Goal: Information Seeking & Learning: Learn about a topic

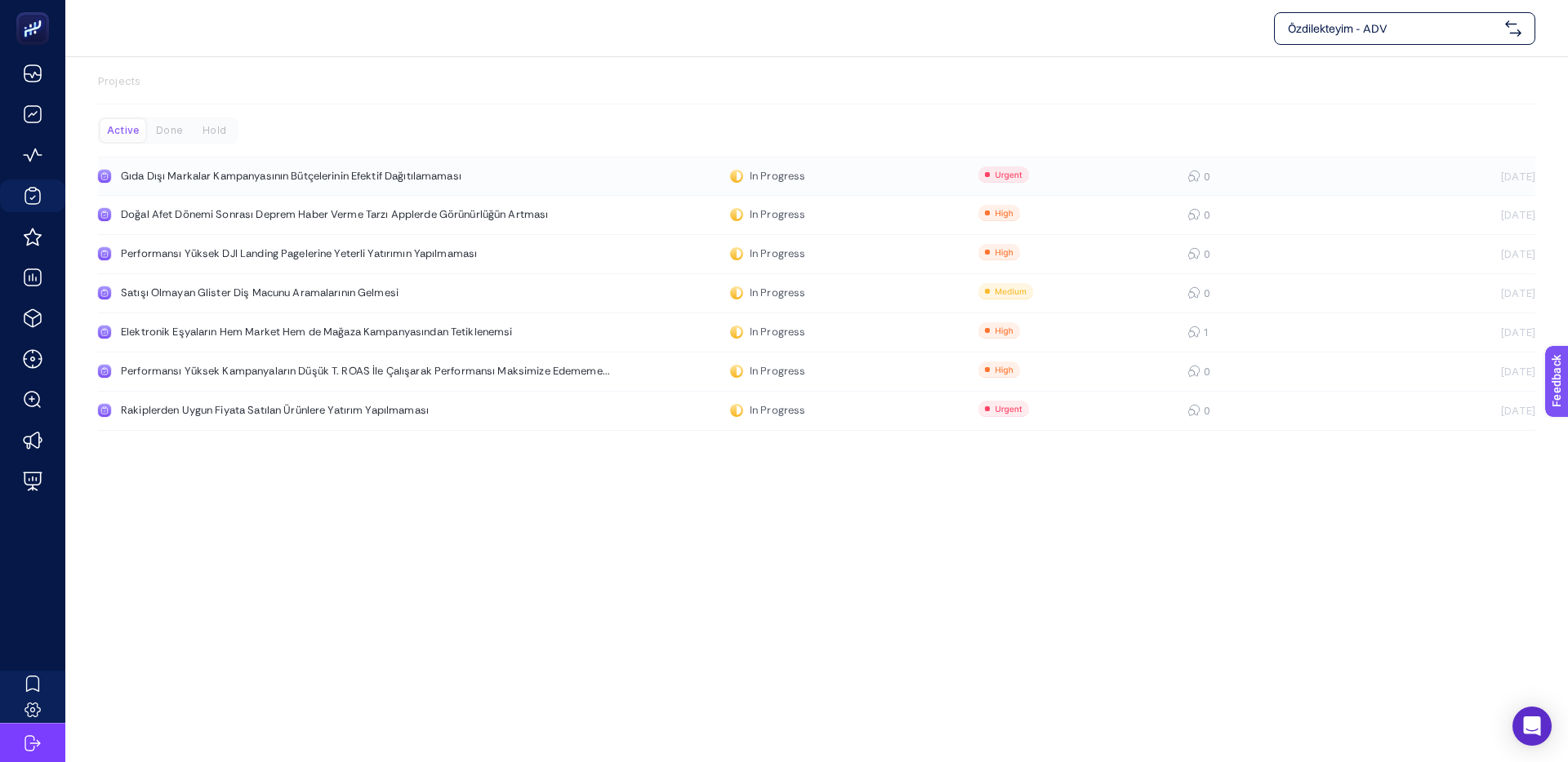
click at [342, 174] on div "Gıda Dışı Markalar Kampanyasının Bütçelerinin Efektif Dağıtılamaması" at bounding box center [309, 176] width 377 height 13
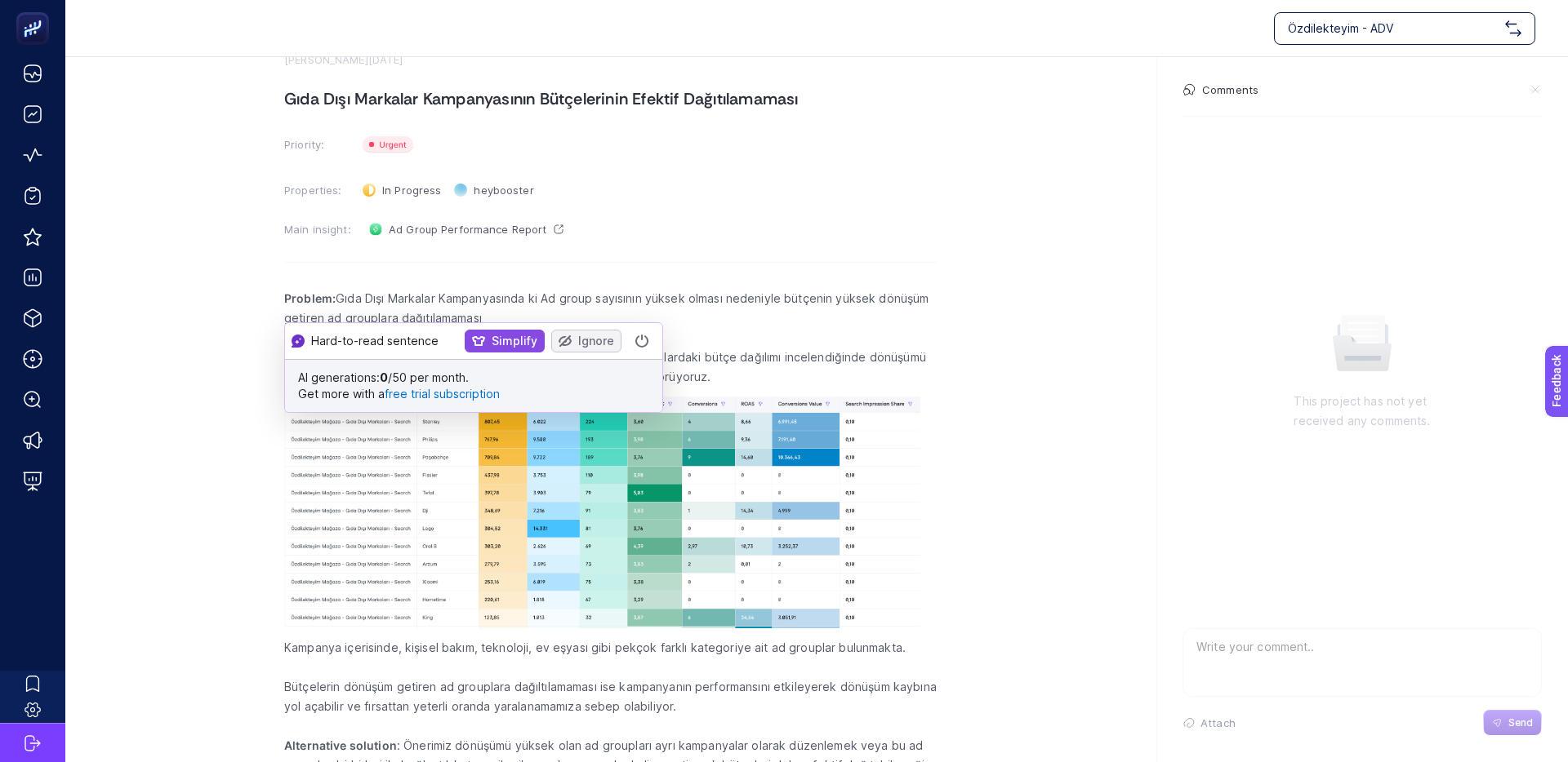
scroll to position [52, 0]
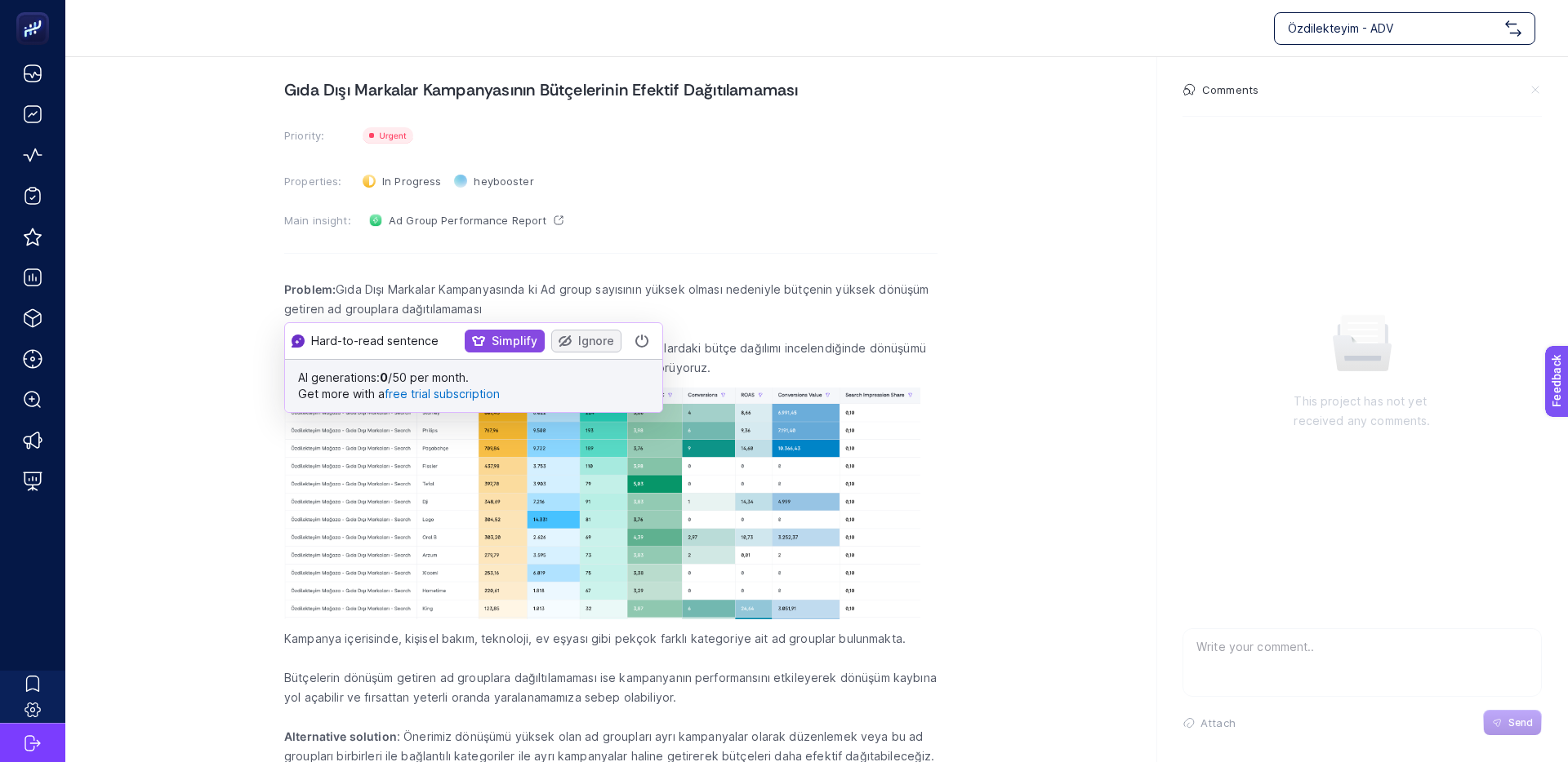
click at [268, 306] on section "August 22, 2025 Gıda Dışı Markalar Kampanyasının Bütçelerinin Efektif Dağıtılam…" at bounding box center [816, 391] width 1503 height 772
drag, startPoint x: 455, startPoint y: 293, endPoint x: 657, endPoint y: 289, distance: 202.0
click at [657, 289] on p "Problem: Gıda Dışı Markalar Kampanyasında ki Ad group sayısının yüksek olması n…" at bounding box center [610, 300] width 653 height 39
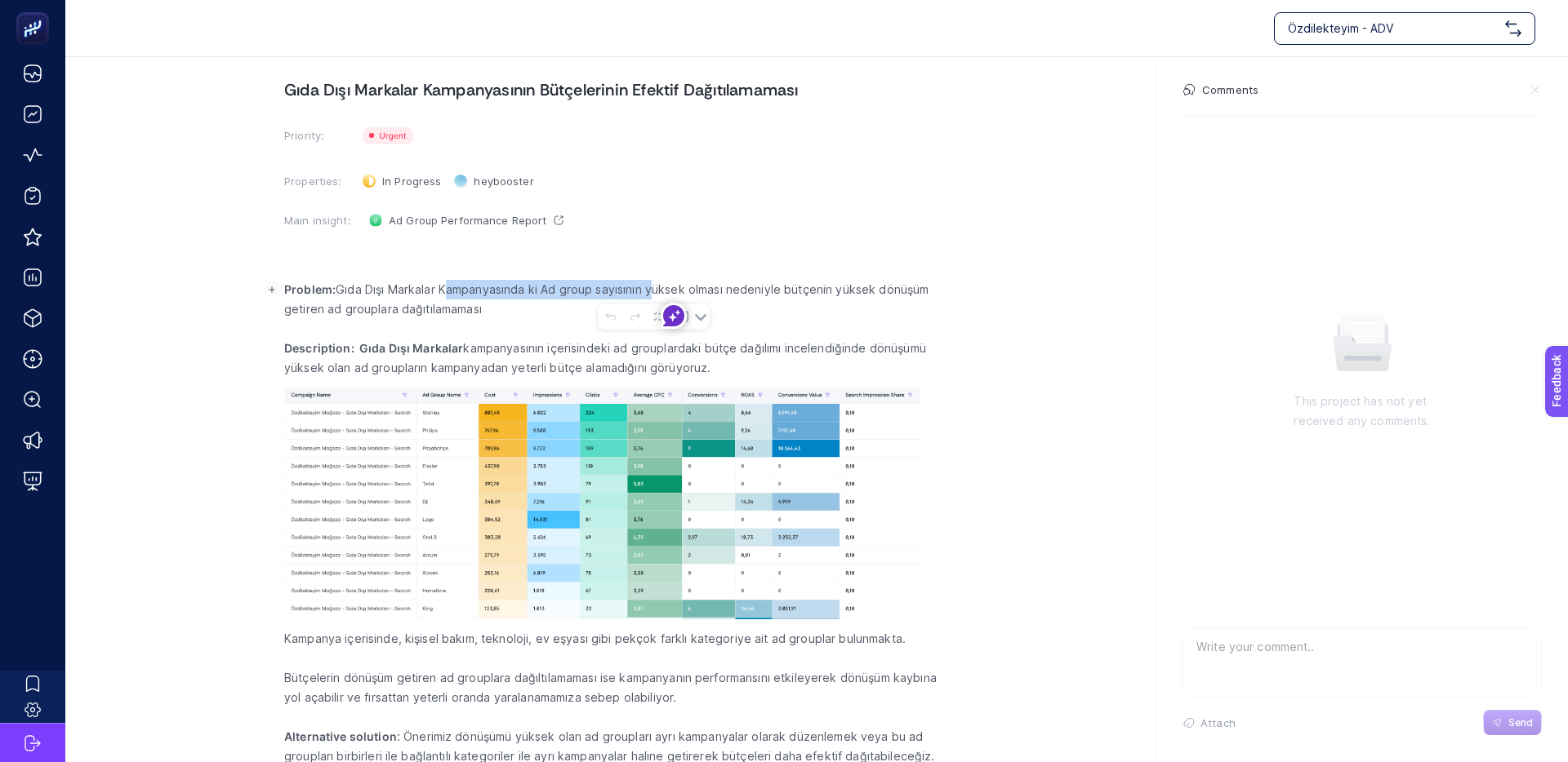
drag, startPoint x: 657, startPoint y: 289, endPoint x: 649, endPoint y: 288, distance: 8.1
click at [657, 289] on p "Problem: Gıda Dışı Markalar Kampanyasında ki Ad group sayısının yüksek olması n…" at bounding box center [610, 300] width 653 height 39
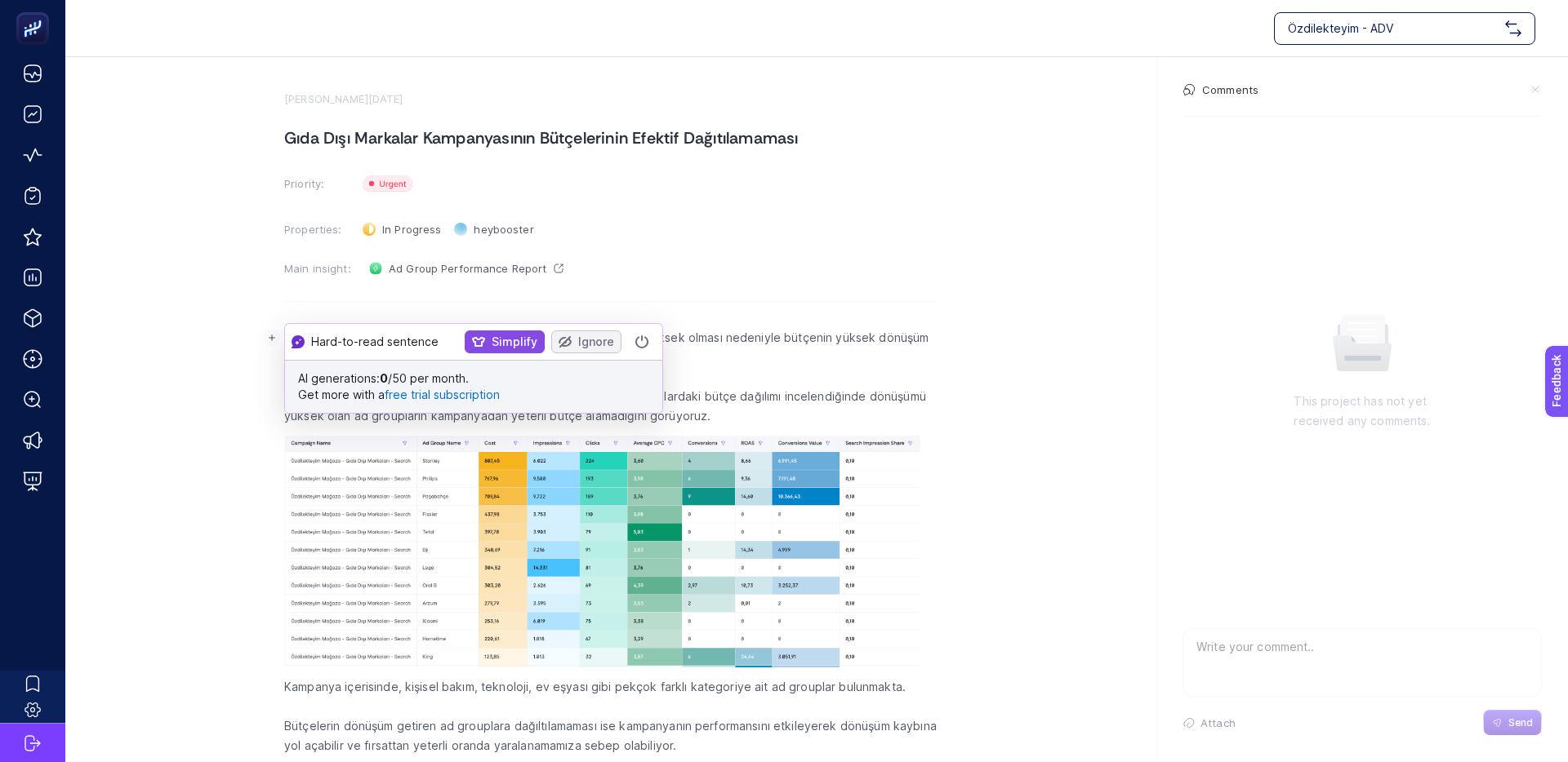
scroll to position [0, 0]
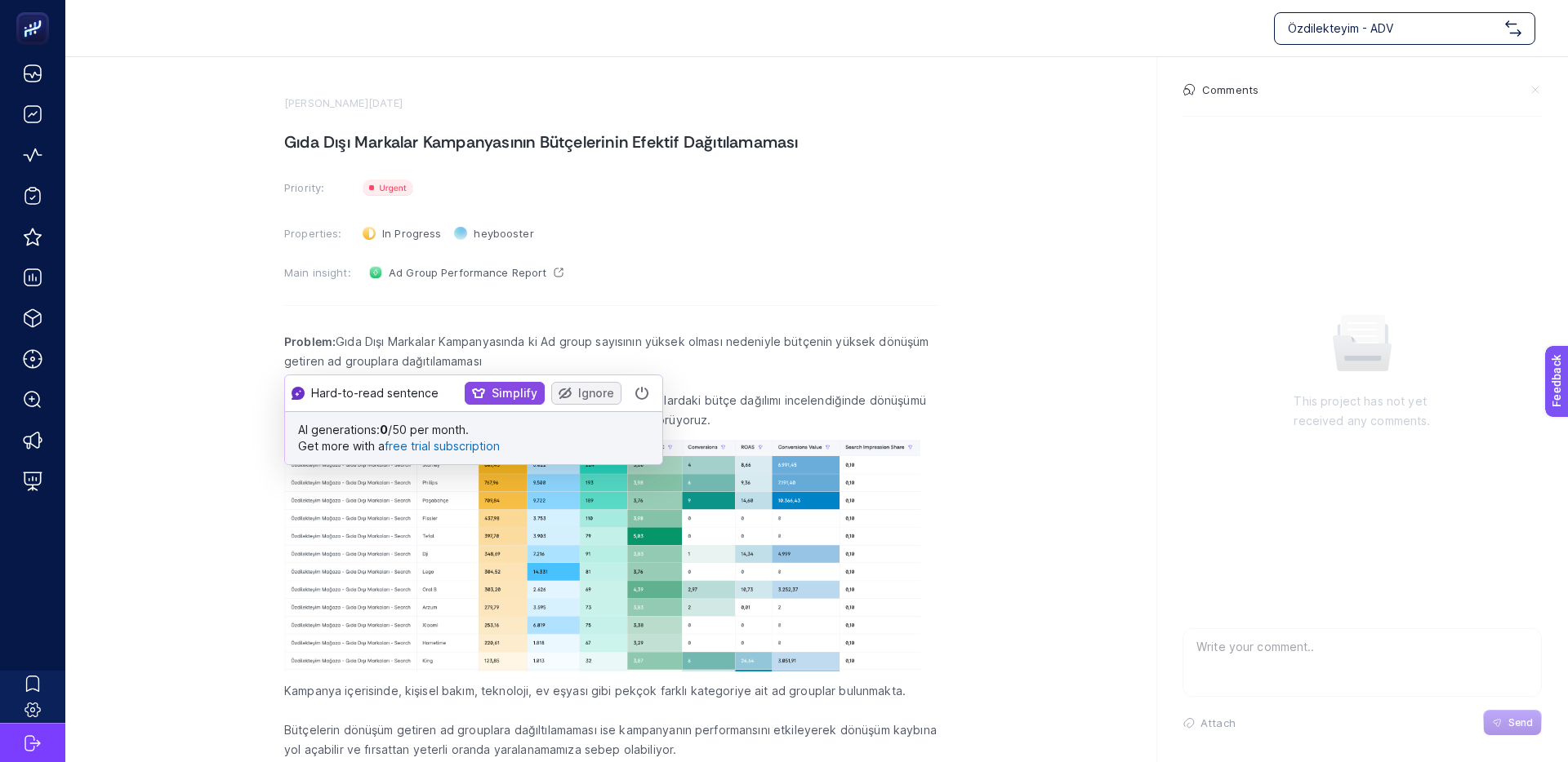
click at [241, 416] on section "August 22, 2025 Gıda Dışı Markalar Kampanyasının Bütçelerinin Efektif Dağıtılam…" at bounding box center [816, 443] width 1503 height 772
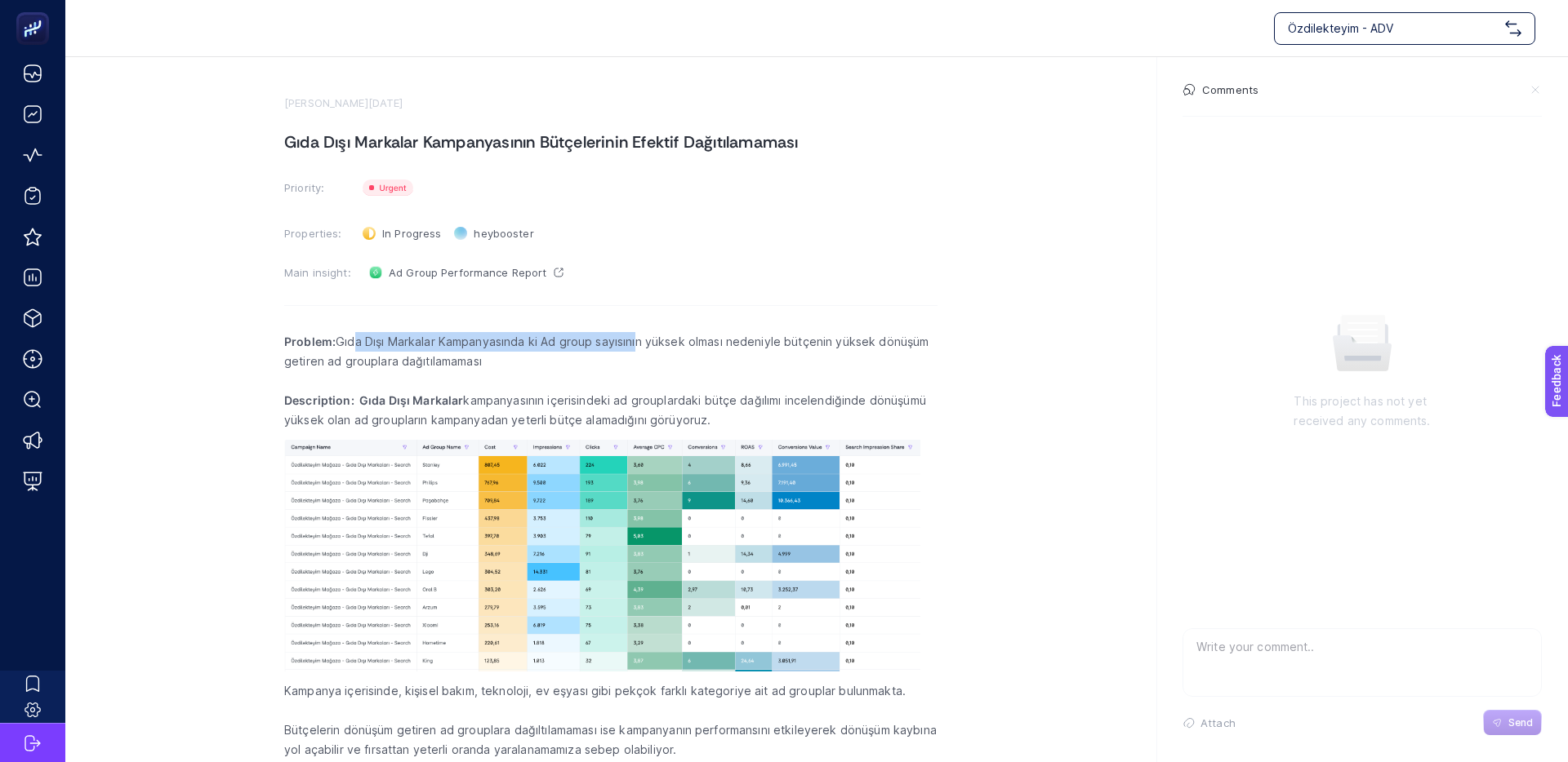
drag, startPoint x: 522, startPoint y: 338, endPoint x: 639, endPoint y: 335, distance: 117.0
click at [639, 335] on p "Problem: Gıda Dışı Markalar Kampanyasında ki Ad group sayısının yüksek olması n…" at bounding box center [610, 351] width 653 height 39
drag, startPoint x: 898, startPoint y: 344, endPoint x: 616, endPoint y: 341, distance: 282.0
click at [664, 340] on p "Problem: Gıda Dışı Markalar Kampanyasında ki Ad group sayısının yüksek olması n…" at bounding box center [610, 351] width 653 height 39
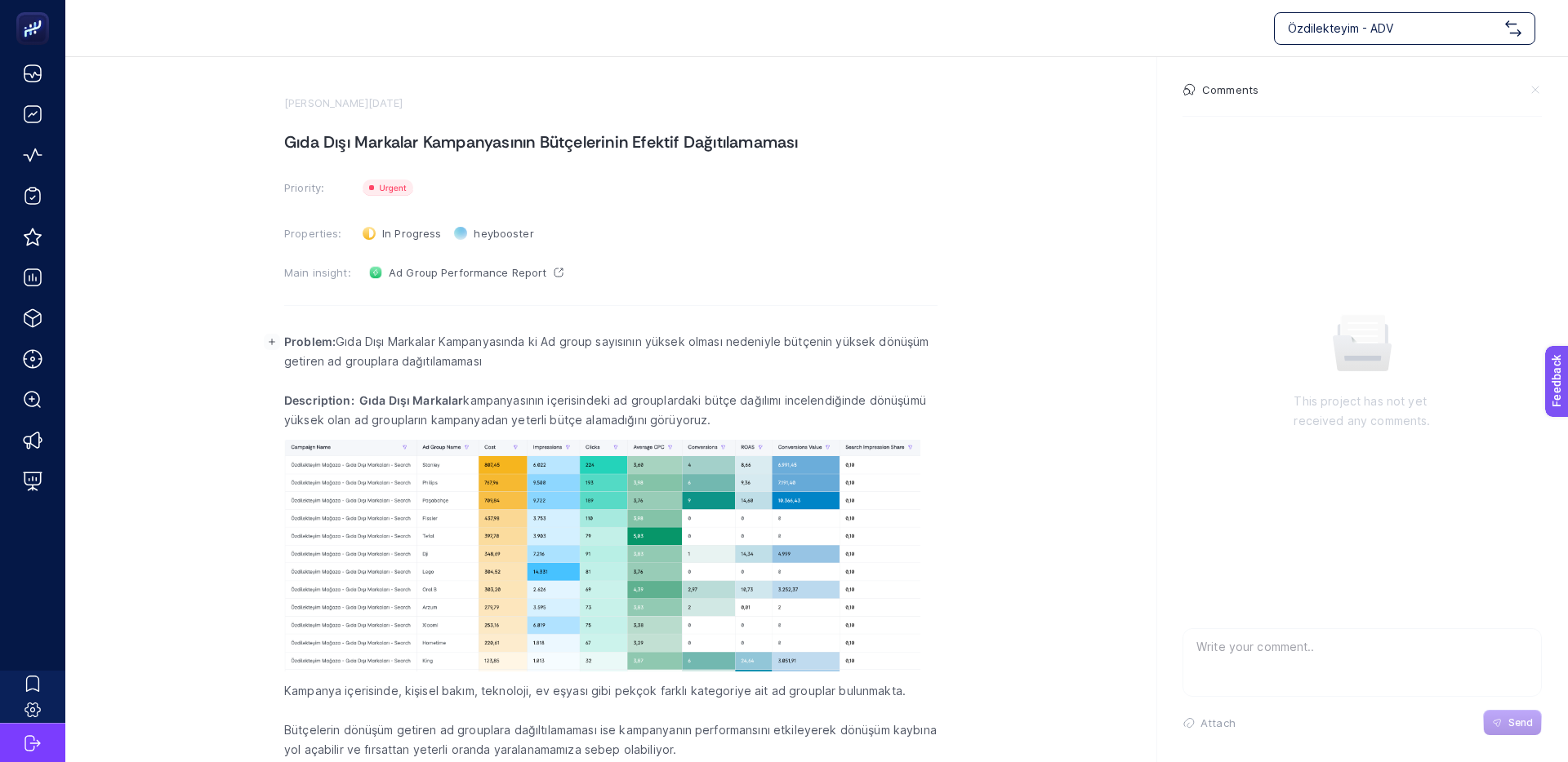
click at [616, 341] on p "Problem: Gıda Dışı Markalar Kampanyasında ki Ad group sayısının yüksek olması n…" at bounding box center [610, 351] width 653 height 39
drag, startPoint x: 329, startPoint y: 361, endPoint x: 476, endPoint y: 363, distance: 147.0
click at [467, 363] on p "Problem: Gıda Dışı Markalar Kampanyasında ki Ad group sayısının yüksek olması n…" at bounding box center [610, 351] width 653 height 39
click at [476, 363] on p "Problem: Gıda Dışı Markalar Kampanyasında ki Ad group sayısının yüksek olması n…" at bounding box center [610, 351] width 653 height 39
drag, startPoint x: 483, startPoint y: 364, endPoint x: 368, endPoint y: 366, distance: 115.0
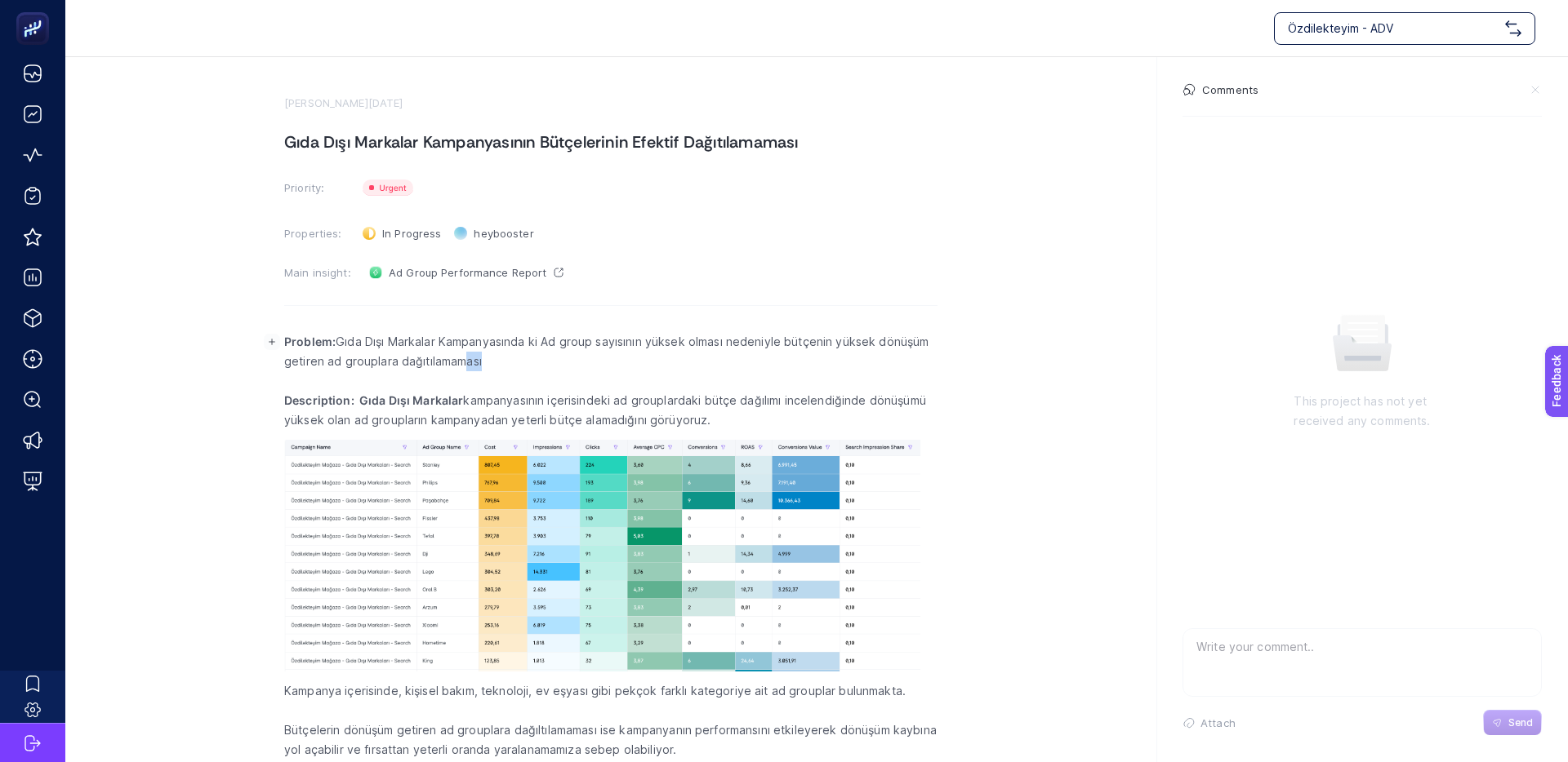
click at [381, 366] on p "Problem: Gıda Dışı Markalar Kampanyasında ki Ad group sayısının yüksek olması n…" at bounding box center [610, 351] width 653 height 39
click at [367, 366] on p "Problem: Gıda Dışı Markalar Kampanyasında ki Ad group sayısının yüksek olması n…" at bounding box center [610, 351] width 653 height 39
click at [400, 360] on p "Problem: Gıda Dışı Markalar Kampanyasında ki Ad group sayısının yüksek olması n…" at bounding box center [610, 351] width 653 height 39
click at [383, 360] on p "Problem: Gıda Dışı Markalar Kampanyasında ki Ad group sayısının yüksek olması n…" at bounding box center [610, 351] width 653 height 39
click at [773, 348] on p "Problem: Gıda Dışı Markalar Kampanyasında ki Ad group sayısının yüksek olması n…" at bounding box center [610, 351] width 653 height 39
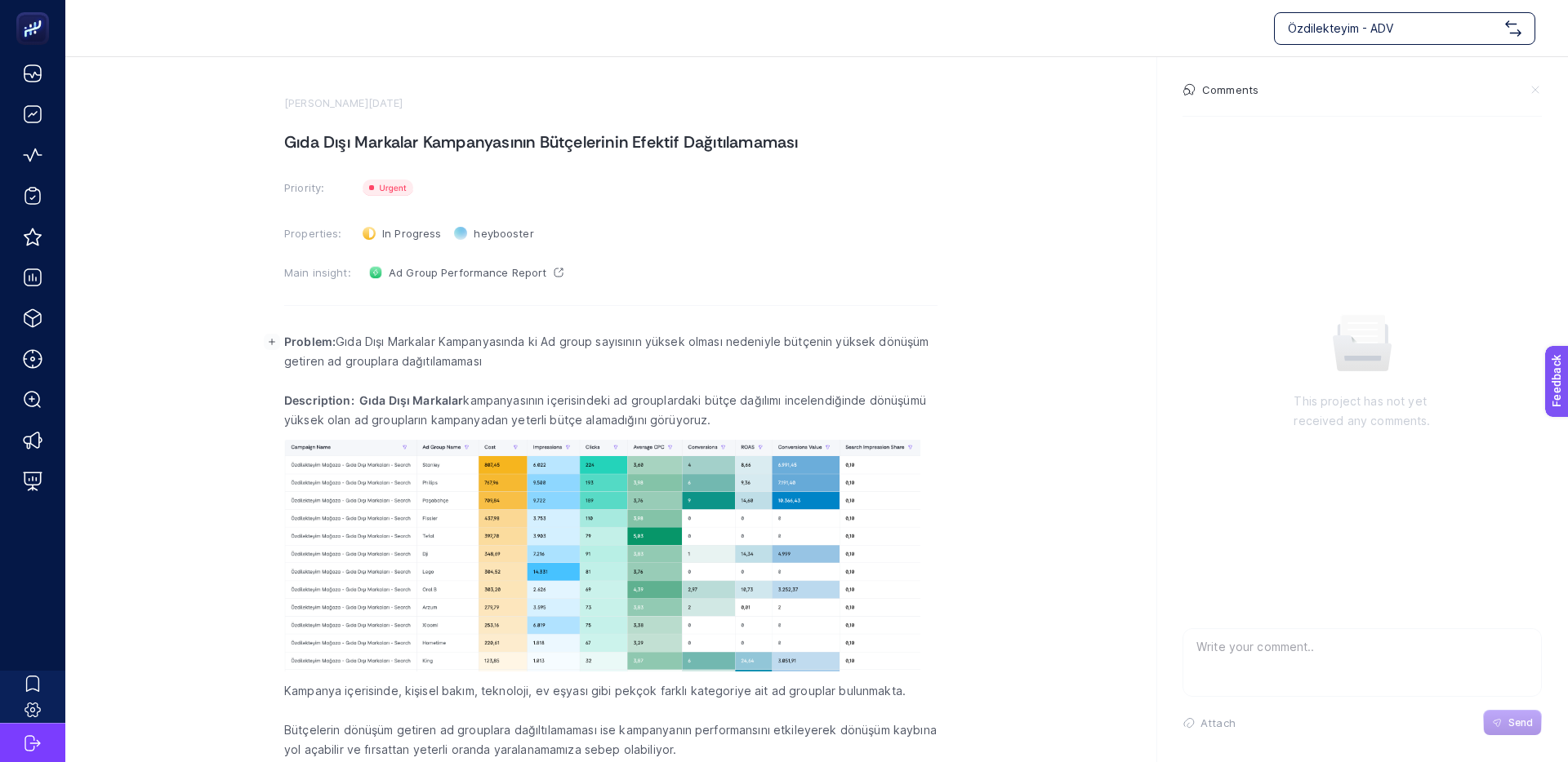
click at [813, 346] on p "Problem: Gıda Dışı Markalar Kampanyasında ki Ad group sayısının yüksek olması n…" at bounding box center [610, 351] width 653 height 39
drag, startPoint x: 826, startPoint y: 344, endPoint x: 628, endPoint y: 345, distance: 198.0
click at [723, 342] on p "Problem: Gıda Dışı Markalar Kampanyasında ki Ad group sayısının yüksek olması n…" at bounding box center [610, 351] width 653 height 39
click at [628, 345] on p "Problem: Gıda Dışı Markalar Kampanyasında ki Ad group sayısının yüksek olması n…" at bounding box center [610, 351] width 653 height 39
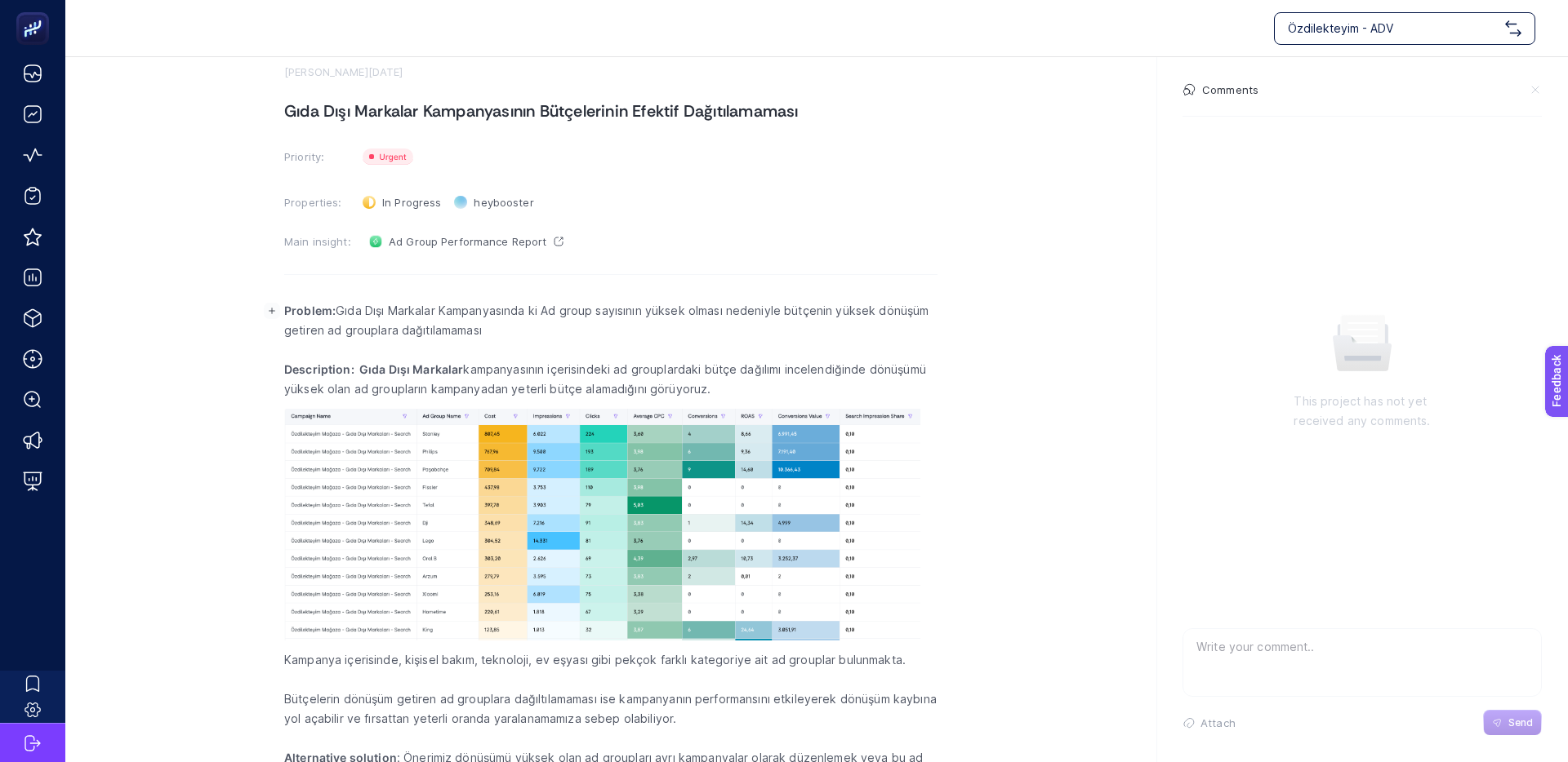
scroll to position [67, 0]
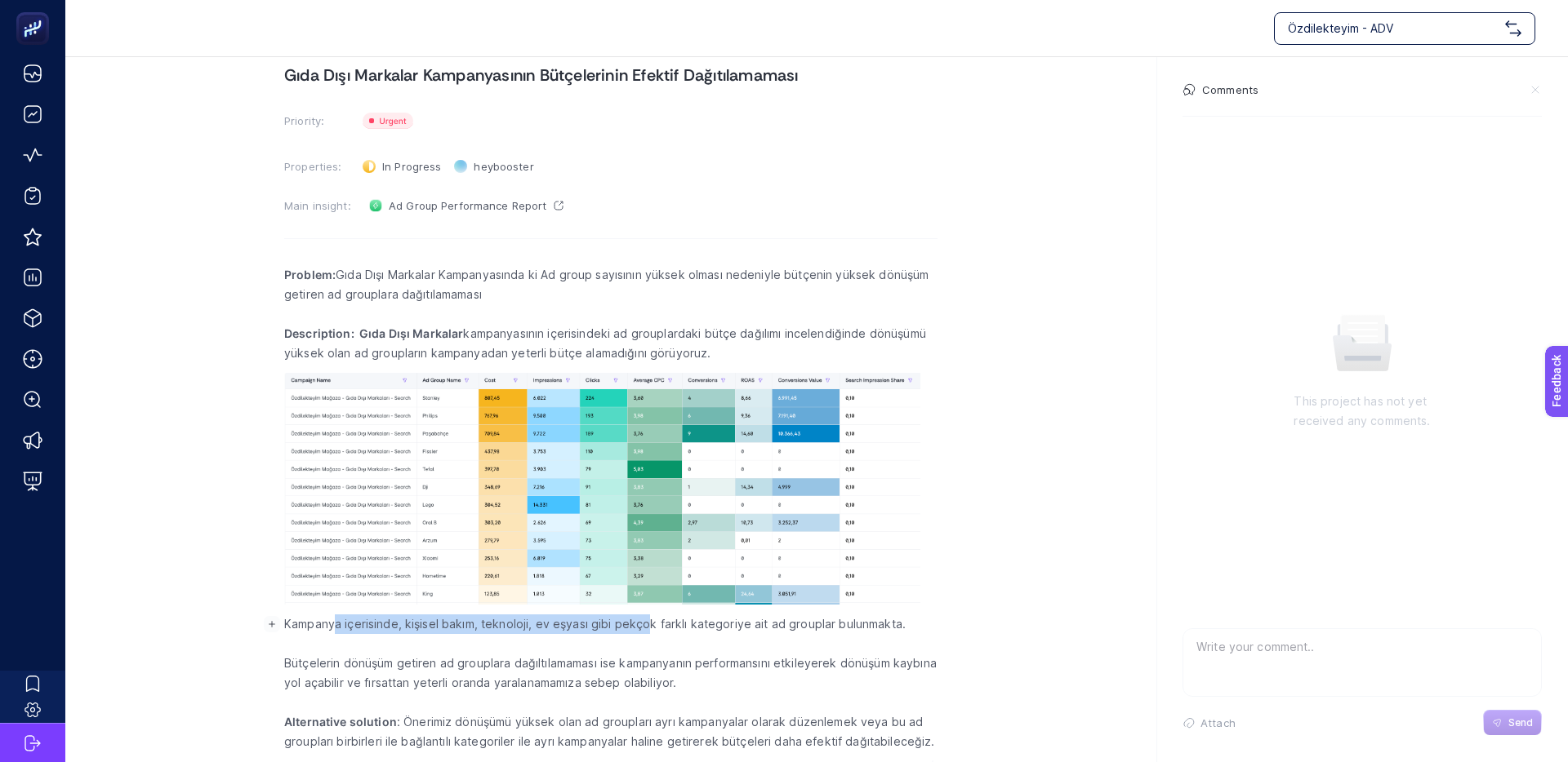
drag, startPoint x: 443, startPoint y: 626, endPoint x: 643, endPoint y: 630, distance: 200.0
click at [643, 630] on p "Kampanya içerisinde, kişisel bakım, teknoloji, ev eşyası gibi pekçok farklı kat…" at bounding box center [610, 625] width 653 height 19
drag, startPoint x: 576, startPoint y: 625, endPoint x: 536, endPoint y: 625, distance: 40.0
click at [544, 625] on p "Kampanya içerisinde, kişisel bakım, teknoloji, ev eşyası gibi pekçok farklı kat…" at bounding box center [610, 625] width 653 height 19
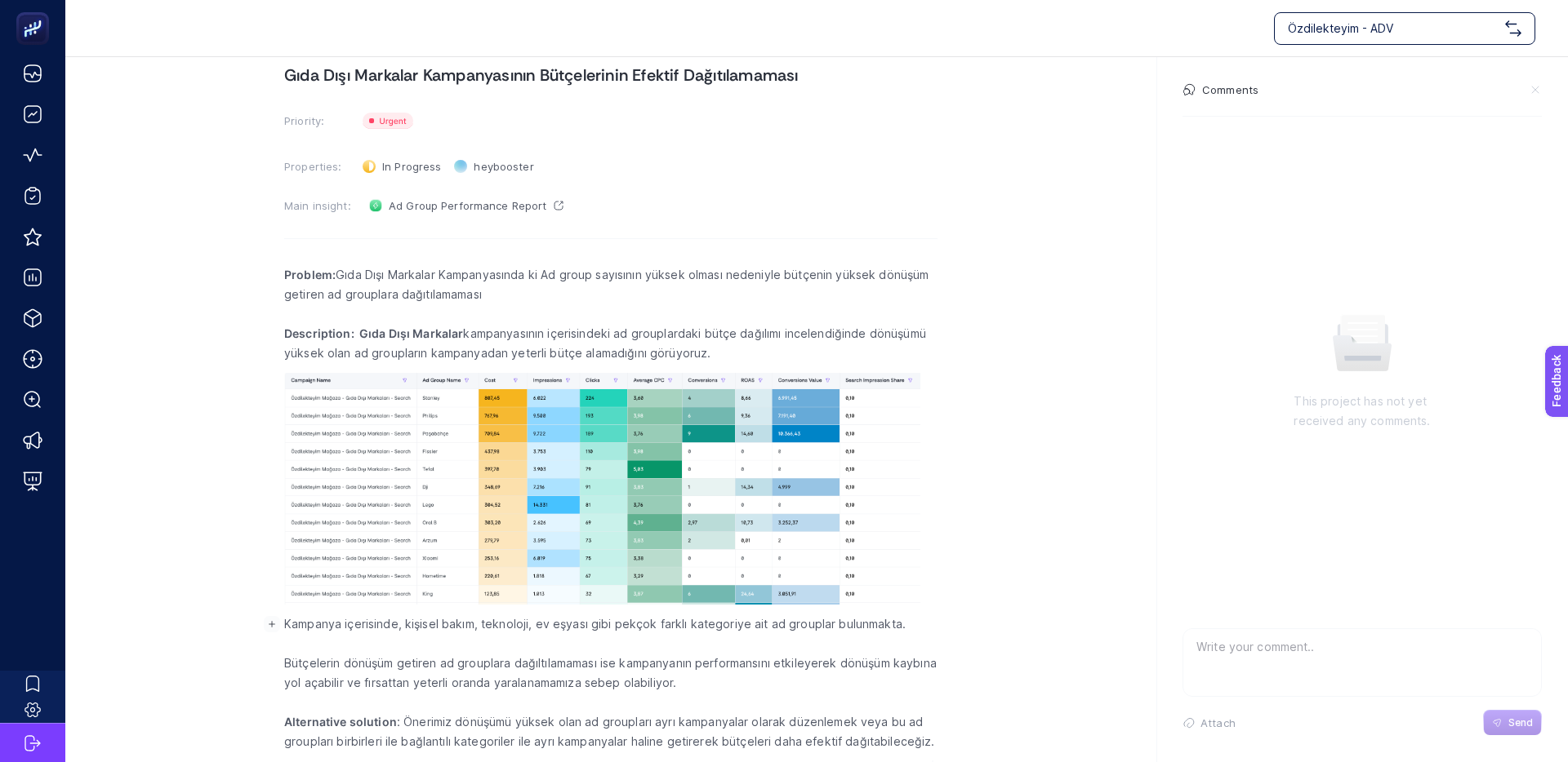
click at [534, 625] on p "Kampanya içerisinde, kişisel bakım, teknoloji, ev eşyası gibi pekçok farklı kat…" at bounding box center [610, 625] width 653 height 19
drag, startPoint x: 584, startPoint y: 626, endPoint x: 876, endPoint y: 632, distance: 292.1
click at [876, 632] on p "Kampanya içerisinde, kişisel bakım, teknoloji, ev eşyası gibi pekçok farklı kat…" at bounding box center [610, 625] width 653 height 19
drag, startPoint x: 881, startPoint y: 631, endPoint x: 648, endPoint y: 631, distance: 233.0
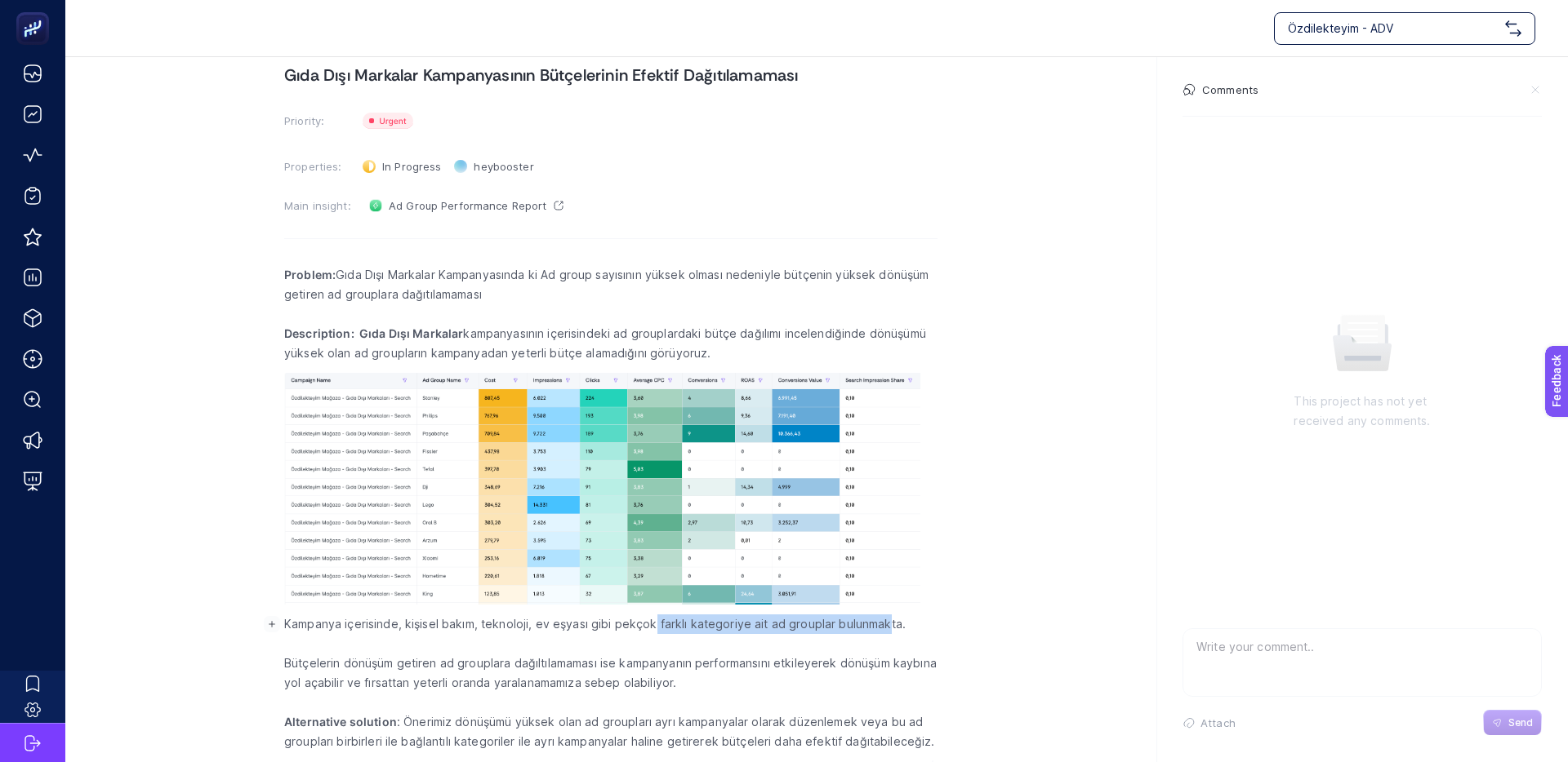
click at [649, 632] on p "Kampanya içerisinde, kişisel bakım, teknoloji, ev eşyası gibi pekçok farklı kat…" at bounding box center [610, 625] width 653 height 19
click at [648, 631] on p "Kampanya içerisinde, kişisel bakım, teknoloji, ev eşyası gibi pekçok farklı kat…" at bounding box center [610, 625] width 653 height 19
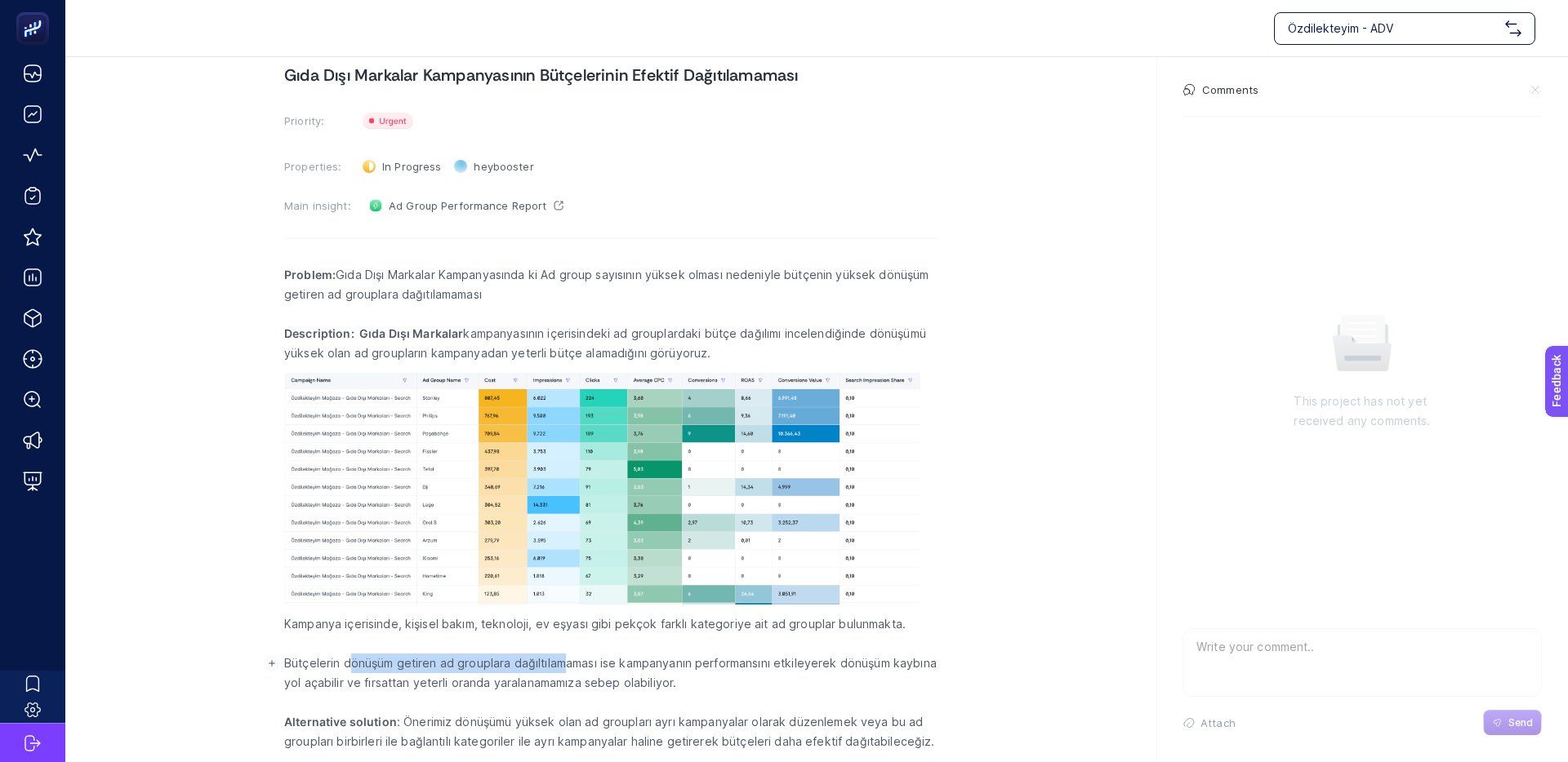
drag, startPoint x: 356, startPoint y: 666, endPoint x: 566, endPoint y: 665, distance: 210.0
click at [566, 665] on p "Bütçelerin dönüşüm getiren ad grouplara dağıltılamaması ise kampanyanın perform…" at bounding box center [610, 673] width 653 height 39
click at [566, 664] on p "Bütçelerin dönüşüm getiren ad grouplara dağıltılamaması ise kampanyanın perform…" at bounding box center [610, 673] width 653 height 39
drag, startPoint x: 637, startPoint y: 664, endPoint x: 747, endPoint y: 664, distance: 110.0
click at [747, 664] on p "Bütçelerin dönüşüm getiren ad grouplara dağıltılamaması ise kampanyanın perform…" at bounding box center [610, 673] width 653 height 39
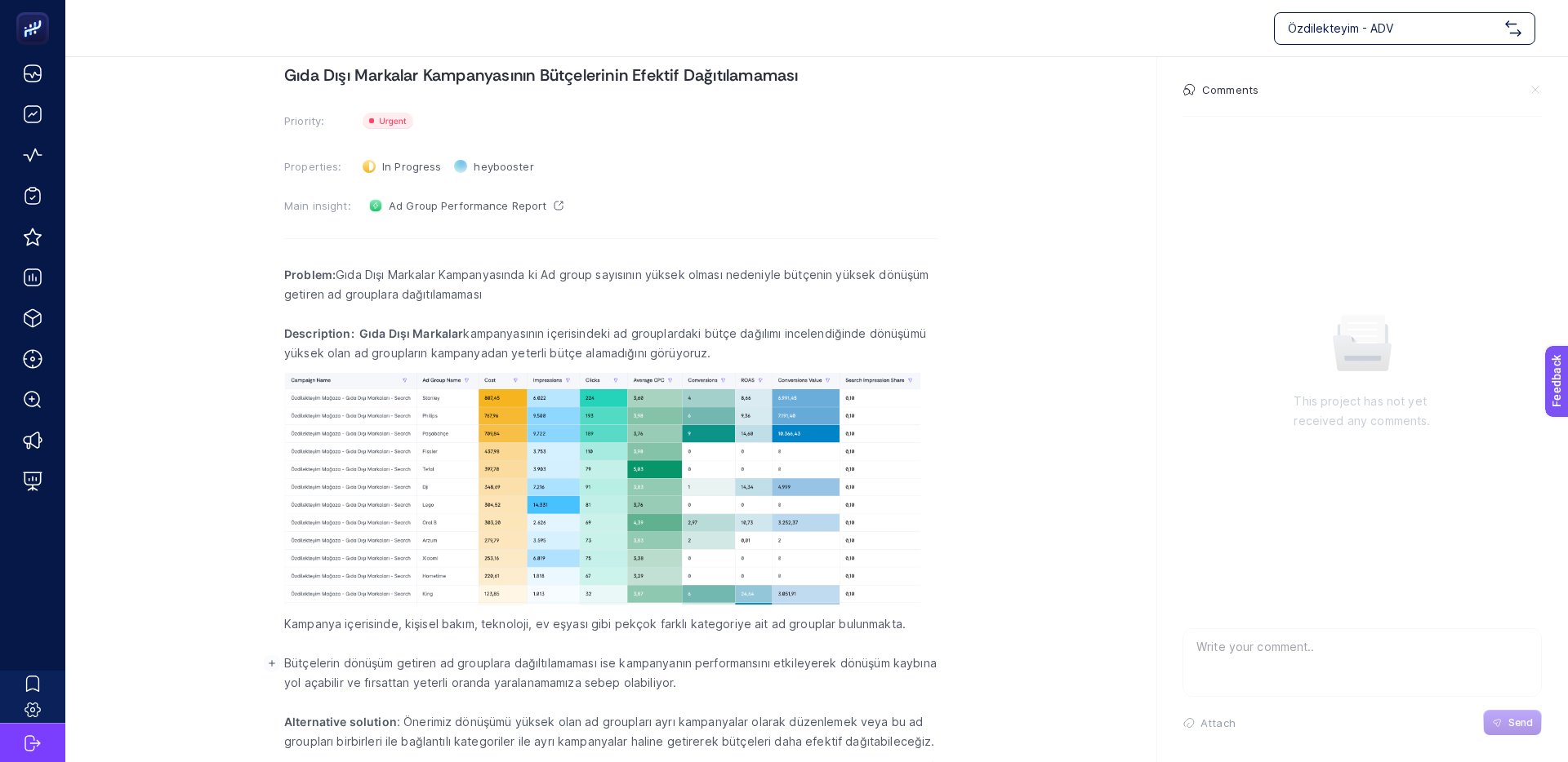
drag, startPoint x: 747, startPoint y: 664, endPoint x: 812, endPoint y: 665, distance: 65.0
click at [747, 664] on p "Bütçelerin dönüşüm getiren ad grouplara dağıltılamaması ise kampanyanın perform…" at bounding box center [610, 673] width 653 height 39
drag, startPoint x: 761, startPoint y: 662, endPoint x: 596, endPoint y: 661, distance: 165.0
click at [602, 661] on p "Bütçelerin dönüşüm getiren ad grouplara dağıltılamaması ise kampanyanın perform…" at bounding box center [610, 673] width 653 height 39
click at [596, 661] on p "Bütçelerin dönüşüm getiren ad grouplara dağıltılamaması ise kampanyanın perform…" at bounding box center [610, 673] width 653 height 39
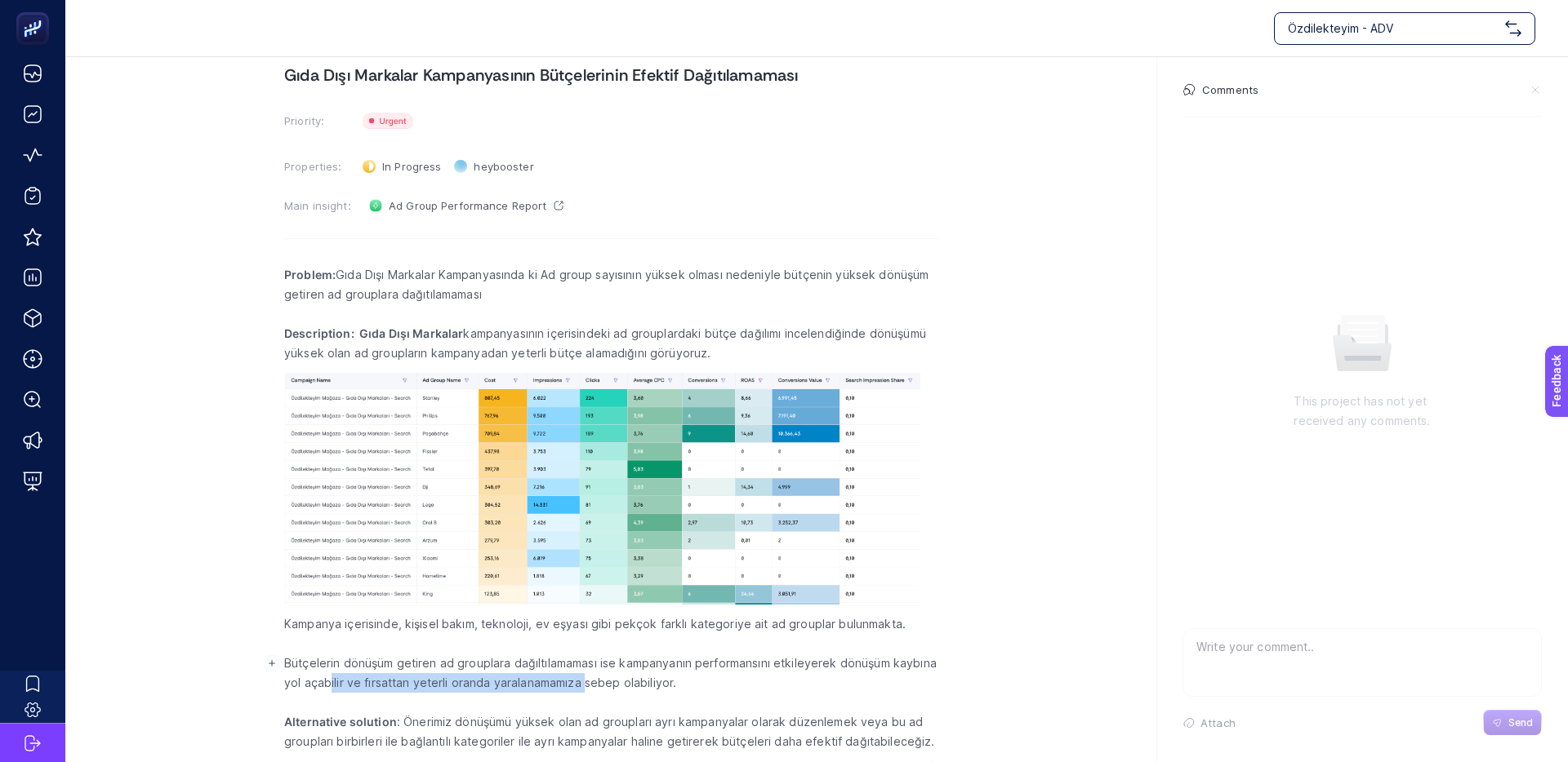
drag, startPoint x: 397, startPoint y: 684, endPoint x: 626, endPoint y: 684, distance: 229.0
click at [624, 684] on p "Bütçelerin dönüşüm getiren ad grouplara dağıltılamaması ise kampanyanın perform…" at bounding box center [610, 673] width 653 height 39
drag, startPoint x: 626, startPoint y: 685, endPoint x: 655, endPoint y: 685, distance: 29.0
click at [626, 685] on p "Bütçelerin dönüşüm getiren ad grouplara dağıltılamaması ise kampanyanın perform…" at bounding box center [610, 673] width 653 height 39
drag, startPoint x: 442, startPoint y: 683, endPoint x: 405, endPoint y: 683, distance: 37.0
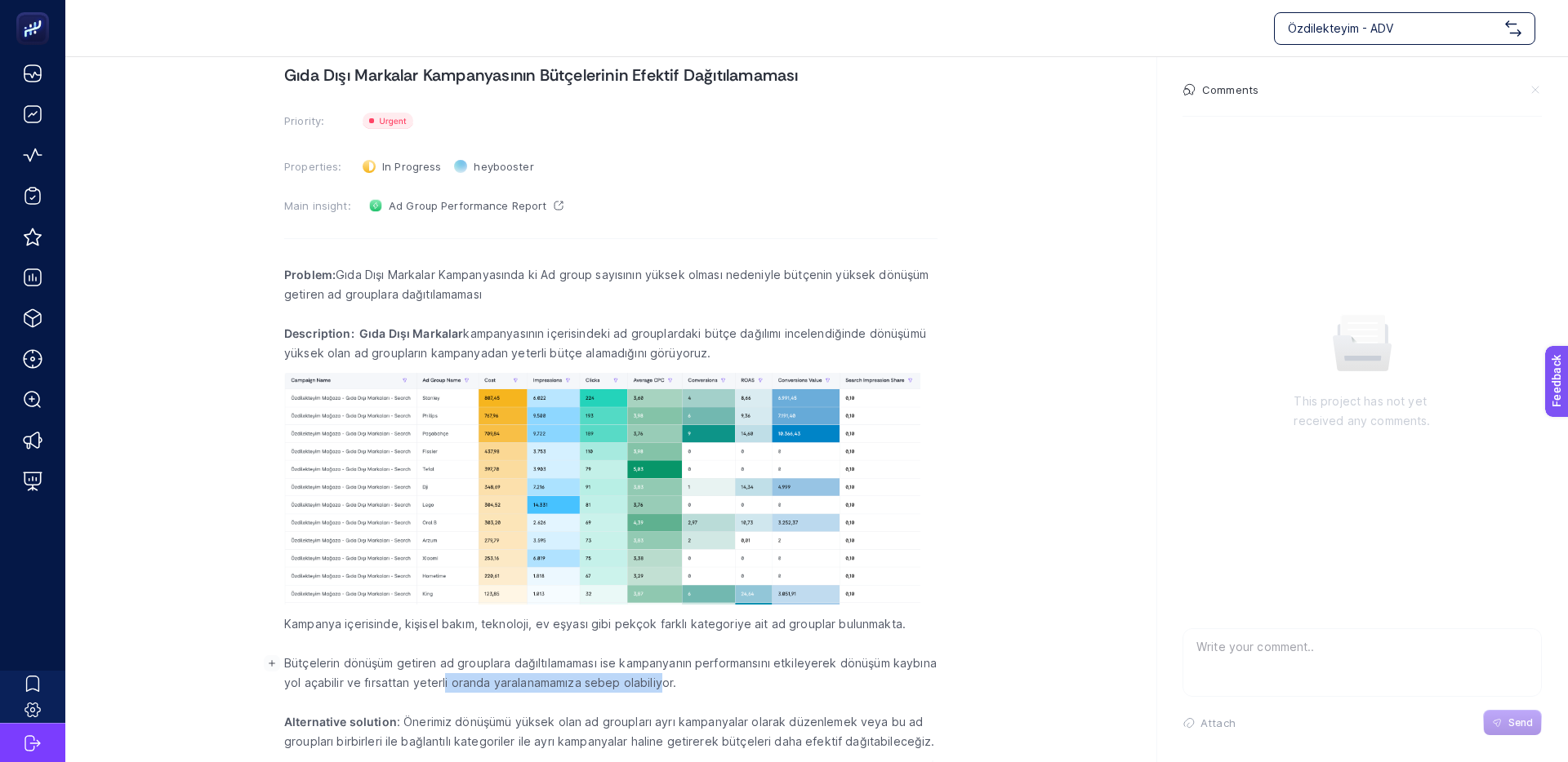
click at [409, 683] on p "Bütçelerin dönüşüm getiren ad grouplara dağıltılamaması ise kampanyanın perform…" at bounding box center [610, 673] width 653 height 39
click at [405, 683] on p "Bütçelerin dönüşüm getiren ad grouplara dağıltılamaması ise kampanyanın perform…" at bounding box center [610, 673] width 653 height 39
drag, startPoint x: 321, startPoint y: 277, endPoint x: 710, endPoint y: 282, distance: 389.0
click at [706, 283] on p "Problem: Gıda Dışı Markalar Kampanyasında ki Ad group sayısının yüksek olması n…" at bounding box center [610, 285] width 653 height 39
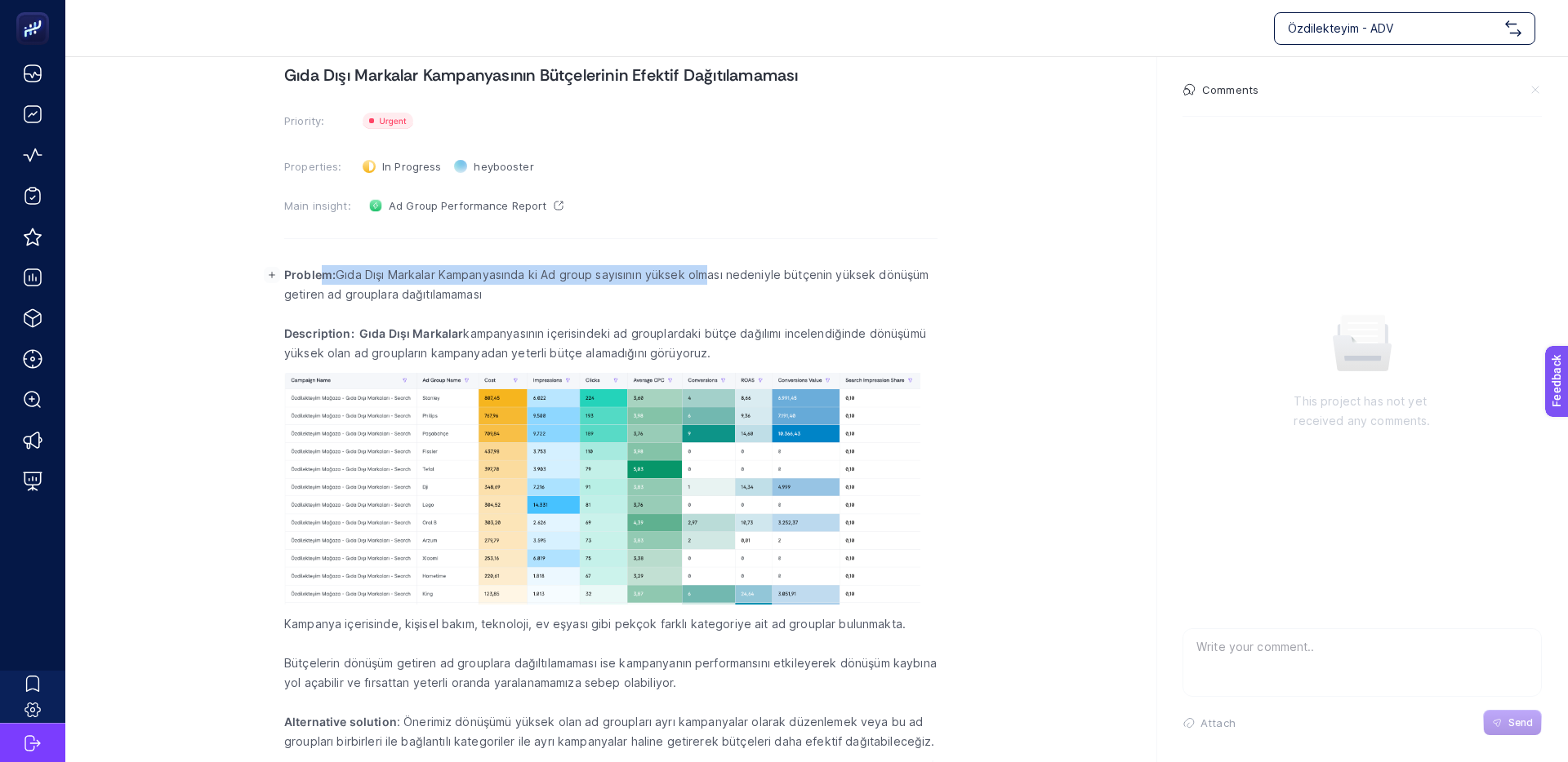
click at [710, 283] on p "Problem: Gıda Dışı Markalar Kampanyasında ki Ad group sayısının yüksek olması n…" at bounding box center [610, 285] width 653 height 39
drag, startPoint x: 656, startPoint y: 275, endPoint x: 619, endPoint y: 276, distance: 37.0
click at [644, 276] on p "Problem: Gıda Dışı Markalar Kampanyasında ki Ad group sayısının yüksek olması n…" at bounding box center [610, 285] width 653 height 39
click at [602, 277] on p "Problem: Gıda Dışı Markalar Kampanyasında ki Ad group sayısının yüksek olması n…" at bounding box center [610, 285] width 653 height 39
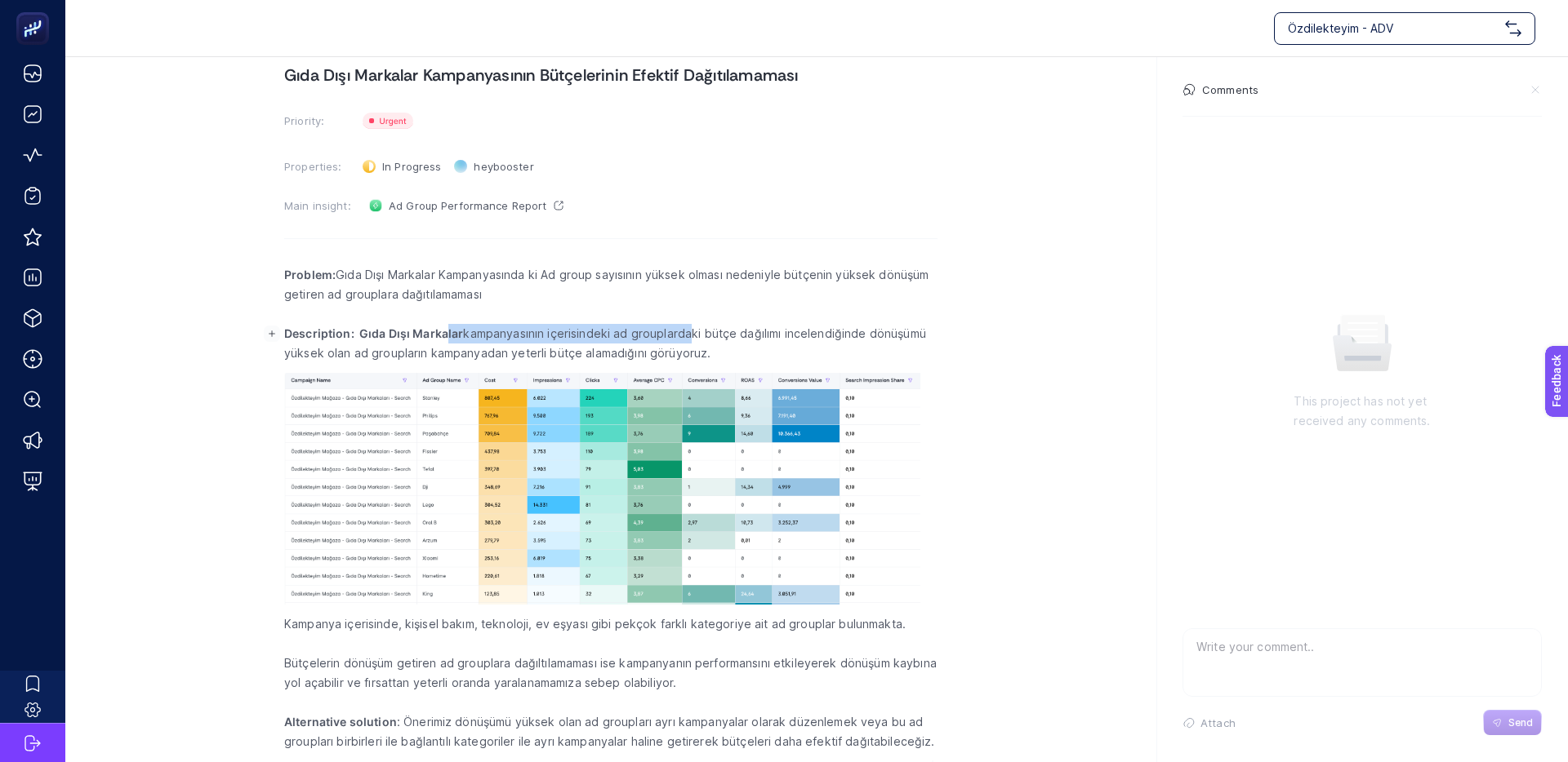
drag, startPoint x: 468, startPoint y: 338, endPoint x: 735, endPoint y: 337, distance: 267.0
click at [735, 337] on p "Description: Gıda Dışı Markalar kampanyasının içerisindeki ad grouplardaki bütç…" at bounding box center [610, 344] width 653 height 39
drag, startPoint x: 621, startPoint y: 340, endPoint x: 567, endPoint y: 338, distance: 54.0
click at [571, 338] on p "Description: Gıda Dışı Markalar kampanyasının içerisindeki ad grouplardaki bütç…" at bounding box center [610, 344] width 653 height 39
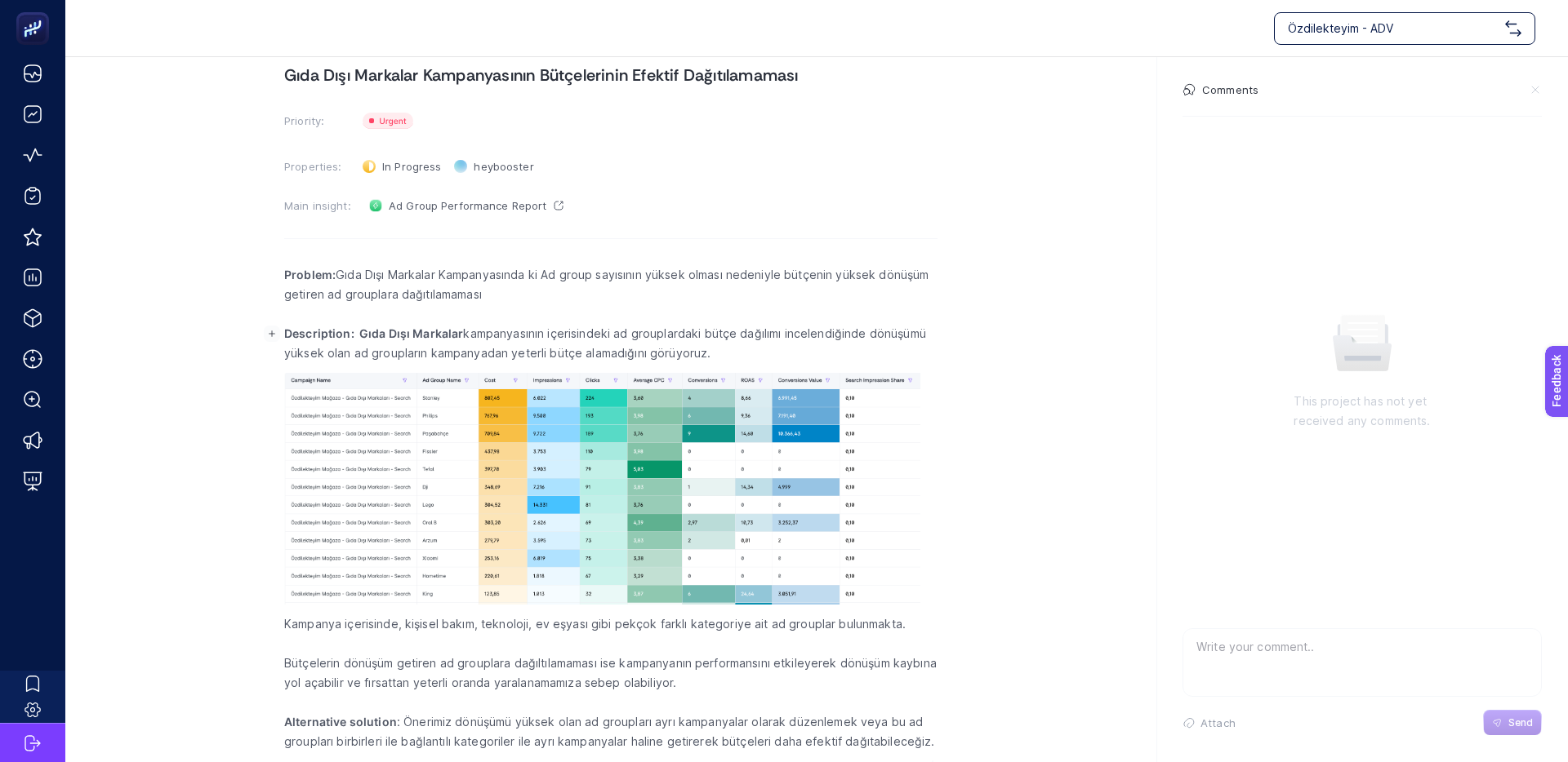
click at [567, 338] on p "Description: Gıda Dışı Markalar kampanyasının içerisindeki ad grouplardaki bütç…" at bounding box center [610, 344] width 653 height 39
drag, startPoint x: 478, startPoint y: 337, endPoint x: 562, endPoint y: 333, distance: 84.1
click at [555, 334] on p "Description: Gıda Dışı Markalar kampanyasının içerisindeki ad grouplardaki bütç…" at bounding box center [610, 344] width 653 height 39
drag, startPoint x: 562, startPoint y: 333, endPoint x: 758, endPoint y: 260, distance: 209.2
click at [562, 333] on p "Description: Gıda Dışı Markalar kampanyasının içerisindeki ad grouplardaki bütç…" at bounding box center [610, 344] width 653 height 39
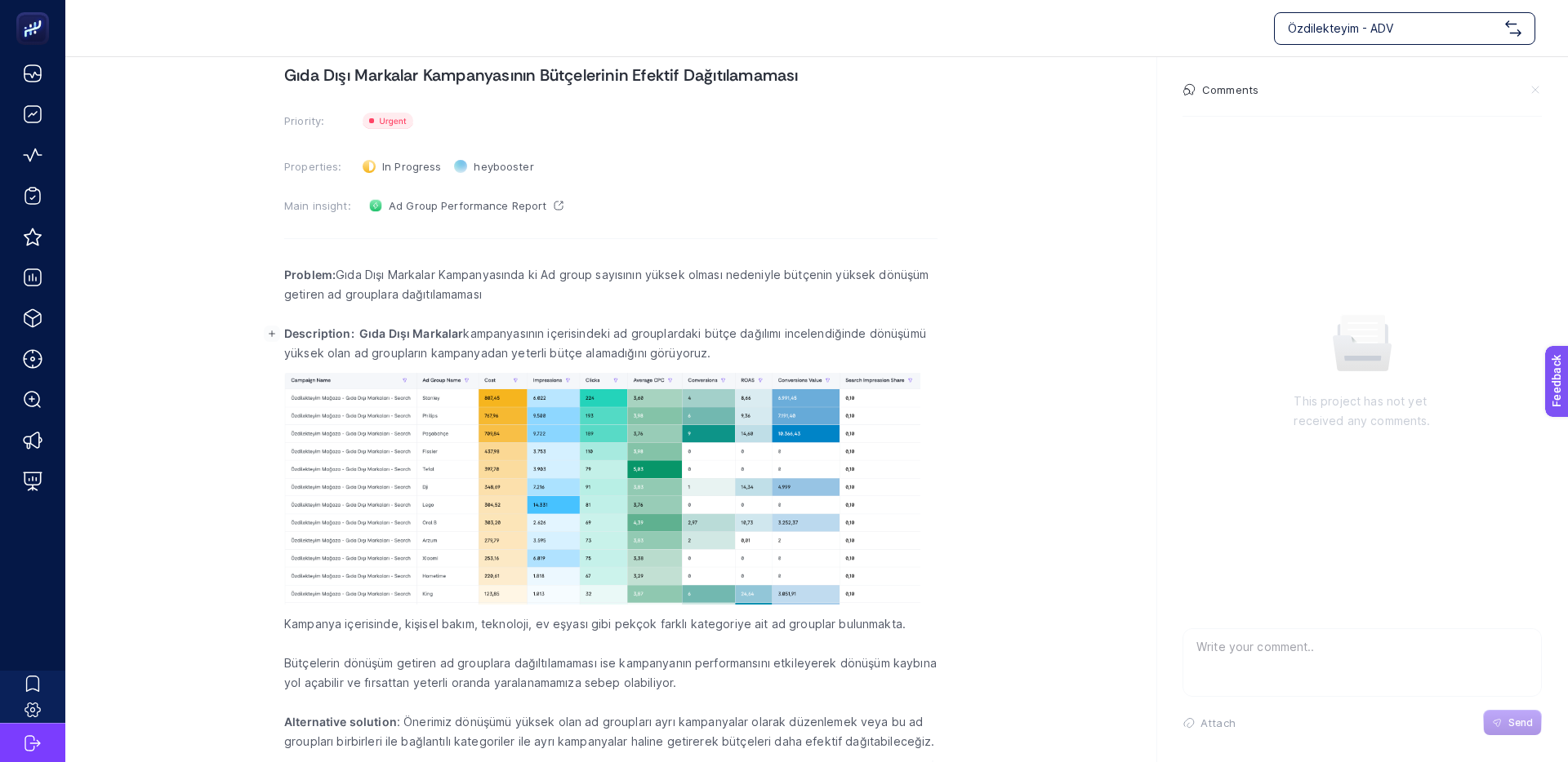
drag, startPoint x: 461, startPoint y: 331, endPoint x: 599, endPoint y: 332, distance: 138.0
click at [599, 332] on p "Description: Gıda Dışı Markalar kampanyasının içerisindeki ad grouplardaki bütç…" at bounding box center [610, 344] width 653 height 39
click at [645, 348] on p "Description: Gıda Dışı Markalar kampanyasının içerisindeki ad grouplardaki bütç…" at bounding box center [610, 344] width 653 height 39
drag, startPoint x: 697, startPoint y: 351, endPoint x: 615, endPoint y: 351, distance: 82.0
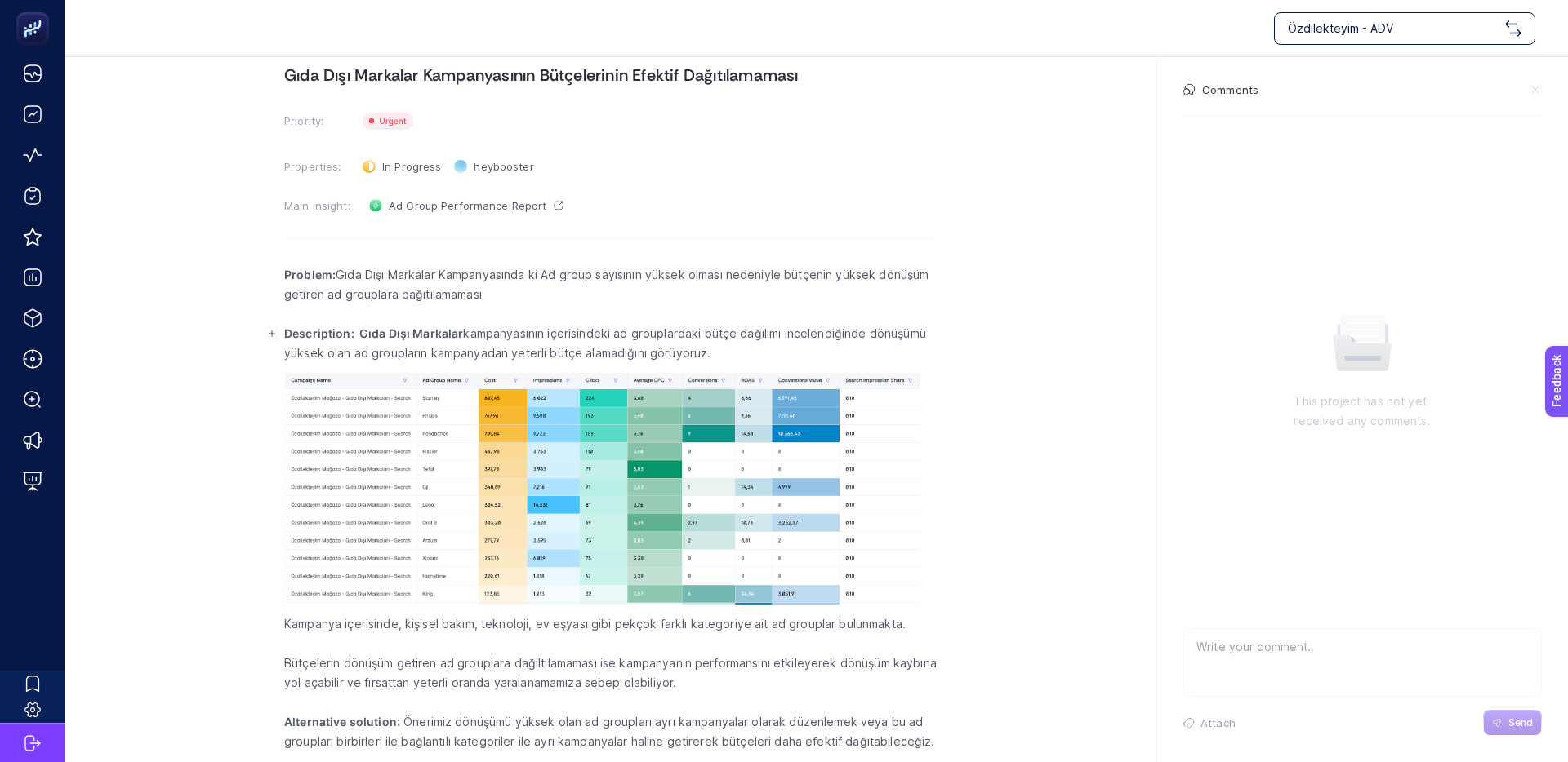
click at [623, 351] on p "Description: Gıda Dışı Markalar kampanyasının içerisindeki ad grouplardaki bütç…" at bounding box center [610, 344] width 653 height 39
click at [615, 351] on p "Description: Gıda Dışı Markalar kampanyasının içerisindeki ad grouplardaki bütç…" at bounding box center [610, 344] width 653 height 39
click at [766, 335] on p "Description: Gıda Dışı Markalar kampanyasının içerisindeki ad grouplardaki bütç…" at bounding box center [610, 344] width 653 height 39
click at [730, 336] on p "Description: Gıda Dışı Markalar kampanyasının içerisindeki ad grouplardaki bütç…" at bounding box center [610, 344] width 653 height 39
drag, startPoint x: 307, startPoint y: 353, endPoint x: 568, endPoint y: 353, distance: 261.0
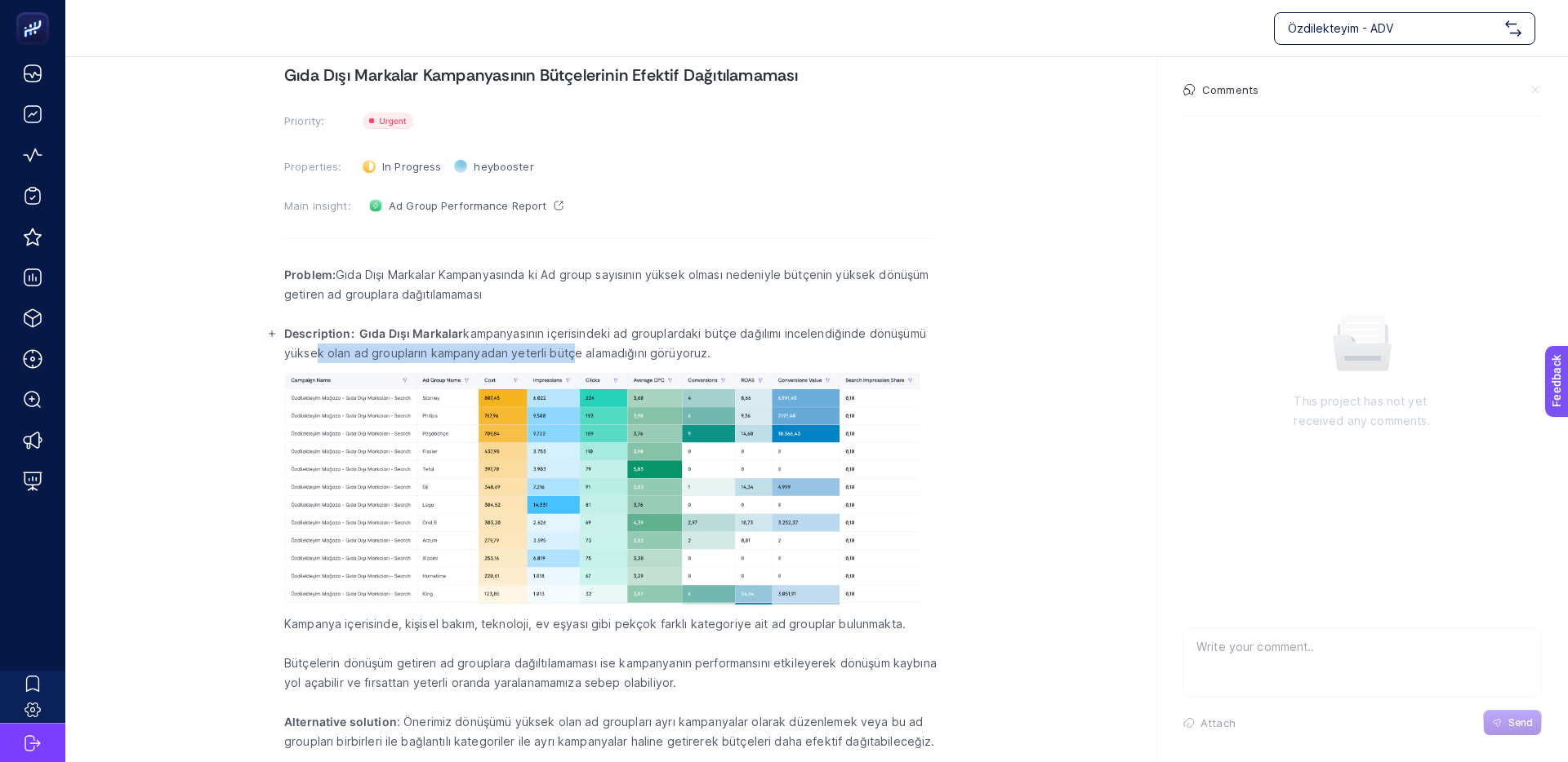
click at [566, 353] on p "Description: Gıda Dışı Markalar kampanyasının içerisindeki ad grouplardaki bütç…" at bounding box center [610, 344] width 653 height 39
click at [568, 353] on p "Description: Gıda Dışı Markalar kampanyasının içerisindeki ad grouplardaki bütç…" at bounding box center [610, 344] width 653 height 39
drag, startPoint x: 504, startPoint y: 352, endPoint x: 460, endPoint y: 353, distance: 44.0
click at [468, 352] on p "Description: Gıda Dışı Markalar kampanyasının içerisindeki ad grouplardaki bütç…" at bounding box center [610, 344] width 653 height 39
click at [460, 353] on p "Description: Gıda Dışı Markalar kampanyasının içerisindeki ad grouplardaki bütç…" at bounding box center [610, 344] width 653 height 39
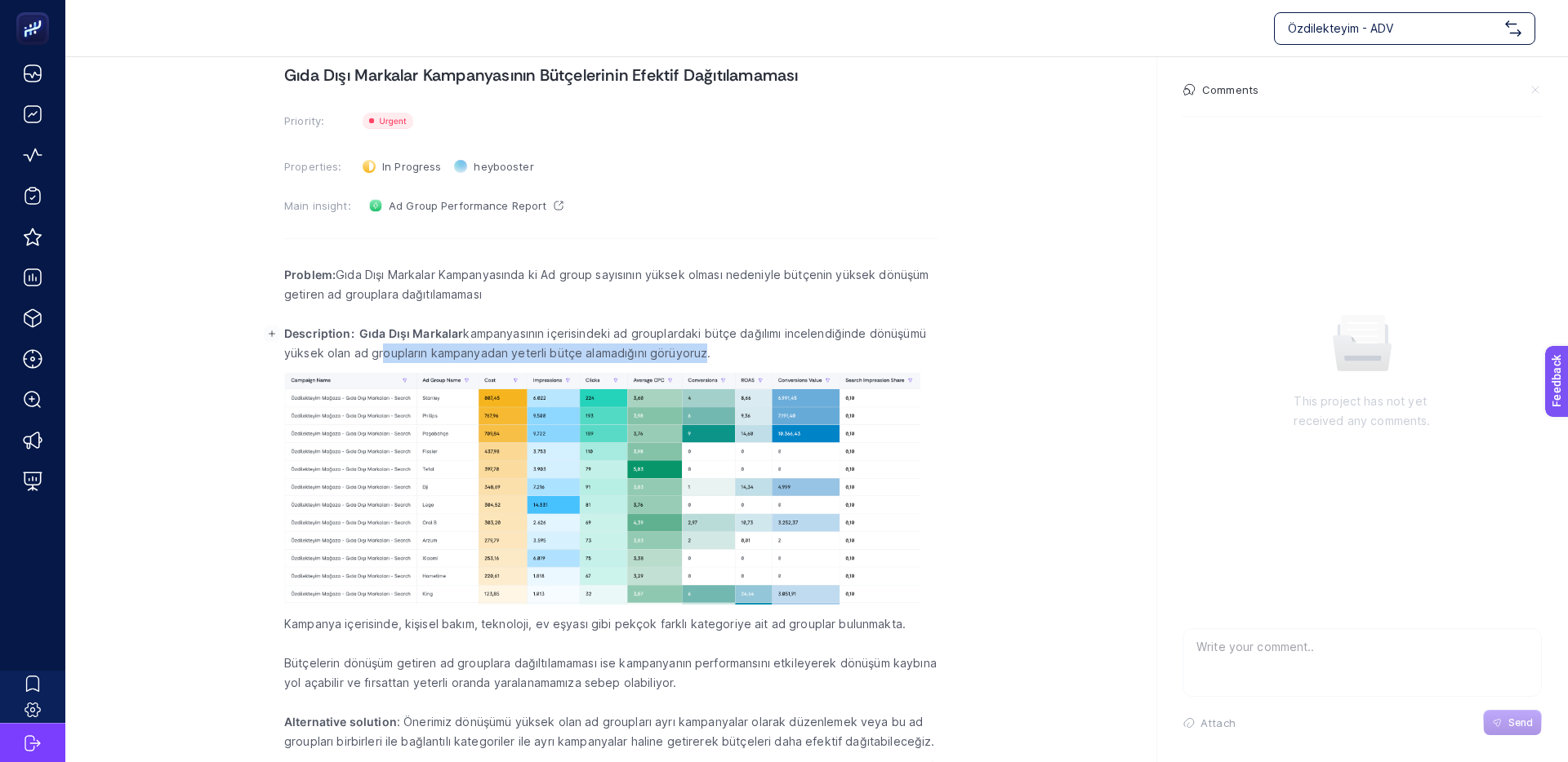
drag, startPoint x: 392, startPoint y: 354, endPoint x: 710, endPoint y: 354, distance: 318.0
click at [710, 354] on p "Description: Gıda Dışı Markalar kampanyasının içerisindeki ad grouplardaki bütç…" at bounding box center [610, 344] width 653 height 39
drag, startPoint x: 736, startPoint y: 354, endPoint x: 549, endPoint y: 352, distance: 187.0
click at [558, 352] on p "Description: Gıda Dışı Markalar kampanyasının içerisindeki ad grouplardaki bütç…" at bounding box center [610, 344] width 653 height 39
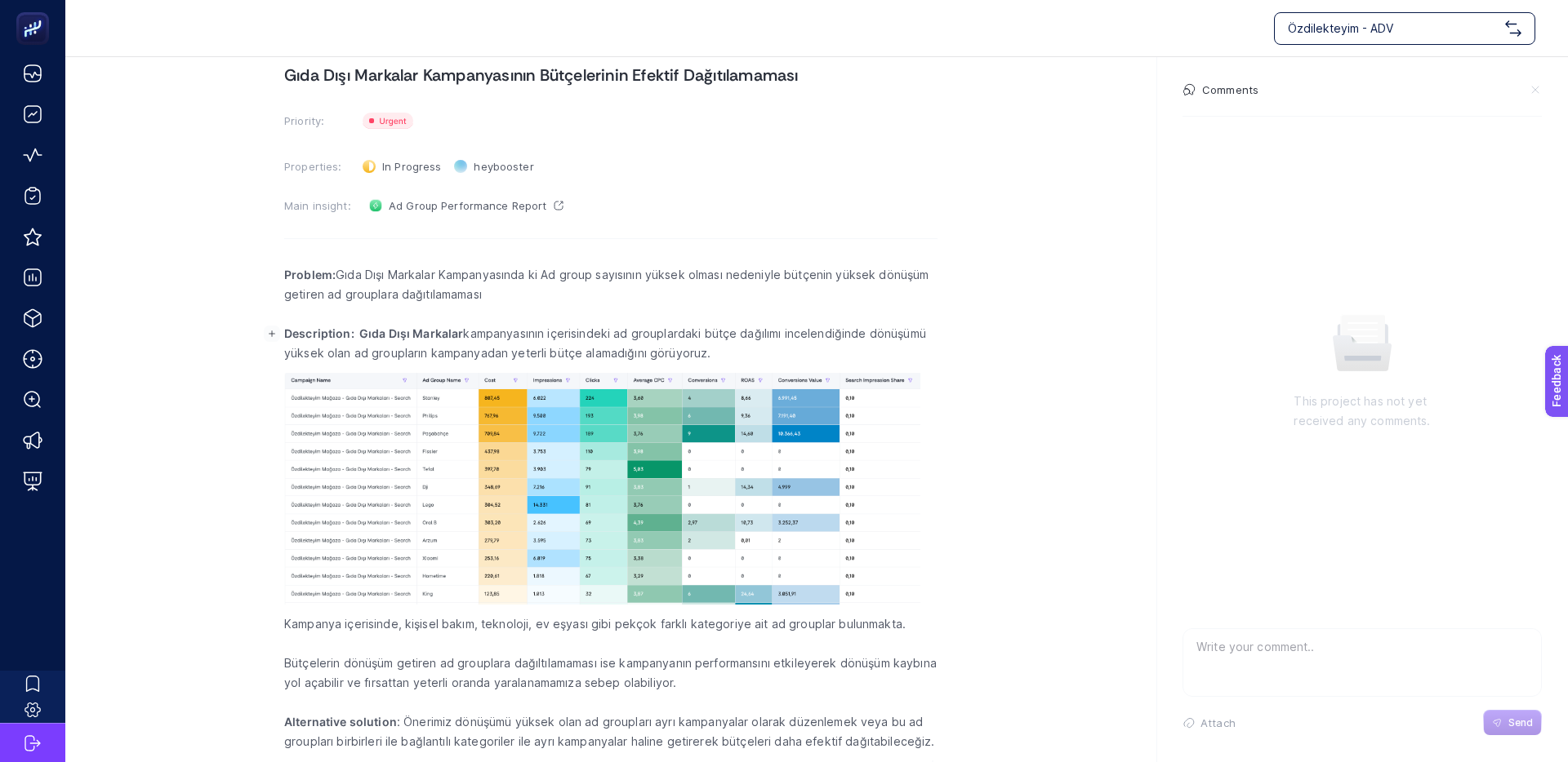
click at [531, 353] on p "Description: Gıda Dışı Markalar kampanyasının içerisindeki ad grouplardaki bütç…" at bounding box center [610, 344] width 653 height 39
drag, startPoint x: 404, startPoint y: 624, endPoint x: 680, endPoint y: 619, distance: 276.0
click at [680, 619] on p "Kampanya içerisinde, kişisel bakım, teknoloji, ev eşyası gibi pekçok farklı kat…" at bounding box center [610, 625] width 653 height 19
drag, startPoint x: 612, startPoint y: 626, endPoint x: 781, endPoint y: 626, distance: 169.0
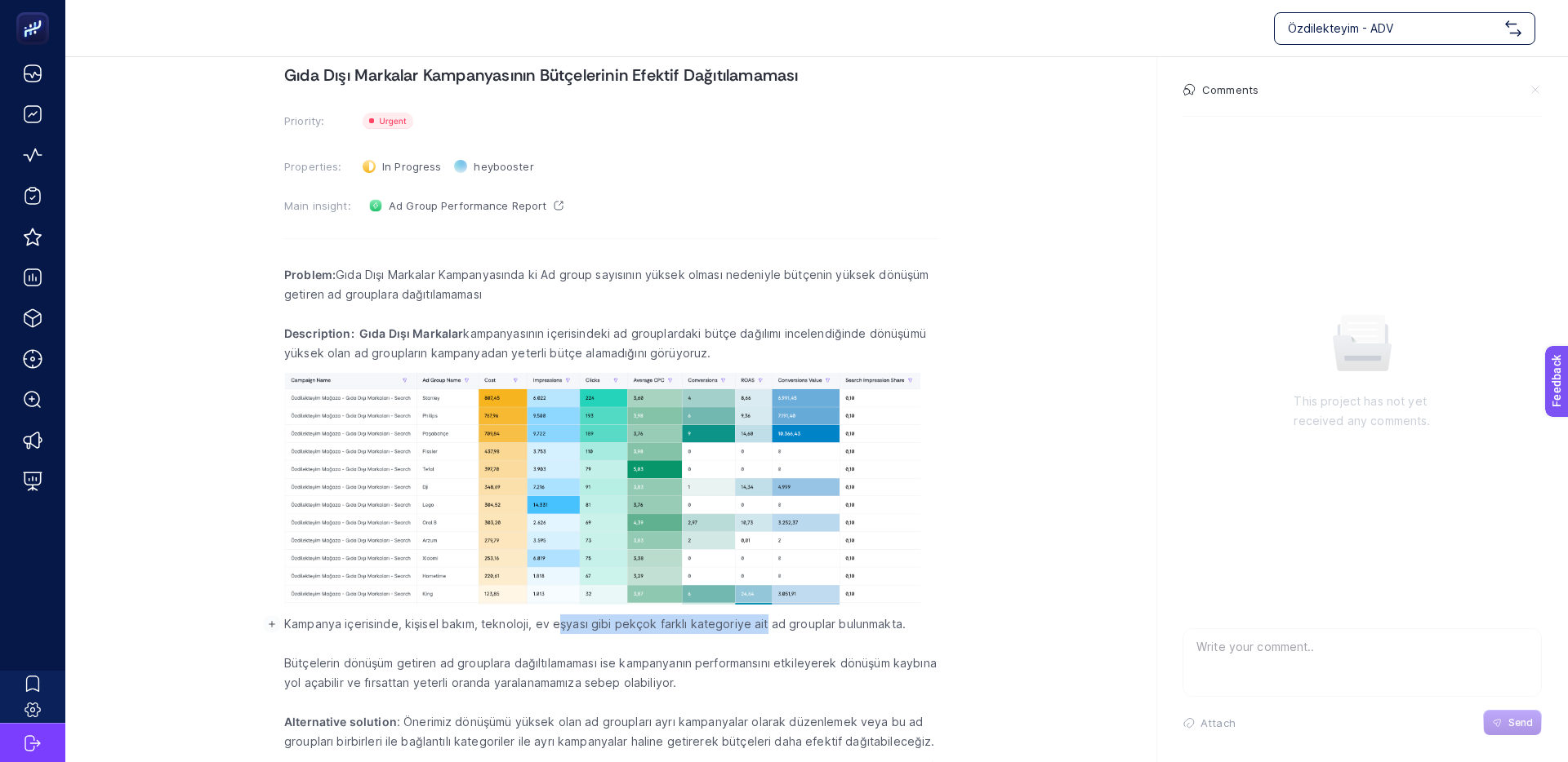
click at [779, 626] on p "Kampanya içerisinde, kişisel bakım, teknoloji, ev eşyası gibi pekçok farklı kat…" at bounding box center [610, 625] width 653 height 19
click at [781, 626] on p "Kampanya içerisinde, kişisel bakım, teknoloji, ev eşyası gibi pekçok farklı kat…" at bounding box center [610, 625] width 653 height 19
drag, startPoint x: 687, startPoint y: 630, endPoint x: 639, endPoint y: 628, distance: 48.0
click at [658, 629] on p "Kampanya içerisinde, kişisel bakım, teknoloji, ev eşyası gibi pekçok farklı kat…" at bounding box center [610, 625] width 653 height 19
drag, startPoint x: 639, startPoint y: 628, endPoint x: 785, endPoint y: 624, distance: 146.1
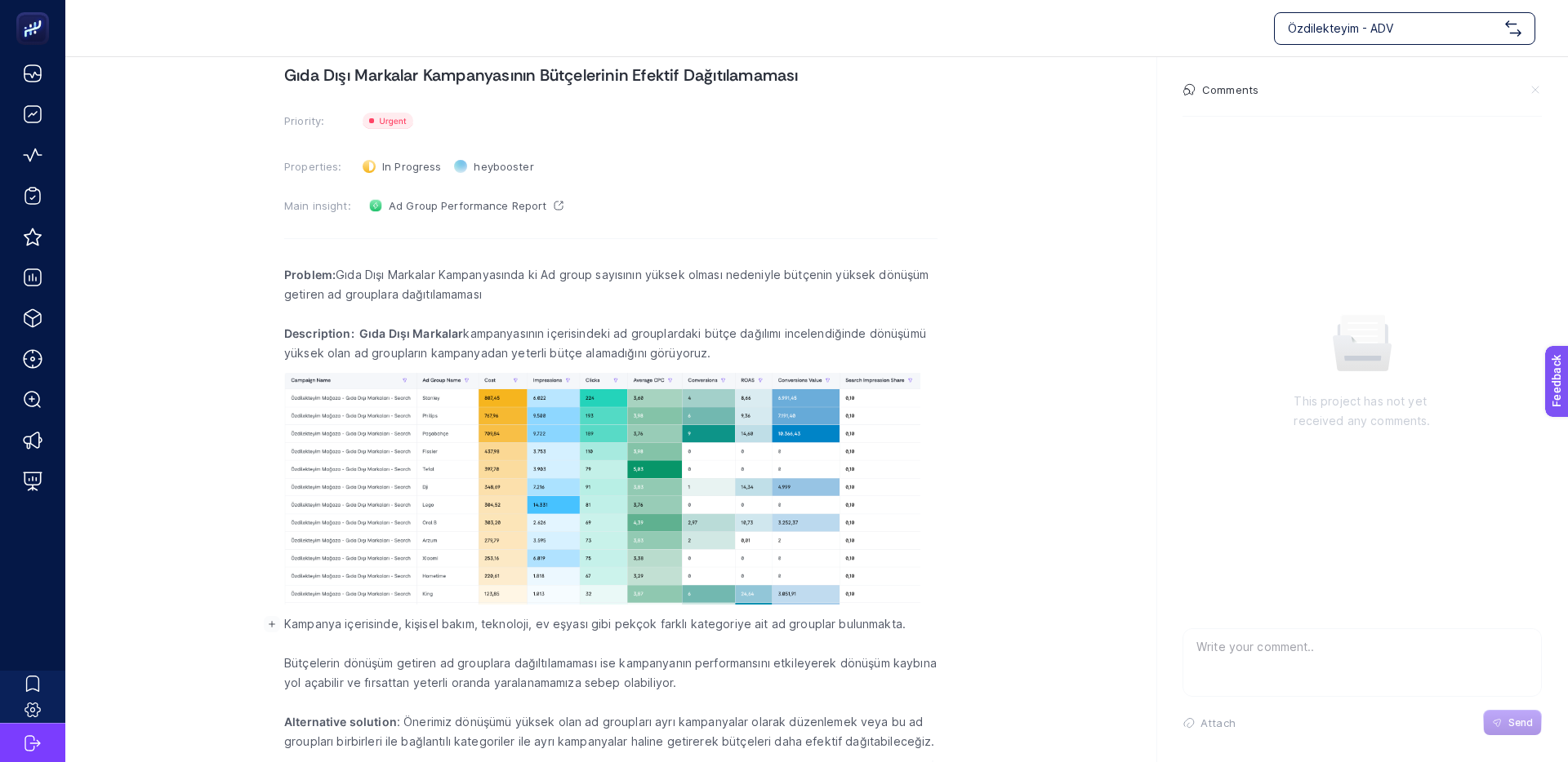
click at [639, 628] on p "Kampanya içerisinde, kişisel bakım, teknoloji, ev eşyası gibi pekçok farklı kat…" at bounding box center [610, 625] width 653 height 19
drag, startPoint x: 831, startPoint y: 625, endPoint x: 681, endPoint y: 624, distance: 150.0
click at [694, 624] on p "Kampanya içerisinde, kişisel bakım, teknoloji, ev eşyası gibi pekçok farklı kat…" at bounding box center [610, 625] width 653 height 19
click at [673, 624] on p "Kampanya içerisinde, kişisel bakım, teknoloji, ev eşyası gibi pekçok farklı kat…" at bounding box center [610, 625] width 653 height 19
drag, startPoint x: 397, startPoint y: 626, endPoint x: 665, endPoint y: 625, distance: 268.0
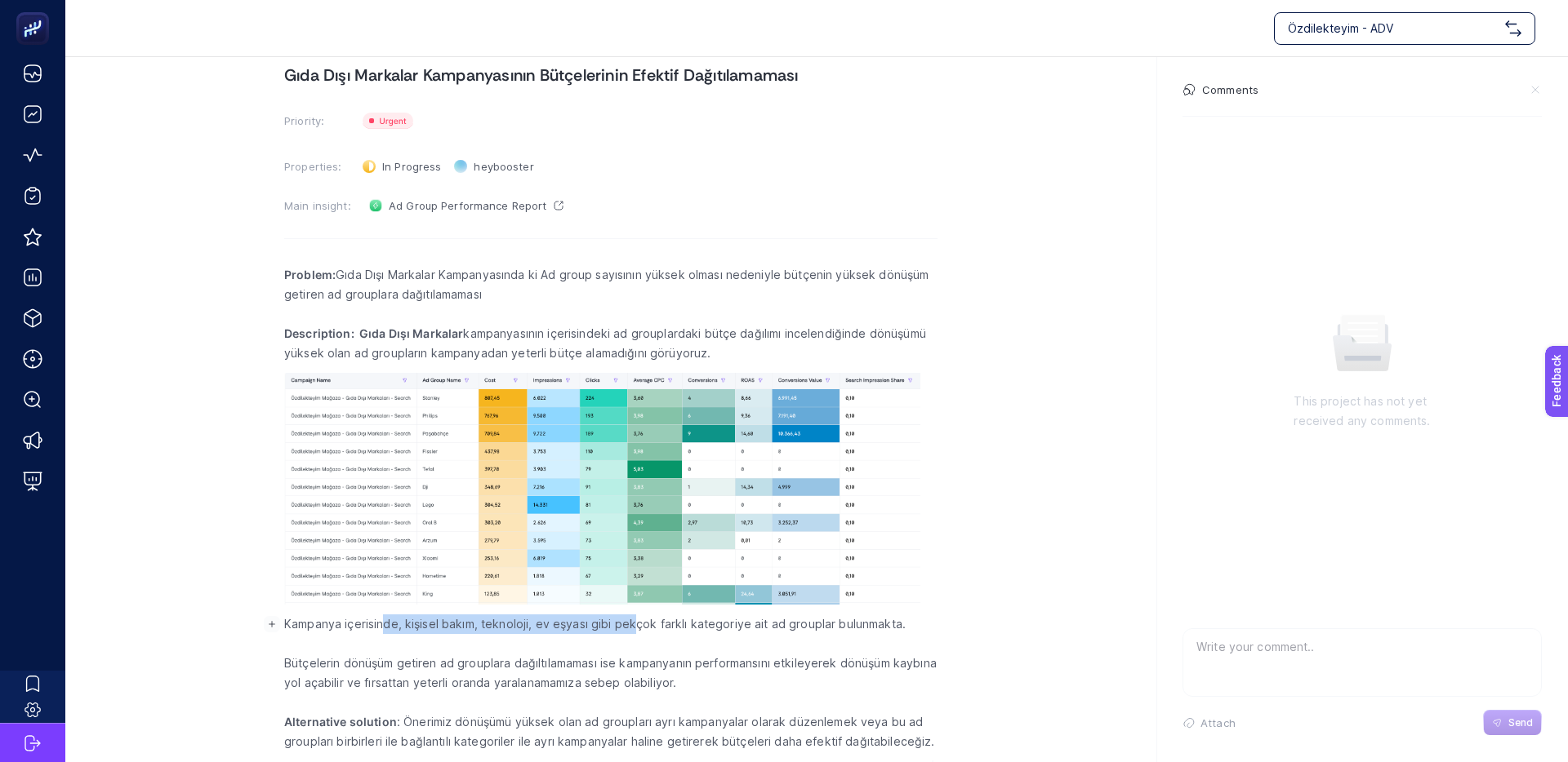
click at [661, 625] on p "Kampanya içerisinde, kişisel bakım, teknoloji, ev eşyası gibi pekçok farklı kat…" at bounding box center [610, 625] width 653 height 19
click at [665, 625] on p "Kampanya içerisinde, kişisel bakım, teknoloji, ev eşyası gibi pekçok farklı kat…" at bounding box center [610, 625] width 653 height 19
drag, startPoint x: 643, startPoint y: 628, endPoint x: 868, endPoint y: 628, distance: 225.0
click at [855, 628] on p "Kampanya içerisinde, kişisel bakım, teknoloji, ev eşyası gibi pekçok farklı kat…" at bounding box center [610, 625] width 653 height 19
click at [868, 628] on p "Kampanya içerisinde, kişisel bakım, teknoloji, ev eşyası gibi pekçok farklı kat…" at bounding box center [610, 625] width 653 height 19
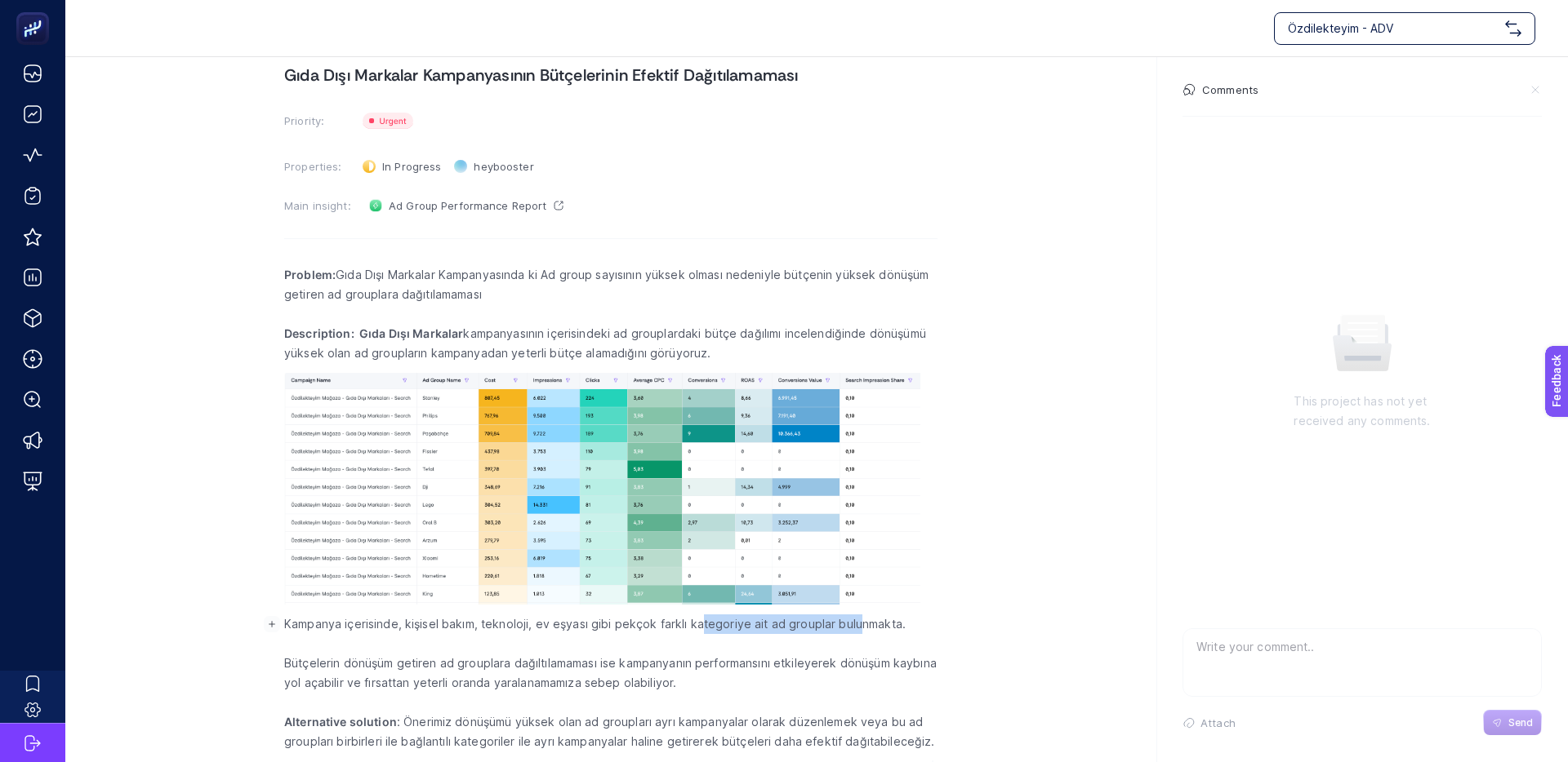
drag, startPoint x: 746, startPoint y: 626, endPoint x: 670, endPoint y: 629, distance: 76.1
click at [672, 629] on p "Kampanya içerisinde, kişisel bakım, teknoloji, ev eşyası gibi pekçok farklı kat…" at bounding box center [610, 625] width 653 height 19
click at [670, 629] on p "Kampanya içerisinde, kişisel bakım, teknoloji, ev eşyası gibi pekçok farklı kat…" at bounding box center [610, 625] width 653 height 19
drag, startPoint x: 437, startPoint y: 664, endPoint x: 607, endPoint y: 661, distance: 170.0
click at [588, 661] on p "Bütçelerin dönüşüm getiren ad grouplara dağıltılamaması ise kampanyanın perform…" at bounding box center [610, 673] width 653 height 39
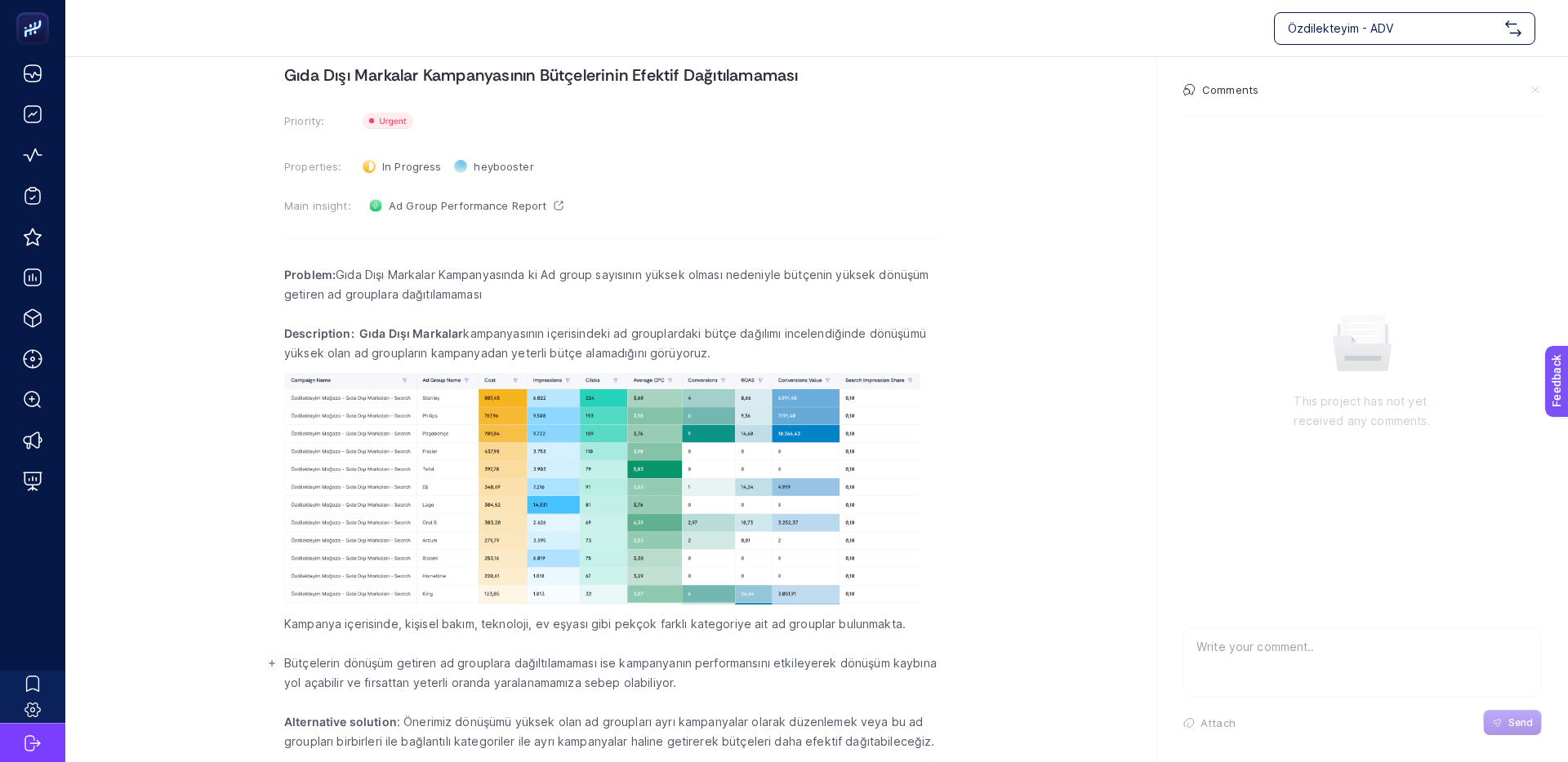
drag, startPoint x: 609, startPoint y: 661, endPoint x: 629, endPoint y: 661, distance: 20.0
click at [609, 661] on p "Bütçelerin dönüşüm getiren ad grouplara dağıltılamaması ise kampanyanın perform…" at bounding box center [610, 673] width 653 height 39
drag, startPoint x: 596, startPoint y: 660, endPoint x: 501, endPoint y: 663, distance: 95.0
click at [513, 662] on p "Bütçelerin dönüşüm getiren ad grouplara dağıltılamaması ise kampanyanın perform…" at bounding box center [610, 673] width 653 height 39
click at [501, 663] on p "Bütçelerin dönüşüm getiren ad grouplara dağıltılamaması ise kampanyanın perform…" at bounding box center [610, 673] width 653 height 39
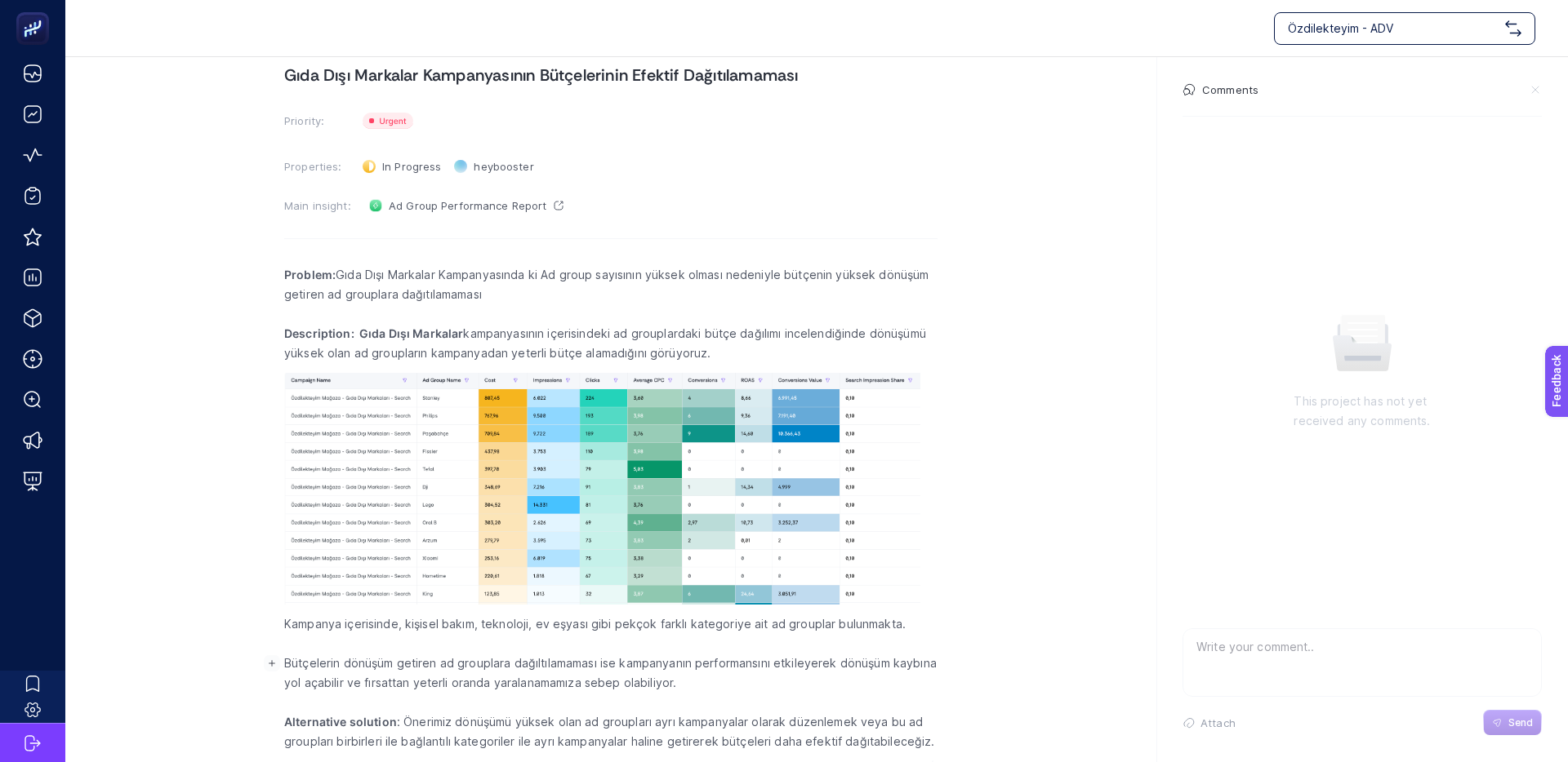
drag, startPoint x: 327, startPoint y: 664, endPoint x: 554, endPoint y: 665, distance: 227.0
click at [554, 665] on p "Bütçelerin dönüşüm getiren ad grouplara dağıltılamaması ise kampanyanın perform…" at bounding box center [610, 673] width 653 height 39
drag, startPoint x: 593, startPoint y: 662, endPoint x: 551, endPoint y: 663, distance: 42.0
click at [559, 663] on p "Bütçelerin dönüşüm getiren ad grouplara dağıltılamaması ise kampanyanın perform…" at bounding box center [610, 673] width 653 height 39
click at [538, 663] on p "Bütçelerin dönüşüm getiren ad grouplara dağıltılamaması ise kampanyanın perform…" at bounding box center [610, 673] width 653 height 39
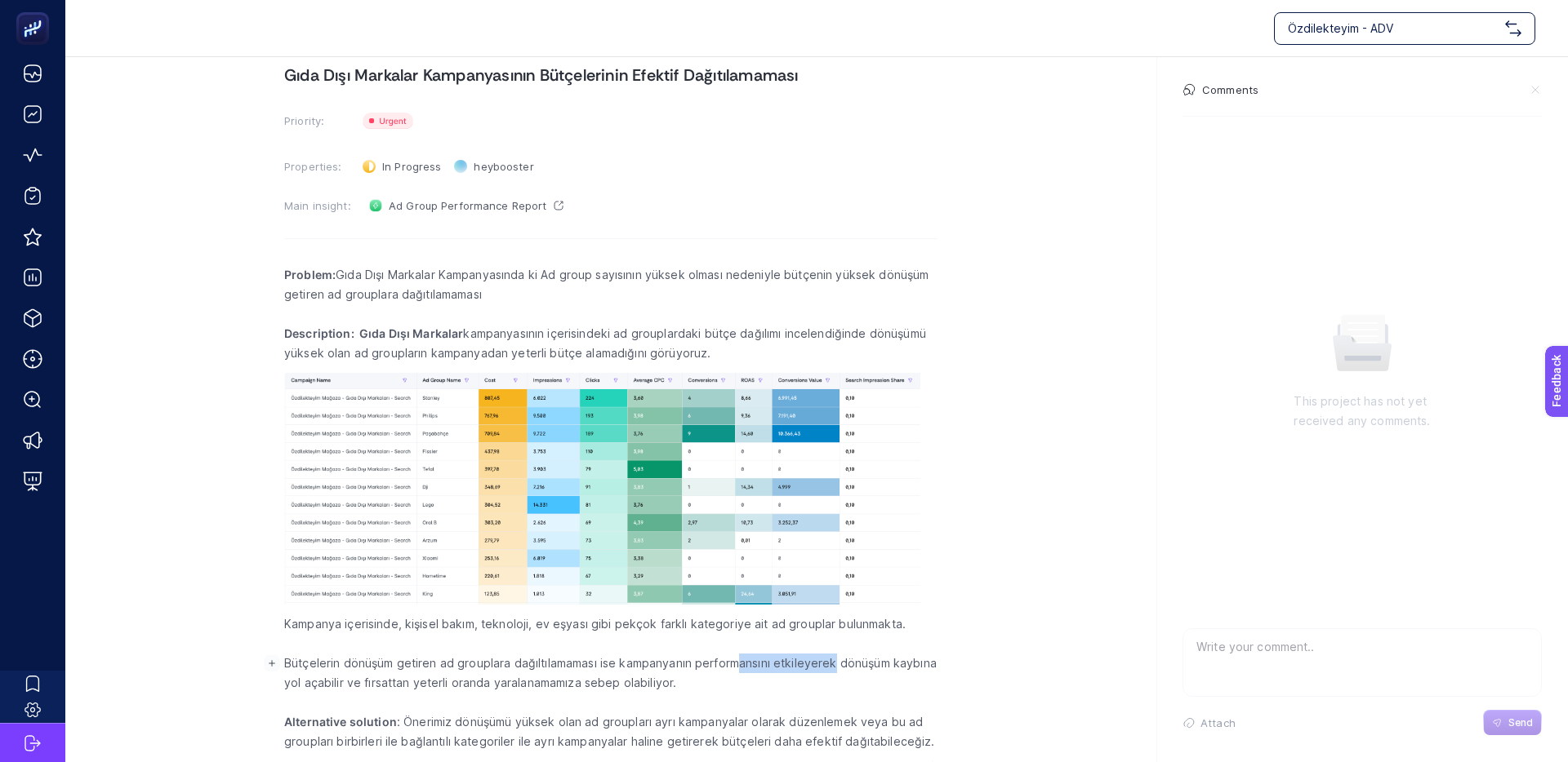
click at [721, 660] on p "Bütçelerin dönüşüm getiren ad grouplara dağıltılamaması ise kampanyanın perform…" at bounding box center [610, 673] width 653 height 39
click at [695, 660] on p "Bütçelerin dönüşüm getiren ad grouplara dağıltılamaması ise kampanyanın perform…" at bounding box center [610, 673] width 653 height 39
drag, startPoint x: 416, startPoint y: 682, endPoint x: 601, endPoint y: 684, distance: 185.0
click at [600, 684] on p "Bütçelerin dönüşüm getiren ad grouplara dağıltılamaması ise kampanyanın perform…" at bounding box center [610, 673] width 653 height 39
click at [601, 684] on p "Bütçelerin dönüşüm getiren ad grouplara dağıltılamaması ise kampanyanın perform…" at bounding box center [610, 673] width 653 height 39
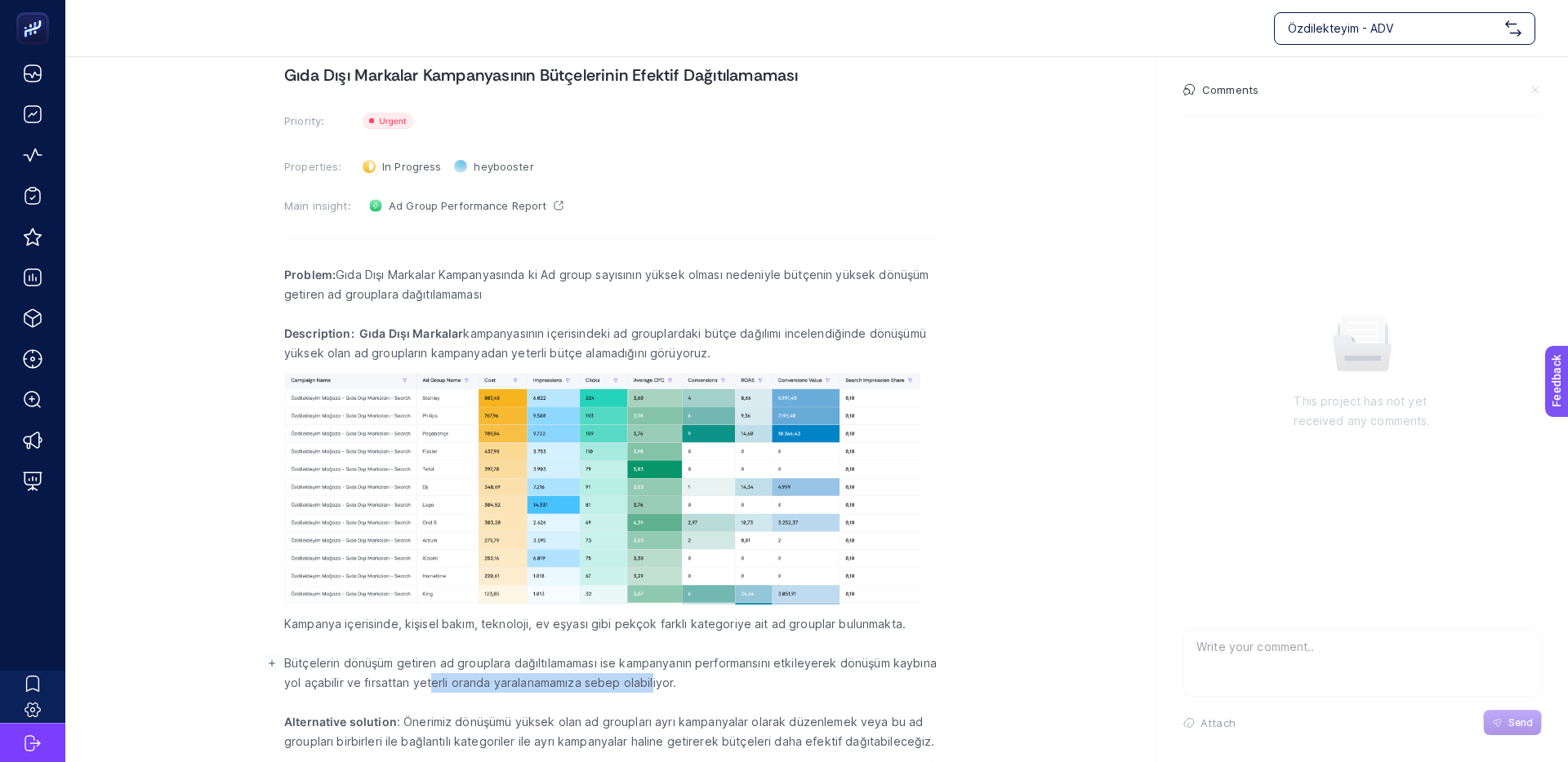
drag, startPoint x: 546, startPoint y: 683, endPoint x: 426, endPoint y: 683, distance: 120.0
click at [427, 683] on p "Bütçelerin dönüşüm getiren ad grouplara dağıltılamaması ise kampanyanın perform…" at bounding box center [610, 673] width 653 height 39
click at [426, 683] on p "Bütçelerin dönüşüm getiren ad grouplara dağıltılamaması ise kampanyanın perform…" at bounding box center [610, 673] width 653 height 39
drag, startPoint x: 462, startPoint y: 682, endPoint x: 662, endPoint y: 683, distance: 200.0
click at [662, 683] on p "Bütçelerin dönüşüm getiren ad grouplara dağıltılamaması ise kampanyanın perform…" at bounding box center [610, 673] width 653 height 39
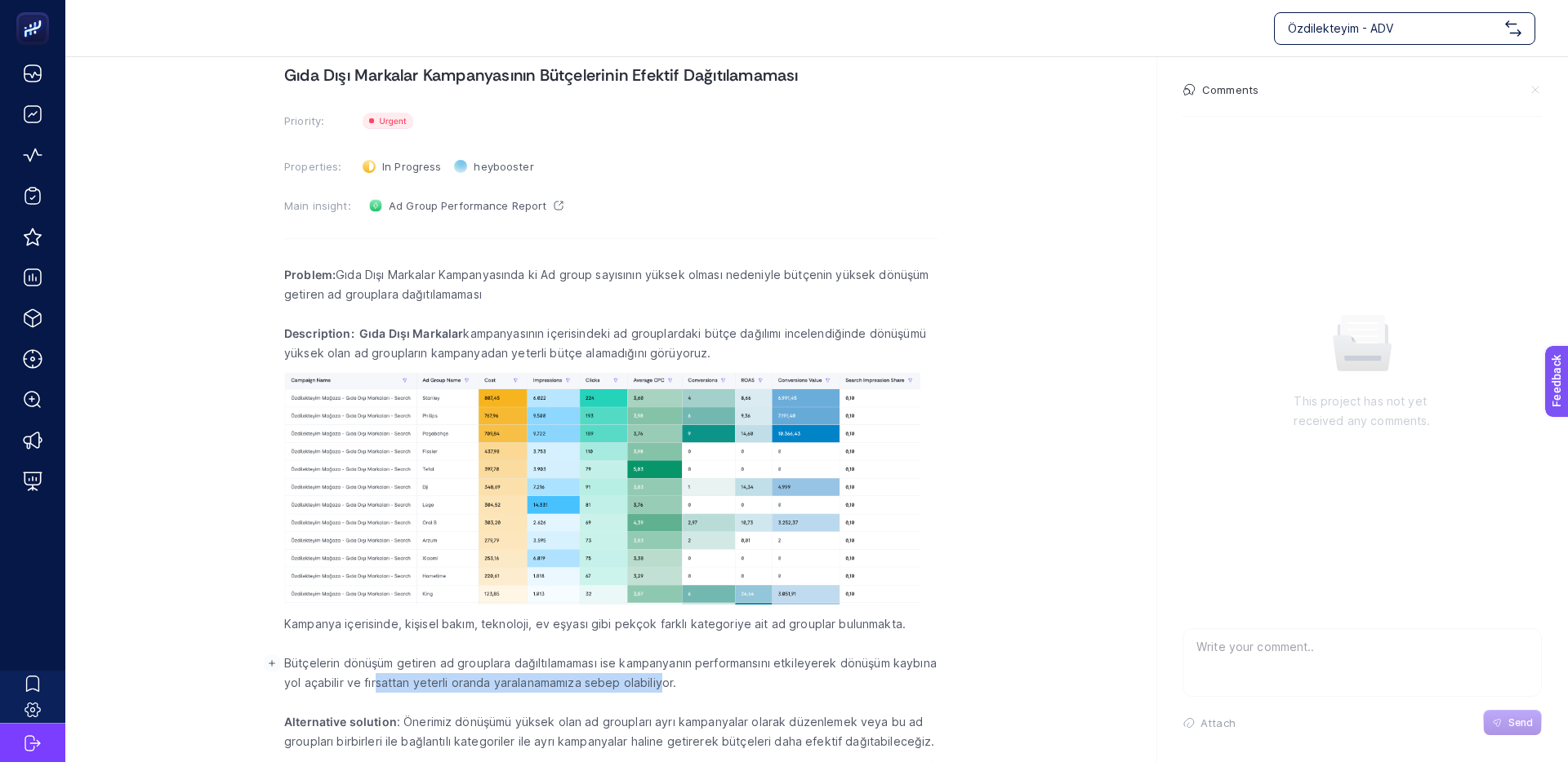
click at [662, 683] on p "Bütçelerin dönüşüm getiren ad grouplara dağıltılamaması ise kampanyanın perform…" at bounding box center [610, 673] width 653 height 39
drag, startPoint x: 571, startPoint y: 682, endPoint x: 532, endPoint y: 682, distance: 39.0
click at [533, 682] on p "Bütçelerin dönüşüm getiren ad grouplara dağıltılamaması ise kampanyanın perform…" at bounding box center [610, 673] width 653 height 39
click at [532, 682] on p "Bütçelerin dönüşüm getiren ad grouplara dağıltılamaması ise kampanyanın perform…" at bounding box center [610, 673] width 653 height 39
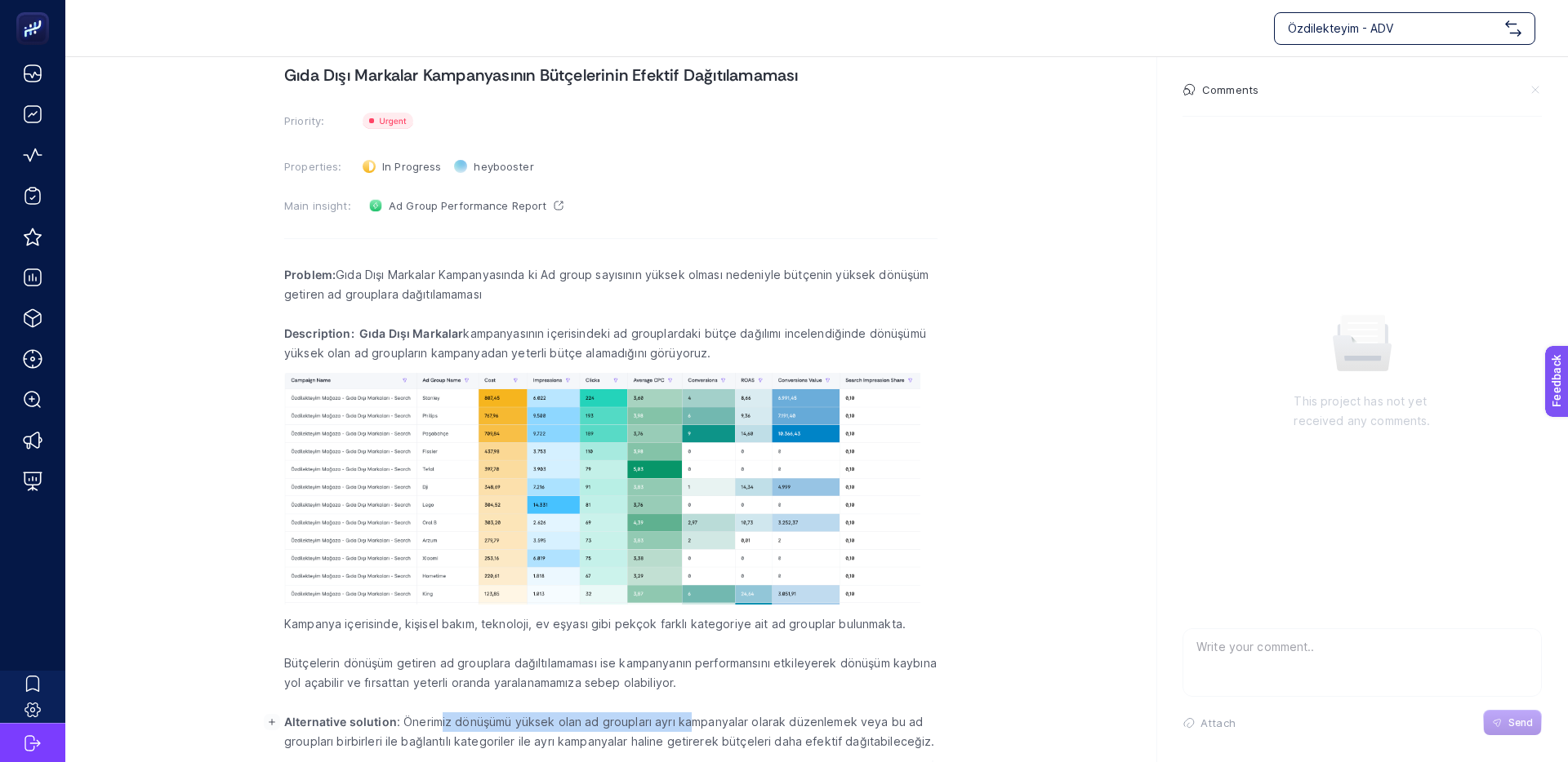
drag, startPoint x: 443, startPoint y: 723, endPoint x: 690, endPoint y: 727, distance: 247.0
click at [690, 727] on p "Alternative solution : Önerimiz dönüşümü yüksek olan ad groupları ayrı kampanya…" at bounding box center [610, 732] width 653 height 39
drag, startPoint x: 608, startPoint y: 727, endPoint x: 572, endPoint y: 726, distance: 36.0
click at [582, 726] on p "Alternative solution : Önerimiz dönüşümü yüksek olan ad groupları ayrı kampanya…" at bounding box center [610, 732] width 653 height 39
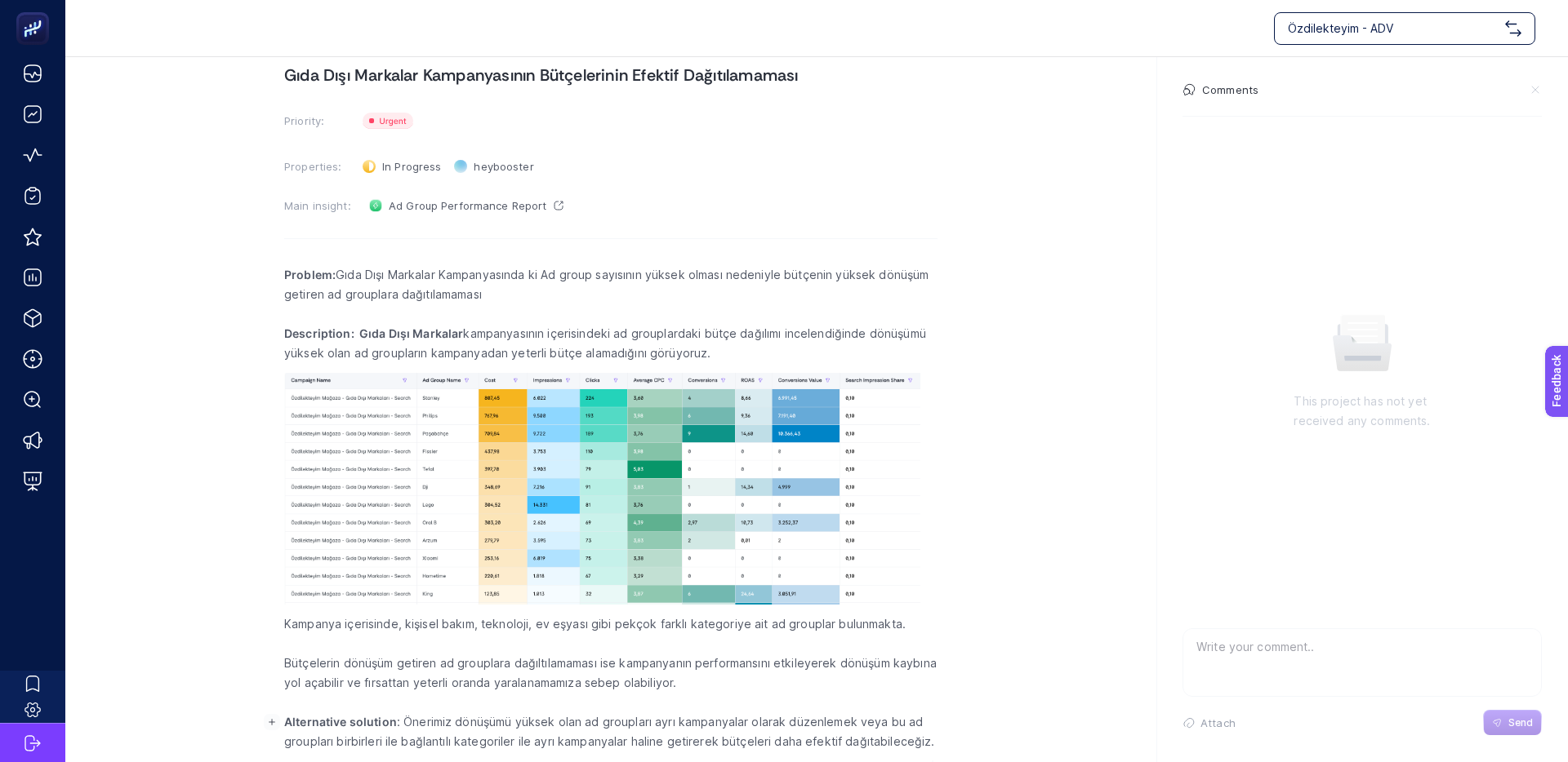
drag, startPoint x: 572, startPoint y: 726, endPoint x: 584, endPoint y: 726, distance: 12.0
click at [572, 726] on p "Alternative solution : Önerimiz dönüşümü yüksek olan ad groupları ayrı kampanya…" at bounding box center [610, 732] width 653 height 39
drag, startPoint x: 799, startPoint y: 726, endPoint x: 657, endPoint y: 723, distance: 142.0
click at [660, 723] on p "Alternative solution : Önerimiz dönüşümü yüksek olan ad groupları ayrı kampanya…" at bounding box center [610, 732] width 653 height 39
click at [657, 724] on p "Alternative solution : Önerimiz dönüşümü yüksek olan ad groupları ayrı kampanya…" at bounding box center [610, 732] width 653 height 39
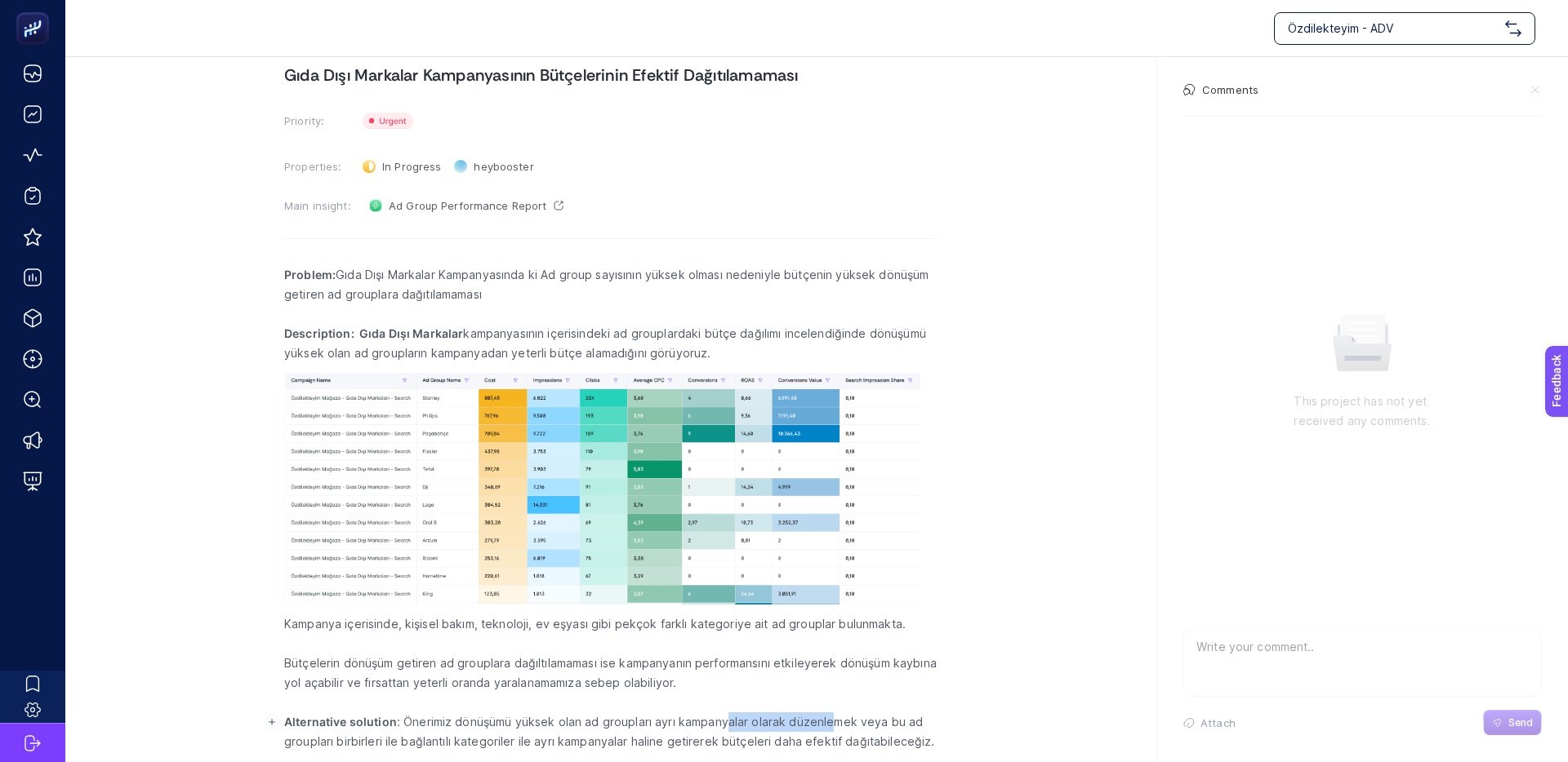
drag, startPoint x: 751, startPoint y: 722, endPoint x: 682, endPoint y: 722, distance: 69.0
click at [709, 722] on p "Alternative solution : Önerimiz dönüşümü yüksek olan ad groupları ayrı kampanya…" at bounding box center [610, 732] width 653 height 39
click at [660, 722] on p "Alternative solution : Önerimiz dönüşümü yüksek olan ad groupları ayrı kampanya…" at bounding box center [610, 732] width 653 height 39
drag, startPoint x: 764, startPoint y: 721, endPoint x: 732, endPoint y: 721, distance: 32.0
click at [743, 721] on p "Alternative solution : Önerimiz dönüşümü yüksek olan ad groupları ayrı kampanya…" at bounding box center [610, 732] width 653 height 39
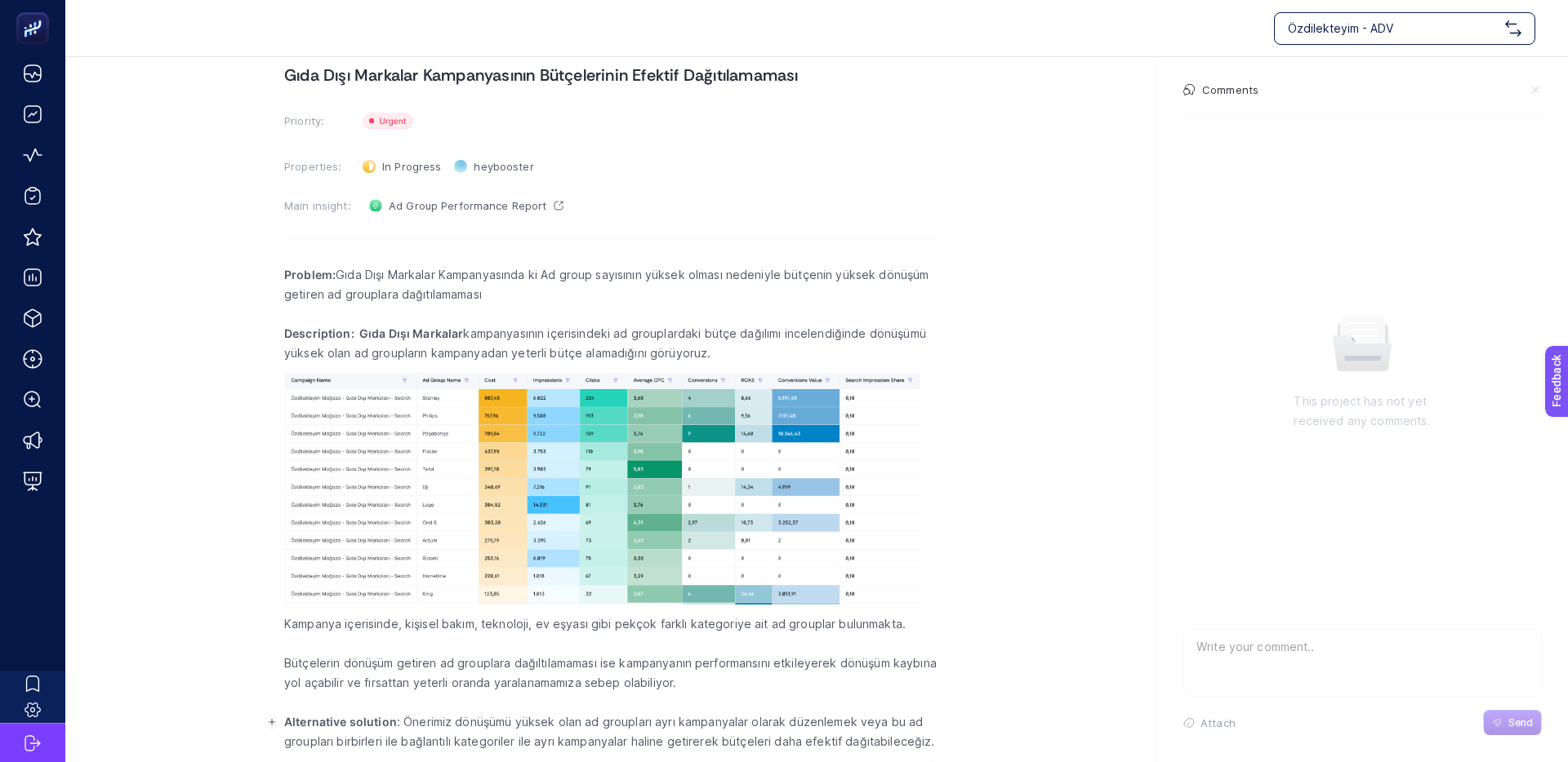
click at [694, 721] on p "Alternative solution : Önerimiz dönüşümü yüksek olan ad groupları ayrı kampanya…" at bounding box center [610, 732] width 653 height 39
drag, startPoint x: 650, startPoint y: 720, endPoint x: 818, endPoint y: 724, distance: 168.0
click at [818, 724] on p "Alternative solution : Önerimiz dönüşümü yüksek olan ad groupları ayrı kampanya…" at bounding box center [610, 732] width 653 height 39
drag, startPoint x: 847, startPoint y: 721, endPoint x: 740, endPoint y: 723, distance: 107.0
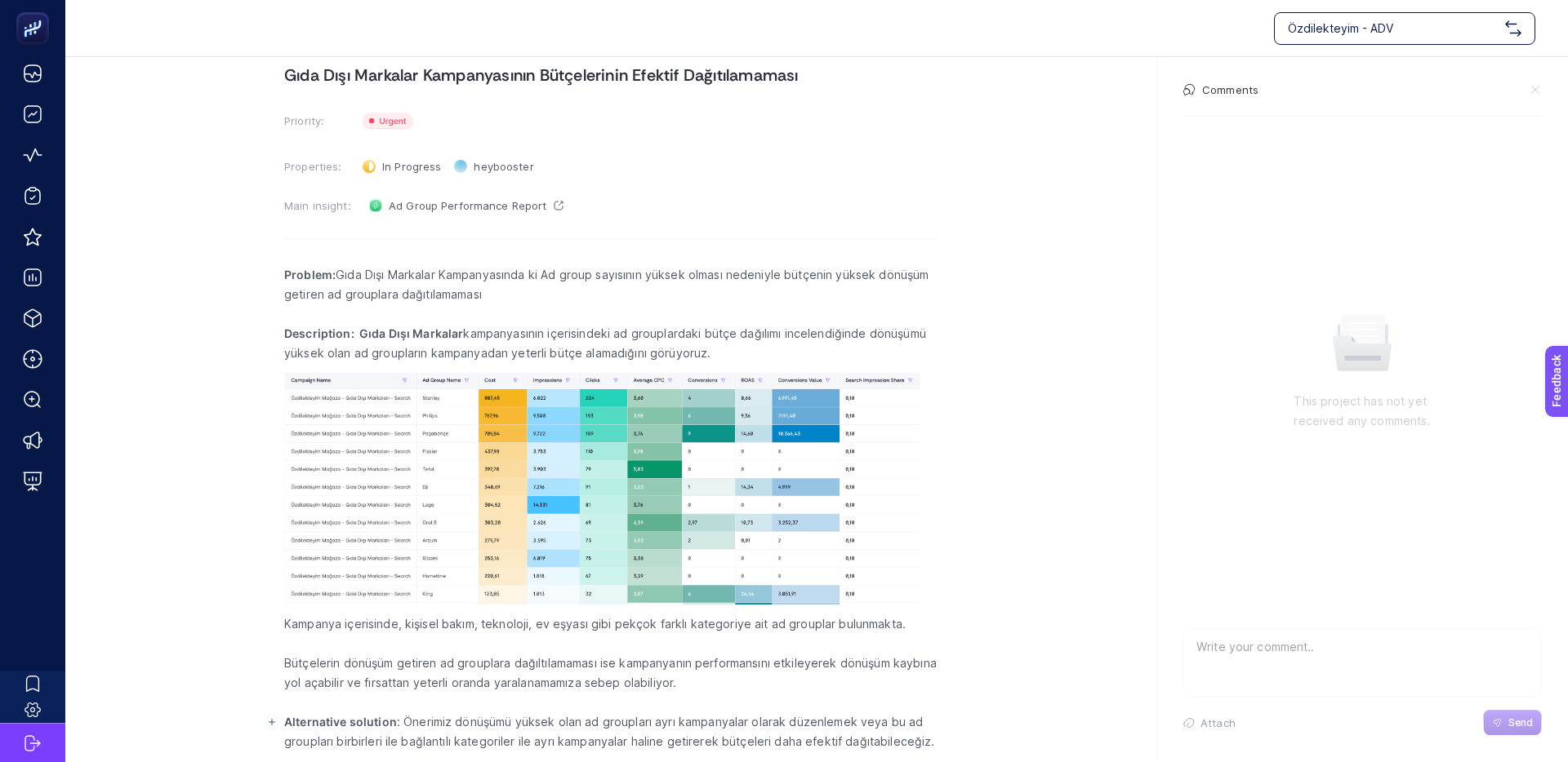
click at [772, 722] on p "Alternative solution : Önerimiz dönüşümü yüksek olan ad groupları ayrı kampanya…" at bounding box center [610, 732] width 653 height 39
click at [734, 723] on p "Alternative solution : Önerimiz dönüşümü yüksek olan ad groupları ayrı kampanya…" at bounding box center [610, 732] width 653 height 39
drag, startPoint x: 342, startPoint y: 741, endPoint x: 528, endPoint y: 742, distance: 186.0
click at [524, 743] on p "Alternative solution : Önerimiz dönüşümü yüksek olan ad groupları ayrı kampanya…" at bounding box center [610, 732] width 653 height 39
drag, startPoint x: 548, startPoint y: 741, endPoint x: 522, endPoint y: 741, distance: 26.0
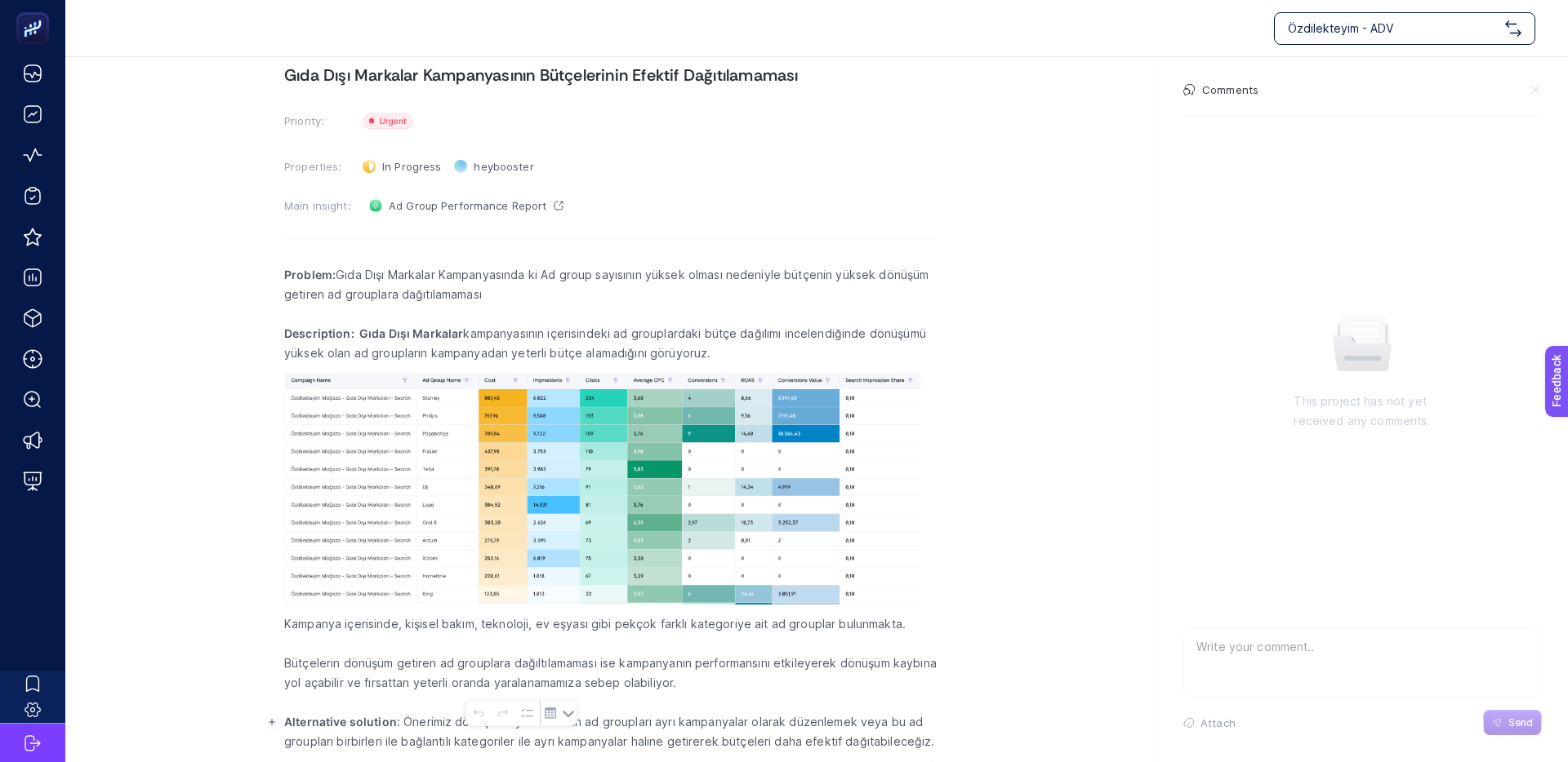
click at [548, 741] on p "Alternative solution : Önerimiz dönüşümü yüksek olan ad groupları ayrı kampanya…" at bounding box center [610, 732] width 653 height 39
drag, startPoint x: 506, startPoint y: 743, endPoint x: 726, endPoint y: 743, distance: 220.0
click at [726, 743] on p "Alternative solution : Önerimiz dönüşümü yüksek olan ad groupları ayrı kampanya…" at bounding box center [610, 732] width 653 height 39
drag, startPoint x: 777, startPoint y: 743, endPoint x: 791, endPoint y: 743, distance: 14.0
click at [777, 743] on p "Alternative solution : Önerimiz dönüşümü yüksek olan ad groupları ayrı kampanya…" at bounding box center [610, 732] width 653 height 39
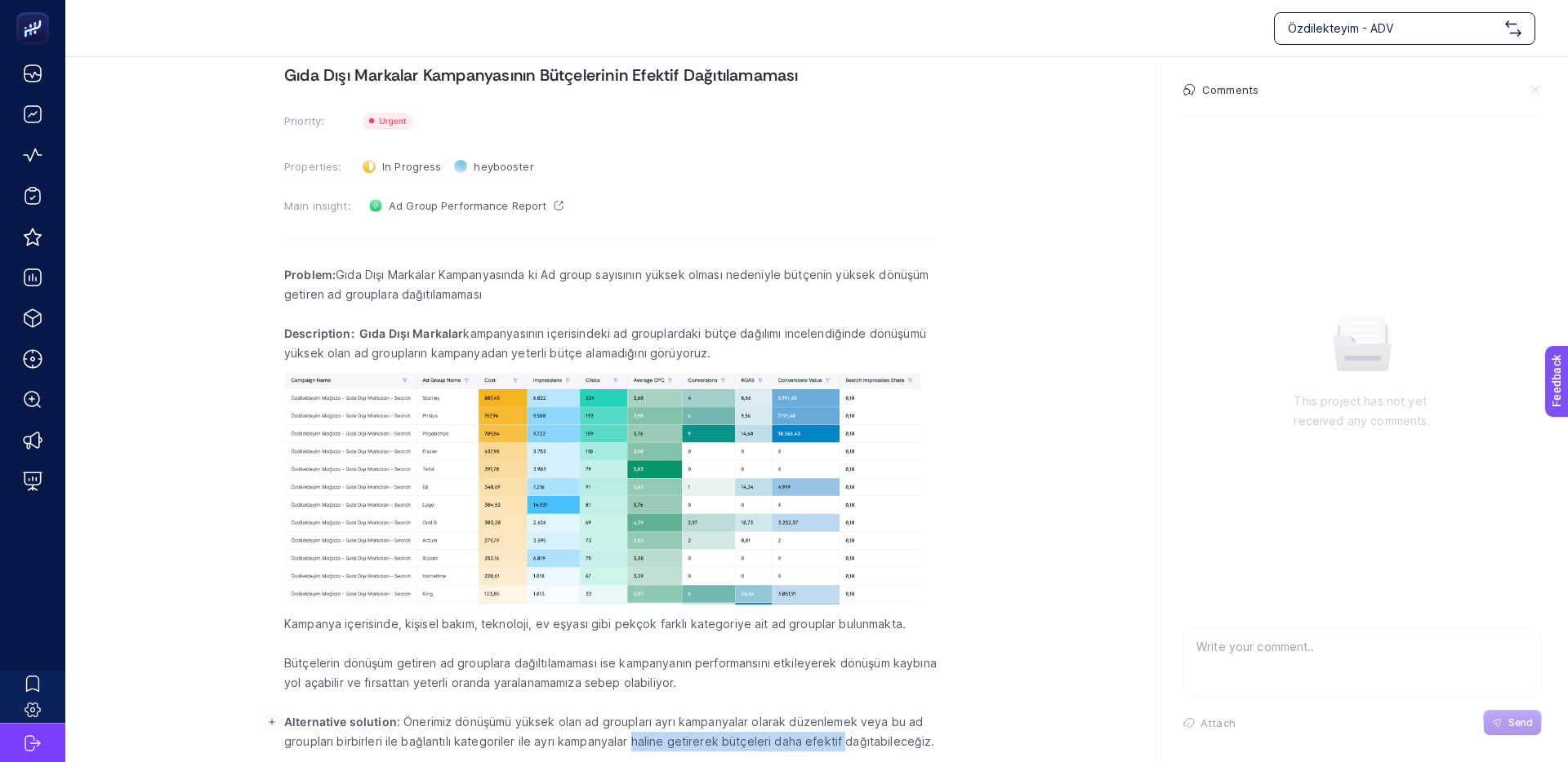
drag, startPoint x: 837, startPoint y: 743, endPoint x: 595, endPoint y: 738, distance: 242.1
click at [598, 738] on p "Alternative solution : Önerimiz dönüşümü yüksek olan ad groupları ayrı kampanya…" at bounding box center [610, 732] width 653 height 39
click at [595, 738] on p "Alternative solution : Önerimiz dönüşümü yüksek olan ad groupları ayrı kampanya…" at bounding box center [610, 732] width 653 height 39
drag, startPoint x: 789, startPoint y: 739, endPoint x: 858, endPoint y: 739, distance: 69.0
click at [858, 739] on p "Alternative solution : Önerimiz dönüşümü yüksek olan ad groupları ayrı kampanya…" at bounding box center [610, 732] width 653 height 39
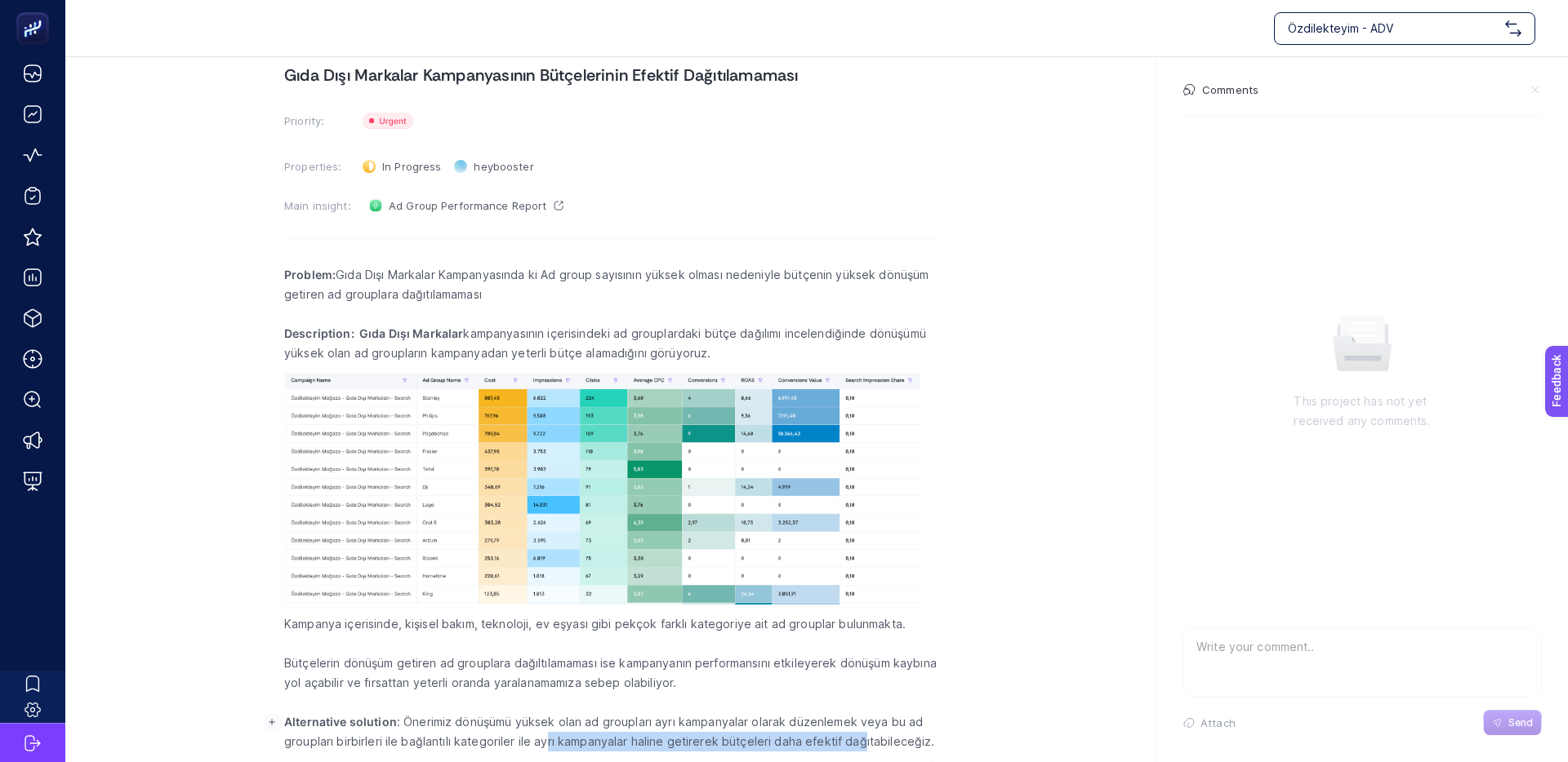
click at [858, 739] on p "Alternative solution : Önerimiz dönüşümü yüksek olan ad groupları ayrı kampanya…" at bounding box center [610, 732] width 653 height 39
drag, startPoint x: 732, startPoint y: 737, endPoint x: 671, endPoint y: 737, distance: 61.0
click at [691, 737] on p "Alternative solution : Önerimiz dönüşümü yüksek olan ad groupları ayrı kampanya…" at bounding box center [610, 732] width 653 height 39
click at [671, 737] on p "Alternative solution : Önerimiz dönüşümü yüksek olan ad groupları ayrı kampanya…" at bounding box center [610, 732] width 653 height 39
click at [475, 661] on p "Bütçelerin dönüşüm getiren ad grouplara dağıltılamaması ise kampanyanın perform…" at bounding box center [610, 673] width 653 height 39
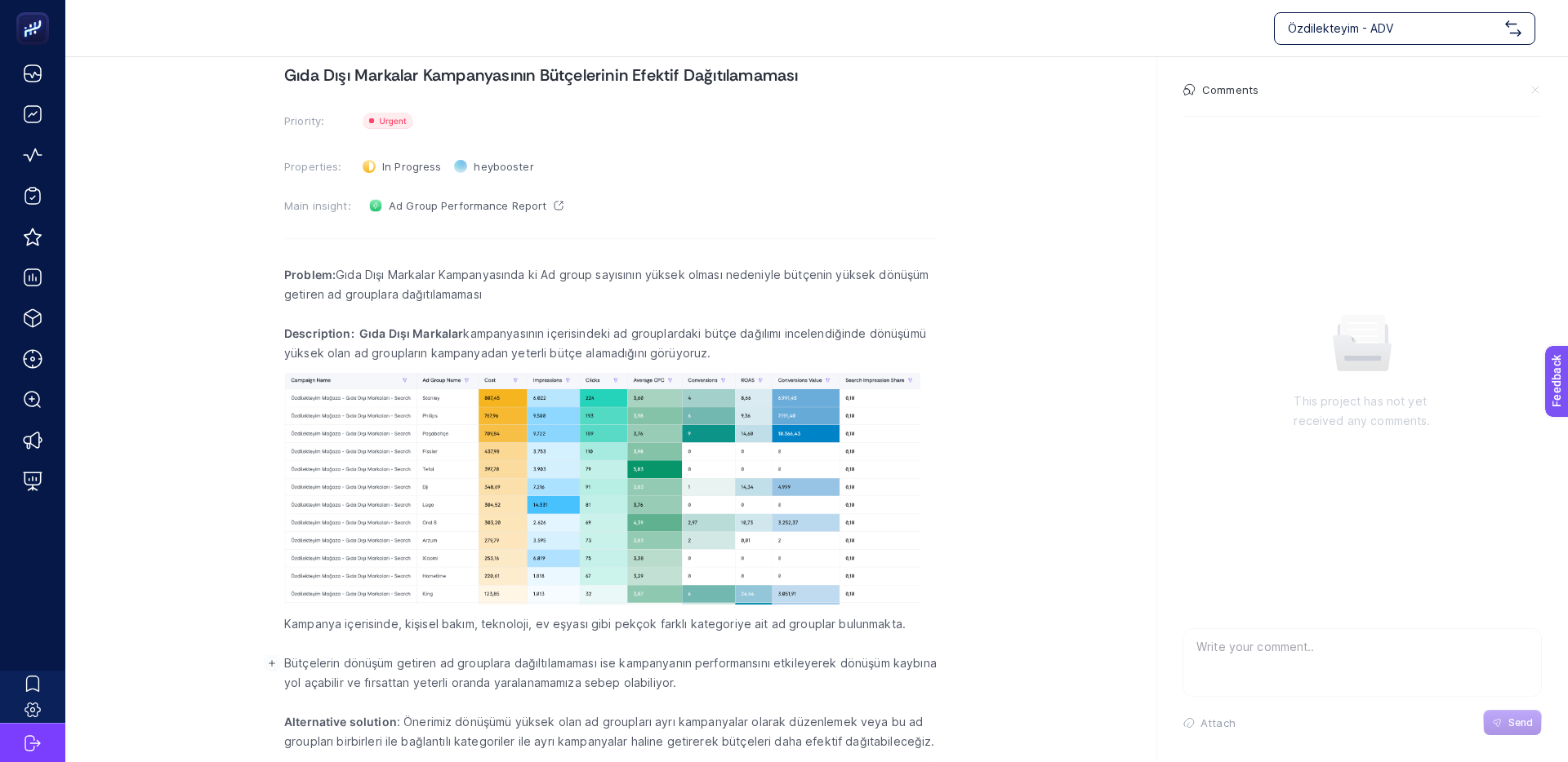
click at [425, 662] on p "Bütçelerin dönüşüm getiren ad grouplara dağıltılamaması ise kampanyanın perform…" at bounding box center [610, 673] width 653 height 39
drag, startPoint x: 732, startPoint y: 664, endPoint x: 893, endPoint y: 663, distance: 161.0
click at [893, 663] on p "Bütçelerin dönüşüm getiren ad grouplara dağıltılamaması ise kampanyanın perform…" at bounding box center [610, 673] width 653 height 39
drag, startPoint x: 900, startPoint y: 664, endPoint x: 704, endPoint y: 664, distance: 196.0
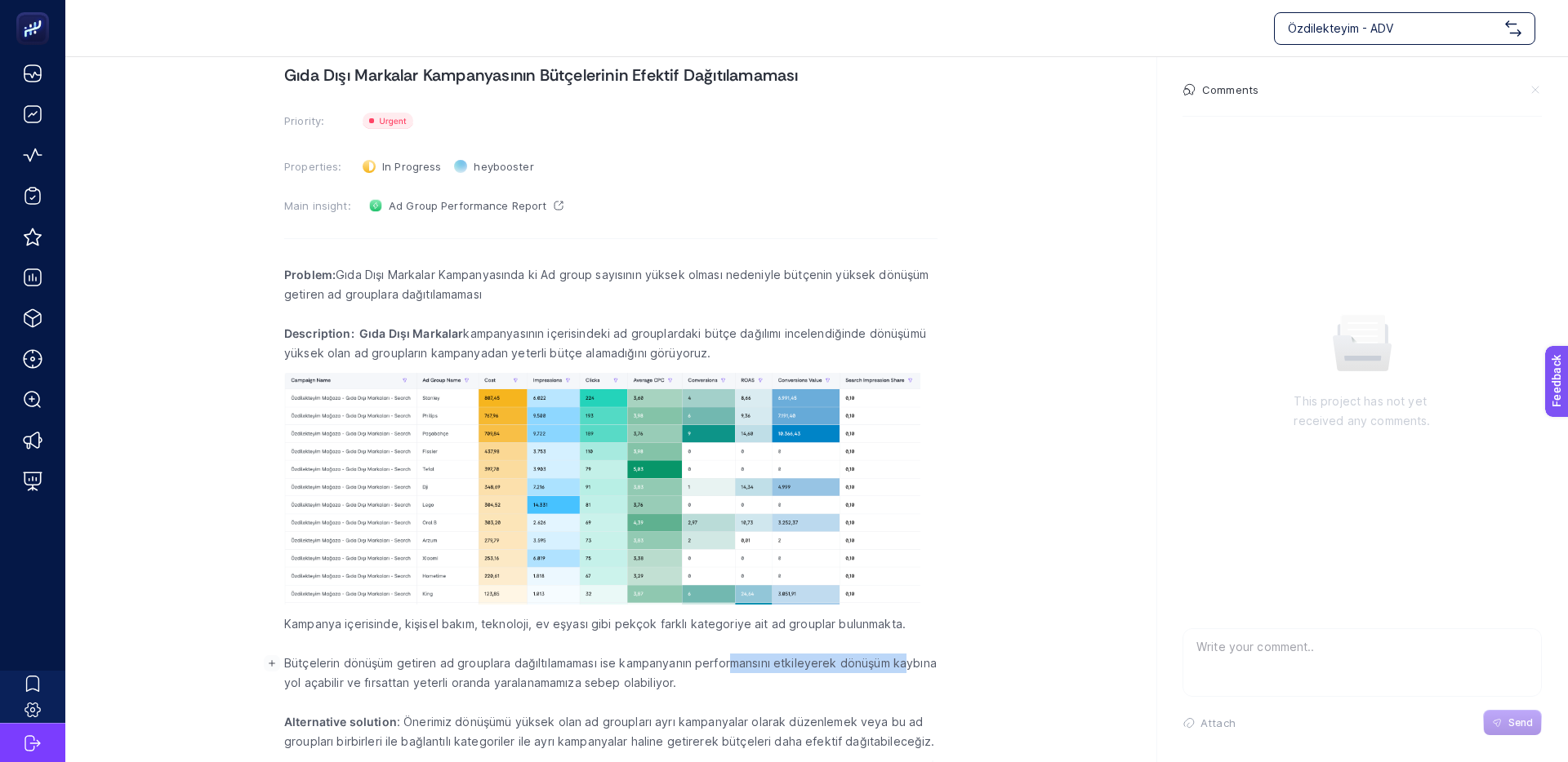
click at [731, 664] on p "Bütçelerin dönüşüm getiren ad grouplara dağıltılamaması ise kampanyanın perform…" at bounding box center [610, 673] width 653 height 39
click at [704, 664] on p "Bütçelerin dönüşüm getiren ad grouplara dağıltılamaması ise kampanyanın perform…" at bounding box center [610, 673] width 653 height 39
drag, startPoint x: 450, startPoint y: 684, endPoint x: 518, endPoint y: 683, distance: 68.0
click at [518, 683] on p "Bütçelerin dönüşüm getiren ad grouplara dağıltılamaması ise kampanyanın perform…" at bounding box center [610, 673] width 653 height 39
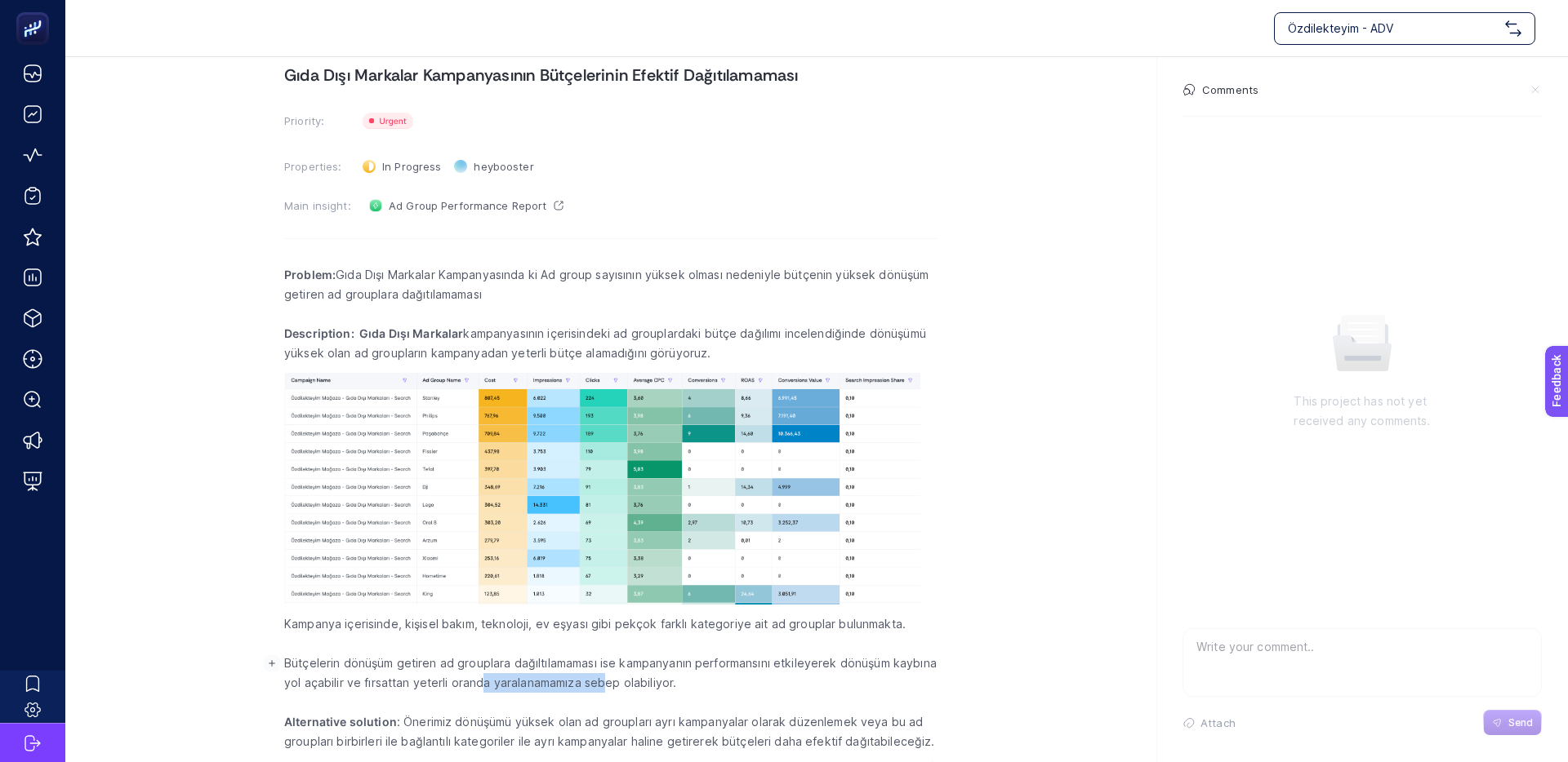
click at [477, 682] on p "Bütçelerin dönüşüm getiren ad grouplara dağıltılamaması ise kampanyanın perform…" at bounding box center [610, 673] width 653 height 39
click at [450, 682] on p "Bütçelerin dönüşüm getiren ad grouplara dağıltılamaması ise kampanyanın perform…" at bounding box center [610, 673] width 653 height 39
drag, startPoint x: 579, startPoint y: 683, endPoint x: 457, endPoint y: 682, distance: 122.0
click at [484, 682] on p "Bütçelerin dönüşüm getiren ad grouplara dağıltılamaması ise kampanyanın perform…" at bounding box center [610, 673] width 653 height 39
drag, startPoint x: 450, startPoint y: 682, endPoint x: 538, endPoint y: 684, distance: 88.0
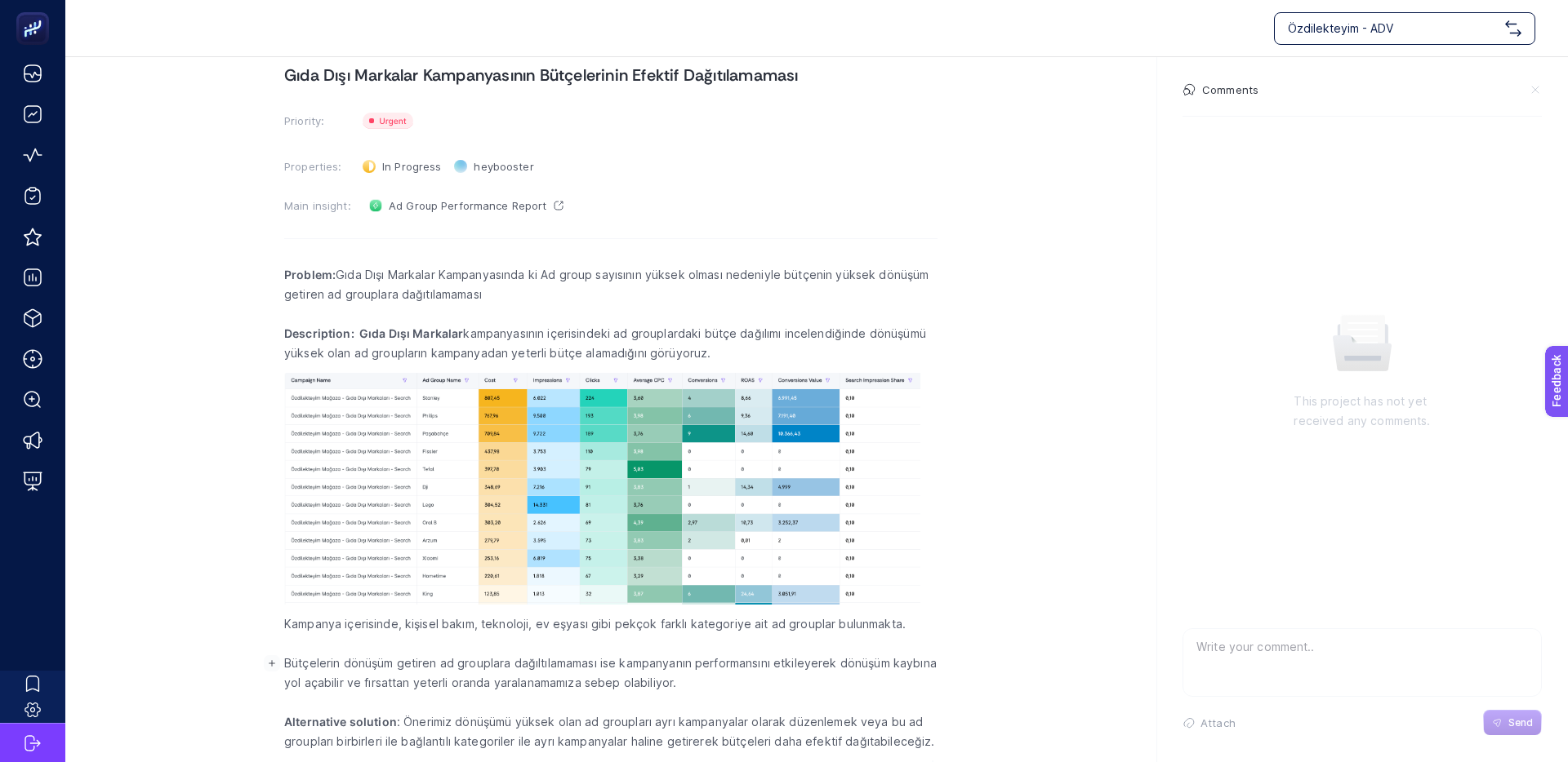
click at [450, 682] on p "Bütçelerin dönüşüm getiren ad grouplara dağıltılamaması ise kampanyanın perform…" at bounding box center [610, 673] width 653 height 39
drag, startPoint x: 508, startPoint y: 682, endPoint x: 479, endPoint y: 682, distance: 29.0
click at [486, 682] on p "Bütçelerin dönüşüm getiren ad grouplara dağıltılamaması ise kampanyanın perform…" at bounding box center [610, 673] width 653 height 39
click at [473, 682] on p "Bütçelerin dönüşüm getiren ad grouplara dağıltılamaması ise kampanyanın perform…" at bounding box center [610, 673] width 653 height 39
drag, startPoint x: 563, startPoint y: 682, endPoint x: 445, endPoint y: 682, distance: 118.0
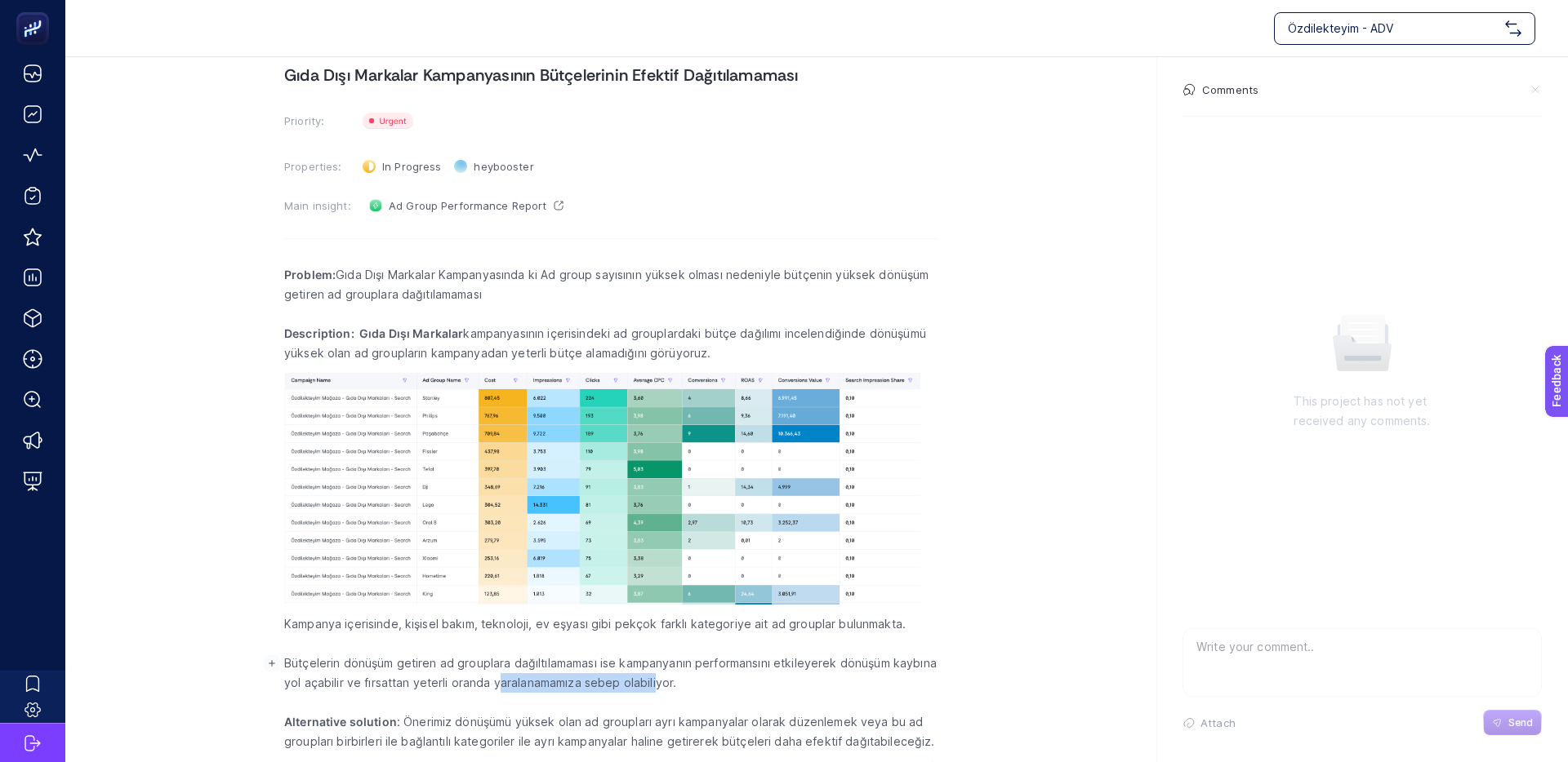
click at [489, 682] on p "Bütçelerin dönüşüm getiren ad grouplara dağıltılamaması ise kampanyanın perform…" at bounding box center [610, 673] width 653 height 39
click at [445, 682] on p "Bütçelerin dönüşüm getiren ad grouplara dağıltılamaması ise kampanyanın perform…" at bounding box center [610, 673] width 653 height 39
click at [267, 663] on rect "button" at bounding box center [271, 663] width 17 height 17
click at [435, 671] on p "Bütçelerin dönüşüm getiren ad grouplara dağıltılamaması ise kampanyanın perform…" at bounding box center [610, 673] width 653 height 39
drag, startPoint x: 773, startPoint y: 331, endPoint x: 882, endPoint y: 322, distance: 109.4
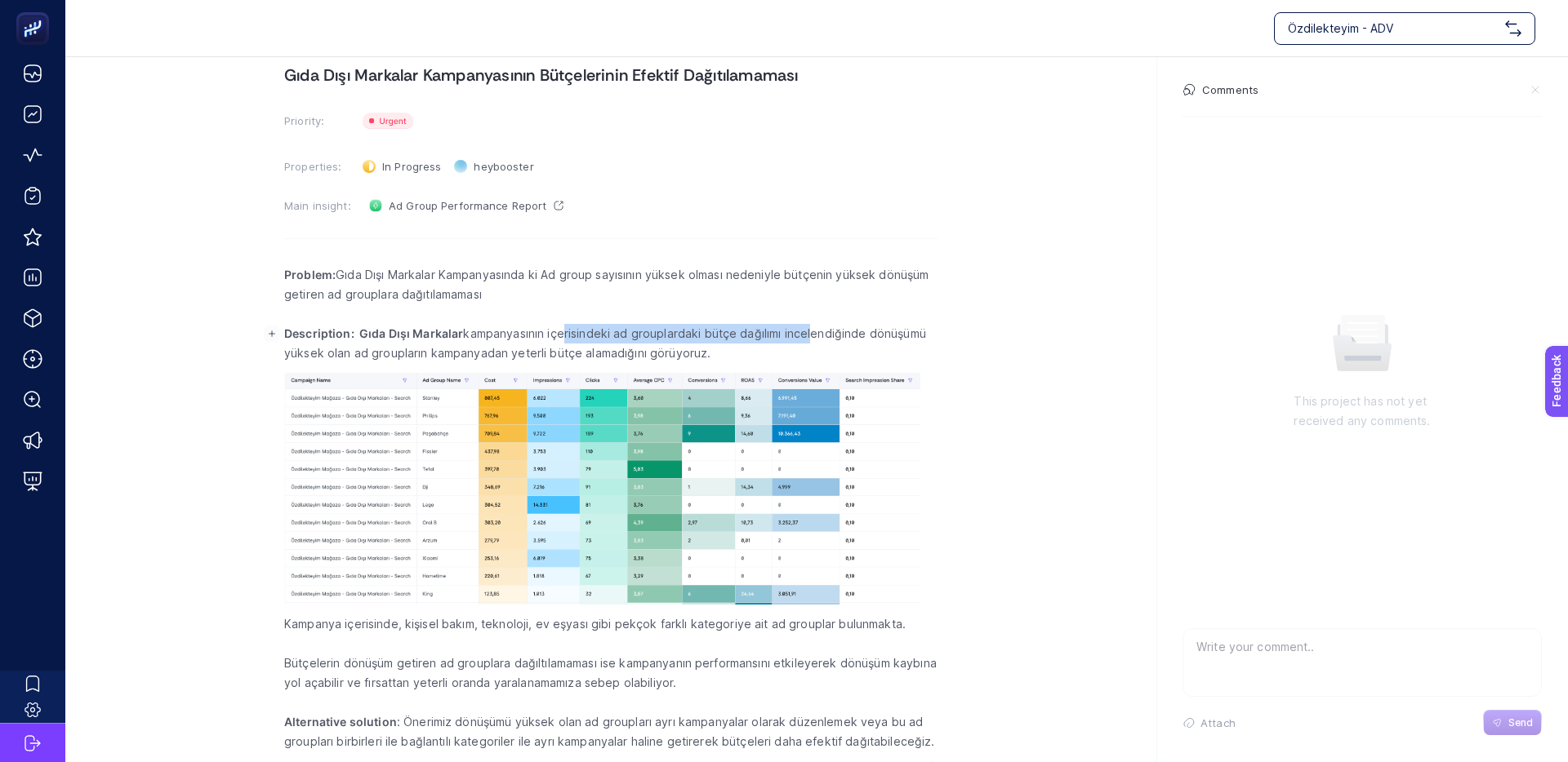
click at [877, 324] on p "Description: Gıda Dışı Markalar kampanyasının içerisindeki ad grouplardaki bütç…" at bounding box center [610, 344] width 653 height 39
click at [882, 322] on p "Rich Text Editor. Editing area: main" at bounding box center [610, 314] width 653 height 19
drag, startPoint x: 821, startPoint y: 329, endPoint x: 662, endPoint y: 329, distance: 159.0
click at [671, 329] on p "Description: Gıda Dışı Markalar kampanyasının içerisindeki ad grouplardaki bütç…" at bounding box center [610, 344] width 653 height 39
click at [662, 329] on p "Description: Gıda Dışı Markalar kampanyasının içerisindeki ad grouplardaki bütç…" at bounding box center [610, 344] width 653 height 39
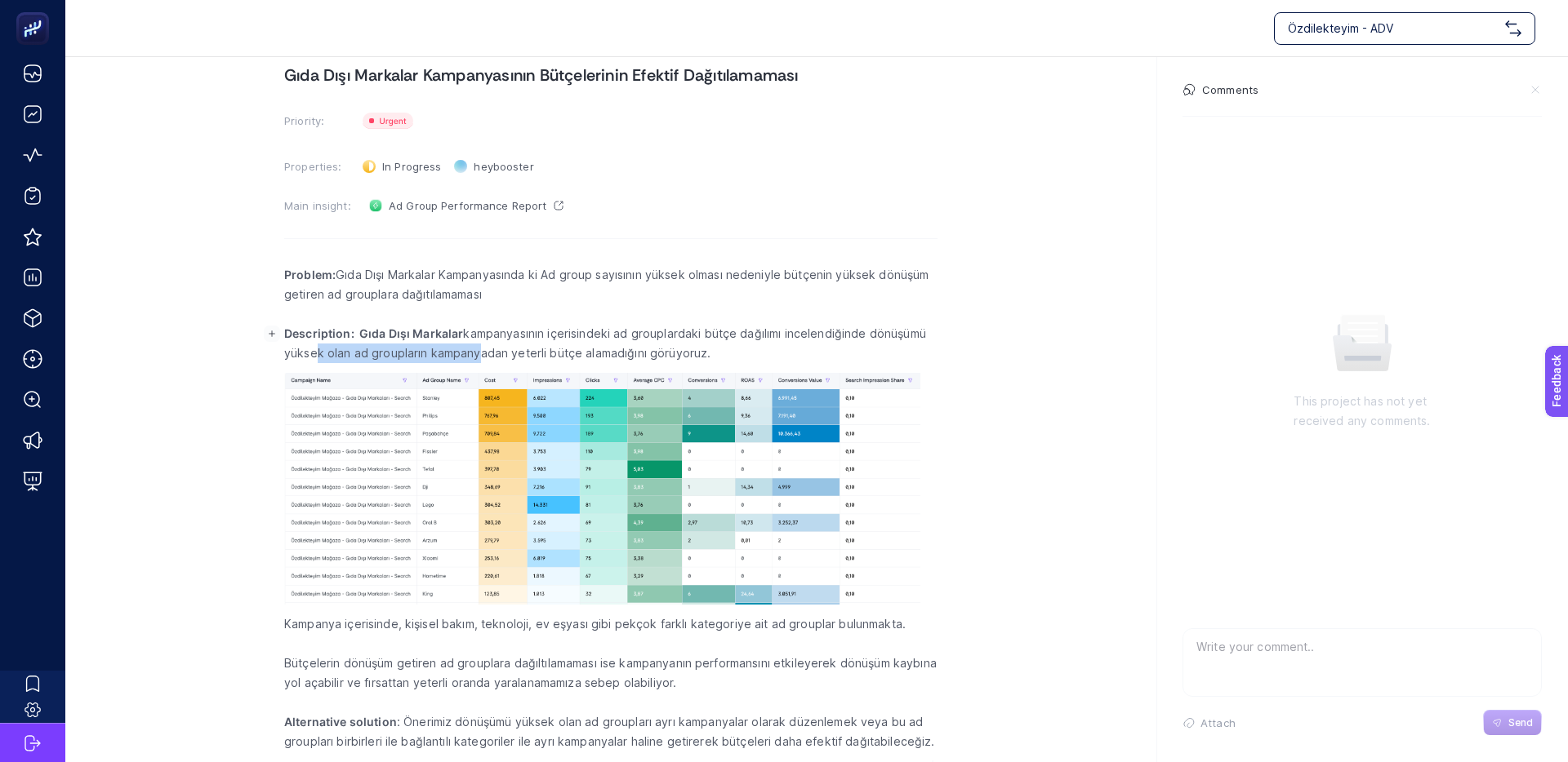
drag, startPoint x: 338, startPoint y: 351, endPoint x: 522, endPoint y: 344, distance: 184.1
click at [509, 344] on p "Description: Gıda Dışı Markalar kampanyasının içerisindeki ad grouplardaki bütç…" at bounding box center [610, 344] width 653 height 39
click at [522, 344] on p "Description: Gıda Dışı Markalar kampanyasının içerisindeki ad grouplardaki bütç…" at bounding box center [610, 344] width 653 height 39
drag, startPoint x: 496, startPoint y: 349, endPoint x: 375, endPoint y: 349, distance: 121.0
click at [407, 349] on p "Description: Gıda Dışı Markalar kampanyasının içerisindeki ad grouplardaki bütç…" at bounding box center [610, 344] width 653 height 39
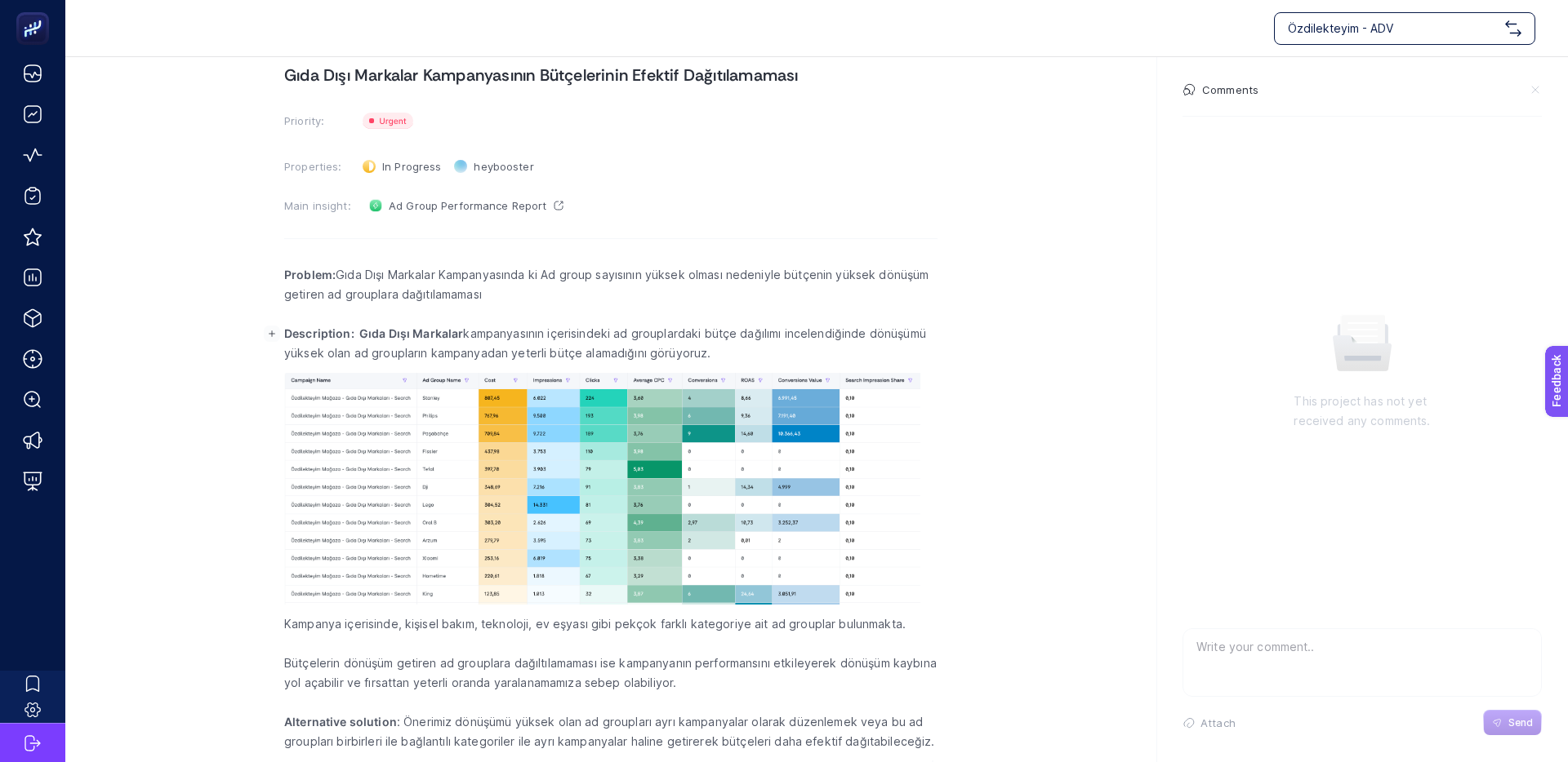
click at [375, 349] on p "Description: Gıda Dışı Markalar kampanyasının içerisindeki ad grouplardaki bütç…" at bounding box center [610, 344] width 653 height 39
drag, startPoint x: 568, startPoint y: 352, endPoint x: 626, endPoint y: 351, distance: 58.0
click at [618, 351] on p "Description: Gıda Dışı Markalar kampanyasının içerisindeki ad grouplardaki bütç…" at bounding box center [610, 344] width 653 height 39
drag, startPoint x: 626, startPoint y: 351, endPoint x: 664, endPoint y: 352, distance: 38.0
click at [627, 351] on p "Description: Gıda Dışı Markalar kampanyasının içerisindeki ad grouplardaki bütç…" at bounding box center [610, 344] width 653 height 39
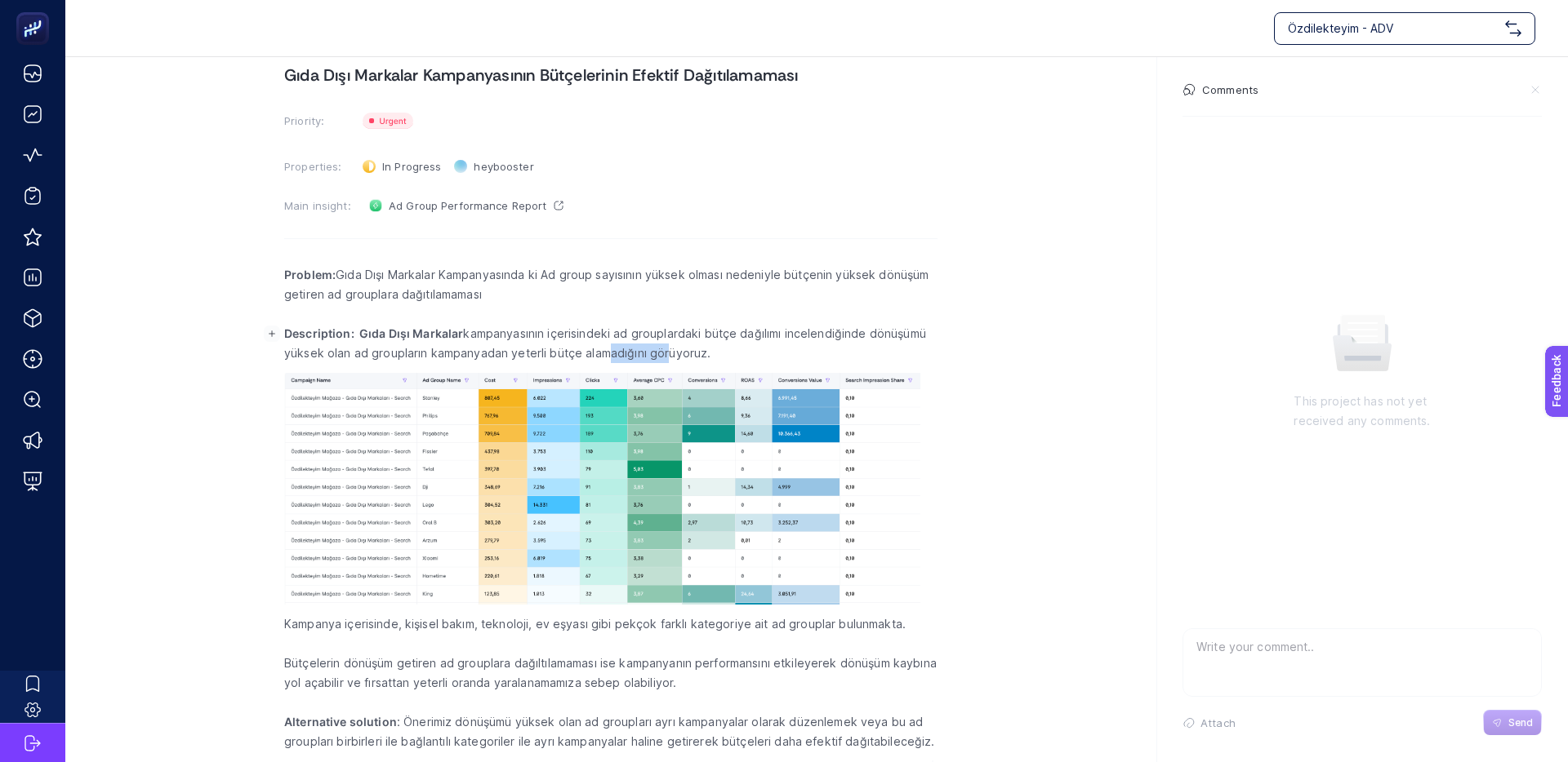
drag, startPoint x: 657, startPoint y: 352, endPoint x: 442, endPoint y: 350, distance: 215.0
click at [468, 350] on p "Description: Gıda Dışı Markalar kampanyasının içerisindeki ad grouplardaki bütç…" at bounding box center [610, 344] width 653 height 39
click at [442, 350] on p "Description: Gıda Dışı Markalar kampanyasının içerisindeki ad grouplardaki bütç…" at bounding box center [610, 344] width 653 height 39
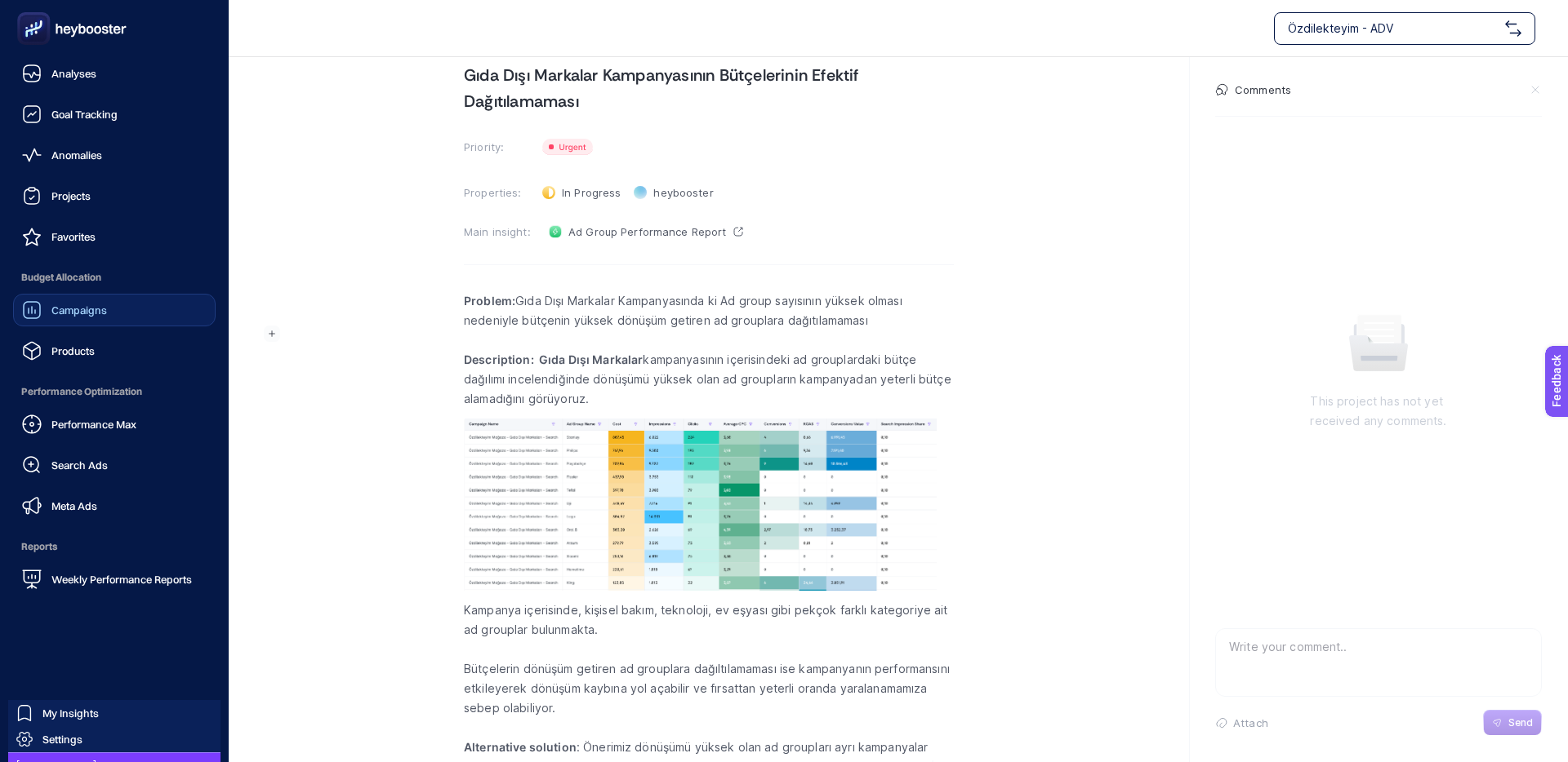
click at [53, 316] on span "Campaigns" at bounding box center [78, 310] width 56 height 13
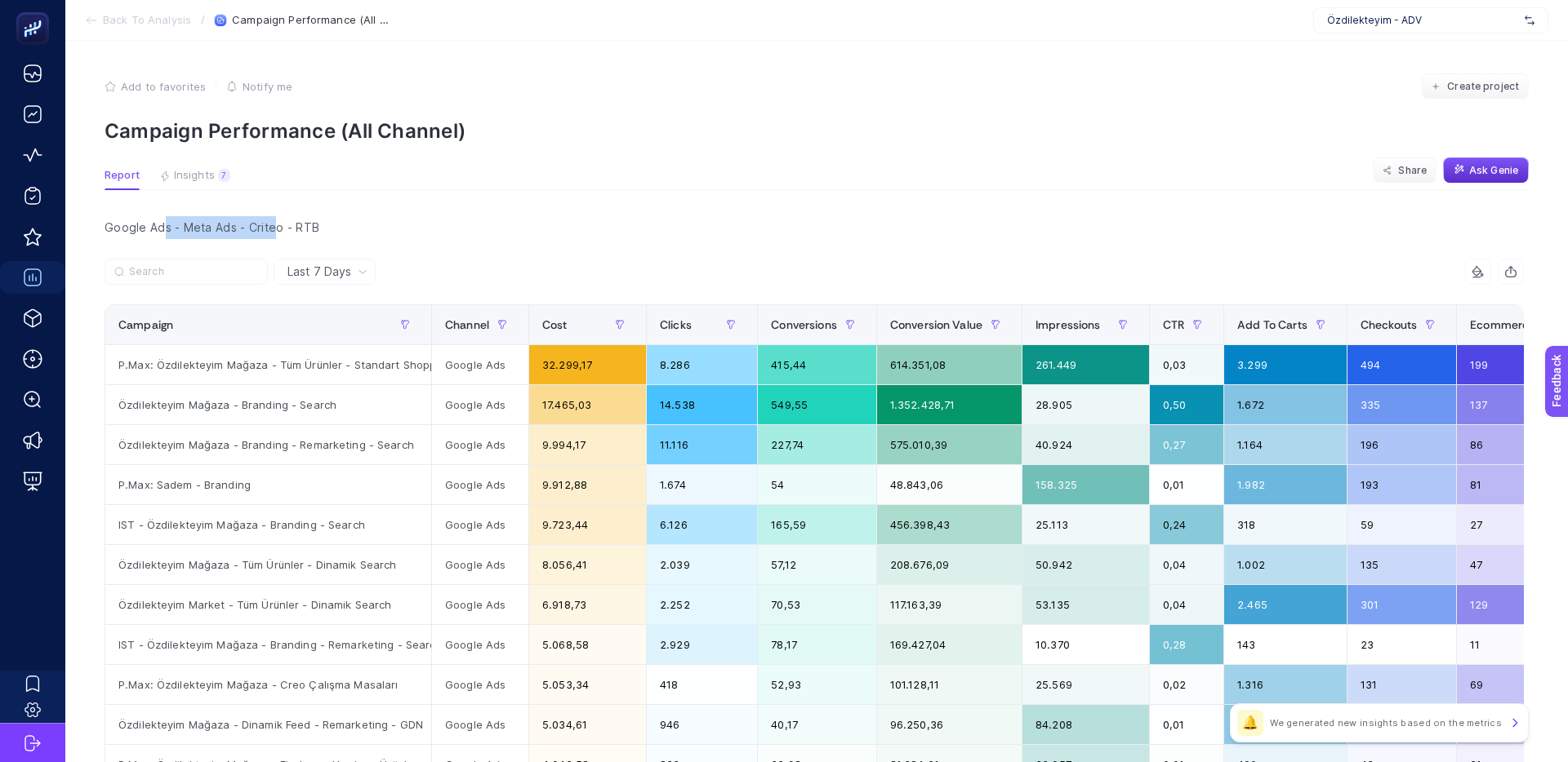
drag, startPoint x: 218, startPoint y: 224, endPoint x: 289, endPoint y: 220, distance: 71.1
click at [279, 221] on div "Google Ads - Meta Ads - Criteo - RTB" at bounding box center [814, 227] width 1445 height 23
click at [289, 220] on div "Google Ads - Meta Ads - Criteo - RTB" at bounding box center [814, 227] width 1445 height 23
click at [256, 219] on div "Google Ads - Meta Ads - Criteo - RTB" at bounding box center [814, 227] width 1445 height 23
click at [247, 219] on div "Google Ads - Meta Ads - Criteo - RTB" at bounding box center [814, 227] width 1445 height 23
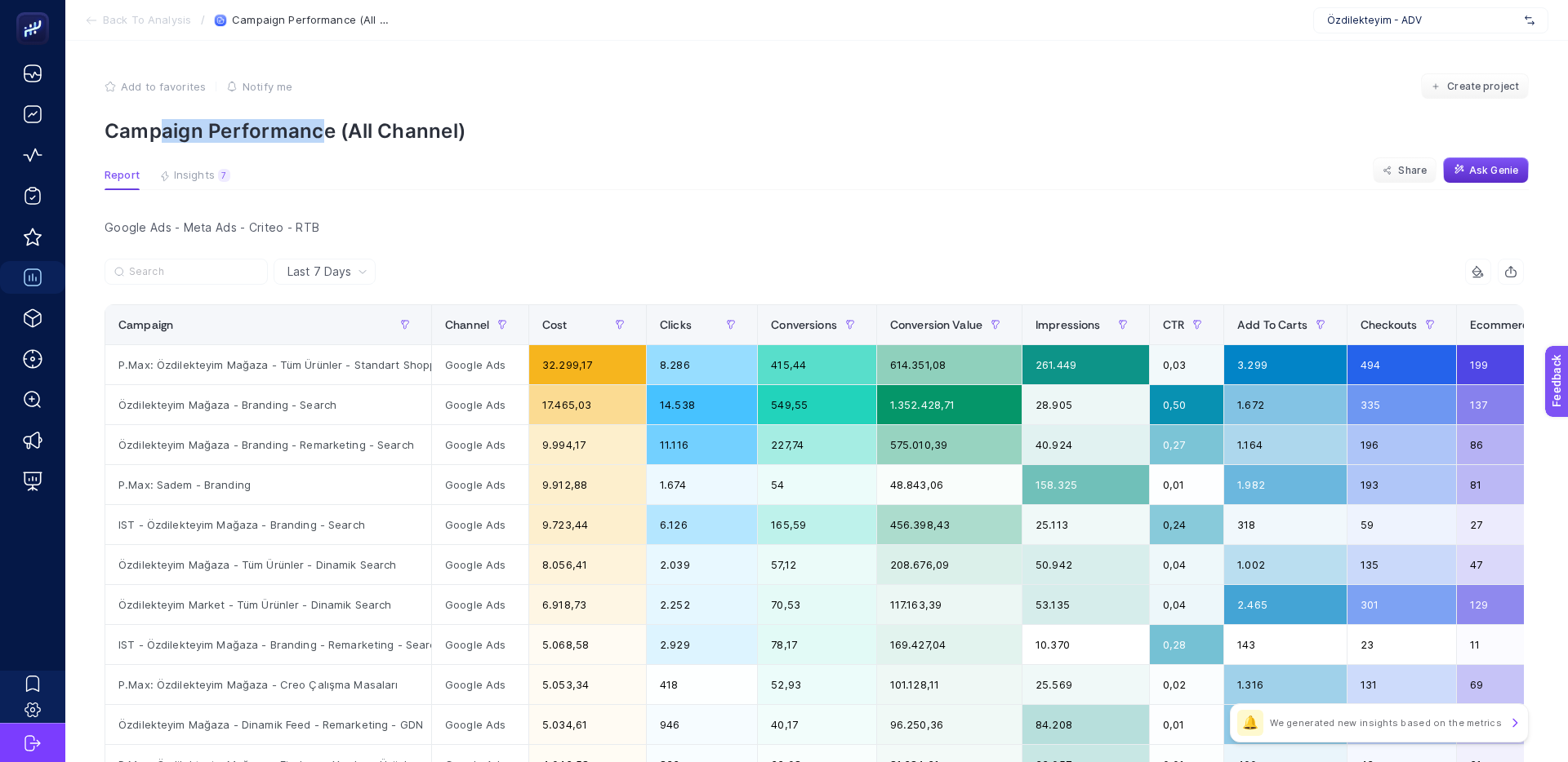
drag, startPoint x: 279, startPoint y: 120, endPoint x: 412, endPoint y: 118, distance: 133.0
click at [384, 119] on p "Campaign Performance (All Channel)" at bounding box center [817, 130] width 1424 height 24
click at [412, 119] on p "Campaign Performance (All Channel)" at bounding box center [817, 130] width 1424 height 24
click at [352, 135] on p "Campaign Performance (All Channel)" at bounding box center [817, 130] width 1424 height 24
click at [330, 135] on p "Campaign Performance (All Channel)" at bounding box center [817, 130] width 1424 height 24
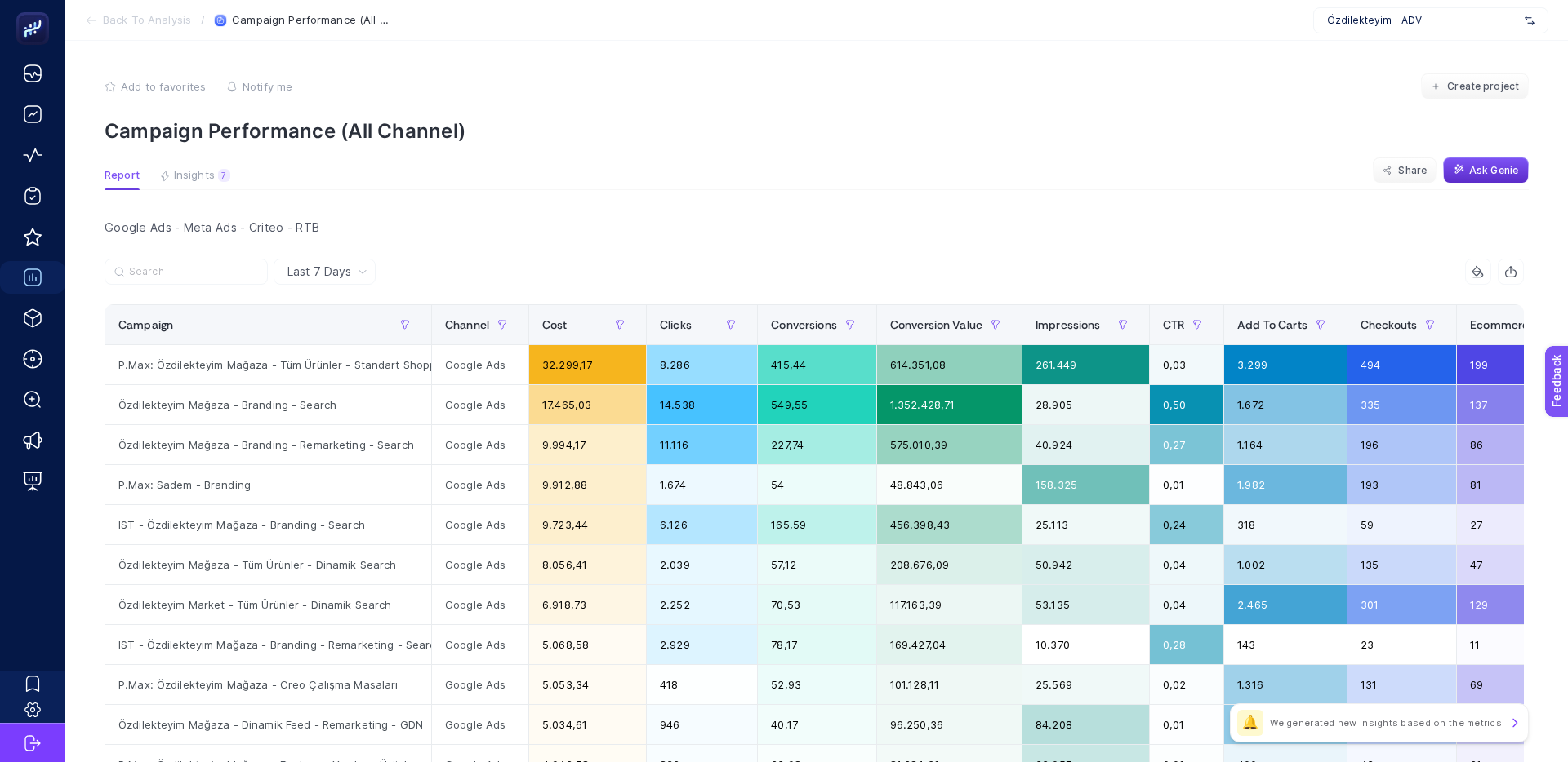
click at [228, 238] on div "Google Ads - Meta Ads - Criteo - RTB" at bounding box center [814, 227] width 1445 height 23
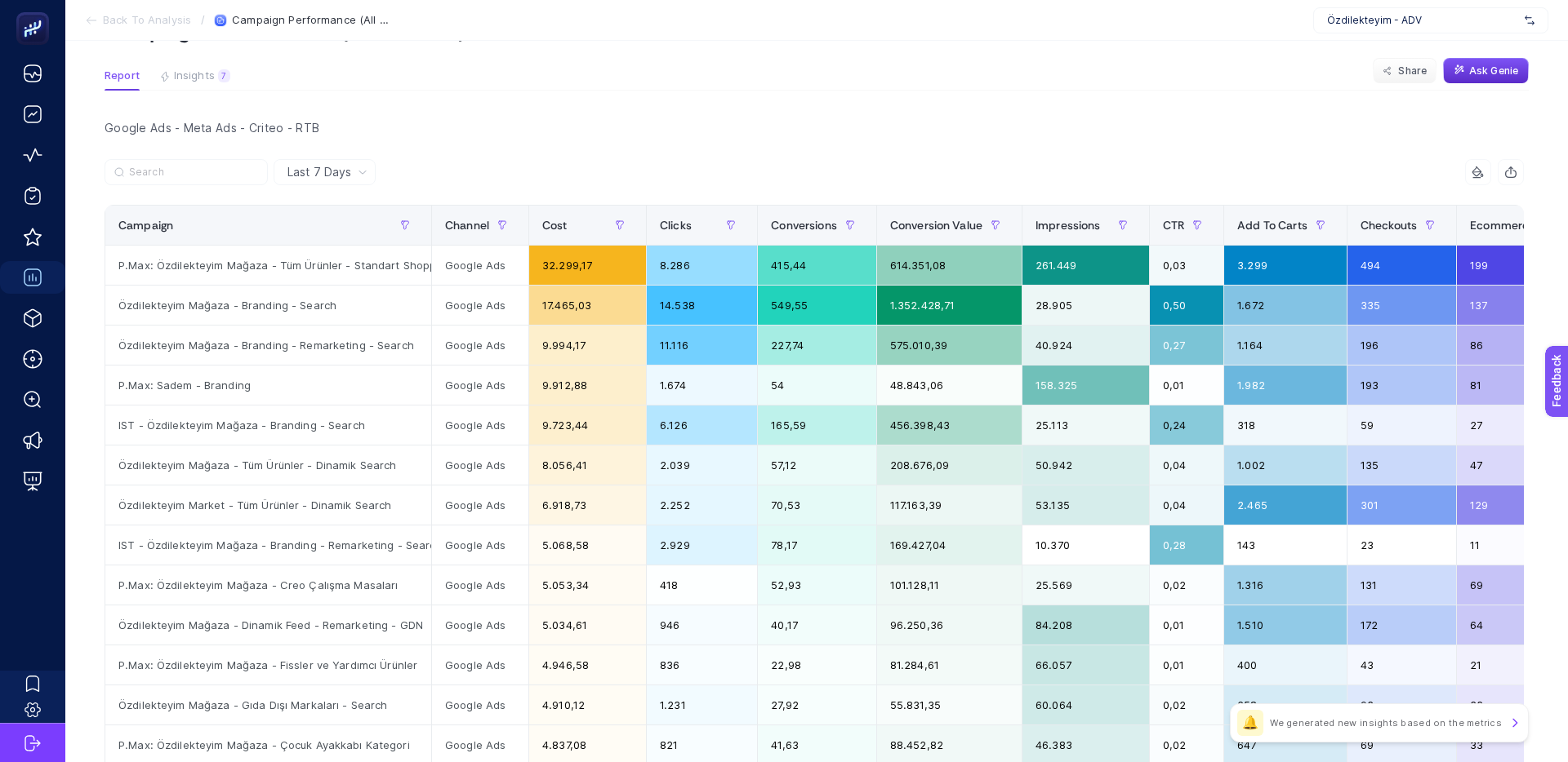
scroll to position [83, 0]
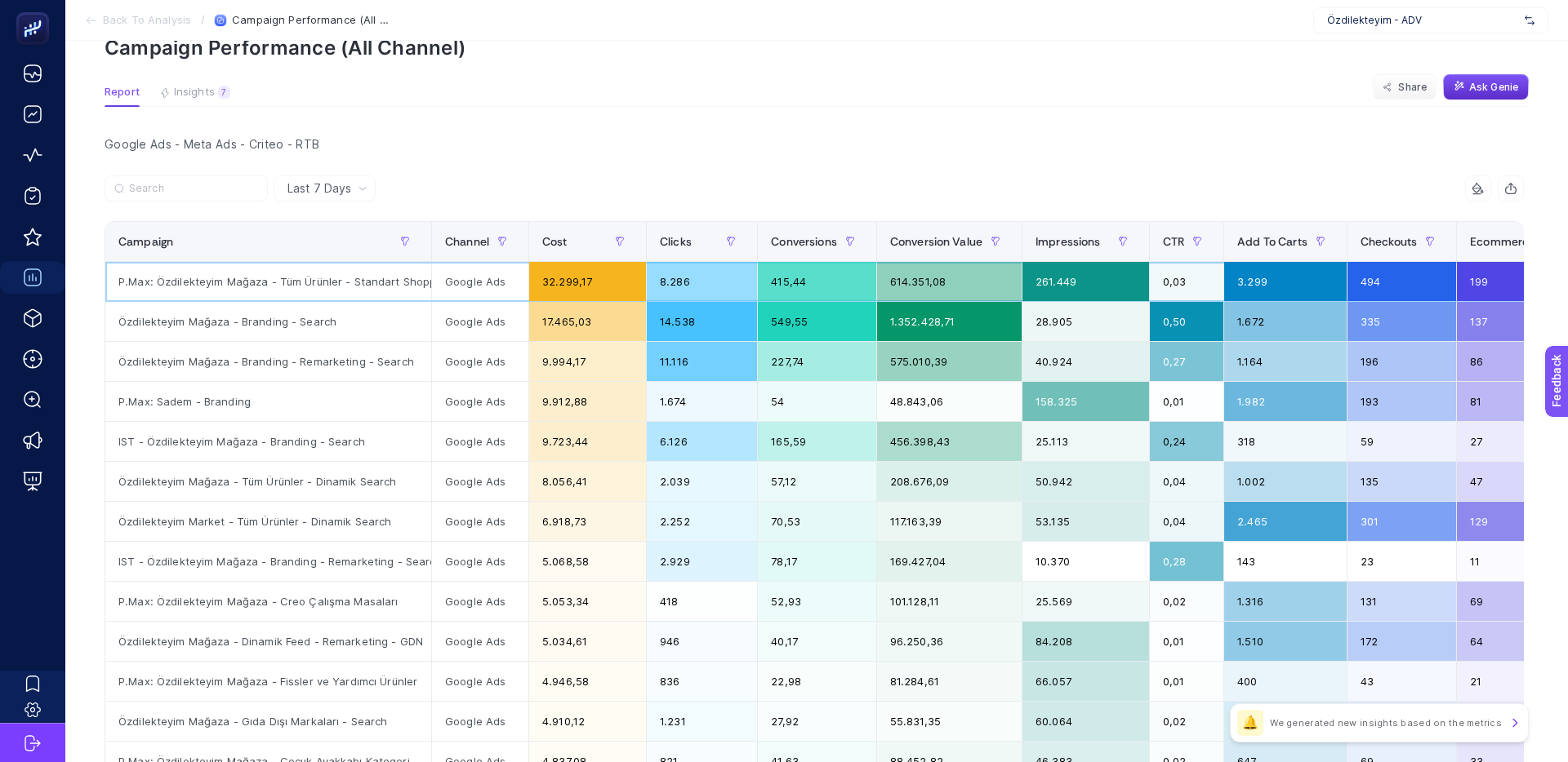
click at [383, 285] on div "P.Max: Özdilekteyim Mağaza - Tüm Ürünler - Standart Shopping" at bounding box center [269, 281] width 326 height 39
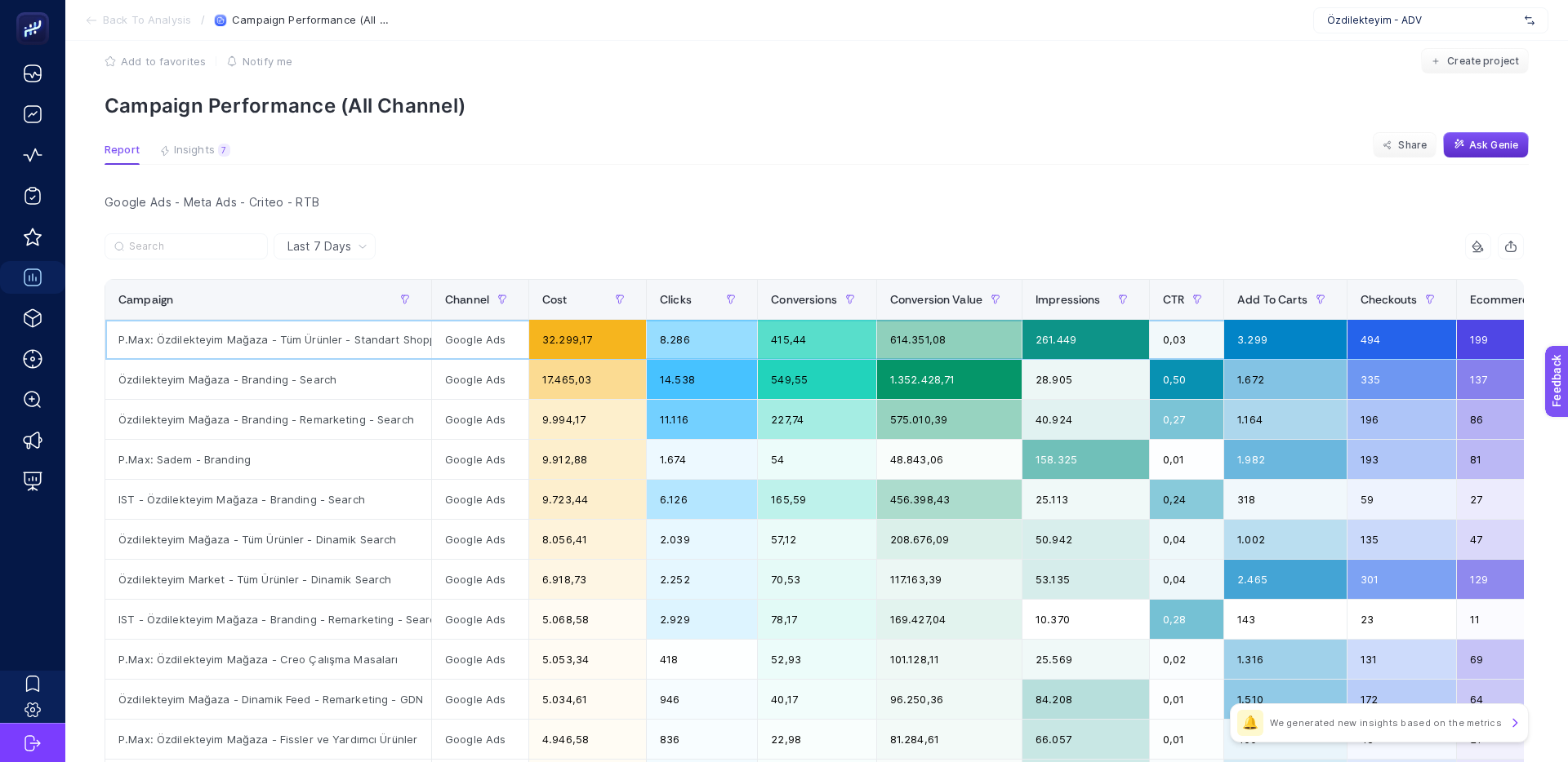
scroll to position [13, 0]
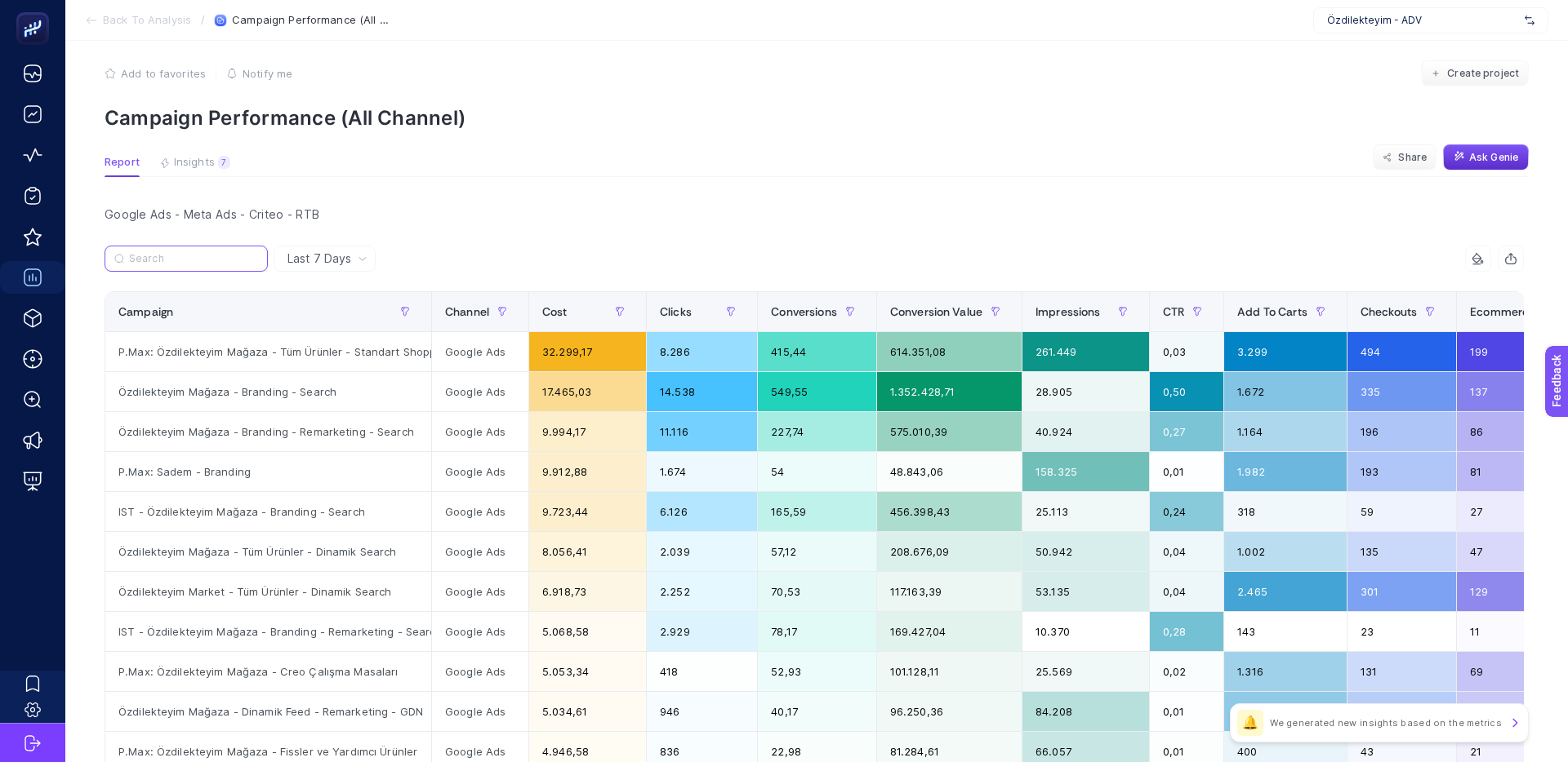
click at [184, 261] on input "Search" at bounding box center [193, 259] width 129 height 12
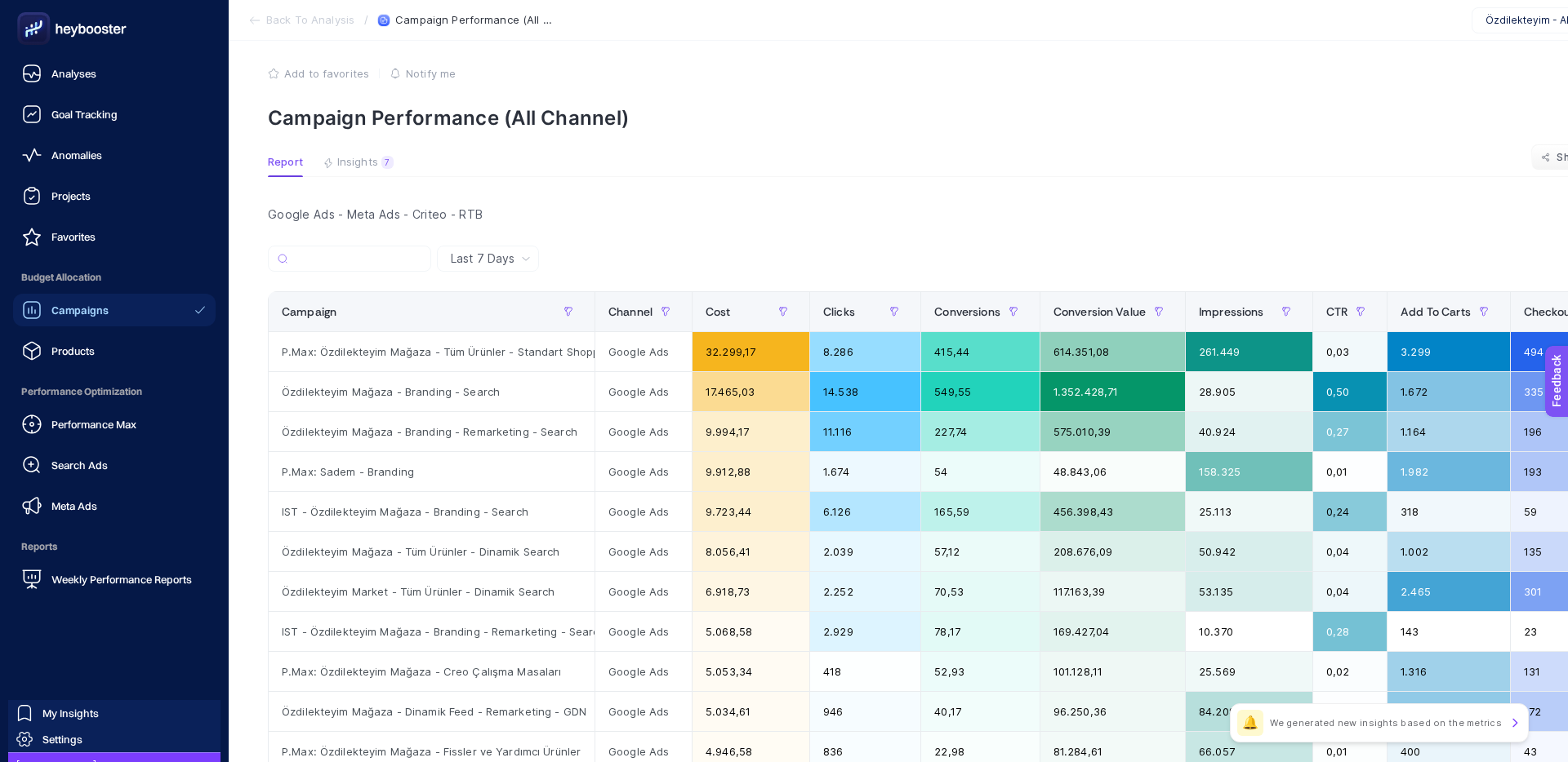
click at [69, 304] on span "Campaigns" at bounding box center [79, 310] width 57 height 13
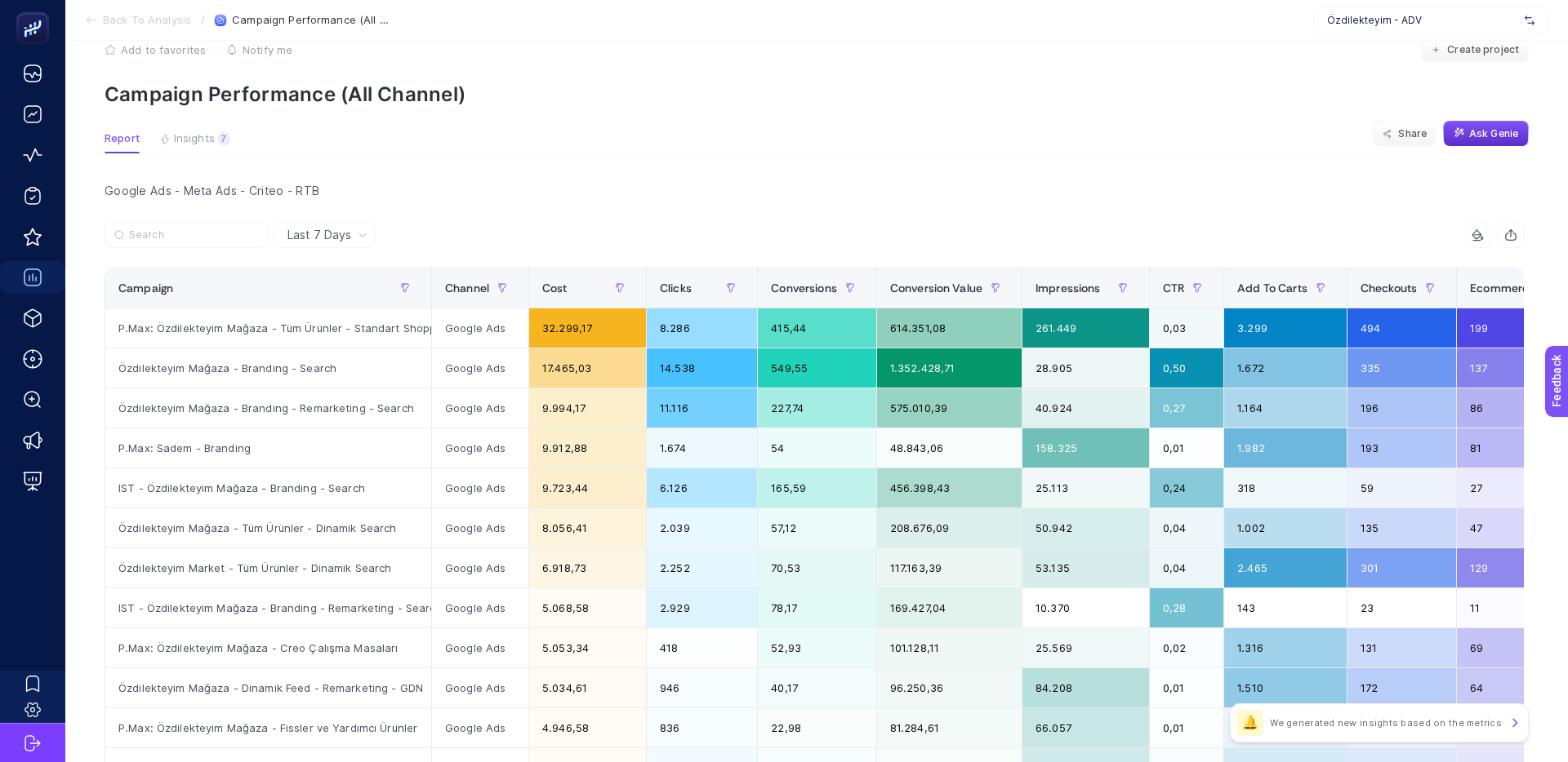
scroll to position [33, 0]
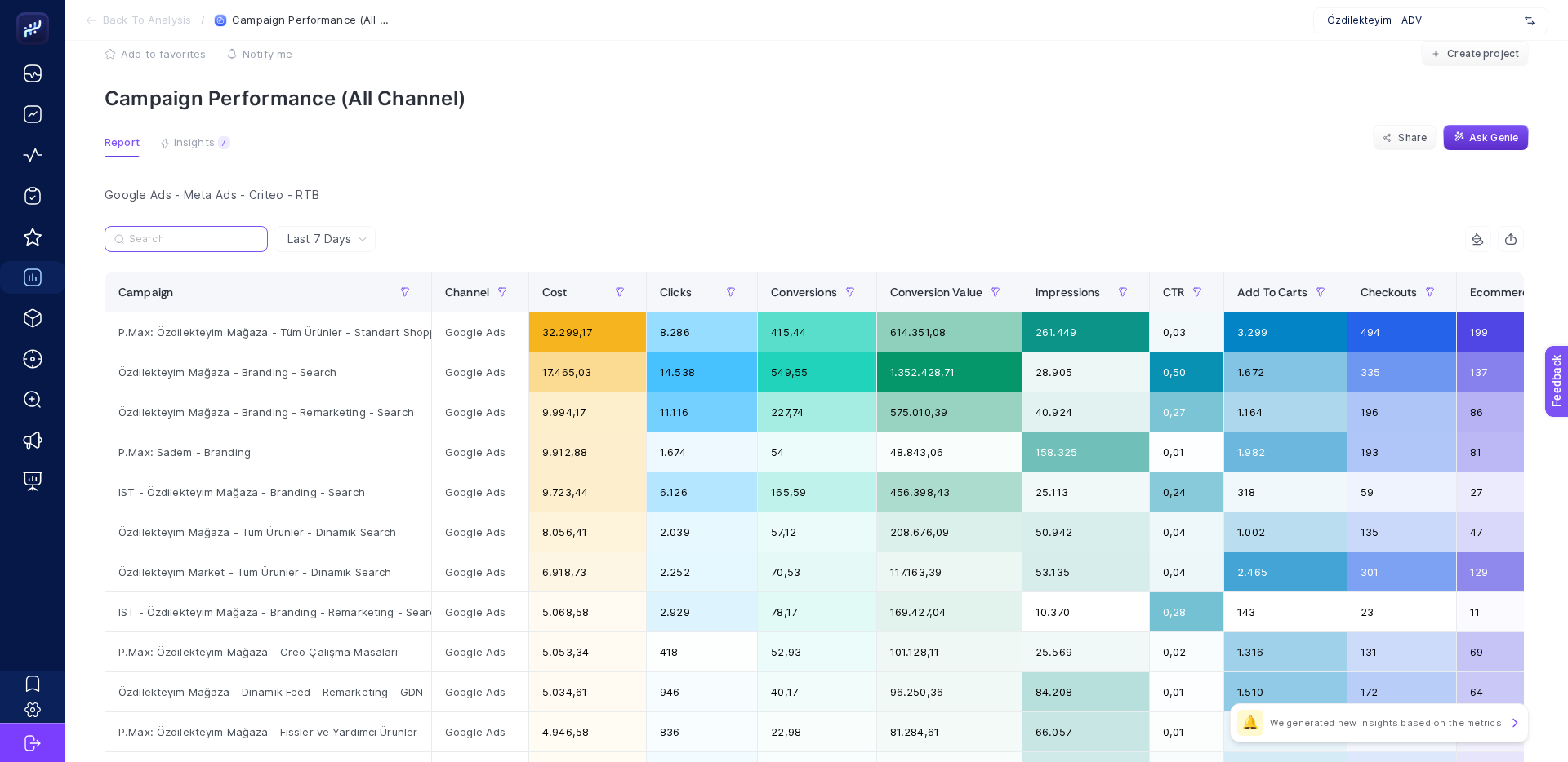
click at [174, 240] on input "Search" at bounding box center [193, 240] width 129 height 12
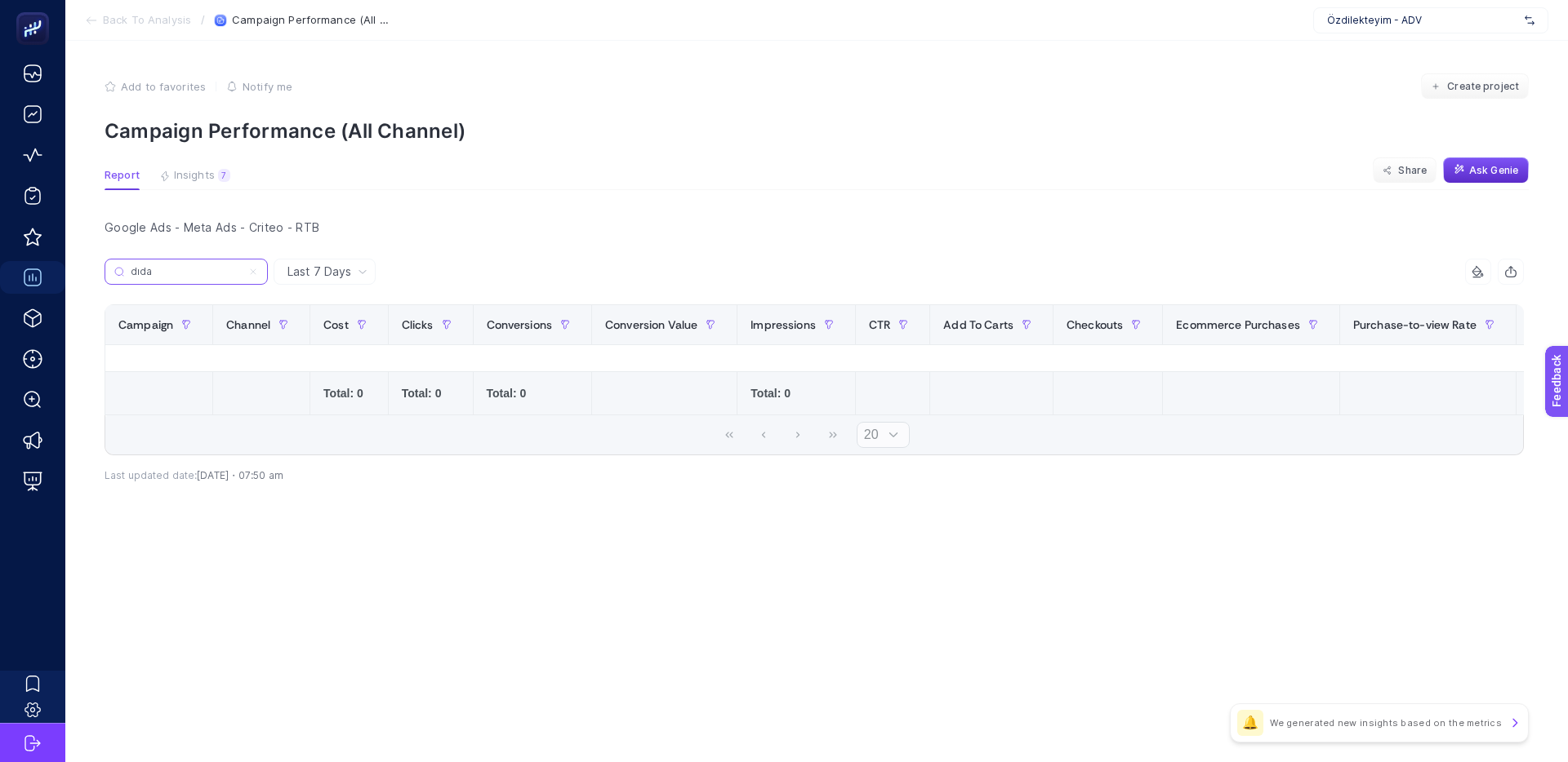
scroll to position [0, 0]
type input "d"
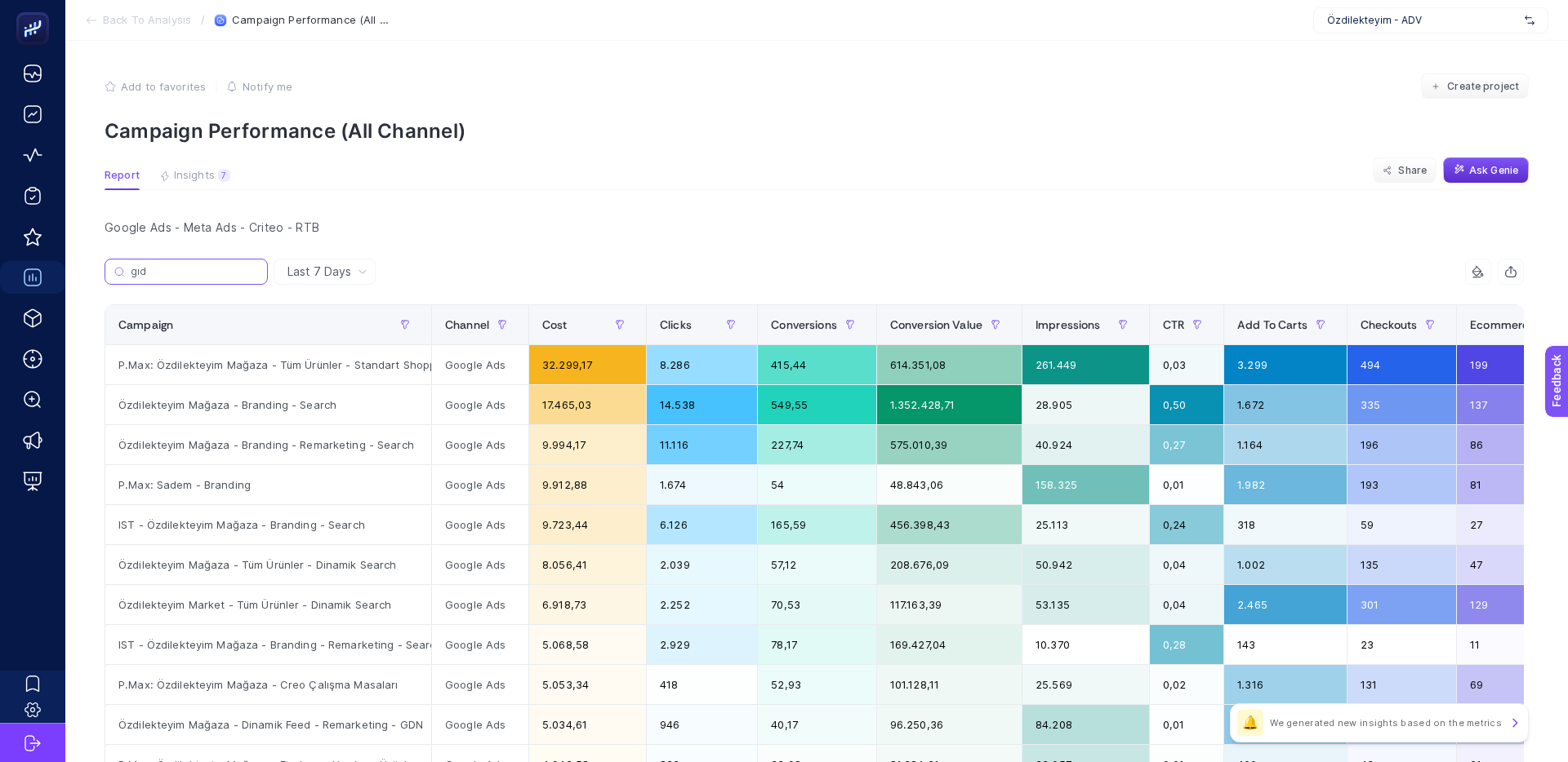
type input "gıda"
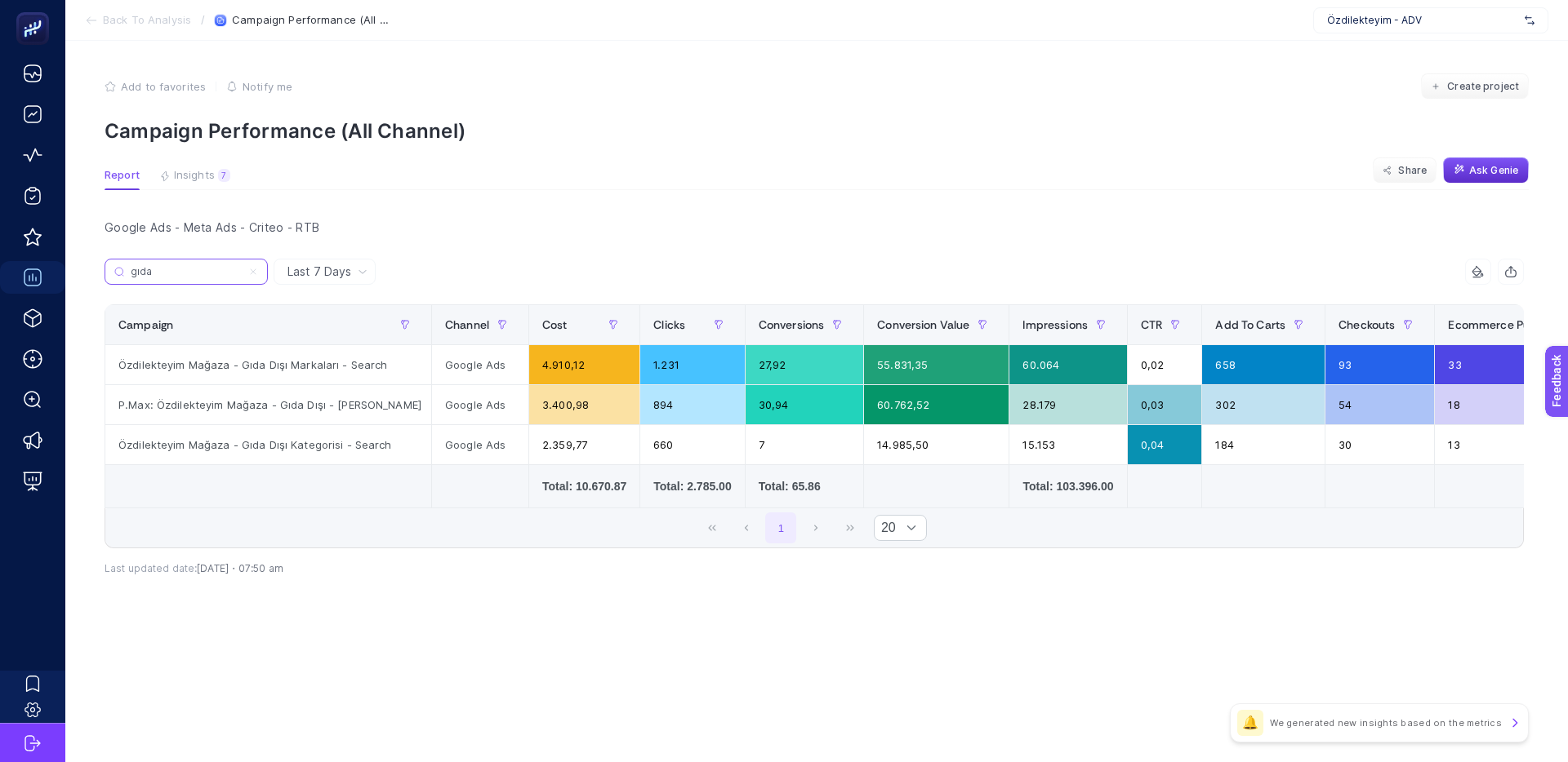
click at [100, 268] on div "Last 7 Days gıda 15 items selected Campaign Channel Cost Clicks Conversions Con…" at bounding box center [814, 453] width 1445 height 388
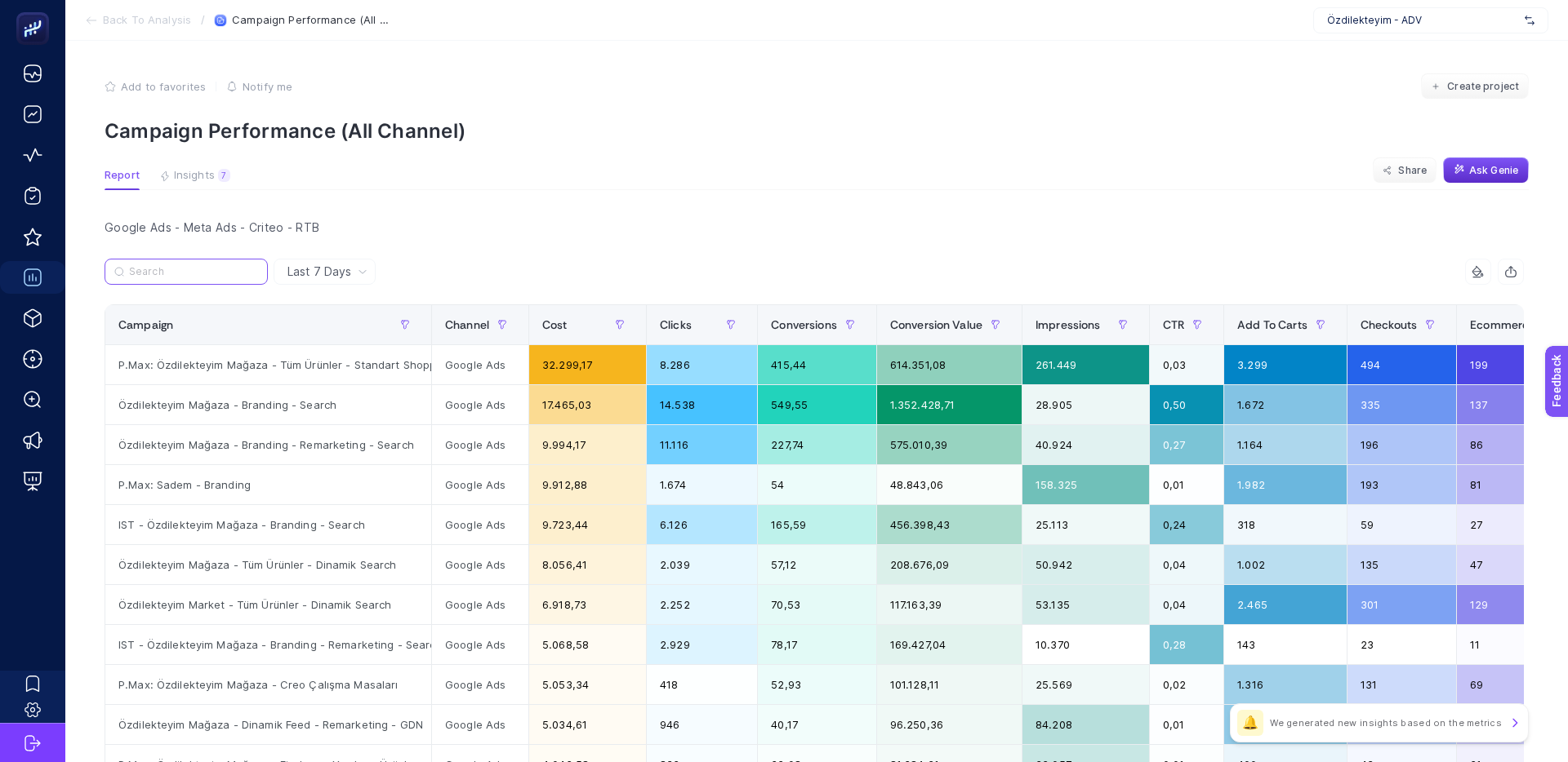
click at [149, 269] on input "Search" at bounding box center [193, 272] width 129 height 12
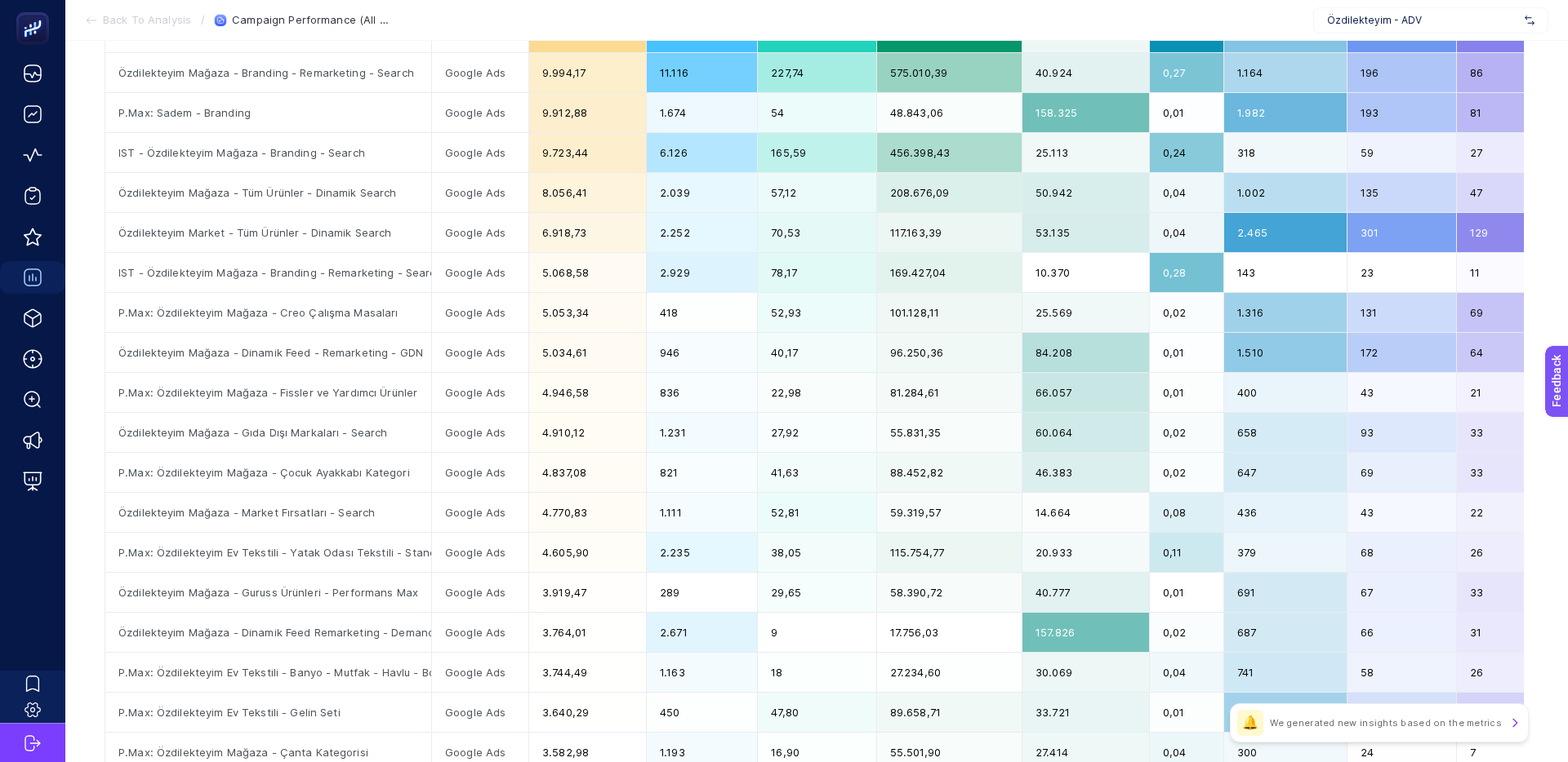
scroll to position [596, 0]
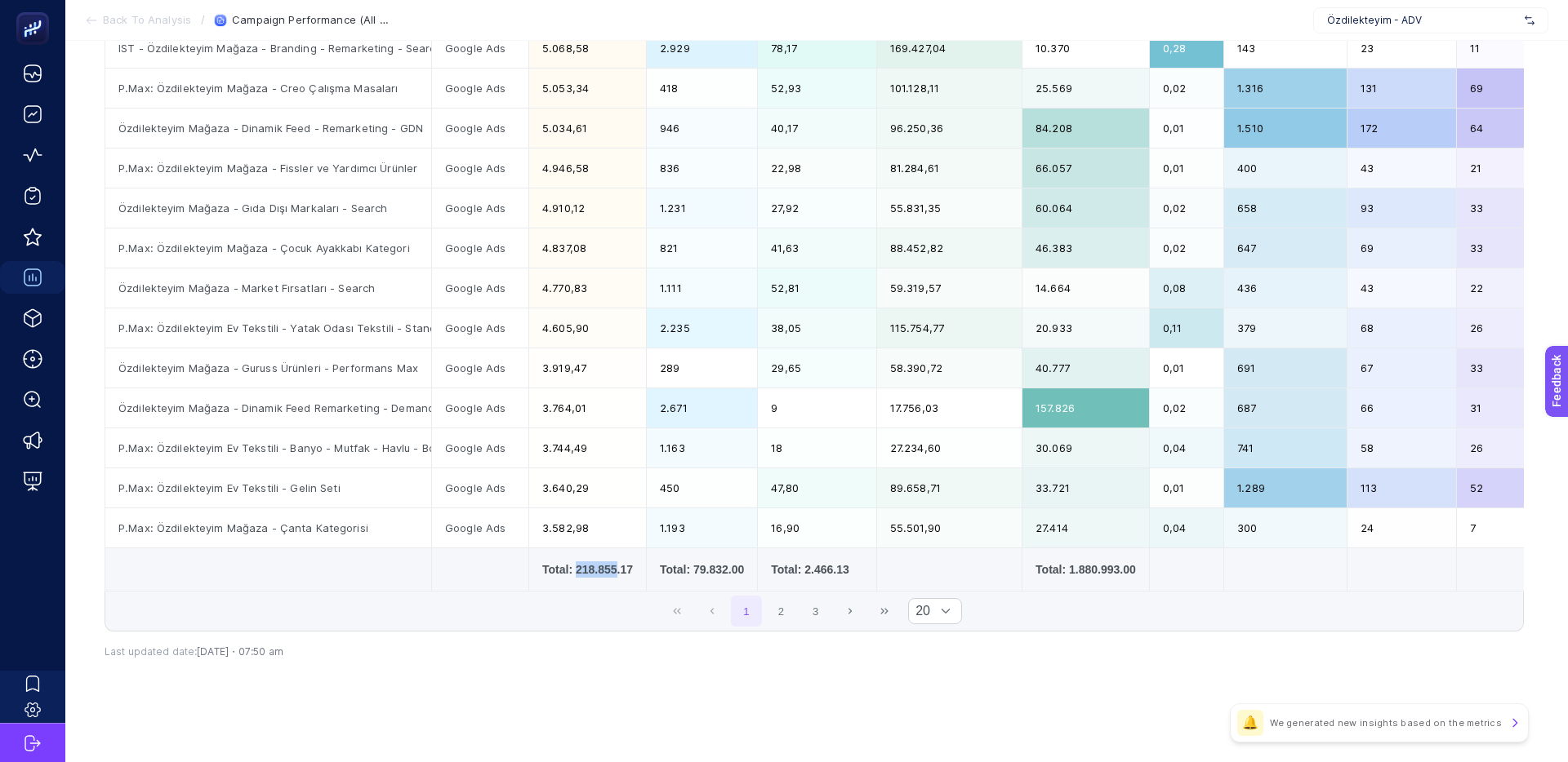
click at [627, 574] on div "Total: 218.855.17" at bounding box center [587, 569] width 91 height 17
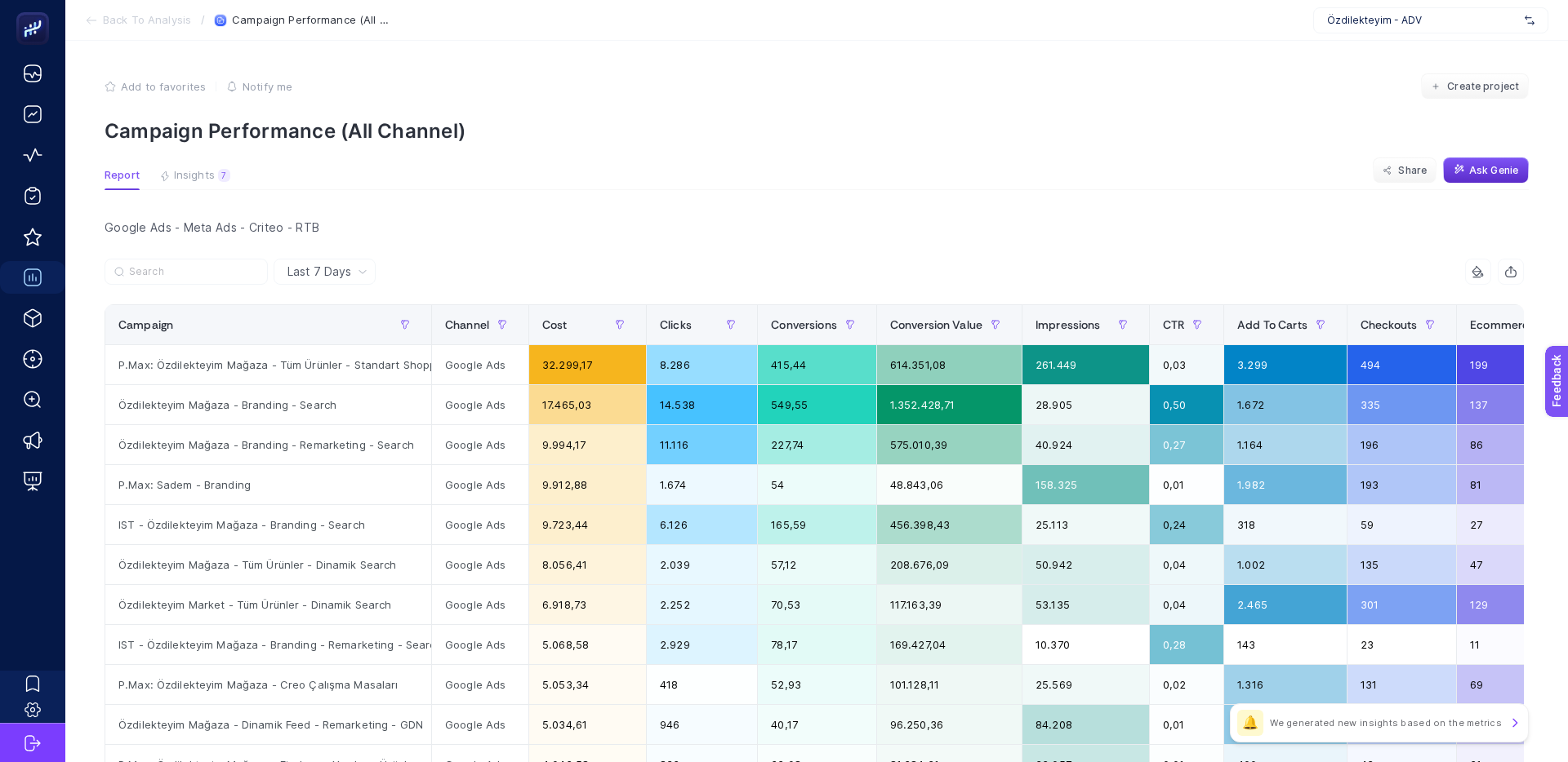
click at [568, 207] on article "Add to favorites false Notify me Create project Campaign Performance (All Chann…" at bounding box center [816, 699] width 1503 height 1318
click at [372, 268] on div "Last 7 Days" at bounding box center [328, 271] width 93 height 11
click at [351, 271] on div "Last 7 Days" at bounding box center [328, 271] width 93 height 11
click at [594, 260] on div at bounding box center [459, 277] width 710 height 36
click at [353, 277] on div "Last 7 Days" at bounding box center [328, 271] width 93 height 11
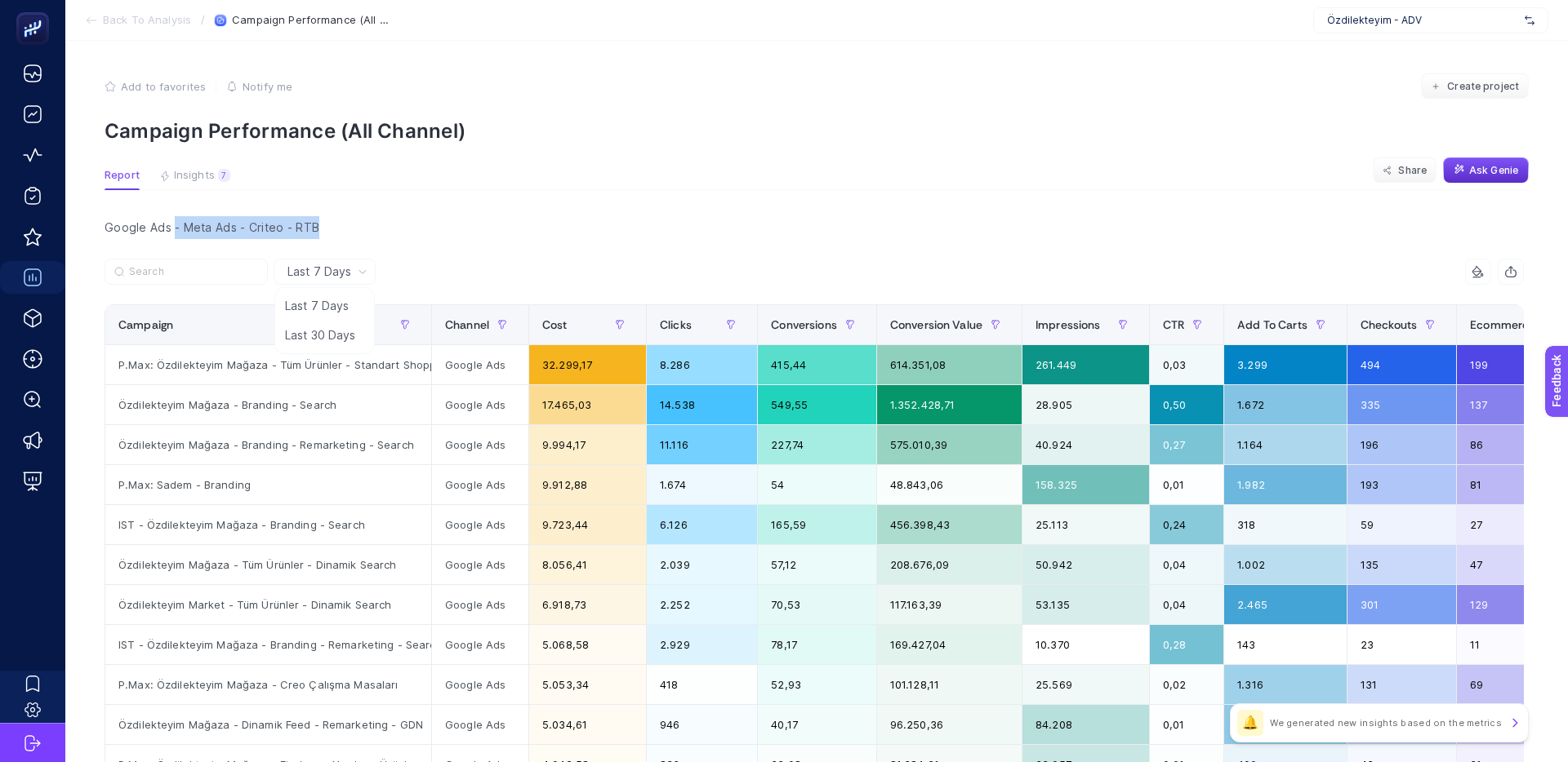
drag, startPoint x: 315, startPoint y: 227, endPoint x: 132, endPoint y: 228, distance: 183.0
click at [173, 228] on div "Google Ads - Meta Ads - Criteo - RTB" at bounding box center [814, 227] width 1445 height 23
click at [144, 227] on div "Google Ads - Meta Ads - Criteo - RTB" at bounding box center [814, 227] width 1445 height 23
drag, startPoint x: 132, startPoint y: 228, endPoint x: 297, endPoint y: 230, distance: 165.0
click at [292, 230] on div "Google Ads - Meta Ads - Criteo - RTB" at bounding box center [814, 227] width 1445 height 23
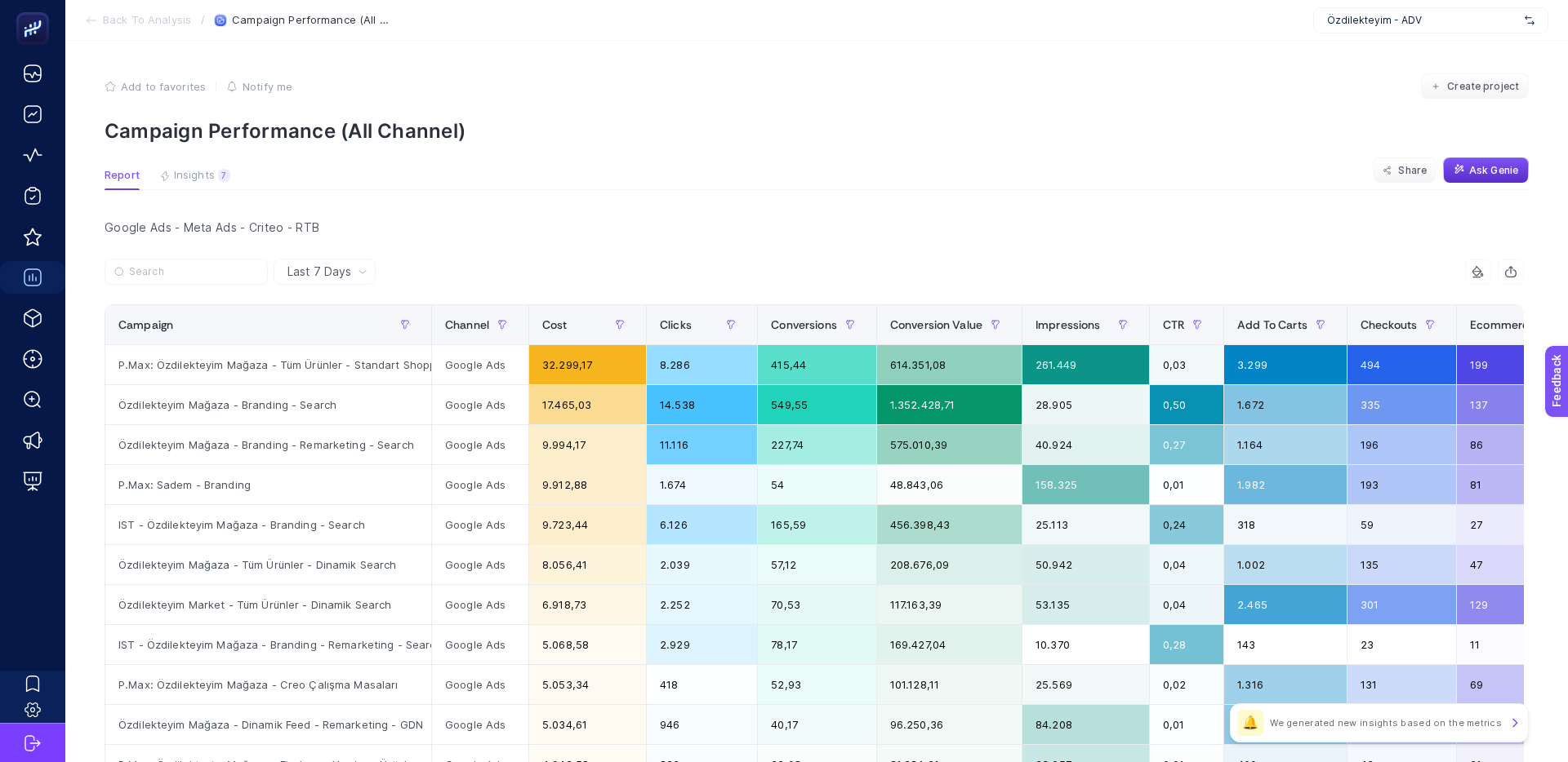
click at [300, 230] on div "Google Ads - Meta Ads - Criteo - RTB" at bounding box center [814, 227] width 1445 height 23
drag, startPoint x: 271, startPoint y: 136, endPoint x: 539, endPoint y: 130, distance: 268.1
click at [505, 131] on p "Campaign Performance (All Channel)" at bounding box center [817, 130] width 1424 height 24
click at [539, 130] on p "Campaign Performance (All Channel)" at bounding box center [817, 130] width 1424 height 24
drag, startPoint x: 1481, startPoint y: 164, endPoint x: 1441, endPoint y: 174, distance: 41.2
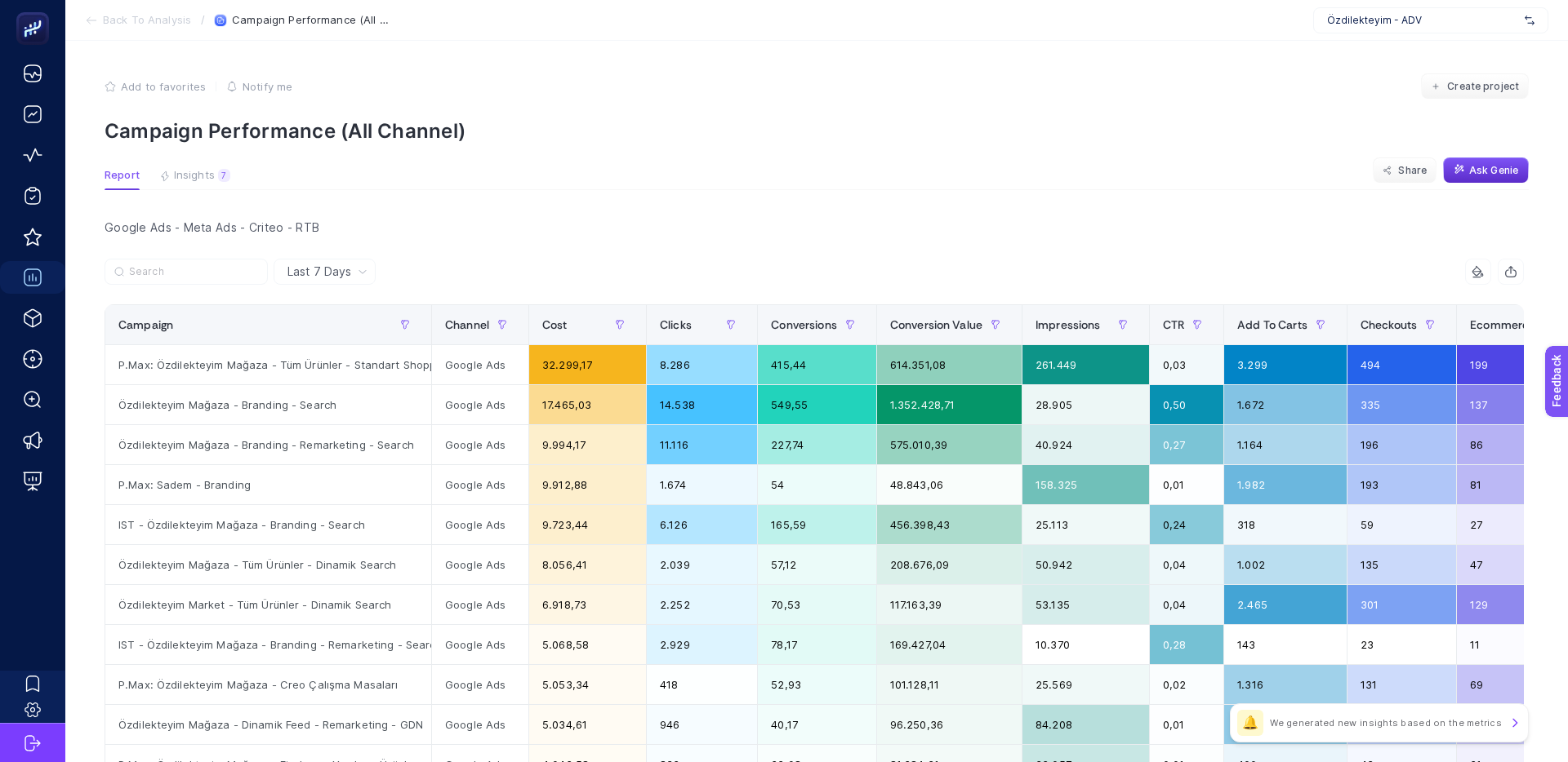
click at [1481, 164] on span "Ask Genie" at bounding box center [1494, 170] width 49 height 13
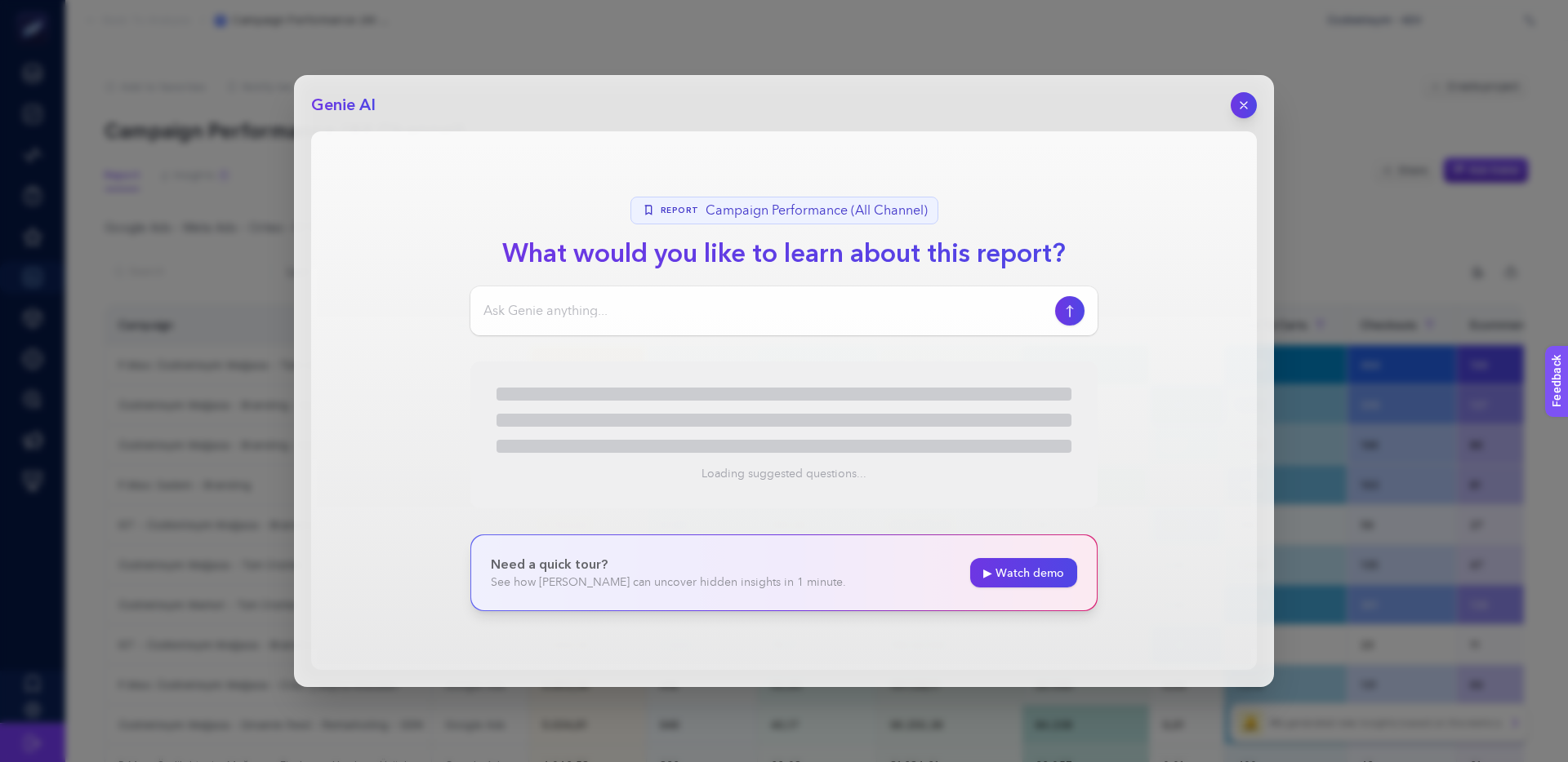
click at [1380, 24] on div "Genie AI Report Campaign Performance (All Channel) What would you like to learn…" at bounding box center [784, 381] width 1568 height 762
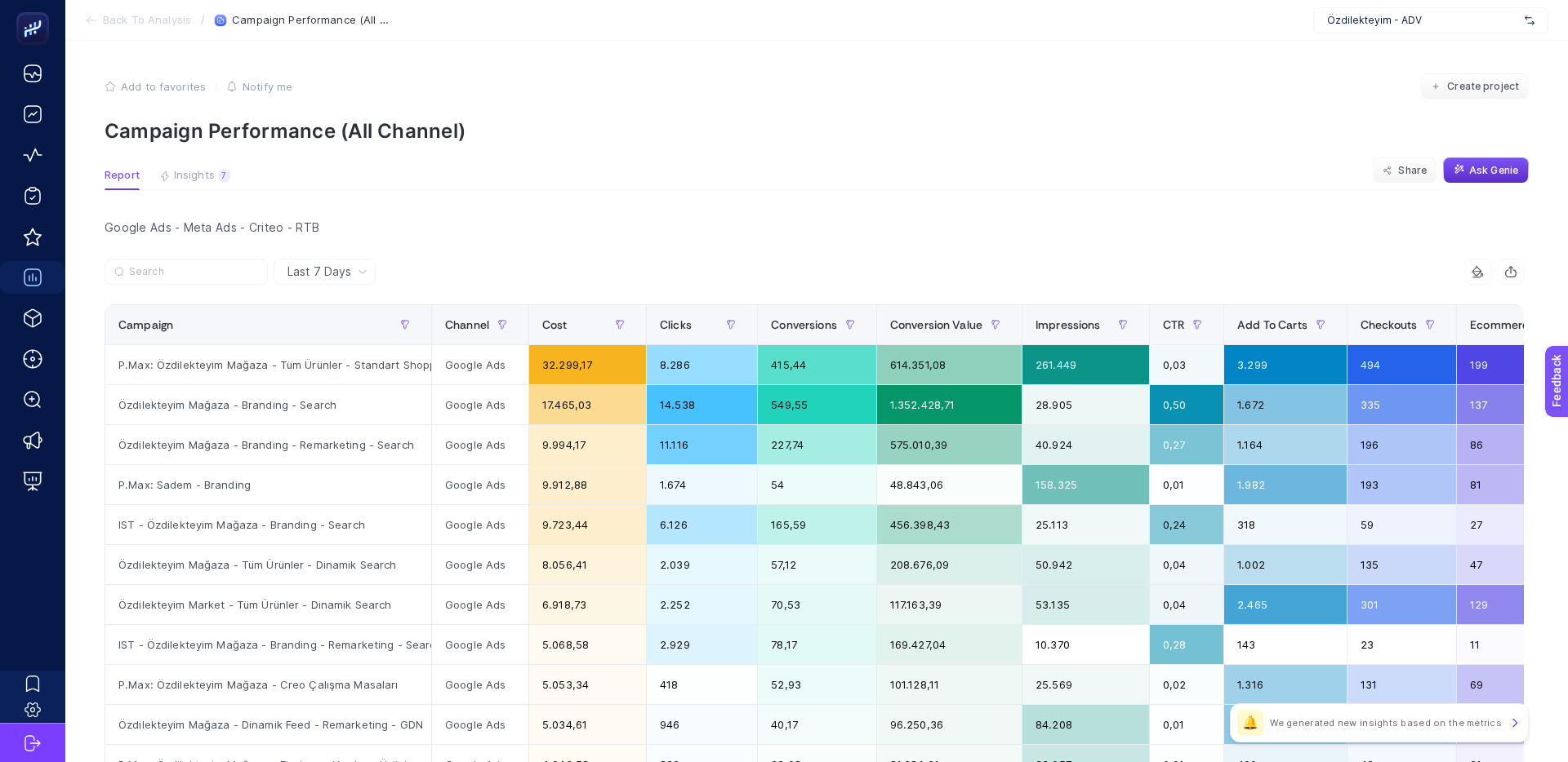
click at [1410, 14] on span "Özdilekteyim - ADV" at bounding box center [1422, 20] width 191 height 13
click at [1407, 78] on span "+ Add New Client" at bounding box center [1431, 84] width 77 height 12
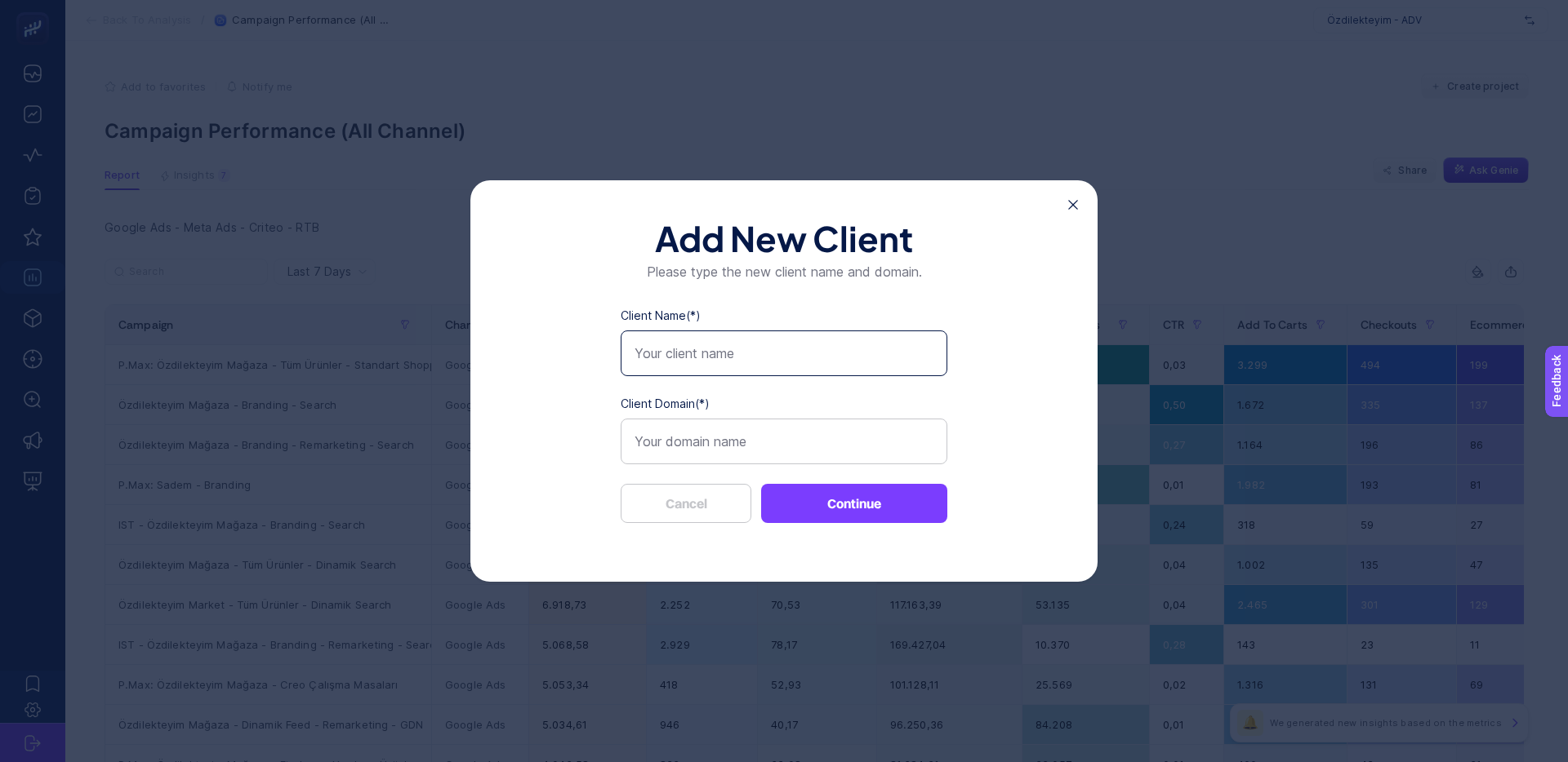
click at [694, 339] on input "Client Name(*)" at bounding box center [784, 353] width 327 height 46
click at [1076, 205] on icon at bounding box center [1073, 204] width 10 height 10
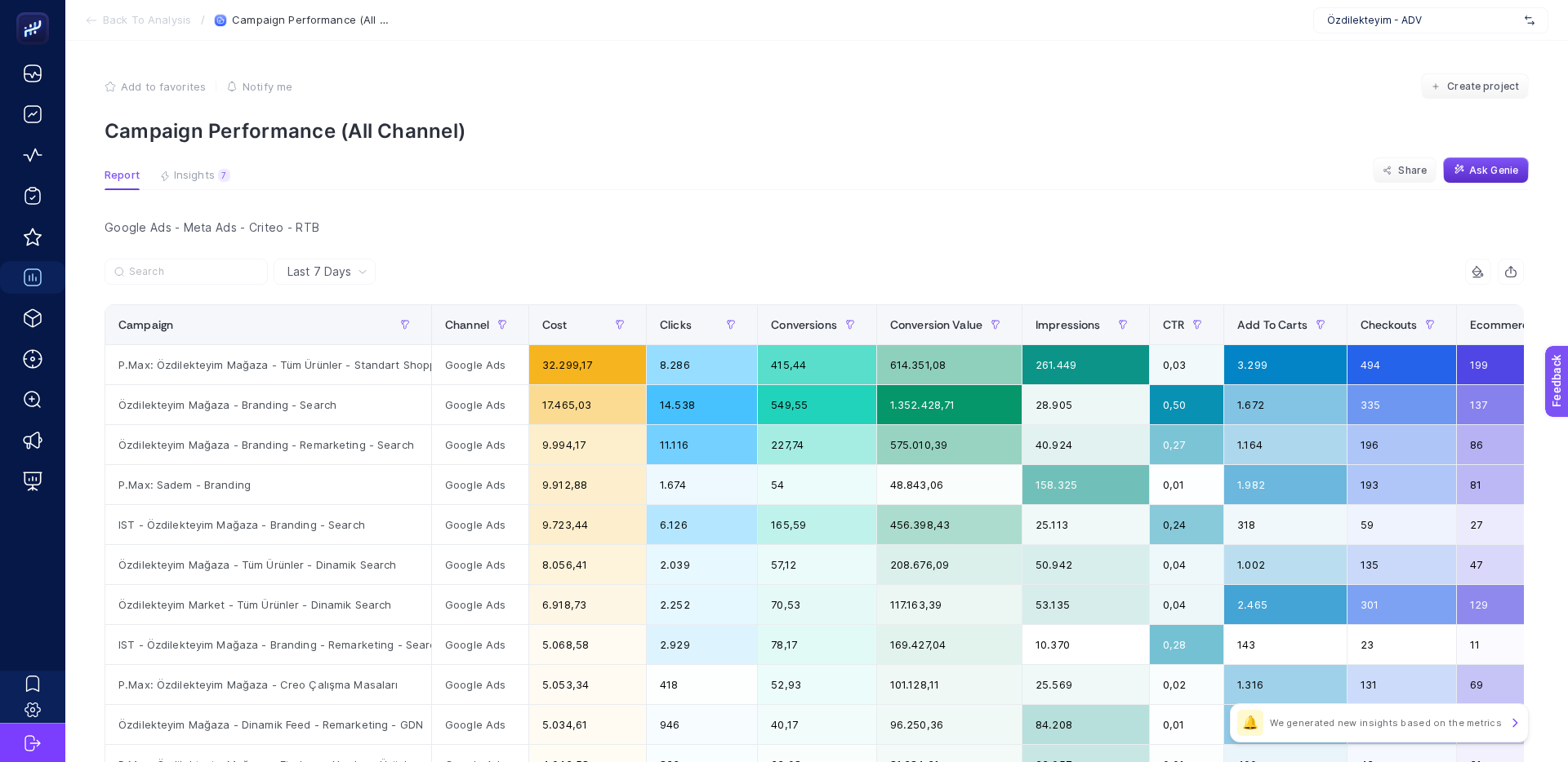
click at [1417, 23] on span "Özdilekteyim - ADV" at bounding box center [1422, 20] width 191 height 13
click at [1118, 72] on article "Add to favorites false Notify me Create project Campaign Performance (All Chann…" at bounding box center [816, 699] width 1503 height 1318
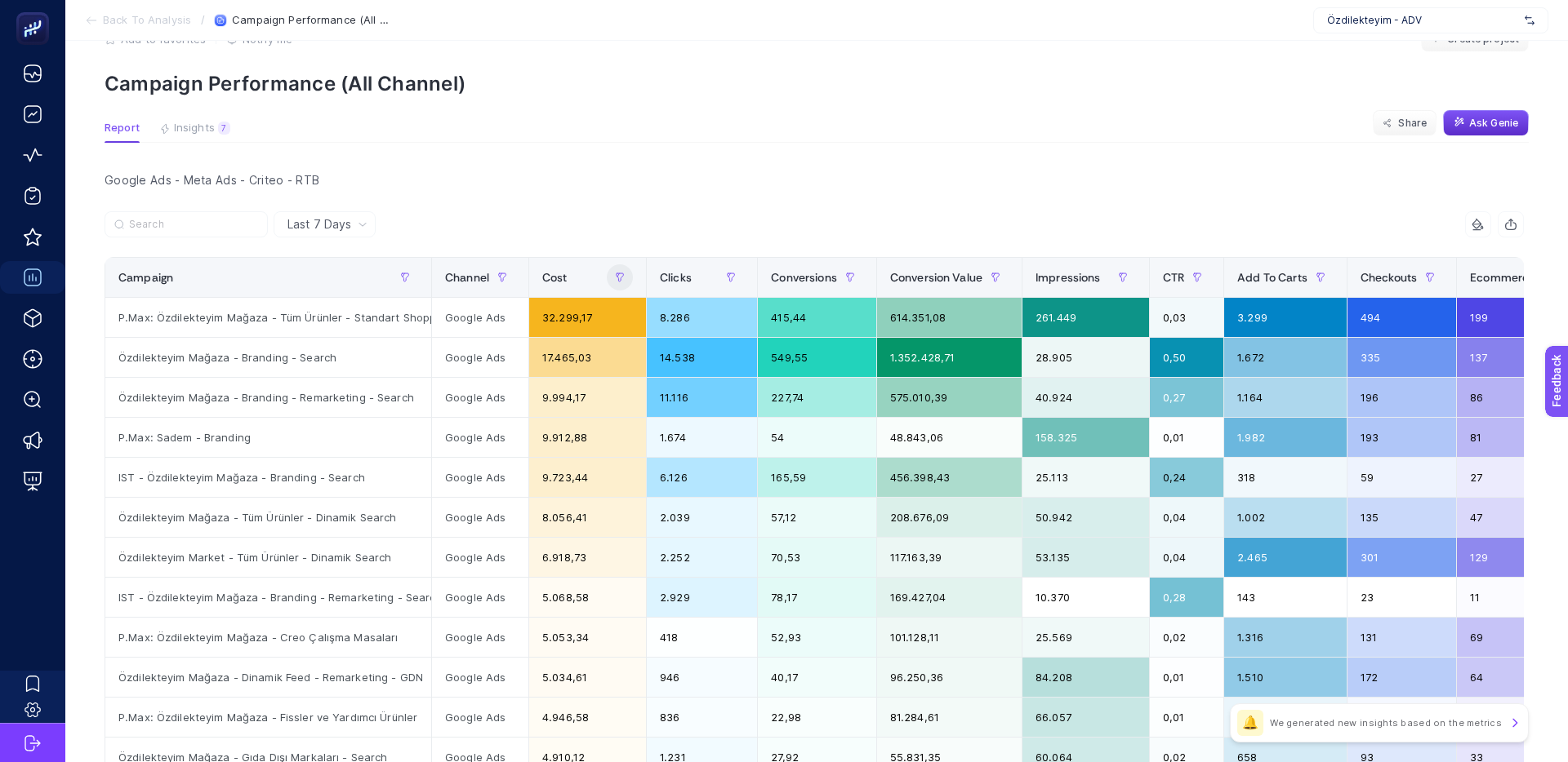
scroll to position [61, 0]
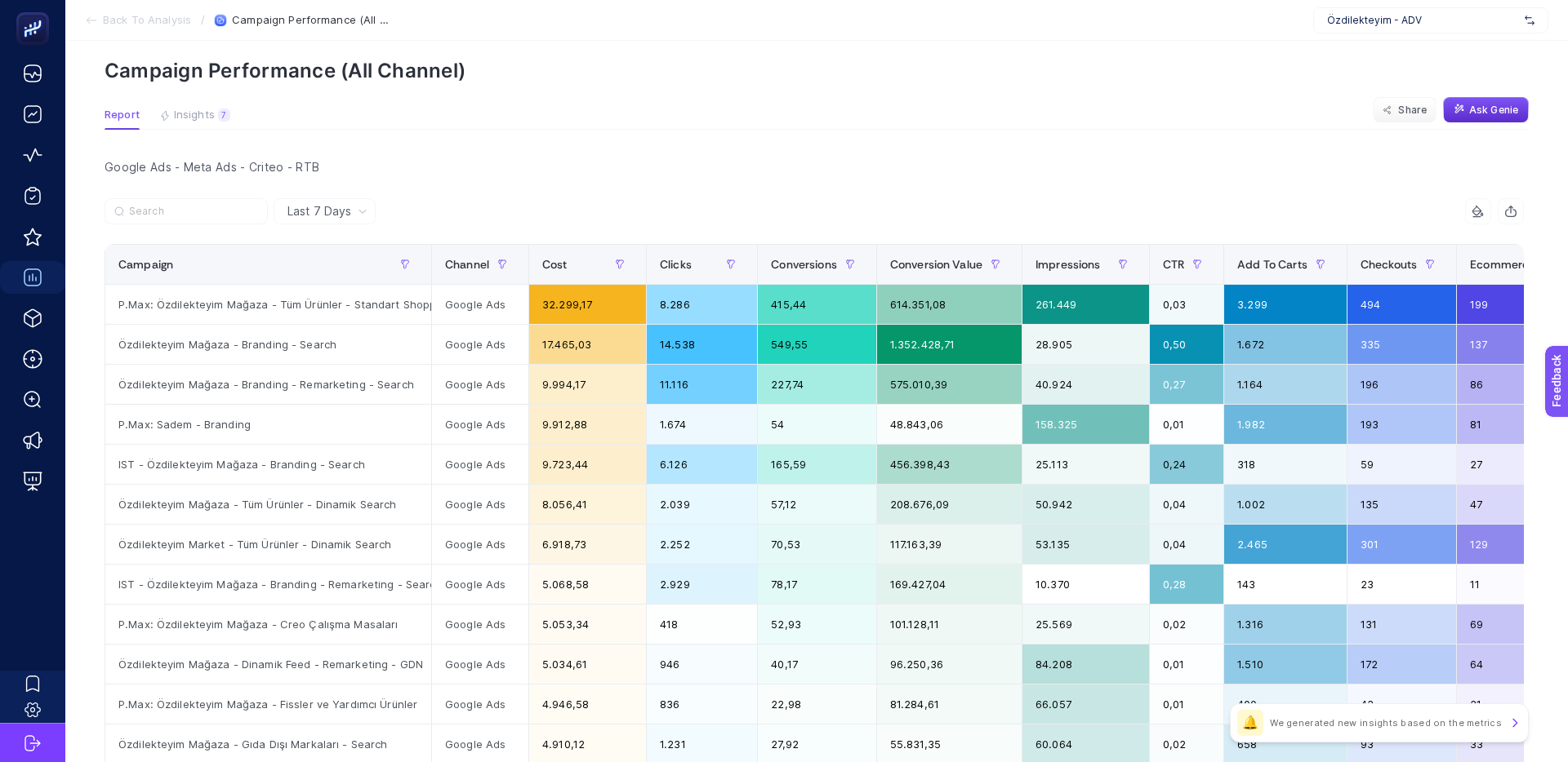
click at [1412, 20] on span "Özdilekteyim - ADV" at bounding box center [1422, 20] width 191 height 13
click at [1174, 85] on article "Add to favorites false Notify me Create project Campaign Performance (All Chann…" at bounding box center [816, 640] width 1503 height 1318
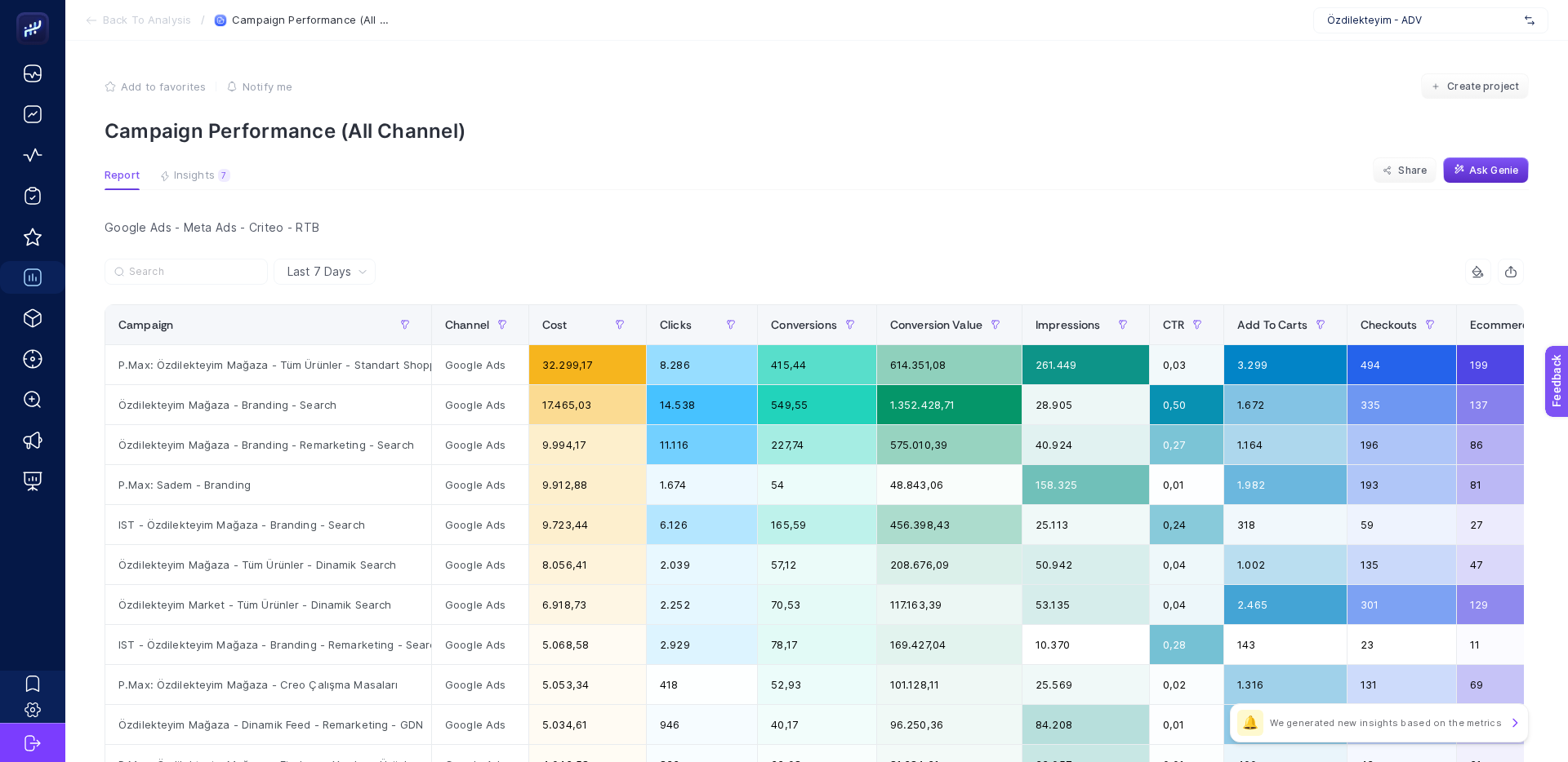
click at [1417, 27] on div "Özdilekteyim - ADV" at bounding box center [1431, 20] width 235 height 26
click at [1068, 83] on div "Add to favorites false Notify me Create project" at bounding box center [817, 86] width 1424 height 26
drag, startPoint x: 180, startPoint y: 229, endPoint x: 323, endPoint y: 227, distance: 143.0
click at [322, 227] on div "Google Ads - Meta Ads - Criteo - RTB" at bounding box center [814, 227] width 1445 height 23
click at [323, 227] on div "Google Ads - Meta Ads - Criteo - RTB" at bounding box center [814, 227] width 1445 height 23
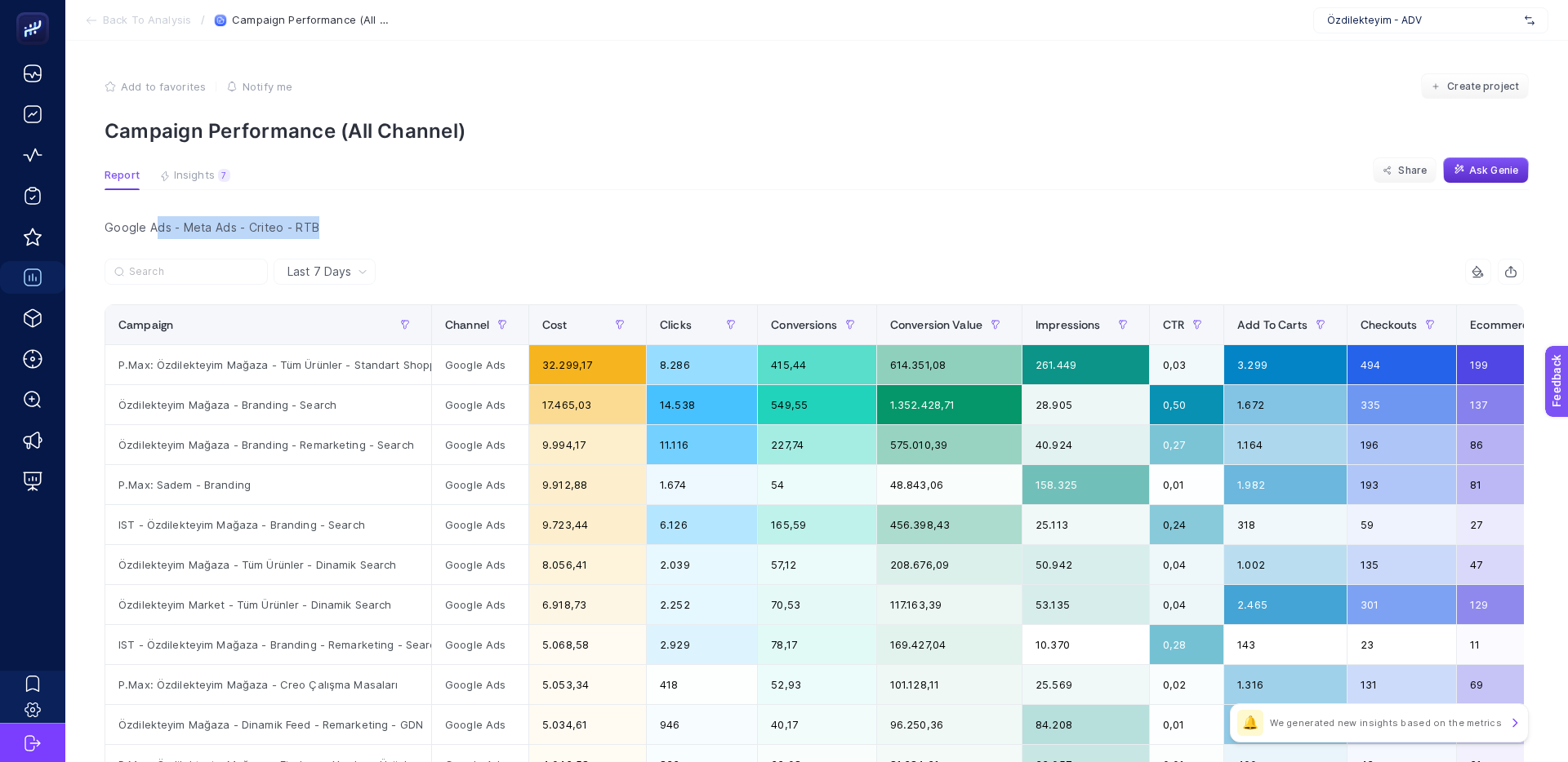
drag, startPoint x: 273, startPoint y: 231, endPoint x: 159, endPoint y: 228, distance: 114.0
click at [159, 228] on div "Google Ads - Meta Ads - Criteo - RTB" at bounding box center [814, 227] width 1445 height 23
click at [353, 227] on div "Google Ads - Meta Ads - Criteo - RTB" at bounding box center [814, 227] width 1445 height 23
drag, startPoint x: 466, startPoint y: 319, endPoint x: 476, endPoint y: 325, distance: 11.7
click at [466, 319] on span "Channel" at bounding box center [467, 324] width 44 height 13
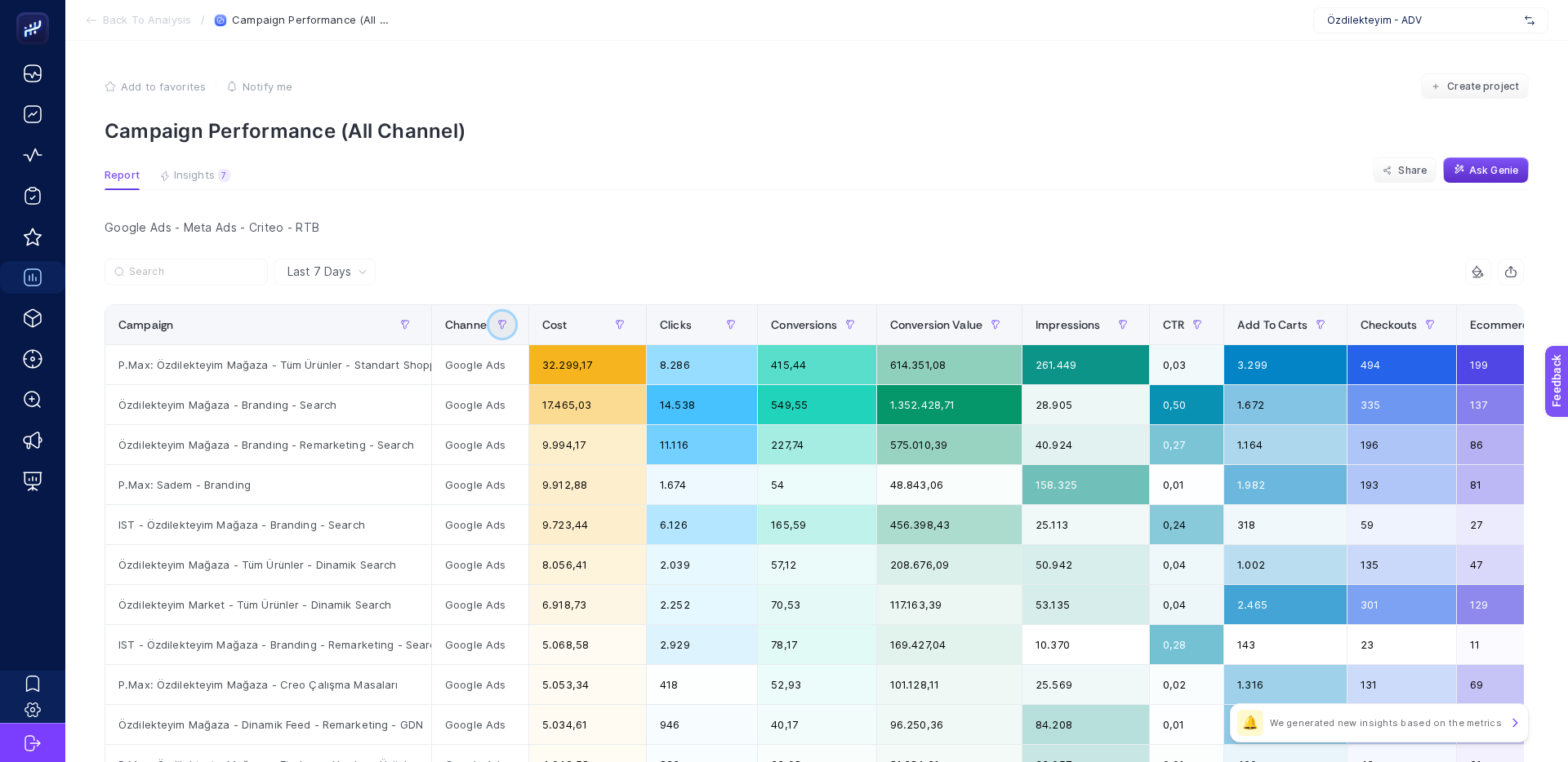
click at [502, 325] on icon "button" at bounding box center [502, 324] width 10 height 10
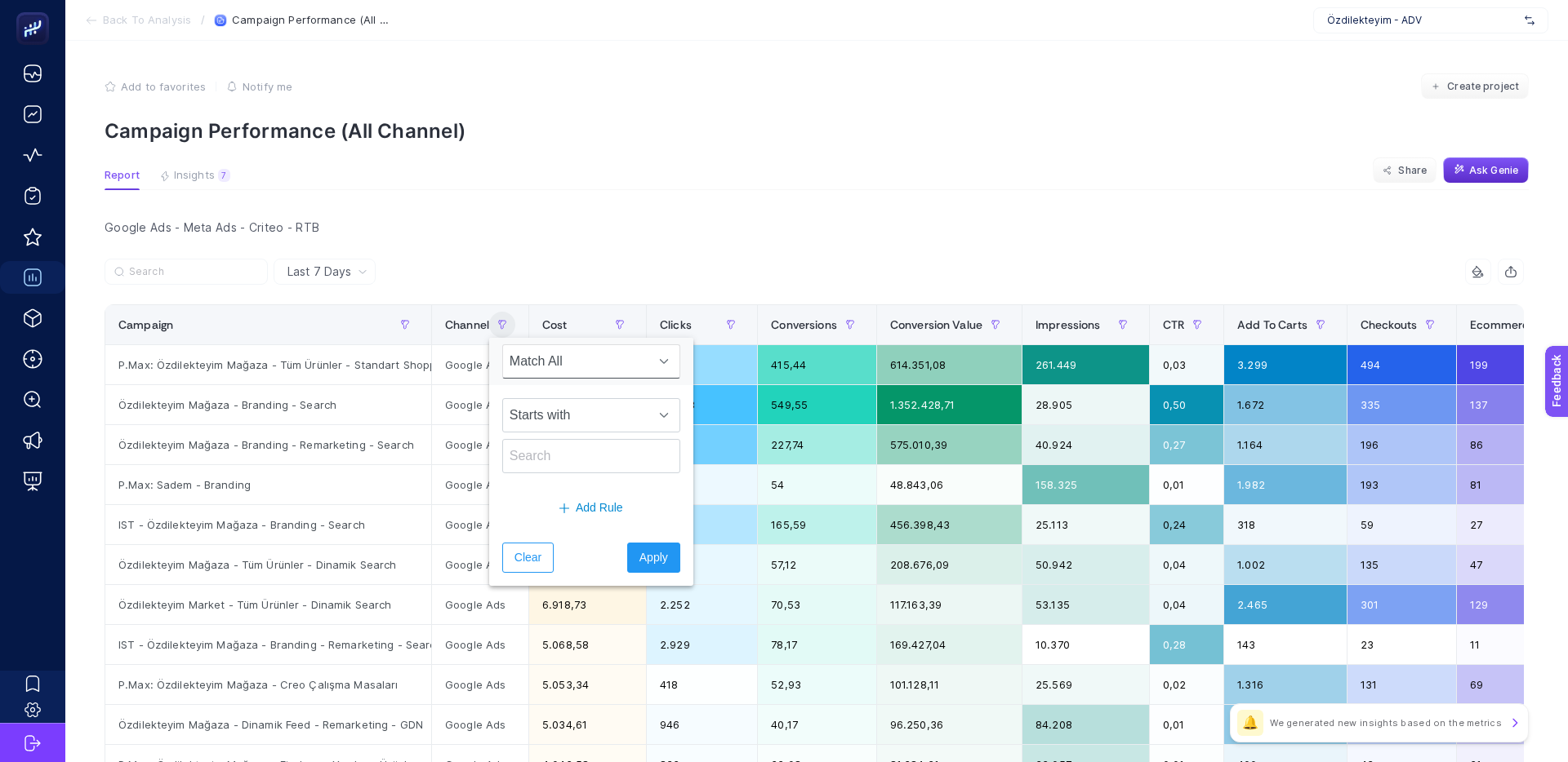
click at [527, 352] on span "Match All" at bounding box center [576, 361] width 145 height 33
click at [532, 361] on span "Match All" at bounding box center [576, 361] width 145 height 33
click at [541, 404] on span "Starts with" at bounding box center [576, 415] width 145 height 33
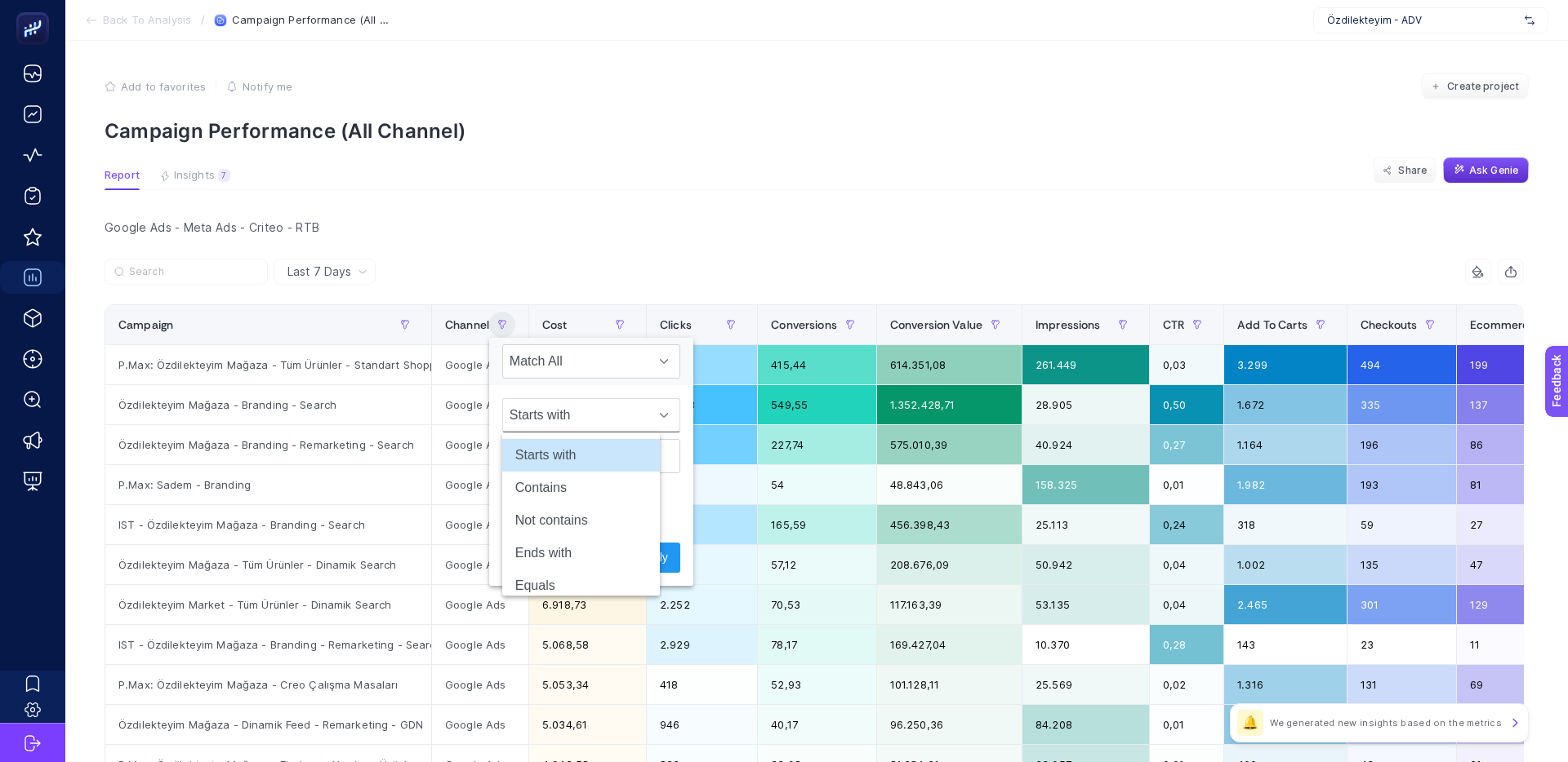
click at [546, 403] on span "Starts with" at bounding box center [576, 415] width 145 height 33
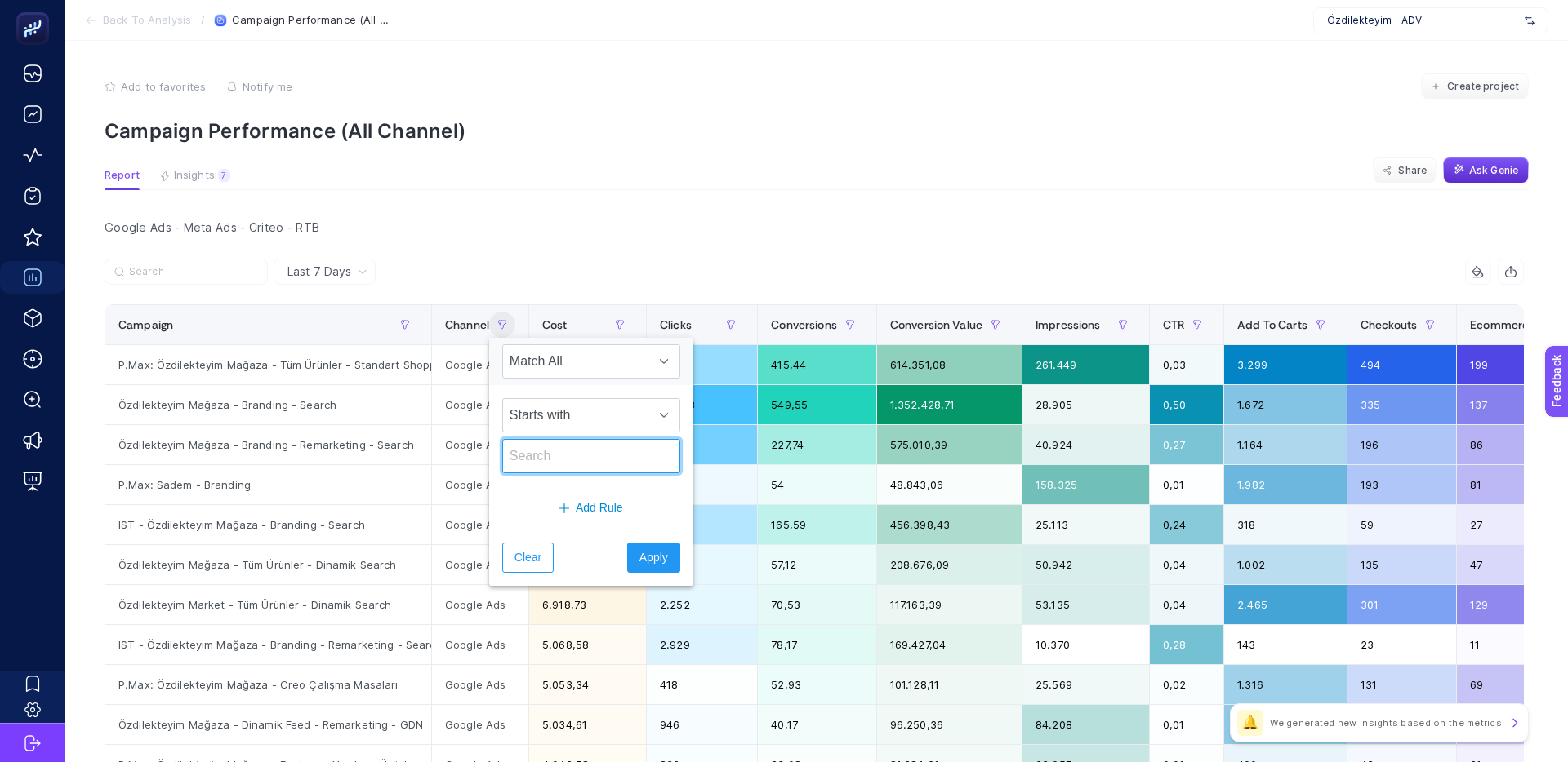
click at [546, 454] on input "text" at bounding box center [591, 455] width 178 height 34
type input "Google Ads"
click at [639, 553] on span "Apply" at bounding box center [653, 557] width 28 height 17
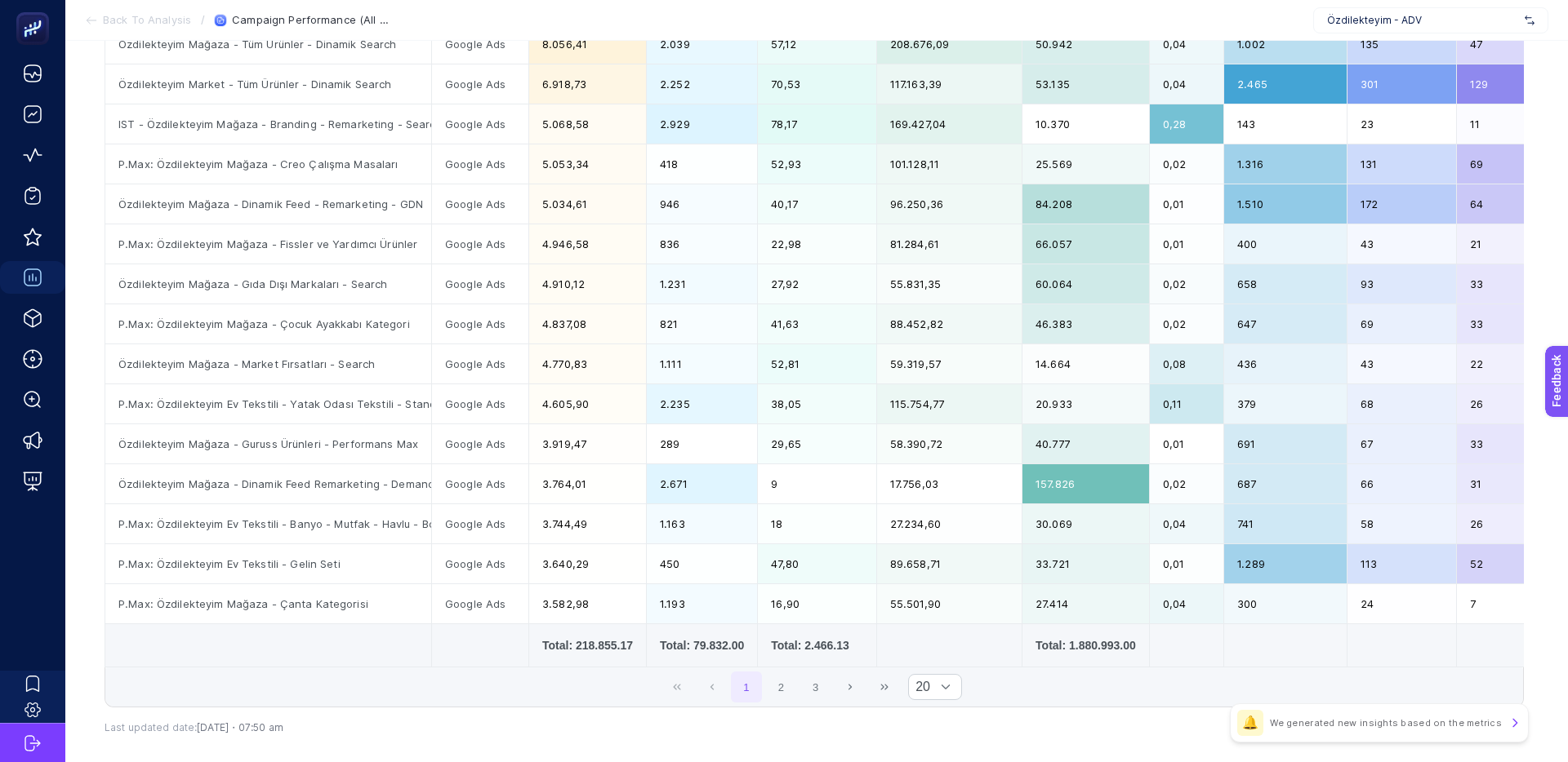
scroll to position [522, 0]
click at [918, 686] on span "20" at bounding box center [919, 686] width 21 height 25
click at [938, 658] on li "50" at bounding box center [935, 650] width 55 height 33
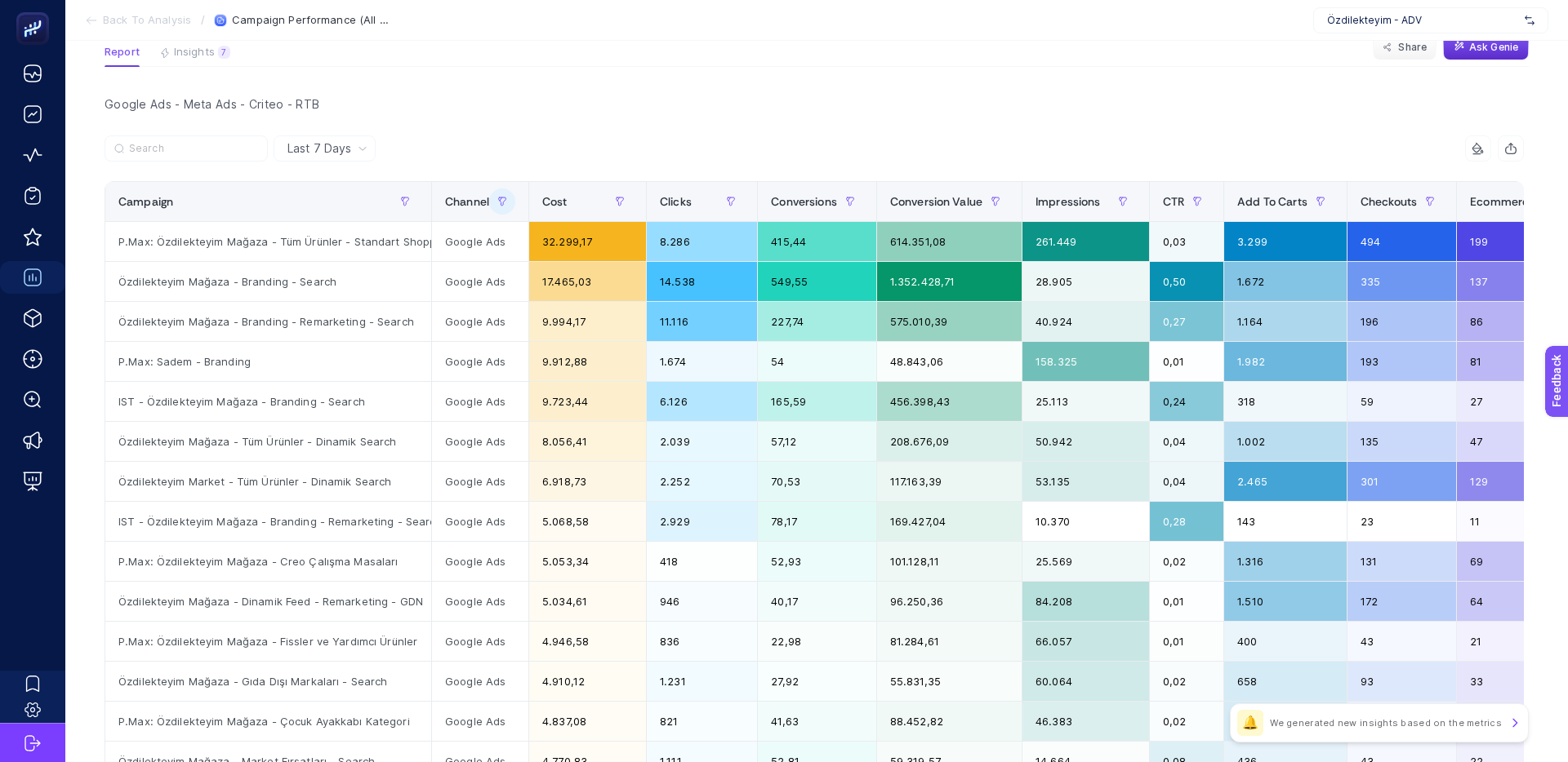
scroll to position [90, 0]
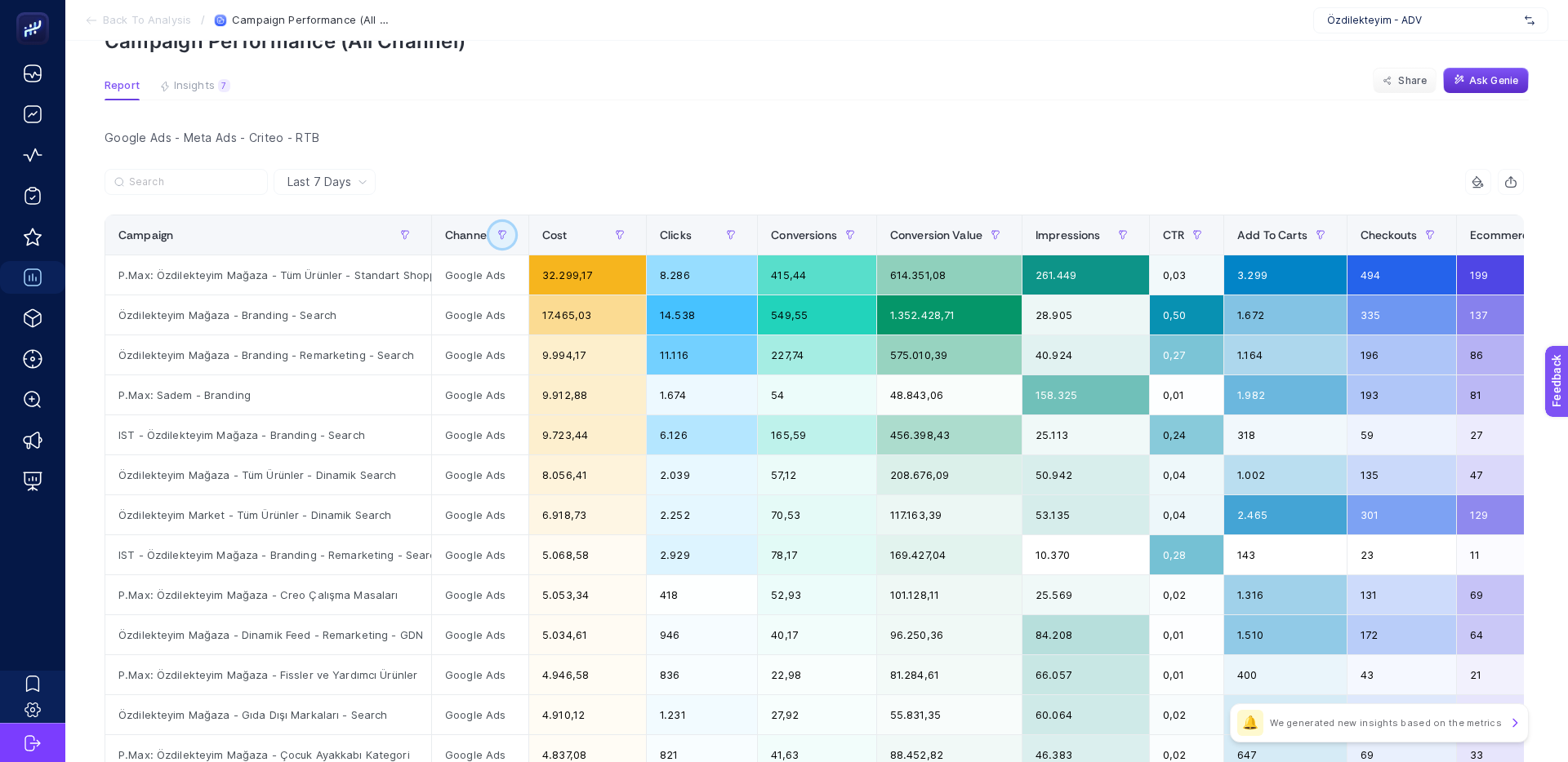
click at [494, 233] on button "button" at bounding box center [502, 235] width 26 height 26
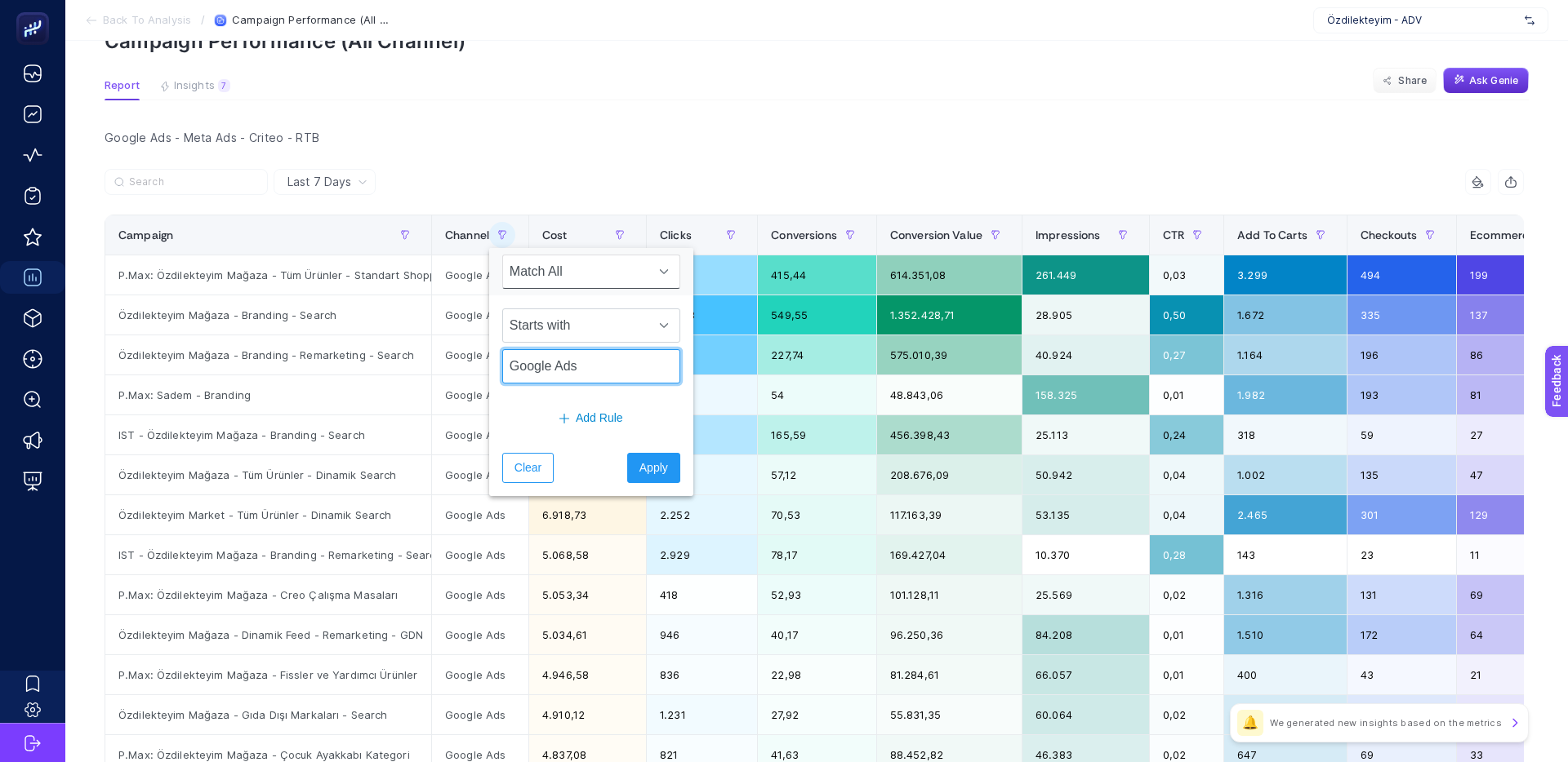
click at [613, 372] on input "Google Ads" at bounding box center [591, 366] width 178 height 34
click at [616, 340] on span "Starts with" at bounding box center [576, 325] width 145 height 33
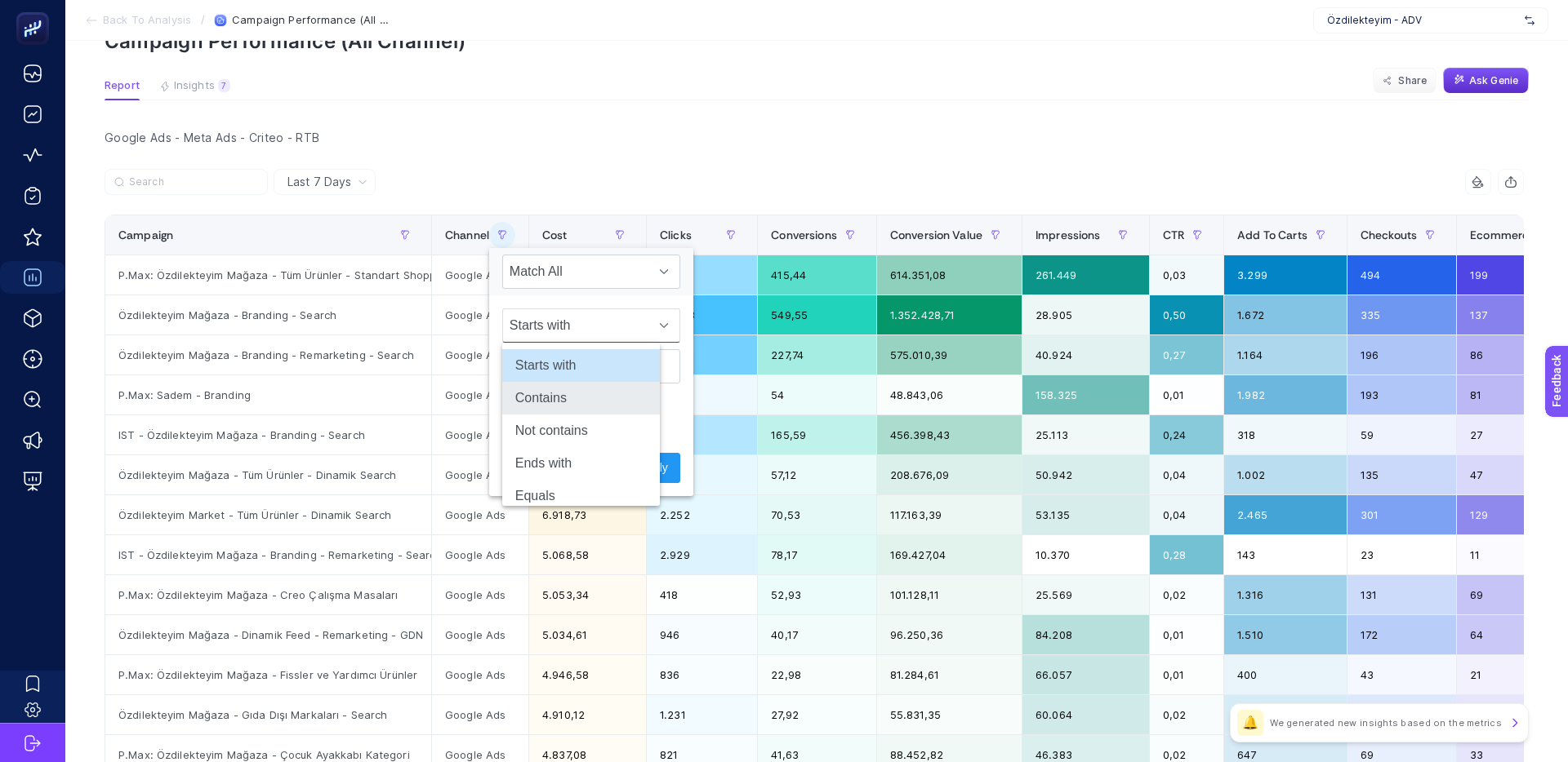
click at [561, 396] on li "Contains" at bounding box center [581, 398] width 158 height 33
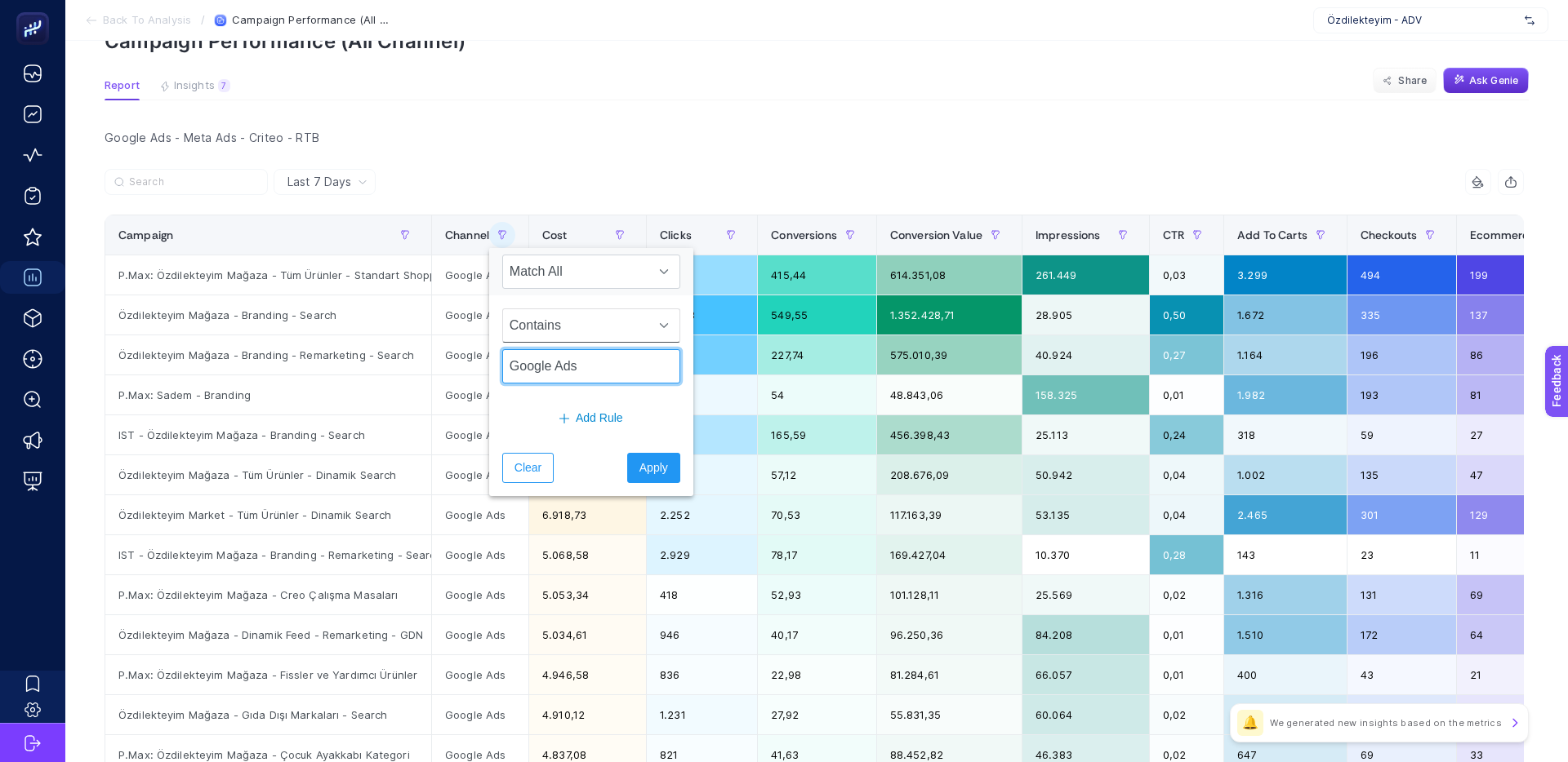
click at [609, 379] on input "Google Ads" at bounding box center [591, 366] width 178 height 34
click at [639, 462] on span "Apply" at bounding box center [653, 468] width 28 height 17
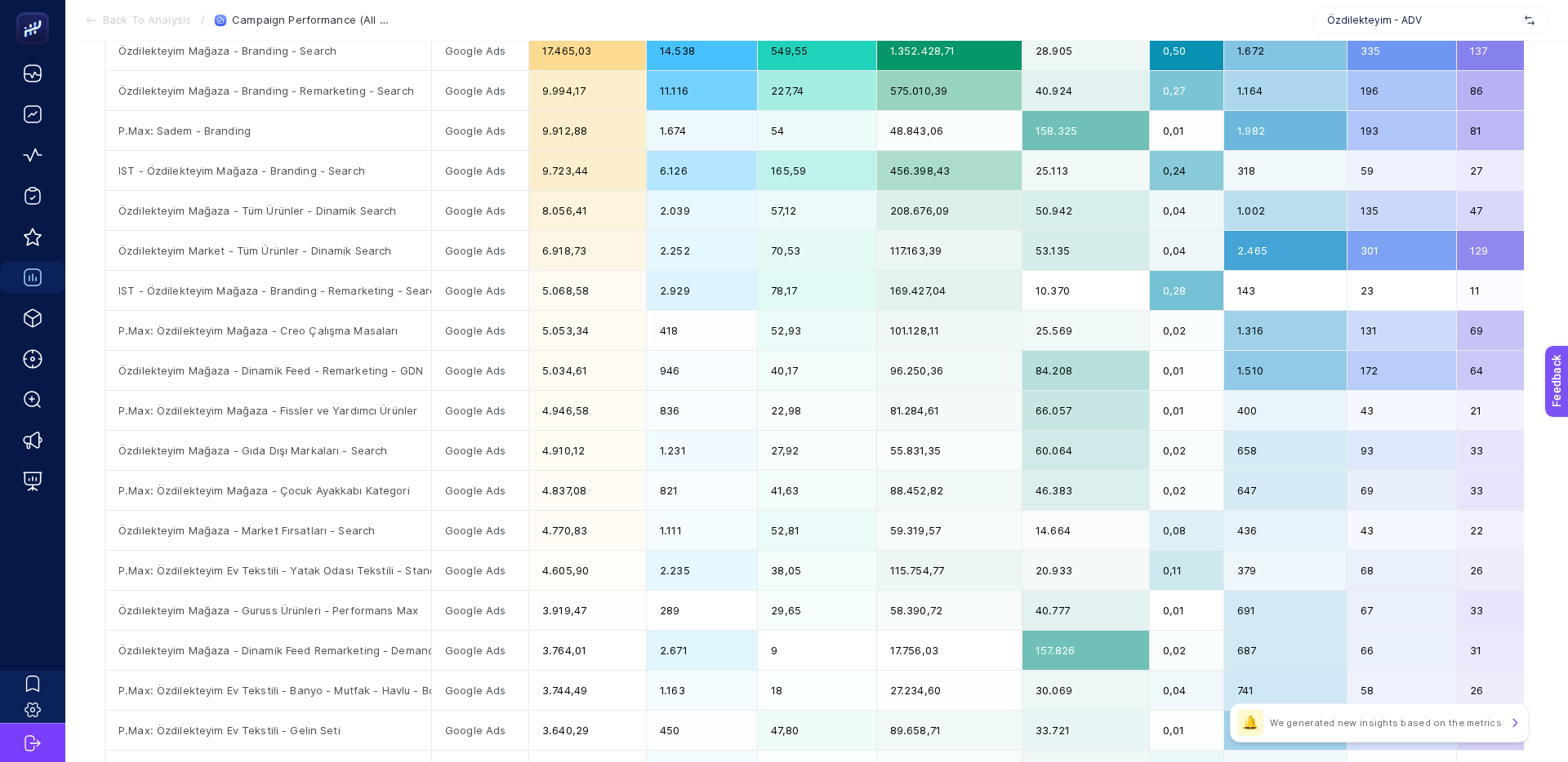
scroll to position [0, 0]
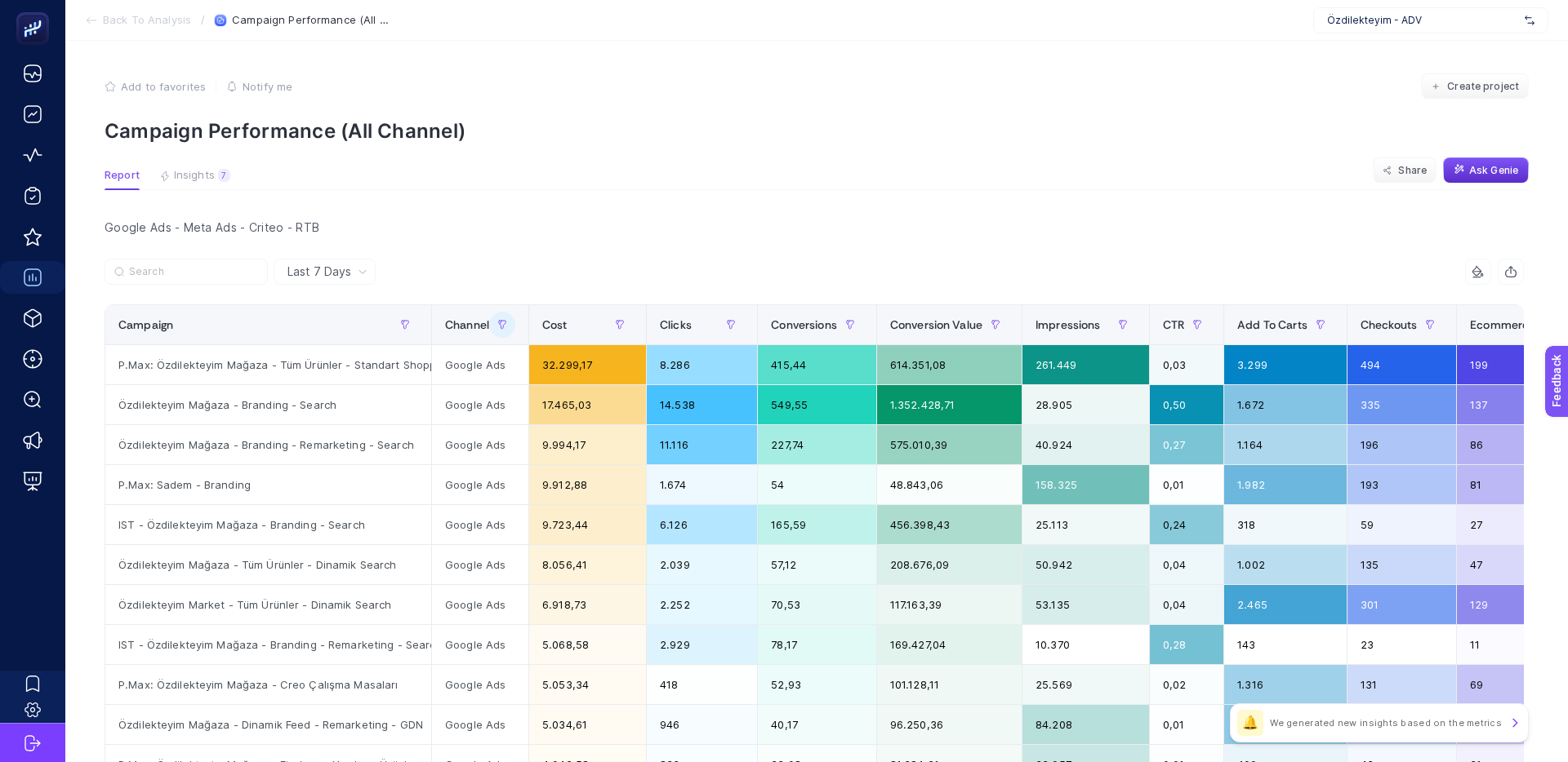
click at [349, 263] on span "Last 7 Days" at bounding box center [319, 271] width 63 height 17
click at [1475, 277] on icon at bounding box center [1476, 277] width 7 height 0
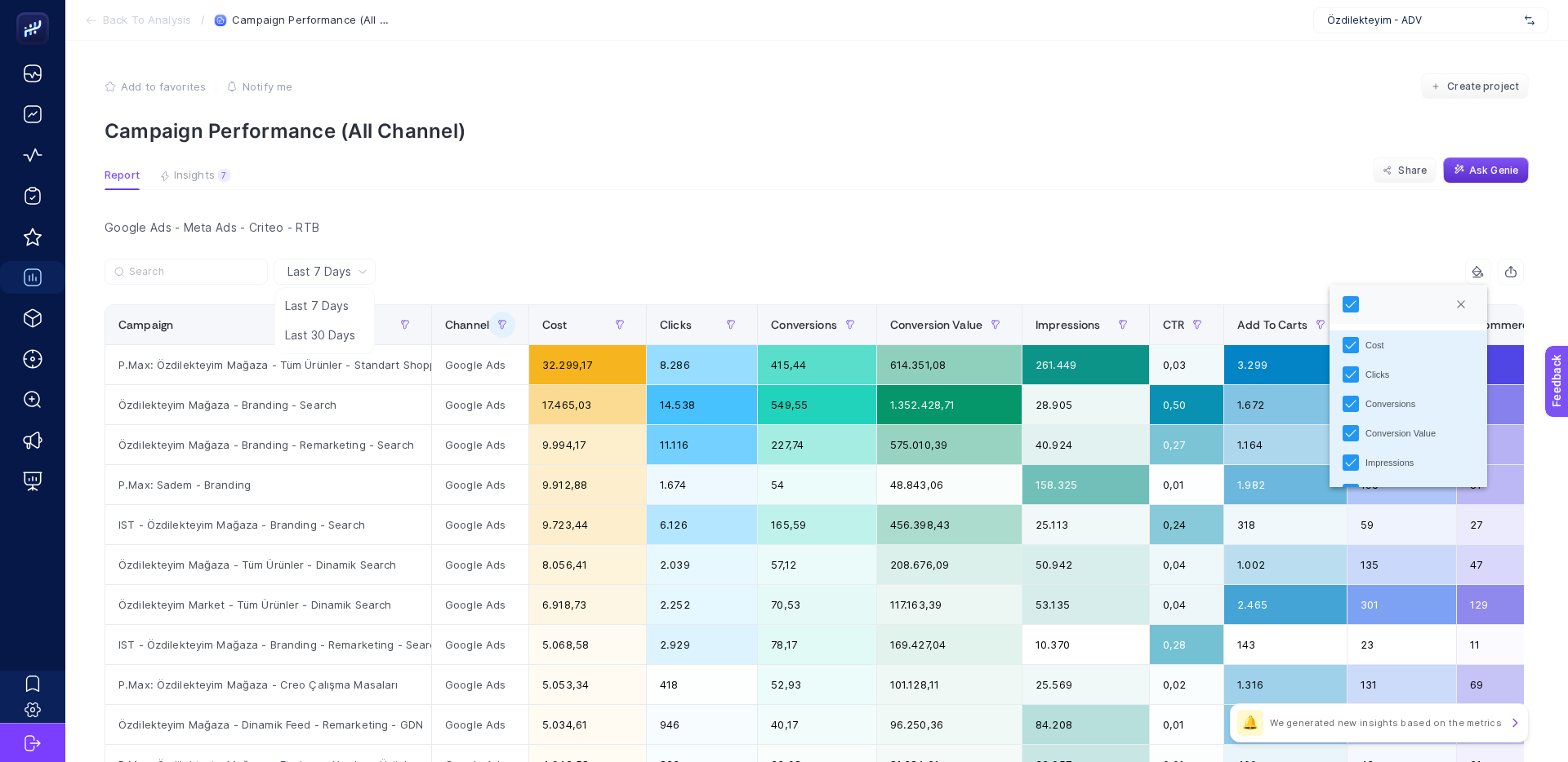
drag, startPoint x: 1197, startPoint y: 229, endPoint x: 1463, endPoint y: 307, distance: 277.2
click at [1197, 229] on div "Google Ads - Meta Ads - Criteo - RTB" at bounding box center [814, 227] width 1445 height 23
click at [1282, 224] on div "Google Ads - Meta Ads - Criteo - RTB" at bounding box center [814, 227] width 1445 height 23
click at [1470, 312] on button "Close" at bounding box center [1461, 305] width 26 height 26
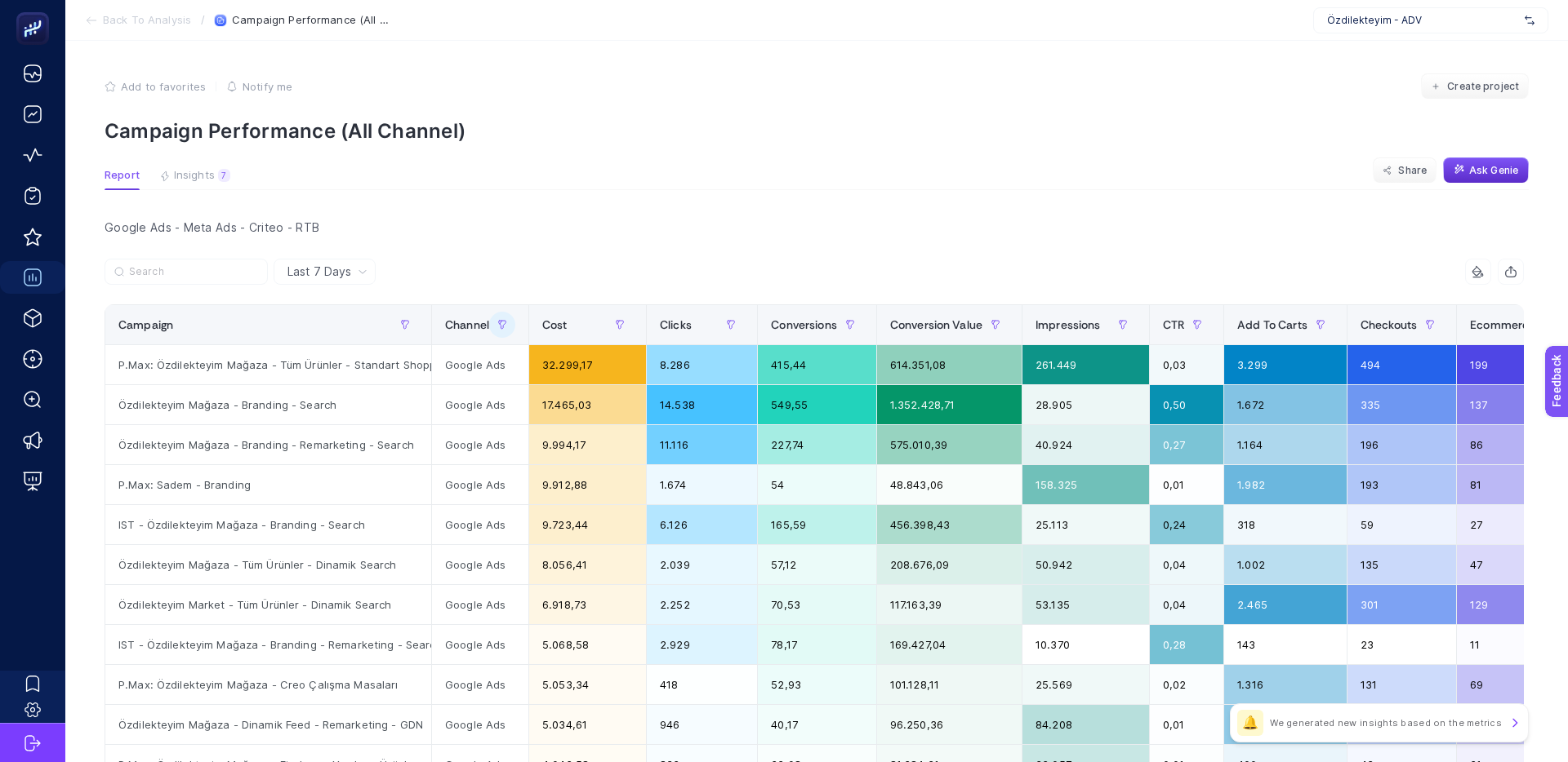
click at [1463, 307] on icon "Close" at bounding box center [1460, 304] width 10 height 10
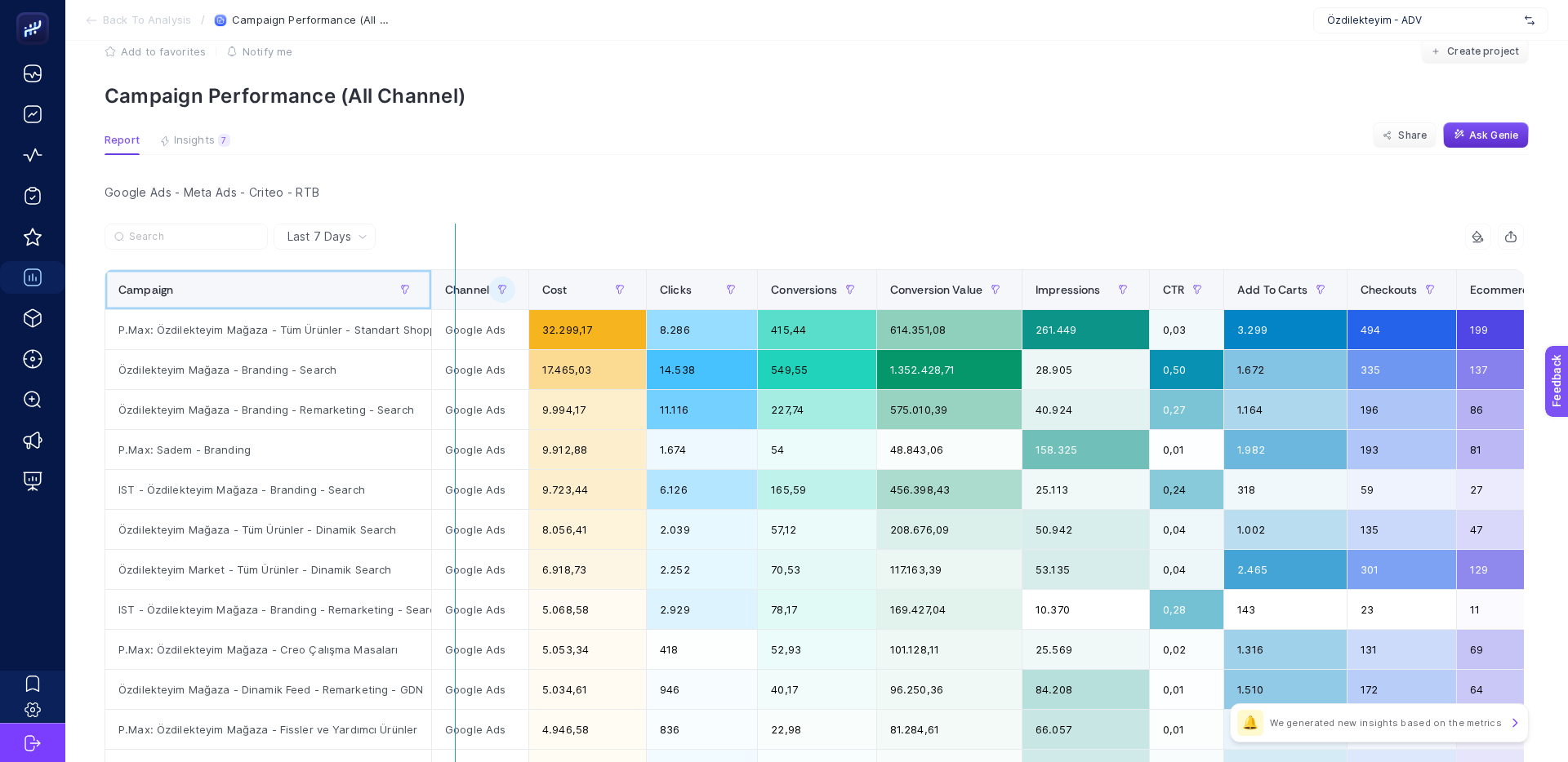
drag, startPoint x: 446, startPoint y: 293, endPoint x: 456, endPoint y: 293, distance: 10.0
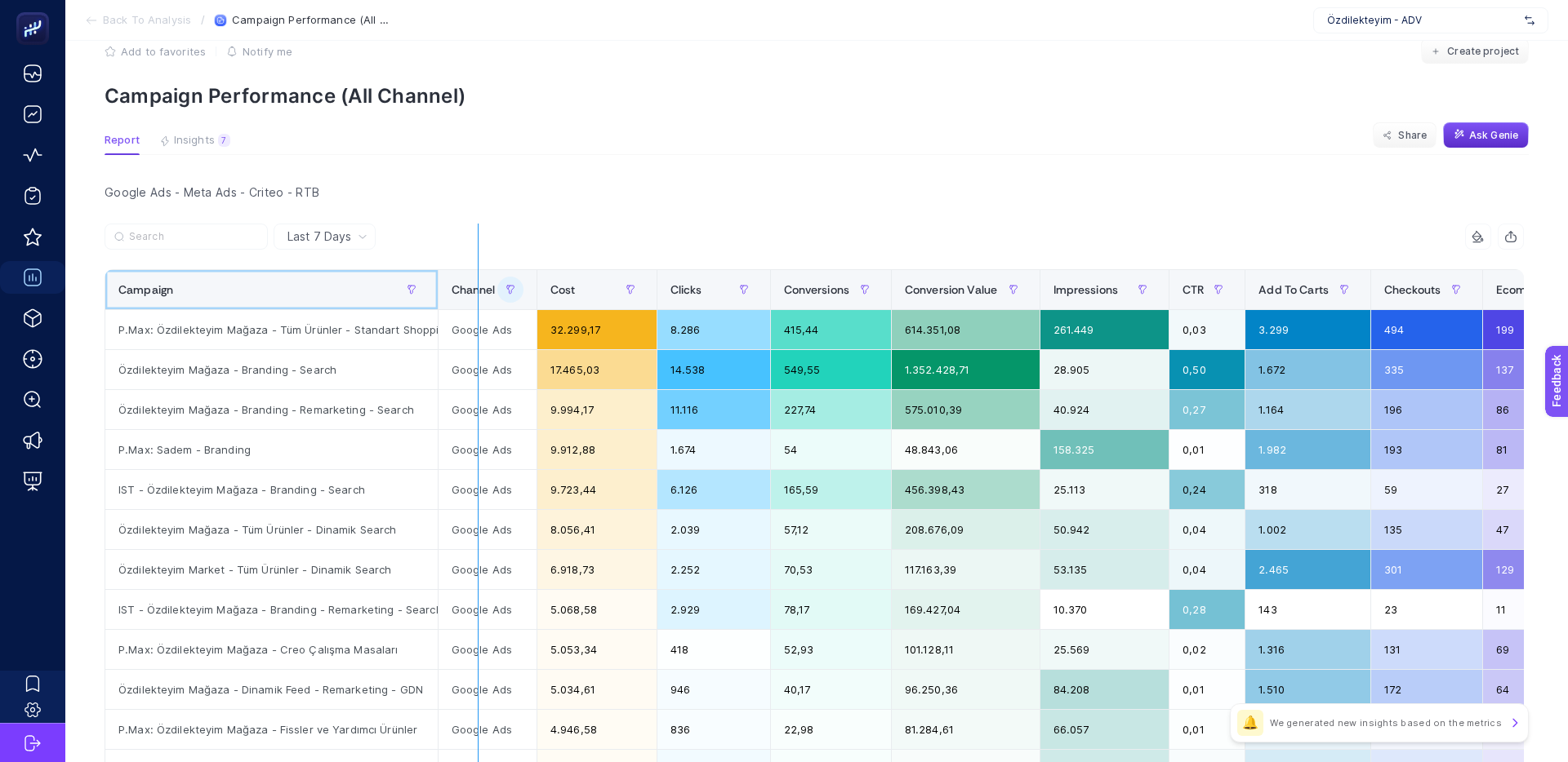
drag, startPoint x: 430, startPoint y: 294, endPoint x: 487, endPoint y: 300, distance: 57.3
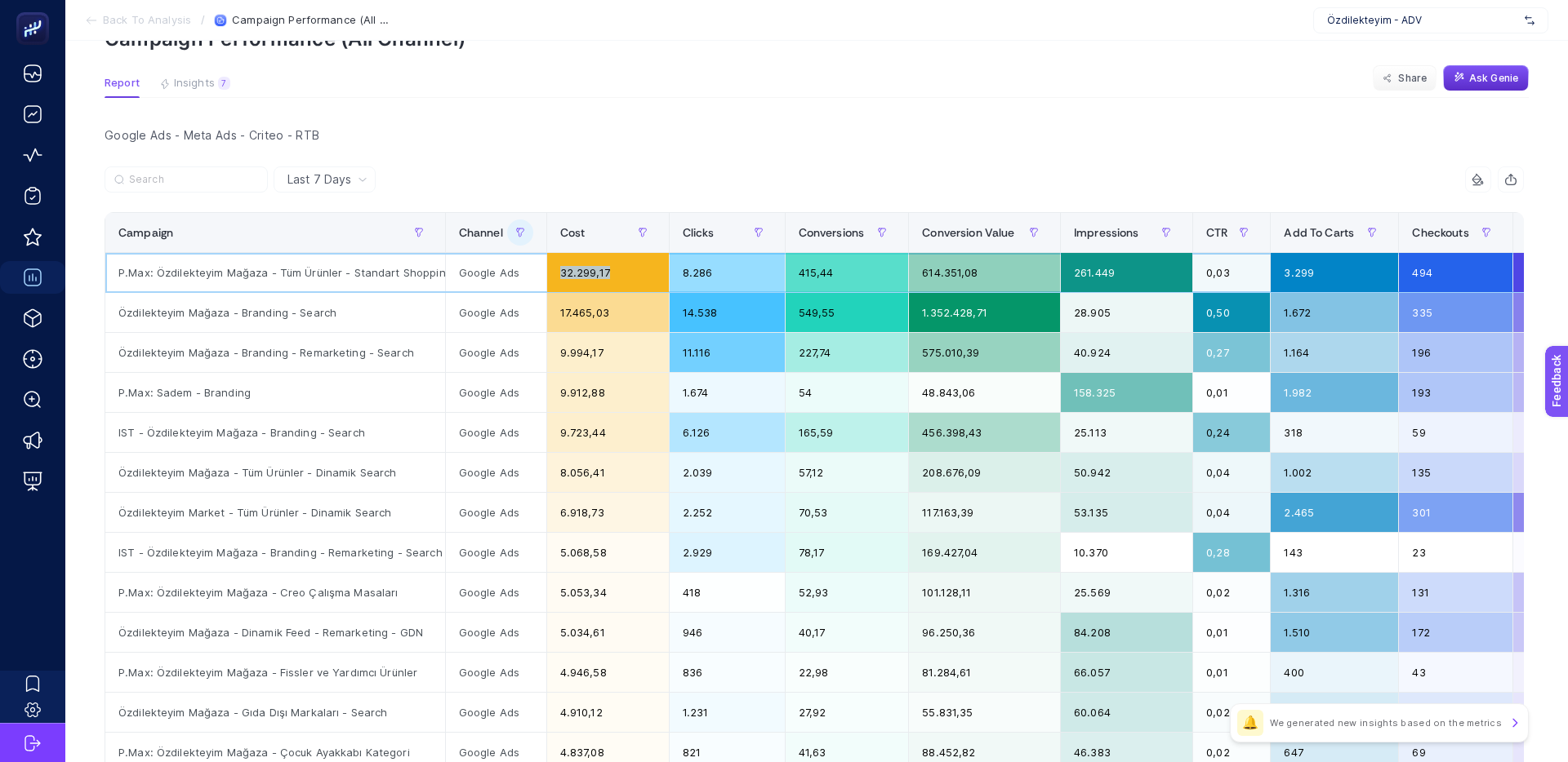
drag, startPoint x: 587, startPoint y: 272, endPoint x: 549, endPoint y: 272, distance: 38.0
click at [549, 272] on div "32.299,17" at bounding box center [608, 272] width 122 height 39
click at [552, 272] on div "32.299,17" at bounding box center [608, 272] width 122 height 39
drag, startPoint x: 857, startPoint y: 270, endPoint x: 785, endPoint y: 270, distance: 72.0
click at [785, 270] on tr "P.Max: Özdilekteyim Mağaza - Tüm Ürünler - Standart Shopping Google Ads 32.299,…" at bounding box center [1362, 272] width 2512 height 40
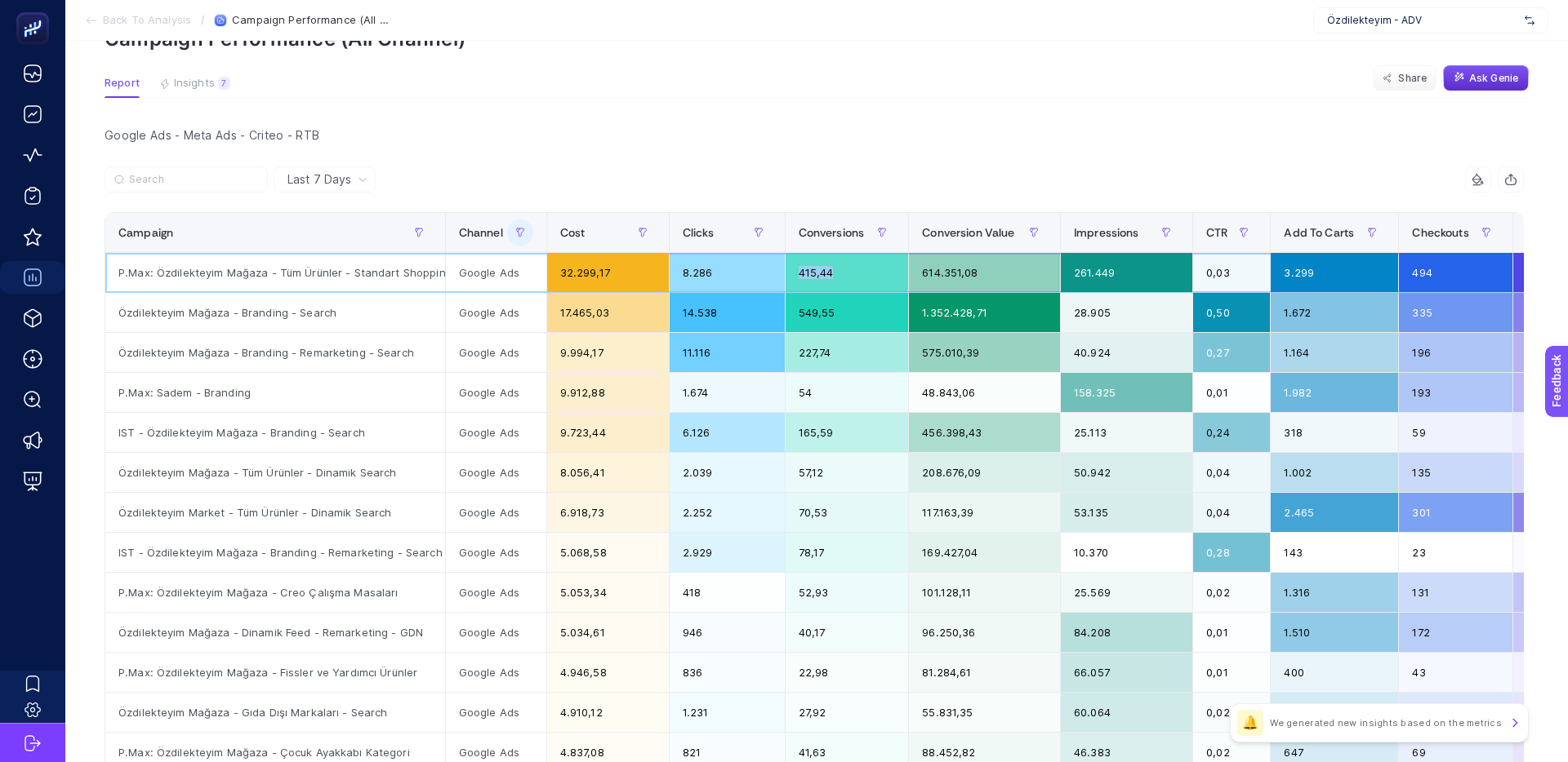
click at [784, 270] on div "8.286" at bounding box center [727, 272] width 115 height 39
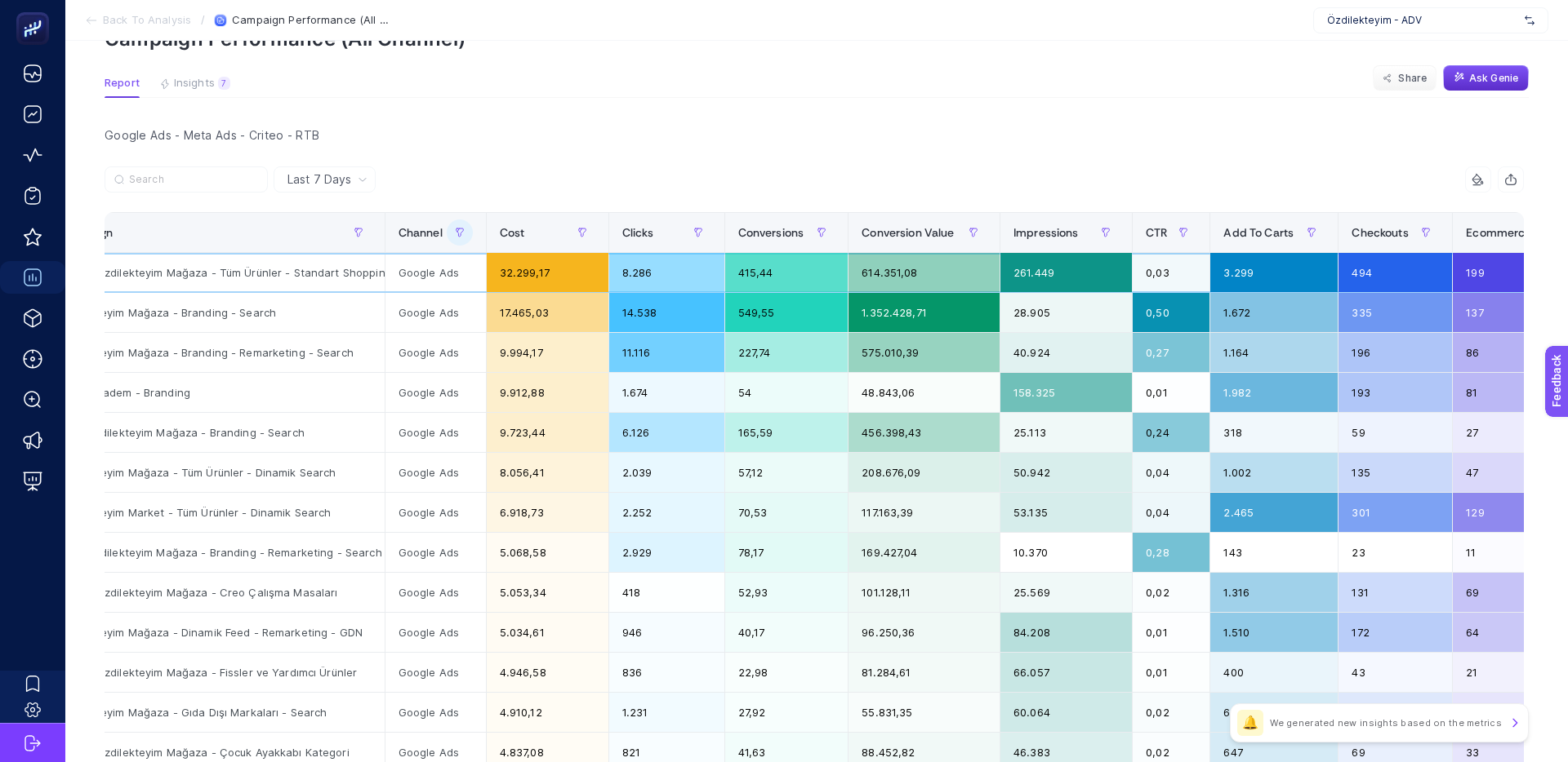
scroll to position [0, 63]
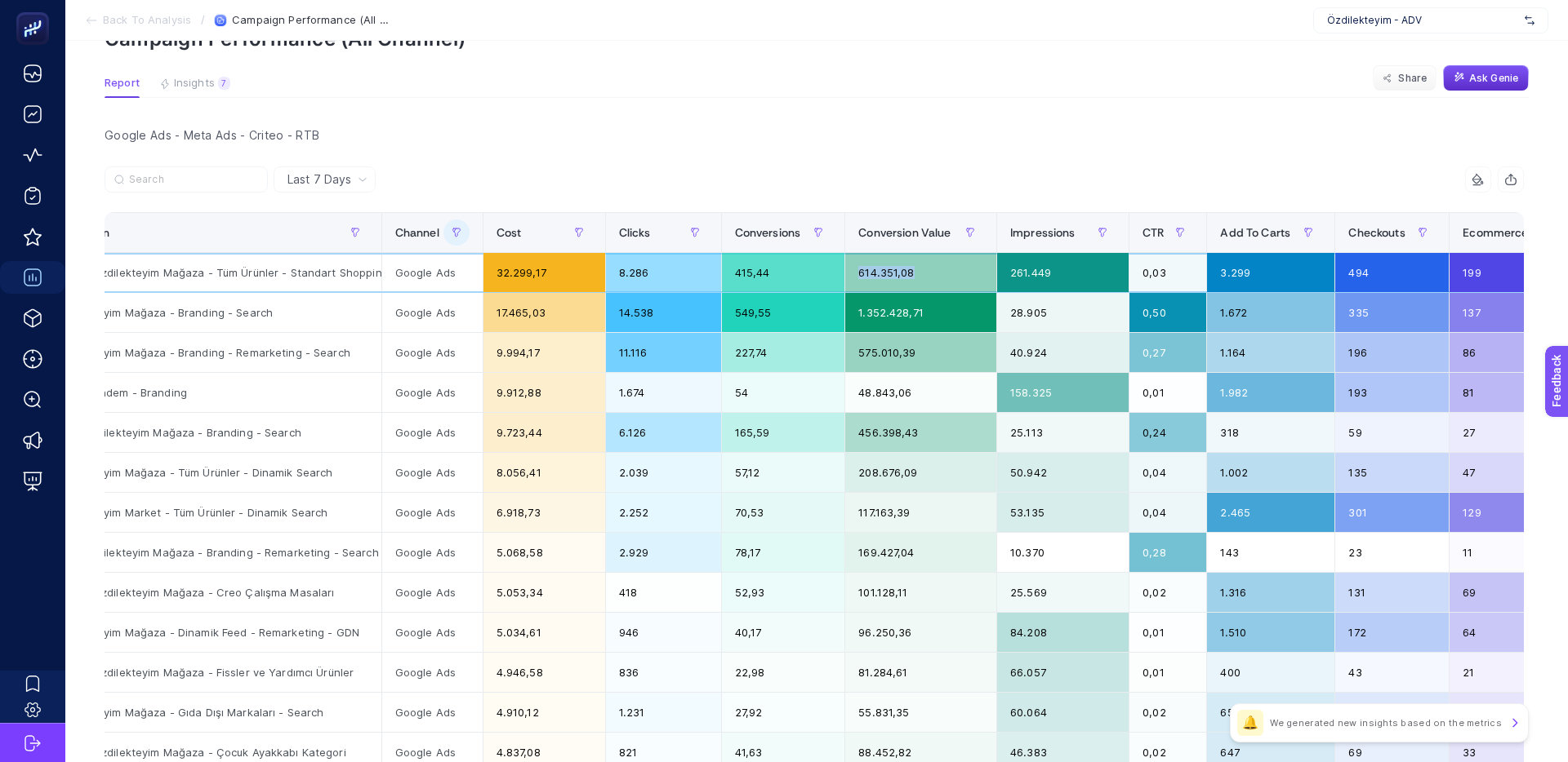
drag, startPoint x: 918, startPoint y: 274, endPoint x: 856, endPoint y: 273, distance: 62.0
click at [856, 273] on div "614.351,08" at bounding box center [920, 272] width 151 height 39
click at [856, 273] on div "614.351,08" at bounding box center [920, 271] width 151 height 39
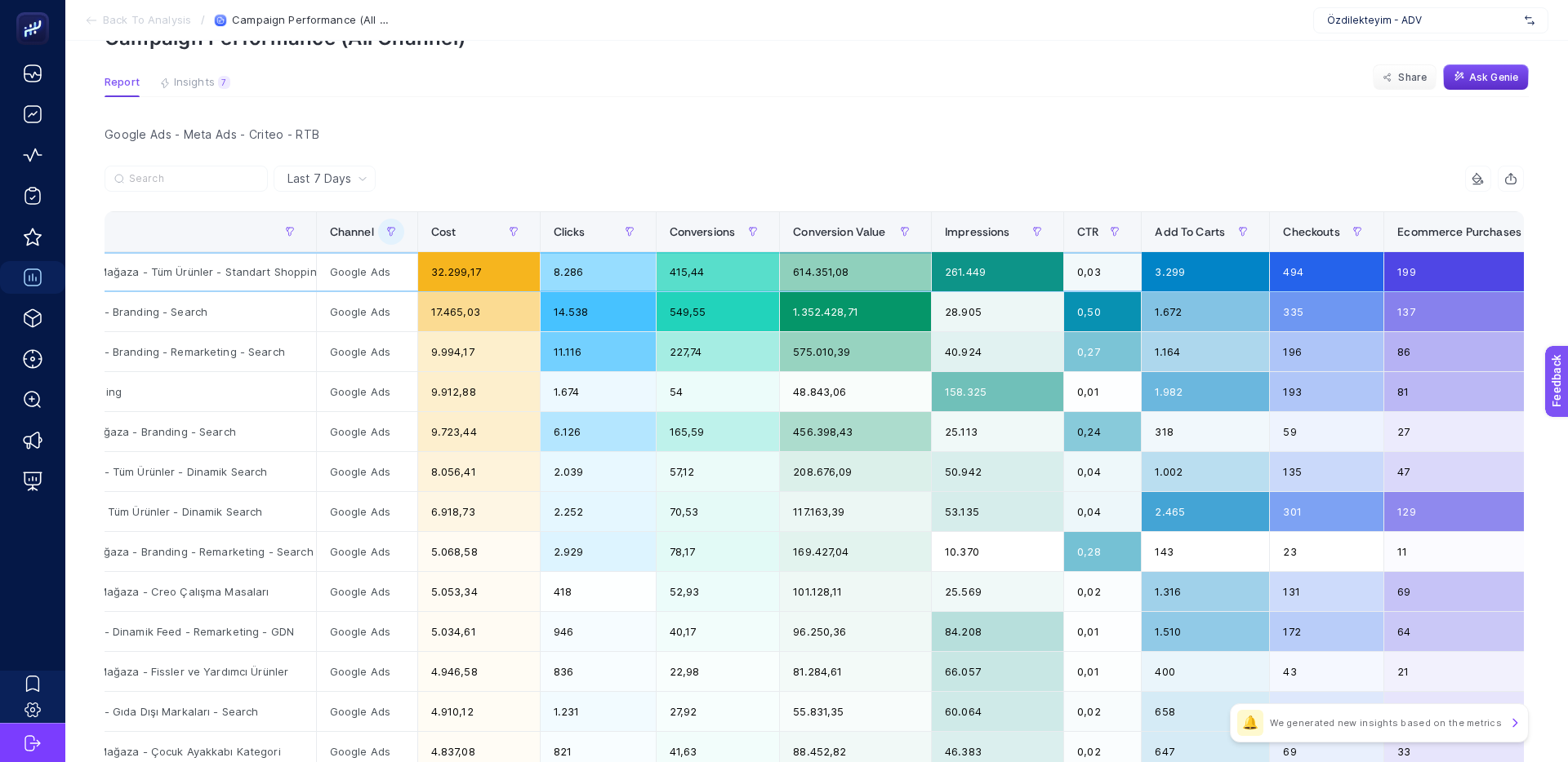
scroll to position [0, 152]
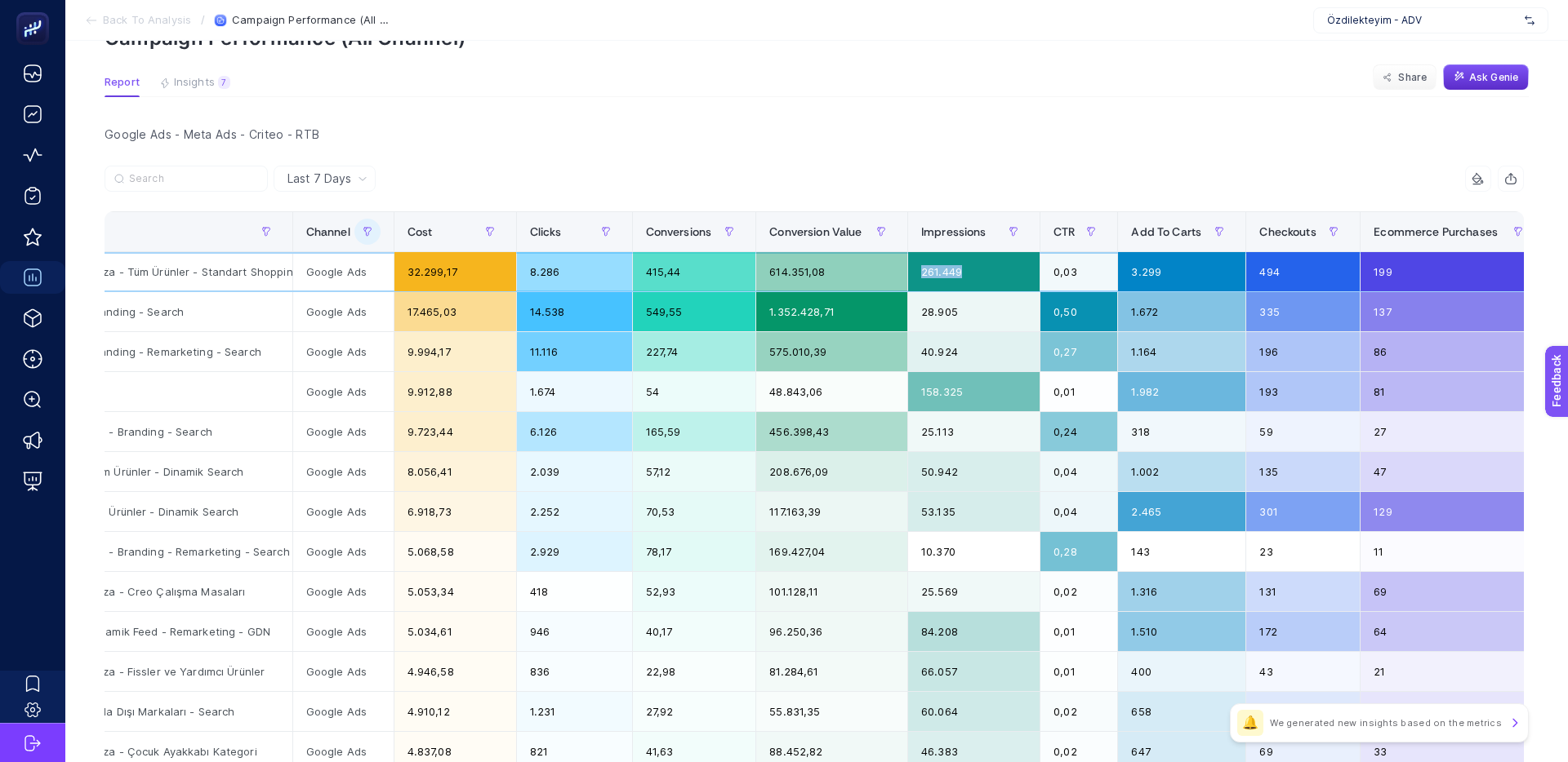
click at [907, 271] on tr "P.Max: Özdilekteyim Mağaza - Tüm Ürünler - Standart Shopping Google Ads 32.299,…" at bounding box center [1208, 271] width 2512 height 40
click at [964, 272] on div "261.449" at bounding box center [973, 271] width 131 height 39
drag, startPoint x: 933, startPoint y: 270, endPoint x: 917, endPoint y: 271, distance: 16.0
click at [917, 271] on div "261.449" at bounding box center [973, 271] width 131 height 39
drag, startPoint x: 917, startPoint y: 271, endPoint x: 932, endPoint y: 271, distance: 15.0
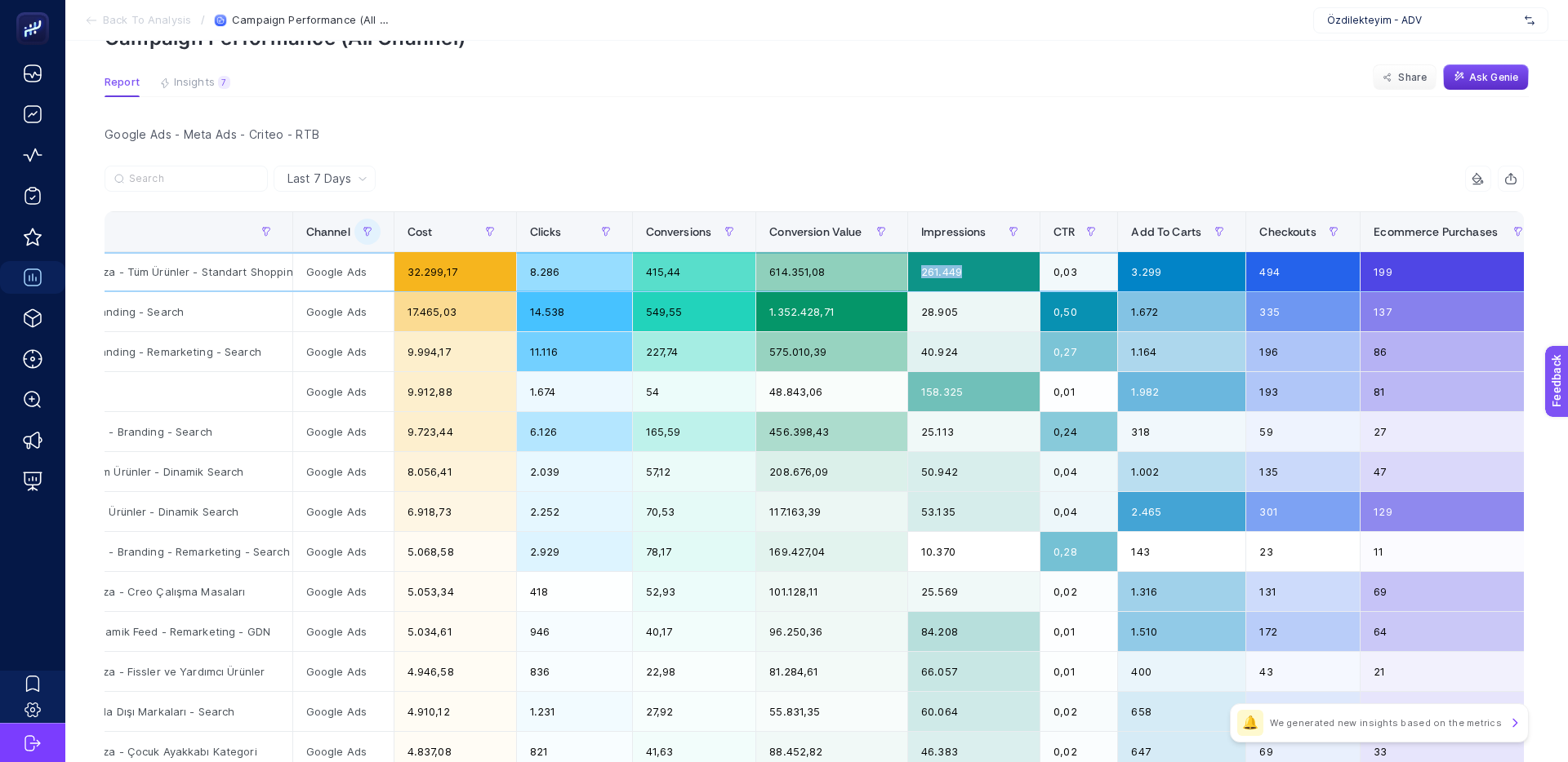
click at [917, 271] on div "261.449" at bounding box center [973, 271] width 131 height 39
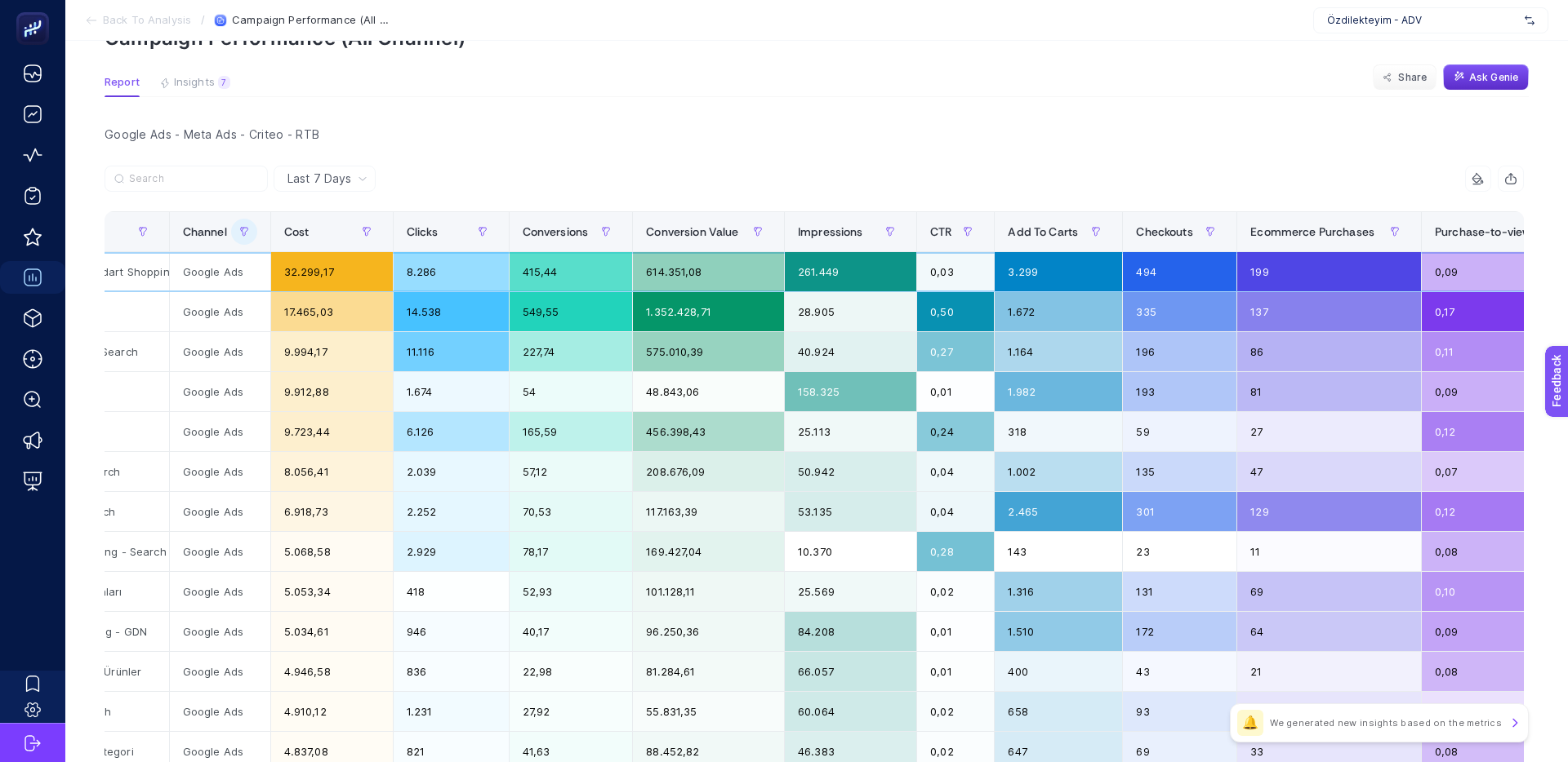
scroll to position [0, 277]
drag, startPoint x: 976, startPoint y: 273, endPoint x: 937, endPoint y: 271, distance: 39.1
click at [937, 271] on div "0,03" at bounding box center [954, 271] width 77 height 39
drag, startPoint x: 937, startPoint y: 271, endPoint x: 960, endPoint y: 272, distance: 23.0
click at [937, 271] on div "0,03" at bounding box center [954, 271] width 77 height 39
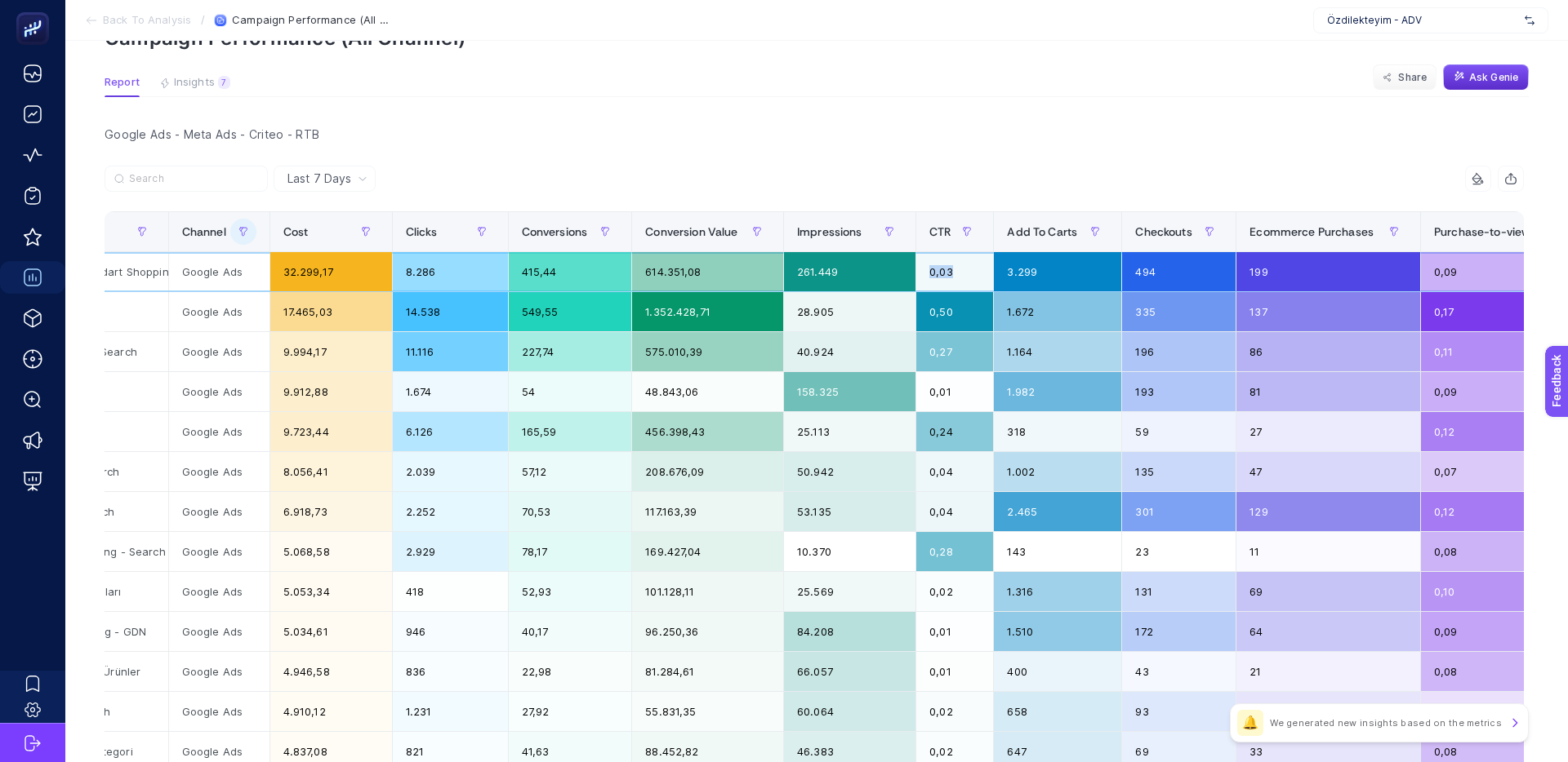
drag, startPoint x: 970, startPoint y: 272, endPoint x: 923, endPoint y: 271, distance: 47.0
click at [923, 271] on tr "P.Max: Özdilekteyim Mağaza - Tüm Ürünler - Standart Shopping Google Ads 32.299,…" at bounding box center [1084, 271] width 2512 height 40
drag, startPoint x: 923, startPoint y: 271, endPoint x: 938, endPoint y: 271, distance: 15.0
click at [915, 271] on div "261.449" at bounding box center [849, 271] width 131 height 39
drag, startPoint x: 978, startPoint y: 274, endPoint x: 940, endPoint y: 272, distance: 38.1
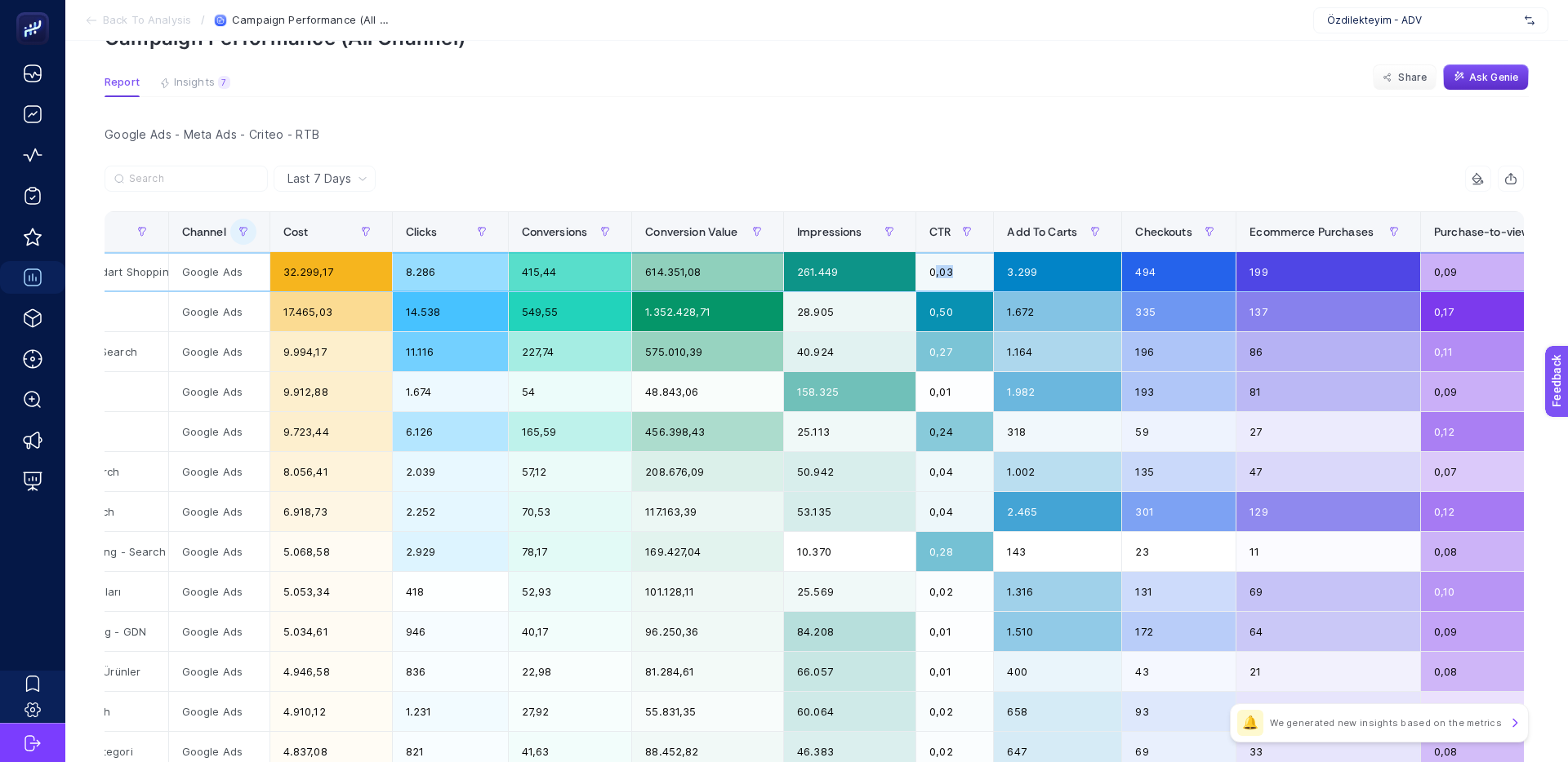
click at [941, 272] on div "0,03" at bounding box center [954, 271] width 77 height 39
click at [940, 272] on div "0,03" at bounding box center [954, 271] width 77 height 39
drag, startPoint x: 726, startPoint y: 273, endPoint x: 661, endPoint y: 273, distance: 65.0
click at [661, 273] on div "614.351,08" at bounding box center [707, 271] width 151 height 39
click at [660, 273] on div "614.351,08" at bounding box center [707, 271] width 151 height 39
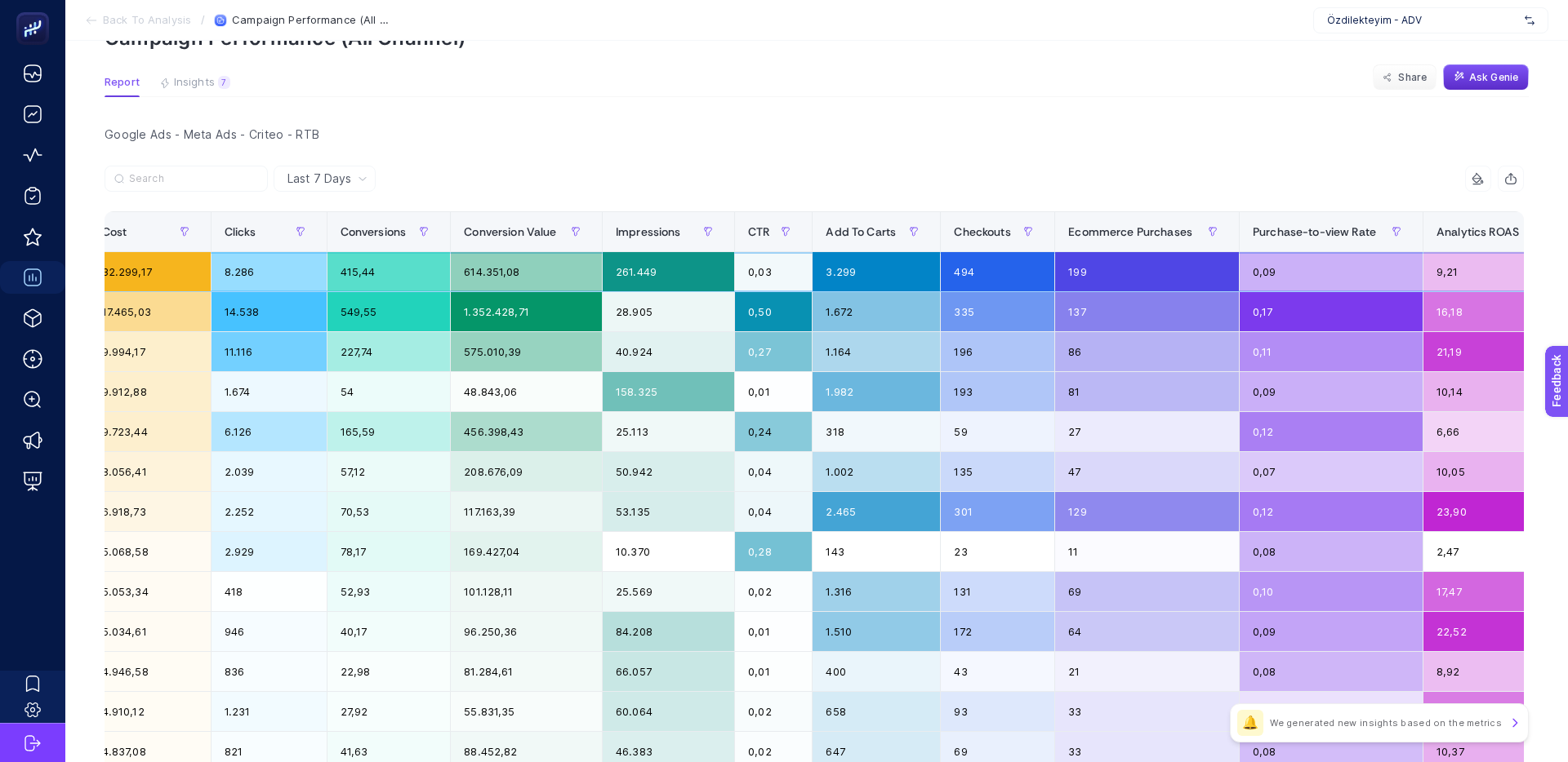
scroll to position [0, 485]
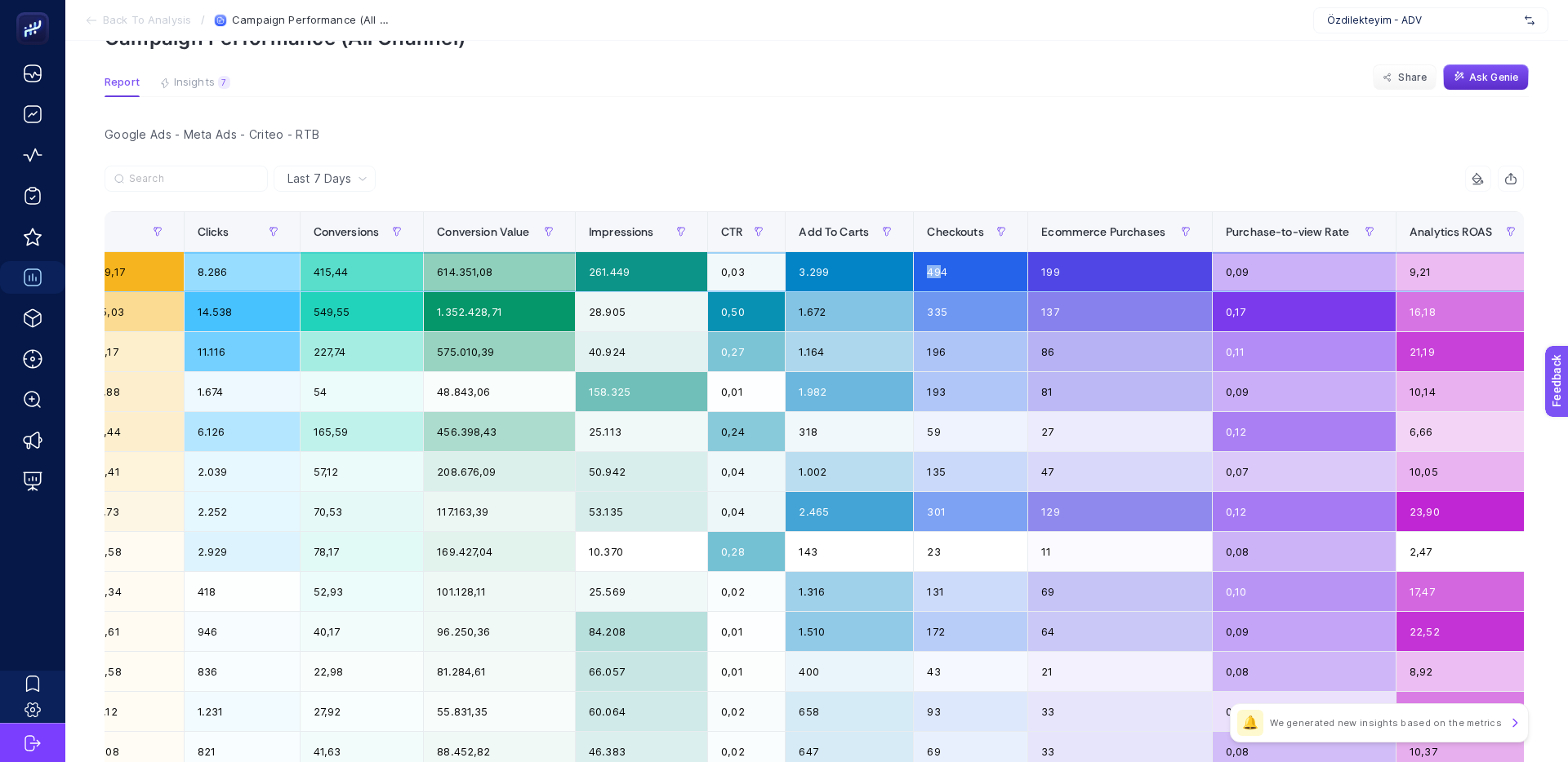
drag, startPoint x: 941, startPoint y: 273, endPoint x: 911, endPoint y: 271, distance: 30.1
click at [911, 271] on tr "P.Max: Özdilekteyim Mağaza - Tüm Ürünler - Standart Shopping Google Ads 32.299,…" at bounding box center [876, 271] width 2512 height 40
drag, startPoint x: 911, startPoint y: 271, endPoint x: 925, endPoint y: 272, distance: 14.0
click at [911, 271] on div "3.299" at bounding box center [849, 271] width 128 height 39
drag, startPoint x: 1111, startPoint y: 272, endPoint x: 1008, endPoint y: 273, distance: 103.0
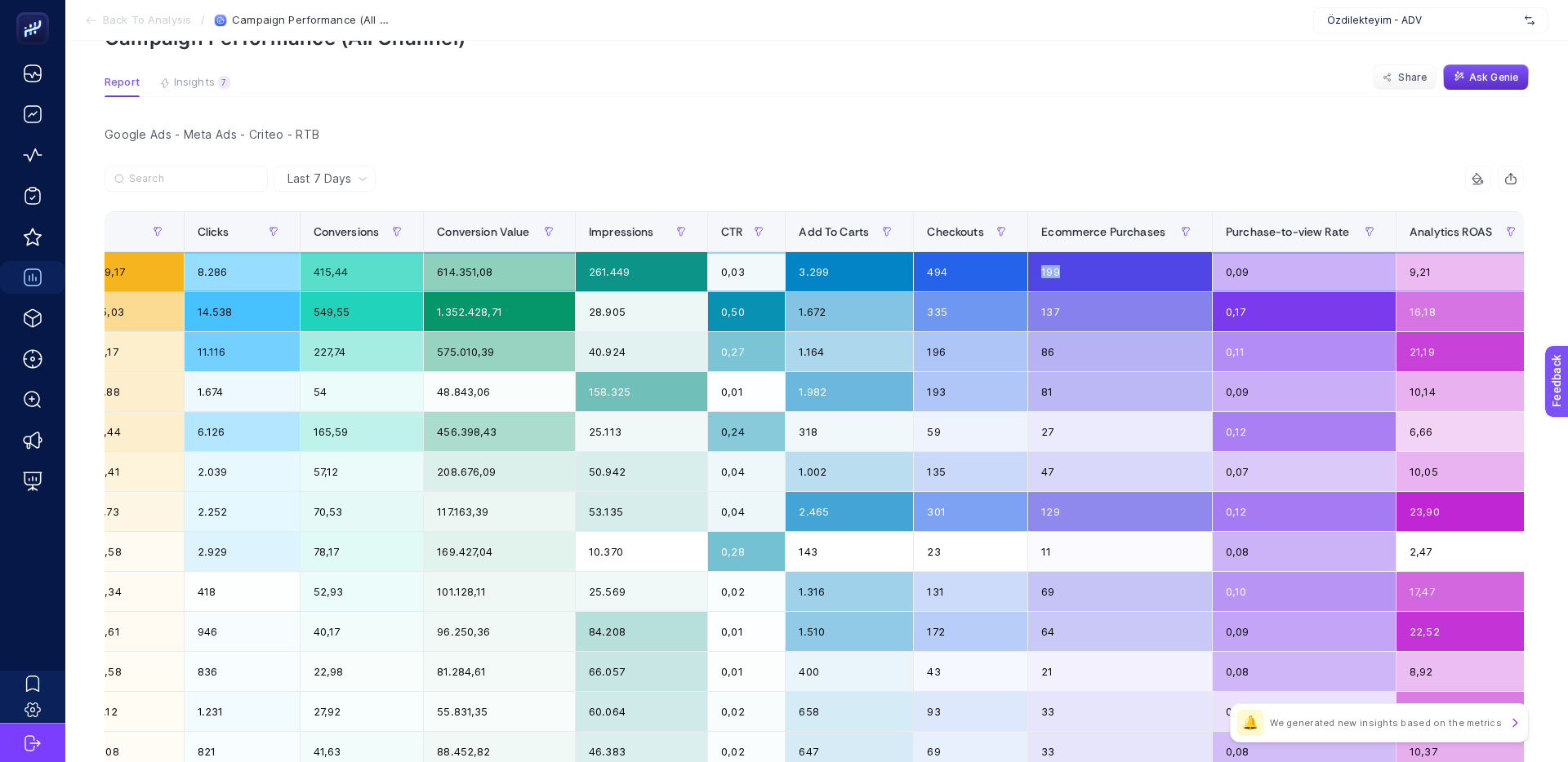
click at [1008, 273] on tr "P.Max: Özdilekteyim Mağaza - Tüm Ürünler - Standart Shopping Google Ads 32.299,…" at bounding box center [876, 271] width 2512 height 40
click at [1008, 273] on div "494" at bounding box center [970, 271] width 114 height 39
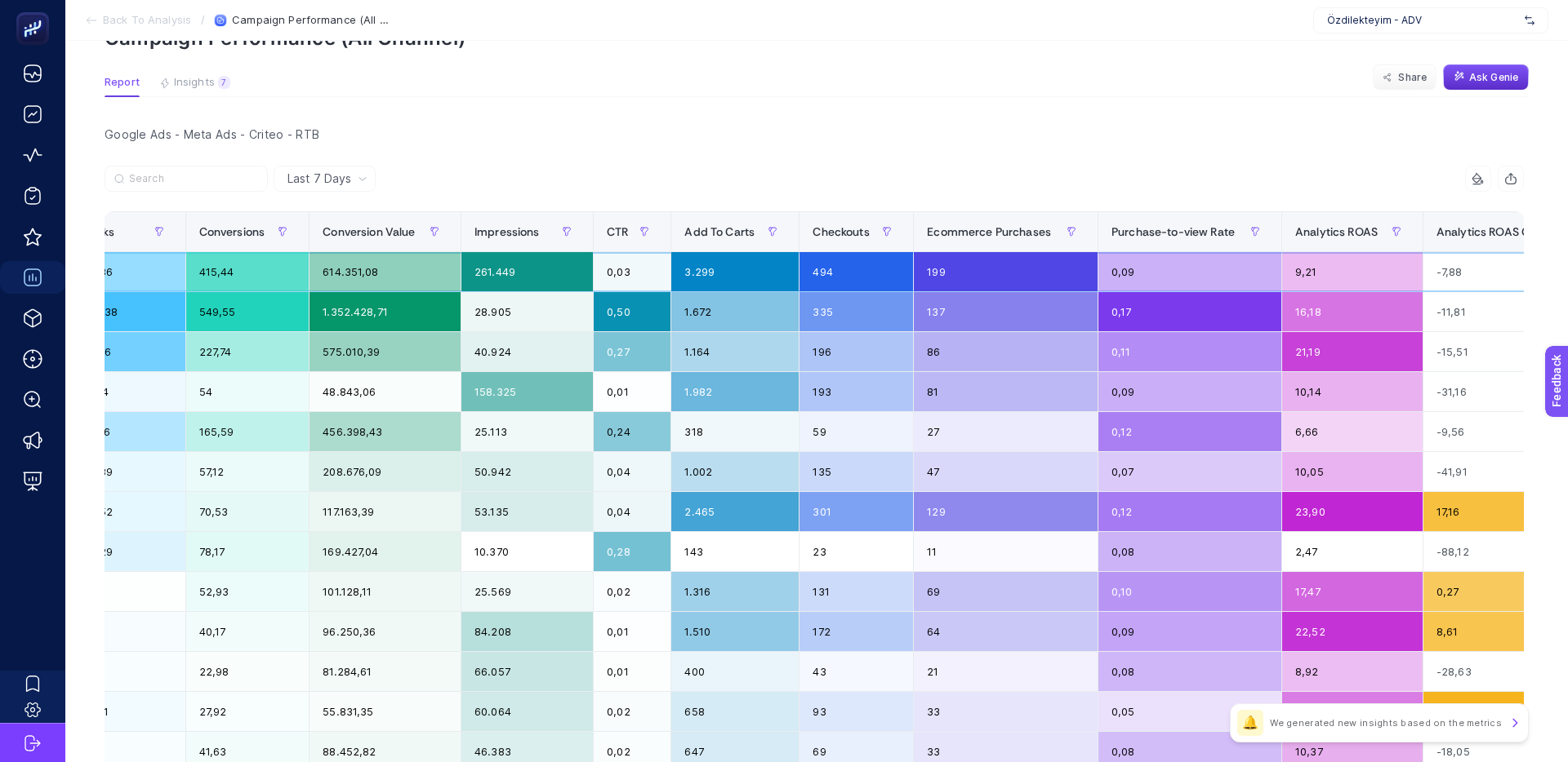
scroll to position [94, 0]
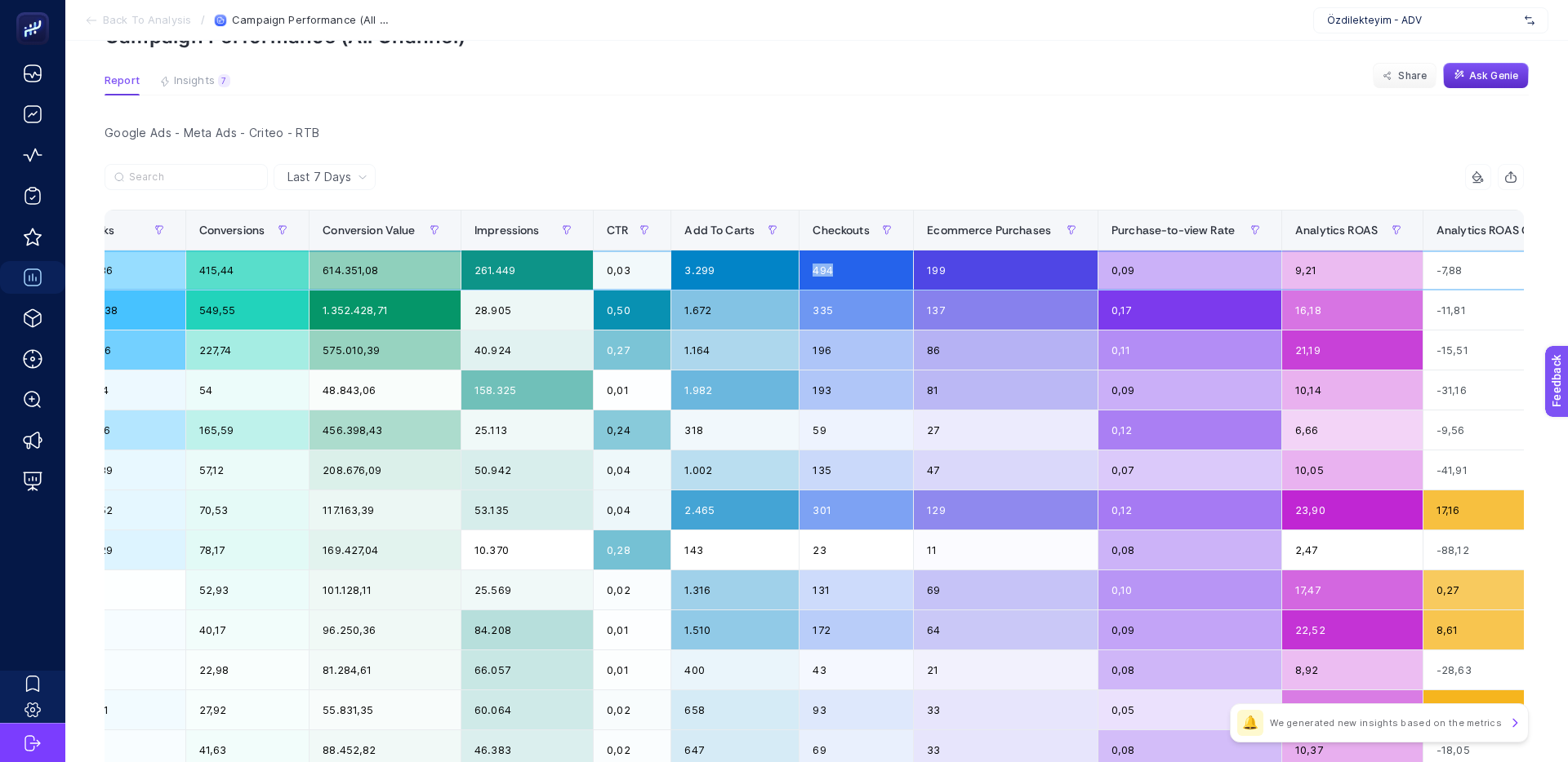
drag, startPoint x: 854, startPoint y: 273, endPoint x: 799, endPoint y: 271, distance: 55.0
click at [799, 271] on tr "P.Max: Özdilekteyim Mağaza - Tüm Ürünler - Standart Shopping Google Ads 32.299,…" at bounding box center [762, 270] width 2512 height 40
click at [799, 271] on div "3.299" at bounding box center [734, 270] width 128 height 39
drag, startPoint x: 955, startPoint y: 274, endPoint x: 904, endPoint y: 271, distance: 51.1
click at [904, 271] on tr "P.Max: Özdilekteyim Mağaza - Tüm Ürünler - Standart Shopping Google Ads 32.299,…" at bounding box center [762, 270] width 2512 height 40
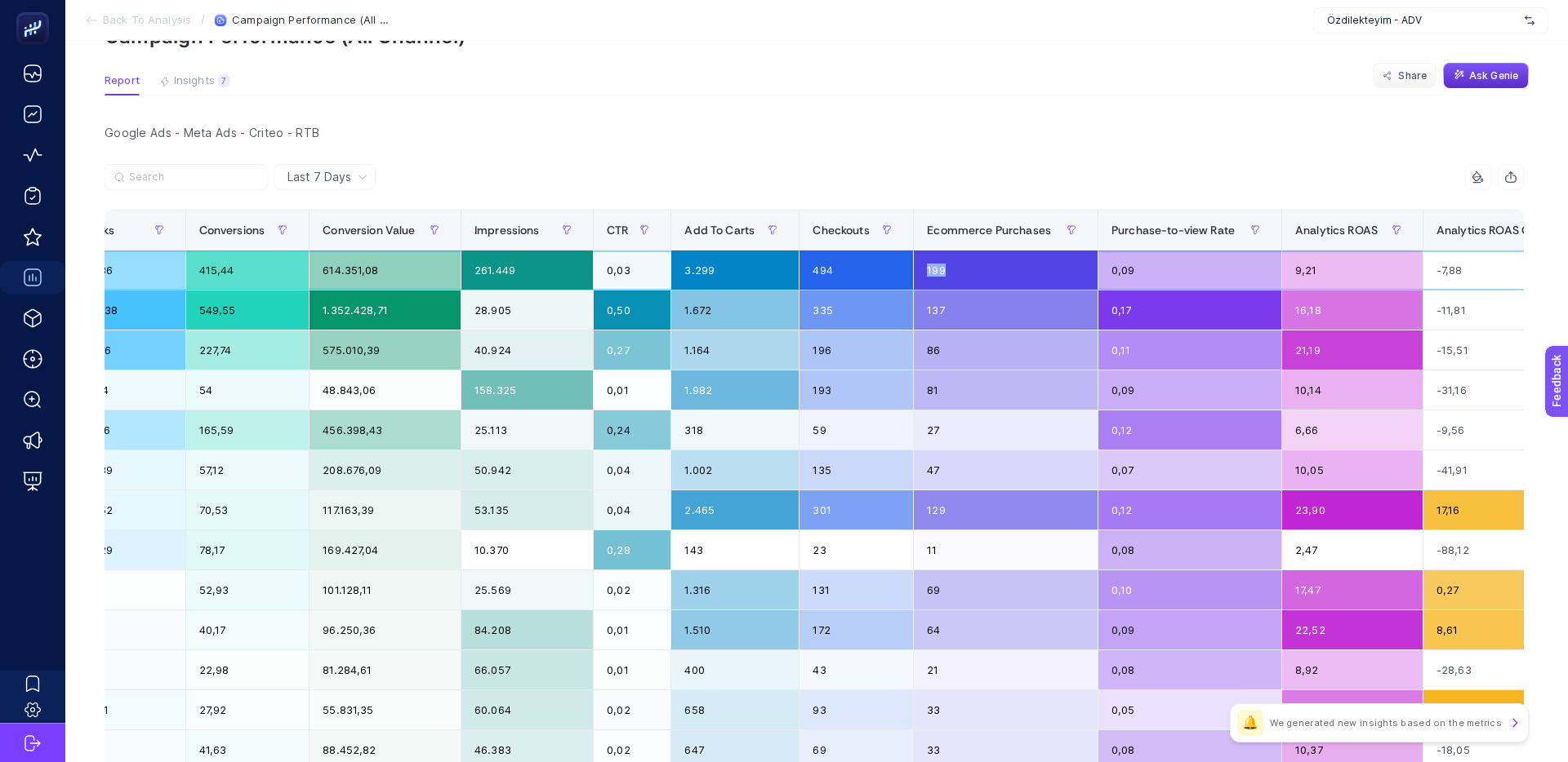
click at [904, 271] on div "494" at bounding box center [856, 270] width 114 height 39
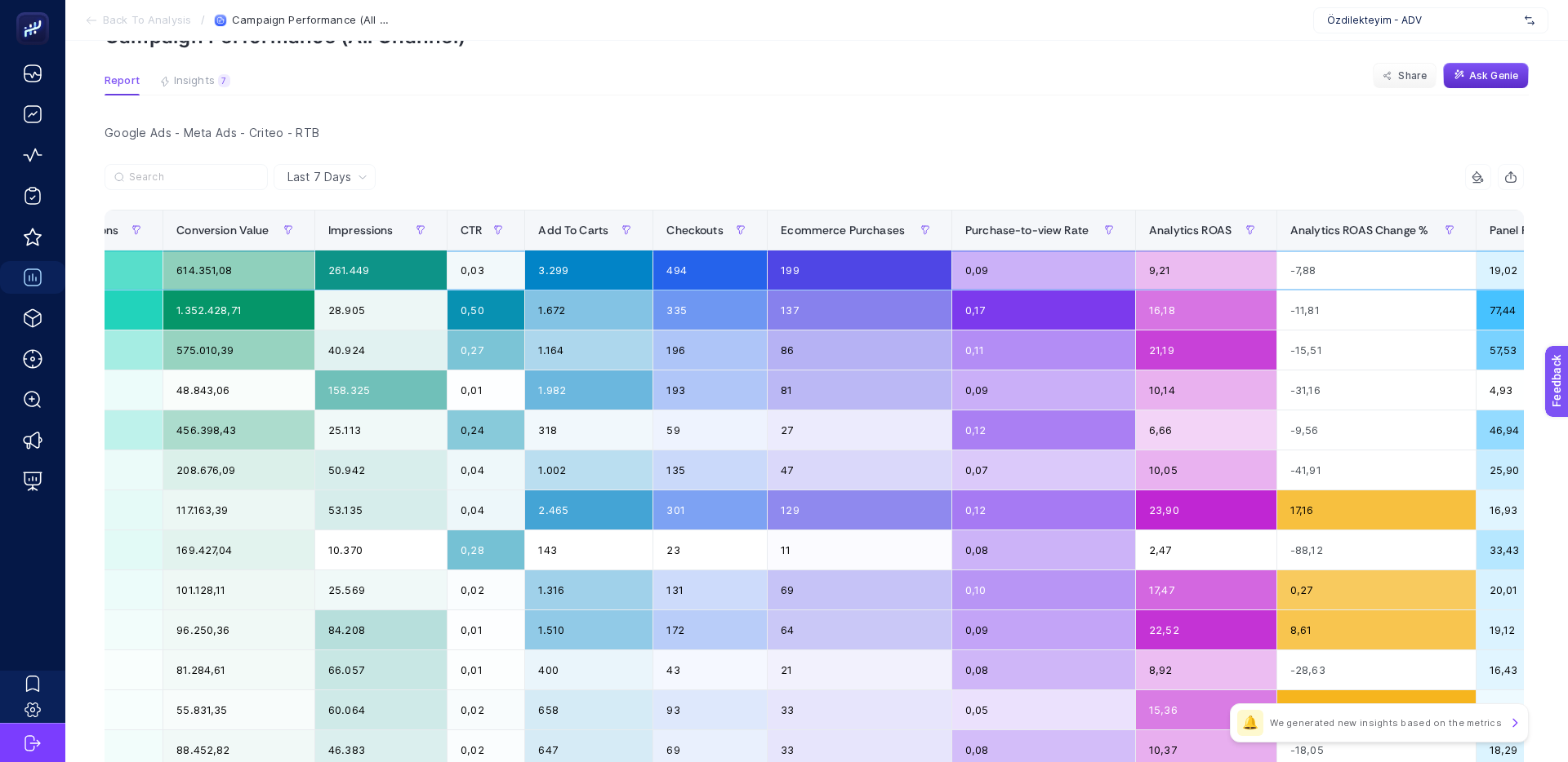
scroll to position [0, 751]
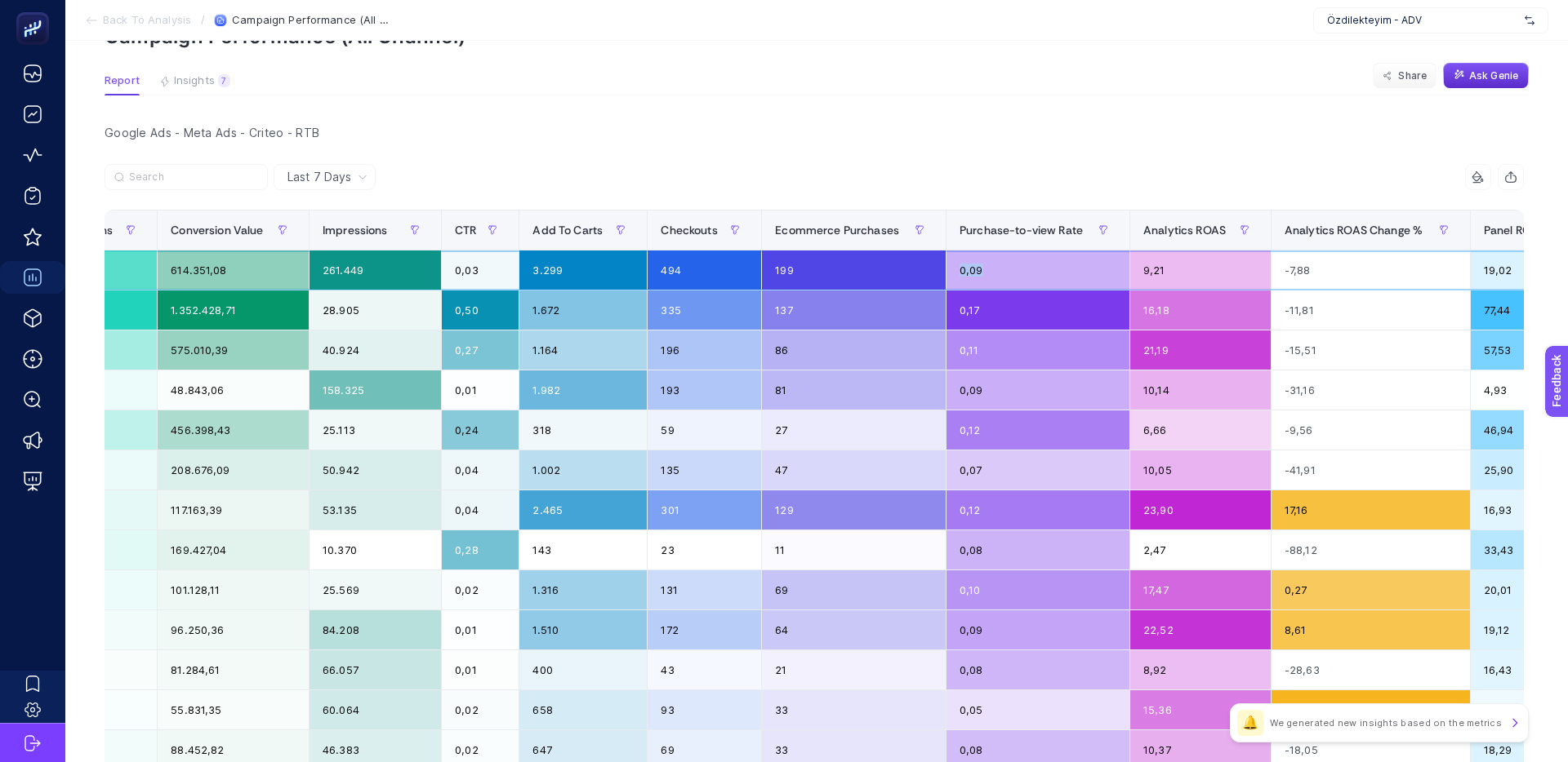
click at [937, 270] on tr "P.Max: Özdilekteyim Mağaza - Tüm Ürünler - Standart Shopping Google Ads 32.299,…" at bounding box center [610, 270] width 2512 height 40
click at [937, 270] on div "199" at bounding box center [853, 270] width 183 height 39
drag, startPoint x: 965, startPoint y: 268, endPoint x: 941, endPoint y: 269, distance: 24.0
click at [941, 269] on tr "P.Max: Özdilekteyim Mağaza - Tüm Ürünler - Standart Shopping Google Ads 32.299,…" at bounding box center [610, 270] width 2512 height 40
click at [941, 269] on div "199" at bounding box center [853, 270] width 183 height 39
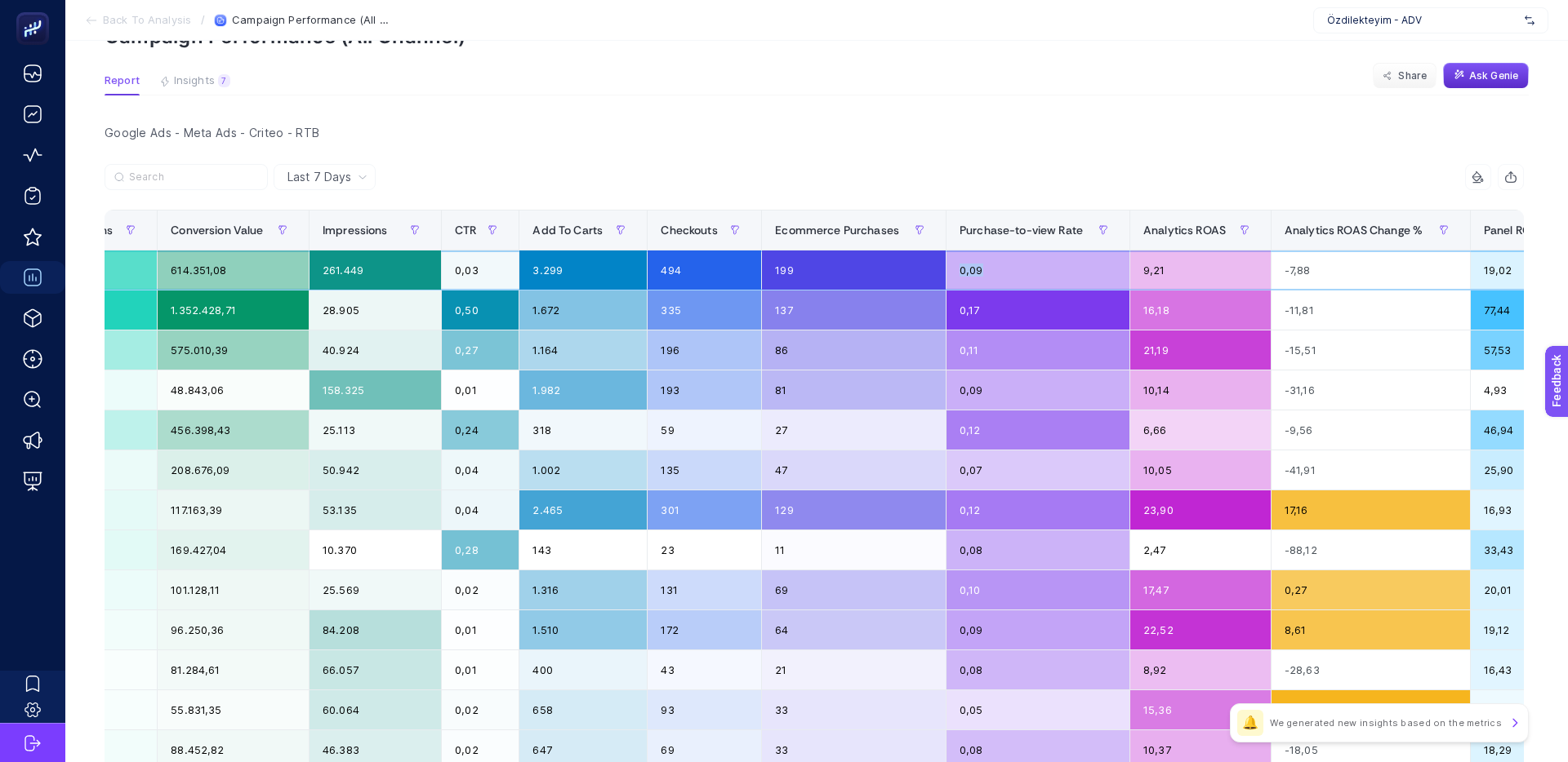
drag, startPoint x: 997, startPoint y: 269, endPoint x: 961, endPoint y: 268, distance: 36.0
click at [961, 268] on div "0,09" at bounding box center [1038, 270] width 183 height 39
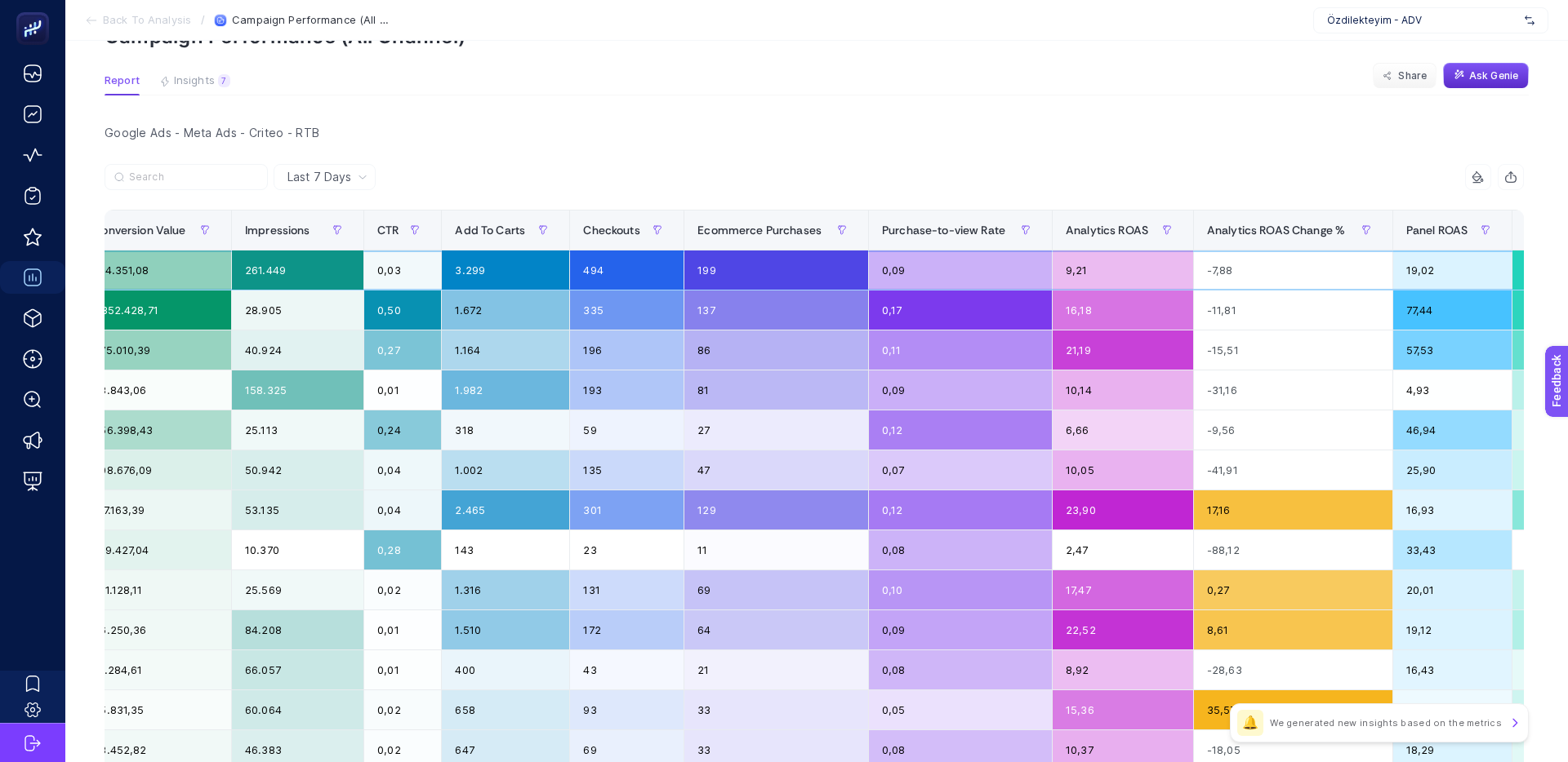
scroll to position [0, 856]
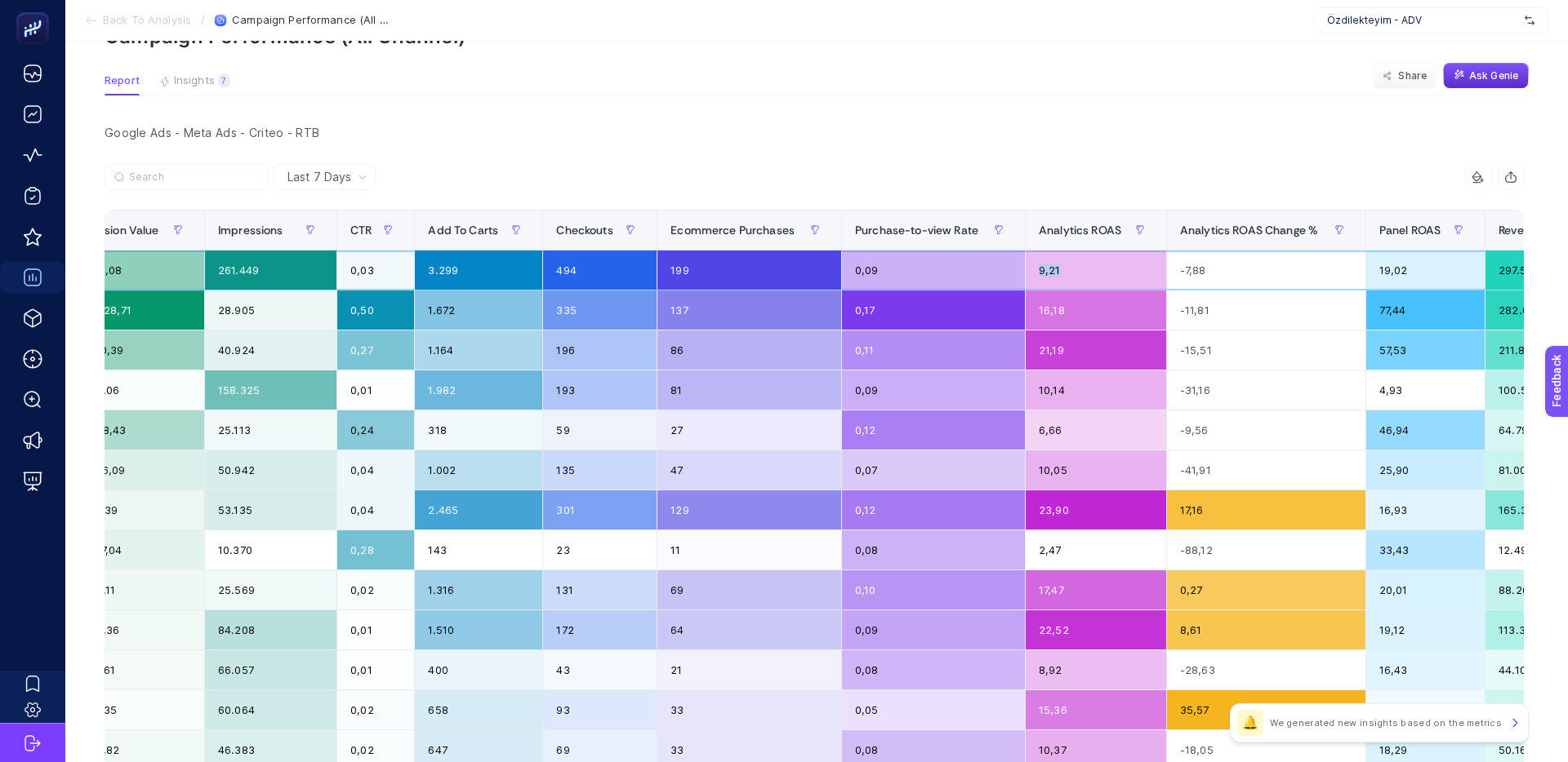
click at [1007, 269] on tr "P.Max: Özdilekteyim Mağaza - Tüm Ürünler - Standart Shopping Google Ads 32.299,…" at bounding box center [506, 270] width 2512 height 40
click at [1007, 269] on div "0,09" at bounding box center [933, 270] width 183 height 39
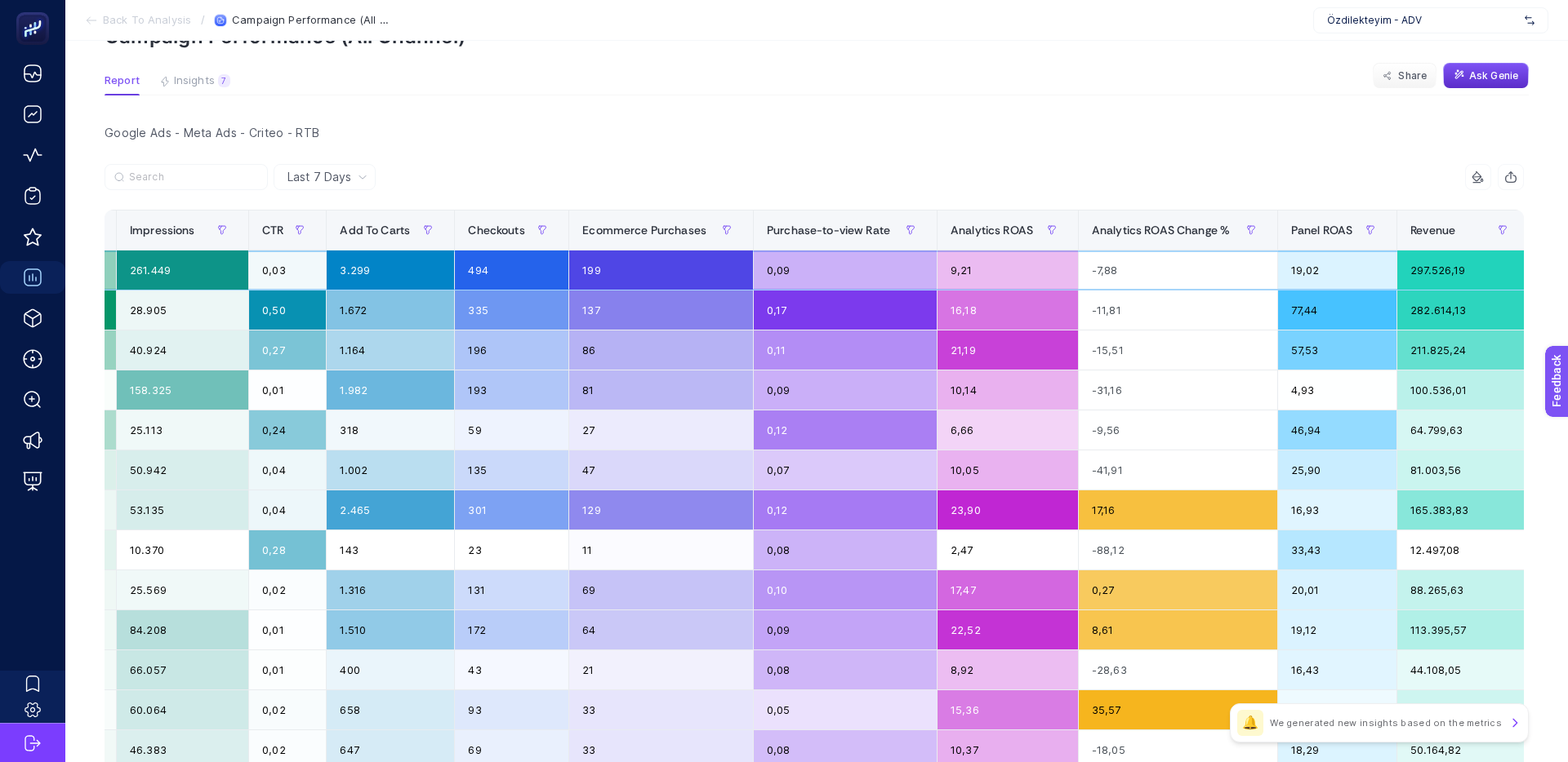
scroll to position [0, 970]
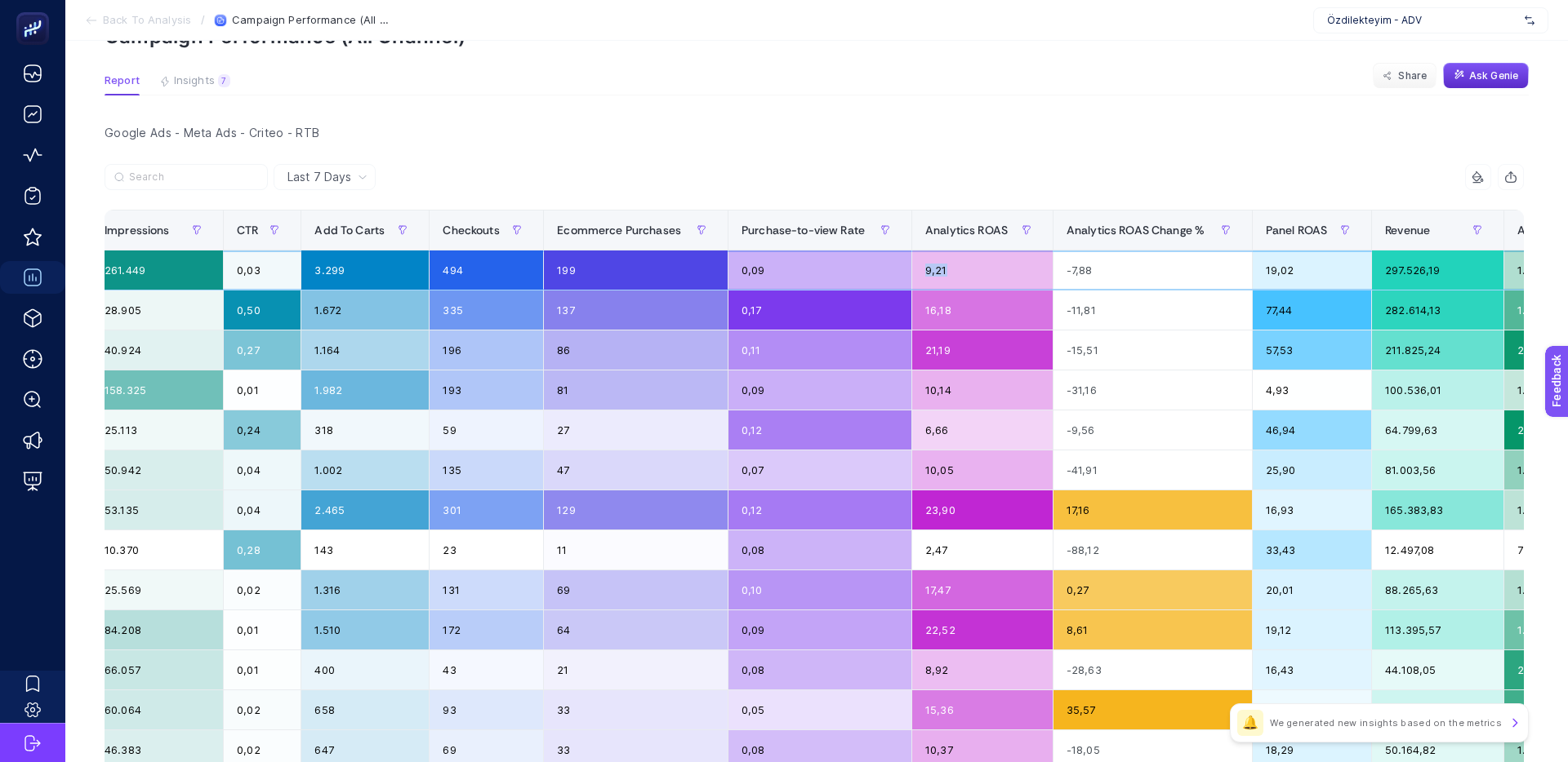
drag, startPoint x: 923, startPoint y: 271, endPoint x: 903, endPoint y: 269, distance: 20.1
click at [903, 269] on tr "P.Max: Özdilekteyim Mağaza - Tüm Ürünler - Standart Shopping Google Ads 32.299,…" at bounding box center [392, 270] width 2512 height 40
click at [903, 269] on div "0,09" at bounding box center [820, 270] width 183 height 39
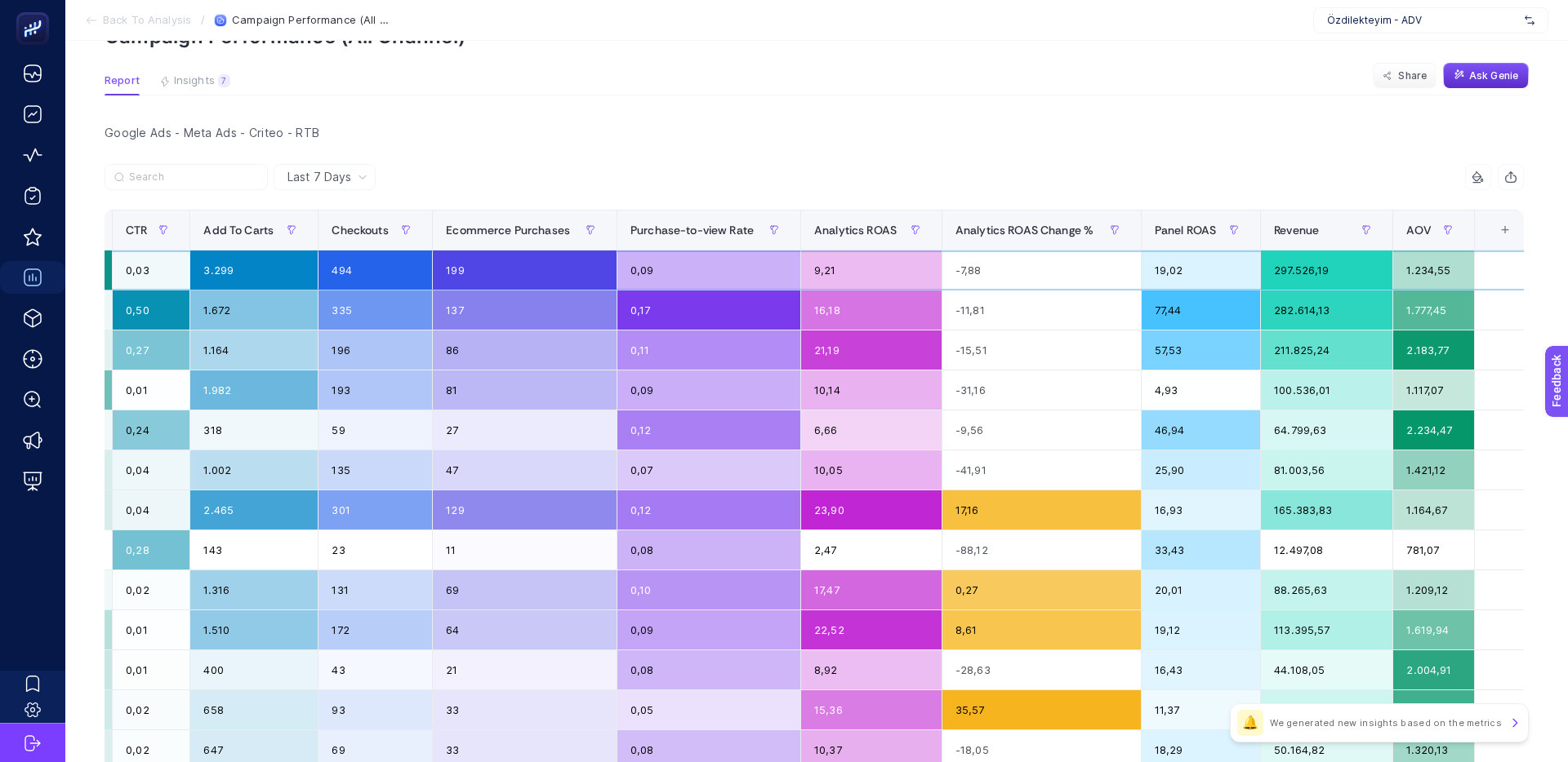
scroll to position [0, 1093]
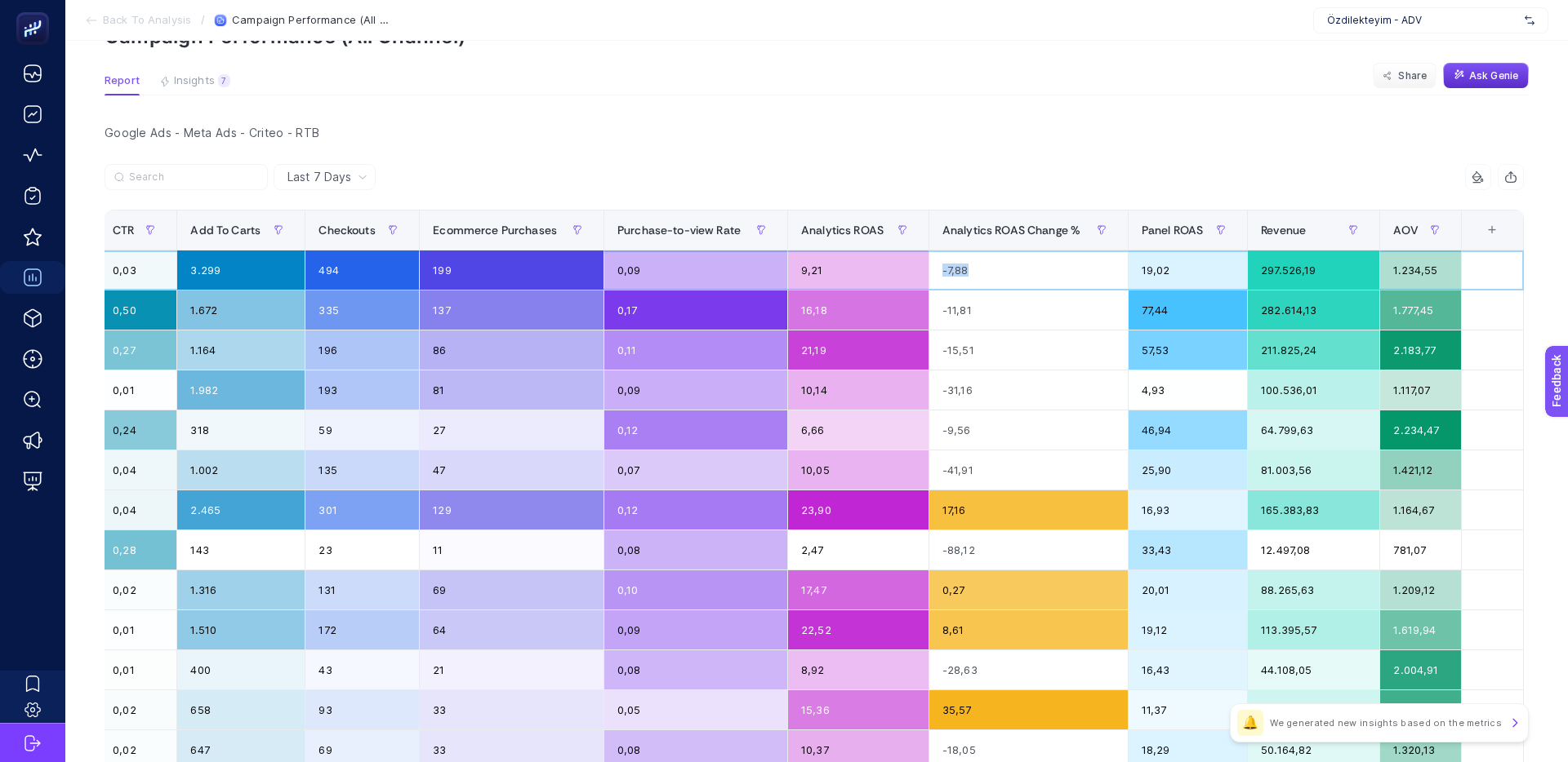
drag, startPoint x: 973, startPoint y: 270, endPoint x: 932, endPoint y: 270, distance: 41.0
click at [932, 270] on div "-7,88" at bounding box center [1028, 270] width 198 height 39
click at [932, 269] on div "-7,88" at bounding box center [1028, 270] width 198 height 39
drag, startPoint x: 968, startPoint y: 271, endPoint x: 926, endPoint y: 271, distance: 42.0
click at [929, 271] on div "-7,88" at bounding box center [1028, 270] width 198 height 39
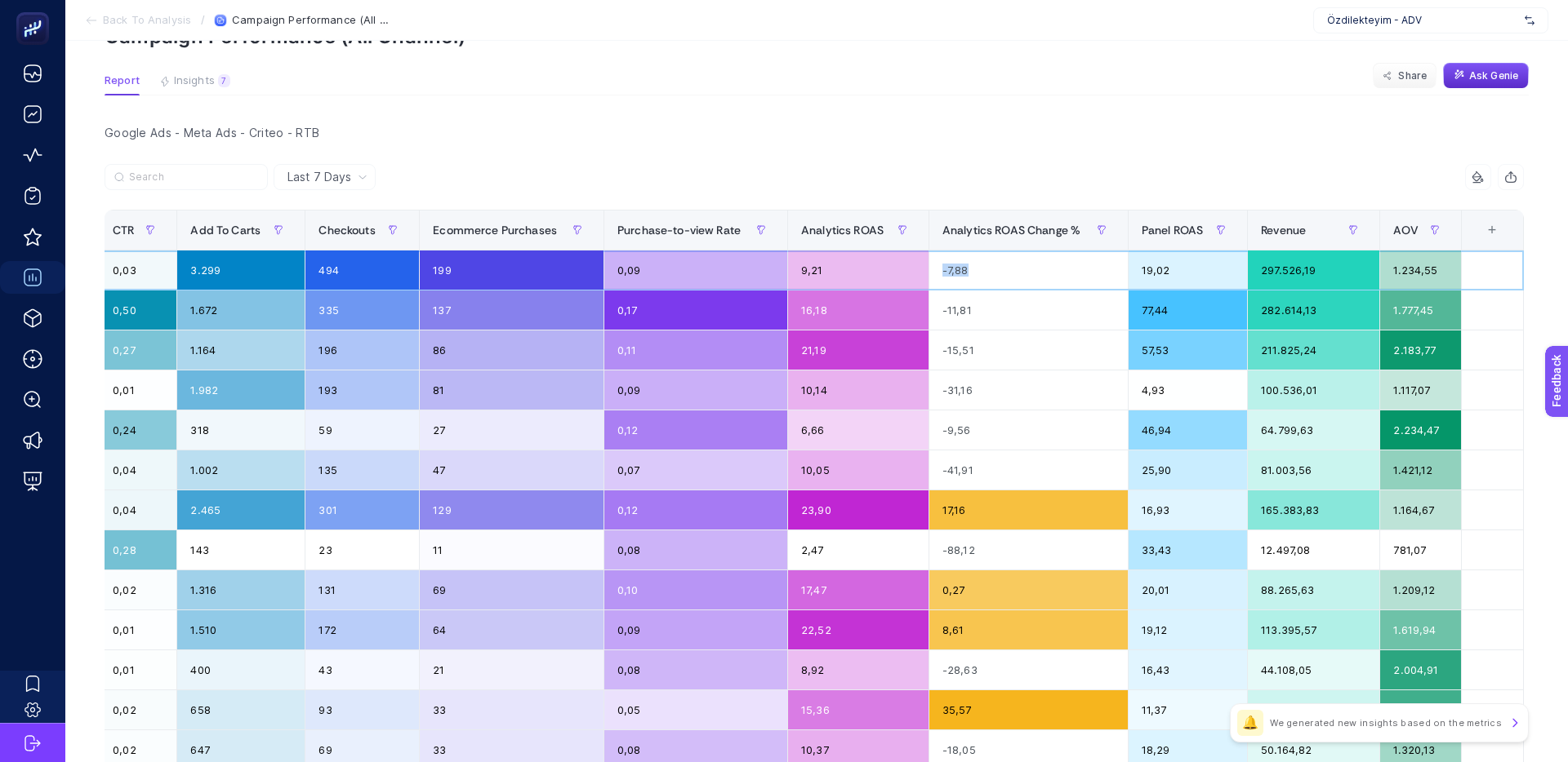
click at [929, 271] on div "-7,88" at bounding box center [1028, 270] width 198 height 39
drag, startPoint x: 1178, startPoint y: 267, endPoint x: 1120, endPoint y: 267, distance: 58.0
click at [1124, 267] on tr "P.Max: Özdilekteyim Mağaza - Tüm Ürünler - Standart Shopping Google Ads 32.299,…" at bounding box center [268, 270] width 2512 height 40
click at [1120, 267] on div "-7,88" at bounding box center [1028, 270] width 198 height 39
click at [1167, 228] on span "Panel ROAS" at bounding box center [1171, 230] width 61 height 13
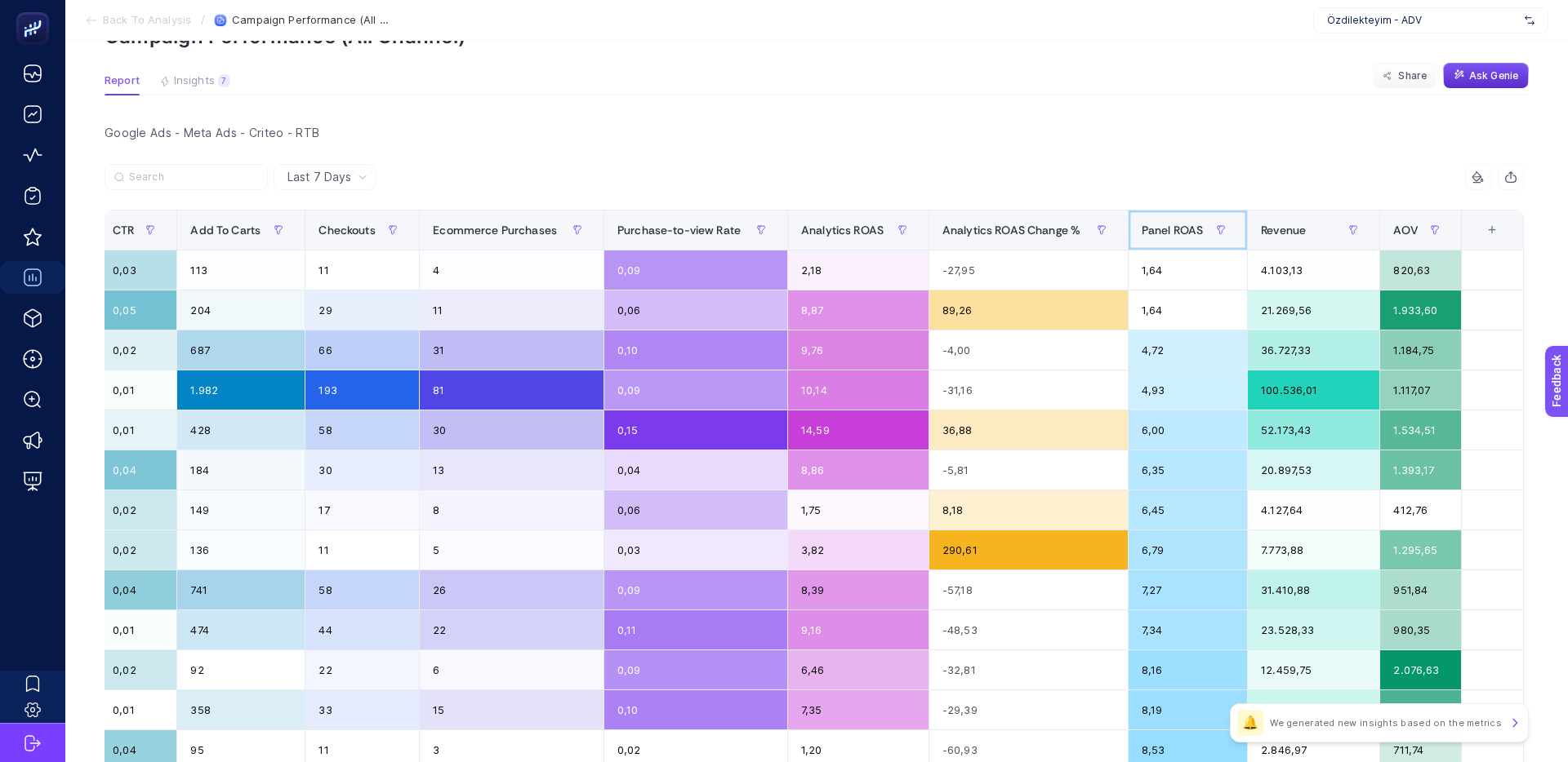
click at [1164, 235] on span "Panel ROAS" at bounding box center [1171, 230] width 61 height 13
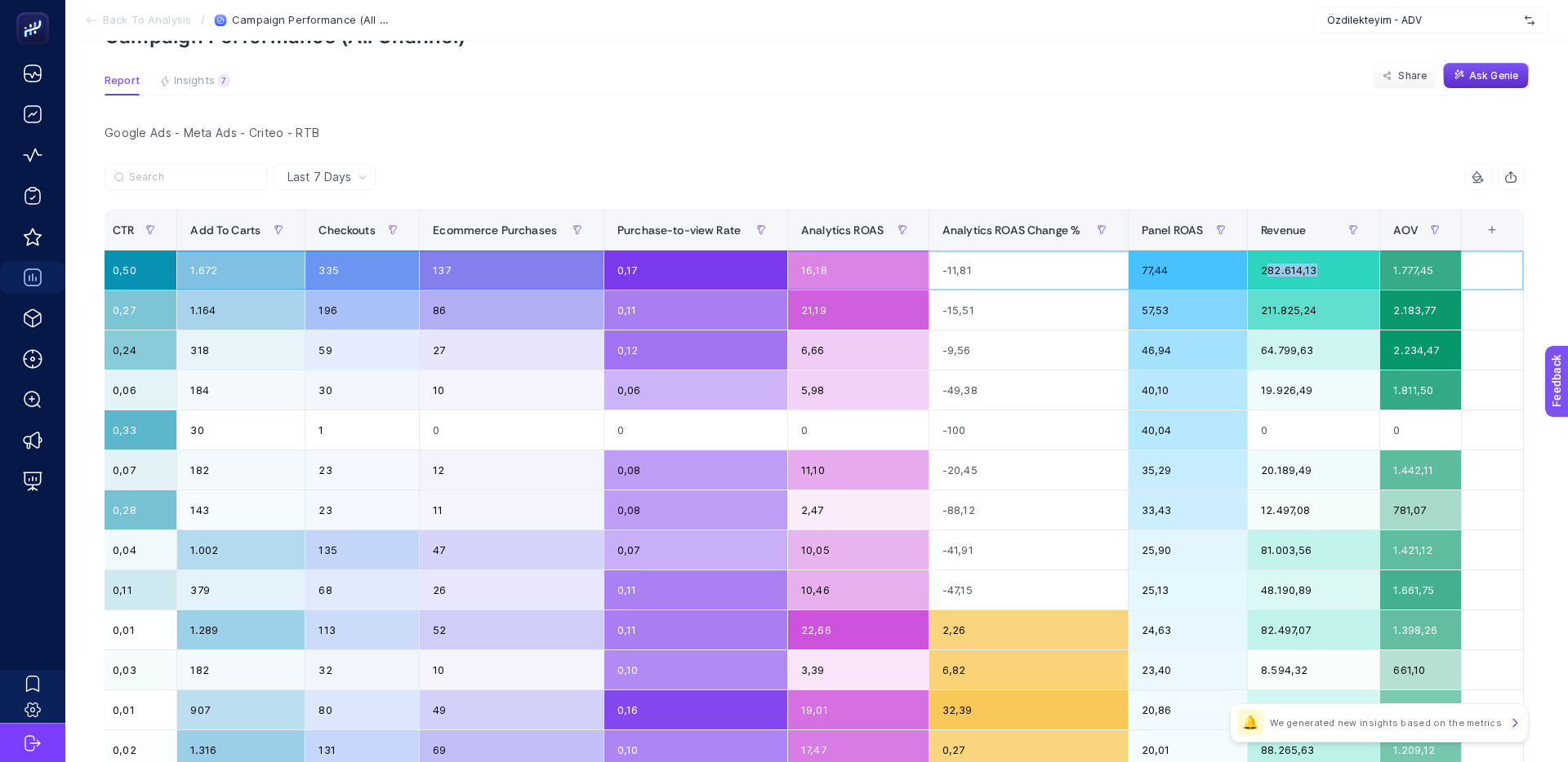
click at [1260, 270] on div "282.614,13" at bounding box center [1313, 270] width 131 height 39
drag, startPoint x: 1444, startPoint y: 268, endPoint x: 1369, endPoint y: 267, distance: 75.0
click at [1369, 267] on tr "Özdilekteyim Mağaza - Branding - Search Google Ads 17.465,03 14.538 549,55 1.35…" at bounding box center [268, 270] width 2512 height 40
click at [1369, 267] on div "282.614,13" at bounding box center [1313, 270] width 131 height 39
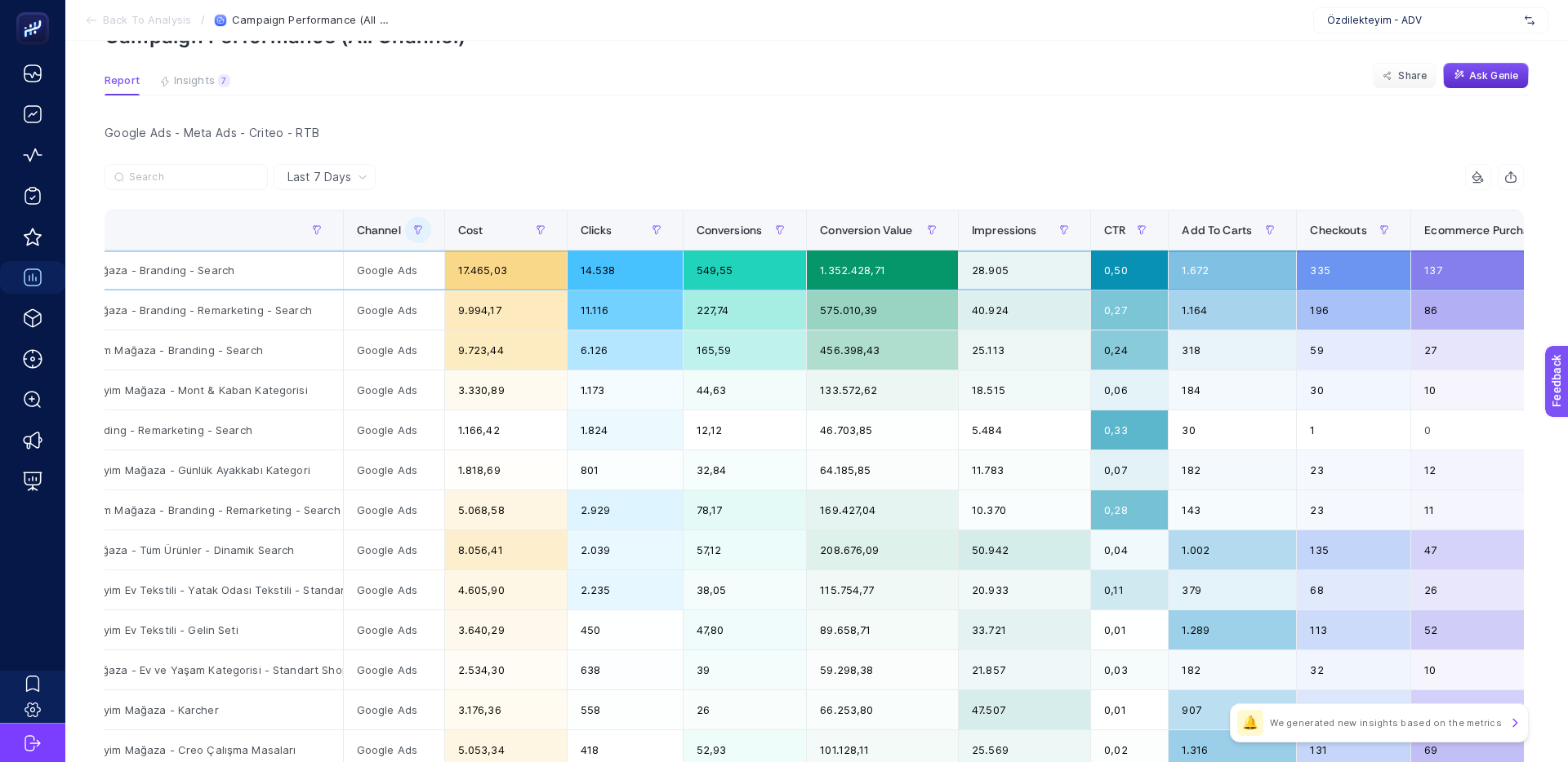
scroll to position [0, 0]
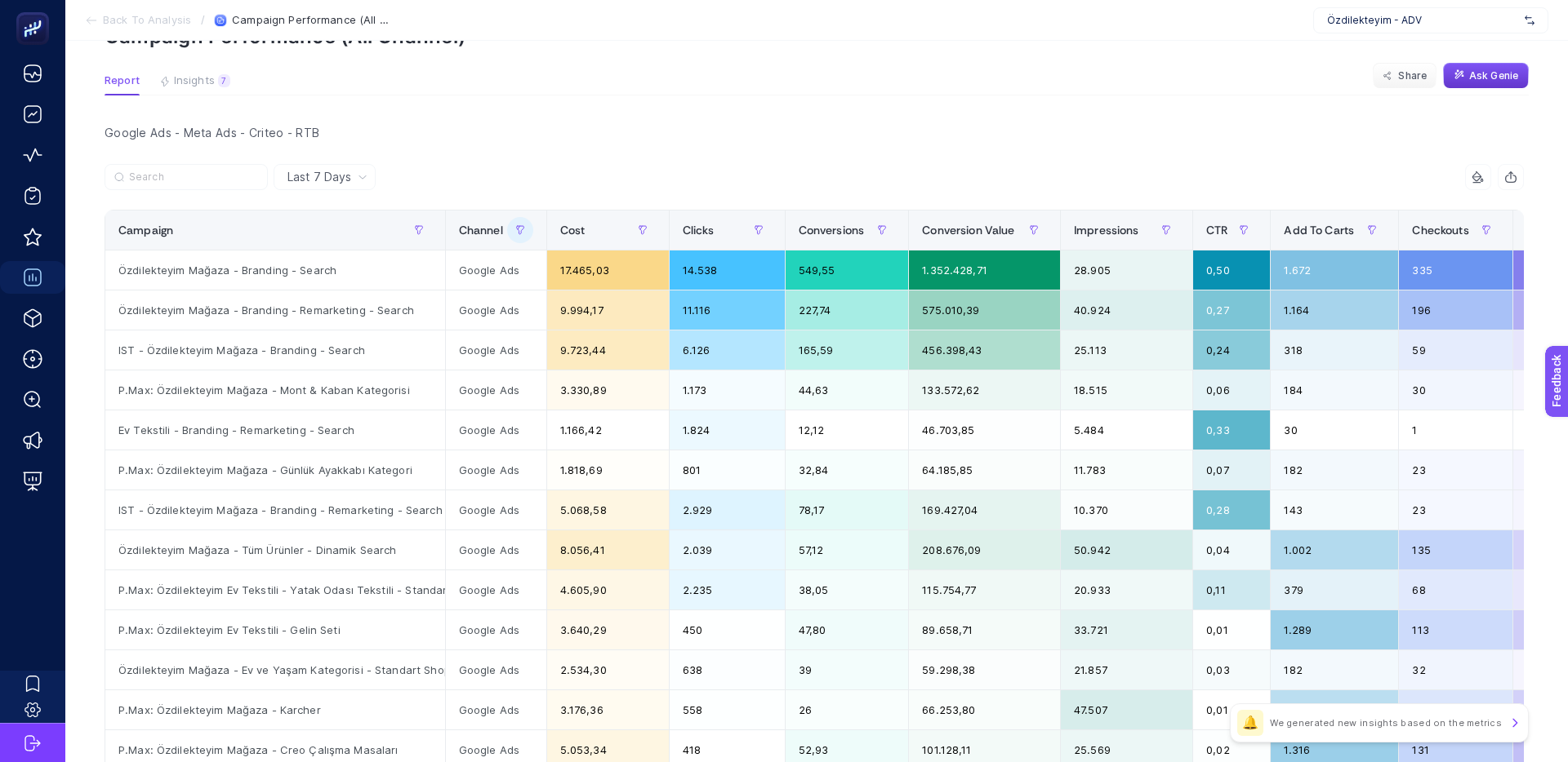
drag, startPoint x: 1482, startPoint y: 77, endPoint x: 1470, endPoint y: 83, distance: 13.4
click at [1482, 77] on span "Ask Genie" at bounding box center [1494, 76] width 49 height 13
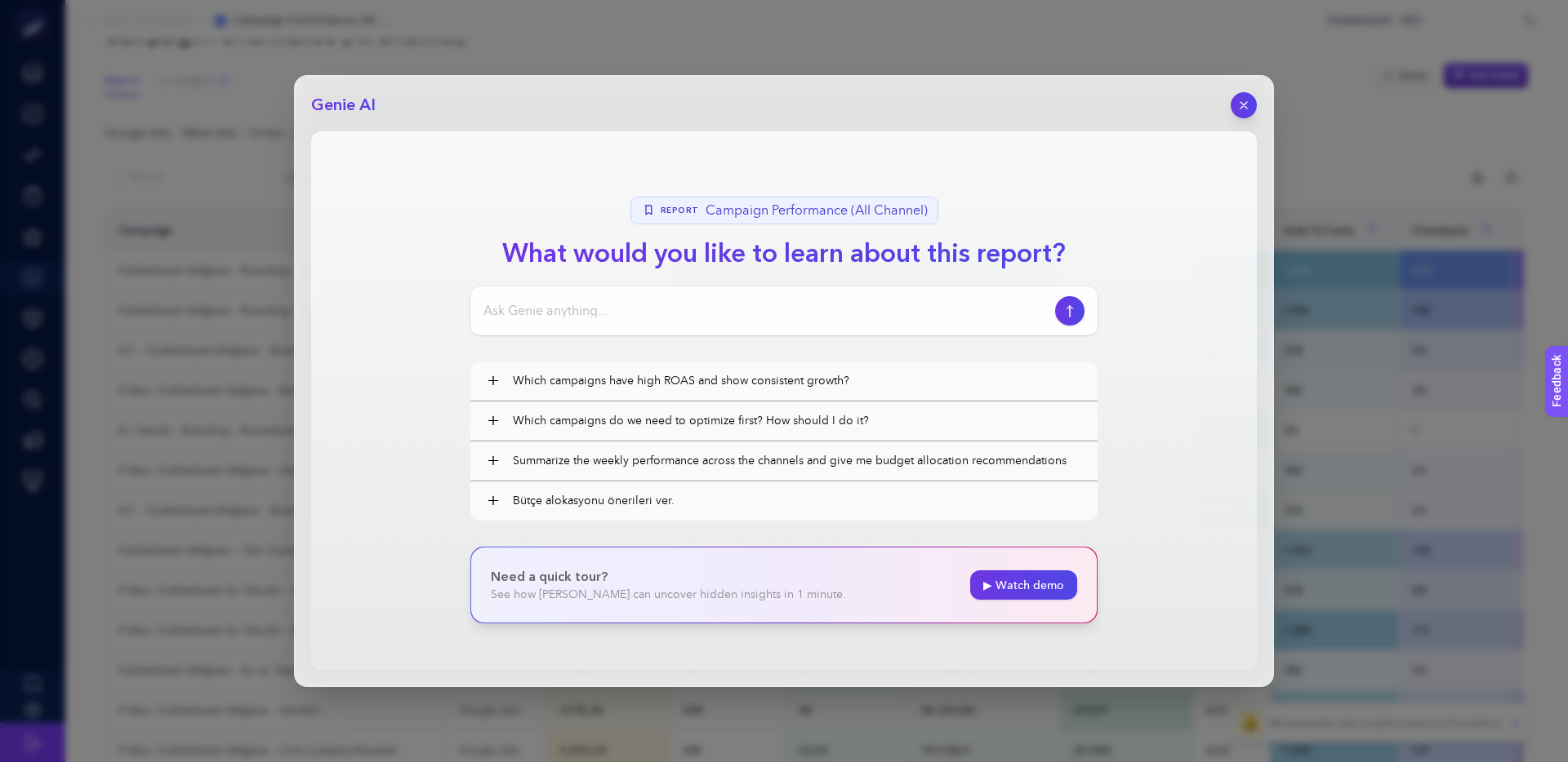
click at [608, 321] on div at bounding box center [784, 311] width 627 height 49
click at [617, 311] on input at bounding box center [765, 311] width 565 height 19
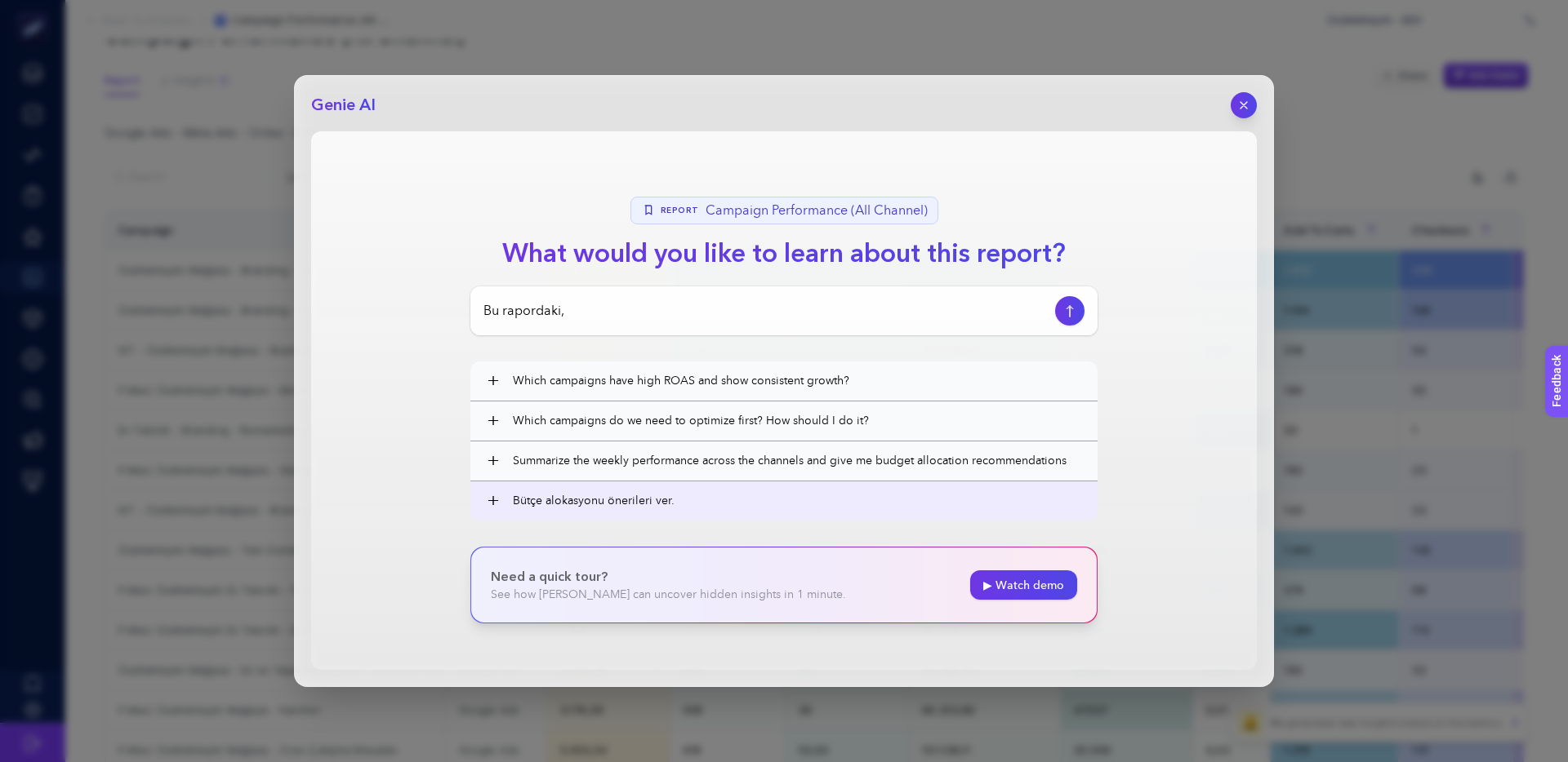
scroll to position [151, 0]
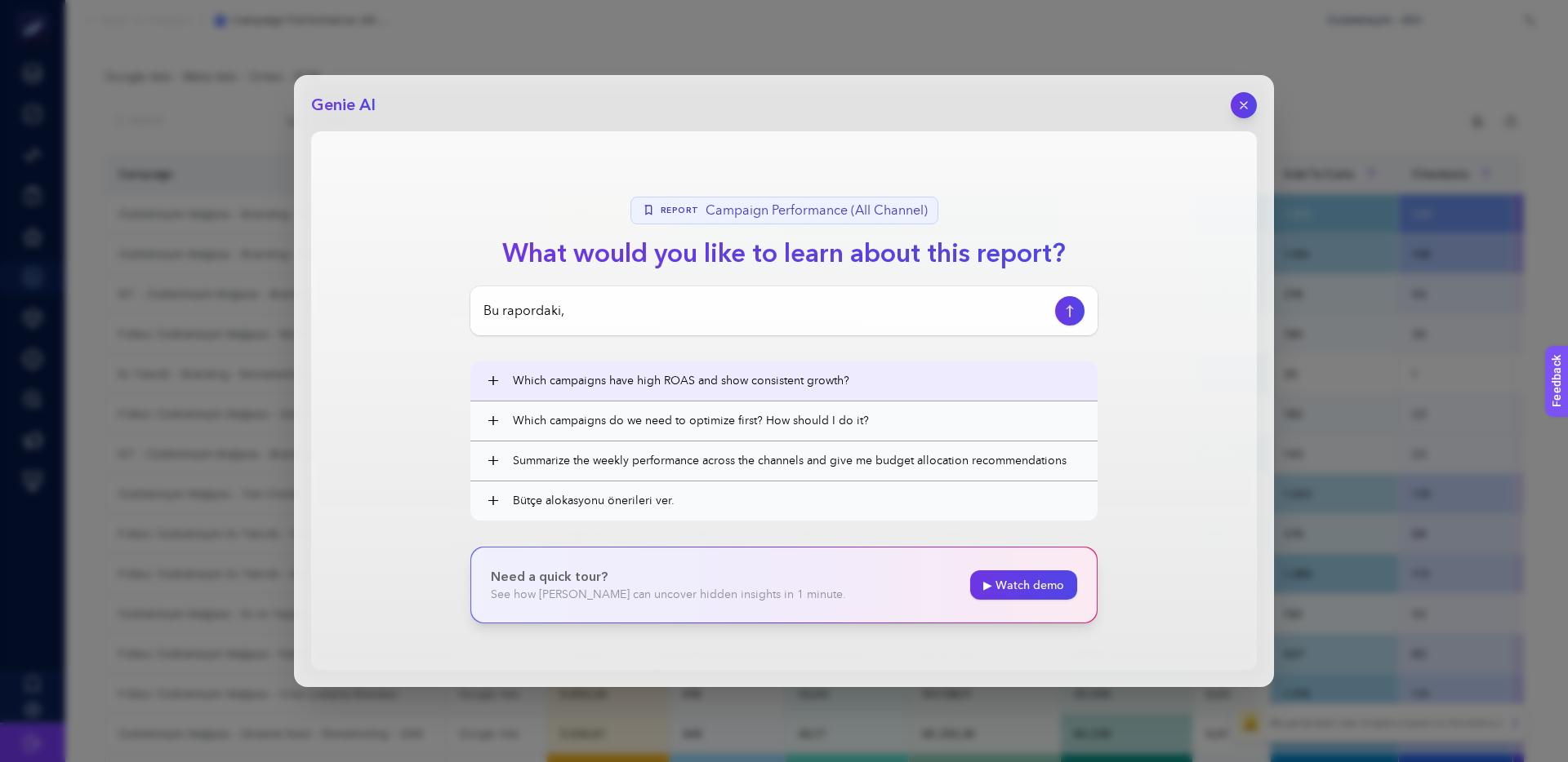
type input "Bu rapordaki,"
click at [494, 391] on span "+" at bounding box center [493, 381] width 13 height 19
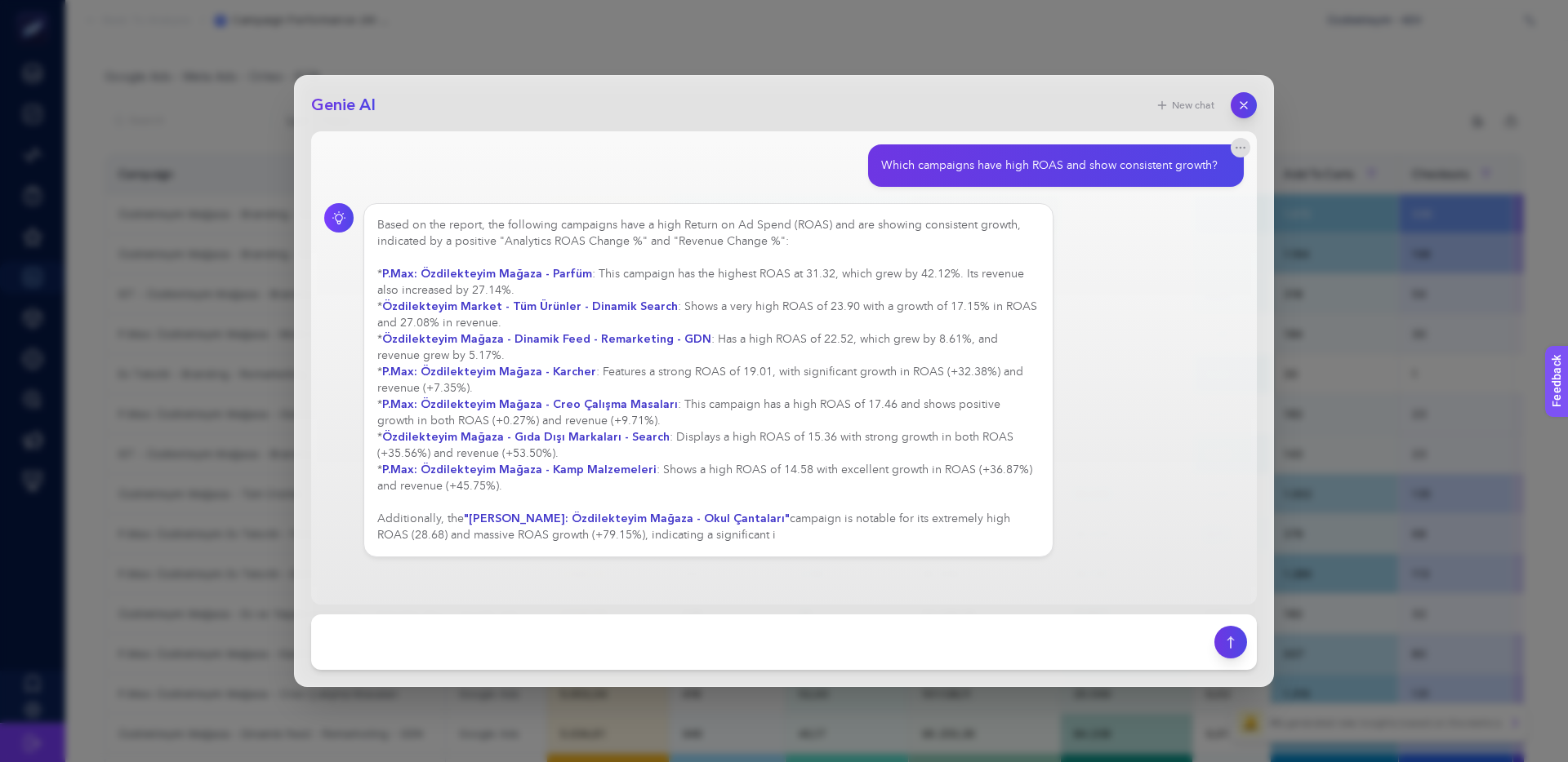
drag, startPoint x: 576, startPoint y: 222, endPoint x: 643, endPoint y: 221, distance: 67.0
click at [643, 221] on div "Based on the report, the following campaigns have a high Return on Ad Spend (RO…" at bounding box center [708, 380] width 662 height 327
drag, startPoint x: 549, startPoint y: 222, endPoint x: 807, endPoint y: 221, distance: 258.0
click at [787, 222] on div "Based on the report, the following campaigns have a high Return on Ad Spend (RO…" at bounding box center [708, 388] width 662 height 343
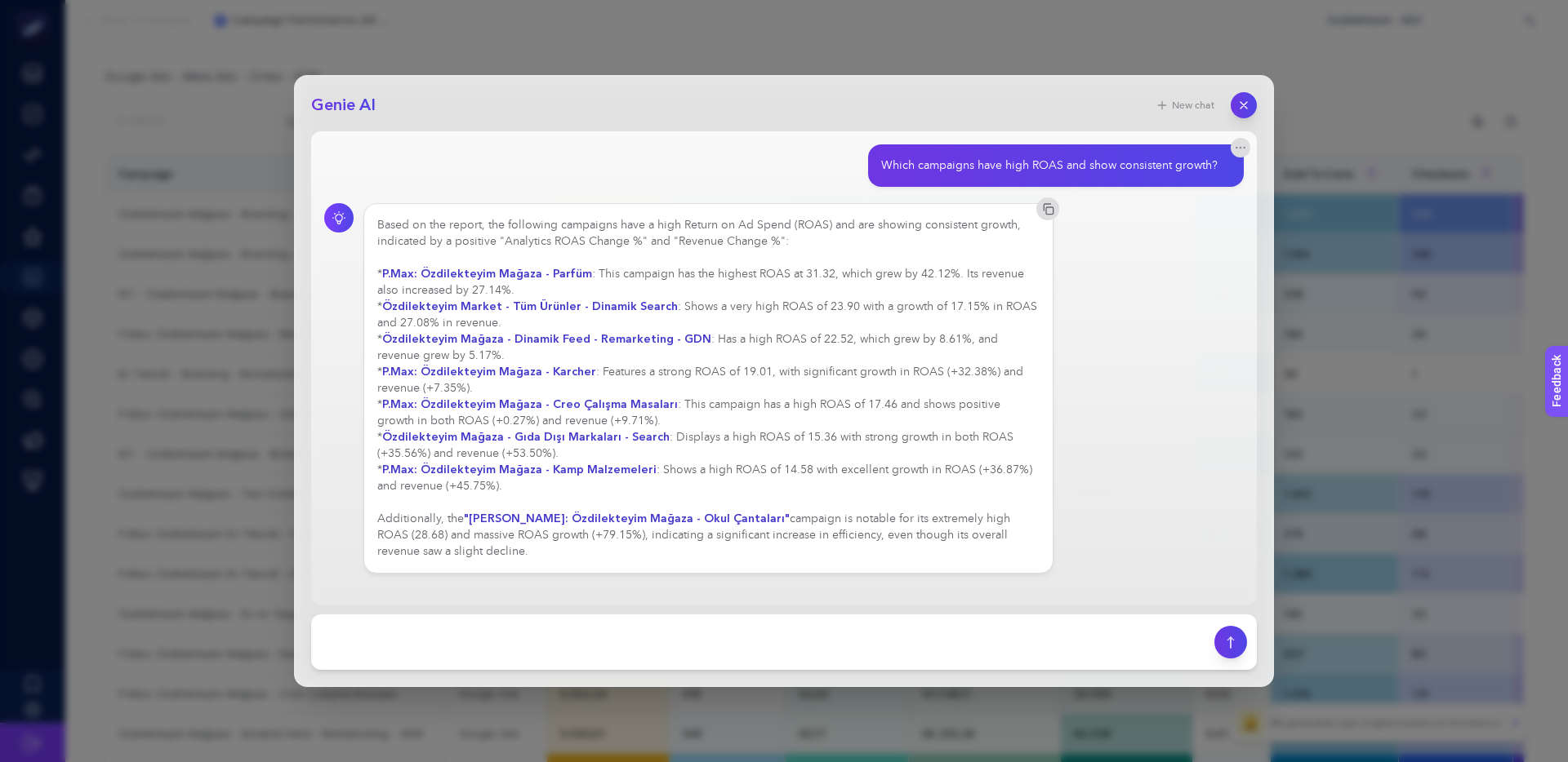
click at [807, 221] on div "Based on the report, the following campaigns have a high Return on Ad Spend (RO…" at bounding box center [708, 388] width 662 height 343
click at [757, 224] on div "Based on the report, the following campaigns have a high Return on Ad Spend (RO…" at bounding box center [708, 388] width 662 height 343
click at [729, 224] on div "Based on the report, the following campaigns have a high Return on Ad Spend (RO…" at bounding box center [708, 388] width 662 height 343
drag, startPoint x: 665, startPoint y: 224, endPoint x: 851, endPoint y: 225, distance: 186.0
click at [849, 225] on div "Based on the report, the following campaigns have a high Return on Ad Spend (RO…" at bounding box center [708, 388] width 662 height 343
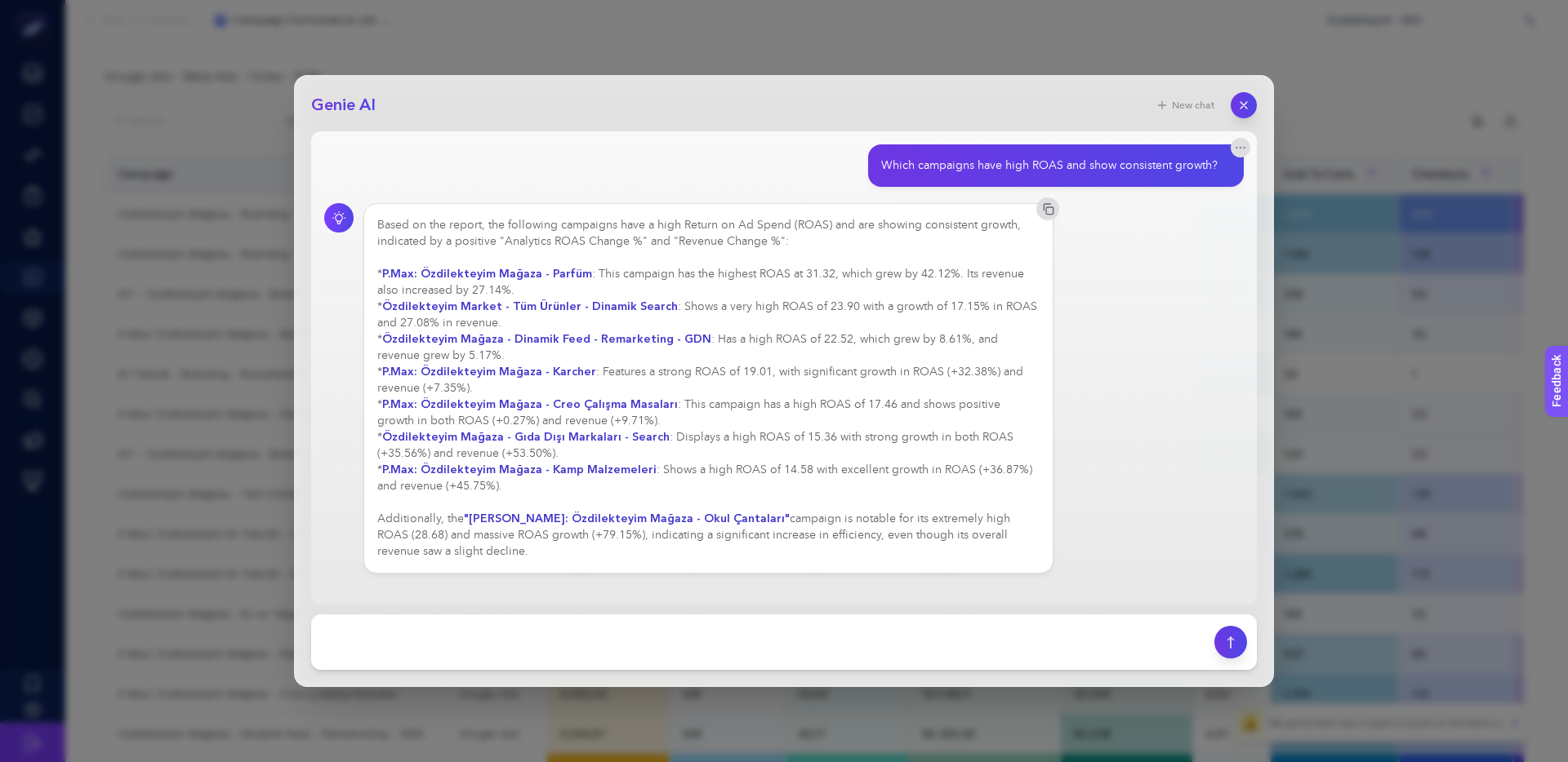
click at [851, 225] on div "Based on the report, the following campaigns have a high Return on Ad Spend (RO…" at bounding box center [708, 388] width 662 height 343
click at [715, 228] on div "Based on the report, the following campaigns have a high Return on Ad Spend (RO…" at bounding box center [708, 388] width 662 height 343
click at [708, 228] on div "Based on the report, the following campaigns have a high Return on Ad Spend (RO…" at bounding box center [708, 388] width 662 height 343
drag, startPoint x: 892, startPoint y: 226, endPoint x: 782, endPoint y: 227, distance: 110.0
click at [805, 227] on div "Based on the report, the following campaigns have a high Return on Ad Spend (RO…" at bounding box center [708, 388] width 662 height 343
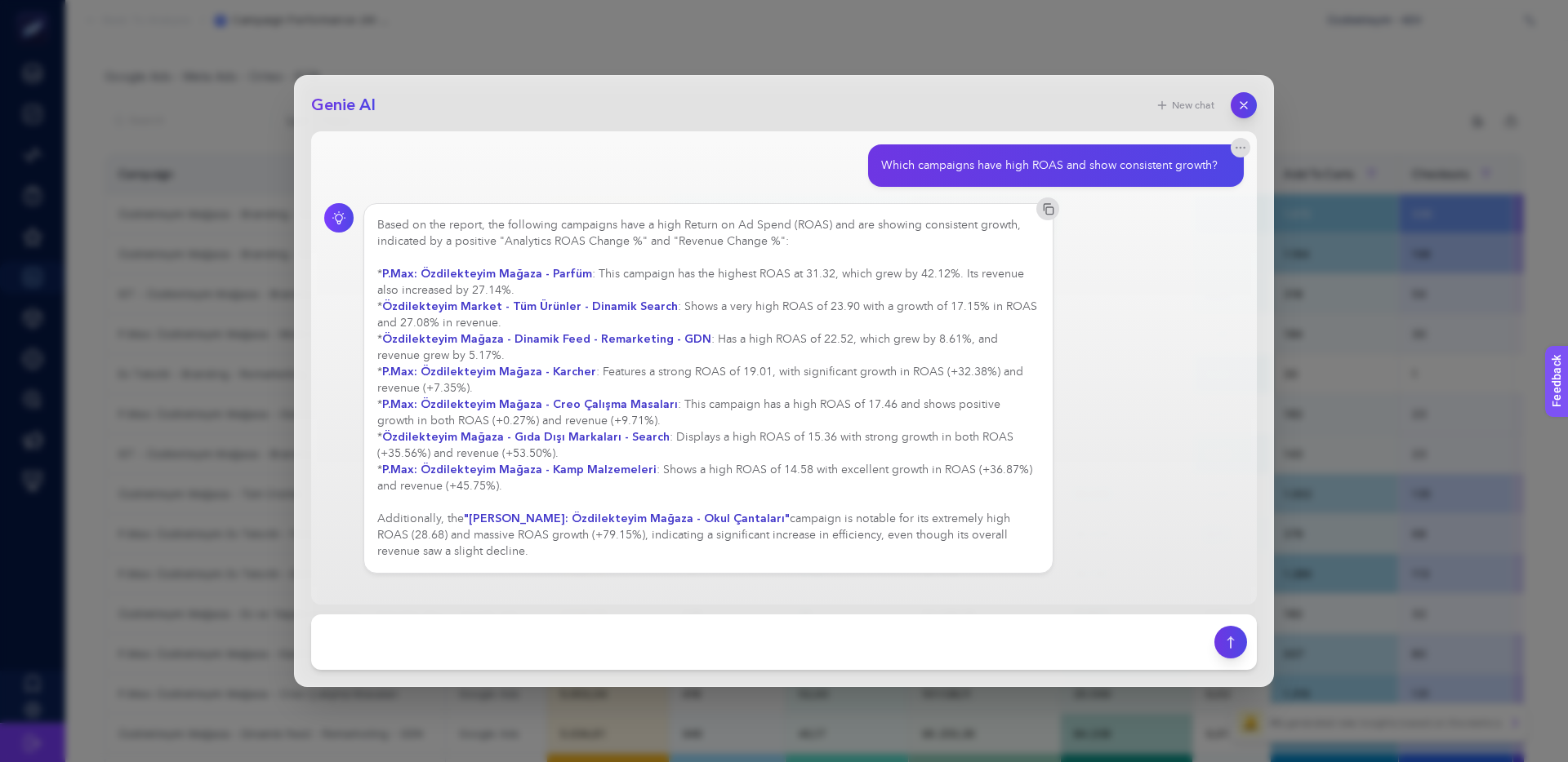
click at [782, 227] on div "Based on the report, the following campaigns have a high Return on Ad Spend (RO…" at bounding box center [708, 388] width 662 height 343
drag, startPoint x: 927, startPoint y: 167, endPoint x: 1222, endPoint y: 166, distance: 295.0
click at [1222, 166] on div "Which campaigns have high ROAS and show consistent growth?" at bounding box center [1056, 166] width 375 height 42
copy div "Which campaigns have high ROAS and show consistent growth?"
drag, startPoint x: 421, startPoint y: 275, endPoint x: 680, endPoint y: 274, distance: 259.0
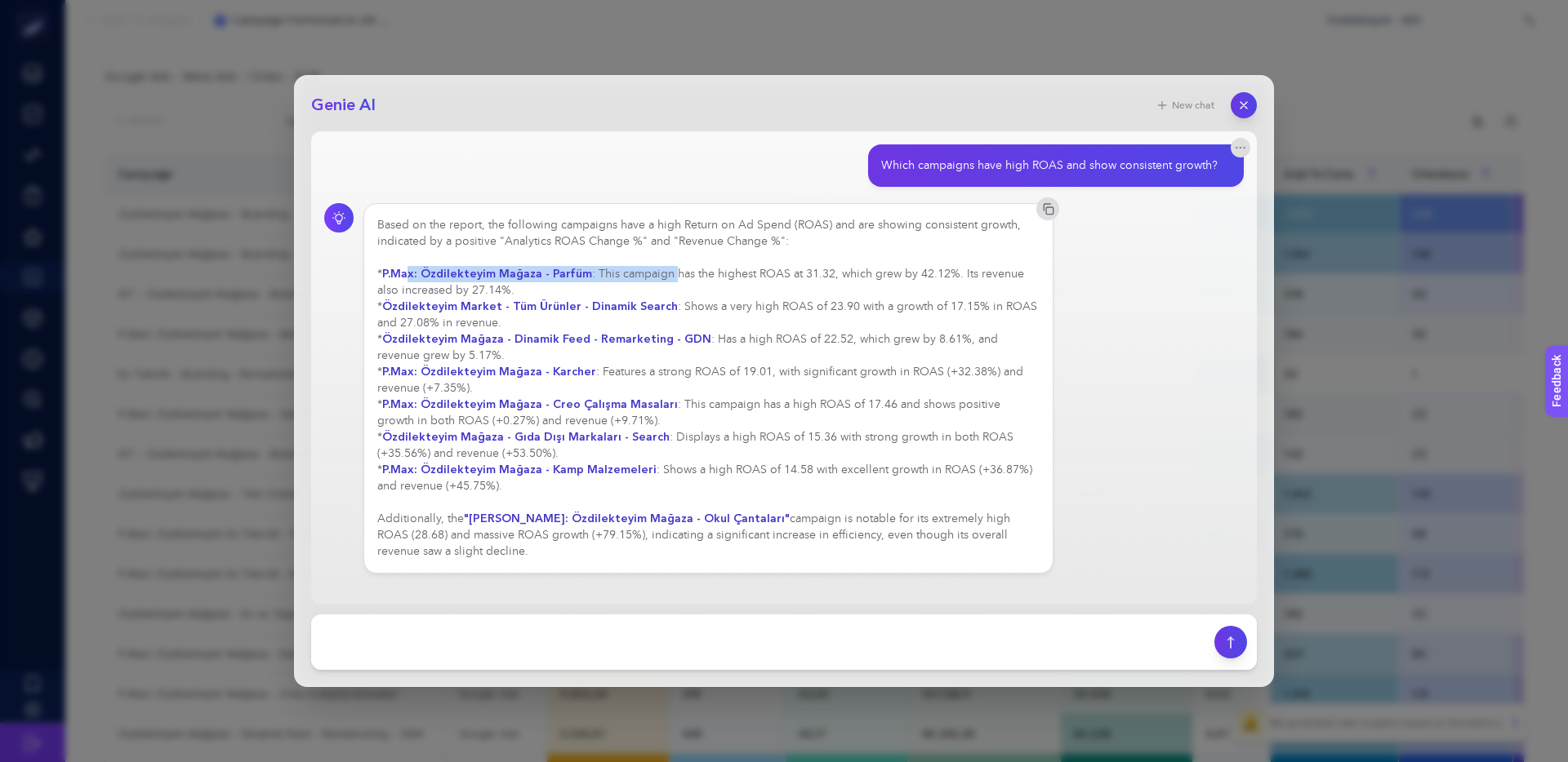
click at [679, 274] on div "Based on the report, the following campaigns have a high Return on Ad Spend (RO…" at bounding box center [708, 388] width 662 height 343
click at [680, 274] on div "Based on the report, the following campaigns have a high Return on Ad Spend (RO…" at bounding box center [708, 388] width 662 height 343
drag, startPoint x: 606, startPoint y: 274, endPoint x: 800, endPoint y: 273, distance: 194.0
click at [772, 273] on div "Based on the report, the following campaigns have a high Return on Ad Spend (RO…" at bounding box center [708, 388] width 662 height 343
click at [800, 273] on div "Based on the report, the following campaigns have a high Return on Ad Spend (RO…" at bounding box center [708, 388] width 662 height 343
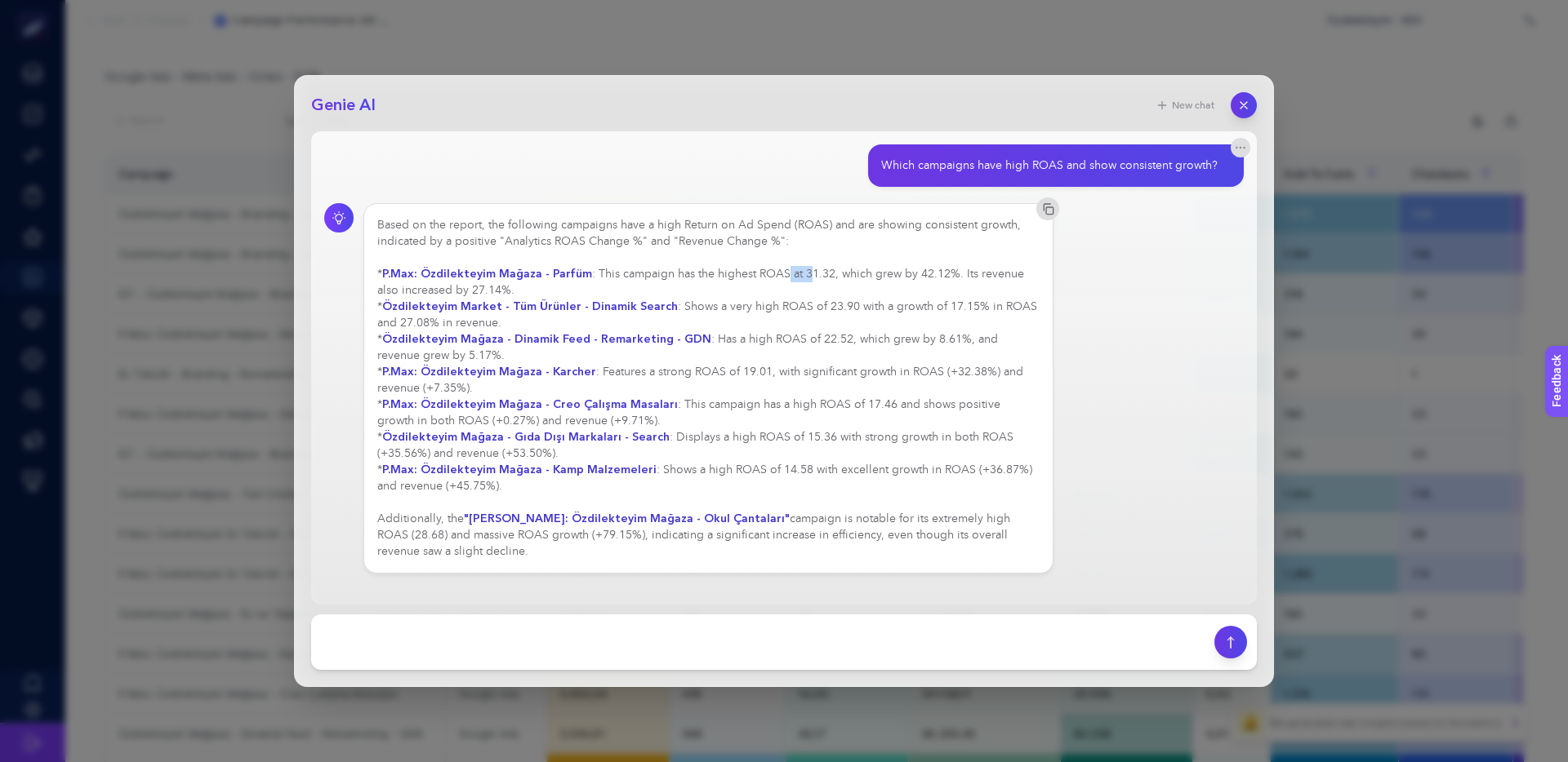
click at [744, 272] on div "Based on the report, the following campaigns have a high Return on Ad Spend (RO…" at bounding box center [708, 388] width 662 height 343
click at [721, 272] on div "Based on the report, the following campaigns have a high Return on Ad Spend (RO…" at bounding box center [708, 388] width 662 height 343
drag, startPoint x: 808, startPoint y: 273, endPoint x: 756, endPoint y: 273, distance: 52.0
click at [774, 273] on div "Based on the report, the following campaigns have a high Return on Ad Spend (RO…" at bounding box center [708, 388] width 662 height 343
drag, startPoint x: 756, startPoint y: 273, endPoint x: 852, endPoint y: 274, distance: 96.0
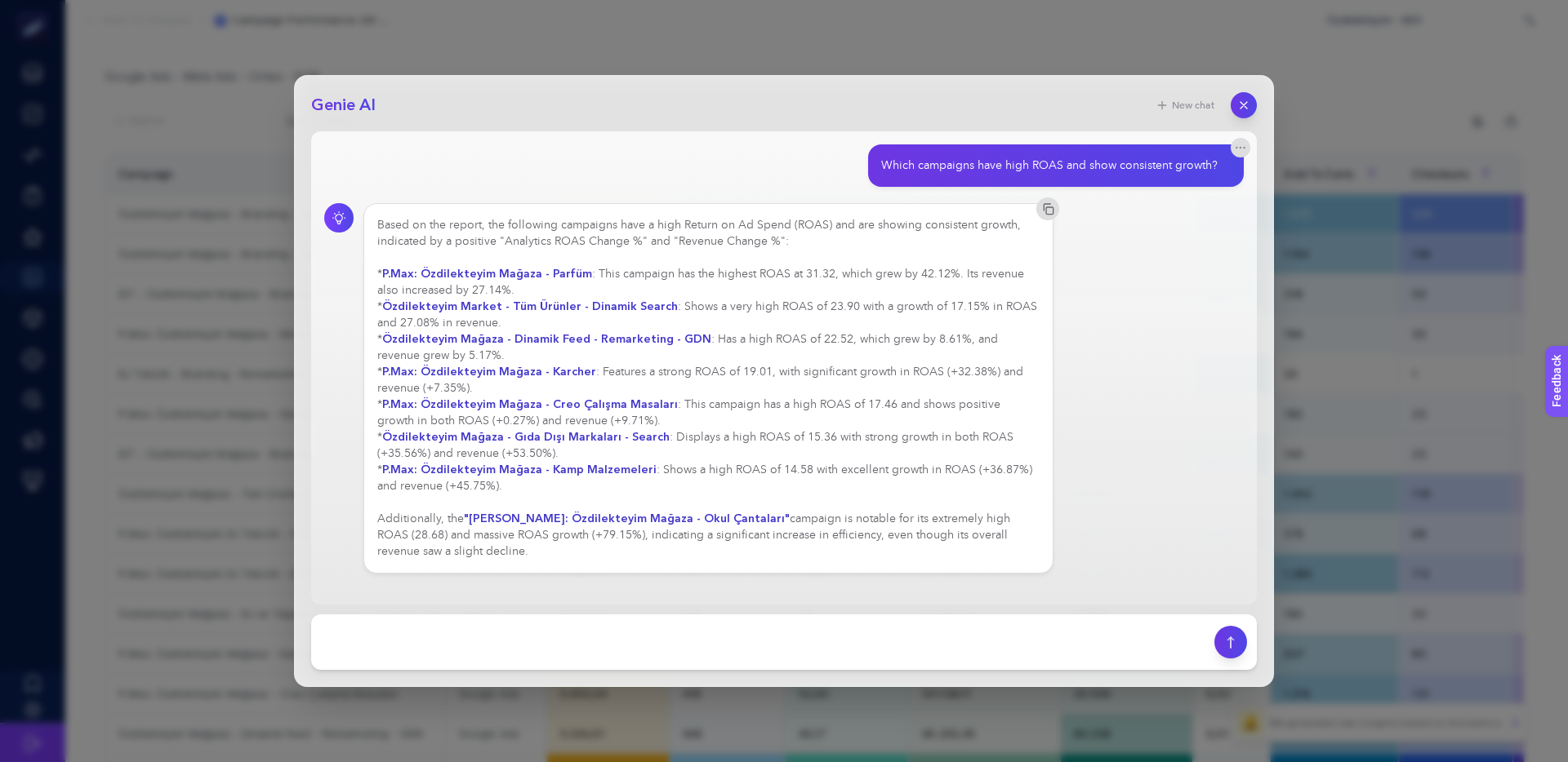
click at [756, 273] on div "Based on the report, the following campaigns have a high Return on Ad Spend (RO…" at bounding box center [708, 388] width 662 height 343
drag, startPoint x: 811, startPoint y: 273, endPoint x: 775, endPoint y: 273, distance: 36.0
click at [806, 273] on div "Based on the report, the following campaigns have a high Return on Ad Spend (RO…" at bounding box center [708, 388] width 662 height 343
click at [775, 273] on div "Based on the report, the following campaigns have a high Return on Ad Spend (RO…" at bounding box center [708, 388] width 662 height 343
drag, startPoint x: 821, startPoint y: 272, endPoint x: 793, endPoint y: 272, distance: 28.0
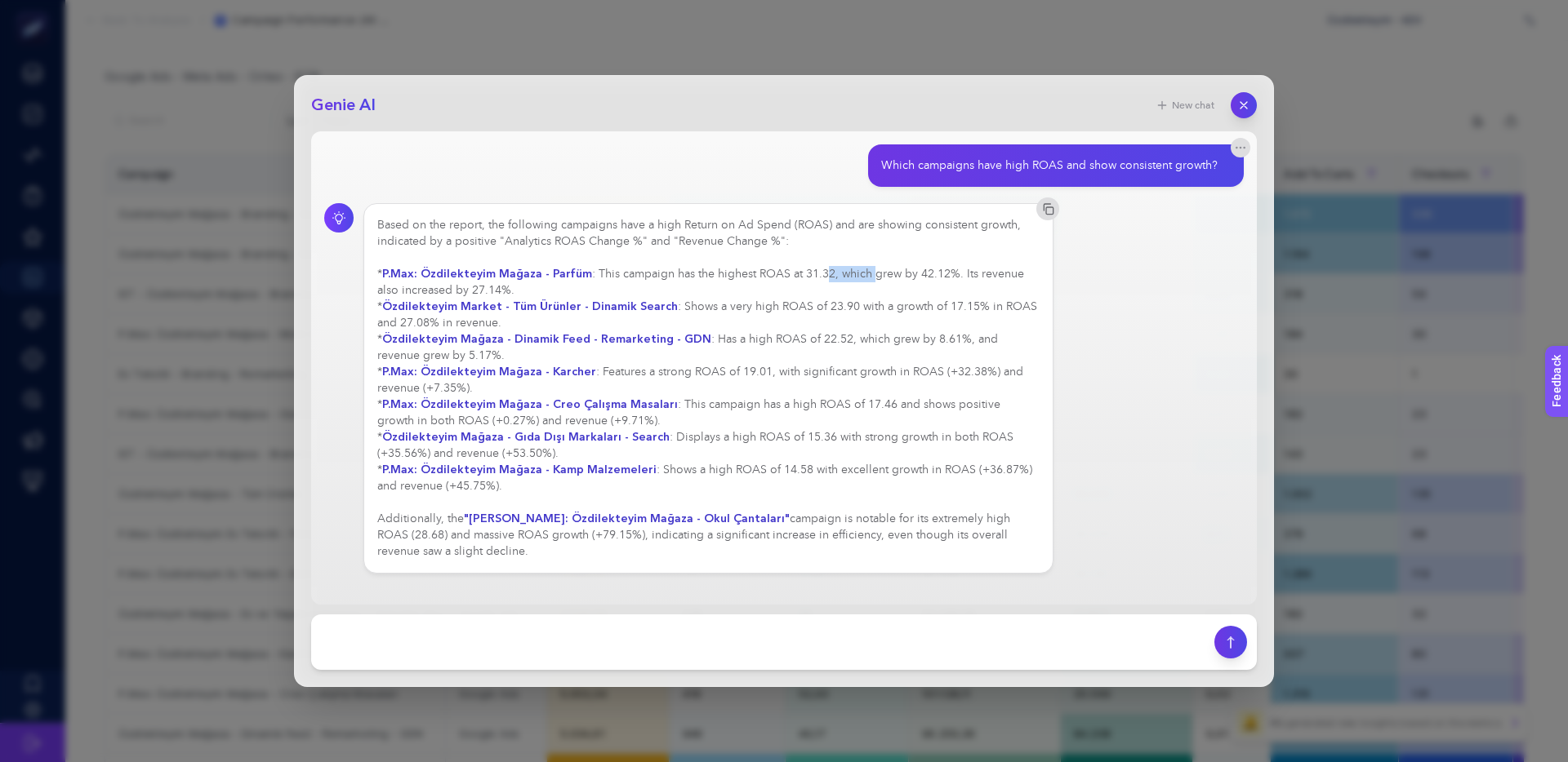
click at [817, 272] on div "Based on the report, the following campaigns have a high Return on Ad Spend (RO…" at bounding box center [708, 388] width 662 height 343
drag, startPoint x: 793, startPoint y: 272, endPoint x: 898, endPoint y: 275, distance: 105.0
click at [793, 272] on div "Based on the report, the following campaigns have a high Return on Ad Spend (RO…" at bounding box center [708, 388] width 662 height 343
drag, startPoint x: 910, startPoint y: 274, endPoint x: 829, endPoint y: 273, distance: 81.0
click at [860, 273] on div "Based on the report, the following campaigns have a high Return on Ad Spend (RO…" at bounding box center [708, 388] width 662 height 343
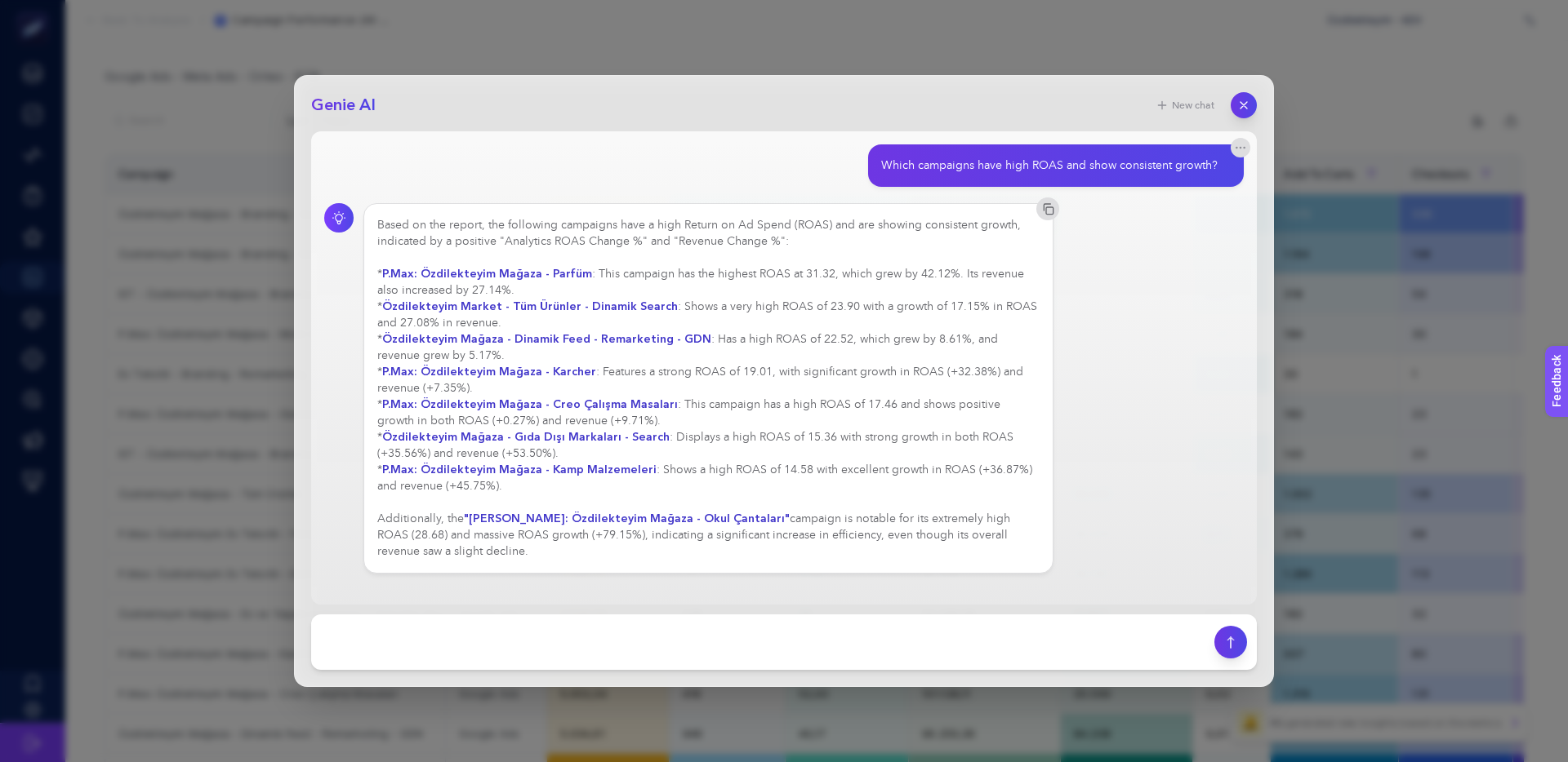
drag, startPoint x: 829, startPoint y: 273, endPoint x: 922, endPoint y: 275, distance: 93.0
click at [829, 273] on div "Based on the report, the following campaigns have a high Return on Ad Spend (RO…" at bounding box center [708, 388] width 662 height 343
drag, startPoint x: 950, startPoint y: 275, endPoint x: 854, endPoint y: 274, distance: 96.0
click at [888, 274] on div "Based on the report, the following campaigns have a high Return on Ad Spend (RO…" at bounding box center [708, 388] width 662 height 343
click at [854, 274] on div "Based on the report, the following campaigns have a high Return on Ad Spend (RO…" at bounding box center [708, 388] width 662 height 343
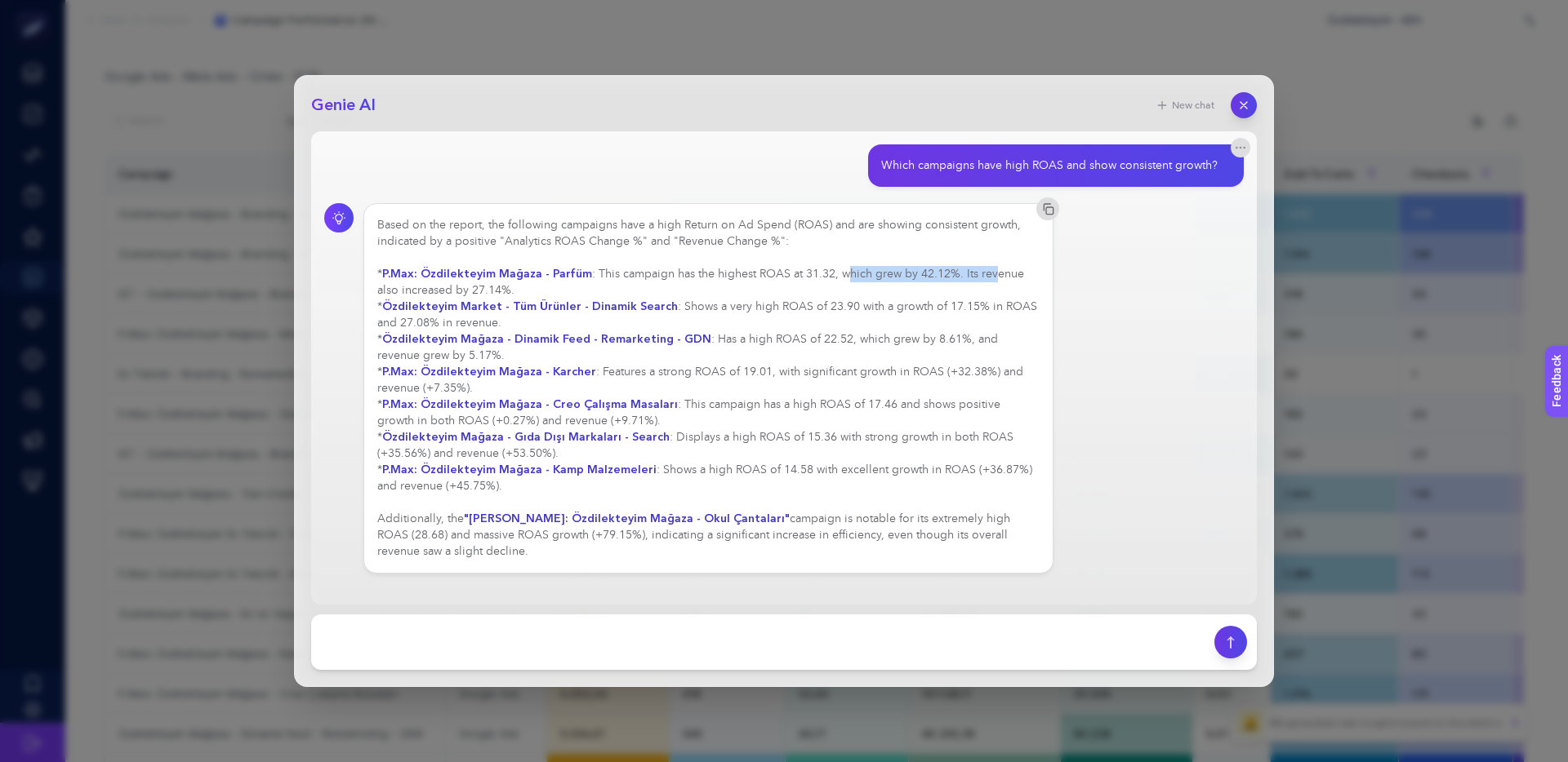
drag, startPoint x: 839, startPoint y: 274, endPoint x: 989, endPoint y: 277, distance: 150.0
click at [989, 277] on div "Based on the report, the following campaigns have a high Return on Ad Spend (RO…" at bounding box center [708, 388] width 662 height 343
click at [936, 274] on div "Based on the report, the following campaigns have a high Return on Ad Spend (RO…" at bounding box center [708, 388] width 662 height 343
click at [908, 274] on div "Based on the report, the following campaigns have a high Return on Ad Spend (RO…" at bounding box center [708, 388] width 662 height 343
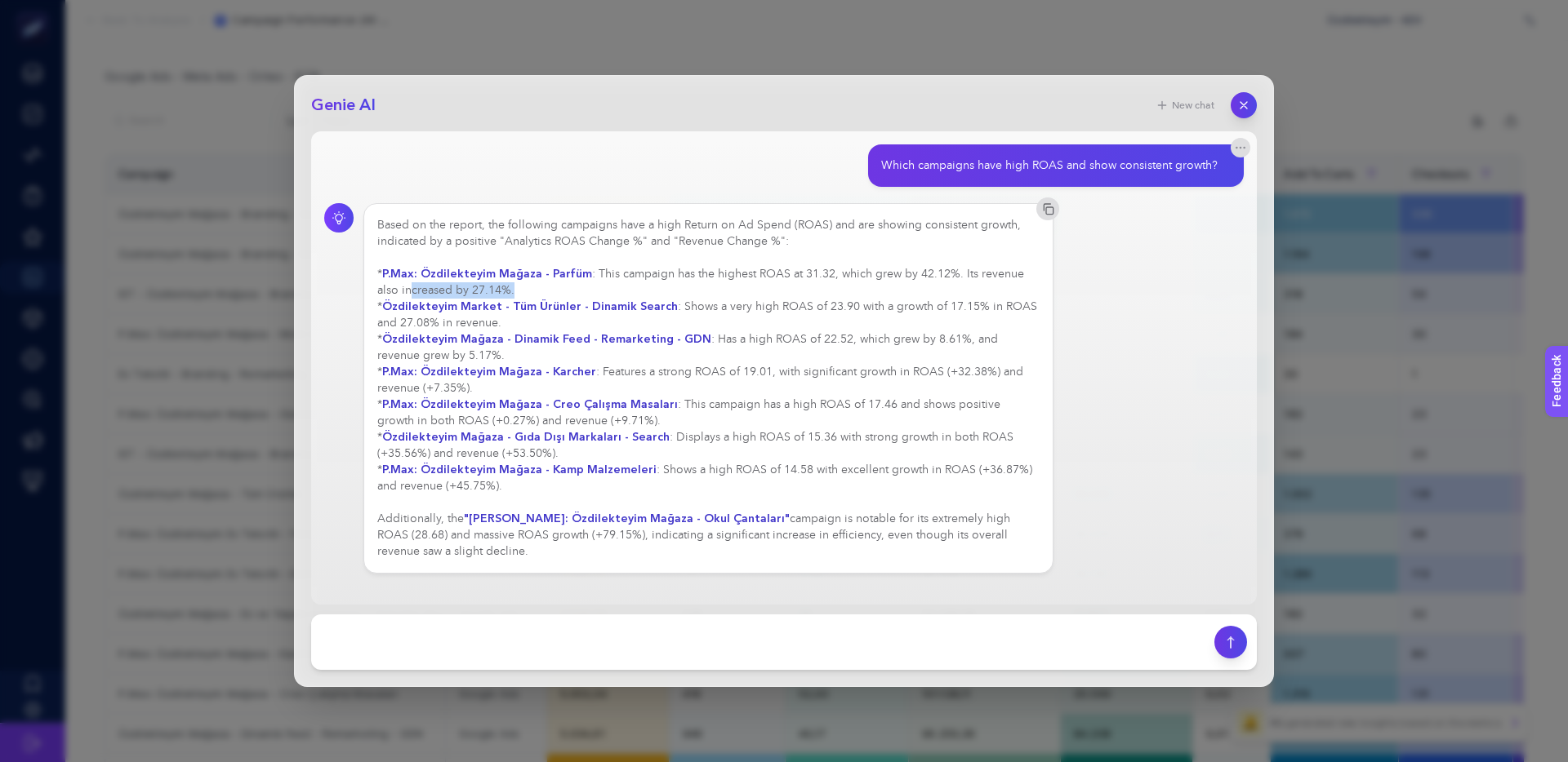
drag, startPoint x: 442, startPoint y: 294, endPoint x: 527, endPoint y: 294, distance: 85.0
click at [527, 294] on div "Based on the report, the following campaigns have a high Return on Ad Spend (RO…" at bounding box center [708, 388] width 662 height 343
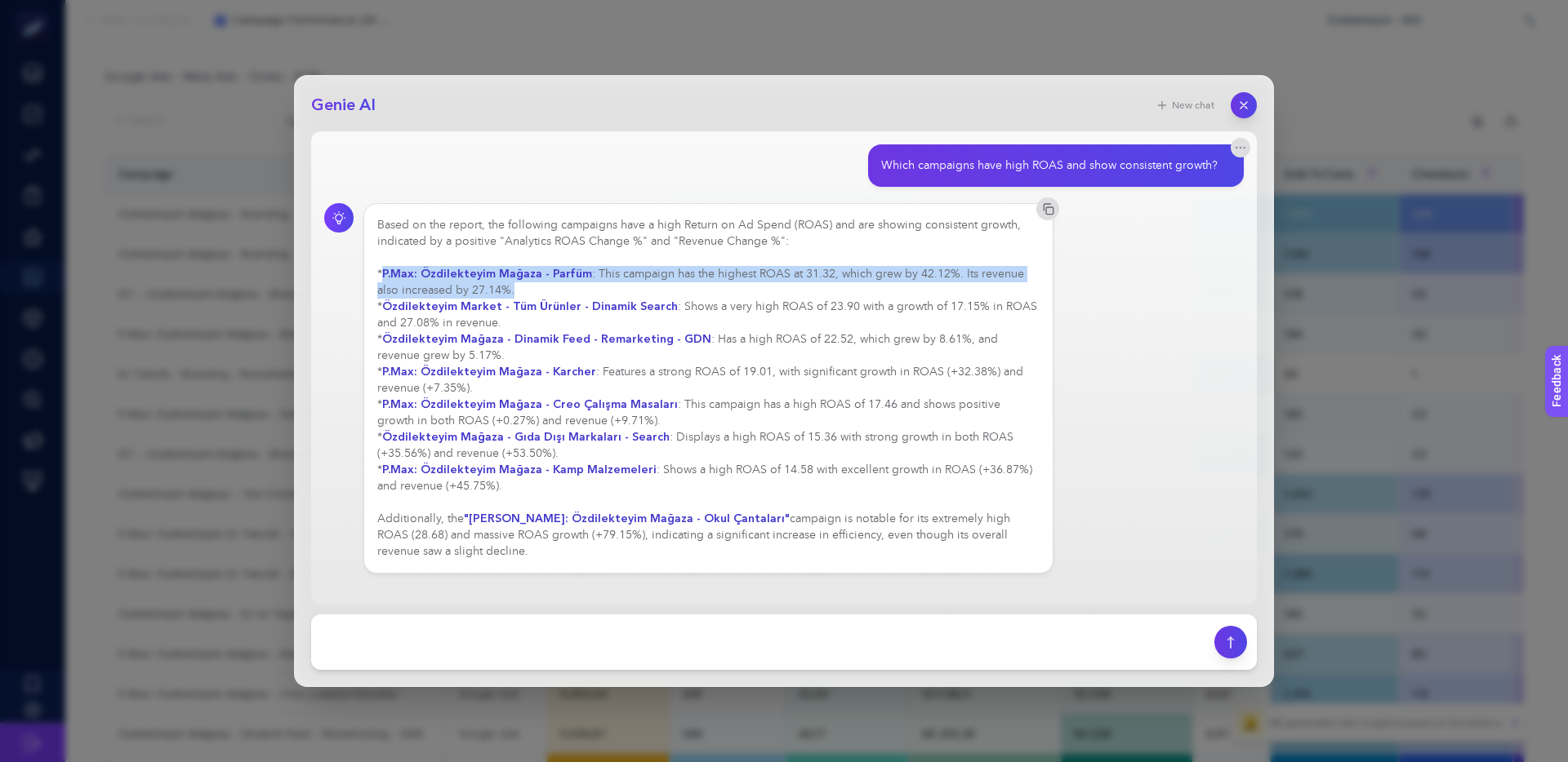
drag, startPoint x: 529, startPoint y: 292, endPoint x: 383, endPoint y: 275, distance: 147.0
click at [383, 275] on div "Based on the report, the following campaigns have a high Return on Ad Spend (RO…" at bounding box center [708, 388] width 662 height 343
copy div "P.Max: Özdilekteyim Mağaza - Parfüm : This campaign has the highest ROAS at 31.…"
click at [614, 274] on div "Based on the report, the following campaigns have a high Return on Ad Spend (RO…" at bounding box center [708, 388] width 662 height 343
drag, startPoint x: 590, startPoint y: 273, endPoint x: 913, endPoint y: 266, distance: 323.1
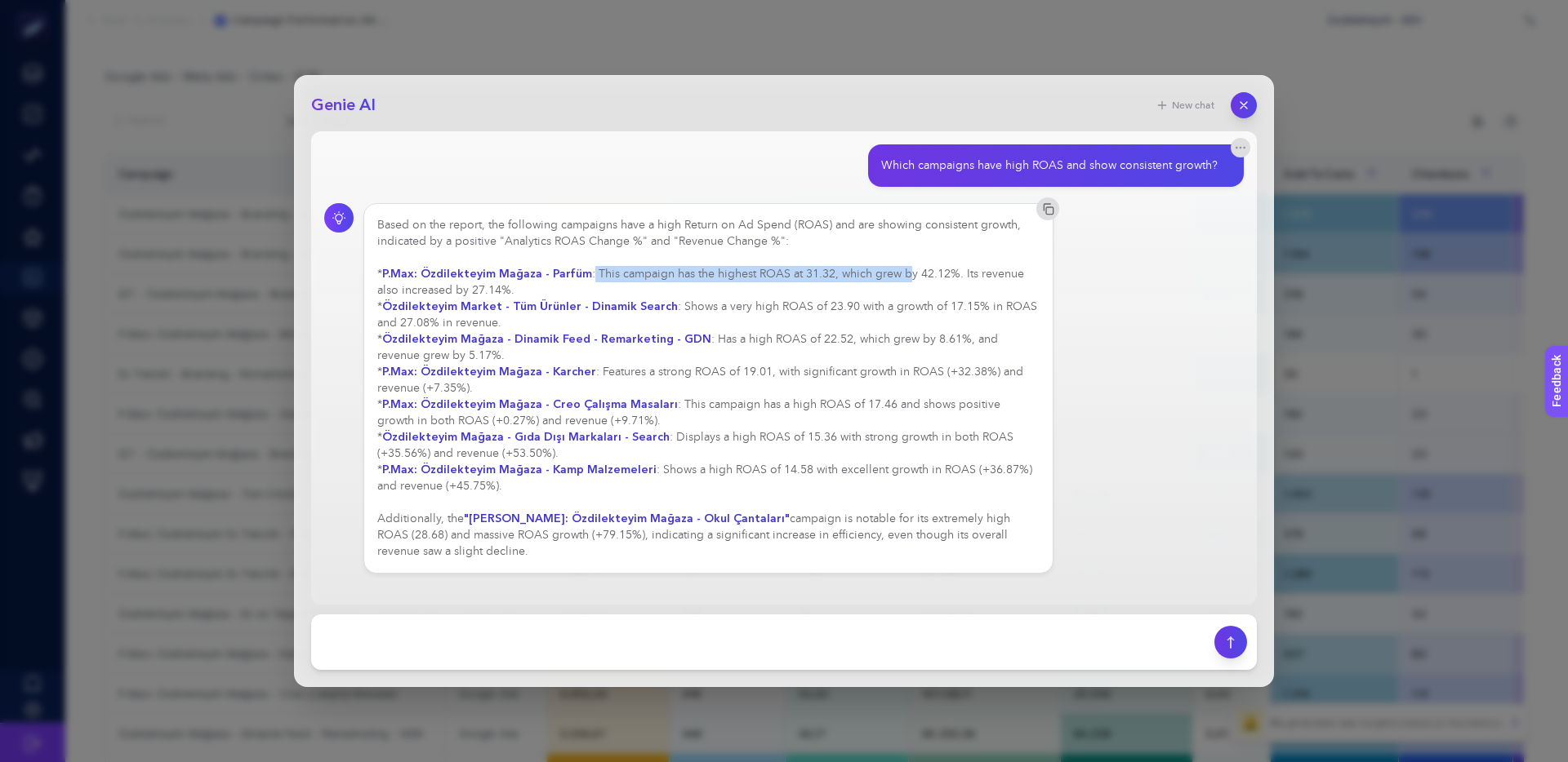
click at [908, 266] on div "Based on the report, the following campaigns have a high Return on Ad Spend (RO…" at bounding box center [708, 388] width 662 height 343
click at [913, 266] on div "Based on the report, the following campaigns have a high Return on Ad Spend (RO…" at bounding box center [708, 388] width 662 height 343
drag, startPoint x: 955, startPoint y: 276, endPoint x: 623, endPoint y: 270, distance: 332.1
click at [661, 270] on div "Based on the report, the following campaigns have a high Return on Ad Spend (RO…" at bounding box center [708, 388] width 662 height 343
click at [613, 269] on div "Based on the report, the following campaigns have a high Return on Ad Spend (RO…" at bounding box center [708, 388] width 662 height 343
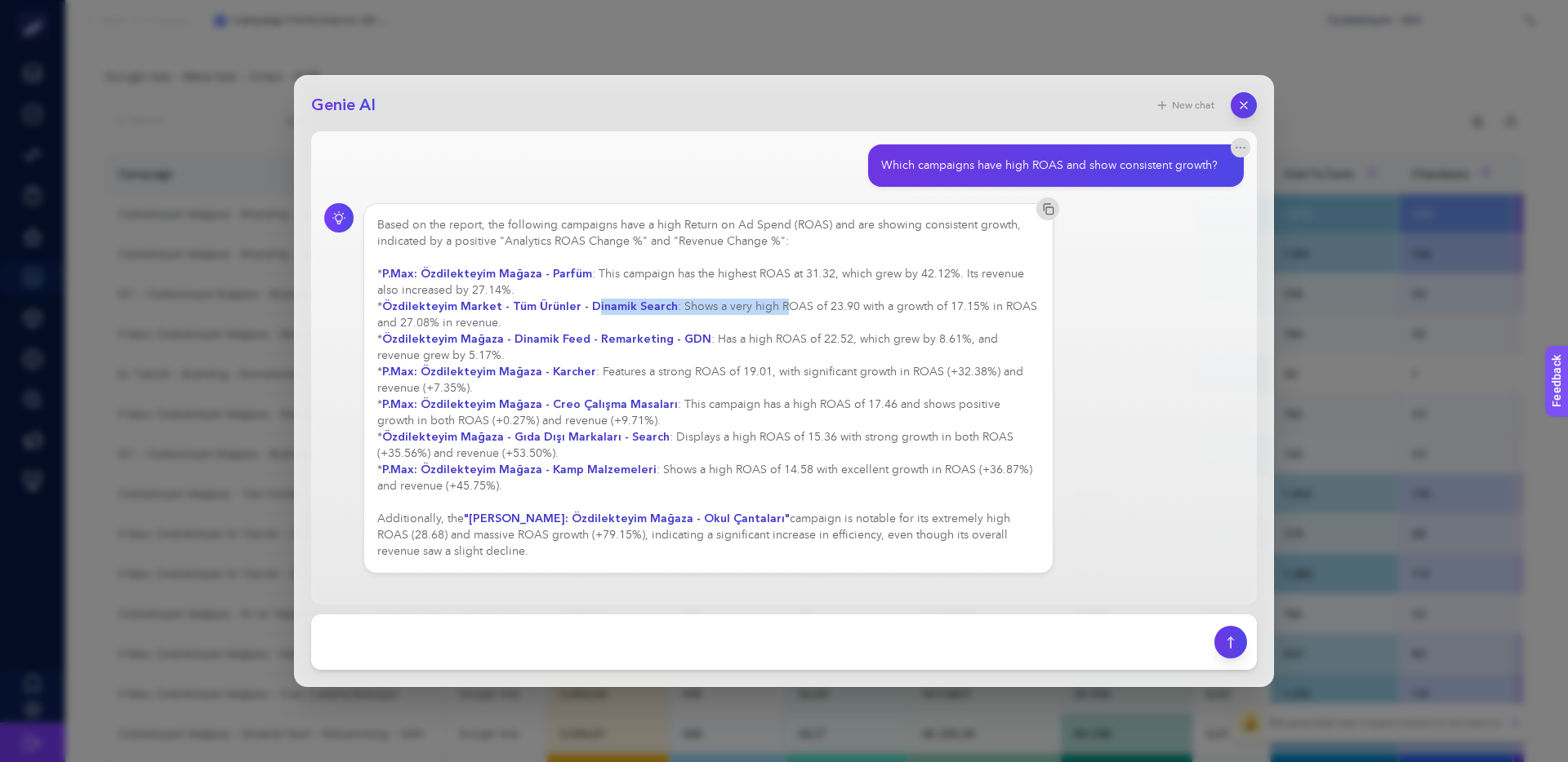
drag, startPoint x: 666, startPoint y: 306, endPoint x: 820, endPoint y: 301, distance: 154.1
click at [801, 301] on div "Based on the report, the following campaigns have a high Return on Ad Spend (RO…" at bounding box center [708, 388] width 662 height 343
click at [820, 301] on div "Based on the report, the following campaigns have a high Return on Ad Spend (RO…" at bounding box center [708, 388] width 662 height 343
drag, startPoint x: 576, startPoint y: 311, endPoint x: 633, endPoint y: 312, distance: 57.0
click at [632, 312] on strong "Özdilekteyim Market - Tüm Ürünler - Dinamik Search" at bounding box center [530, 307] width 295 height 16
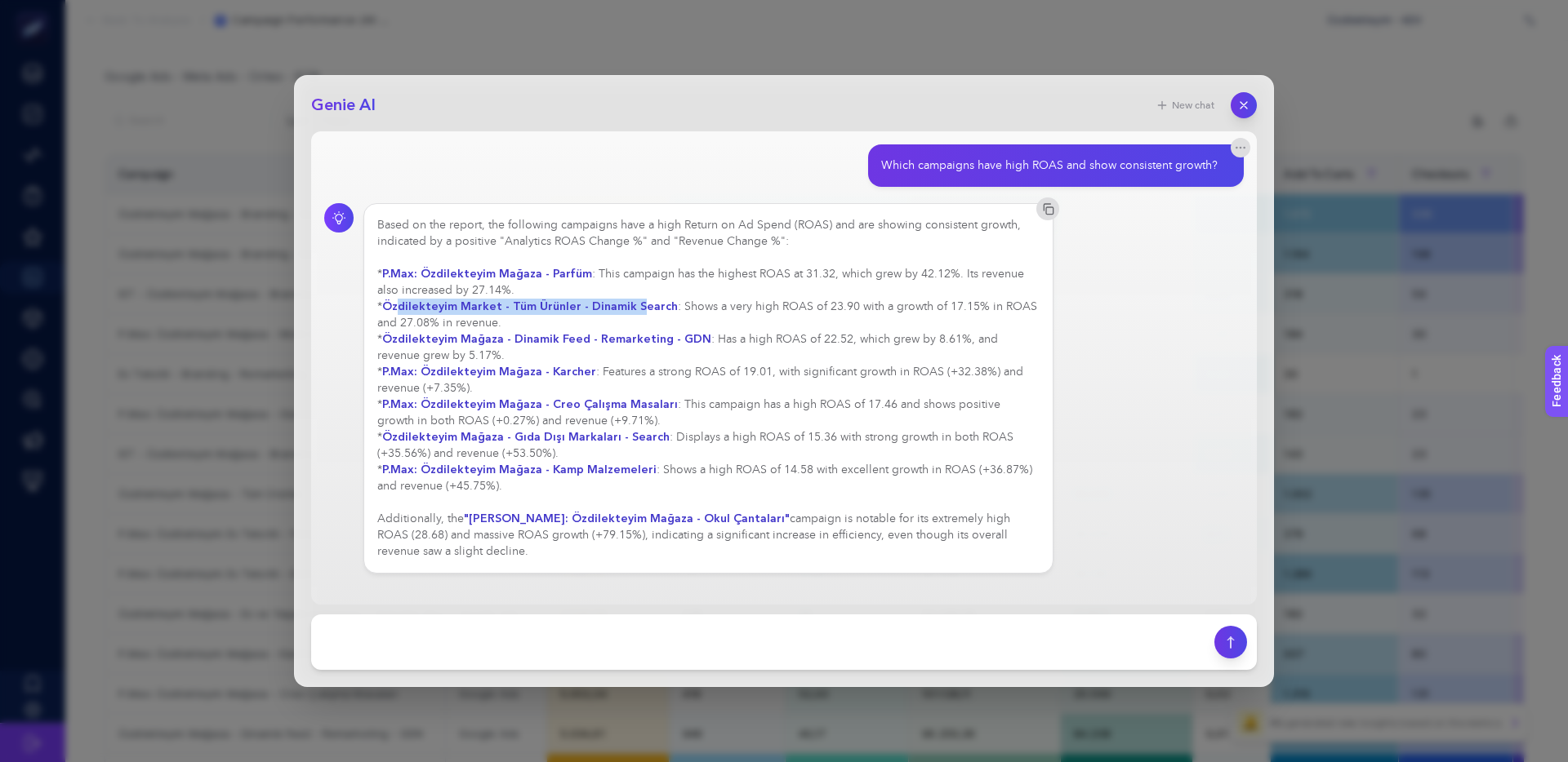
click at [633, 312] on strong "Özdilekteyim Market - Tüm Ürünler - Dinamik Search" at bounding box center [530, 307] width 295 height 16
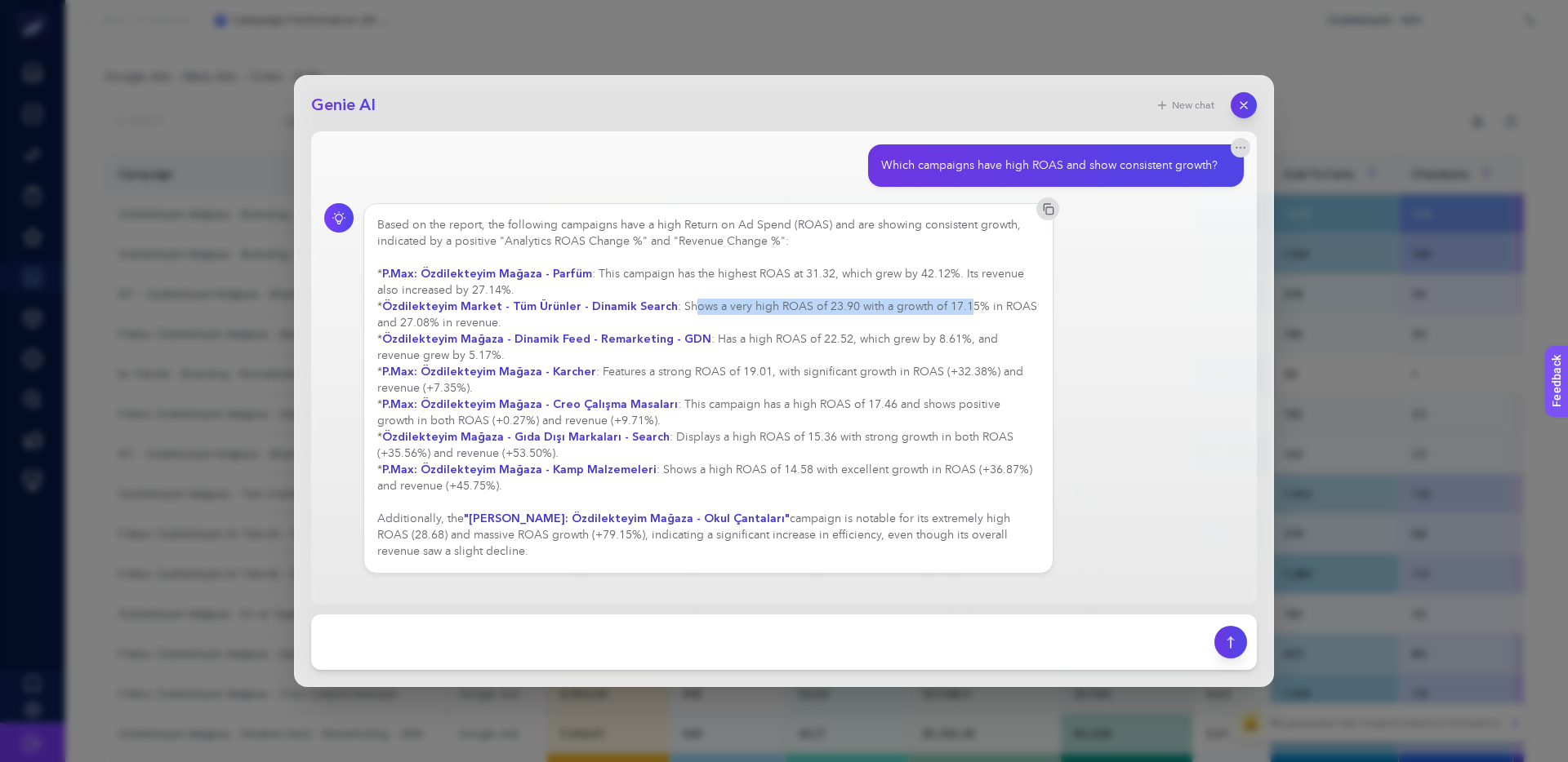
drag, startPoint x: 689, startPoint y: 310, endPoint x: 958, endPoint y: 309, distance: 269.0
click at [958, 309] on div "Based on the report, the following campaigns have a high Return on Ad Spend (RO…" at bounding box center [708, 388] width 662 height 343
drag, startPoint x: 940, startPoint y: 307, endPoint x: 846, endPoint y: 306, distance: 94.0
click at [859, 306] on div "Based on the report, the following campaigns have a high Return on Ad Spend (RO…" at bounding box center [708, 388] width 662 height 343
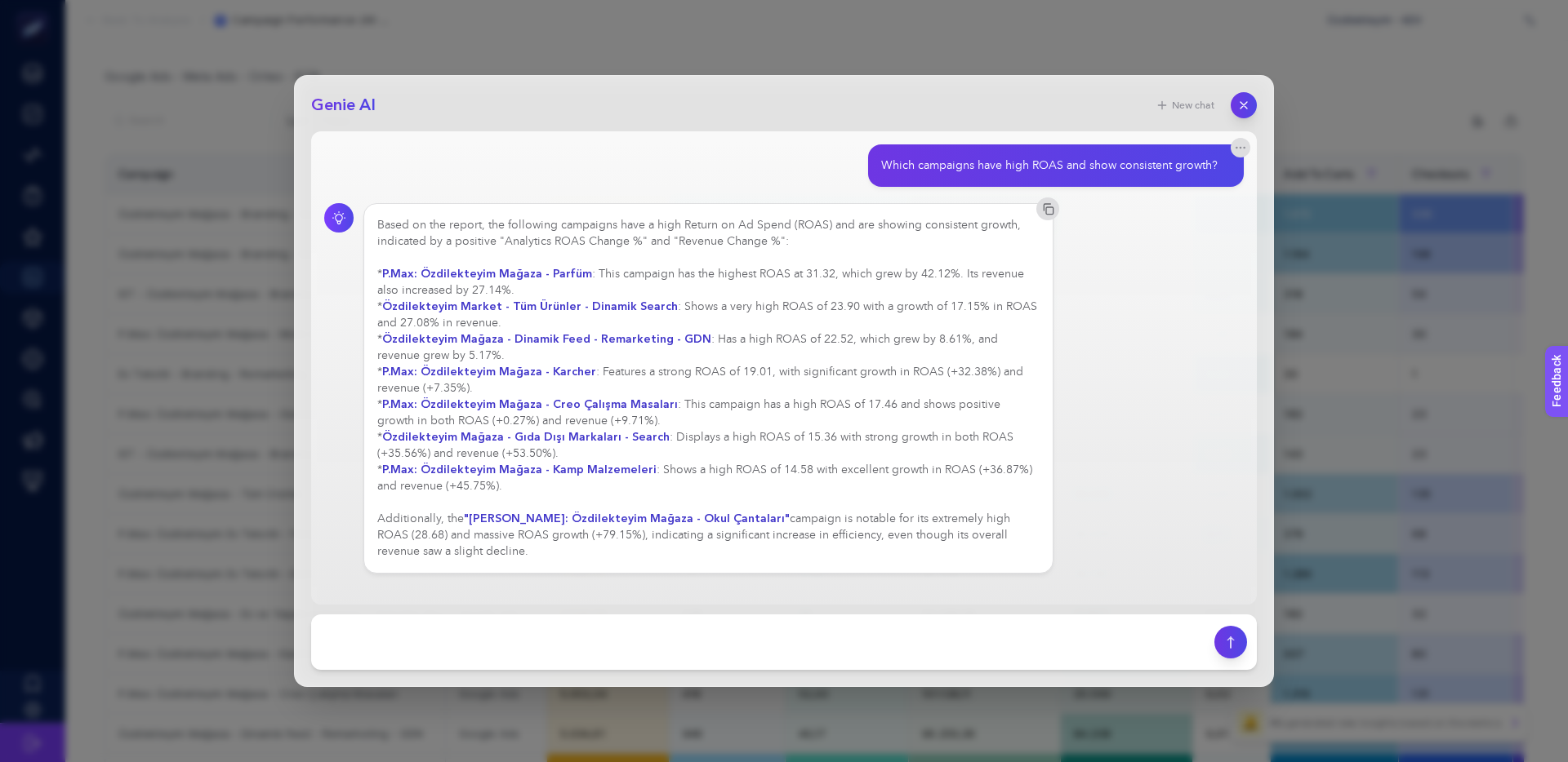
click at [846, 306] on div "Based on the report, the following campaigns have a high Return on Ad Spend (RO…" at bounding box center [708, 388] width 662 height 343
drag, startPoint x: 446, startPoint y: 339, endPoint x: 851, endPoint y: 335, distance: 405.0
click at [851, 335] on div "Based on the report, the following campaigns have a high Return on Ad Spend (RO…" at bounding box center [708, 388] width 662 height 343
click at [851, 335] on div "Based on the report, the following campaigns have a high Return on Ad Spend (RO…" at bounding box center [708, 388] width 662 height 343
drag, startPoint x: 910, startPoint y: 335, endPoint x: 726, endPoint y: 335, distance: 184.0
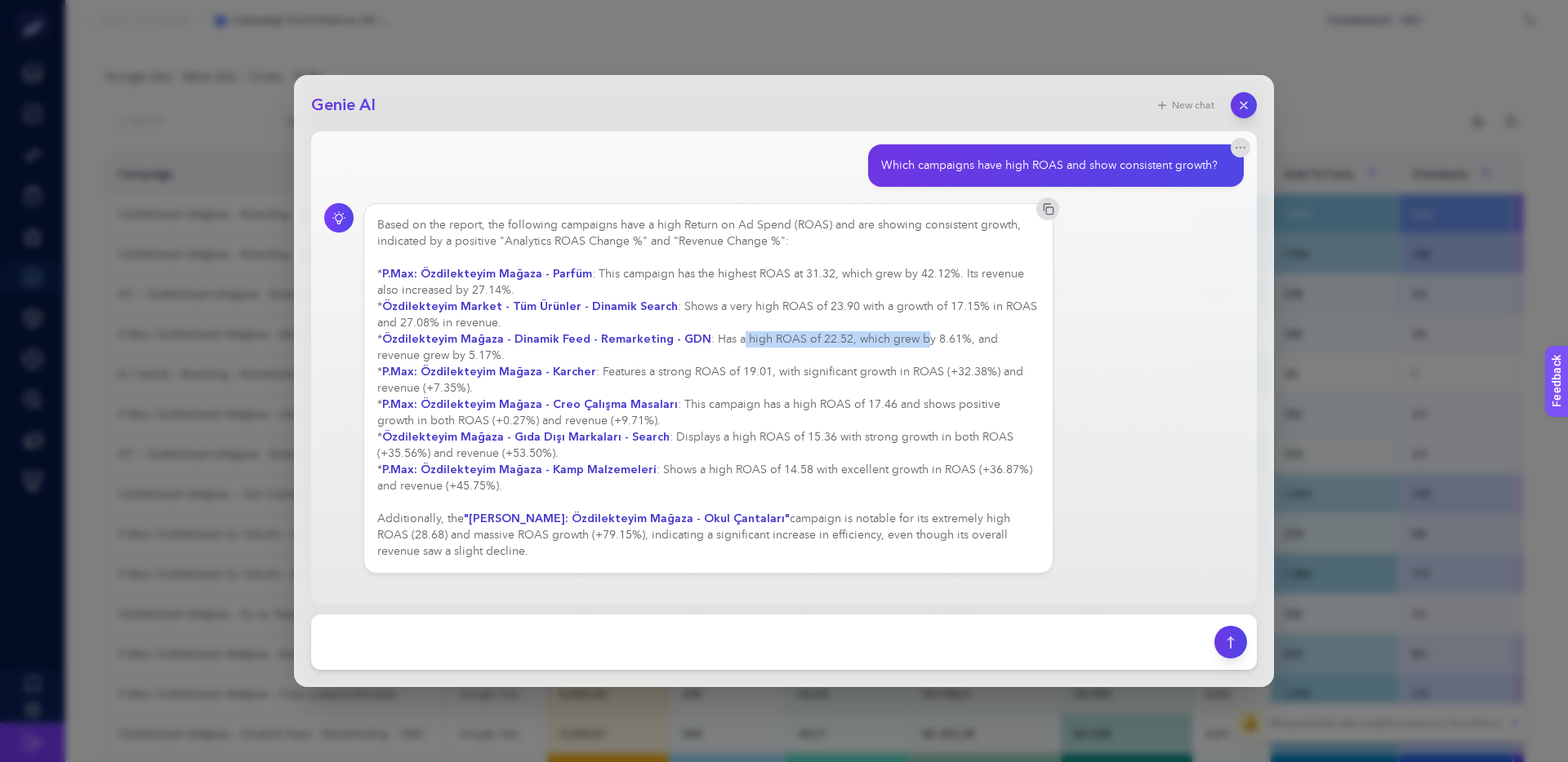
click at [729, 335] on div "Based on the report, the following campaigns have a high Return on Ad Spend (RO…" at bounding box center [708, 388] width 662 height 343
click at [726, 335] on div "Based on the report, the following campaigns have a high Return on Ad Spend (RO…" at bounding box center [708, 388] width 662 height 343
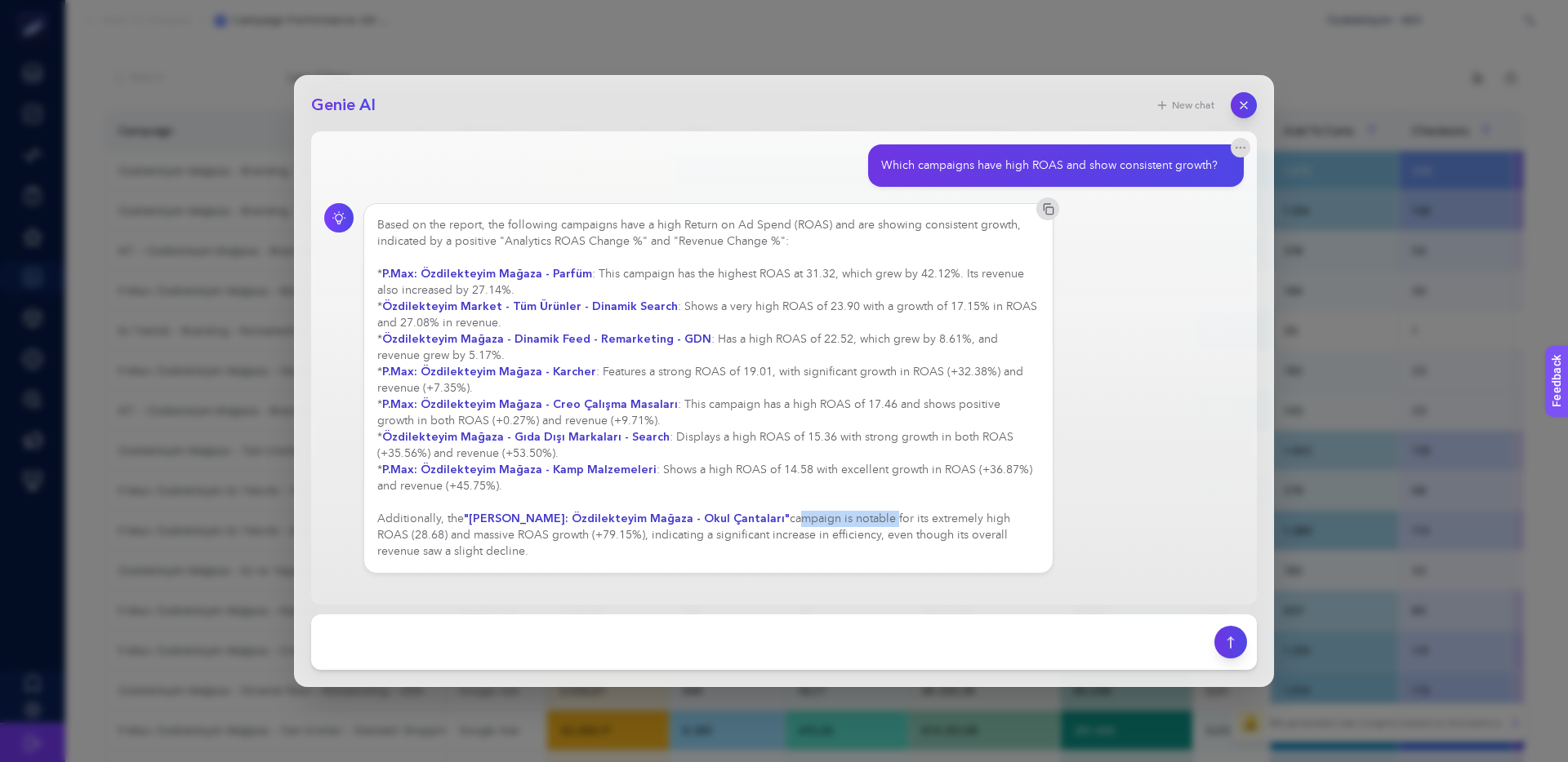
drag, startPoint x: 755, startPoint y: 522, endPoint x: 898, endPoint y: 519, distance: 143.0
click at [893, 519] on div "Based on the report, the following campaigns have a high Return on Ad Spend (RO…" at bounding box center [708, 388] width 662 height 343
click at [898, 519] on div "Based on the report, the following campaigns have a high Return on Ad Spend (RO…" at bounding box center [708, 388] width 662 height 343
drag, startPoint x: 382, startPoint y: 520, endPoint x: 444, endPoint y: 549, distance: 68.4
click at [442, 550] on div "Based on the report, the following campaigns have a high Return on Ad Spend (RO…" at bounding box center [708, 388] width 662 height 343
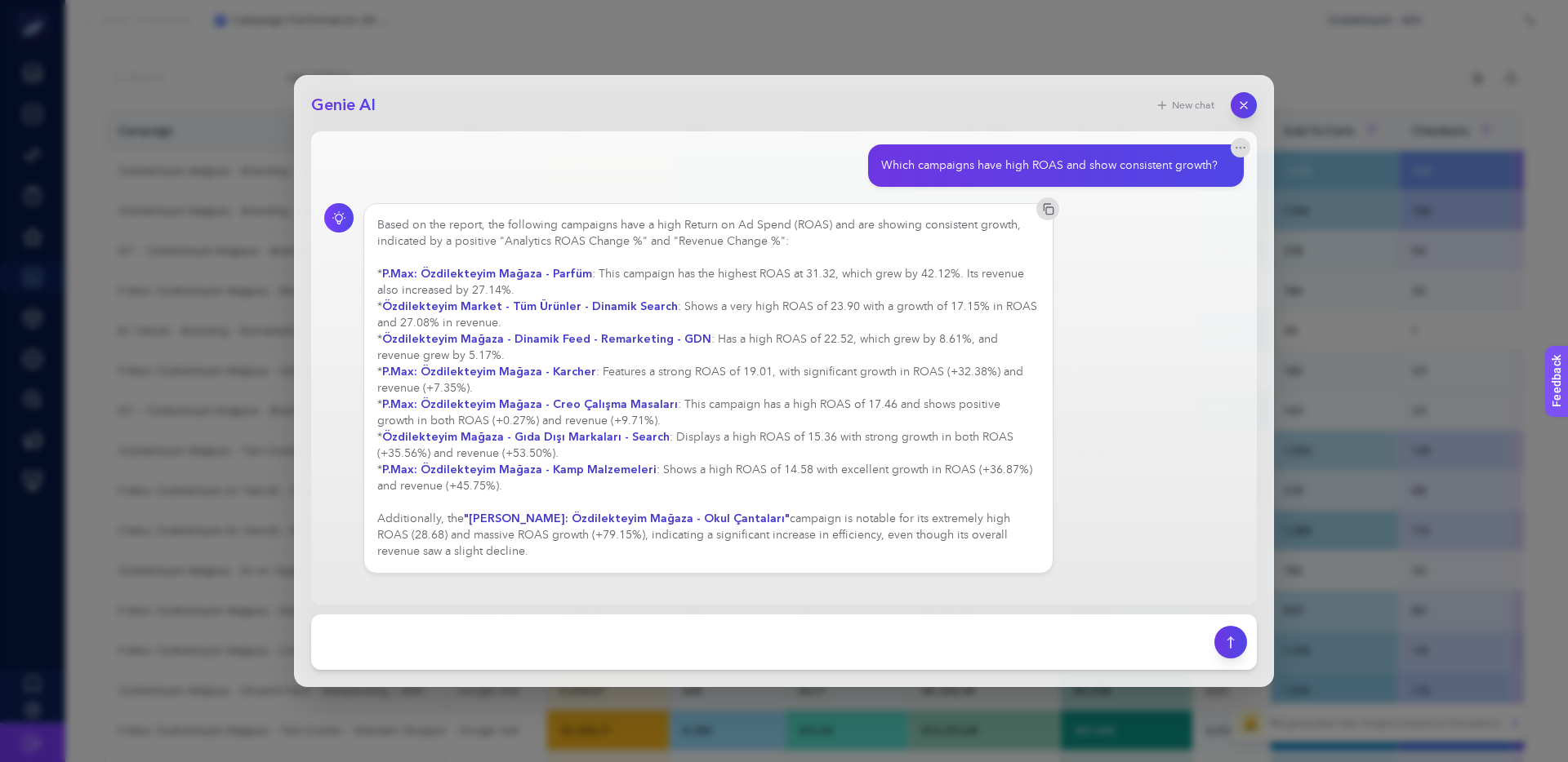
copy div "Additionally, the "P.Max: Özdilekteyim Mağaza - Okul Çantaları" campaign is not…"
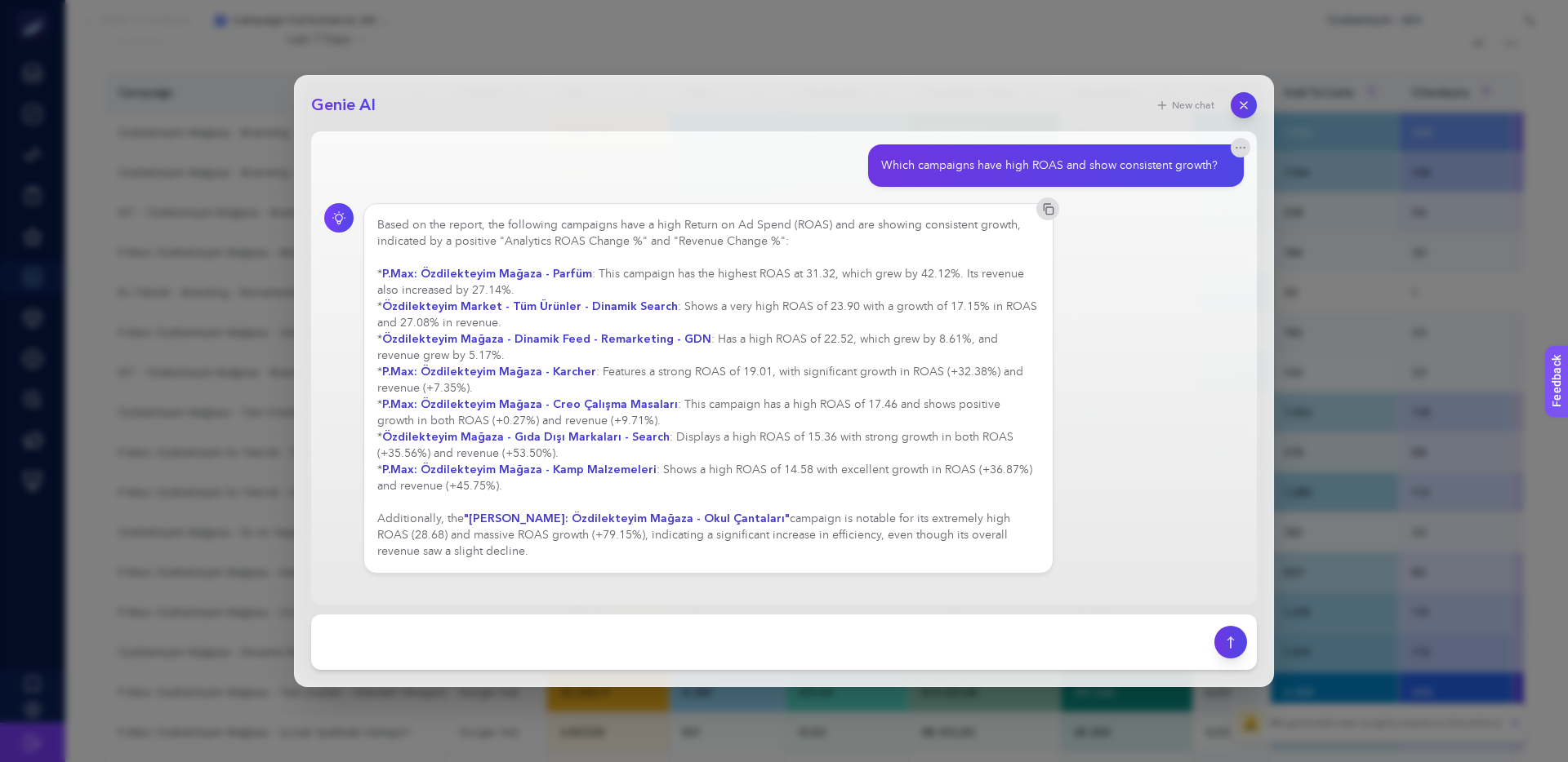
scroll to position [234, 0]
drag, startPoint x: 682, startPoint y: 403, endPoint x: 956, endPoint y: 404, distance: 274.0
click at [948, 404] on div "Based on the report, the following campaigns have a high Return on Ad Spend (RO…" at bounding box center [708, 388] width 662 height 343
click at [956, 404] on div "Based on the report, the following campaigns have a high Return on Ad Spend (RO…" at bounding box center [708, 388] width 662 height 343
drag, startPoint x: 954, startPoint y: 403, endPoint x: 829, endPoint y: 403, distance: 125.0
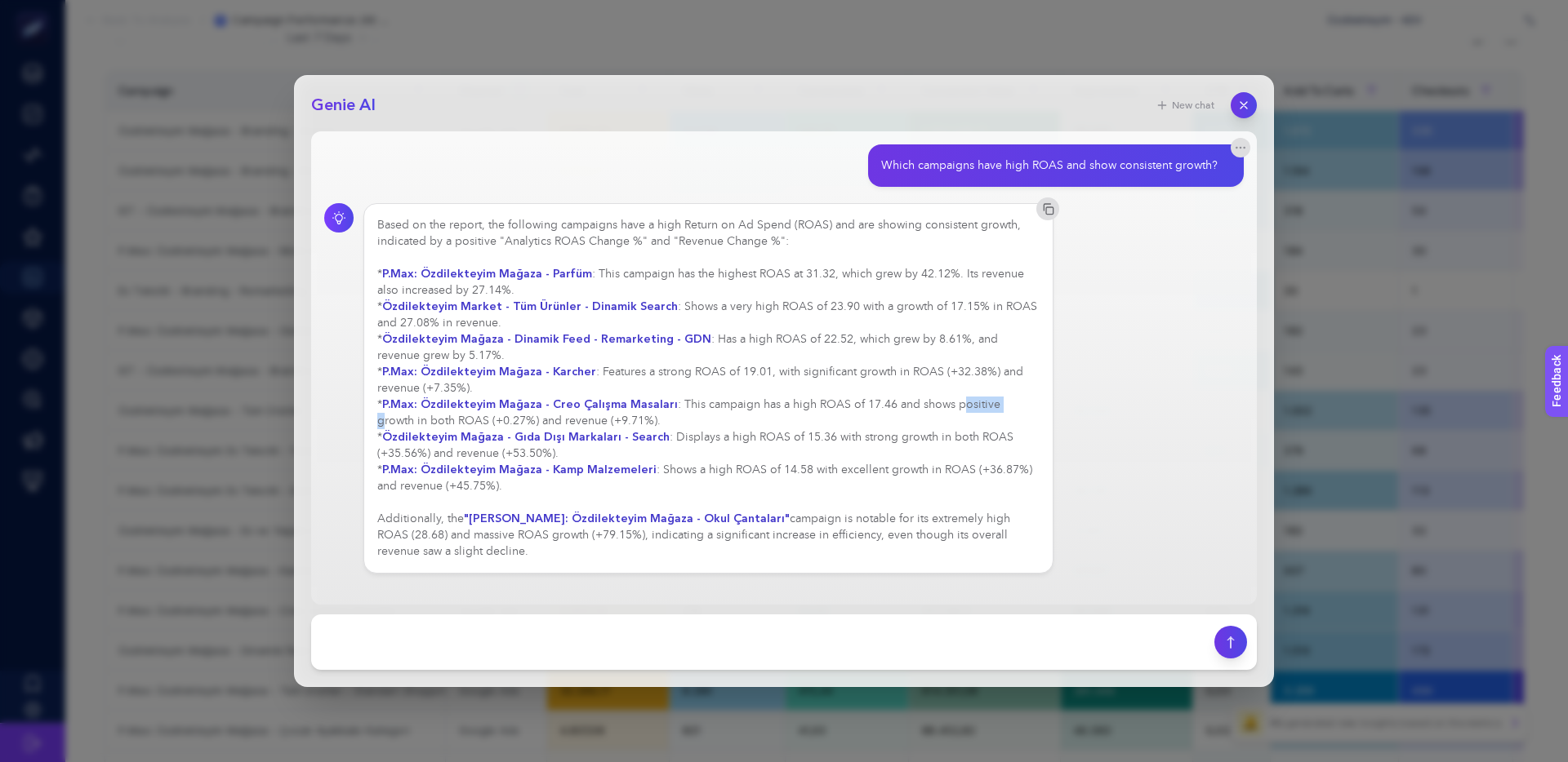
click at [868, 403] on div "Based on the report, the following campaigns have a high Return on Ad Spend (RO…" at bounding box center [708, 388] width 662 height 343
click at [829, 403] on div "Based on the report, the following campaigns have a high Return on Ad Spend (RO…" at bounding box center [708, 388] width 662 height 343
drag, startPoint x: 557, startPoint y: 423, endPoint x: 598, endPoint y: 421, distance: 41.0
click at [580, 422] on div "Based on the report, the following campaigns have a high Return on Ad Spend (RO…" at bounding box center [708, 388] width 662 height 343
click at [598, 421] on div "Based on the report, the following campaigns have a high Return on Ad Spend (RO…" at bounding box center [708, 388] width 662 height 343
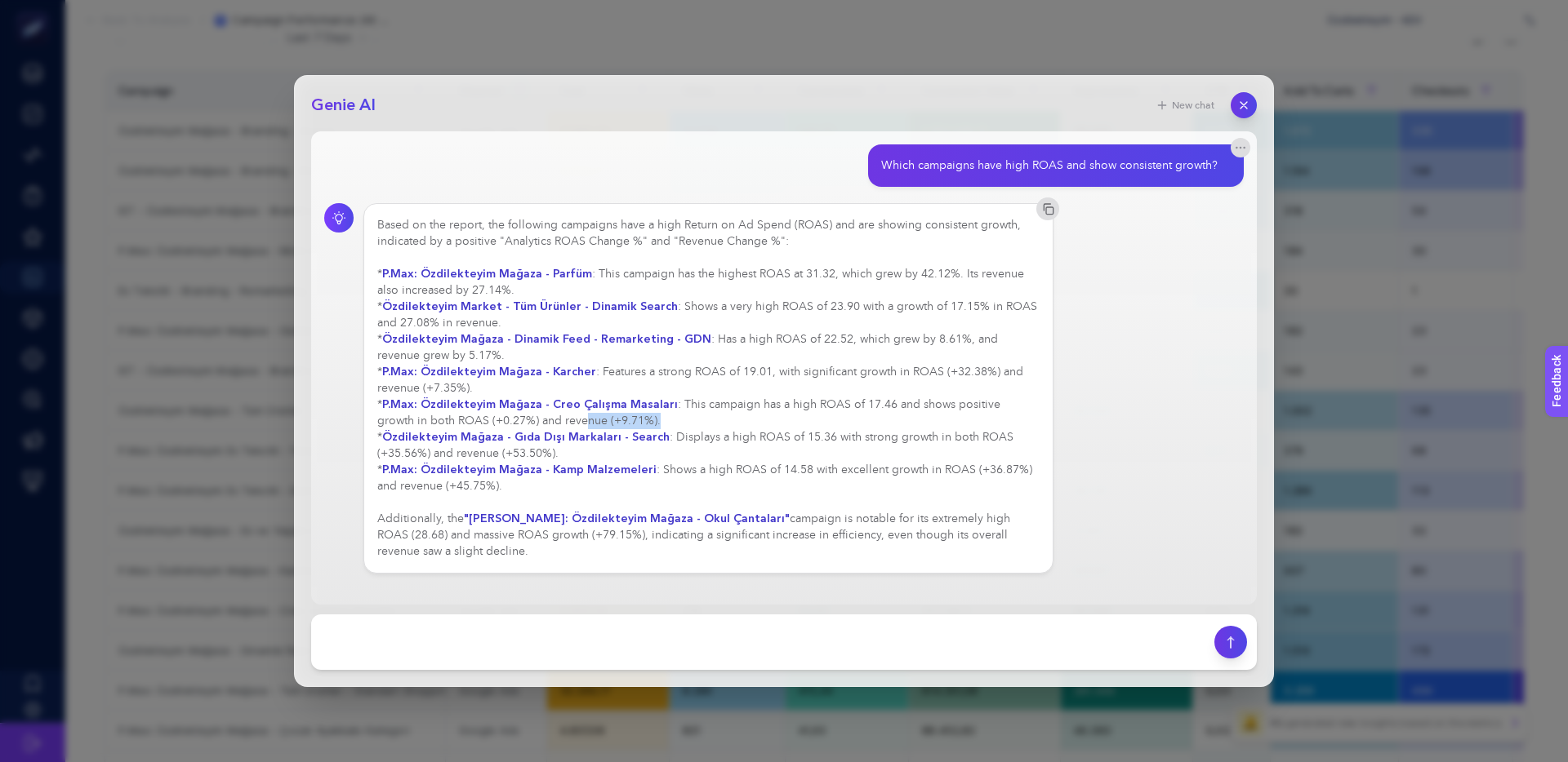
drag, startPoint x: 603, startPoint y: 420, endPoint x: 498, endPoint y: 420, distance: 105.0
click at [509, 420] on div "Based on the report, the following campaigns have a high Return on Ad Spend (RO…" at bounding box center [708, 388] width 662 height 343
drag, startPoint x: 494, startPoint y: 420, endPoint x: 656, endPoint y: 422, distance: 162.0
click at [499, 420] on div "Based on the report, the following campaigns have a high Return on Ad Spend (RO…" at bounding box center [708, 388] width 662 height 343
drag, startPoint x: 656, startPoint y: 422, endPoint x: 547, endPoint y: 420, distance: 109.0
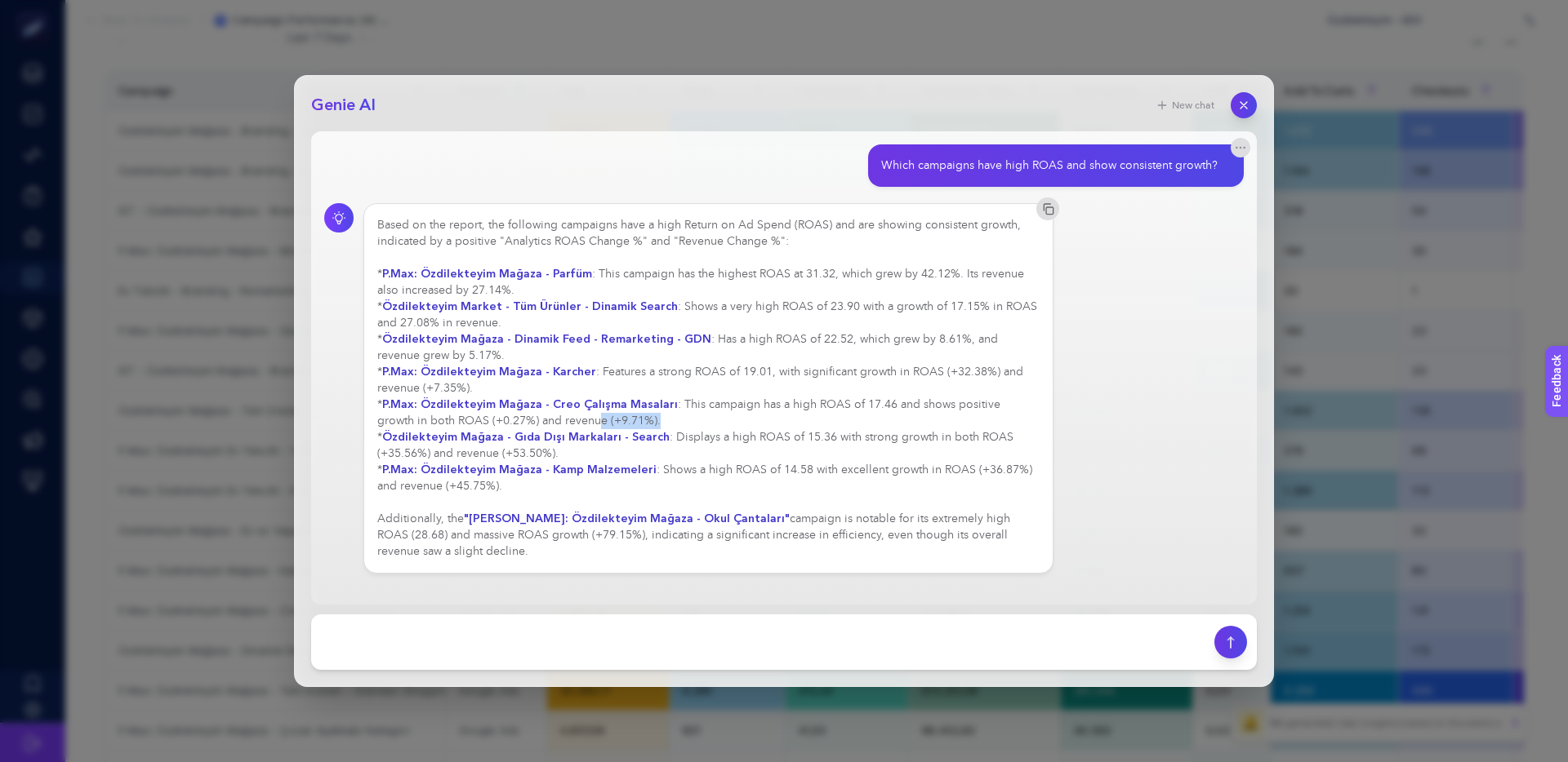
click at [547, 420] on div "Based on the report, the following campaigns have a high Return on Ad Spend (RO…" at bounding box center [708, 388] width 662 height 343
drag, startPoint x: 413, startPoint y: 420, endPoint x: 494, endPoint y: 421, distance: 81.0
click at [492, 421] on div "Based on the report, the following campaigns have a high Return on Ad Spend (RO…" at bounding box center [708, 388] width 662 height 343
click at [494, 421] on div "Based on the report, the following campaigns have a high Return on Ad Spend (RO…" at bounding box center [708, 388] width 662 height 343
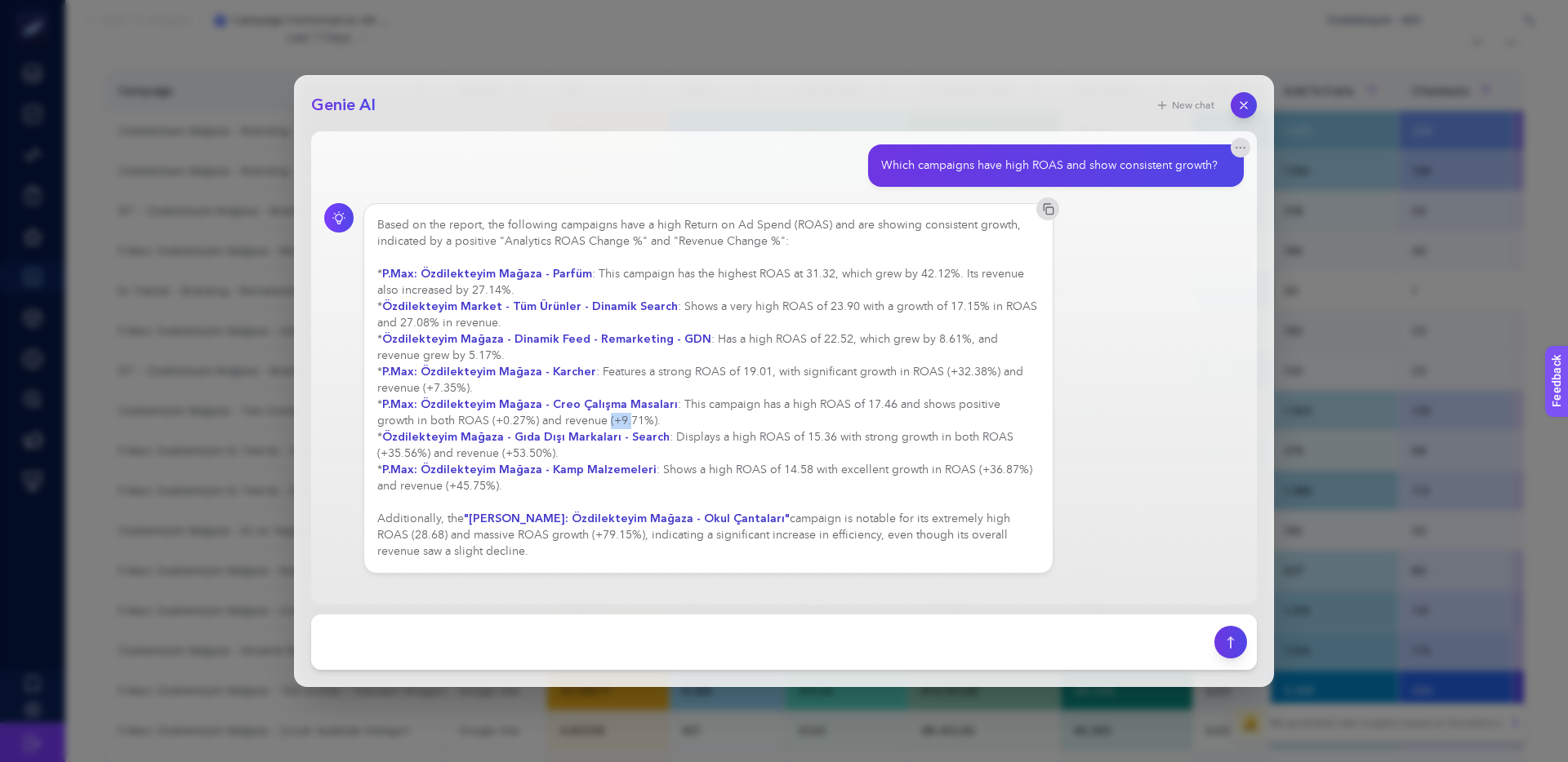
drag, startPoint x: 579, startPoint y: 421, endPoint x: 478, endPoint y: 418, distance: 101.0
click at [496, 418] on div "Based on the report, the following campaigns have a high Return on Ad Spend (RO…" at bounding box center [708, 388] width 662 height 343
click at [478, 418] on div "Based on the report, the following campaigns have a high Return on Ad Spend (RO…" at bounding box center [708, 388] width 662 height 343
click at [1252, 100] on button "button" at bounding box center [1243, 105] width 27 height 27
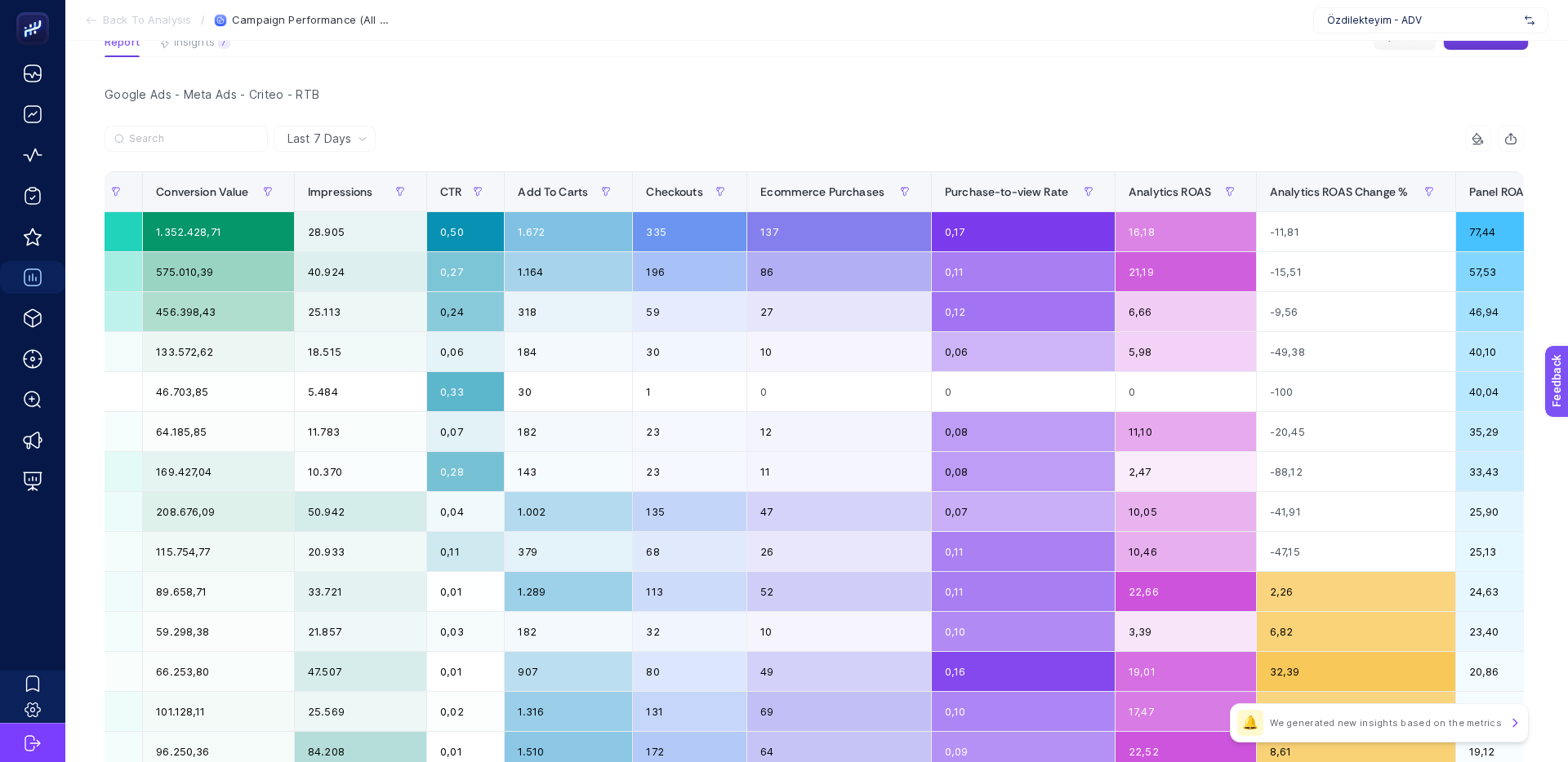
scroll to position [0, 765]
drag, startPoint x: 1152, startPoint y: 228, endPoint x: 1117, endPoint y: 229, distance: 35.0
click at [1117, 229] on div "16,18" at bounding box center [1185, 232] width 140 height 39
click at [1157, 230] on div "16,18" at bounding box center [1185, 232] width 140 height 39
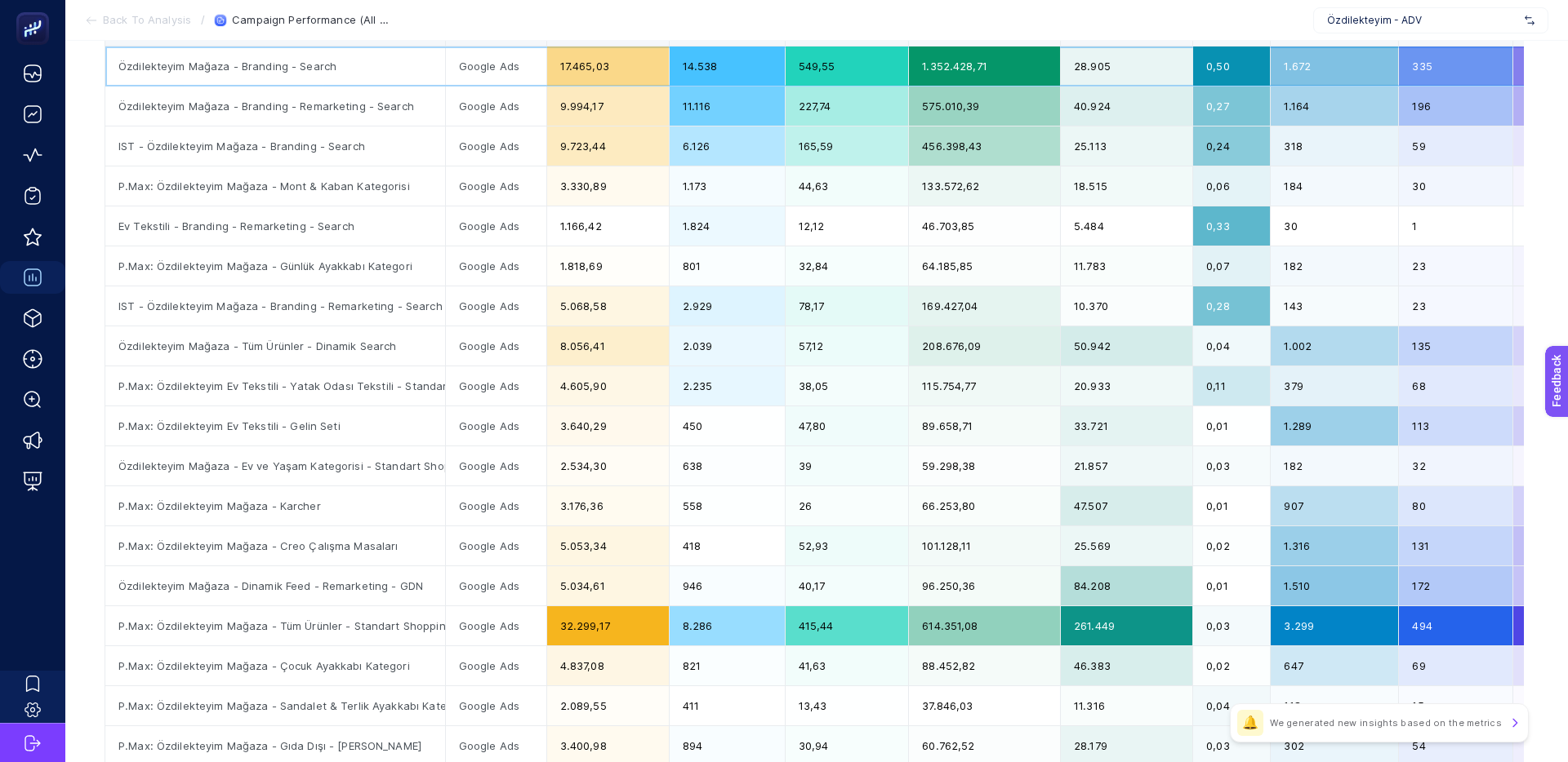
scroll to position [300, 0]
drag, startPoint x: 583, startPoint y: 467, endPoint x: 542, endPoint y: 465, distance: 41.0
click at [547, 465] on div "2.534,30" at bounding box center [608, 465] width 122 height 39
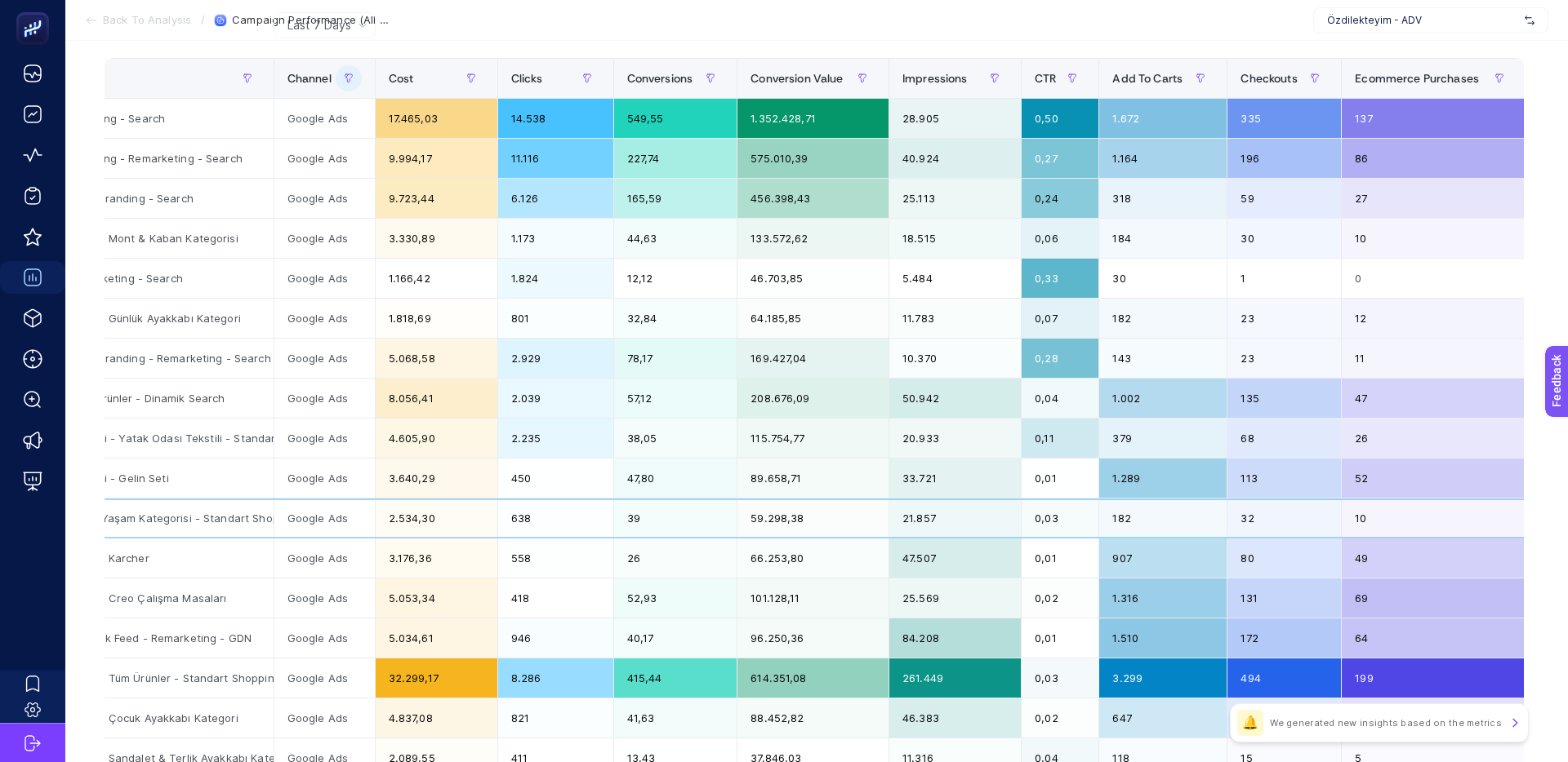
scroll to position [249, 0]
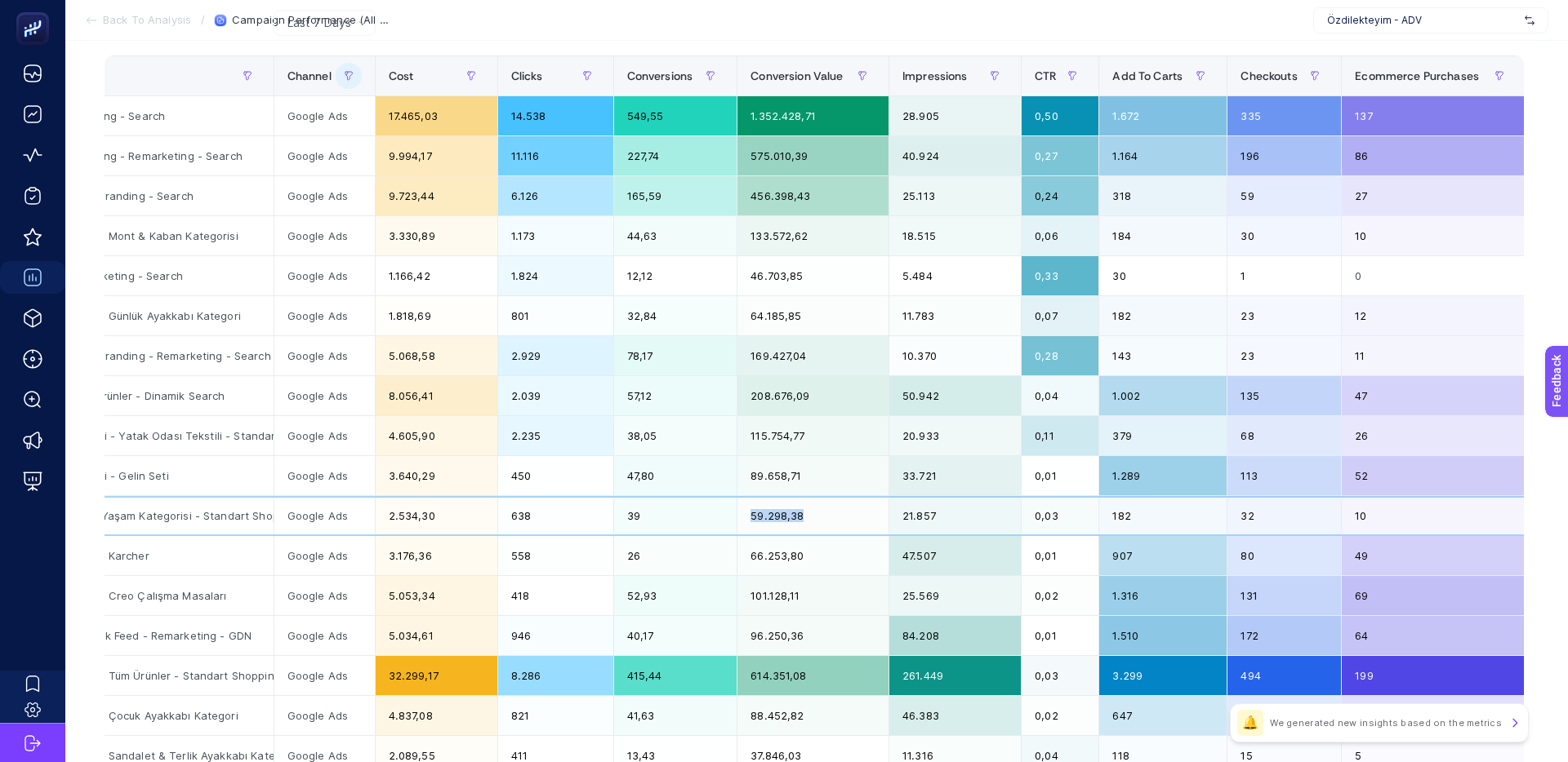
drag, startPoint x: 721, startPoint y: 513, endPoint x: 711, endPoint y: 513, distance: 10.0
click at [711, 513] on tr "Özdilekteyim Mağaza - Ev ve Yaşam Kategorisi - Standart Shopping Google Ads 2.5…" at bounding box center [1190, 515] width 2512 height 40
click at [711, 513] on div "39" at bounding box center [676, 515] width 123 height 39
drag, startPoint x: 524, startPoint y: 520, endPoint x: 485, endPoint y: 520, distance: 39.0
click at [485, 520] on tr "Özdilekteyim Mağaza - Ev ve Yaşam Kategorisi - Standart Shopping Google Ads 2.5…" at bounding box center [1190, 515] width 2512 height 40
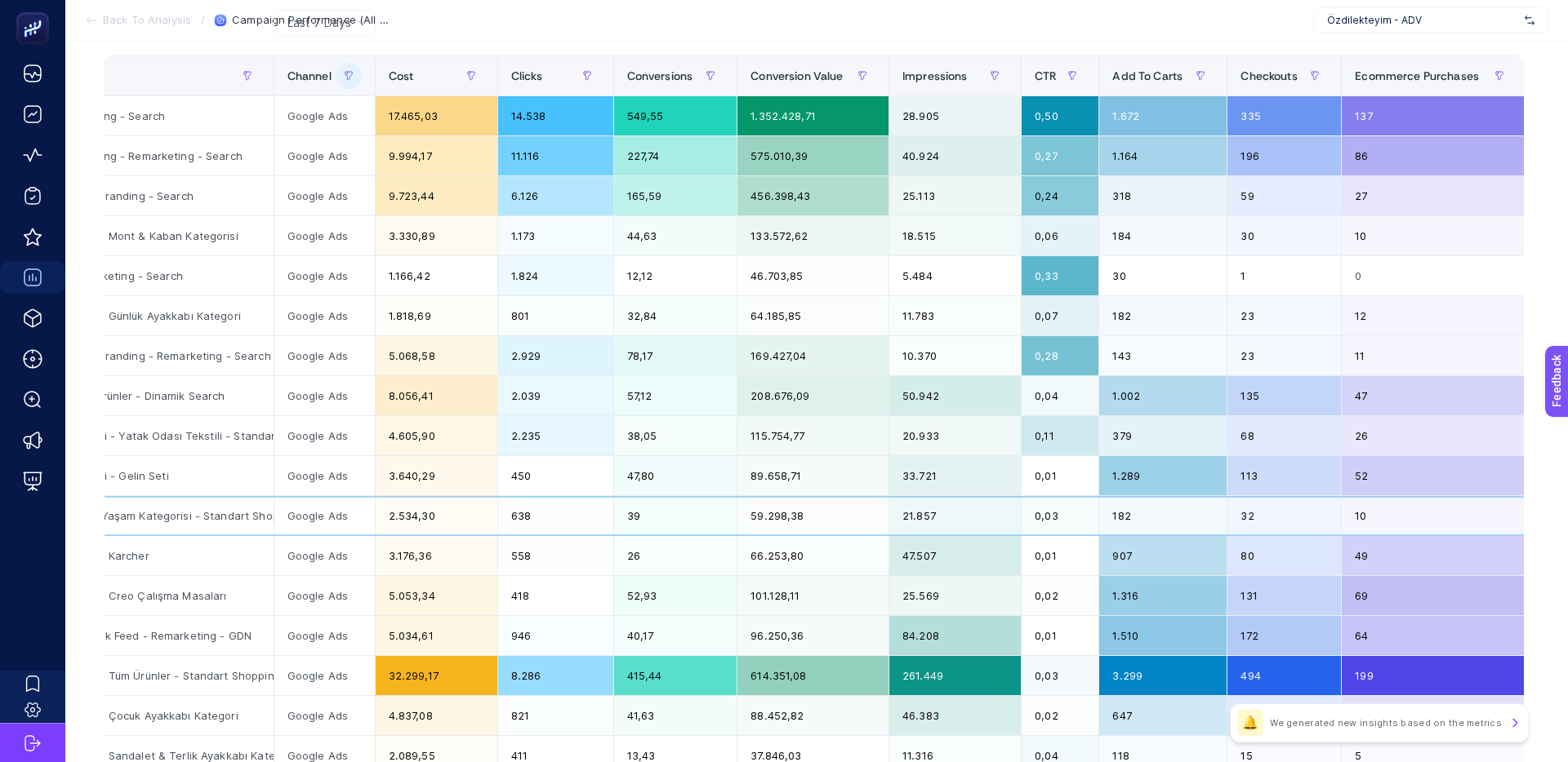
drag, startPoint x: 485, startPoint y: 520, endPoint x: 497, endPoint y: 520, distance: 12.0
click at [485, 520] on div "2.534,30" at bounding box center [436, 515] width 122 height 39
drag, startPoint x: 656, startPoint y: 519, endPoint x: 586, endPoint y: 516, distance: 70.1
click at [586, 516] on tr "Özdilekteyim Mağaza - Ev ve Yaşam Kategorisi - Standart Shopping Google Ads 2.5…" at bounding box center [1190, 515] width 2512 height 40
click at [586, 516] on div "638" at bounding box center [555, 515] width 115 height 39
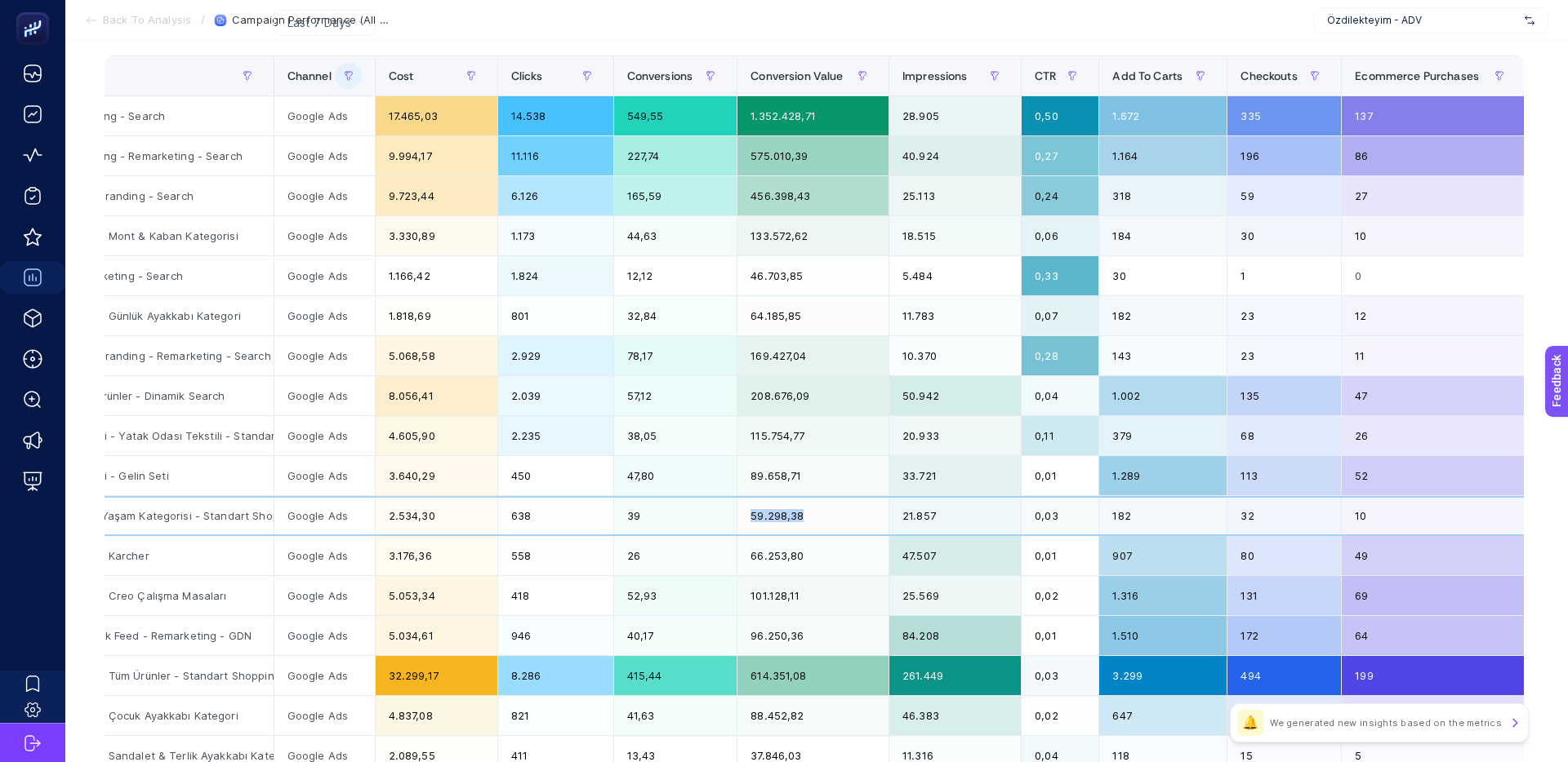
drag, startPoint x: 801, startPoint y: 521, endPoint x: 719, endPoint y: 518, distance: 82.1
click at [721, 518] on tr "Özdilekteyim Mağaza - Ev ve Yaşam Kategorisi - Standart Shopping Google Ads 2.5…" at bounding box center [1190, 515] width 2512 height 40
click at [717, 518] on div "39" at bounding box center [676, 515] width 123 height 39
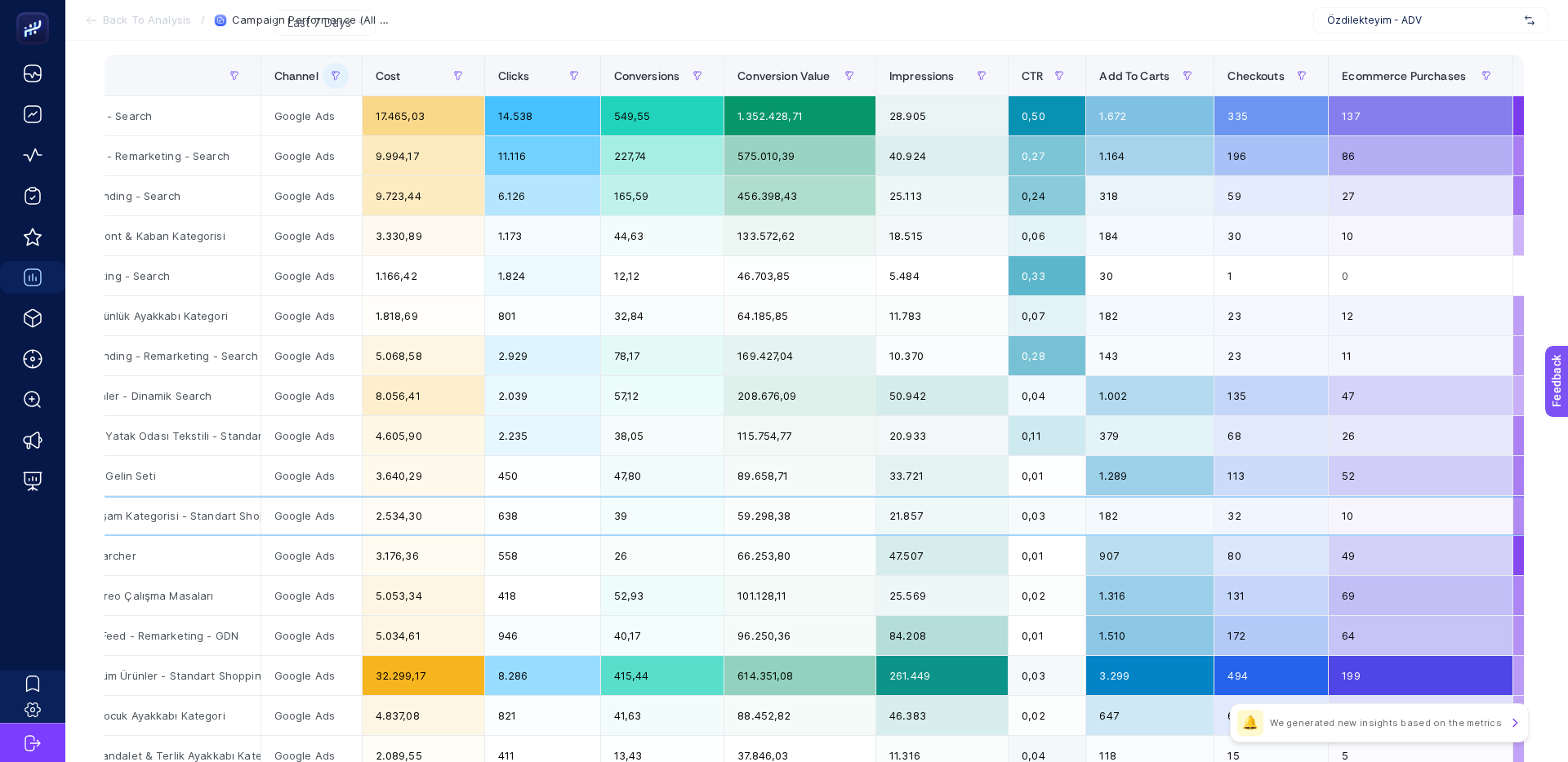
scroll to position [0, 196]
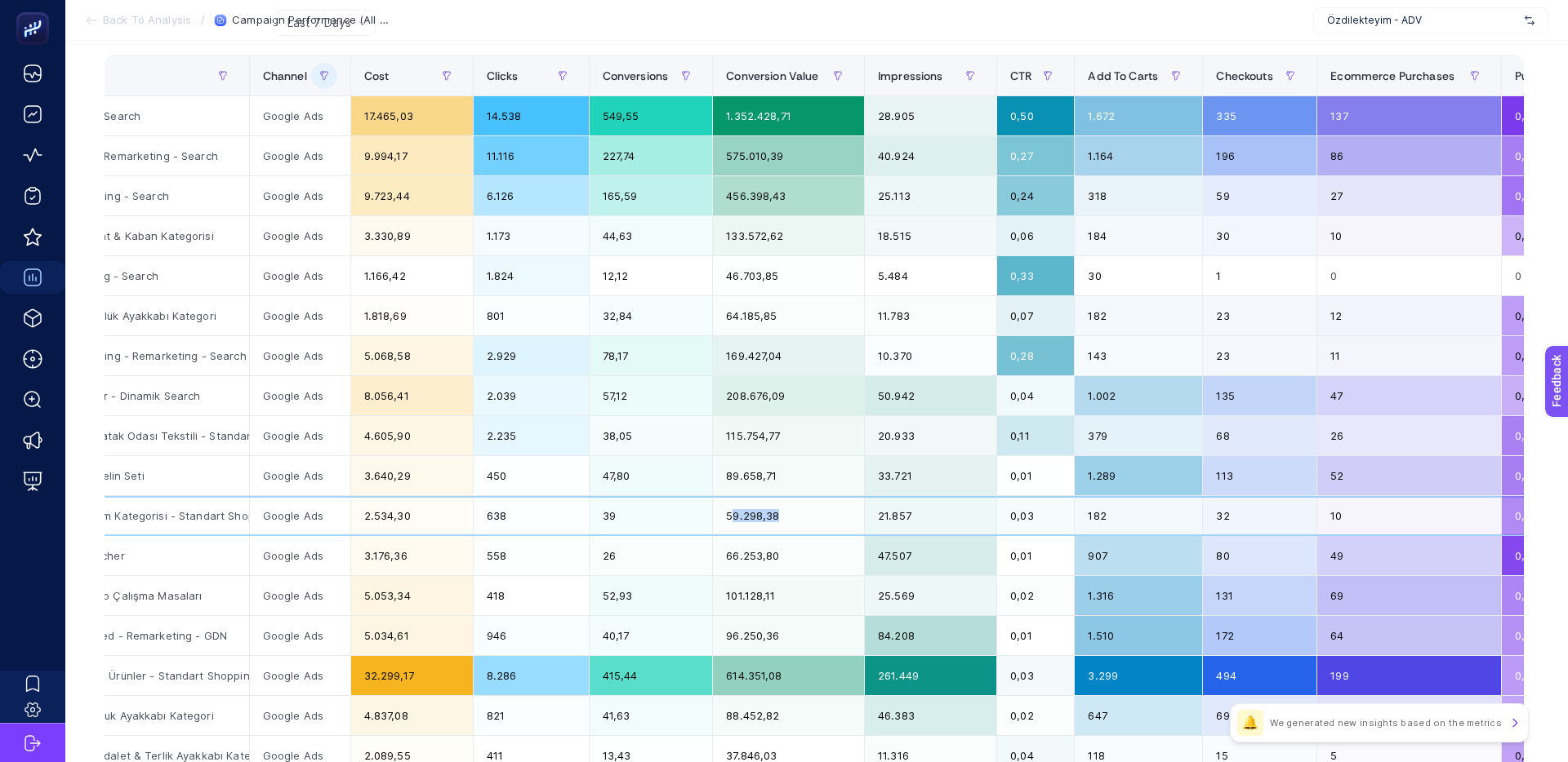
drag, startPoint x: 769, startPoint y: 515, endPoint x: 729, endPoint y: 515, distance: 40.0
click at [729, 515] on div "59.298,38" at bounding box center [788, 515] width 151 height 39
drag, startPoint x: 505, startPoint y: 514, endPoint x: 459, endPoint y: 514, distance: 46.0
click at [460, 514] on tr "Özdilekteyim Mağaza - Ev ve Yaşam Kategorisi - Standart Shopping Google Ads 2.5…" at bounding box center [1165, 515] width 2512 height 40
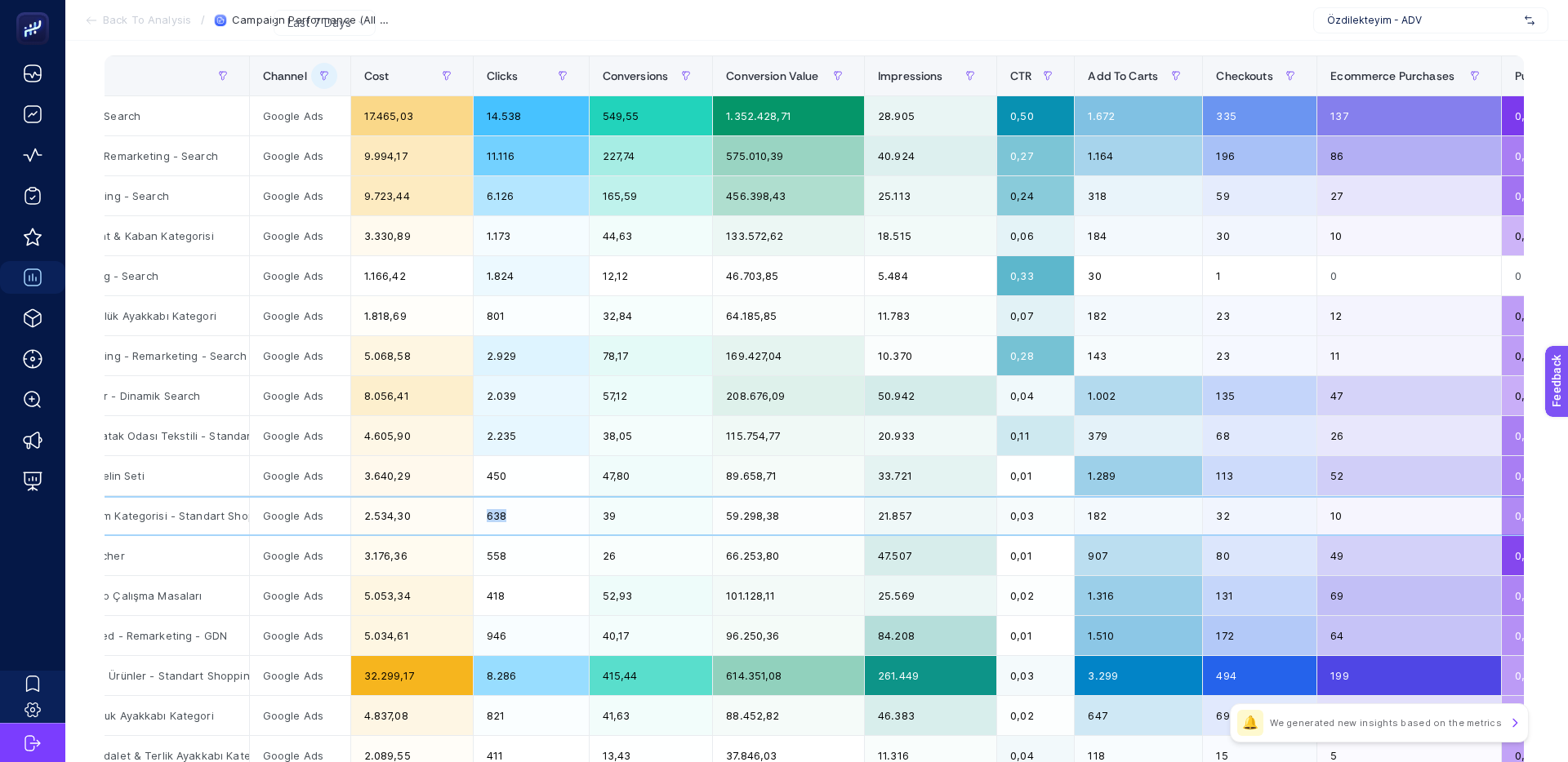
click at [459, 514] on div "2.534,30" at bounding box center [412, 515] width 122 height 39
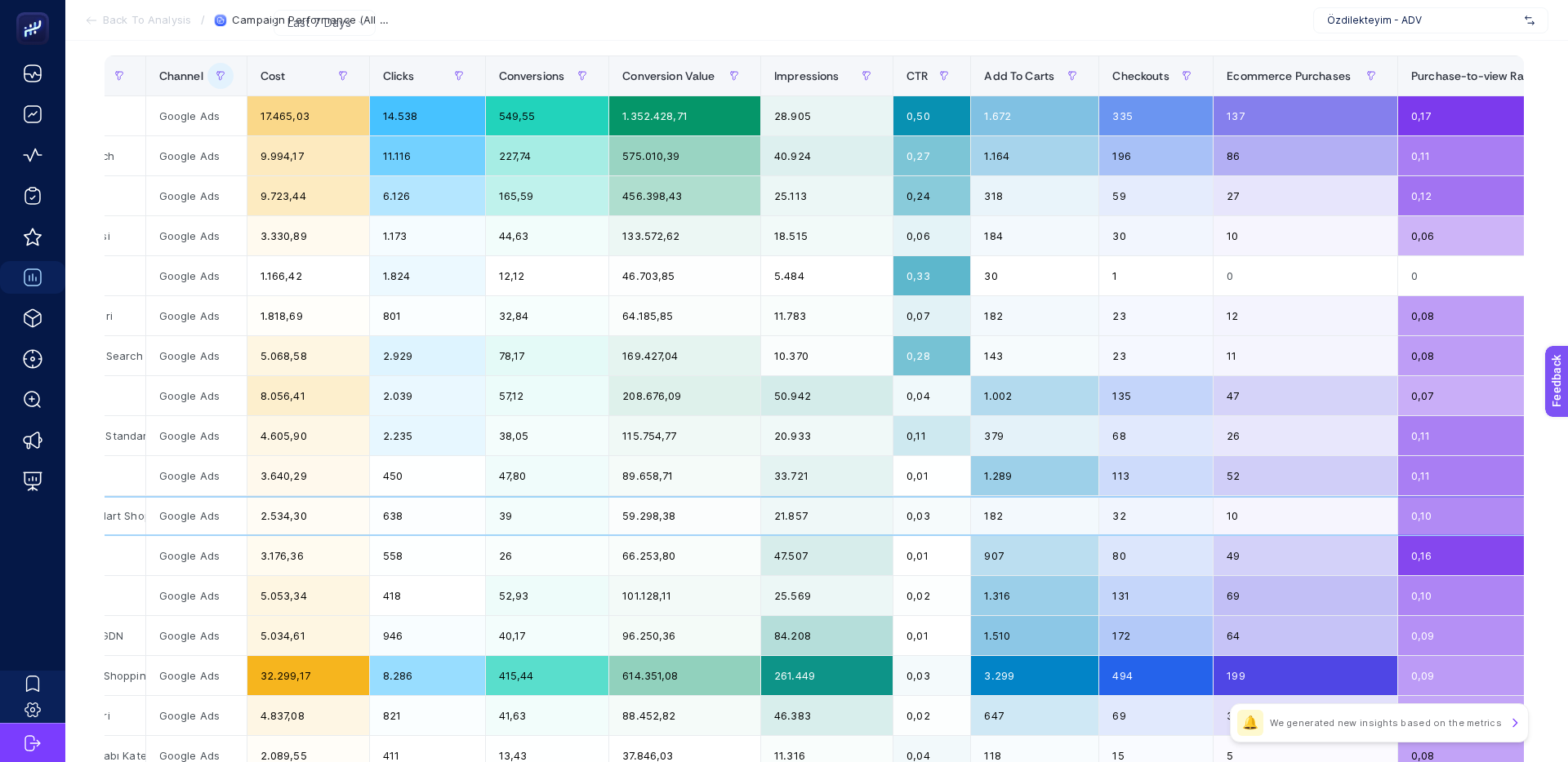
scroll to position [0, 302]
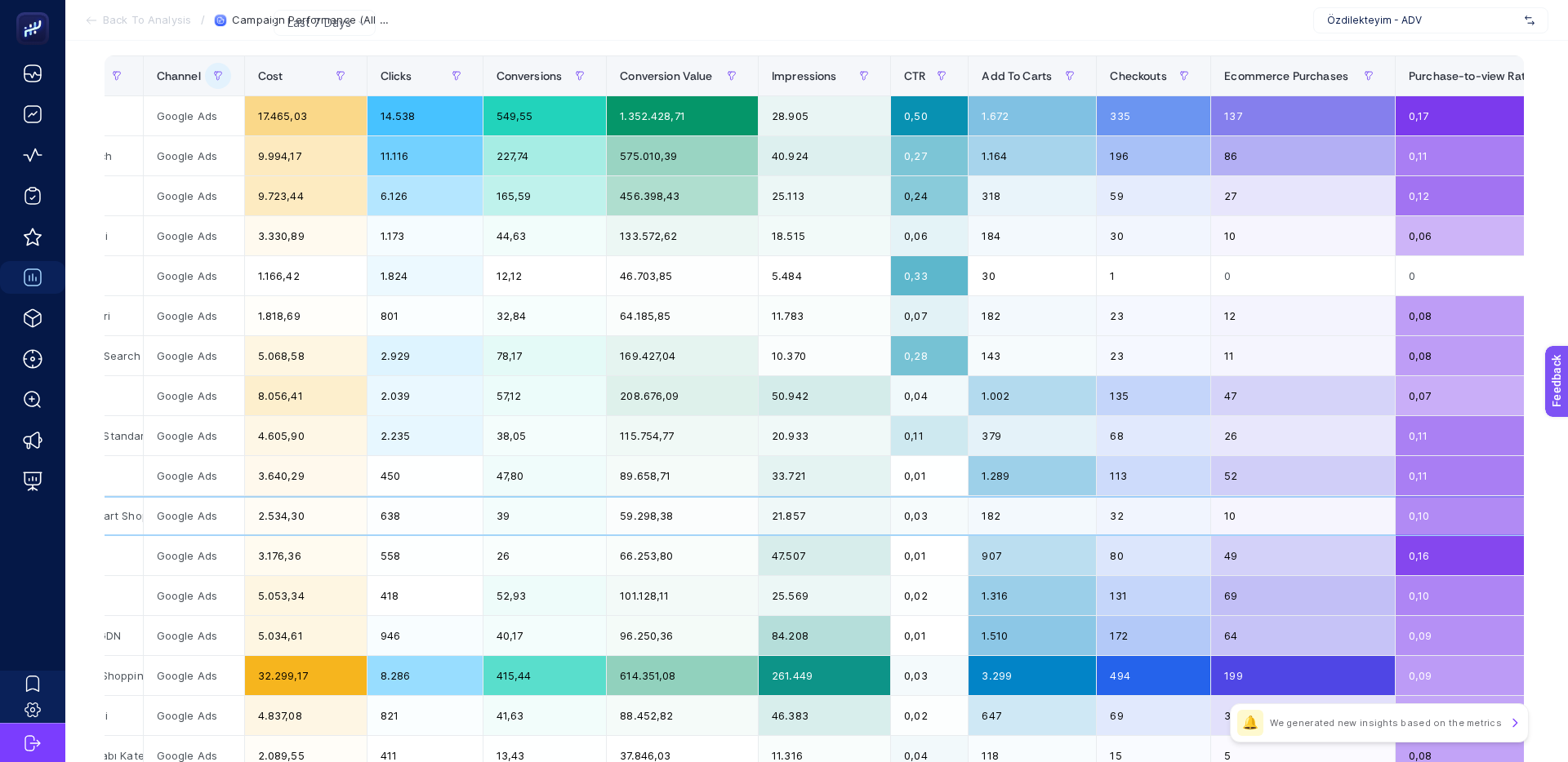
drag, startPoint x: 1010, startPoint y: 517, endPoint x: 956, endPoint y: 515, distance: 54.0
click at [966, 515] on tr "Özdilekteyim Mağaza - Ev ve Yaşam Kategorisi - Standart Shopping Google Ads 2.5…" at bounding box center [1059, 515] width 2512 height 40
click at [954, 514] on div "0,03" at bounding box center [929, 515] width 77 height 39
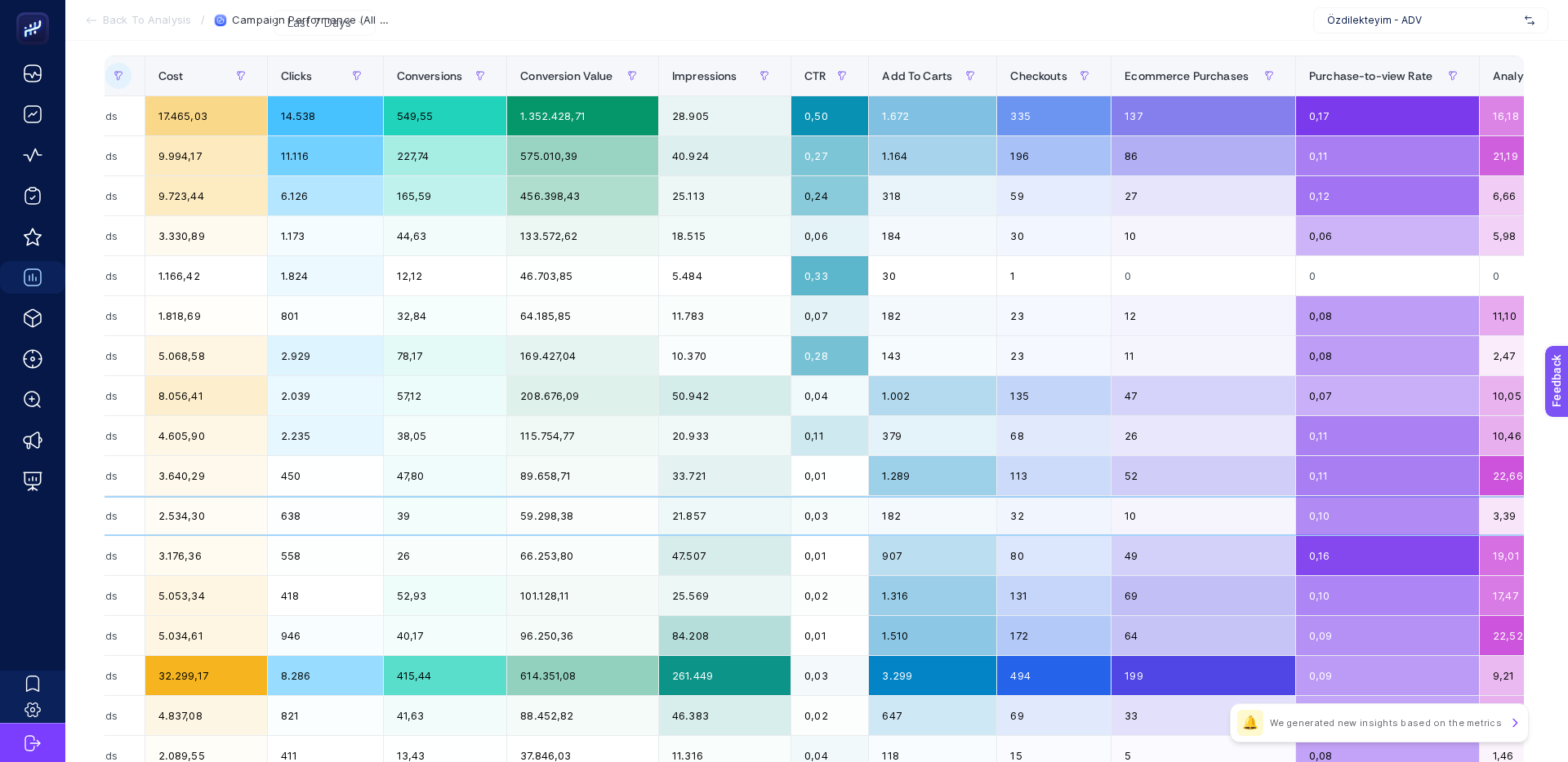
scroll to position [0, 404]
drag, startPoint x: 1022, startPoint y: 515, endPoint x: 979, endPoint y: 515, distance: 43.0
click at [982, 515] on tr "Özdilekteyim Mağaza - Ev ve Yaşam Kategorisi - Standart Shopping Google Ads 2.5…" at bounding box center [958, 515] width 2512 height 40
click at [979, 515] on div "182" at bounding box center [931, 515] width 128 height 39
drag, startPoint x: 1158, startPoint y: 517, endPoint x: 1105, endPoint y: 516, distance: 53.0
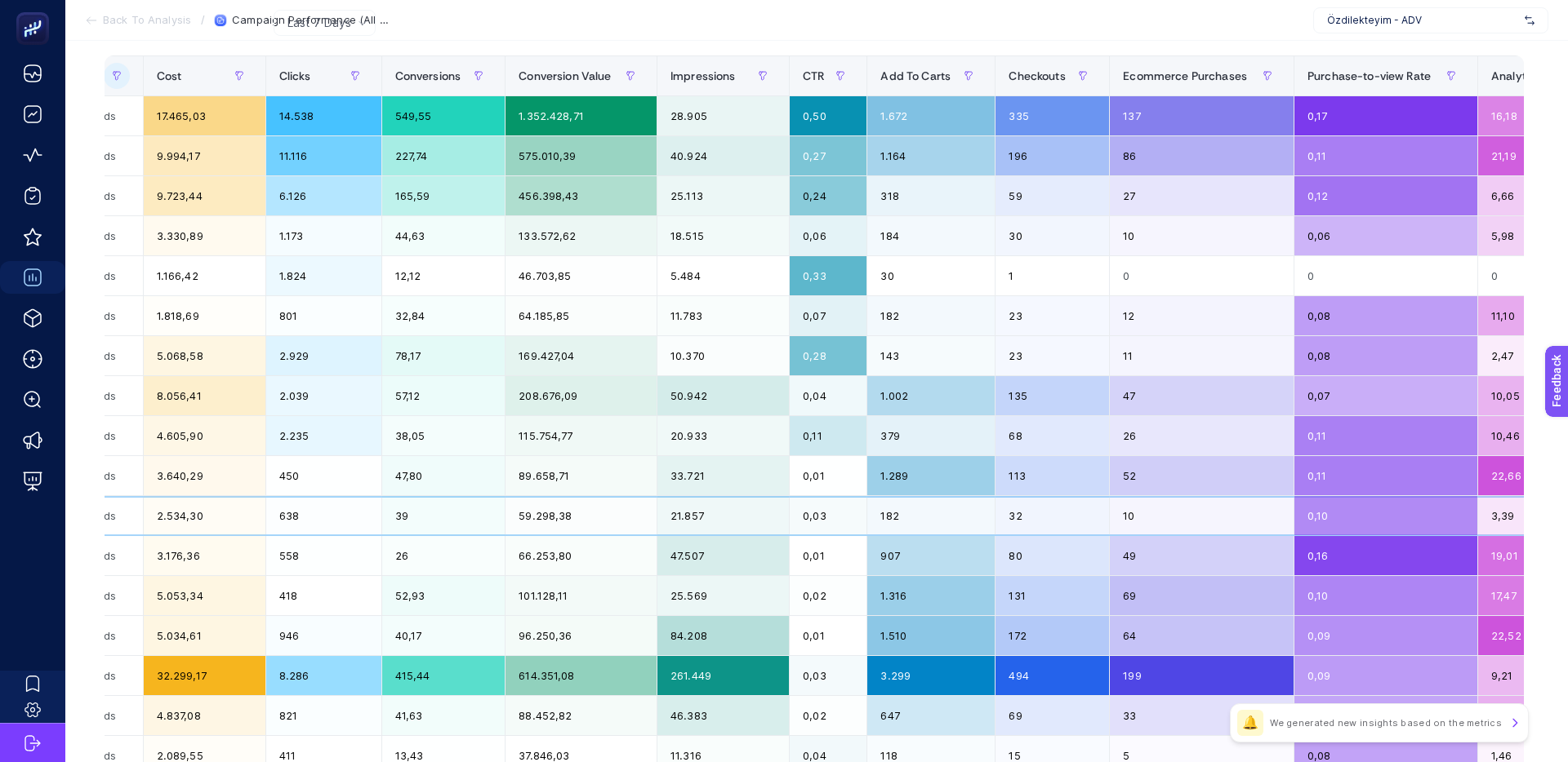
click at [1108, 516] on tr "Özdilekteyim Mağaza - Ev ve Yaşam Kategorisi - Standart Shopping Google Ads 2.5…" at bounding box center [958, 515] width 2512 height 40
click at [1104, 516] on div "32" at bounding box center [1052, 515] width 114 height 39
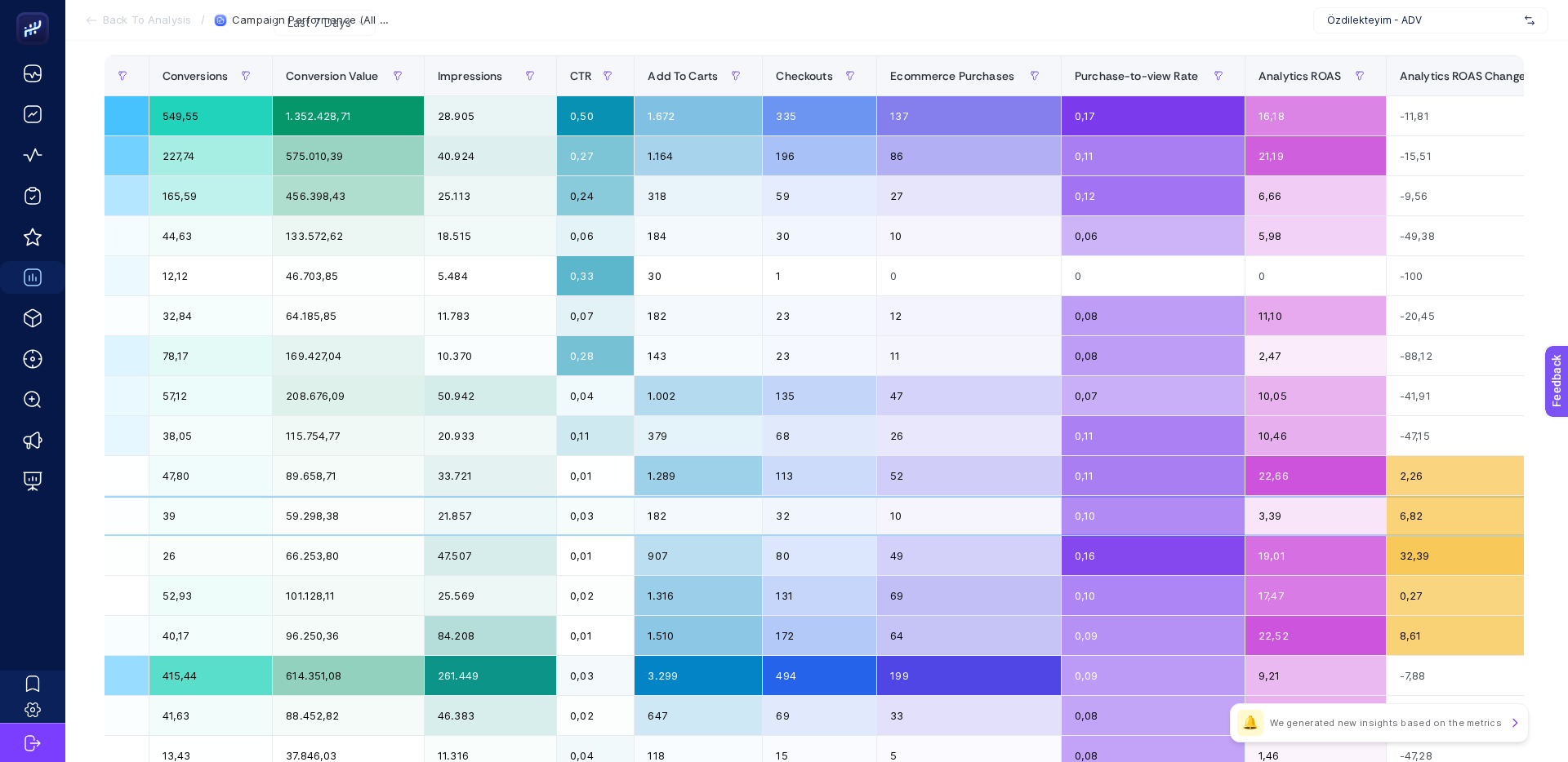
scroll to position [0, 642]
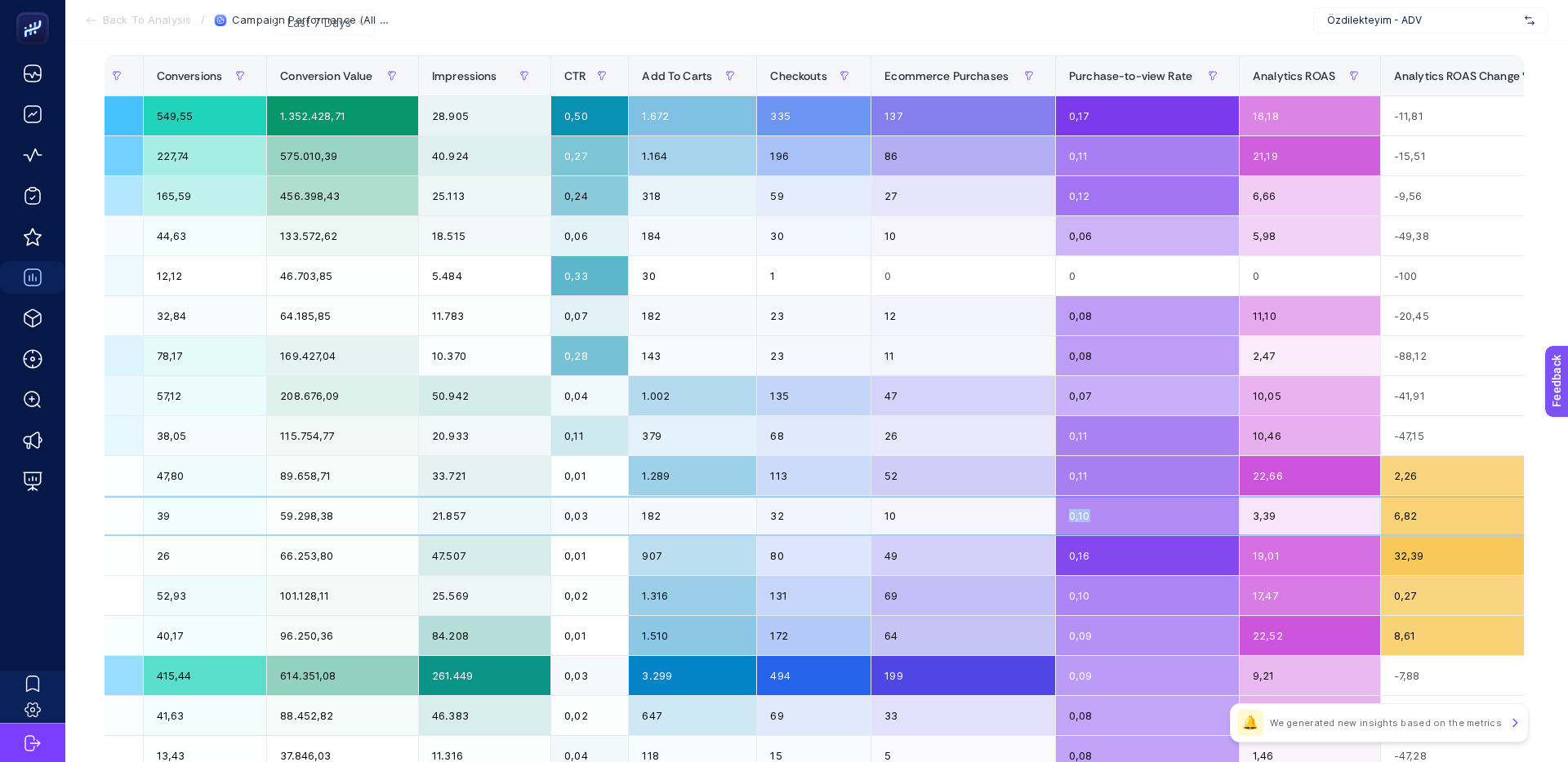
drag, startPoint x: 1141, startPoint y: 517, endPoint x: 1048, endPoint y: 518, distance: 93.0
click at [1048, 518] on tr "Özdilekteyim Mağaza - Ev ve Yaşam Kategorisi - Standart Shopping Google Ads 2.5…" at bounding box center [719, 515] width 2512 height 40
click at [1048, 518] on div "10" at bounding box center [962, 515] width 183 height 39
drag, startPoint x: 1081, startPoint y: 515, endPoint x: 1040, endPoint y: 515, distance: 41.0
click at [1040, 515] on tr "Özdilekteyim Mağaza - Ev ve Yaşam Kategorisi - Standart Shopping Google Ads 2.5…" at bounding box center [719, 515] width 2512 height 40
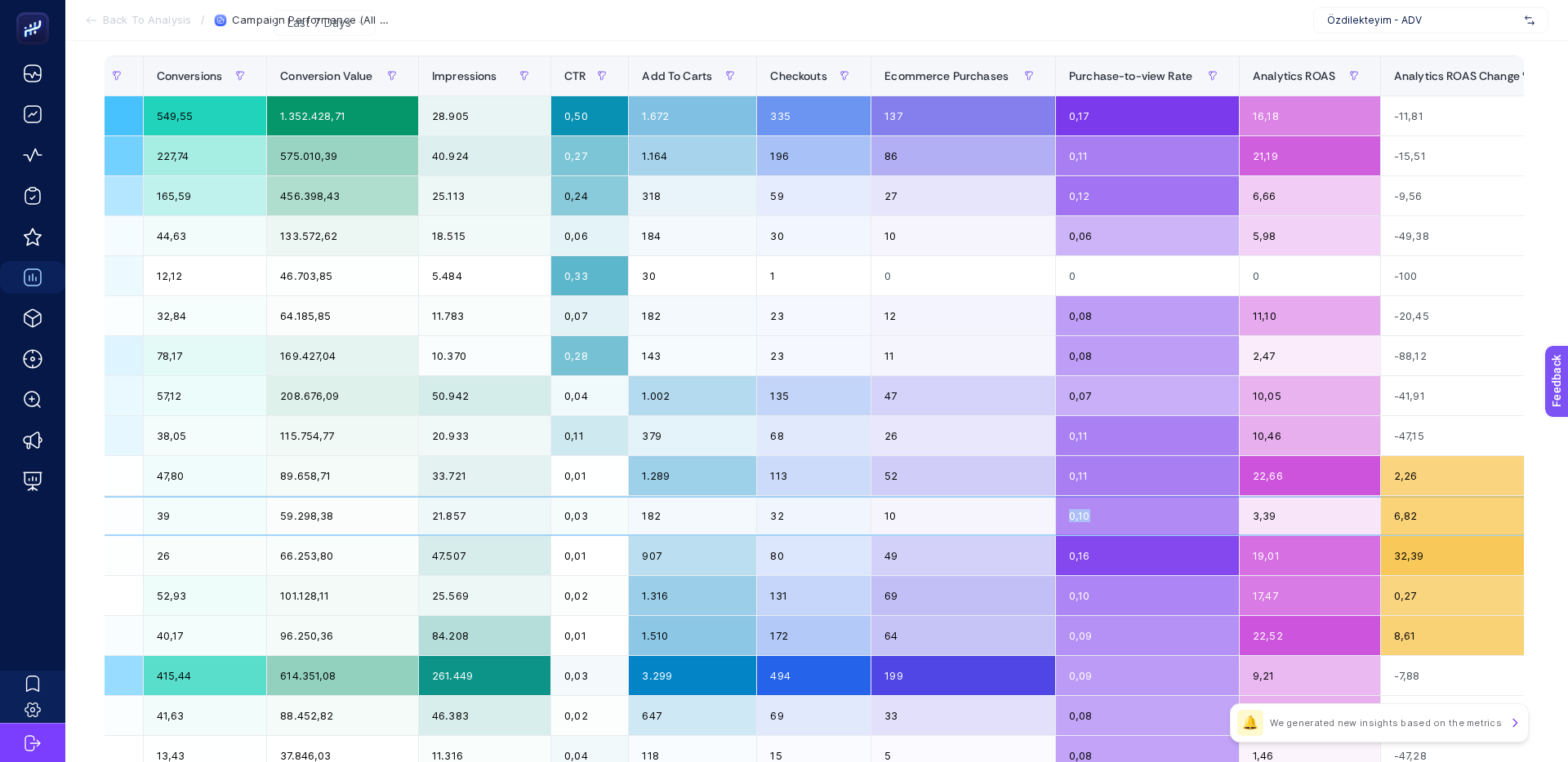
click at [1040, 515] on div "10" at bounding box center [962, 515] width 183 height 39
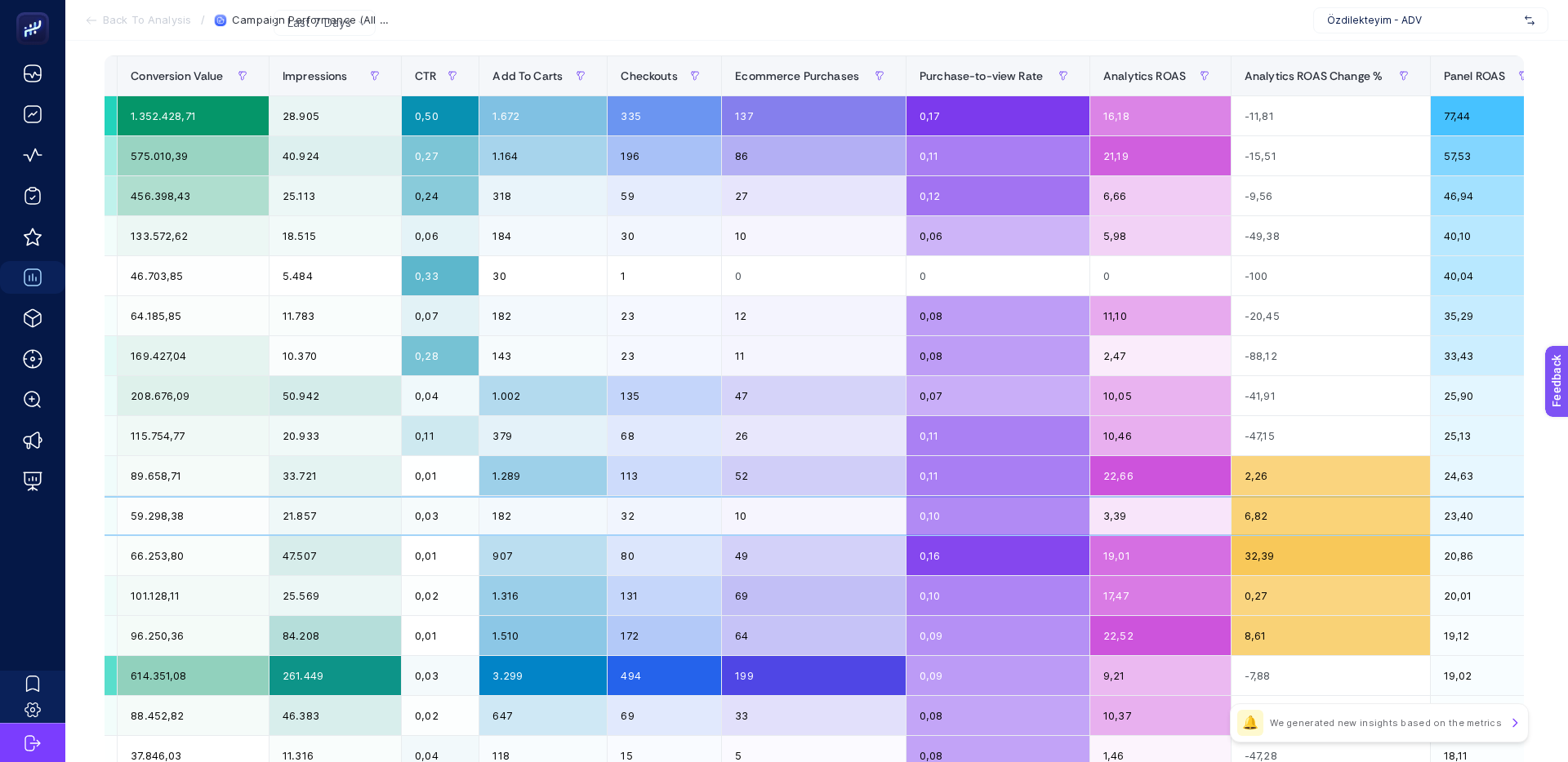
scroll to position [0, 794]
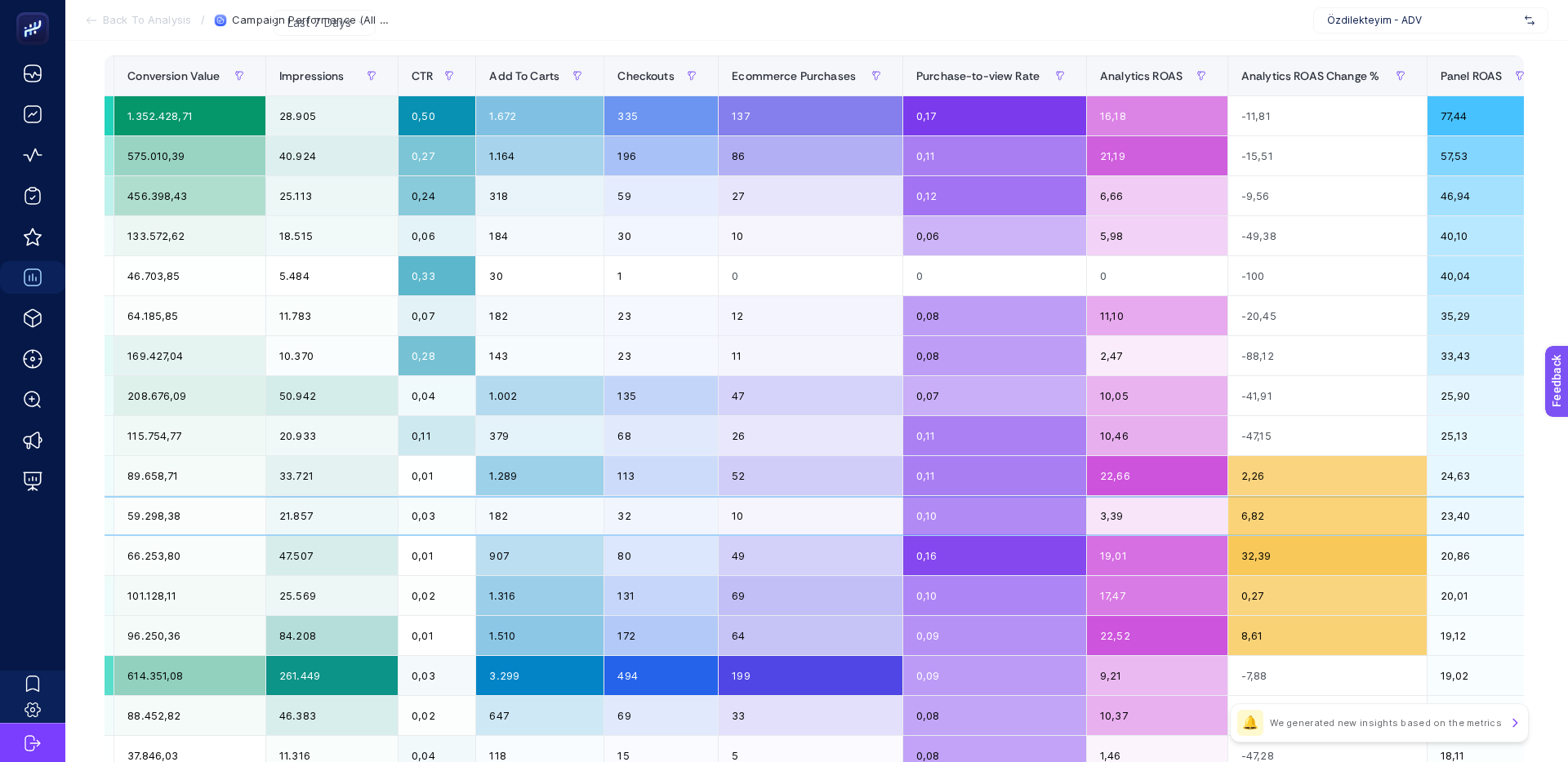
click at [721, 515] on tr "Özdilekteyim Mağaza - Ev ve Yaşam Kategorisi - Standart Shopping Google Ads 2.5…" at bounding box center [567, 515] width 2512 height 40
click at [717, 515] on div "32" at bounding box center [661, 515] width 114 height 39
drag, startPoint x: 643, startPoint y: 518, endPoint x: 601, endPoint y: 520, distance: 42.0
click at [601, 520] on tr "Özdilekteyim Mağaza - Ev ve Yaşam Kategorisi - Standart Shopping Google Ads 2.5…" at bounding box center [567, 515] width 2512 height 40
click at [601, 520] on div "182" at bounding box center [539, 515] width 128 height 39
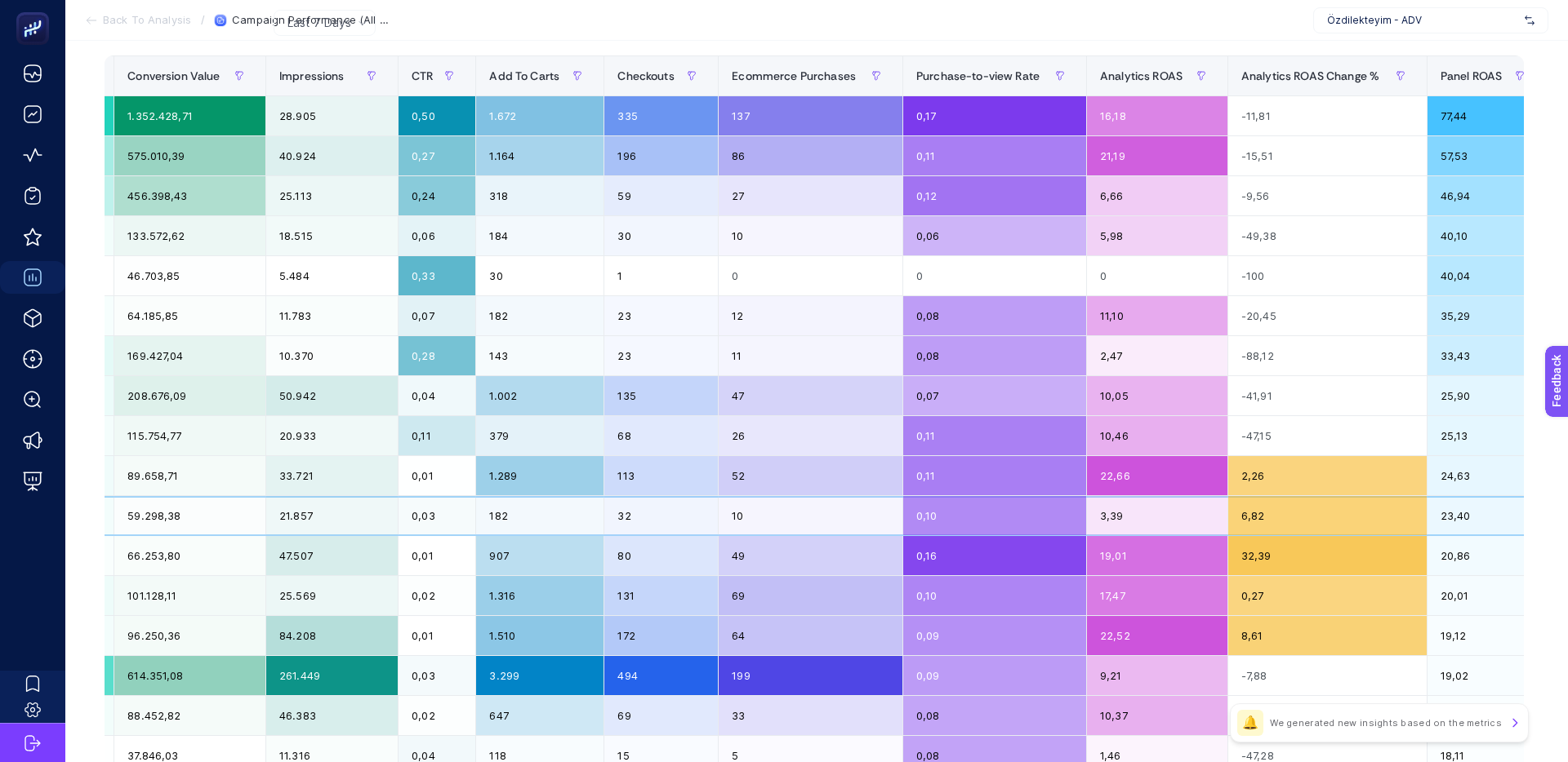
drag, startPoint x: 1133, startPoint y: 519, endPoint x: 1085, endPoint y: 516, distance: 48.1
click at [1094, 516] on div "3,39" at bounding box center [1156, 515] width 140 height 39
click at [1087, 516] on td "3,39" at bounding box center [1157, 515] width 141 height 40
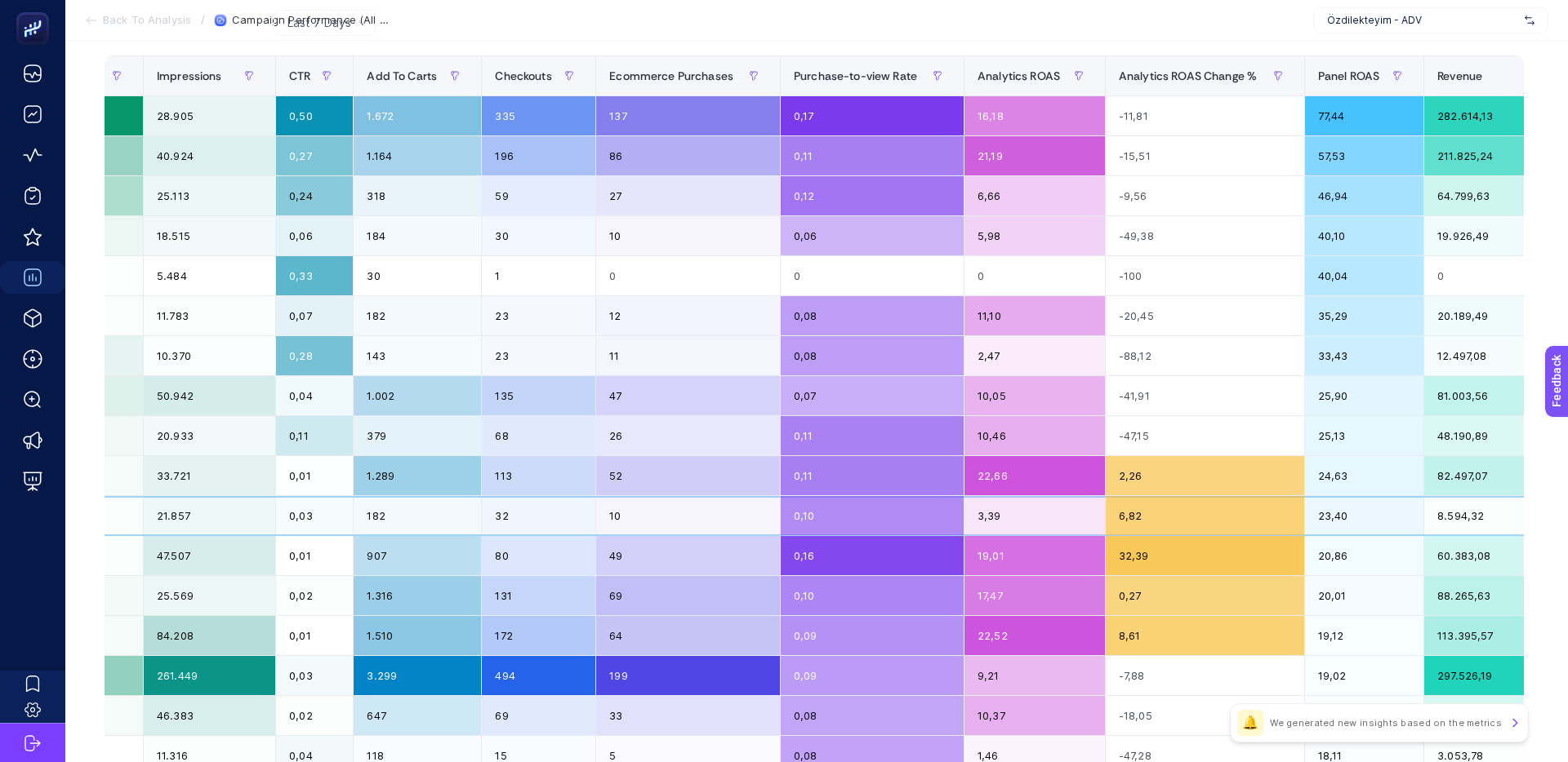
scroll to position [0, 961]
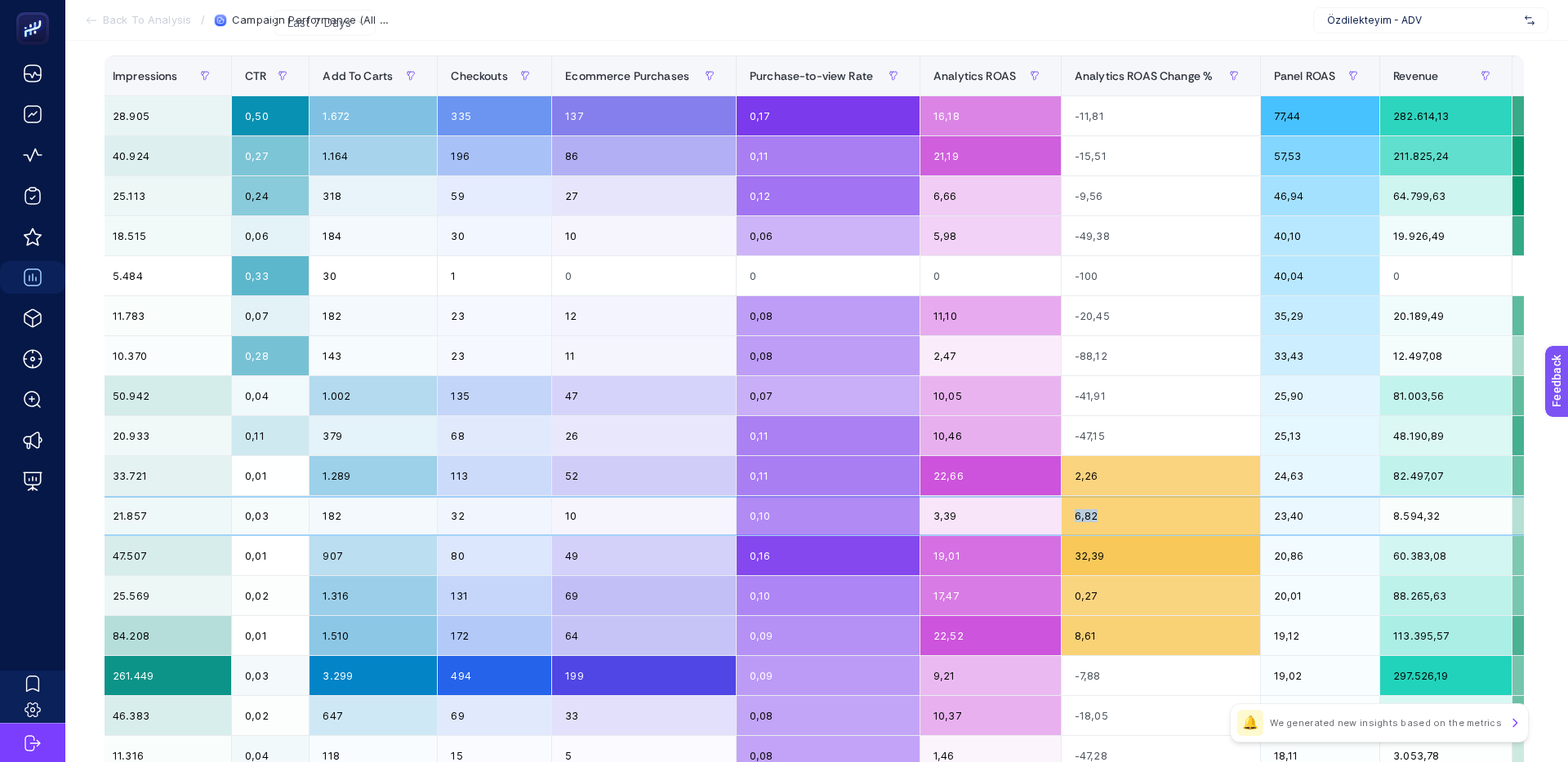
drag, startPoint x: 1075, startPoint y: 517, endPoint x: 1060, endPoint y: 516, distance: 15.0
click at [1061, 516] on div "6,82" at bounding box center [1160, 515] width 198 height 39
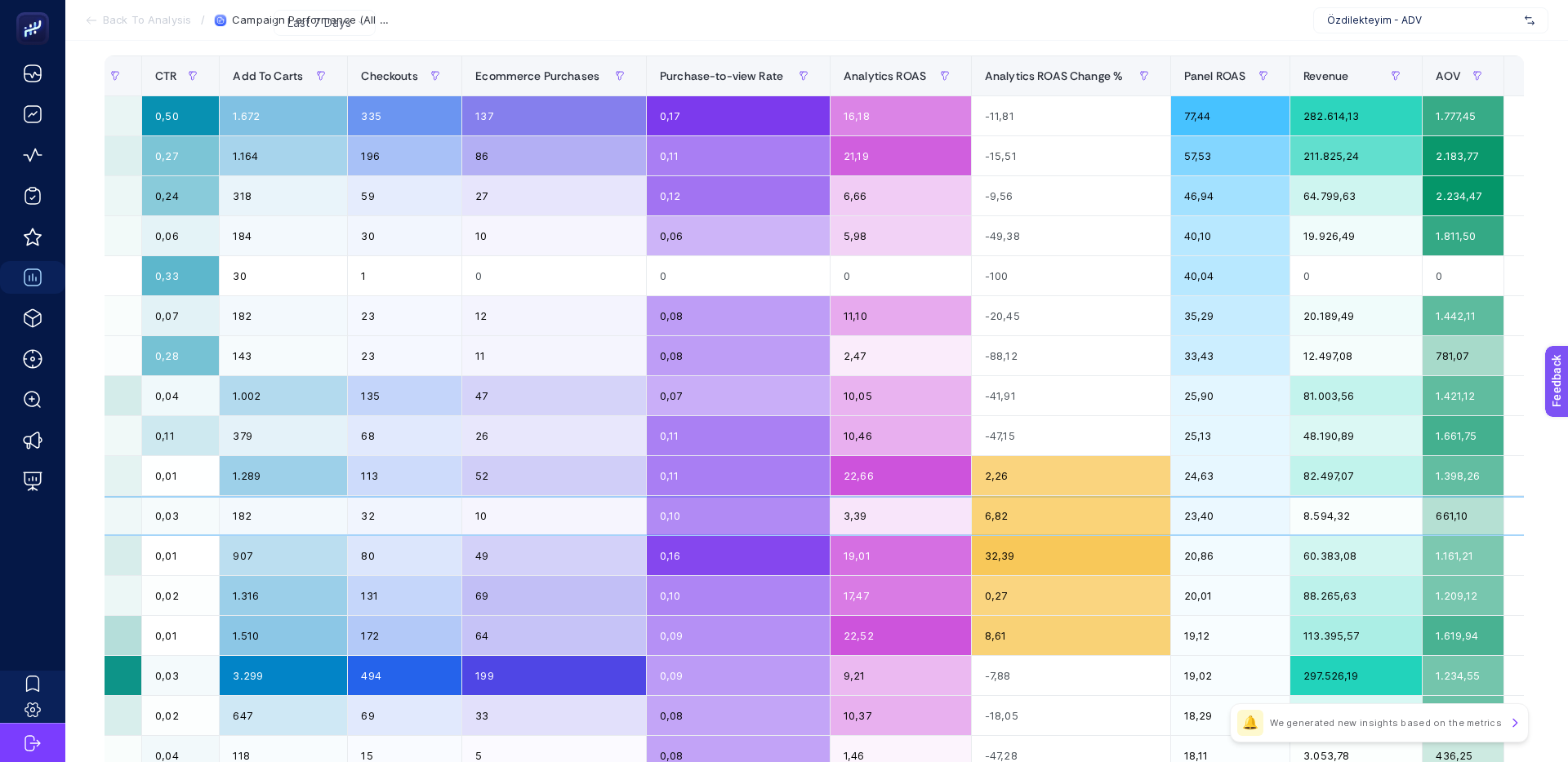
scroll to position [0, 1071]
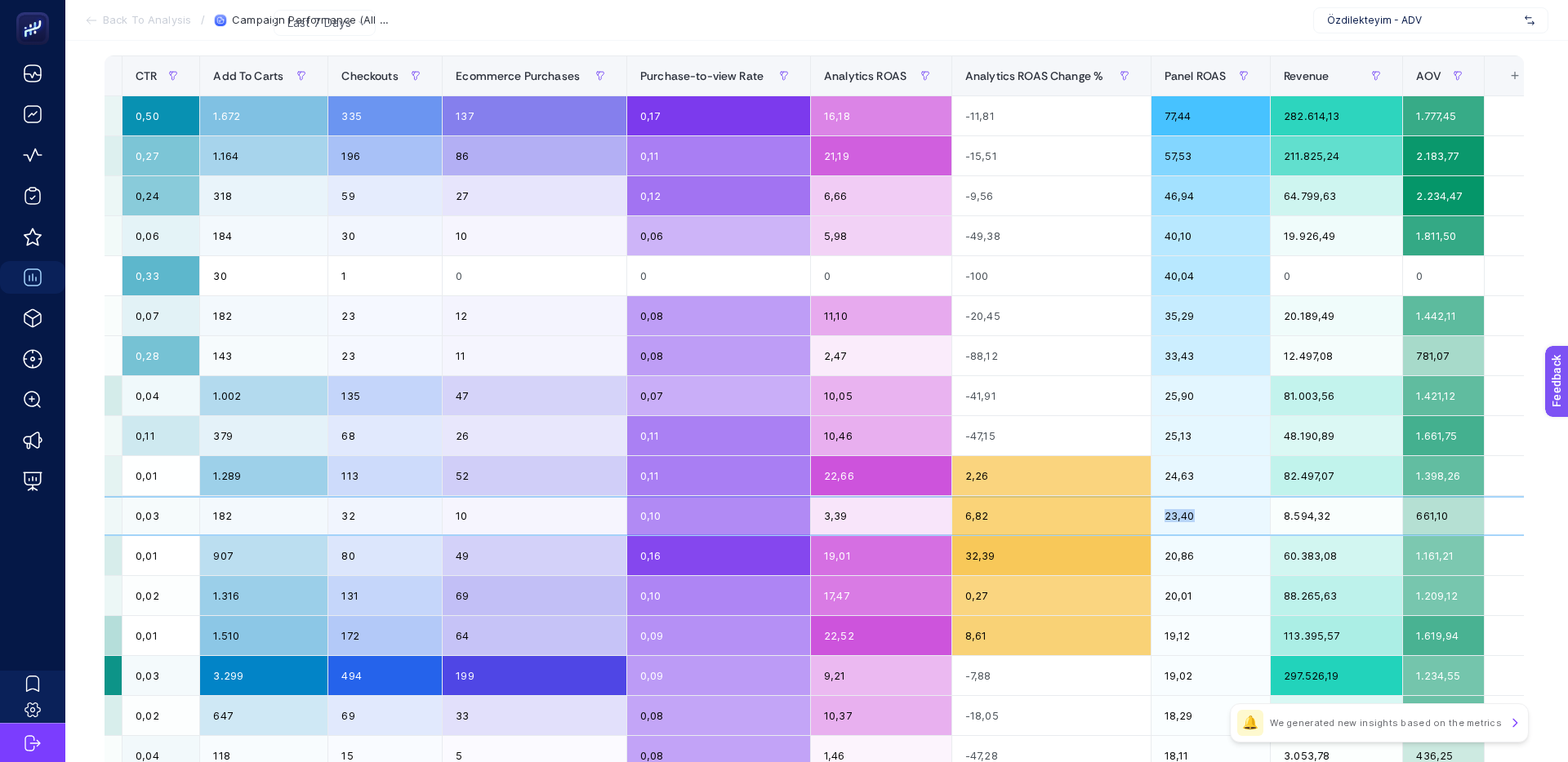
drag, startPoint x: 1182, startPoint y: 518, endPoint x: 1142, endPoint y: 515, distance: 40.1
click at [1144, 515] on tr "Özdilekteyim Mağaza - Ev ve Yaşam Kategorisi - Standart Shopping Google Ads 2.5…" at bounding box center [291, 515] width 2512 height 40
click at [1141, 515] on div "6,82" at bounding box center [1051, 515] width 198 height 39
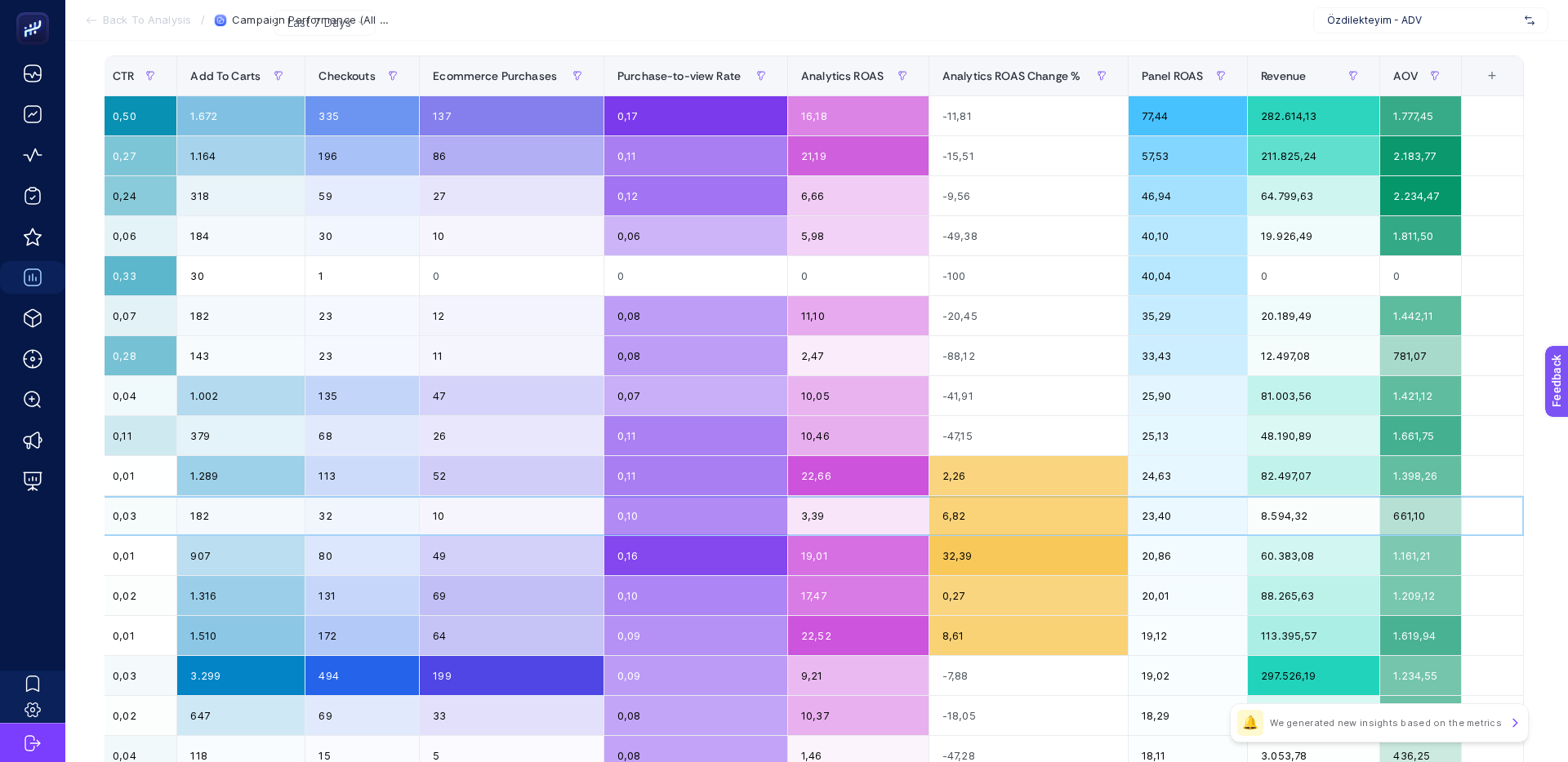
scroll to position [0, 1088]
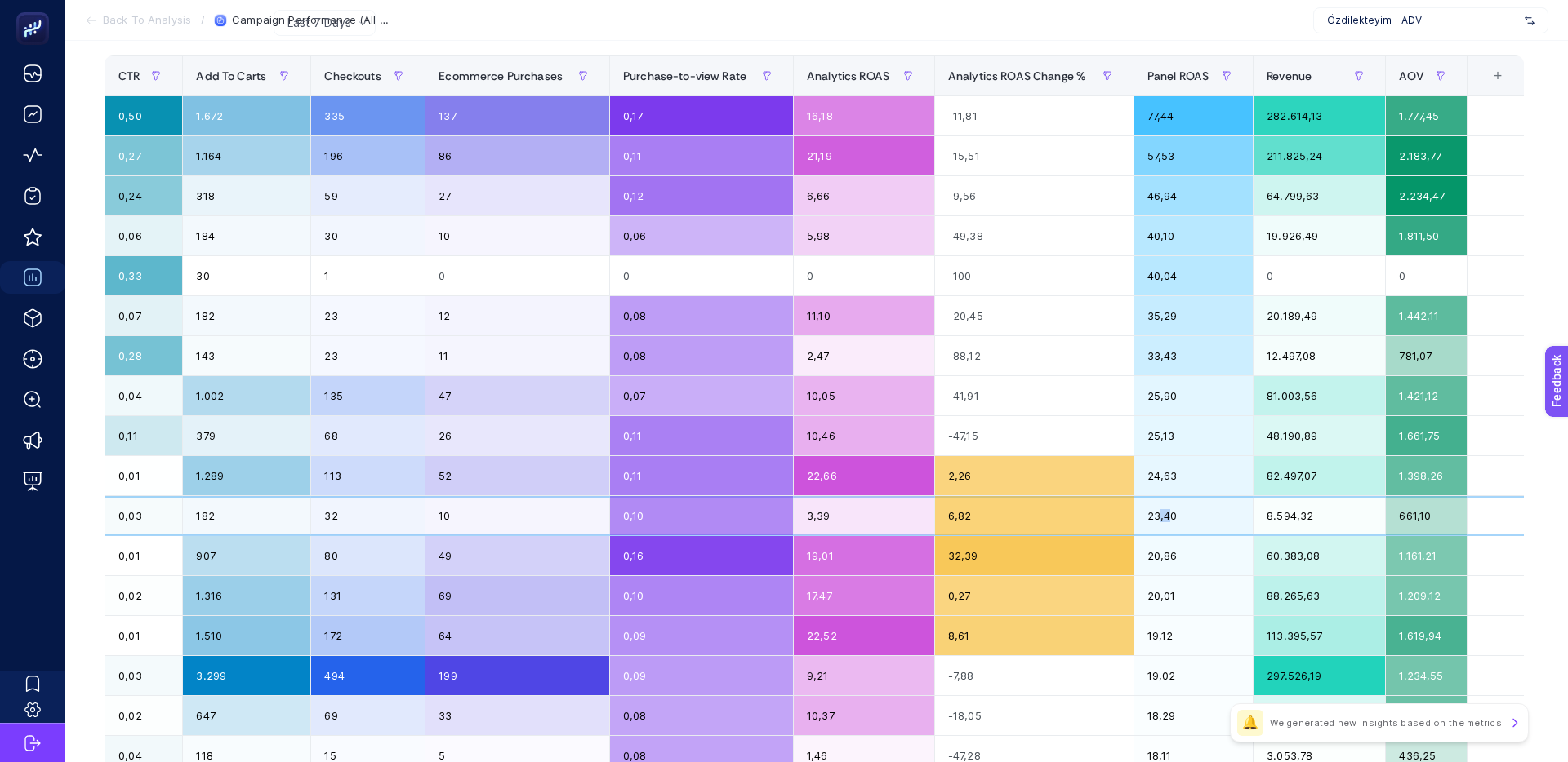
drag, startPoint x: 1163, startPoint y: 515, endPoint x: 1123, endPoint y: 514, distance: 40.0
click at [1124, 514] on tr "Özdilekteyim Mağaza - Ev ve Yaşam Kategorisi - Standart Shopping Google Ads 2.5…" at bounding box center [274, 515] width 2512 height 40
click at [1123, 514] on div "6,82" at bounding box center [1034, 515] width 198 height 39
drag, startPoint x: 1289, startPoint y: 514, endPoint x: 1226, endPoint y: 514, distance: 63.0
click at [1226, 514] on tr "Özdilekteyim Mağaza - Ev ve Yaşam Kategorisi - Standart Shopping Google Ads 2.5…" at bounding box center [274, 515] width 2512 height 40
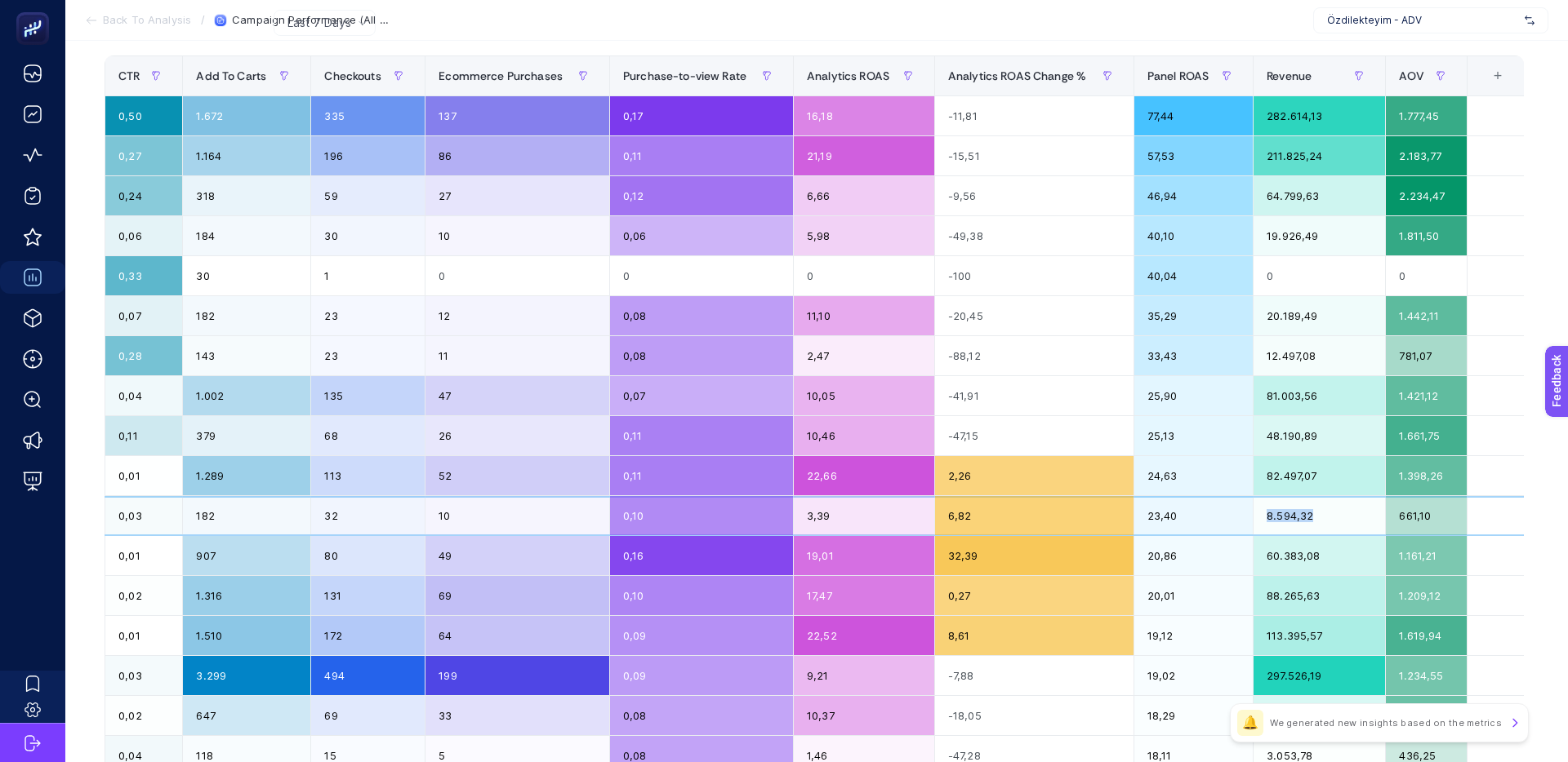
click at [1226, 514] on div "23,40" at bounding box center [1193, 515] width 118 height 39
drag, startPoint x: 1287, startPoint y: 513, endPoint x: 1222, endPoint y: 511, distance: 65.0
click at [1225, 511] on tr "Özdilekteyim Mağaza - Ev ve Yaşam Kategorisi - Standart Shopping Google Ads 2.5…" at bounding box center [274, 515] width 2512 height 40
click at [1222, 511] on div "23,40" at bounding box center [1193, 515] width 118 height 39
click at [1495, 82] on div "+" at bounding box center [1497, 76] width 31 height 13
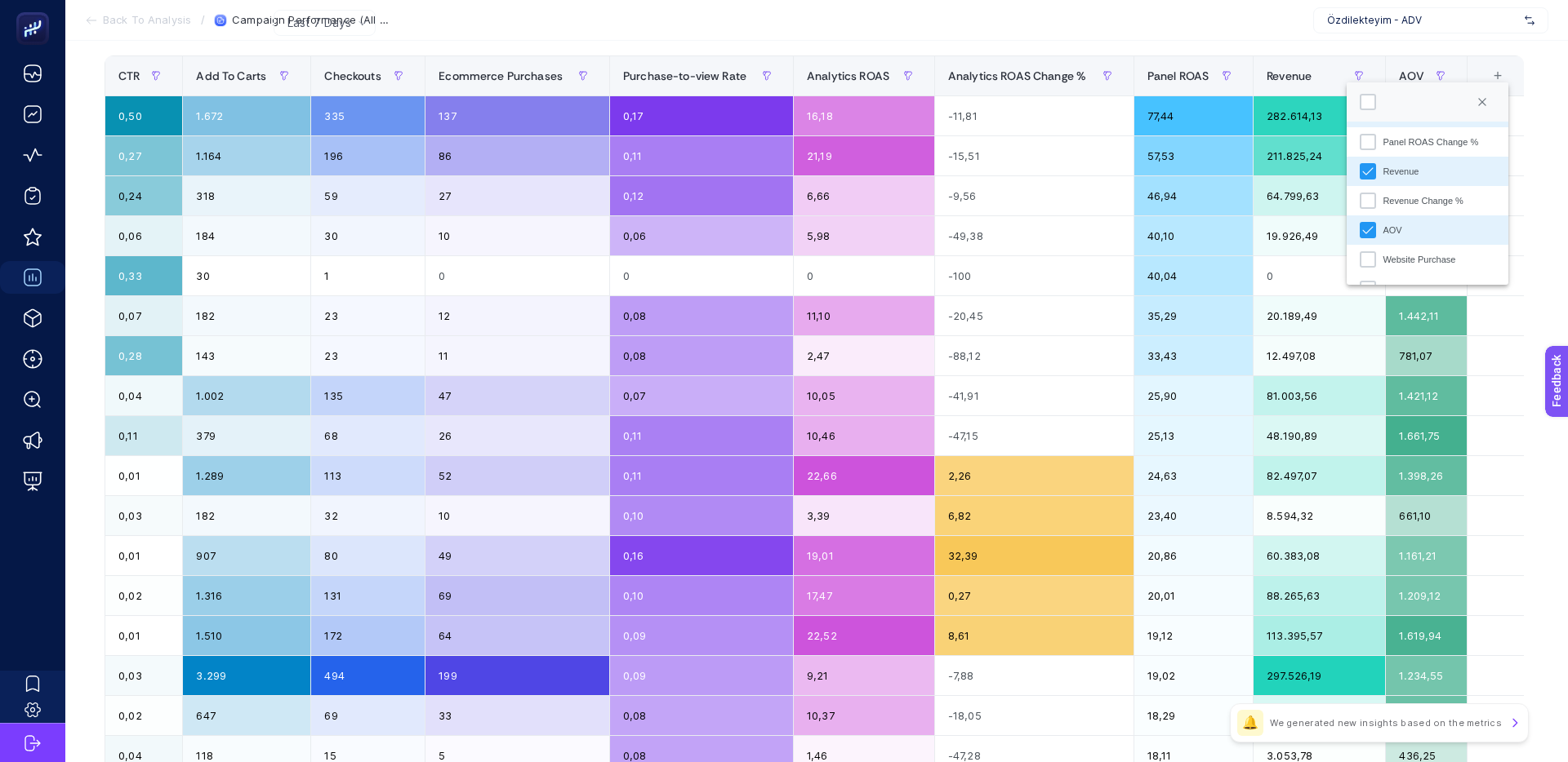
scroll to position [731, 0]
click at [1487, 102] on icon "Close" at bounding box center [1482, 101] width 10 height 10
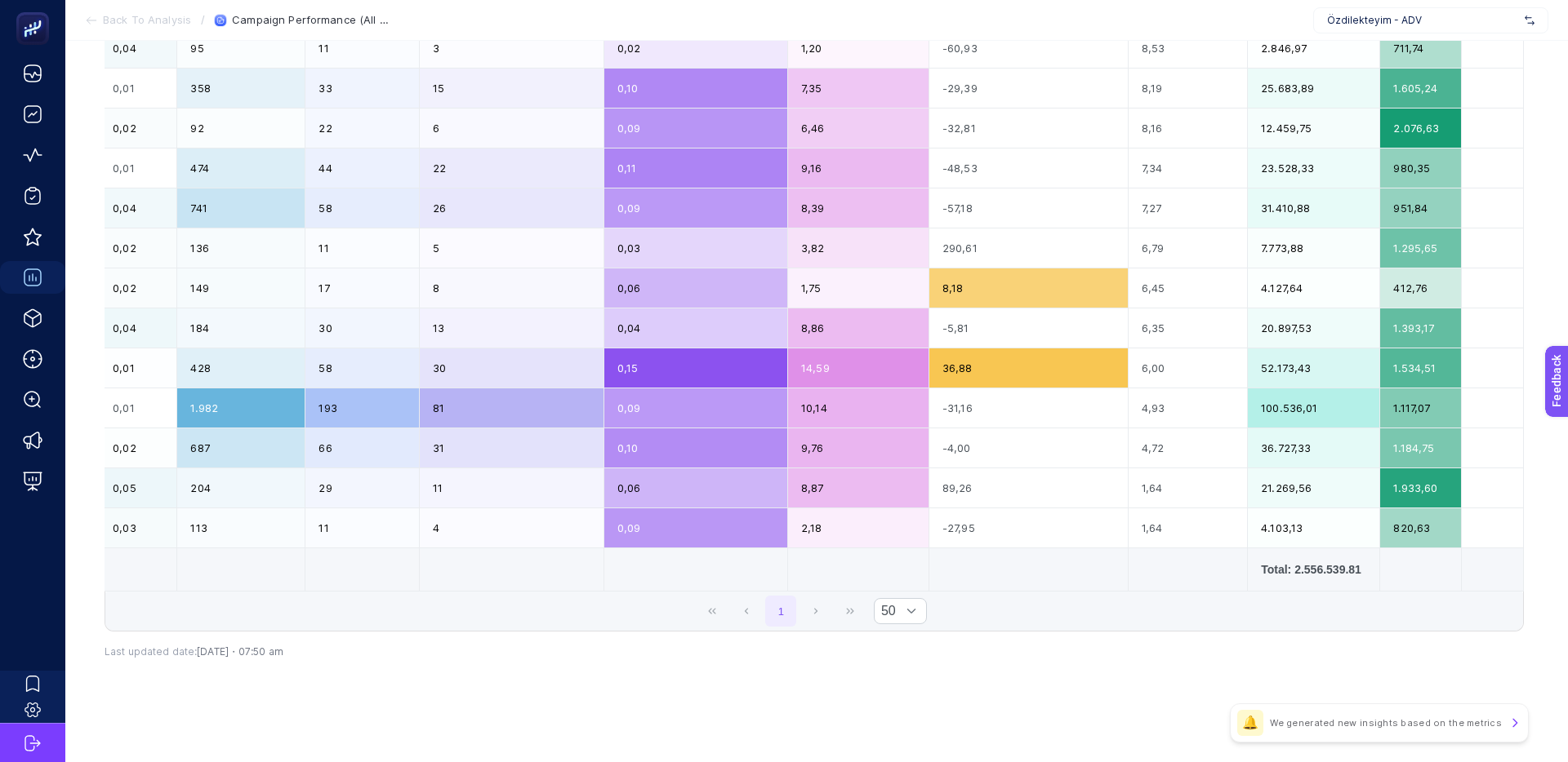
scroll to position [0, 0]
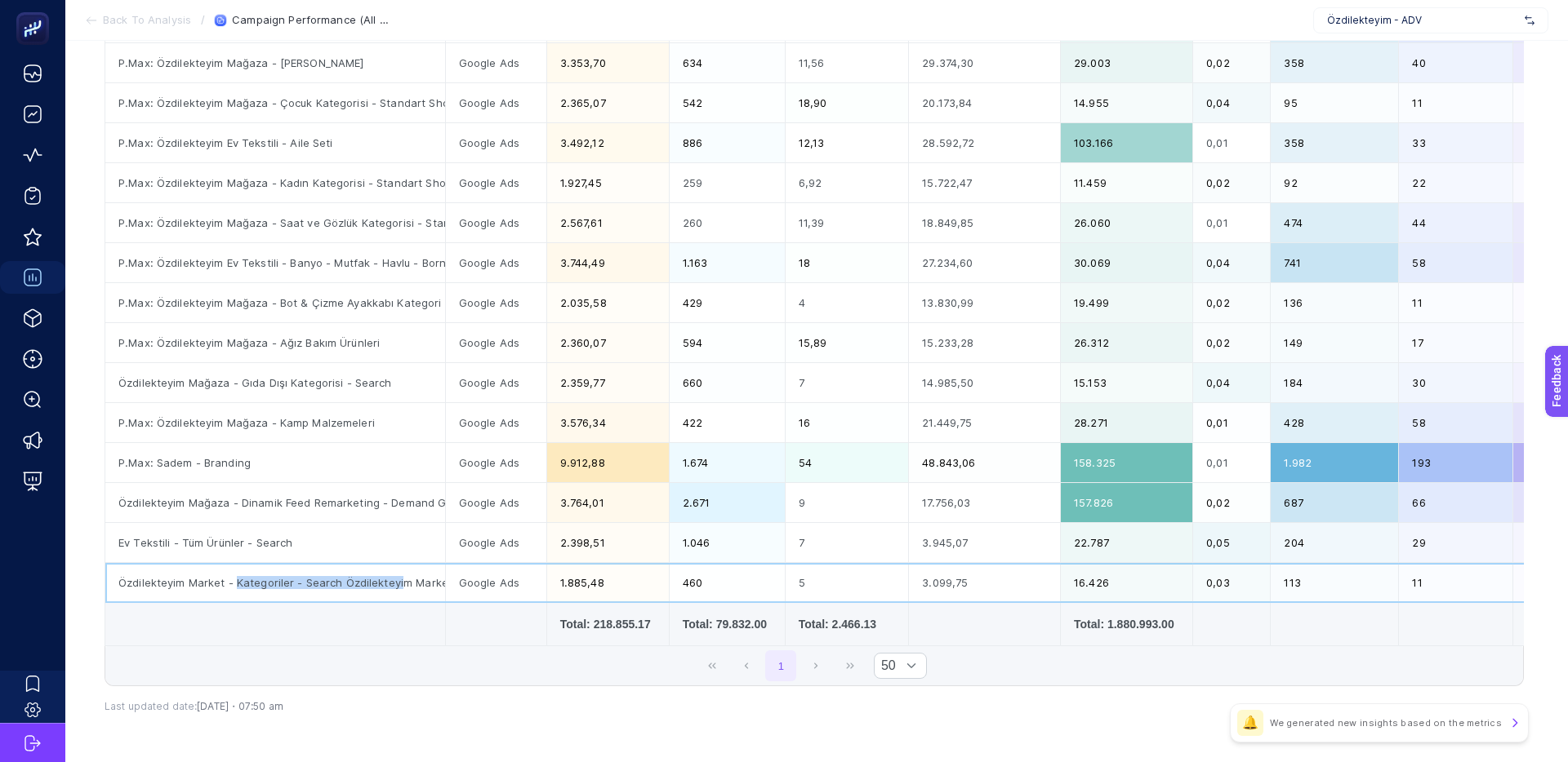
drag, startPoint x: 307, startPoint y: 584, endPoint x: 396, endPoint y: 585, distance: 89.0
click at [396, 585] on div "Özdilekteyim Market - Kategoriler - Search Özdilekteyim Market - Kategoriler - …" at bounding box center [275, 582] width 339 height 39
drag, startPoint x: 617, startPoint y: 582, endPoint x: 553, endPoint y: 581, distance: 64.0
click at [553, 581] on div "1.885,48" at bounding box center [608, 582] width 122 height 39
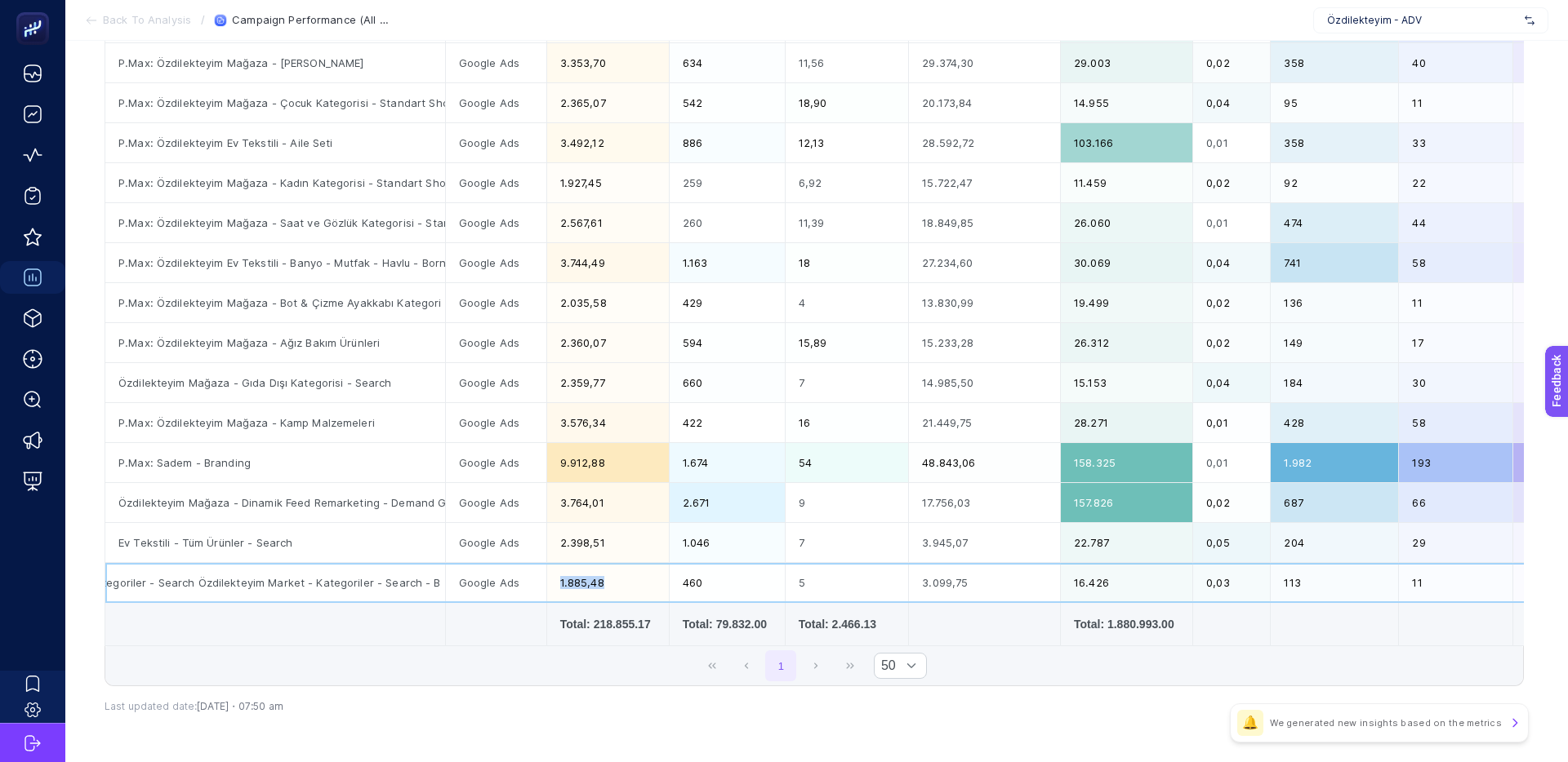
click at [553, 581] on div "1.885,48" at bounding box center [608, 582] width 122 height 39
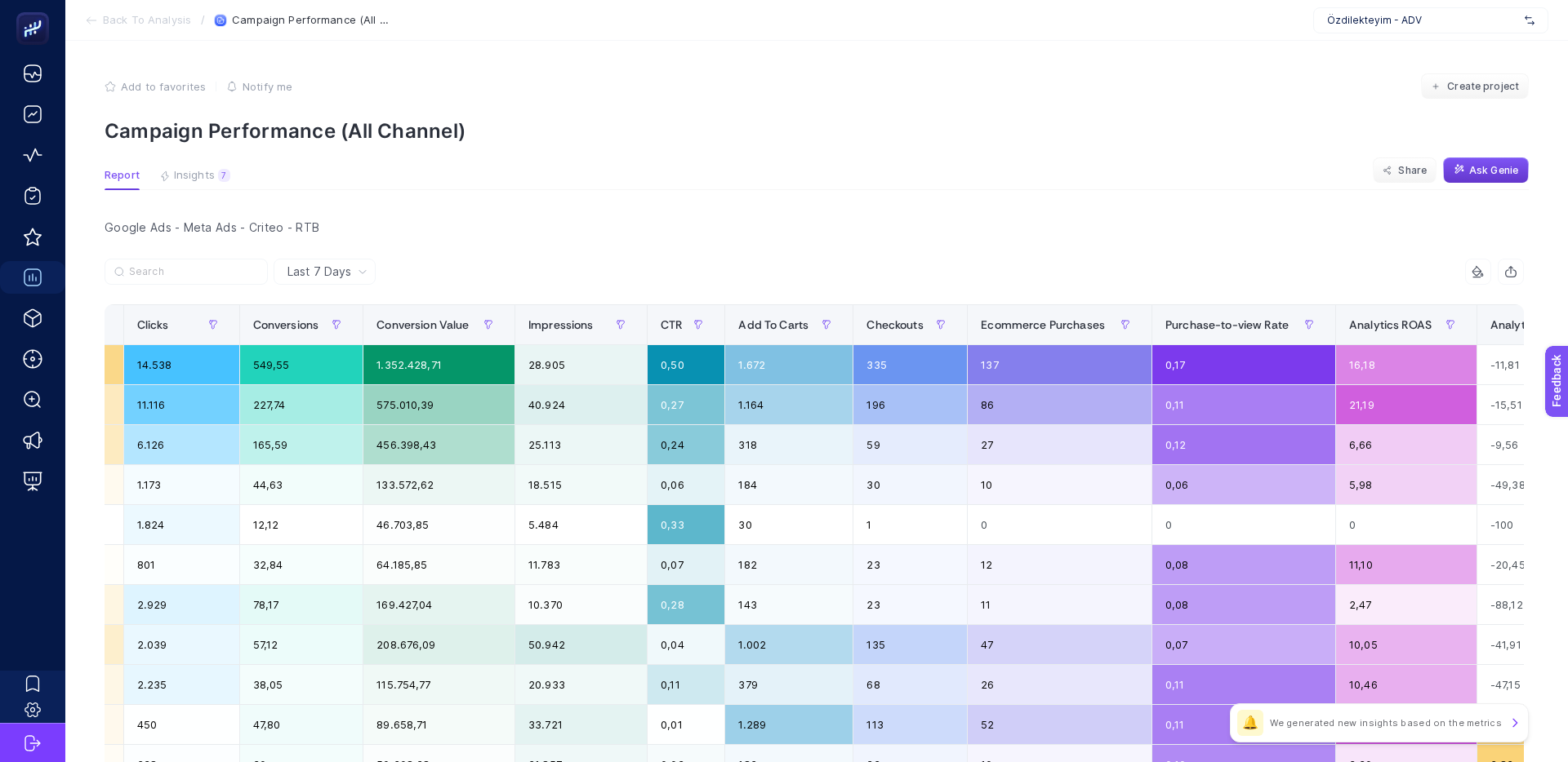
click at [1482, 183] on section "Report Insights 7 We generated new insights based on the metrics Share Ask Genie" at bounding box center [817, 180] width 1424 height 21
click at [1483, 173] on span "Ask Genie" at bounding box center [1494, 170] width 49 height 13
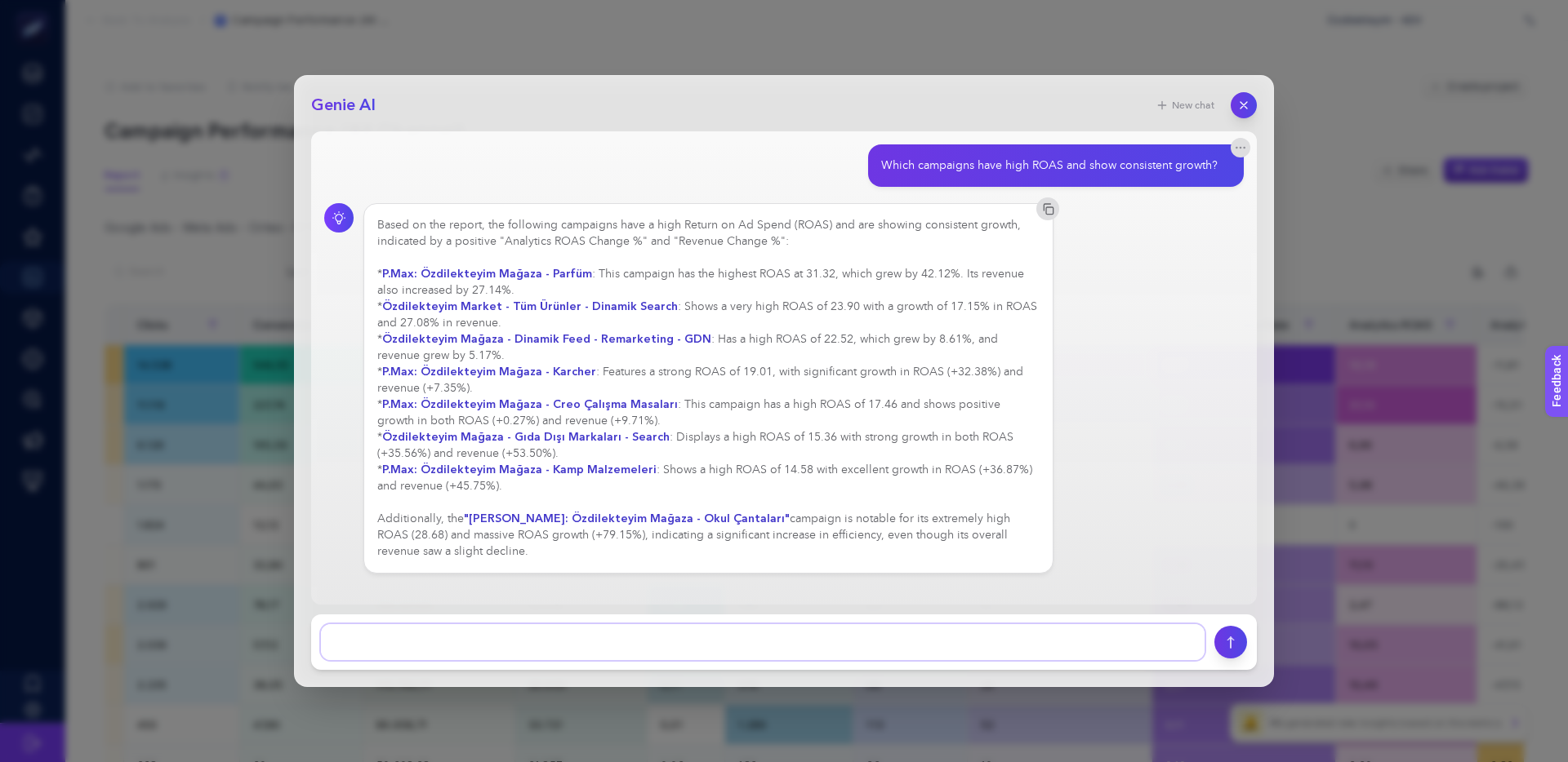
click at [448, 647] on textarea at bounding box center [762, 642] width 883 height 36
type textarea "Bu raporda, purchase to view rate, analytics roas, analytics roas change, panel…"
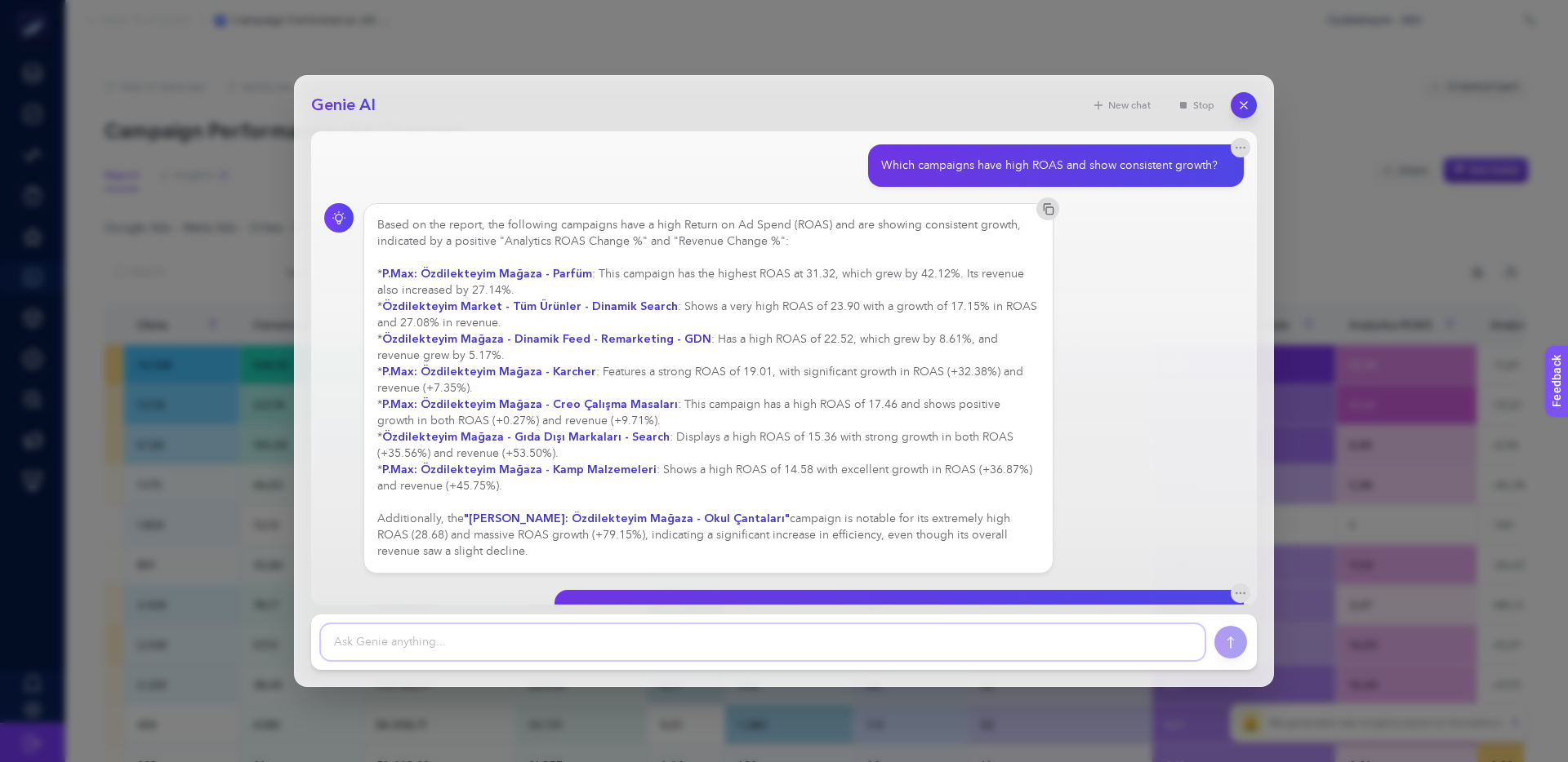
scroll to position [117, 0]
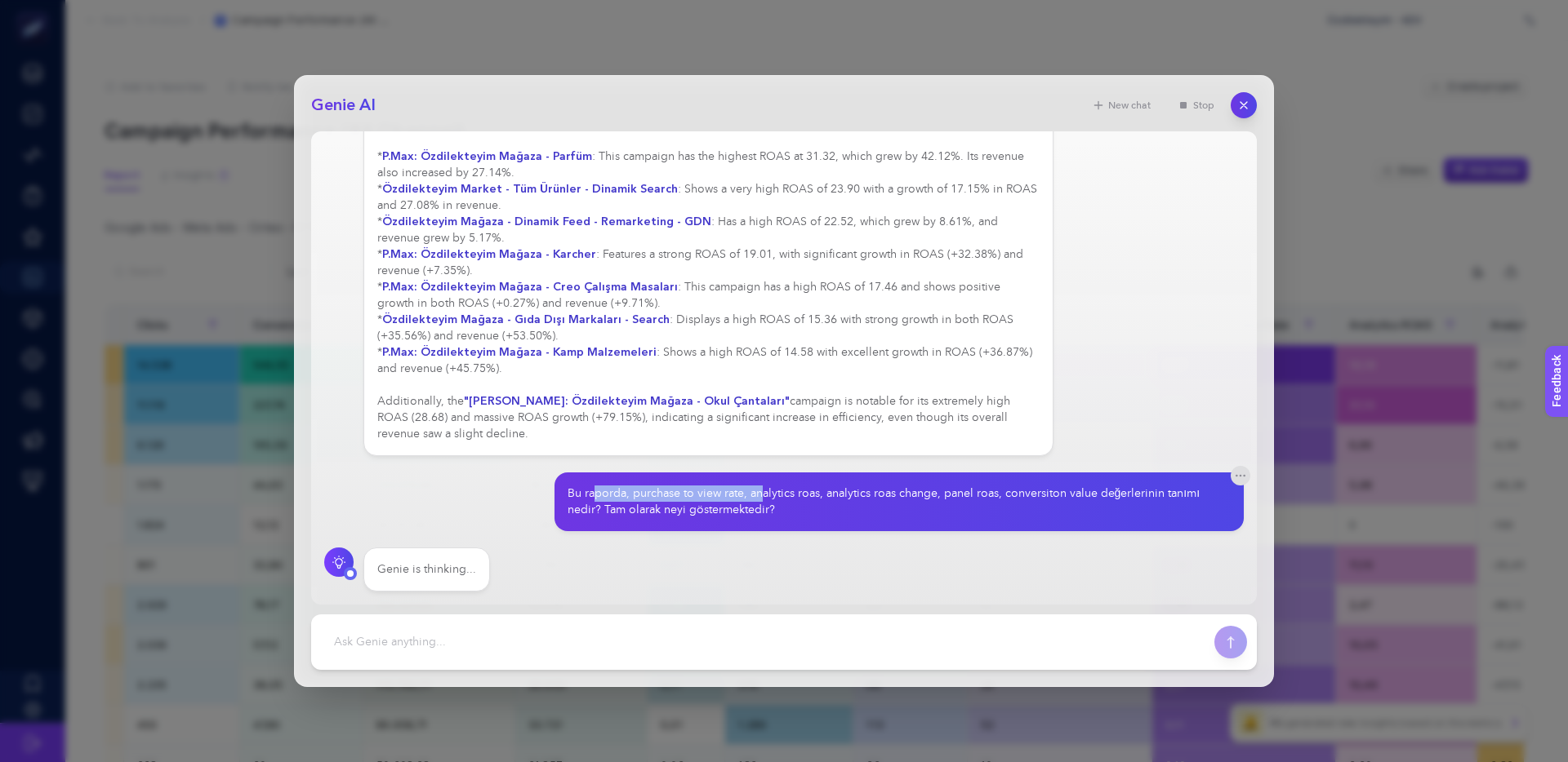
drag, startPoint x: 702, startPoint y: 498, endPoint x: 794, endPoint y: 495, distance: 92.0
click at [779, 496] on div "Bu raporda, purchase to view rate, analytics roas, analytics roas change, panel…" at bounding box center [893, 501] width 650 height 33
click at [794, 495] on div "Bu raporda, purchase to view rate, analytics roas, analytics roas change, panel…" at bounding box center [893, 501] width 650 height 33
drag, startPoint x: 837, startPoint y: 498, endPoint x: 700, endPoint y: 495, distance: 137.0
click at [700, 495] on div "Bu raporda, purchase to view rate, analytics roas, analytics roas change, panel…" at bounding box center [893, 501] width 650 height 33
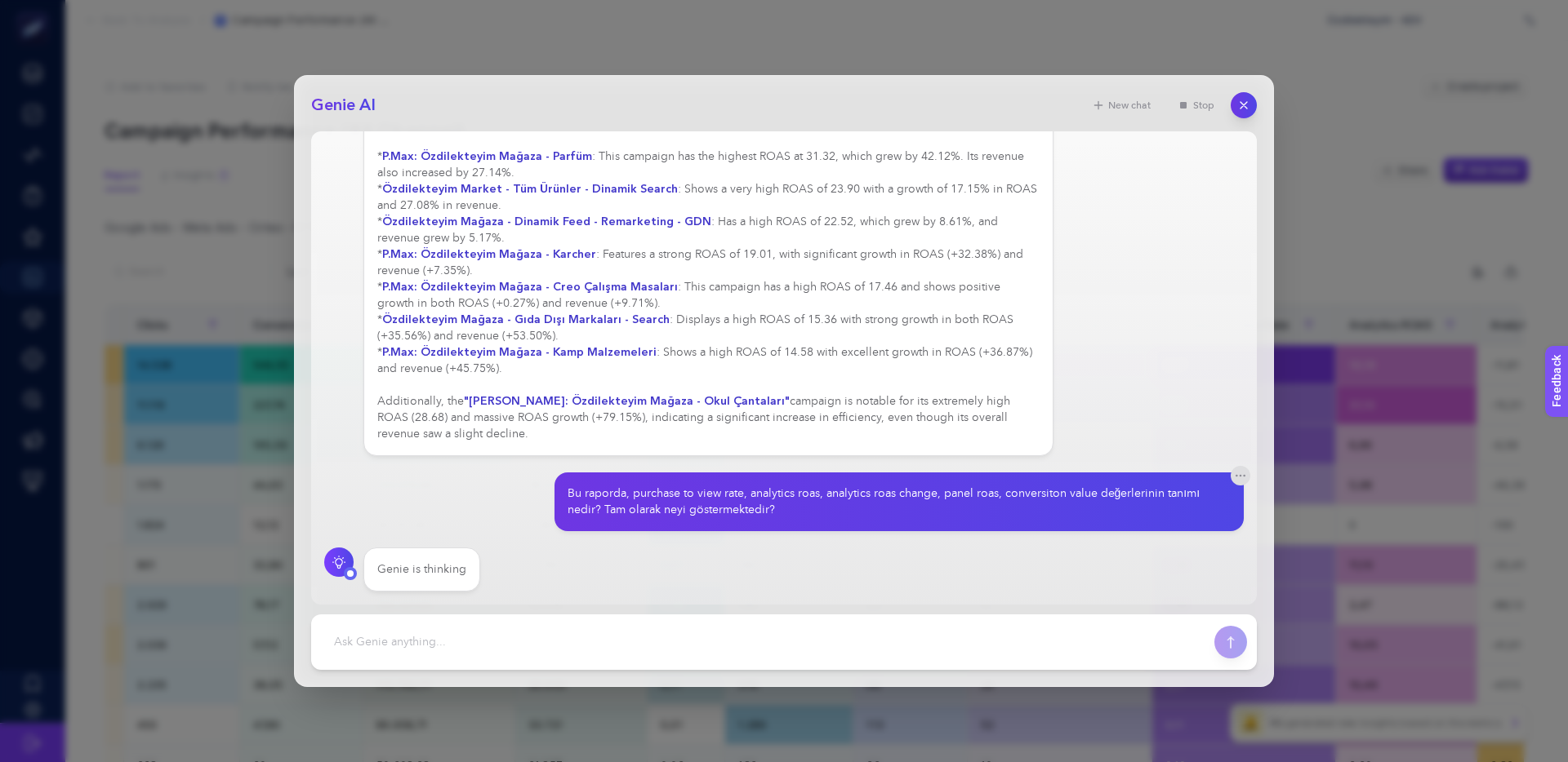
drag, startPoint x: 700, startPoint y: 495, endPoint x: 711, endPoint y: 496, distance: 11.0
click at [700, 495] on div "Bu raporda, purchase to view rate, analytics roas, analytics roas change, panel…" at bounding box center [893, 501] width 650 height 33
drag, startPoint x: 837, startPoint y: 493, endPoint x: 784, endPoint y: 493, distance: 53.0
click at [785, 493] on div "Bu raporda, purchase to view rate, analytics roas, analytics roas change, panel…" at bounding box center [893, 501] width 650 height 33
click at [784, 493] on div "Bu raporda, purchase to view rate, analytics roas, analytics roas change, panel…" at bounding box center [893, 501] width 650 height 33
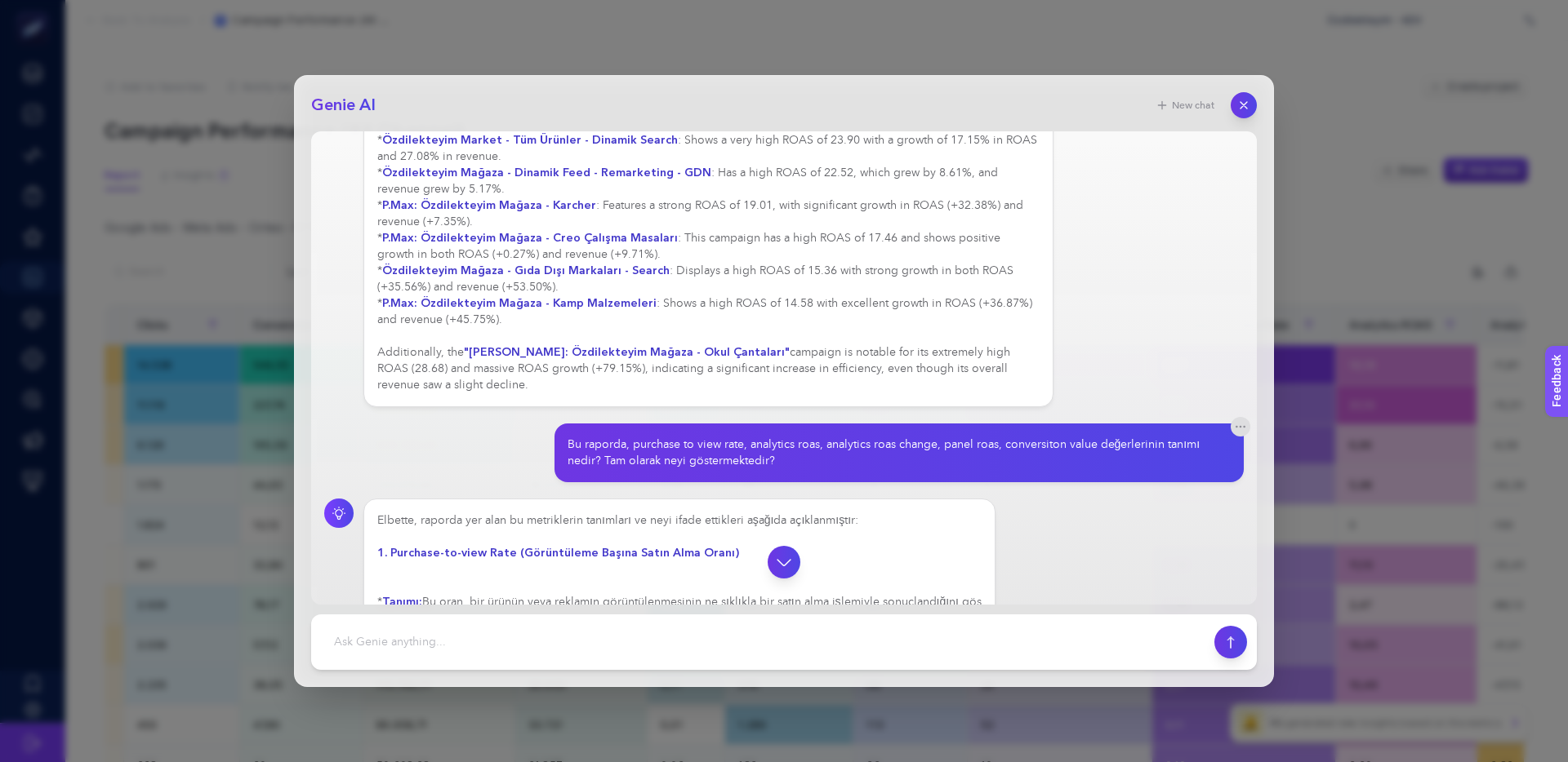
scroll to position [211, 0]
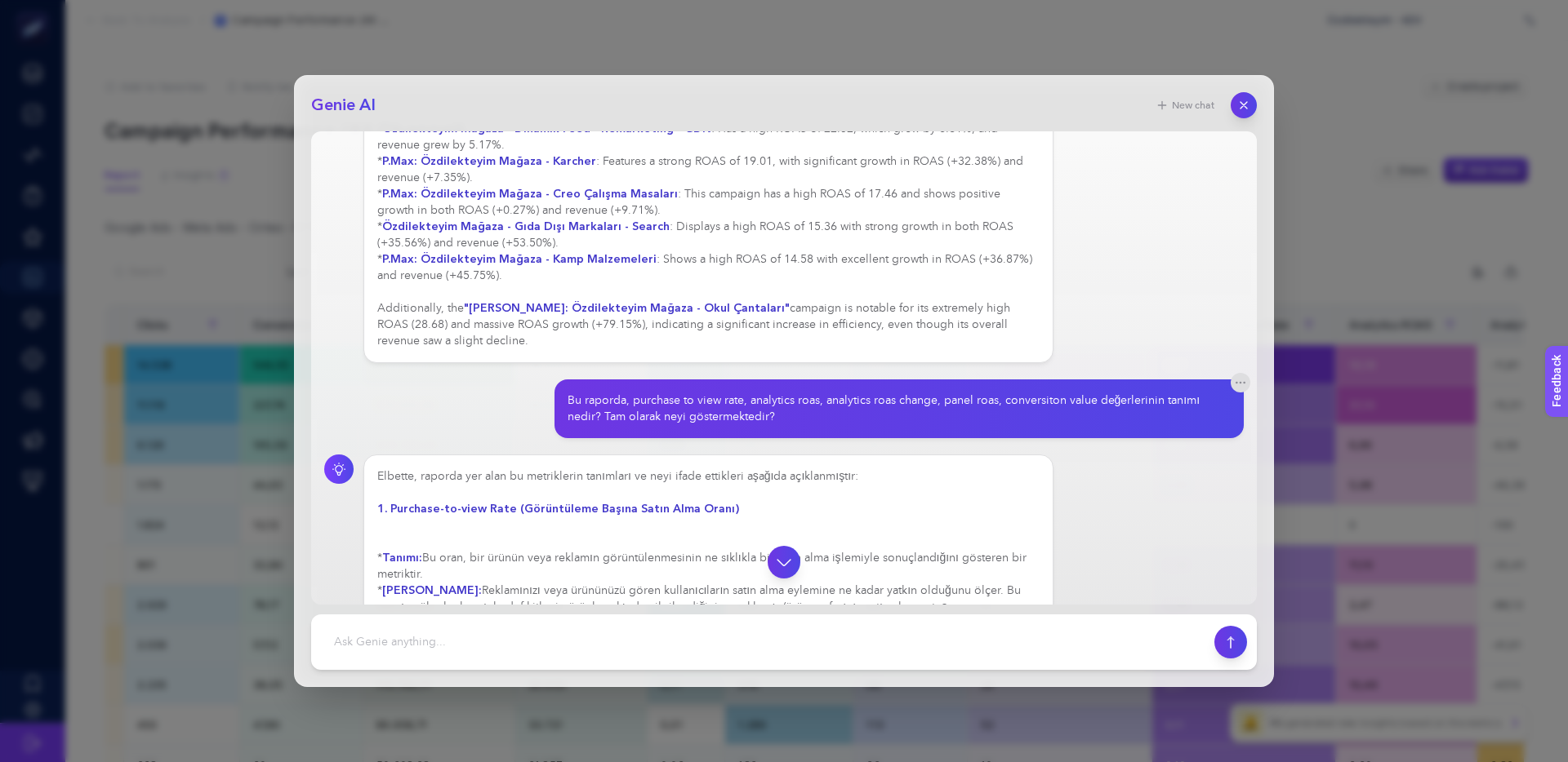
drag, startPoint x: 848, startPoint y: 472, endPoint x: 699, endPoint y: 471, distance: 149.0
click at [714, 471] on div "Elbette, raporda yer alan bu metriklerin tanımları ve neyi ifade ettikleri aşağ…" at bounding box center [708, 542] width 662 height 147
click at [697, 471] on div "Elbette, raporda yer alan bu metriklerin tanımları ve neyi ifade ettikleri aşağ…" at bounding box center [708, 542] width 662 height 147
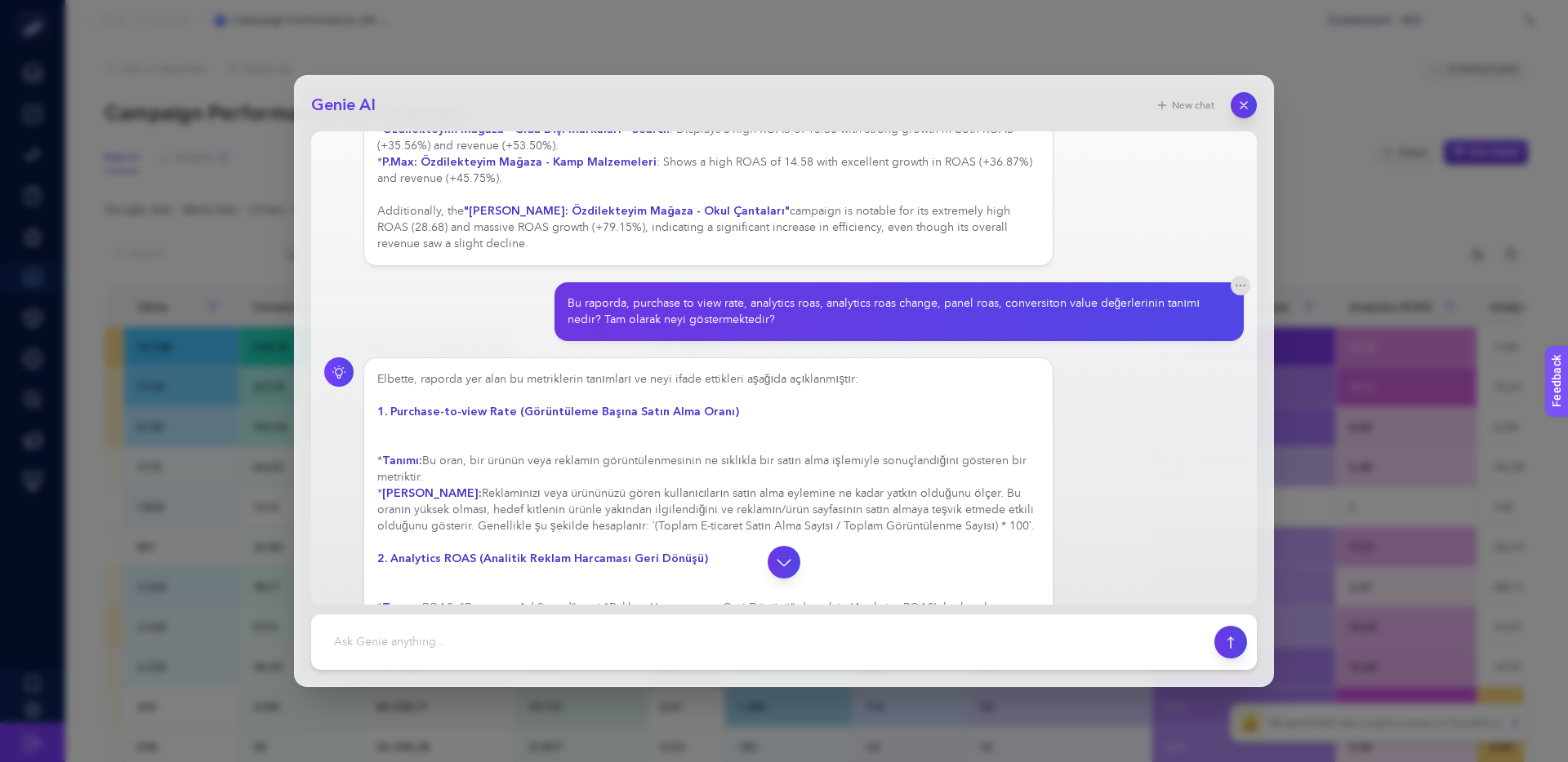
scroll to position [310, 0]
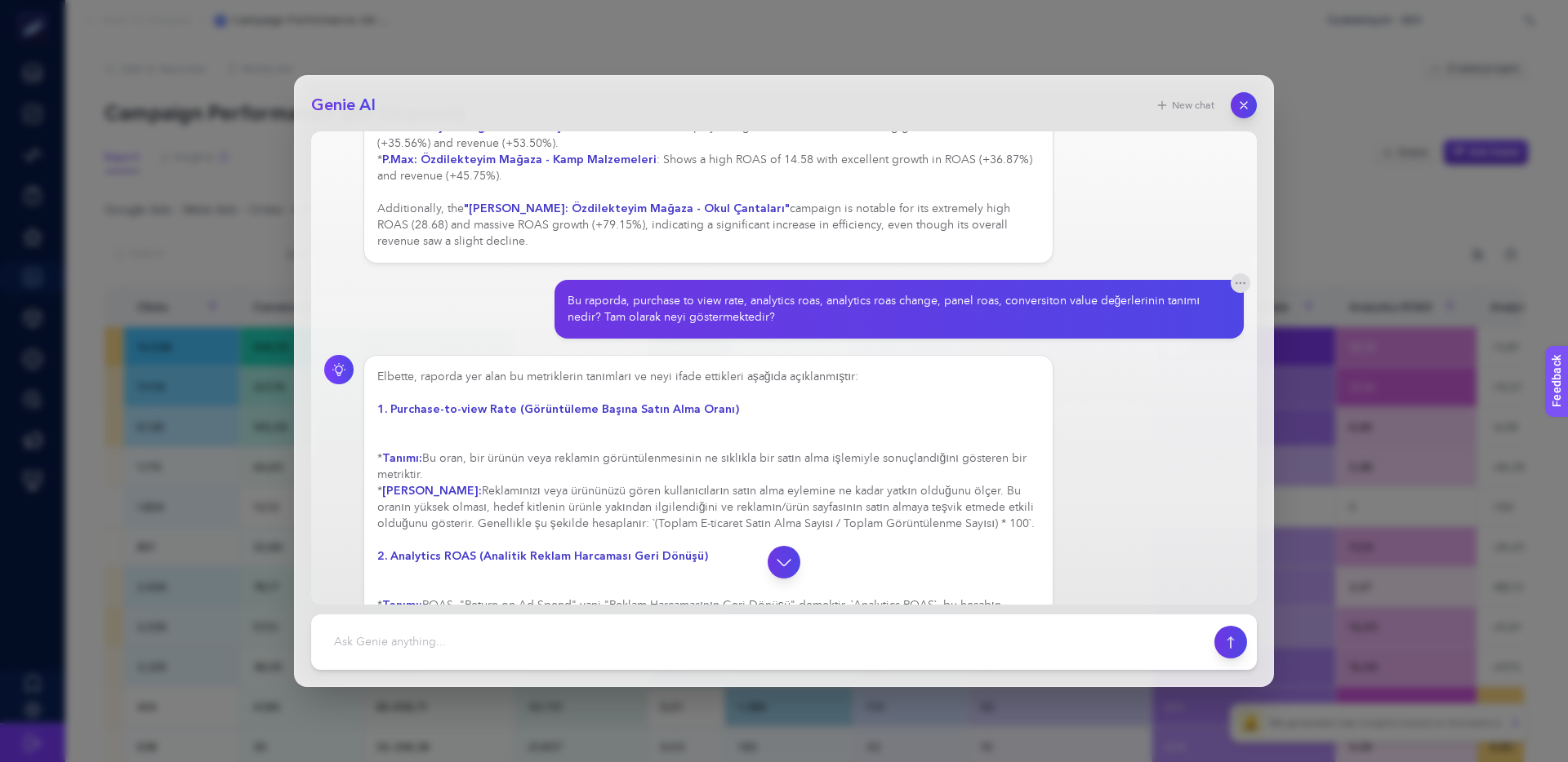
drag, startPoint x: 592, startPoint y: 461, endPoint x: 651, endPoint y: 461, distance: 59.0
click at [650, 461] on div "Elbette, raporda yer alan bu metriklerin tanımları ve neyi ifade ettikleri aşağ…" at bounding box center [708, 524] width 662 height 310
click at [651, 461] on div "Elbette, raporda yer alan bu metriklerin tanımları ve neyi ifade ettikleri aşağ…" at bounding box center [708, 540] width 662 height 343
drag, startPoint x: 695, startPoint y: 460, endPoint x: 470, endPoint y: 460, distance: 225.0
click at [475, 460] on div "Elbette, raporda yer alan bu metriklerin tanımları ve neyi ifade ettikleri aşağ…" at bounding box center [708, 540] width 662 height 343
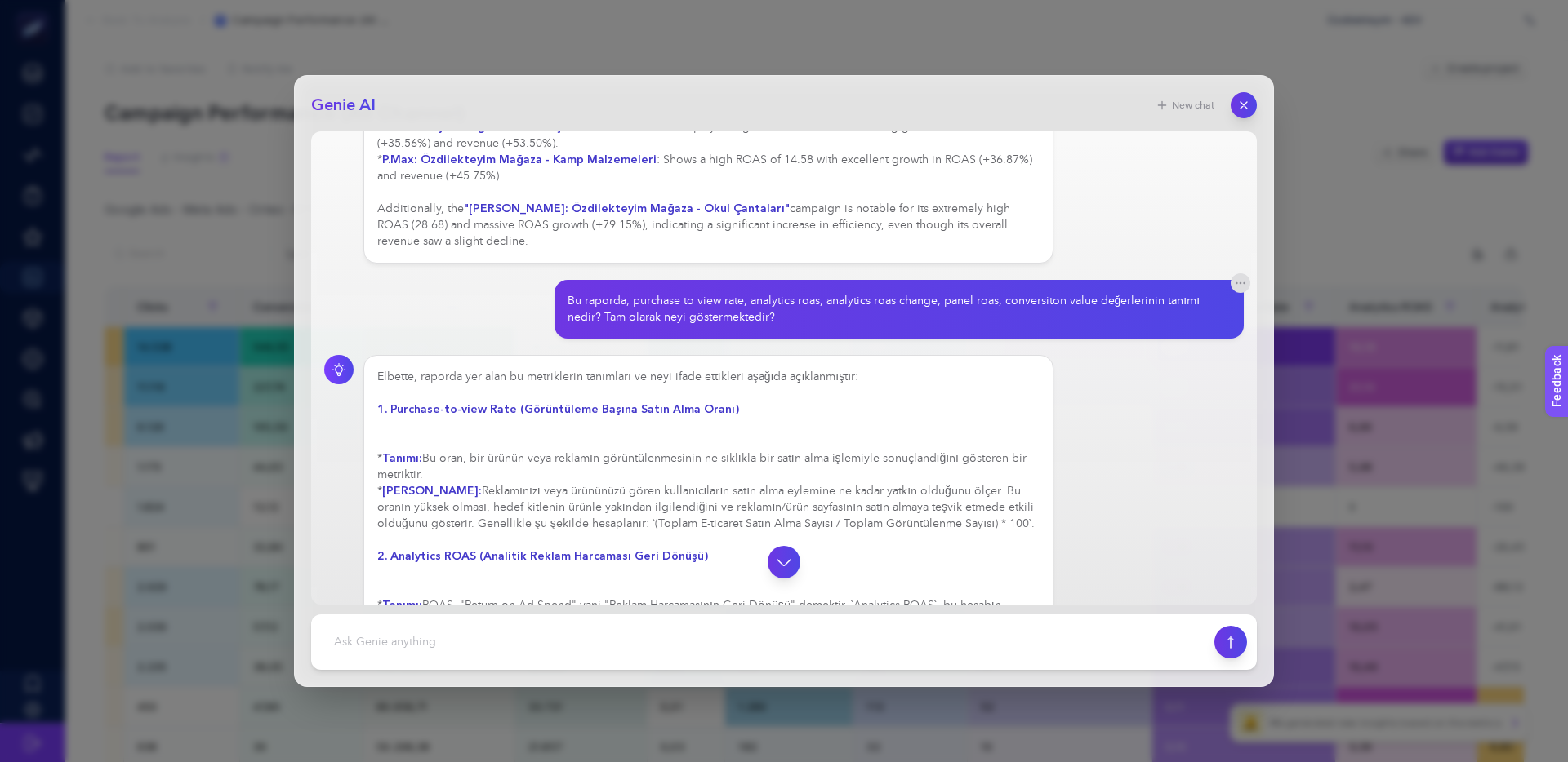
click at [470, 460] on div "Elbette, raporda yer alan bu metriklerin tanımları ve neyi ifade ettikleri aşağ…" at bounding box center [708, 540] width 662 height 343
drag, startPoint x: 710, startPoint y: 460, endPoint x: 853, endPoint y: 461, distance: 143.0
click at [833, 462] on div "Elbette, raporda yer alan bu metriklerin tanımları ve neyi ifade ettikleri aşağ…" at bounding box center [708, 565] width 662 height 392
click at [853, 461] on div "Elbette, raporda yer alan bu metriklerin tanımları ve neyi ifade ettikleri aşağ…" at bounding box center [708, 573] width 662 height 408
drag, startPoint x: 901, startPoint y: 460, endPoint x: 755, endPoint y: 458, distance: 146.0
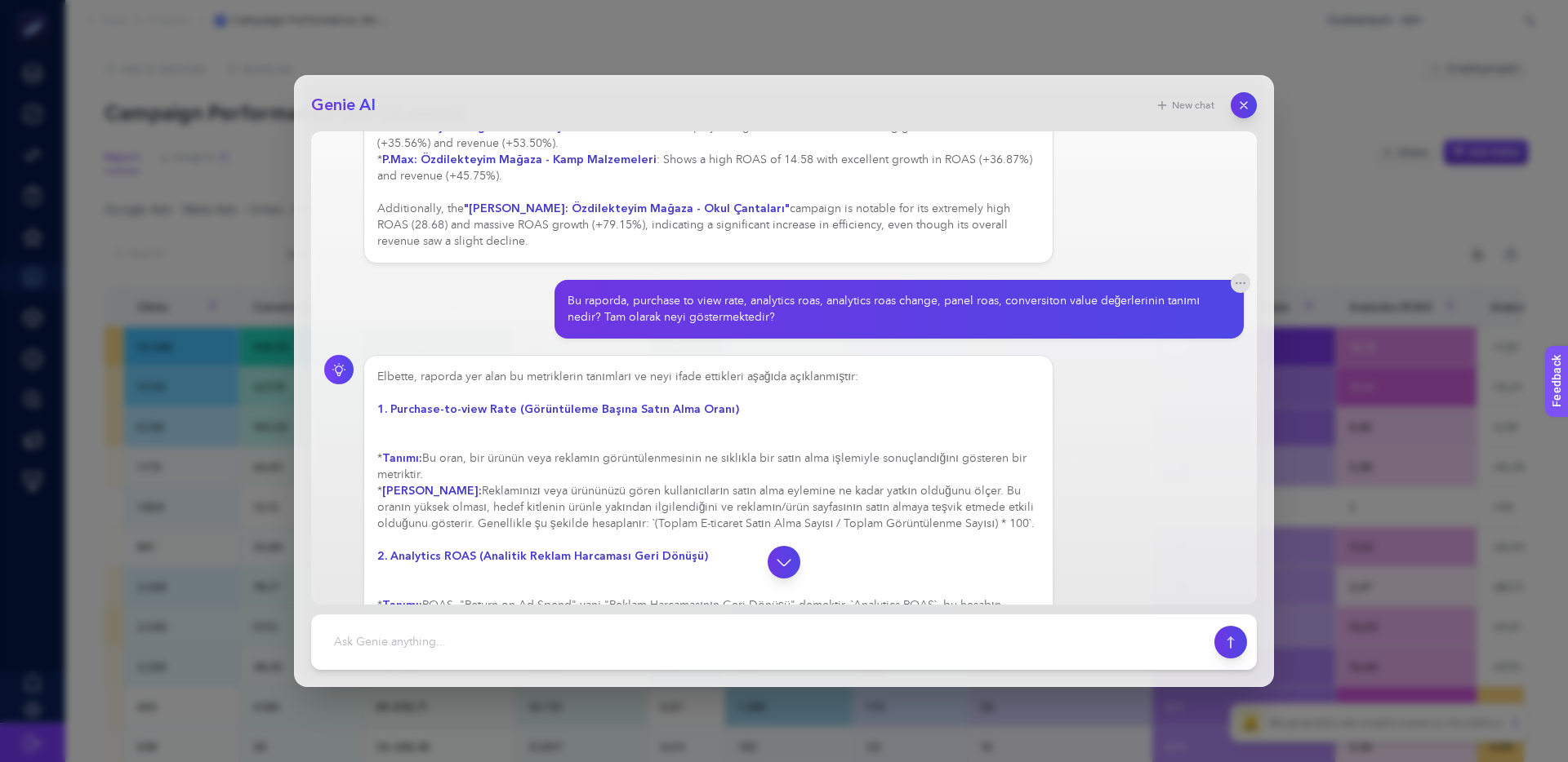
click at [756, 458] on div "Elbette, raporda yer alan bu metriklerin tanımları ve neyi ifade ettikleri aşağ…" at bounding box center [708, 573] width 662 height 408
click at [755, 458] on div "Elbette, raporda yer alan bu metriklerin tanımları ve neyi ifade ettikleri aşağ…" at bounding box center [708, 573] width 662 height 408
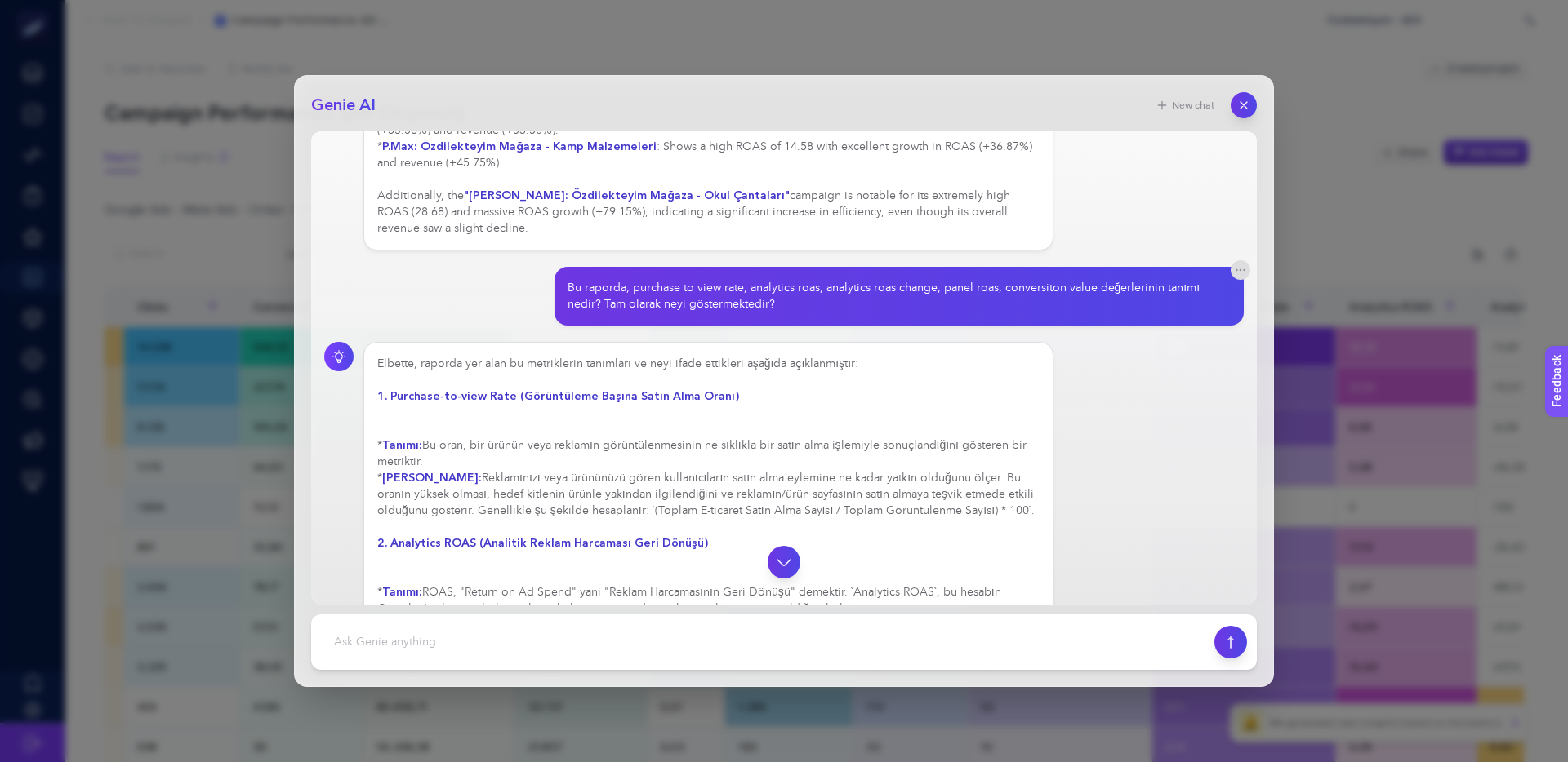
drag, startPoint x: 592, startPoint y: 479, endPoint x: 755, endPoint y: 479, distance: 163.0
click at [755, 479] on div "Elbette, raporda yer alan bu metriklerin tanımları ve neyi ifade ettikleri aşağ…" at bounding box center [708, 584] width 662 height 457
click at [755, 479] on div "Elbette, raporda yer alan bu metriklerin tanımları ve neyi ifade ettikleri aşağ…" at bounding box center [708, 592] width 662 height 473
drag, startPoint x: 597, startPoint y: 493, endPoint x: 806, endPoint y: 492, distance: 209.0
click at [805, 492] on div "Elbette, raporda yer alan bu metriklerin tanımları ve neyi ifade ettikleri aşağ…" at bounding box center [708, 756] width 662 height 800
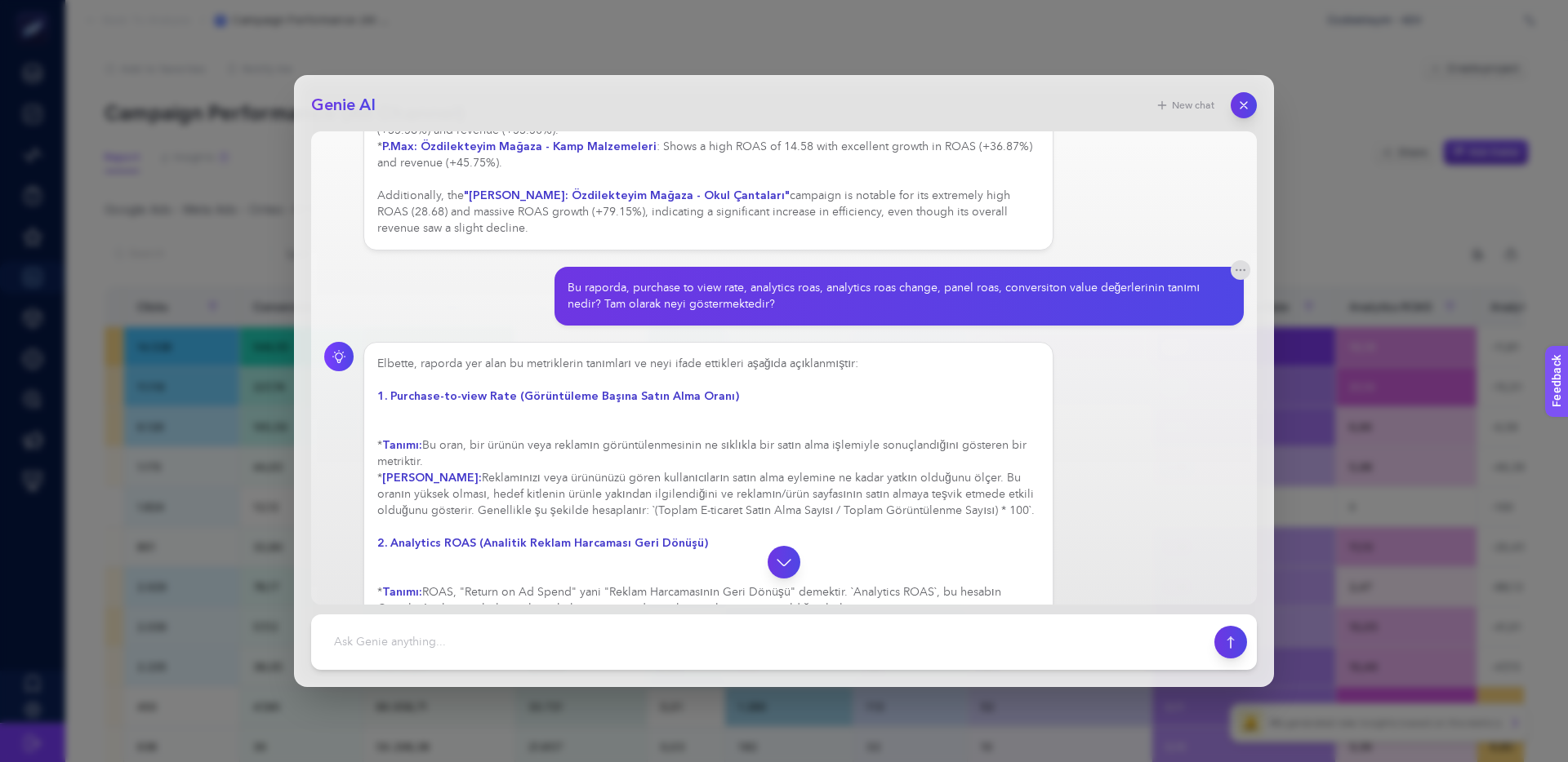
click at [806, 492] on div "Elbette, raporda yer alan bu metriklerin tanımları ve neyi ifade ettikleri aşağ…" at bounding box center [708, 756] width 662 height 800
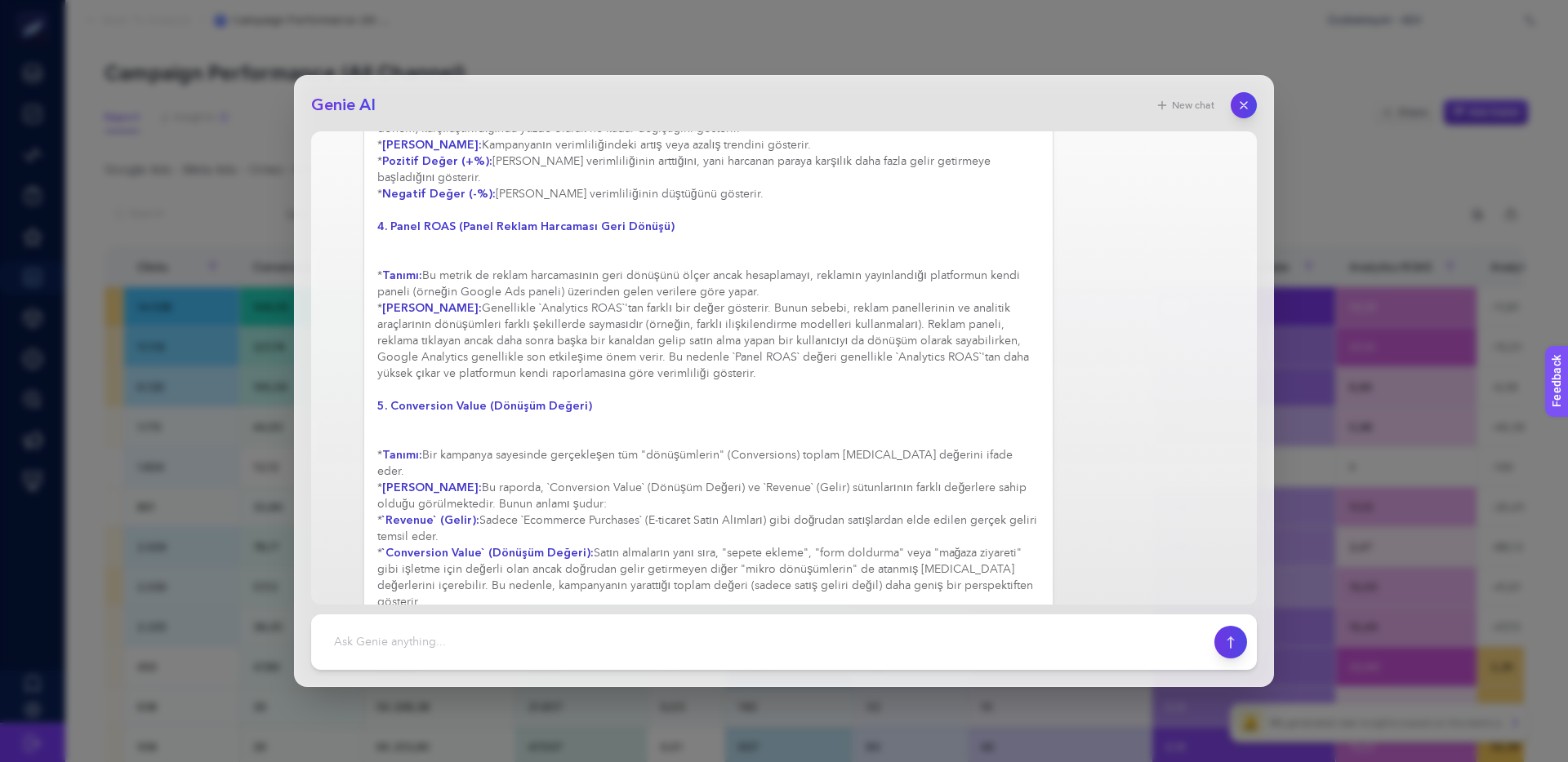
scroll to position [124, 0]
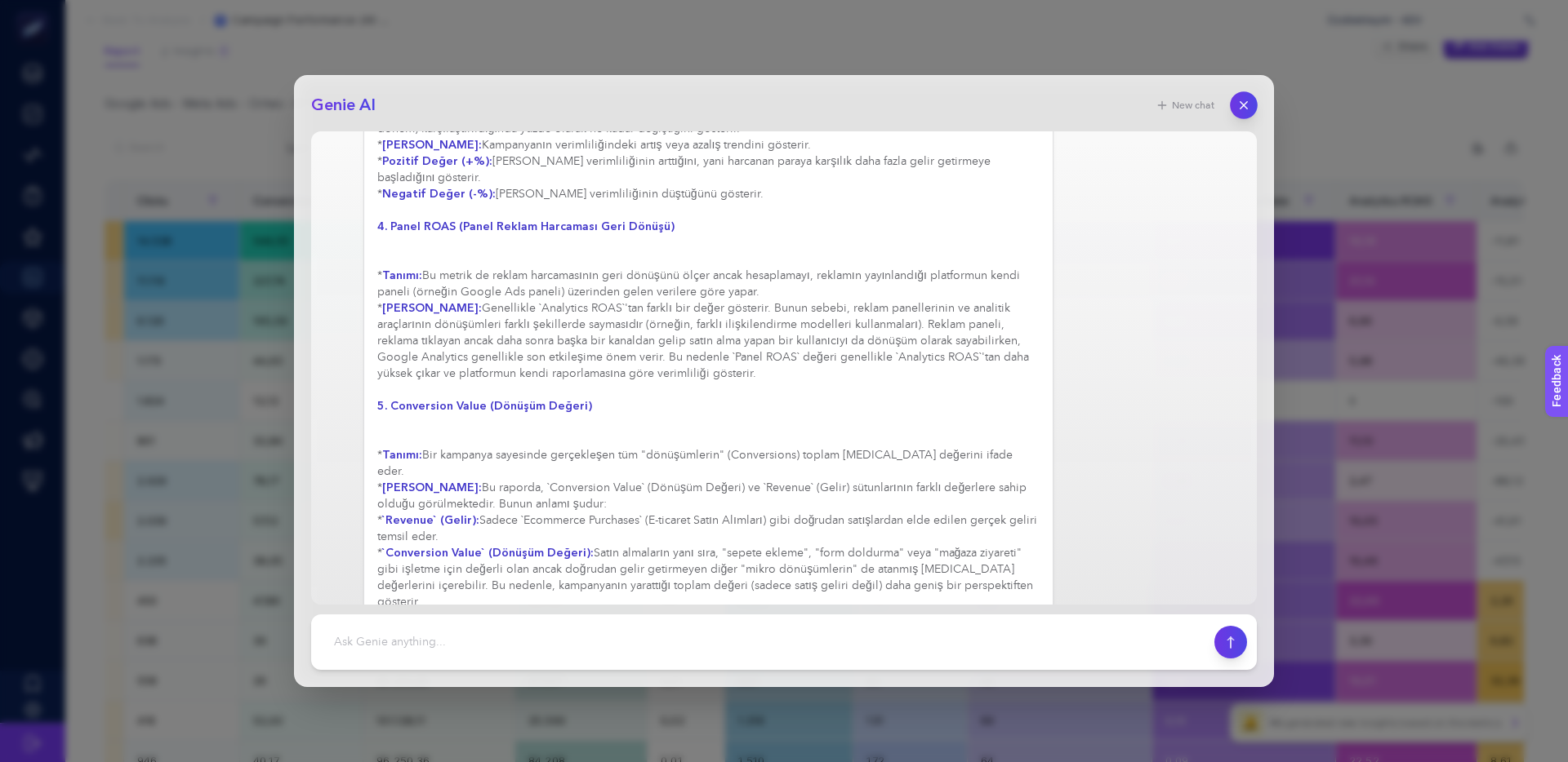
click at [1237, 106] on icon "button" at bounding box center [1244, 106] width 14 height 14
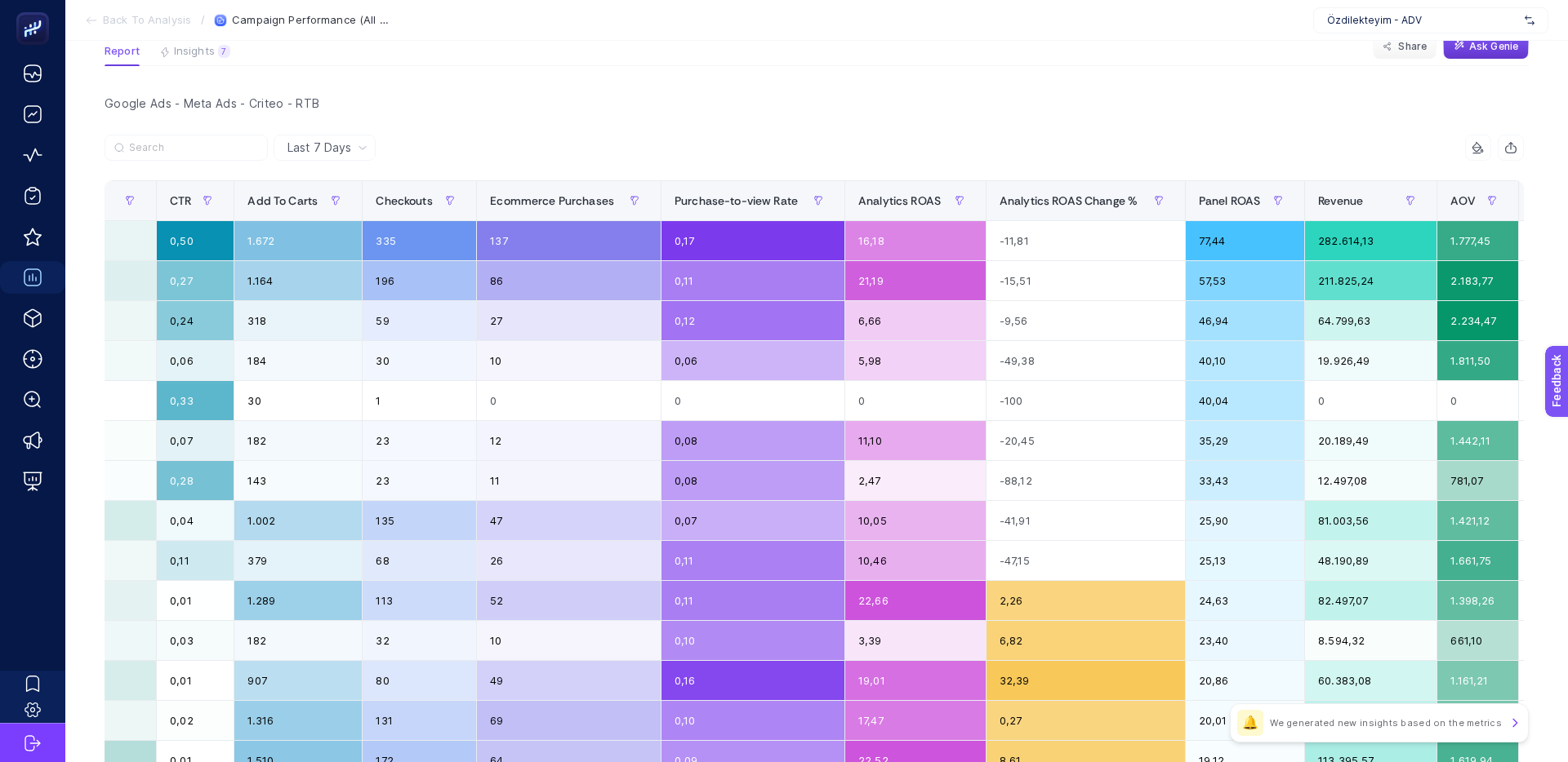
scroll to position [0, 1093]
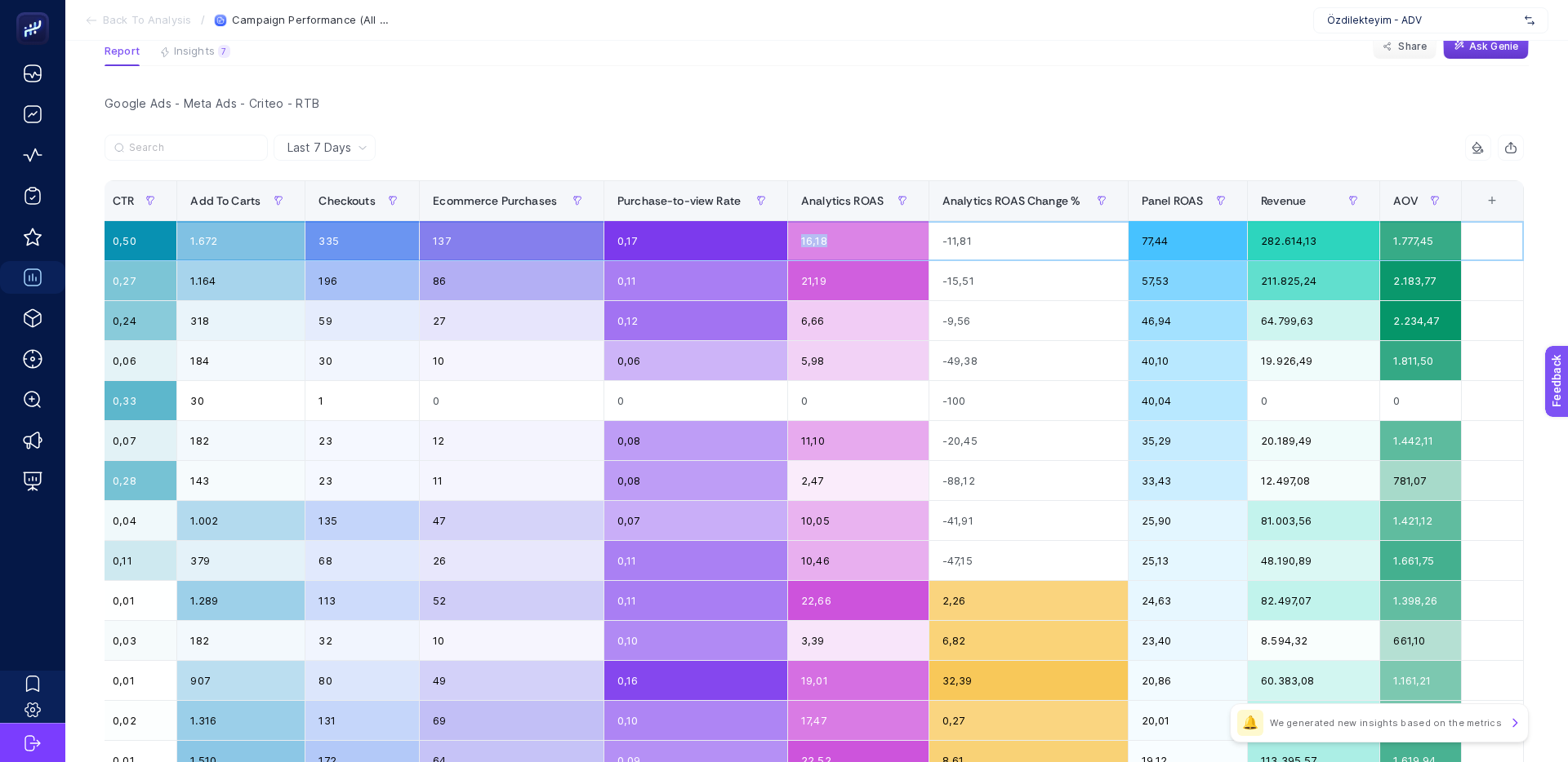
drag, startPoint x: 803, startPoint y: 240, endPoint x: 826, endPoint y: 240, distance: 23.0
click at [829, 241] on div "16,18" at bounding box center [858, 240] width 140 height 39
click at [812, 240] on div "16,18" at bounding box center [858, 240] width 140 height 39
drag, startPoint x: 1176, startPoint y: 240, endPoint x: 1137, endPoint y: 241, distance: 39.0
click at [1137, 241] on div "77,44" at bounding box center [1187, 240] width 118 height 39
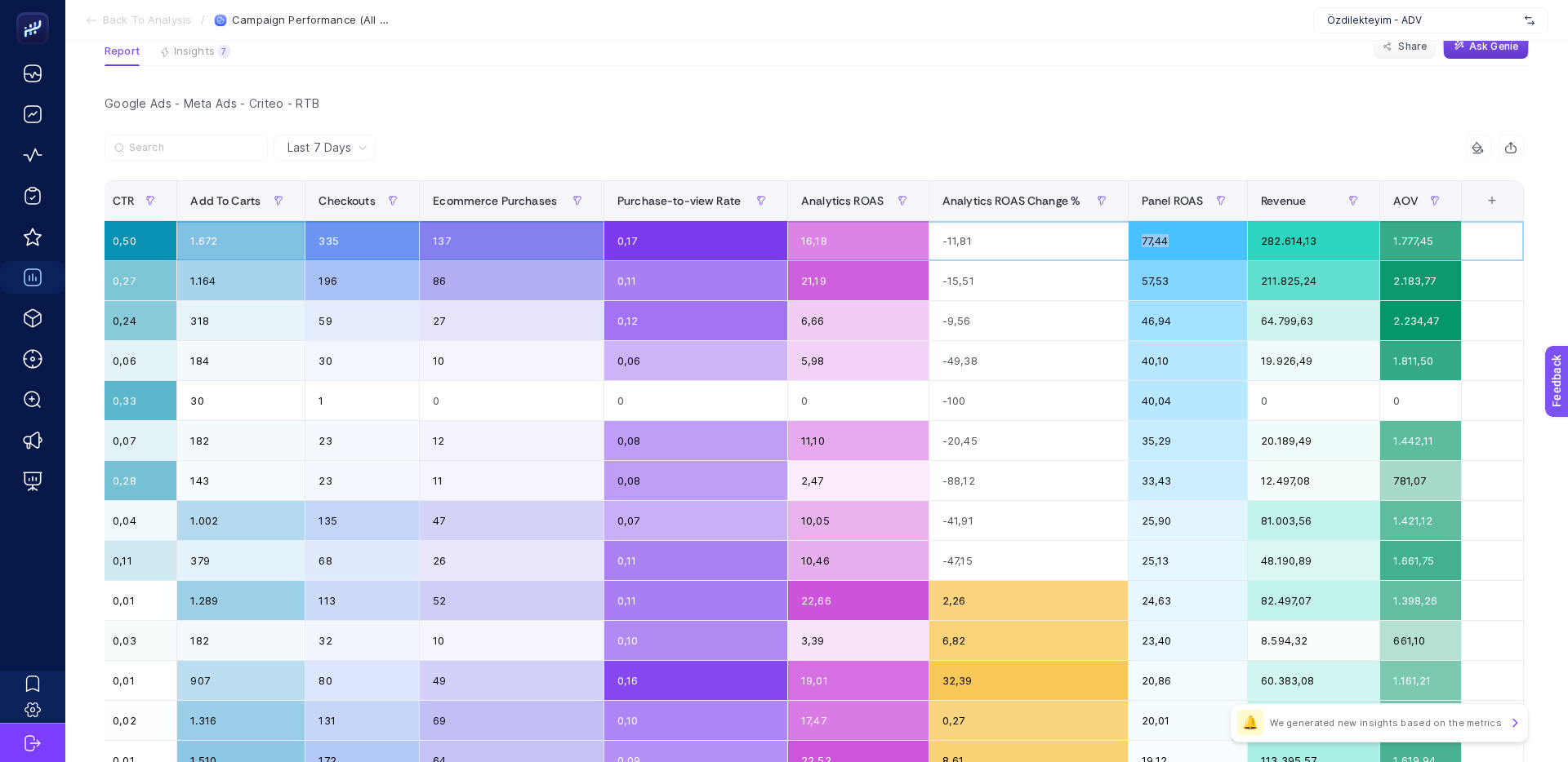
click at [1137, 241] on div "77,44" at bounding box center [1187, 240] width 118 height 39
drag, startPoint x: 1156, startPoint y: 241, endPoint x: 1165, endPoint y: 240, distance: 9.1
click at [1165, 240] on div "77,44" at bounding box center [1187, 240] width 118 height 39
drag, startPoint x: 1161, startPoint y: 240, endPoint x: 1141, endPoint y: 240, distance: 20.0
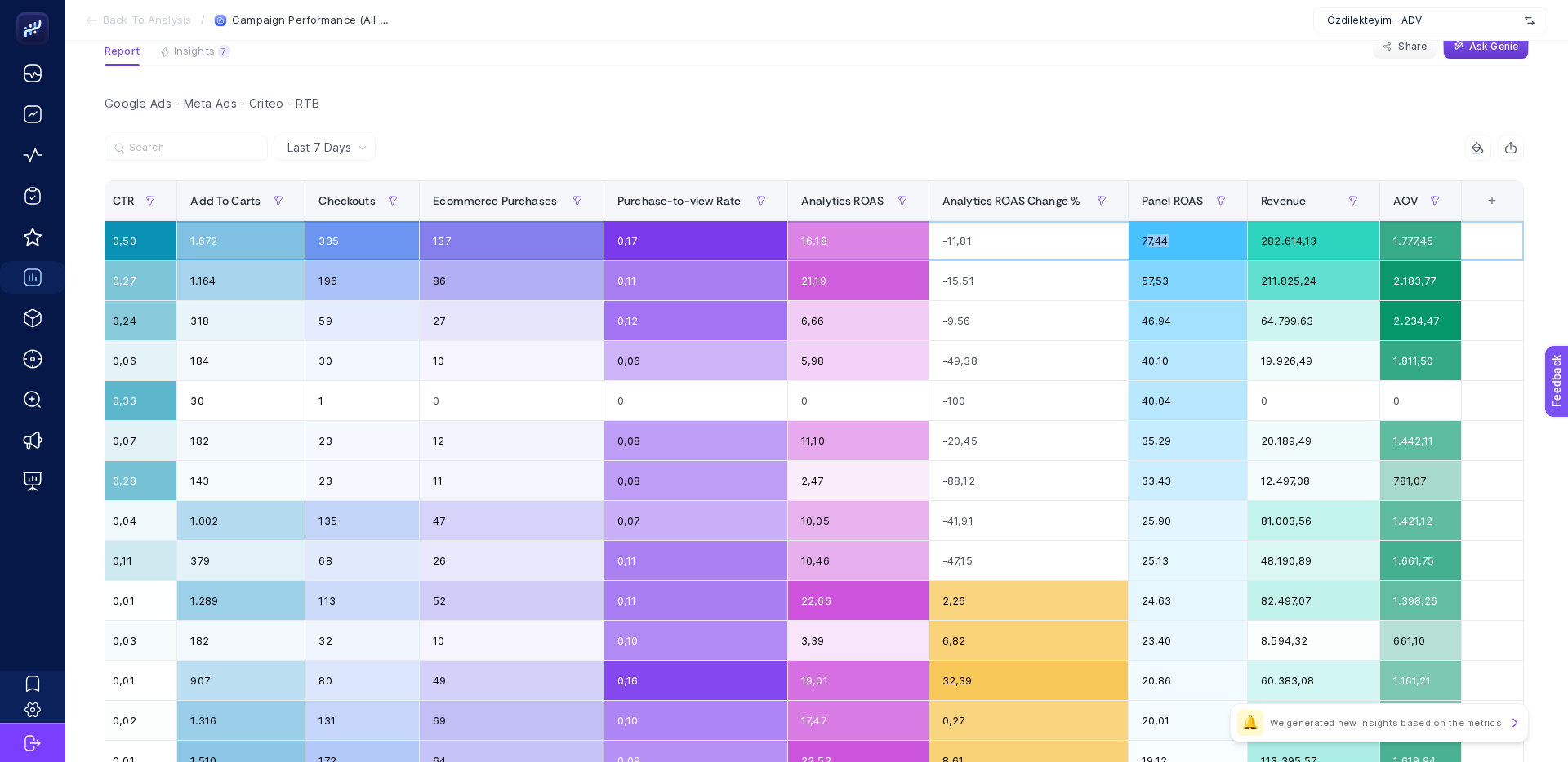
click at [1141, 240] on div "77,44" at bounding box center [1187, 240] width 118 height 39
drag, startPoint x: 1147, startPoint y: 281, endPoint x: 1137, endPoint y: 281, distance: 10.0
click at [1137, 281] on div "57,53" at bounding box center [1187, 280] width 118 height 39
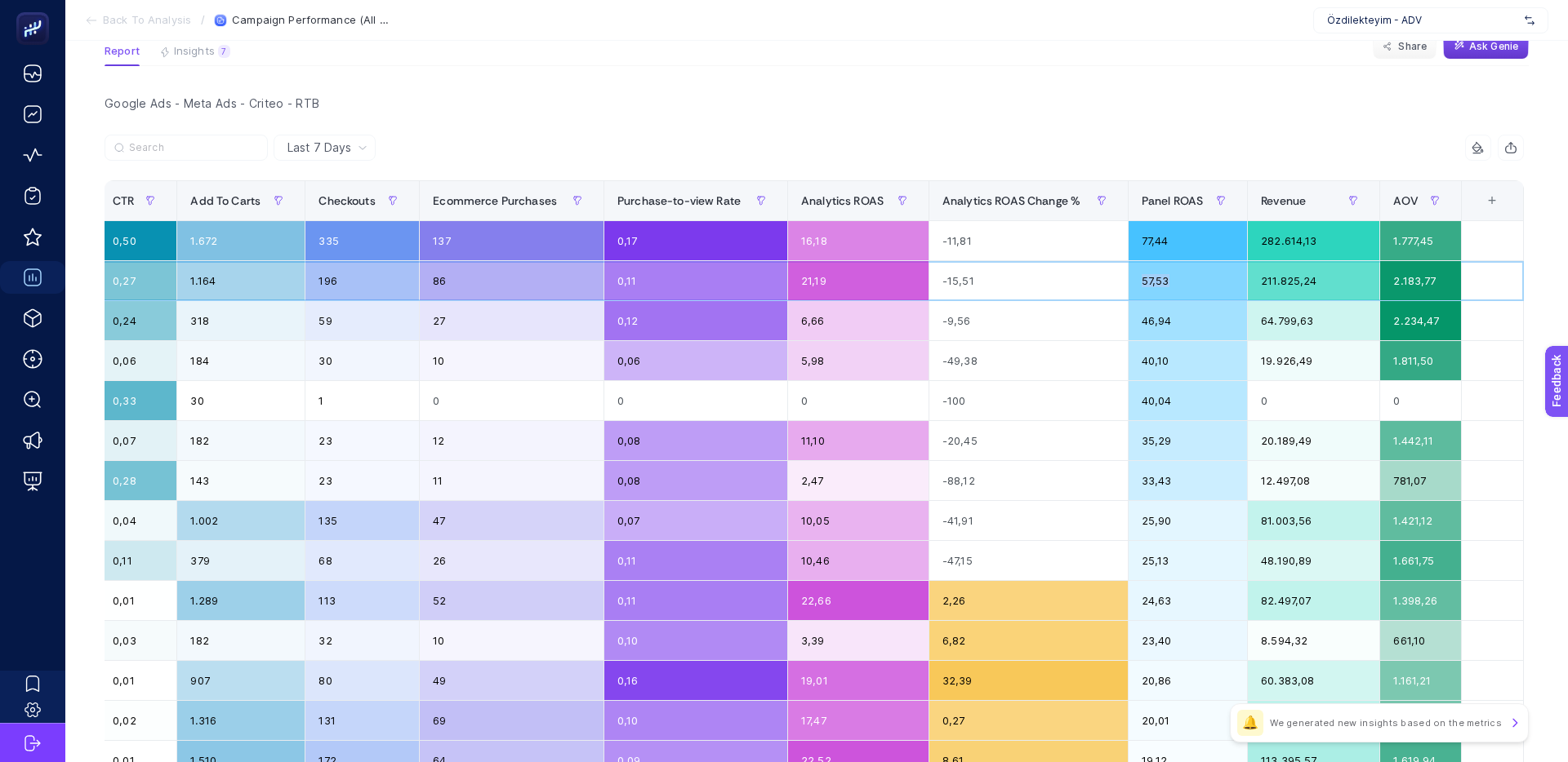
drag, startPoint x: 1148, startPoint y: 282, endPoint x: 1163, endPoint y: 281, distance: 15.0
click at [1163, 281] on div "57,53" at bounding box center [1187, 280] width 118 height 39
click at [1163, 280] on div "57,53" at bounding box center [1187, 280] width 118 height 39
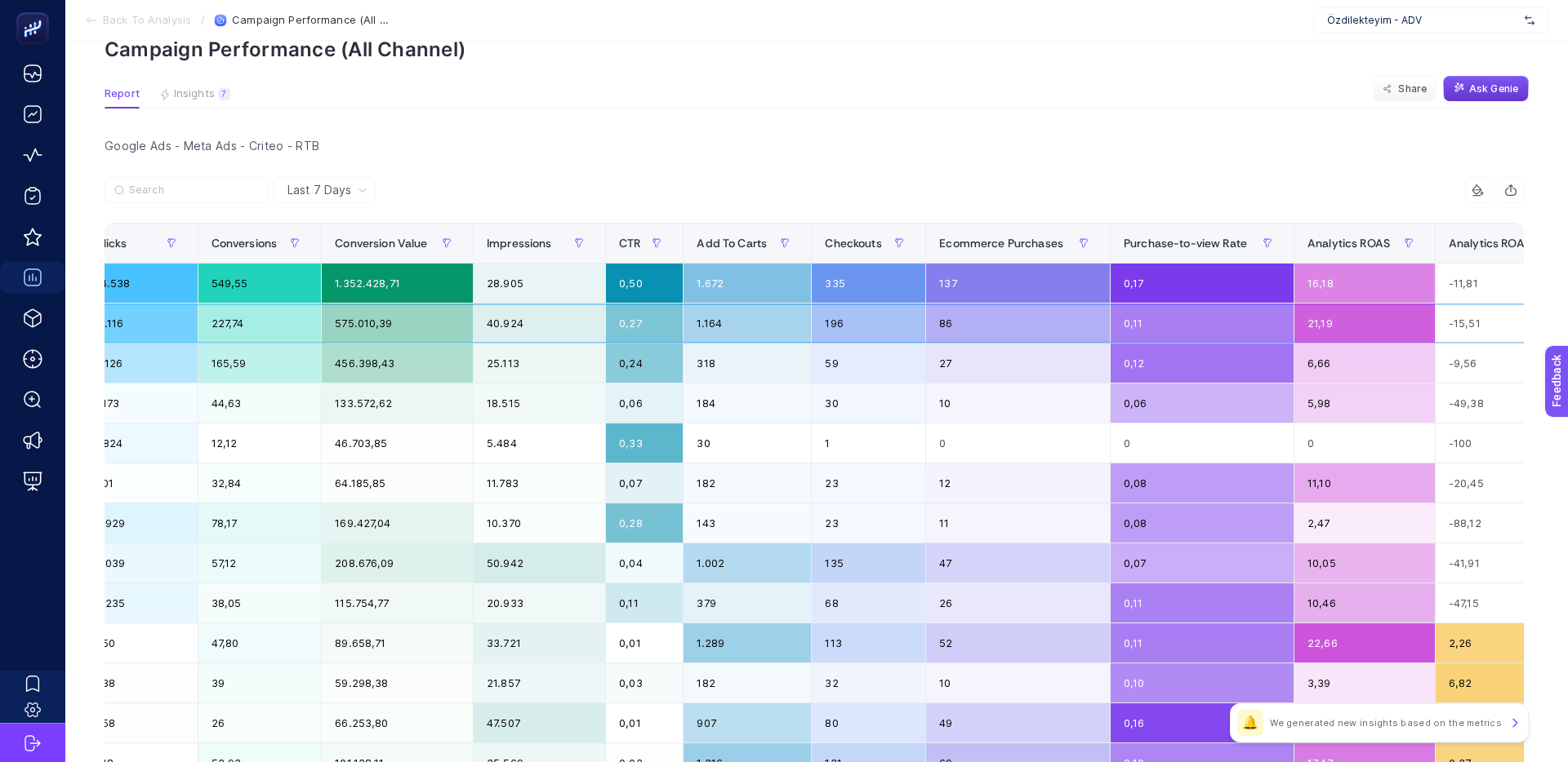
scroll to position [71, 0]
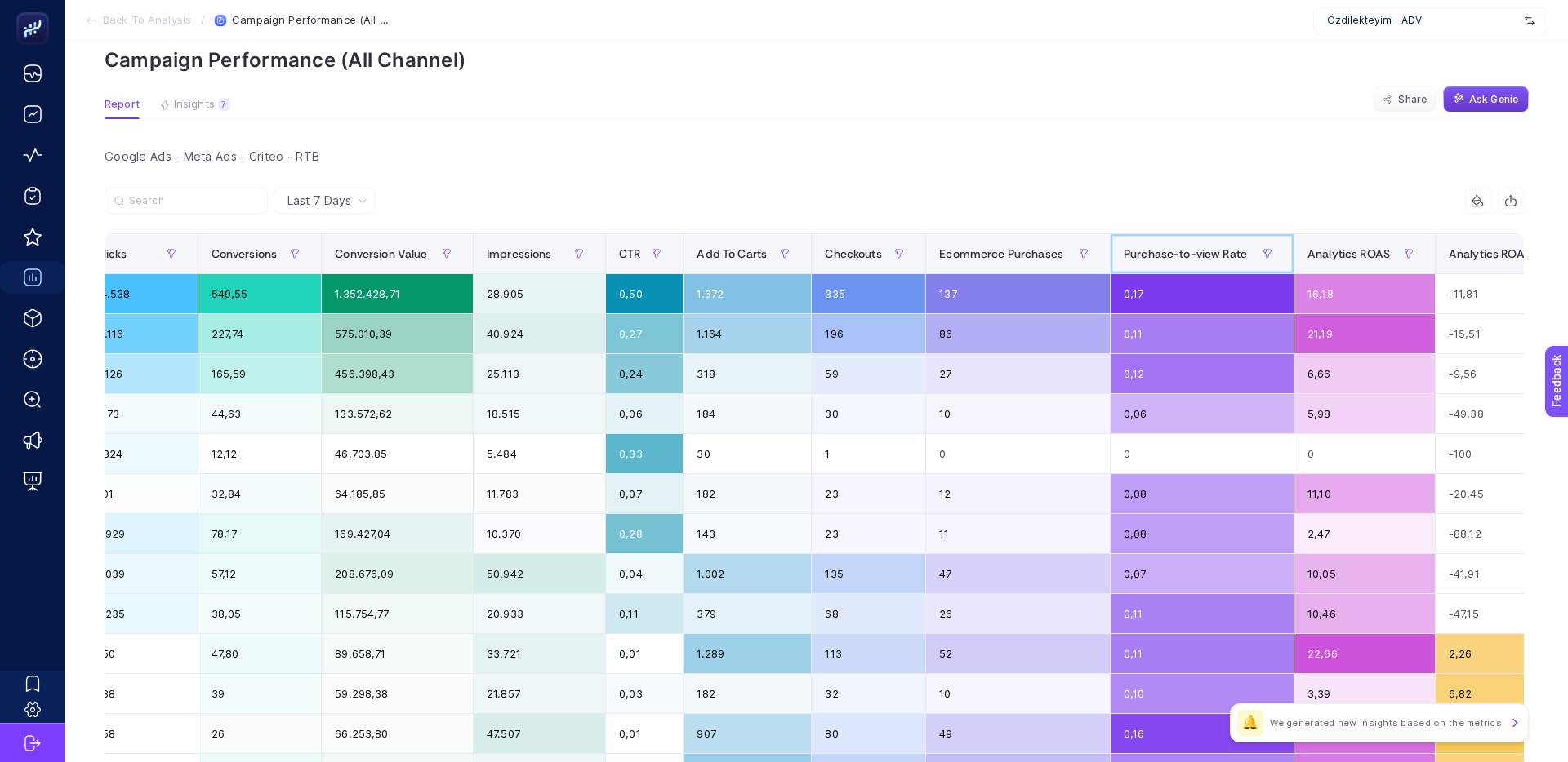
click at [1175, 248] on span "Purchase-to-view Rate" at bounding box center [1185, 254] width 123 height 13
click at [1198, 218] on div "15 items selected" at bounding box center [814, 205] width 1419 height 36
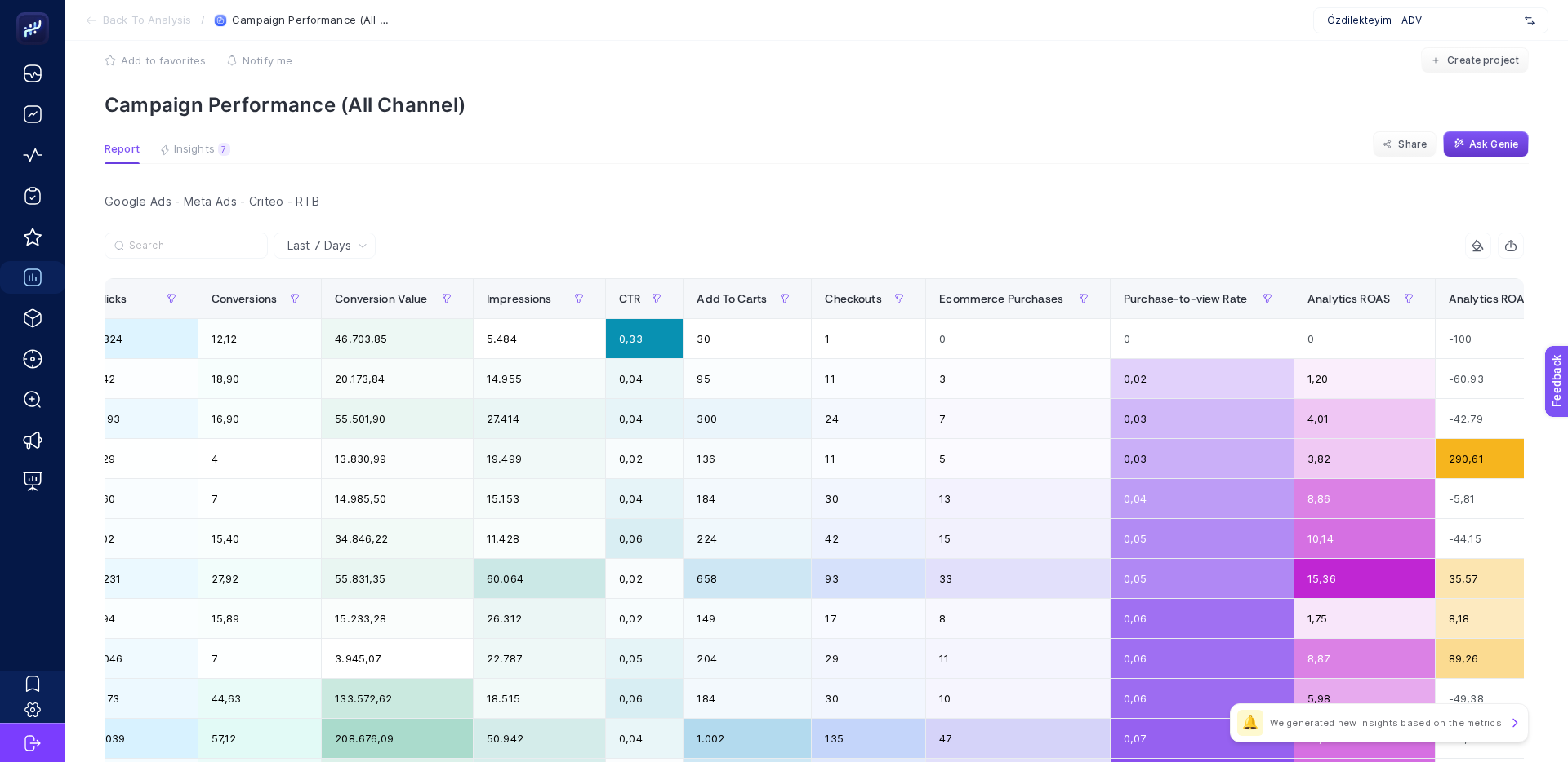
scroll to position [165, 0]
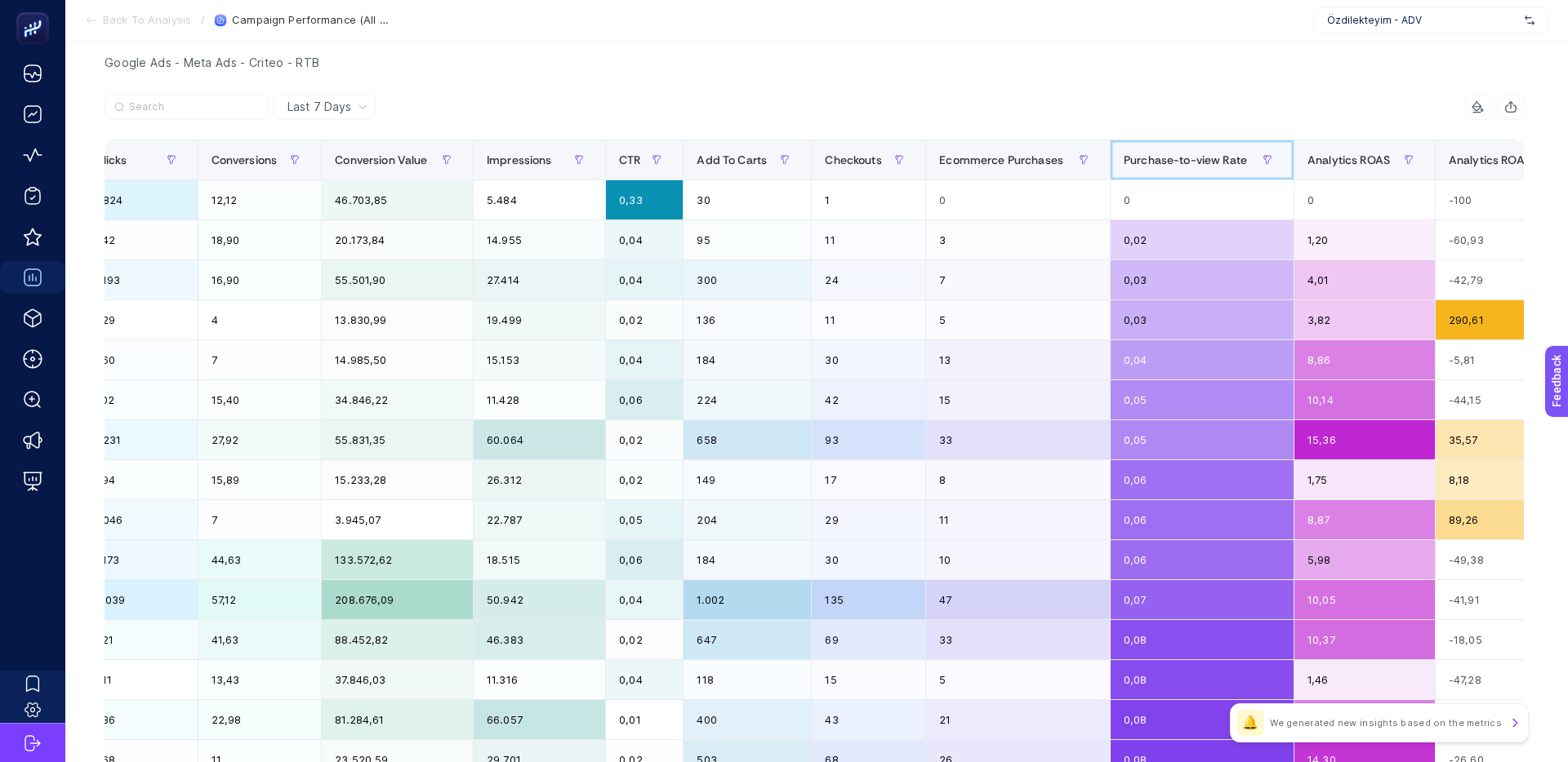
click at [1185, 159] on span "Purchase-to-view Rate" at bounding box center [1185, 159] width 123 height 13
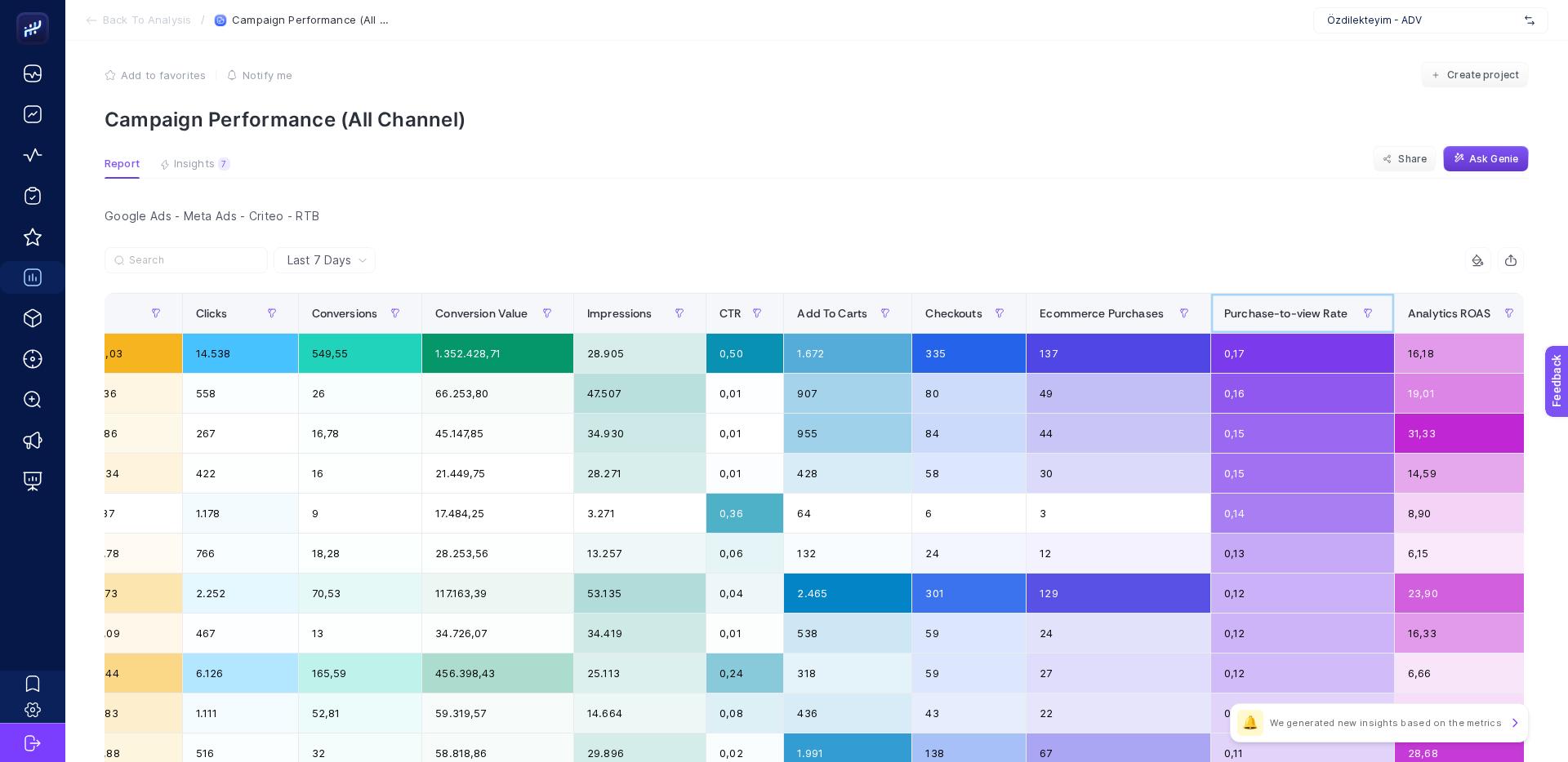
scroll to position [0, 0]
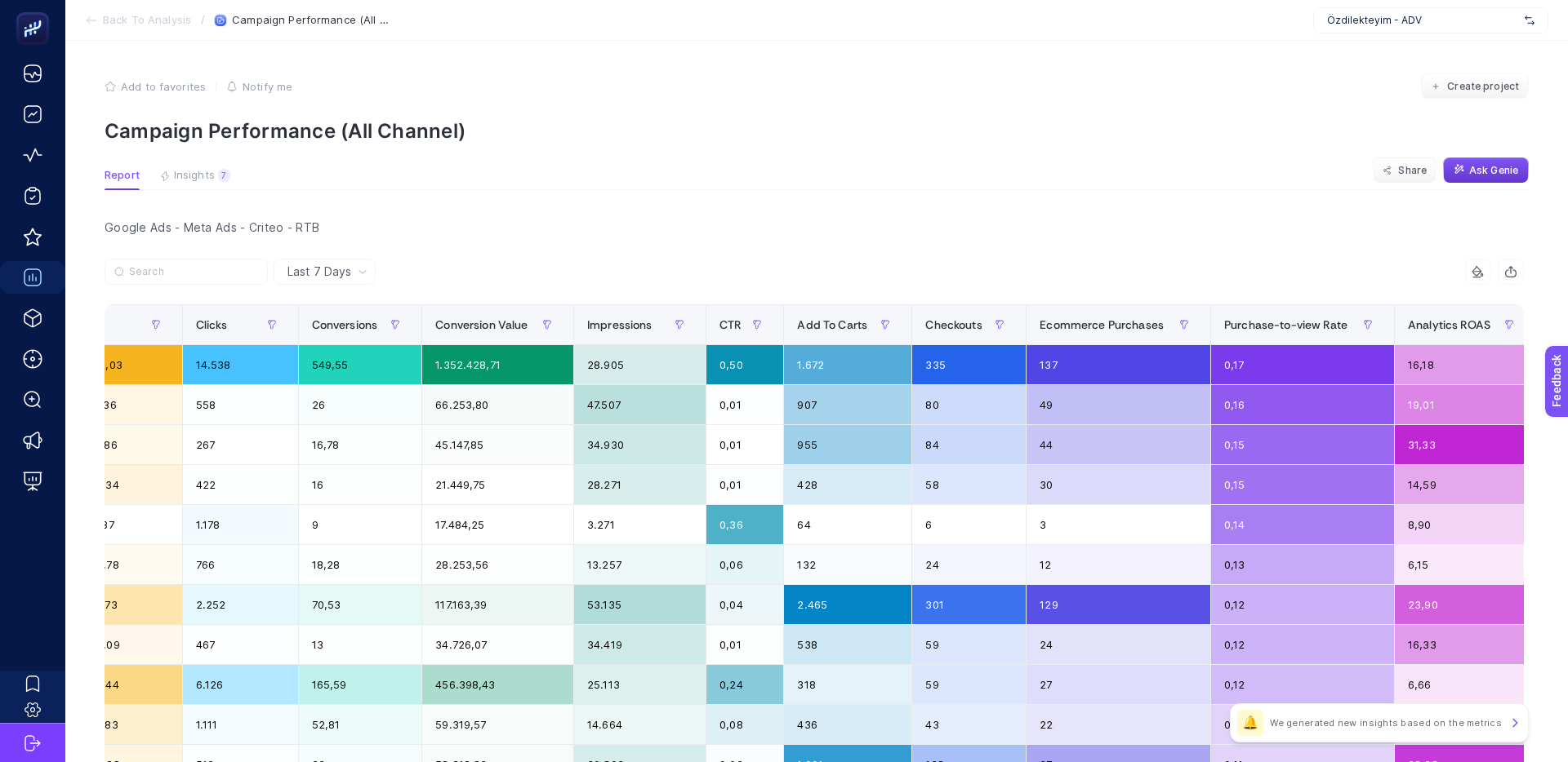
click at [1490, 172] on span "Ask Genie" at bounding box center [1494, 170] width 49 height 13
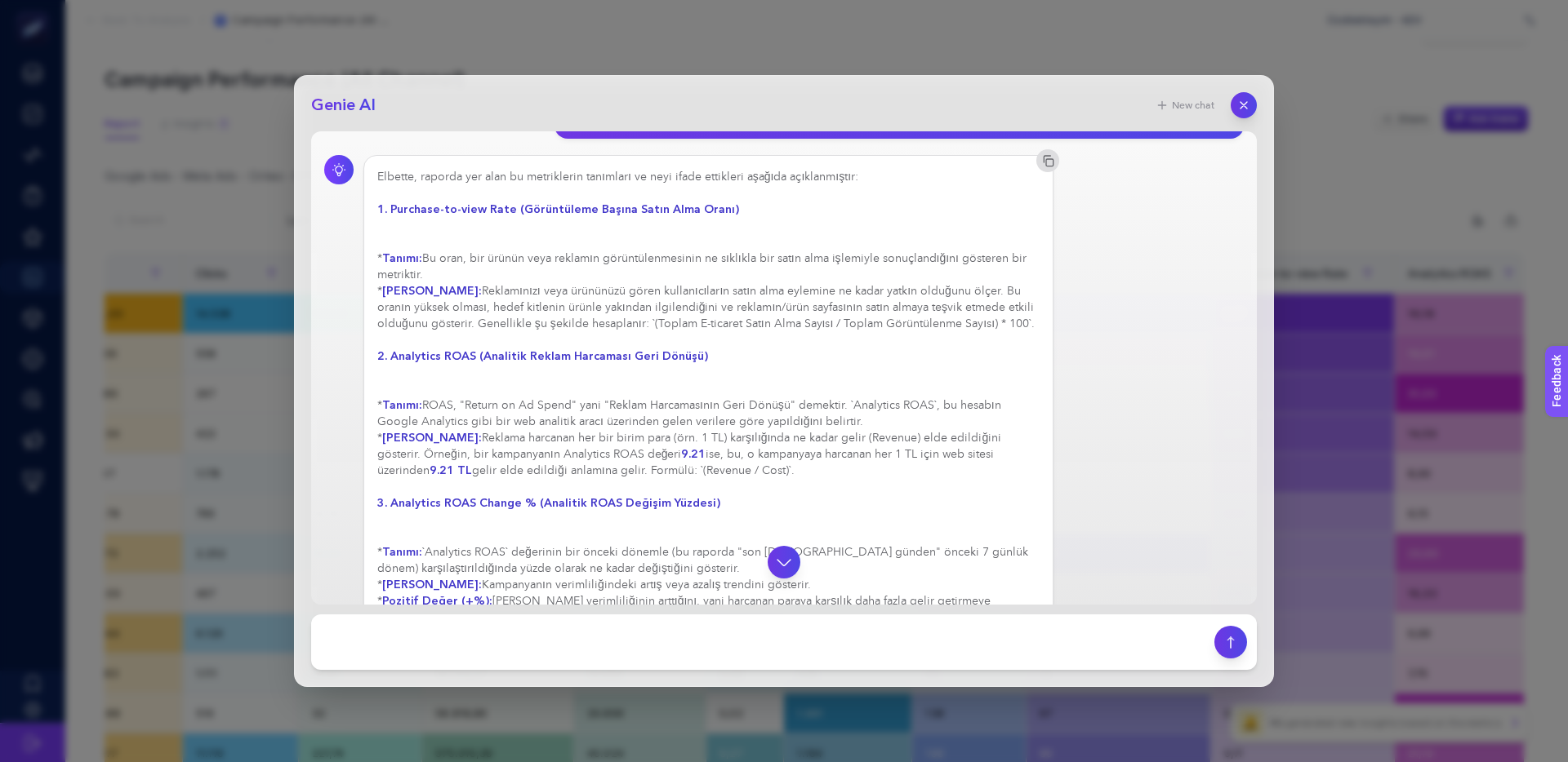
scroll to position [487, 0]
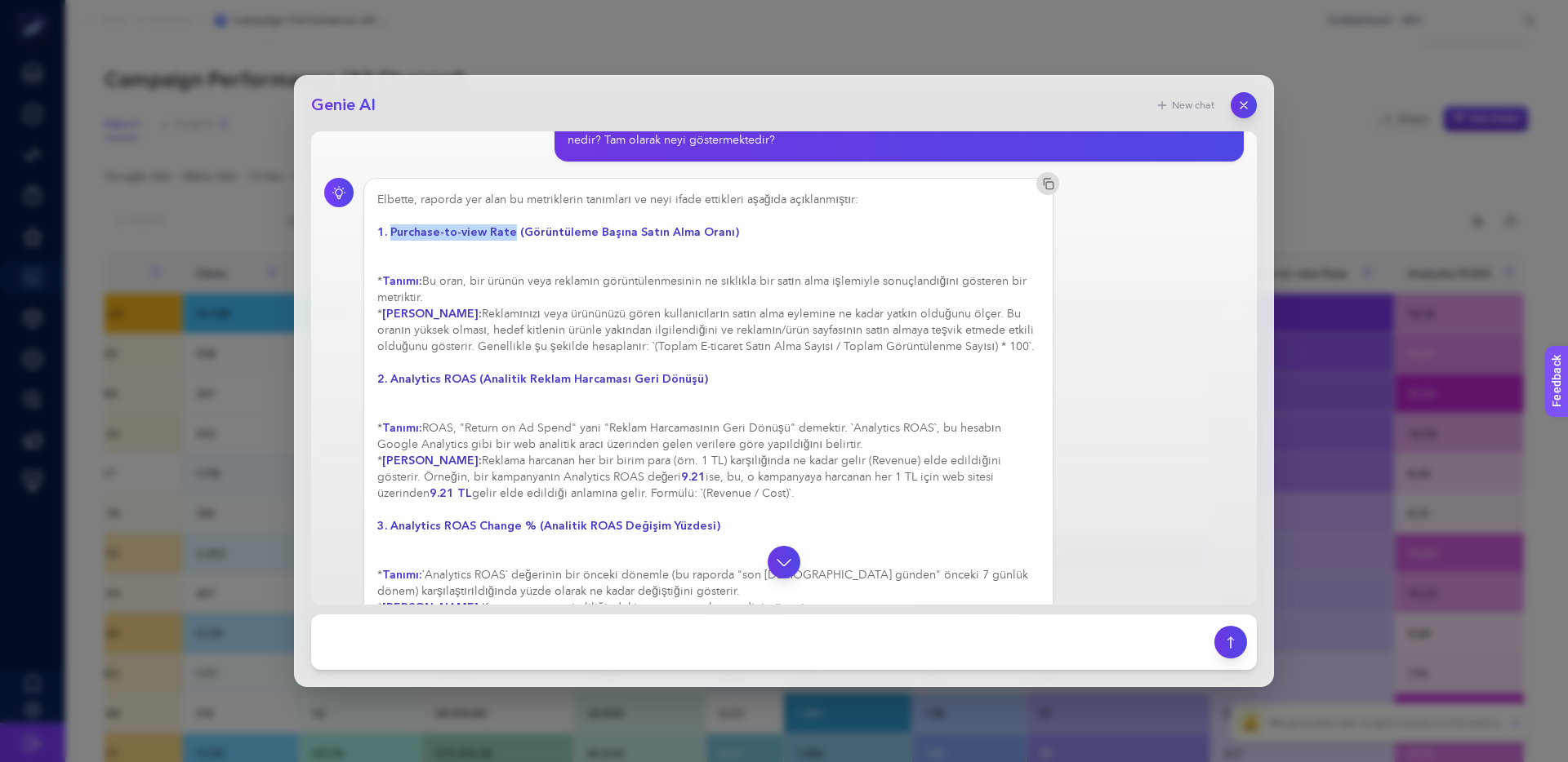
drag, startPoint x: 390, startPoint y: 233, endPoint x: 507, endPoint y: 227, distance: 117.2
click at [507, 227] on strong "1. Purchase-to-view Rate (Görüntüleme Başına Satın Alma Oranı)" at bounding box center [558, 233] width 361 height 16
copy strong "Purchase-to-view Rate"
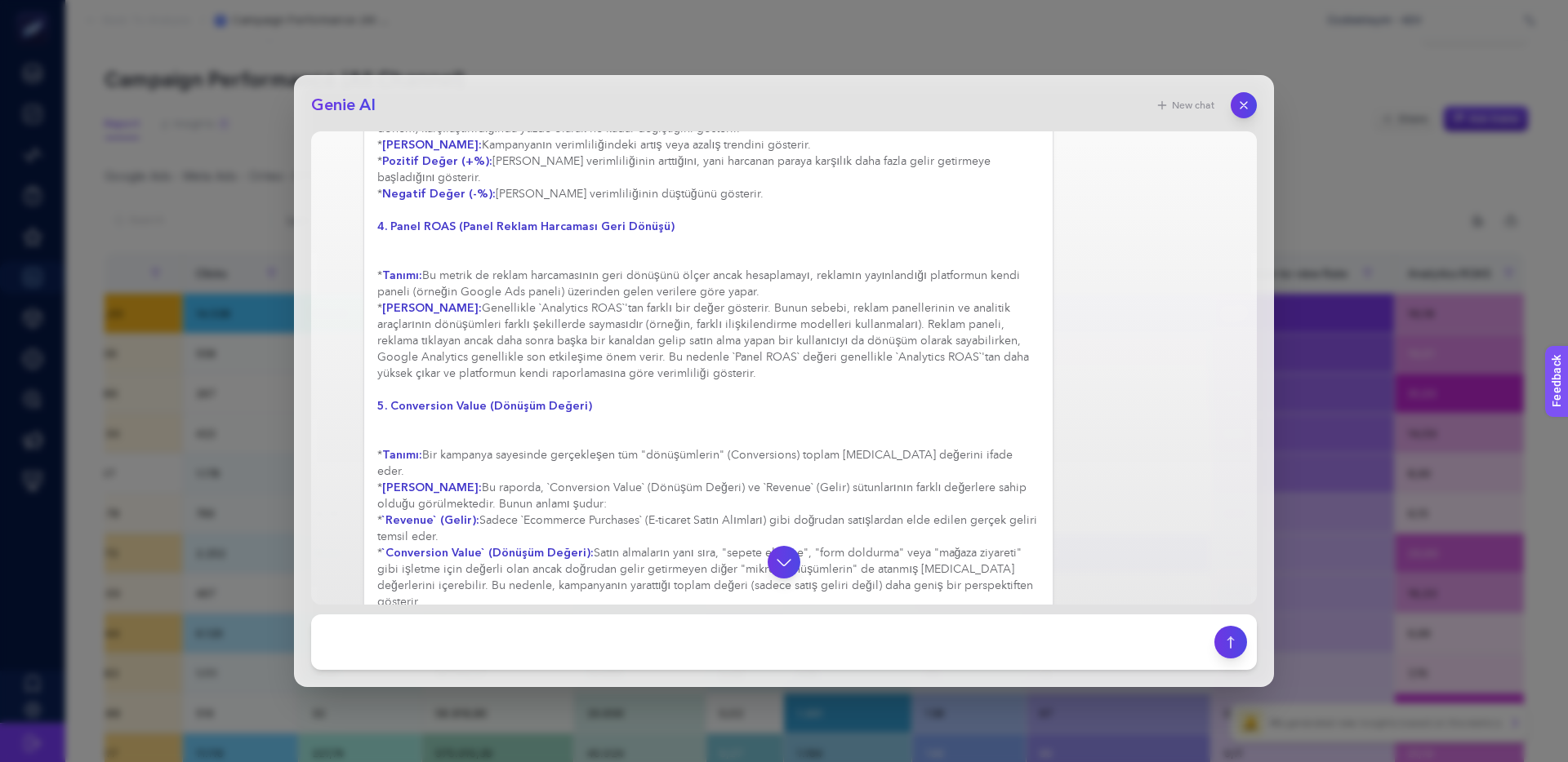
scroll to position [950, 0]
click at [423, 643] on textarea at bounding box center [762, 642] width 883 height 36
paste textarea "Purchase-to-view Rate"
type textarea "Purchase-to-view Rate kaç olmalı, ne çıkarım yapmalıyım anliz et"
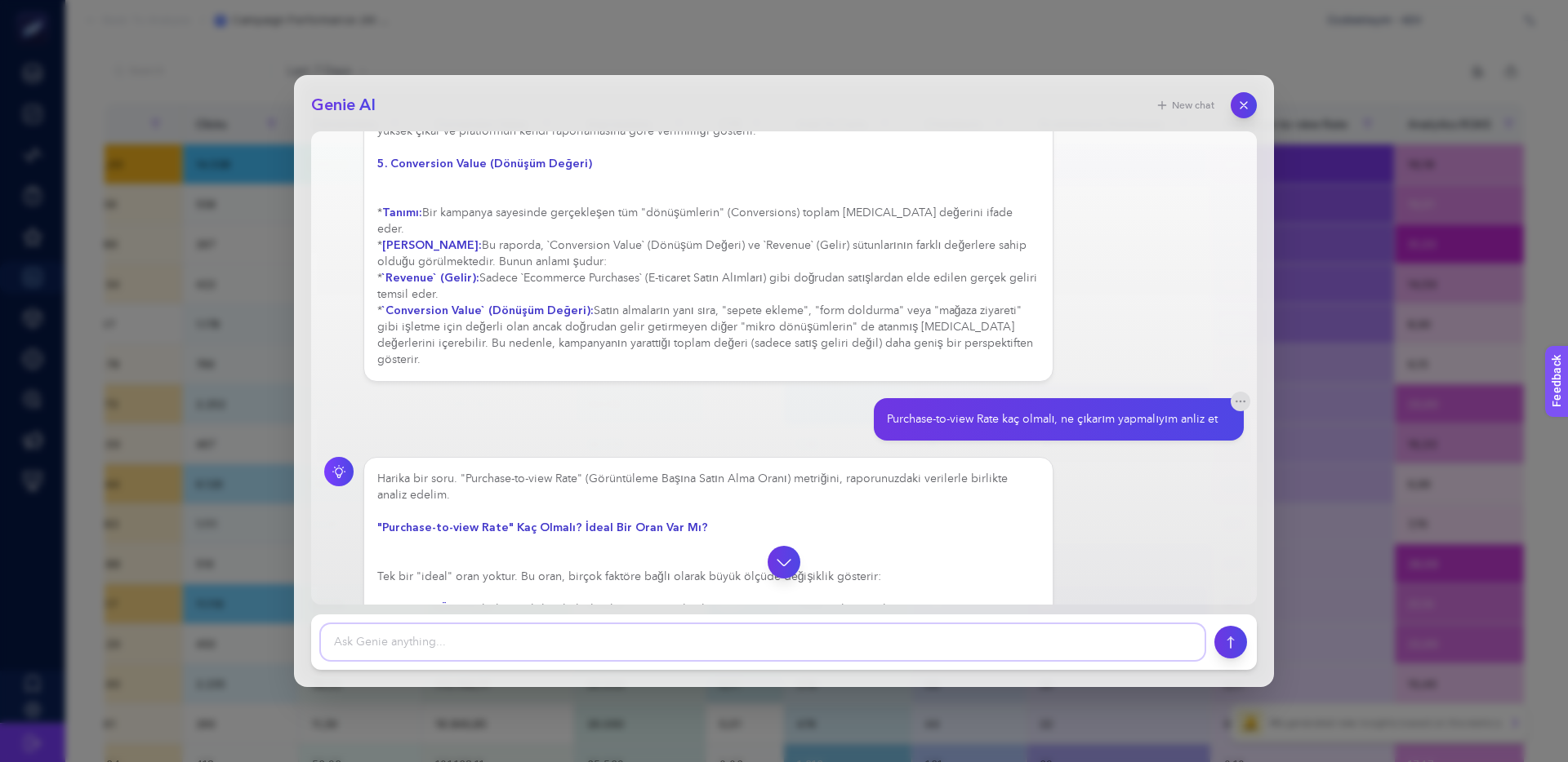
scroll to position [1256, 0]
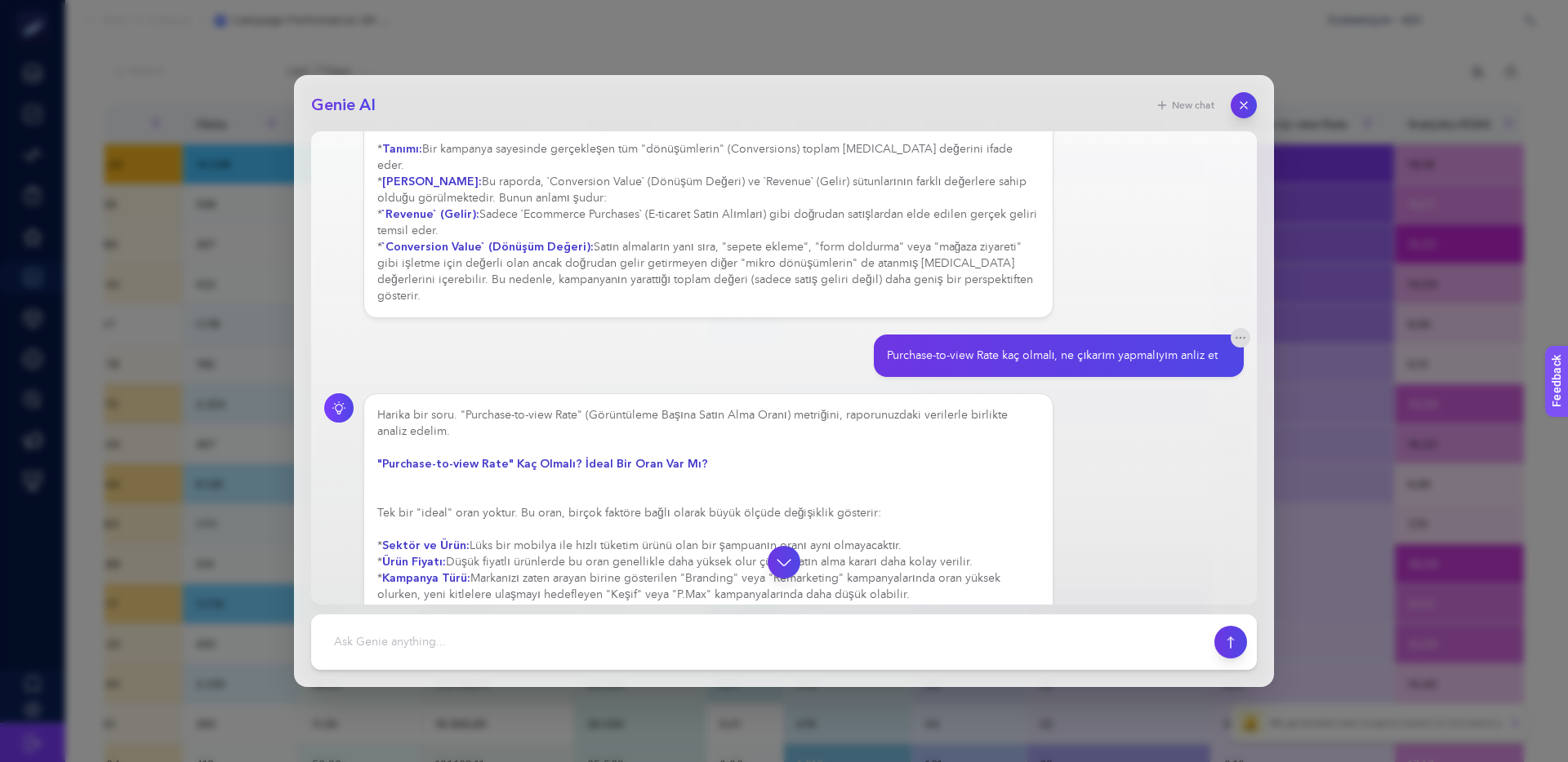
drag, startPoint x: 532, startPoint y: 483, endPoint x: 826, endPoint y: 481, distance: 294.0
click at [819, 481] on div "Harika bir soru. "Purchase-to-view Rate" (Görüntüleme Başına Satın Alma Oranı) …" at bounding box center [708, 537] width 662 height 261
click at [836, 481] on div "Harika bir soru. "Purchase-to-view Rate" (Görüntüleme Başına Satın Alma Oranı) …" at bounding box center [708, 537] width 662 height 261
drag, startPoint x: 839, startPoint y: 482, endPoint x: 645, endPoint y: 483, distance: 194.0
click at [645, 483] on div "Harika bir soru. "Purchase-to-view Rate" (Görüntüleme Başına Satın Alma Oranı) …" at bounding box center [708, 537] width 662 height 261
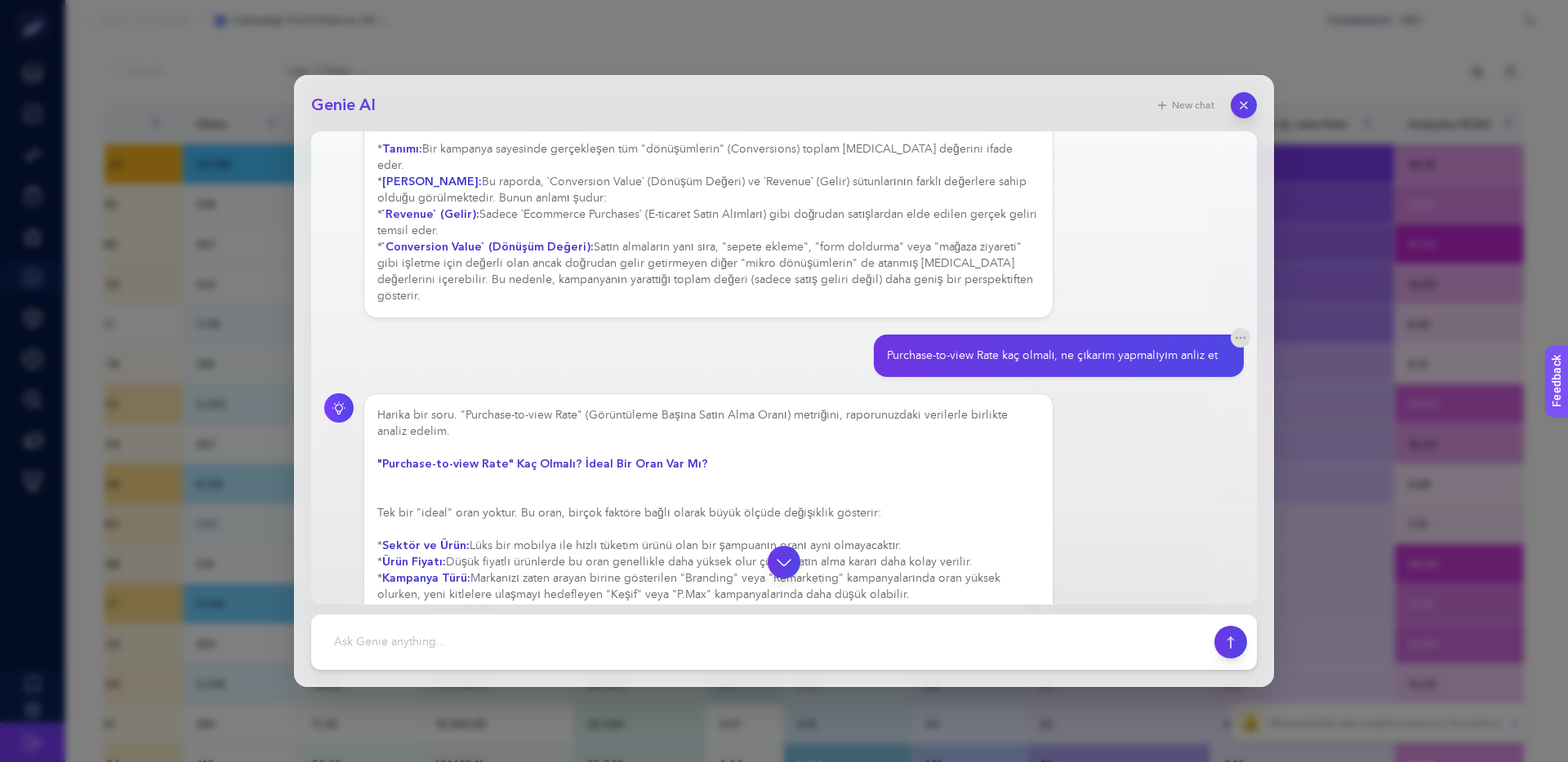
click at [645, 483] on div "Harika bir soru. "Purchase-to-view Rate" (Görüntüleme Başına Satın Alma Oranı) …" at bounding box center [708, 545] width 662 height 277
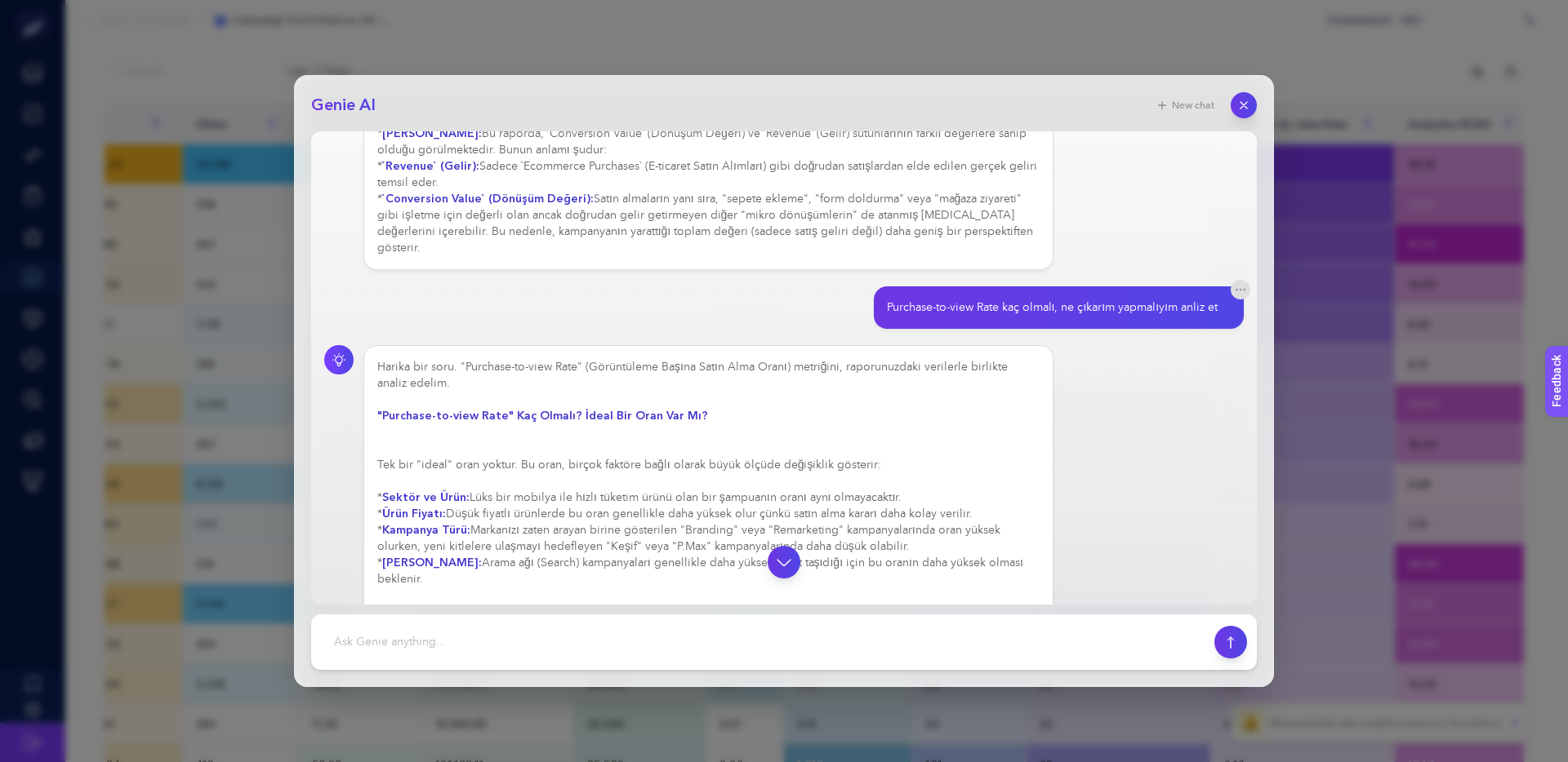
drag, startPoint x: 493, startPoint y: 478, endPoint x: 708, endPoint y: 477, distance: 215.0
click at [705, 477] on div "Harika bir soru. "Purchase-to-view Rate" (Görüntüleme Başına Satın Alma Oranı) …" at bounding box center [708, 628] width 662 height 538
drag, startPoint x: 708, startPoint y: 477, endPoint x: 798, endPoint y: 480, distance: 90.0
click at [708, 477] on div "Harika bir soru. "Purchase-to-view Rate" (Görüntüleme Başına Satın Alma Oranı) …" at bounding box center [708, 637] width 662 height 555
drag, startPoint x: 781, startPoint y: 477, endPoint x: 738, endPoint y: 477, distance: 43.0
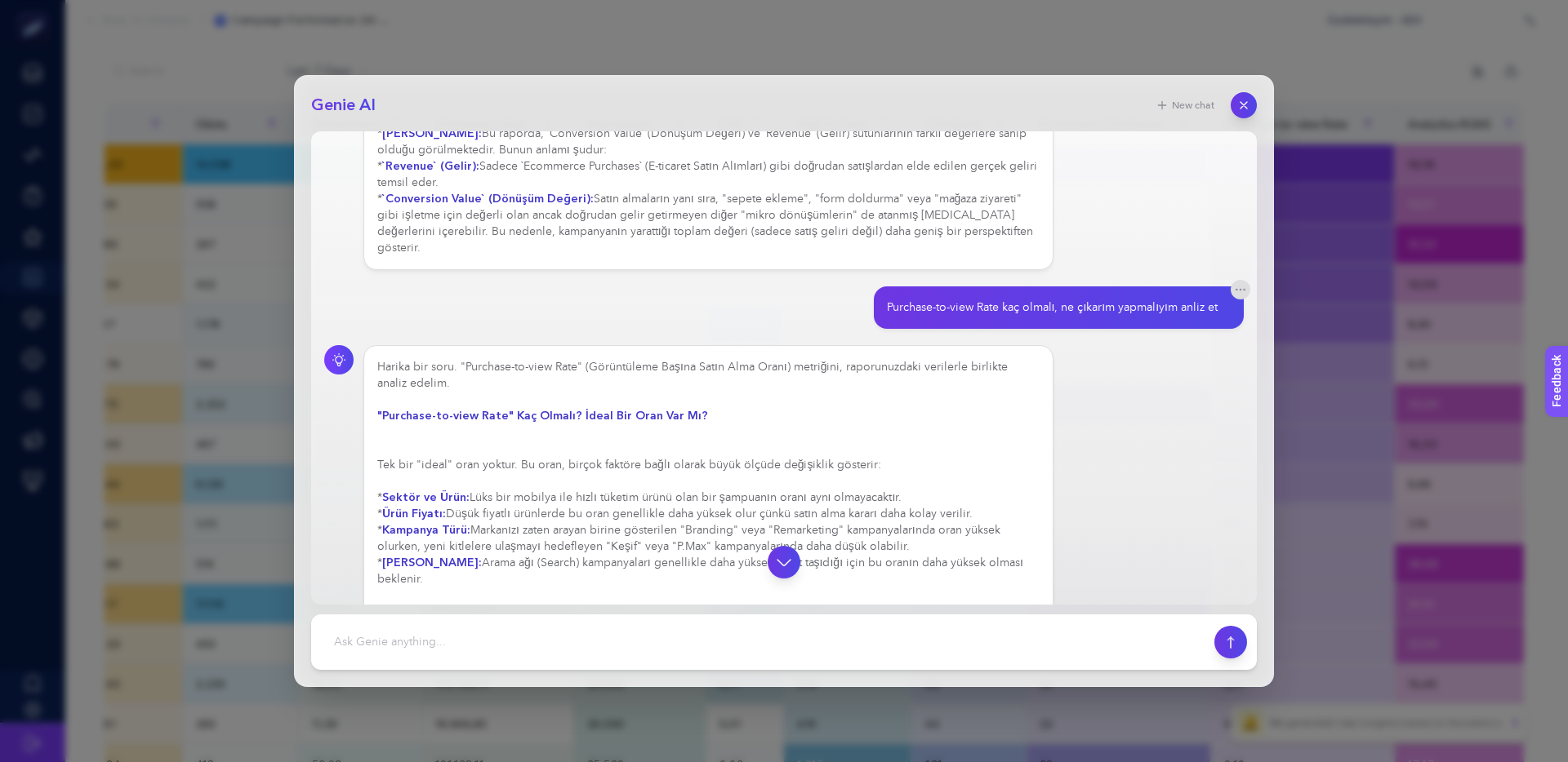
click at [740, 477] on div "Harika bir soru. "Purchase-to-view Rate" (Görüntüleme Başına Satın Alma Oranı) …" at bounding box center [708, 637] width 662 height 555
click at [738, 477] on div "Harika bir soru. "Purchase-to-view Rate" (Görüntüleme Başına Satın Alma Oranı) …" at bounding box center [708, 637] width 662 height 555
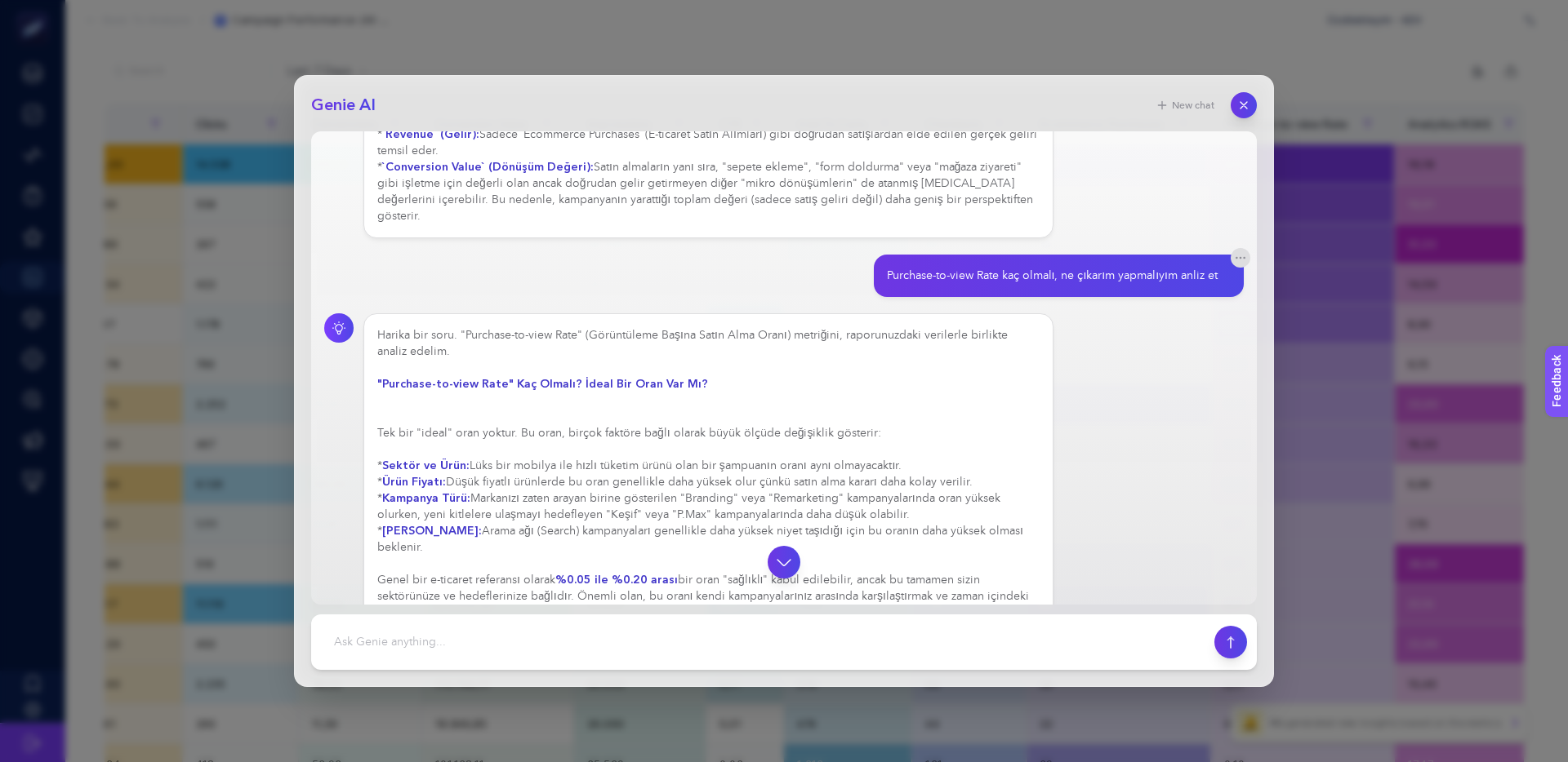
scroll to position [1380, 0]
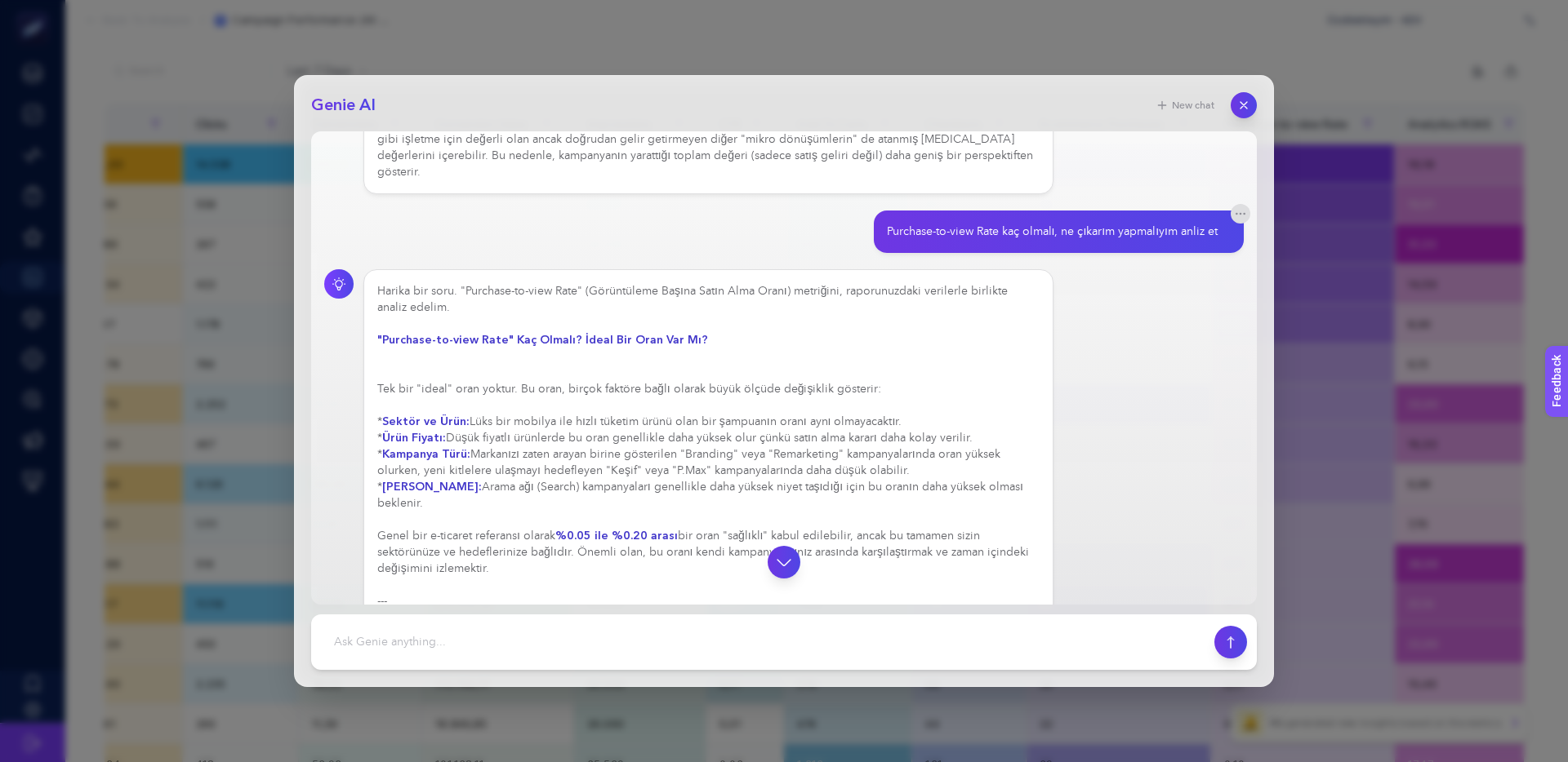
drag, startPoint x: 772, startPoint y: 503, endPoint x: 829, endPoint y: 504, distance: 57.0
click at [829, 504] on div "Harika bir soru. "Purchase-to-view Rate" (Görüntüleme Başına Satın Alma Oranı) …" at bounding box center [708, 585] width 662 height 604
click at [790, 505] on div "Harika bir soru. "Purchase-to-view Rate" (Görüntüleme Başına Satın Alma Oranı) …" at bounding box center [708, 585] width 662 height 604
click at [789, 505] on div "Harika bir soru. "Purchase-to-view Rate" (Görüntüleme Başına Satın Alma Oranı) …" at bounding box center [708, 585] width 662 height 604
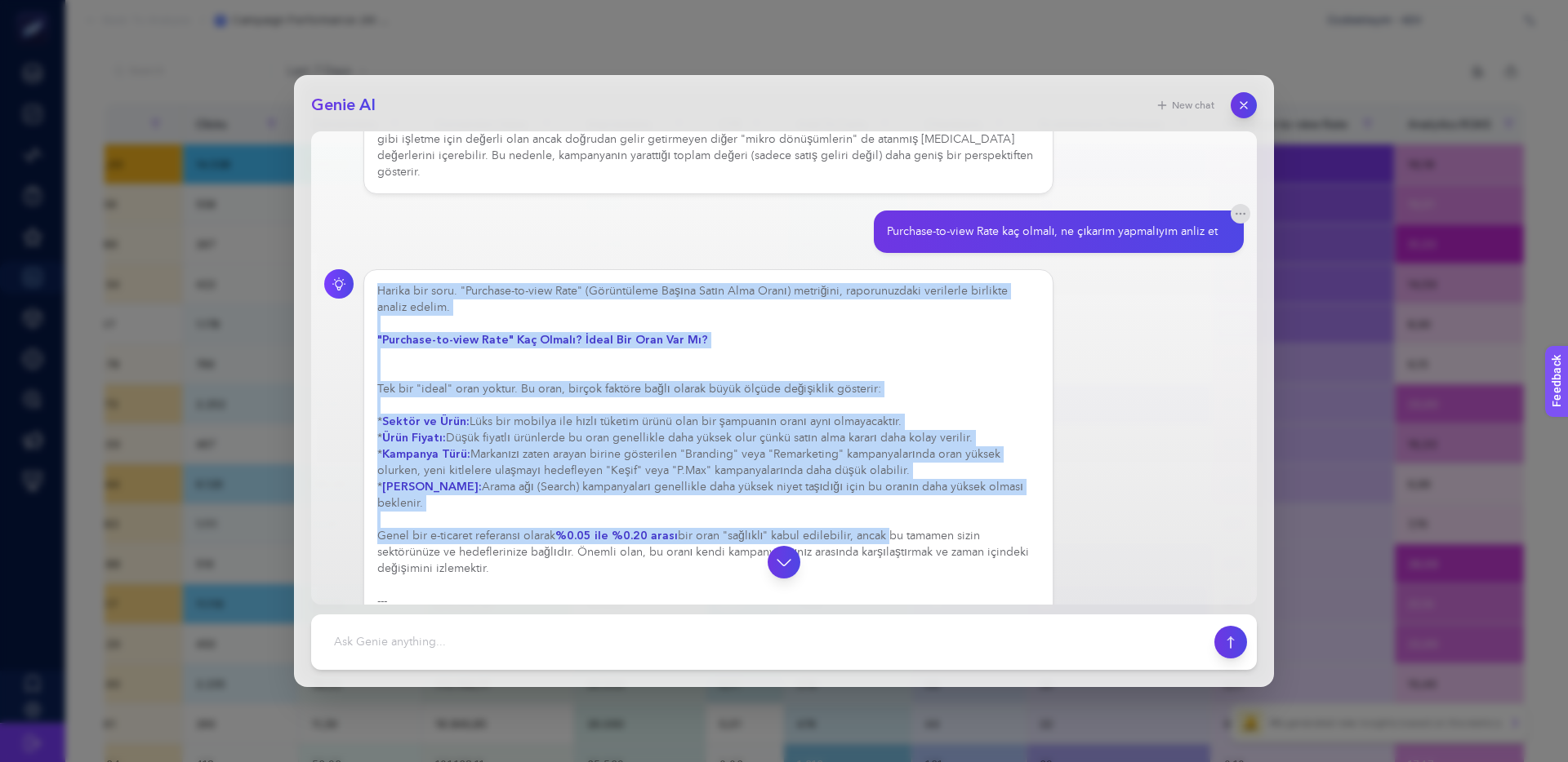
drag, startPoint x: 931, startPoint y: 507, endPoint x: 842, endPoint y: 506, distance: 89.0
click at [845, 506] on div "Harika bir soru. "Purchase-to-view Rate" (Görüntüleme Başına Satın Alma Oranı) …" at bounding box center [708, 585] width 662 height 604
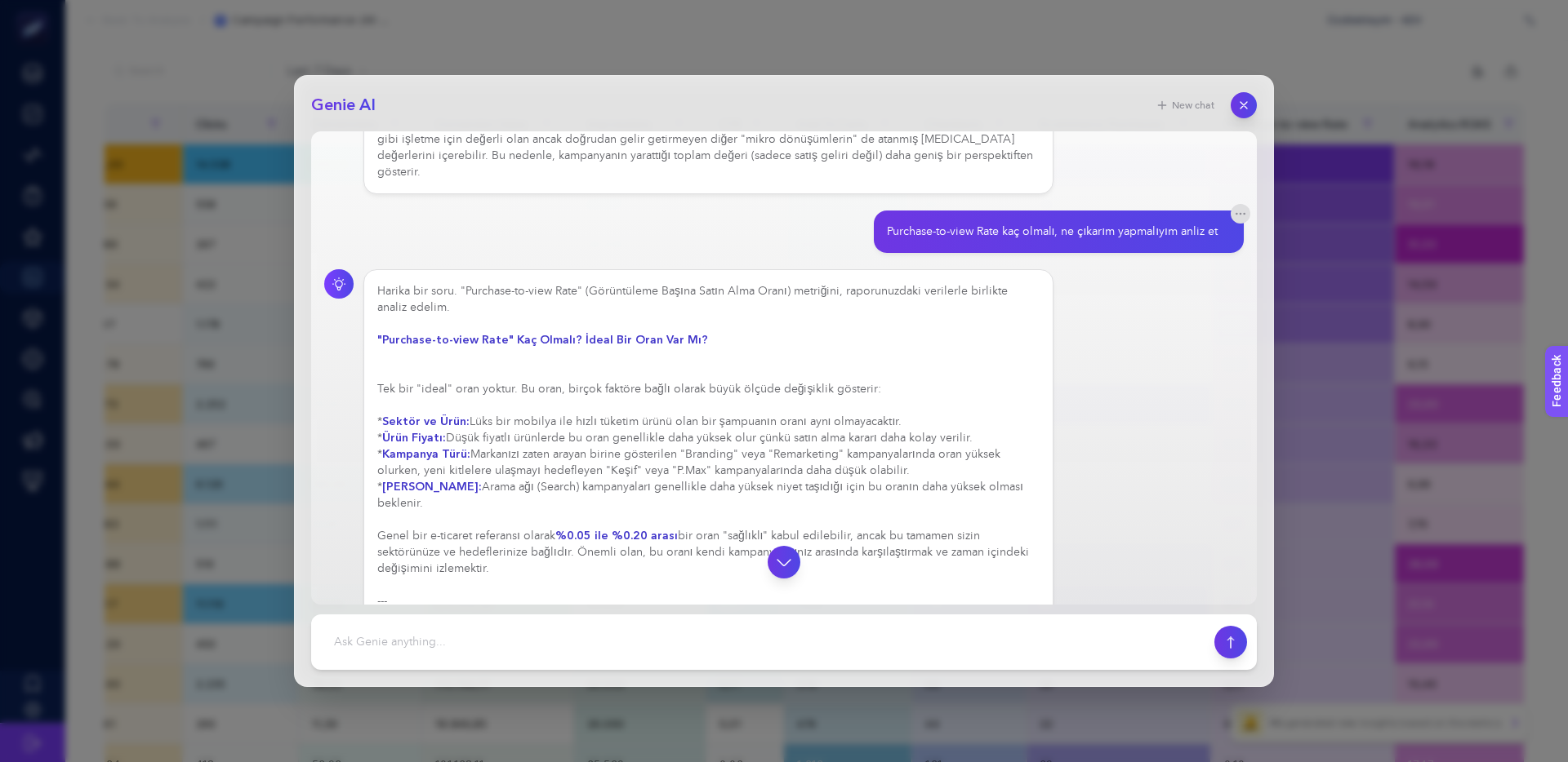
click at [841, 506] on div "Harika bir soru. "Purchase-to-view Rate" (Görüntüleme Başına Satın Alma Oranı) …" at bounding box center [708, 585] width 662 height 604
drag, startPoint x: 450, startPoint y: 522, endPoint x: 598, endPoint y: 522, distance: 148.0
click at [598, 522] on div "Harika bir soru. "Purchase-to-view Rate" (Görüntüleme Başına Satın Alma Oranı) …" at bounding box center [708, 601] width 662 height 637
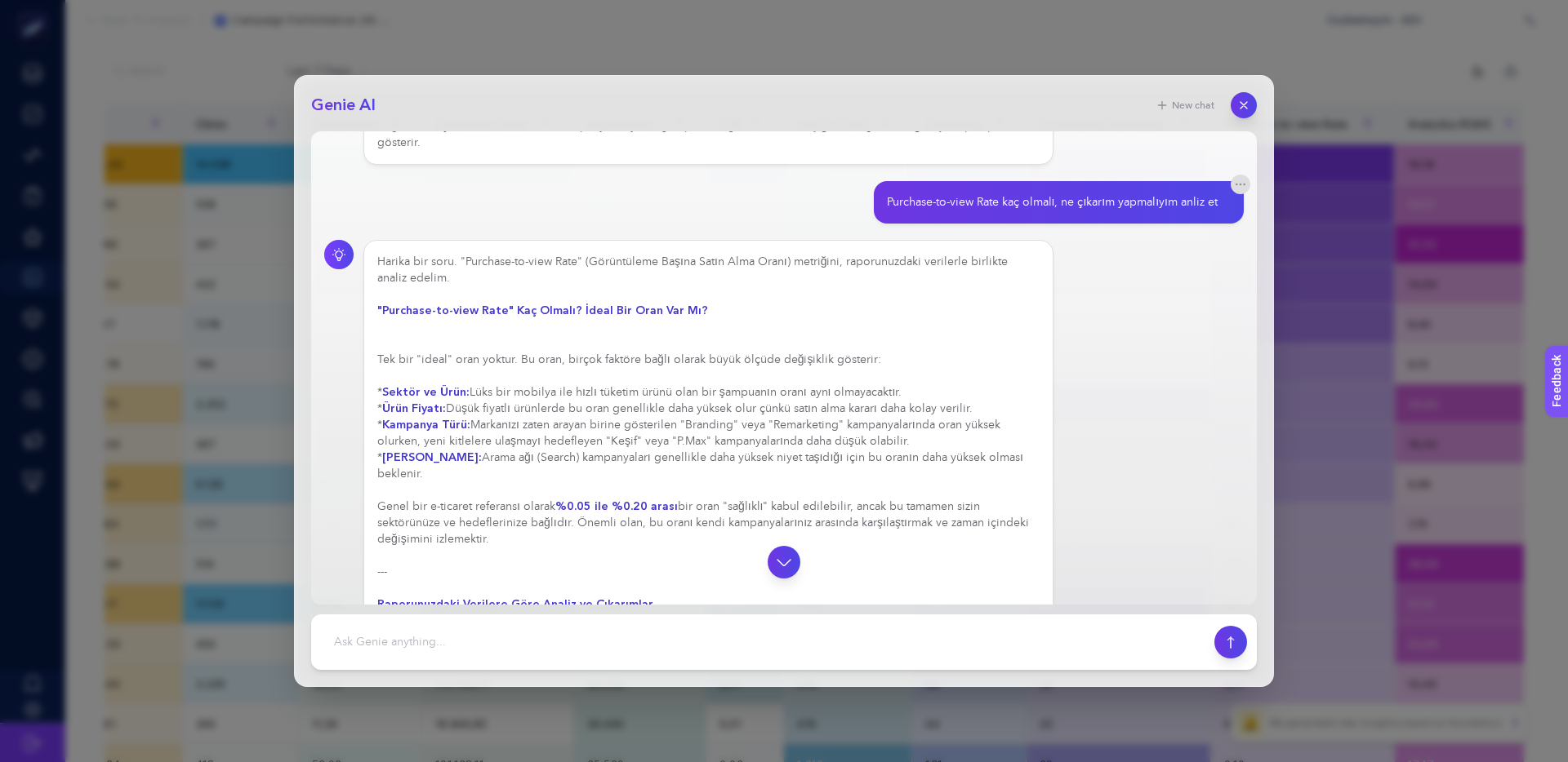
scroll to position [1446, 0]
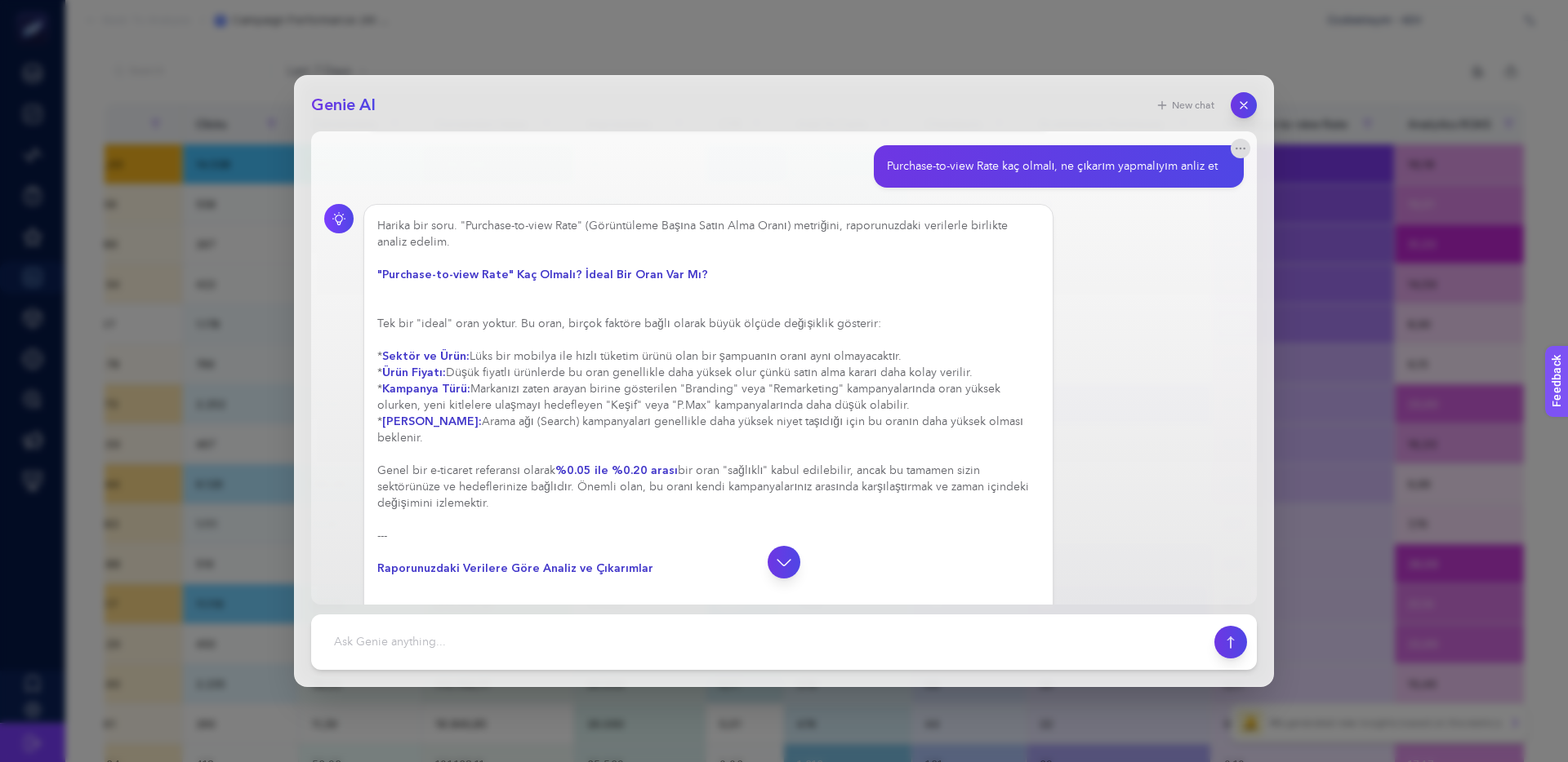
drag, startPoint x: 702, startPoint y: 457, endPoint x: 881, endPoint y: 455, distance: 179.0
click at [881, 455] on div "Harika bir soru. "Purchase-to-view Rate" (Görüntüleme Başına Satın Alma Oranı) …" at bounding box center [708, 552] width 662 height 670
click at [881, 455] on div "Harika bir soru. "Purchase-to-view Rate" (Görüntüleme Başına Satın Alma Oranı) …" at bounding box center [708, 560] width 662 height 685
drag, startPoint x: 845, startPoint y: 452, endPoint x: 793, endPoint y: 453, distance: 52.0
click at [798, 453] on div "Harika bir soru. "Purchase-to-view Rate" (Görüntüleme Başına Satın Alma Oranı) …" at bounding box center [708, 560] width 662 height 685
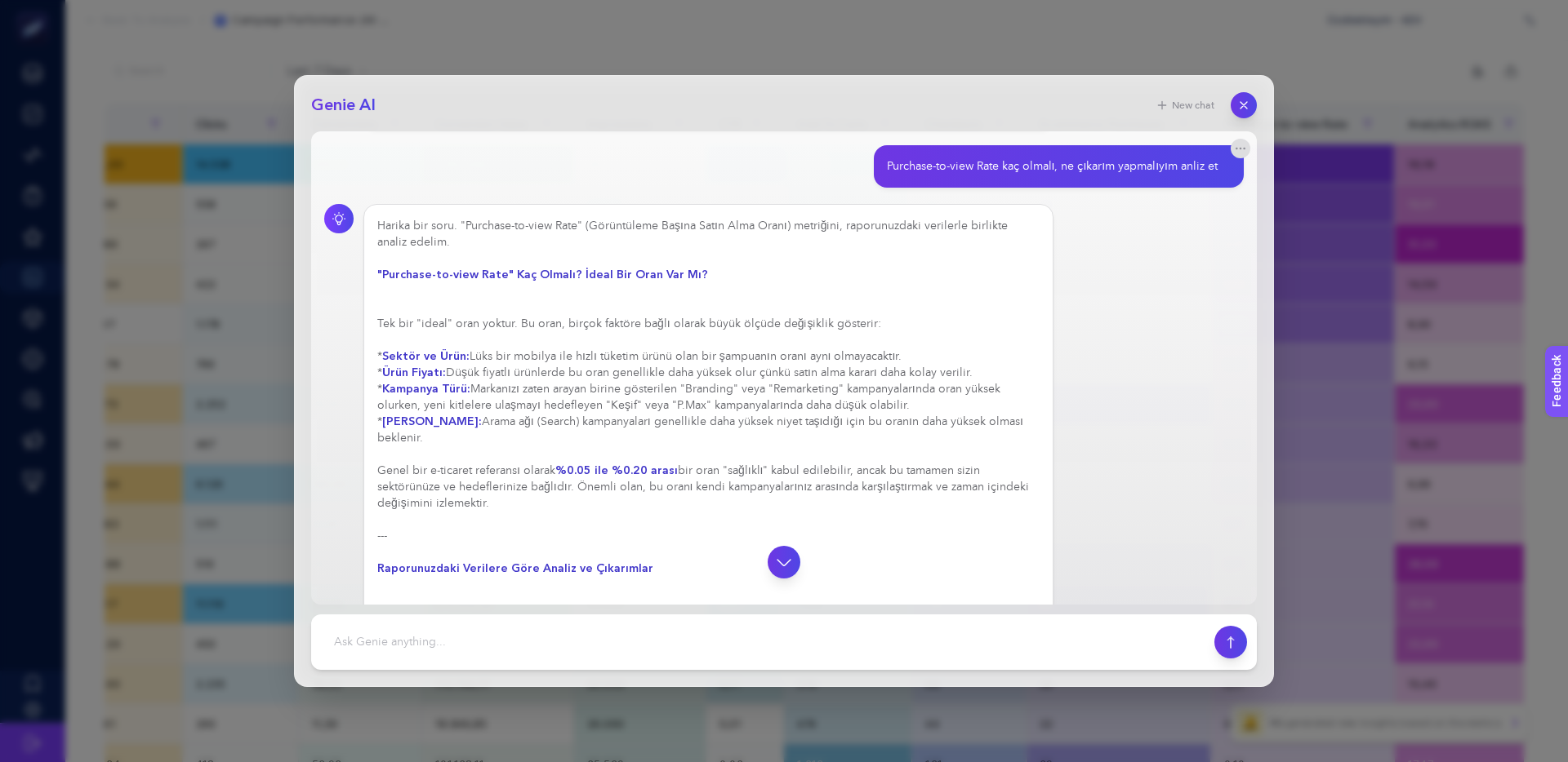
click at [793, 453] on div "Harika bir soru. "Purchase-to-view Rate" (Görüntüleme Başına Satın Alma Oranı) …" at bounding box center [708, 560] width 662 height 685
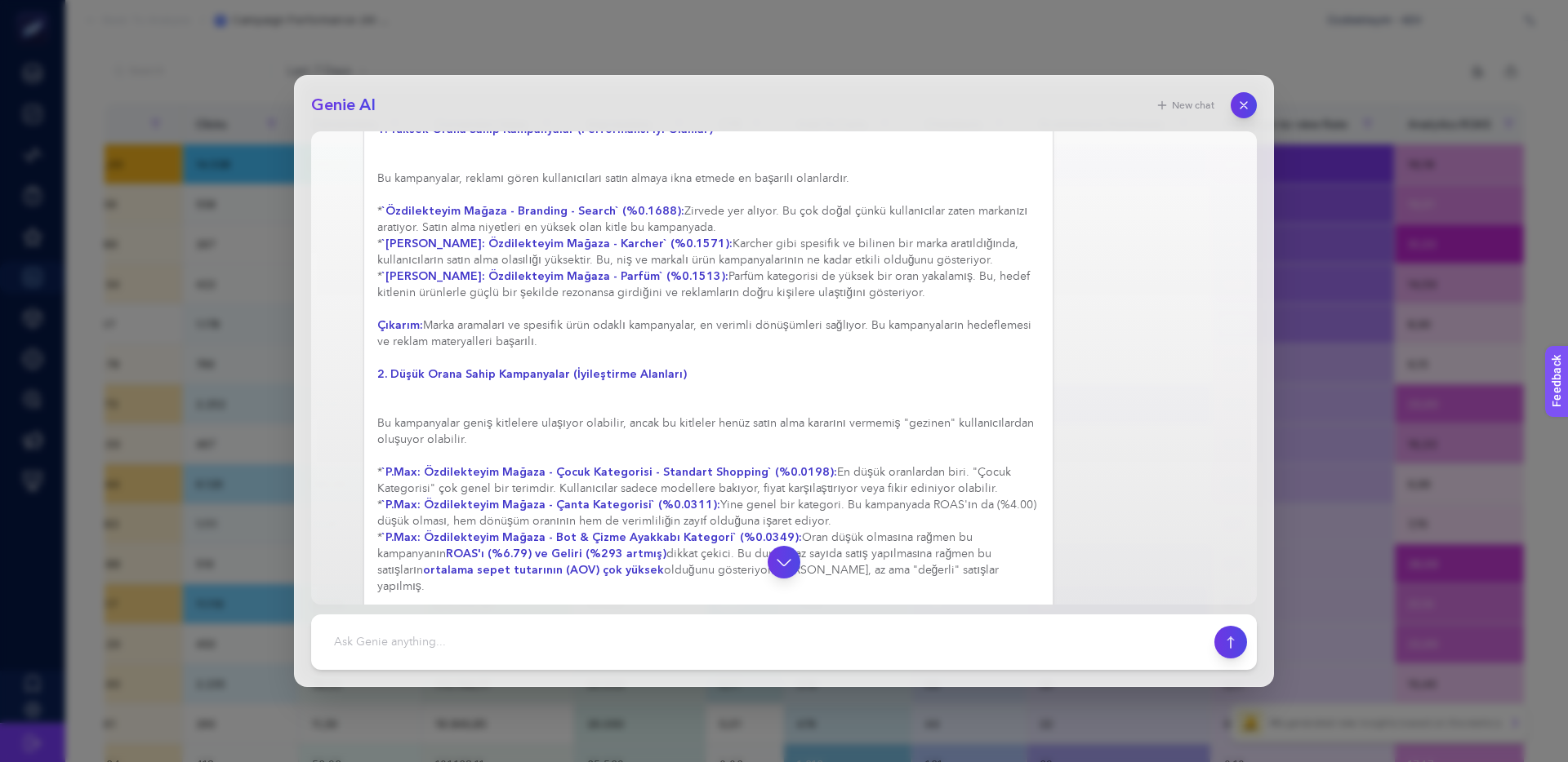
scroll to position [1990, 0]
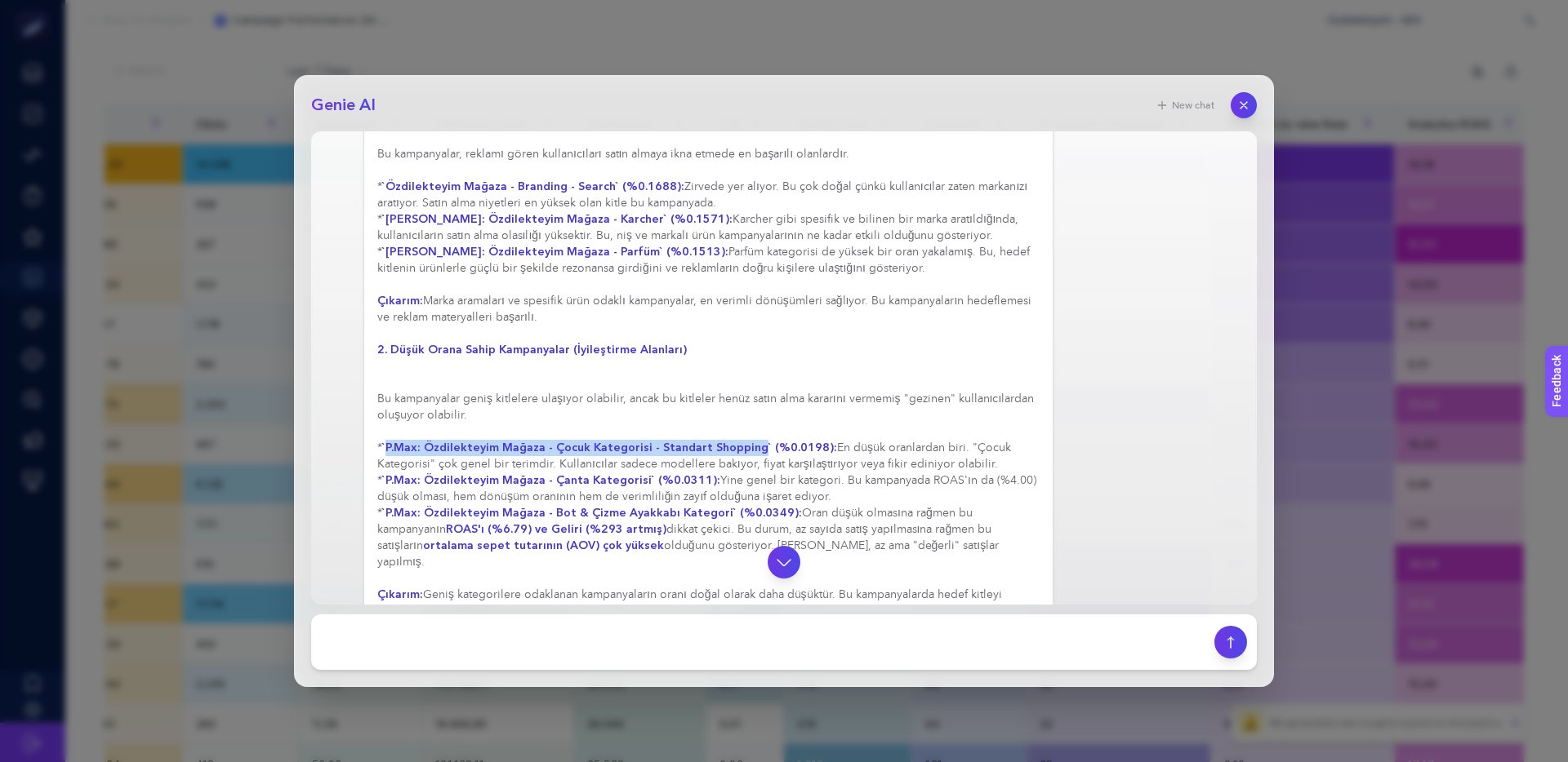
drag, startPoint x: 396, startPoint y: 416, endPoint x: 742, endPoint y: 414, distance: 346.0
click at [749, 440] on strong "`P.Max: Özdilekteyim Mağaza - Çocuk Kategorisi - Standart Shopping` (%0.0198):" at bounding box center [610, 448] width 455 height 16
copy strong "P.Max: Özdilekteyim Mağaza - Çocuk Kategorisi - Standart Shopping"
click at [565, 472] on strong "`P.Max: Özdilekteyim Mağaza - Çanta Kategorisi` (%0.0311):" at bounding box center [552, 480] width 338 height 16
drag, startPoint x: 661, startPoint y: 449, endPoint x: 888, endPoint y: 448, distance: 227.0
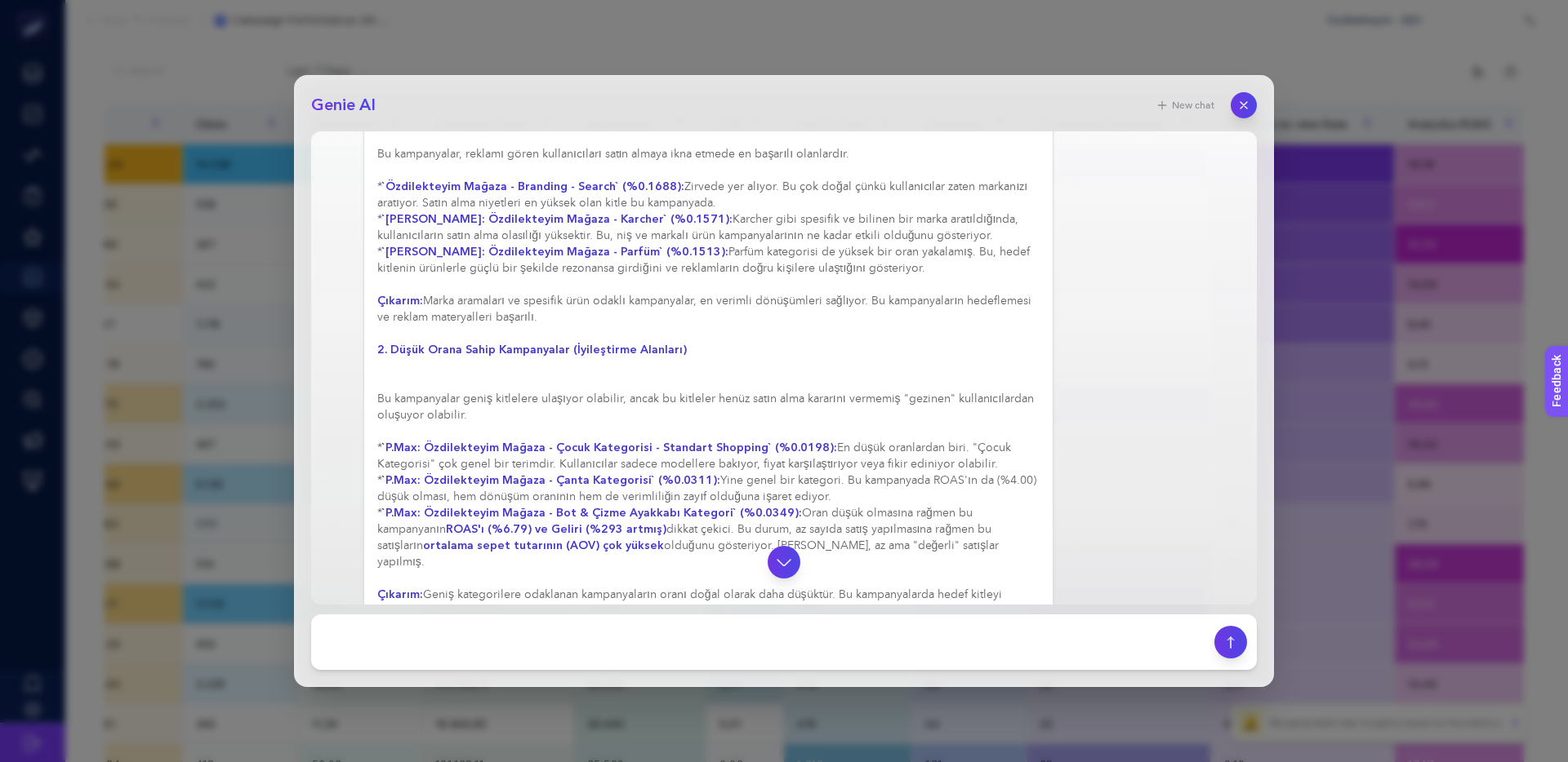
click at [888, 448] on div "Harika bir soru. "Purchase-to-view Rate" (Görüntüleme Başına Satın Alma Oranı) …" at bounding box center [708, 318] width 662 height 1290
drag, startPoint x: 891, startPoint y: 448, endPoint x: 739, endPoint y: 445, distance: 152.0
click at [739, 445] on div "Harika bir soru. "Purchase-to-view Rate" (Görüntüleme Başına Satın Alma Oranı) …" at bounding box center [708, 318] width 662 height 1290
drag, startPoint x: 710, startPoint y: 446, endPoint x: 841, endPoint y: 445, distance: 131.0
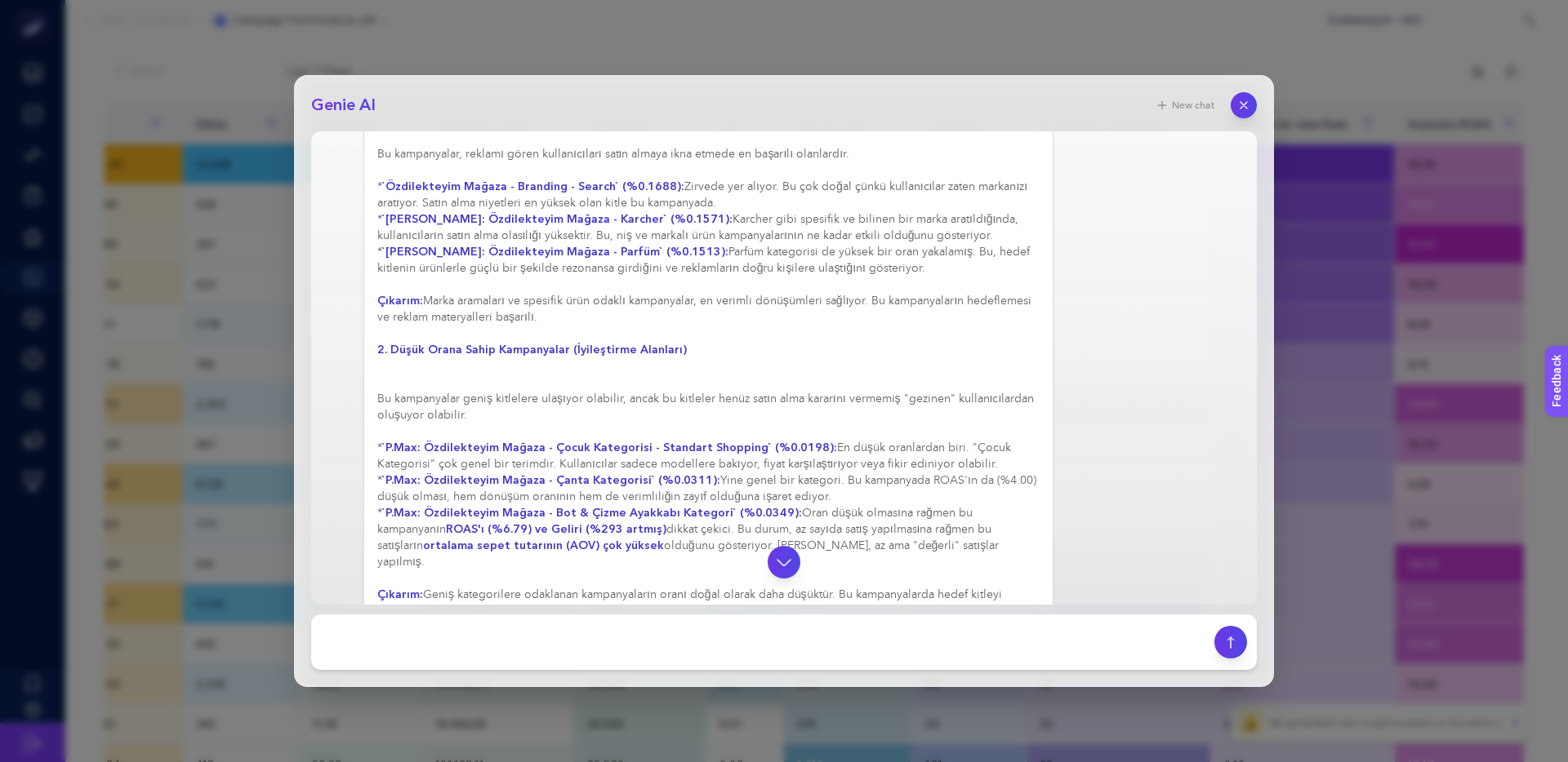
click at [841, 445] on div "Harika bir soru. "Purchase-to-view Rate" (Görüntüleme Başına Satın Alma Oranı) …" at bounding box center [708, 318] width 662 height 1290
drag, startPoint x: 903, startPoint y: 447, endPoint x: 778, endPoint y: 446, distance: 125.0
click at [783, 446] on div "Harika bir soru. "Purchase-to-view Rate" (Görüntüleme Başına Satın Alma Oranı) …" at bounding box center [708, 318] width 662 height 1290
click at [778, 446] on div "Harika bir soru. "Purchase-to-view Rate" (Görüntüleme Başına Satın Alma Oranı) …" at bounding box center [708, 318] width 662 height 1290
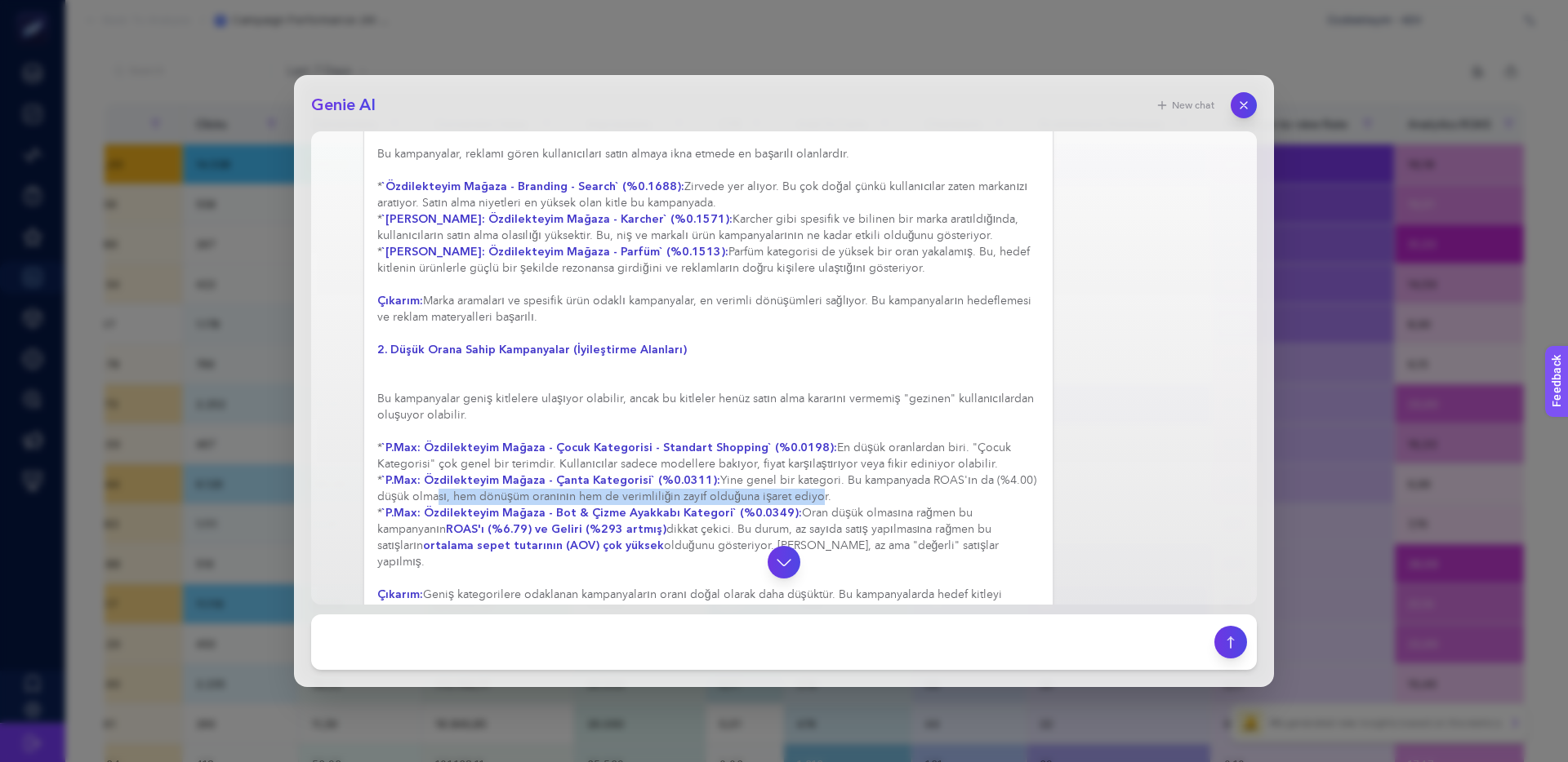
drag, startPoint x: 466, startPoint y: 465, endPoint x: 815, endPoint y: 465, distance: 349.0
click at [814, 465] on div "Harika bir soru. "Purchase-to-view Rate" (Görüntüleme Başına Satın Alma Oranı) …" at bounding box center [708, 318] width 662 height 1290
click at [815, 465] on div "Harika bir soru. "Purchase-to-view Rate" (Görüntüleme Başına Satın Alma Oranı) …" at bounding box center [708, 318] width 662 height 1290
drag, startPoint x: 740, startPoint y: 467, endPoint x: 580, endPoint y: 466, distance: 160.0
click at [580, 466] on div "Harika bir soru. "Purchase-to-view Rate" (Görüntüleme Başına Satın Alma Oranı) …" at bounding box center [708, 318] width 662 height 1290
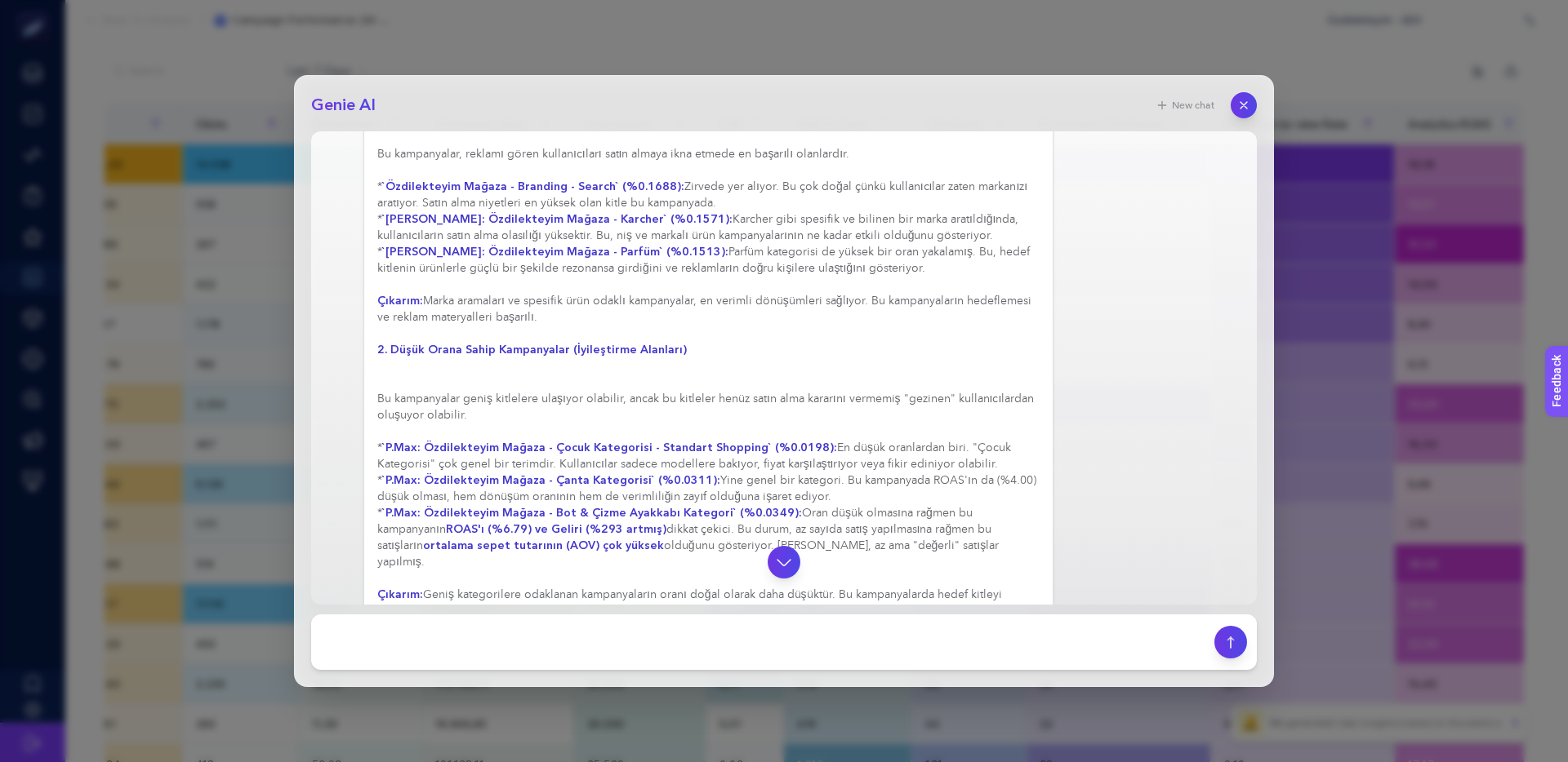
click at [580, 466] on div "Harika bir soru. "Purchase-to-view Rate" (Görüntüleme Başına Satın Alma Oranı) …" at bounding box center [708, 318] width 662 height 1290
drag, startPoint x: 535, startPoint y: 463, endPoint x: 782, endPoint y: 465, distance: 247.0
click at [782, 465] on div "Harika bir soru. "Purchase-to-view Rate" (Görüntüleme Başına Satın Alma Oranı) …" at bounding box center [708, 318] width 662 height 1290
drag, startPoint x: 799, startPoint y: 466, endPoint x: 617, endPoint y: 465, distance: 182.0
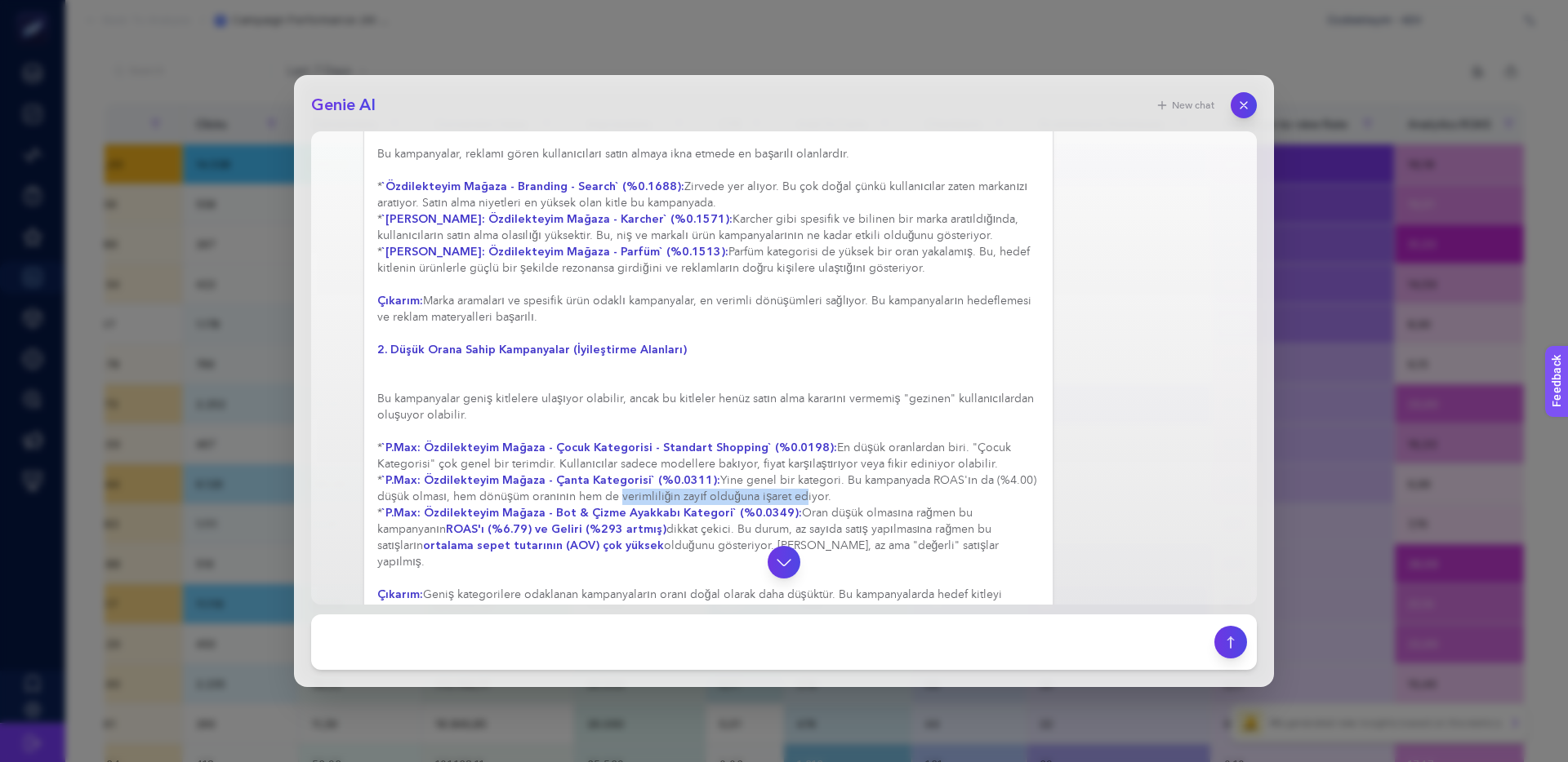
click at [617, 465] on div "Harika bir soru. "Purchase-to-view Rate" (Görüntüleme Başına Satın Alma Oranı) …" at bounding box center [708, 318] width 662 height 1290
drag, startPoint x: 810, startPoint y: 448, endPoint x: 917, endPoint y: 448, distance: 107.0
click at [917, 448] on div "Harika bir soru. "Purchase-to-view Rate" (Görüntüleme Başına Satın Alma Oranı) …" at bounding box center [708, 318] width 662 height 1290
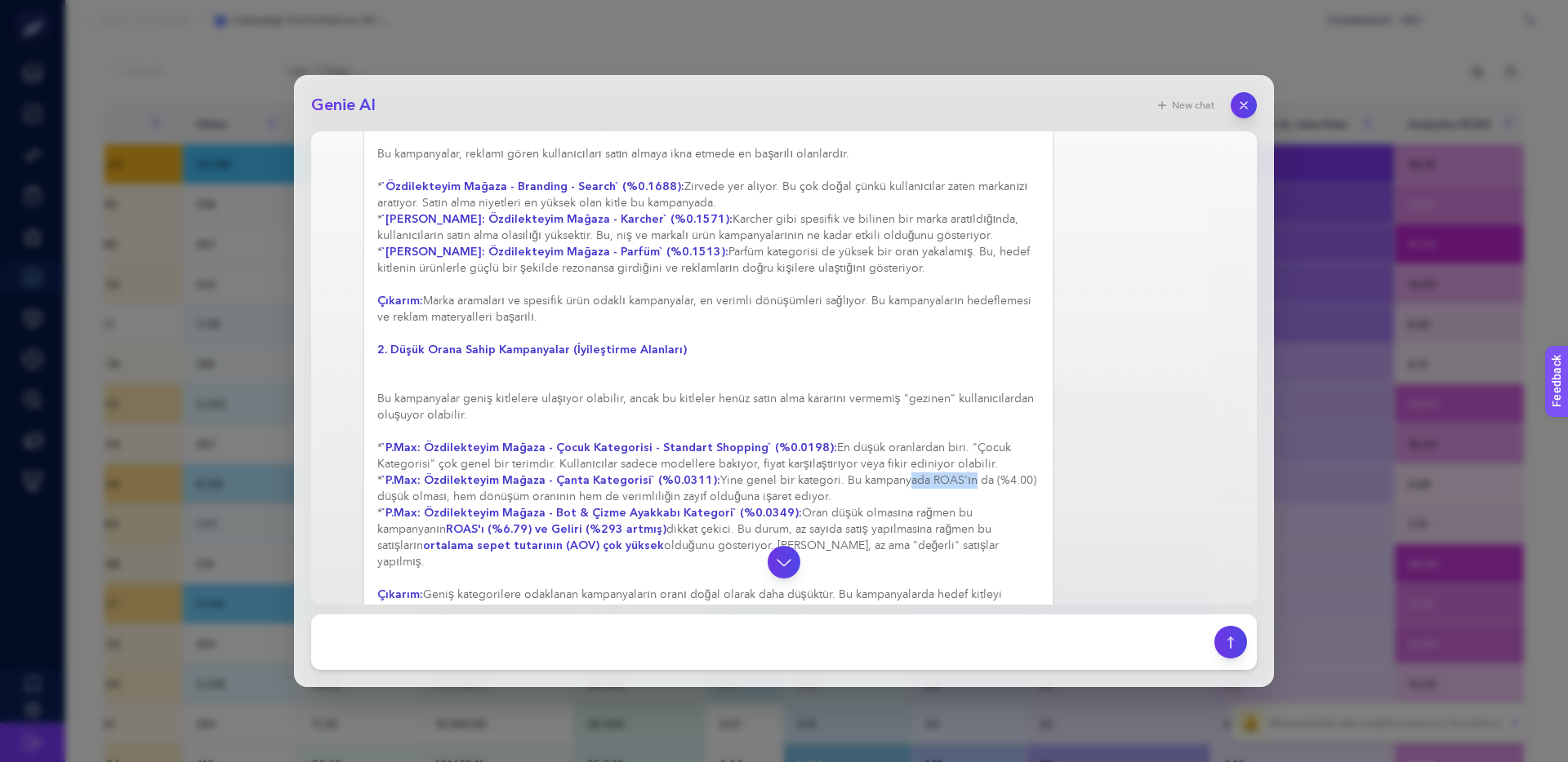
drag, startPoint x: 890, startPoint y: 449, endPoint x: 785, endPoint y: 451, distance: 105.0
click at [791, 451] on div "Harika bir soru. "Purchase-to-view Rate" (Görüntüleme Başına Satın Alma Oranı) …" at bounding box center [708, 318] width 662 height 1290
click at [785, 451] on div "Harika bir soru. "Purchase-to-view Rate" (Görüntüleme Başına Satın Alma Oranı) …" at bounding box center [708, 318] width 662 height 1290
drag, startPoint x: 401, startPoint y: 462, endPoint x: 572, endPoint y: 463, distance: 171.0
click at [555, 463] on div "Harika bir soru. "Purchase-to-view Rate" (Görüntüleme Başına Satın Alma Oranı) …" at bounding box center [708, 318] width 662 height 1290
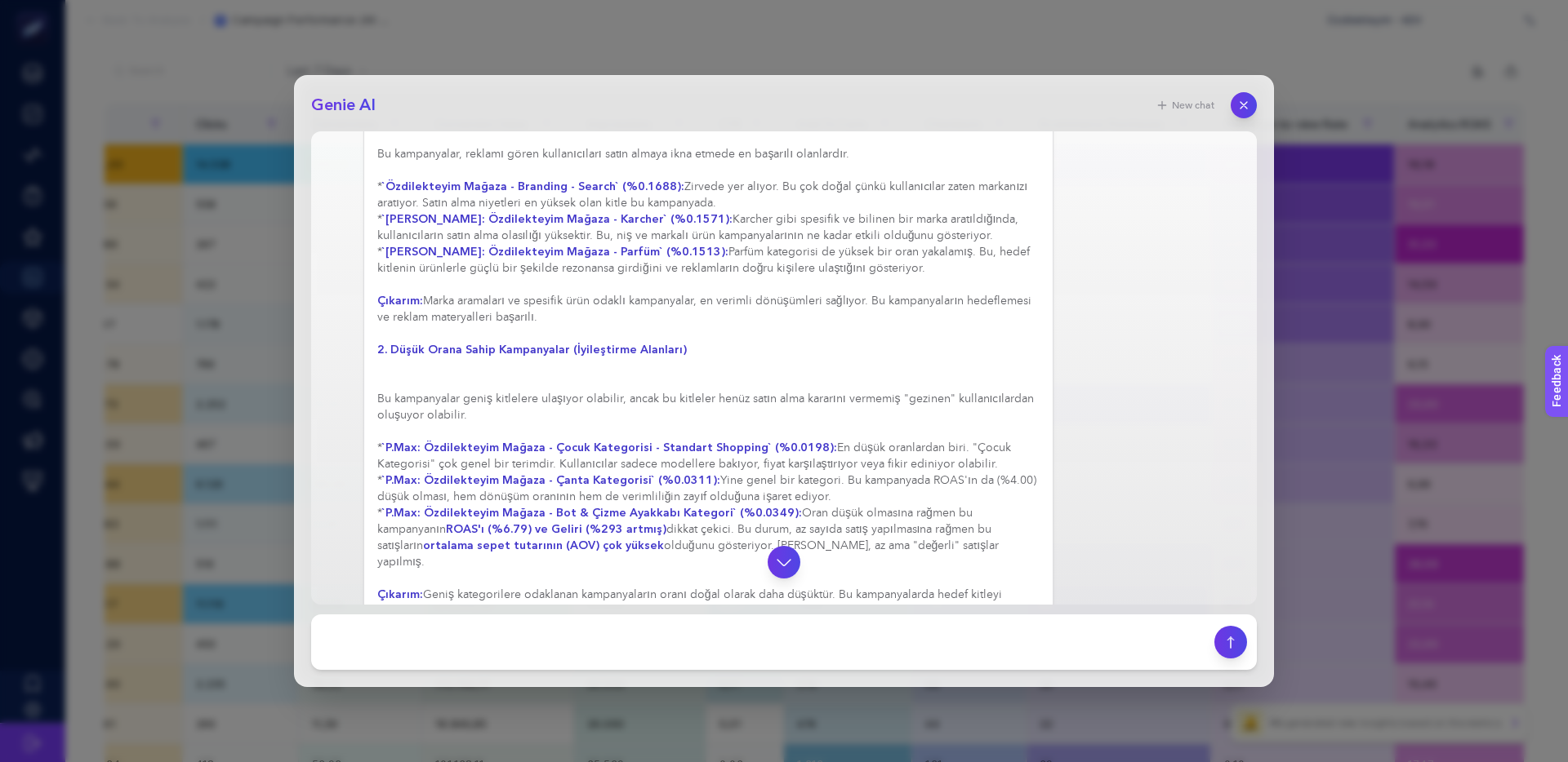
click at [572, 463] on div "Harika bir soru. "Purchase-to-view Rate" (Görüntüleme Başına Satın Alma Oranı) …" at bounding box center [708, 318] width 662 height 1290
drag, startPoint x: 574, startPoint y: 481, endPoint x: 806, endPoint y: 480, distance: 232.0
click at [806, 480] on div "Harika bir soru. "Purchase-to-view Rate" (Görüntüleme Başına Satın Alma Oranı) …" at bounding box center [708, 318] width 662 height 1290
drag, startPoint x: 799, startPoint y: 482, endPoint x: 997, endPoint y: 483, distance: 198.0
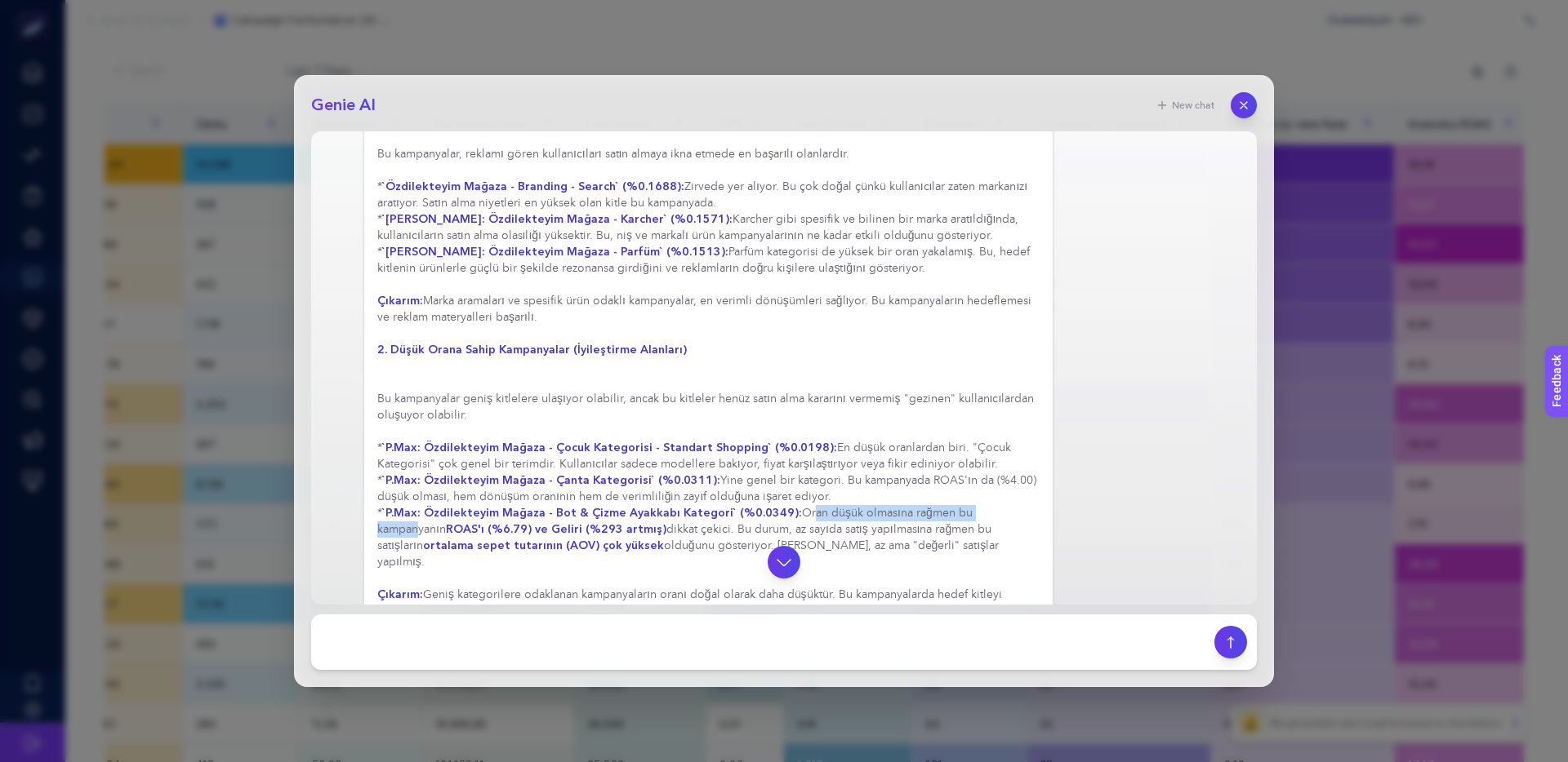
click at [997, 483] on div "Harika bir soru. "Purchase-to-view Rate" (Görüntüleme Başına Satın Alma Oranı) …" at bounding box center [708, 318] width 662 height 1290
drag, startPoint x: 1024, startPoint y: 483, endPoint x: 902, endPoint y: 482, distance: 122.0
click at [904, 482] on div "Harika bir soru. "Purchase-to-view Rate" (Görüntüleme Başına Satın Alma Oranı) …" at bounding box center [708, 318] width 662 height 1290
click at [902, 482] on div "Harika bir soru. "Purchase-to-view Rate" (Görüntüleme Başına Satın Alma Oranı) …" at bounding box center [708, 318] width 662 height 1290
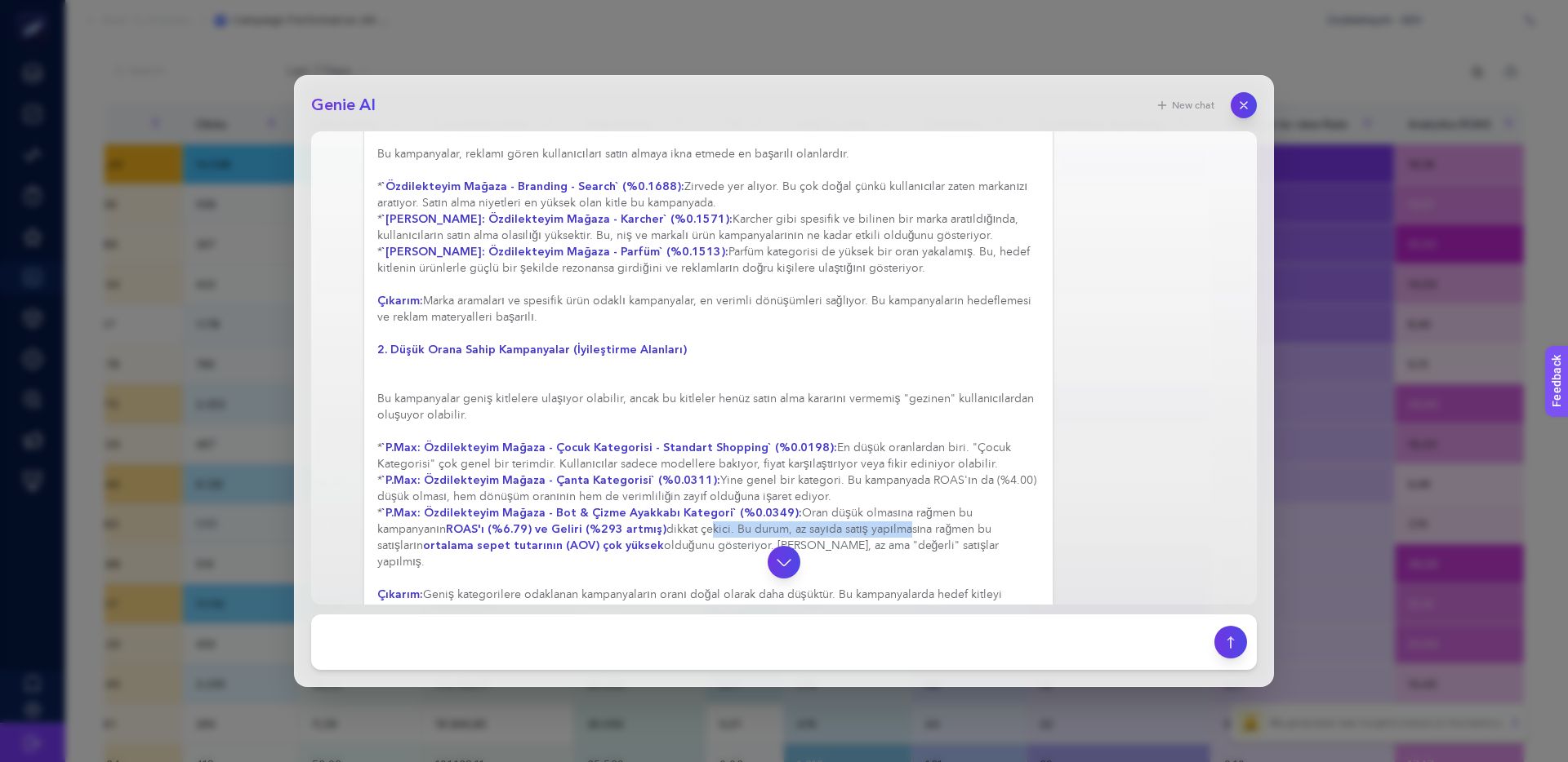
drag, startPoint x: 647, startPoint y: 499, endPoint x: 837, endPoint y: 499, distance: 190.0
click at [837, 499] on div "Harika bir soru. "Purchase-to-view Rate" (Görüntüleme Başına Satın Alma Oranı) …" at bounding box center [708, 318] width 662 height 1290
drag, startPoint x: 842, startPoint y: 498, endPoint x: 672, endPoint y: 497, distance: 170.0
click at [691, 497] on div "Harika bir soru. "Purchase-to-view Rate" (Görüntüleme Başına Satın Alma Oranı) …" at bounding box center [708, 318] width 662 height 1290
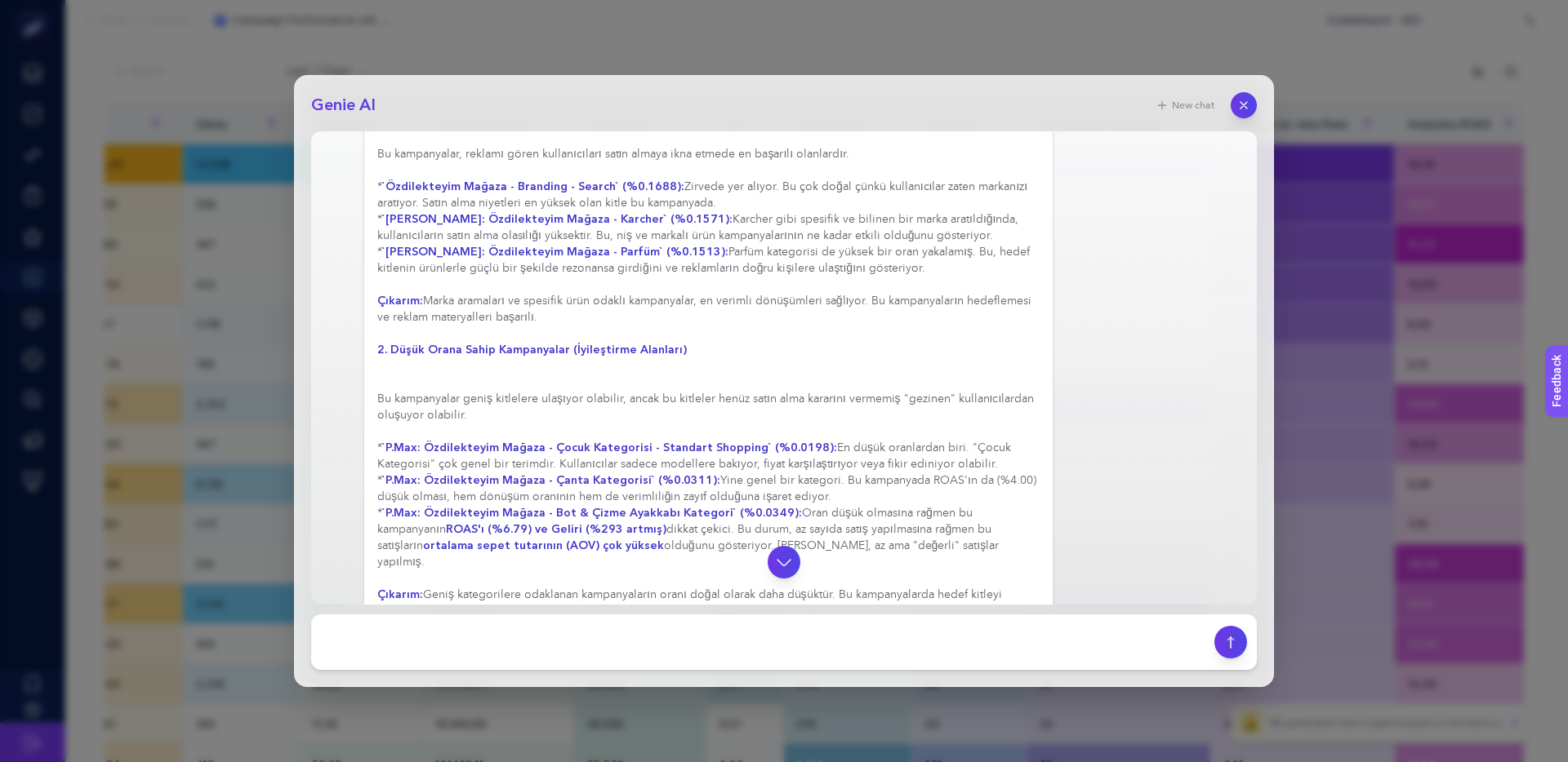
click at [672, 497] on div "Harika bir soru. "Purchase-to-view Rate" (Görüntüleme Başına Satın Alma Oranı) …" at bounding box center [708, 318] width 662 height 1290
drag, startPoint x: 440, startPoint y: 518, endPoint x: 483, endPoint y: 517, distance: 43.0
click at [483, 537] on strong "ortalama sepet tutarının (AOV) çok yüksek" at bounding box center [543, 545] width 241 height 16
drag, startPoint x: 457, startPoint y: 511, endPoint x: 427, endPoint y: 511, distance: 30.0
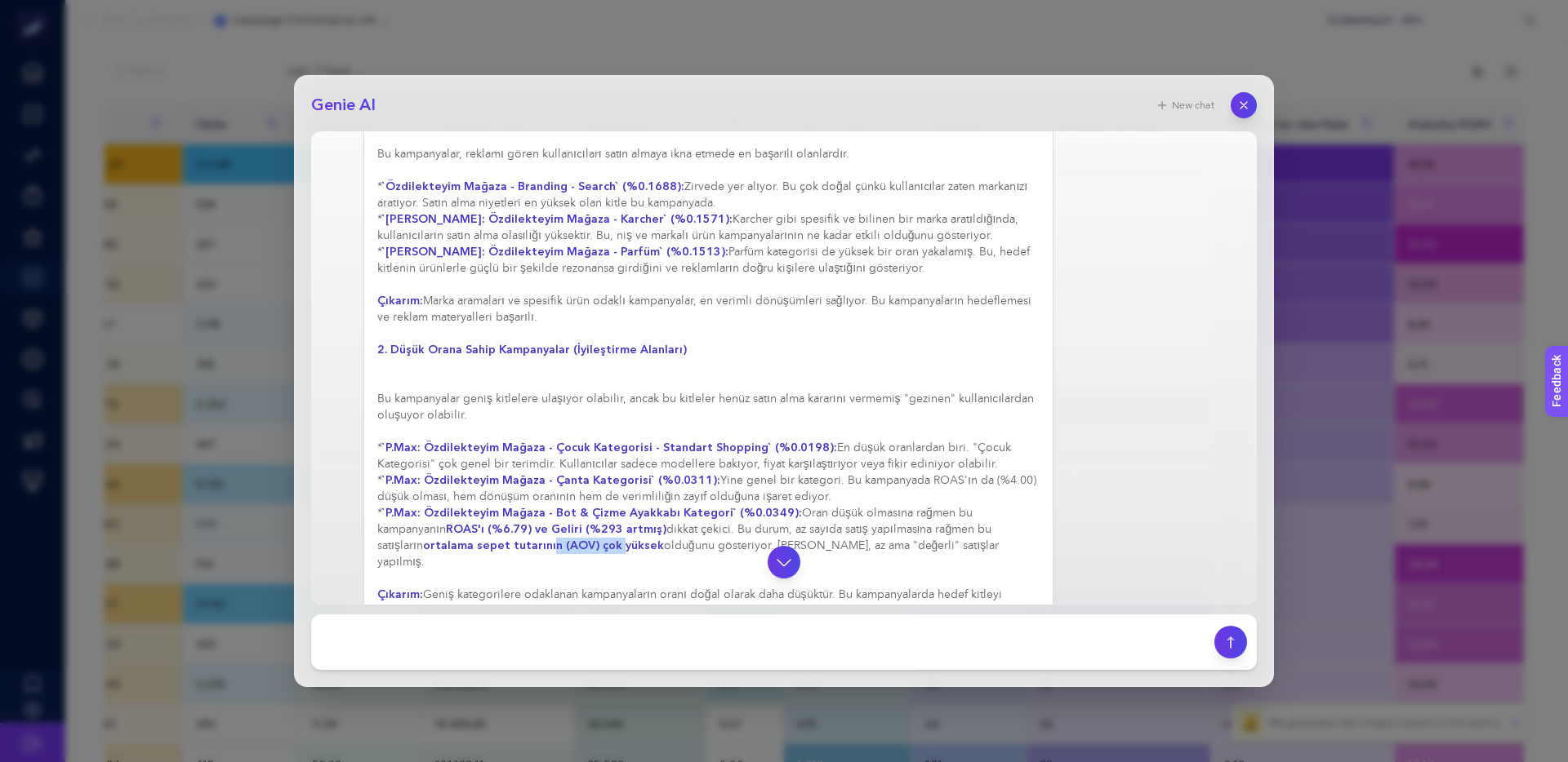
click at [427, 537] on strong "ortalama sepet tutarının (AOV) çok yüksek" at bounding box center [543, 545] width 241 height 16
drag, startPoint x: 543, startPoint y: 515, endPoint x: 450, endPoint y: 510, distance: 93.1
click at [459, 537] on strong "ortalama sepet tutarının (AOV) çok yüksek" at bounding box center [543, 545] width 241 height 16
click at [450, 537] on strong "ortalama sepet tutarının (AOV) çok yüksek" at bounding box center [543, 545] width 241 height 16
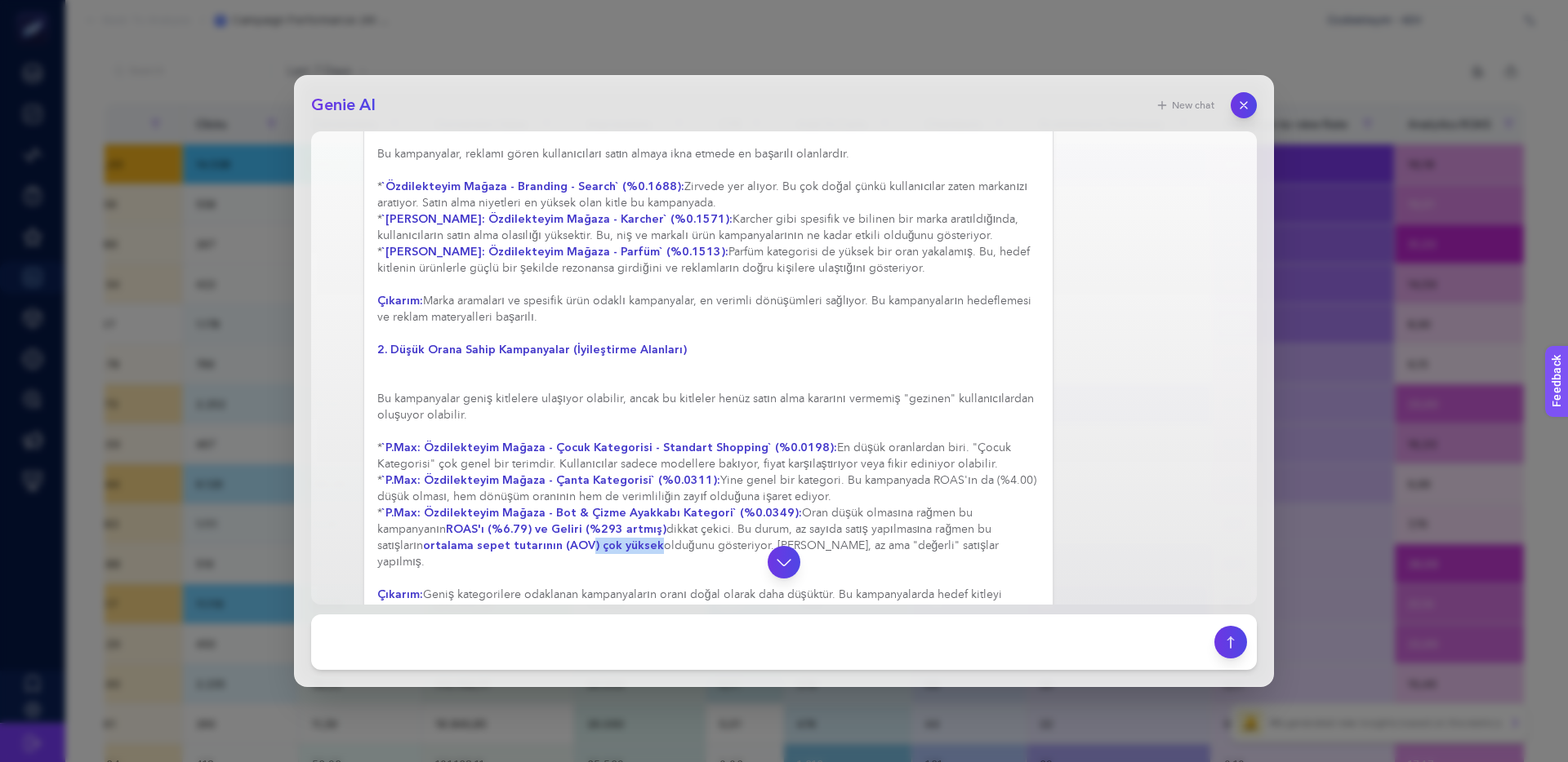
drag, startPoint x: 546, startPoint y: 513, endPoint x: 479, endPoint y: 510, distance: 67.1
click at [485, 537] on strong "ortalama sepet tutarının (AOV) çok yüksek" at bounding box center [543, 545] width 241 height 16
click at [479, 537] on strong "ortalama sepet tutarının (AOV) çok yüksek" at bounding box center [543, 545] width 241 height 16
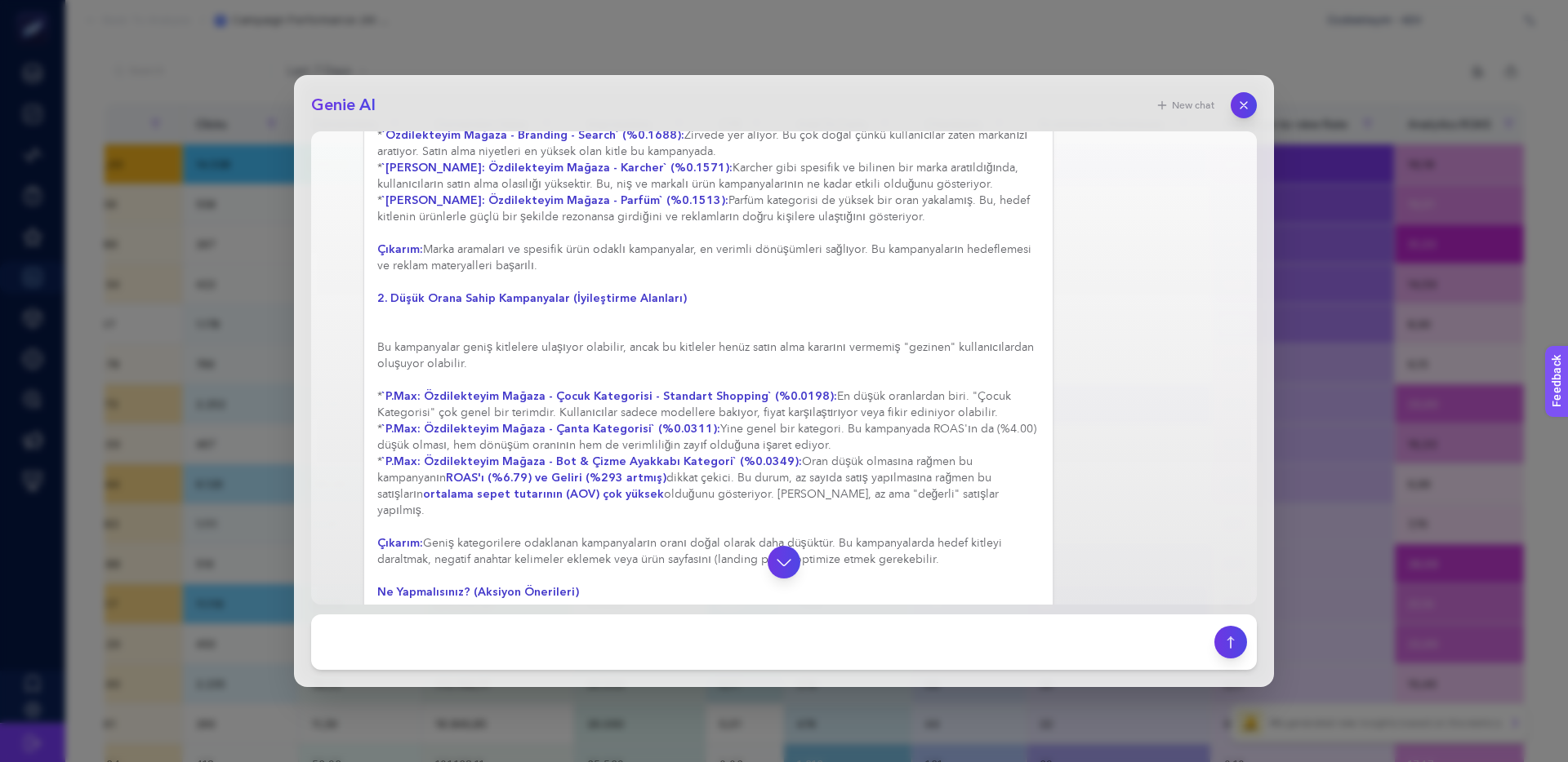
scroll to position [2079, 0]
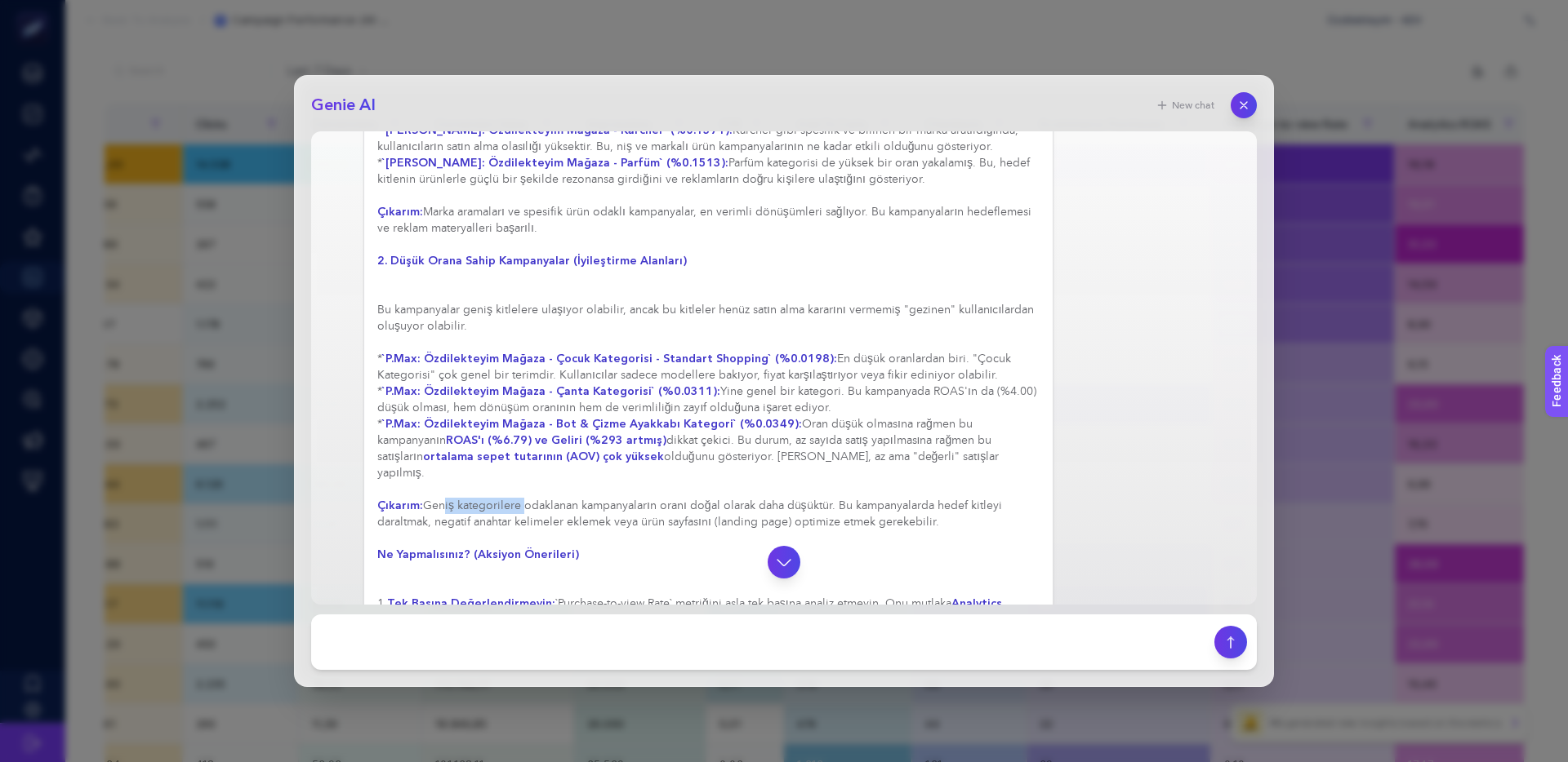
drag, startPoint x: 621, startPoint y: 462, endPoint x: 667, endPoint y: 462, distance: 46.0
click at [667, 462] on div "Harika bir soru. "Purchase-to-view Rate" (Görüntüleme Başına Satın Alma Oranı) …" at bounding box center [708, 229] width 662 height 1290
drag, startPoint x: 572, startPoint y: 453, endPoint x: 560, endPoint y: 453, distance: 12.0
click at [566, 453] on div "Harika bir soru. "Purchase-to-view Rate" (Görüntüleme Başına Satın Alma Oranı) …" at bounding box center [708, 229] width 662 height 1290
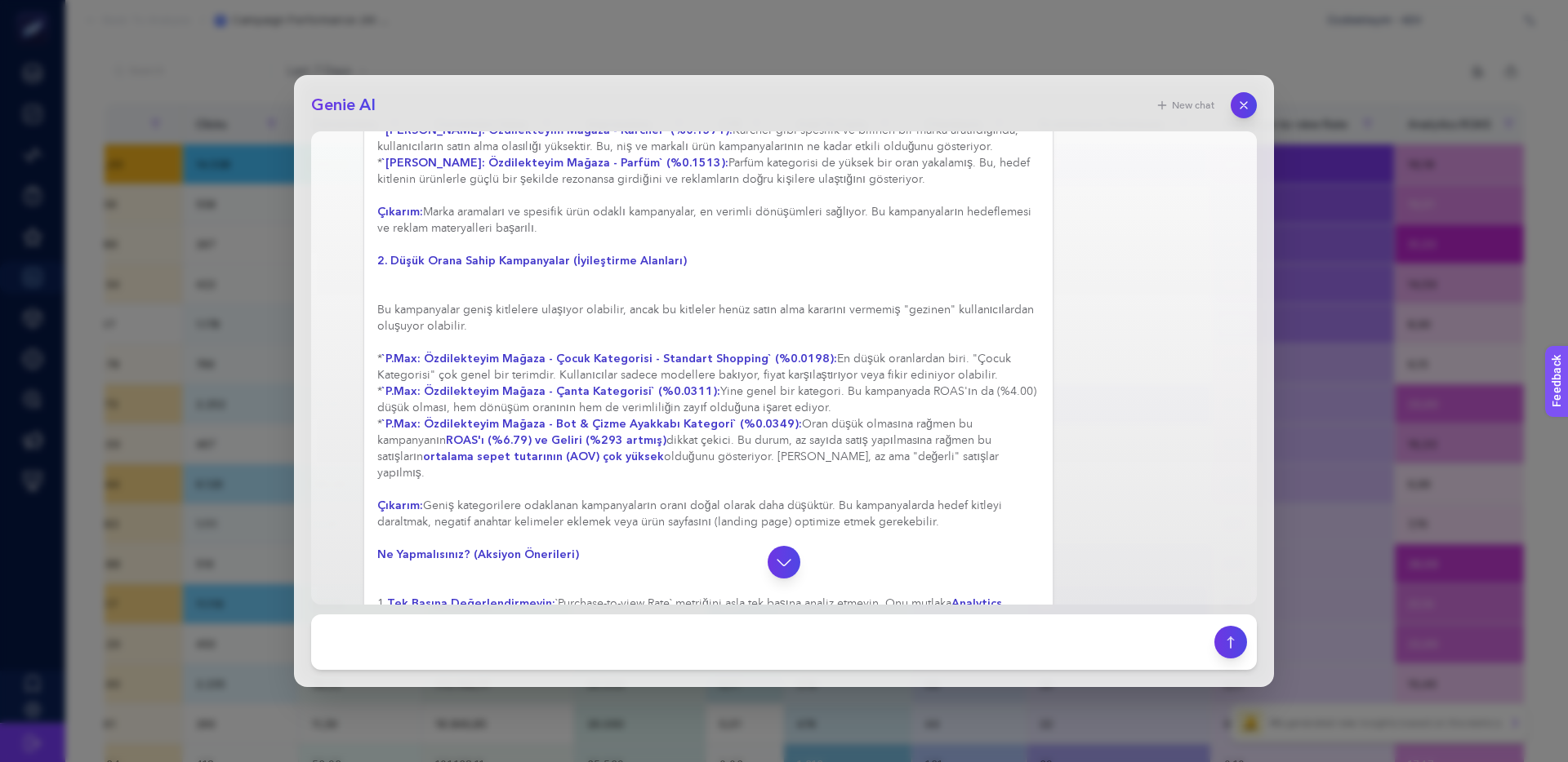
click at [560, 453] on div "Harika bir soru. "Purchase-to-view Rate" (Görüntüleme Başına Satın Alma Oranı) …" at bounding box center [708, 229] width 662 height 1290
drag, startPoint x: 751, startPoint y: 456, endPoint x: 638, endPoint y: 454, distance: 113.0
click at [657, 454] on div "Harika bir soru. "Purchase-to-view Rate" (Görüntüleme Başına Satın Alma Oranı) …" at bounding box center [708, 229] width 662 height 1290
click at [637, 454] on div "Harika bir soru. "Purchase-to-view Rate" (Görüntüleme Başına Satın Alma Oranı) …" at bounding box center [708, 229] width 662 height 1290
drag, startPoint x: 727, startPoint y: 453, endPoint x: 685, endPoint y: 453, distance: 42.0
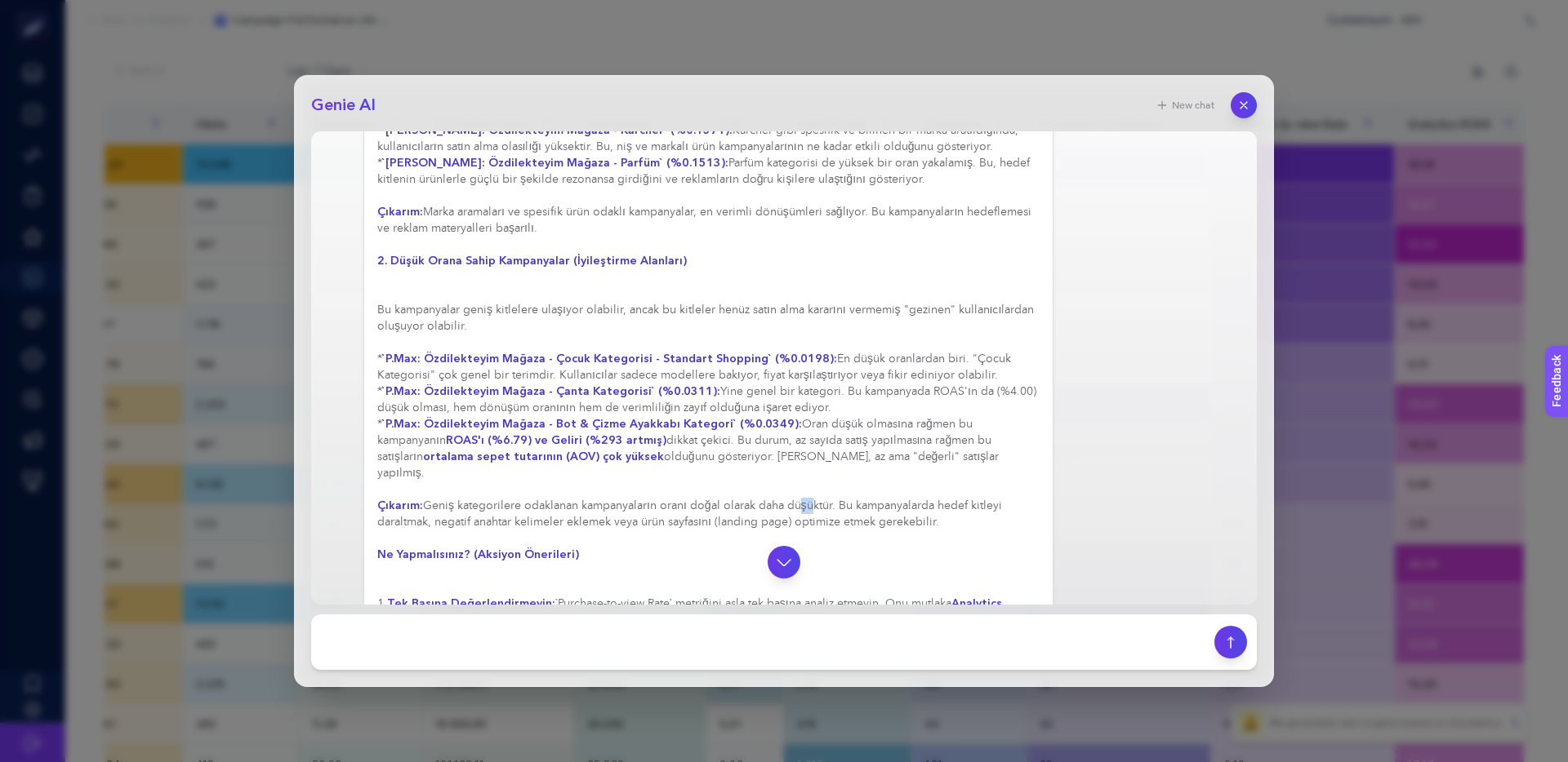
click at [696, 453] on div "Harika bir soru. "Purchase-to-view Rate" (Görüntüleme Başına Satın Alma Oranı) …" at bounding box center [708, 229] width 662 height 1290
click at [685, 453] on div "Harika bir soru. "Purchase-to-view Rate" (Görüntüleme Başına Satın Alma Oranı) …" at bounding box center [708, 229] width 662 height 1290
drag, startPoint x: 836, startPoint y: 460, endPoint x: 667, endPoint y: 457, distance: 169.0
click at [669, 457] on div "Harika bir soru. "Purchase-to-view Rate" (Görüntüleme Başına Satın Alma Oranı) …" at bounding box center [708, 229] width 662 height 1290
click at [667, 457] on div "Harika bir soru. "Purchase-to-view Rate" (Görüntüleme Başına Satın Alma Oranı) …" at bounding box center [708, 229] width 662 height 1290
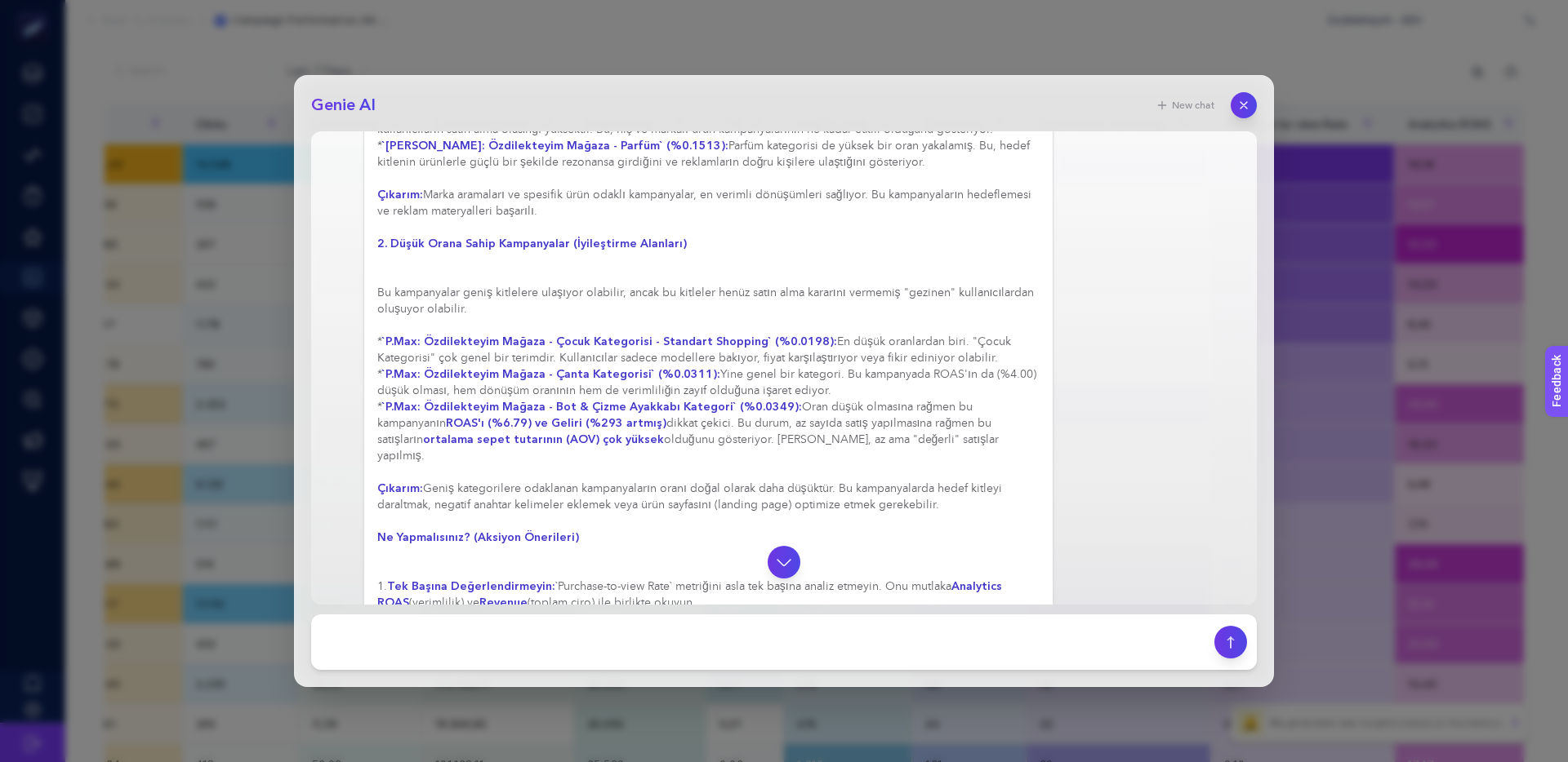
scroll to position [2119, 0]
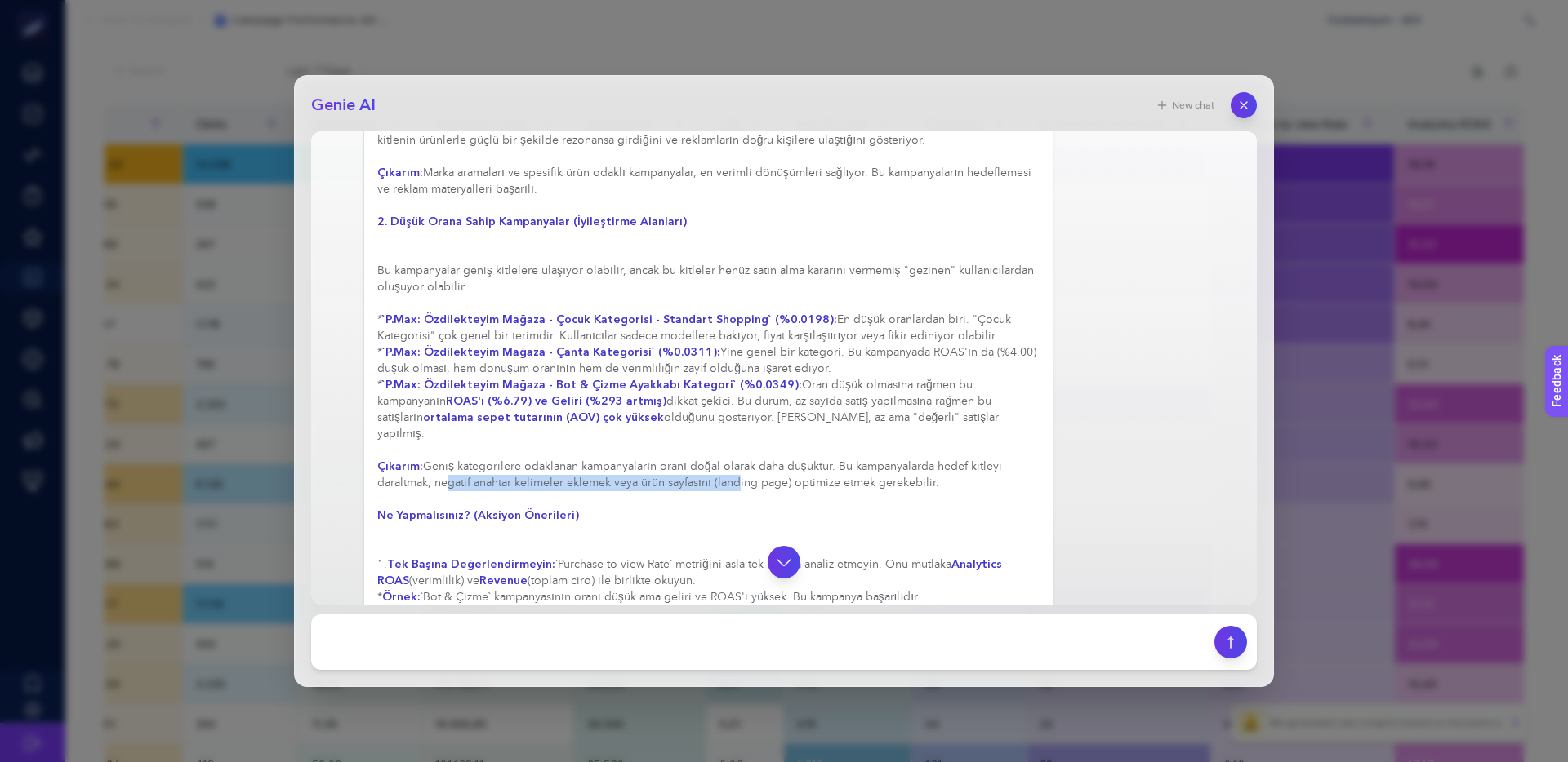
drag, startPoint x: 489, startPoint y: 435, endPoint x: 740, endPoint y: 433, distance: 251.0
click at [738, 433] on div "Harika bir soru. "Purchase-to-view Rate" (Görüntüleme Başına Satın Alma Oranı) …" at bounding box center [708, 189] width 662 height 1290
click at [744, 433] on div "Harika bir soru. "Purchase-to-view Rate" (Görüntüleme Başına Satın Alma Oranı) …" at bounding box center [708, 189] width 662 height 1290
drag, startPoint x: 827, startPoint y: 431, endPoint x: 644, endPoint y: 433, distance: 183.0
click at [644, 433] on div "Harika bir soru. "Purchase-to-view Rate" (Görüntüleme Başına Satın Alma Oranı) …" at bounding box center [708, 189] width 662 height 1290
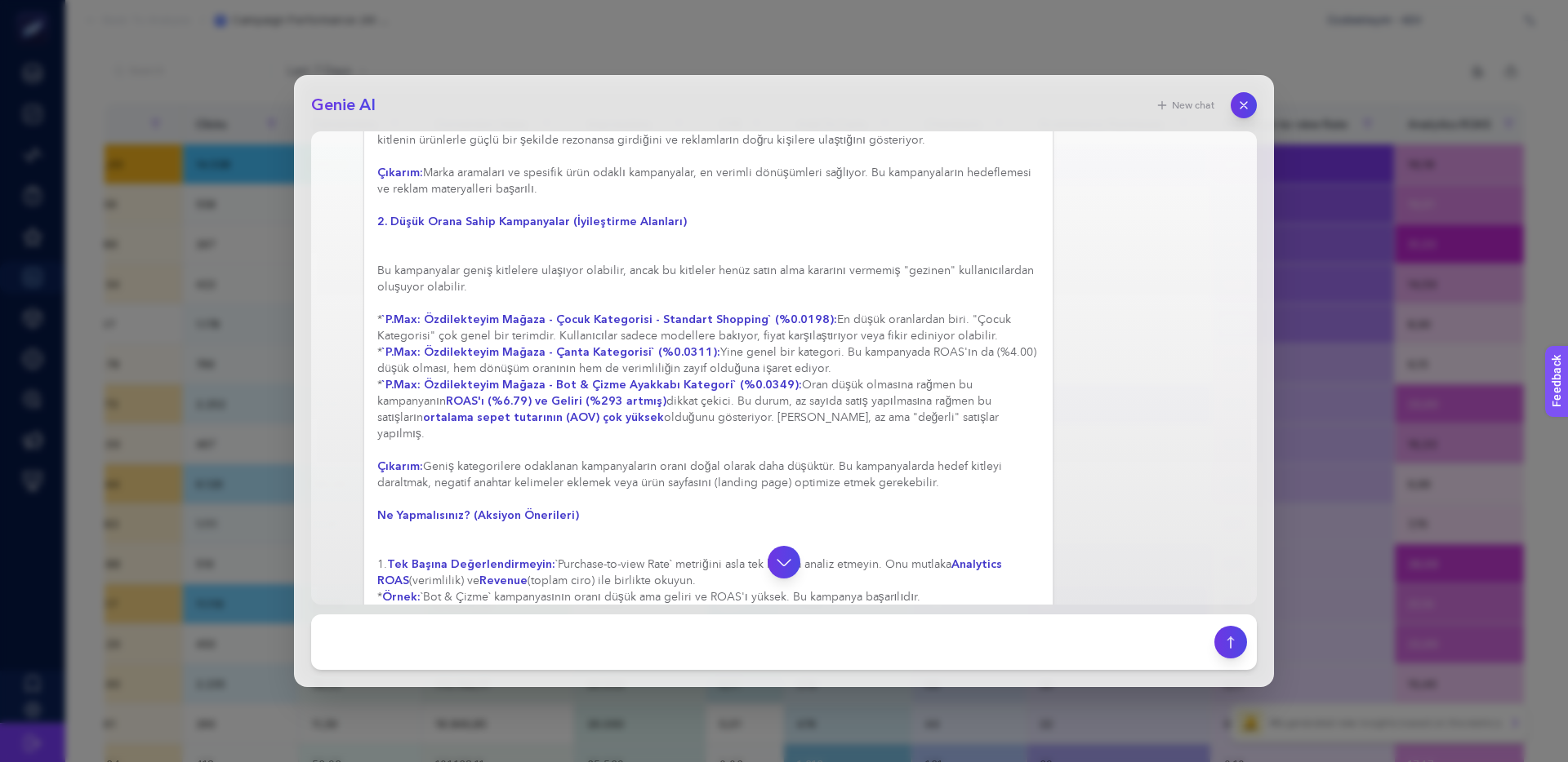
click at [644, 433] on div "Harika bir soru. "Purchase-to-view Rate" (Görüntüleme Başına Satın Alma Oranı) …" at bounding box center [708, 189] width 662 height 1290
drag, startPoint x: 876, startPoint y: 434, endPoint x: 725, endPoint y: 430, distance: 151.1
click at [725, 430] on div "Harika bir soru. "Purchase-to-view Rate" (Görüntüleme Başına Satın Alma Oranı) …" at bounding box center [708, 189] width 662 height 1290
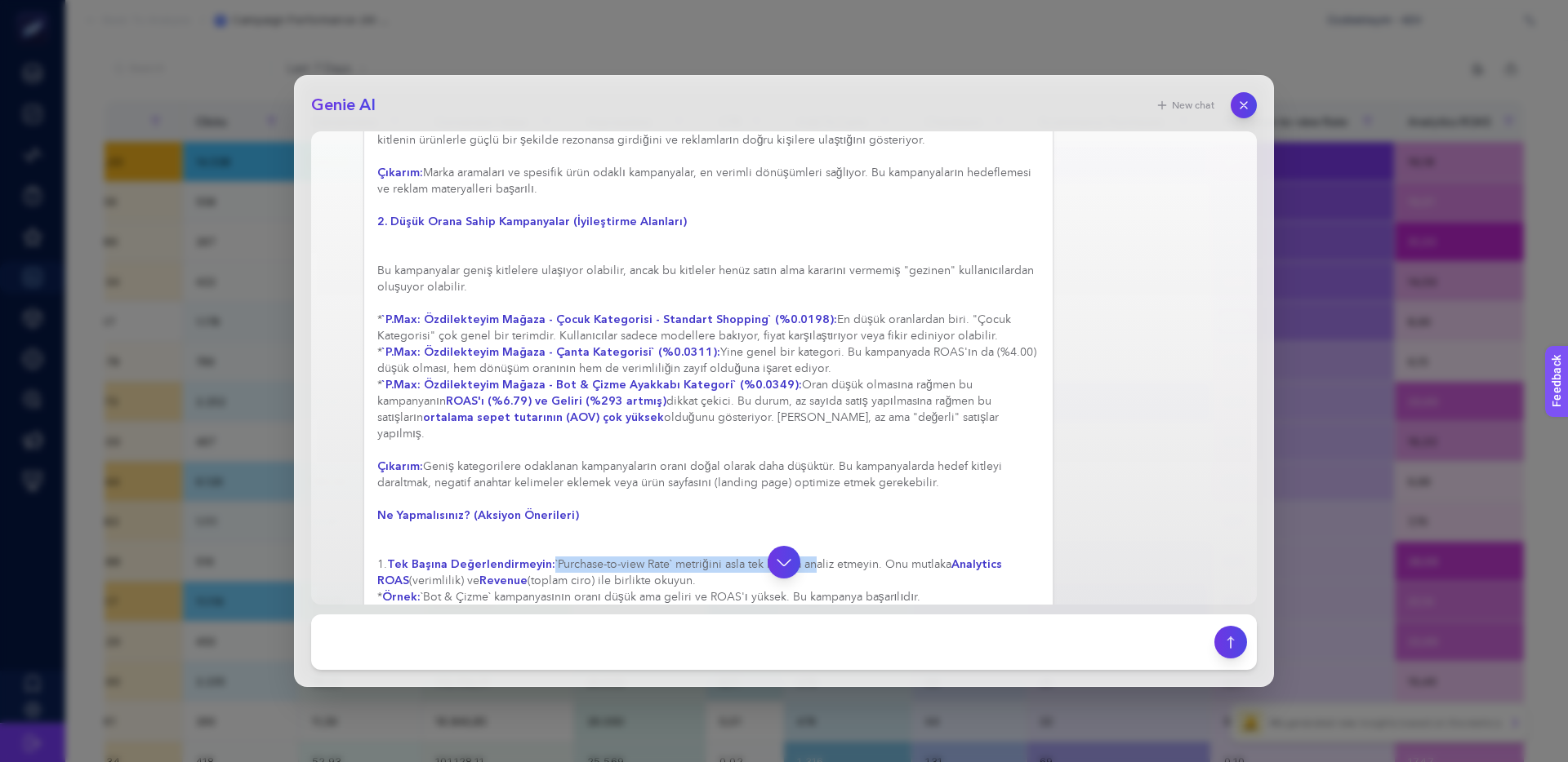
drag, startPoint x: 601, startPoint y: 515, endPoint x: 836, endPoint y: 517, distance: 235.0
click at [836, 517] on div "Harika bir soru. "Purchase-to-view Rate" (Görüntüleme Başına Satın Alma Oranı) …" at bounding box center [708, 189] width 662 height 1290
drag, startPoint x: 847, startPoint y: 515, endPoint x: 638, endPoint y: 521, distance: 209.1
click at [665, 520] on div "Harika bir soru. "Purchase-to-view Rate" (Görüntüleme Başına Satın Alma Oranı) …" at bounding box center [708, 189] width 662 height 1290
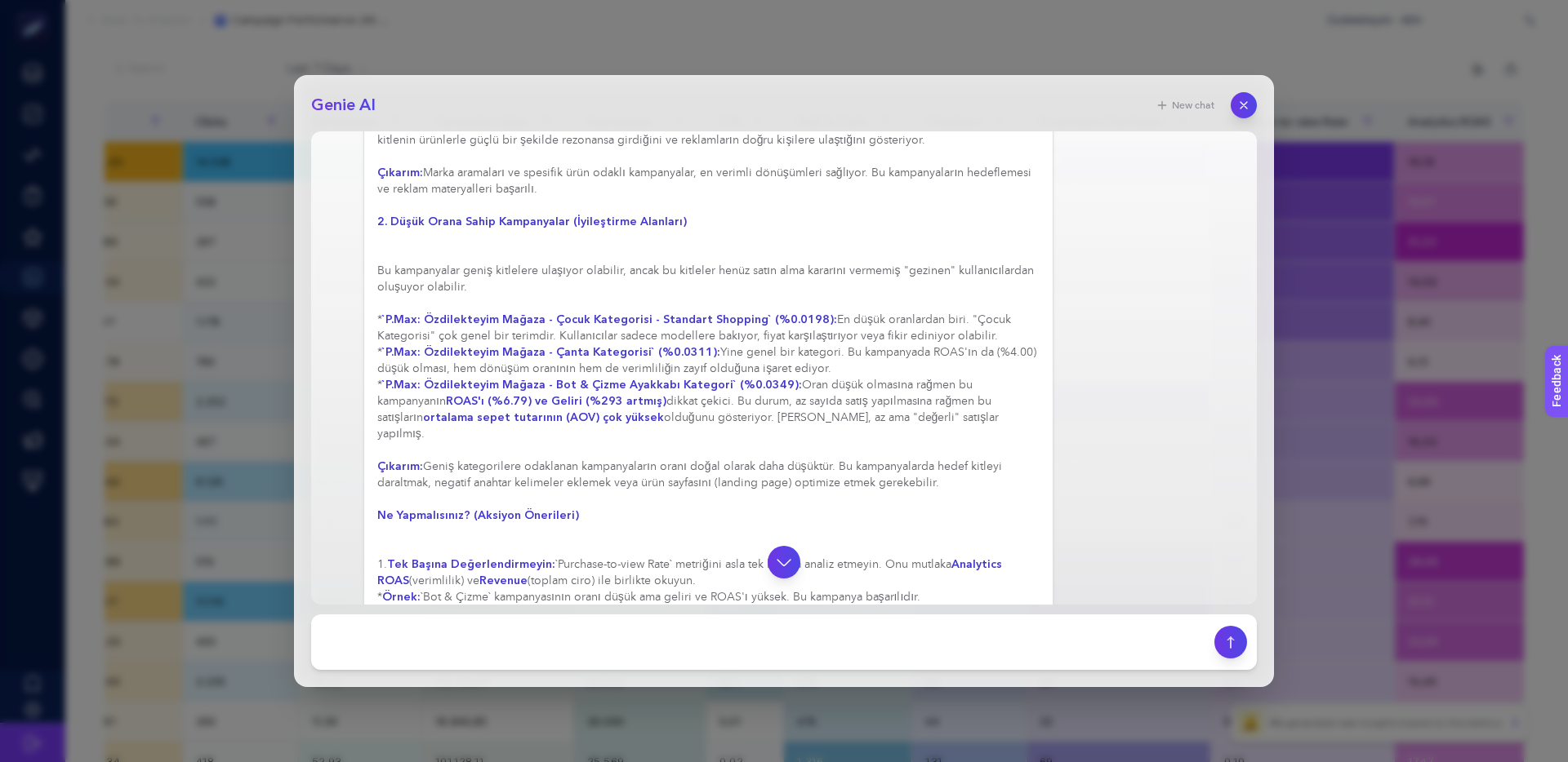
click at [638, 521] on div "Harika bir soru. "Purchase-to-view Rate" (Görüntüleme Başına Satın Alma Oranı) …" at bounding box center [708, 189] width 662 height 1290
drag
click at [605, 534] on div "Harika bir soru. "Purchase-to-view Rate" (Görüntüleme Başına Satın Alma Oranı) …" at bounding box center [708, 189] width 662 height 1290
click at [645, 553] on div at bounding box center [784, 562] width 919 height 33
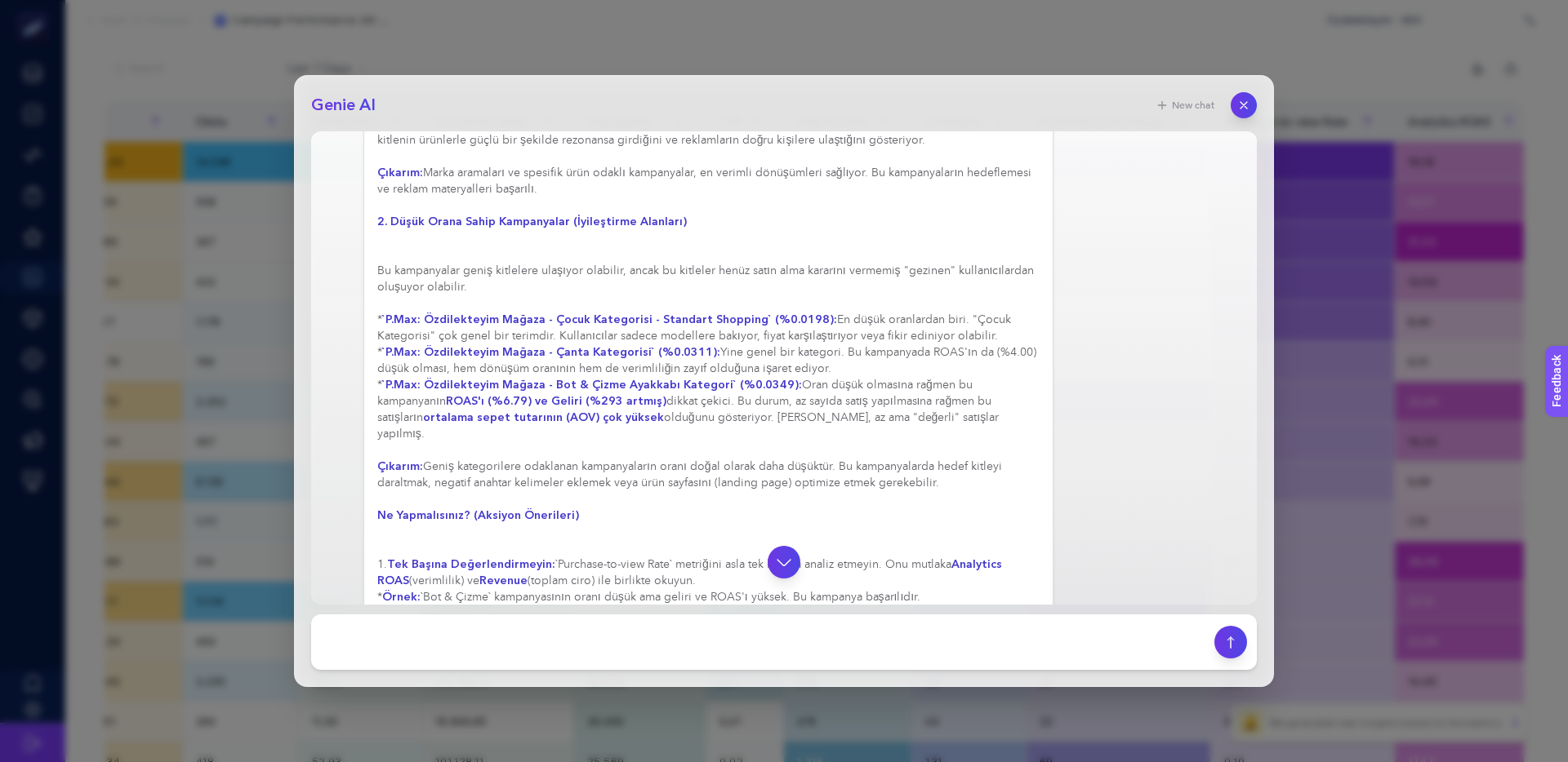
click at [652, 553] on div at bounding box center [784, 562] width 919 height 33
click at [539, 551] on div at bounding box center [784, 562] width 919 height 33
click at [538, 551] on div at bounding box center [784, 562] width 919 height 33
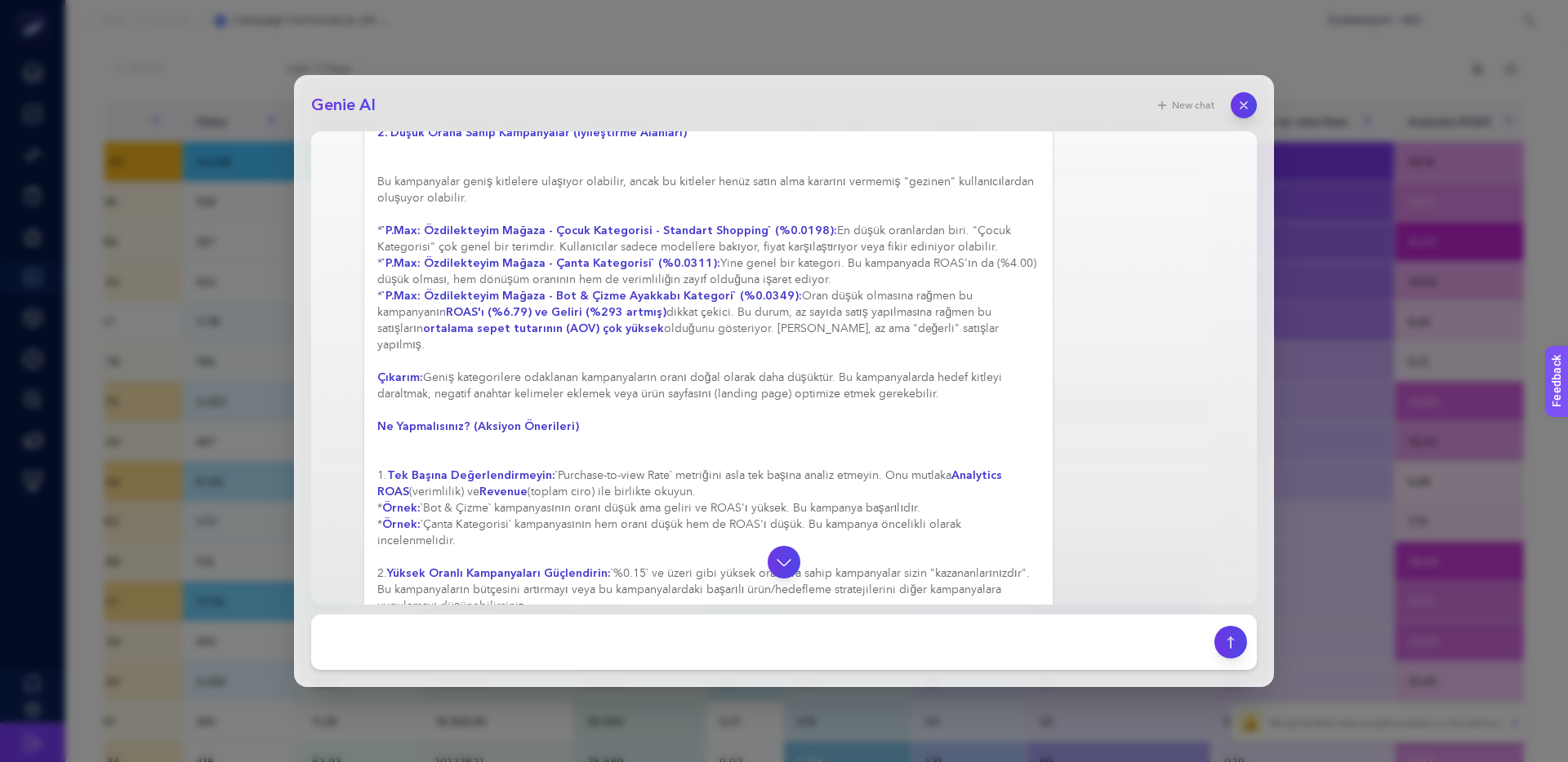
scroll to position [2224, 0]
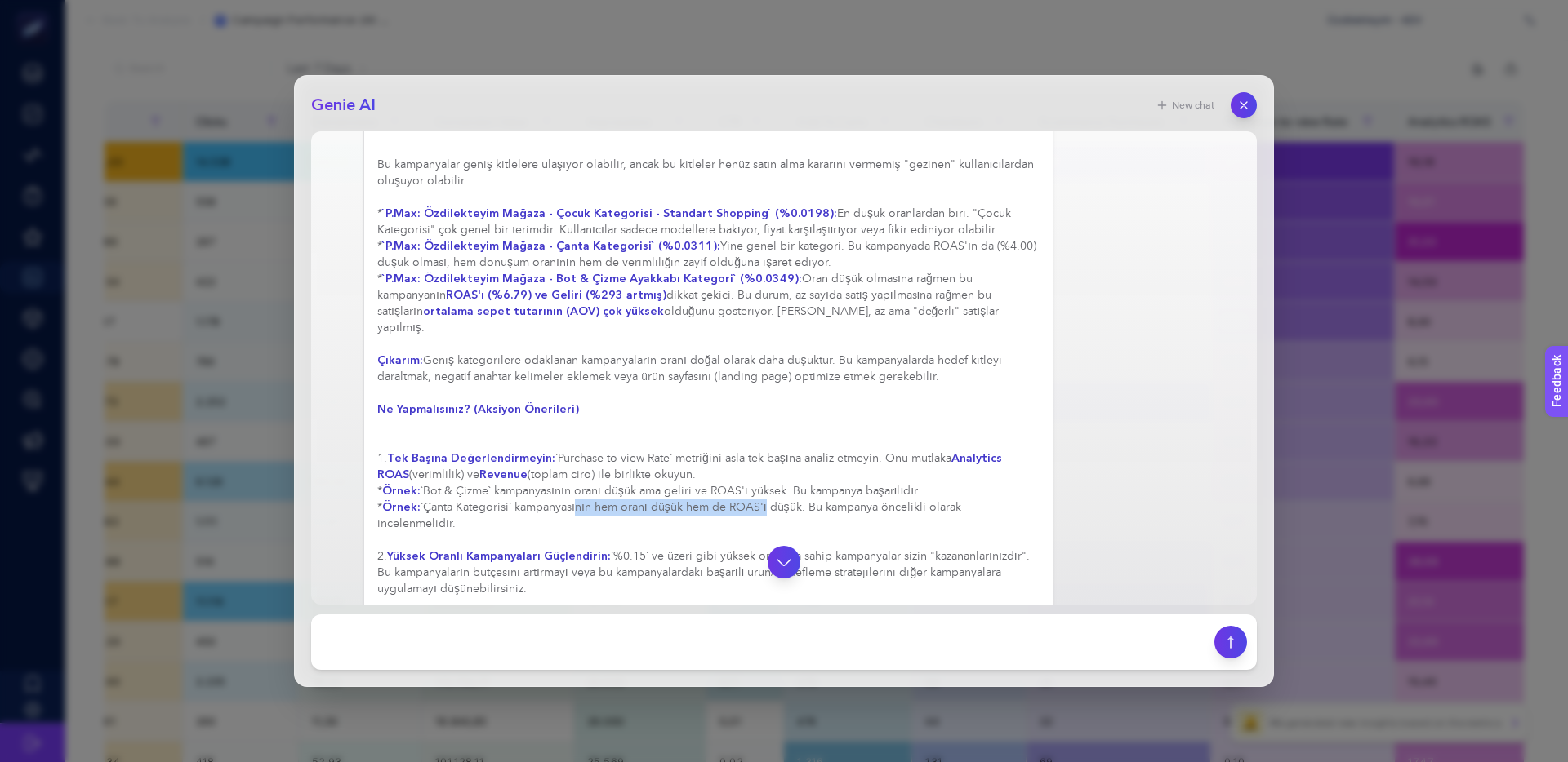
click at [788, 462] on div "Harika bir soru. "Purchase-to-view Rate" (Görüntüleme Başına Satın Alma Oranı) …" at bounding box center [708, 84] width 662 height 1290
click at [539, 463] on div "Harika bir soru. "Purchase-to-view Rate" (Görüntüleme Başına Satın Alma Oranı) …" at bounding box center [708, 84] width 662 height 1290
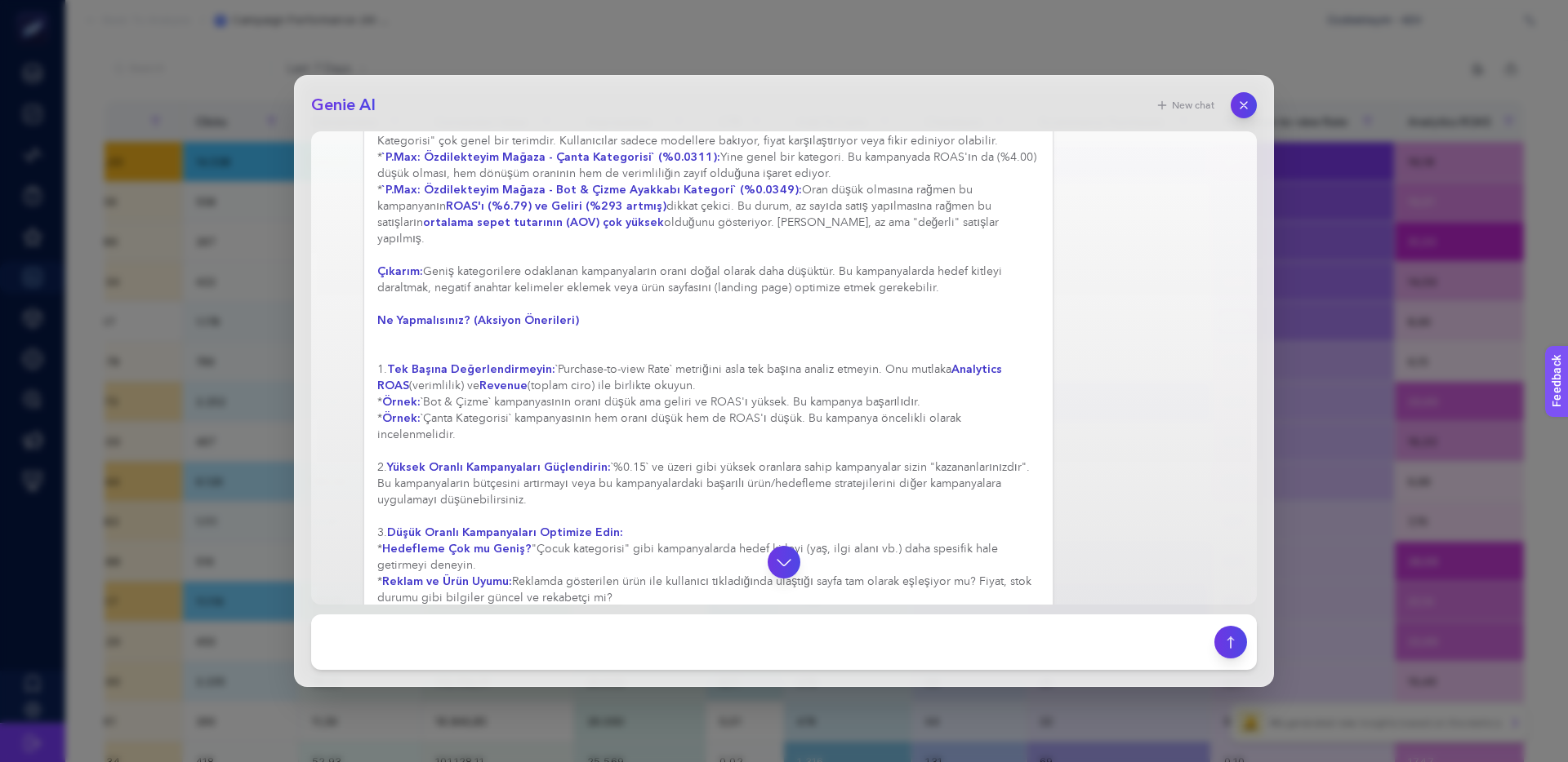
scroll to position [2338, 0]
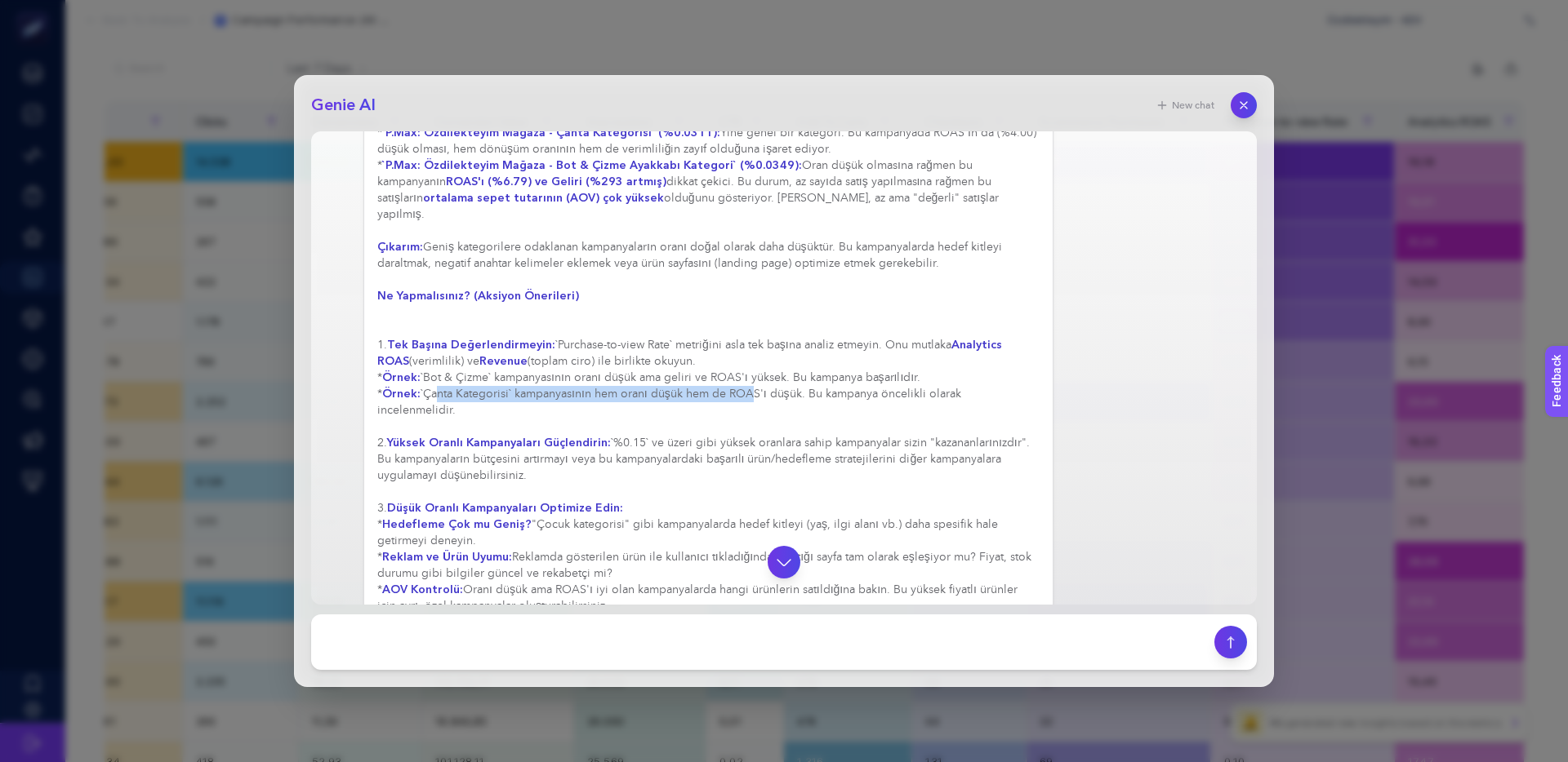
drag, startPoint x: 449, startPoint y: 348, endPoint x: 747, endPoint y: 343, distance: 298.0
drag, startPoint x: 640, startPoint y: 346, endPoint x: 838, endPoint y: 346, distance: 198.0
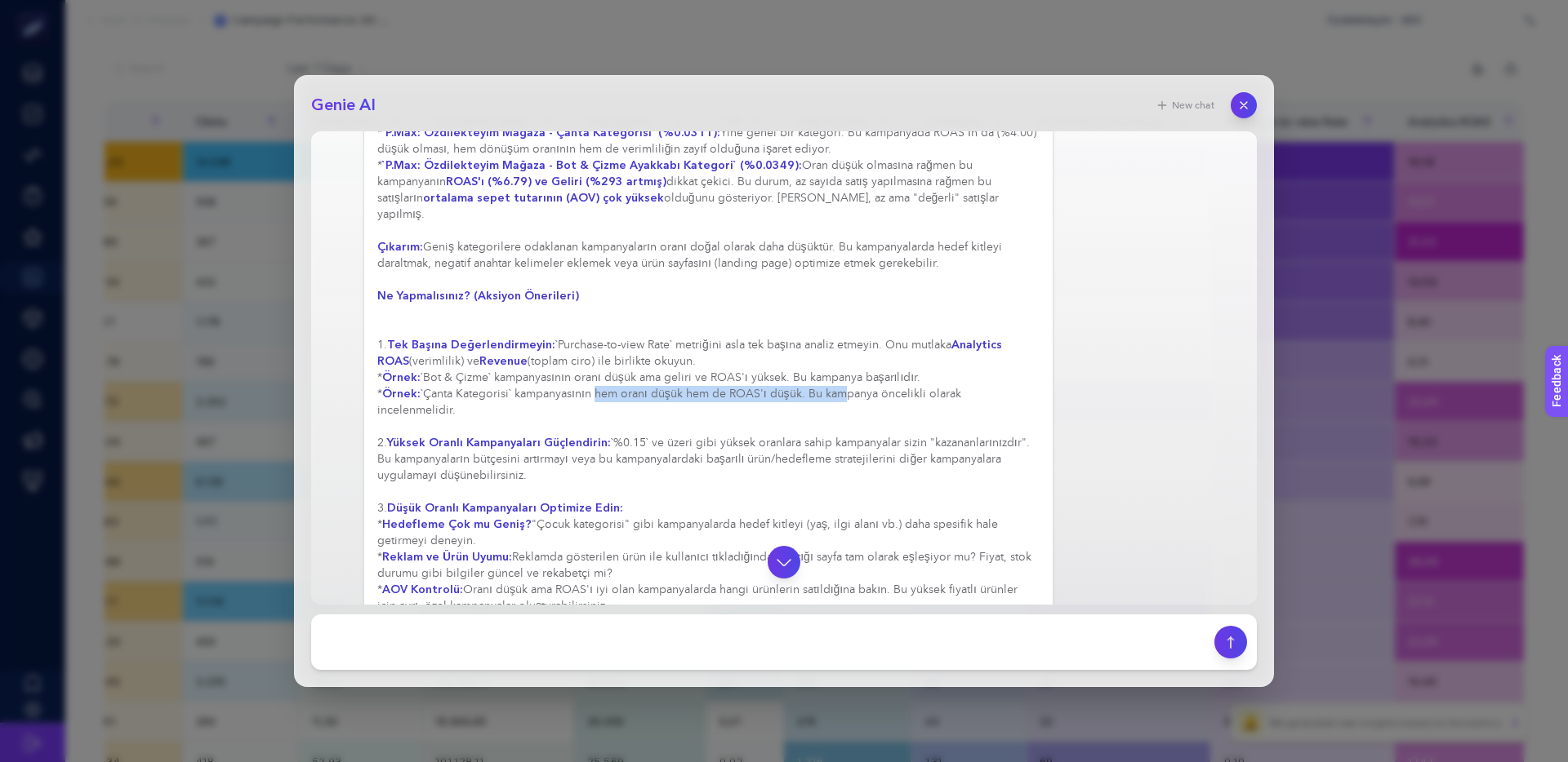
drag, startPoint x: 799, startPoint y: 345, endPoint x: 710, endPoint y: 344, distance: 89.0
drag, startPoint x: 883, startPoint y: 344, endPoint x: 693, endPoint y: 343, distance: 190.0
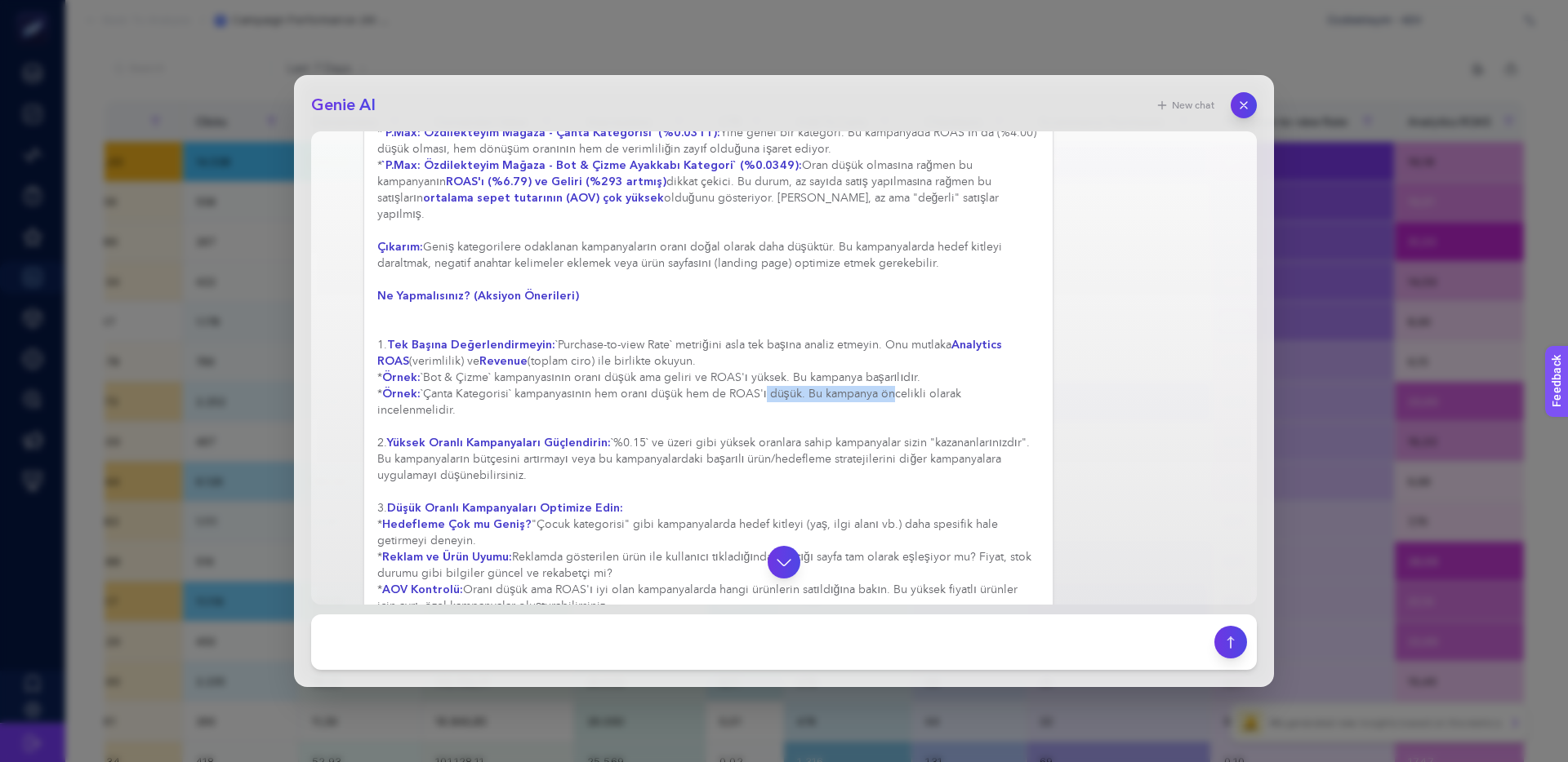
drag, startPoint x: 672, startPoint y: 343, endPoint x: 843, endPoint y: 342, distance: 171.0
drag, startPoint x: 843, startPoint y: 342, endPoint x: 854, endPoint y: 344, distance: 11.2
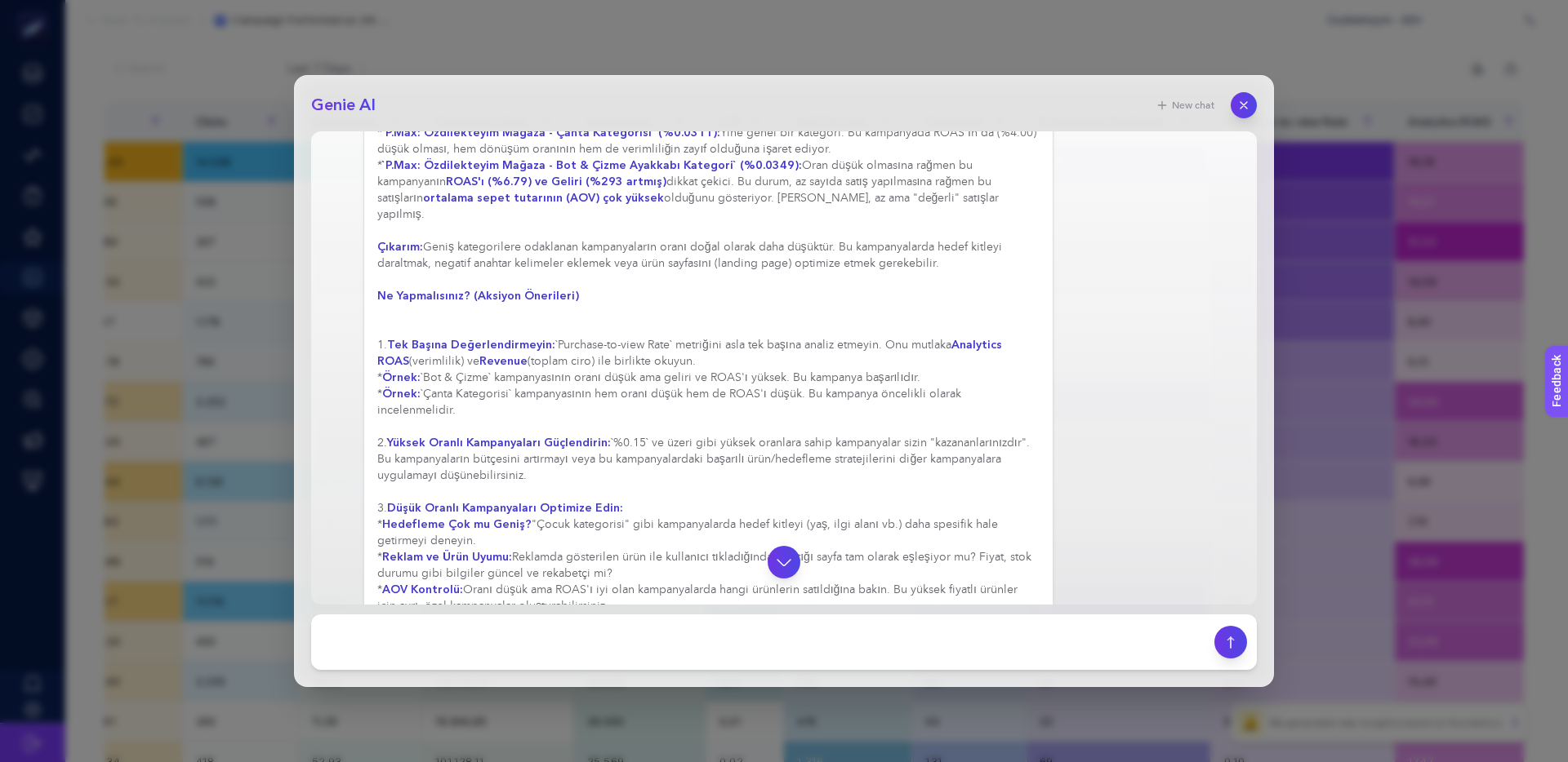
drag, startPoint x: 895, startPoint y: 344, endPoint x: 728, endPoint y: 347, distance: 167.0
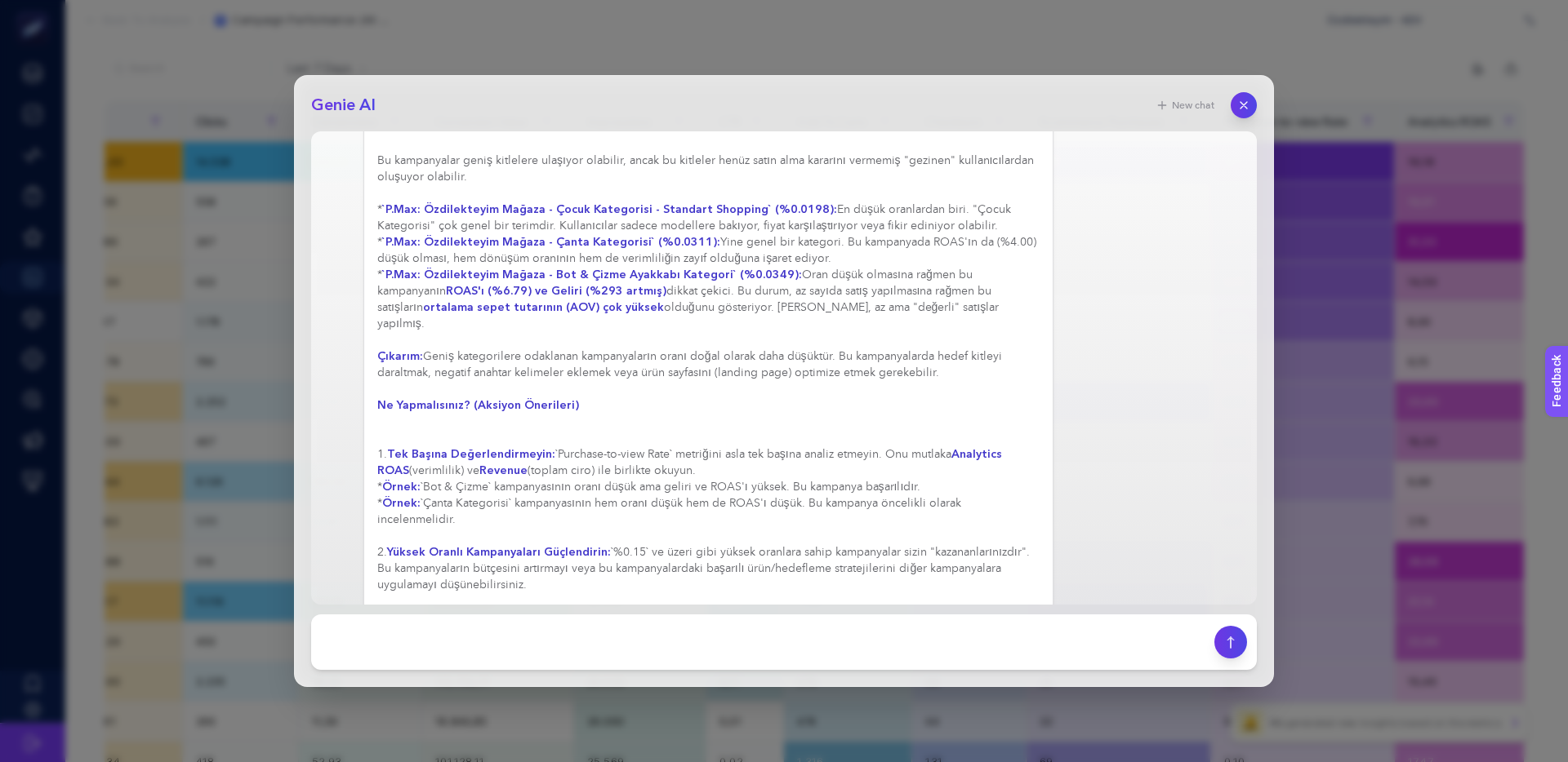
scroll to position [2326, 0]
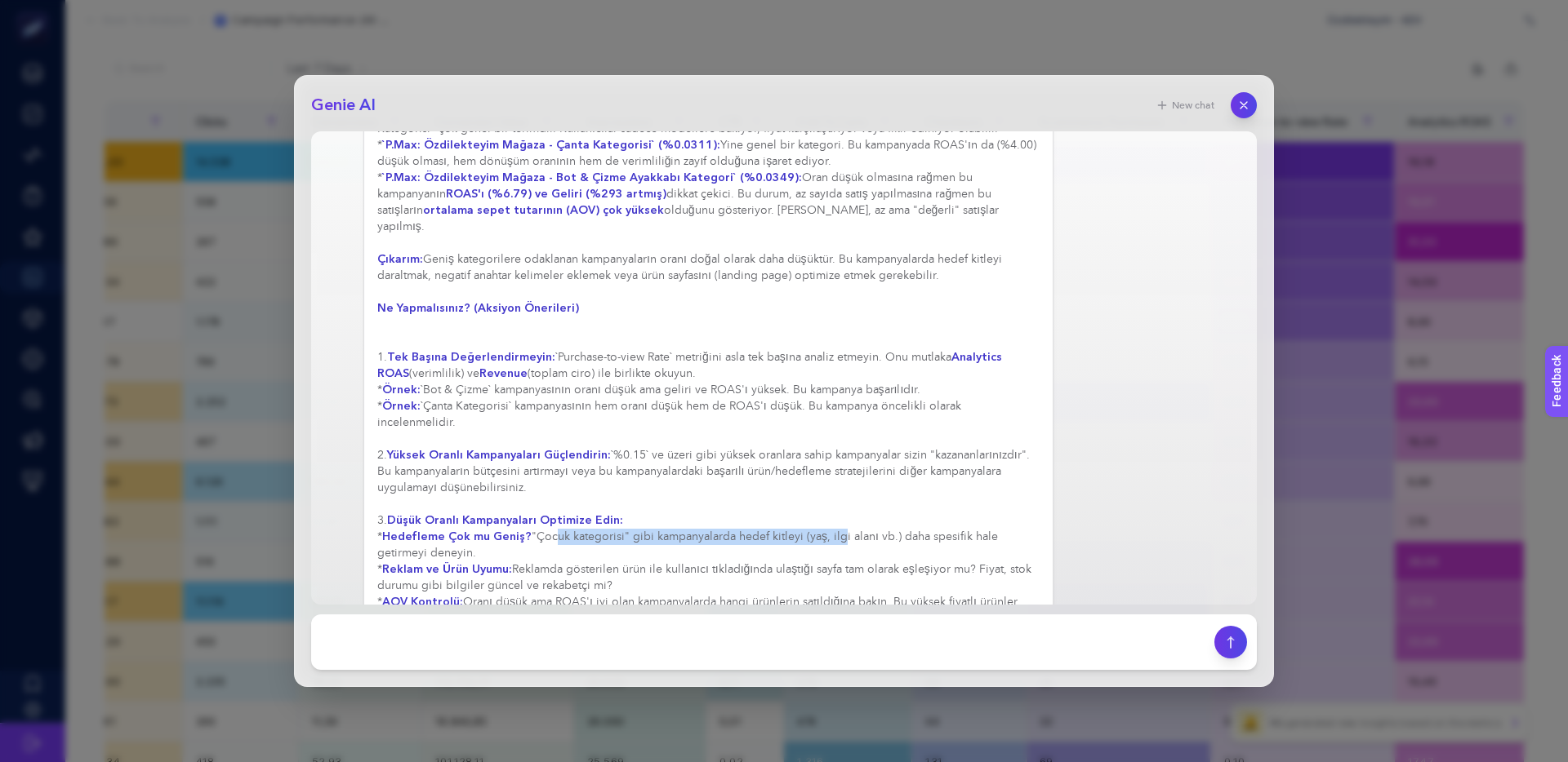
drag, startPoint x: 554, startPoint y: 492, endPoint x: 839, endPoint y: 490, distance: 285.0
drag, startPoint x: 839, startPoint y: 490, endPoint x: 849, endPoint y: 490, distance: 10.0
drag, startPoint x: 912, startPoint y: 485, endPoint x: 719, endPoint y: 491, distance: 193.1
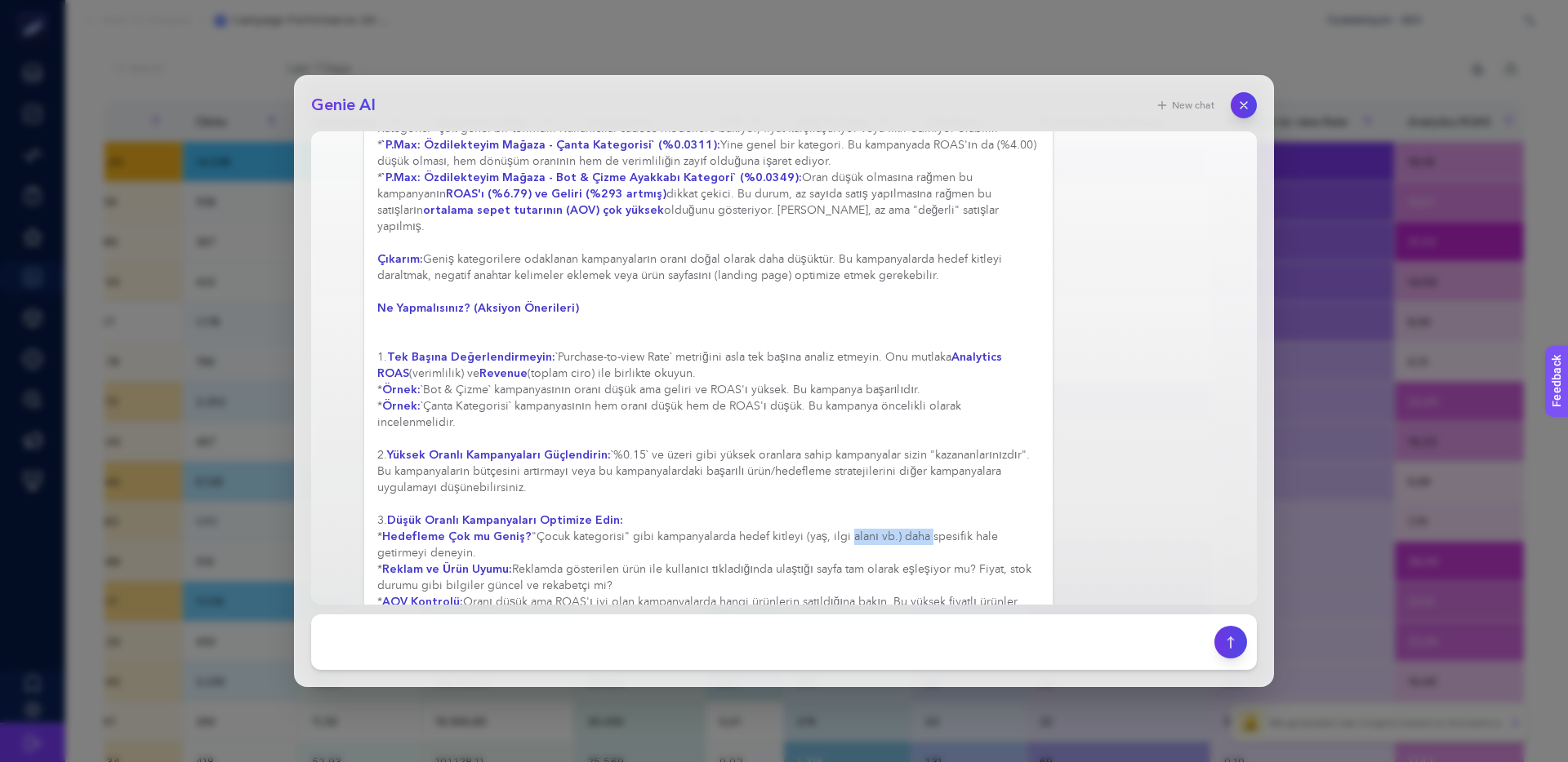
drag, startPoint x: 398, startPoint y: 499, endPoint x: 446, endPoint y: 500, distance: 48.0
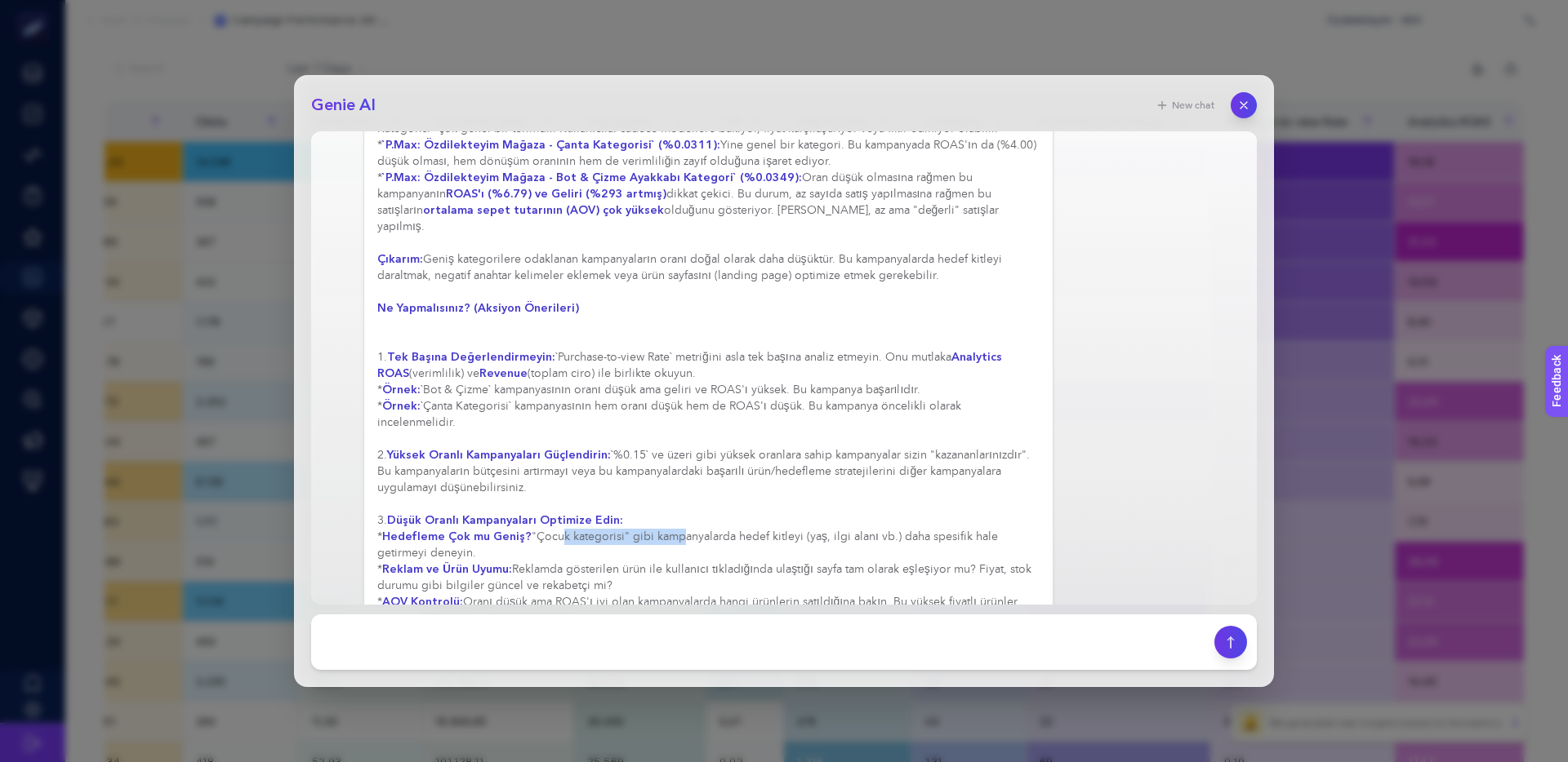
drag, startPoint x: 603, startPoint y: 485, endPoint x: 841, endPoint y: 485, distance: 238.0
drag, startPoint x: 829, startPoint y: 485, endPoint x: 710, endPoint y: 484, distance: 119.0
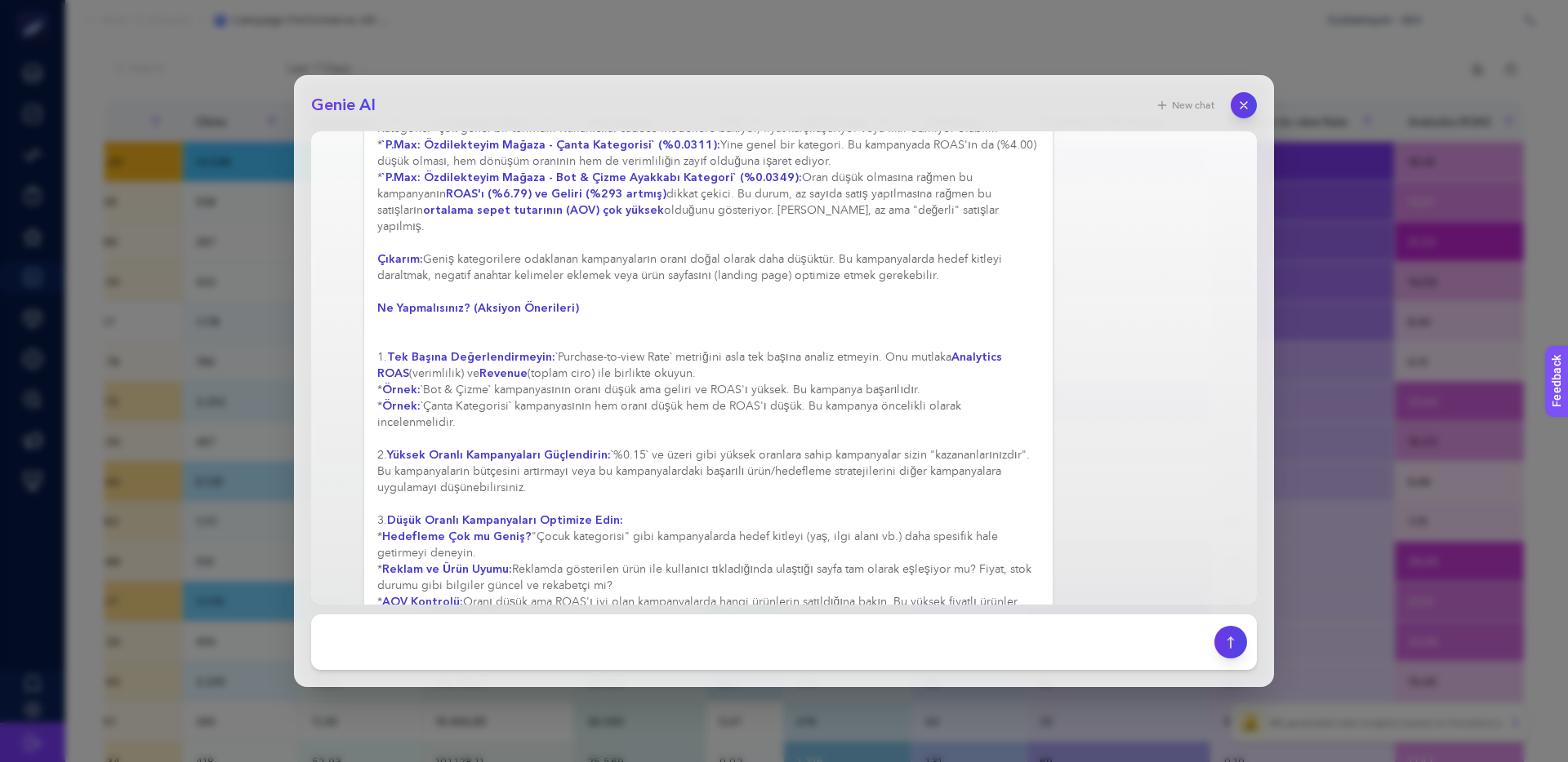
drag, startPoint x: 710, startPoint y: 484, endPoint x: 858, endPoint y: 488, distance: 148.1
drag, startPoint x: 867, startPoint y: 488, endPoint x: 728, endPoint y: 486, distance: 139.0
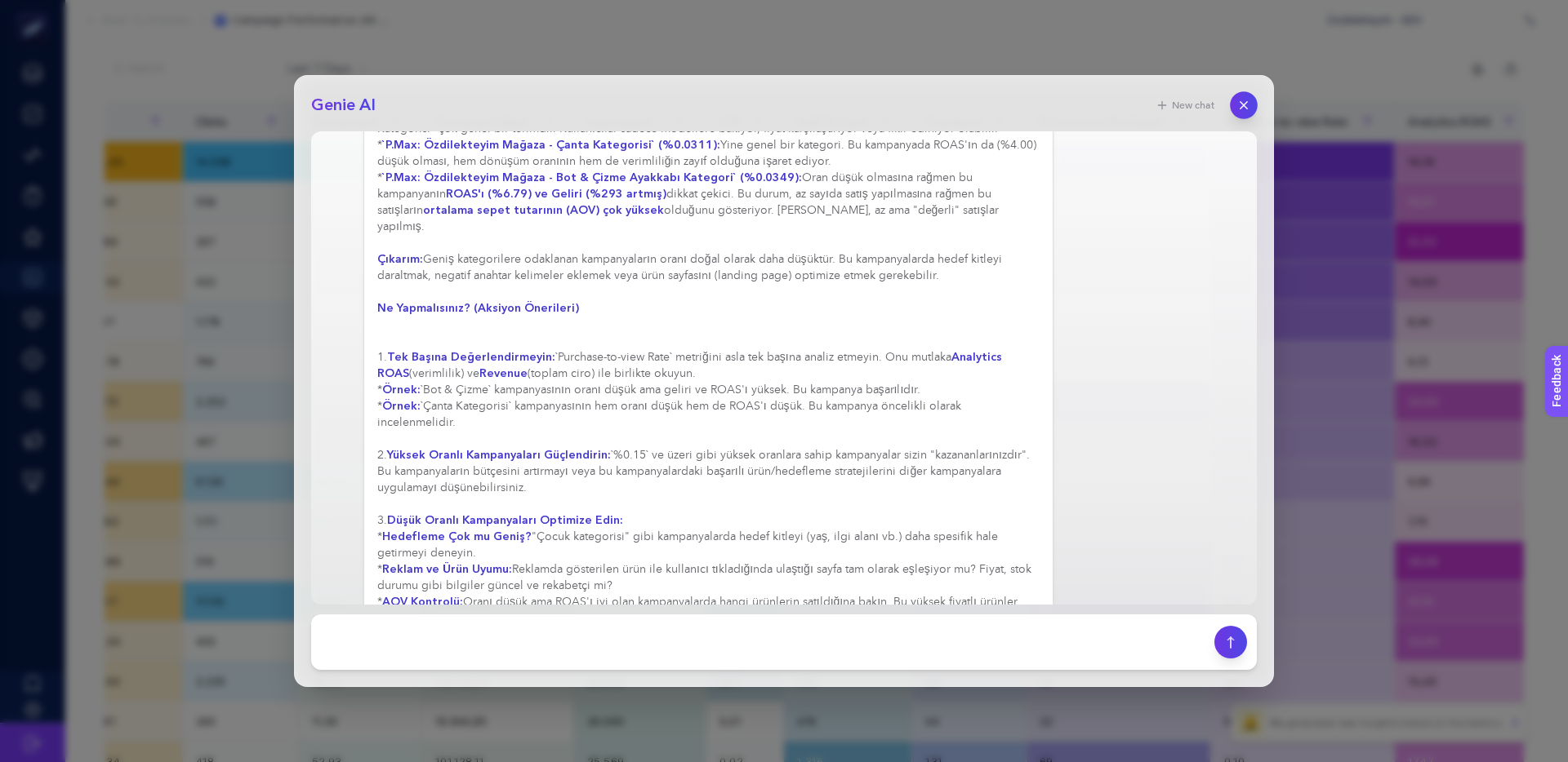
click at [1239, 114] on button "button" at bounding box center [1243, 105] width 27 height 27
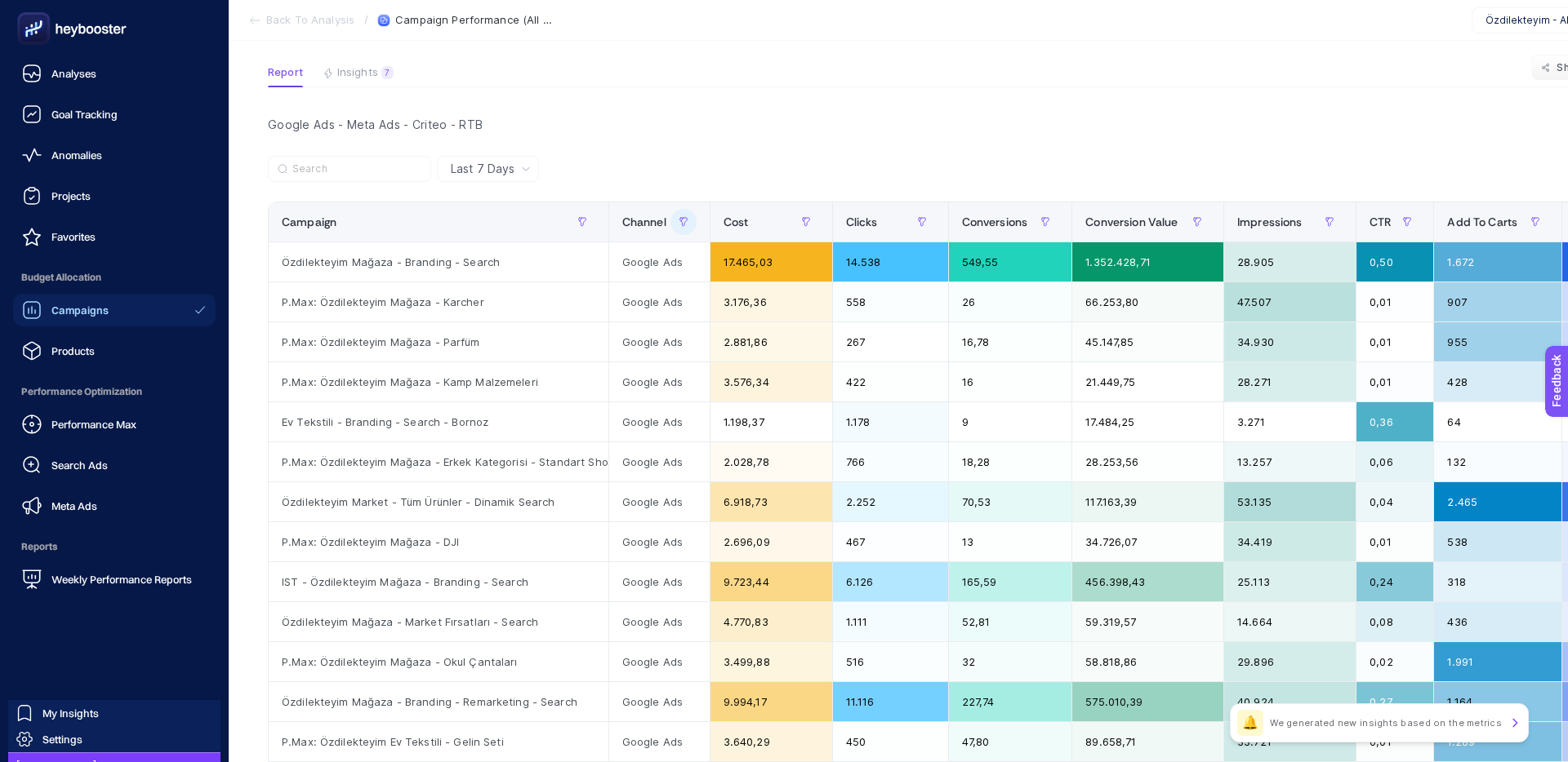
scroll to position [101, 0]
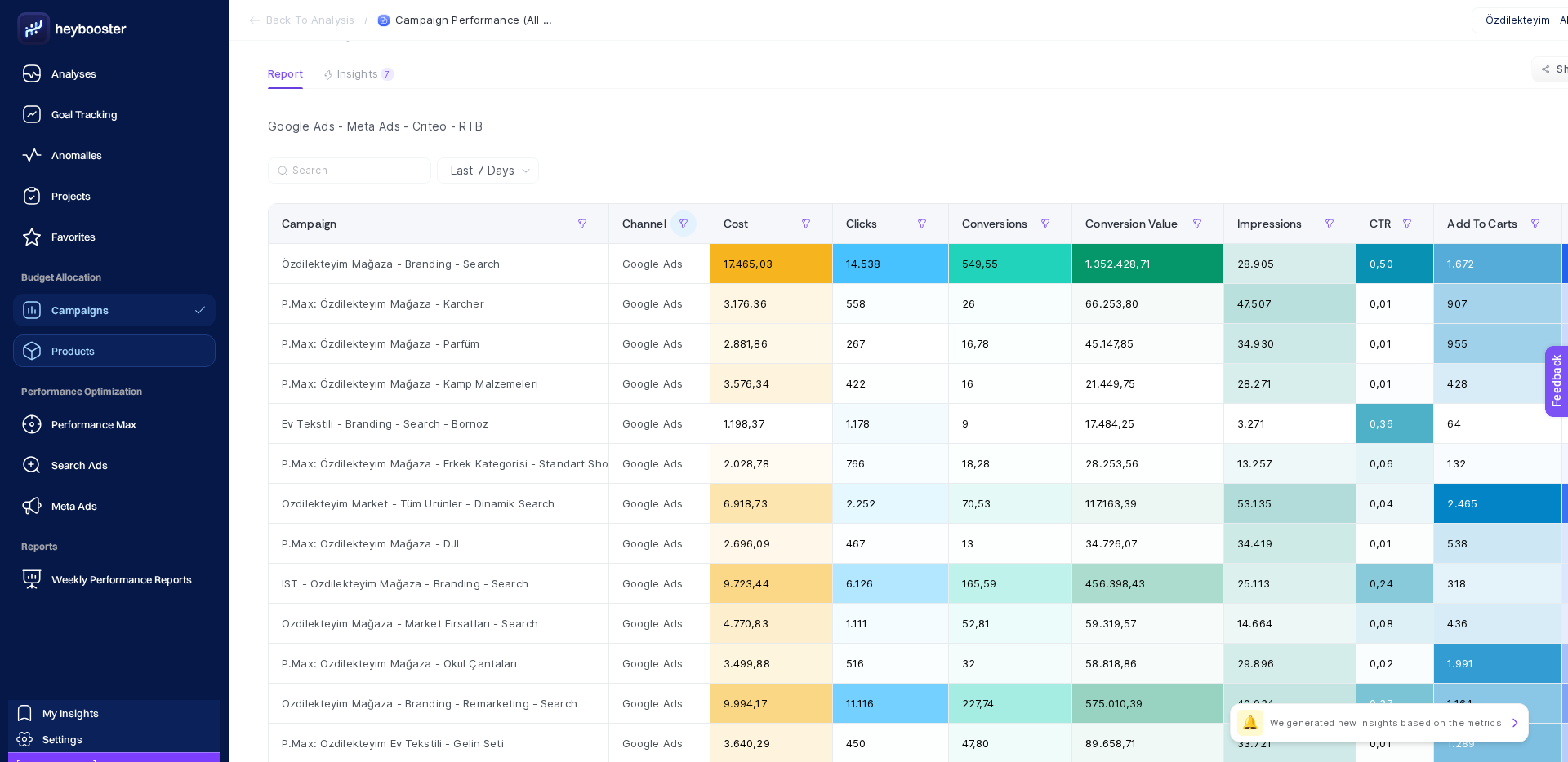
click at [78, 353] on span "Products" at bounding box center [72, 351] width 43 height 13
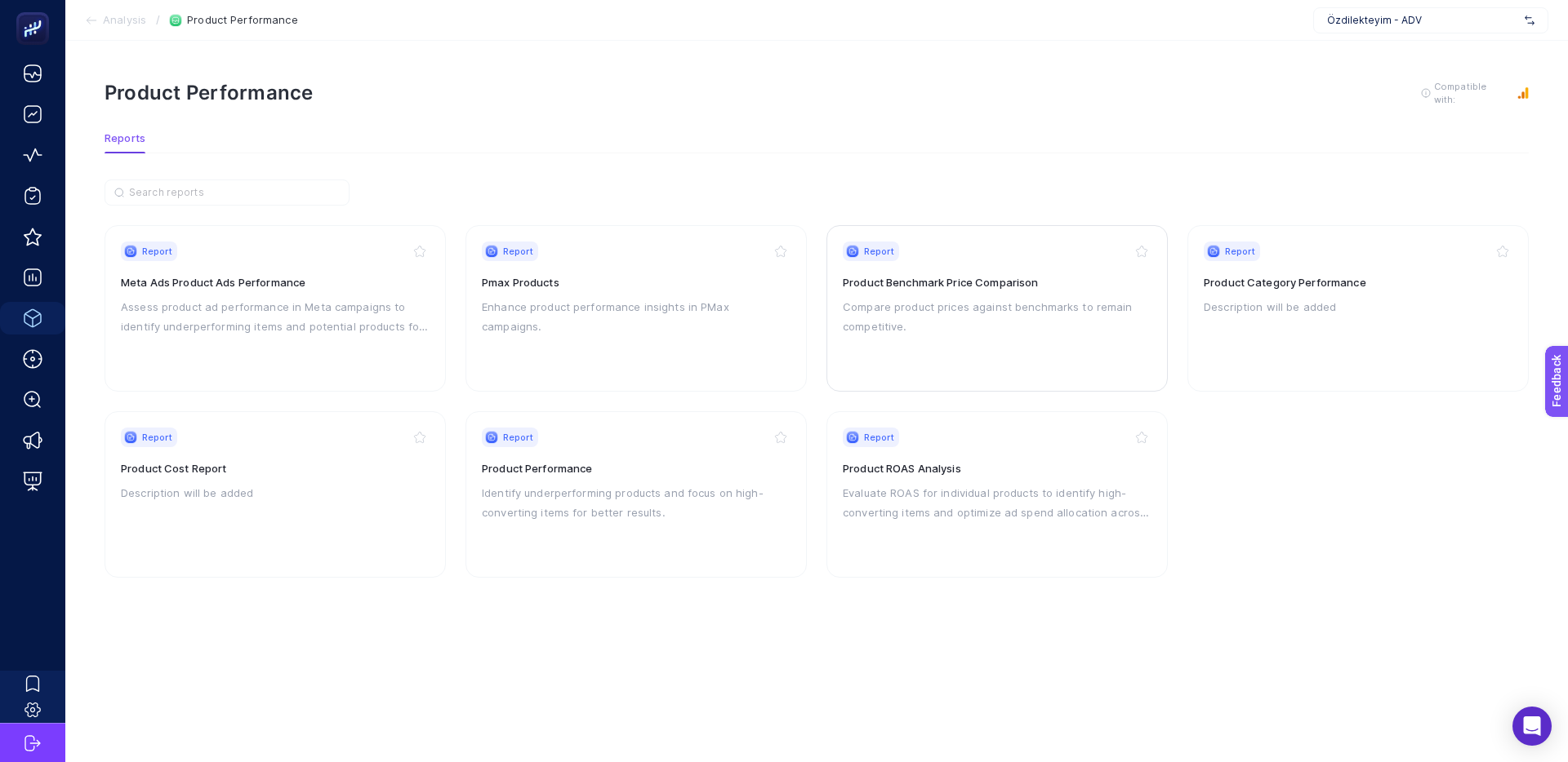
click at [997, 293] on div "Report Product Benchmark Price Comparison Compare product prices against benchm…" at bounding box center [997, 308] width 308 height 134
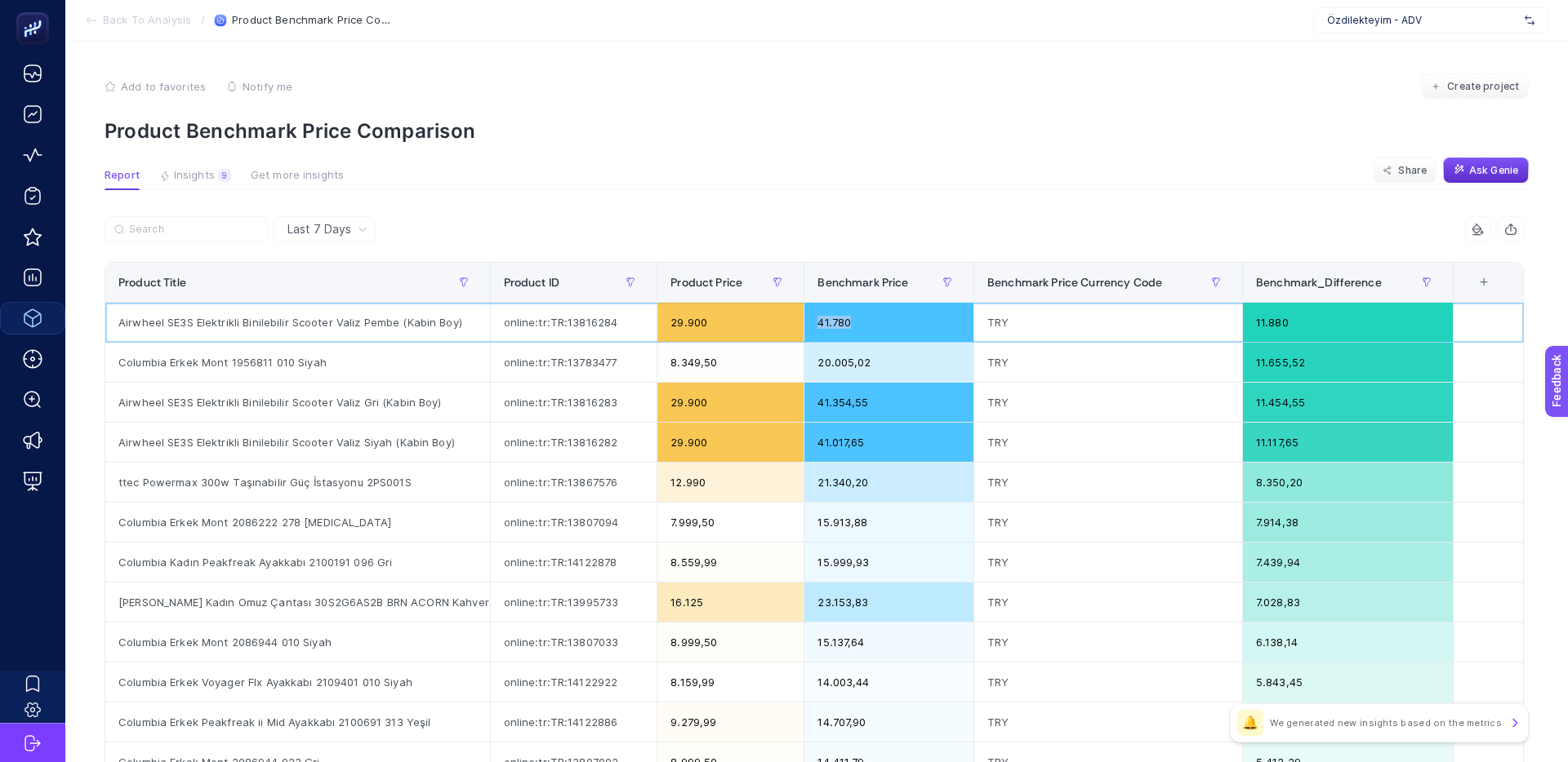
drag, startPoint x: 872, startPoint y: 326, endPoint x: 796, endPoint y: 323, distance: 76.1
click at [796, 323] on tr "Airwheel SE3S Elektrikli Binilebilir Scooter Valiz Pembe (Kabin Boy) online:tr:…" at bounding box center [814, 322] width 1418 height 40
click at [864, 321] on div "41.780" at bounding box center [889, 322] width 169 height 39
drag, startPoint x: 825, startPoint y: 320, endPoint x: 815, endPoint y: 320, distance: 10.0
click at [815, 320] on div "41.780" at bounding box center [889, 322] width 169 height 39
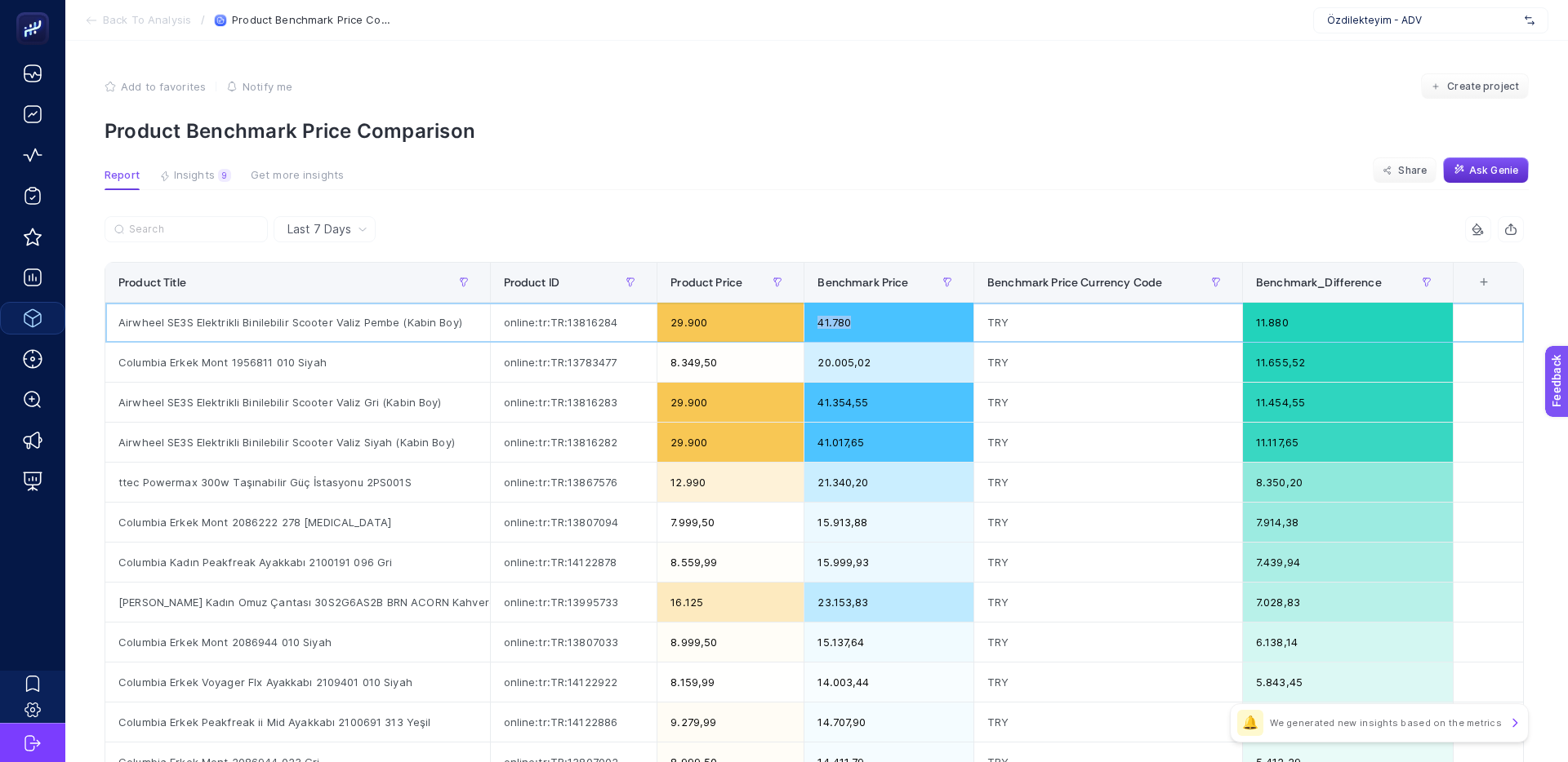
click at [815, 320] on div "41.780" at bounding box center [889, 322] width 169 height 39
drag, startPoint x: 1470, startPoint y: 167, endPoint x: 1446, endPoint y: 172, distance: 24.5
click at [1470, 167] on span "Ask Genie" at bounding box center [1494, 170] width 49 height 13
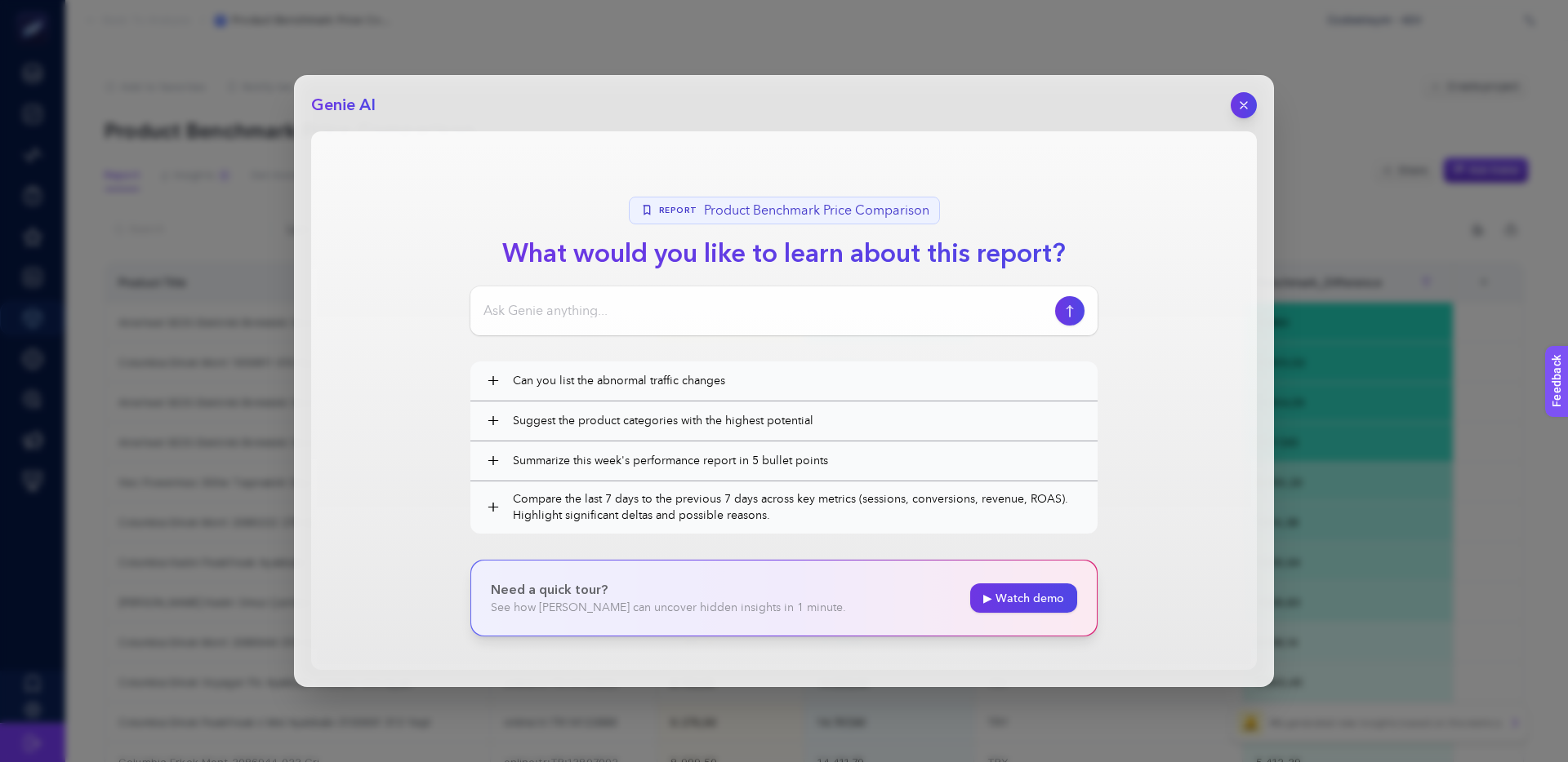
click at [543, 316] on input at bounding box center [765, 311] width 565 height 19
type input "buradaki"
type input "Where you take benchmark price and how can analyis it"
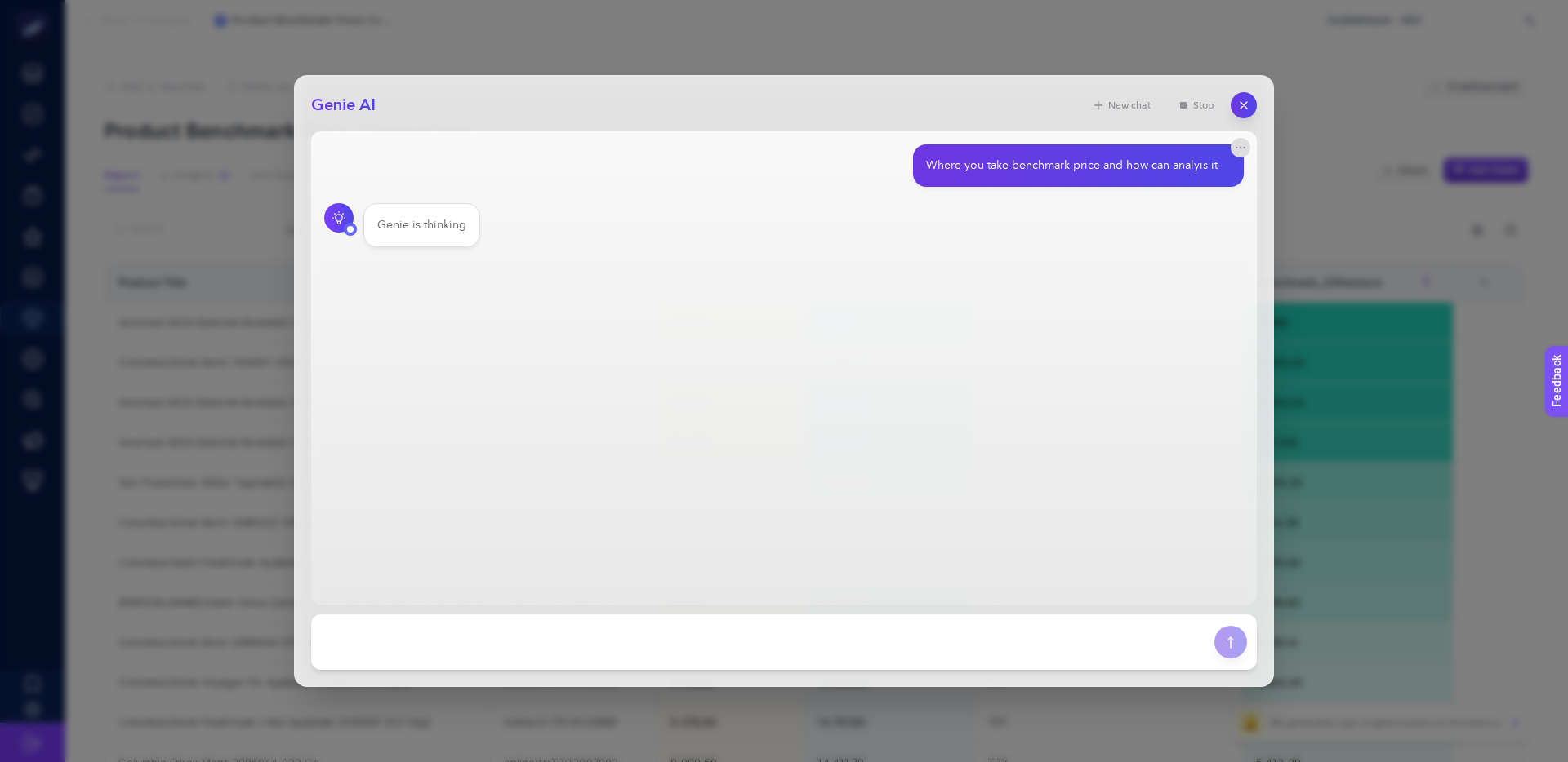
click at [1104, 167] on div "Where you take benchmark price and how can analyis it" at bounding box center [1072, 166] width 292 height 17
copy section "Where you take benchmark price and how can analyis it"
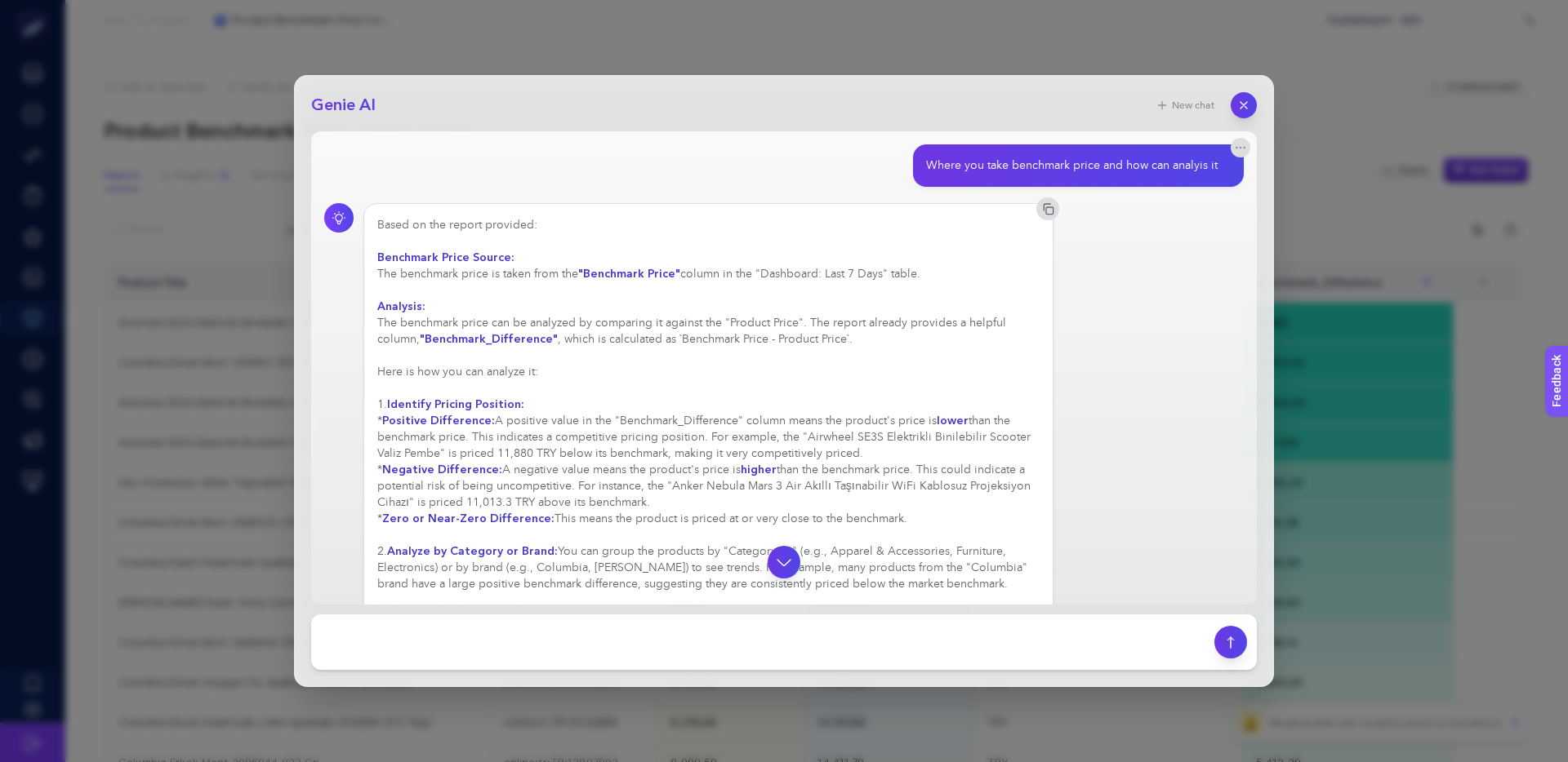
drag, startPoint x: 427, startPoint y: 274, endPoint x: 531, endPoint y: 274, distance: 104.0
click at [531, 274] on div "Based on the report provided: Benchmark Price Source: The benchmark price is ta…" at bounding box center [708, 437] width 662 height 440
drag, startPoint x: 531, startPoint y: 274, endPoint x: 494, endPoint y: 274, distance: 37.0
click at [531, 274] on div "Based on the report provided: Benchmark Price Source: The benchmark price is ta…" at bounding box center [708, 437] width 662 height 440
drag, startPoint x: 601, startPoint y: 276, endPoint x: 712, endPoint y: 272, distance: 111.1
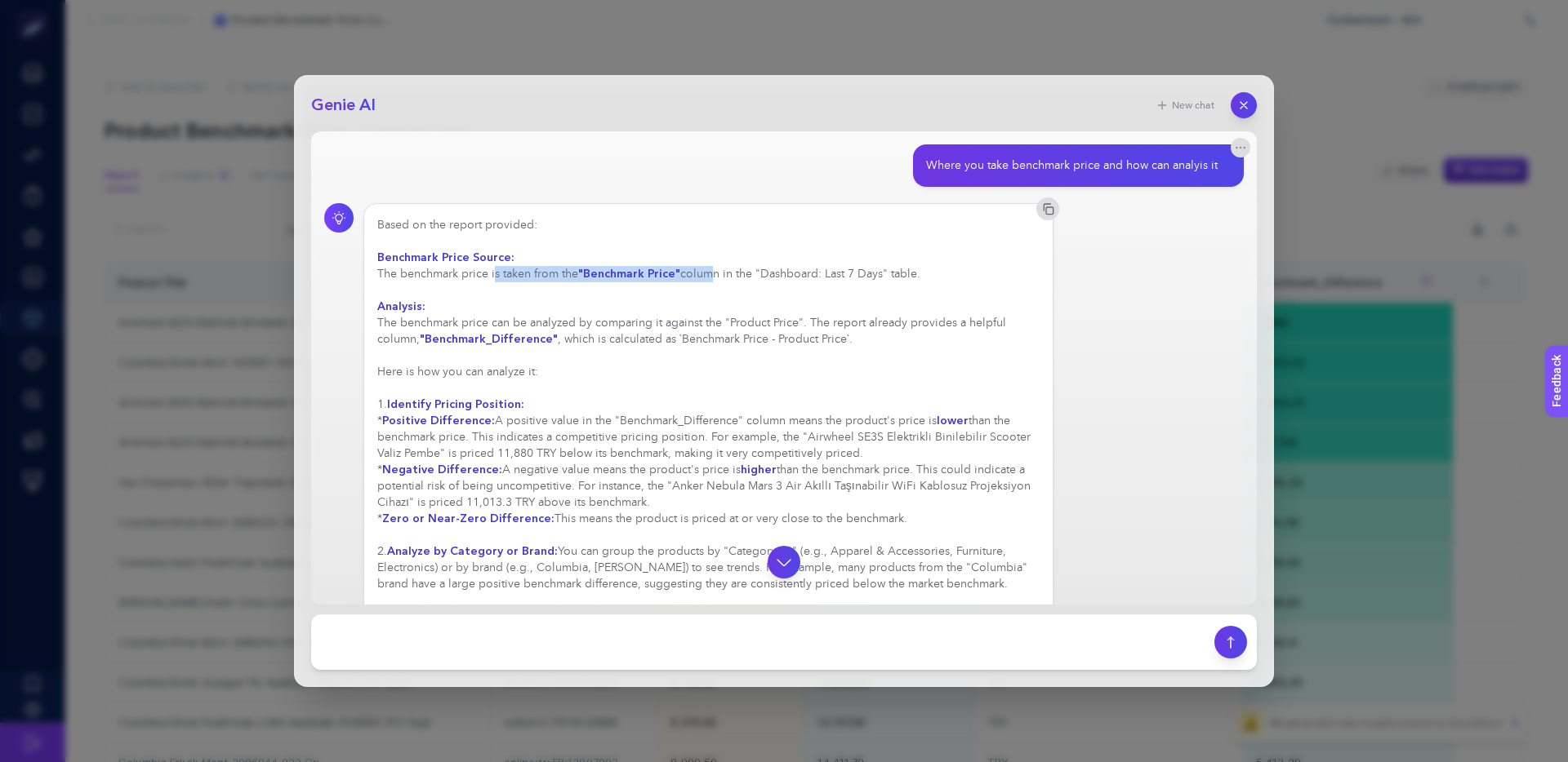
click at [712, 272] on div "Based on the report provided: Benchmark Price Source: The benchmark price is ta…" at bounding box center [708, 437] width 662 height 440
drag, startPoint x: 746, startPoint y: 274, endPoint x: 590, endPoint y: 271, distance: 156.0
click at [593, 271] on div "Based on the report provided: Benchmark Price Source: The benchmark price is ta…" at bounding box center [708, 437] width 662 height 440
click at [590, 271] on strong ""Benchmark Price"" at bounding box center [629, 274] width 102 height 16
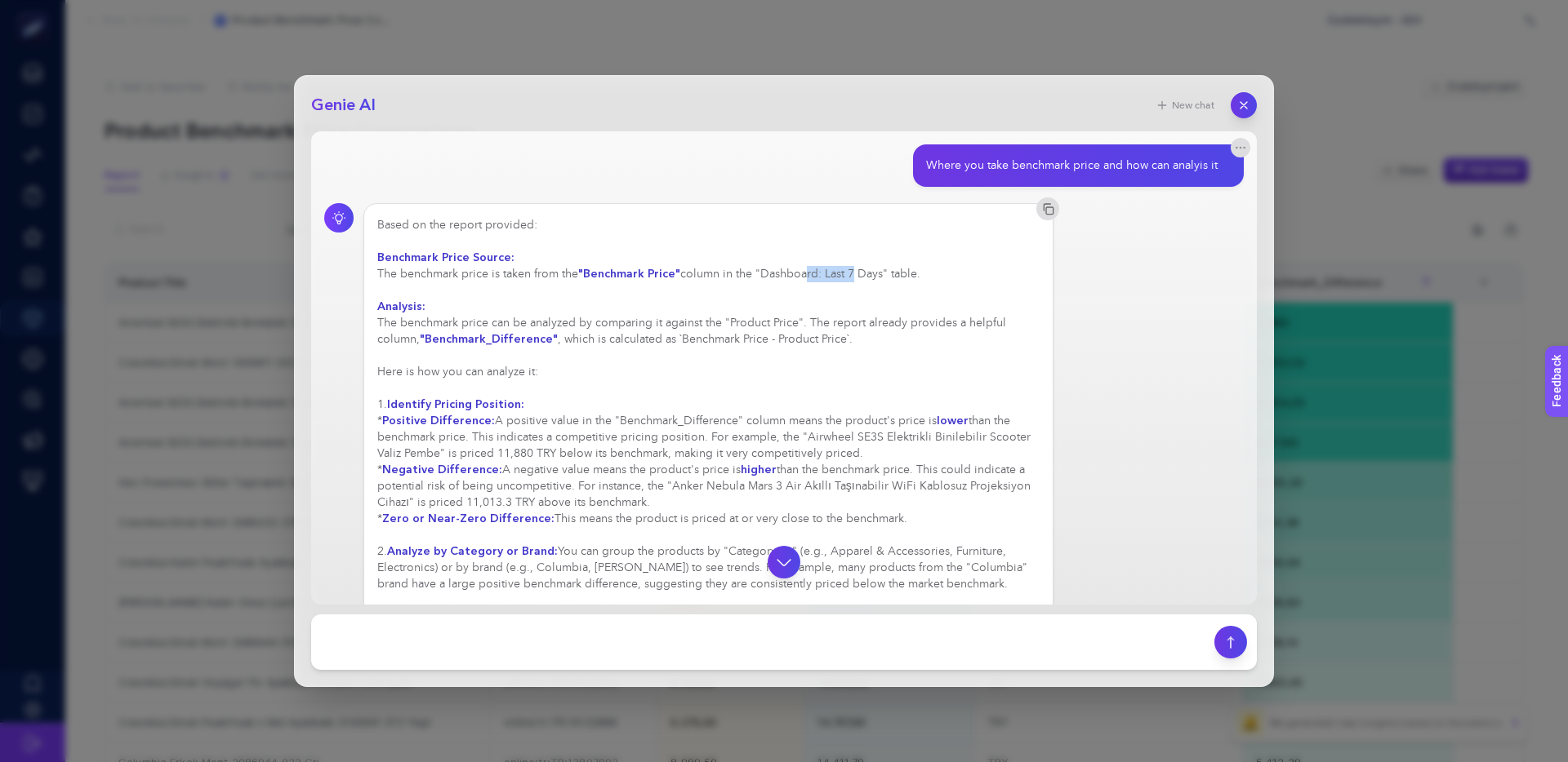
drag, startPoint x: 758, startPoint y: 275, endPoint x: 704, endPoint y: 277, distance: 54.0
click at [725, 277] on div "Based on the report provided: Benchmark Price Source: The benchmark price is ta…" at bounding box center [708, 437] width 662 height 440
drag, startPoint x: 704, startPoint y: 277, endPoint x: 899, endPoint y: 274, distance: 195.0
click at [704, 277] on div "Based on the report provided: Benchmark Price Source: The benchmark price is ta…" at bounding box center [708, 437] width 662 height 440
drag, startPoint x: 805, startPoint y: 271, endPoint x: 768, endPoint y: 271, distance: 37.0
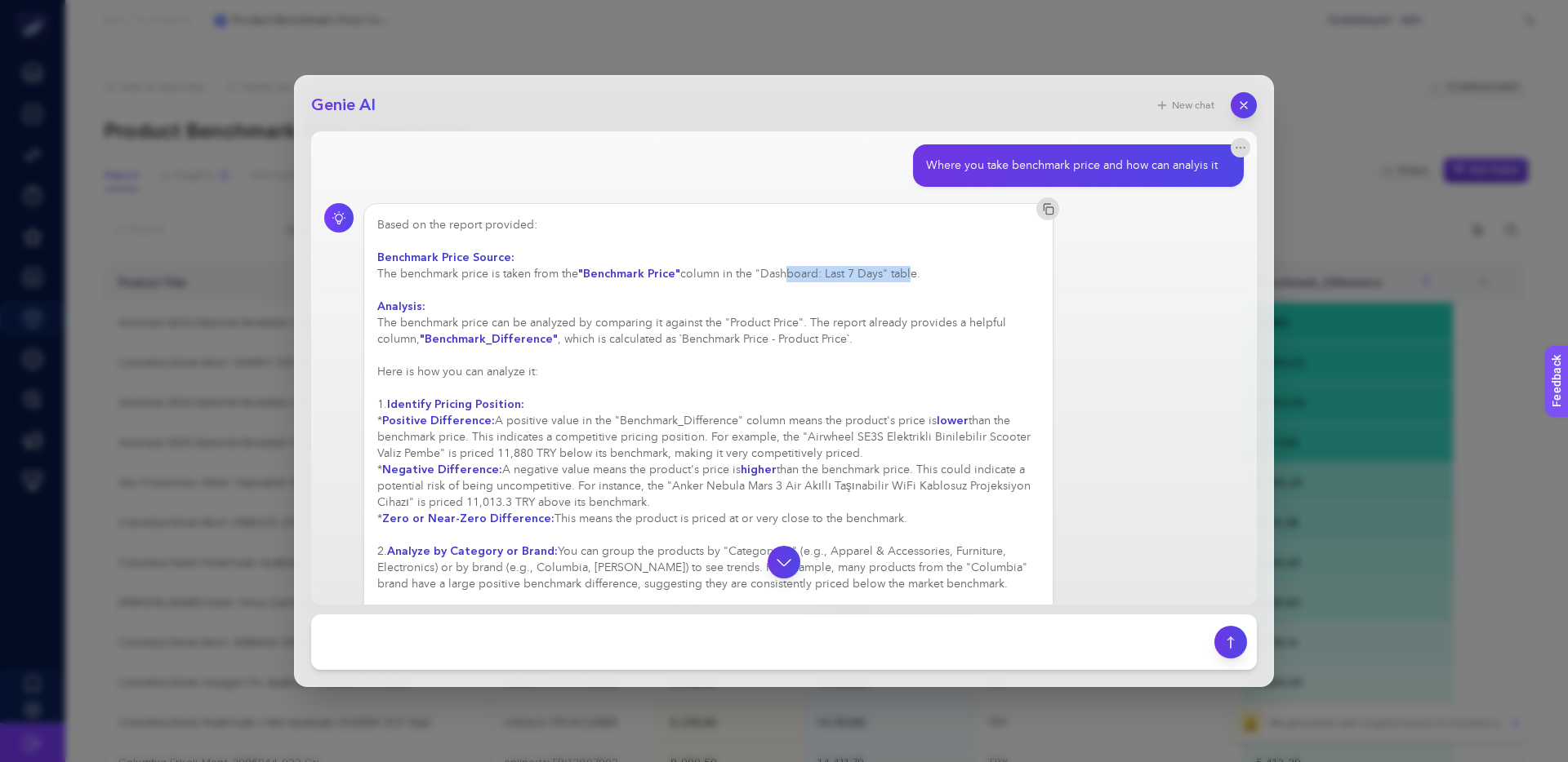
click at [772, 271] on div "Based on the report provided: Benchmark Price Source: The benchmark price is ta…" at bounding box center [708, 437] width 662 height 440
drag, startPoint x: 768, startPoint y: 271, endPoint x: 553, endPoint y: 292, distance: 216.0
click at [767, 271] on div "Based on the report provided: Benchmark Price Source: The benchmark price is ta…" at bounding box center [708, 437] width 662 height 440
drag, startPoint x: 506, startPoint y: 326, endPoint x: 823, endPoint y: 324, distance: 317.0
click at [821, 324] on div "Based on the report provided: Benchmark Price Source: The benchmark price is ta…" at bounding box center [708, 437] width 662 height 440
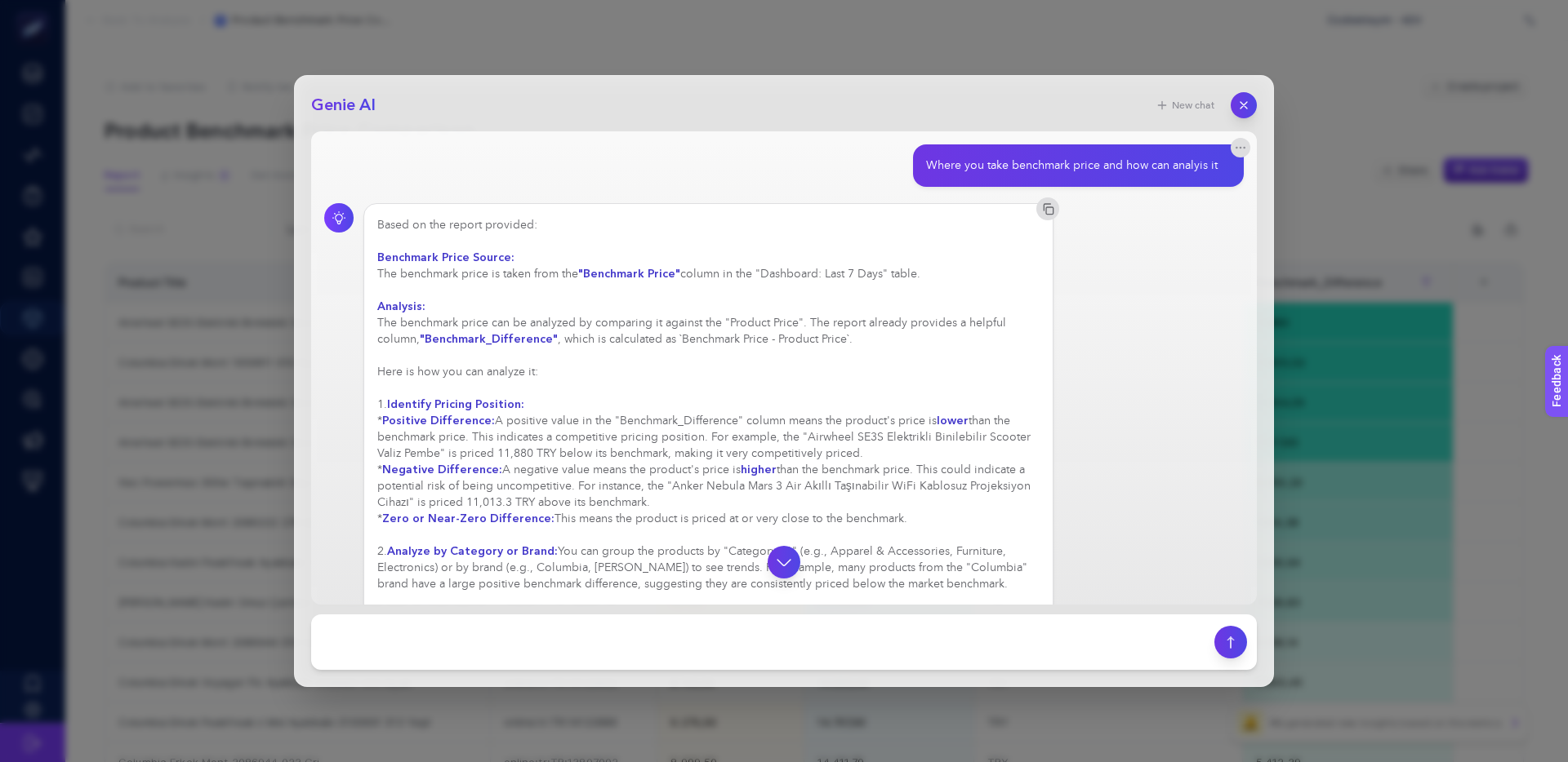
click at [828, 324] on div "Based on the report provided: Benchmark Price Source: The benchmark price is ta…" at bounding box center [708, 437] width 662 height 440
drag, startPoint x: 762, startPoint y: 322, endPoint x: 679, endPoint y: 320, distance: 83.0
click at [694, 321] on div "Based on the report provided: Benchmark Price Source: The benchmark price is ta…" at bounding box center [708, 437] width 662 height 440
click at [673, 320] on div "Based on the report provided: Benchmark Price Source: The benchmark price is ta…" at bounding box center [708, 437] width 662 height 440
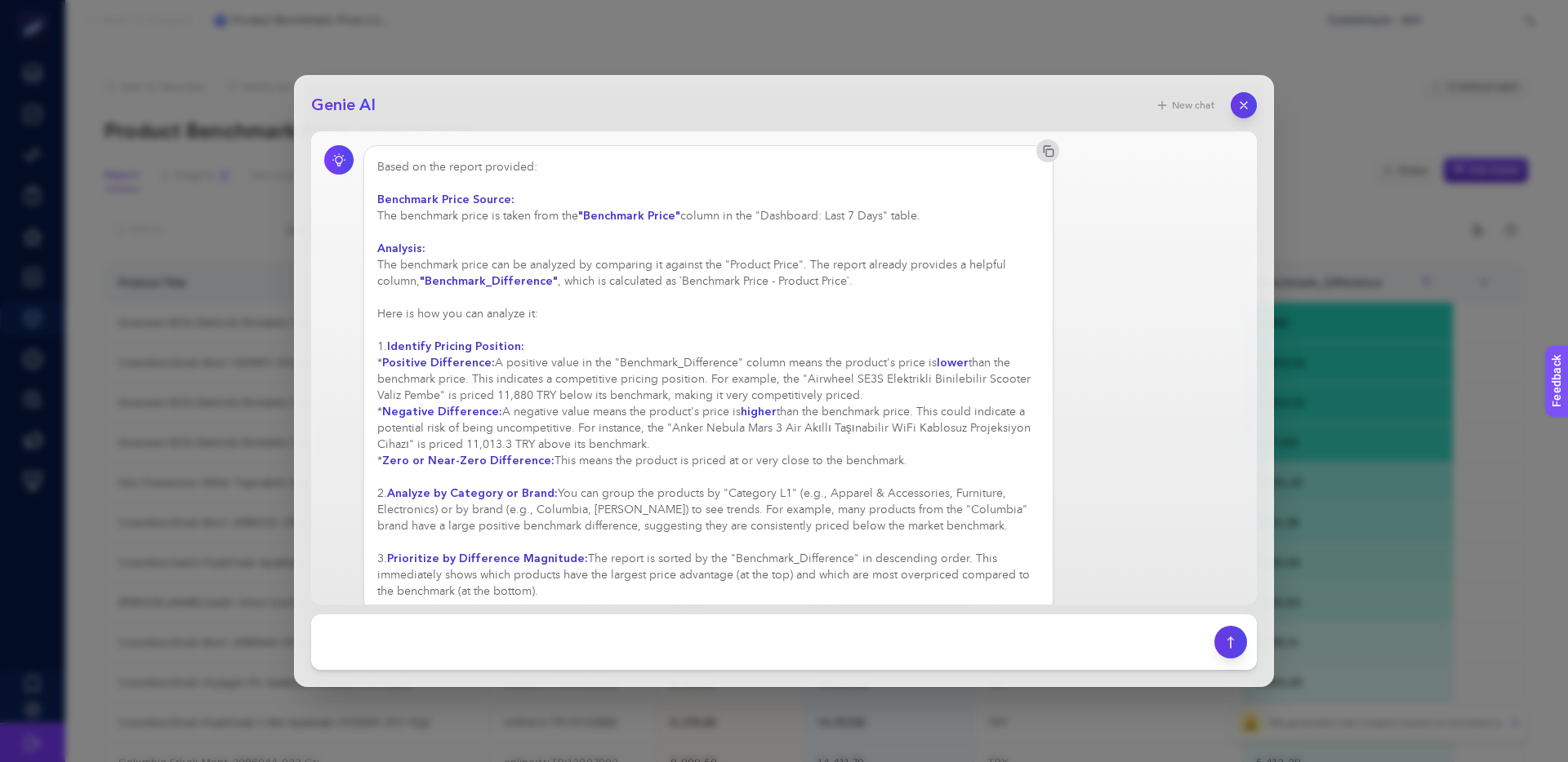
scroll to position [80, 0]
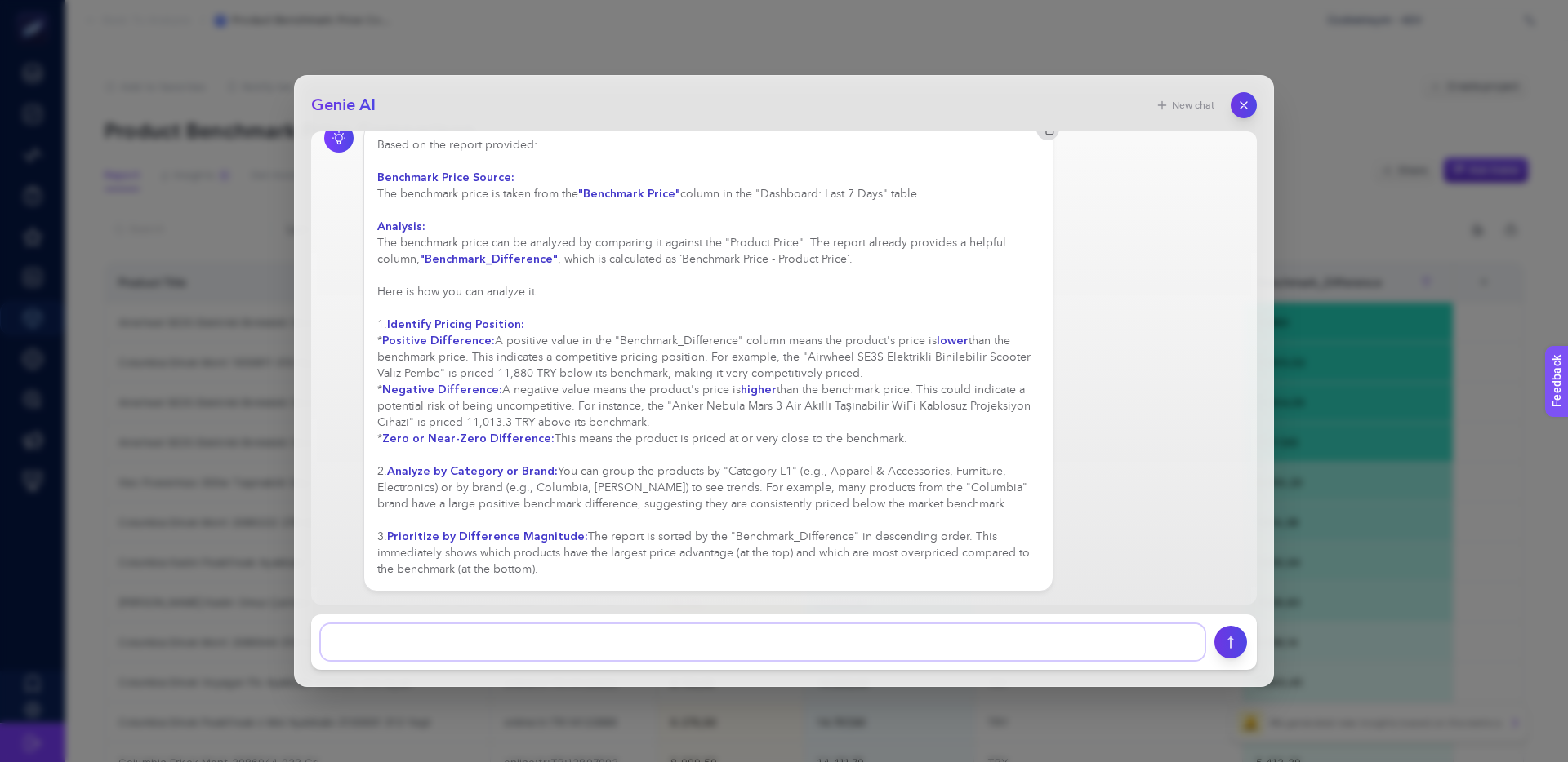
click at [438, 634] on textarea at bounding box center [762, 642] width 883 height 36
type textarea "TR [MEDICAL_DATA]"
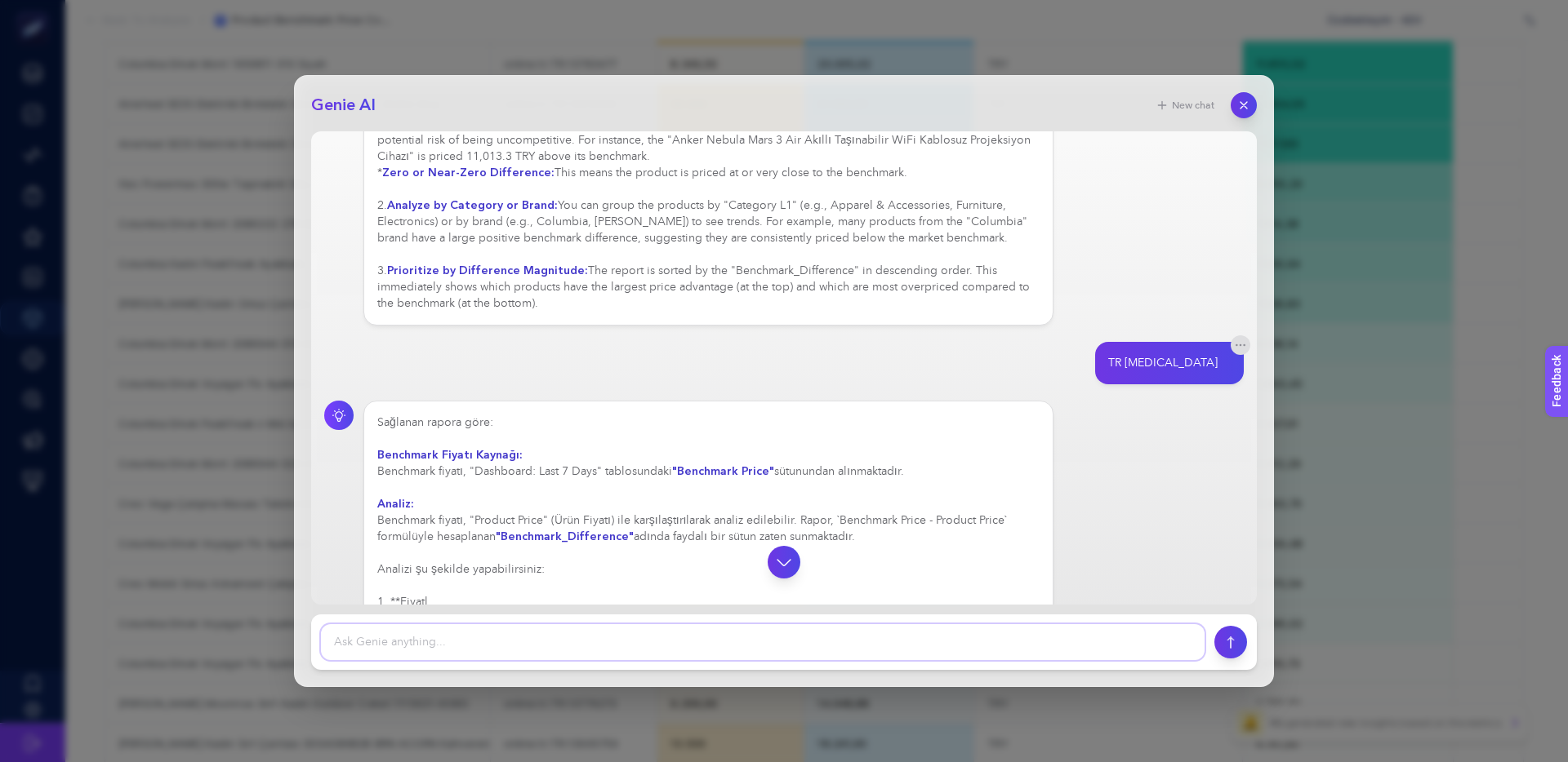
scroll to position [362, 0]
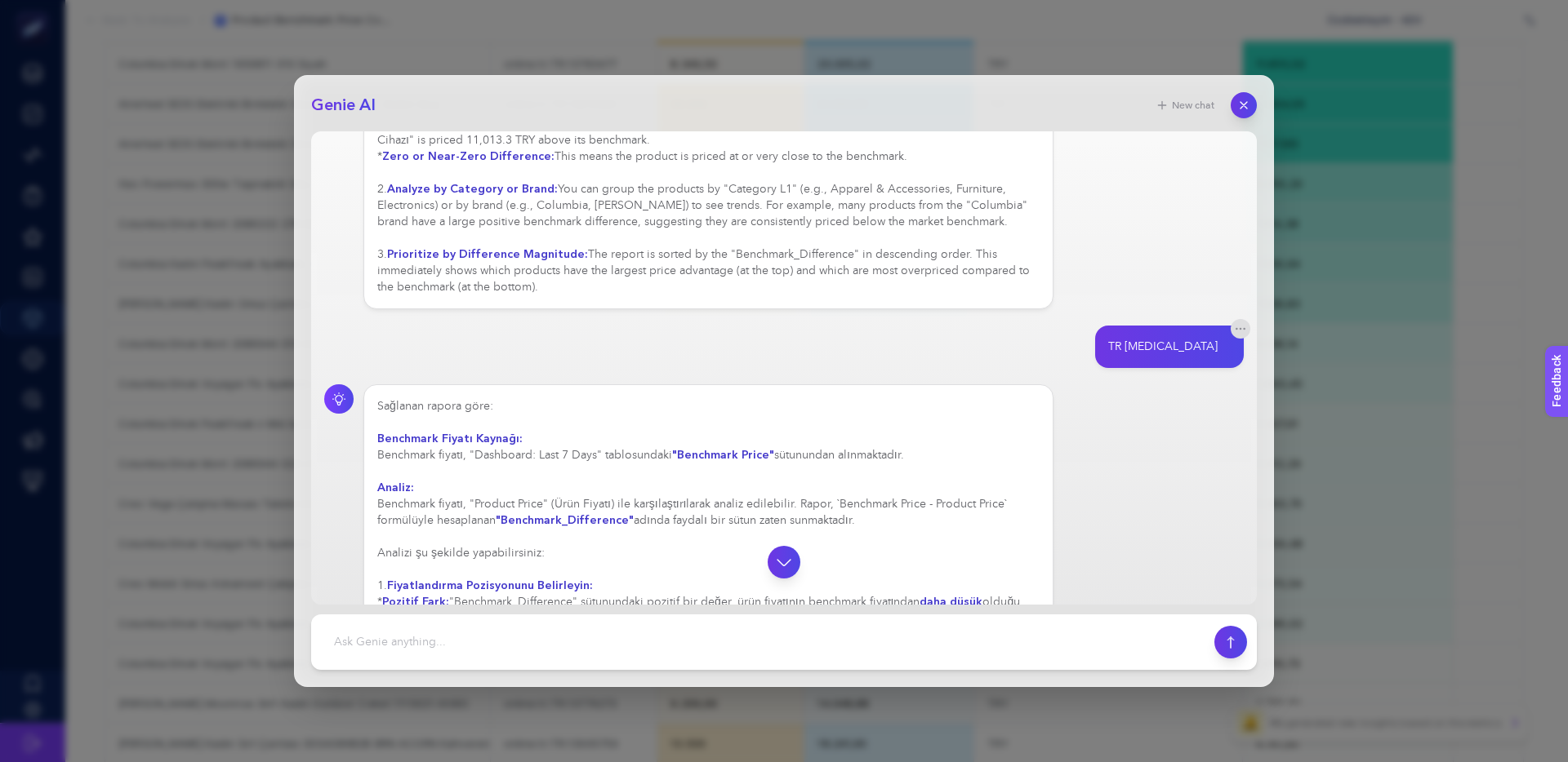
click at [702, 457] on div "Sağlanan rapora göre: Benchmark Fiyatı Kaynağı: Benchmark fiyatı, "Dashboard: L…" at bounding box center [708, 512] width 662 height 228
click at [687, 455] on div "Sağlanan rapora göre: Benchmark Fiyatı Kaynağı: Benchmark fiyatı, "Dashboard: L…" at bounding box center [708, 512] width 662 height 228
drag, startPoint x: 867, startPoint y: 456, endPoint x: 781, endPoint y: 455, distance: 86.0
click at [781, 455] on div "Sağlanan rapora göre: Benchmark Fiyatı Kaynağı: Benchmark fiyatı, "Dashboard: L…" at bounding box center [708, 512] width 662 height 228
drag, startPoint x: 904, startPoint y: 456, endPoint x: 826, endPoint y: 453, distance: 78.1
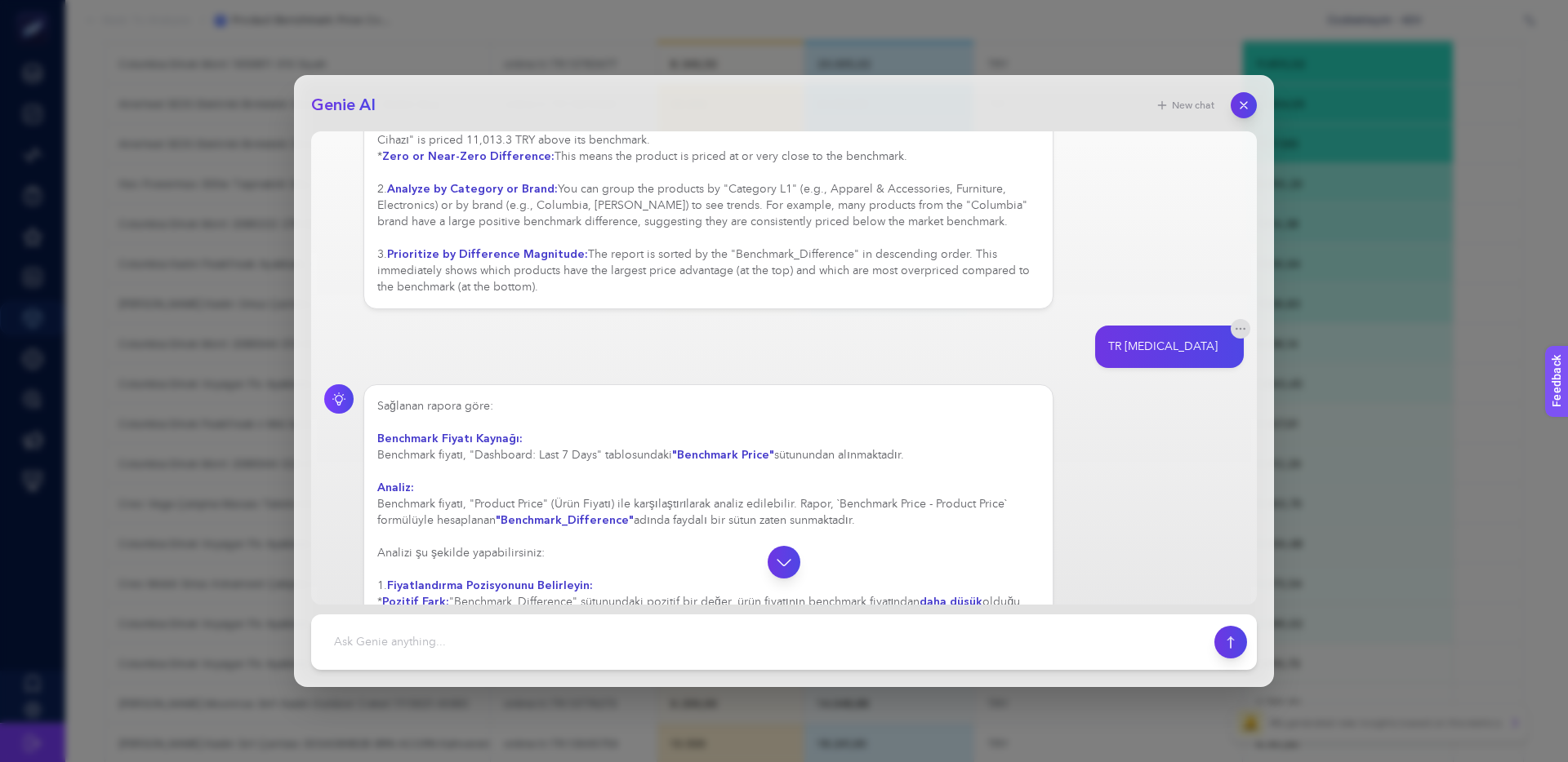
click at [837, 453] on div "Sağlanan rapora göre: Benchmark Fiyatı Kaynağı: Benchmark fiyatı, "Dashboard: L…" at bounding box center [708, 521] width 662 height 245
click at [820, 453] on div "Sağlanan rapora göre: Benchmark Fiyatı Kaynağı: Benchmark fiyatı, "Dashboard: L…" at bounding box center [708, 521] width 662 height 245
drag, startPoint x: 792, startPoint y: 459, endPoint x: 646, endPoint y: 494, distance: 150.1
click at [792, 459] on div "Sağlanan rapora göre: Benchmark Fiyatı Kaynağı: Benchmark fiyatı, "Dashboard: L…" at bounding box center [708, 529] width 662 height 261
drag, startPoint x: 561, startPoint y: 505, endPoint x: 691, endPoint y: 505, distance: 130.0
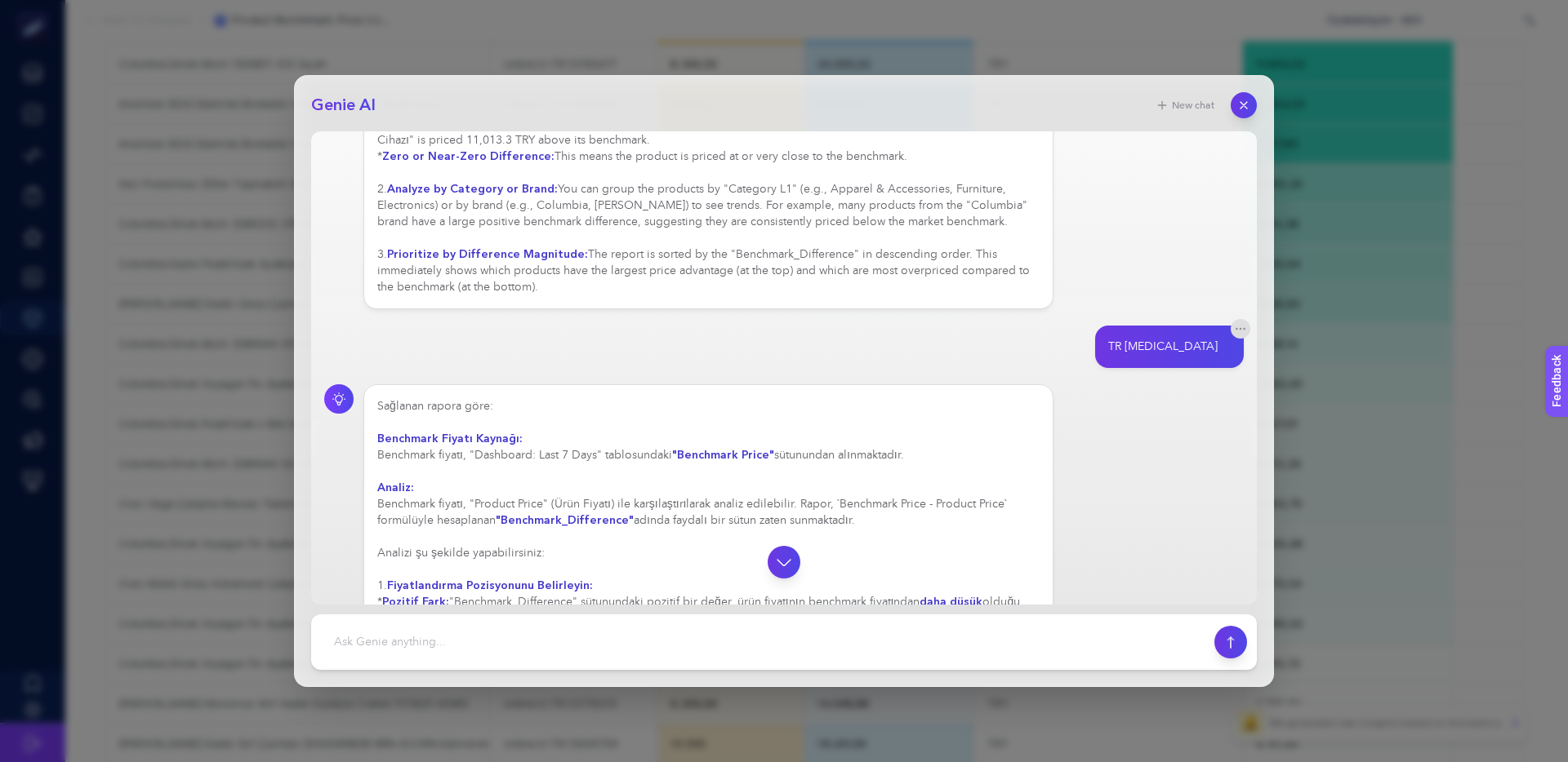
click at [691, 505] on div "Sağlanan rapora göre: Benchmark Fiyatı Kaynağı: Benchmark fiyatı, "Dashboard: L…" at bounding box center [708, 536] width 662 height 277
drag, startPoint x: 703, startPoint y: 505, endPoint x: 862, endPoint y: 507, distance: 159.0
click at [852, 507] on div "Sağlanan rapora göre: Benchmark Fiyatı Kaynağı: Benchmark fiyatı, "Dashboard: L…" at bounding box center [708, 553] width 662 height 310
drag, startPoint x: 862, startPoint y: 507, endPoint x: 903, endPoint y: 507, distance: 41.0
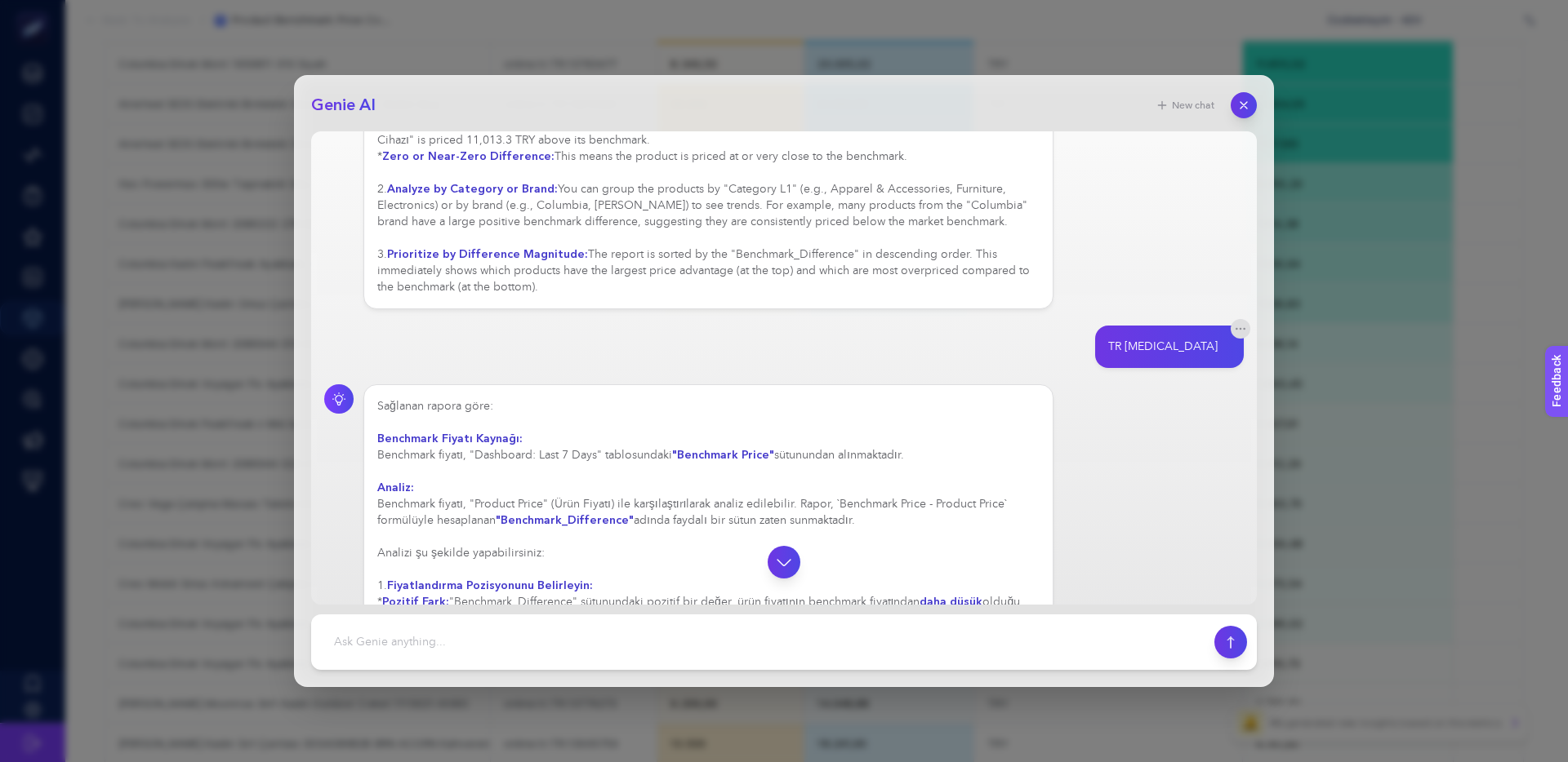
click at [862, 507] on div "Sağlanan rapora göre: Benchmark Fiyatı Kaynağı: Benchmark fiyatı, "Dashboard: L…" at bounding box center [708, 553] width 662 height 310
drag, startPoint x: 882, startPoint y: 505, endPoint x: 813, endPoint y: 505, distance: 69.0
click at [815, 505] on div "Sağlanan rapora göre: Benchmark Fiyatı Kaynağı: Benchmark fiyatı, "Dashboard: L…" at bounding box center [708, 578] width 662 height 359
click at [813, 505] on div "Sağlanan rapora göre: Benchmark Fiyatı Kaynağı: Benchmark fiyatı, "Dashboard: L…" at bounding box center [708, 578] width 662 height 359
drag, startPoint x: 493, startPoint y: 526, endPoint x: 701, endPoint y: 526, distance: 208.0
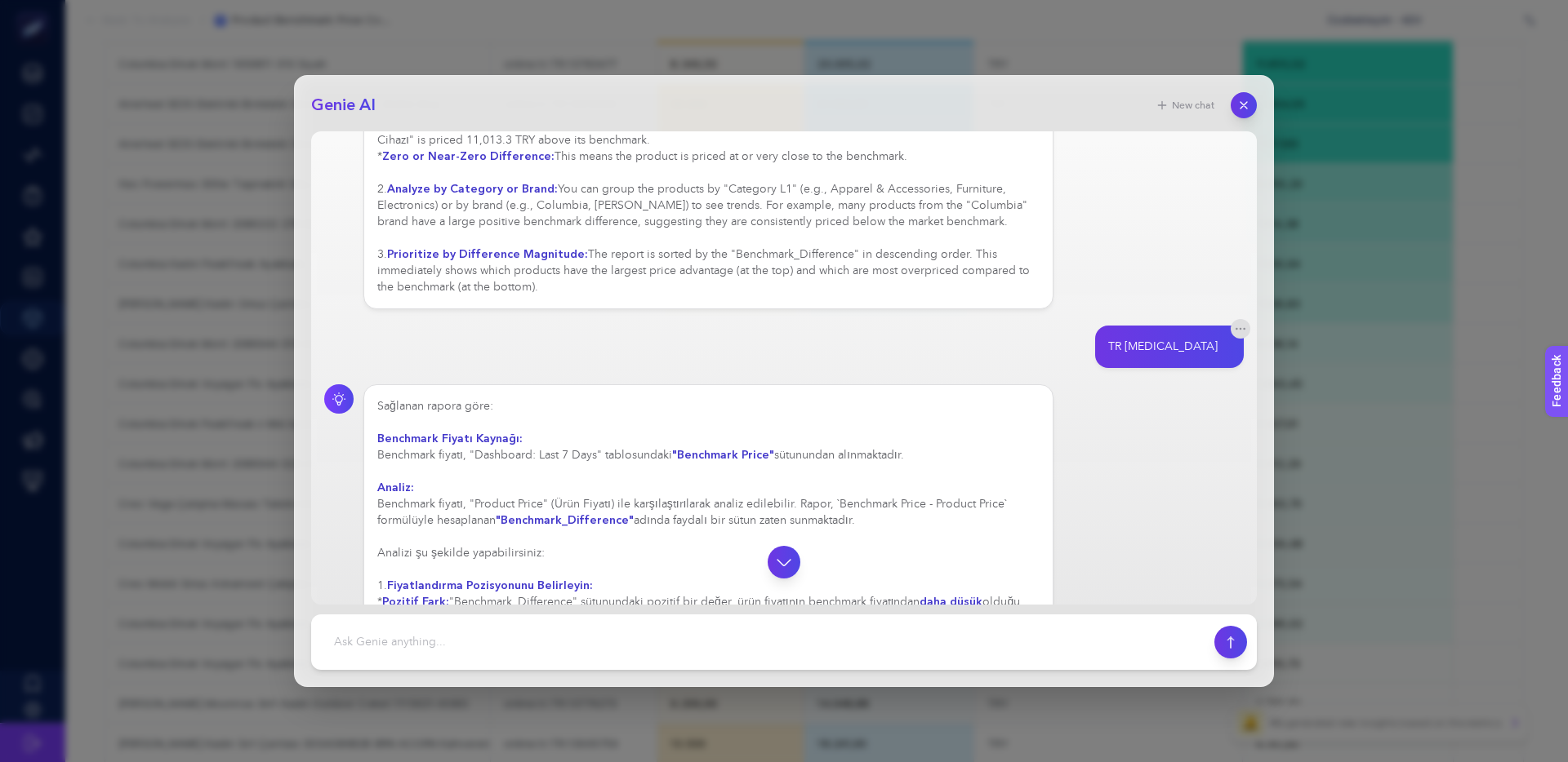
click at [699, 526] on div "Sağlanan rapora göre: Benchmark Fiyatı Kaynağı: Benchmark fiyatı, "Dashboard: L…" at bounding box center [708, 586] width 662 height 375
drag, startPoint x: 701, startPoint y: 526, endPoint x: 716, endPoint y: 526, distance: 15.0
click at [702, 526] on div "Sağlanan rapora göre: Benchmark Fiyatı Kaynağı: Benchmark fiyatı, "Dashboard: L…" at bounding box center [708, 586] width 662 height 375
click at [645, 521] on div "Sağlanan rapora göre: Benchmark Fiyatı Kaynağı: Benchmark fiyatı, "Dashboard: L…" at bounding box center [708, 594] width 662 height 392
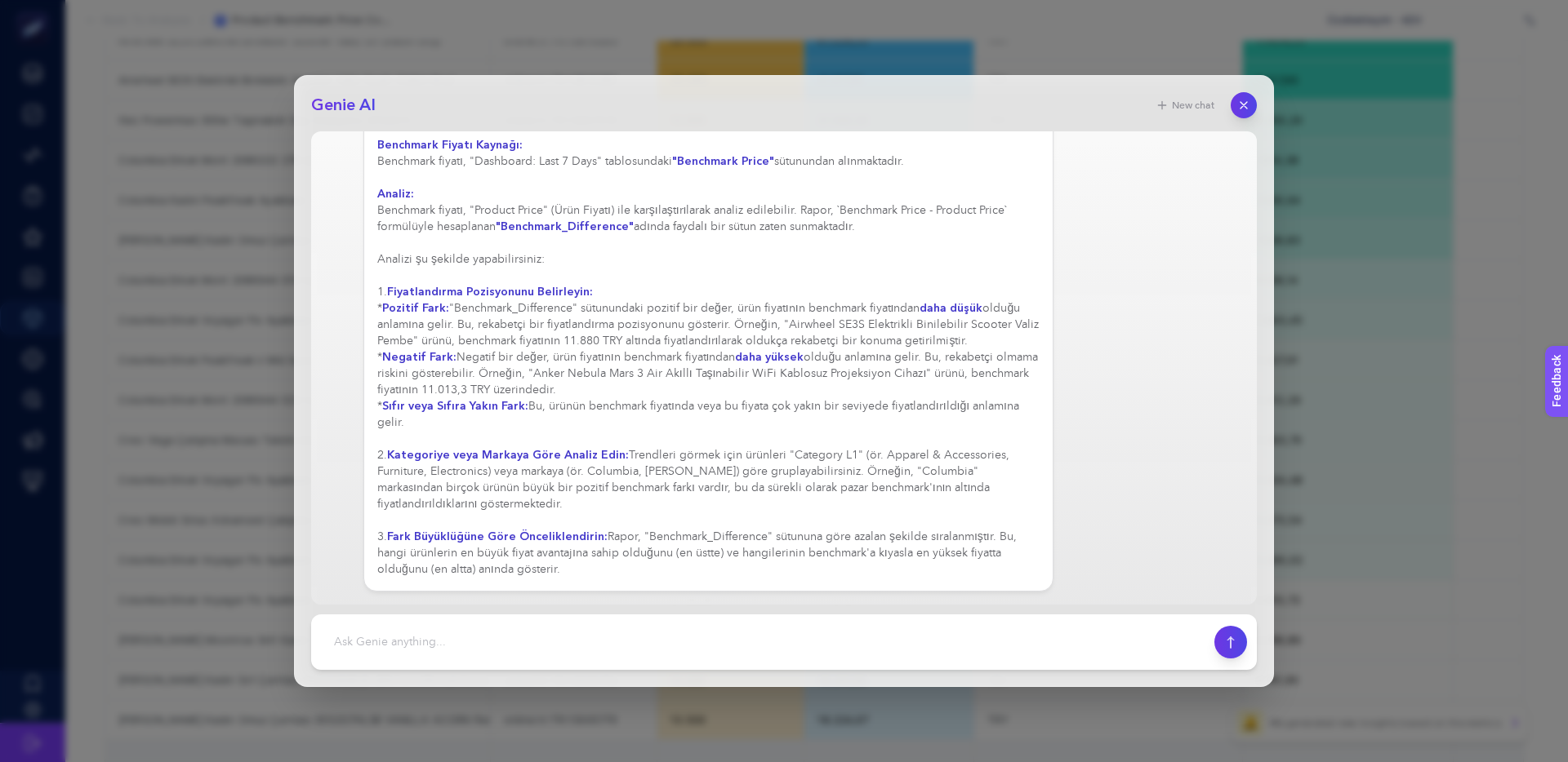
scroll to position [365, 0]
click at [513, 647] on textarea at bounding box center [762, 642] width 883 height 36
type textarea "bu karşılaşitırma verisini nereden alıyprsun"
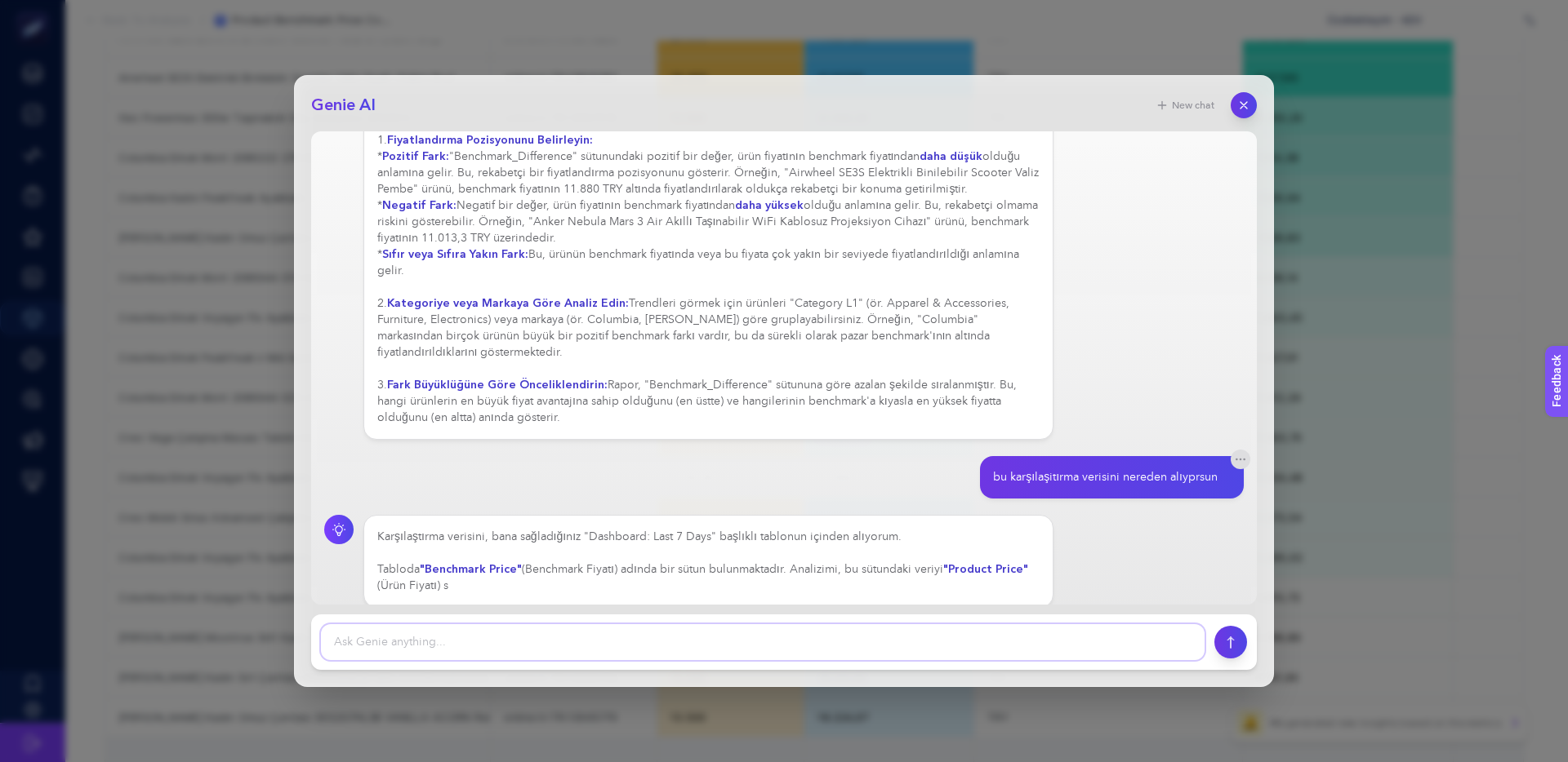
scroll to position [818, 0]
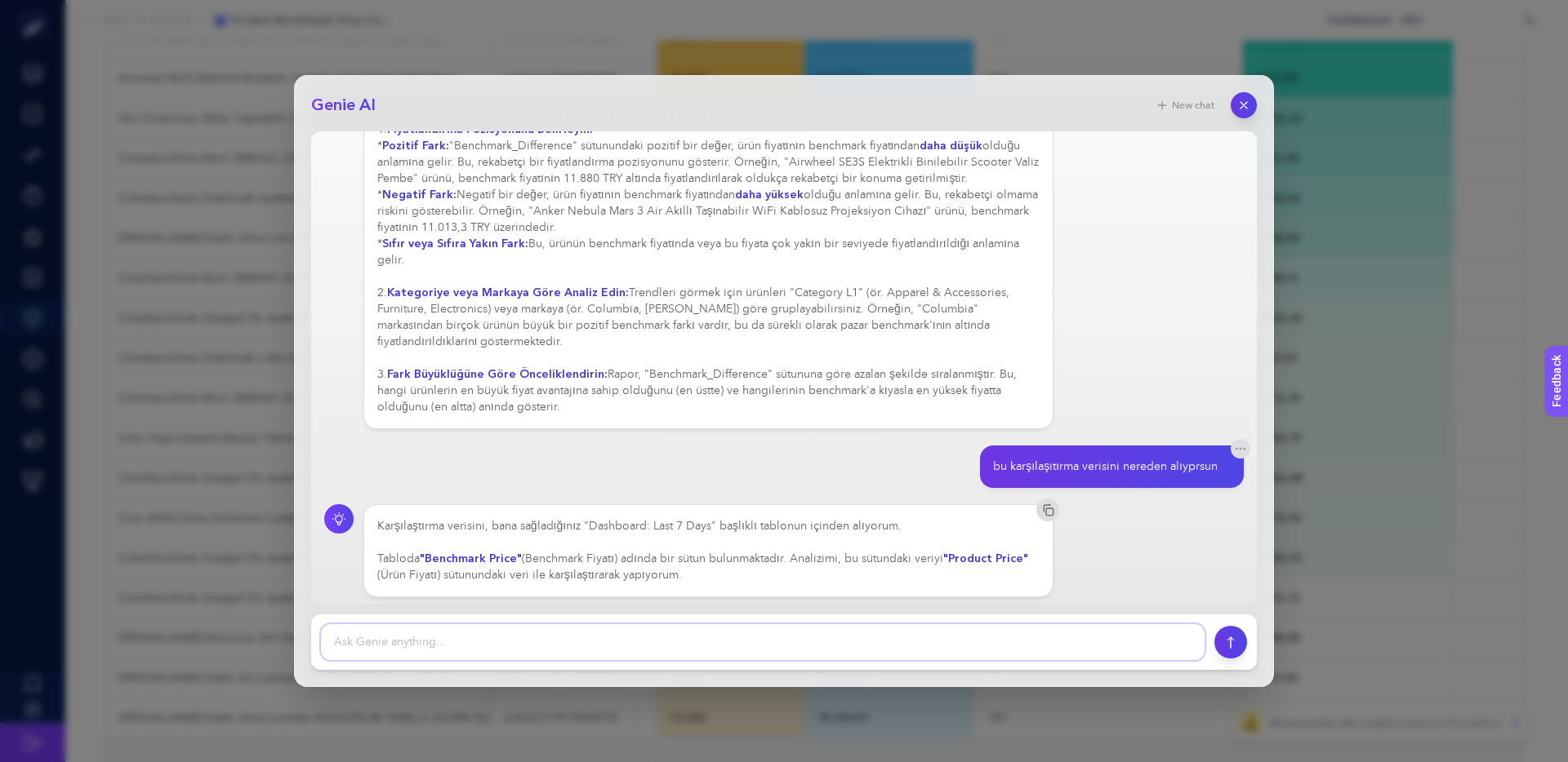
click at [510, 640] on textarea at bounding box center [762, 642] width 883 height 36
type textarea "tablo nereden alıor"
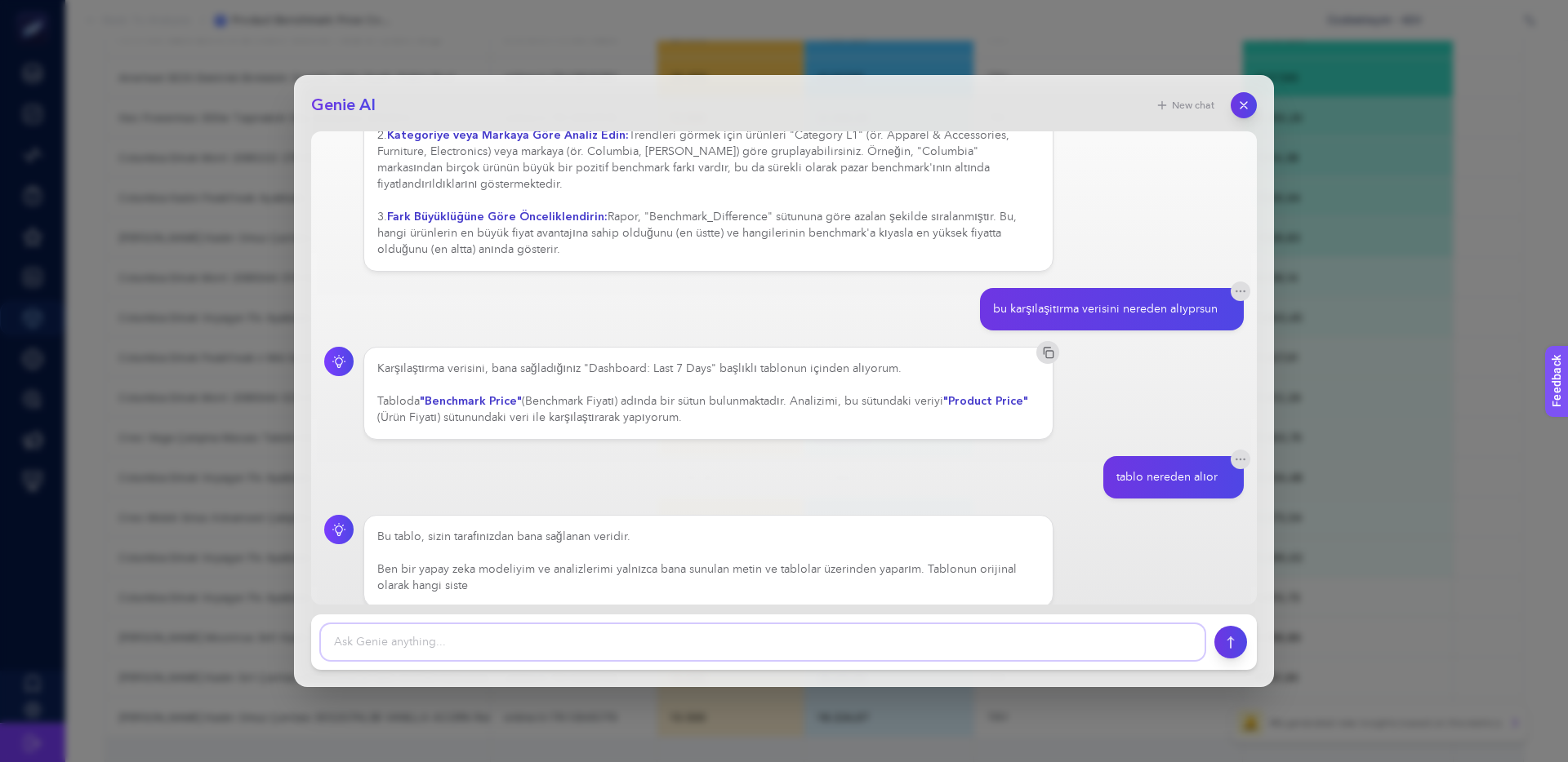
scroll to position [987, 0]
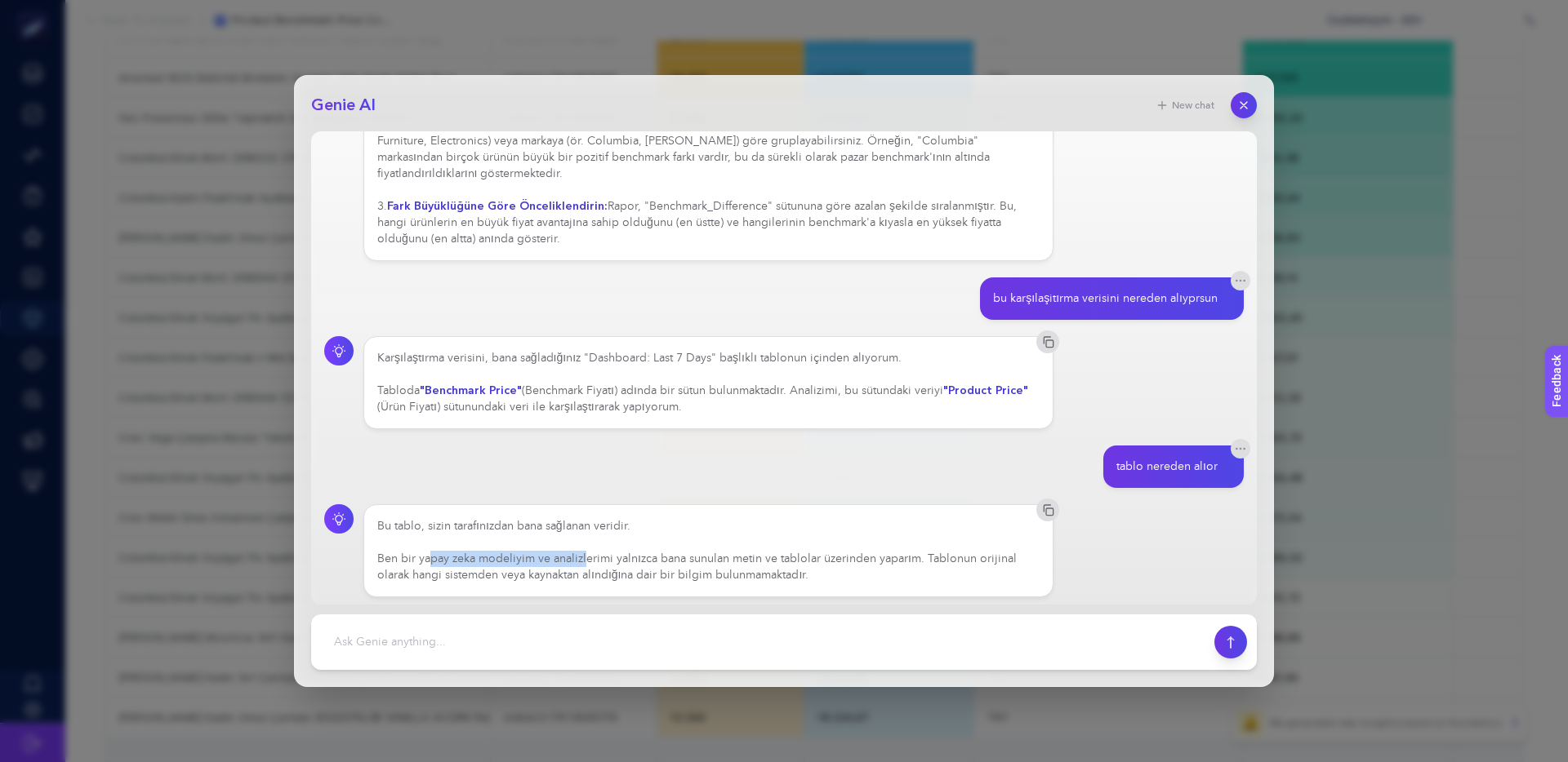
drag, startPoint x: 432, startPoint y: 559, endPoint x: 583, endPoint y: 560, distance: 151.0
click at [583, 560] on div "Bu tablo, sizin tarafınızdan bana sağlanan veridir. Ben bir yapay zeka modeliyi…" at bounding box center [708, 551] width 662 height 65
drag, startPoint x: 545, startPoint y: 560, endPoint x: 827, endPoint y: 561, distance: 282.0
click at [827, 561] on div "Bu tablo, sizin tarafınızdan bana sağlanan veridir. Ben bir yapay zeka modeliyi…" at bounding box center [708, 551] width 662 height 65
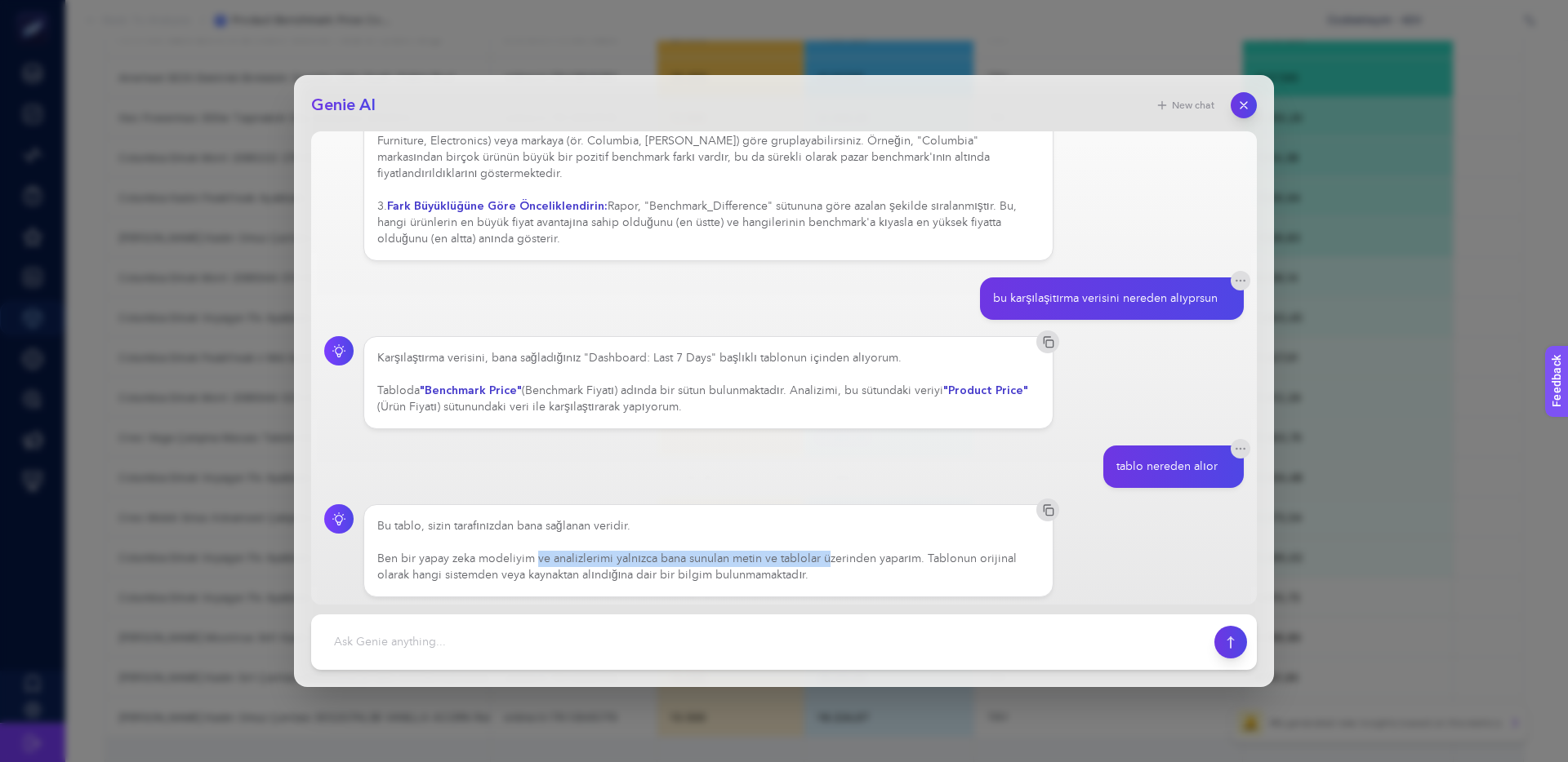
click at [827, 561] on div "Bu tablo, sizin tarafınızdan bana sağlanan veridir. Ben bir yapay zeka modeliyi…" at bounding box center [708, 551] width 662 height 65
drag, startPoint x: 859, startPoint y: 560, endPoint x: 609, endPoint y: 557, distance: 250.0
click at [612, 557] on div "Bu tablo, sizin tarafınızdan bana sağlanan veridir. Ben bir yapay zeka modeliyi…" at bounding box center [708, 551] width 662 height 65
click at [609, 557] on div "Bu tablo, sizin tarafınızdan bana sağlanan veridir. Ben bir yapay zeka modeliyi…" at bounding box center [708, 551] width 662 height 65
drag, startPoint x: 463, startPoint y: 573, endPoint x: 615, endPoint y: 573, distance: 152.0
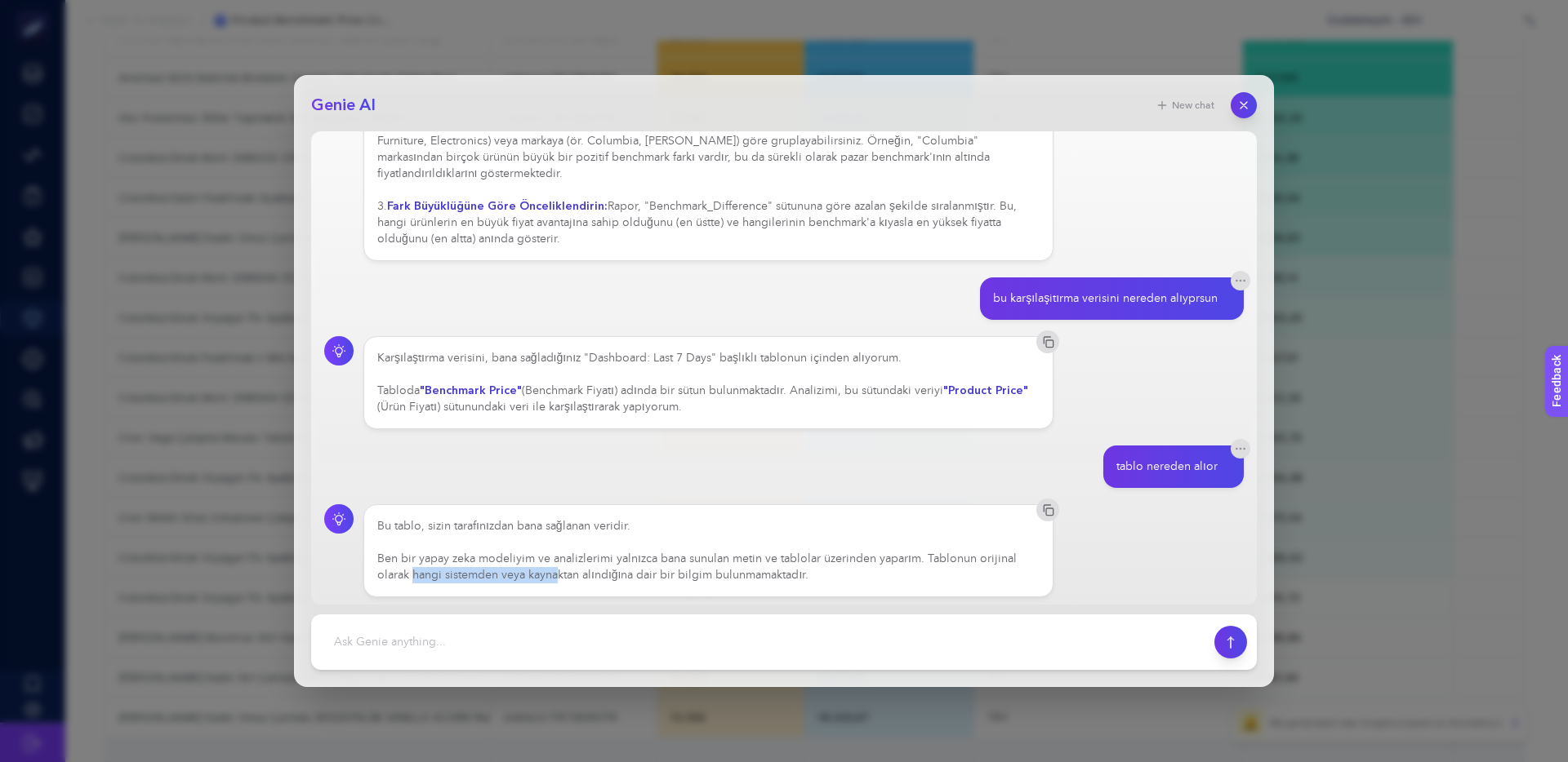
click at [612, 573] on div "Bu tablo, sizin tarafınızdan bana sağlanan veridir. Ben bir yapay zeka modeliyi…" at bounding box center [708, 551] width 662 height 65
drag, startPoint x: 615, startPoint y: 573, endPoint x: 674, endPoint y: 576, distance: 59.1
click at [615, 573] on div "Bu tablo, sizin tarafınızdan bana sağlanan veridir. Ben bir yapay zeka modeliyi…" at bounding box center [708, 551] width 662 height 65
click at [585, 573] on div "Bu tablo, sizin tarafınızdan bana sağlanan veridir. Ben bir yapay zeka modeliyi…" at bounding box center [708, 551] width 662 height 65
click at [562, 573] on div "Bu tablo, sizin tarafınızdan bana sağlanan veridir. Ben bir yapay zeka modeliyi…" at bounding box center [708, 551] width 662 height 65
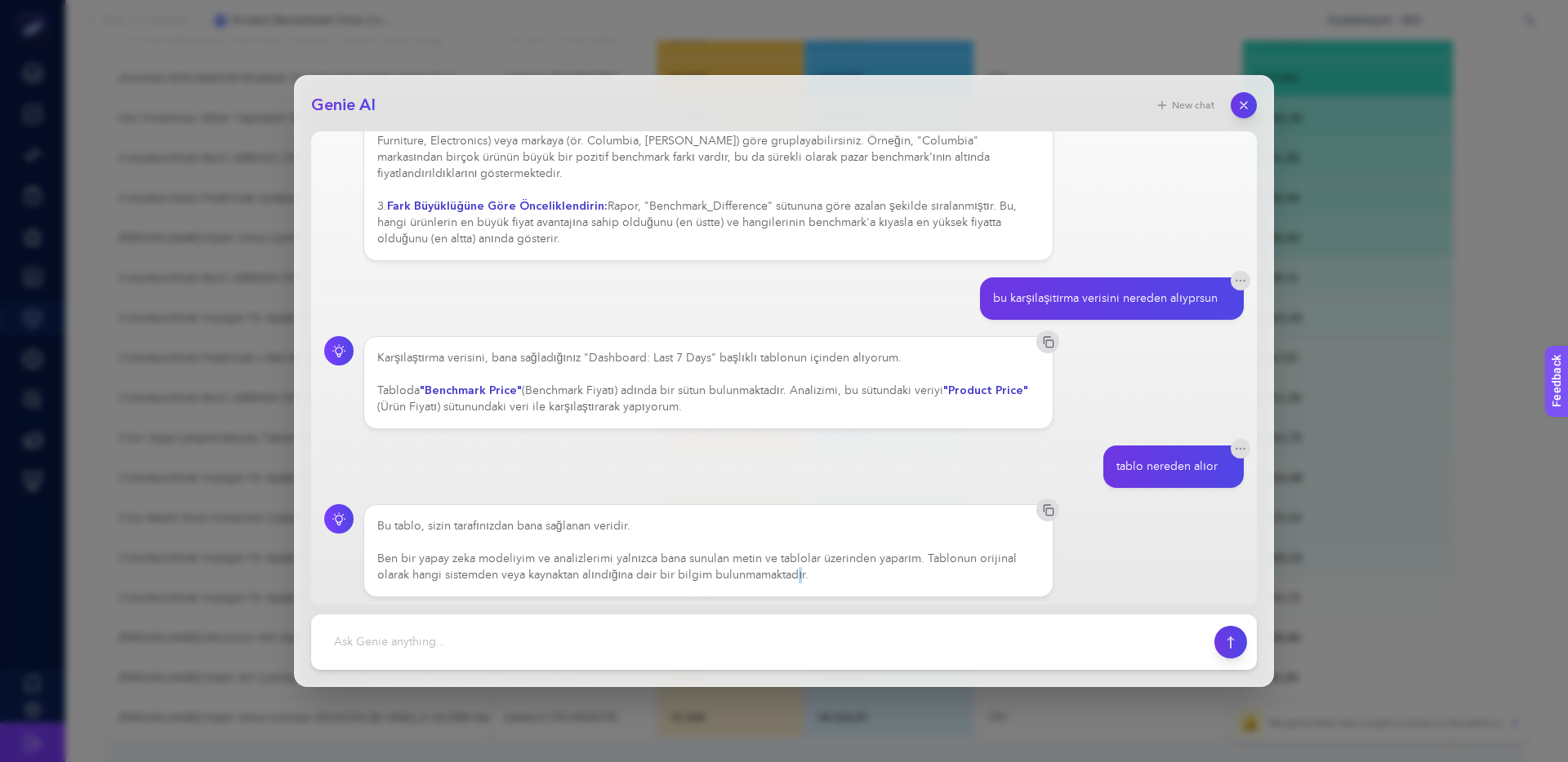
click at [688, 573] on div "Bu tablo, sizin tarafınızdan bana sağlanan veridir. Ben bir yapay zeka modeliyi…" at bounding box center [708, 551] width 662 height 65
click at [661, 572] on div "Bu tablo, sizin tarafınızdan bana sağlanan veridir. Ben bir yapay zeka modeliyi…" at bounding box center [708, 551] width 662 height 65
click at [1239, 100] on icon "button" at bounding box center [1244, 106] width 14 height 14
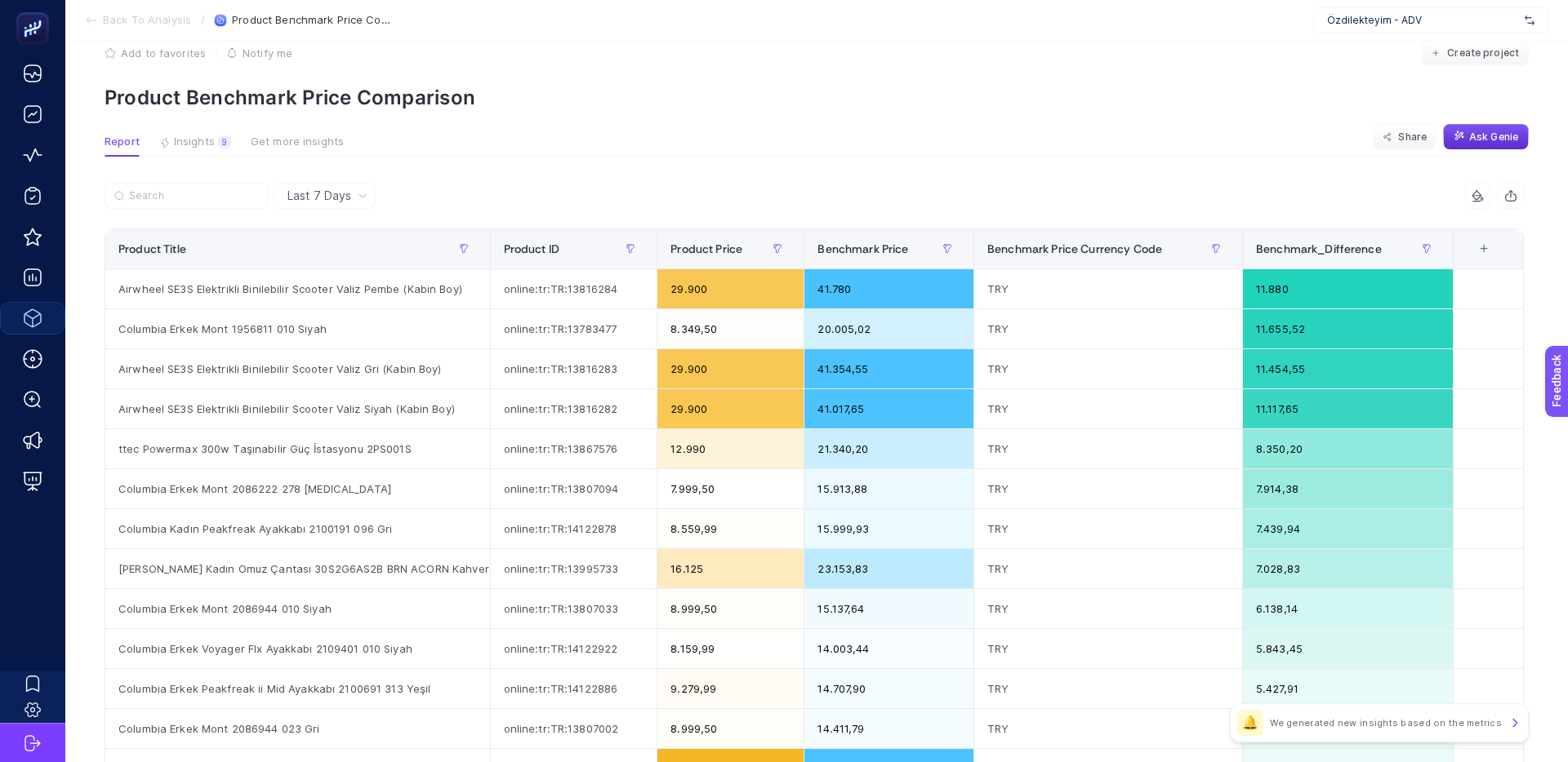
scroll to position [0, 0]
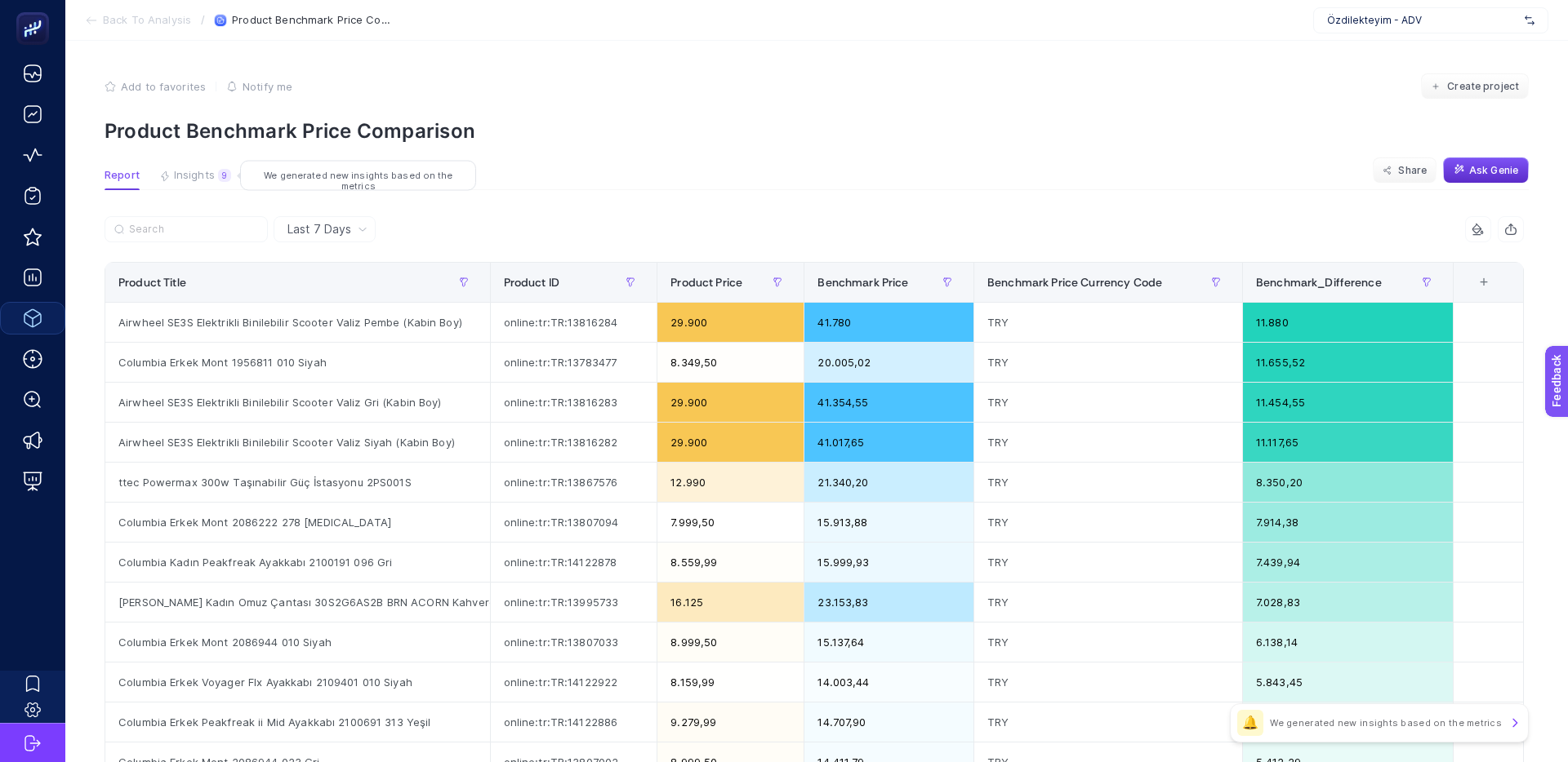
click at [205, 179] on span "Insights" at bounding box center [194, 175] width 41 height 13
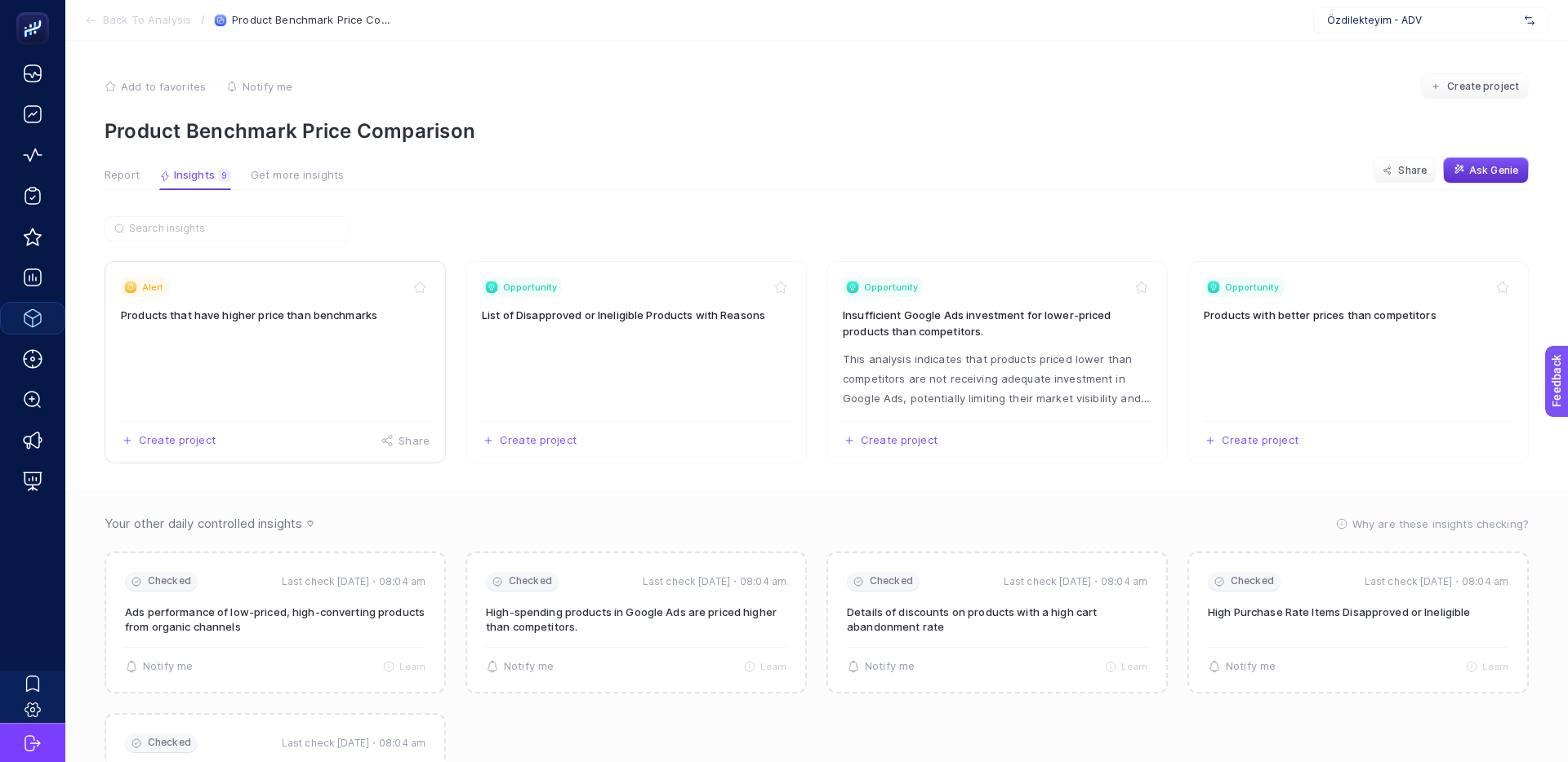
scroll to position [30, 0]
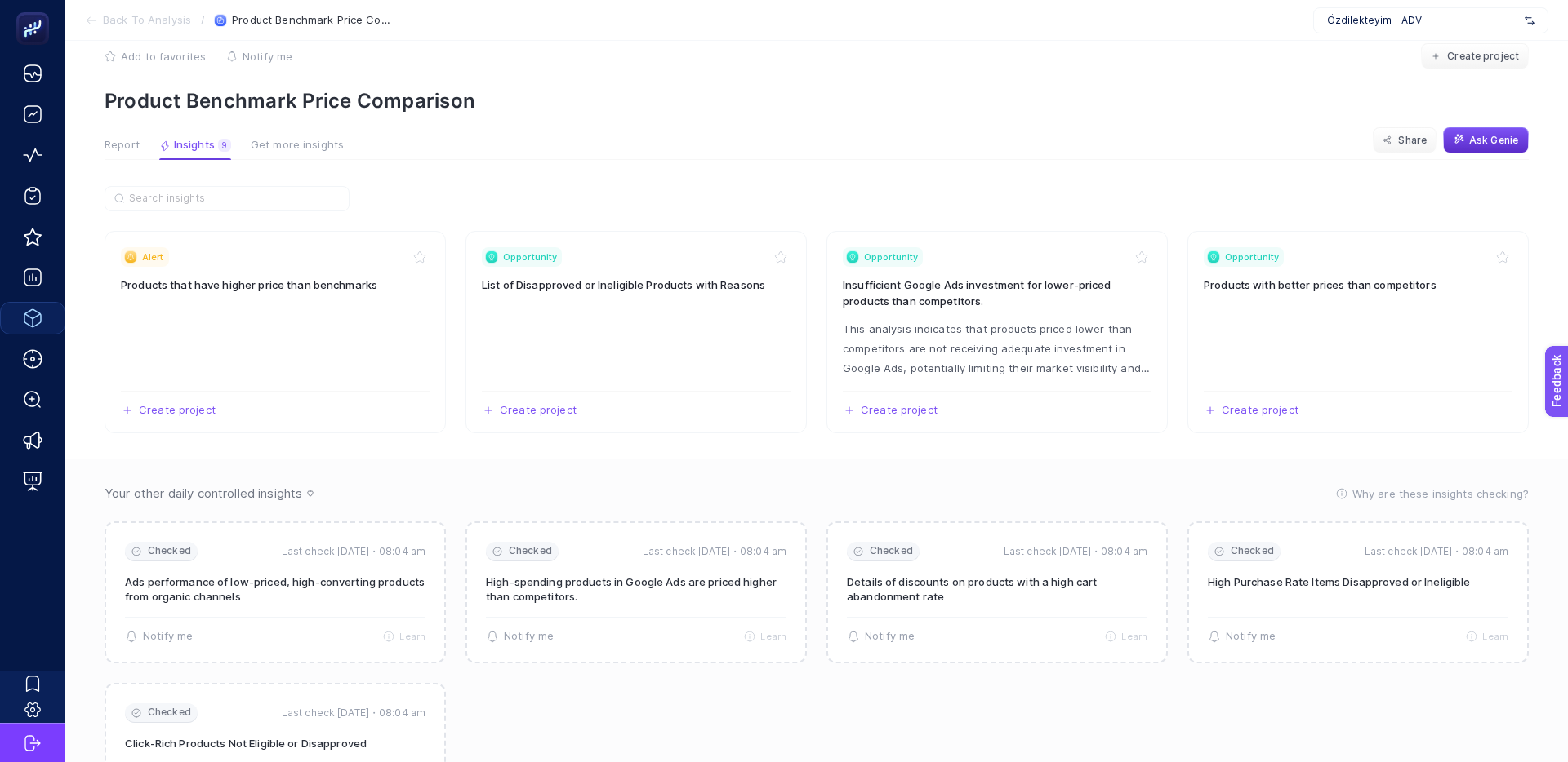
click at [121, 148] on span "Report" at bounding box center [123, 144] width 35 height 13
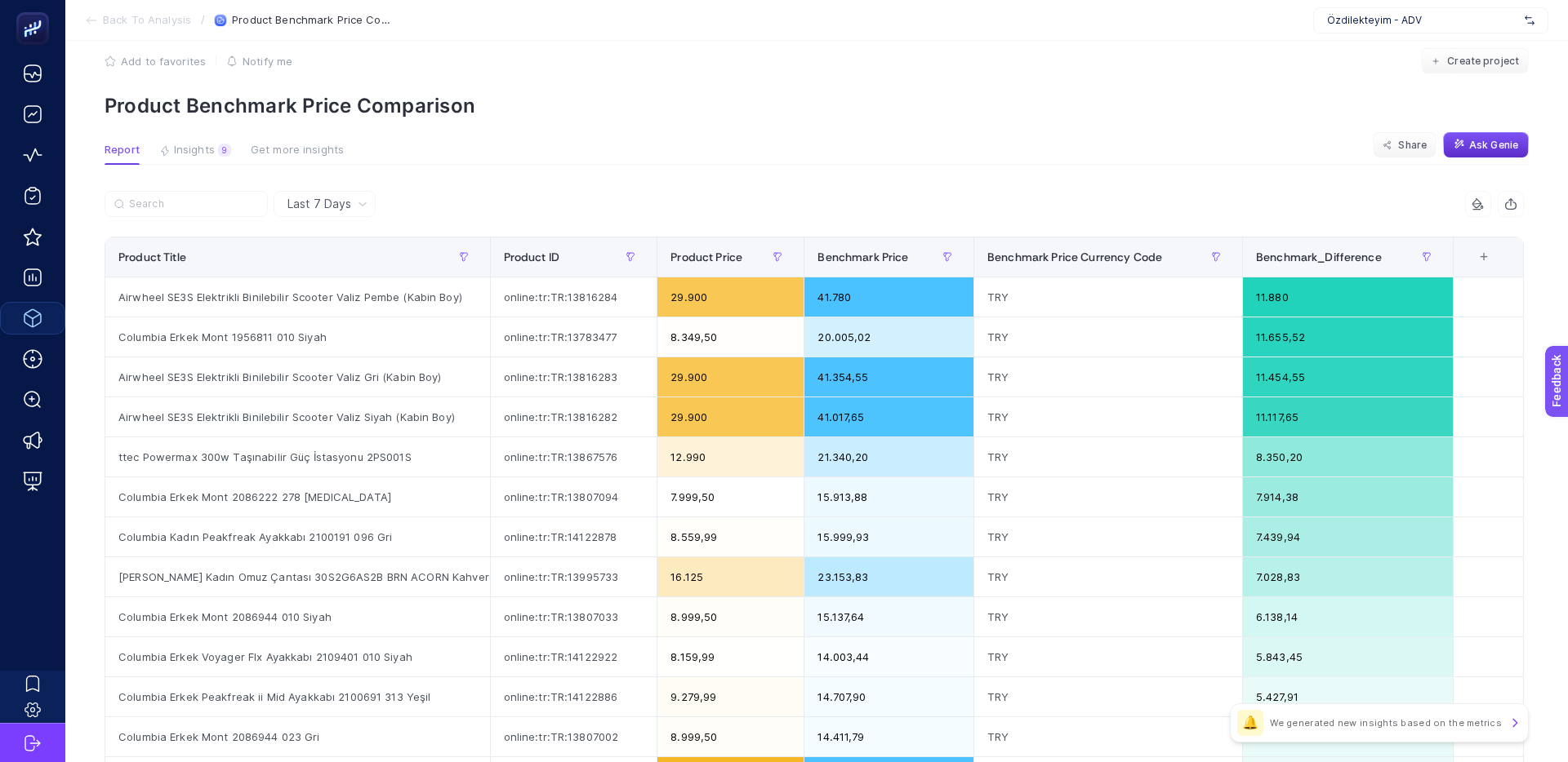
scroll to position [21, 0]
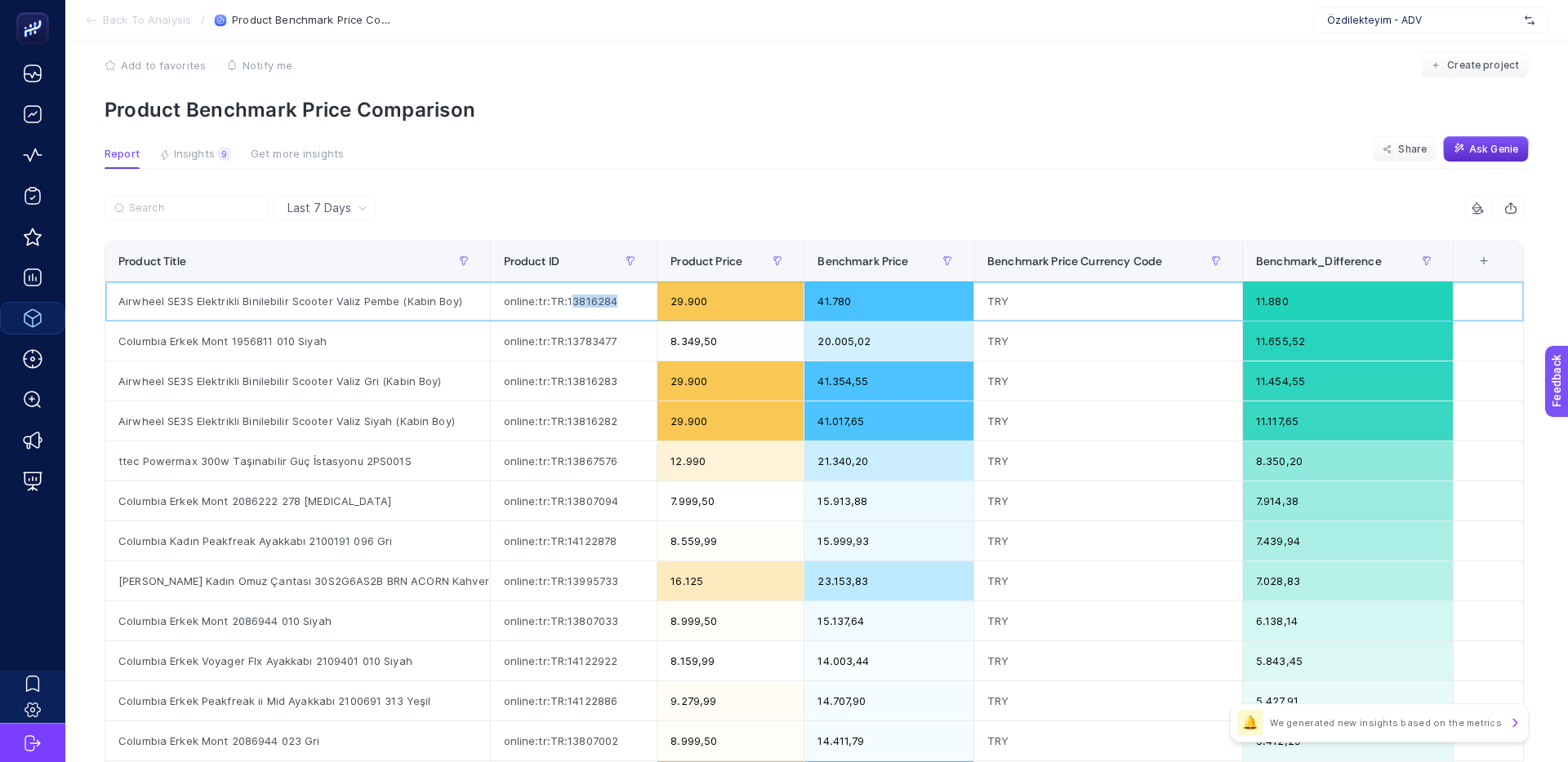
drag, startPoint x: 598, startPoint y: 302, endPoint x: 624, endPoint y: 303, distance: 26.0
click at [624, 303] on div "online:tr:TR:13816284" at bounding box center [574, 301] width 167 height 39
drag, startPoint x: 135, startPoint y: 344, endPoint x: 314, endPoint y: 344, distance: 179.0
click at [314, 344] on div "Columbia Erkek Mont 1956811 010 Siyah" at bounding box center [298, 341] width 384 height 39
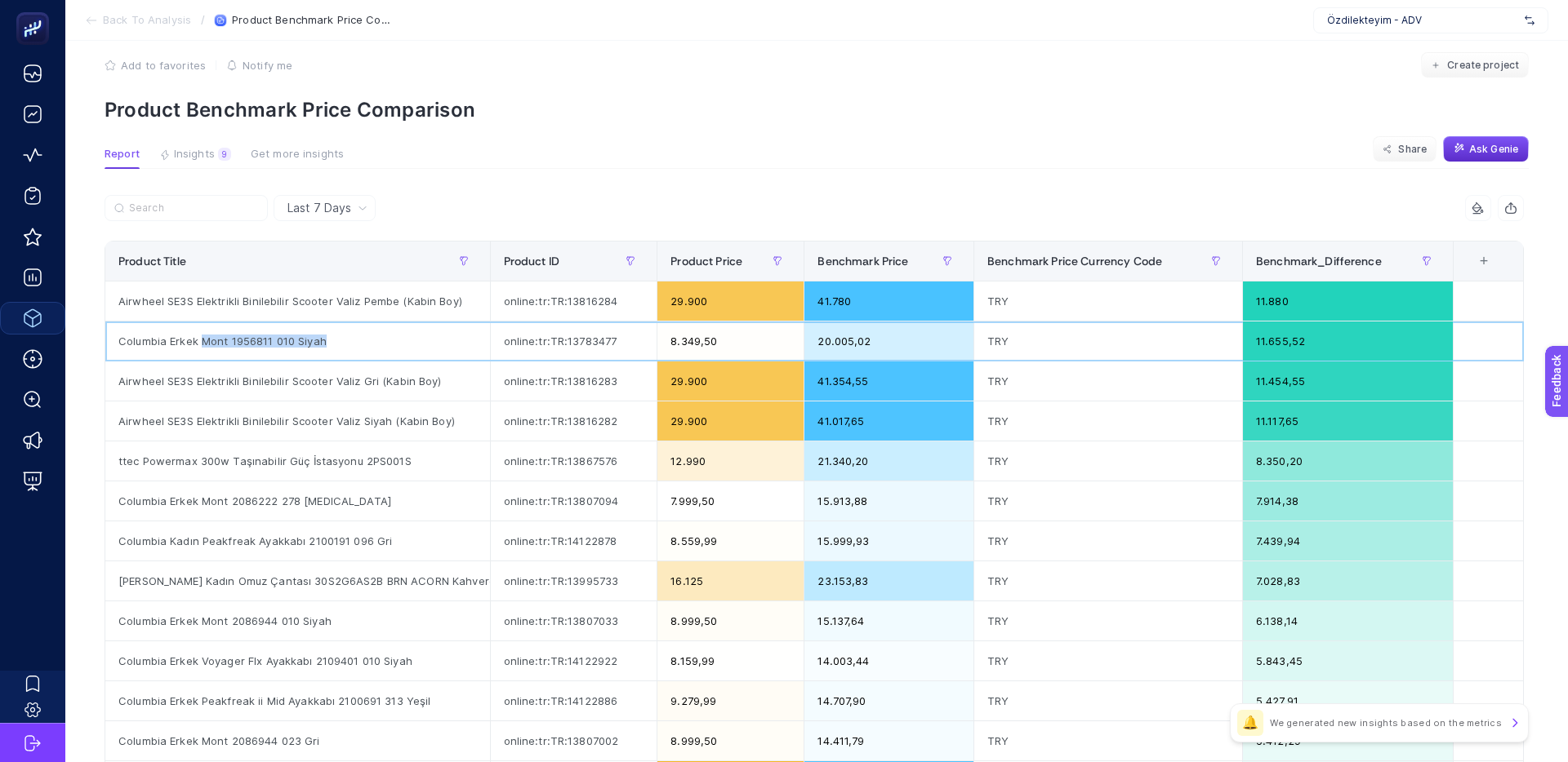
drag, startPoint x: 236, startPoint y: 343, endPoint x: 205, endPoint y: 343, distance: 31.0
click at [205, 343] on div "Columbia Erkek Mont 1956811 010 Siyah" at bounding box center [298, 341] width 384 height 39
click at [167, 340] on div "Columbia Erkek Mont 1956811 010 Siyah" at bounding box center [298, 341] width 384 height 39
drag, startPoint x: 858, startPoint y: 340, endPoint x: 789, endPoint y: 340, distance: 69.0
click at [790, 340] on tr "Columbia Erkek Mont 1956811 010 Siyah online:tr:TR:13783477 8.349,50 20.005,02 …" at bounding box center [814, 341] width 1418 height 40
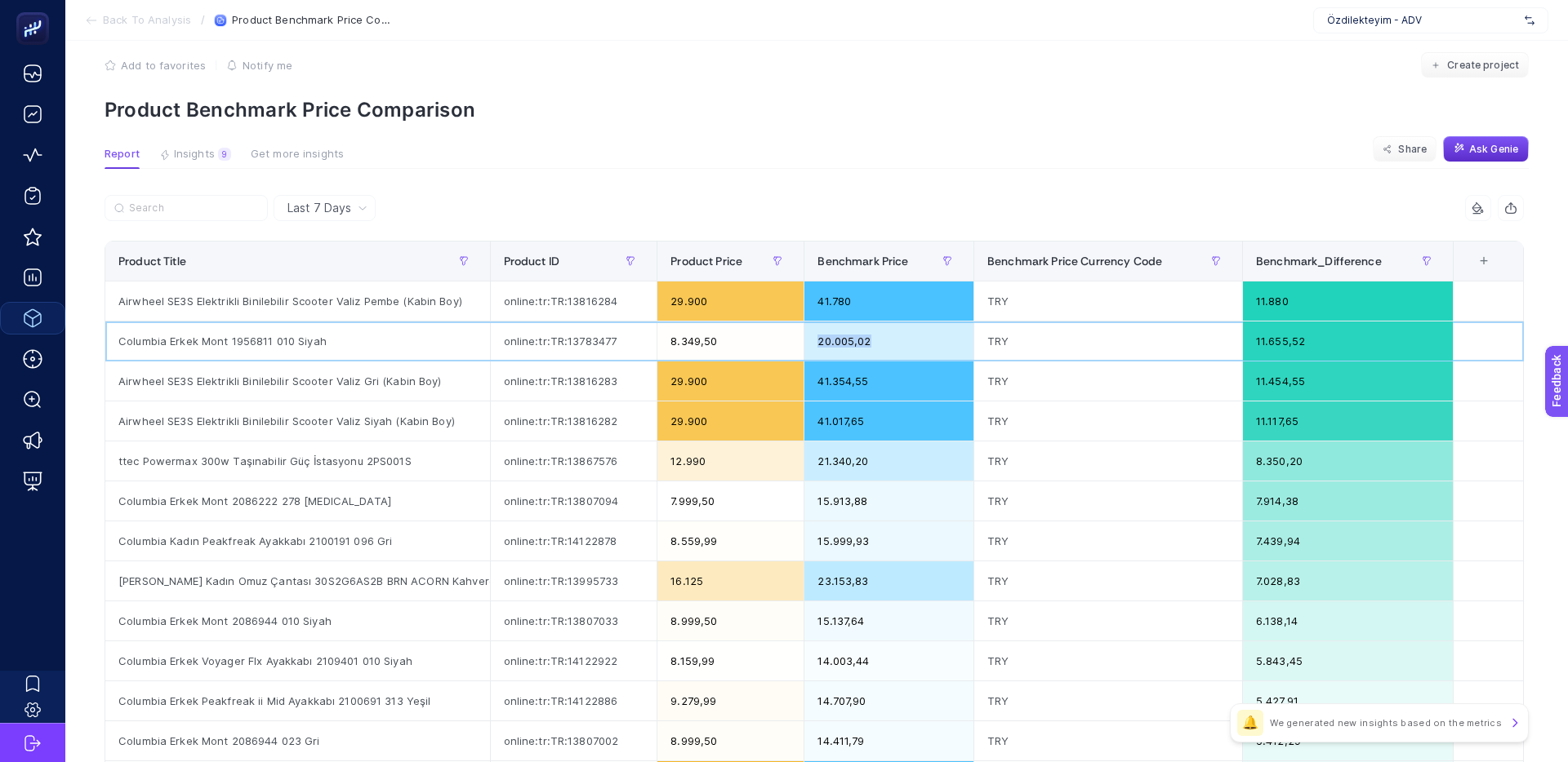
click at [789, 340] on div "8.349,50" at bounding box center [731, 341] width 146 height 39
click at [664, 341] on div "8.349,50" at bounding box center [731, 341] width 146 height 39
drag, startPoint x: 664, startPoint y: 341, endPoint x: 681, endPoint y: 341, distance: 17.0
click at [664, 341] on div "8.349,50" at bounding box center [731, 341] width 146 height 39
drag, startPoint x: 1300, startPoint y: 343, endPoint x: 1262, endPoint y: 342, distance: 38.0
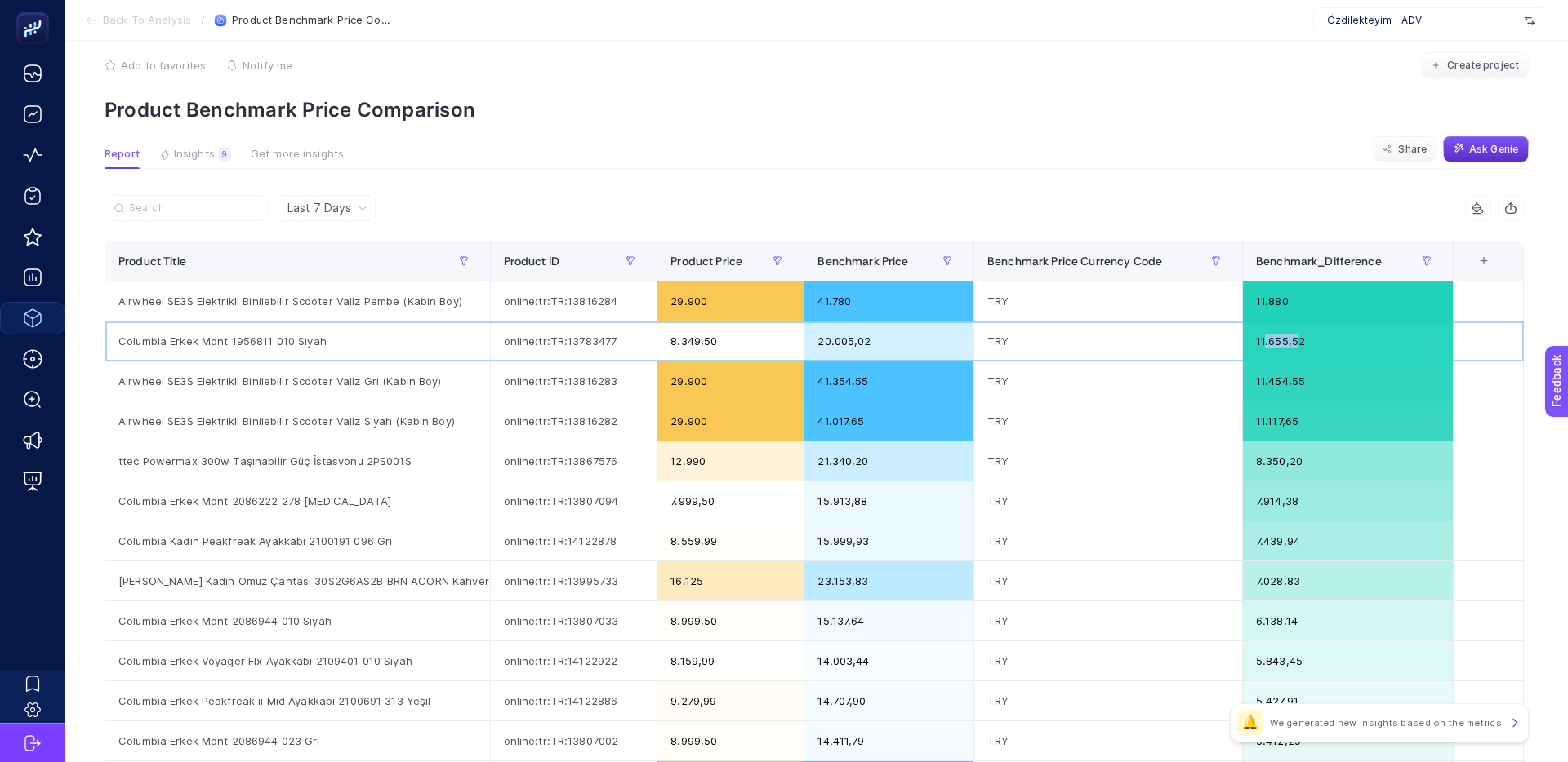
click at [1262, 342] on div "11.655,52" at bounding box center [1348, 341] width 210 height 39
drag, startPoint x: 329, startPoint y: 338, endPoint x: 115, endPoint y: 337, distance: 214.0
click at [115, 337] on div "Columbia Erkek Mont 1956811 010 Siyah" at bounding box center [298, 341] width 384 height 39
copy div "Columbia Erkek Mont 1956811 010 Siyah"
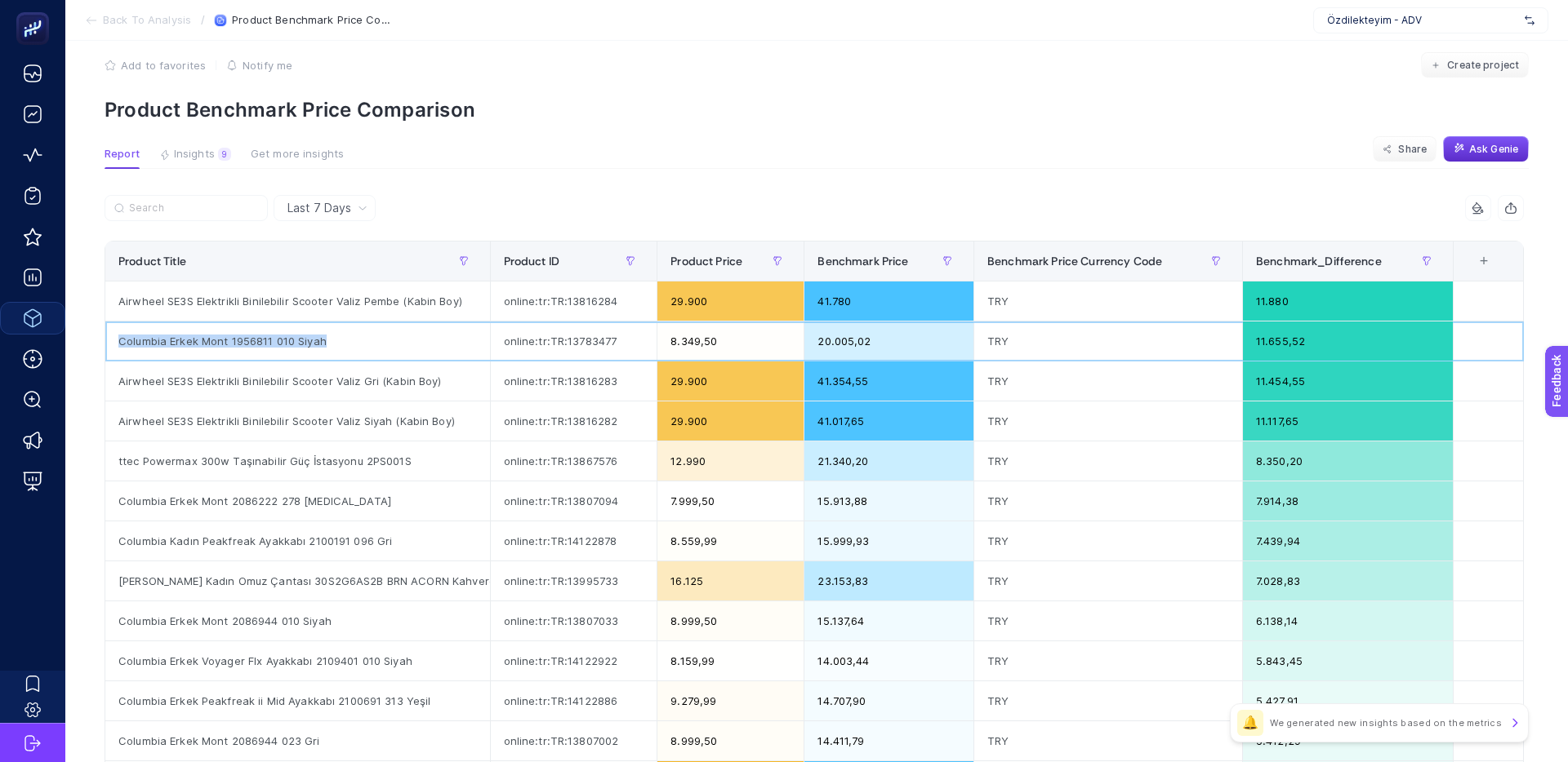
click at [242, 344] on div "Columbia Erkek Mont 1956811 010 Siyah" at bounding box center [298, 341] width 384 height 39
drag, startPoint x: 167, startPoint y: 163, endPoint x: 175, endPoint y: 187, distance: 25.3
click at [167, 163] on button "Insights 9 We generated new insights based on the metrics" at bounding box center [196, 159] width 72 height 21
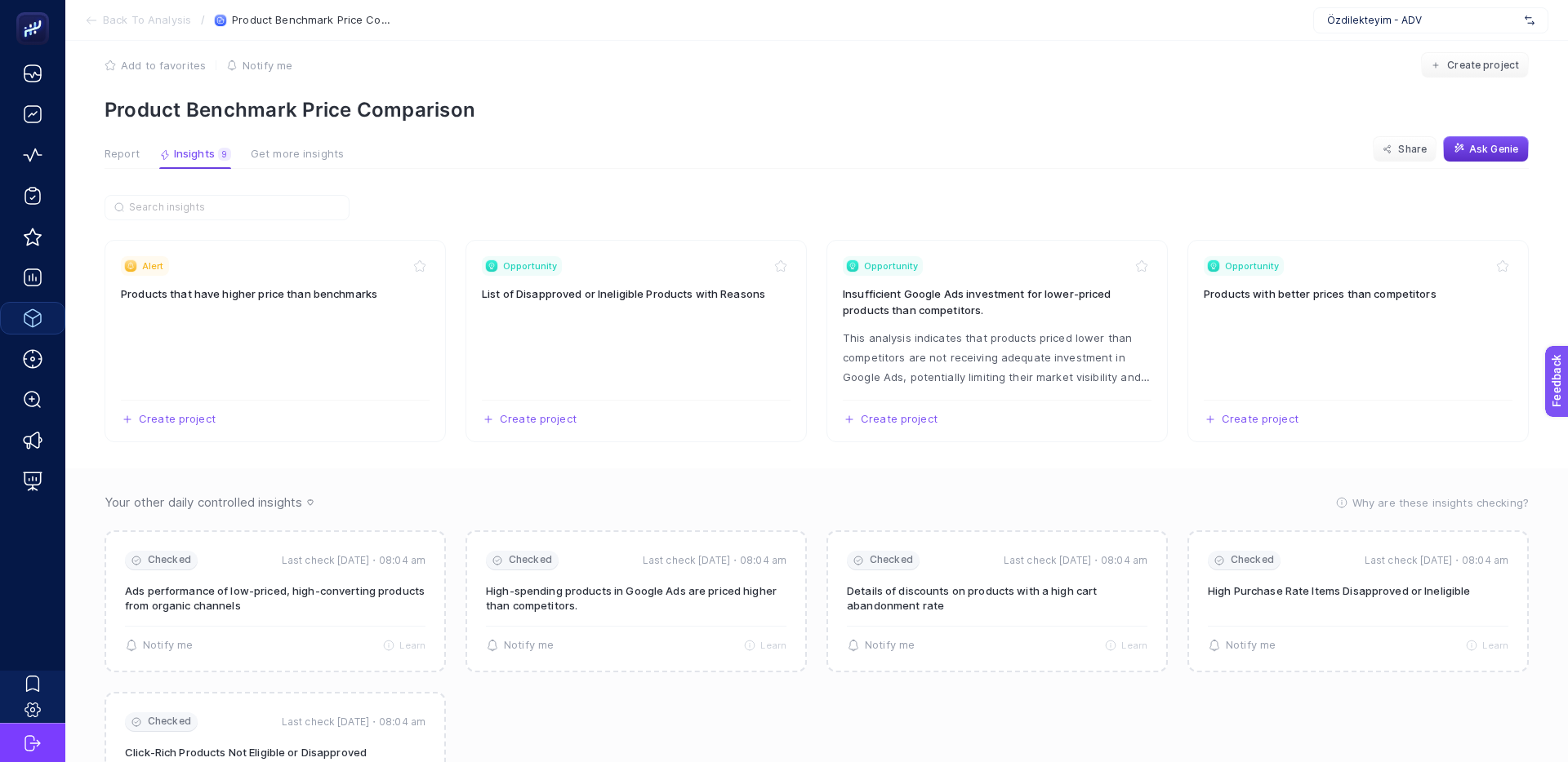
click at [116, 157] on span "Report" at bounding box center [123, 154] width 35 height 13
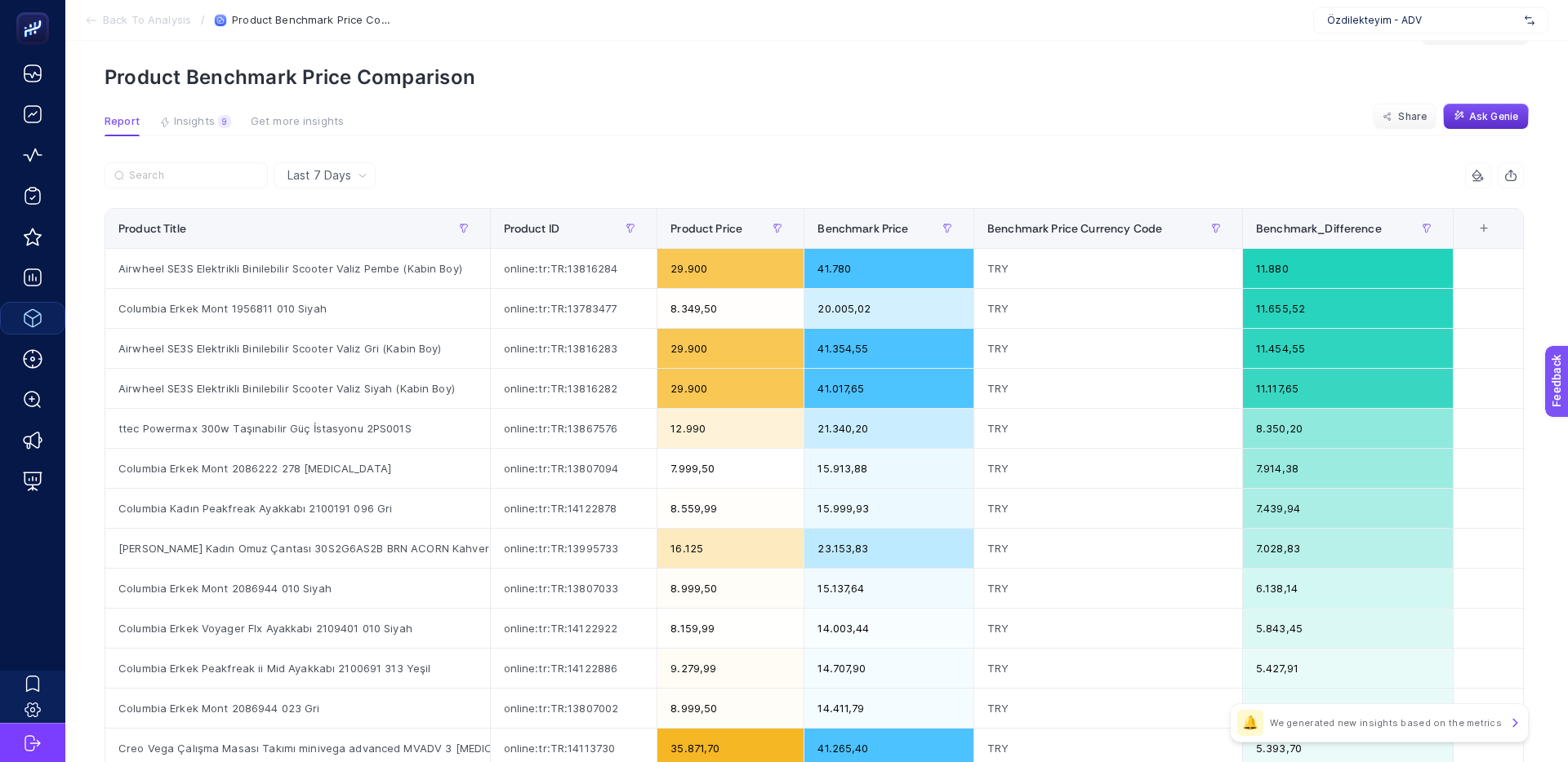
scroll to position [60, 0]
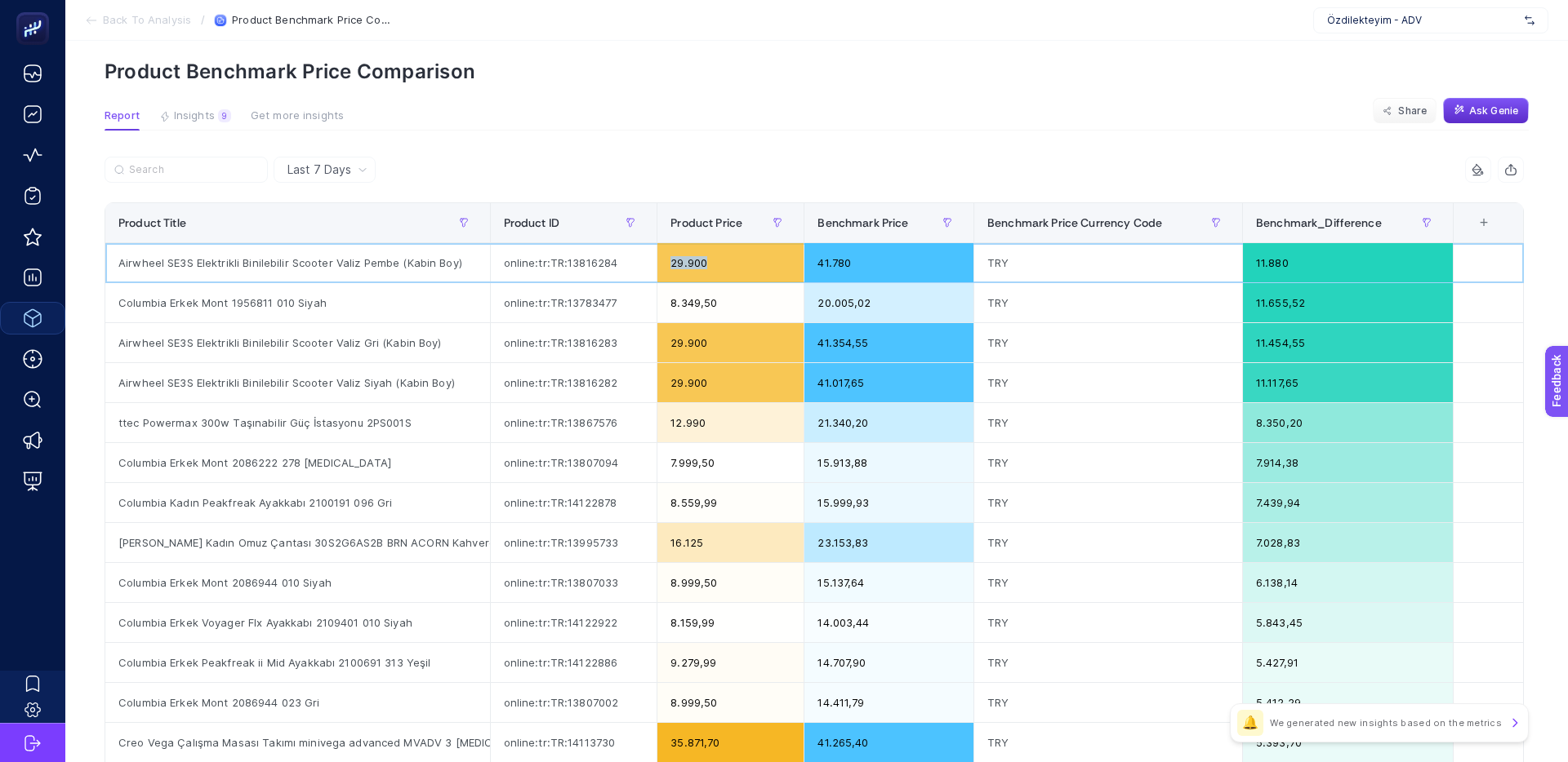
drag, startPoint x: 671, startPoint y: 265, endPoint x: 658, endPoint y: 265, distance: 13.0
click at [658, 265] on div "29.900" at bounding box center [731, 263] width 146 height 39
drag, startPoint x: 724, startPoint y: 266, endPoint x: 659, endPoint y: 263, distance: 65.1
click at [659, 263] on div "29.900" at bounding box center [731, 263] width 146 height 39
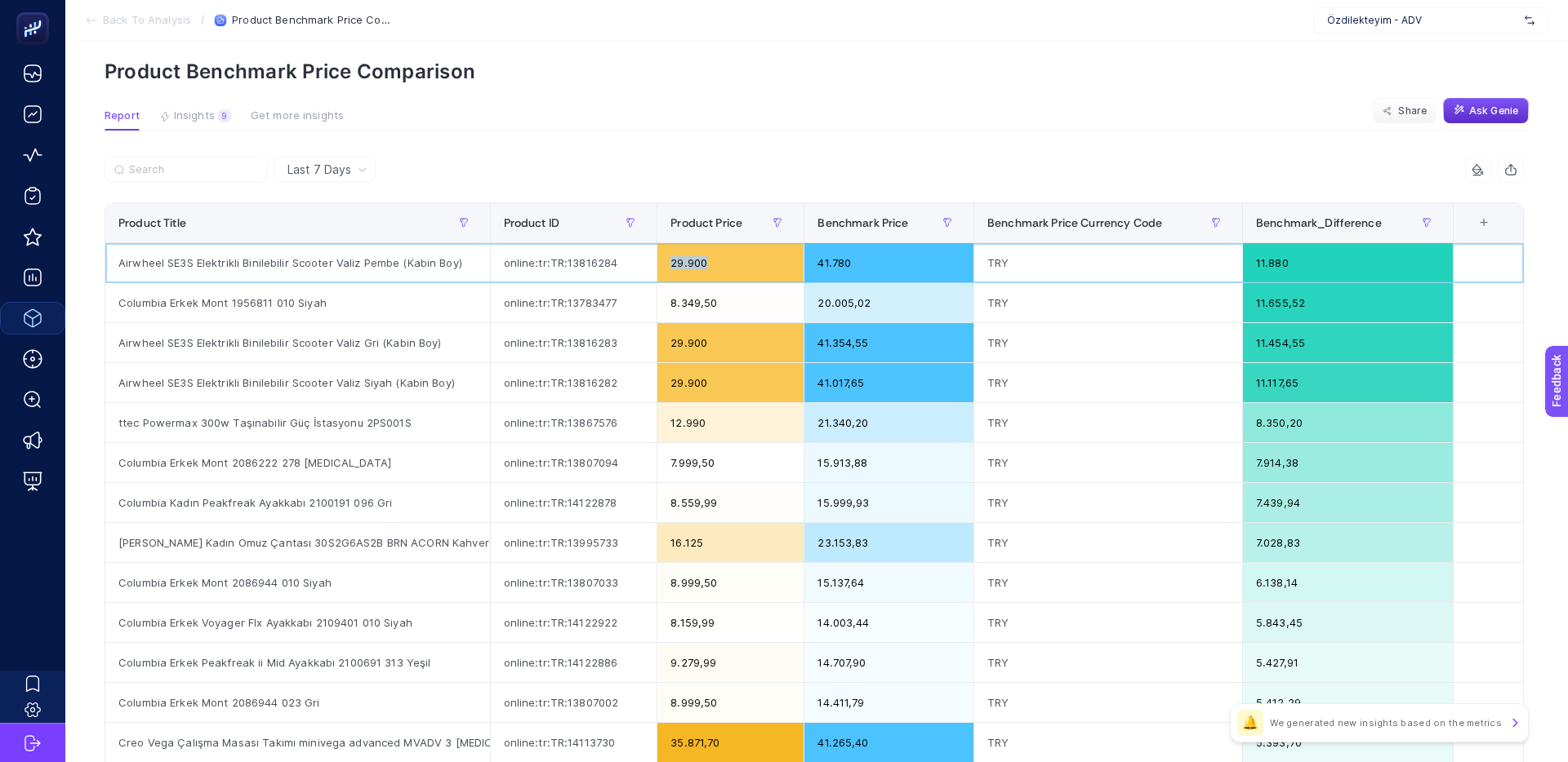
click at [659, 264] on div "29.900" at bounding box center [731, 263] width 146 height 39
drag, startPoint x: 696, startPoint y: 263, endPoint x: 669, endPoint y: 263, distance: 27.0
click at [673, 263] on div "29.900" at bounding box center [731, 263] width 146 height 39
click at [668, 263] on div "29.900" at bounding box center [731, 263] width 146 height 39
click at [789, 266] on tr "Airwheel SE3S Elektrikli Binilebilir Scooter Valiz Pembe (Kabin Boy) online:tr:…" at bounding box center [814, 263] width 1418 height 40
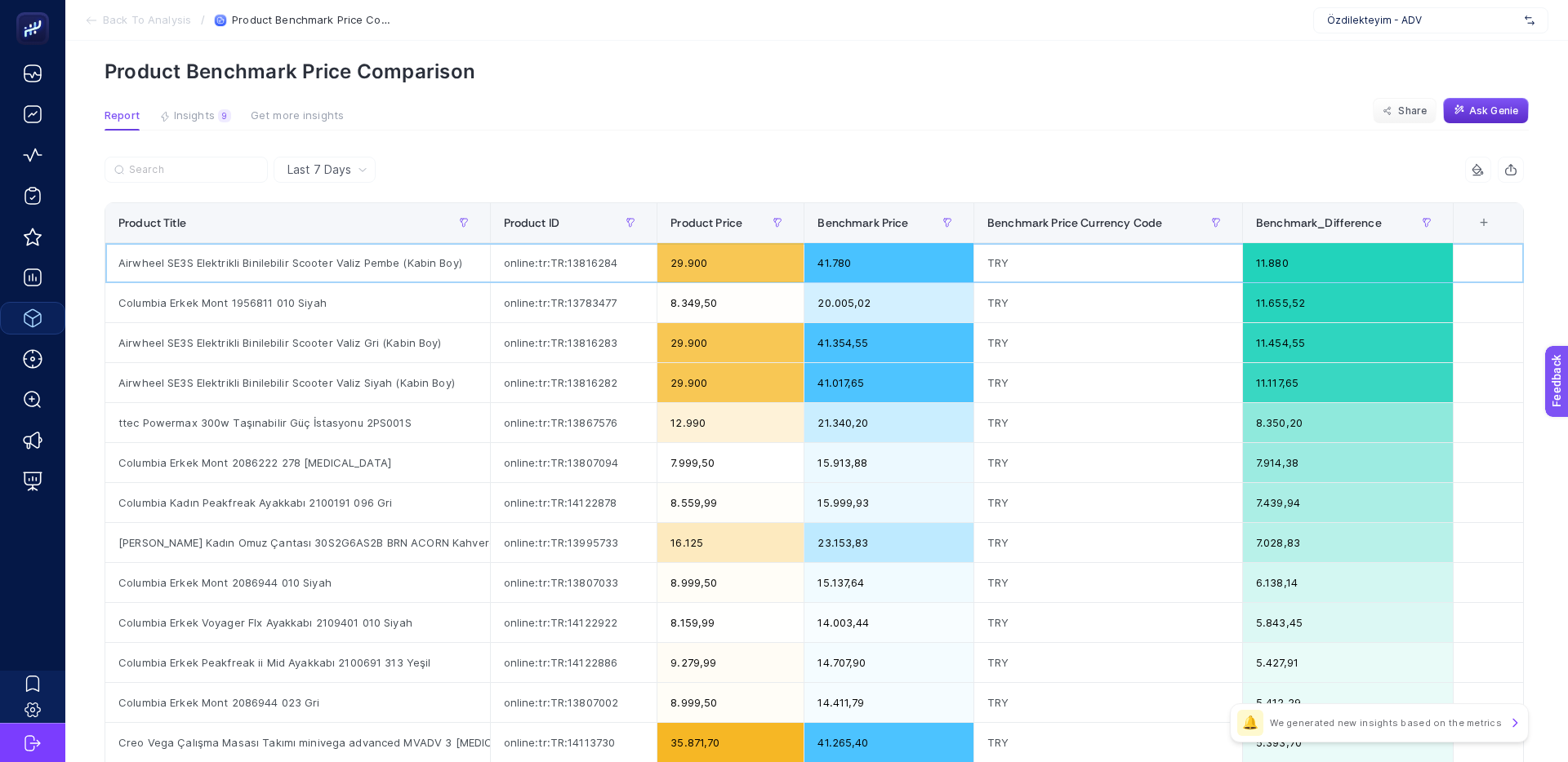
click at [784, 266] on div "29.900" at bounding box center [731, 263] width 146 height 39
drag, startPoint x: 851, startPoint y: 267, endPoint x: 794, endPoint y: 265, distance: 57.0
click at [796, 265] on tr "Airwheel SE3S Elektrikli Binilebilir Scooter Valiz Pembe (Kabin Boy) online:tr:…" at bounding box center [814, 263] width 1418 height 40
drag, startPoint x: 794, startPoint y: 265, endPoint x: 784, endPoint y: 265, distance: 10.0
click at [794, 265] on div "29.900" at bounding box center [731, 263] width 146 height 39
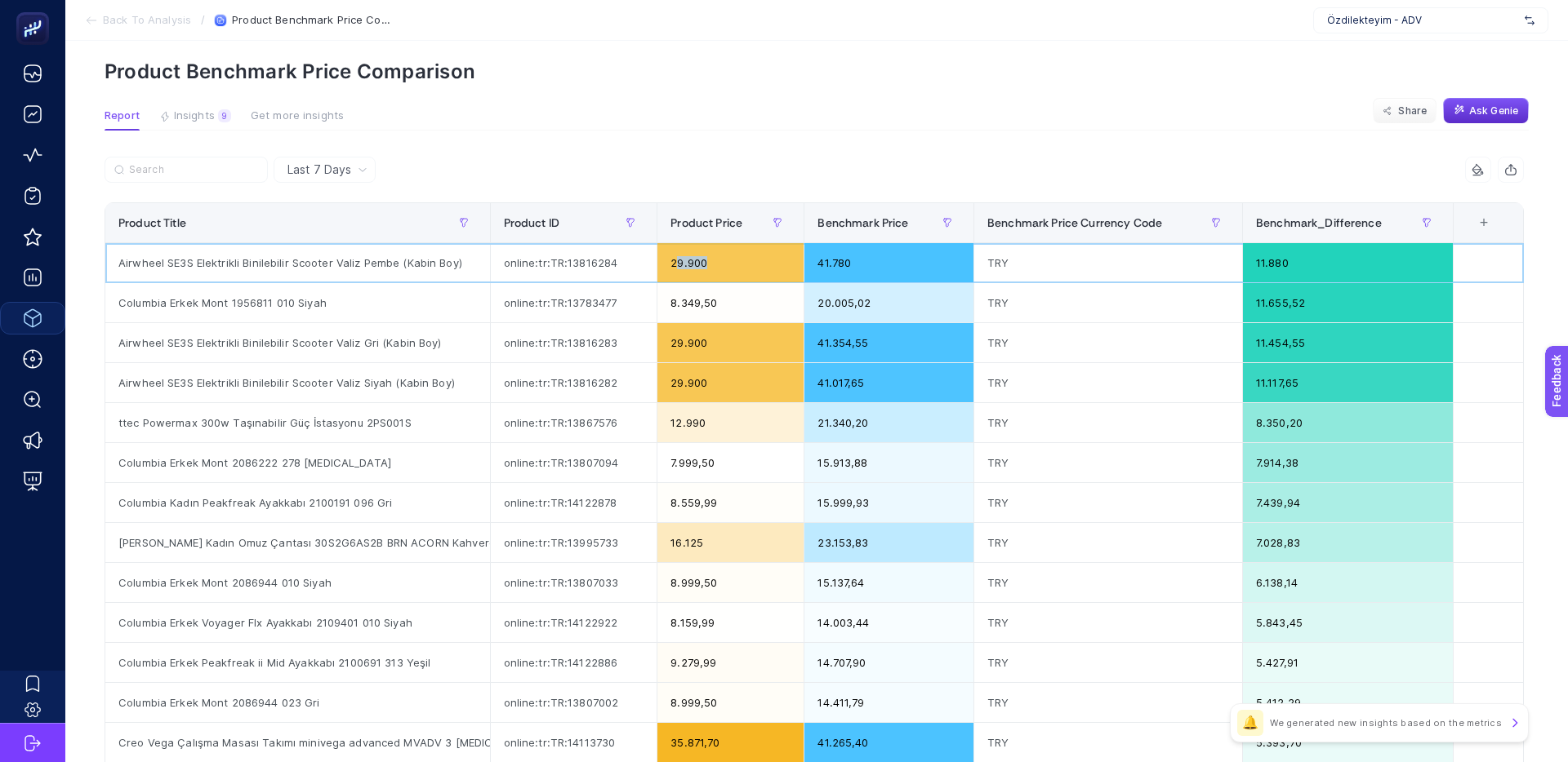
drag, startPoint x: 687, startPoint y: 262, endPoint x: 675, endPoint y: 262, distance: 12.0
click at [676, 262] on div "29.900" at bounding box center [731, 263] width 146 height 39
click at [675, 262] on div "29.900" at bounding box center [731, 263] width 146 height 39
drag, startPoint x: 566, startPoint y: 265, endPoint x: 621, endPoint y: 265, distance: 55.0
click at [621, 265] on div "online:tr:TR:13816284" at bounding box center [574, 263] width 167 height 39
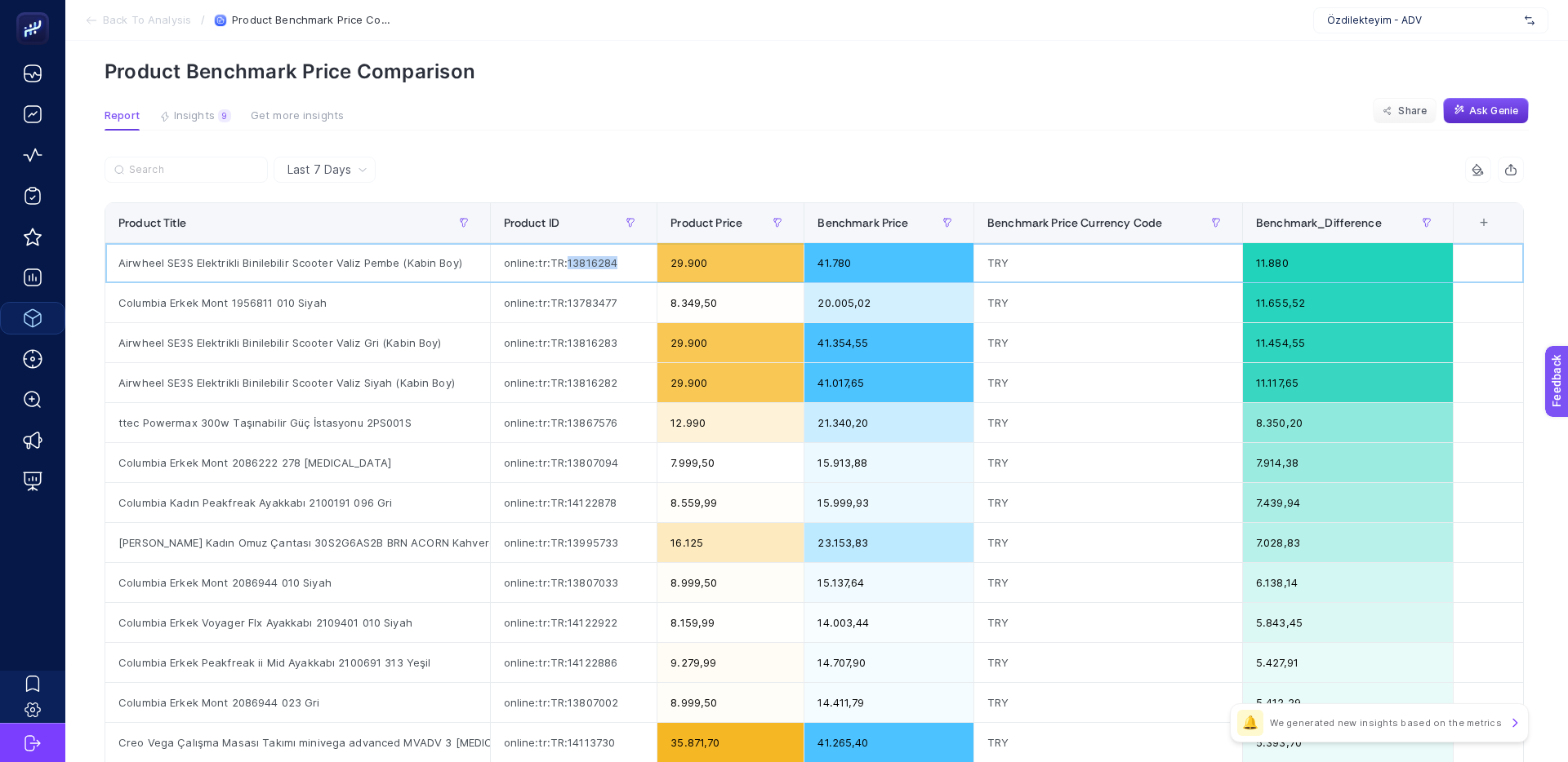
copy div "13816284"
click at [856, 118] on section "Report Insights 9 We generated new insights based on the metrics Get more insig…" at bounding box center [817, 120] width 1424 height 21
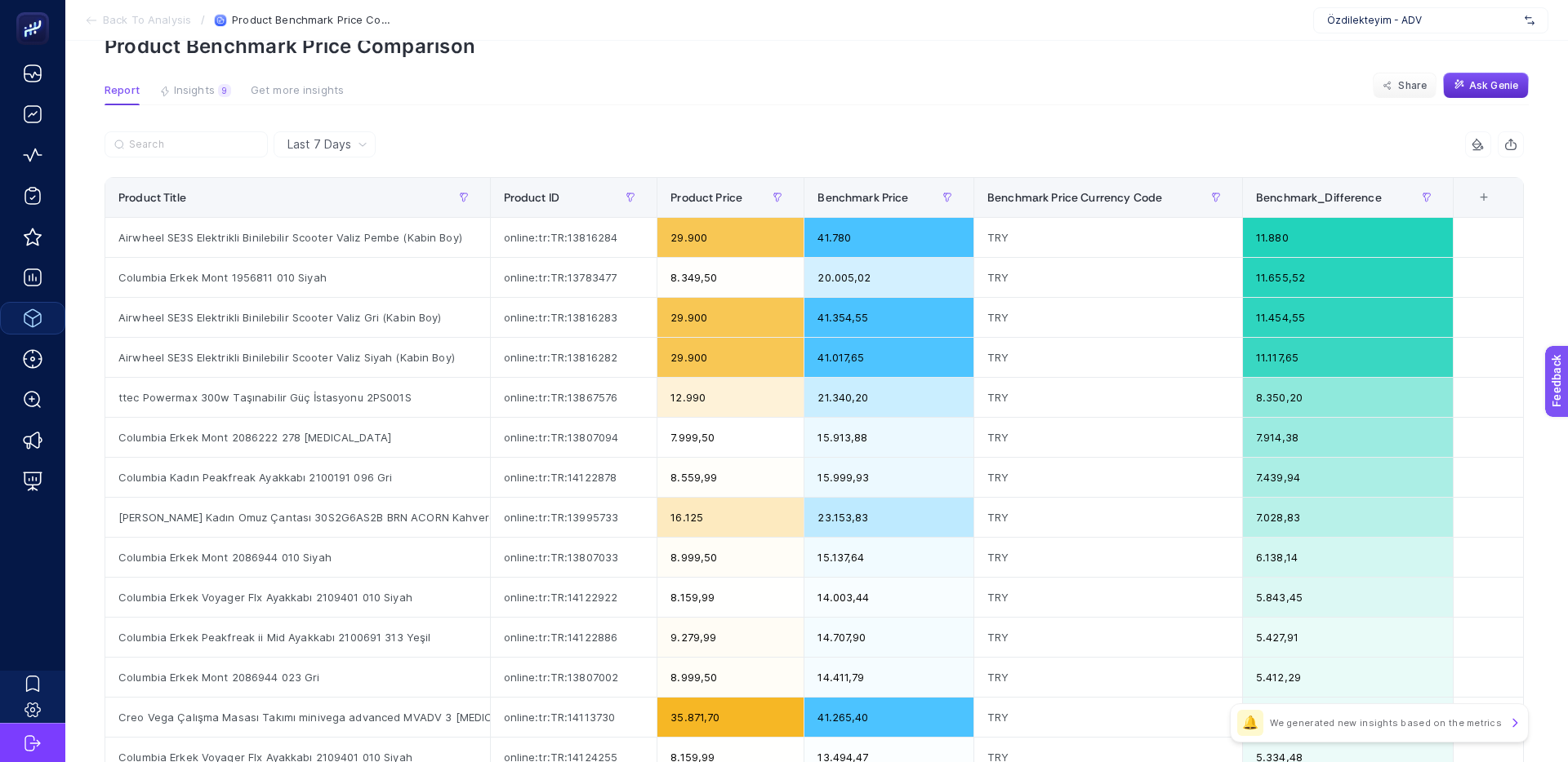
scroll to position [0, 0]
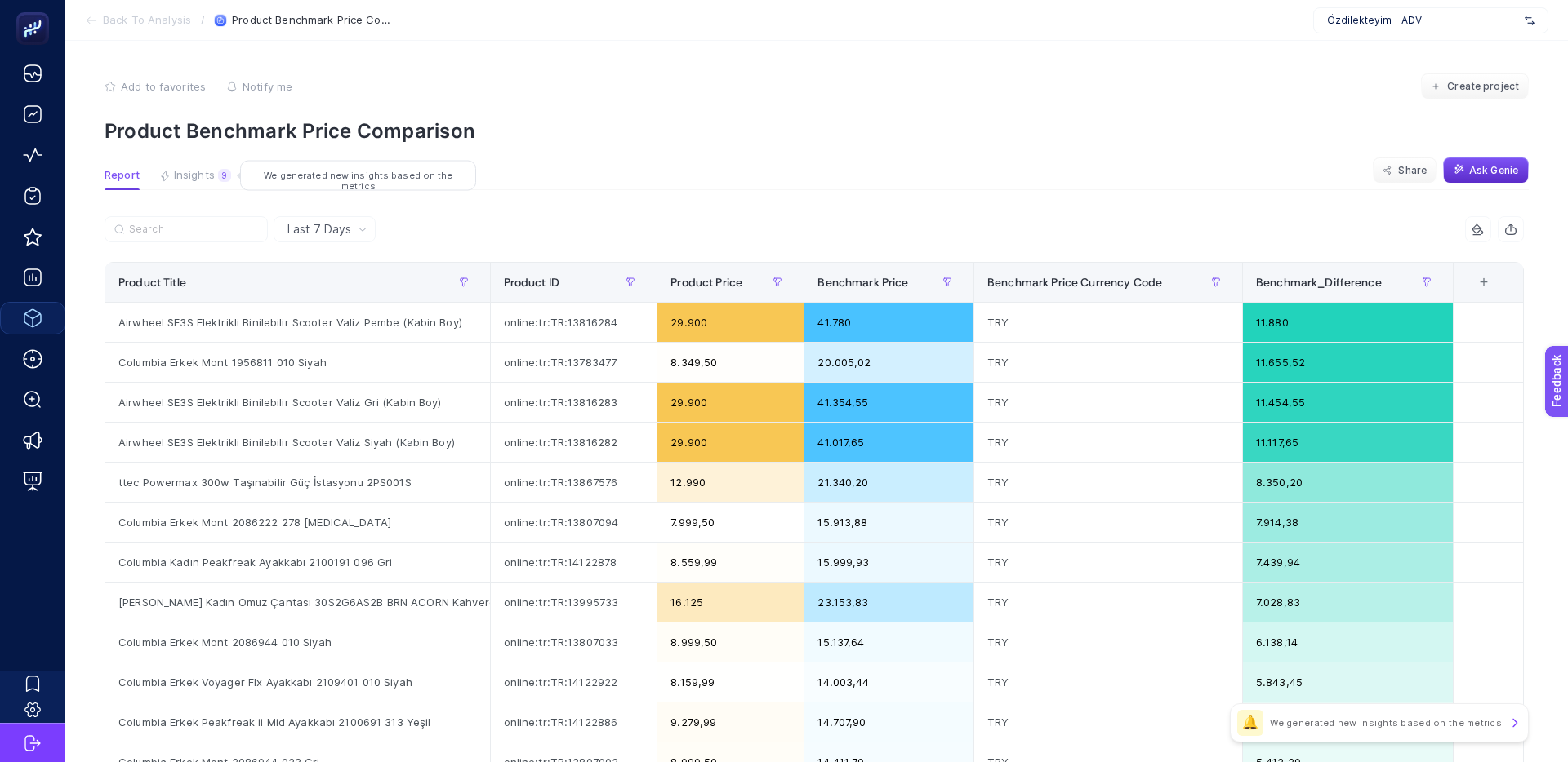
drag, startPoint x: 199, startPoint y: 170, endPoint x: 201, endPoint y: 180, distance: 10.2
click at [199, 170] on span "Insights" at bounding box center [194, 175] width 41 height 13
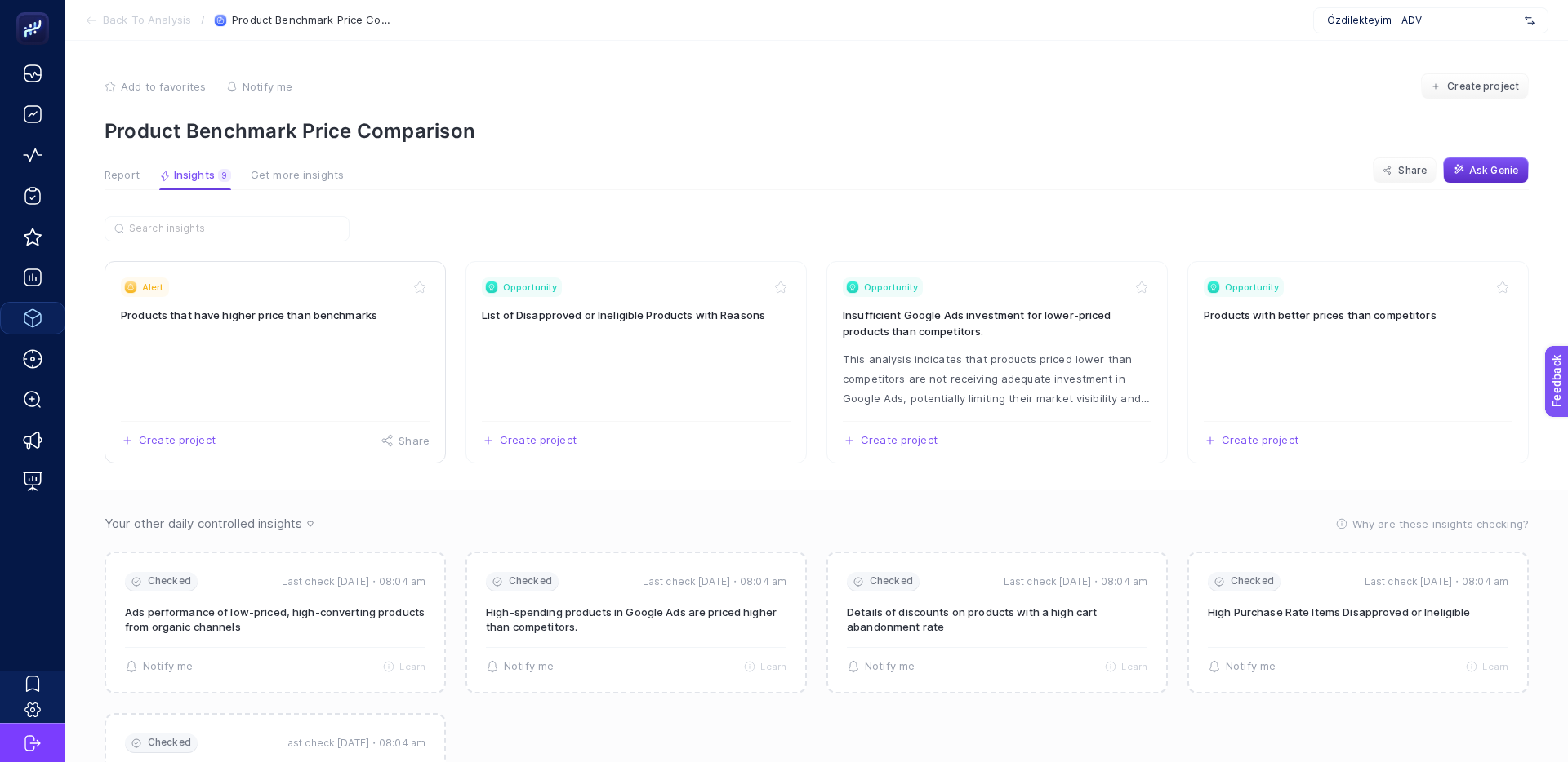
click at [265, 317] on h3 "Products that have higher price than benchmarks" at bounding box center [275, 314] width 308 height 17
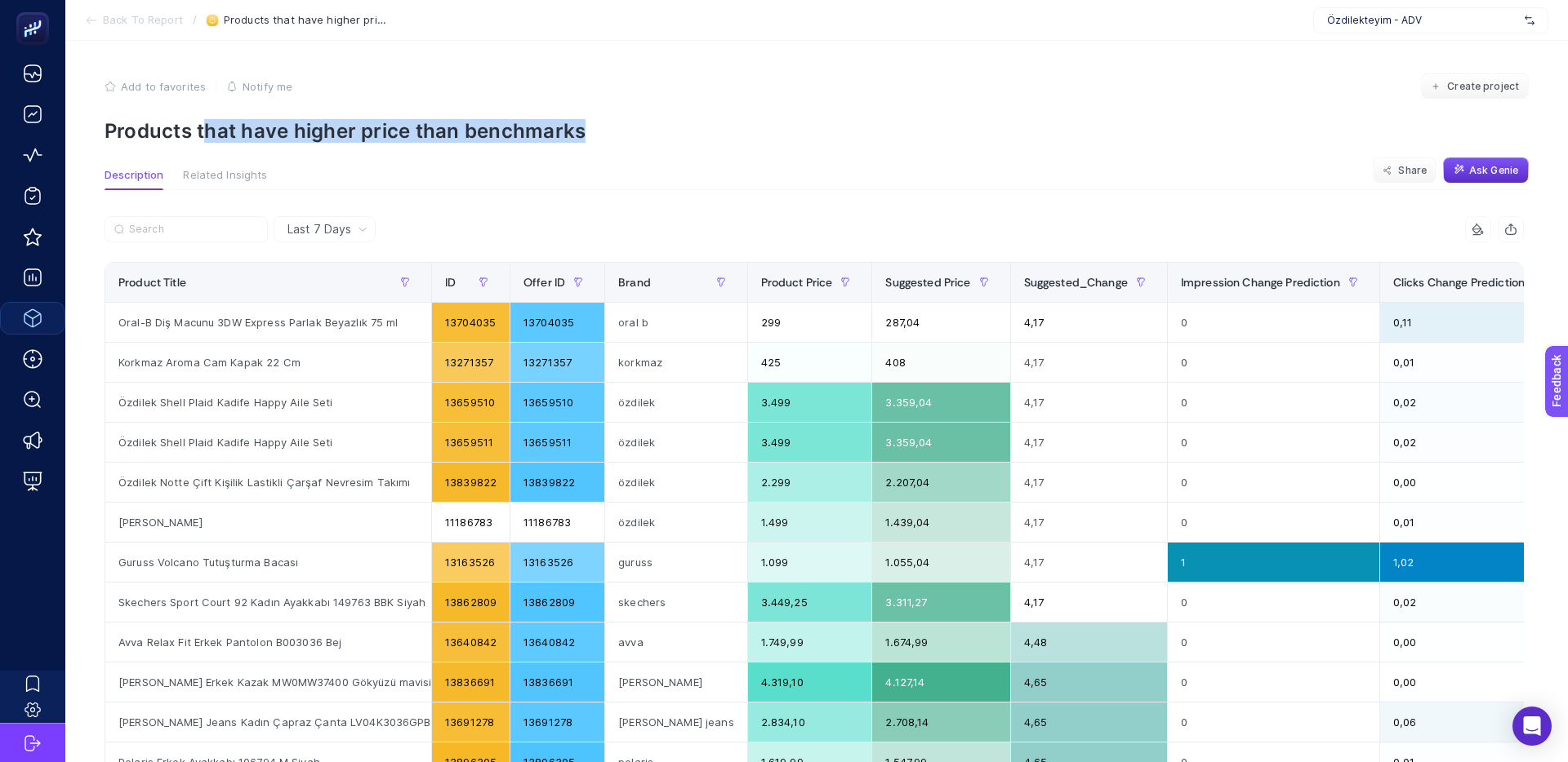
drag, startPoint x: 212, startPoint y: 134, endPoint x: 617, endPoint y: 130, distance: 405.0
click at [617, 130] on p "Products that have higher price than benchmarks" at bounding box center [817, 130] width 1424 height 24
drag, startPoint x: 611, startPoint y: 137, endPoint x: 398, endPoint y: 133, distance: 213.0
click at [411, 133] on p "Products that have higher price than benchmarks" at bounding box center [817, 130] width 1424 height 24
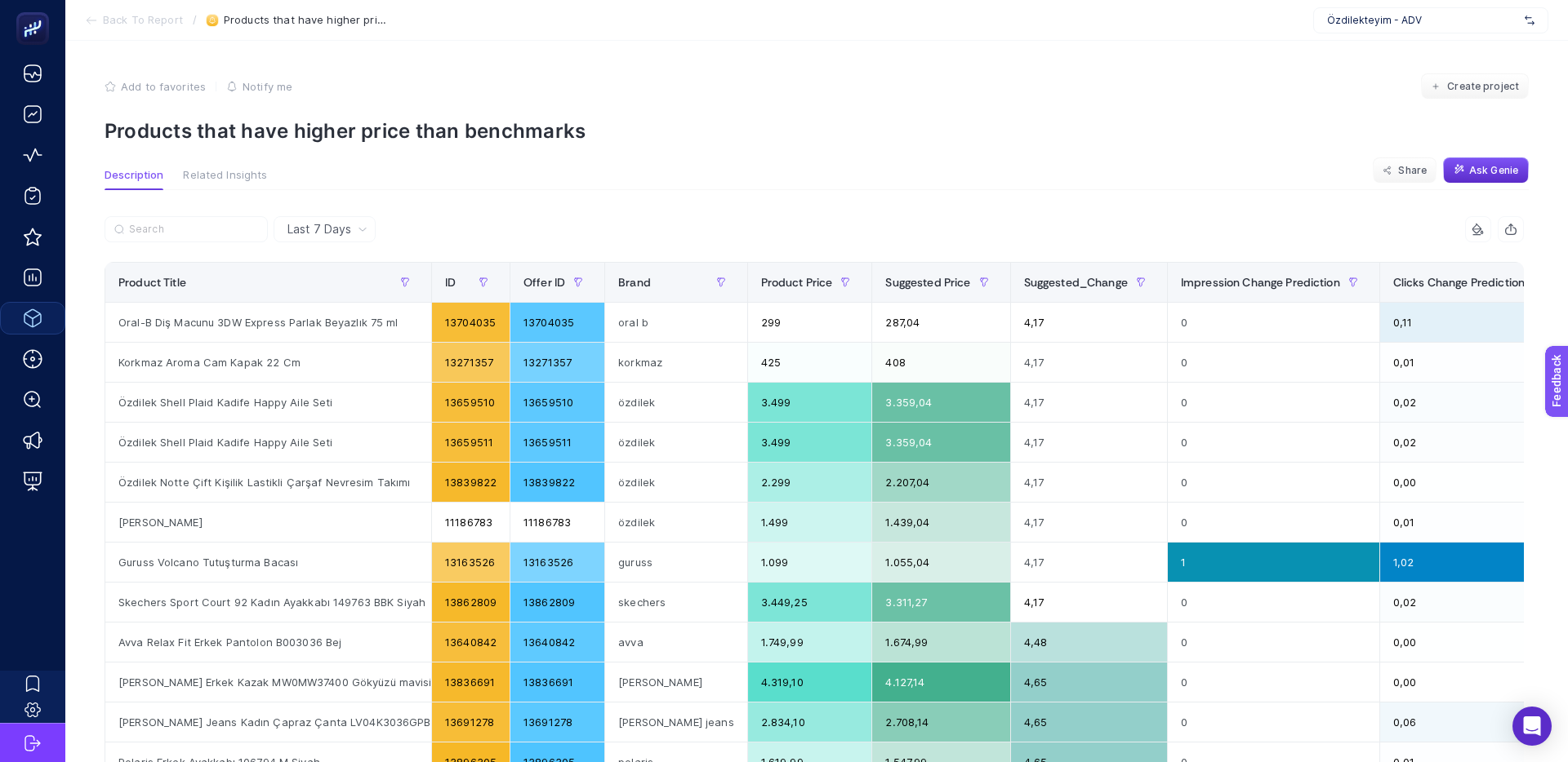
click at [398, 133] on p "Products that have higher price than benchmarks" at bounding box center [817, 130] width 1424 height 24
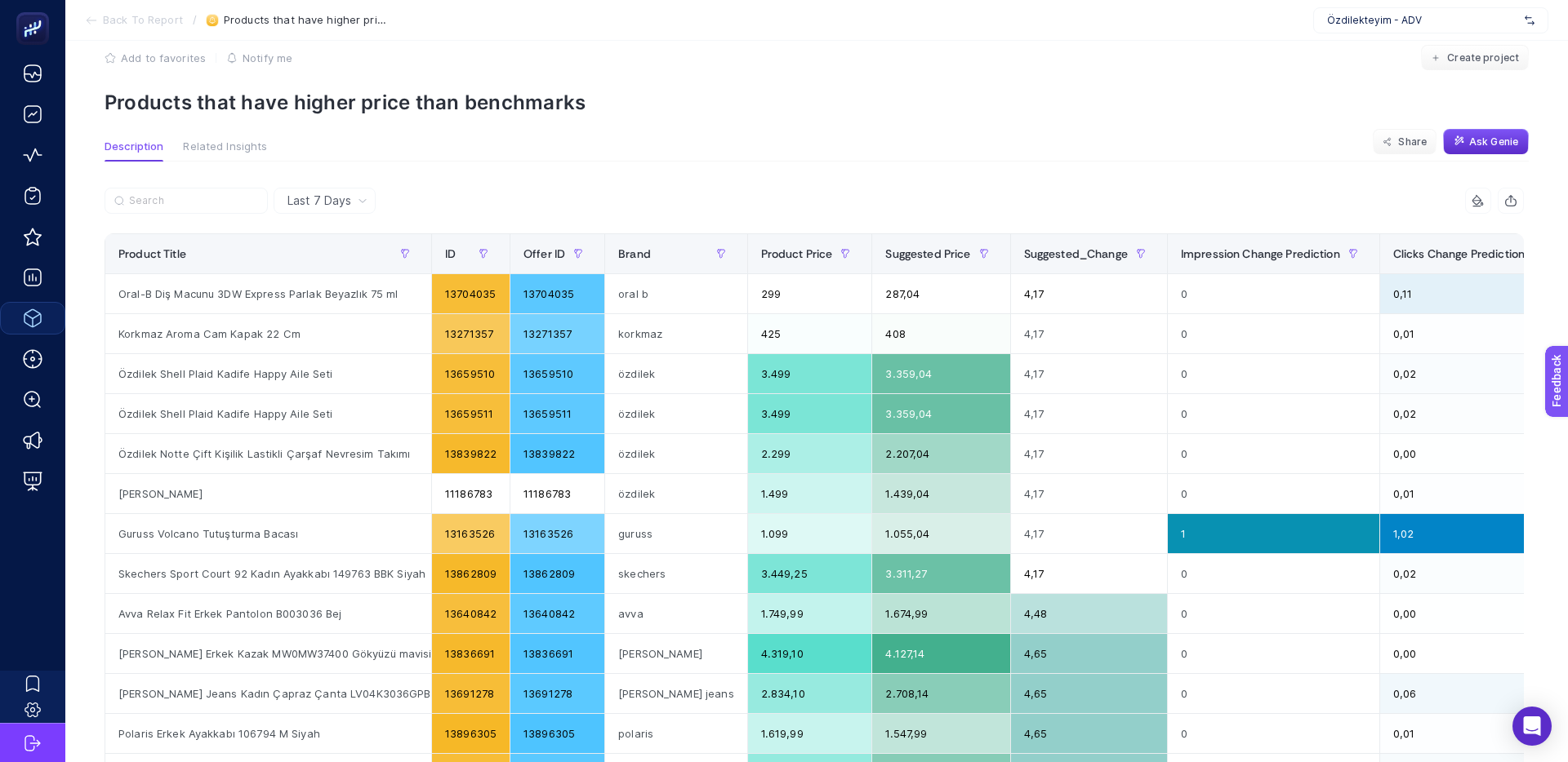
scroll to position [30, 0]
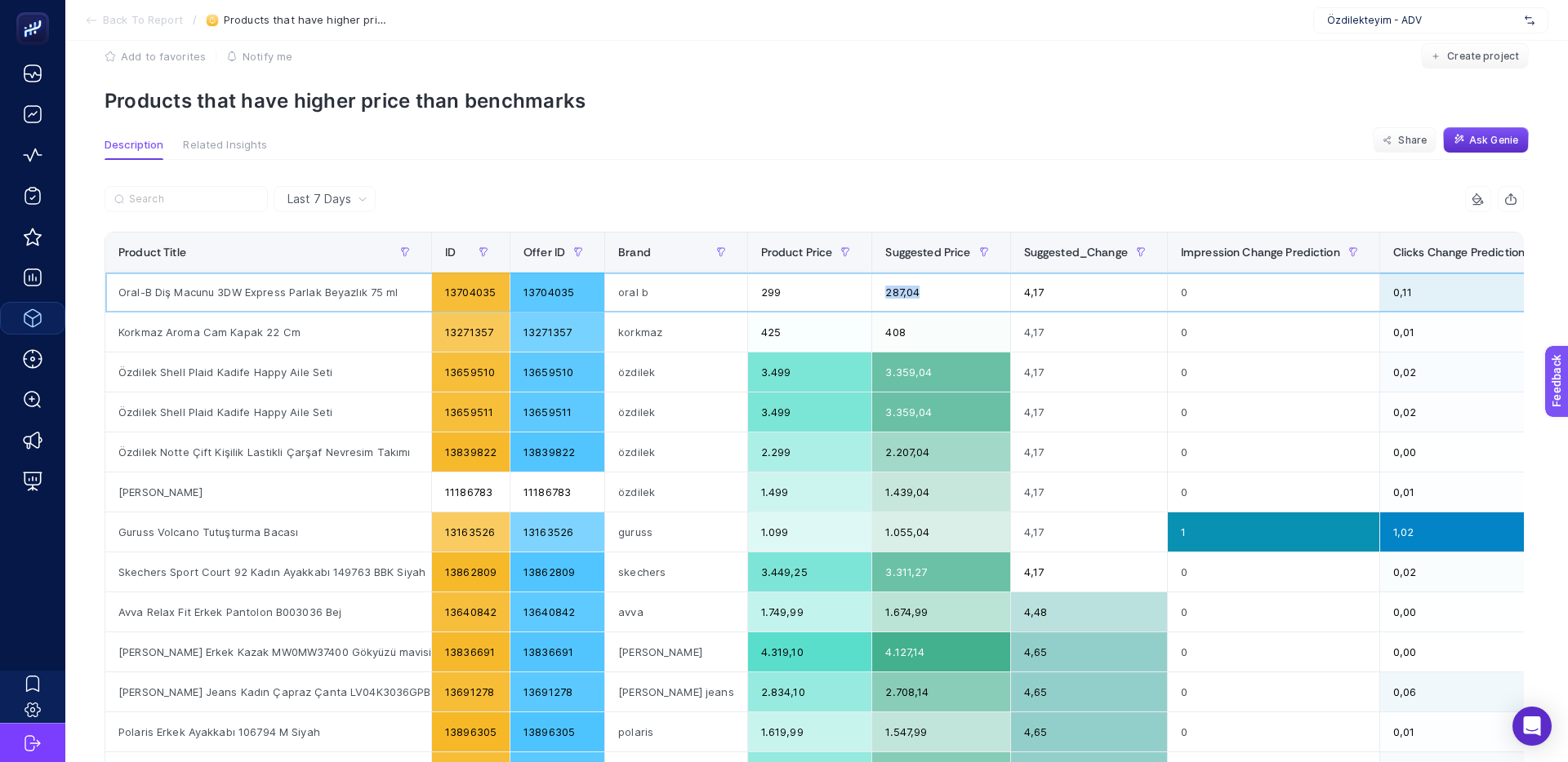
drag, startPoint x: 895, startPoint y: 293, endPoint x: 858, endPoint y: 293, distance: 37.0
click at [872, 293] on div "287,04" at bounding box center [940, 292] width 137 height 39
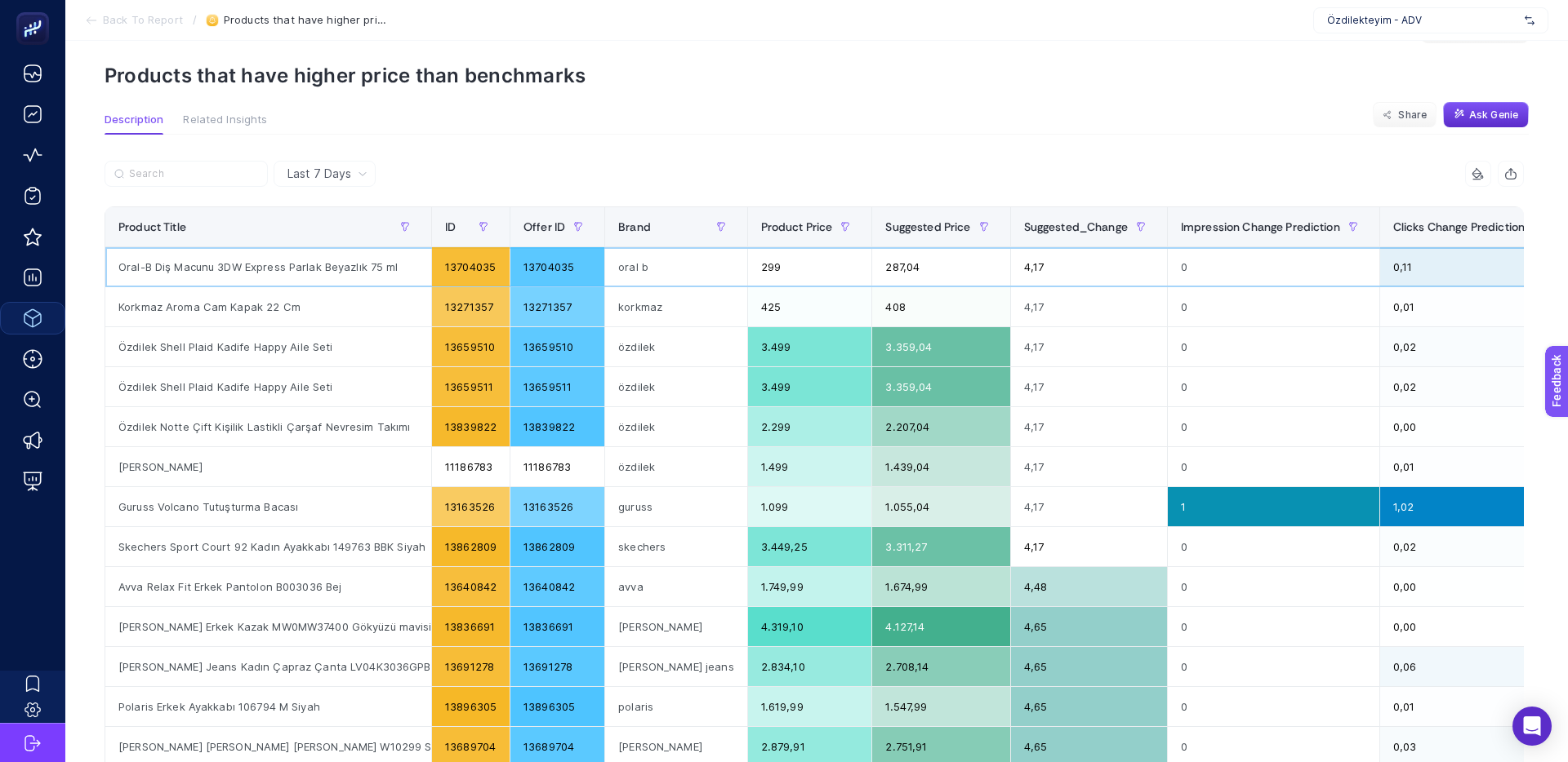
scroll to position [58, 0]
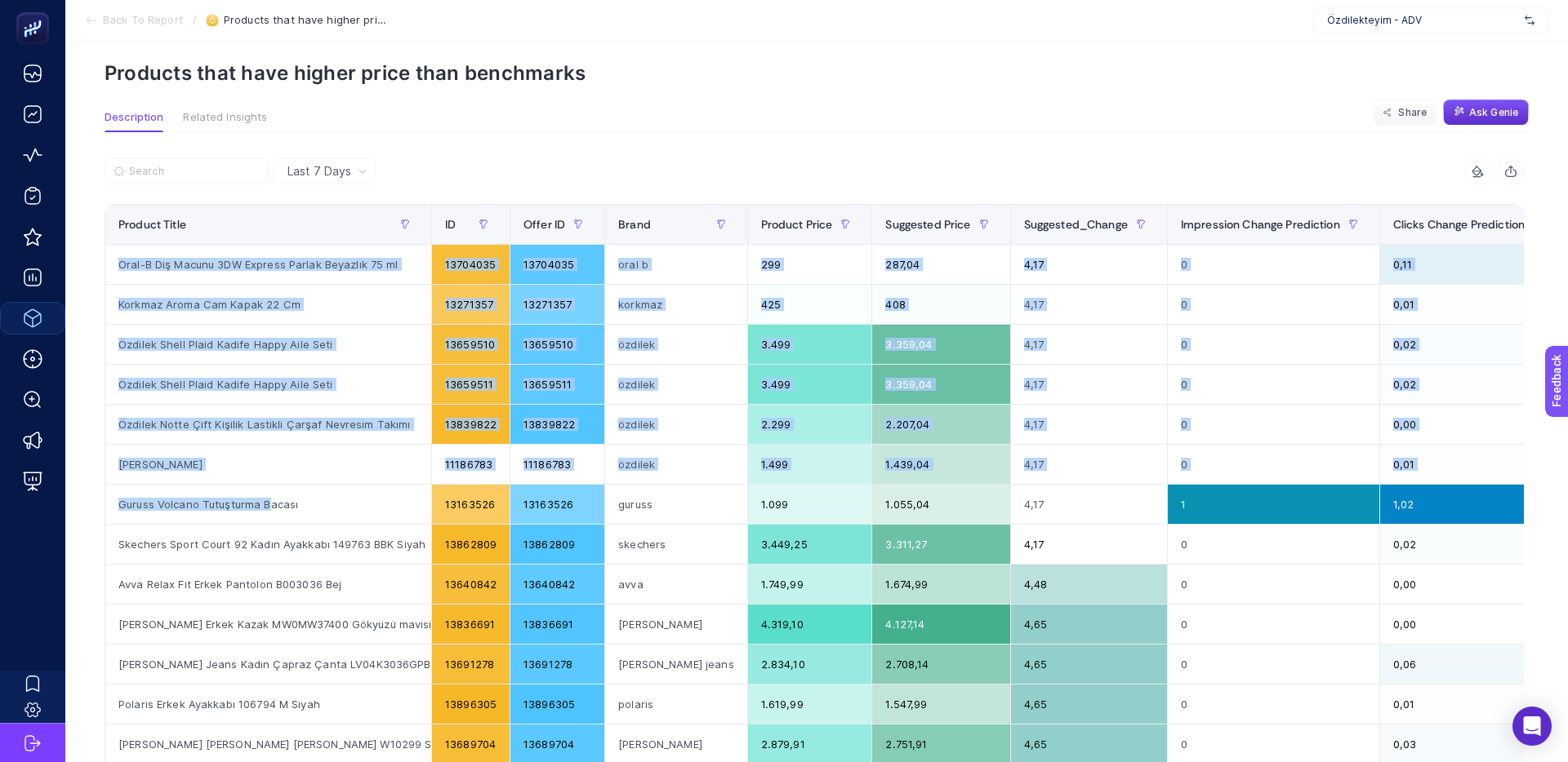
drag, startPoint x: 102, startPoint y: 502, endPoint x: 271, endPoint y: 510, distance: 169.2
click at [271, 510] on div "Last 7 Days 9 items selected Product Title ID Offer ID Brand Product Price Sugg…" at bounding box center [814, 691] width 1445 height 1064
click at [271, 510] on div "Guruss Volcano Tutuşturma Bacası" at bounding box center [269, 504] width 326 height 39
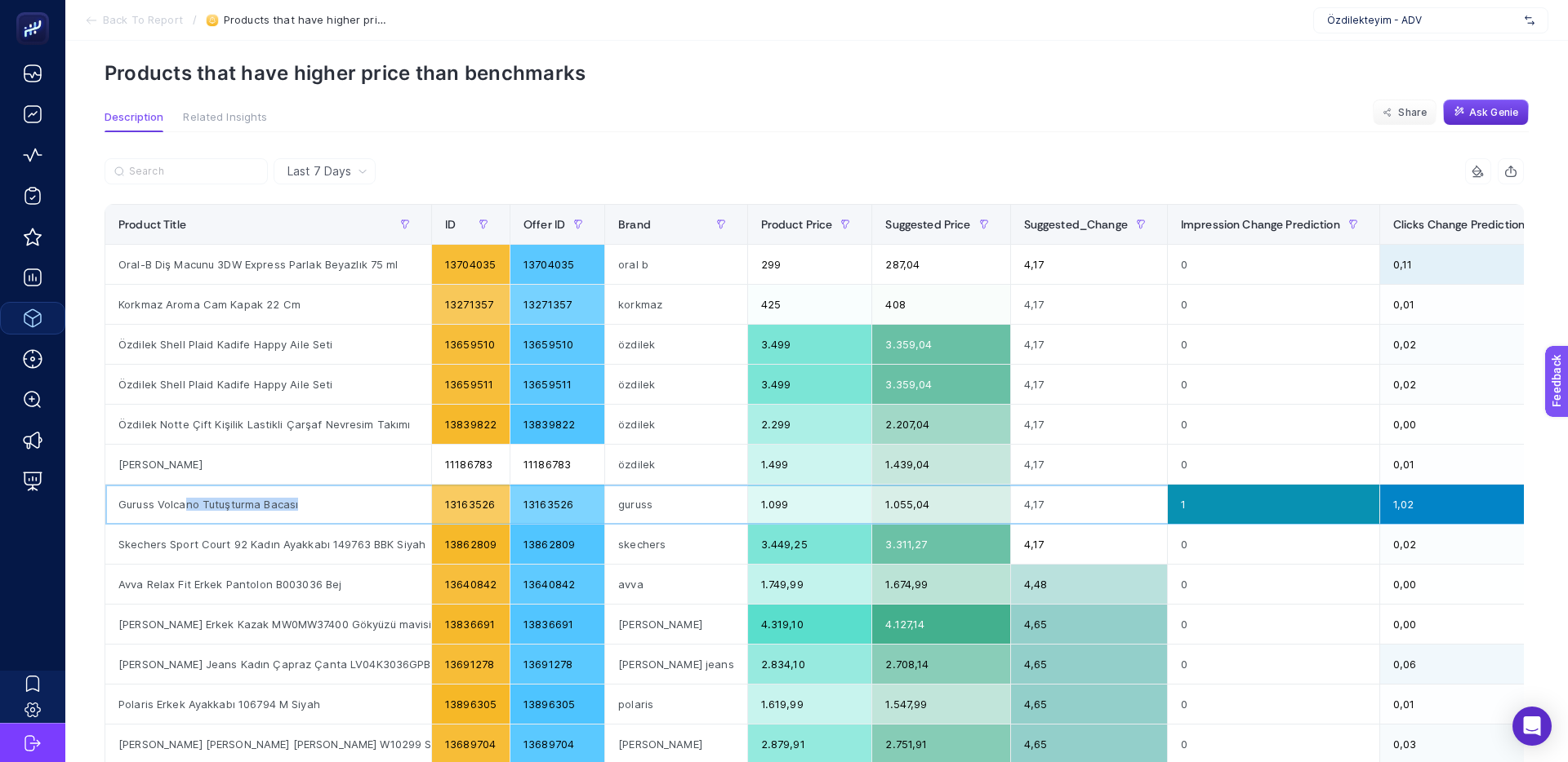
drag, startPoint x: 229, startPoint y: 506, endPoint x: 183, endPoint y: 506, distance: 46.0
click at [184, 506] on div "Guruss Volcano Tutuşturma Bacası" at bounding box center [269, 504] width 326 height 39
click at [183, 506] on div "Guruss Volcano Tutuşturma Bacası" at bounding box center [269, 504] width 326 height 39
drag, startPoint x: 219, startPoint y: 505, endPoint x: 264, endPoint y: 505, distance: 45.0
click at [264, 505] on div "Guruss Volcano Tutuşturma Bacası" at bounding box center [269, 504] width 326 height 39
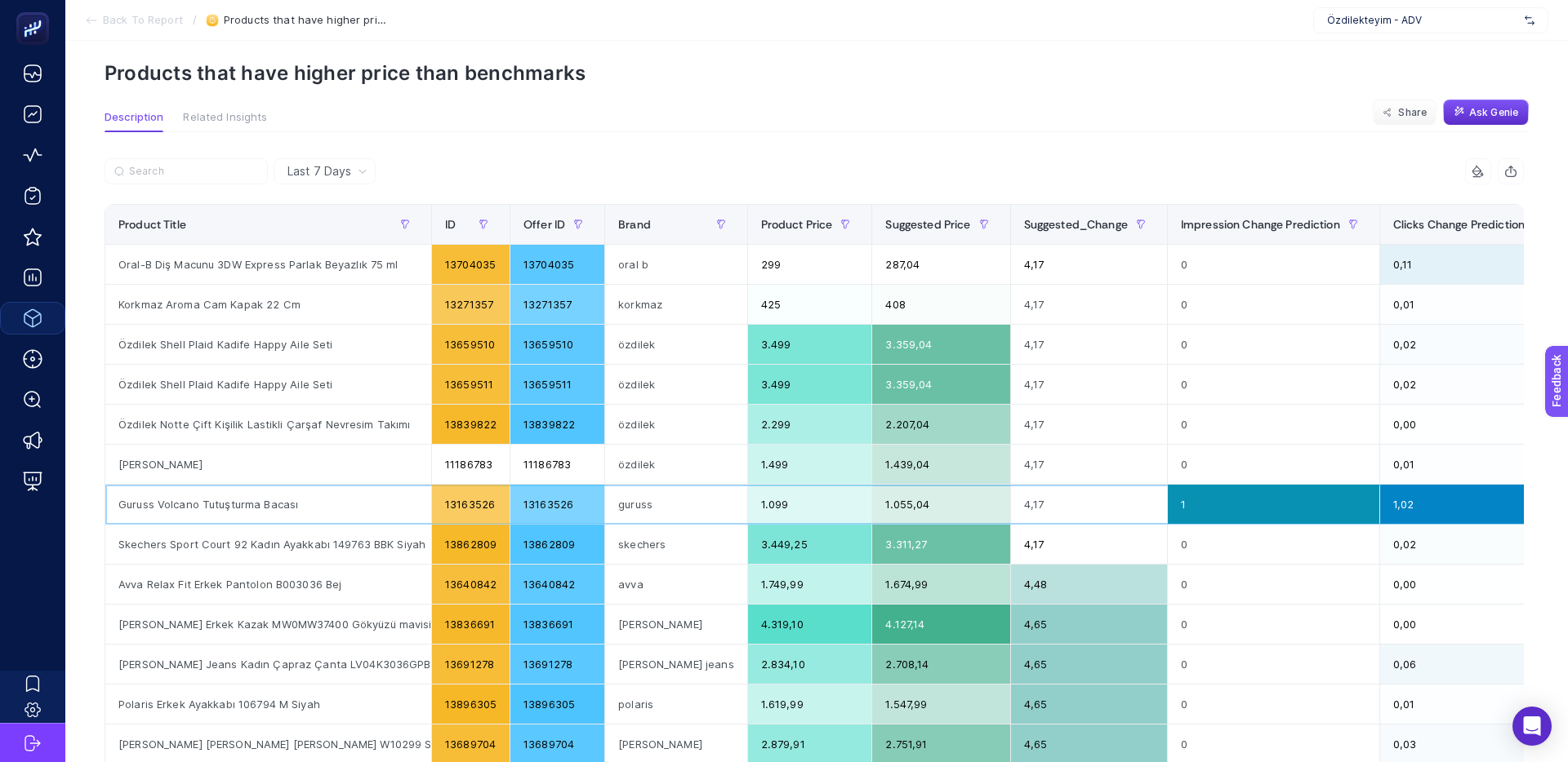
click at [264, 505] on div "Guruss Volcano Tutuşturma Bacası" at bounding box center [269, 504] width 326 height 39
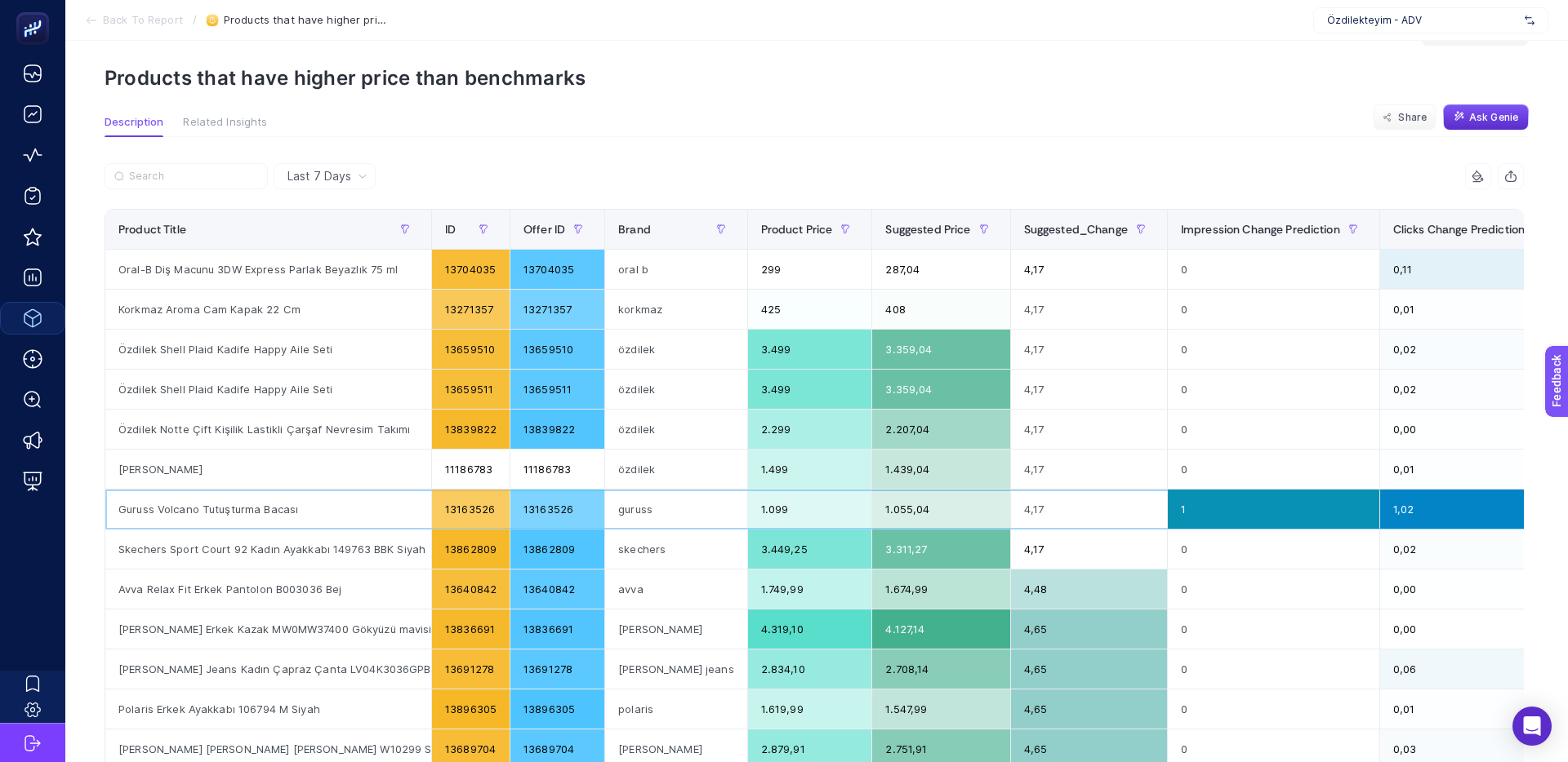
scroll to position [0, 0]
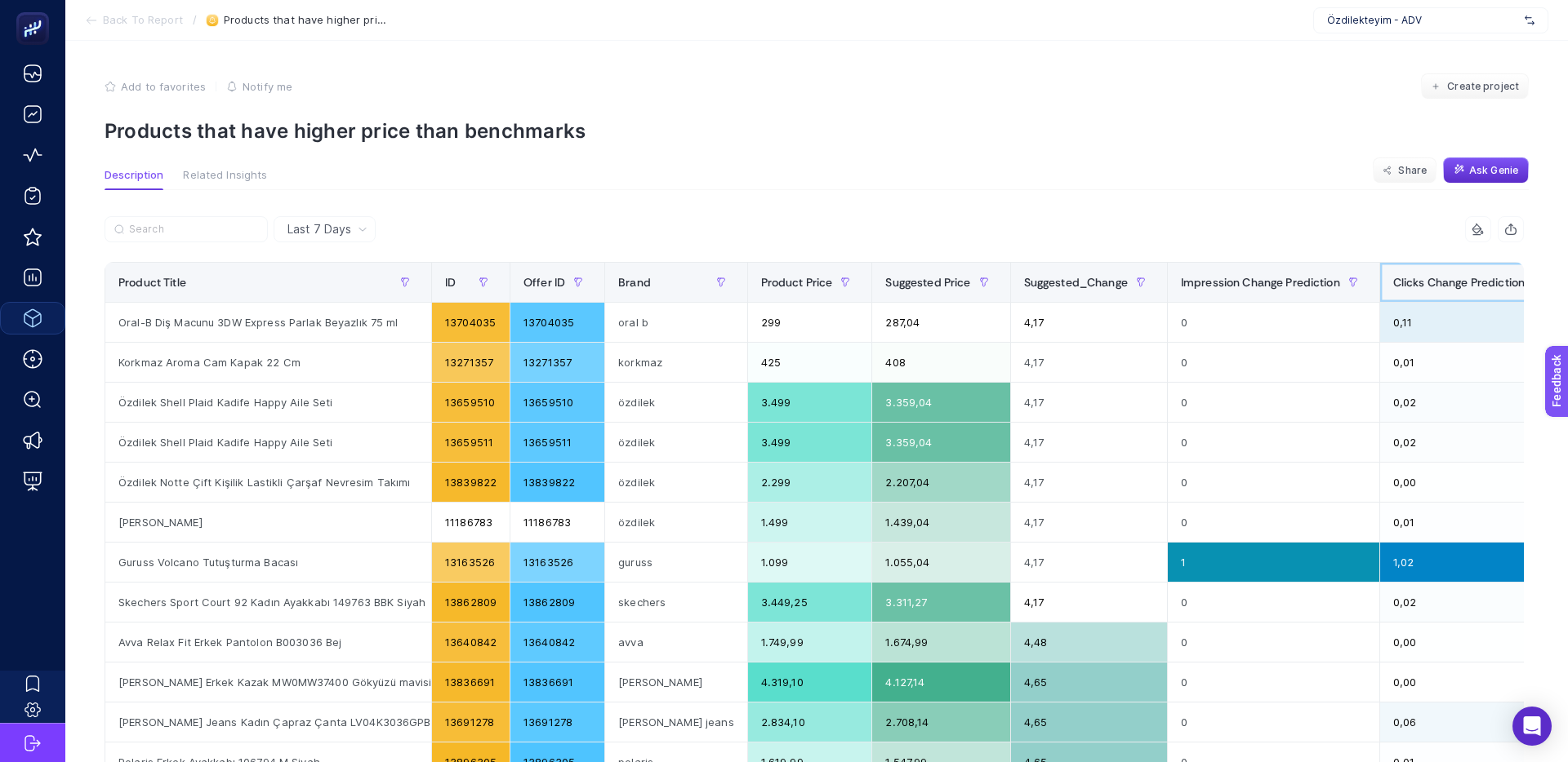
click at [1393, 272] on div "Clicks Change Prediction" at bounding box center [1471, 283] width 158 height 26
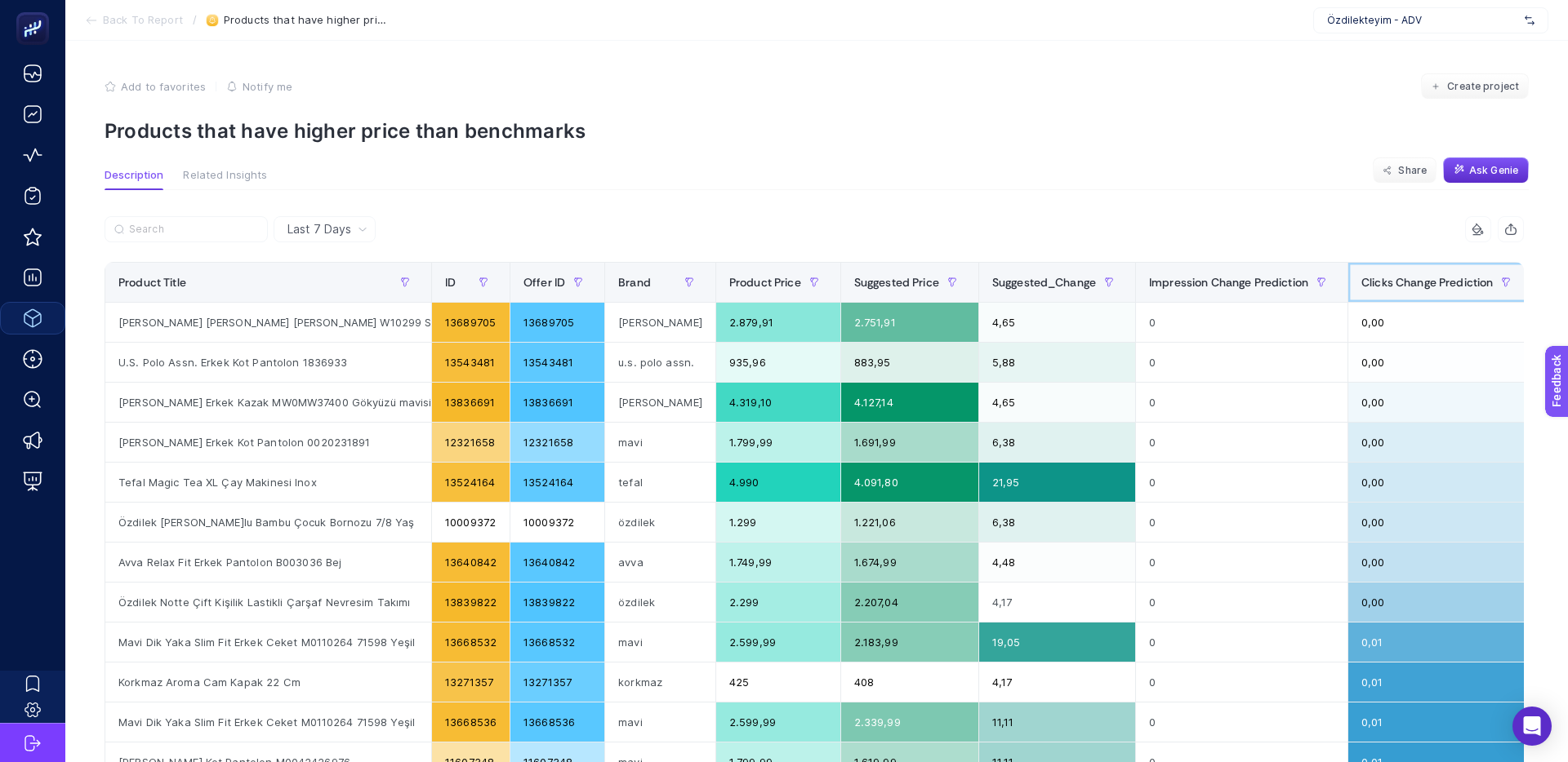
click at [1393, 282] on span "Clicks Change Prediction" at bounding box center [1426, 282] width 131 height 13
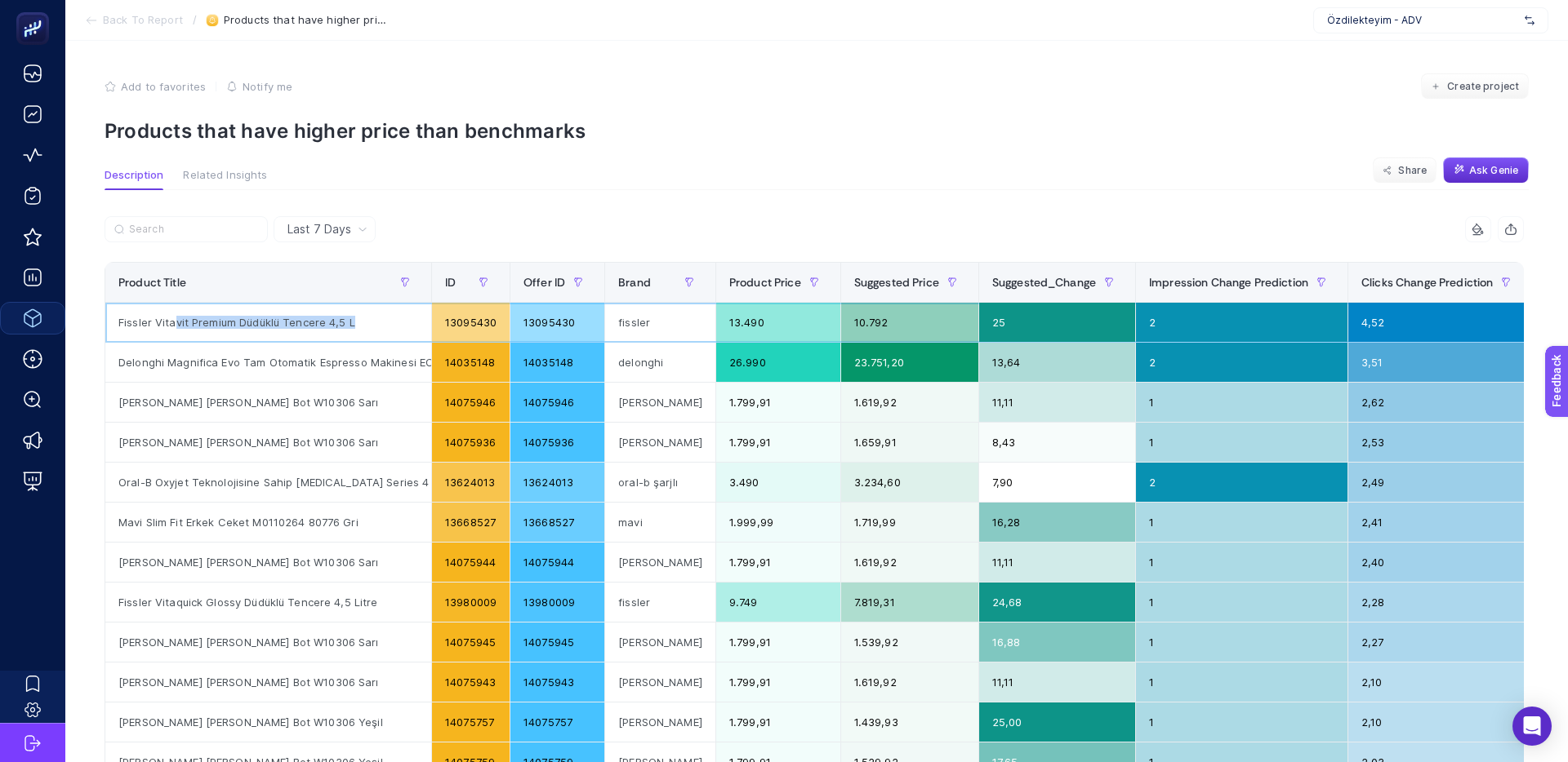
drag, startPoint x: 191, startPoint y: 325, endPoint x: 360, endPoint y: 324, distance: 169.0
click at [360, 324] on div "Fissler Vitavit Premium Düdüklü Tencere 4,5 L" at bounding box center [269, 322] width 326 height 39
drag, startPoint x: 570, startPoint y: 322, endPoint x: 597, endPoint y: 322, distance: 27.0
click at [597, 322] on div "13095430" at bounding box center [557, 322] width 94 height 39
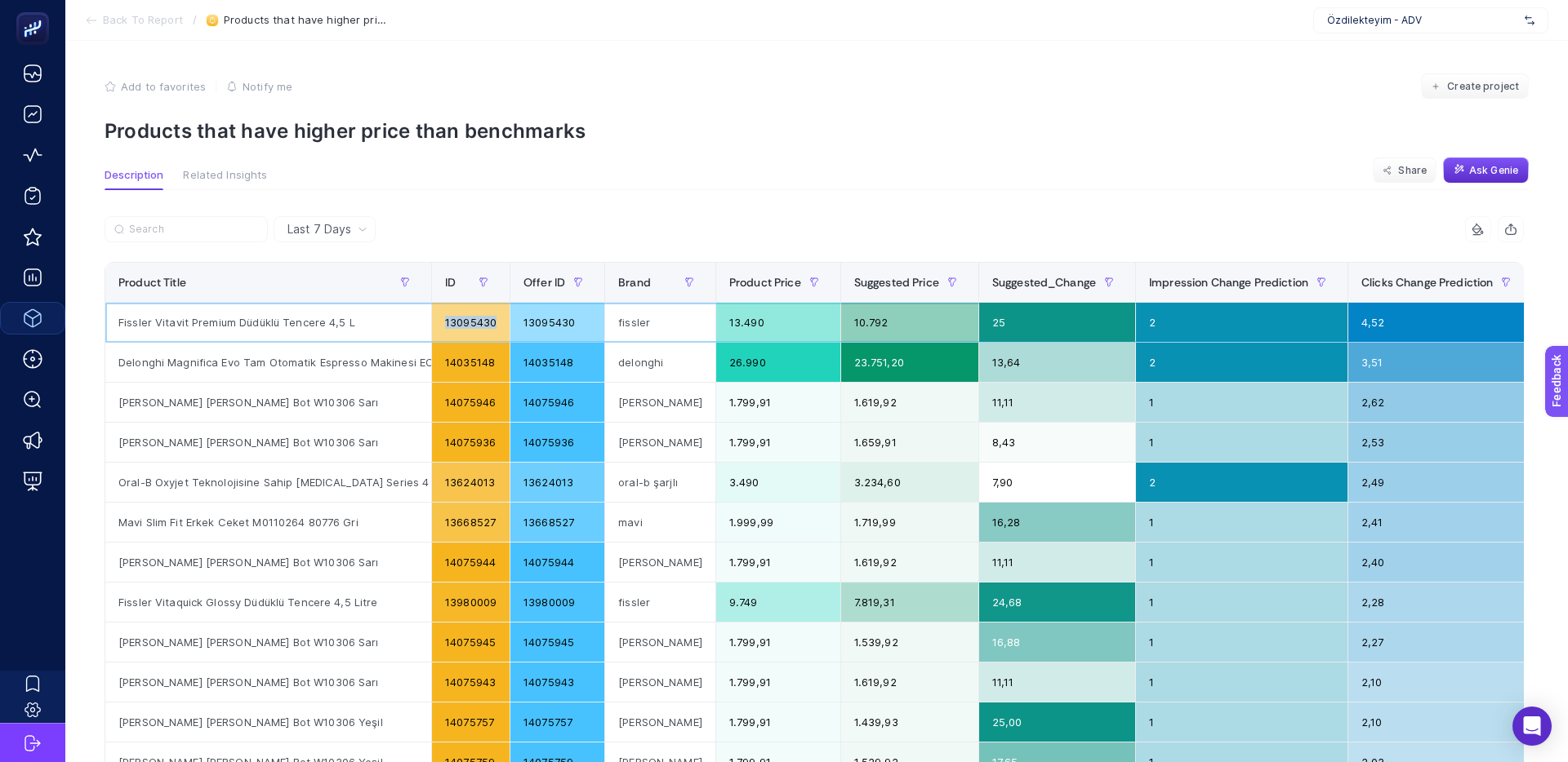
drag, startPoint x: 442, startPoint y: 319, endPoint x: 501, endPoint y: 322, distance: 59.1
click at [501, 322] on div "13095430" at bounding box center [471, 322] width 78 height 39
click at [549, 327] on div "13095430" at bounding box center [557, 322] width 94 height 39
click at [1471, 174] on span "Ask Genie" at bounding box center [1494, 170] width 49 height 13
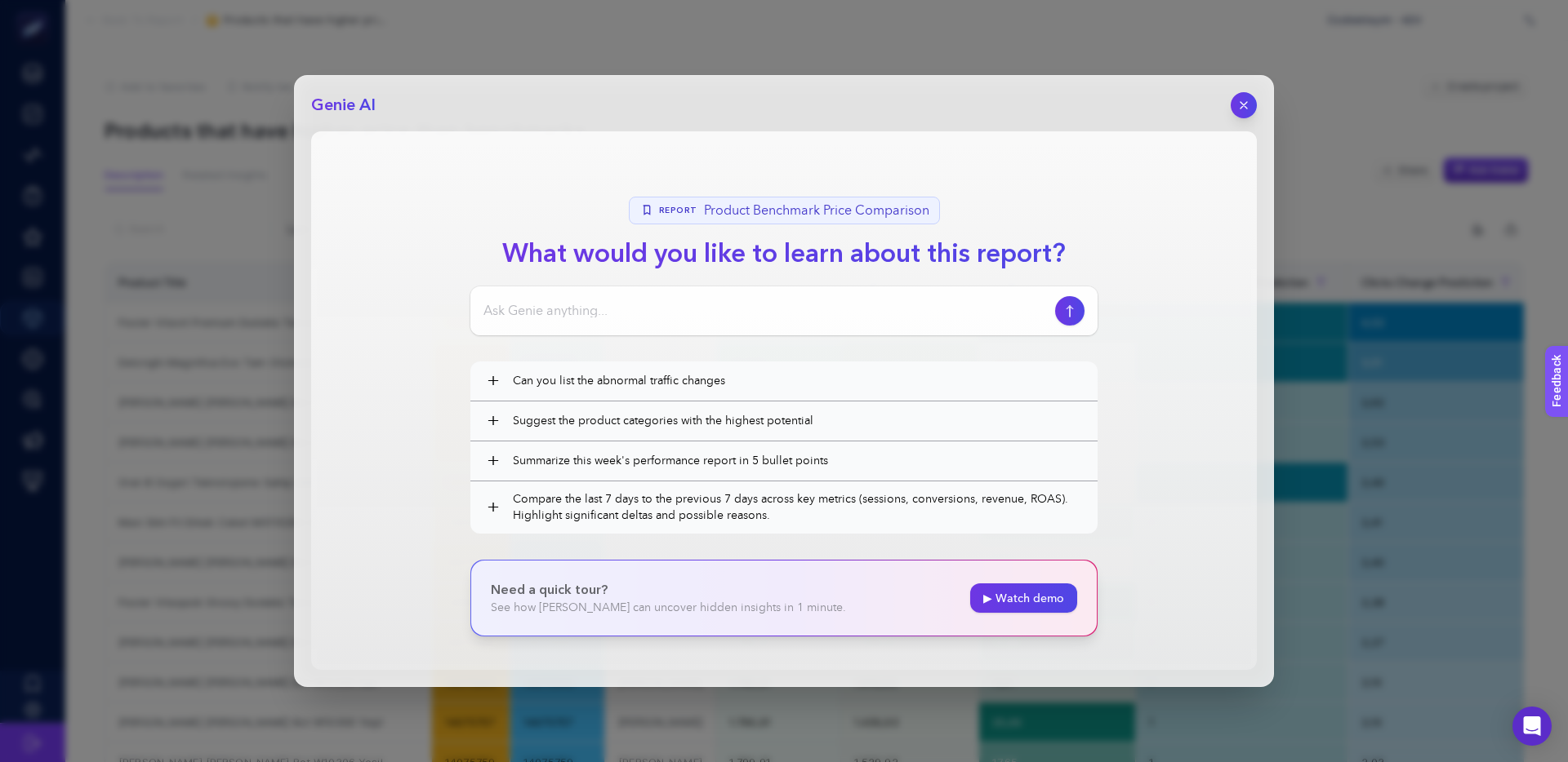
click at [656, 311] on input at bounding box center [765, 311] width 565 height 19
type input "offered ID sütunu nedir?"
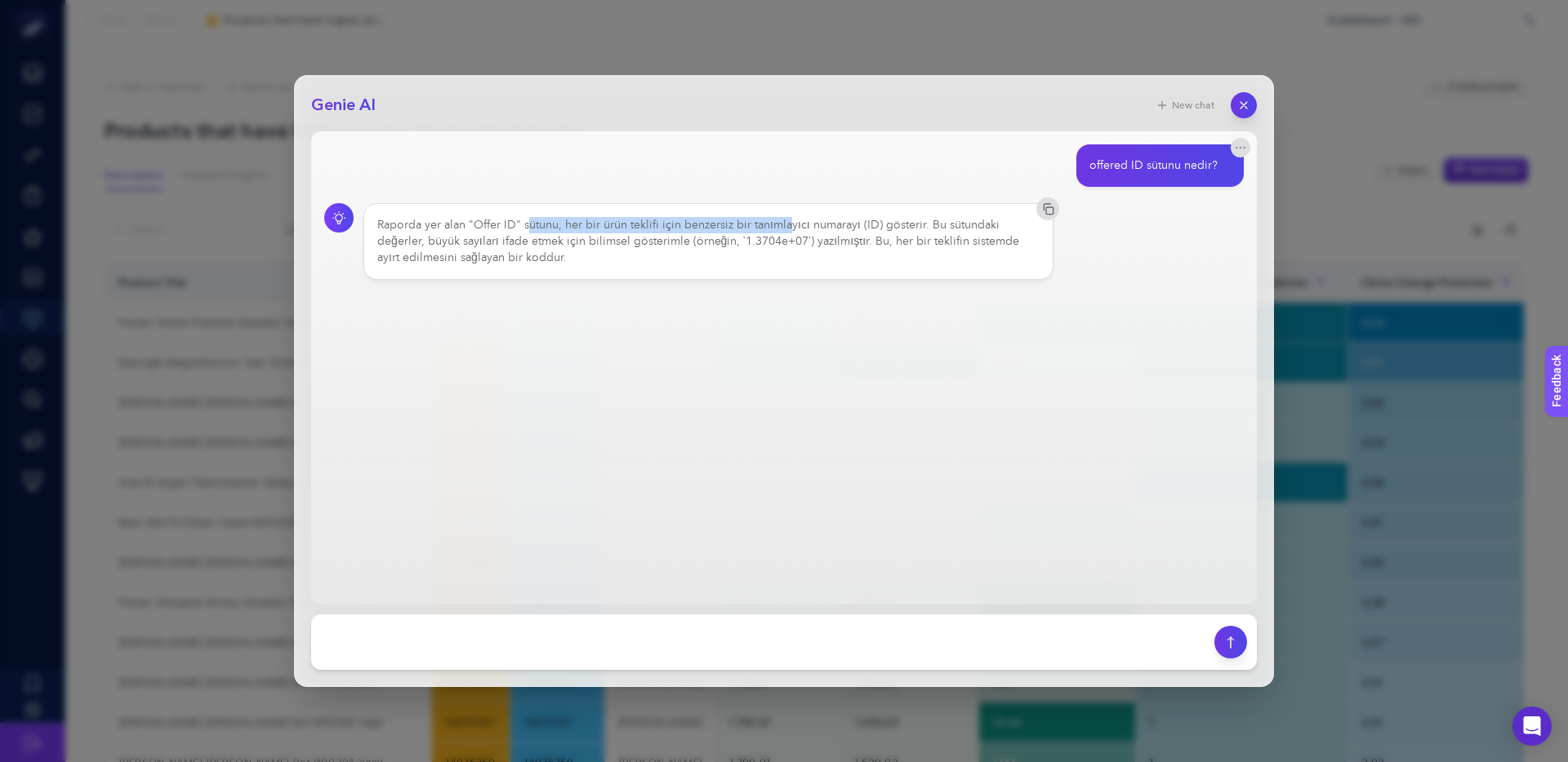
drag, startPoint x: 660, startPoint y: 230, endPoint x: 785, endPoint y: 231, distance: 125.0
click at [784, 231] on div "Raporda yer alan "Offer ID" sütunu, her bir ürün teklifi için benzersiz bir tan…" at bounding box center [708, 241] width 662 height 49
click at [785, 231] on div "Raporda yer alan "Offer ID" sütunu, her bir ürün teklifi için benzersiz bir tan…" at bounding box center [708, 241] width 662 height 49
drag, startPoint x: 861, startPoint y: 231, endPoint x: 776, endPoint y: 229, distance: 85.0
click at [791, 228] on div "Raporda yer alan "Offer ID" sütunu, her bir ürün teklifi için benzersiz bir tan…" at bounding box center [708, 241] width 662 height 49
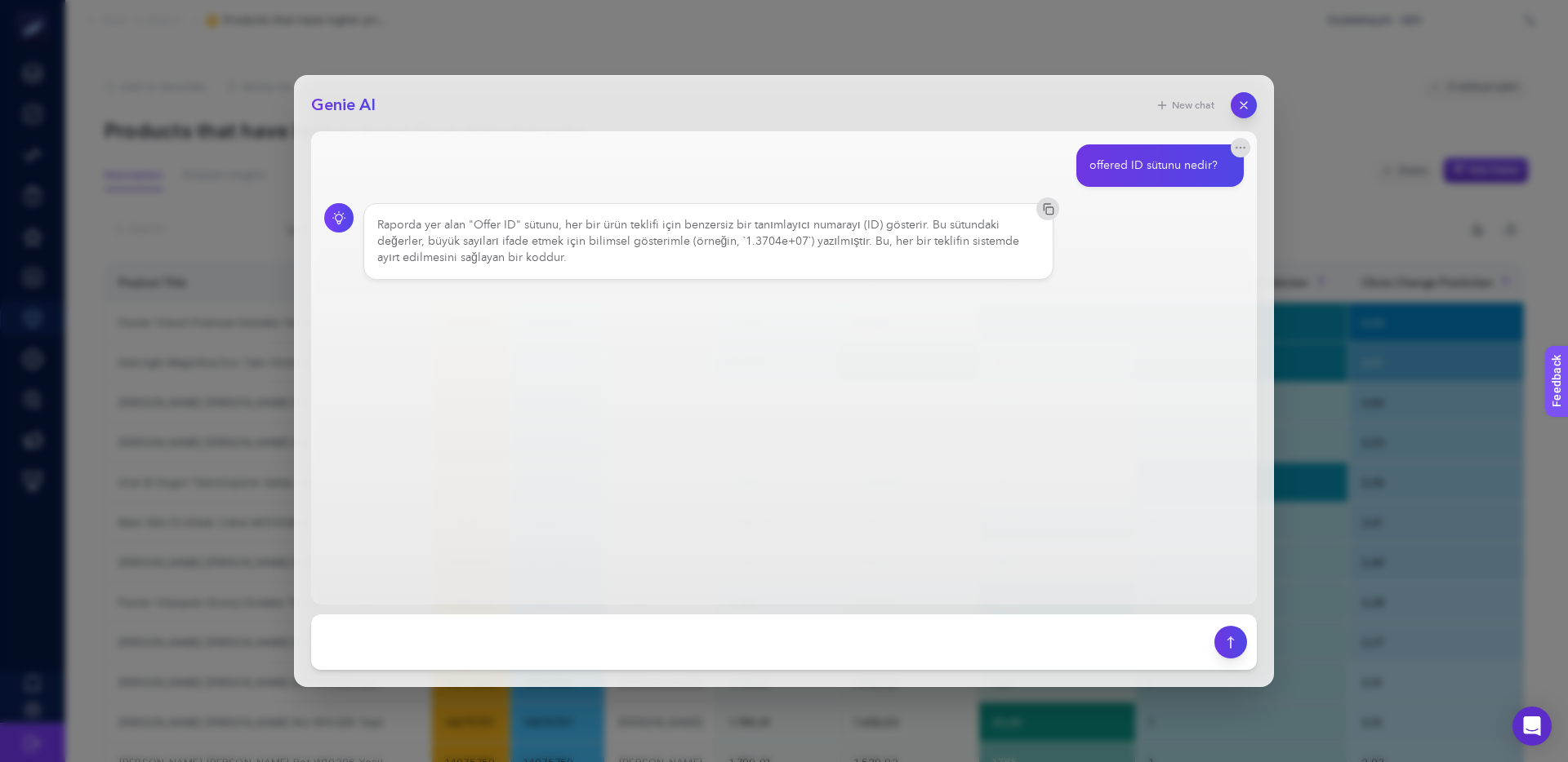
drag, startPoint x: 774, startPoint y: 229, endPoint x: 938, endPoint y: 227, distance: 164.0
click at [774, 229] on div "Raporda yer alan "Offer ID" sütunu, her bir ürün teklifi için benzersiz bir tan…" at bounding box center [708, 241] width 662 height 49
drag, startPoint x: 894, startPoint y: 227, endPoint x: 859, endPoint y: 227, distance: 35.0
click at [868, 227] on div "Raporda yer alan "Offer ID" sütunu, her bir ürün teklifi için benzersiz bir tan…" at bounding box center [708, 241] width 662 height 49
click at [859, 227] on div "Raporda yer alan "Offer ID" sütunu, her bir ürün teklifi için benzersiz bir tan…" at bounding box center [708, 241] width 662 height 49
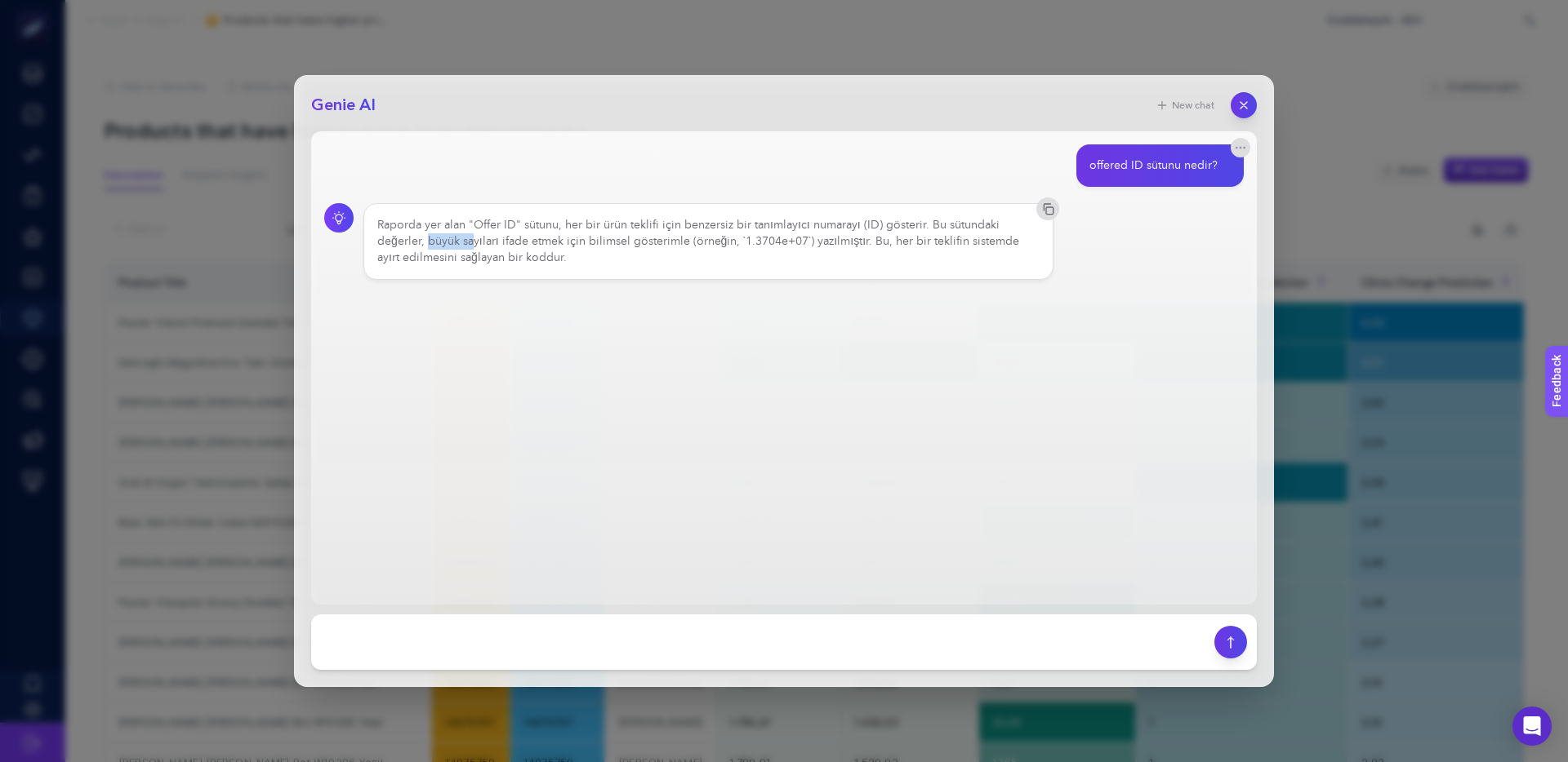
drag, startPoint x: 436, startPoint y: 240, endPoint x: 571, endPoint y: 241, distance: 135.0
click at [561, 241] on div "Raporda yer alan "Offer ID" sütunu, her bir ürün teklifi için benzersiz bir tan…" at bounding box center [708, 241] width 662 height 49
click at [571, 241] on div "Raporda yer alan "Offer ID" sütunu, her bir ürün teklifi için benzersiz bir tan…" at bounding box center [708, 241] width 662 height 49
click at [516, 239] on div "Raporda yer alan "Offer ID" sütunu, her bir ürün teklifi için benzersiz bir tan…" at bounding box center [708, 241] width 662 height 49
drag, startPoint x: 491, startPoint y: 240, endPoint x: 592, endPoint y: 240, distance: 101.0
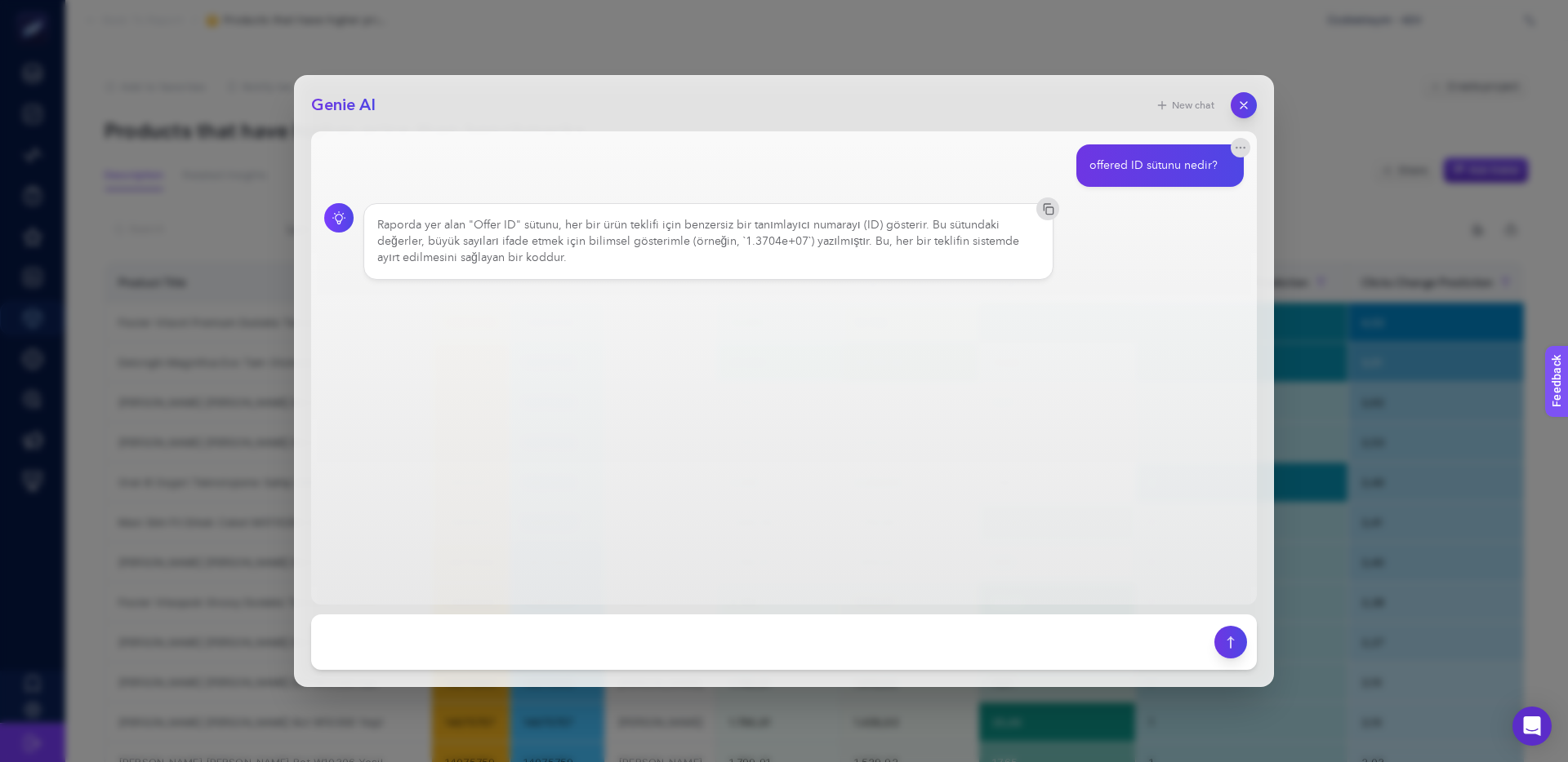
click at [494, 240] on div "Raporda yer alan "Offer ID" sütunu, her bir ürün teklifi için benzersiz bir tan…" at bounding box center [708, 241] width 662 height 49
drag, startPoint x: 627, startPoint y: 240, endPoint x: 576, endPoint y: 240, distance: 51.0
click at [591, 240] on div "Raporda yer alan "Offer ID" sütunu, her bir ürün teklifi için benzersiz bir tan…" at bounding box center [708, 241] width 662 height 49
drag, startPoint x: 576, startPoint y: 240, endPoint x: 691, endPoint y: 241, distance: 115.0
click at [576, 240] on div "Raporda yer alan "Offer ID" sütunu, her bir ürün teklifi için benzersiz bir tan…" at bounding box center [708, 241] width 662 height 49
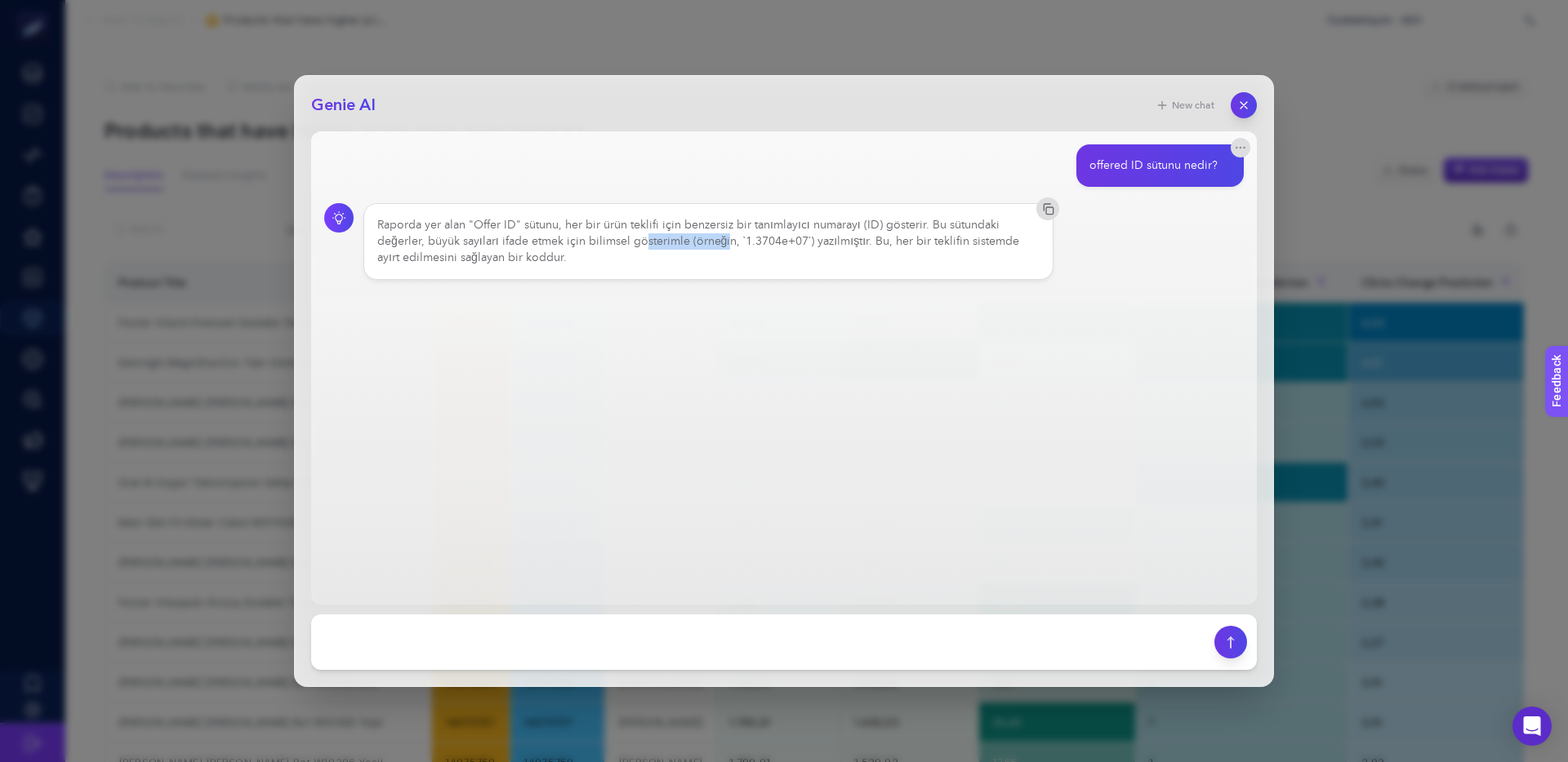
drag, startPoint x: 682, startPoint y: 240, endPoint x: 624, endPoint y: 240, distance: 58.0
click at [643, 240] on div "Raporda yer alan "Offer ID" sütunu, her bir ürün teklifi için benzersiz bir tan…" at bounding box center [708, 241] width 662 height 49
drag, startPoint x: 624, startPoint y: 240, endPoint x: 792, endPoint y: 239, distance: 168.0
click at [625, 240] on div "Raporda yer alan "Offer ID" sütunu, her bir ürün teklifi için benzersiz bir tan…" at bounding box center [708, 241] width 662 height 49
drag, startPoint x: 772, startPoint y: 238, endPoint x: 694, endPoint y: 238, distance: 78.0
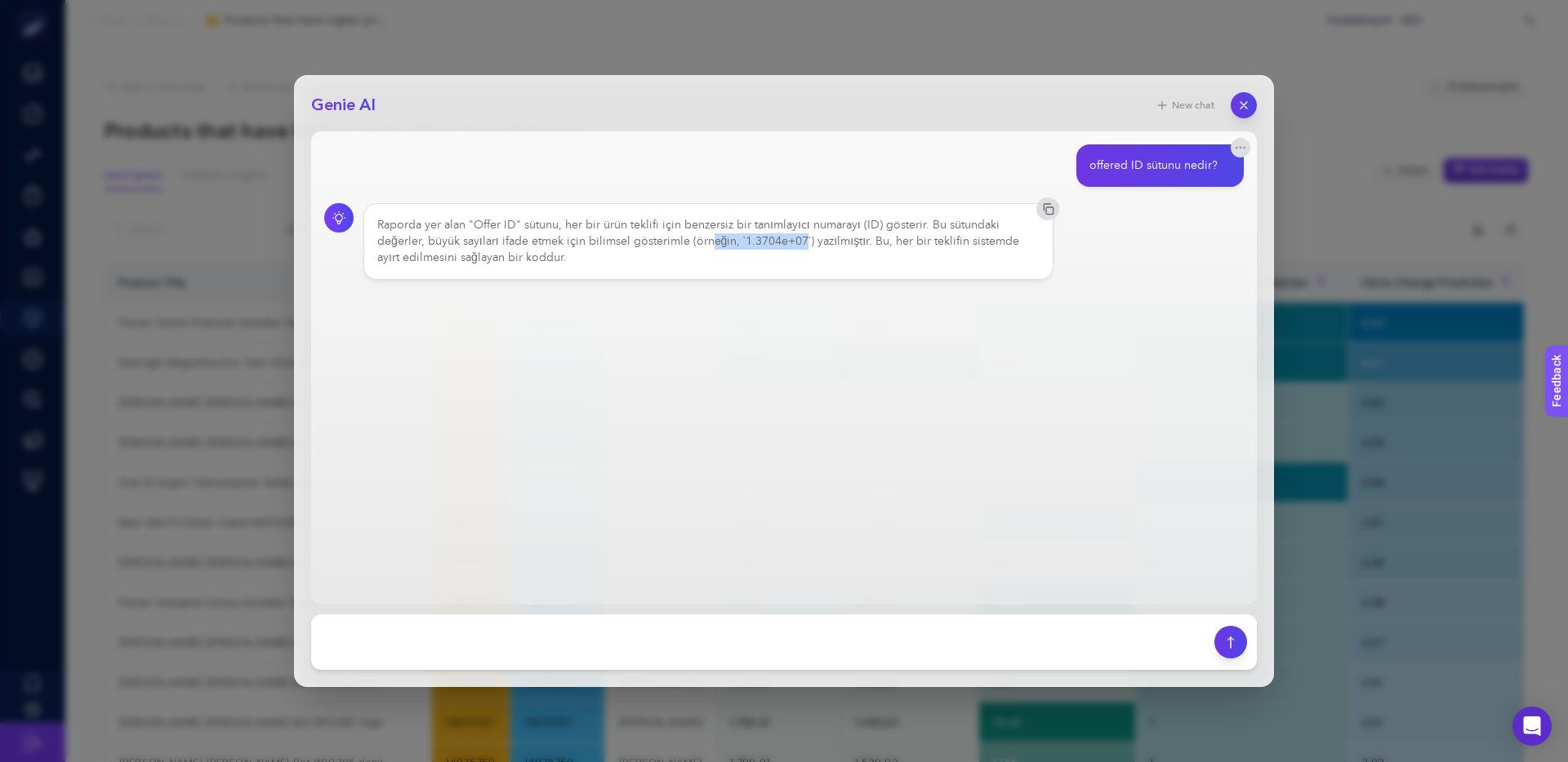
click at [706, 238] on div "Raporda yer alan "Offer ID" sütunu, her bir ürün teklifi için benzersiz bir tan…" at bounding box center [708, 241] width 662 height 49
click at [694, 238] on div "Raporda yer alan "Offer ID" sütunu, her bir ürün teklifi için benzersiz bir tan…" at bounding box center [708, 241] width 662 height 49
click at [793, 240] on div "Raporda yer alan "Offer ID" sütunu, her bir ürün teklifi için benzersiz bir tan…" at bounding box center [708, 241] width 662 height 49
click at [789, 240] on div "Raporda yer alan "Offer ID" sütunu, her bir ürün teklifi için benzersiz bir tan…" at bounding box center [708, 241] width 662 height 49
drag, startPoint x: 406, startPoint y: 259, endPoint x: 531, endPoint y: 258, distance: 125.0
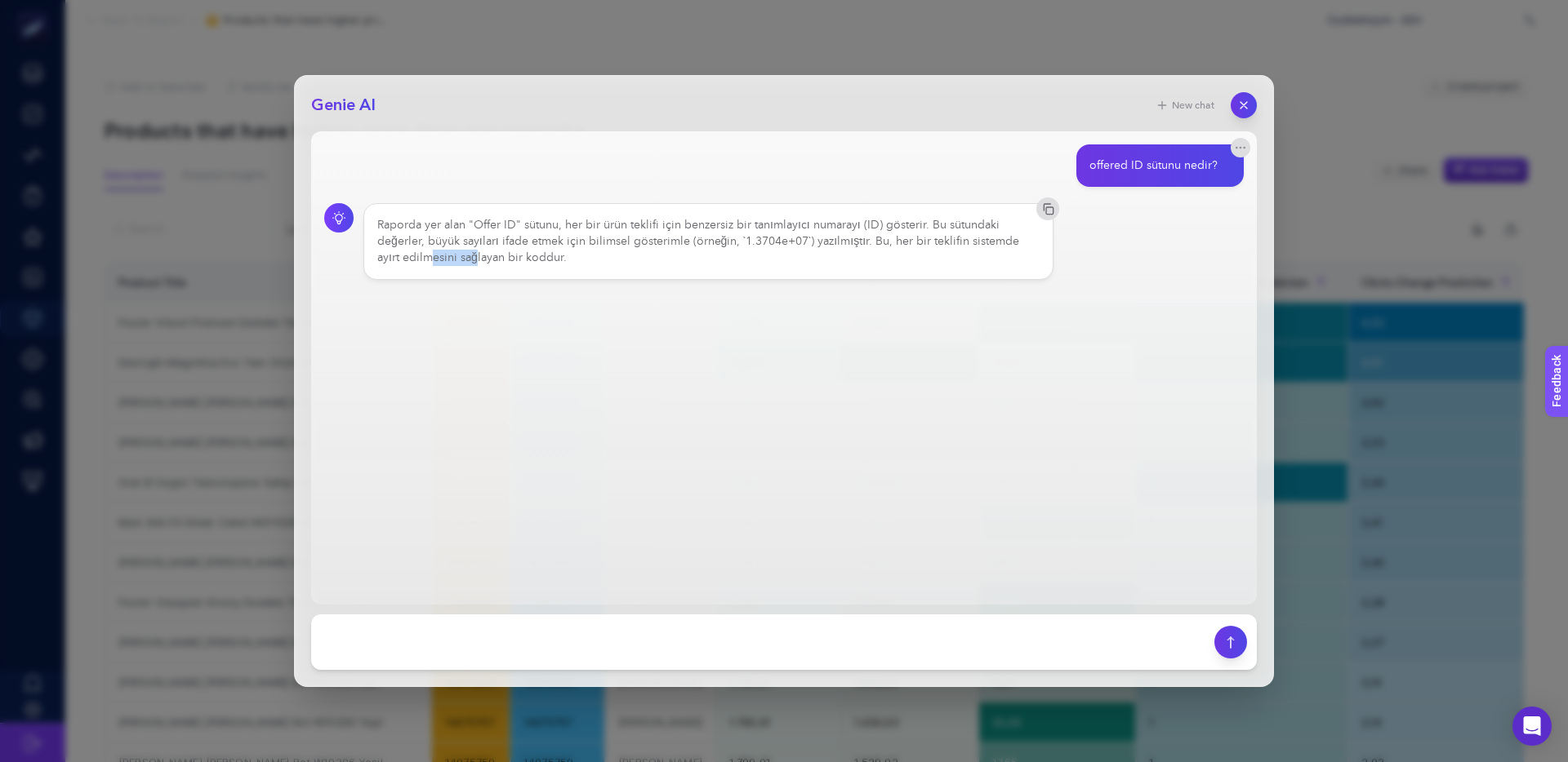
click at [485, 258] on div "Raporda yer alan "Offer ID" sütunu, her bir ürün teklifi için benzersiz bir tan…" at bounding box center [708, 241] width 662 height 49
click at [532, 258] on div "Raporda yer alan "Offer ID" sütunu, her bir ürün teklifi için benzersiz bir tan…" at bounding box center [708, 241] width 662 height 49
drag, startPoint x: 534, startPoint y: 257, endPoint x: 450, endPoint y: 256, distance: 84.0
click at [459, 257] on div "Raporda yer alan "Offer ID" sütunu, her bir ürün teklifi için benzersiz bir tan…" at bounding box center [708, 241] width 662 height 49
click at [448, 256] on div "Raporda yer alan "Offer ID" sütunu, her bir ürün teklifi için benzersiz bir tan…" at bounding box center [708, 241] width 662 height 49
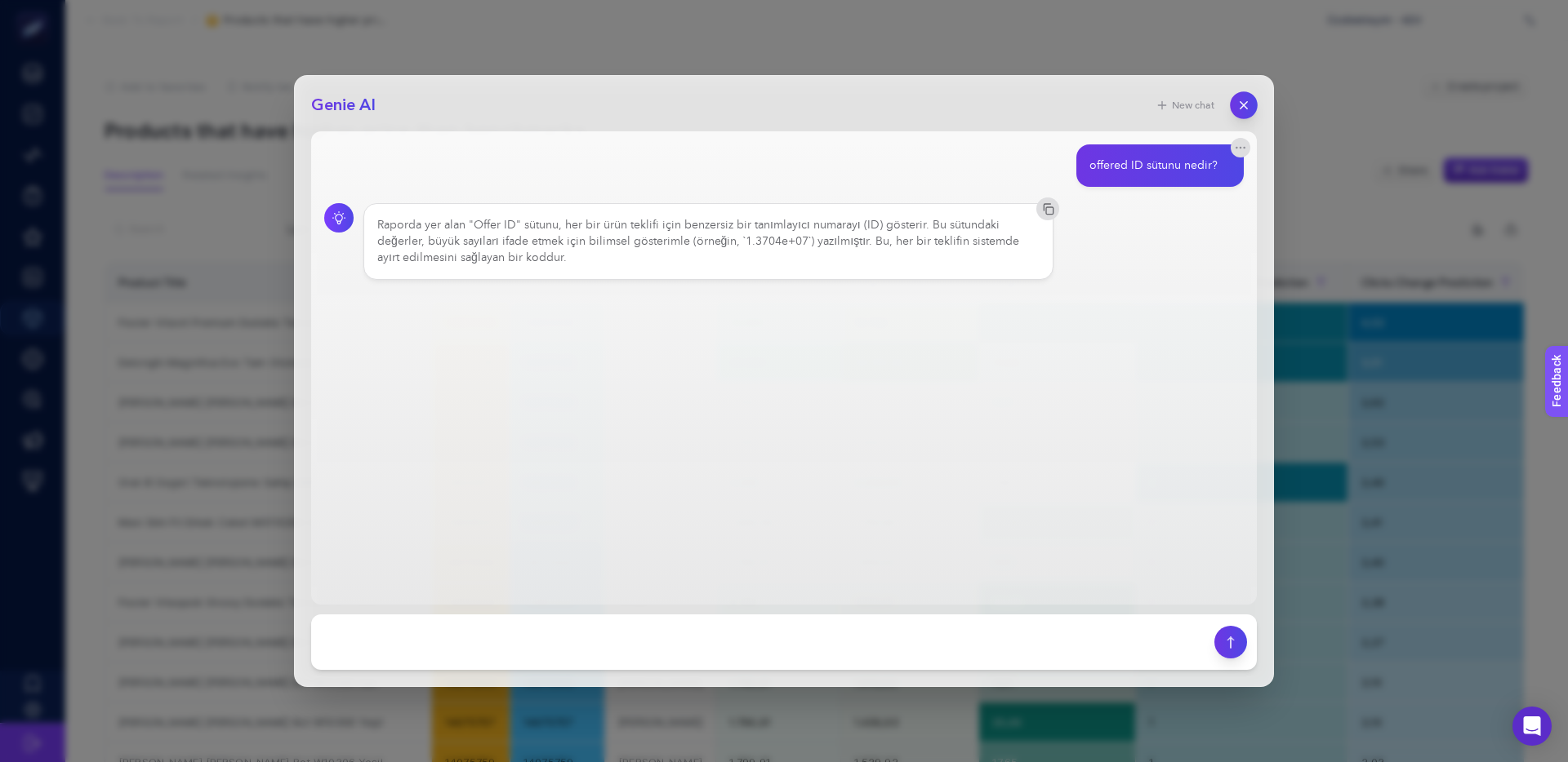
click at [1251, 110] on button "button" at bounding box center [1243, 105] width 27 height 27
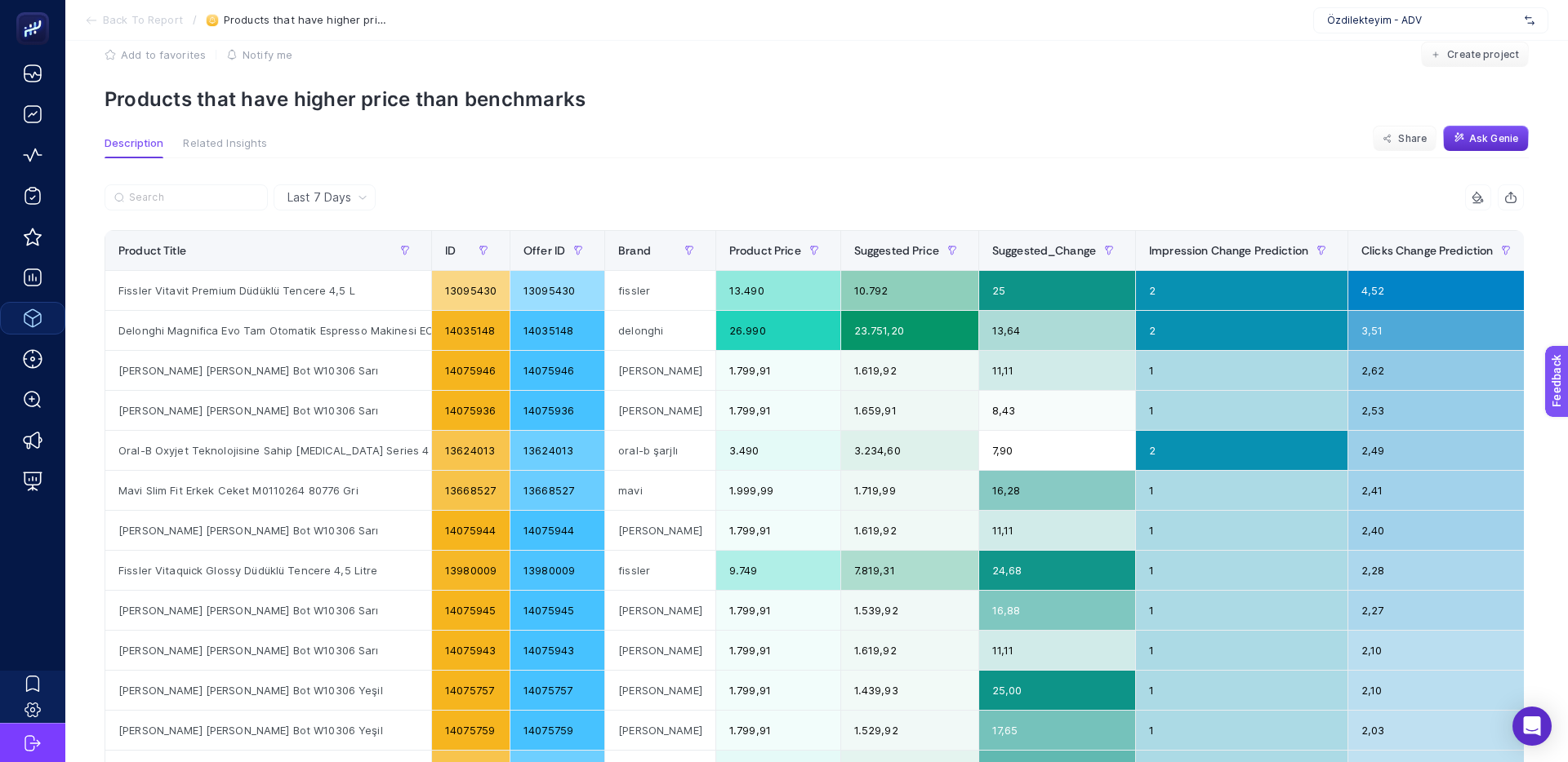
scroll to position [37, 0]
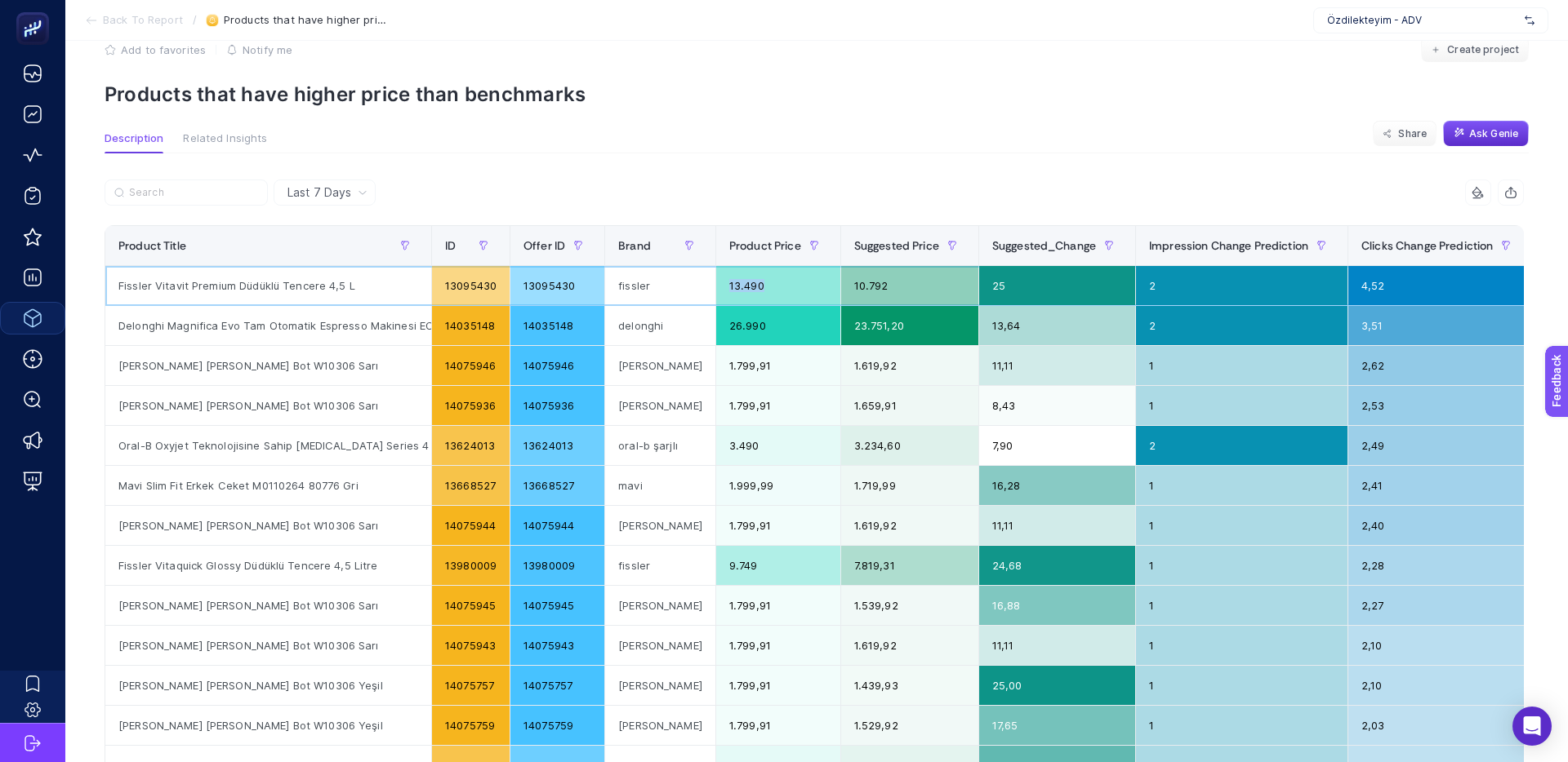
drag, startPoint x: 739, startPoint y: 289, endPoint x: 695, endPoint y: 288, distance: 44.0
click at [716, 288] on div "13.490" at bounding box center [777, 285] width 124 height 39
click at [716, 287] on div "13.490" at bounding box center [777, 285] width 124 height 39
drag, startPoint x: 127, startPoint y: 288, endPoint x: 360, endPoint y: 287, distance: 233.0
click at [359, 287] on div "Fissler Vitavit Premium Düdüklü Tencere 4,5 L" at bounding box center [269, 285] width 326 height 39
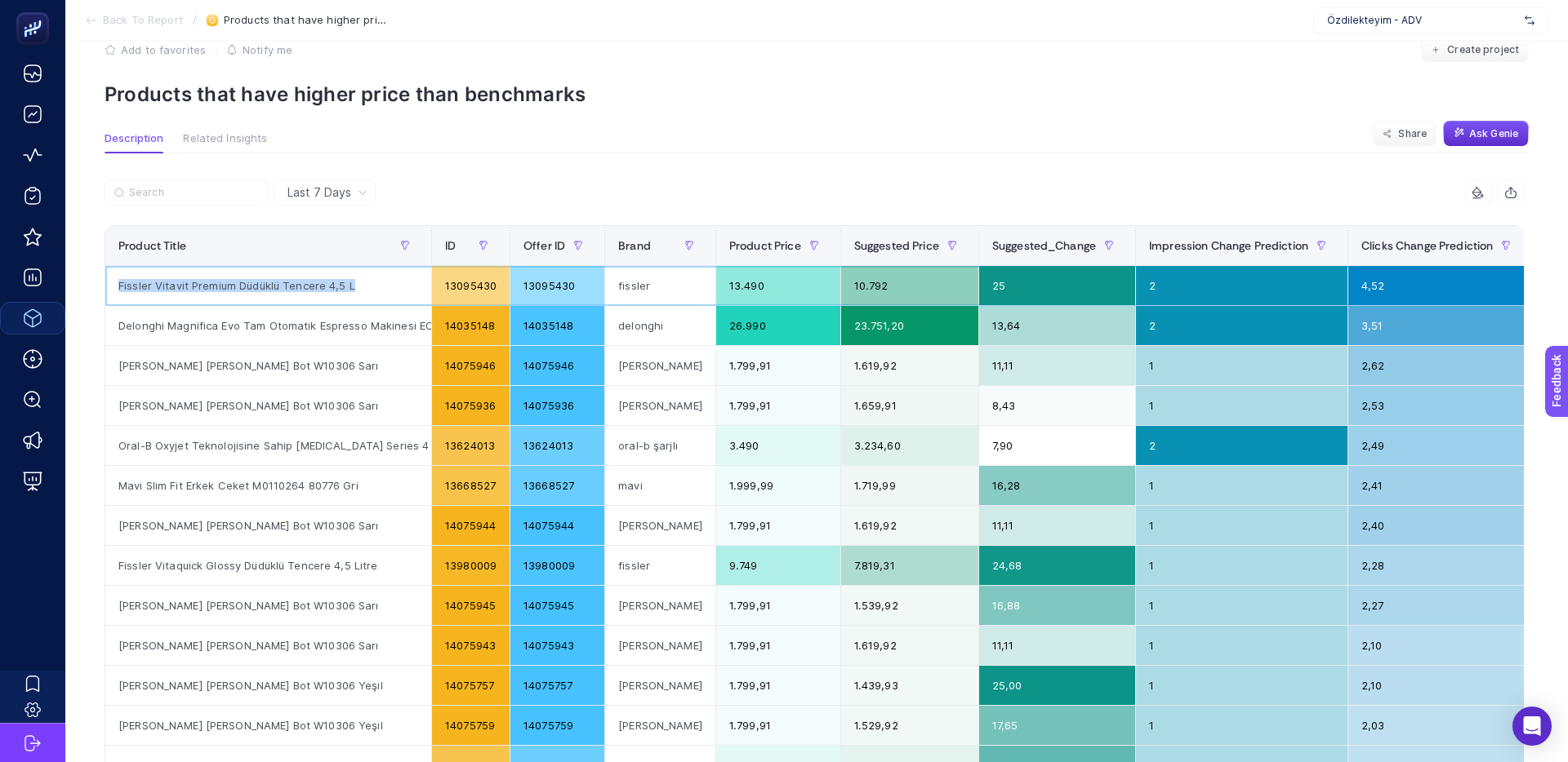
copy div "Fissler Vitavit Premium Düdüklü Tencere 4,5 L"
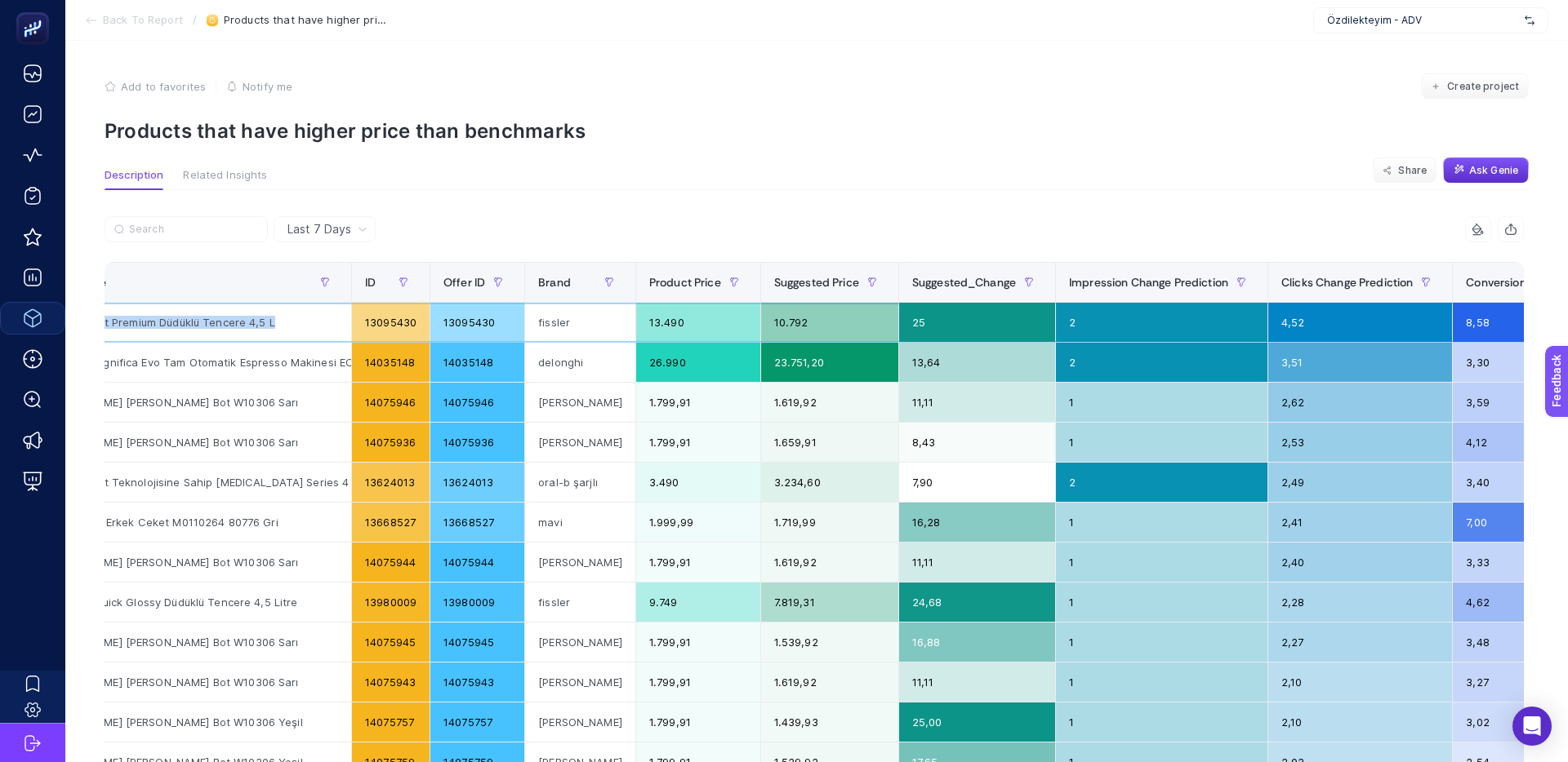
scroll to position [0, 58]
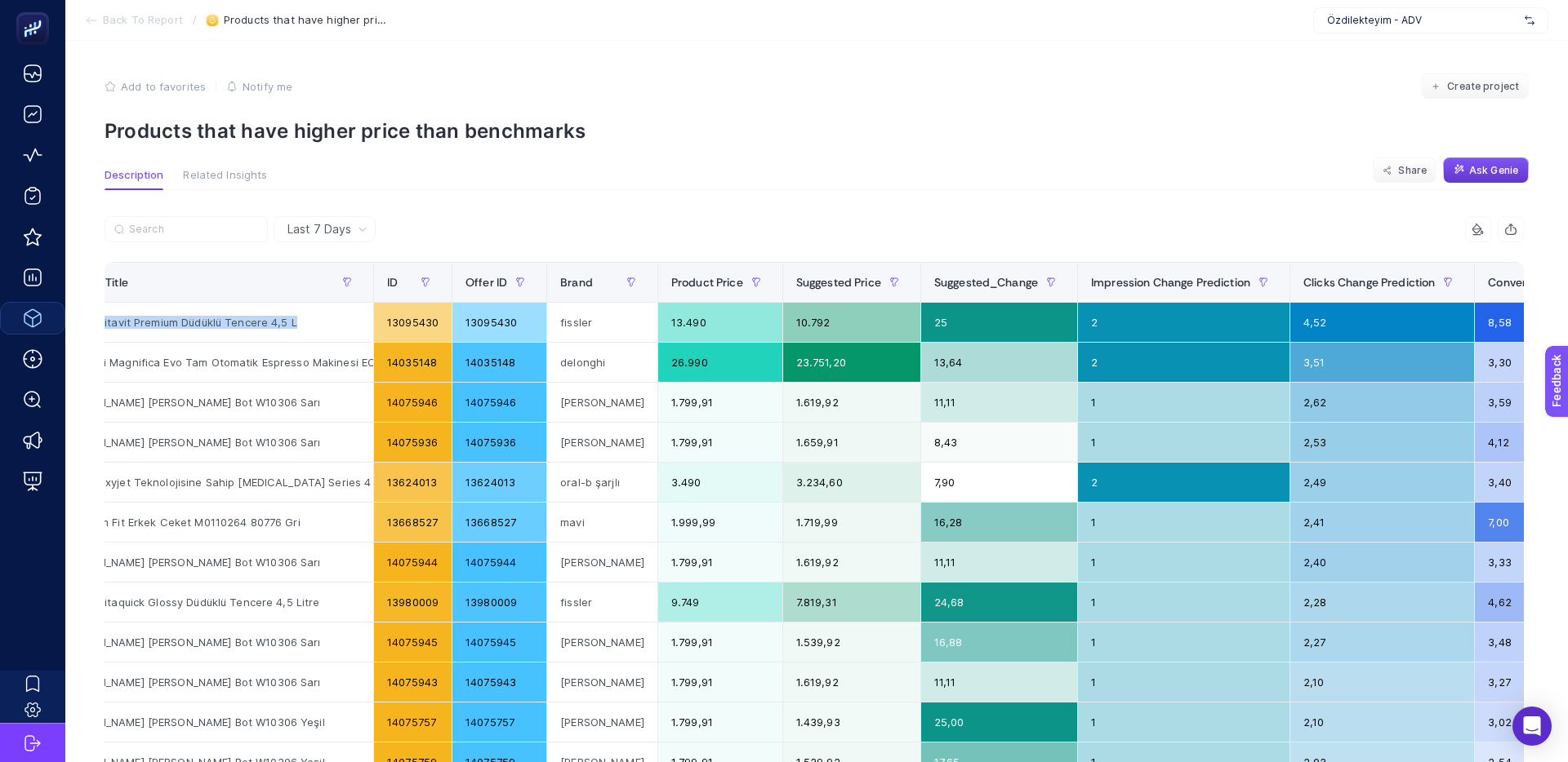
click at [1448, 167] on button "Ask Genie" at bounding box center [1485, 171] width 85 height 26
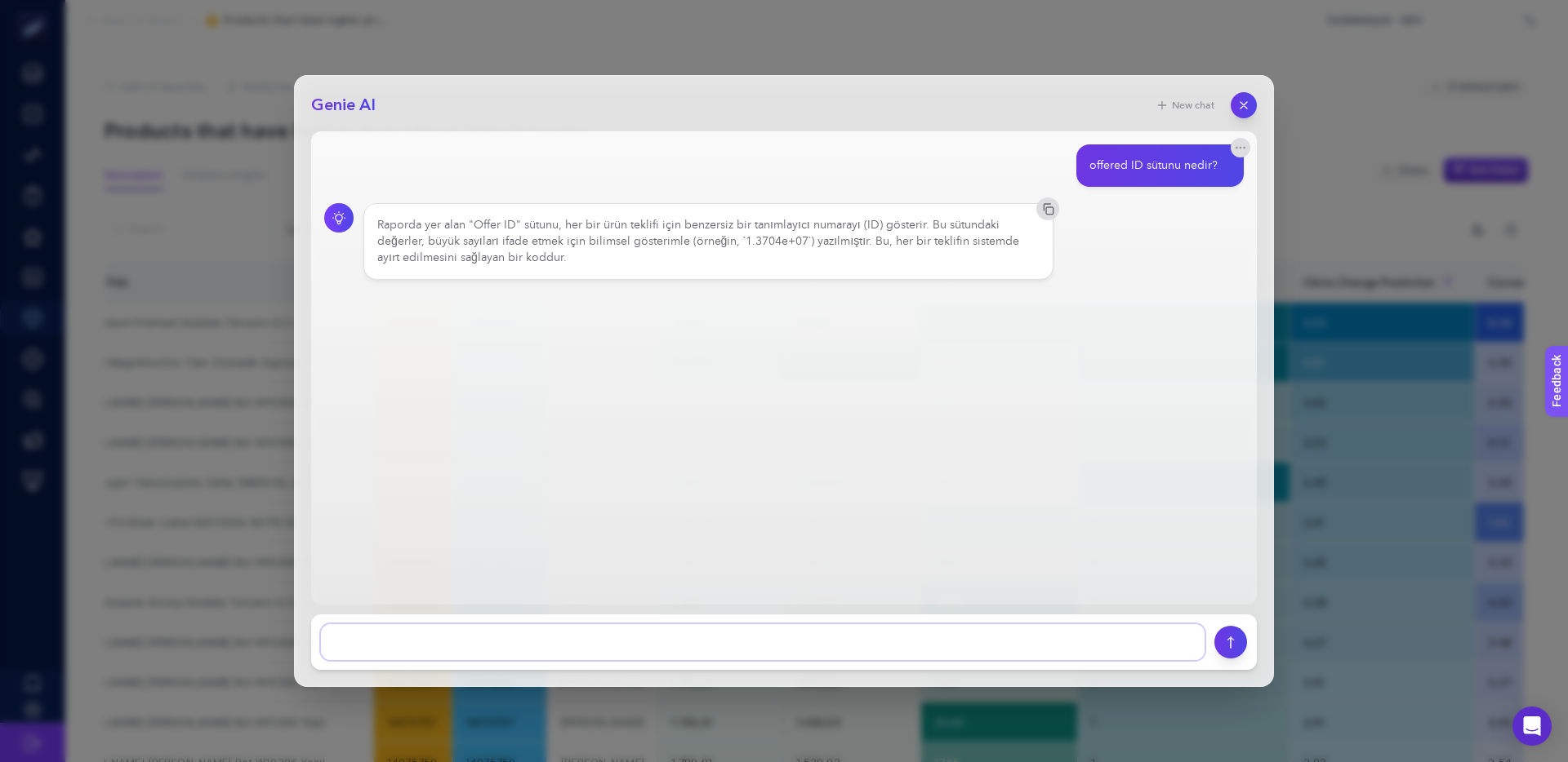
click at [405, 632] on textarea at bounding box center [762, 642] width 883 height 36
type textarea "Bana buradaki sütun başlıklarını tanıt"
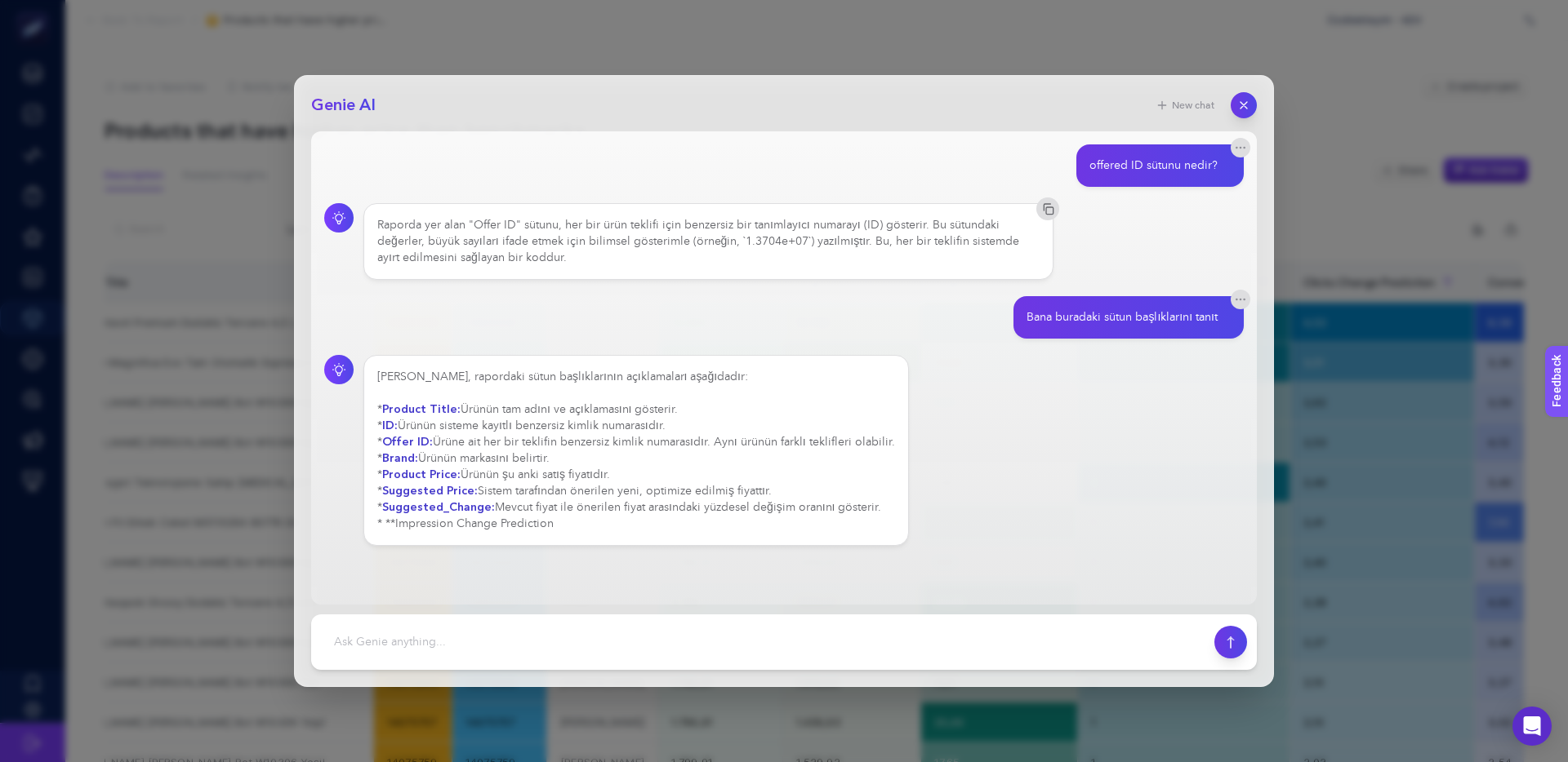
drag, startPoint x: 531, startPoint y: 430, endPoint x: 631, endPoint y: 430, distance: 100.0
click at [628, 430] on div "[PERSON_NAME], rapordaki sütun başlıklarının açıklamaları aşağıdadır: * Product…" at bounding box center [635, 450] width 517 height 163
click at [631, 429] on div "[PERSON_NAME], rapordaki sütun başlıklarının açıklamaları aşağıdadır: * Product…" at bounding box center [635, 450] width 517 height 163
click at [620, 427] on div "[PERSON_NAME], rapordaki sütun başlıklarının açıklamaları aşağıdadır: * Product…" at bounding box center [635, 450] width 517 height 163
drag, startPoint x: 606, startPoint y: 427, endPoint x: 591, endPoint y: 433, distance: 16.2
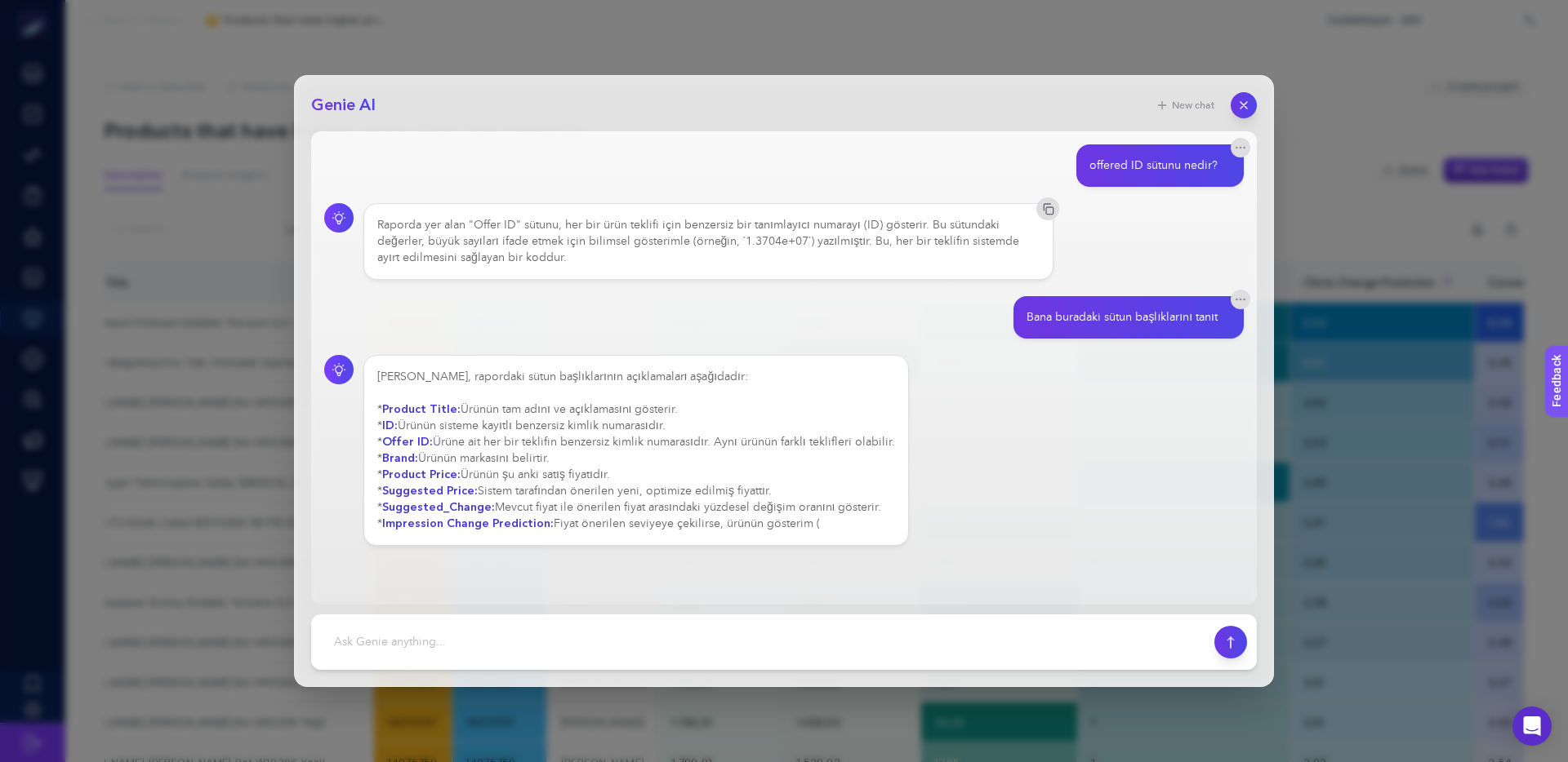
click at [606, 427] on div "[PERSON_NAME], rapordaki sütun başlıklarının açıklamaları aşağıdadır: * Product…" at bounding box center [635, 450] width 517 height 163
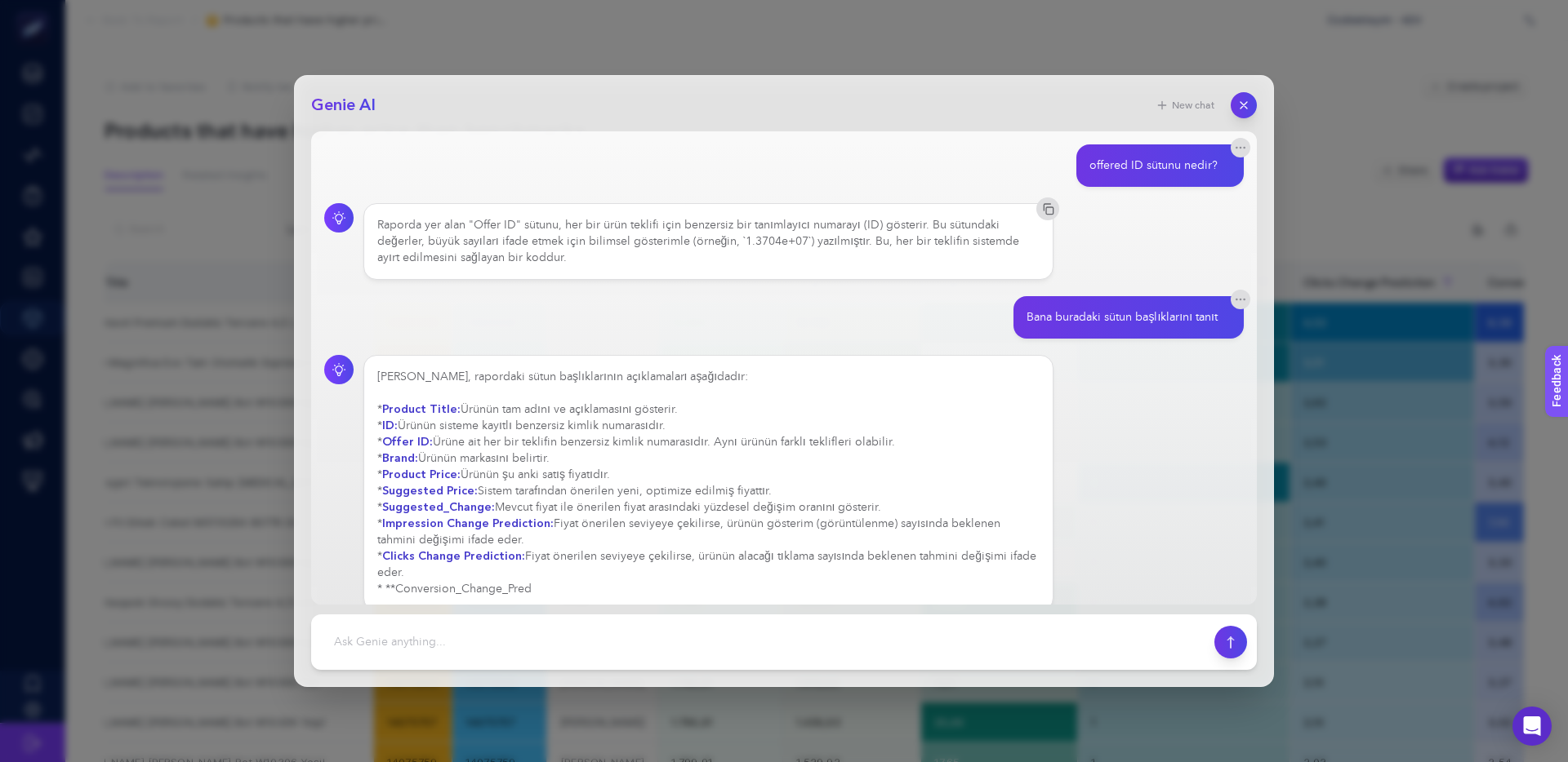
drag, startPoint x: 492, startPoint y: 446, endPoint x: 678, endPoint y: 445, distance: 186.0
click at [678, 445] on div "[PERSON_NAME], rapordaki sütun başlıklarının açıklamaları aşağıdadır: * Product…" at bounding box center [708, 483] width 662 height 228
click at [679, 444] on div "[PERSON_NAME], rapordaki sütun başlıklarının açıklamaları aşağıdadır: * Product…" at bounding box center [708, 483] width 662 height 228
drag, startPoint x: 723, startPoint y: 444, endPoint x: 834, endPoint y: 446, distance: 111.0
click at [829, 446] on div "[PERSON_NAME], rapordaki sütun başlıklarının açıklamaları aşağıdadır: * Product…" at bounding box center [708, 483] width 662 height 228
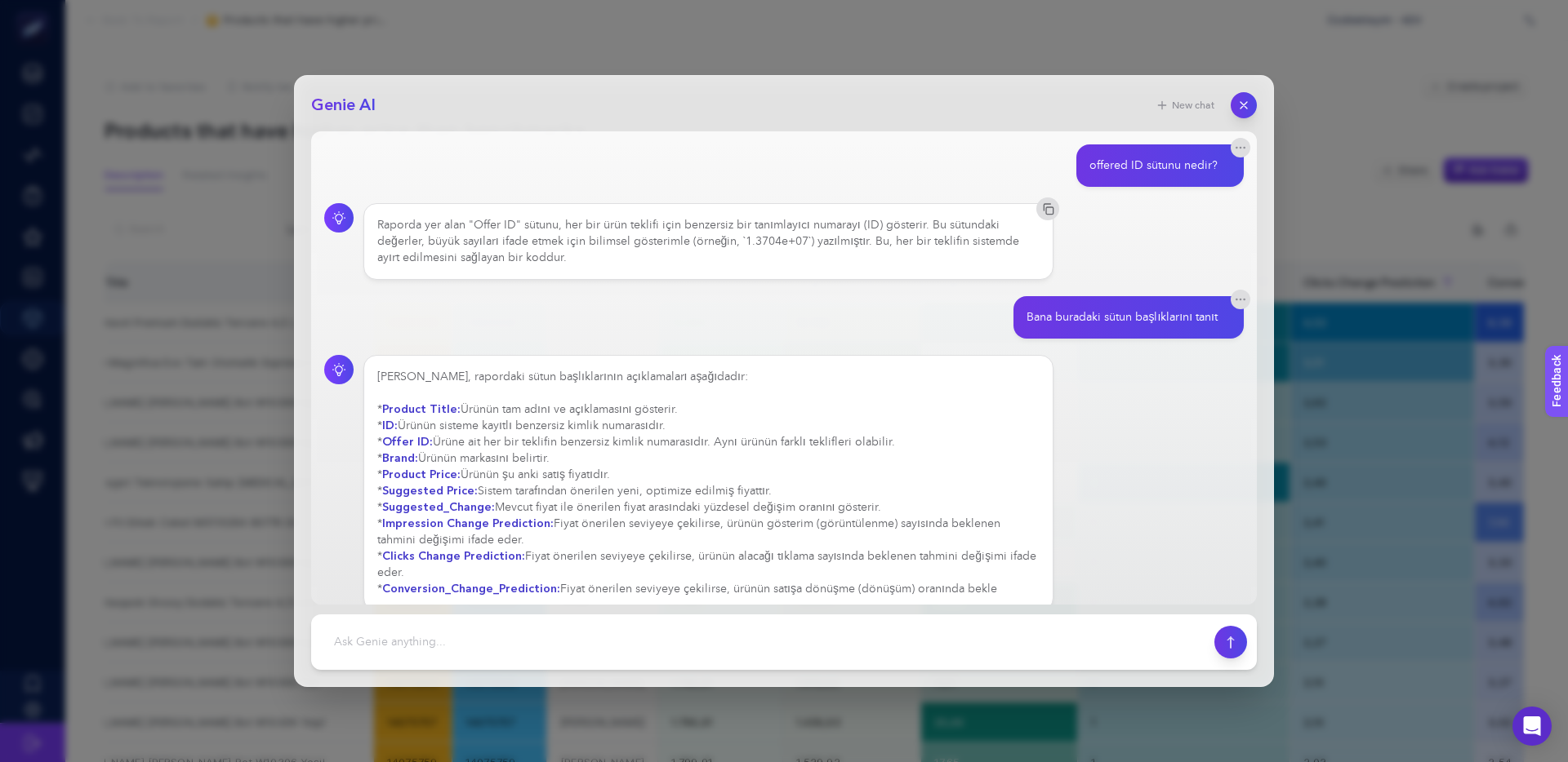
drag, startPoint x: 834, startPoint y: 446, endPoint x: 862, endPoint y: 445, distance: 28.0
click at [835, 446] on div "[PERSON_NAME], rapordaki sütun başlıklarının açıklamaları aşağıdadır: * Product…" at bounding box center [708, 483] width 662 height 228
click at [807, 440] on div "[PERSON_NAME], rapordaki sütun başlıklarının açıklamaları aşağıdadır: * Product…" at bounding box center [708, 499] width 662 height 261
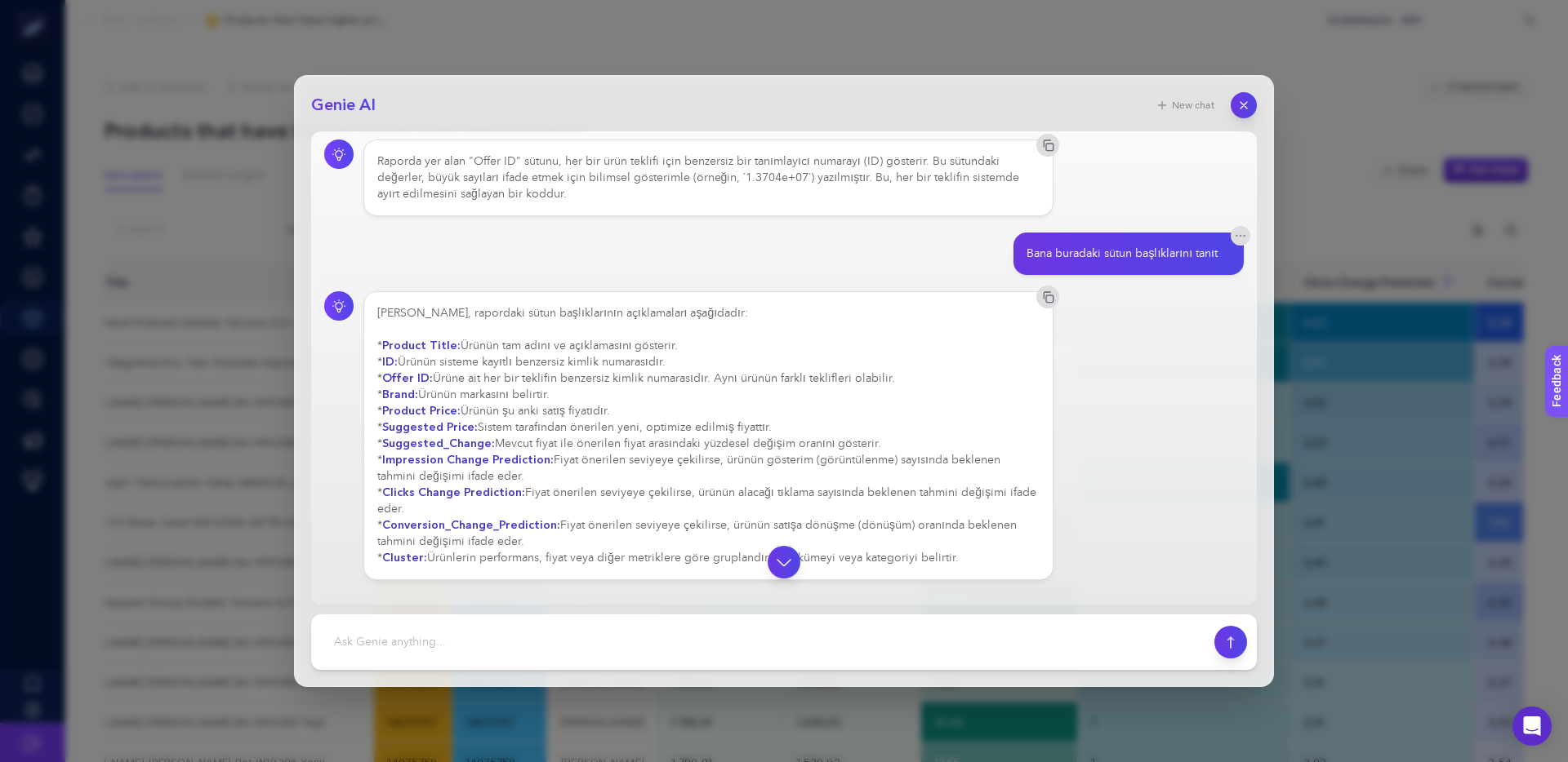
scroll to position [68, 0]
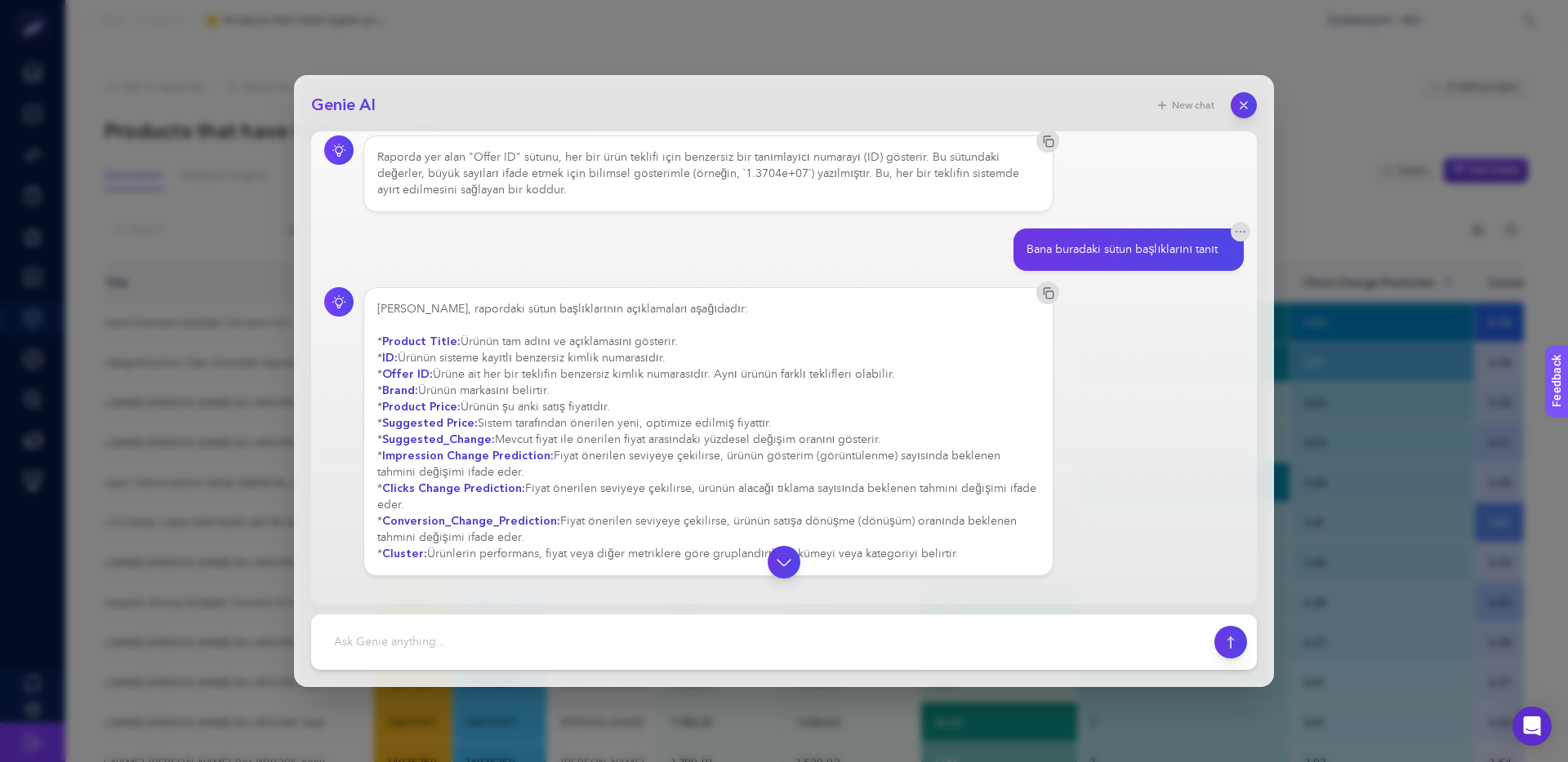
drag, startPoint x: 552, startPoint y: 457, endPoint x: 483, endPoint y: 475, distance: 71.3
click at [483, 475] on div "[PERSON_NAME], rapordaki sütun başlıklarının açıklamaları aşağıdadır: * Product…" at bounding box center [708, 432] width 662 height 261
drag, startPoint x: 479, startPoint y: 473, endPoint x: 551, endPoint y: 456, distance: 74.0
click at [551, 456] on div "[PERSON_NAME], rapordaki sütun başlıklarının açıklamaları aşağıdadır: * Product…" at bounding box center [708, 432] width 662 height 261
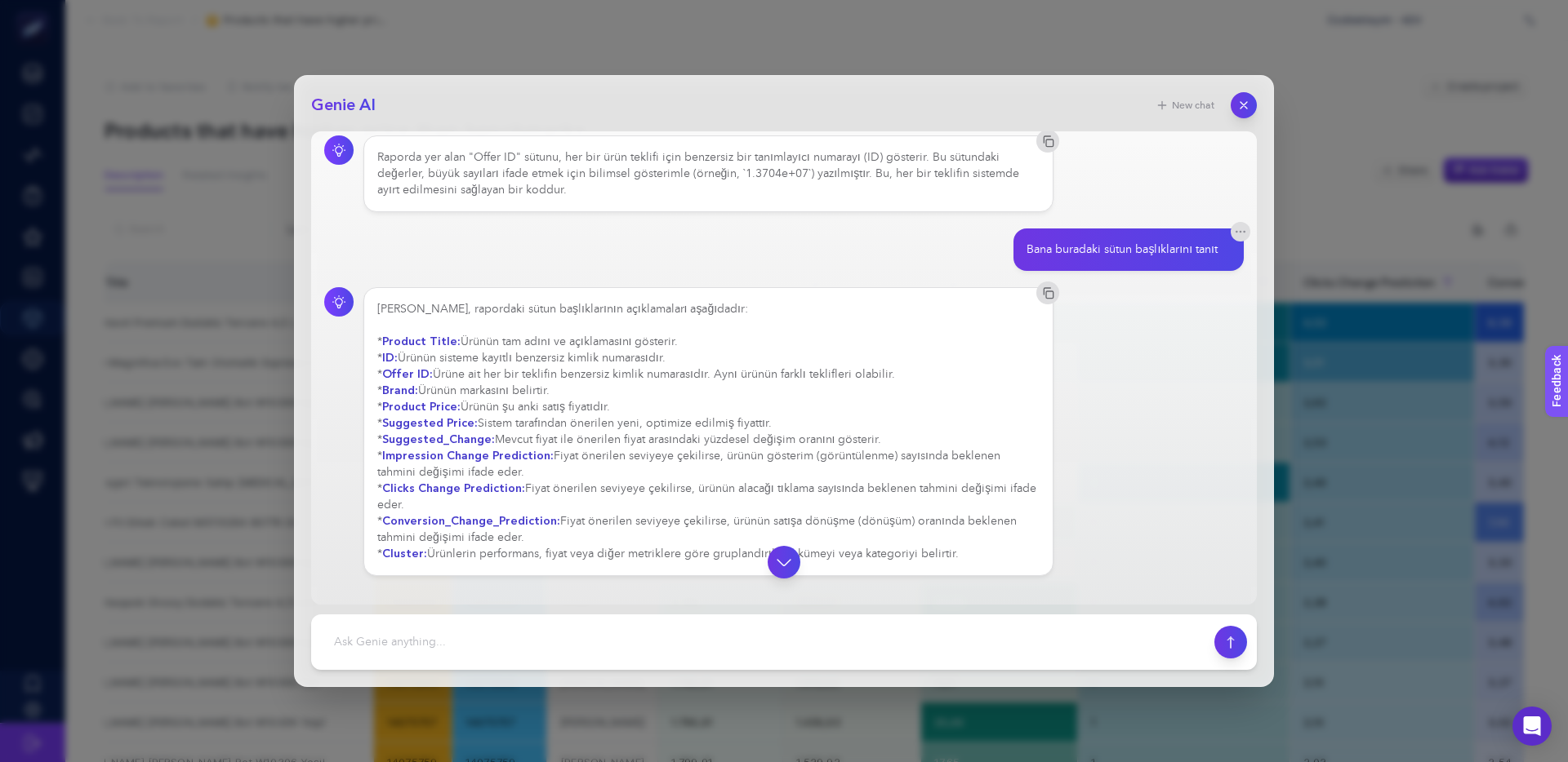
click at [551, 456] on div "[PERSON_NAME], rapordaki sütun başlıklarının açıklamaları aşağıdadır: * Product…" at bounding box center [708, 432] width 662 height 261
drag, startPoint x: 527, startPoint y: 492, endPoint x: 676, endPoint y: 486, distance: 149.1
click at [676, 486] on div "[PERSON_NAME], rapordaki sütun başlıklarının açıklamaları aşağıdadır: * Product…" at bounding box center [708, 432] width 662 height 261
drag, startPoint x: 676, startPoint y: 486, endPoint x: 665, endPoint y: 486, distance: 11.0
click at [676, 486] on div "[PERSON_NAME], rapordaki sütun başlıklarının açıklamaları aşağıdadır: * Product…" at bounding box center [708, 432] width 662 height 261
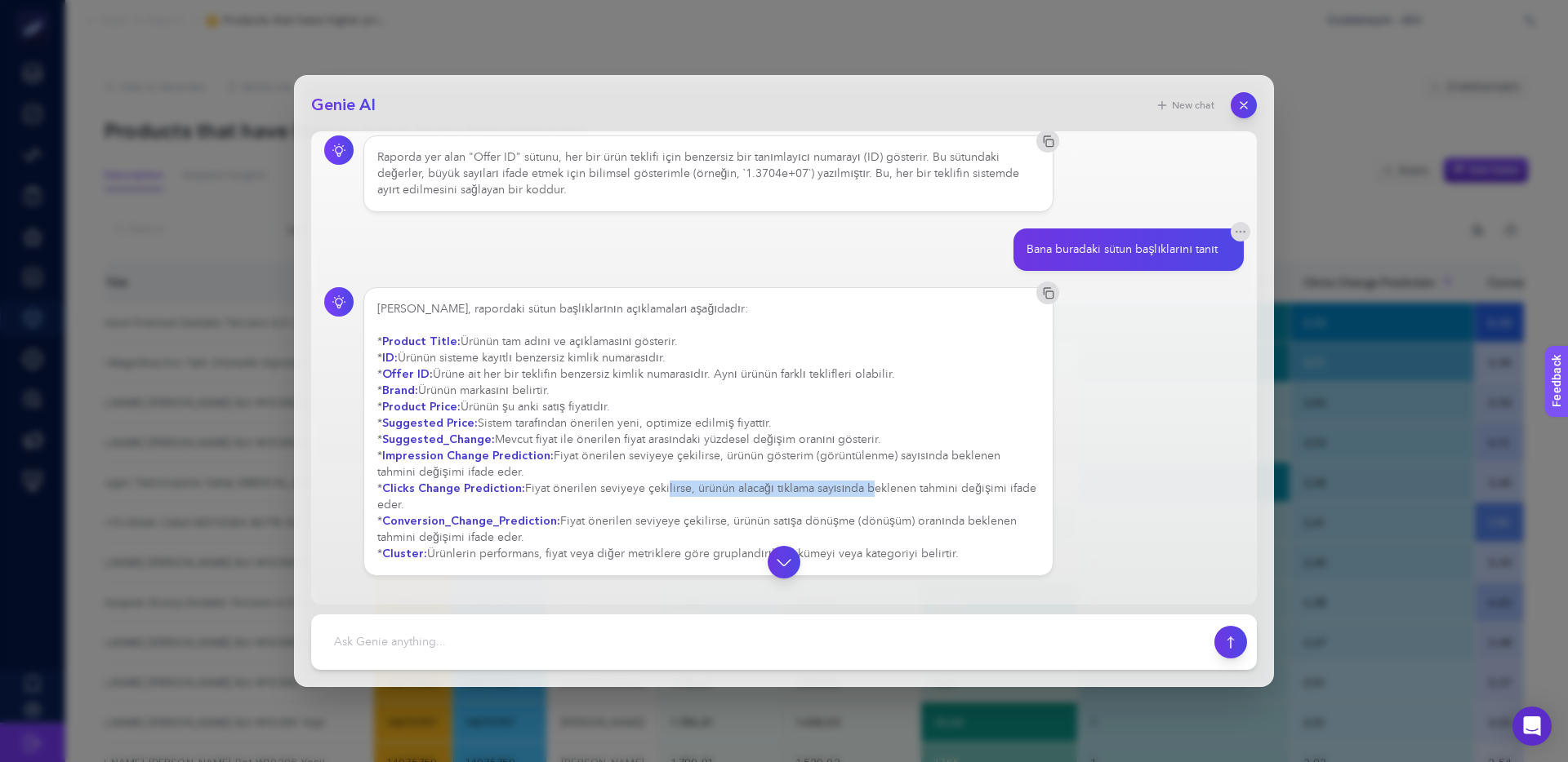
drag, startPoint x: 668, startPoint y: 491, endPoint x: 879, endPoint y: 490, distance: 211.0
click at [879, 490] on div "[PERSON_NAME], rapordaki sütun başlıklarının açıklamaları aşağıdadır: * Product…" at bounding box center [708, 432] width 662 height 261
drag, startPoint x: 784, startPoint y: 489, endPoint x: 717, endPoint y: 488, distance: 67.0
click at [717, 488] on div "[PERSON_NAME], rapordaki sütun başlıklarının açıklamaları aşağıdadır: * Product…" at bounding box center [708, 432] width 662 height 261
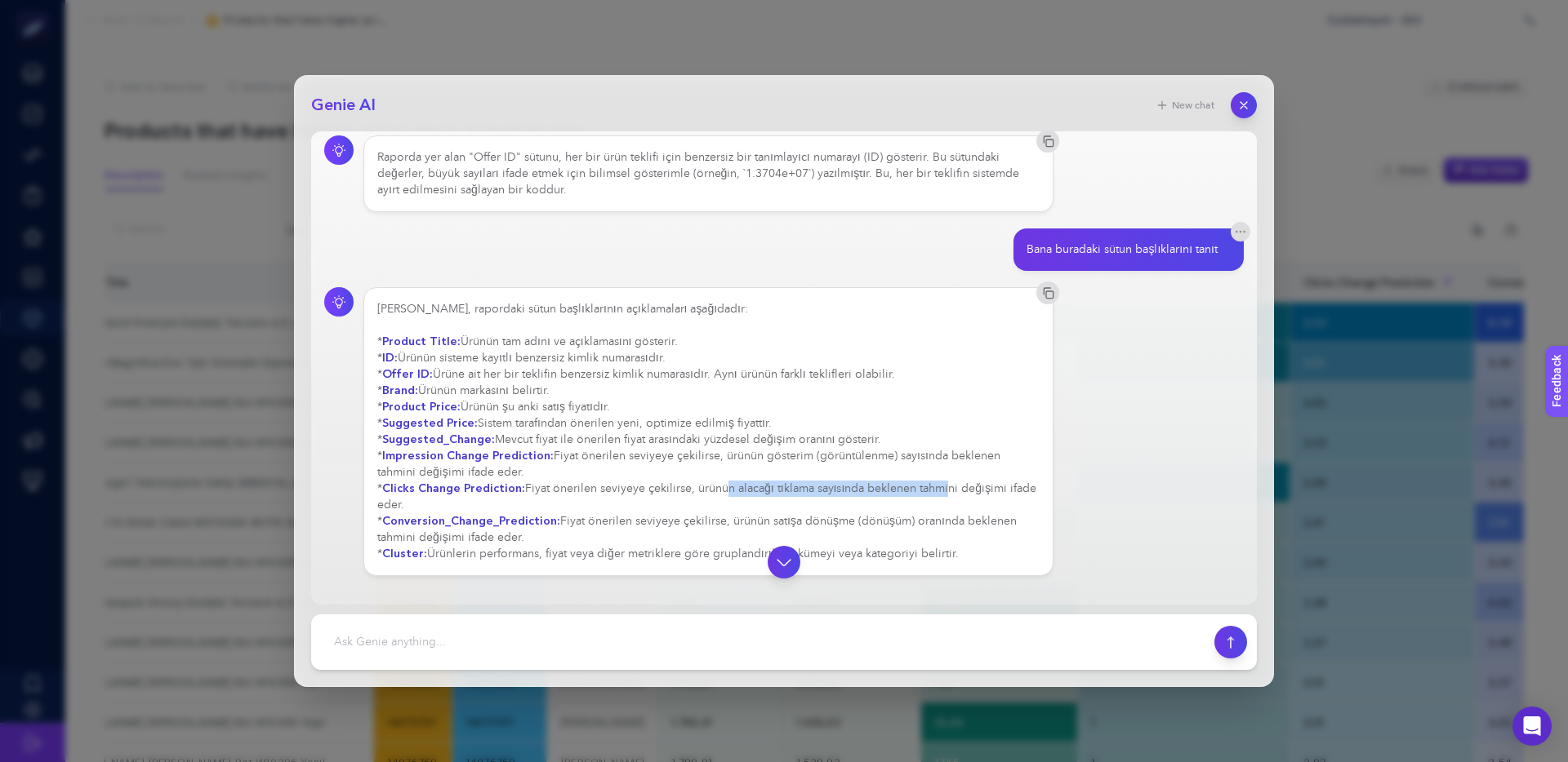
click at [717, 488] on div "[PERSON_NAME], rapordaki sütun başlıklarının açıklamaları aşağıdadır: * Product…" at bounding box center [708, 432] width 662 height 261
drag, startPoint x: 583, startPoint y: 522, endPoint x: 779, endPoint y: 520, distance: 196.0
click at [771, 520] on div "[PERSON_NAME], rapordaki sütun başlıklarının açıklamaları aşağıdadır: * Product…" at bounding box center [708, 432] width 662 height 261
click at [779, 520] on div "[PERSON_NAME], rapordaki sütun başlıklarının açıklamaları aşağıdadır: * Product…" at bounding box center [708, 432] width 662 height 261
drag, startPoint x: 754, startPoint y: 522, endPoint x: 685, endPoint y: 522, distance: 69.0
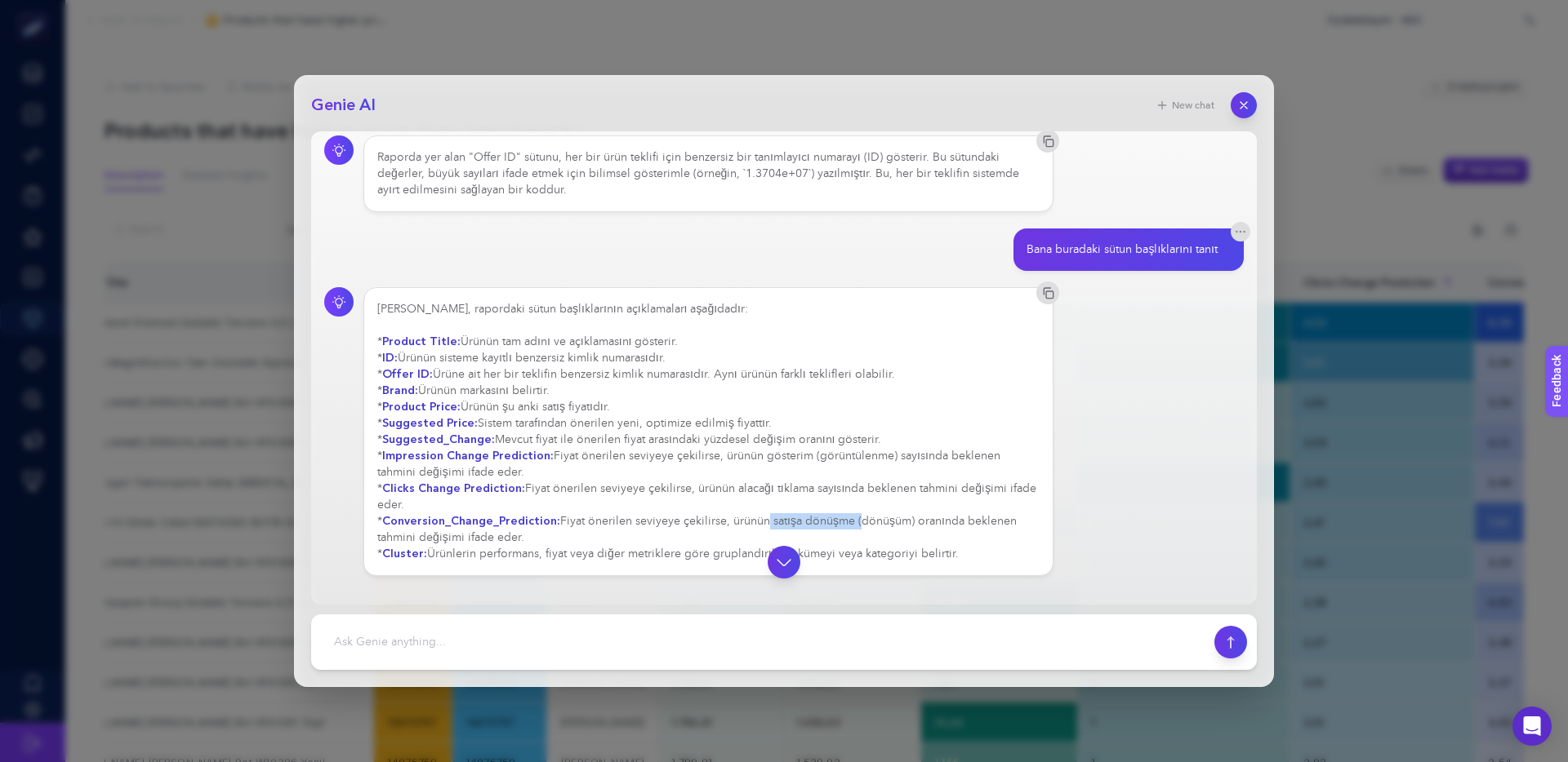
click at [692, 522] on div "[PERSON_NAME], rapordaki sütun başlıklarının açıklamaları aşağıdadır: * Product…" at bounding box center [708, 432] width 662 height 261
click at [685, 522] on div "[PERSON_NAME], rapordaki sütun başlıklarının açıklamaları aşağıdadır: * Product…" at bounding box center [708, 432] width 662 height 261
drag, startPoint x: 685, startPoint y: 520, endPoint x: 938, endPoint y: 515, distance: 253.0
click at [938, 515] on div "[PERSON_NAME], rapordaki sütun başlıklarının açıklamaları aşağıdadır: * Product…" at bounding box center [708, 432] width 662 height 261
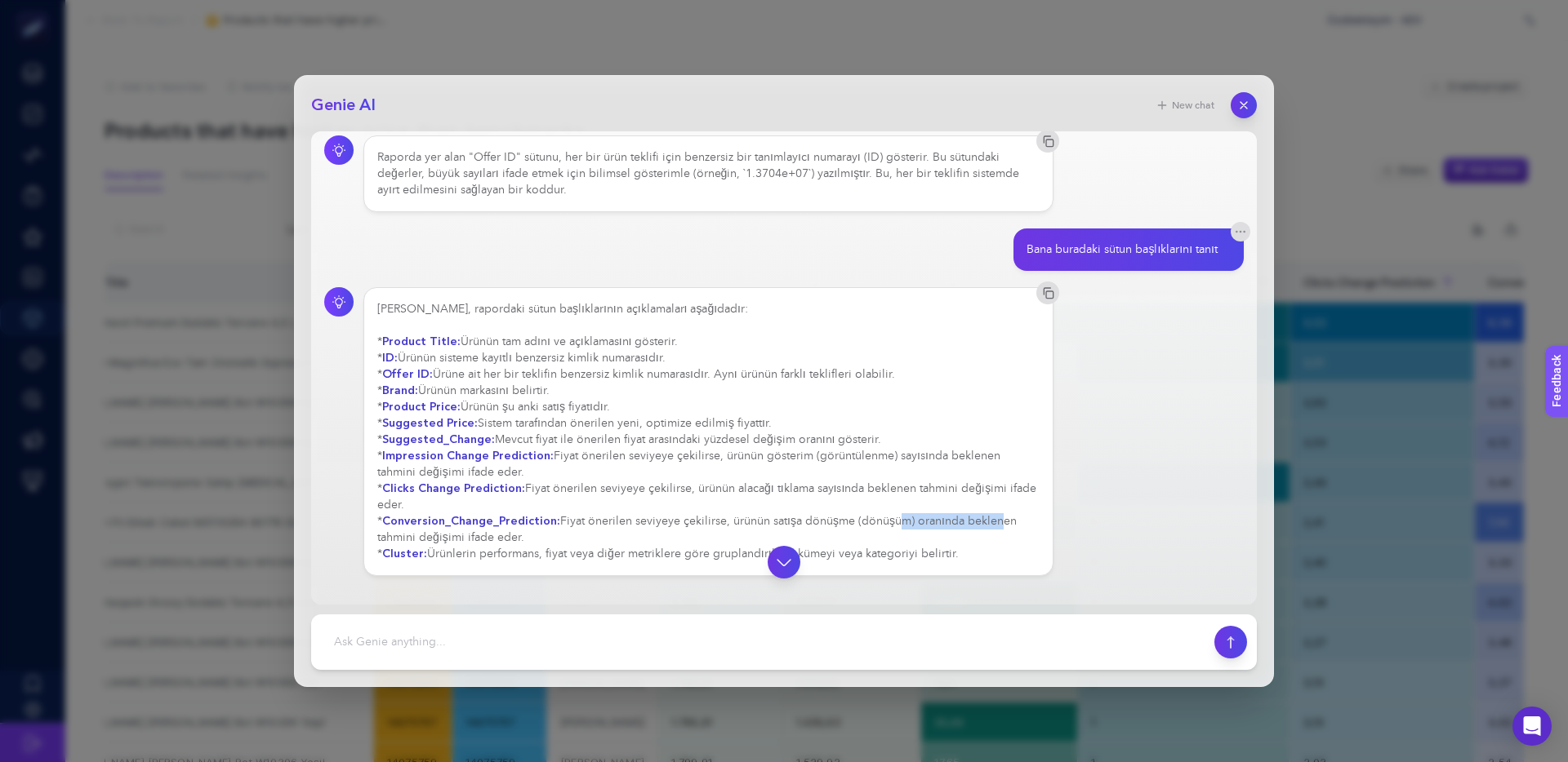
drag, startPoint x: 891, startPoint y: 517, endPoint x: 853, endPoint y: 517, distance: 38.0
click at [859, 517] on div "[PERSON_NAME], rapordaki sütun başlıklarının açıklamaları aşağıdadır: * Product…" at bounding box center [708, 432] width 662 height 261
click at [851, 517] on div "[PERSON_NAME], rapordaki sütun başlıklarının açıklamaları aşağıdadır: * Product…" at bounding box center [708, 432] width 662 height 261
drag, startPoint x: 526, startPoint y: 540, endPoint x: 423, endPoint y: 537, distance: 103.0
click at [423, 537] on div "[PERSON_NAME], rapordaki sütun başlıklarının açıklamaları aşağıdadır: * Product…" at bounding box center [708, 432] width 662 height 261
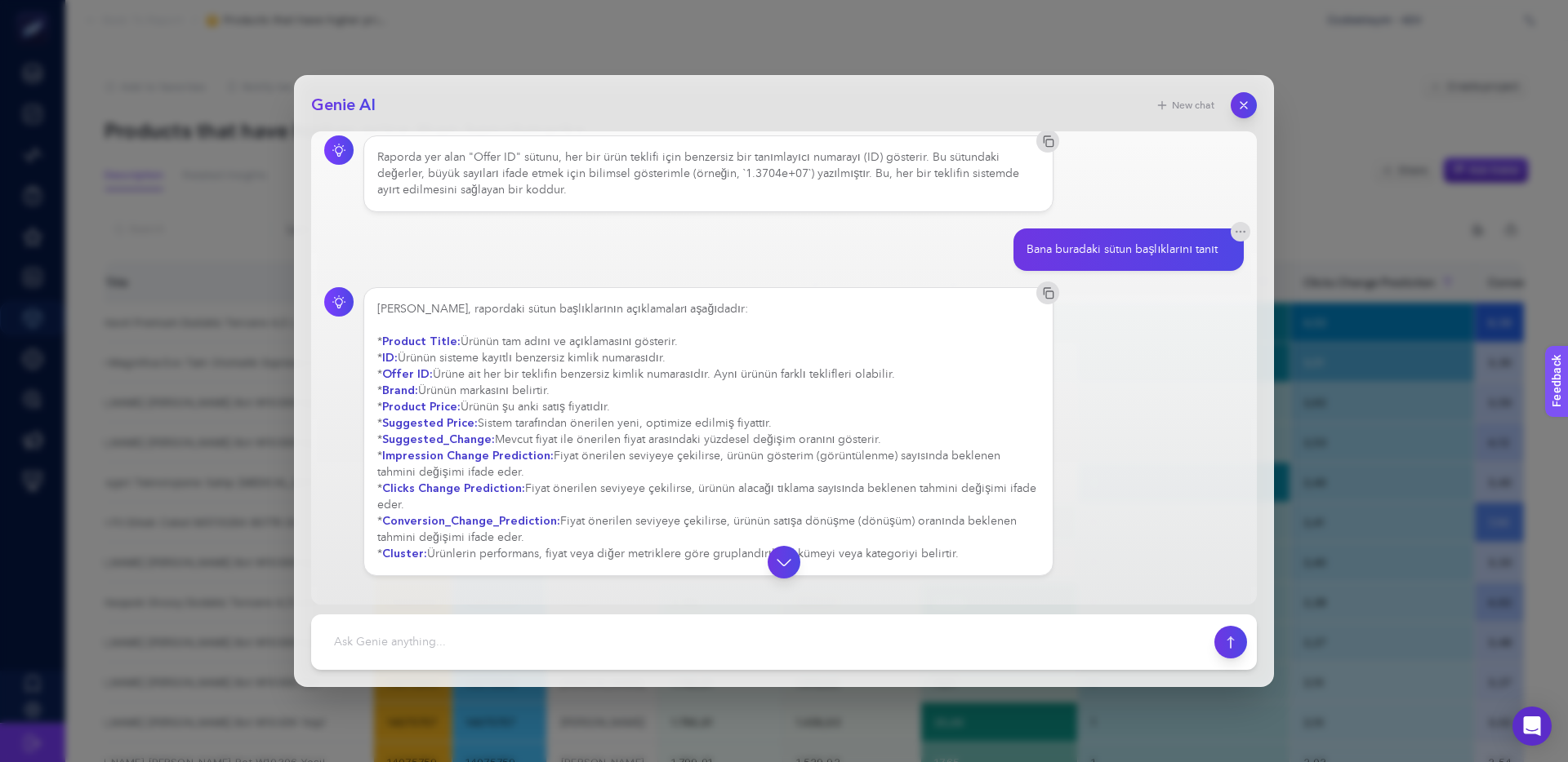
click at [423, 537] on div "[PERSON_NAME], rapordaki sütun başlıklarının açıklamaları aşağıdadır: * Product…" at bounding box center [708, 432] width 662 height 261
drag, startPoint x: 426, startPoint y: 537, endPoint x: 494, endPoint y: 539, distance: 68.0
click at [491, 539] on div "[PERSON_NAME], rapordaki sütun başlıklarının açıklamaları aşağıdadır: * Product…" at bounding box center [708, 432] width 662 height 261
drag, startPoint x: 494, startPoint y: 539, endPoint x: 483, endPoint y: 544, distance: 12.1
click at [494, 539] on div "[PERSON_NAME], rapordaki sütun başlıklarının açıklamaları aşağıdadır: * Product…" at bounding box center [708, 432] width 662 height 261
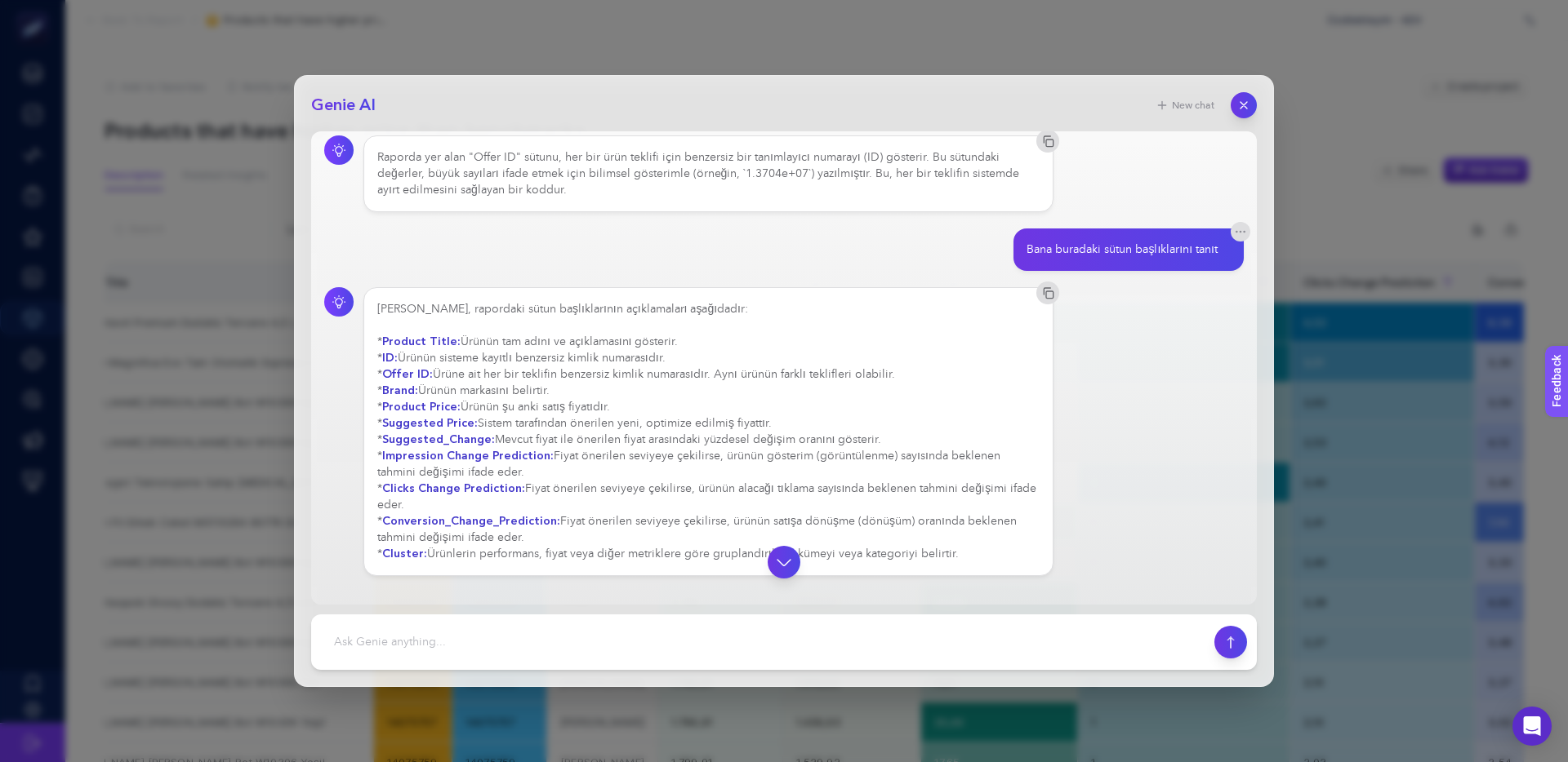
drag, startPoint x: 473, startPoint y: 558, endPoint x: 619, endPoint y: 556, distance: 146.0
click at [615, 556] on div at bounding box center [784, 562] width 919 height 33
click at [619, 556] on div at bounding box center [784, 562] width 919 height 33
click at [635, 555] on div at bounding box center [784, 562] width 919 height 33
click at [626, 555] on div at bounding box center [784, 562] width 919 height 33
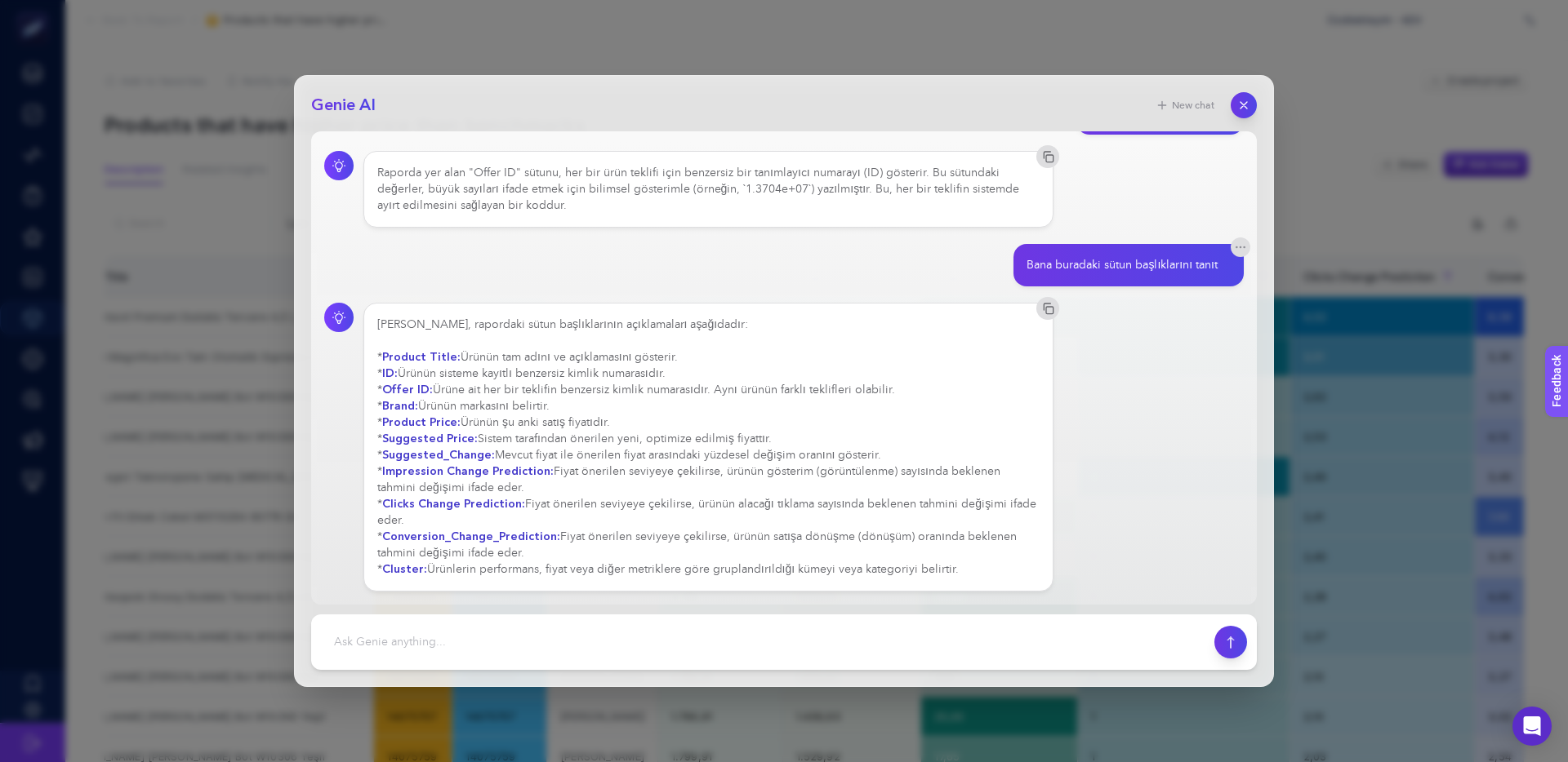
scroll to position [26, 0]
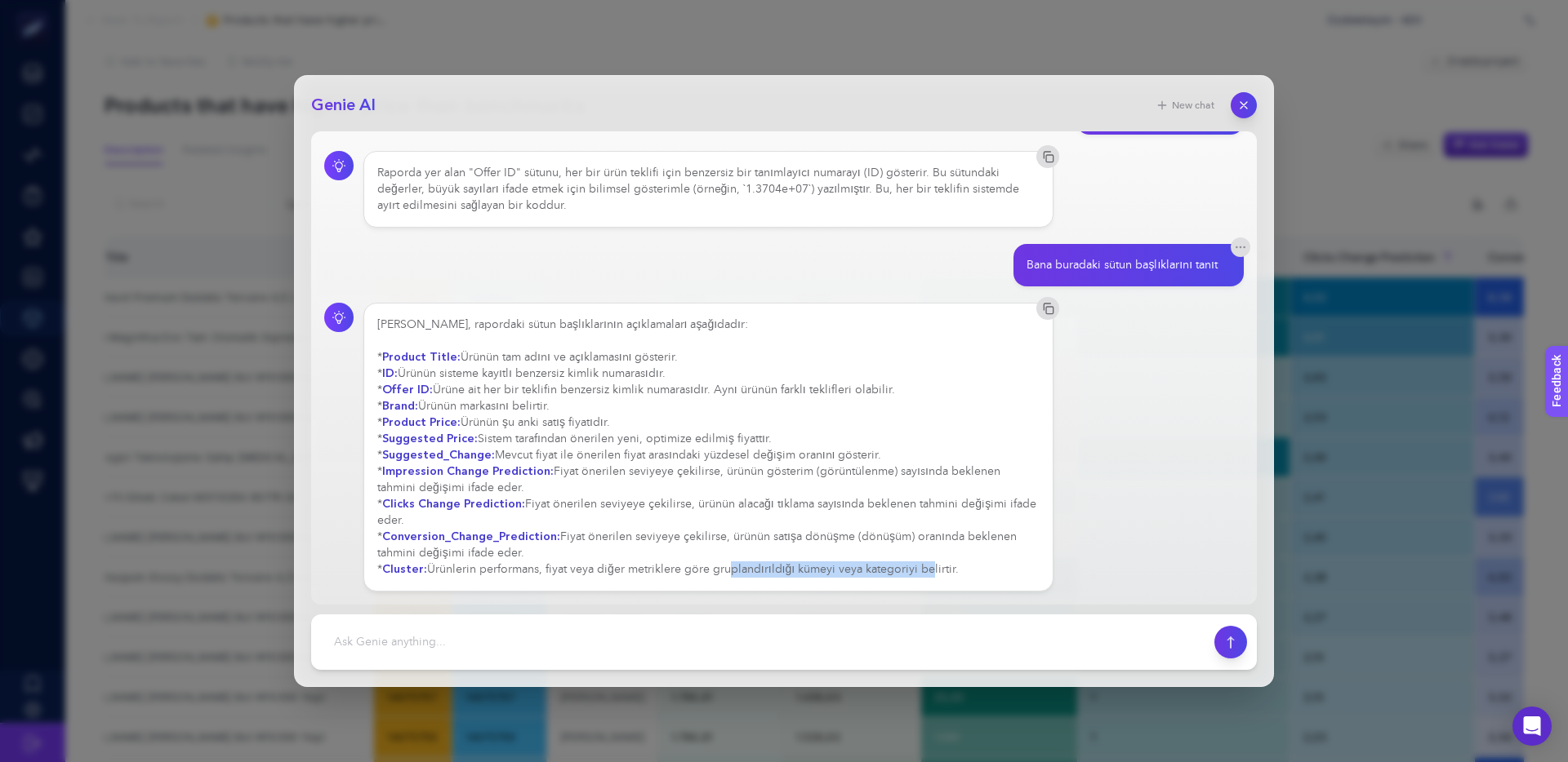
drag, startPoint x: 920, startPoint y: 566, endPoint x: 710, endPoint y: 568, distance: 210.0
click at [710, 568] on div "[PERSON_NAME], rapordaki sütun başlıklarının açıklamaları aşağıdadır: * Product…" at bounding box center [708, 447] width 662 height 261
drag, startPoint x: 674, startPoint y: 568, endPoint x: 900, endPoint y: 567, distance: 226.0
click at [899, 567] on div "[PERSON_NAME], rapordaki sütun başlıklarının açıklamaları aşağıdadır: * Product…" at bounding box center [708, 447] width 662 height 261
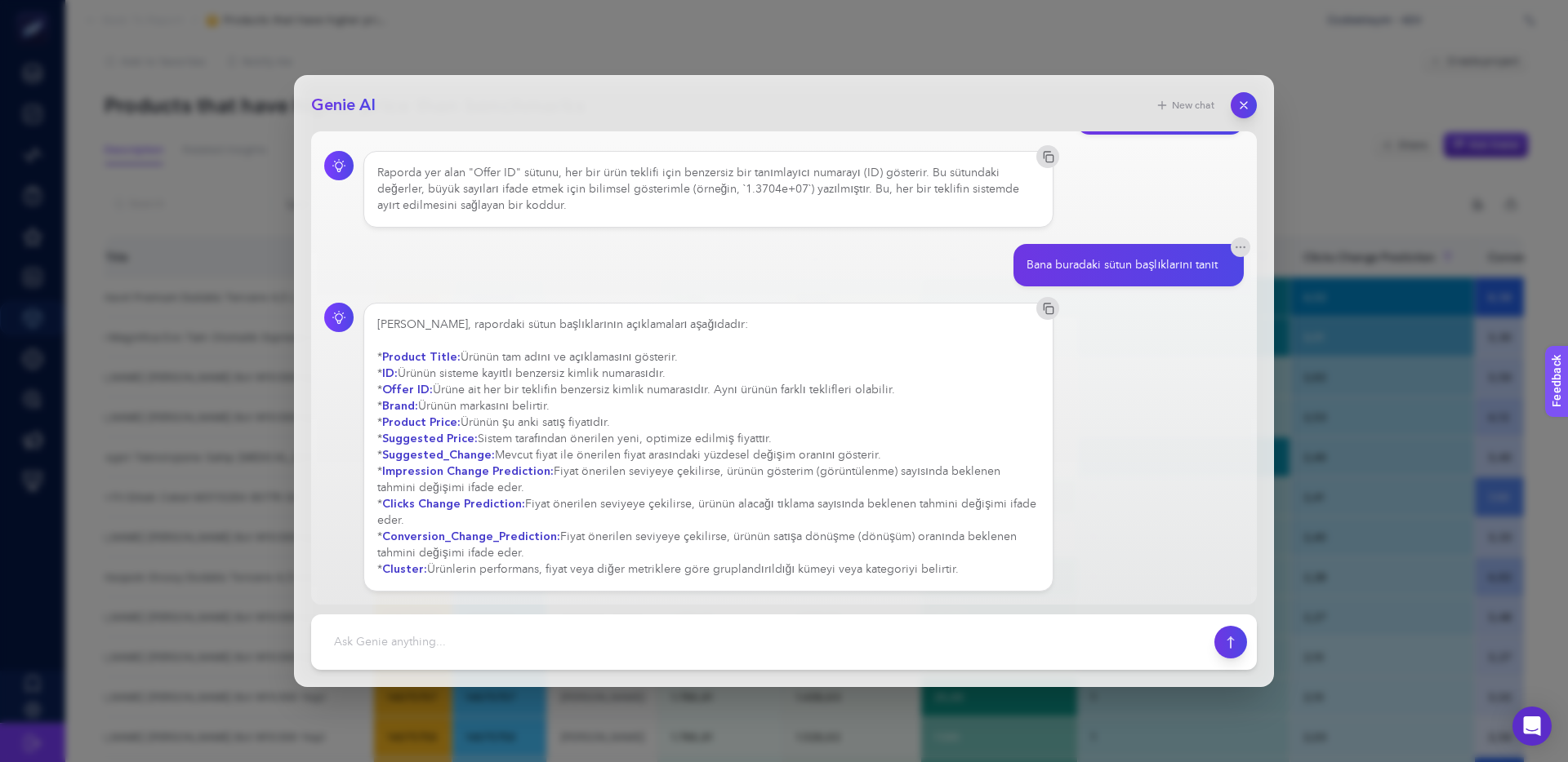
click at [900, 567] on div "[PERSON_NAME], rapordaki sütun başlıklarının açıklamaları aşağıdadır: * Product…" at bounding box center [708, 447] width 662 height 261
click at [743, 560] on div "[PERSON_NAME], rapordaki sütun başlıklarının açıklamaları aşağıdadır: * Product…" at bounding box center [708, 447] width 662 height 261
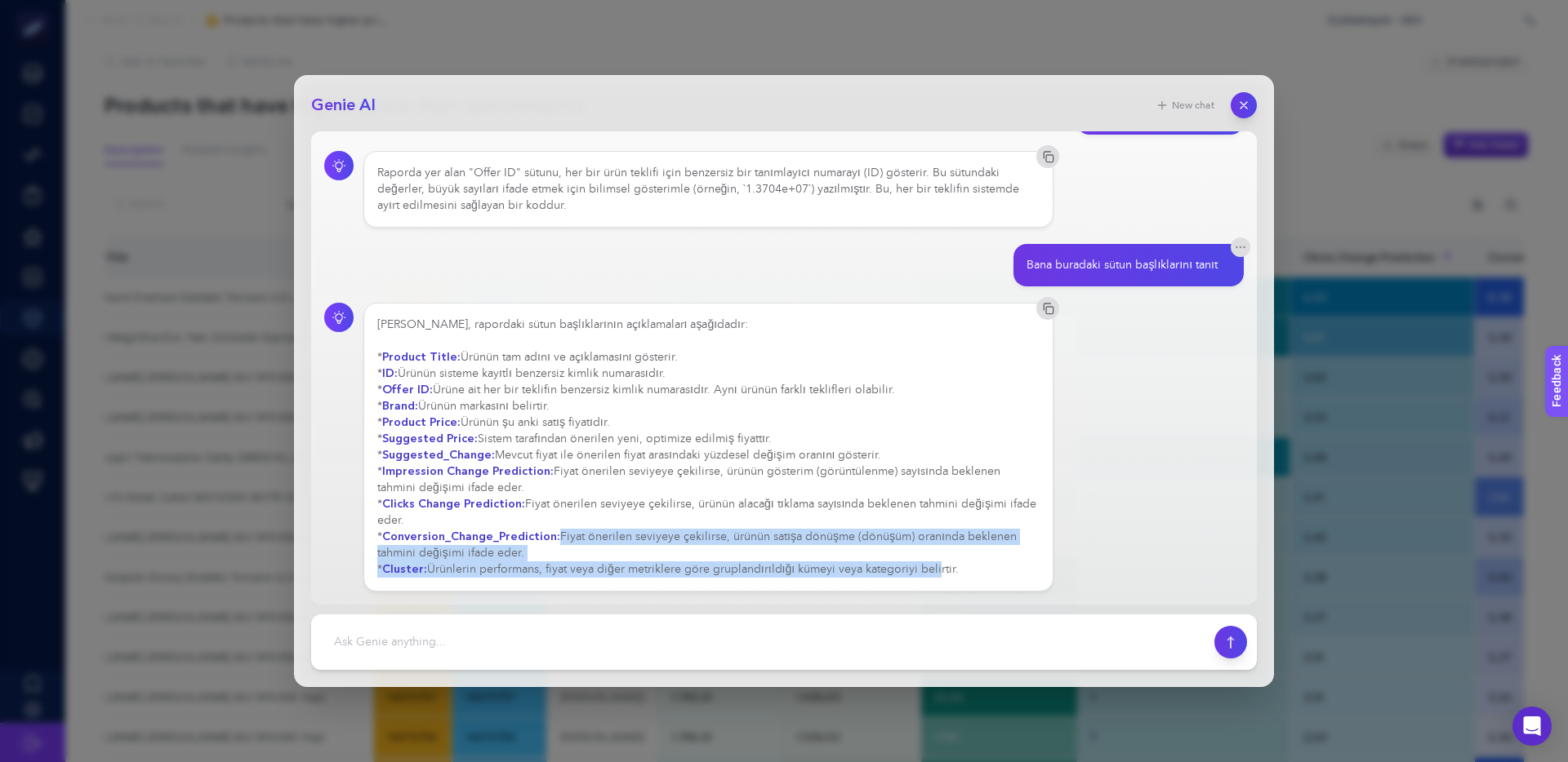
click at [732, 560] on div "[PERSON_NAME], rapordaki sütun başlıklarının açıklamaları aşağıdadır: * Product…" at bounding box center [708, 447] width 662 height 261
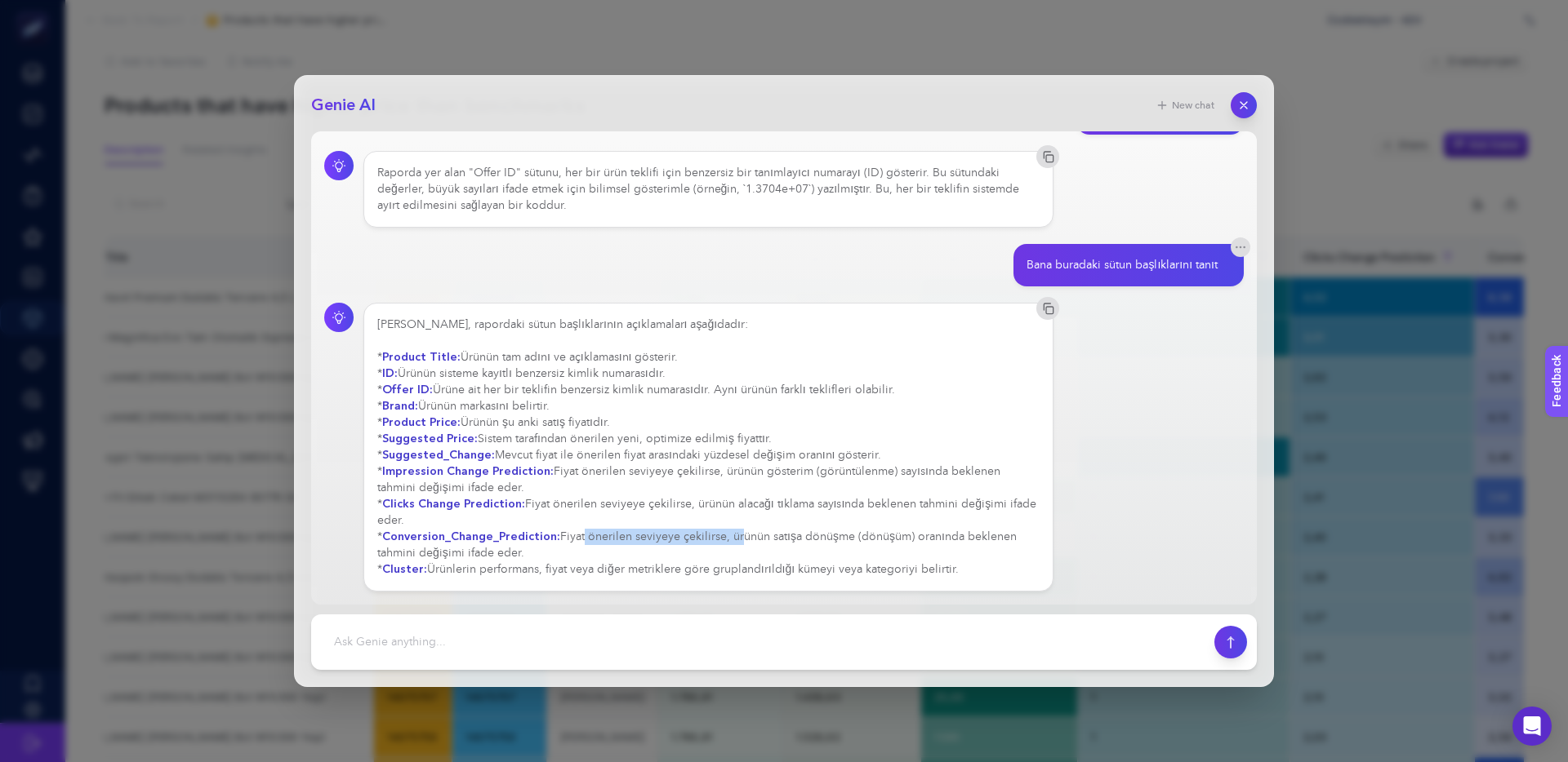
drag, startPoint x: 669, startPoint y: 534, endPoint x: 571, endPoint y: 529, distance: 98.1
click at [571, 529] on div "[PERSON_NAME], rapordaki sütun başlıklarının açıklamaları aşağıdadır: * Product…" at bounding box center [708, 447] width 662 height 261
drag, startPoint x: 568, startPoint y: 535, endPoint x: 527, endPoint y: 555, distance: 45.6
click at [527, 555] on div "[PERSON_NAME], rapordaki sütun başlıklarının açıklamaları aşağıdadır: * Product…" at bounding box center [708, 447] width 662 height 261
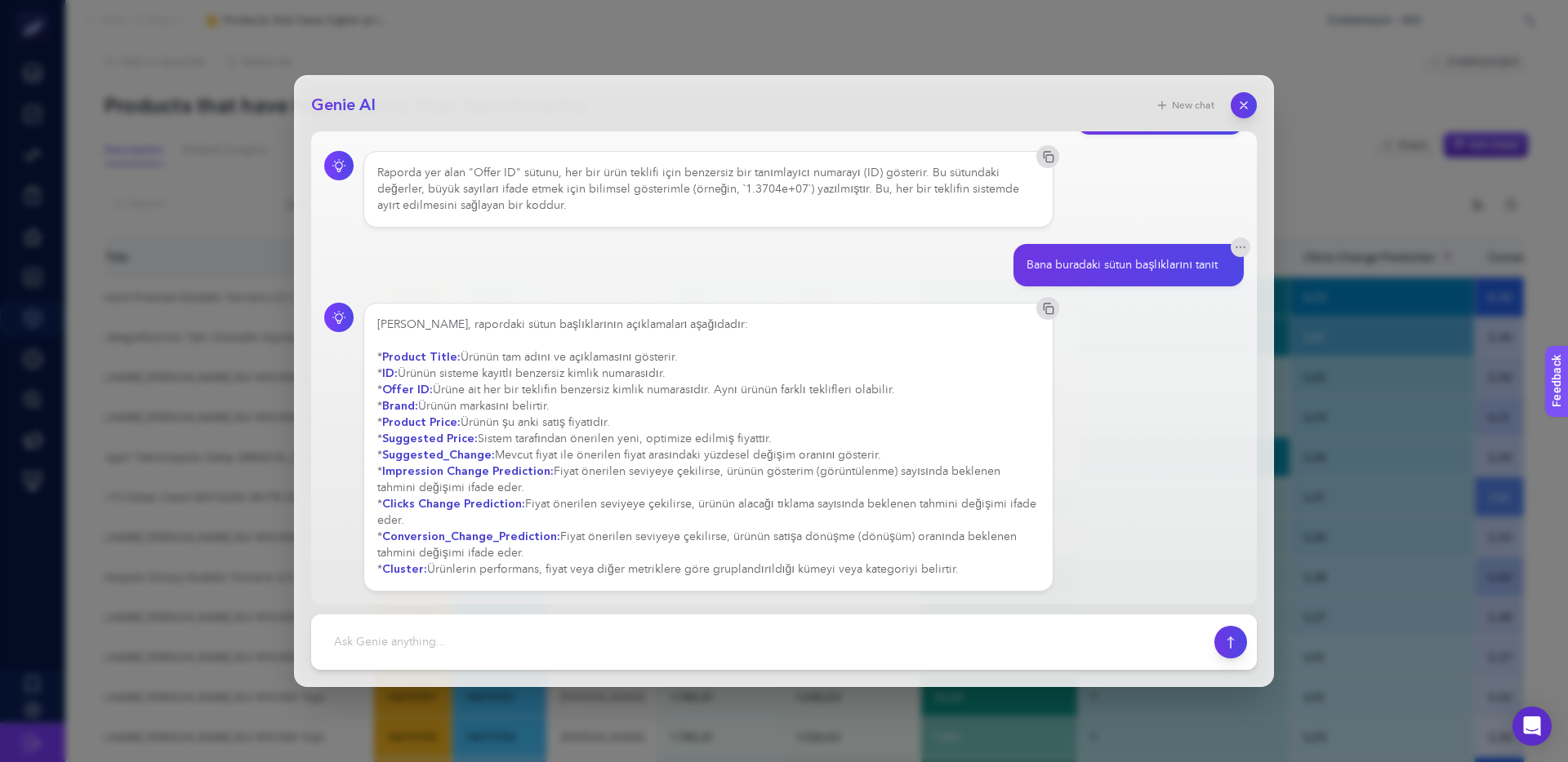
click at [526, 555] on div "[PERSON_NAME], rapordaki sütun başlıklarının açıklamaları aşağıdadır: * Product…" at bounding box center [708, 447] width 662 height 261
drag, startPoint x: 563, startPoint y: 537, endPoint x: 843, endPoint y: 536, distance: 280.0
click at [843, 536] on div "[PERSON_NAME], rapordaki sütun başlıklarının açıklamaları aşağıdadır: * Product…" at bounding box center [708, 447] width 662 height 261
drag, startPoint x: 843, startPoint y: 536, endPoint x: 886, endPoint y: 536, distance: 43.0
click at [843, 536] on div "[PERSON_NAME], rapordaki sütun başlıklarının açıklamaları aşağıdadır: * Product…" at bounding box center [708, 447] width 662 height 261
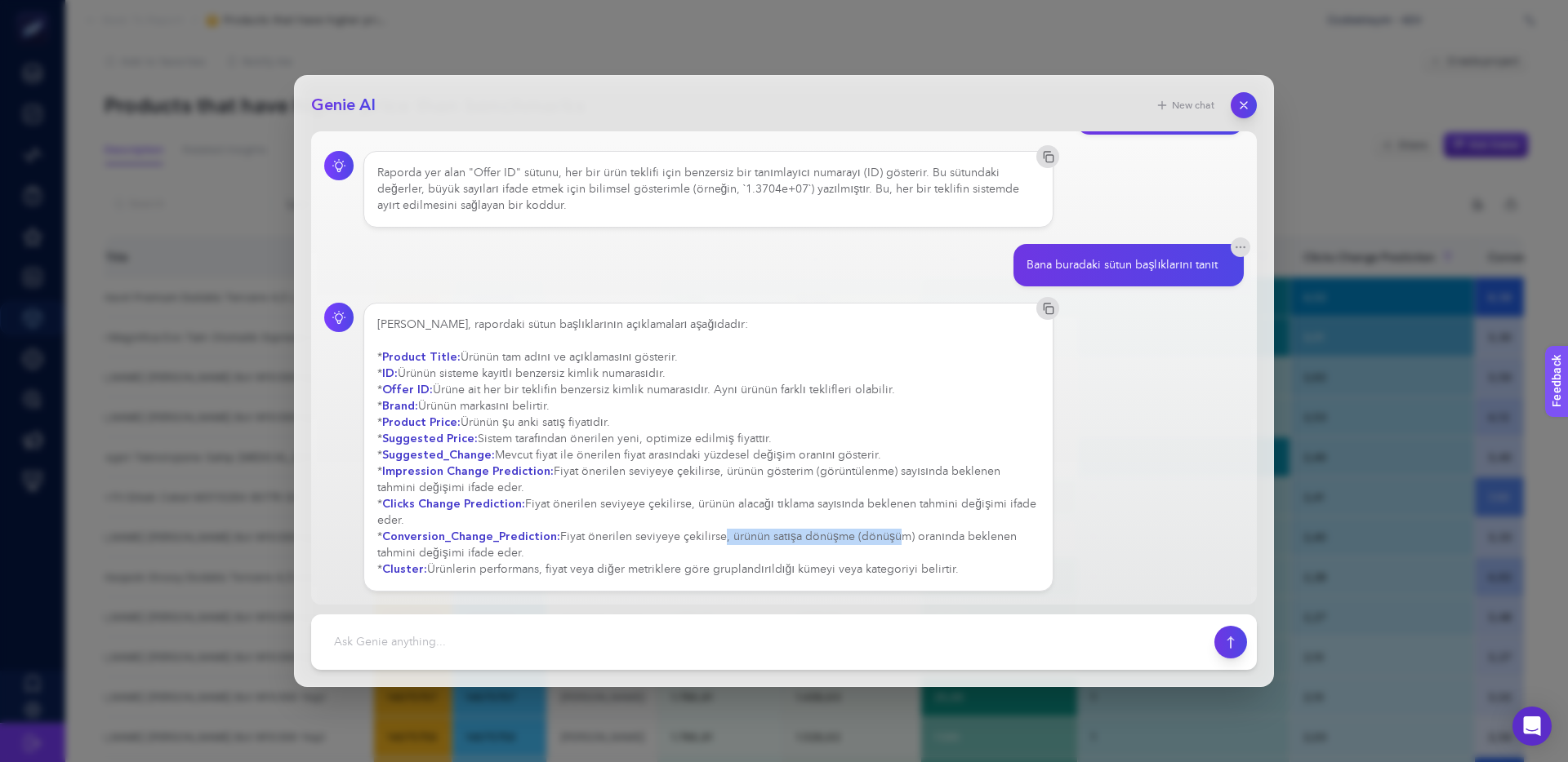
drag, startPoint x: 885, startPoint y: 536, endPoint x: 702, endPoint y: 532, distance: 183.0
click at [702, 532] on div "[PERSON_NAME], rapordaki sütun başlıklarının açıklamaları aşağıdadır: * Product…" at bounding box center [708, 447] width 662 height 261
drag, startPoint x: 702, startPoint y: 532, endPoint x: 725, endPoint y: 535, distance: 23.2
click at [703, 532] on div "[PERSON_NAME], rapordaki sütun başlıklarının açıklamaları aşağıdadır: * Product…" at bounding box center [708, 447] width 662 height 261
drag, startPoint x: 855, startPoint y: 540, endPoint x: 764, endPoint y: 538, distance: 91.0
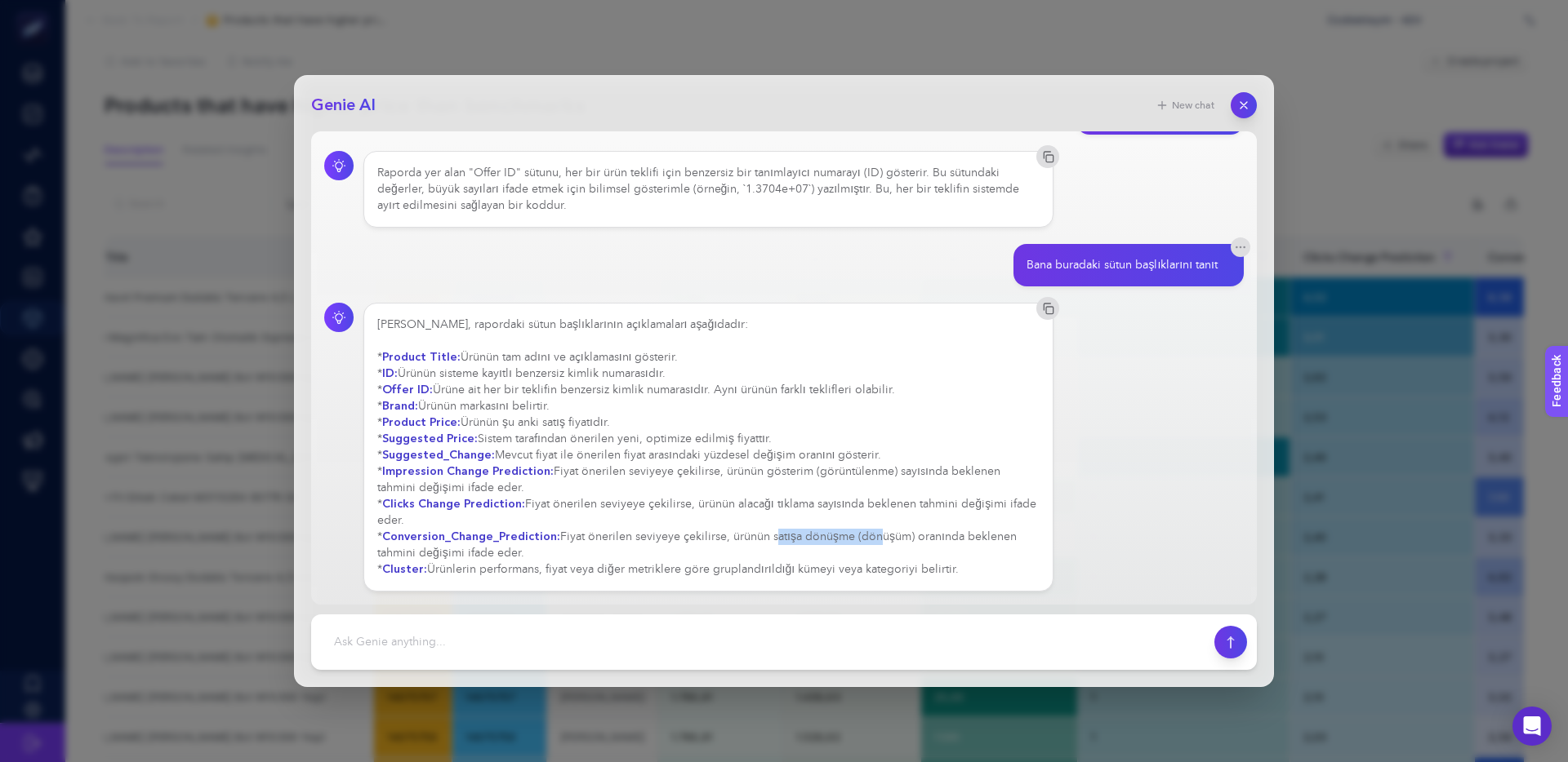
click at [765, 538] on div "[PERSON_NAME], rapordaki sütun başlıklarının açıklamaları aşağıdadır: * Product…" at bounding box center [708, 447] width 662 height 261
drag, startPoint x: 764, startPoint y: 538, endPoint x: 814, endPoint y: 540, distance: 50.0
click at [765, 538] on div "[PERSON_NAME], rapordaki sütun başlıklarının açıklamaları aşağıdadır: * Product…" at bounding box center [708, 447] width 662 height 261
drag, startPoint x: 868, startPoint y: 537, endPoint x: 776, endPoint y: 536, distance: 92.0
click at [801, 536] on div "[PERSON_NAME], rapordaki sütun başlıklarının açıklamaları aşağıdadır: * Product…" at bounding box center [708, 447] width 662 height 261
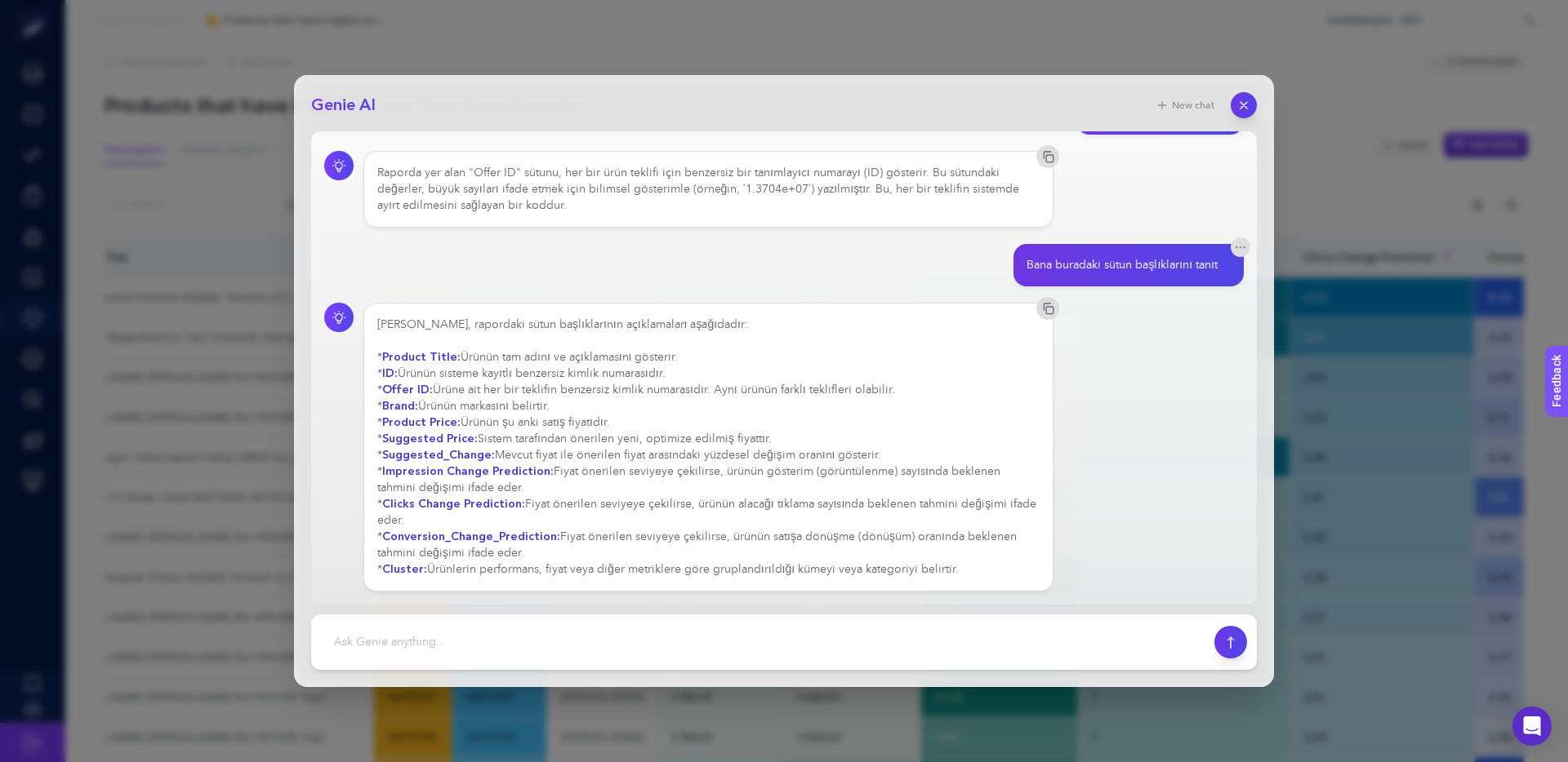
click at [776, 536] on div "[PERSON_NAME], rapordaki sütun başlıklarının açıklamaları aşağıdadır: * Product…" at bounding box center [708, 447] width 662 height 261
click at [385, 557] on div "[PERSON_NAME], rapordaki sütun başlıklarının açıklamaları aşağıdadır: * Product…" at bounding box center [708, 447] width 662 height 261
click at [516, 559] on div "[PERSON_NAME], rapordaki sütun başlıklarının açıklamaları aşağıdadır: * Product…" at bounding box center [708, 447] width 662 height 261
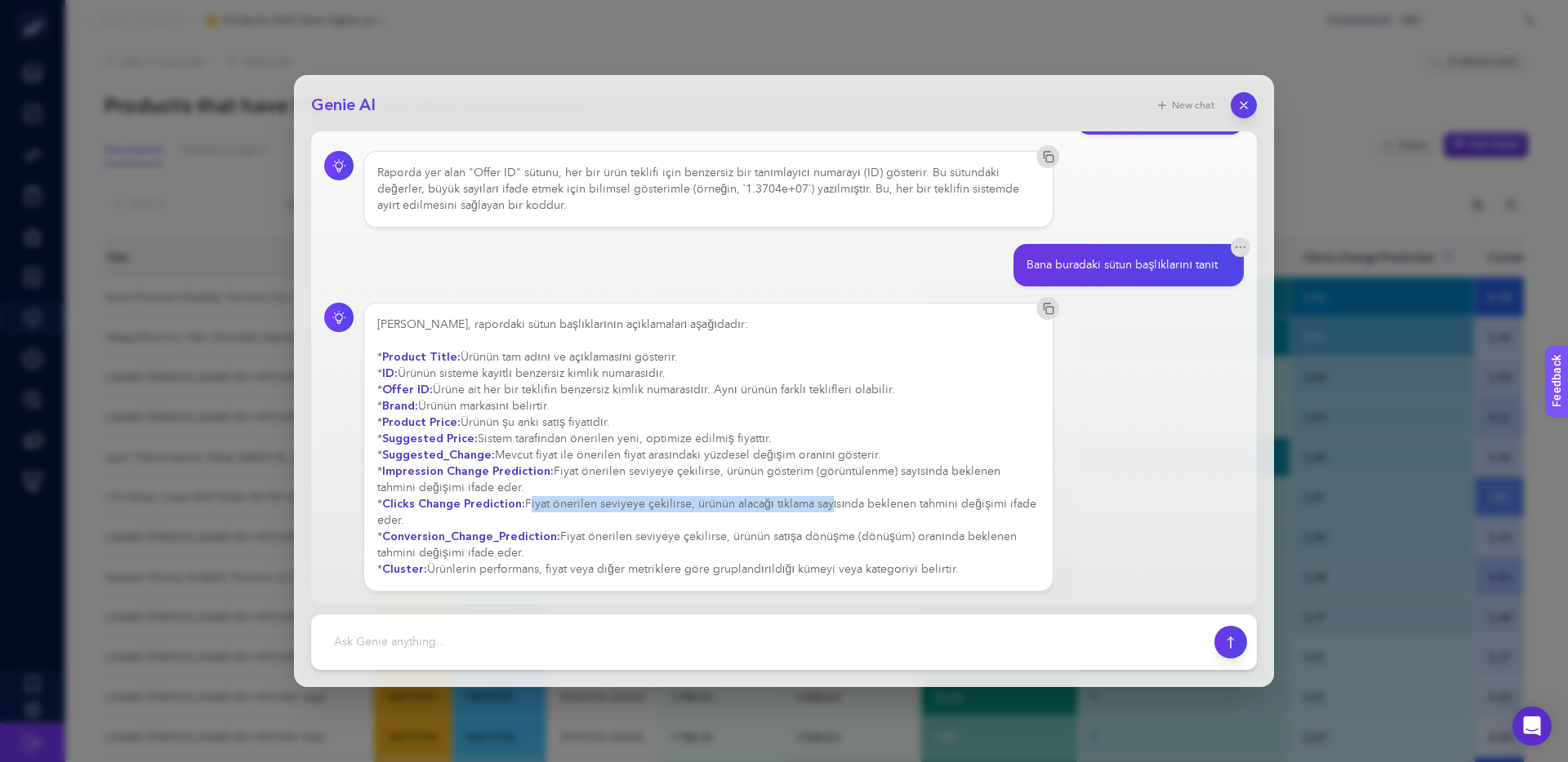
click at [821, 503] on div "[PERSON_NAME], rapordaki sütun başlıklarının açıklamaları aşağıdadır: * Product…" at bounding box center [708, 447] width 662 height 261
click at [822, 503] on div "[PERSON_NAME], rapordaki sütun başlıklarının açıklamaları aşağıdadır: * Product…" at bounding box center [708, 447] width 662 height 261
click at [694, 505] on div "[PERSON_NAME], rapordaki sütun başlıklarının açıklamaları aşağıdadır: * Product…" at bounding box center [708, 447] width 662 height 261
click at [691, 505] on div "[PERSON_NAME], rapordaki sütun başlıklarının açıklamaları aşağıdadır: * Product…" at bounding box center [708, 447] width 662 height 261
click at [713, 501] on div "[PERSON_NAME], rapordaki sütun başlıklarının açıklamaları aşağıdadır: * Product…" at bounding box center [708, 447] width 662 height 261
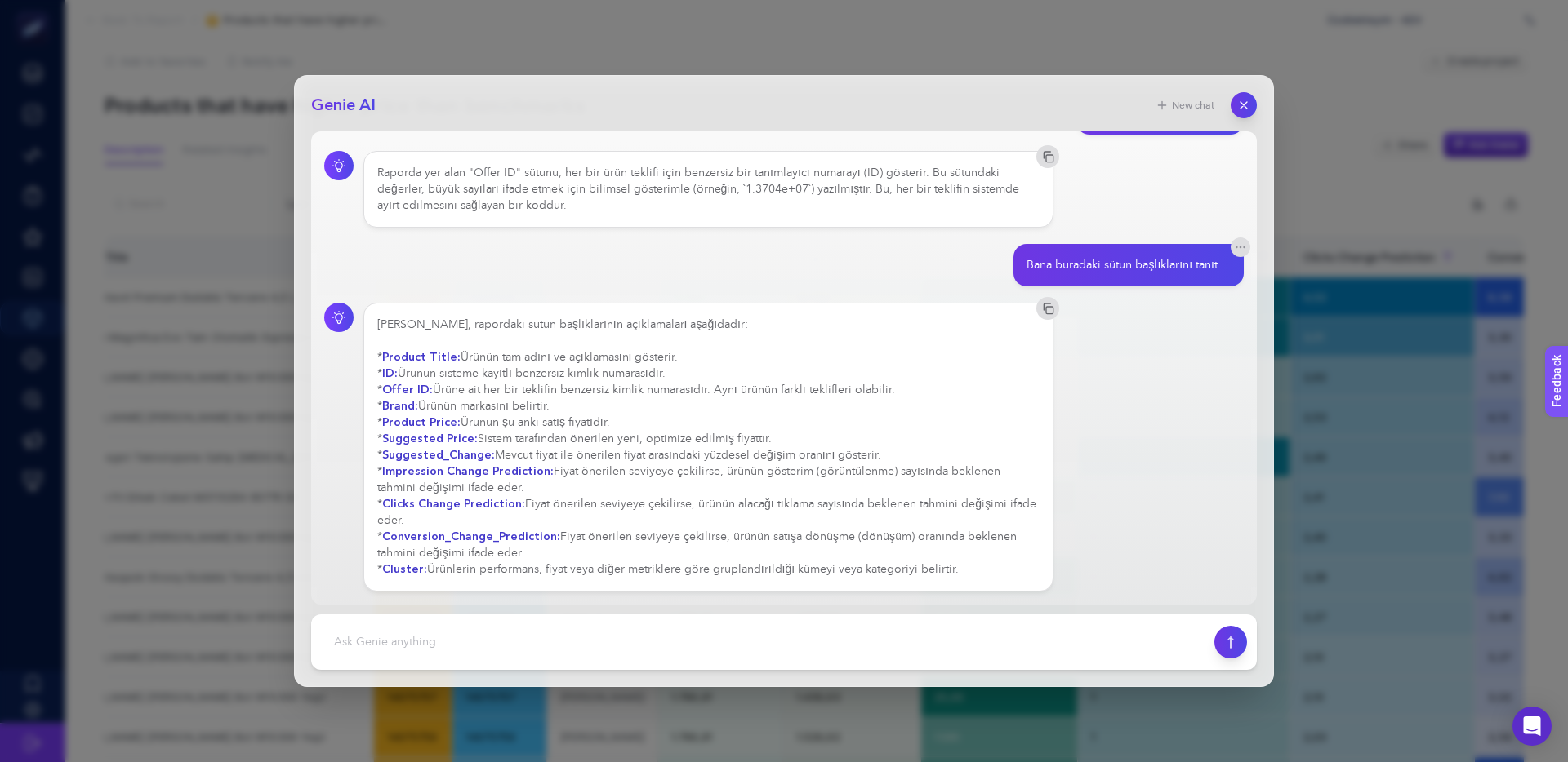
click at [652, 501] on div "[PERSON_NAME], rapordaki sütun başlıklarının açıklamaları aşağıdadır: * Product…" at bounding box center [708, 447] width 662 height 261
click at [1043, 572] on div "[PERSON_NAME], rapordaki sütun başlıklarının açıklamaları aşağıdadır: * Product…" at bounding box center [708, 448] width 690 height 289
copy div "Loremip Dolor: Sitame con adipi el seddoeiusmod temporin. * UT: Labore etdolor …"
click at [605, 396] on div "[PERSON_NAME], rapordaki sütun başlıklarının açıklamaları aşağıdadır: * Product…" at bounding box center [708, 447] width 662 height 261
drag, startPoint x: 1248, startPoint y: 102, endPoint x: 1057, endPoint y: 298, distance: 273.7
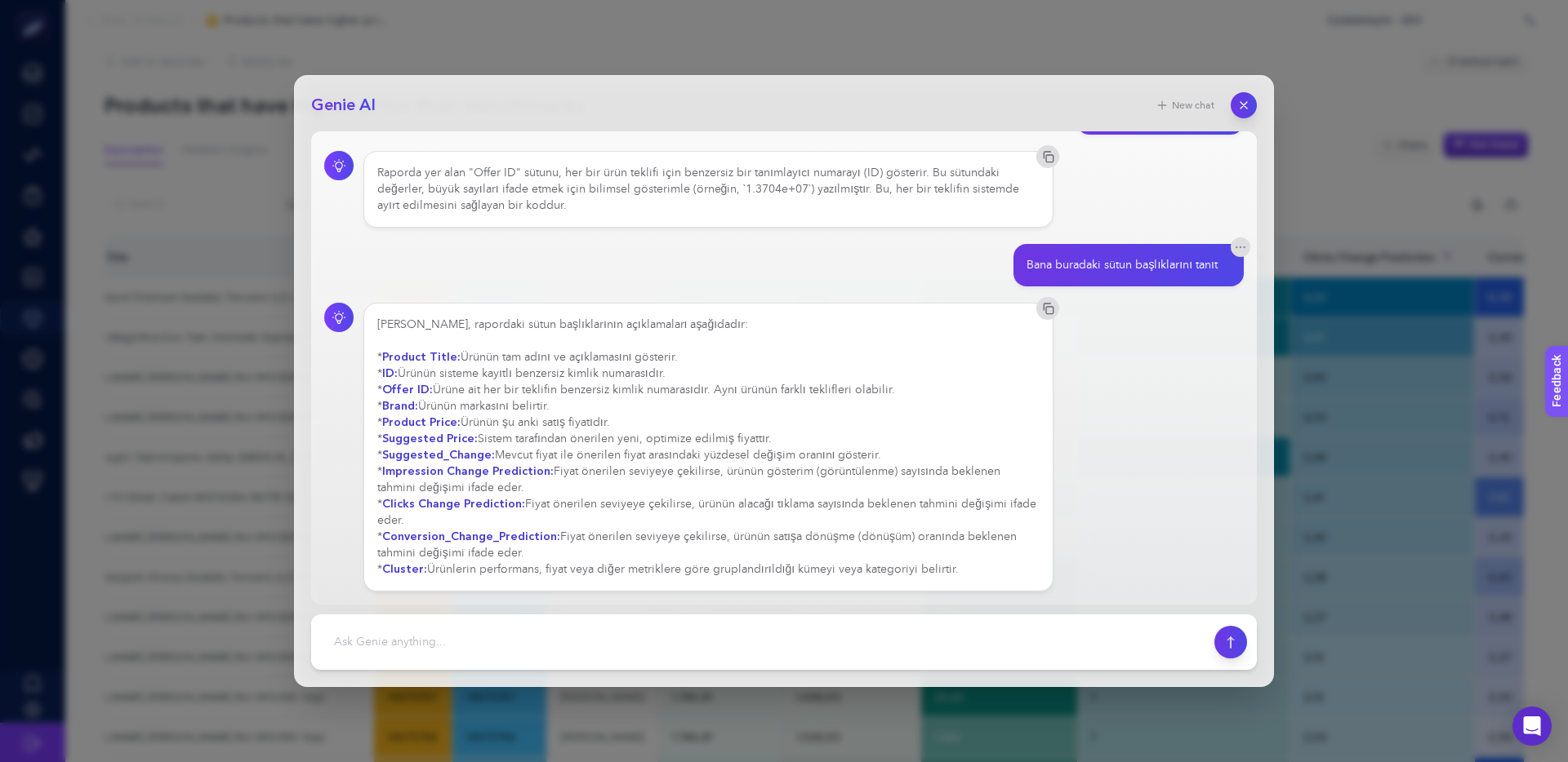
click at [1248, 102] on icon "button" at bounding box center [1243, 105] width 13 height 13
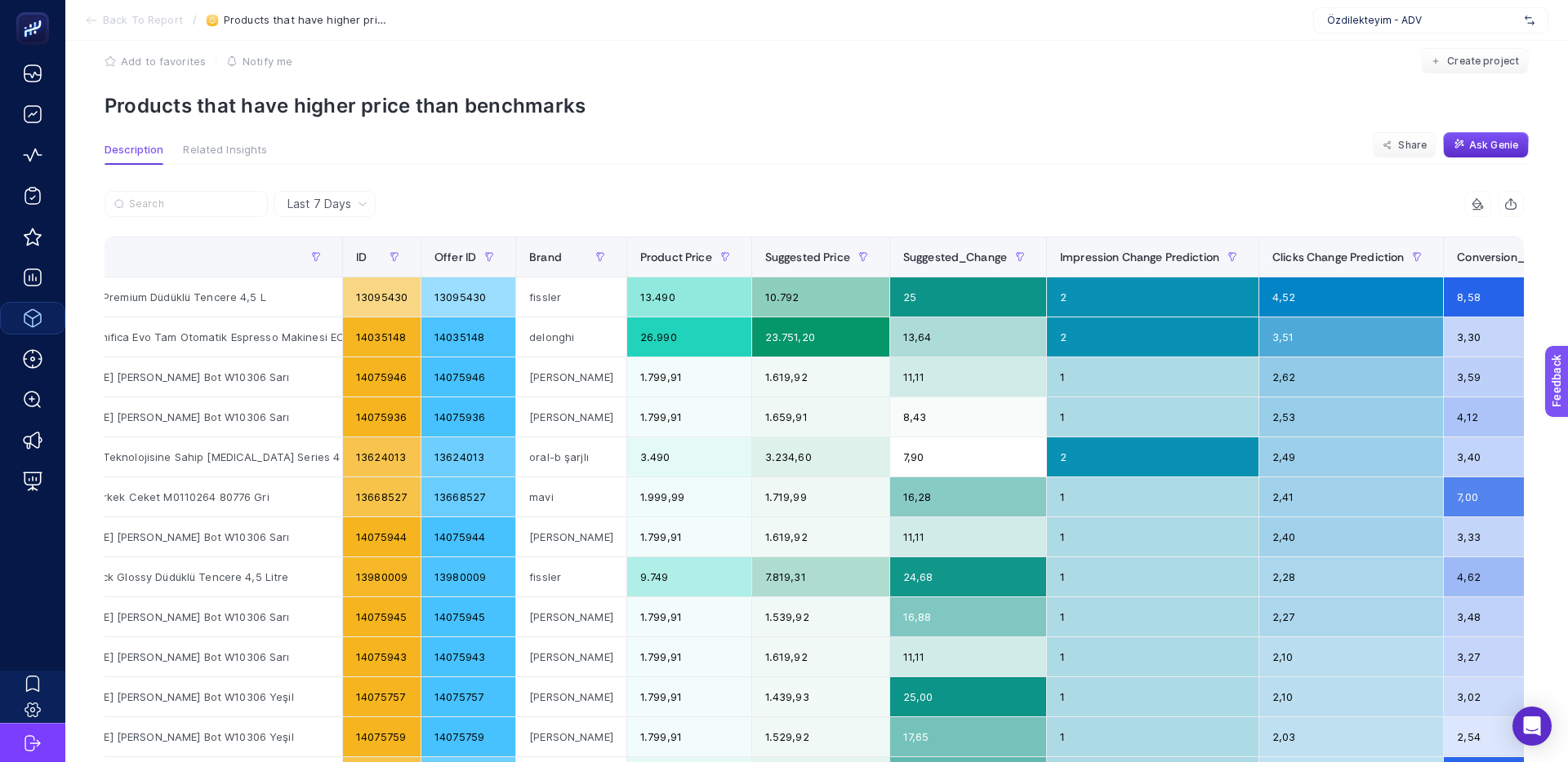
scroll to position [0, 0]
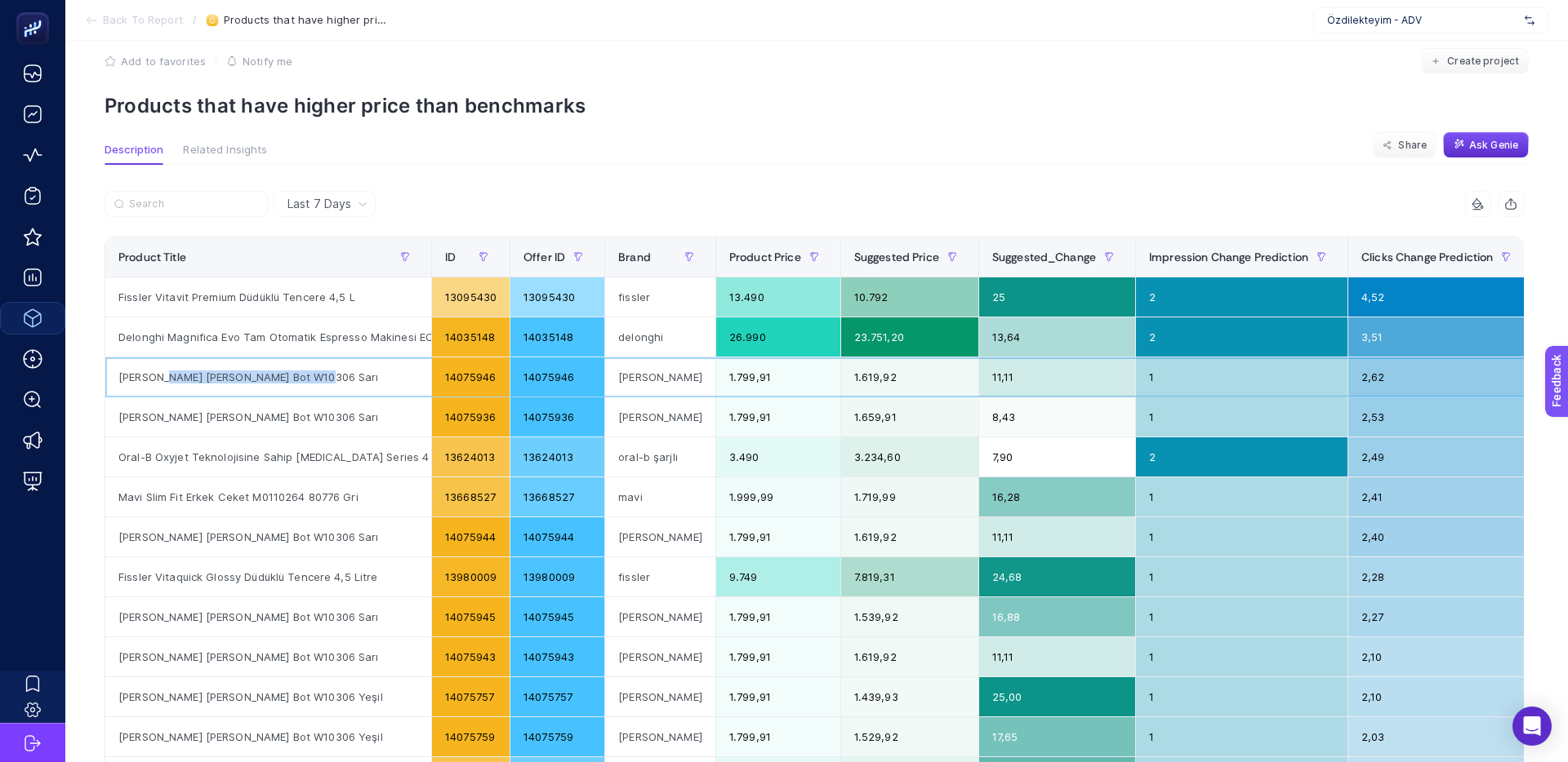
drag, startPoint x: 161, startPoint y: 376, endPoint x: 333, endPoint y: 376, distance: 172.0
click at [331, 376] on div "[PERSON_NAME] [PERSON_NAME] Bot W10306 Sarı" at bounding box center [269, 377] width 326 height 39
click at [333, 376] on div "[PERSON_NAME] [PERSON_NAME] Bot W10306 Sarı" at bounding box center [269, 377] width 326 height 39
drag, startPoint x: 303, startPoint y: 376, endPoint x: 199, endPoint y: 375, distance: 104.0
click at [199, 375] on div "[PERSON_NAME] [PERSON_NAME] Bot W10306 Sarı" at bounding box center [269, 377] width 326 height 39
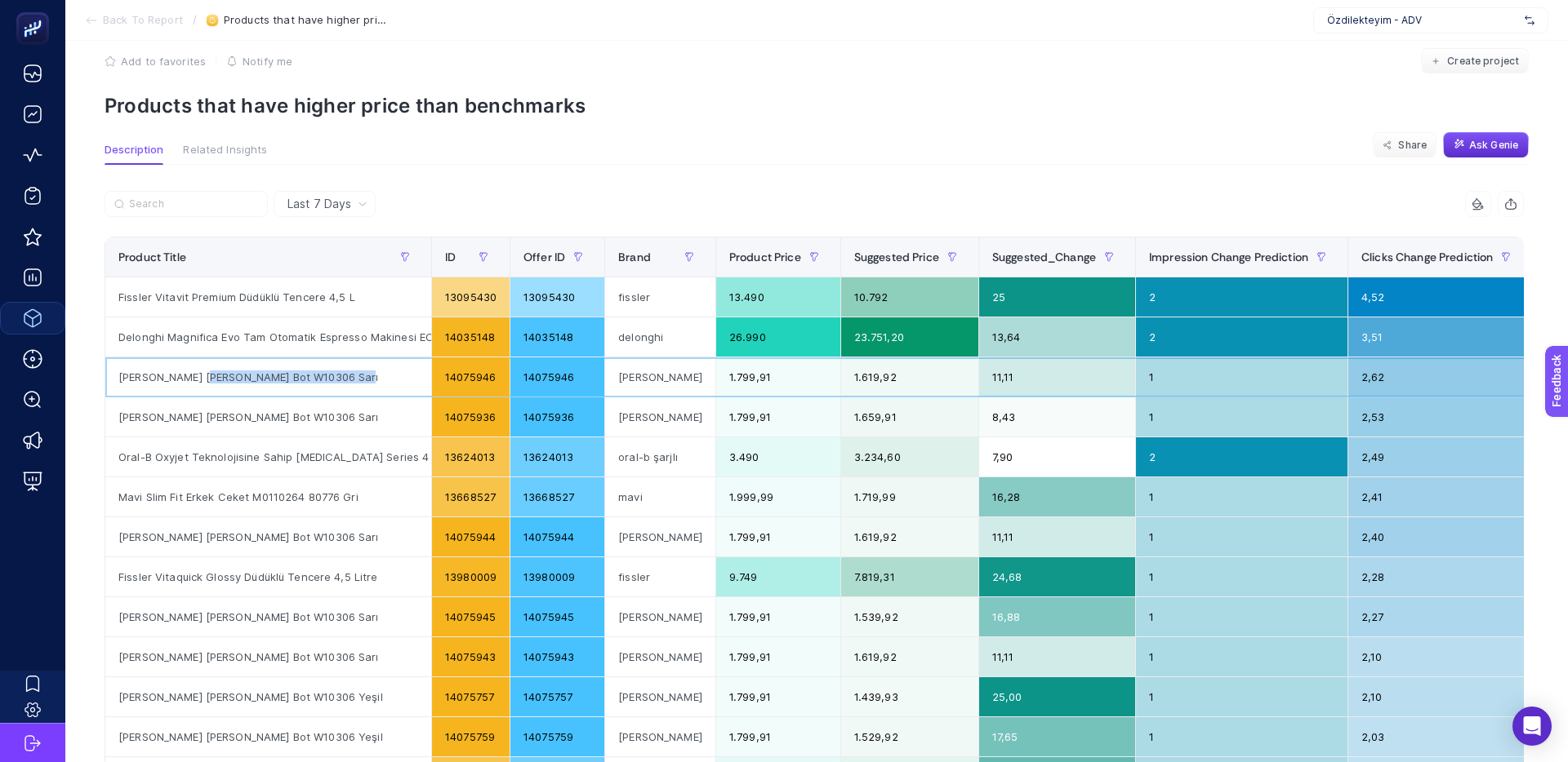
click at [199, 375] on div "[PERSON_NAME] [PERSON_NAME] Bot W10306 Sarı" at bounding box center [269, 377] width 326 height 39
drag, startPoint x: 283, startPoint y: 381, endPoint x: 122, endPoint y: 379, distance: 161.0
click at [115, 380] on div "[PERSON_NAME] [PERSON_NAME] Bot W10306 Sarı" at bounding box center [269, 377] width 326 height 39
drag, startPoint x: 242, startPoint y: 390, endPoint x: 203, endPoint y: 384, distance: 39.5
click at [242, 390] on div "[PERSON_NAME] [PERSON_NAME] Bot W10306 Sarı" at bounding box center [269, 377] width 326 height 39
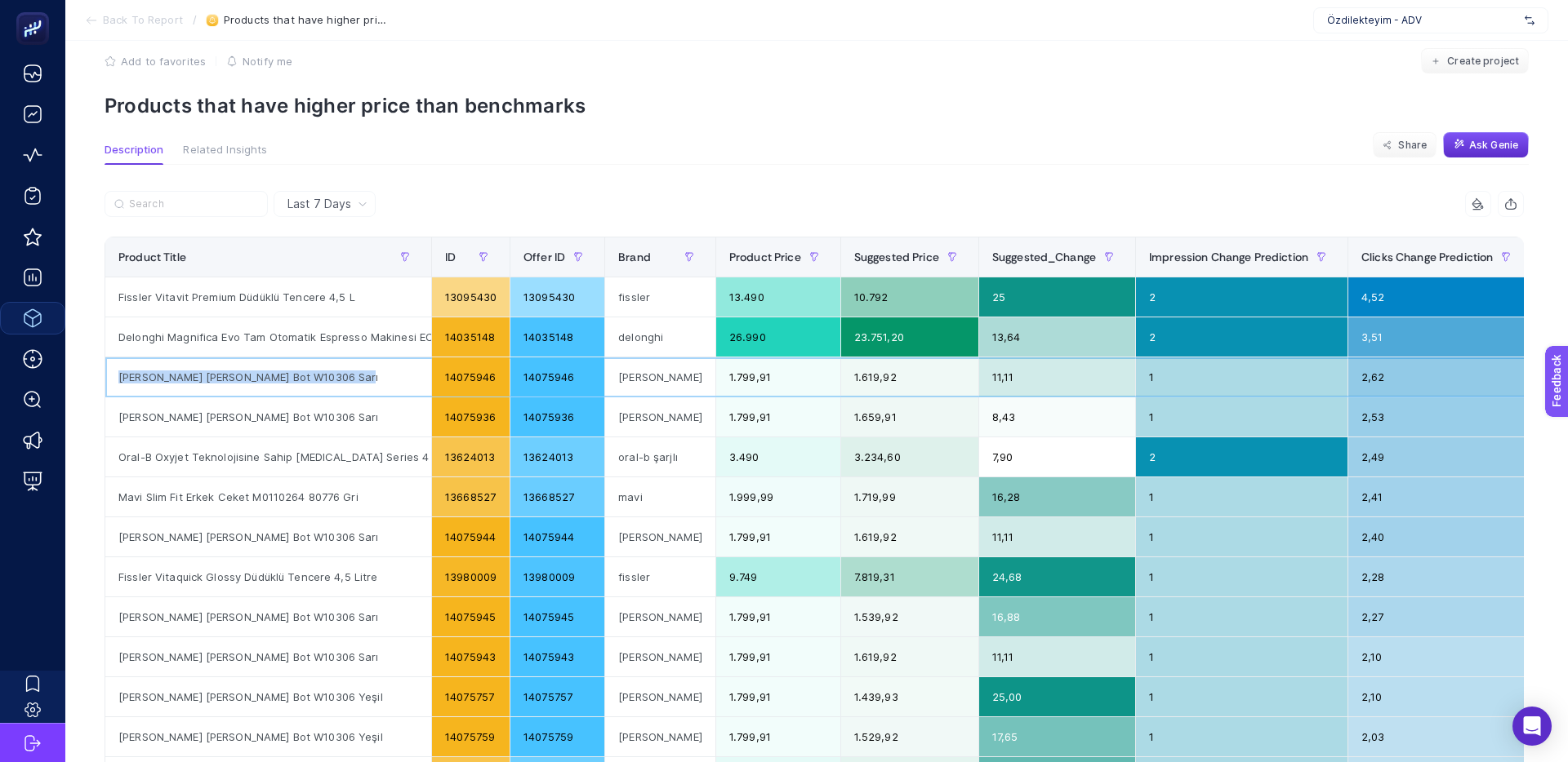
drag, startPoint x: 116, startPoint y: 382, endPoint x: 348, endPoint y: 377, distance: 232.1
click at [350, 377] on div "[PERSON_NAME] [PERSON_NAME] Bot W10306 Sarı" at bounding box center [269, 377] width 326 height 39
copy div "[PERSON_NAME] [PERSON_NAME] Bot W10306 Sarı"
drag, startPoint x: 759, startPoint y: 382, endPoint x: 706, endPoint y: 381, distance: 53.0
click at [716, 381] on div "1.799,91" at bounding box center [777, 377] width 124 height 39
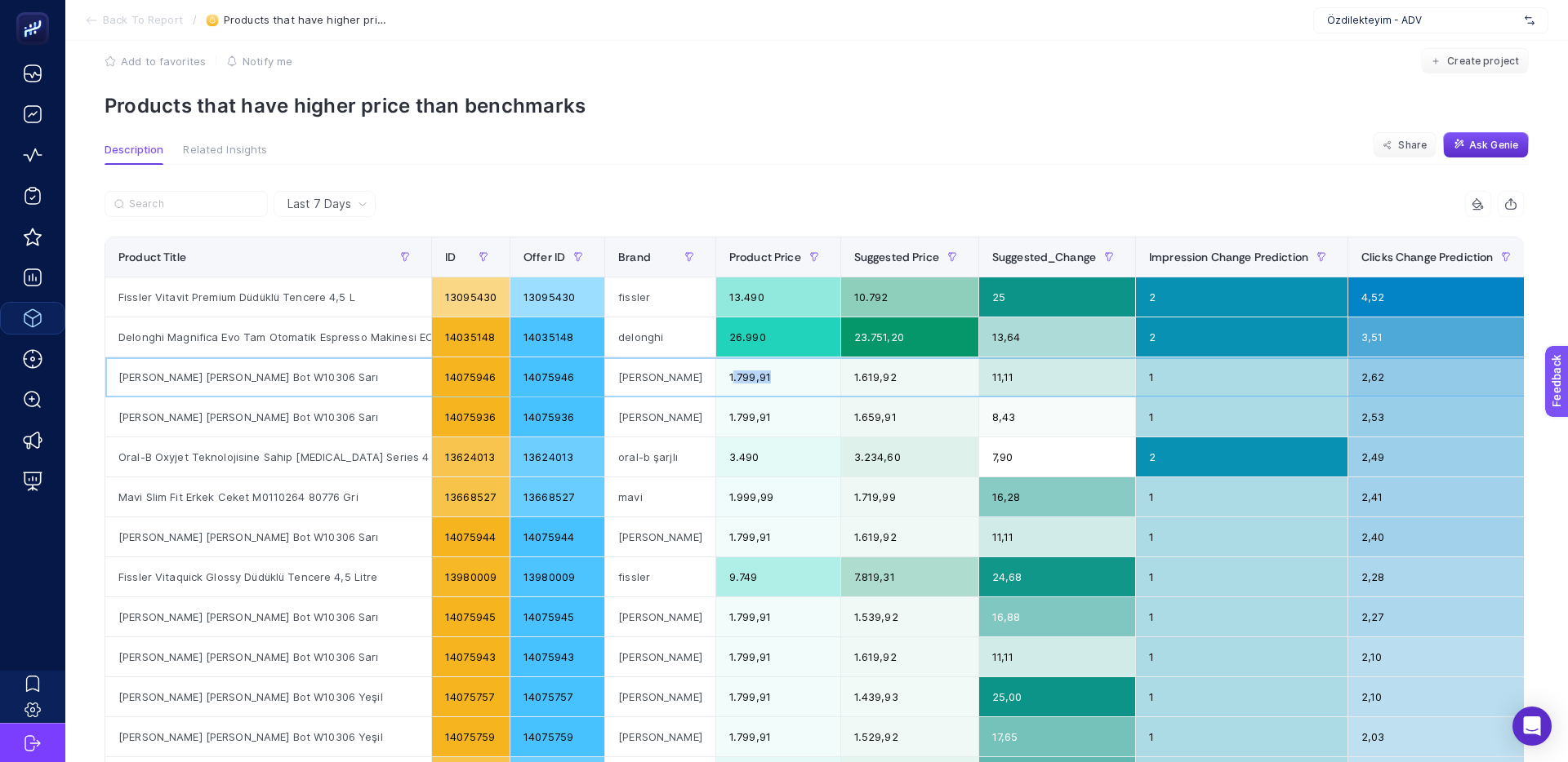
click at [716, 381] on div "1.799,91" at bounding box center [777, 377] width 124 height 39
click at [845, 379] on div "1.619,92" at bounding box center [910, 377] width 137 height 39
click at [841, 378] on div "1.619,92" at bounding box center [910, 377] width 137 height 39
drag, startPoint x: 974, startPoint y: 377, endPoint x: 938, endPoint y: 376, distance: 36.0
click at [940, 376] on tr "[PERSON_NAME] [PERSON_NAME] Bot W10306 Sarı 14075946 14075946 [PERSON_NAME] 1.7…" at bounding box center [1007, 377] width 1802 height 40
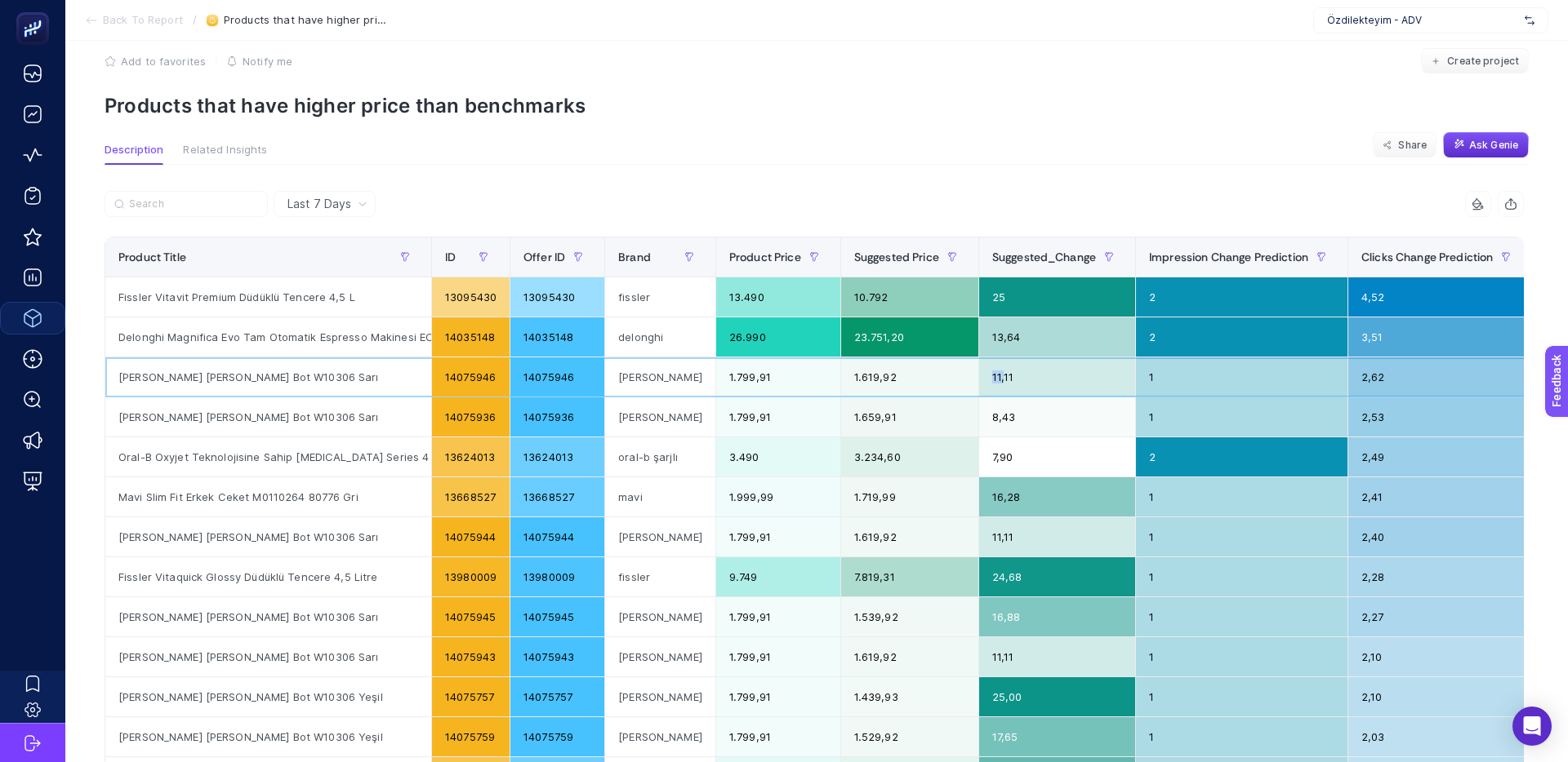
click at [936, 376] on div "1.619,92" at bounding box center [910, 377] width 137 height 39
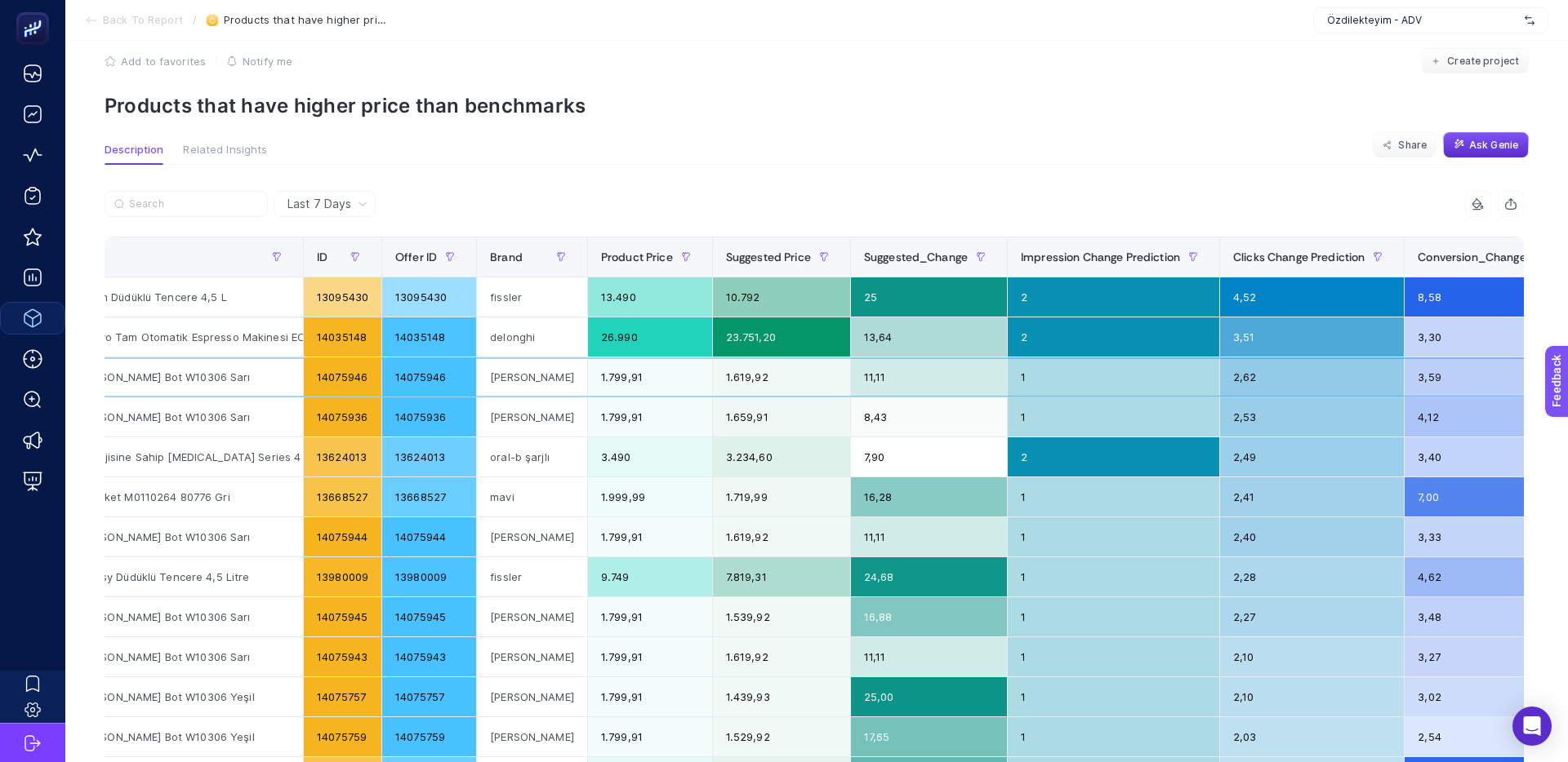
scroll to position [0, 134]
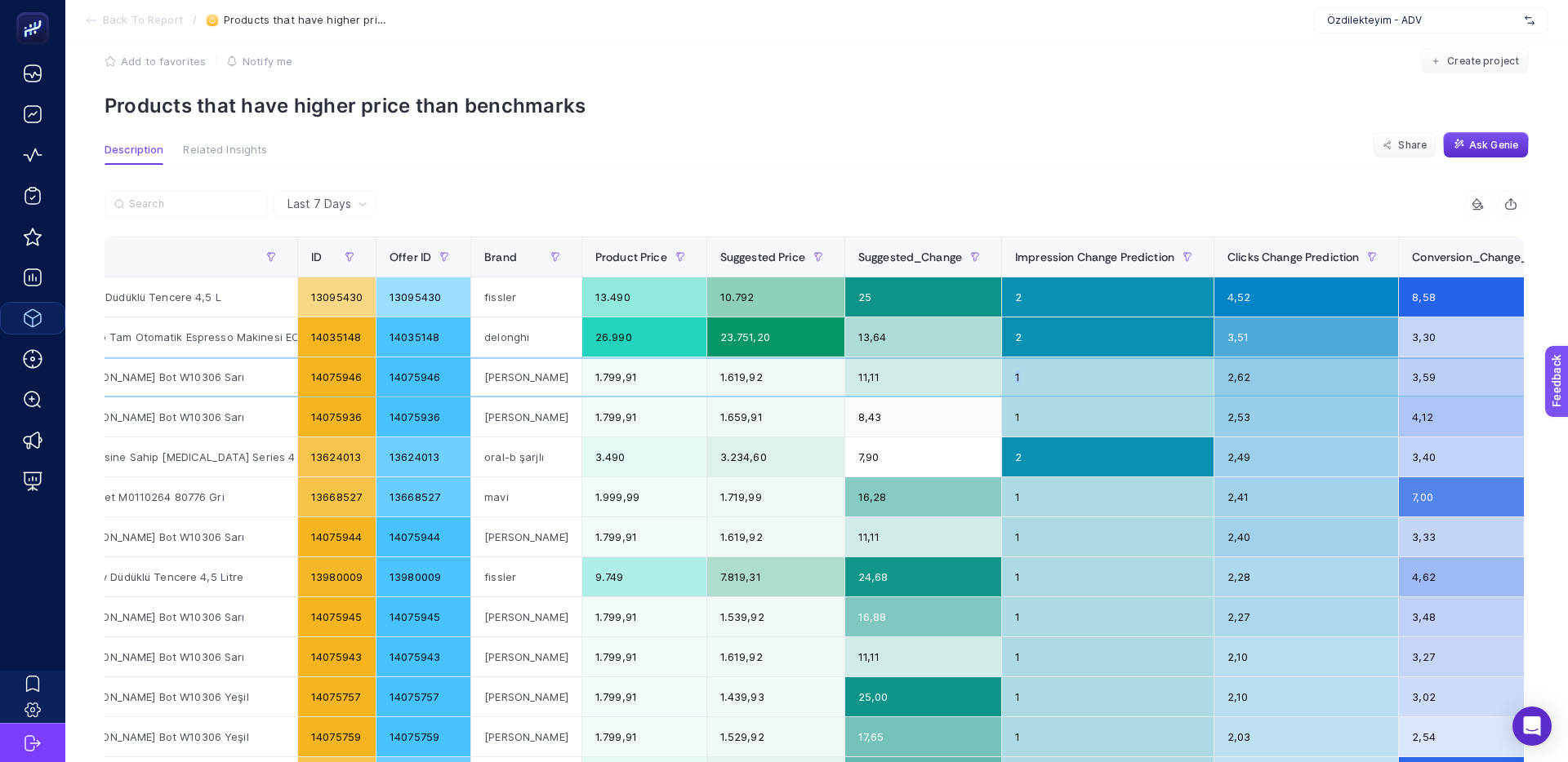
drag, startPoint x: 970, startPoint y: 381, endPoint x: 954, endPoint y: 381, distance: 16.0
click at [954, 381] on tr "[PERSON_NAME] [PERSON_NAME] Bot W10306 Sarı 14075946 14075946 [PERSON_NAME] 1.7…" at bounding box center [873, 377] width 1802 height 40
click at [954, 381] on div "11,11" at bounding box center [923, 377] width 156 height 39
drag, startPoint x: 1193, startPoint y: 381, endPoint x: 1175, endPoint y: 379, distance: 18.1
click at [1178, 380] on tr "[PERSON_NAME] [PERSON_NAME] Bot W10306 Sarı 14075946 14075946 [PERSON_NAME] 1.7…" at bounding box center [873, 377] width 1802 height 40
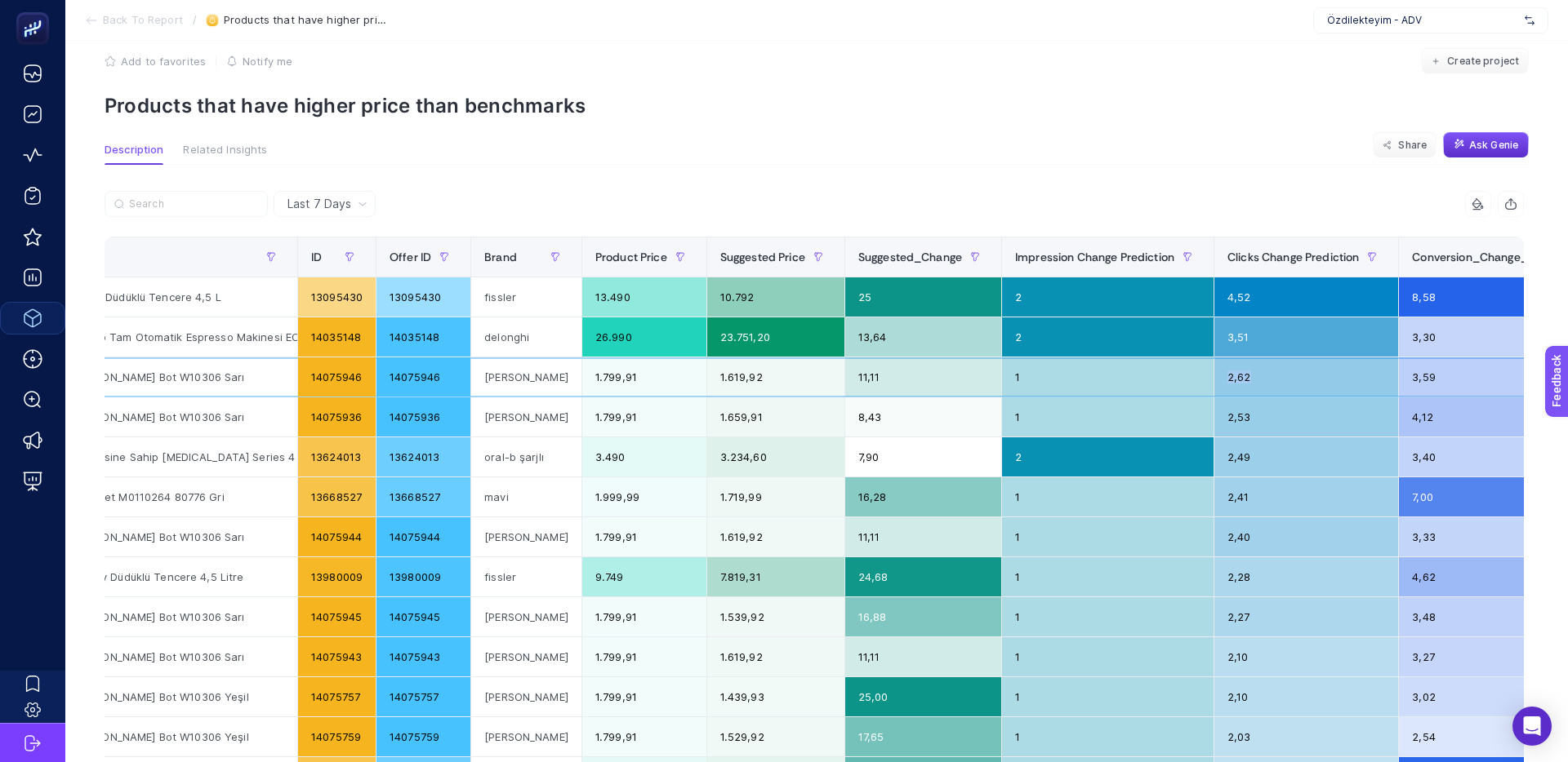
click at [1169, 379] on div "1" at bounding box center [1108, 377] width 212 height 39
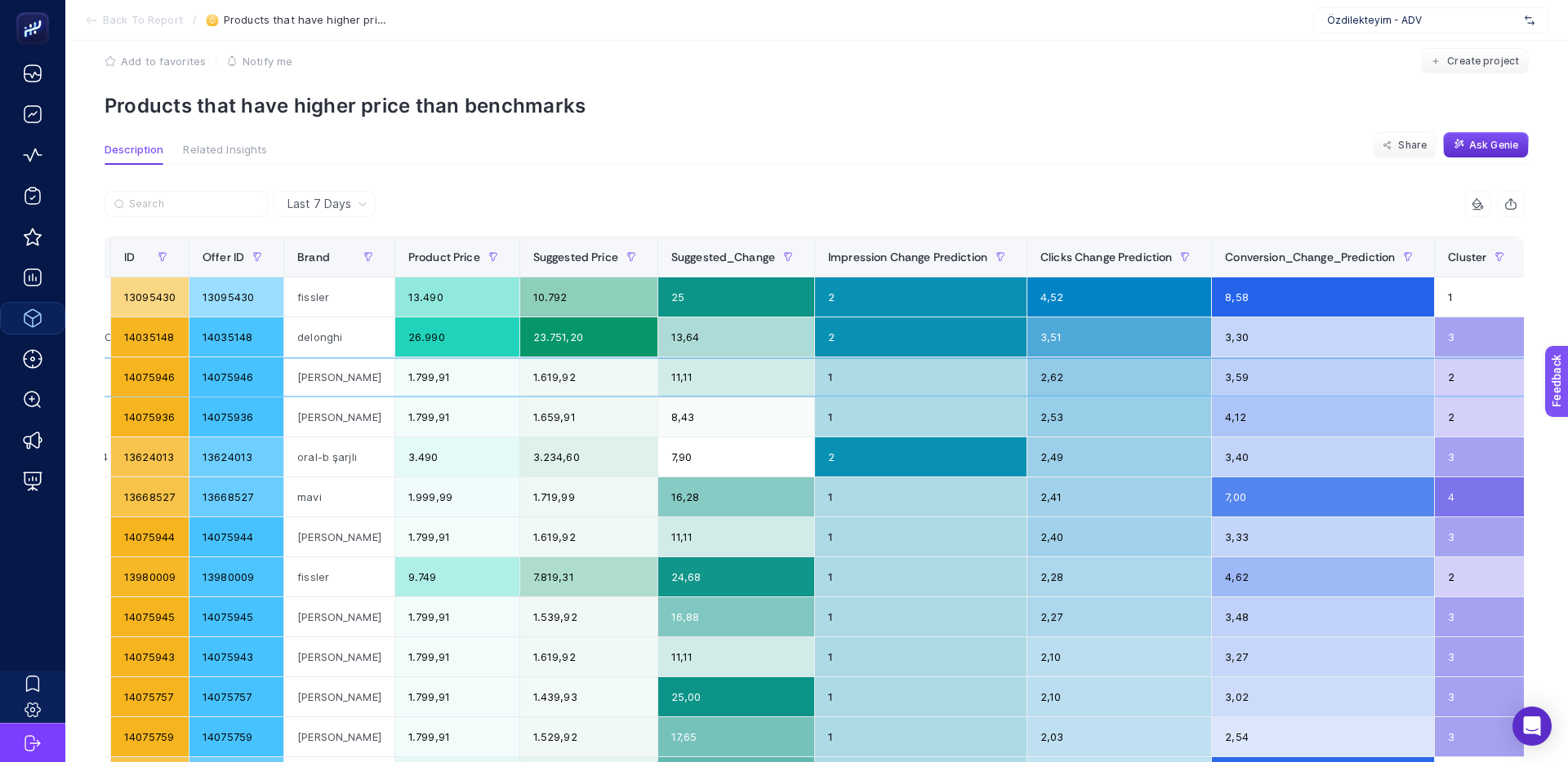
scroll to position [0, 346]
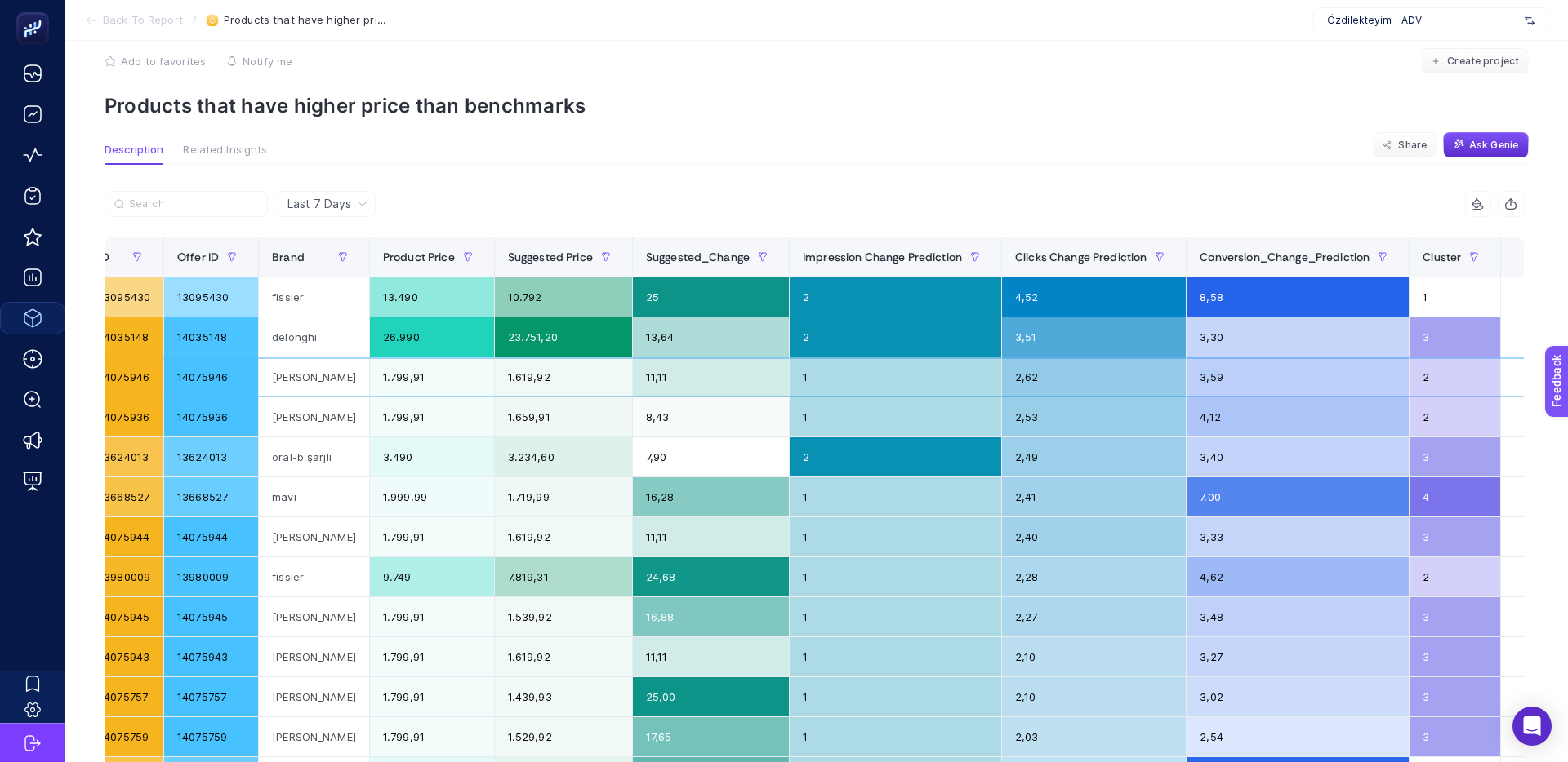
click at [1186, 380] on div "3,59" at bounding box center [1297, 377] width 222 height 39
drag, startPoint x: 1178, startPoint y: 380, endPoint x: 1160, endPoint y: 380, distance: 18.0
click at [1160, 380] on tr "[PERSON_NAME] [PERSON_NAME] Bot W10306 Sarı 14075946 14075946 [PERSON_NAME] 1.7…" at bounding box center [660, 377] width 1802 height 40
click at [1160, 380] on div "2,62" at bounding box center [1094, 377] width 183 height 39
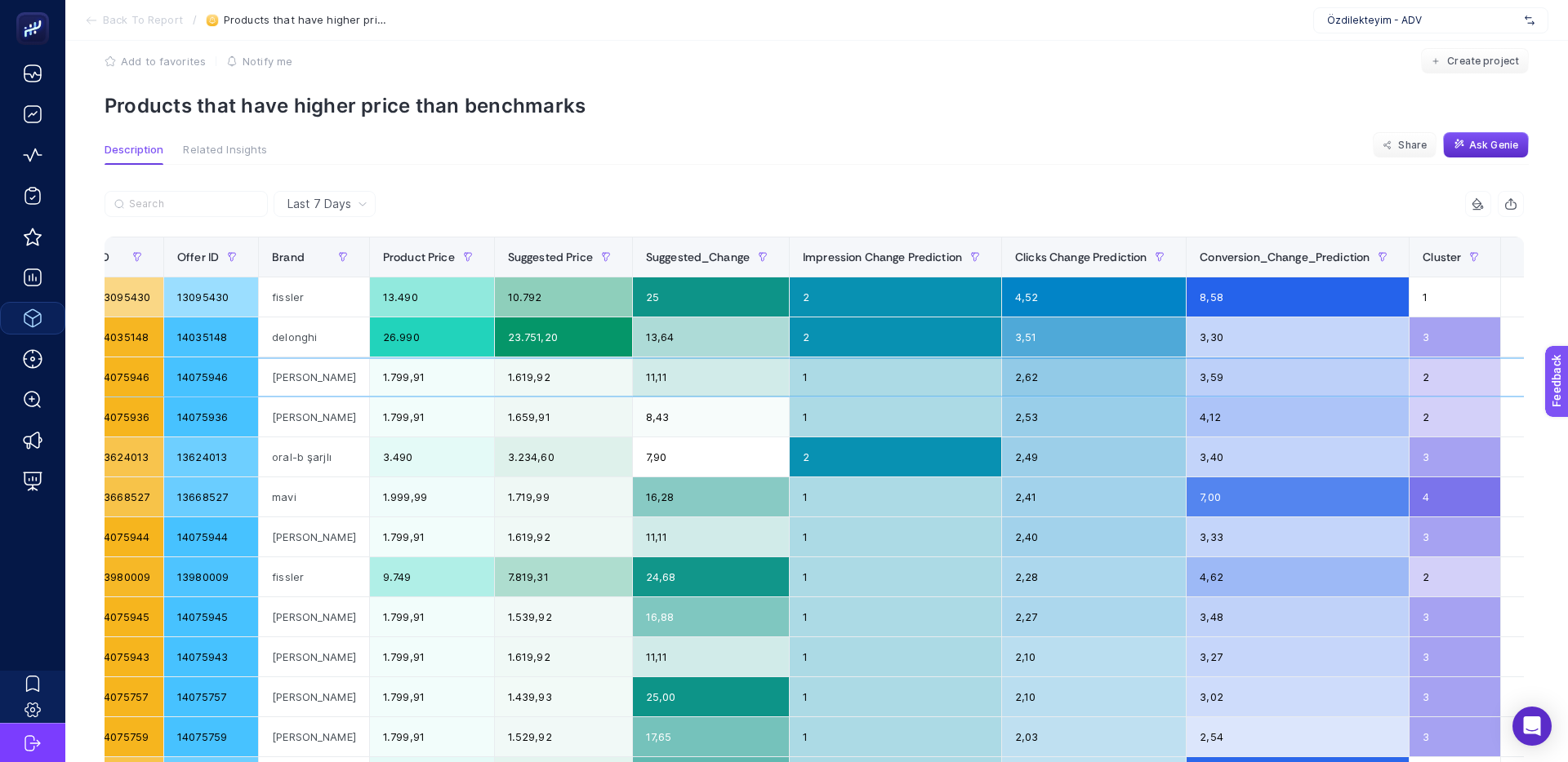
scroll to position [0, 359]
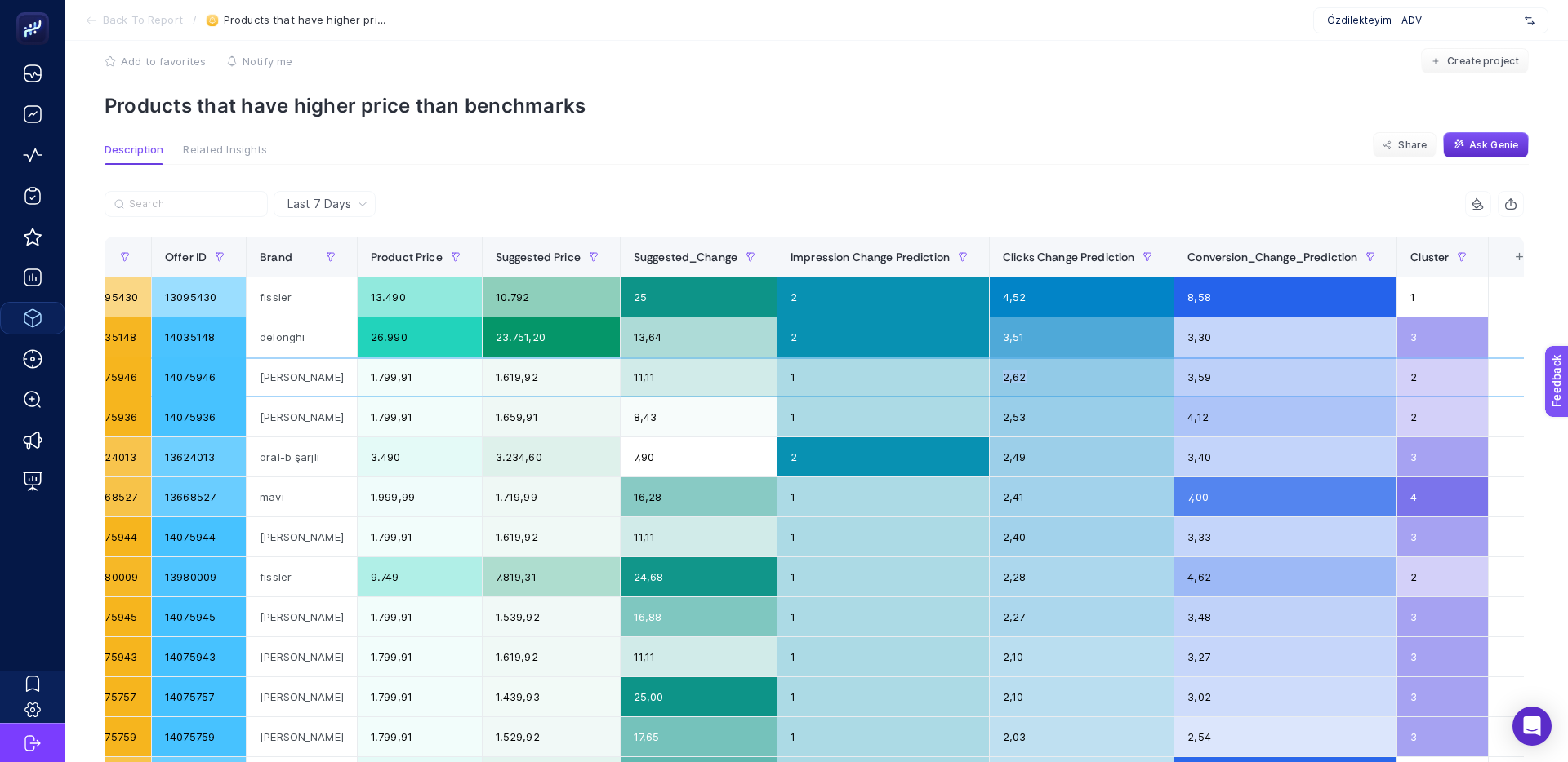
drag, startPoint x: 1022, startPoint y: 384, endPoint x: 962, endPoint y: 381, distance: 60.1
click at [962, 381] on tr "[PERSON_NAME] [PERSON_NAME] Bot W10306 Sarı 14075946 14075946 [PERSON_NAME] 1.7…" at bounding box center [648, 377] width 1802 height 40
click at [962, 381] on div "1" at bounding box center [883, 377] width 212 height 39
drag, startPoint x: 1176, startPoint y: 376, endPoint x: 1135, endPoint y: 374, distance: 41.0
click at [1135, 374] on tr "[PERSON_NAME] [PERSON_NAME] Bot W10306 Sarı 14075946 14075946 [PERSON_NAME] 1.7…" at bounding box center [648, 377] width 1802 height 40
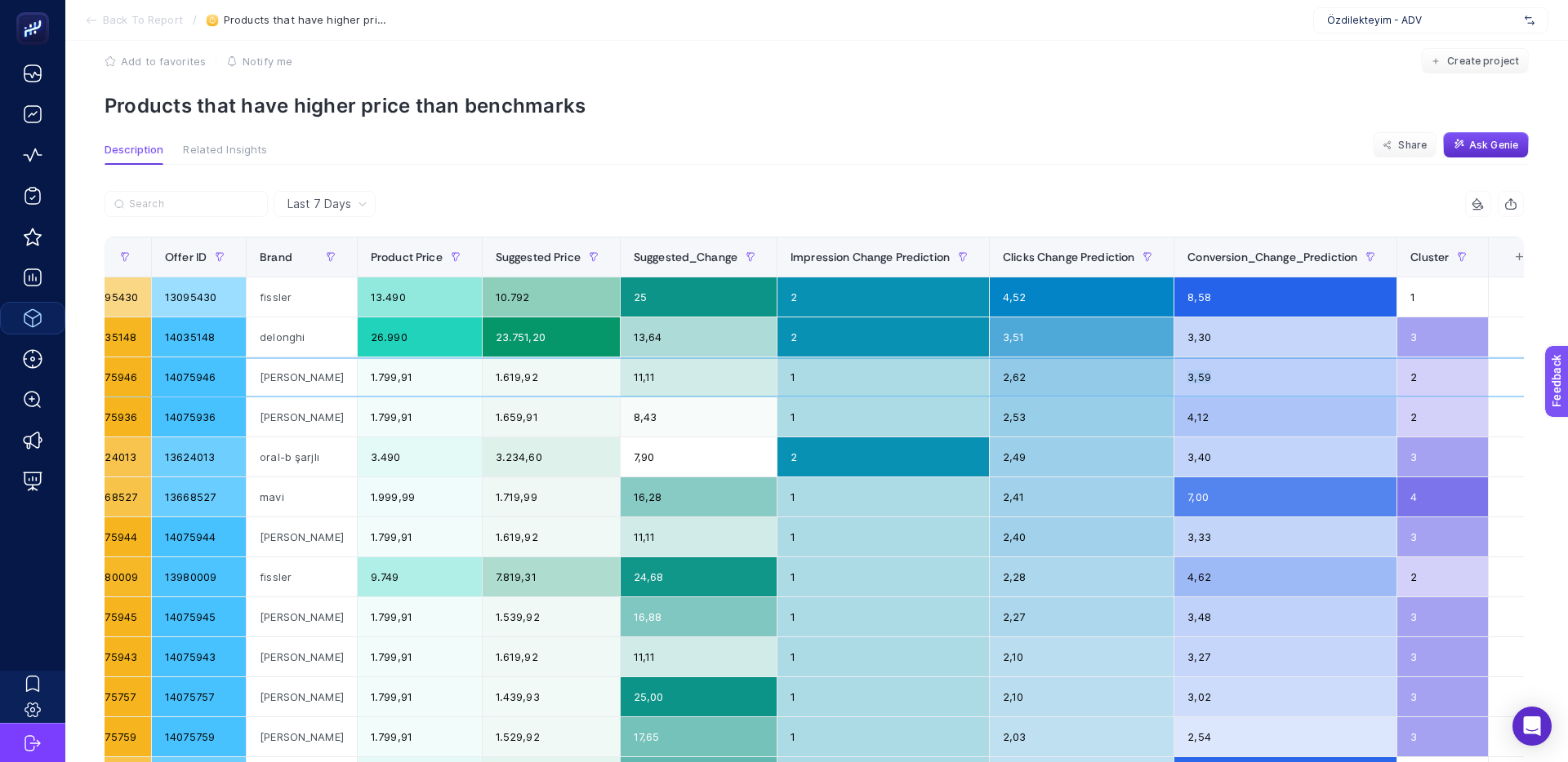
click at [1135, 374] on div "2,62" at bounding box center [1081, 377] width 183 height 39
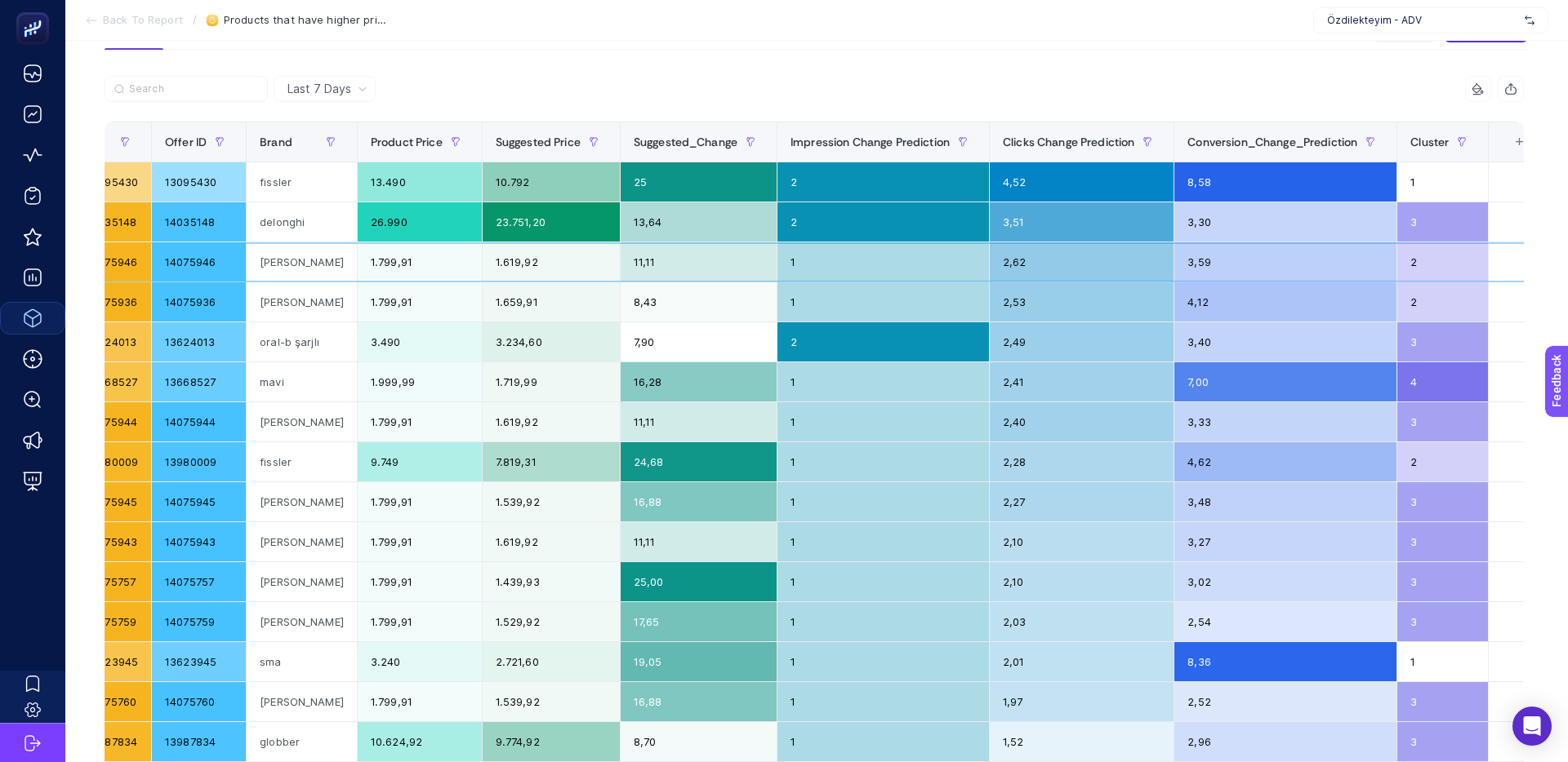
scroll to position [0, 0]
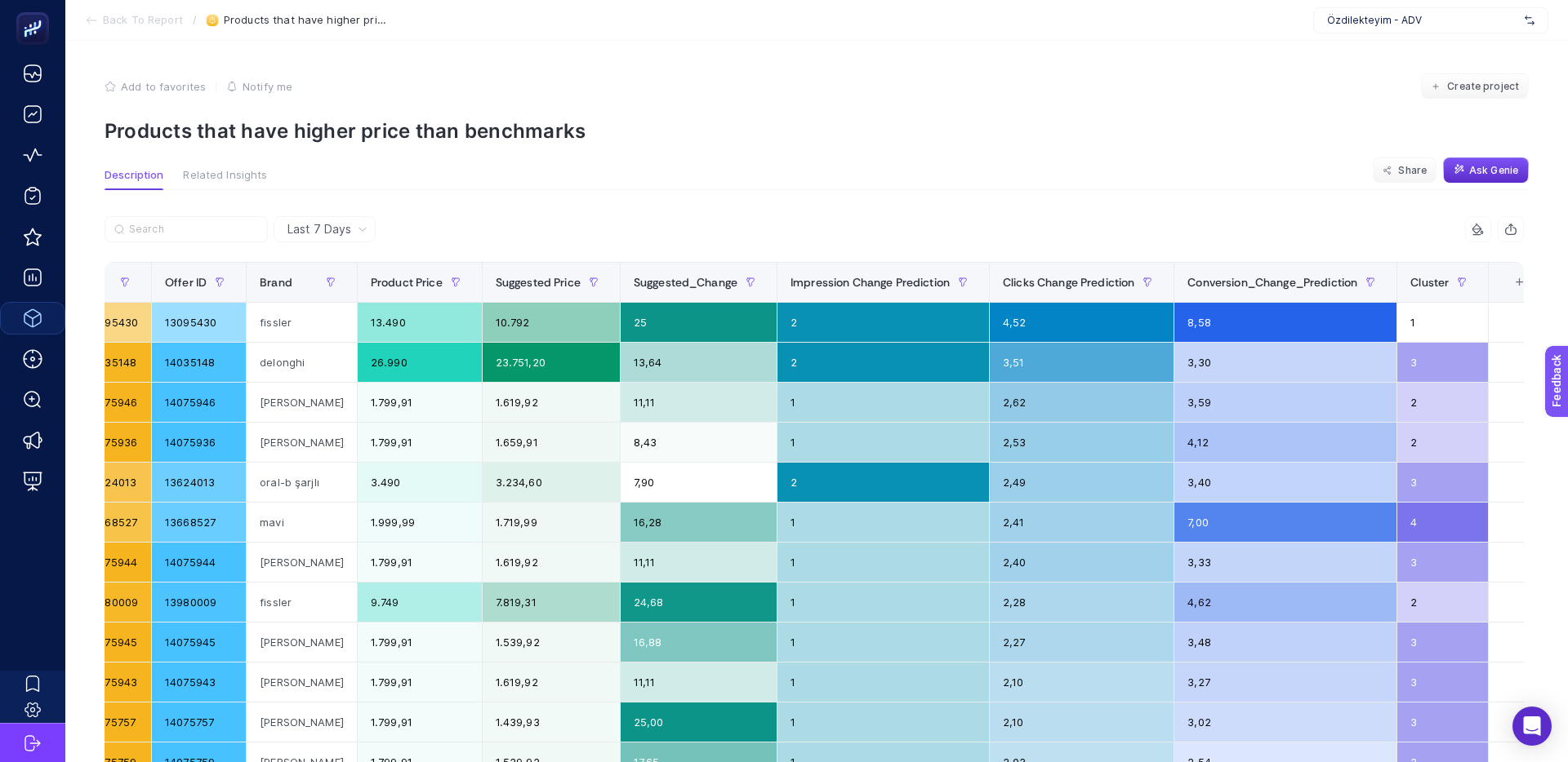
click at [1504, 279] on div "+" at bounding box center [1519, 282] width 31 height 13
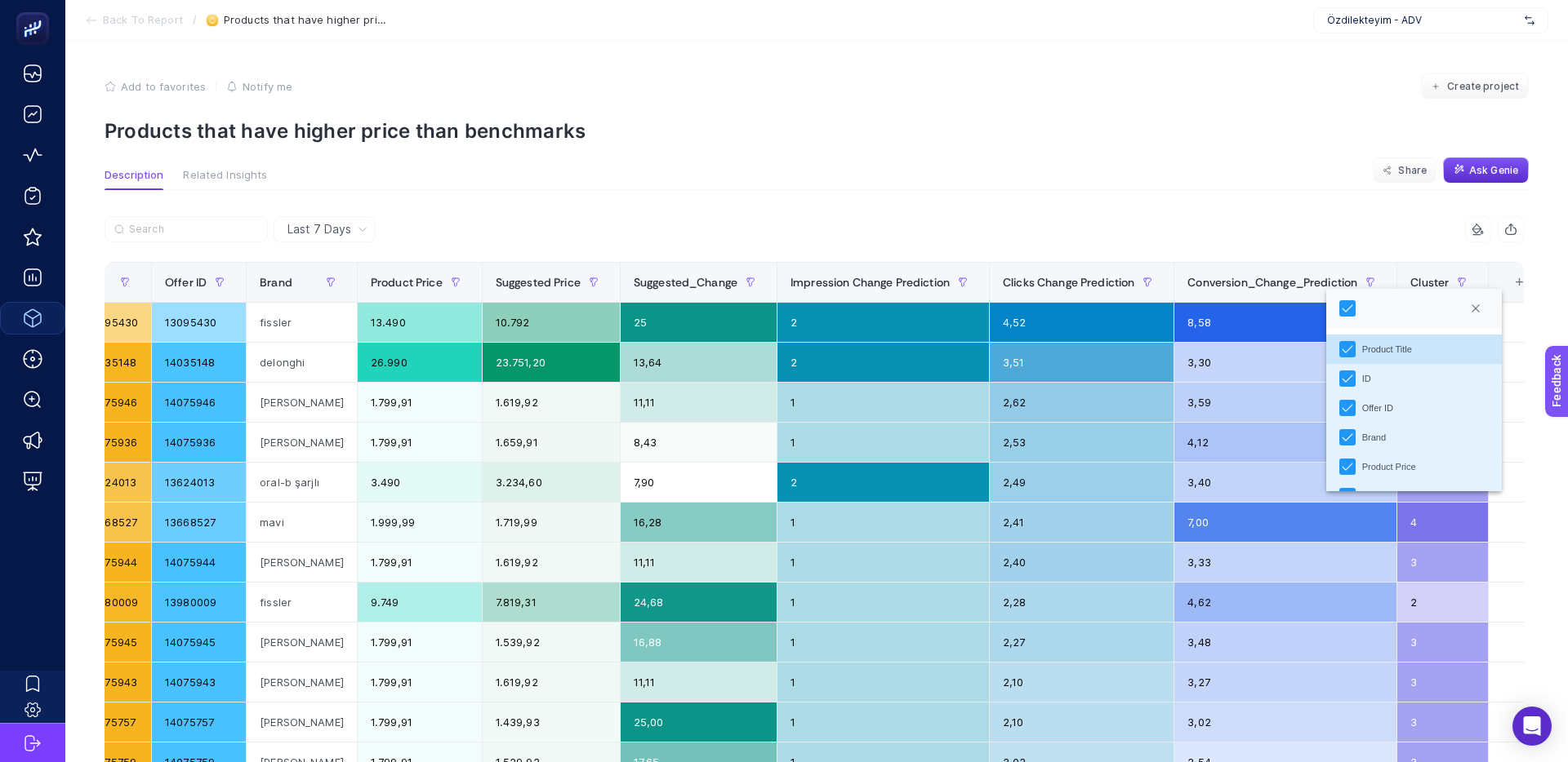
click at [1235, 204] on div "Last 7 Days 9 items selected Product Title ID Offer ID Brand Product Price Sugg…" at bounding box center [814, 736] width 1445 height 1091
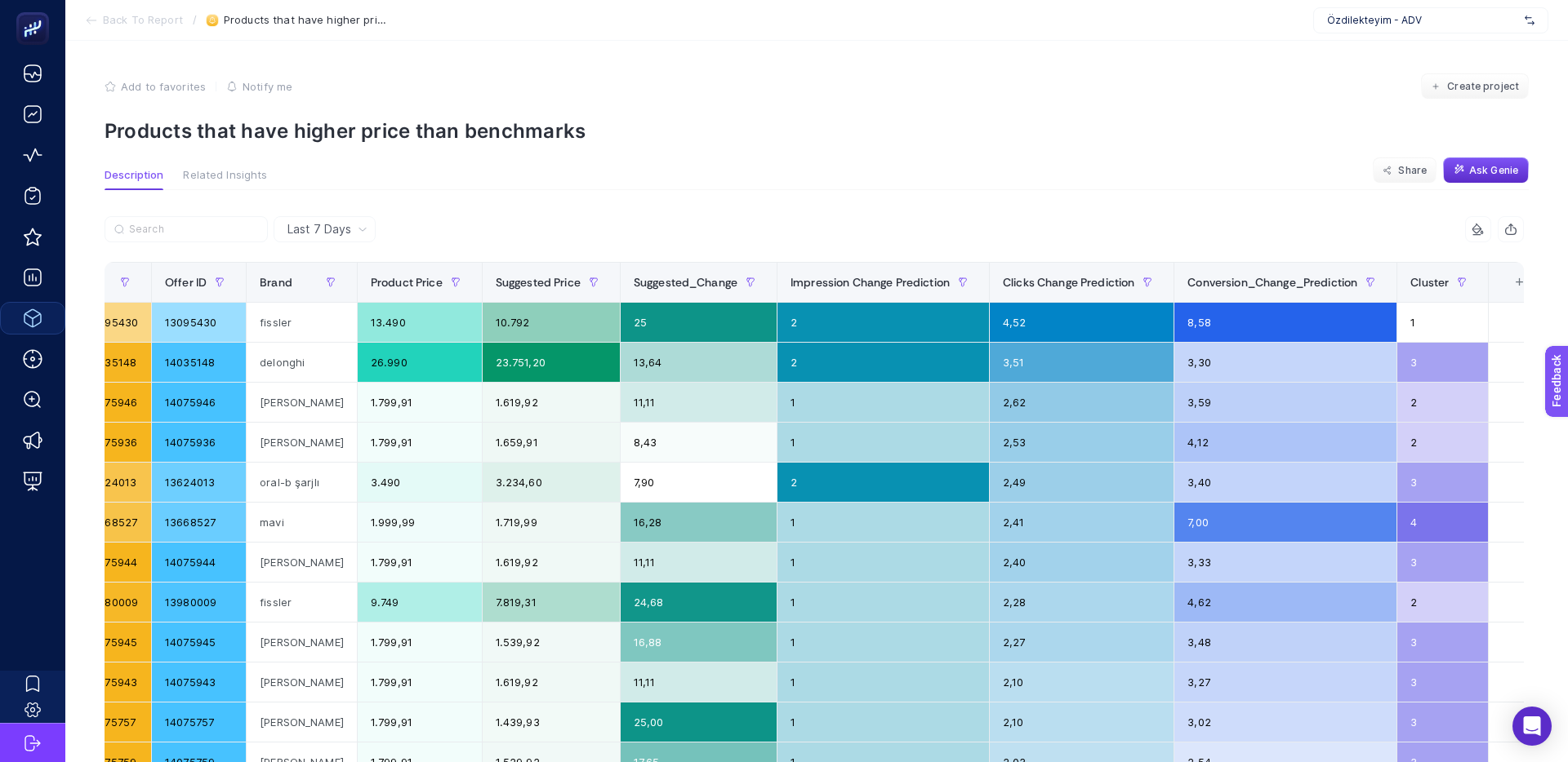
click at [1475, 227] on icon at bounding box center [1477, 229] width 13 height 13
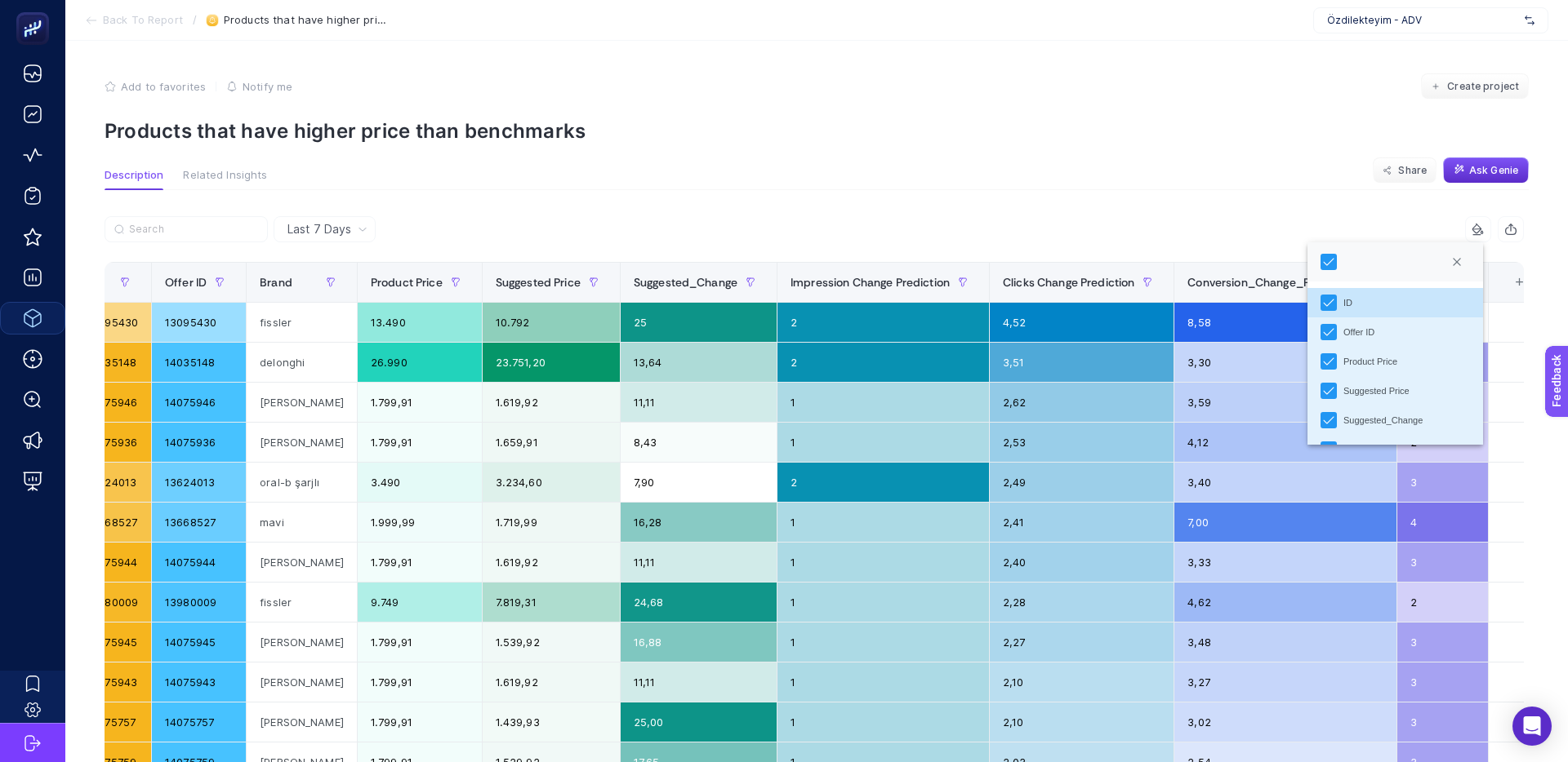
scroll to position [10, 72]
drag, startPoint x: 1186, startPoint y: 218, endPoint x: 1381, endPoint y: 221, distance: 195.0
click at [1186, 218] on div "9 items selected" at bounding box center [1169, 229] width 710 height 26
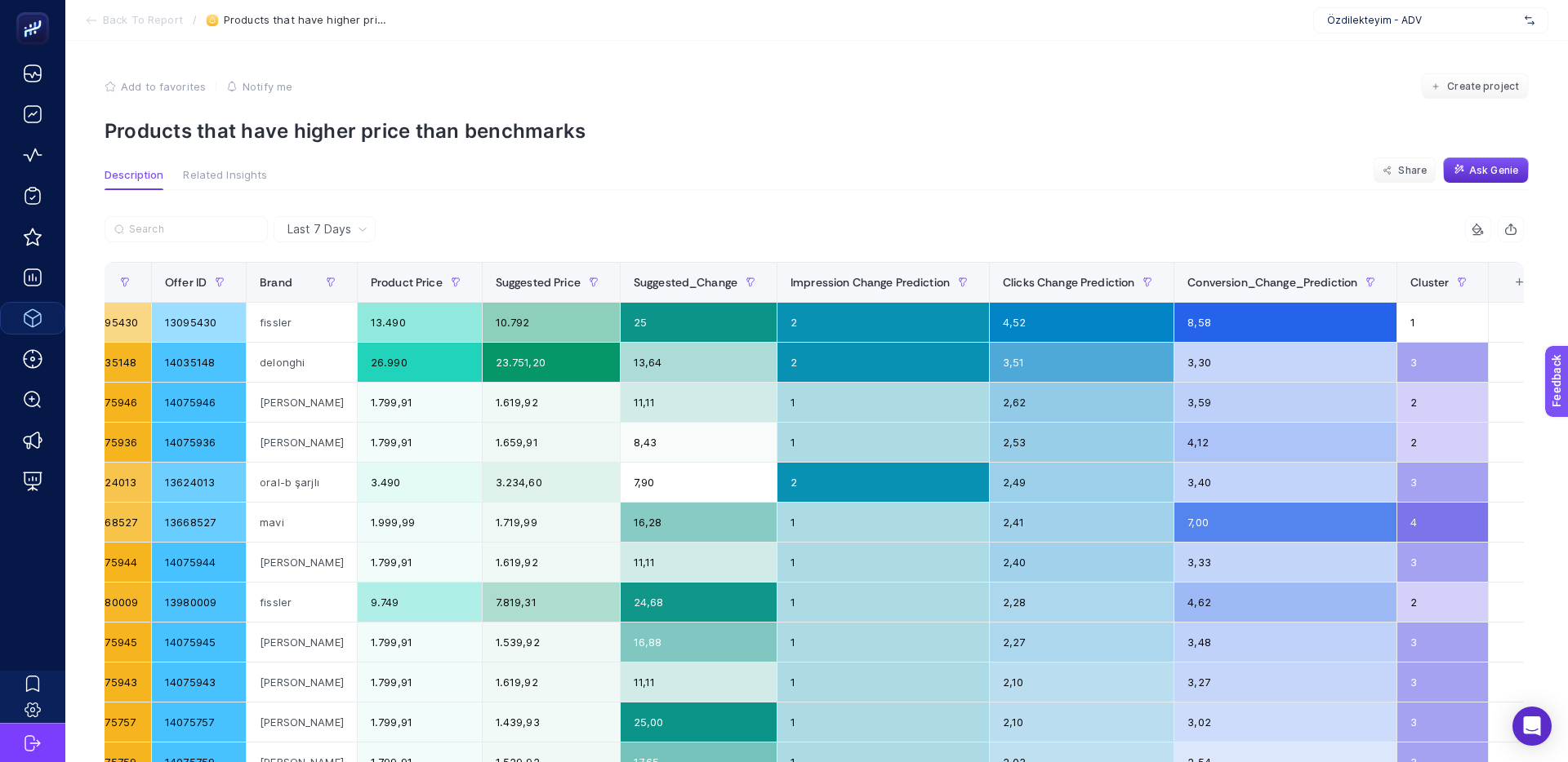
click at [1512, 228] on icon "button" at bounding box center [1510, 229] width 13 height 13
click at [951, 205] on div "Last 7 Days 9 items selected Product Title ID Offer ID Brand Product Price Sugg…" at bounding box center [814, 736] width 1445 height 1091
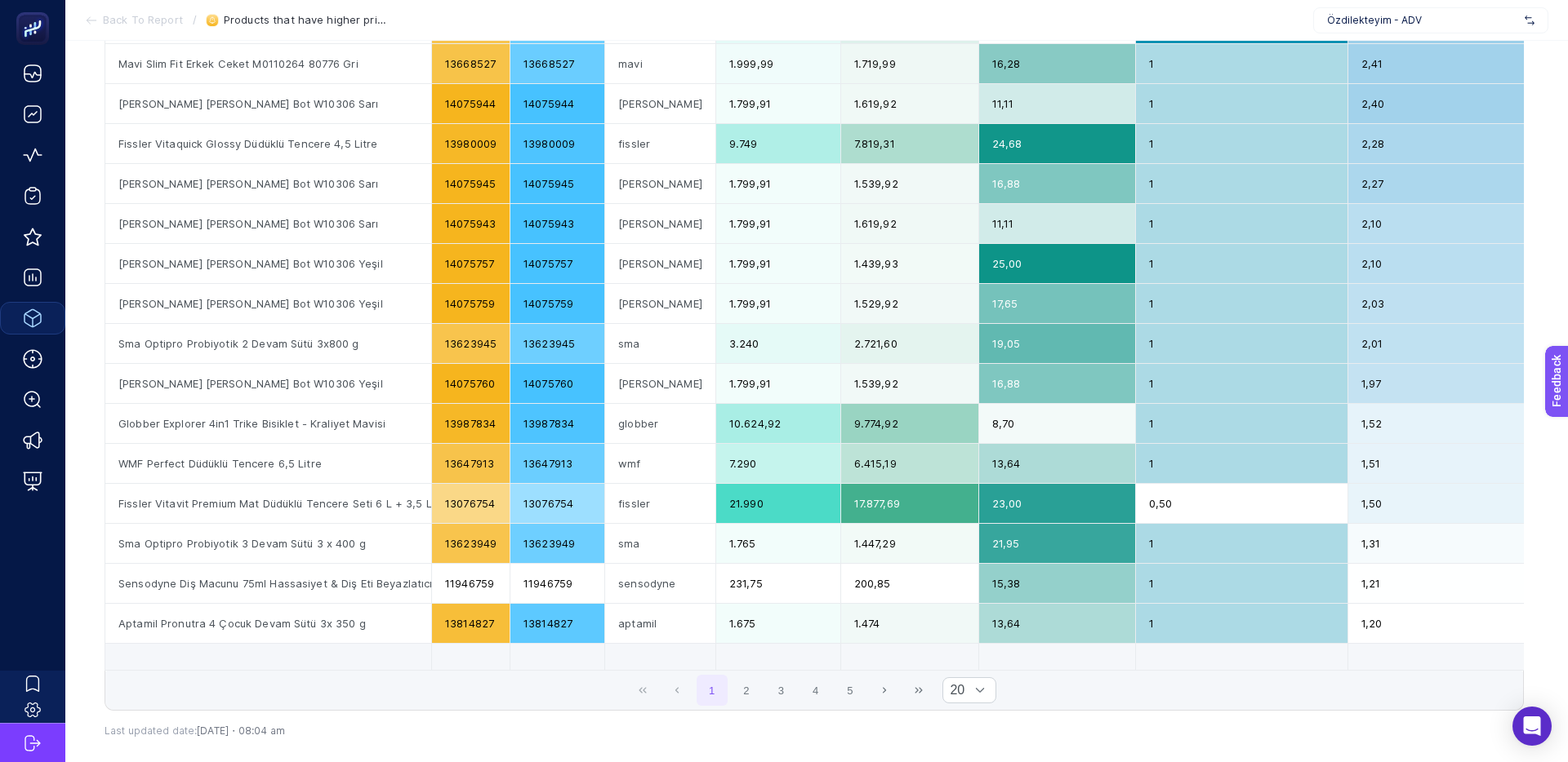
scroll to position [463, 0]
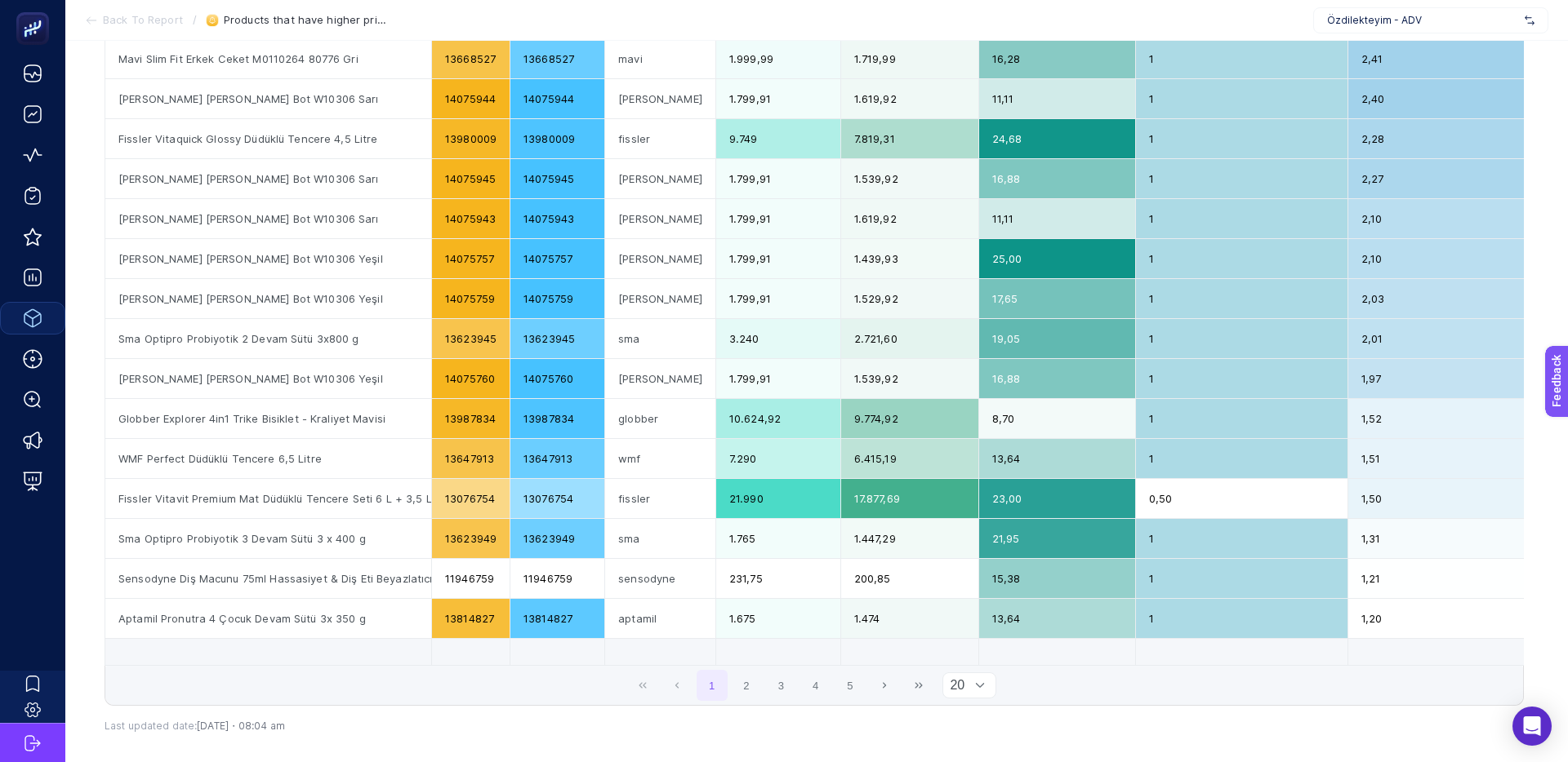
click at [991, 687] on div at bounding box center [979, 685] width 31 height 25
click at [970, 661] on li "50" at bounding box center [970, 649] width 55 height 33
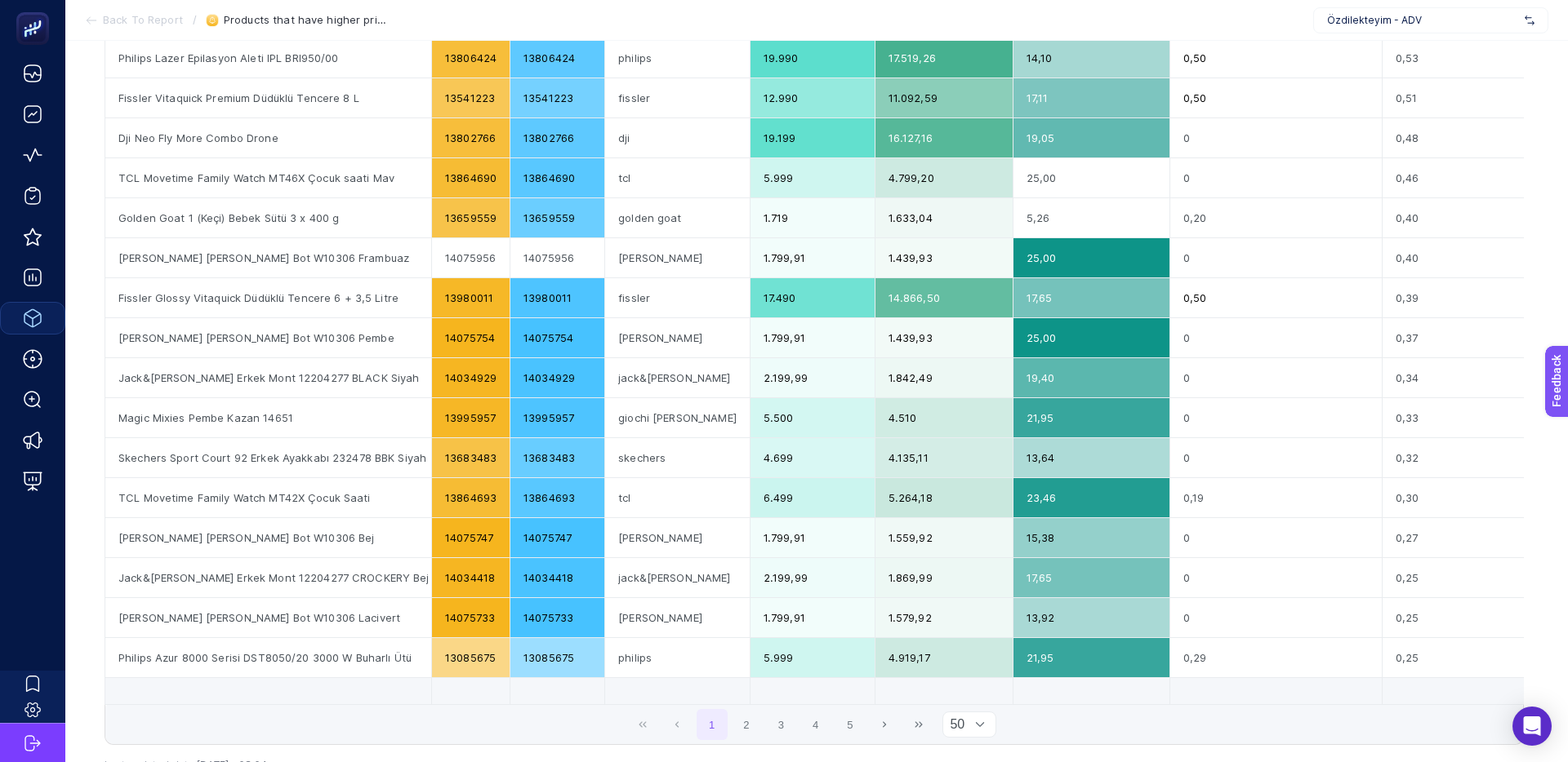
scroll to position [1460, 0]
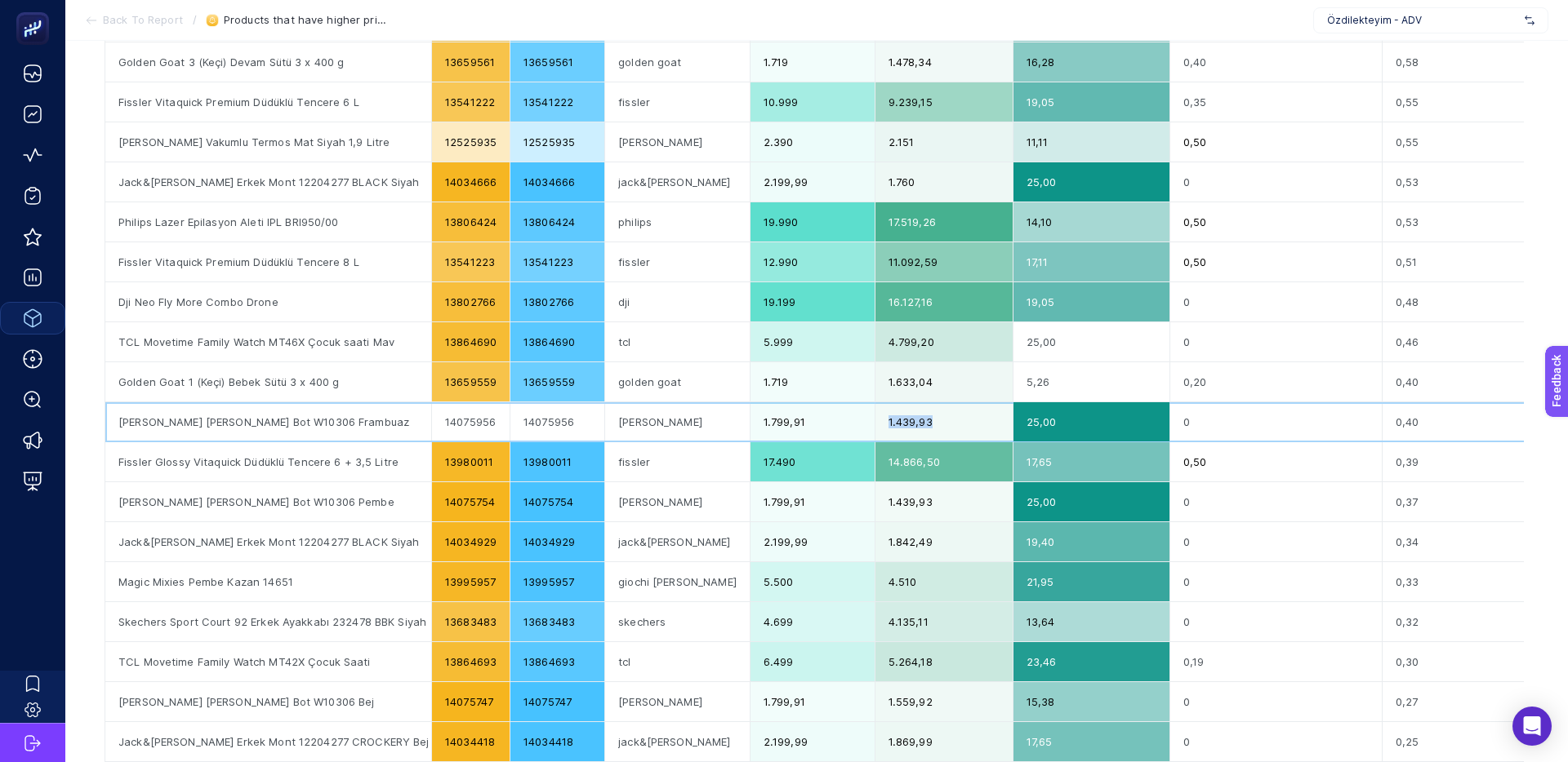
drag, startPoint x: 874, startPoint y: 423, endPoint x: 831, endPoint y: 423, distance: 43.0
click at [875, 423] on div "1.439,93" at bounding box center [944, 422] width 137 height 39
click at [875, 424] on div "1.439,93" at bounding box center [944, 422] width 137 height 39
drag, startPoint x: 116, startPoint y: 423, endPoint x: 407, endPoint y: 430, distance: 291.1
click at [412, 428] on div "[PERSON_NAME] [PERSON_NAME] Bot W10306 Frambuaz" at bounding box center [269, 422] width 326 height 39
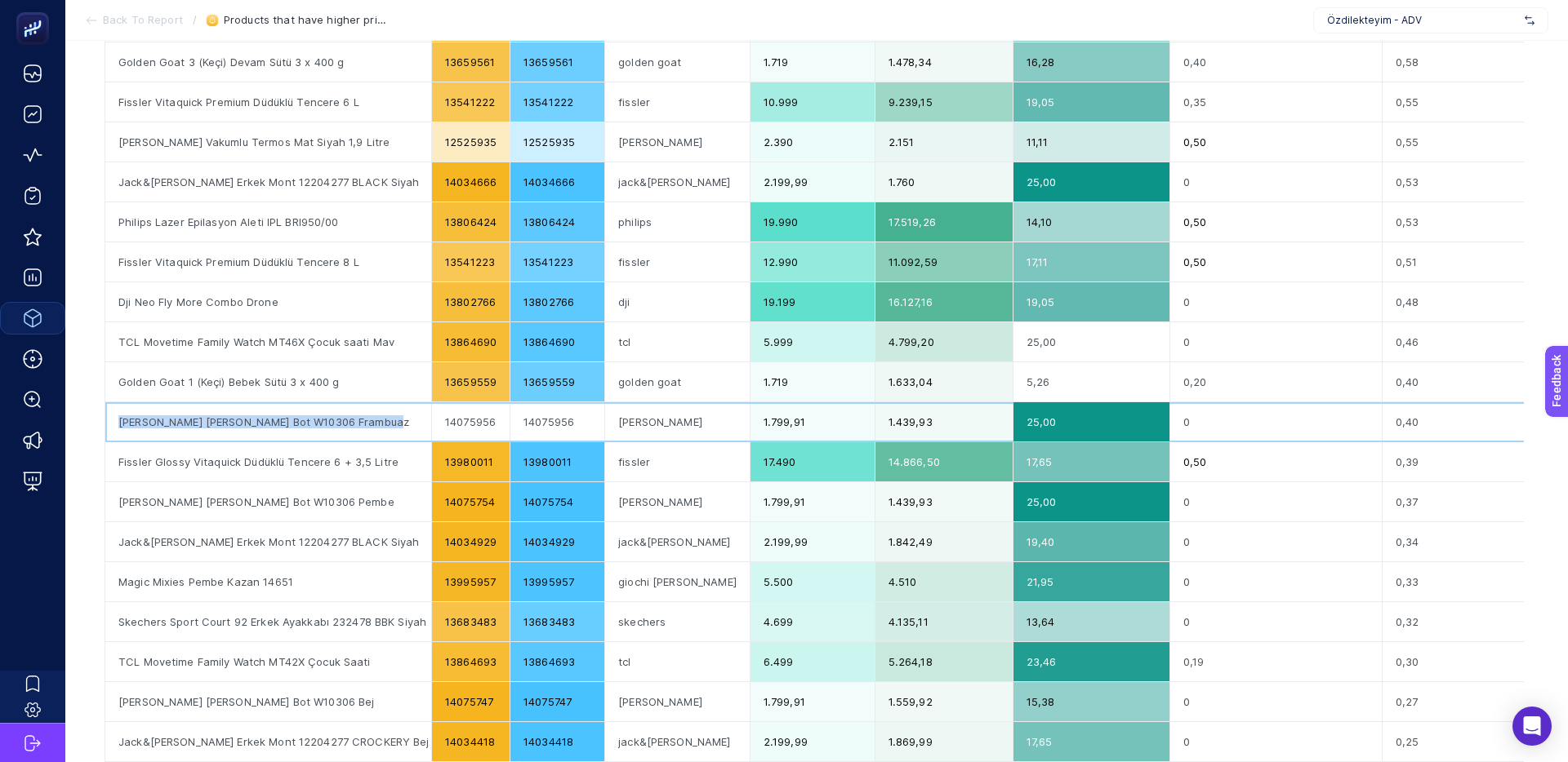
copy div "[PERSON_NAME] [PERSON_NAME] Bot W10306 Frambuaz"
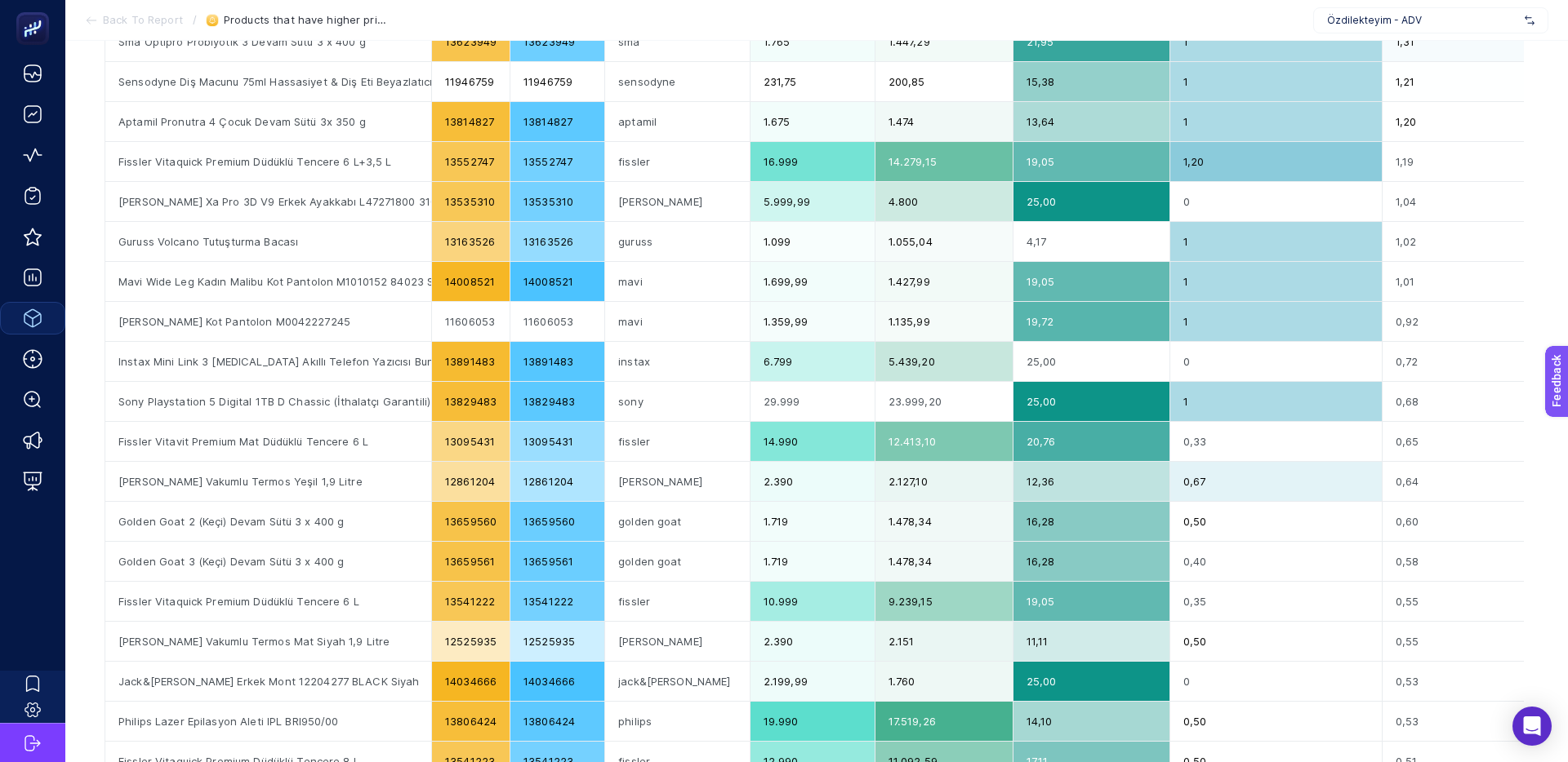
scroll to position [0, 0]
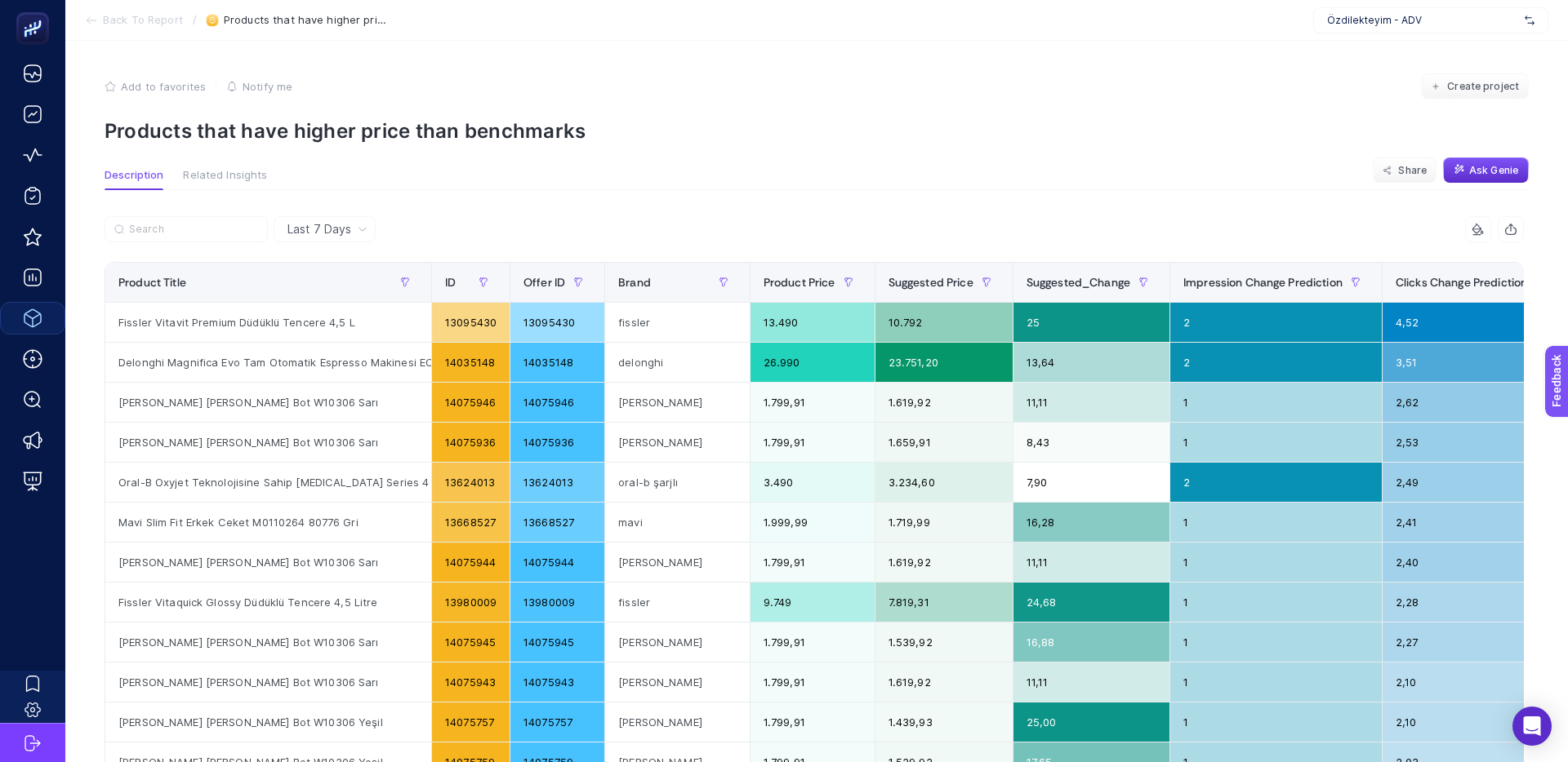
click at [950, 79] on div "Add to favorites false Notify me Create project" at bounding box center [817, 86] width 1424 height 26
drag, startPoint x: 932, startPoint y: 51, endPoint x: 915, endPoint y: 53, distance: 17.1
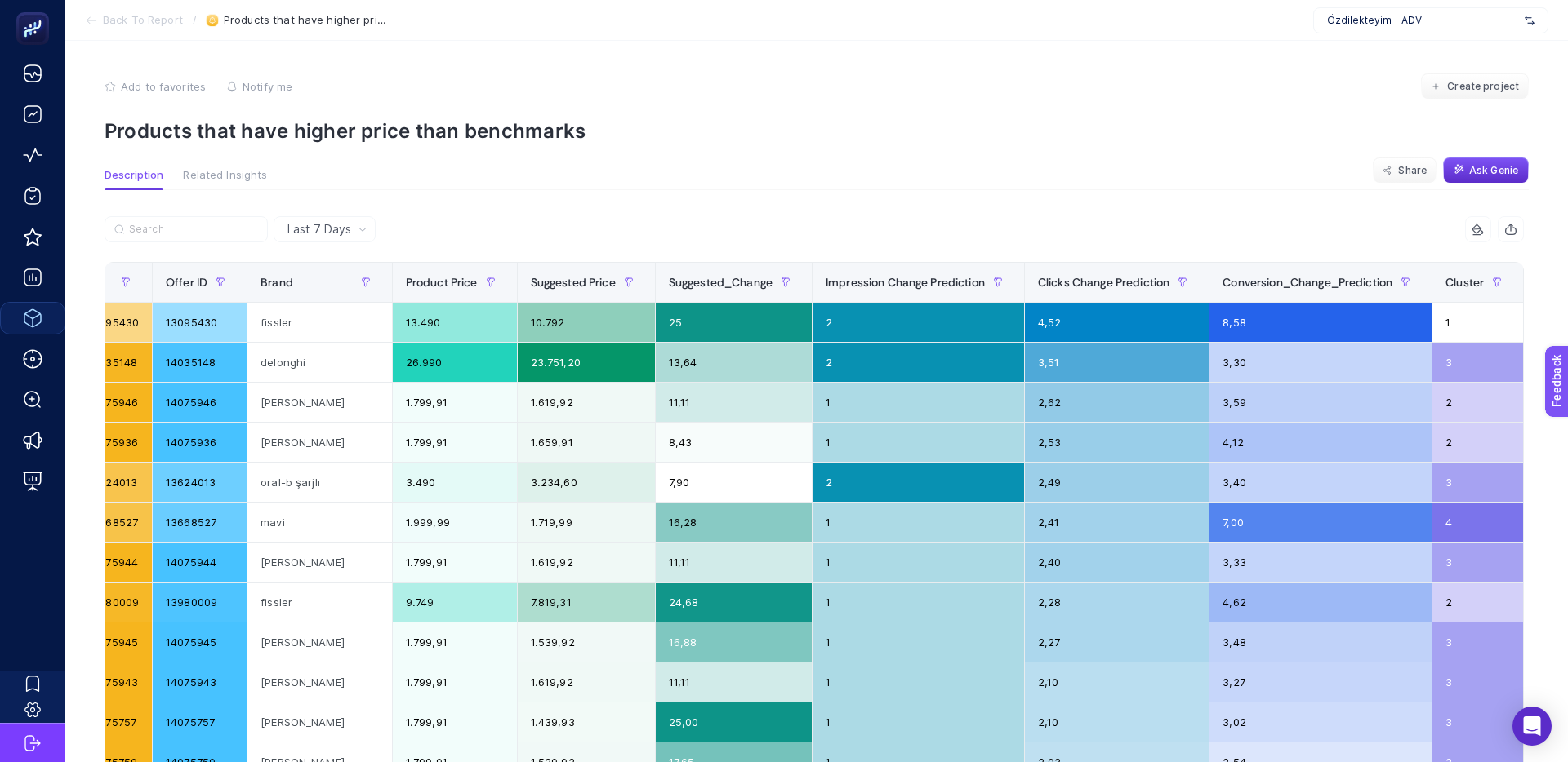
scroll to position [0, 375]
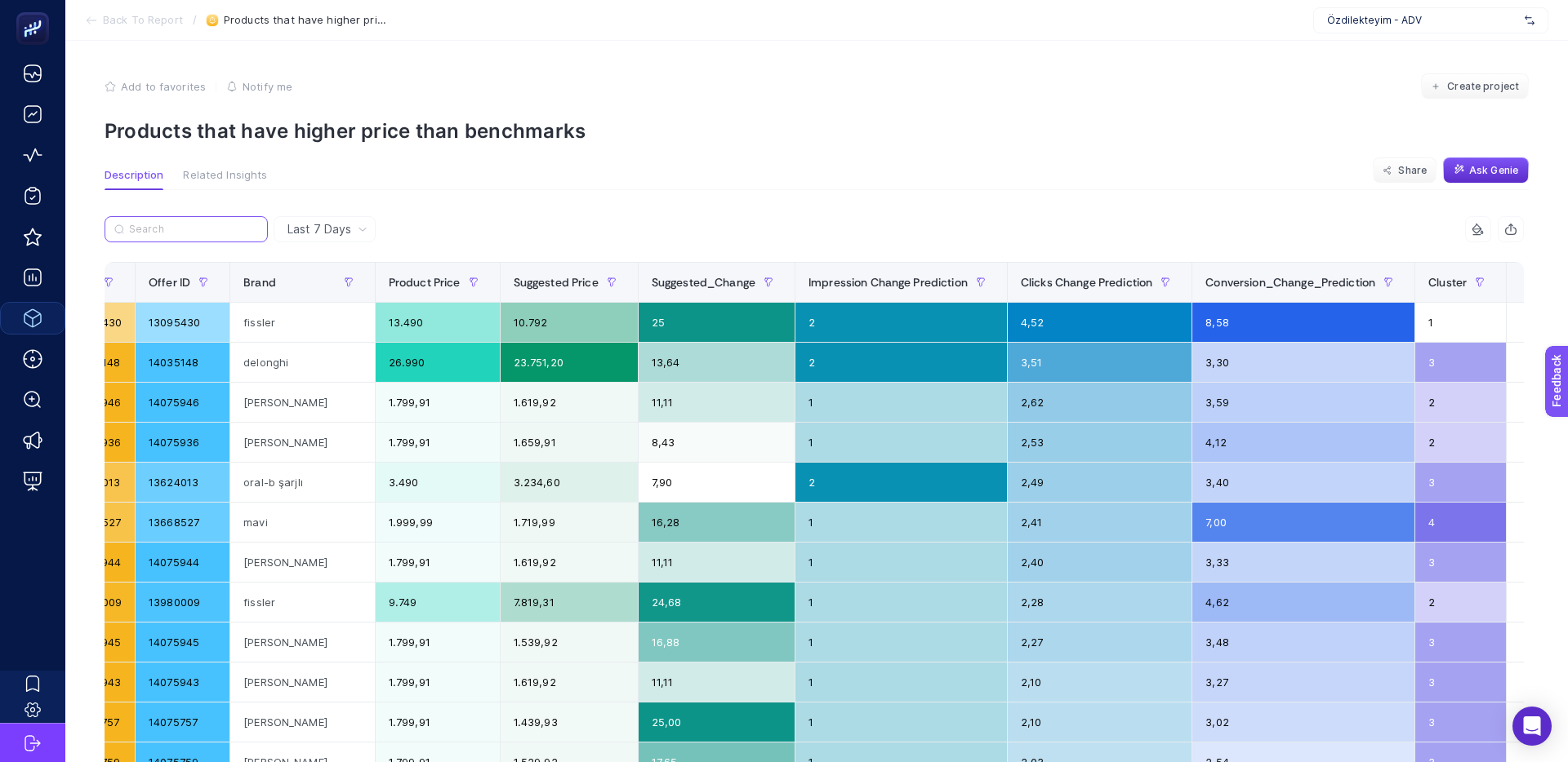
click at [194, 224] on input "Search" at bounding box center [193, 230] width 129 height 12
paste input "13704035"
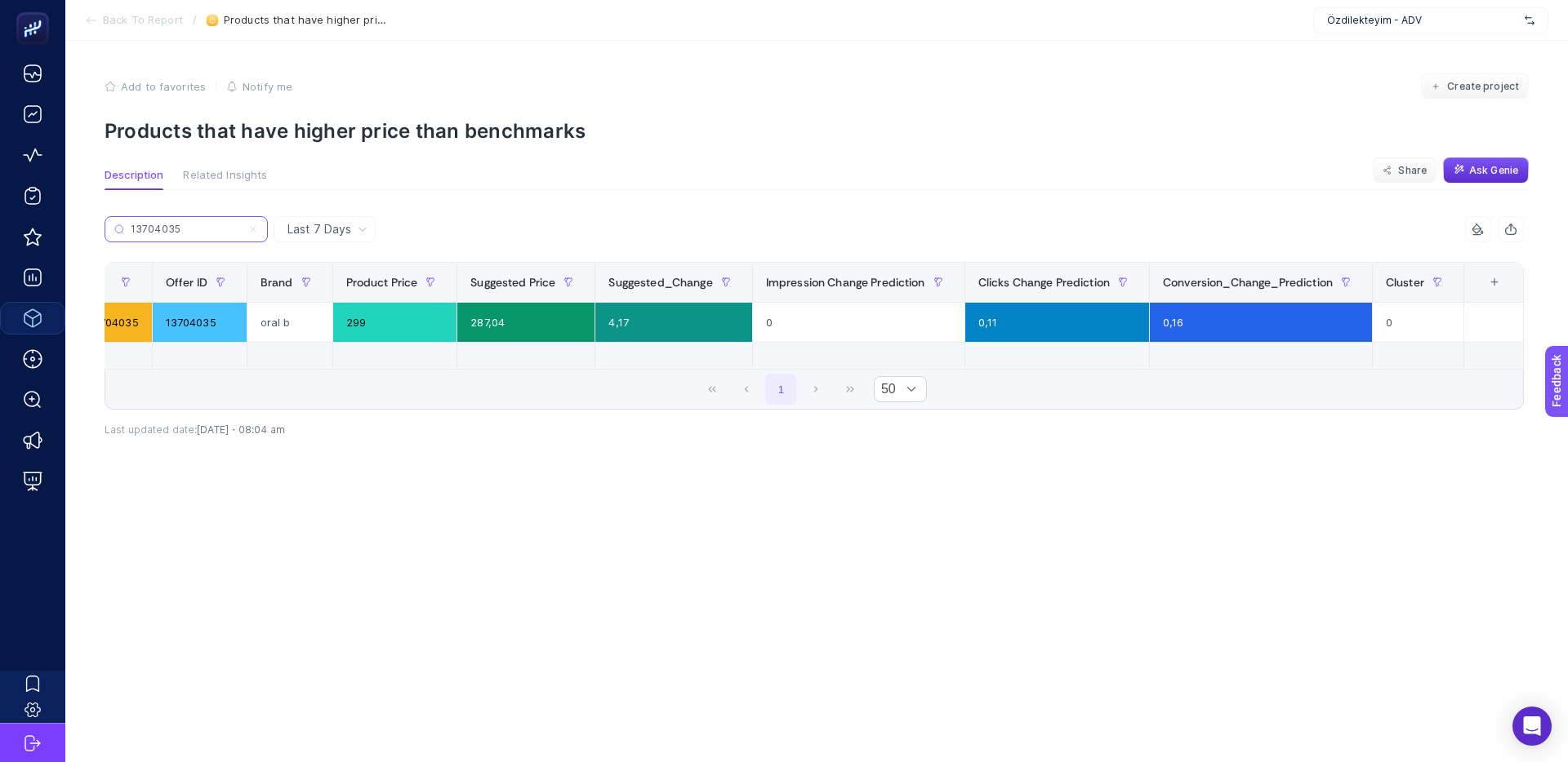
type input "13704035"
click at [1477, 167] on span "Ask Genie" at bounding box center [1494, 170] width 49 height 13
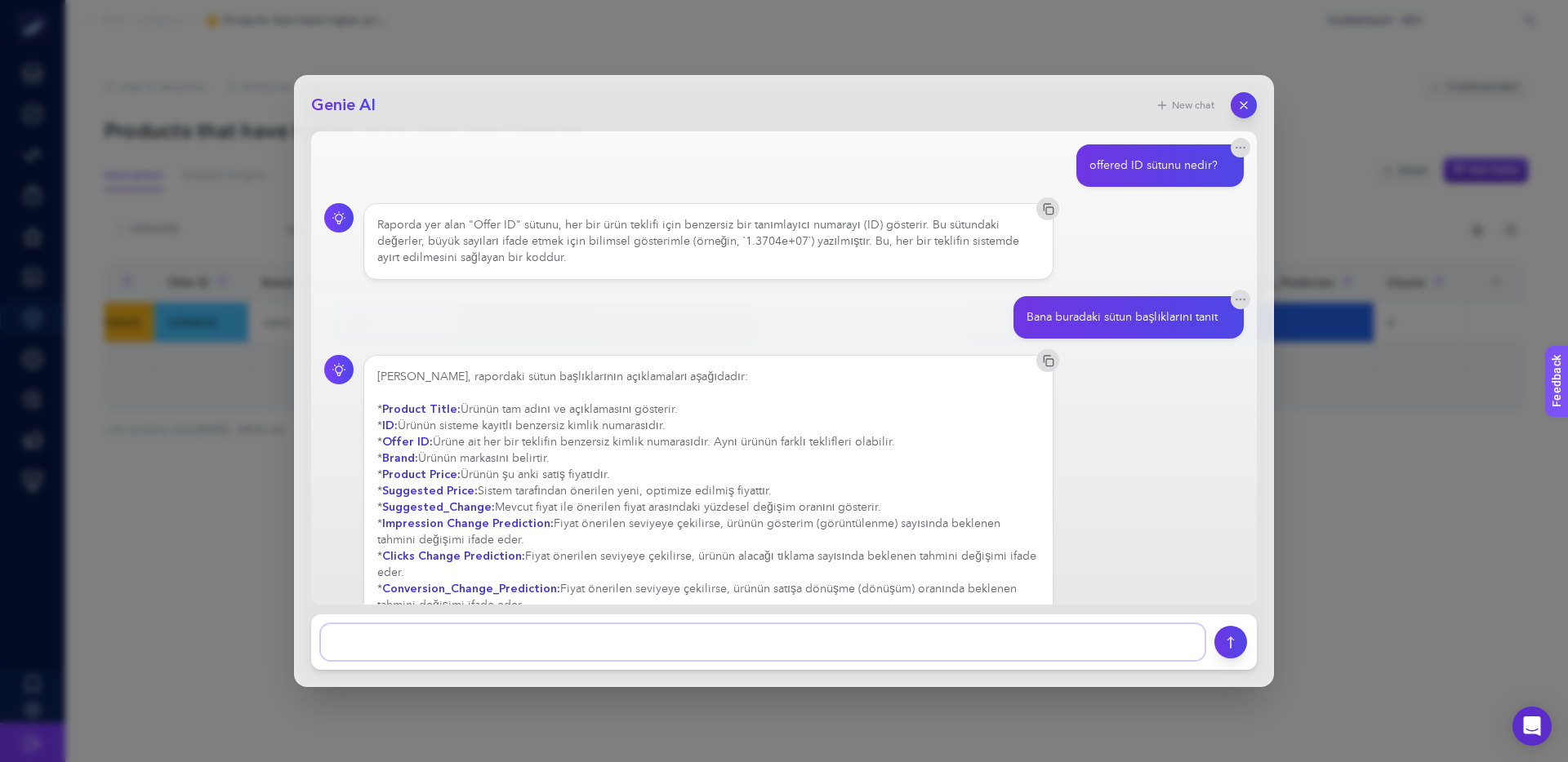
click at [490, 638] on textarea at bounding box center [762, 642] width 883 height 36
type textarea "cluster numarası neyi ifade ediyor"
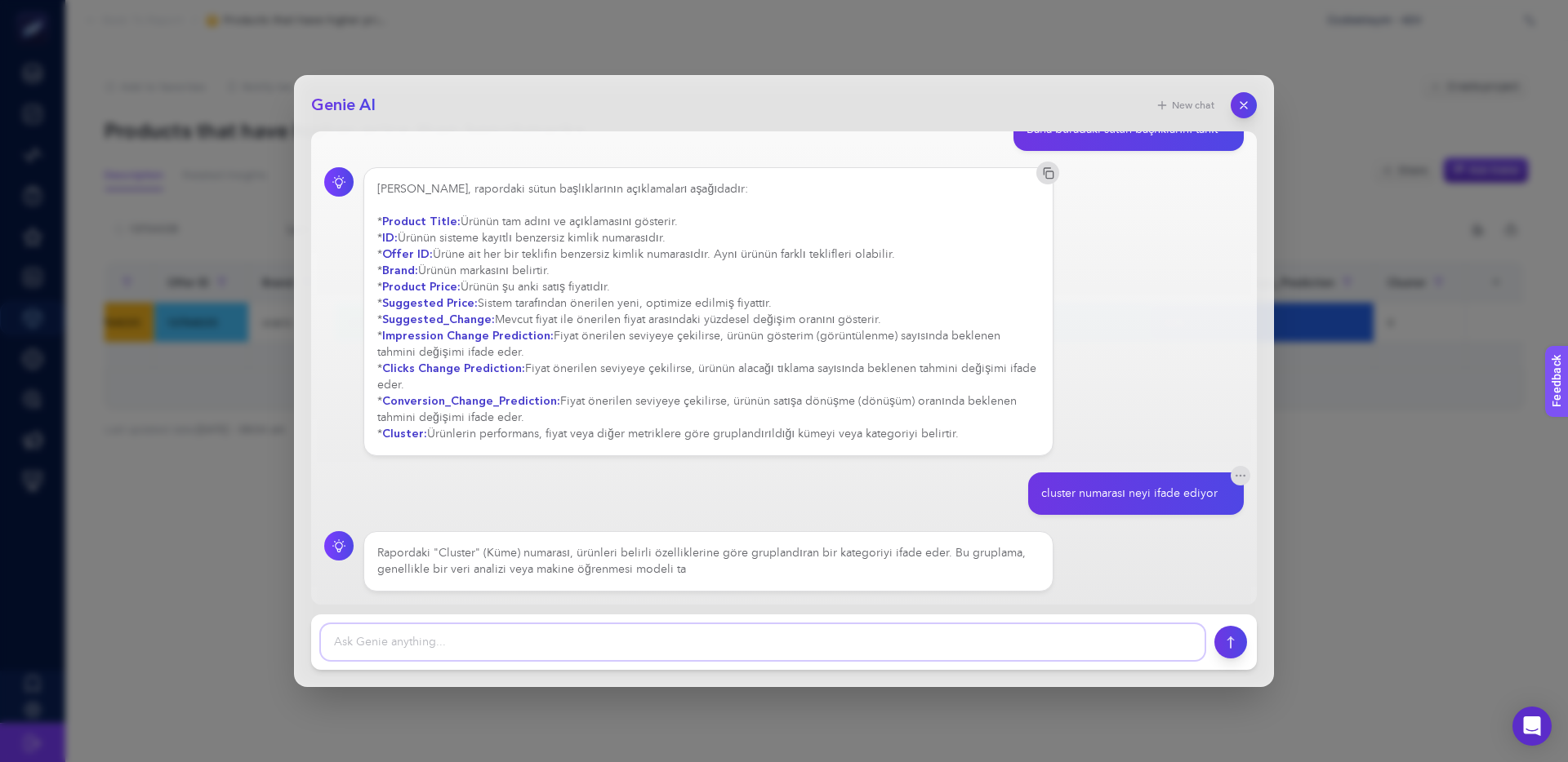
scroll to position [220, 0]
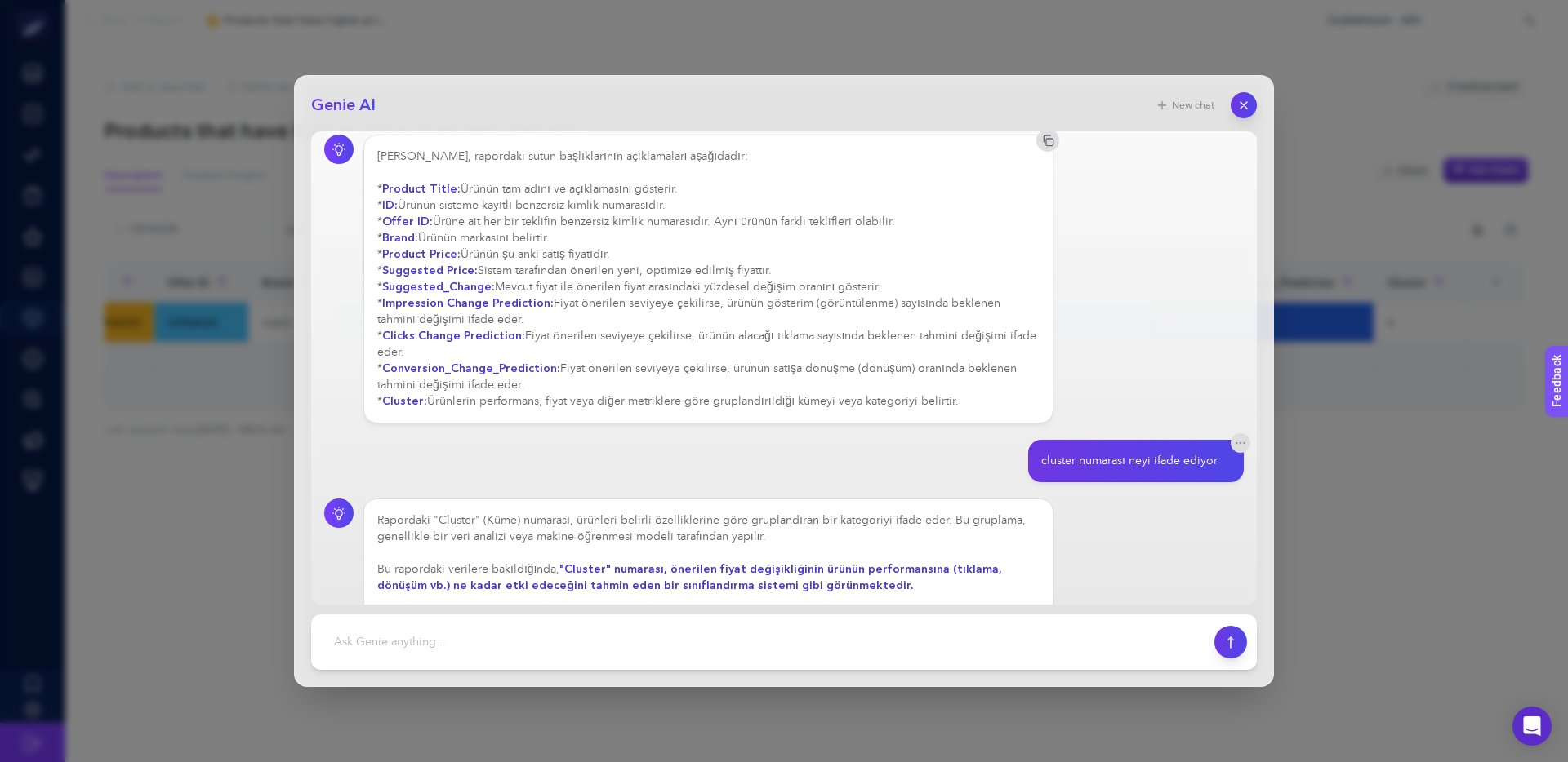
click at [769, 522] on div "Rapordaki "Cluster" (Küme) numarası, ürünleri belirli özelliklerine göre grupla…" at bounding box center [708, 570] width 662 height 115
click at [779, 522] on div "Rapordaki "Cluster" (Küme) numarası, ürünleri belirli özelliklerine göre grupla…" at bounding box center [708, 586] width 662 height 147
drag, startPoint x: 886, startPoint y: 520, endPoint x: 826, endPoint y: 518, distance: 60.0
click at [840, 518] on div "Rapordaki "Cluster" (Küme) numarası, ürünleri belirli özelliklerine göre grupla…" at bounding box center [708, 586] width 662 height 147
click at [826, 518] on div "Rapordaki "Cluster" (Küme) numarası, ürünleri belirli özelliklerine göre grupla…" at bounding box center [708, 586] width 662 height 147
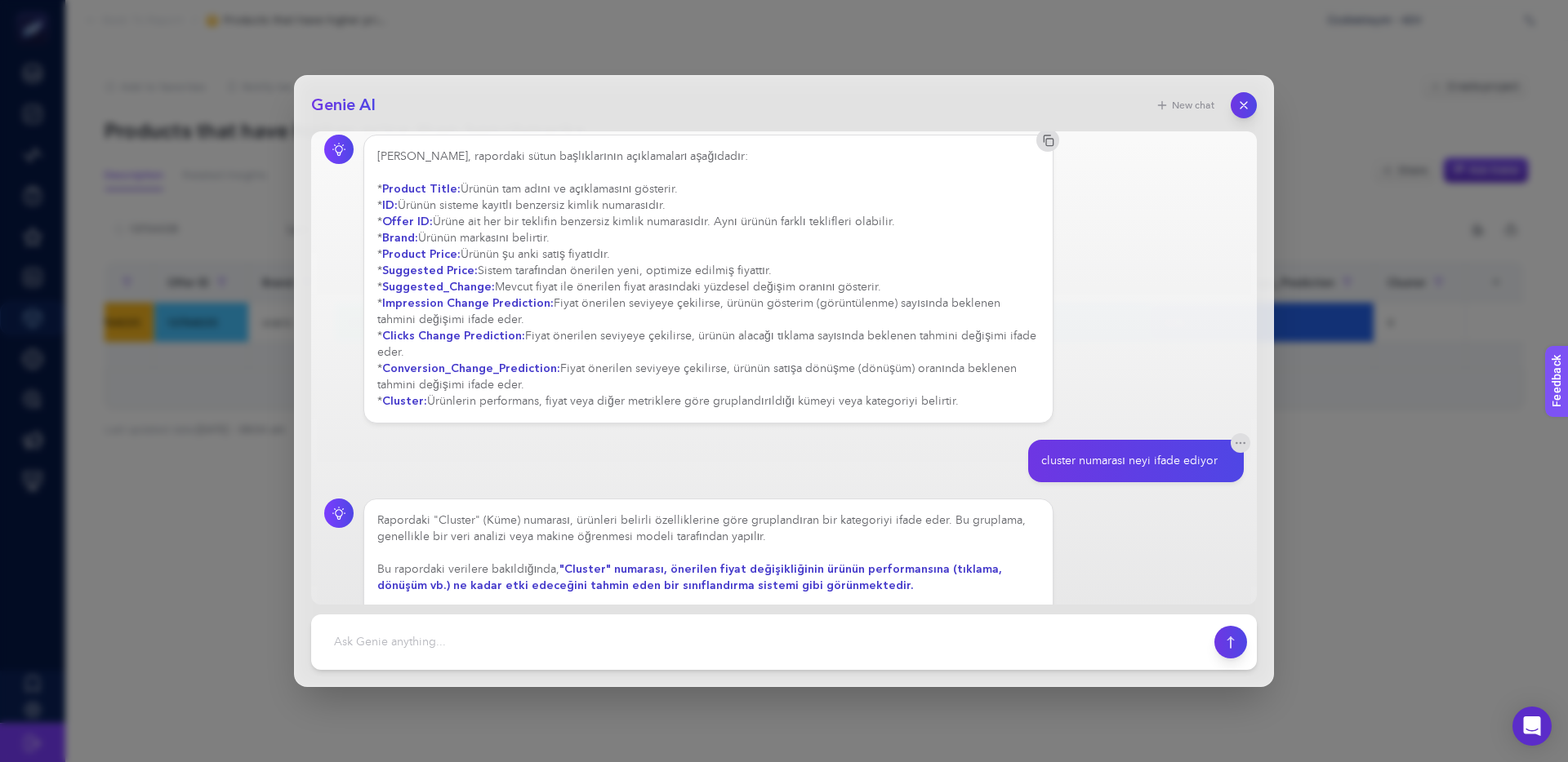
drag, startPoint x: 516, startPoint y: 537, endPoint x: 694, endPoint y: 535, distance: 178.0
click at [684, 535] on div "Rapordaki "Cluster" (Küme) numarası, ürünleri belirli özelliklerine göre grupla…" at bounding box center [708, 626] width 662 height 228
click at [694, 535] on div "Rapordaki "Cluster" (Küme) numarası, ürünleri belirli özelliklerine göre grupla…" at bounding box center [708, 635] width 662 height 245
drag, startPoint x: 746, startPoint y: 539, endPoint x: 567, endPoint y: 537, distance: 179.0
click at [591, 537] on div "Rapordaki "Cluster" (Küme) numarası, ürünleri belirli özelliklerine göre grupla…" at bounding box center [708, 635] width 662 height 245
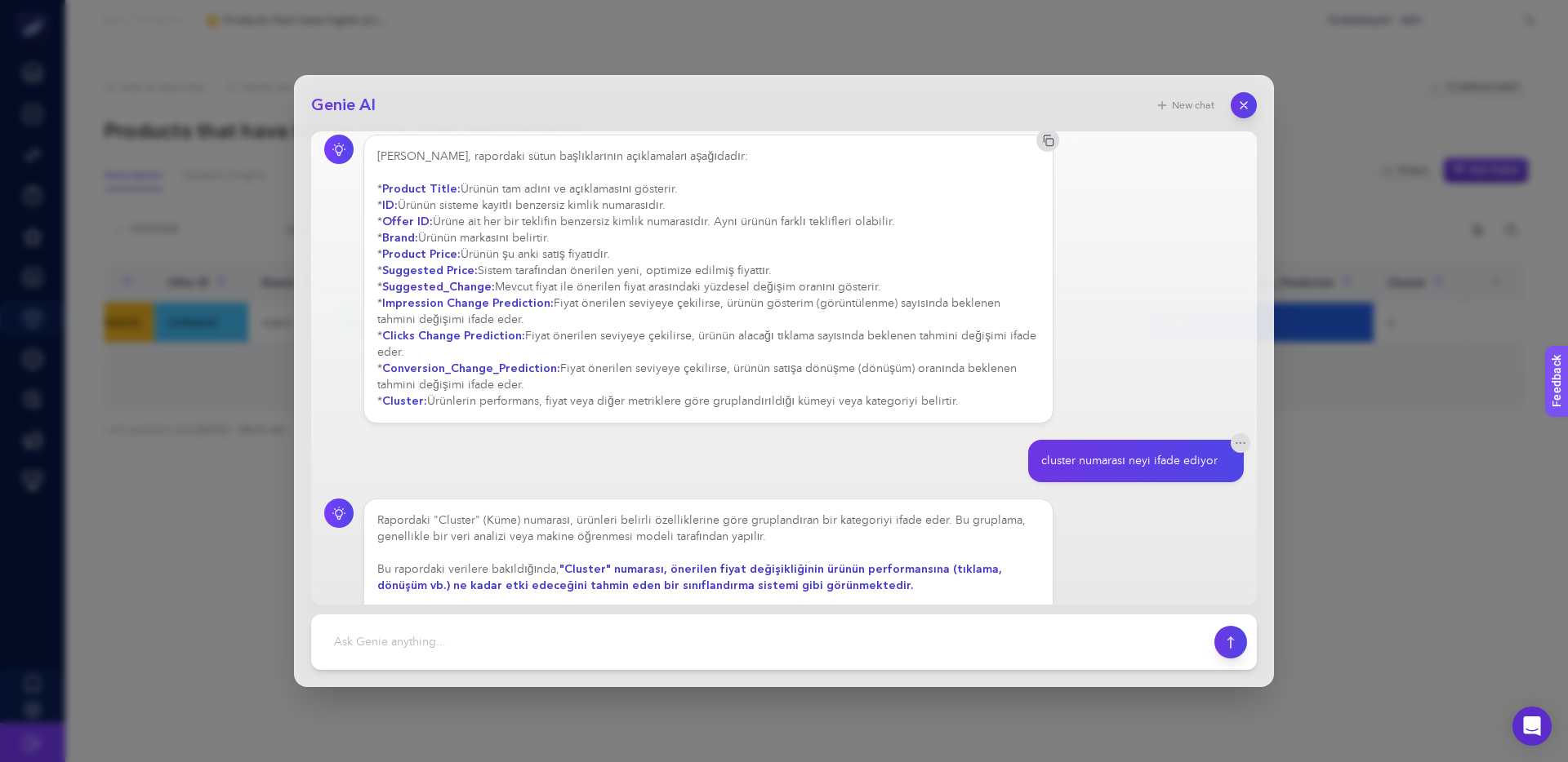
click at [567, 537] on div "Rapordaki "Cluster" (Küme) numarası, ürünleri belirli özelliklerine göre grupla…" at bounding box center [708, 635] width 662 height 245
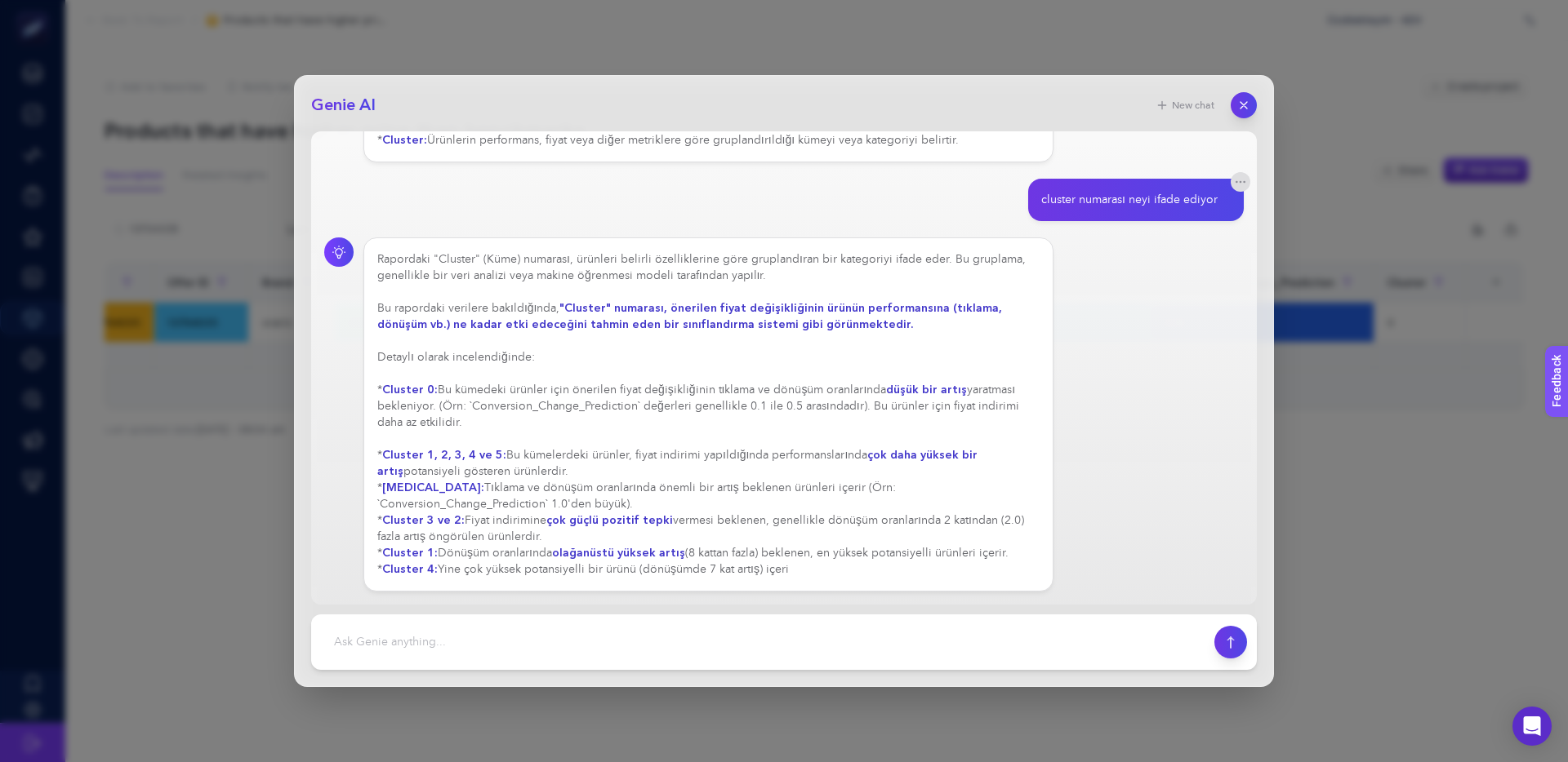
scroll to position [507, 0]
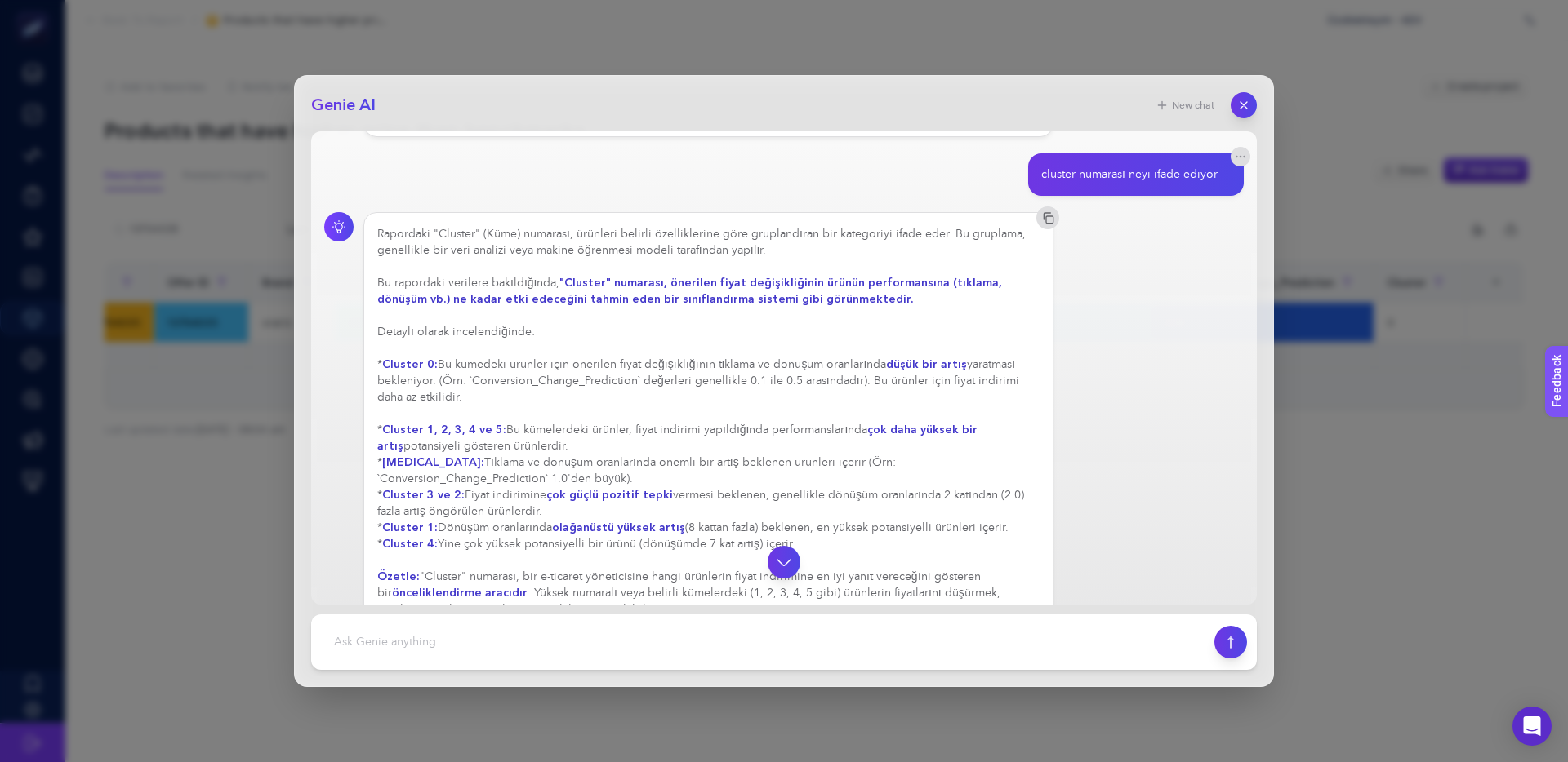
click at [977, 433] on strong "çok daha yüksek bir artış" at bounding box center [677, 438] width 600 height 32
drag, startPoint x: 480, startPoint y: 448, endPoint x: 539, endPoint y: 448, distance: 59.0
click at [539, 448] on div "Rapordaki "Cluster" (Küme) numarası, ürünleri belirli özelliklerine göre grupla…" at bounding box center [708, 422] width 662 height 392
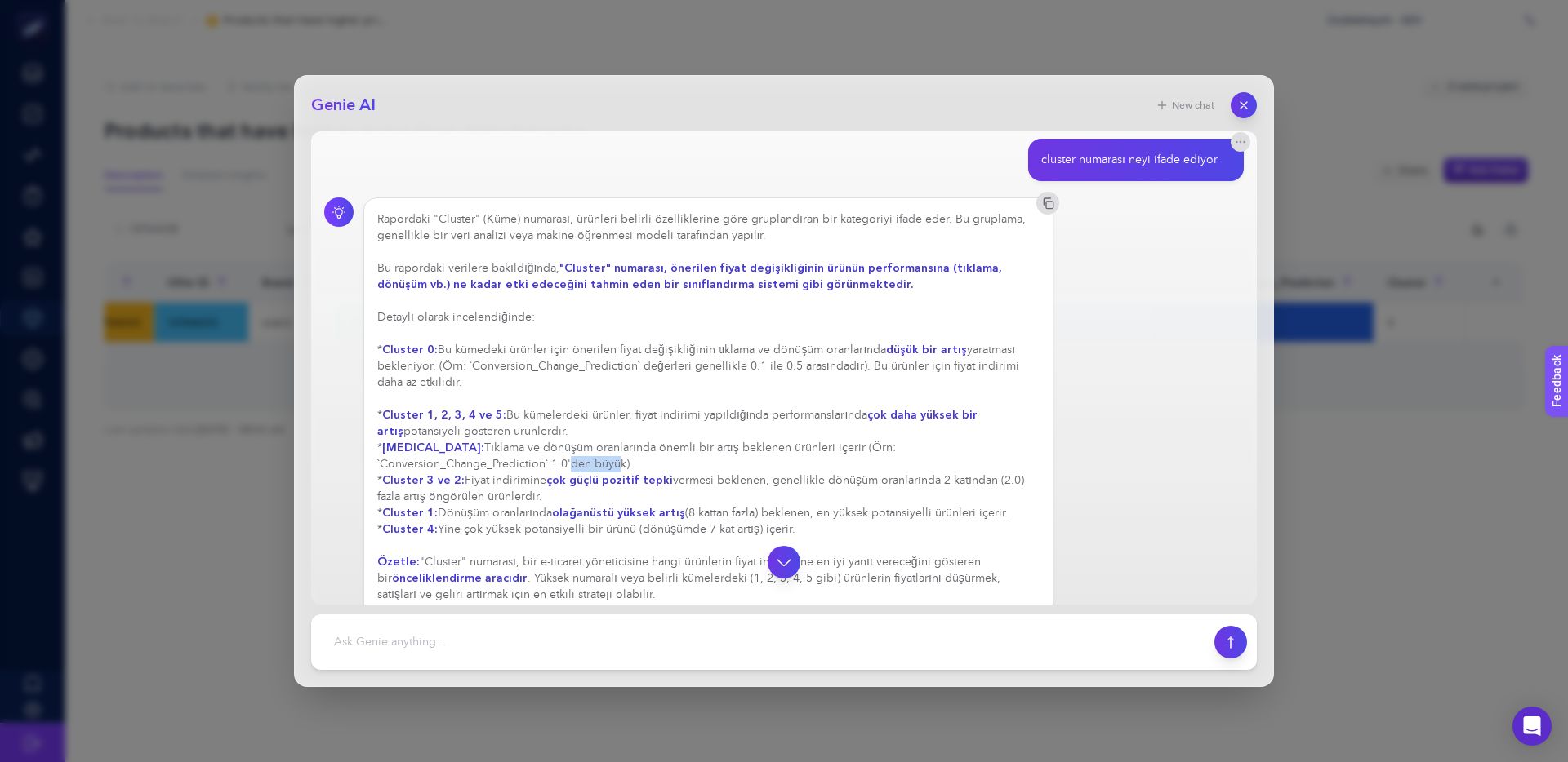
drag, startPoint x: 406, startPoint y: 464, endPoint x: 441, endPoint y: 465, distance: 35.0
click at [441, 465] on div "Rapordaki "Cluster" (Küme) numarası, ürünleri belirli özelliklerine göre grupla…" at bounding box center [708, 407] width 662 height 392
drag, startPoint x: 398, startPoint y: 462, endPoint x: 374, endPoint y: 461, distance: 24.0
click at [377, 461] on div "Rapordaki "Cluster" (Küme) numarası, ürünleri belirli özelliklerine göre grupla…" at bounding box center [708, 407] width 662 height 392
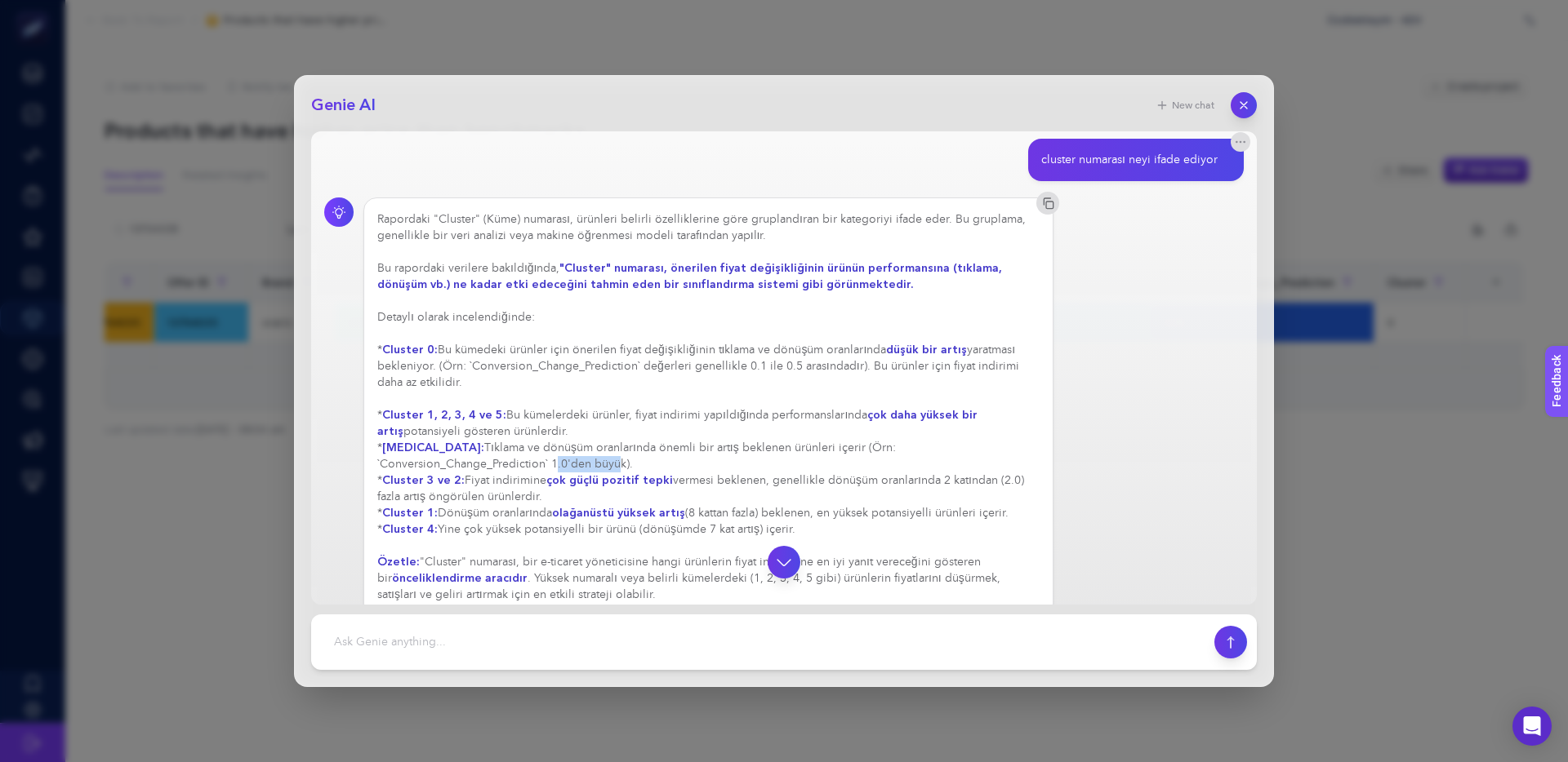
click at [374, 461] on div "Rapordaki "Cluster" (Küme) numarası, ürünleri belirli özelliklerine göre grupla…" at bounding box center [708, 407] width 690 height 419
drag, startPoint x: 567, startPoint y: 484, endPoint x: 767, endPoint y: 484, distance: 200.0
click at [767, 484] on div "Rapordaki "Cluster" (Küme) numarası, ürünleri belirli özelliklerine göre grupla…" at bounding box center [708, 407] width 662 height 392
click at [680, 475] on div "Rapordaki "Cluster" (Küme) numarası, ürünleri belirli özelliklerine göre grupla…" at bounding box center [708, 407] width 662 height 392
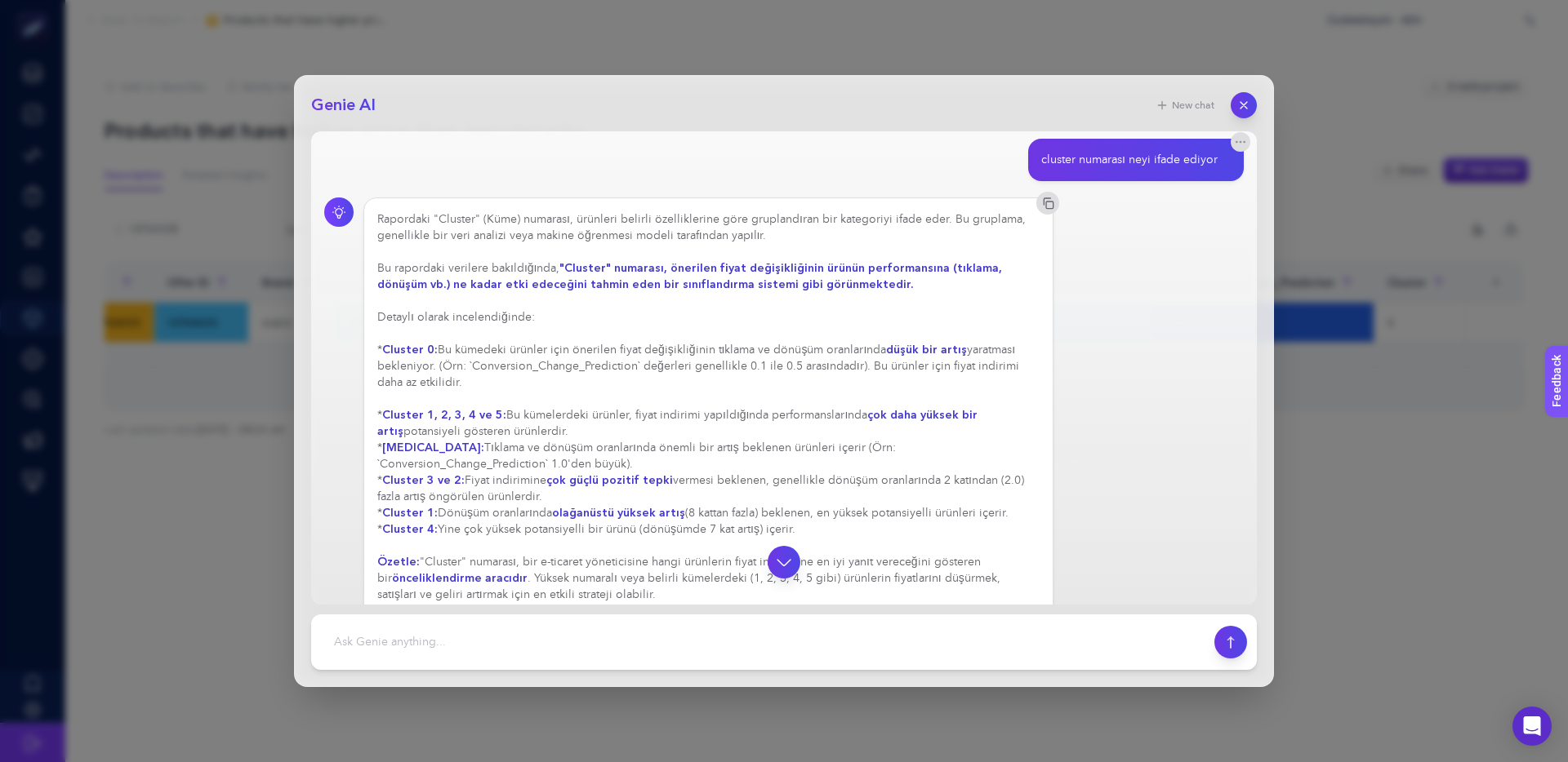
click at [662, 475] on strong "çok güçlü pozitif tepki" at bounding box center [610, 480] width 127 height 16
drag, startPoint x: 837, startPoint y: 483, endPoint x: 726, endPoint y: 476, distance: 111.2
click at [742, 476] on div "Rapordaki "Cluster" (Küme) numarası, ürünleri belirli özelliklerine göre grupla…" at bounding box center [708, 407] width 662 height 392
click at [726, 476] on div "Rapordaki "Cluster" (Küme) numarası, ürünleri belirli özelliklerine göre grupla…" at bounding box center [708, 407] width 662 height 392
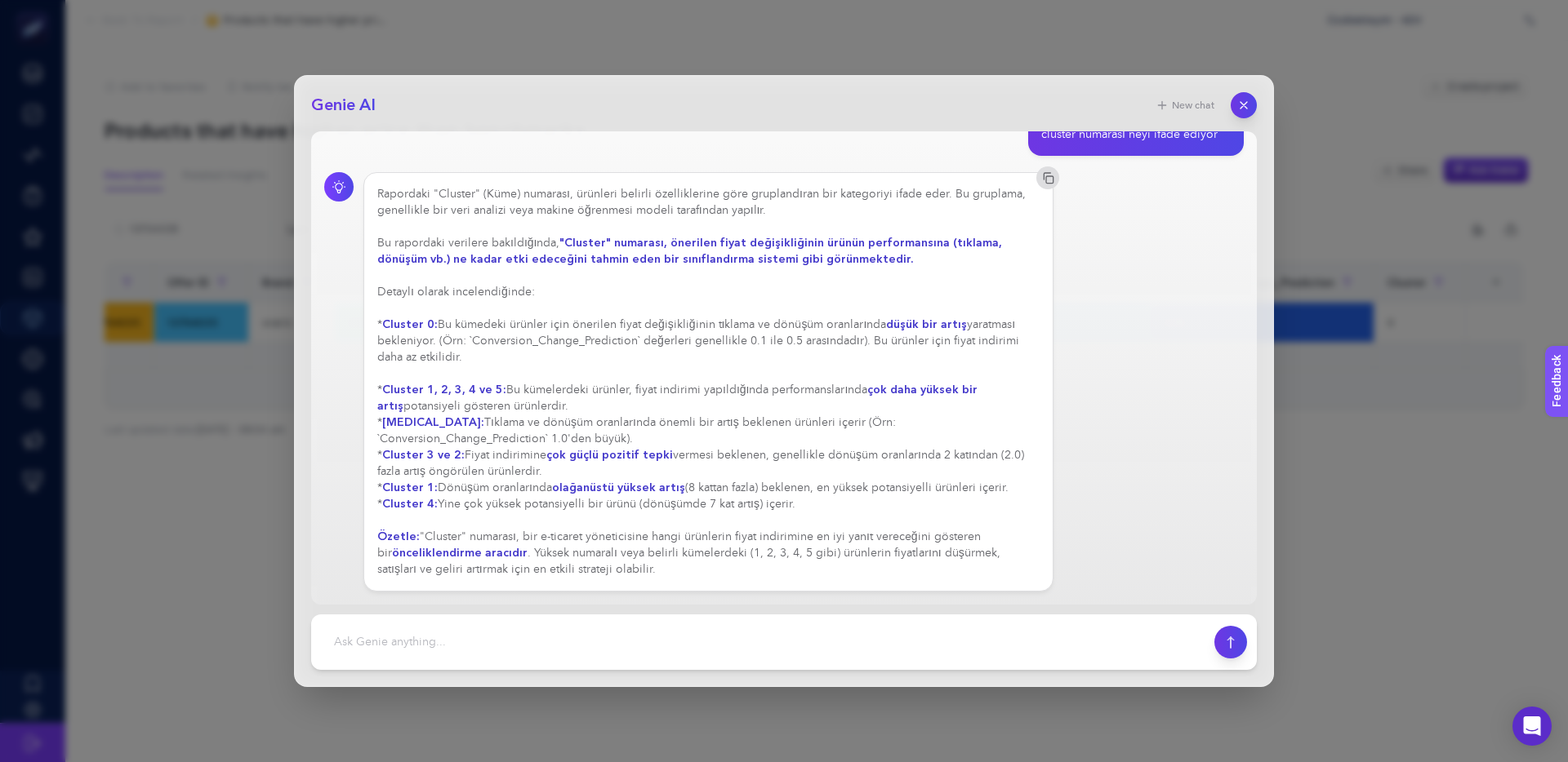
click at [665, 488] on strong "olağanüstü yüksek artış" at bounding box center [618, 488] width 133 height 16
drag, startPoint x: 556, startPoint y: 490, endPoint x: 853, endPoint y: 492, distance: 297.0
click at [853, 492] on div "Rapordaki "Cluster" (Küme) numarası, ürünleri belirli özelliklerine göre grupla…" at bounding box center [708, 381] width 662 height 392
drag, startPoint x: 954, startPoint y: 490, endPoint x: 795, endPoint y: 490, distance: 159.0
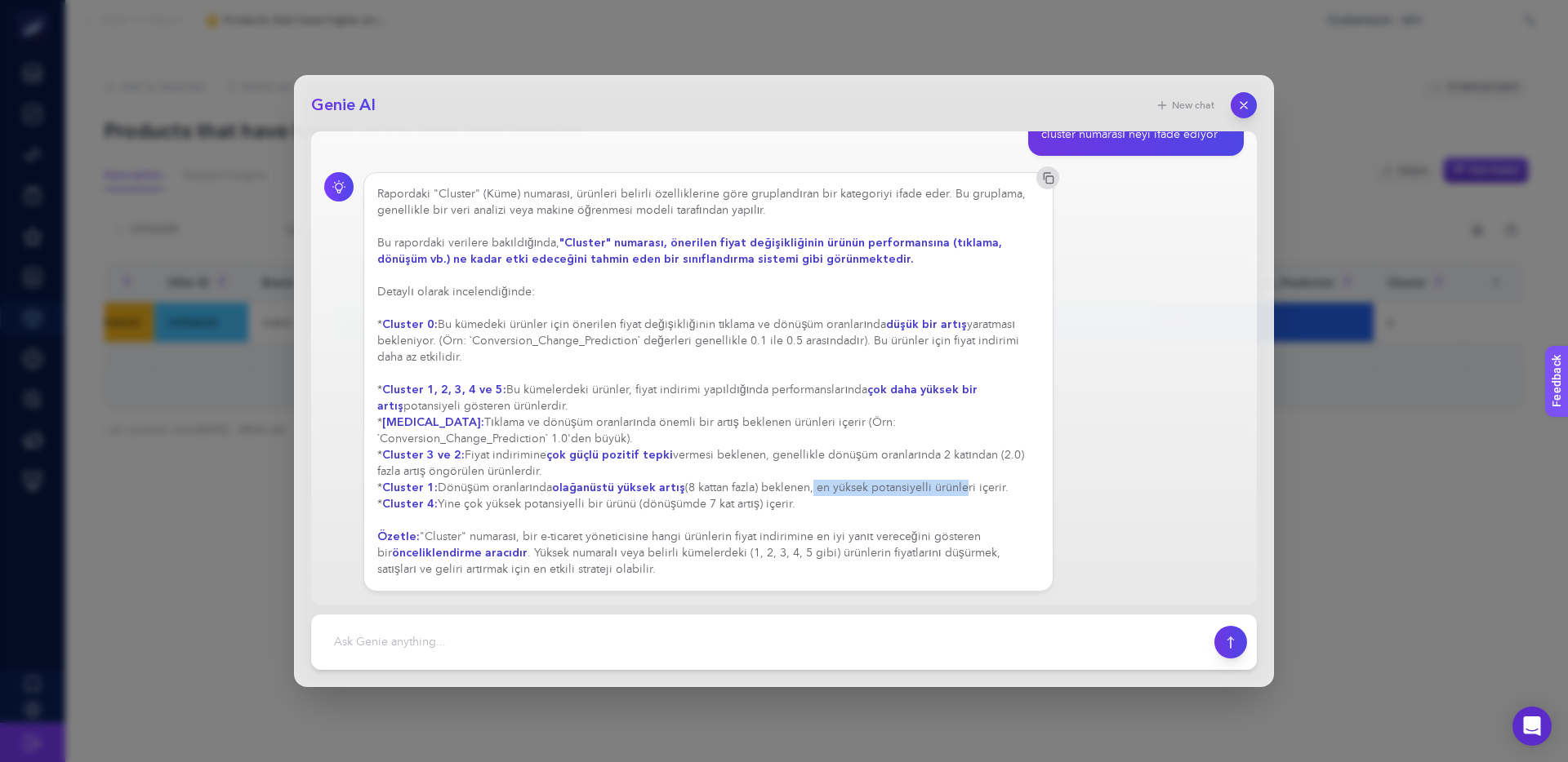
click at [795, 490] on div "Rapordaki "Cluster" (Küme) numarası, ürünleri belirli özelliklerine göre grupla…" at bounding box center [708, 381] width 662 height 392
drag, startPoint x: 975, startPoint y: 492, endPoint x: 821, endPoint y: 491, distance: 154.0
click at [825, 491] on div "Rapordaki "Cluster" (Küme) numarası, ürünleri belirli özelliklerine göre grupla…" at bounding box center [708, 381] width 662 height 392
click at [821, 491] on div "Rapordaki "Cluster" (Küme) numarası, ürünleri belirli özelliklerine göre grupla…" at bounding box center [708, 381] width 662 height 392
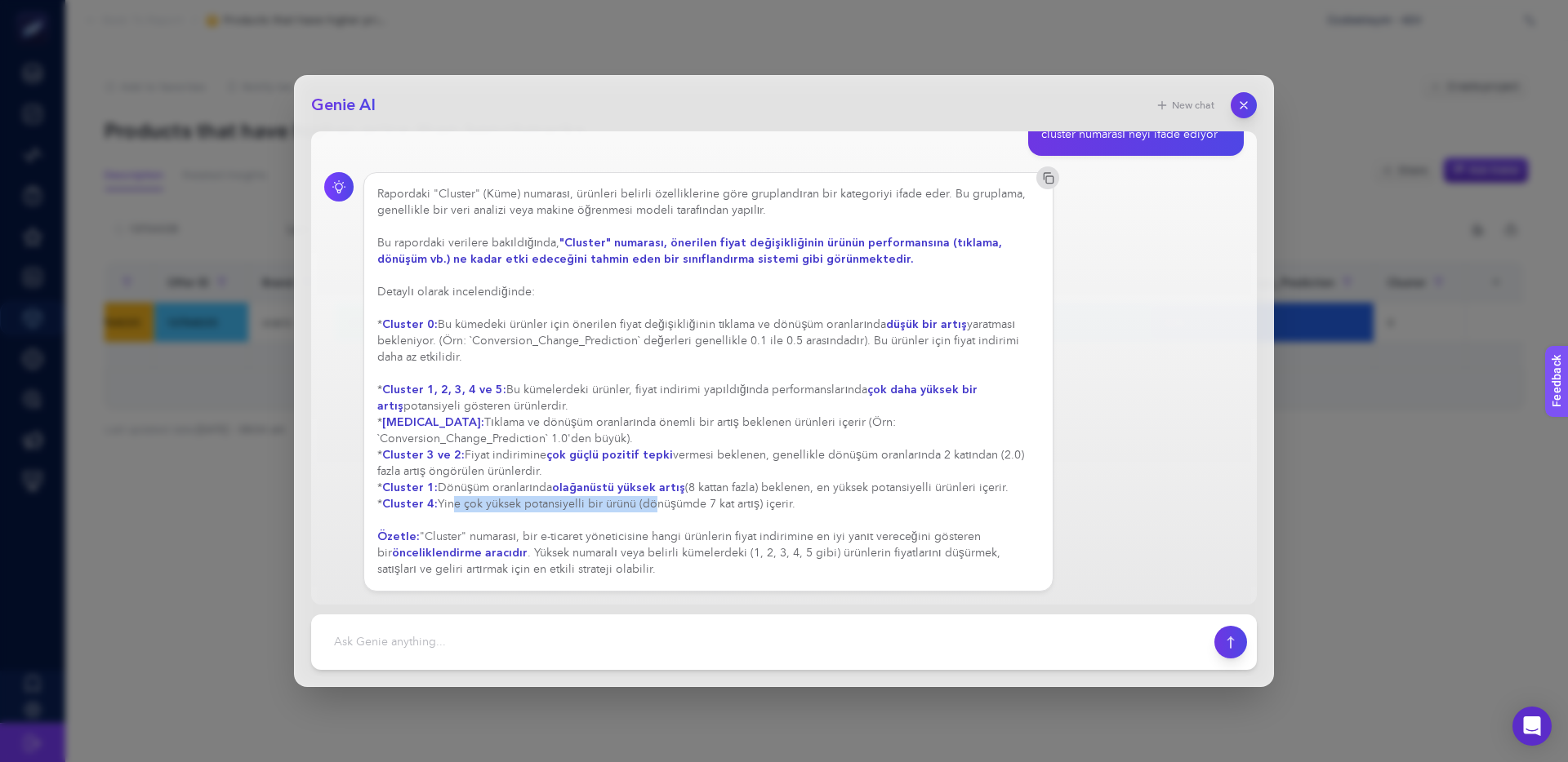
drag, startPoint x: 448, startPoint y: 507, endPoint x: 658, endPoint y: 505, distance: 210.0
click at [649, 505] on div "Rapordaki "Cluster" (Küme) numarası, ürünleri belirli özelliklerine göre grupla…" at bounding box center [708, 381] width 662 height 392
click at [658, 505] on div "Rapordaki "Cluster" (Küme) numarası, ürünleri belirli özelliklerine göre grupla…" at bounding box center [708, 381] width 662 height 392
drag, startPoint x: 649, startPoint y: 504, endPoint x: 617, endPoint y: 504, distance: 32.0
click at [637, 504] on div "Rapordaki "Cluster" (Küme) numarası, ürünleri belirli özelliklerine göre grupla…" at bounding box center [708, 381] width 662 height 392
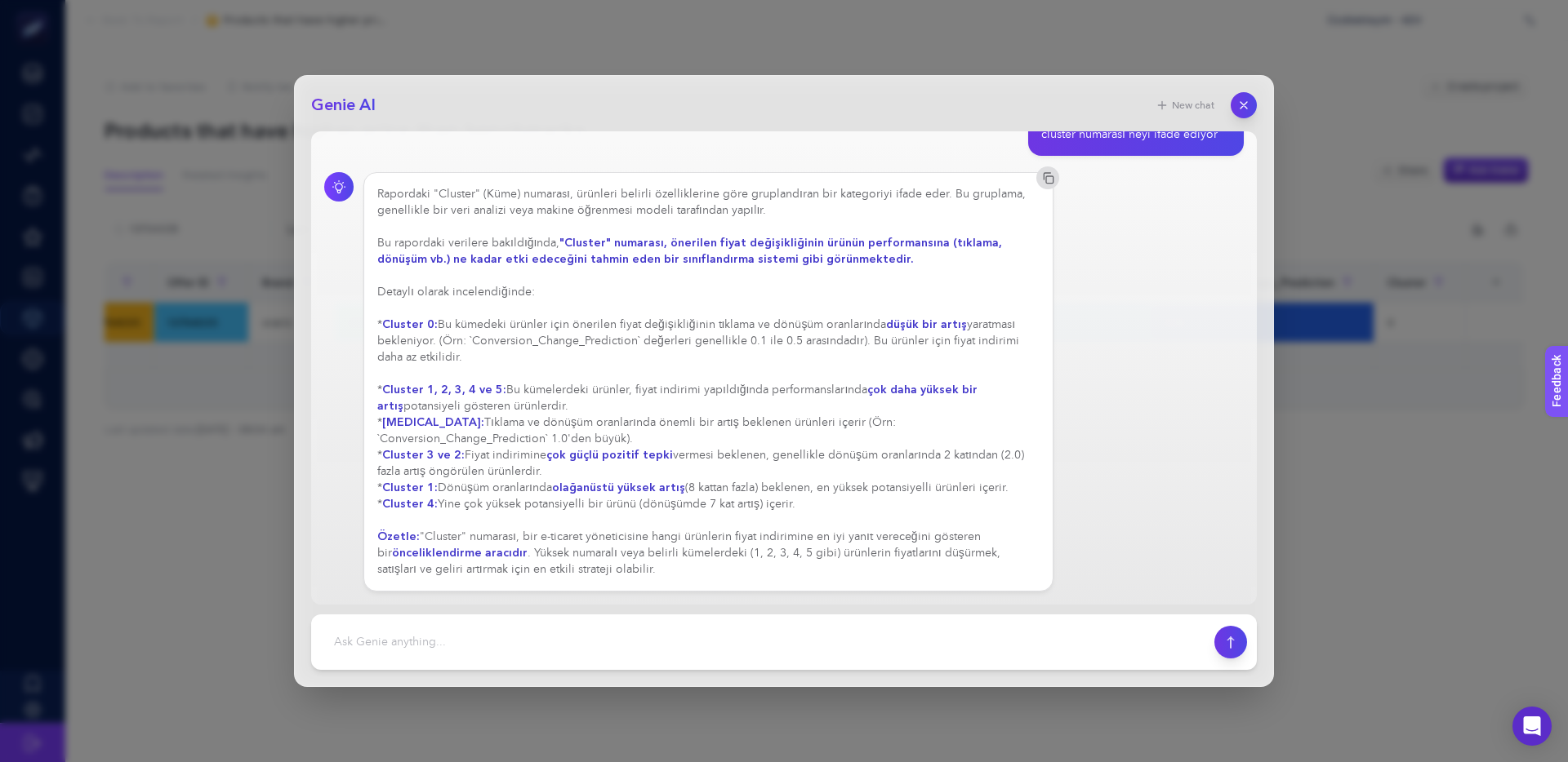
drag, startPoint x: 617, startPoint y: 504, endPoint x: 652, endPoint y: 505, distance: 35.0
click at [618, 504] on div "Rapordaki "Cluster" (Küme) numarası, ürünleri belirli özelliklerine göre grupla…" at bounding box center [708, 381] width 662 height 392
drag, startPoint x: 712, startPoint y: 501, endPoint x: 671, endPoint y: 502, distance: 41.0
click at [694, 501] on div "Rapordaki "Cluster" (Küme) numarası, ürünleri belirli özelliklerine göre grupla…" at bounding box center [708, 381] width 662 height 392
drag, startPoint x: 664, startPoint y: 502, endPoint x: 766, endPoint y: 506, distance: 102.1
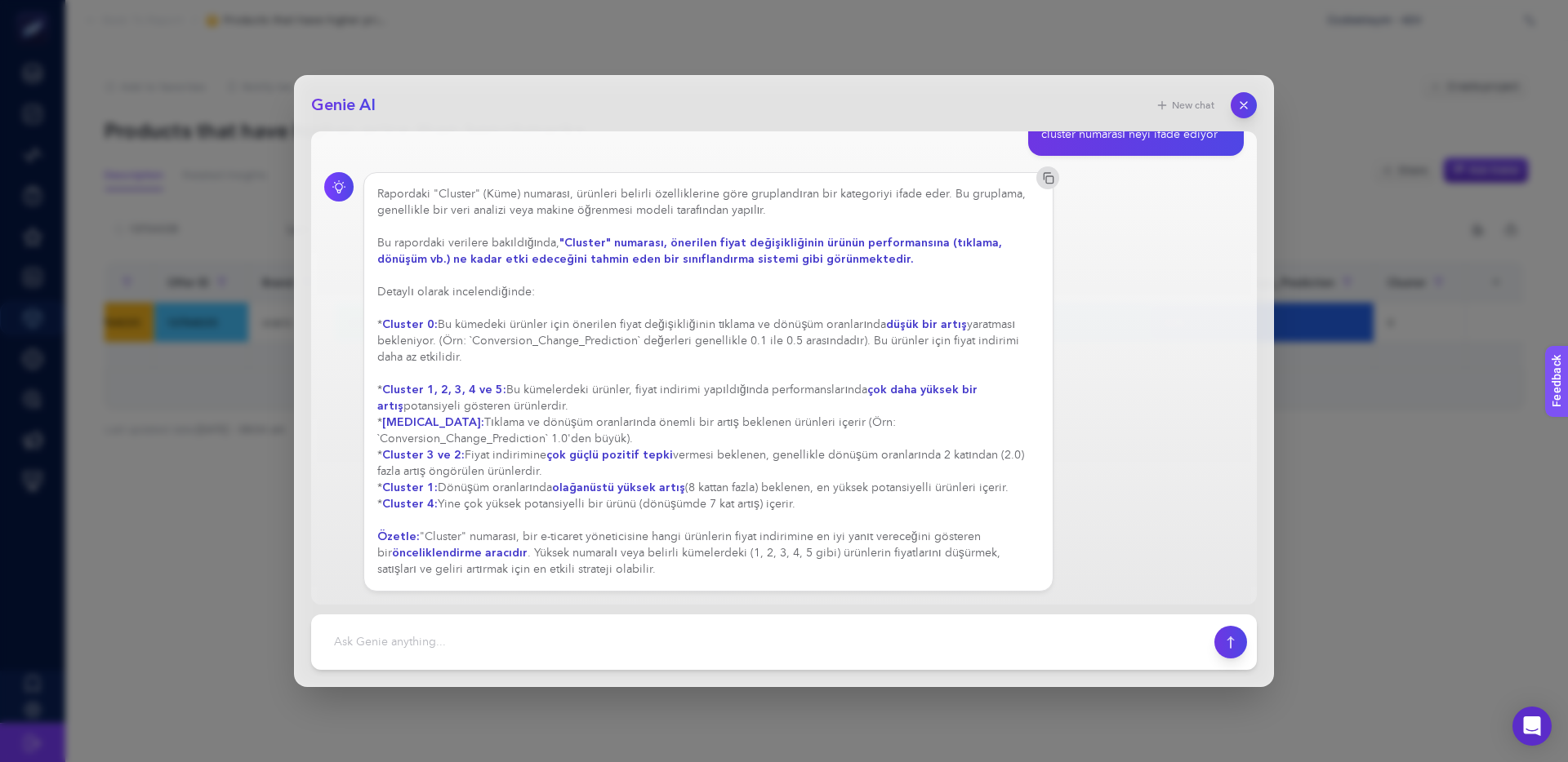
click at [664, 502] on div "Rapordaki "Cluster" (Küme) numarası, ürünleri belirli özelliklerine göre grupla…" at bounding box center [708, 381] width 662 height 392
drag, startPoint x: 700, startPoint y: 502, endPoint x: 673, endPoint y: 502, distance: 27.0
click at [694, 502] on div "Rapordaki "Cluster" (Küme) numarası, ürünleri belirli özelliklerine göre grupla…" at bounding box center [708, 381] width 662 height 392
click at [673, 502] on div "Rapordaki "Cluster" (Küme) numarası, ürünleri belirli özelliklerine göre grupla…" at bounding box center [708, 381] width 662 height 392
drag, startPoint x: 536, startPoint y: 505, endPoint x: 638, endPoint y: 505, distance: 102.0
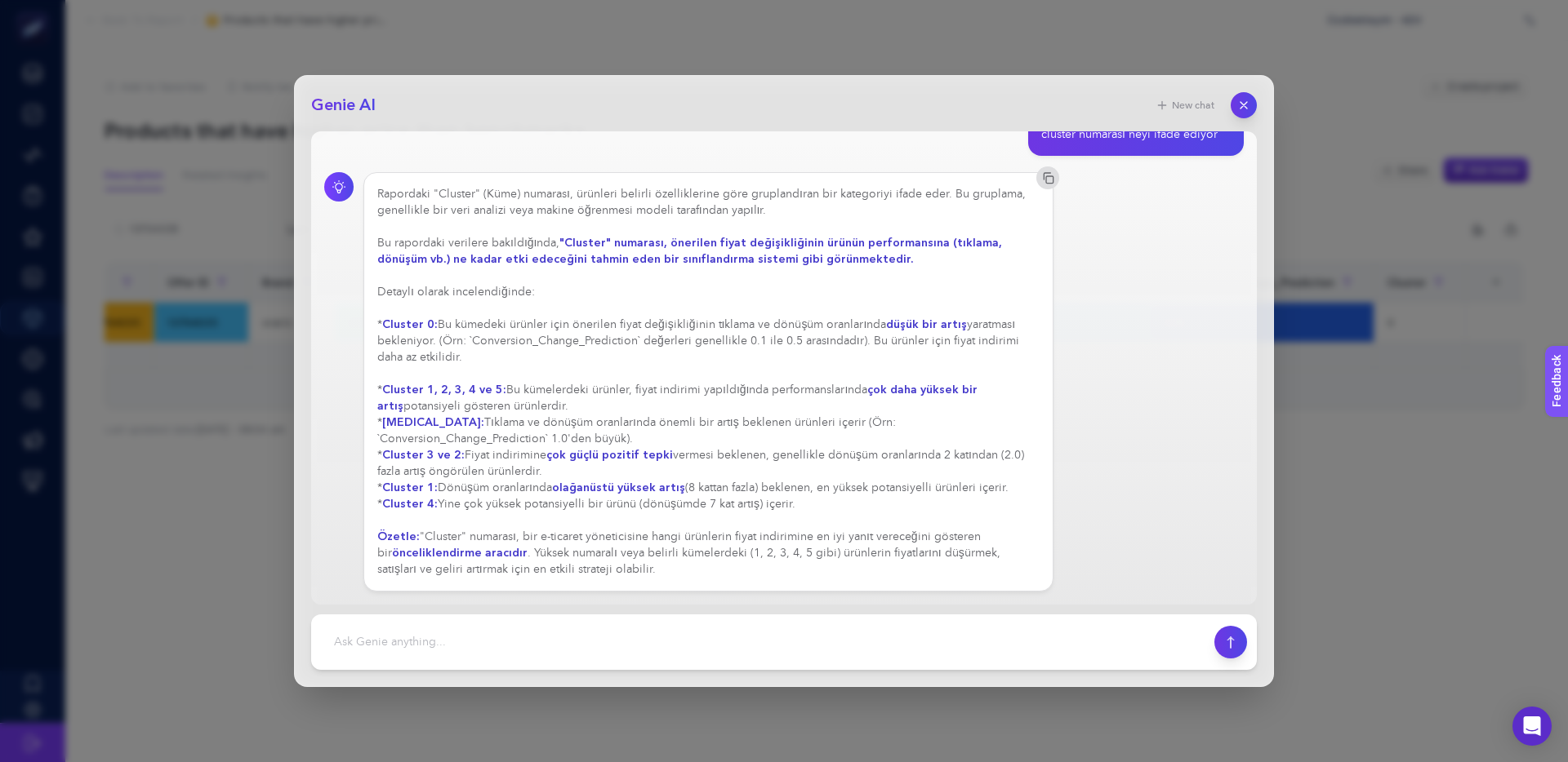
click at [638, 505] on div "Rapordaki "Cluster" (Küme) numarası, ürünleri belirli özelliklerine göre grupla…" at bounding box center [708, 381] width 662 height 392
drag, startPoint x: 881, startPoint y: 552, endPoint x: 761, endPoint y: 549, distance: 120.0
click at [778, 549] on div "Rapordaki "Cluster" (Küme) numarası, ürünleri belirli özelliklerine göre grupla…" at bounding box center [708, 381] width 662 height 392
click at [761, 549] on div "Rapordaki "Cluster" (Küme) numarası, ürünleri belirli özelliklerine göre grupla…" at bounding box center [708, 381] width 662 height 392
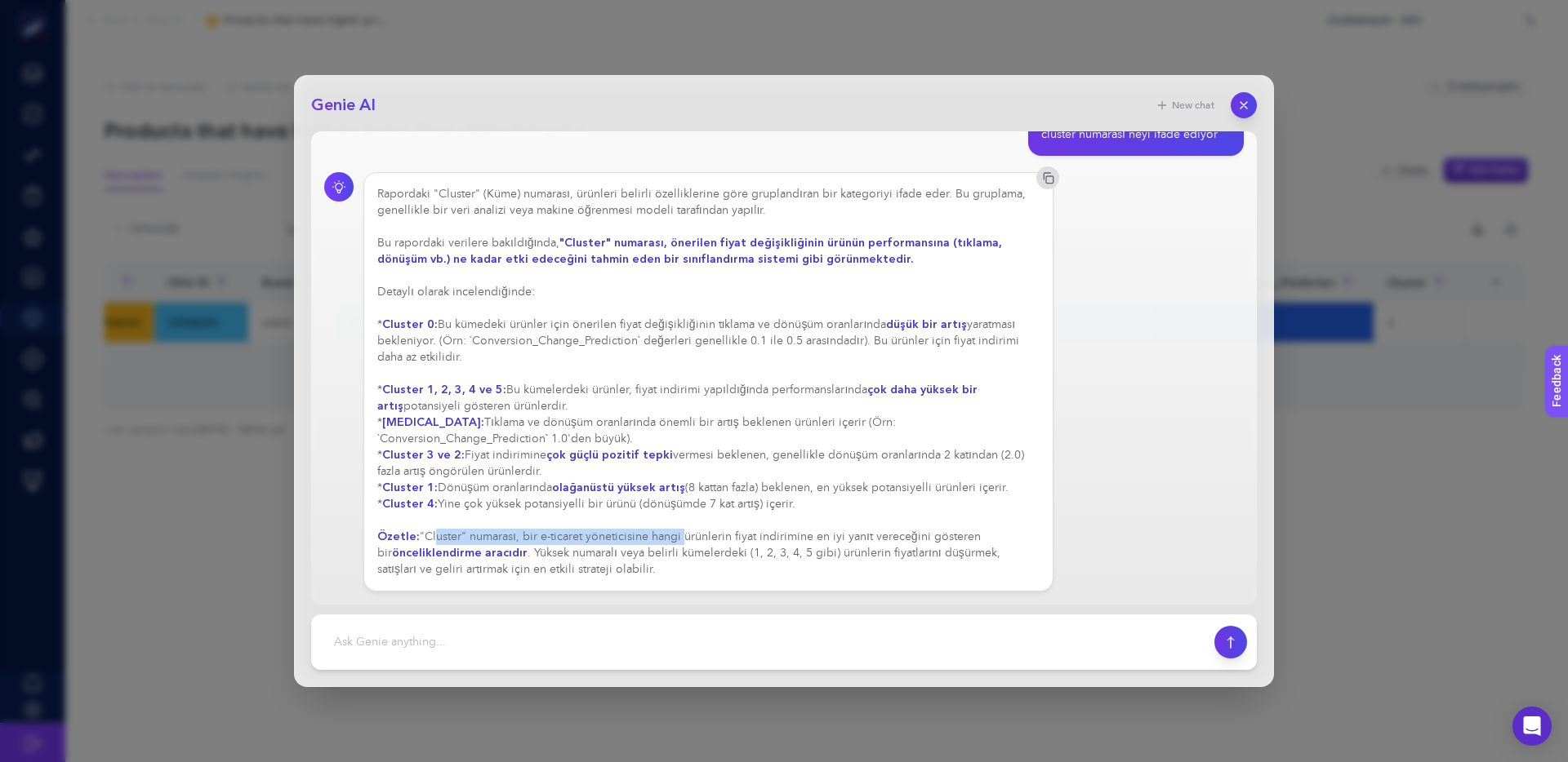
drag, startPoint x: 435, startPoint y: 536, endPoint x: 694, endPoint y: 536, distance: 259.0
click at [684, 537] on div "Rapordaki "Cluster" (Küme) numarası, ürünleri belirli özelliklerine göre grupla…" at bounding box center [708, 381] width 662 height 392
click at [694, 536] on div "Rapordaki "Cluster" (Küme) numarası, ürünleri belirli özelliklerine göre grupla…" at bounding box center [708, 381] width 662 height 392
drag, startPoint x: 652, startPoint y: 529, endPoint x: 587, endPoint y: 531, distance: 65.0
click at [593, 531] on div "Rapordaki "Cluster" (Küme) numarası, ürünleri belirli özelliklerine göre grupla…" at bounding box center [708, 381] width 662 height 392
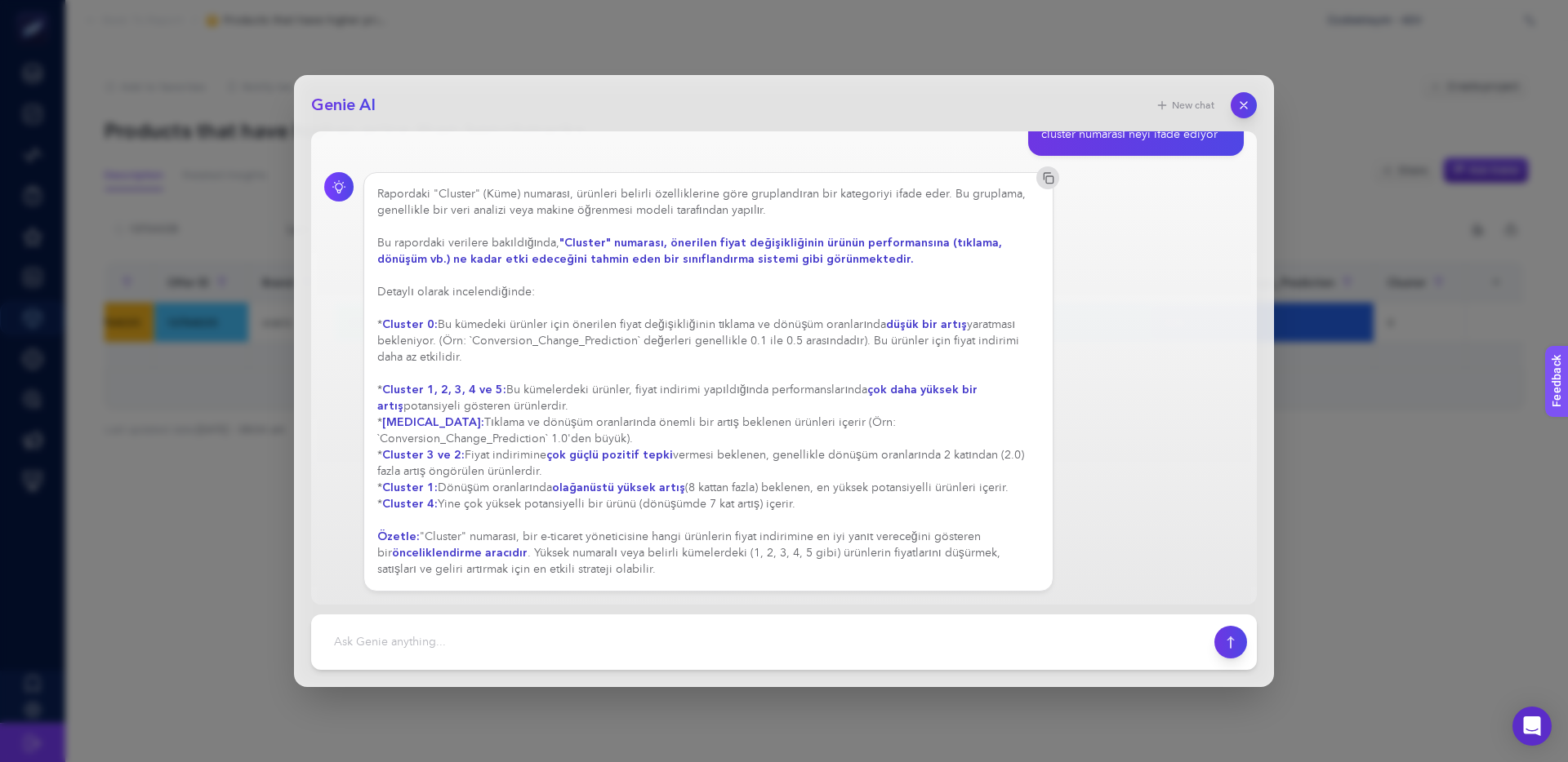
click at [587, 531] on div "Rapordaki "Cluster" (Küme) numarası, ürünleri belirli özelliklerine göre grupla…" at bounding box center [708, 381] width 662 height 392
drag, startPoint x: 554, startPoint y: 537, endPoint x: 863, endPoint y: 537, distance: 309.0
click at [863, 537] on div "Rapordaki "Cluster" (Küme) numarası, ürünleri belirli özelliklerine göre grupla…" at bounding box center [708, 381] width 662 height 392
click at [709, 539] on div "Rapordaki "Cluster" (Küme) numarası, ürünleri belirli özelliklerine göre grupla…" at bounding box center [708, 381] width 662 height 392
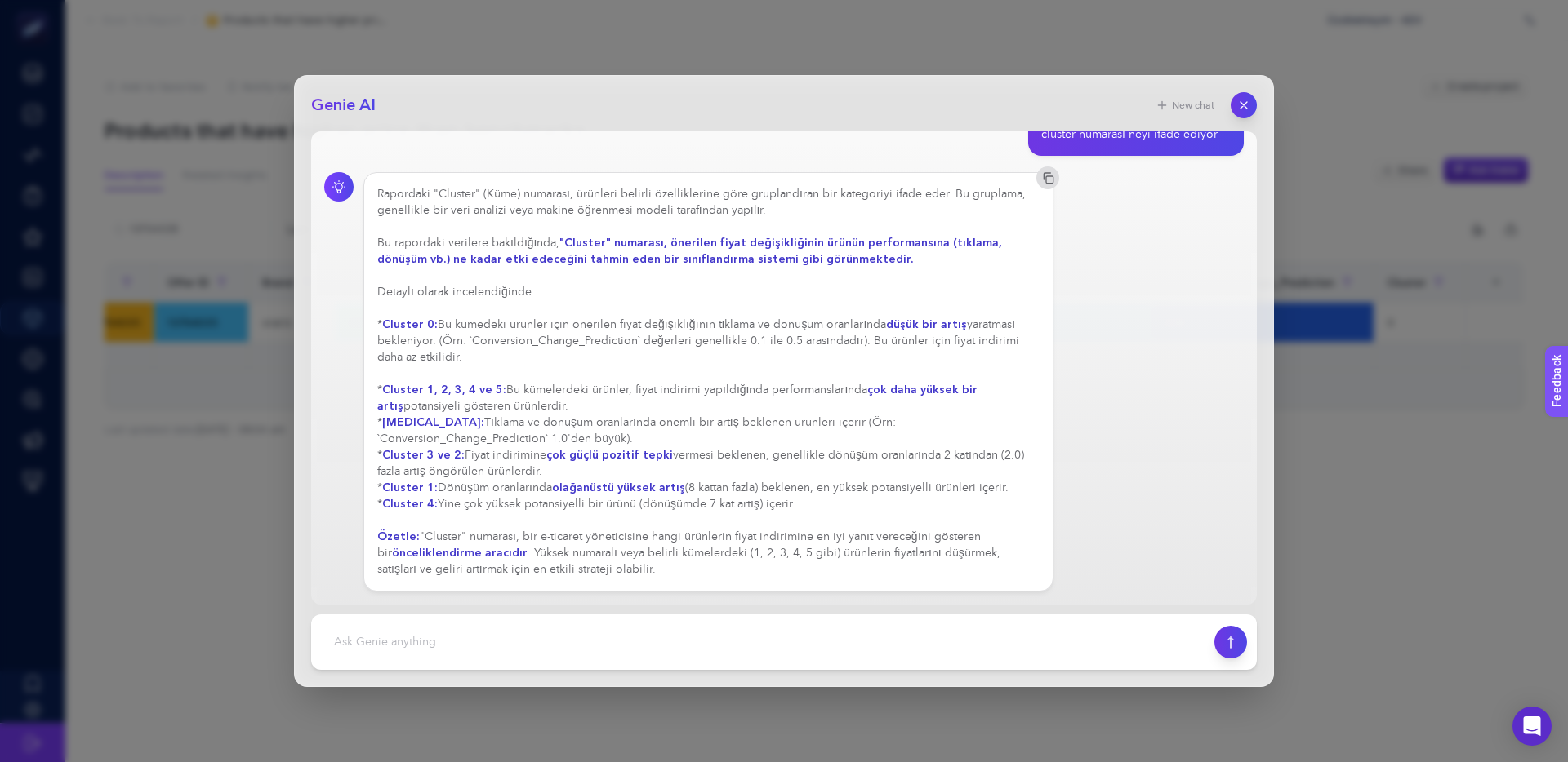
click at [702, 539] on div "Rapordaki "Cluster" (Küme) numarası, ürünleri belirli özelliklerine göre grupla…" at bounding box center [708, 381] width 662 height 392
drag, startPoint x: 876, startPoint y: 536, endPoint x: 766, endPoint y: 536, distance: 110.0
click at [788, 536] on div "Rapordaki "Cluster" (Küme) numarası, ürünleri belirli özelliklerine göre grupla…" at bounding box center [708, 381] width 662 height 392
click at [766, 536] on div "Rapordaki "Cluster" (Küme) numarası, ürünleri belirli özelliklerine göre grupla…" at bounding box center [708, 381] width 662 height 392
drag, startPoint x: 516, startPoint y: 551, endPoint x: 648, endPoint y: 552, distance: 132.0
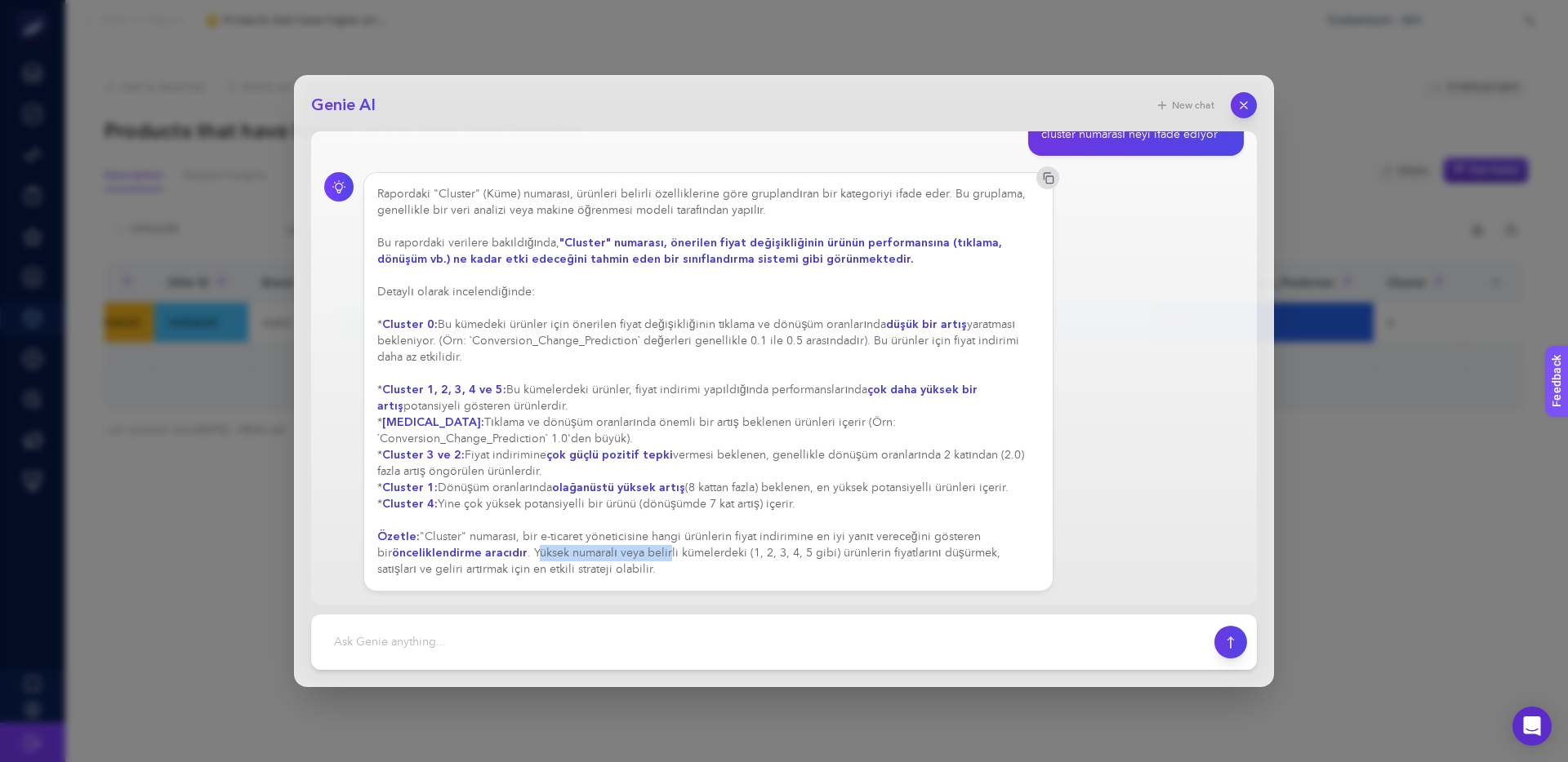
click at [648, 552] on div "Rapordaki "Cluster" (Küme) numarası, ürünleri belirli özelliklerine göre grupla…" at bounding box center [708, 381] width 662 height 392
click at [676, 554] on div "Rapordaki "Cluster" (Küme) numarası, ürünleri belirli özelliklerine göre grupla…" at bounding box center [708, 381] width 662 height 392
drag, startPoint x: 695, startPoint y: 551, endPoint x: 936, endPoint y: 549, distance: 241.0
click at [936, 549] on div "Rapordaki "Cluster" (Küme) numarası, ürünleri belirli özelliklerine göre grupla…" at bounding box center [708, 381] width 662 height 392
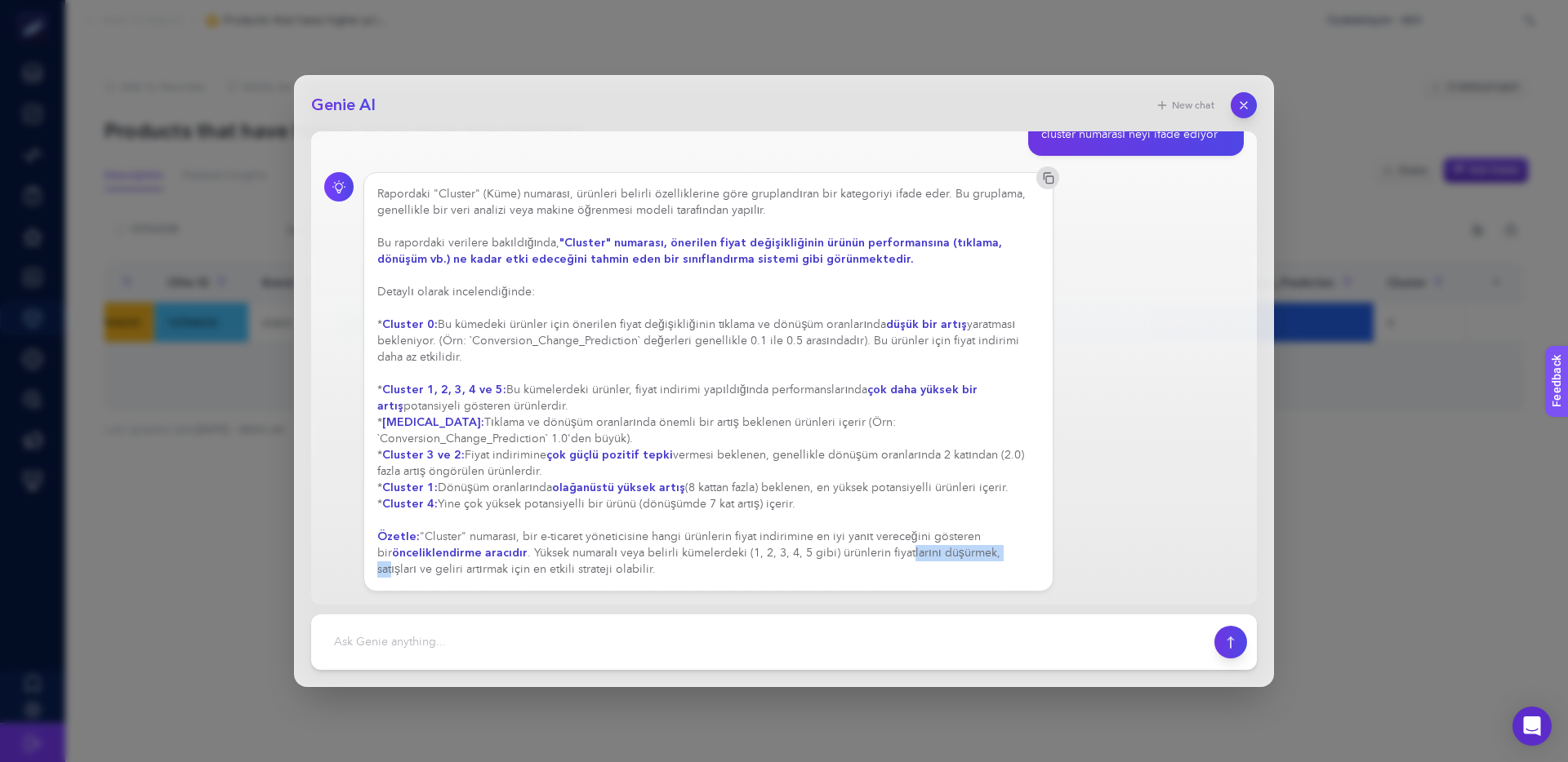
drag, startPoint x: 955, startPoint y: 551, endPoint x: 836, endPoint y: 551, distance: 119.0
click at [837, 551] on div "Rapordaki "Cluster" (Küme) numarası, ürünleri belirli özelliklerine göre grupla…" at bounding box center [708, 381] width 662 height 392
click at [835, 551] on div "Rapordaki "Cluster" (Küme) numarası, ürünleri belirli özelliklerine göre grupla…" at bounding box center [708, 381] width 662 height 392
drag, startPoint x: 667, startPoint y: 554, endPoint x: 710, endPoint y: 554, distance: 43.0
click at [710, 554] on div "Rapordaki "Cluster" (Küme) numarası, ürünleri belirli özelliklerine göre grupla…" at bounding box center [708, 381] width 662 height 392
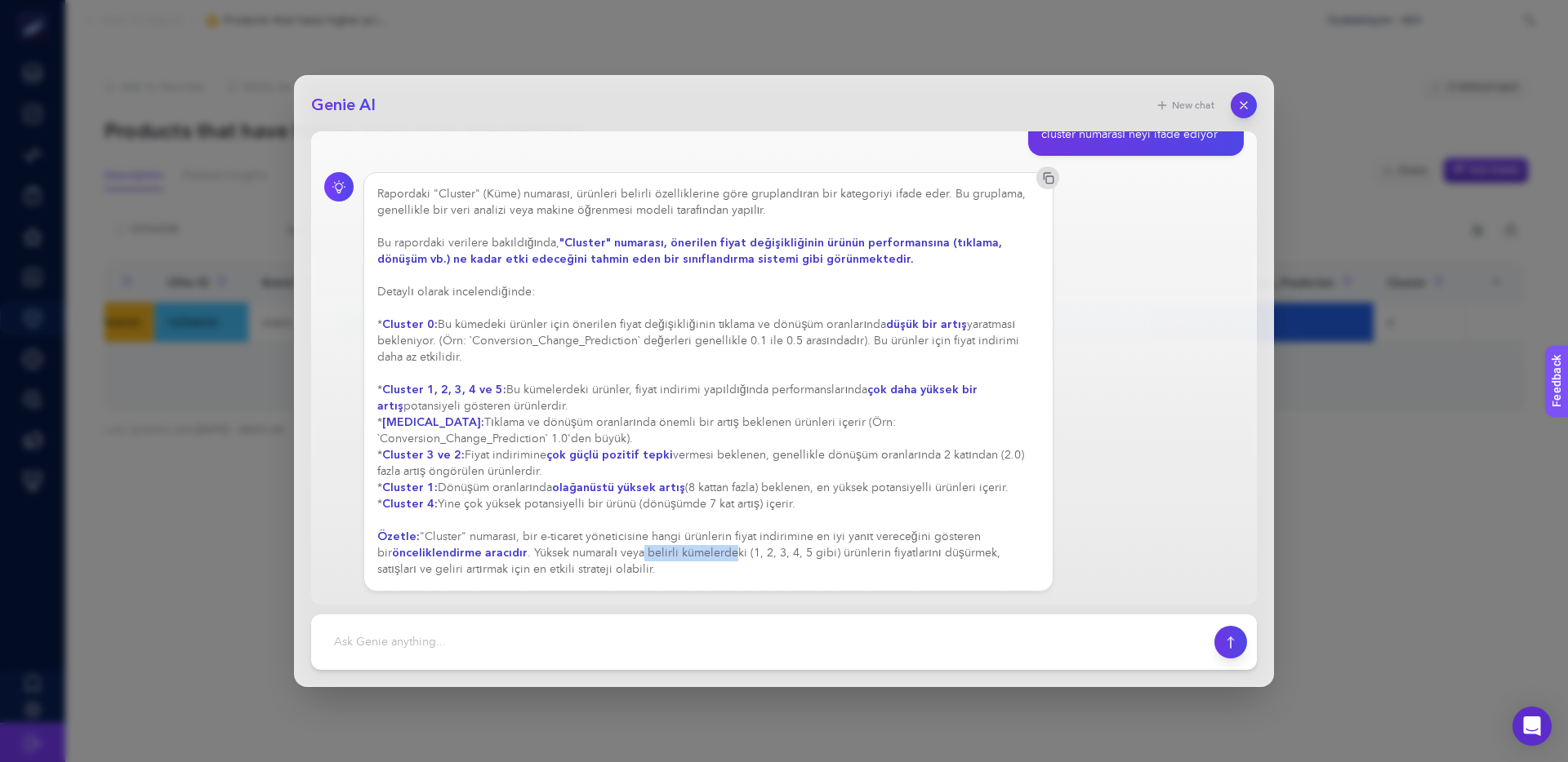
click at [710, 554] on div "Rapordaki "Cluster" (Küme) numarası, ürünleri belirli özelliklerine göre grupla…" at bounding box center [708, 381] width 662 height 392
drag, startPoint x: 837, startPoint y: 551, endPoint x: 970, endPoint y: 551, distance: 133.0
click at [970, 551] on div "Rapordaki "Cluster" (Küme) numarası, ürünleri belirli özelliklerine göre grupla…" at bounding box center [708, 381] width 662 height 392
drag, startPoint x: 957, startPoint y: 551, endPoint x: 874, endPoint y: 552, distance: 83.0
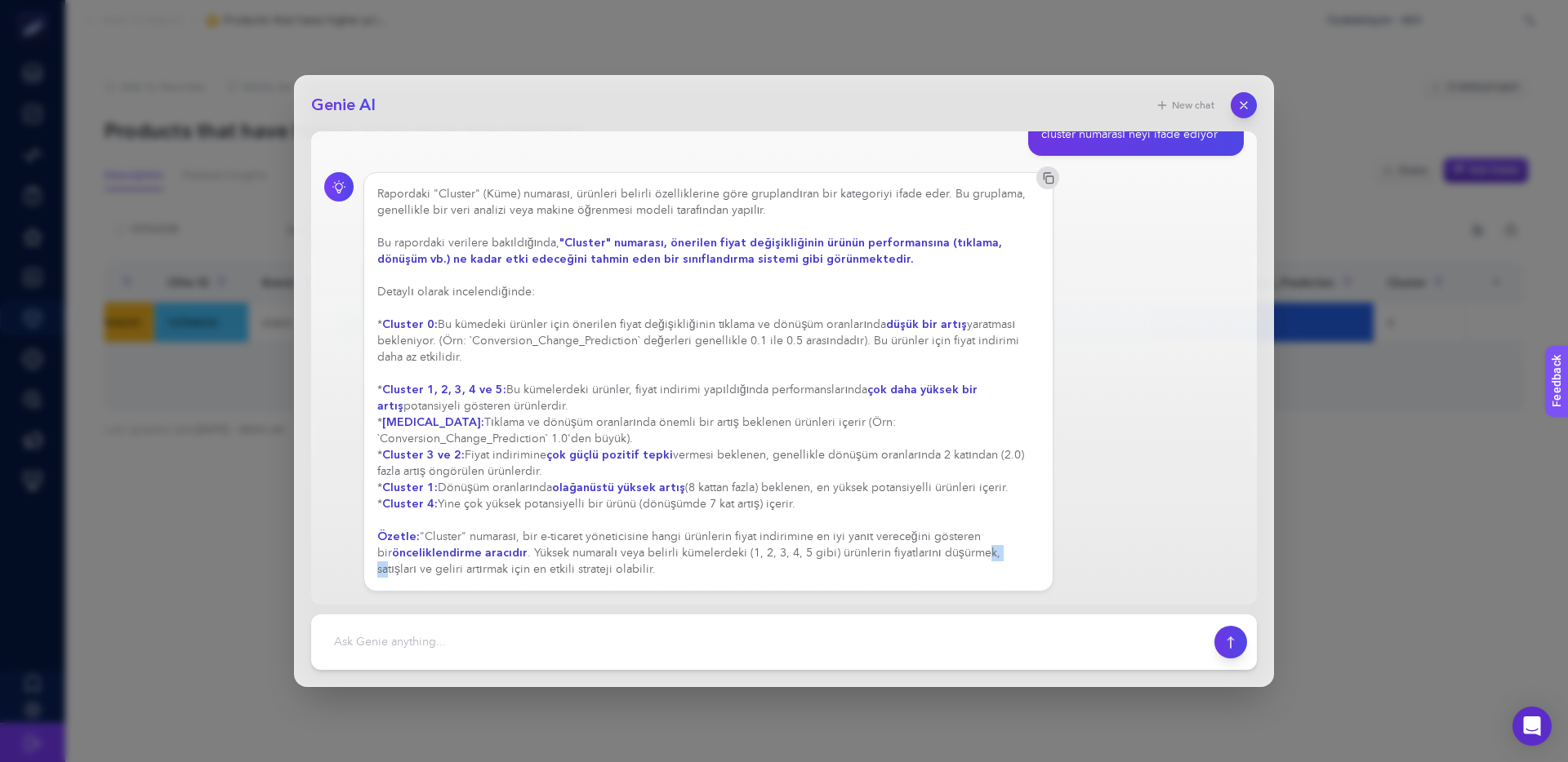
click at [881, 552] on div "Rapordaki "Cluster" (Küme) numarası, ürünleri belirli özelliklerine göre grupla…" at bounding box center [708, 381] width 662 height 392
click at [874, 552] on div "Rapordaki "Cluster" (Küme) numarası, ürünleri belirli özelliklerine göre grupla…" at bounding box center [708, 381] width 662 height 392
drag, startPoint x: 465, startPoint y: 566, endPoint x: 594, endPoint y: 569, distance: 129.0
click at [585, 569] on div "Rapordaki "Cluster" (Küme) numarası, ürünleri belirli özelliklerine göre grupla…" at bounding box center [708, 381] width 662 height 392
click at [594, 569] on div "Rapordaki "Cluster" (Küme) numarası, ürünleri belirli özelliklerine göre grupla…" at bounding box center [708, 381] width 662 height 392
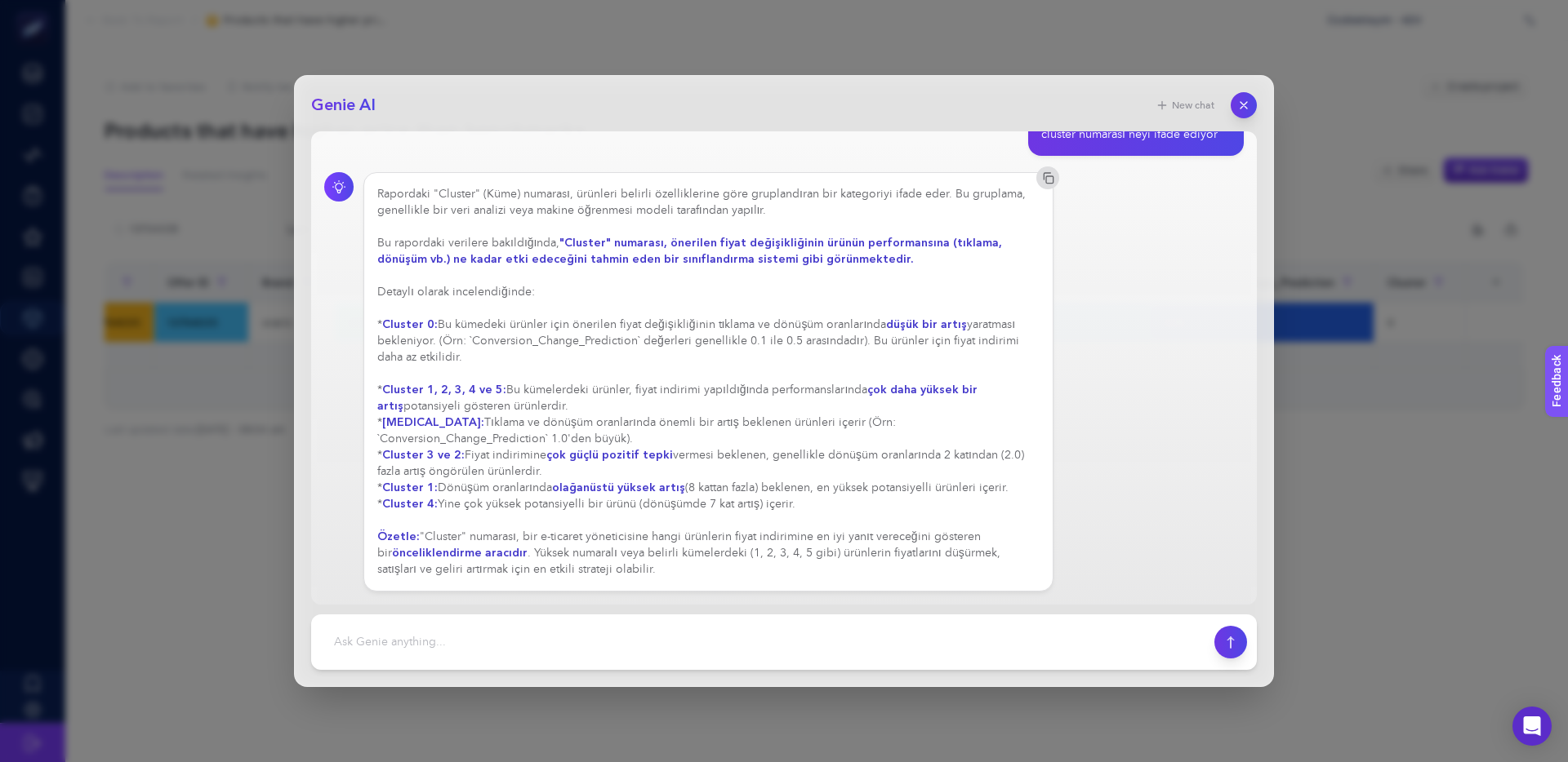
click at [1237, 107] on icon "button" at bounding box center [1243, 105] width 13 height 13
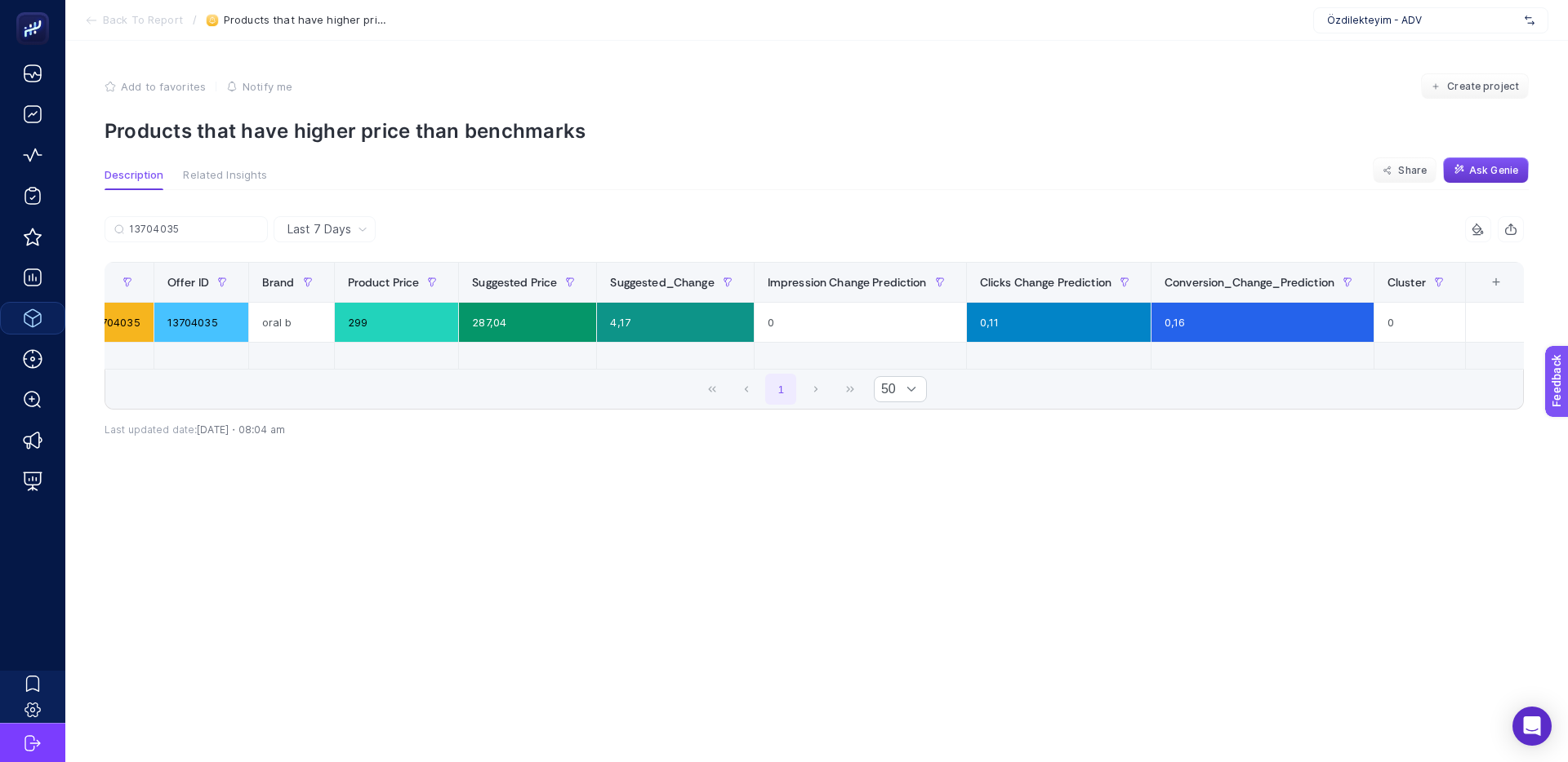
click at [1492, 176] on span "Ask Genie" at bounding box center [1494, 170] width 49 height 13
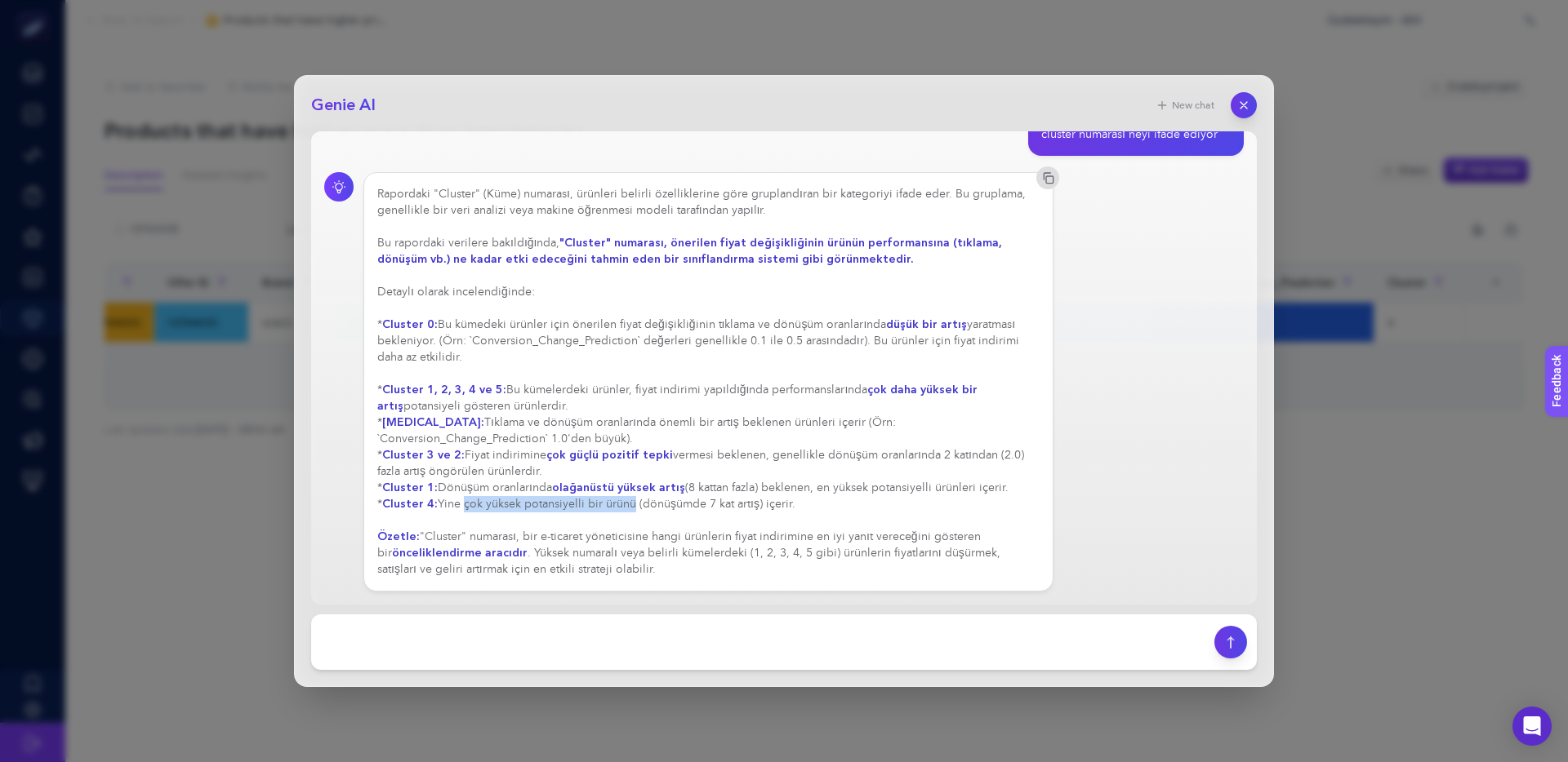
drag, startPoint x: 531, startPoint y: 504, endPoint x: 648, endPoint y: 499, distance: 117.1
click at [648, 499] on div "Rapordaki "Cluster" (Küme) numarası, ürünleri belirli özelliklerine göre grupla…" at bounding box center [708, 381] width 662 height 392
drag, startPoint x: 632, startPoint y: 499, endPoint x: 606, endPoint y: 499, distance: 26.0
click at [630, 499] on div "Rapordaki "Cluster" (Küme) numarası, ürünleri belirli özelliklerine göre grupla…" at bounding box center [708, 381] width 662 height 392
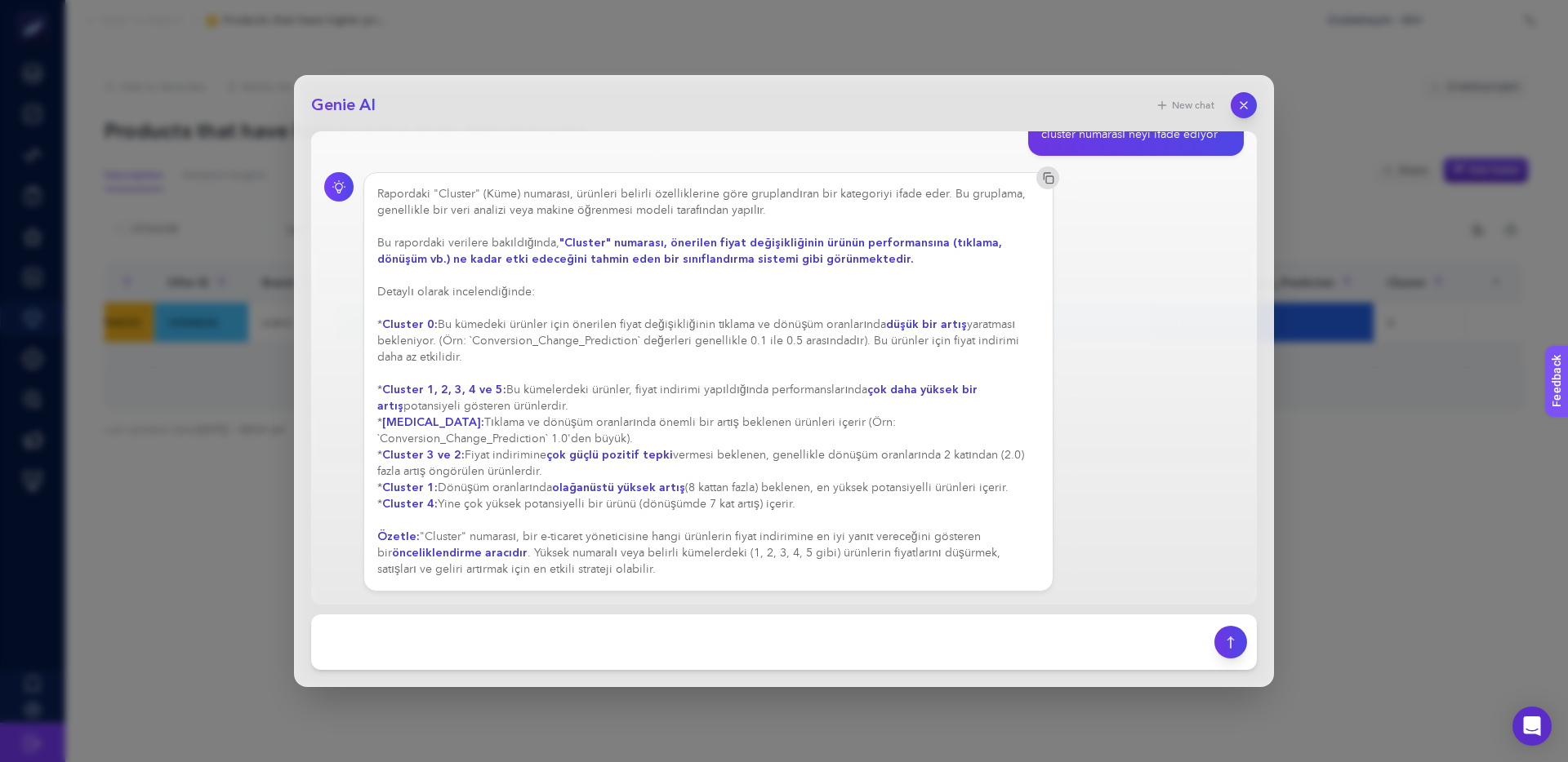
drag, startPoint x: 606, startPoint y: 499, endPoint x: 648, endPoint y: 502, distance: 42.1
click at [606, 499] on div "Rapordaki "Cluster" (Küme) numarası, ürünleri belirli özelliklerine göre grupla…" at bounding box center [708, 381] width 662 height 392
click at [695, 504] on div "Rapordaki "Cluster" (Küme) numarası, ürünleri belirli özelliklerine göre grupla…" at bounding box center [708, 381] width 662 height 392
click at [680, 504] on div "Rapordaki "Cluster" (Küme) numarası, ürünleri belirli özelliklerine göre grupla…" at bounding box center [708, 381] width 662 height 392
drag, startPoint x: 785, startPoint y: 505, endPoint x: 720, endPoint y: 504, distance: 65.0
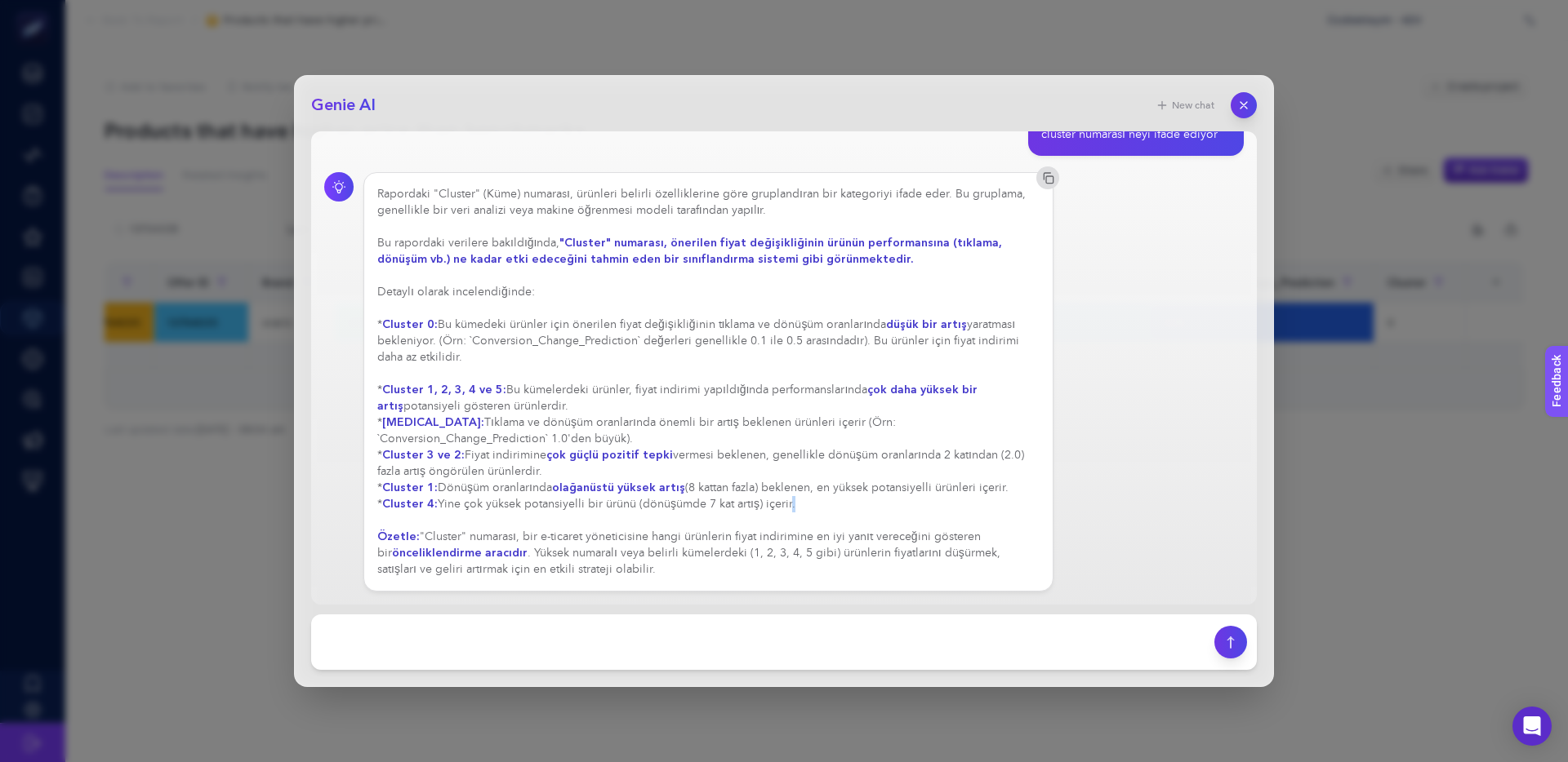
click at [727, 504] on div "Rapordaki "Cluster" (Küme) numarası, ürünleri belirli özelliklerine göre grupla…" at bounding box center [708, 381] width 662 height 392
drag, startPoint x: 720, startPoint y: 504, endPoint x: 796, endPoint y: 503, distance: 76.0
click at [720, 504] on div "Rapordaki "Cluster" (Küme) numarası, ürünleri belirli özelliklerine göre grupla…" at bounding box center [708, 381] width 662 height 392
drag, startPoint x: 791, startPoint y: 503, endPoint x: 579, endPoint y: 500, distance: 212.0
click at [623, 500] on div "Rapordaki "Cluster" (Küme) numarası, ürünleri belirli özelliklerine göre grupla…" at bounding box center [708, 381] width 662 height 392
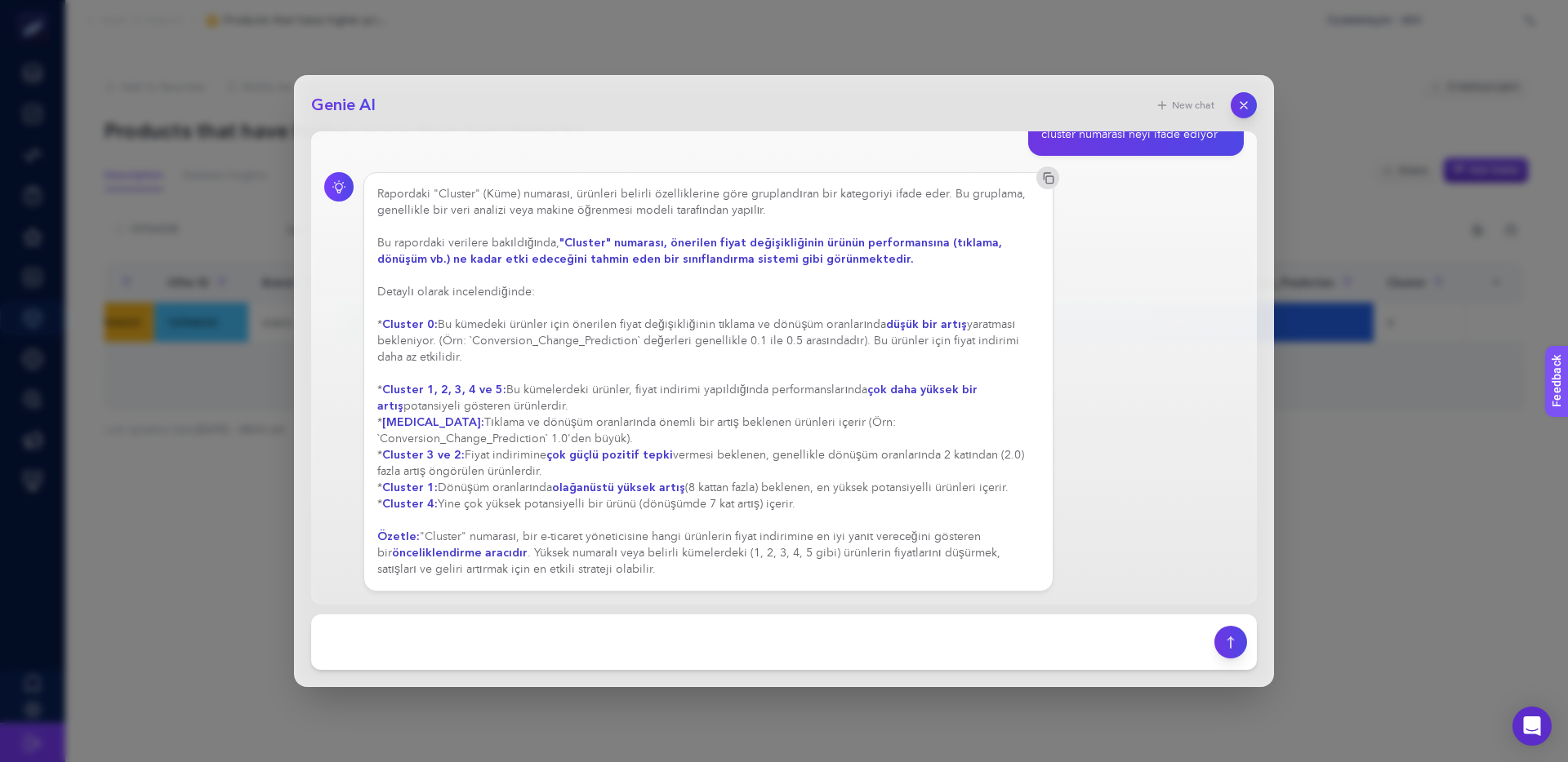
drag, startPoint x: 579, startPoint y: 500, endPoint x: 566, endPoint y: 500, distance: 13.0
click at [579, 500] on div "Rapordaki "Cluster" (Küme) numarası, ürünleri belirli özelliklerine göre grupla…" at bounding box center [708, 381] width 662 height 392
drag, startPoint x: 581, startPoint y: 503, endPoint x: 836, endPoint y: 504, distance: 255.0
click at [798, 504] on div "Rapordaki "Cluster" (Küme) numarası, ürünleri belirli özelliklerine göre grupla…" at bounding box center [708, 381] width 662 height 392
click at [836, 504] on div "Rapordaki "Cluster" (Küme) numarası, ürünleri belirli özelliklerine göre grupla…" at bounding box center [708, 381] width 662 height 392
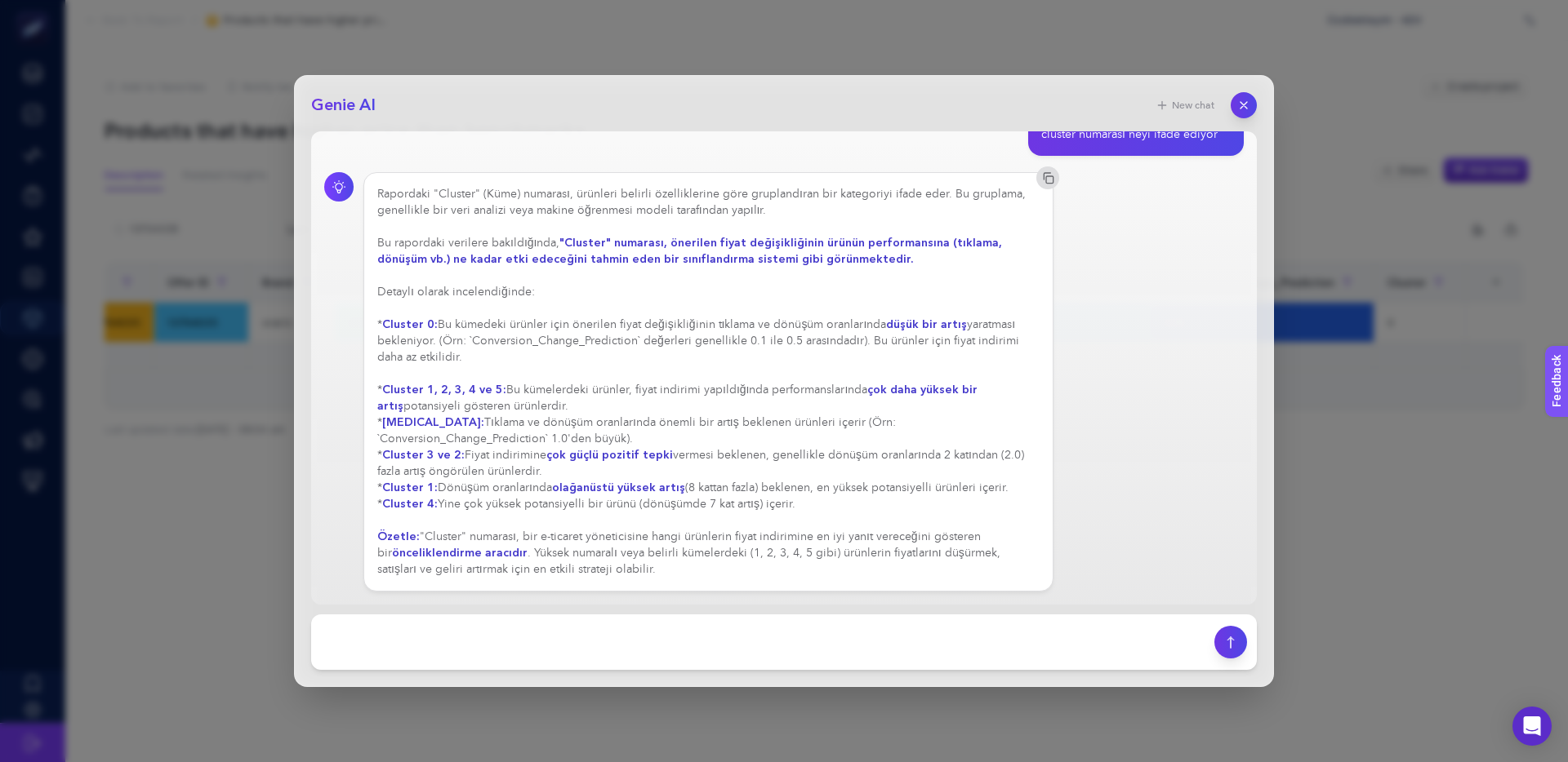
click at [1247, 93] on button "button" at bounding box center [1244, 106] width 26 height 26
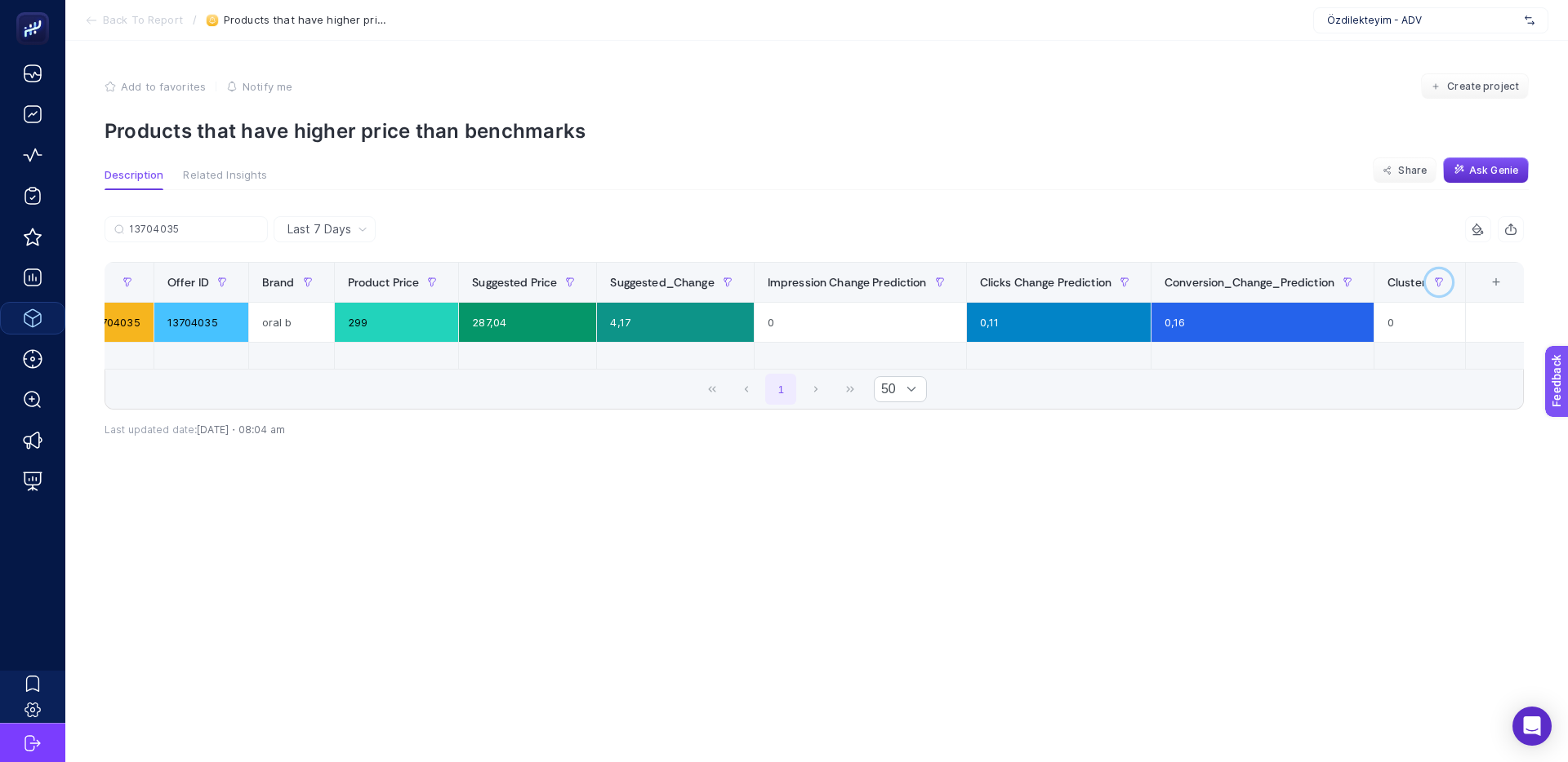
click at [1430, 279] on button "button" at bounding box center [1438, 283] width 26 height 26
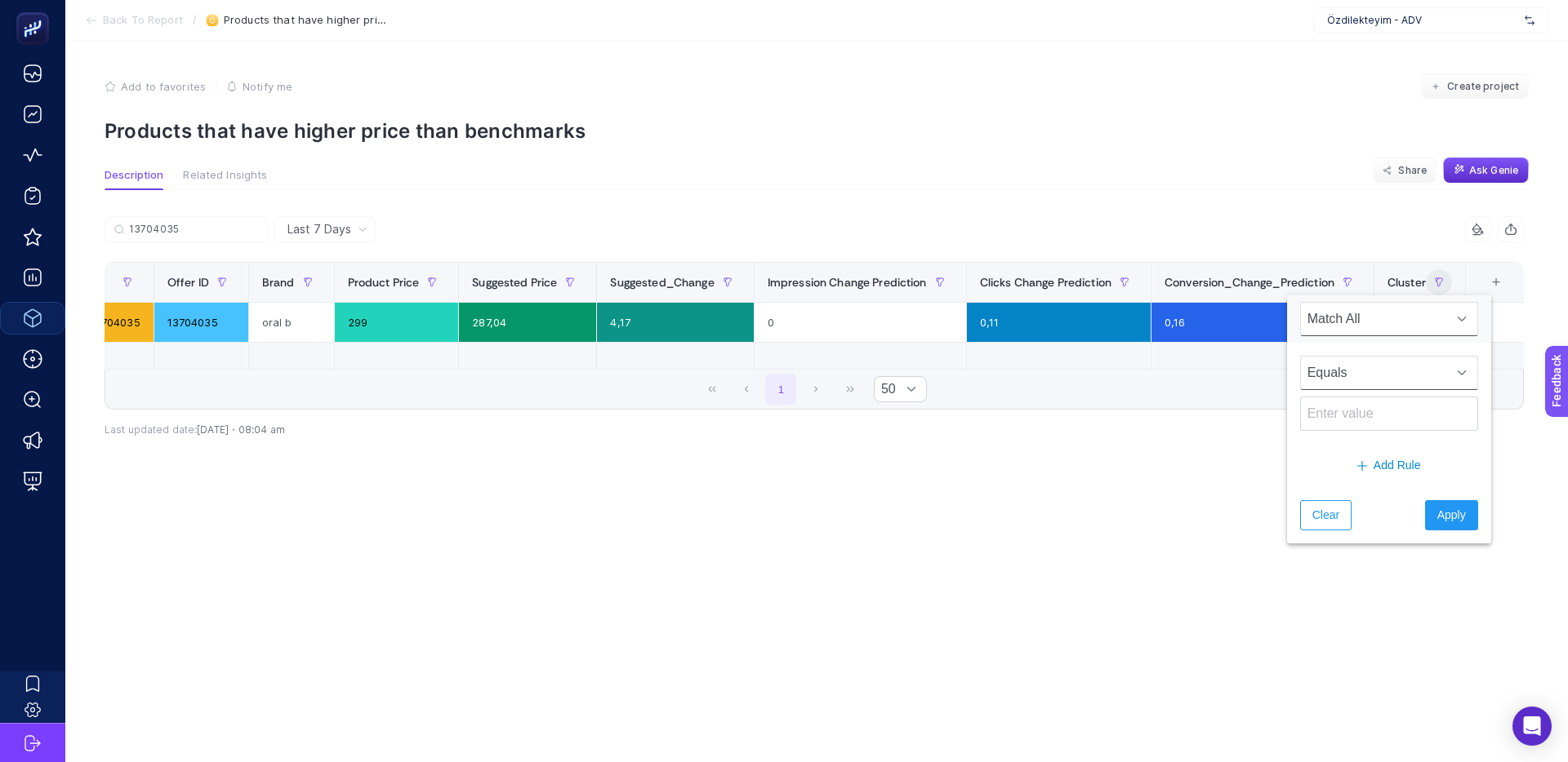
click at [1358, 376] on span "Equals" at bounding box center [1373, 373] width 145 height 33
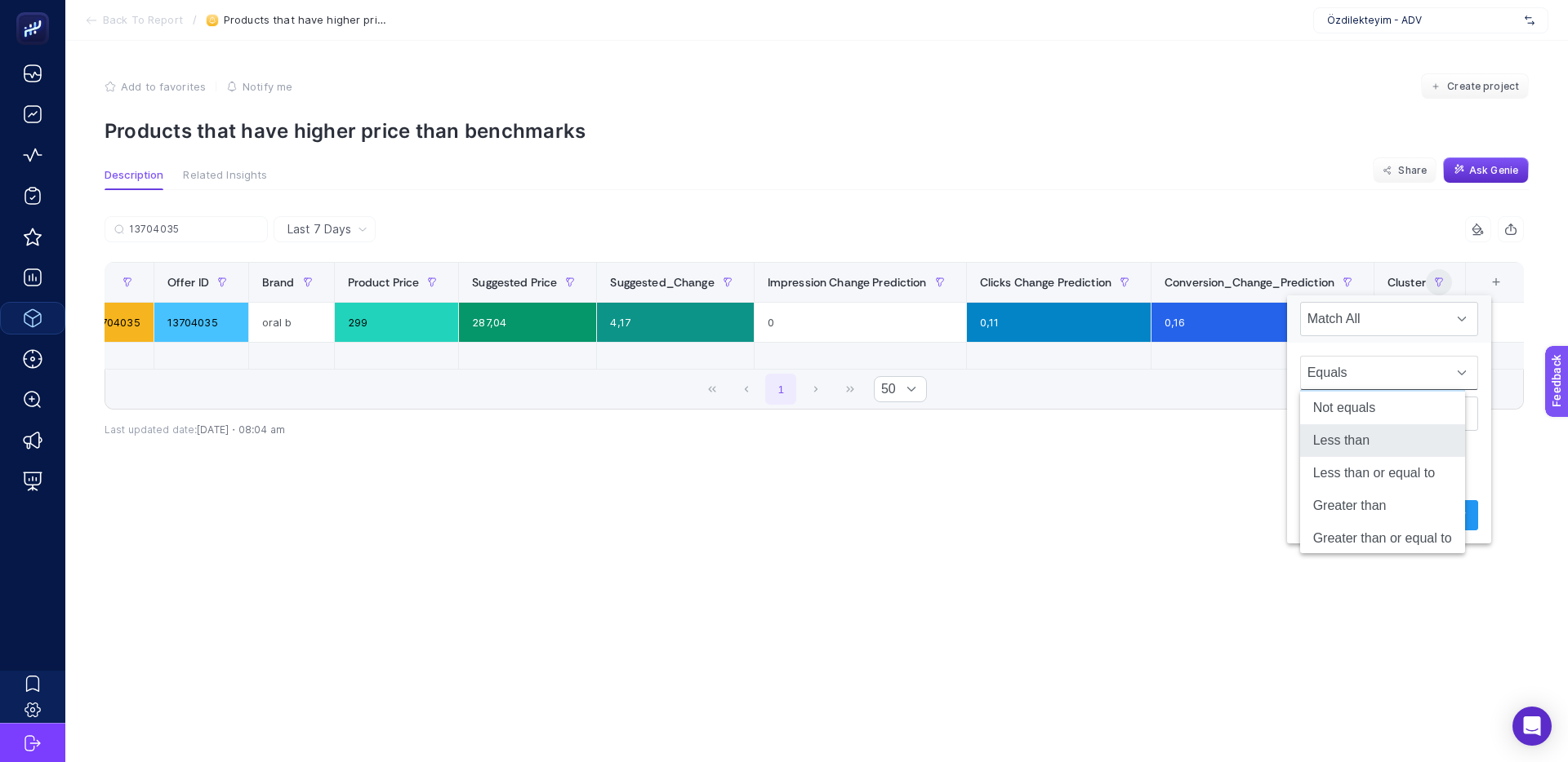
scroll to position [46, 0]
drag, startPoint x: 1353, startPoint y: 436, endPoint x: 1360, endPoint y: 440, distance: 8.1
click at [1353, 436] on li "Less than" at bounding box center [1382, 432] width 165 height 33
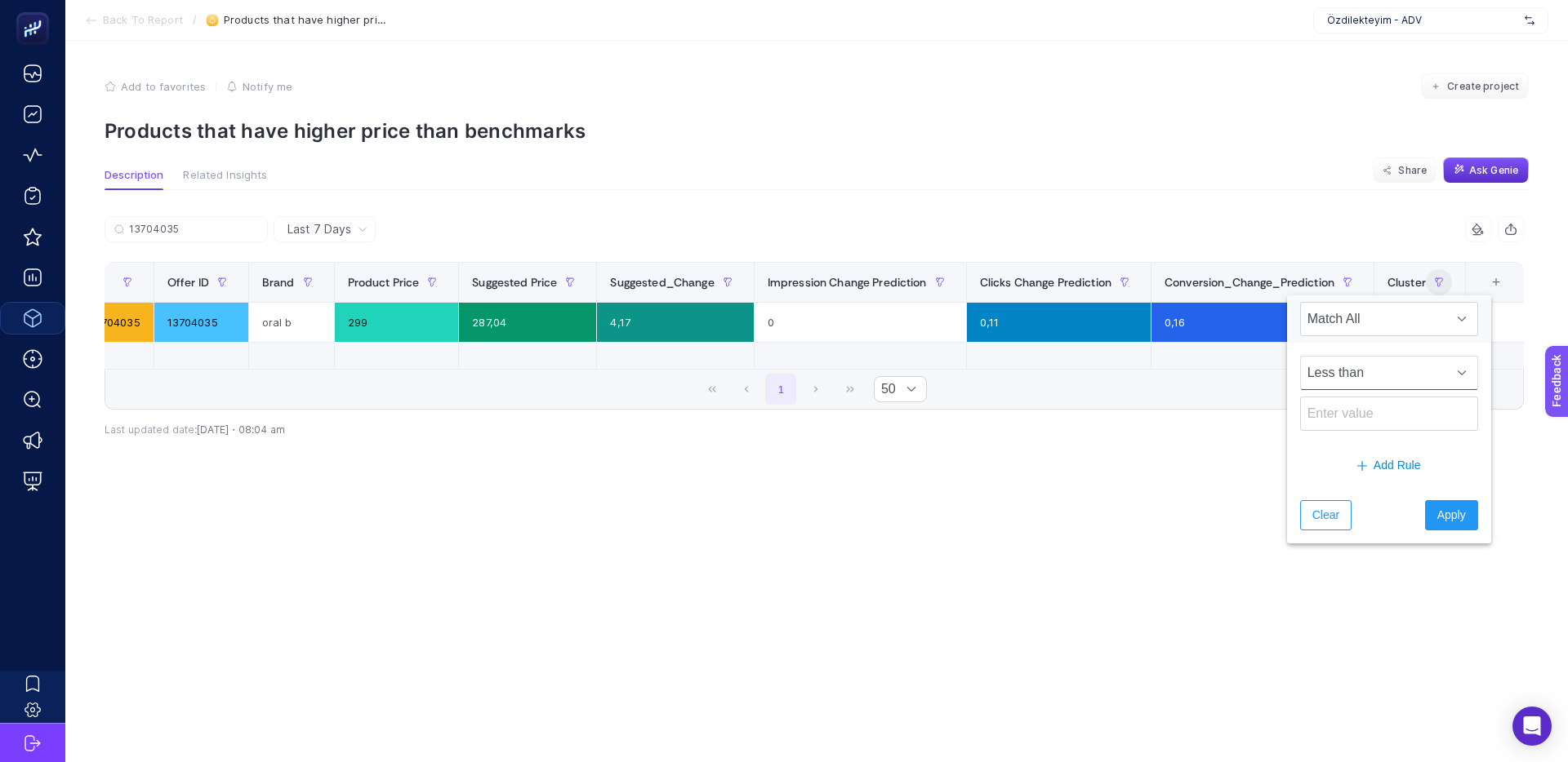
click at [1357, 371] on span "Less than" at bounding box center [1373, 373] width 145 height 33
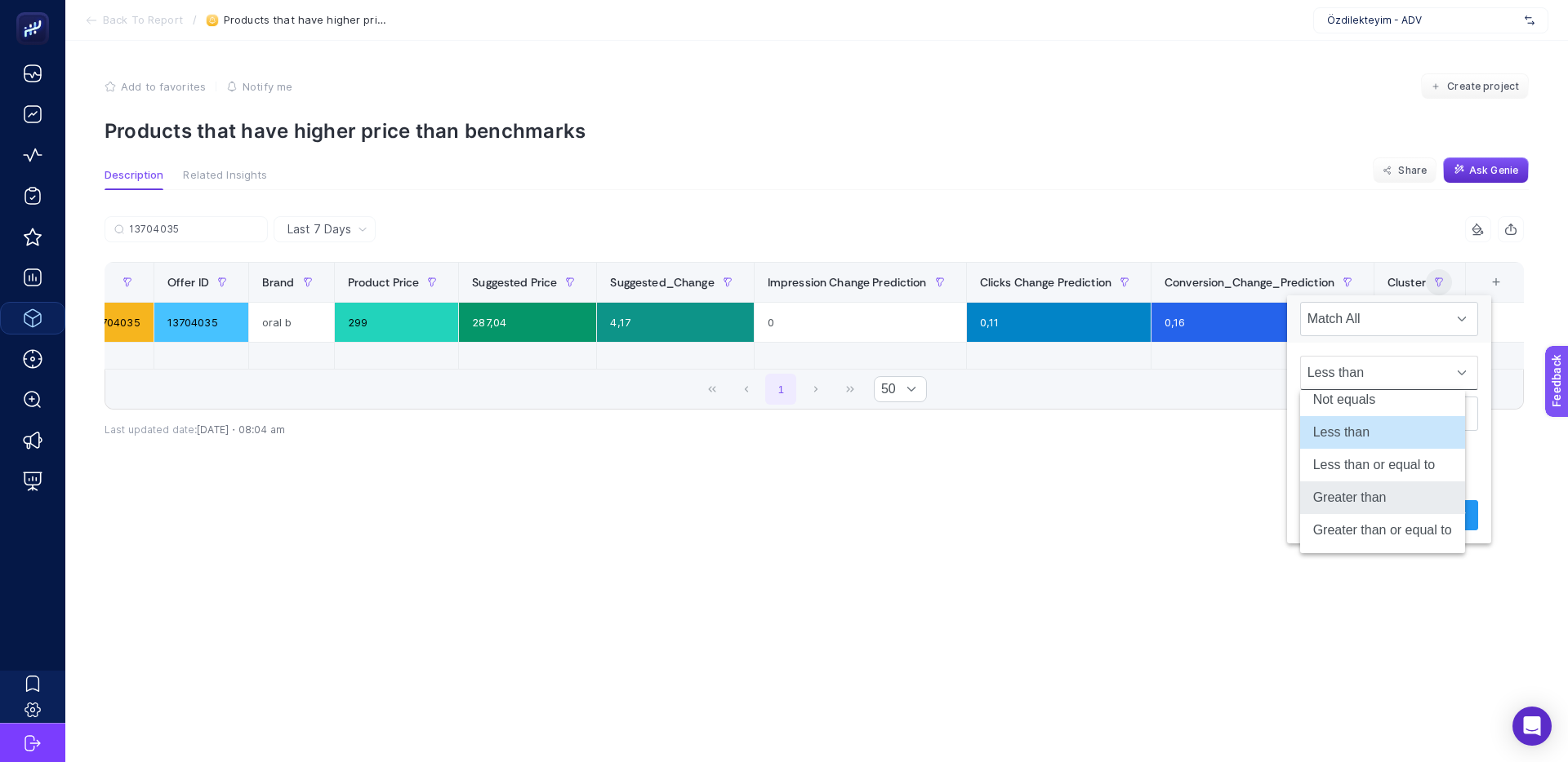
click at [1363, 500] on li "Greater than" at bounding box center [1382, 498] width 165 height 33
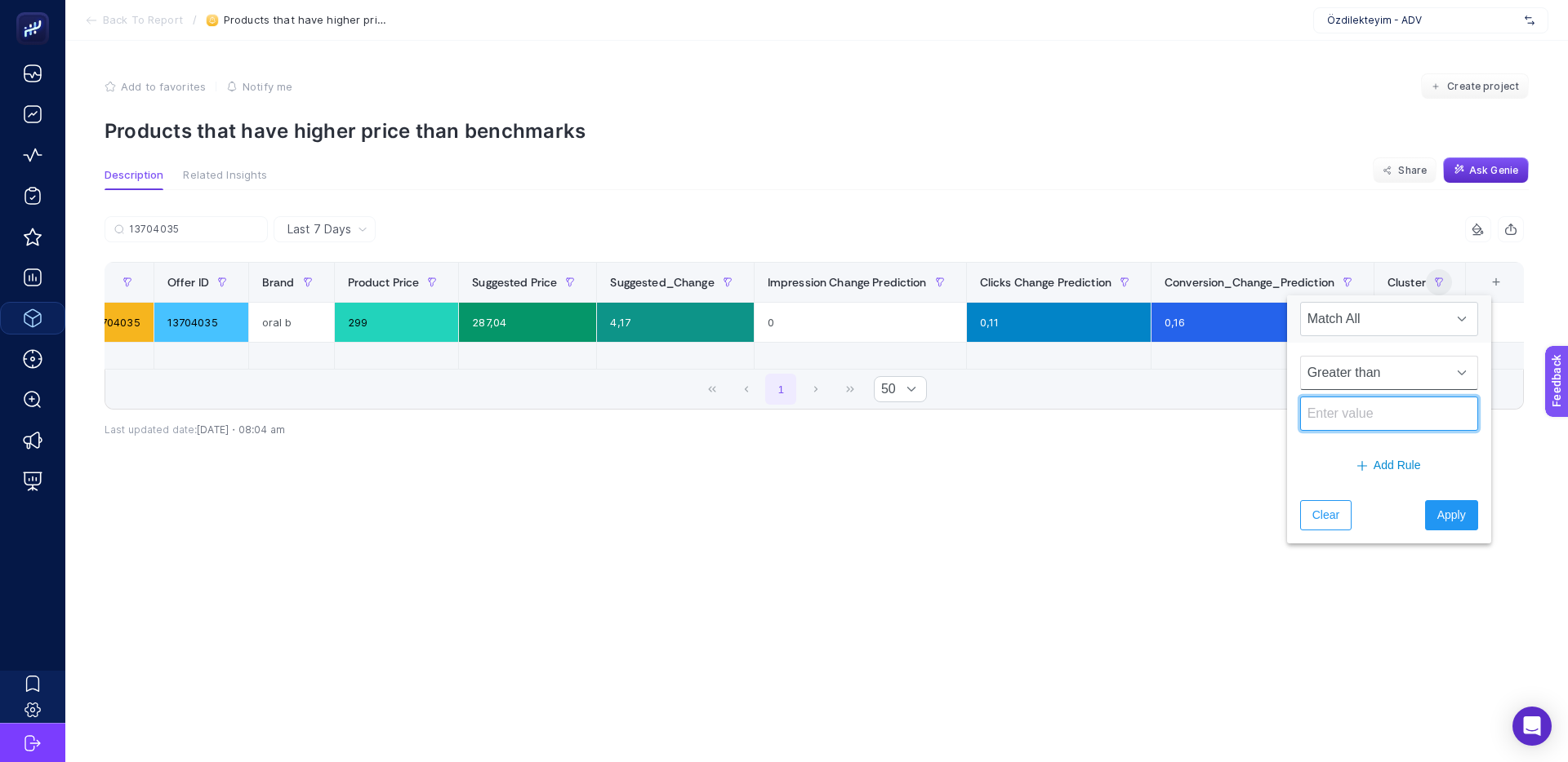
click at [1352, 423] on input at bounding box center [1389, 413] width 178 height 34
type input "4"
click at [1437, 517] on span "Apply" at bounding box center [1451, 514] width 28 height 17
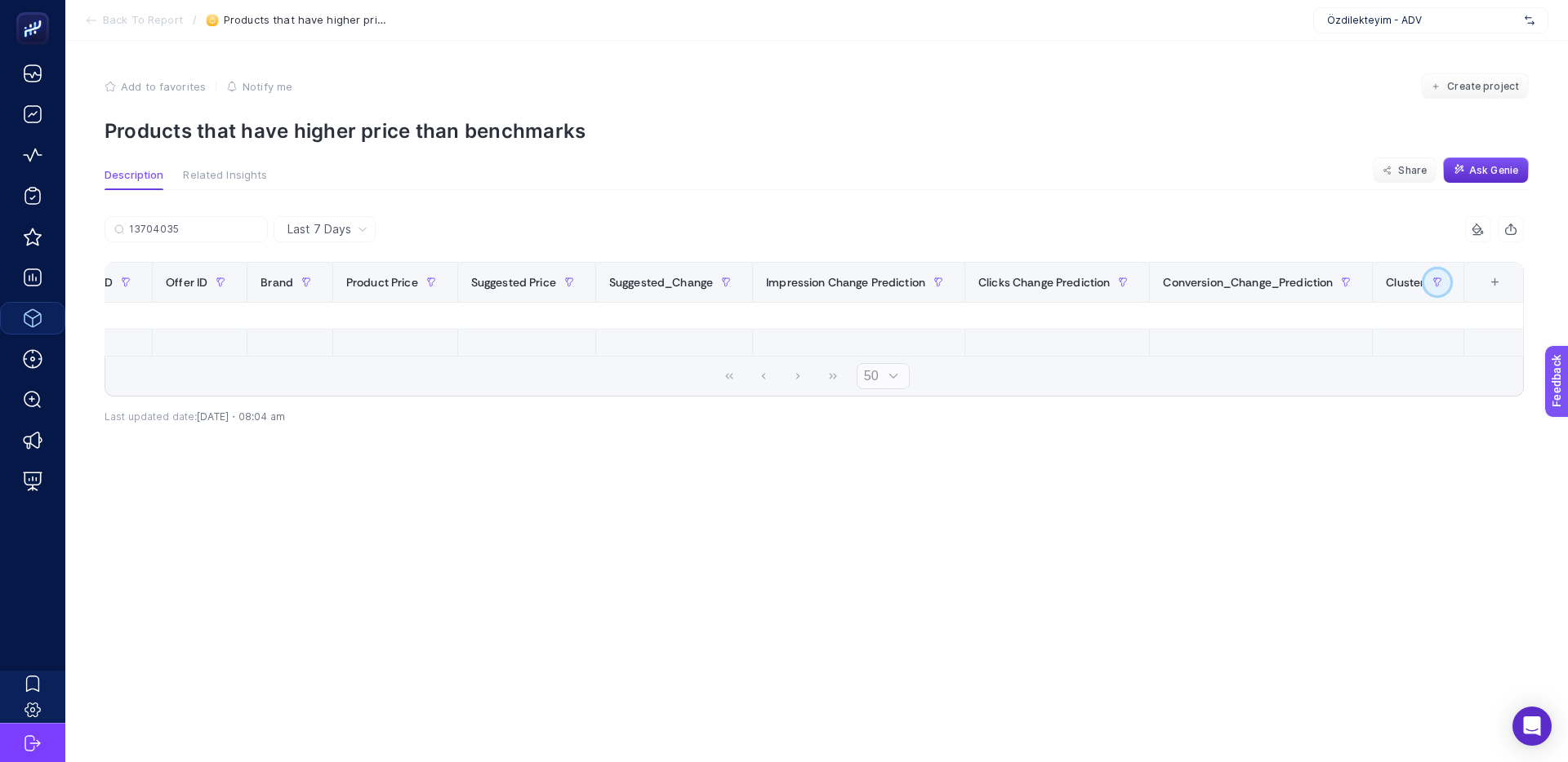
scroll to position [0, 137]
drag, startPoint x: 207, startPoint y: 226, endPoint x: 88, endPoint y: 231, distance: 119.1
click at [88, 231] on article "Add to favorites false Notify me Create project Products that have higher price…" at bounding box center [816, 401] width 1503 height 721
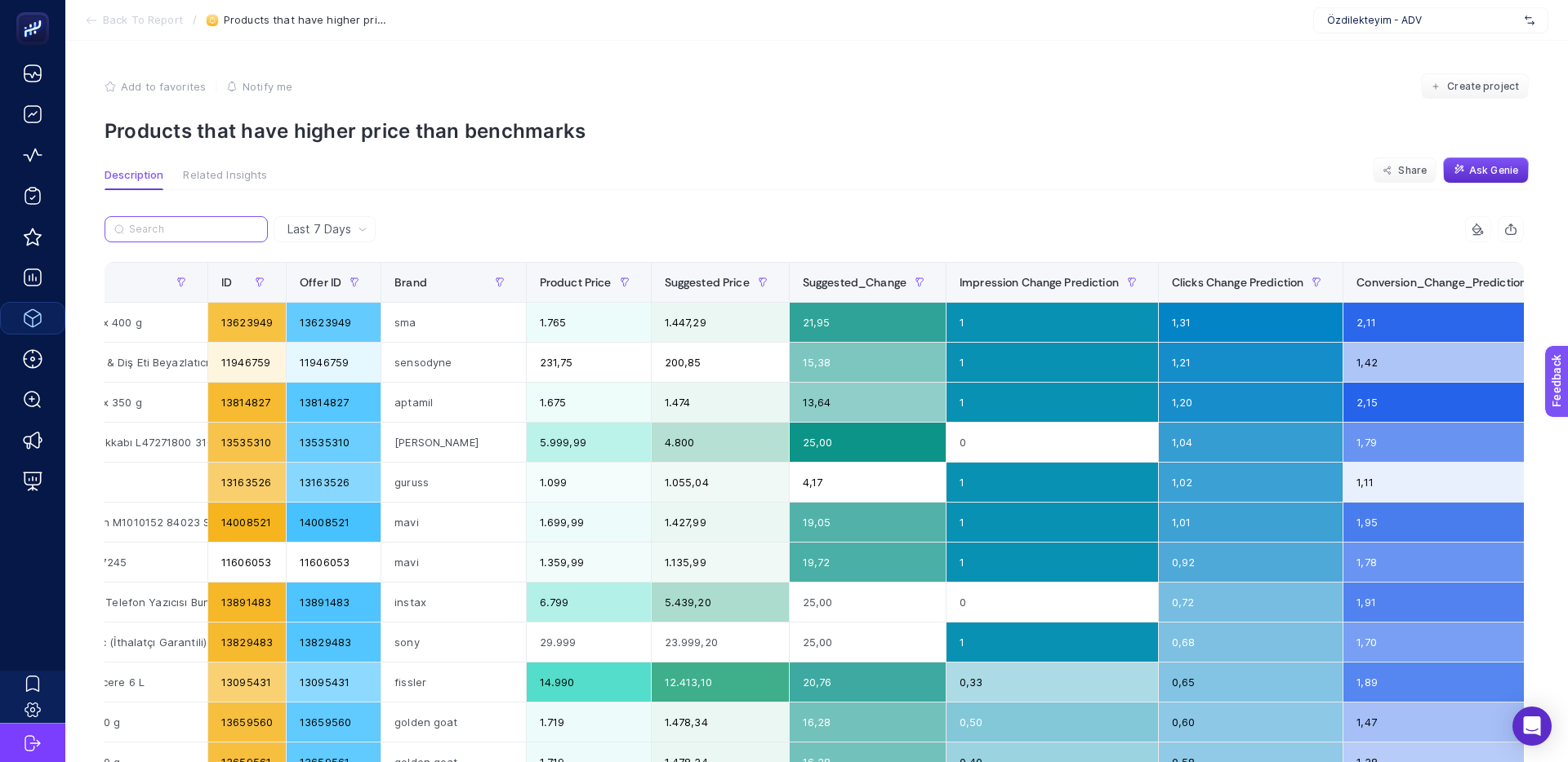
scroll to position [0, 375]
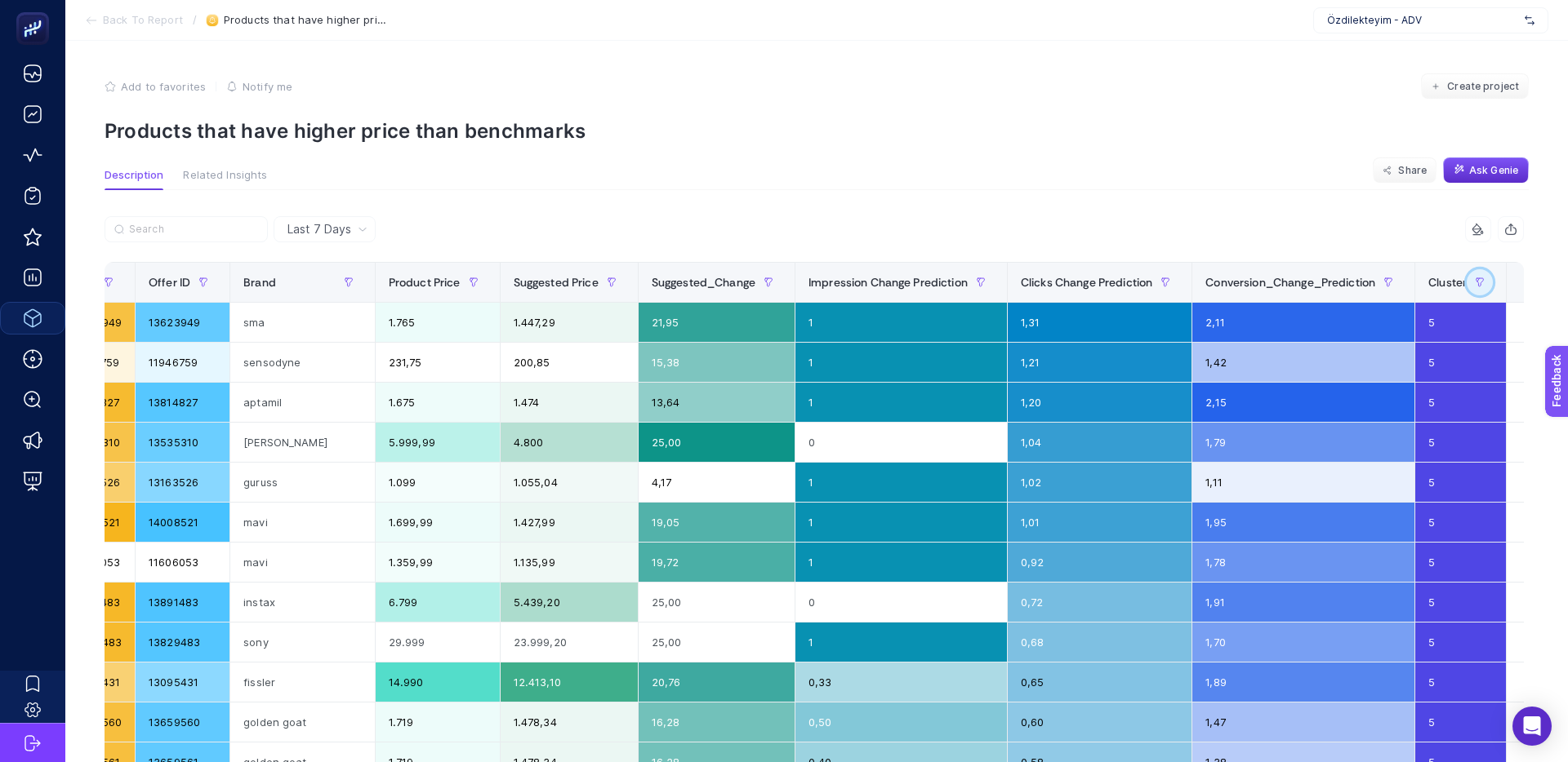
click at [1477, 281] on icon "button" at bounding box center [1478, 280] width 2 height 4
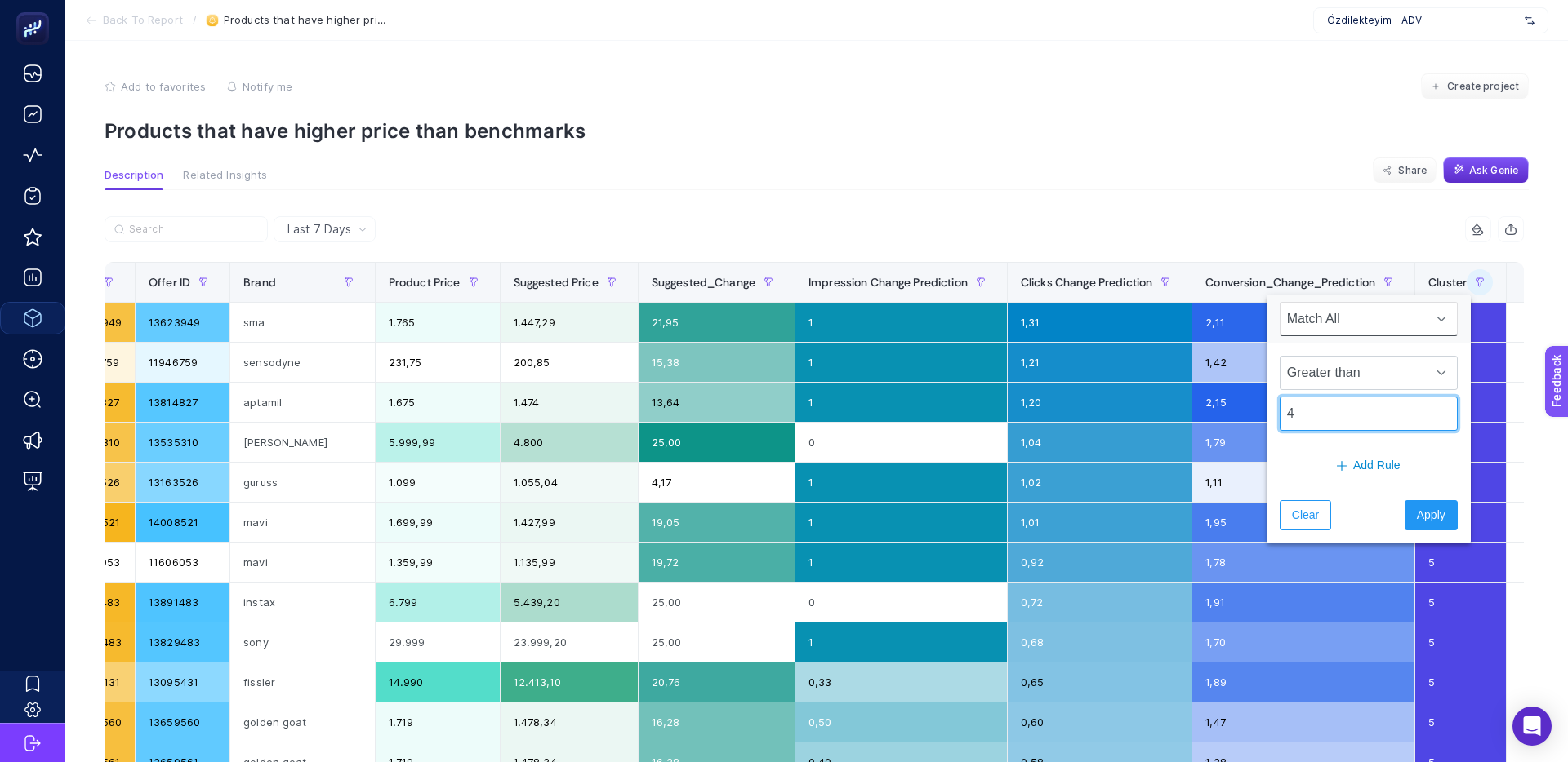
drag, startPoint x: 1315, startPoint y: 422, endPoint x: 1231, endPoint y: 419, distance: 84.1
click at [1231, 419] on body "Back To Report / Products that have higher price than benchmarks Özdilekteyim -…" at bounding box center [784, 381] width 1568 height 762
click at [1378, 382] on span "Greater than" at bounding box center [1353, 373] width 145 height 33
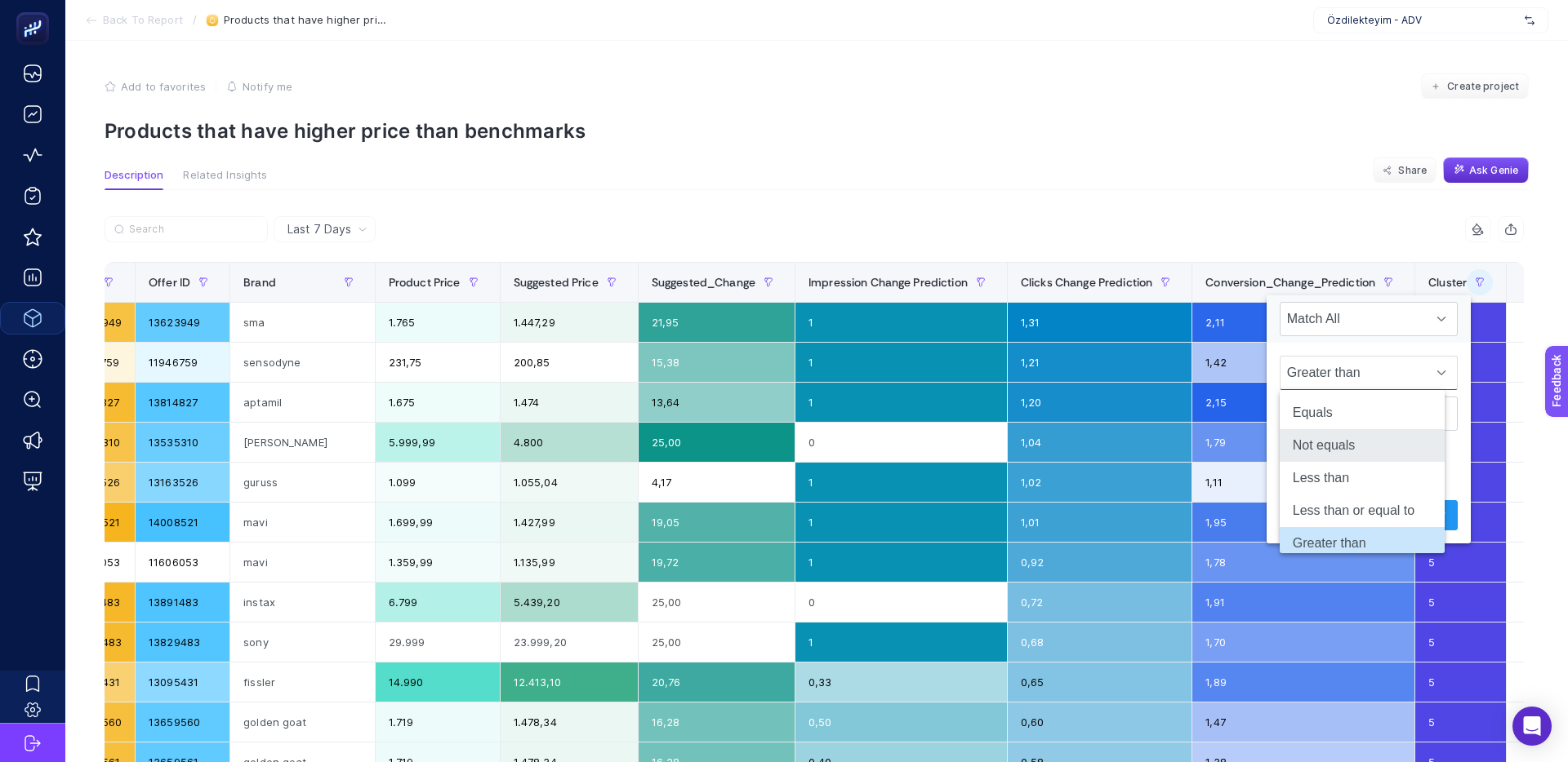
scroll to position [6, 0]
click at [1347, 408] on li "Equals" at bounding box center [1362, 406] width 165 height 33
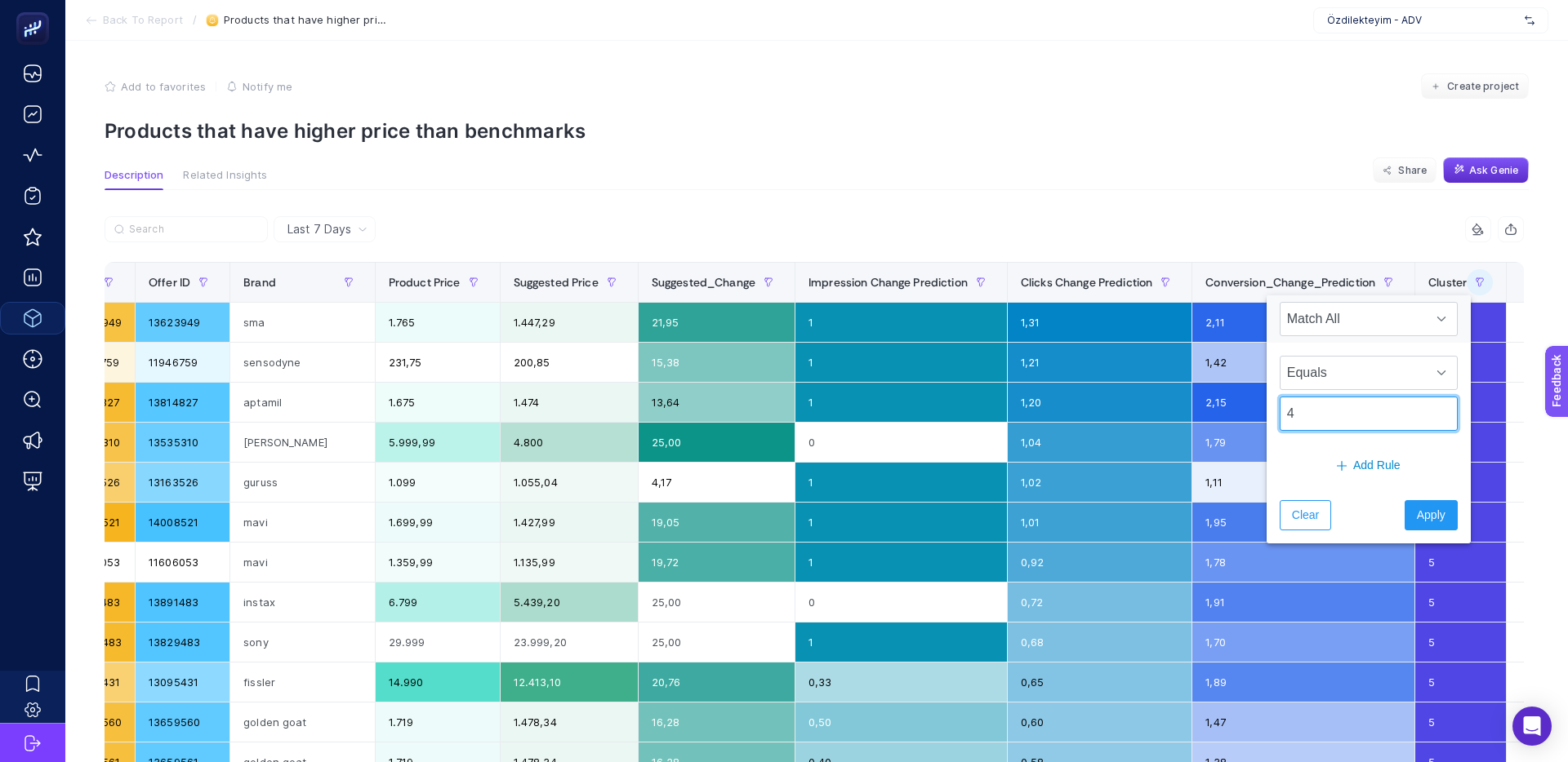
drag, startPoint x: 1326, startPoint y: 416, endPoint x: 1232, endPoint y: 416, distance: 94.0
click at [1232, 417] on body "Back To Report / Products that have higher price than benchmarks Özdilekteyim -…" at bounding box center [784, 381] width 1568 height 762
type input "1"
drag, startPoint x: 1402, startPoint y: 519, endPoint x: 1362, endPoint y: 516, distance: 40.1
click at [1416, 519] on span "Apply" at bounding box center [1431, 514] width 28 height 17
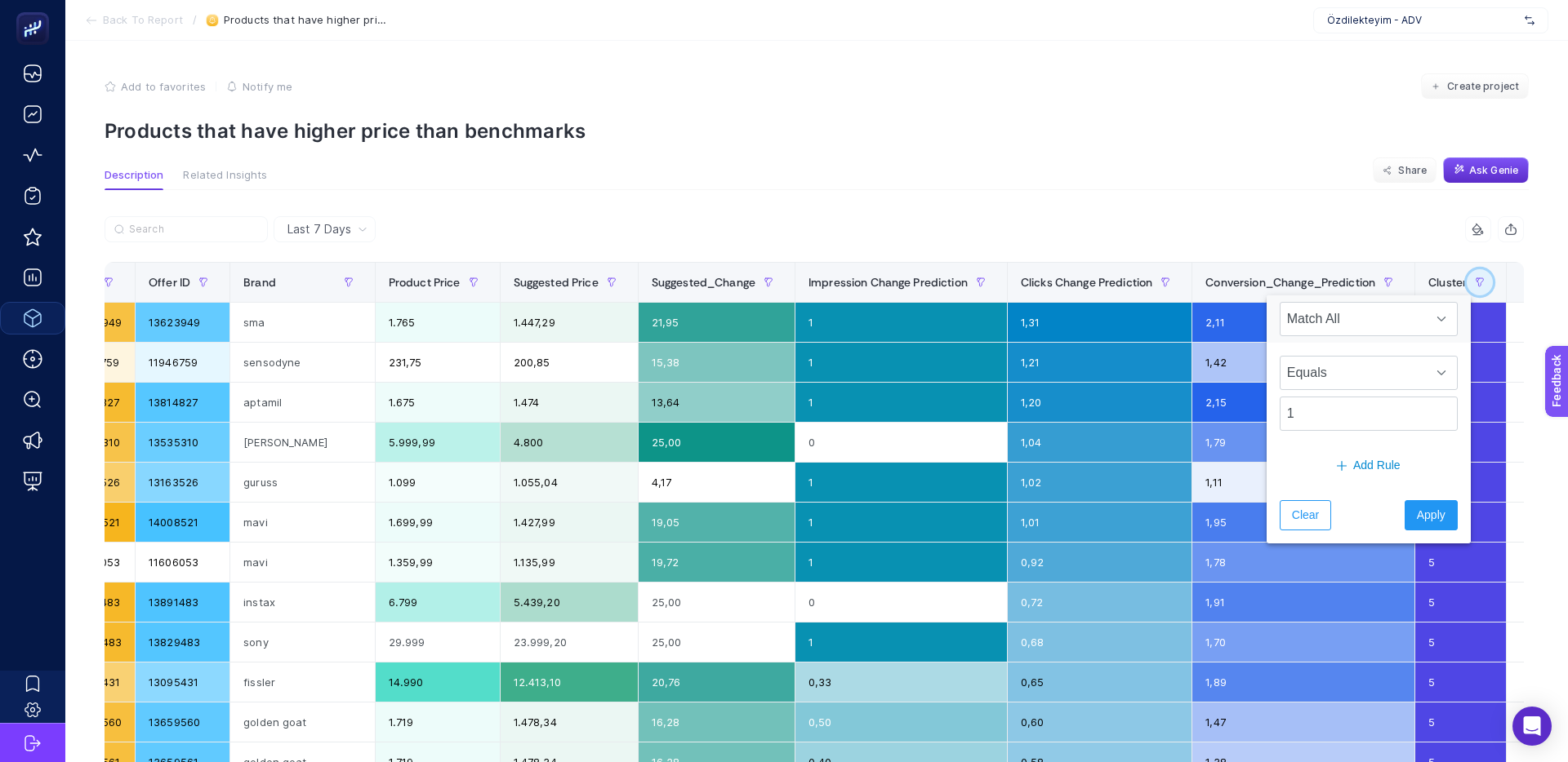
scroll to position [0, 296]
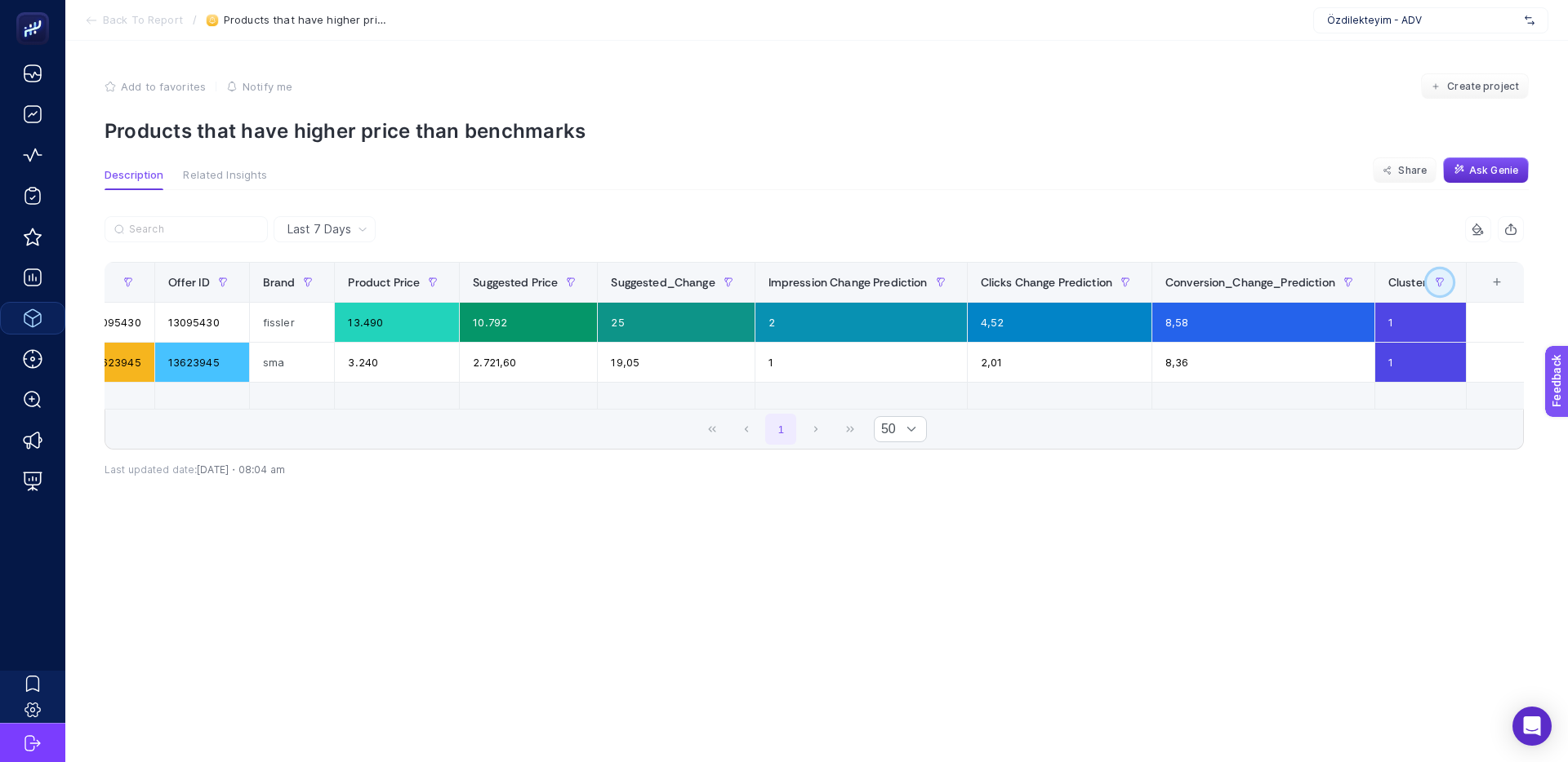
click at [1444, 281] on button "button" at bounding box center [1439, 283] width 26 height 26
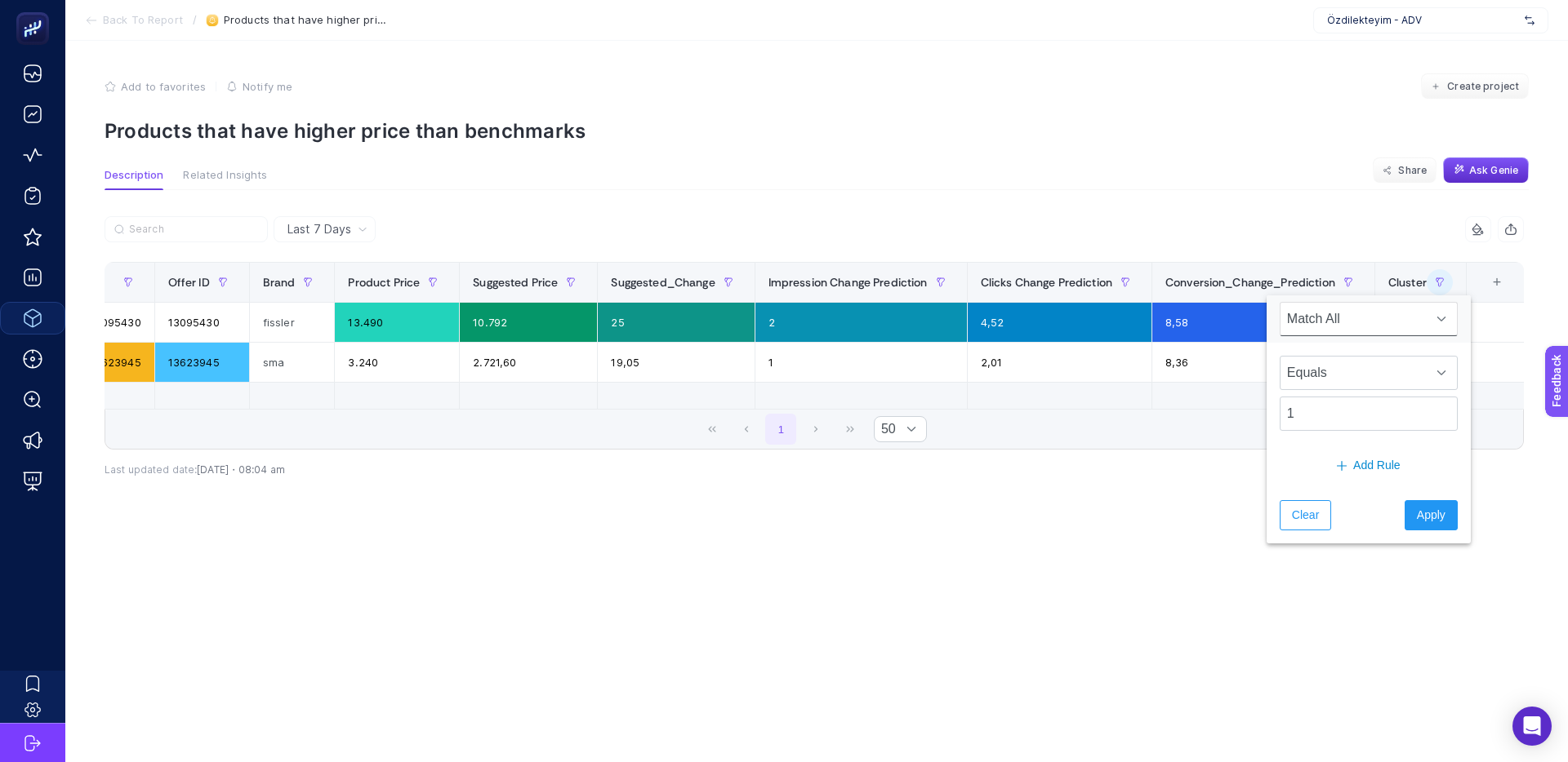
click at [1000, 478] on div "9 items selected Product Title ID Offer ID Brand Product Price Suggested Price …" at bounding box center [814, 368] width 1419 height 253
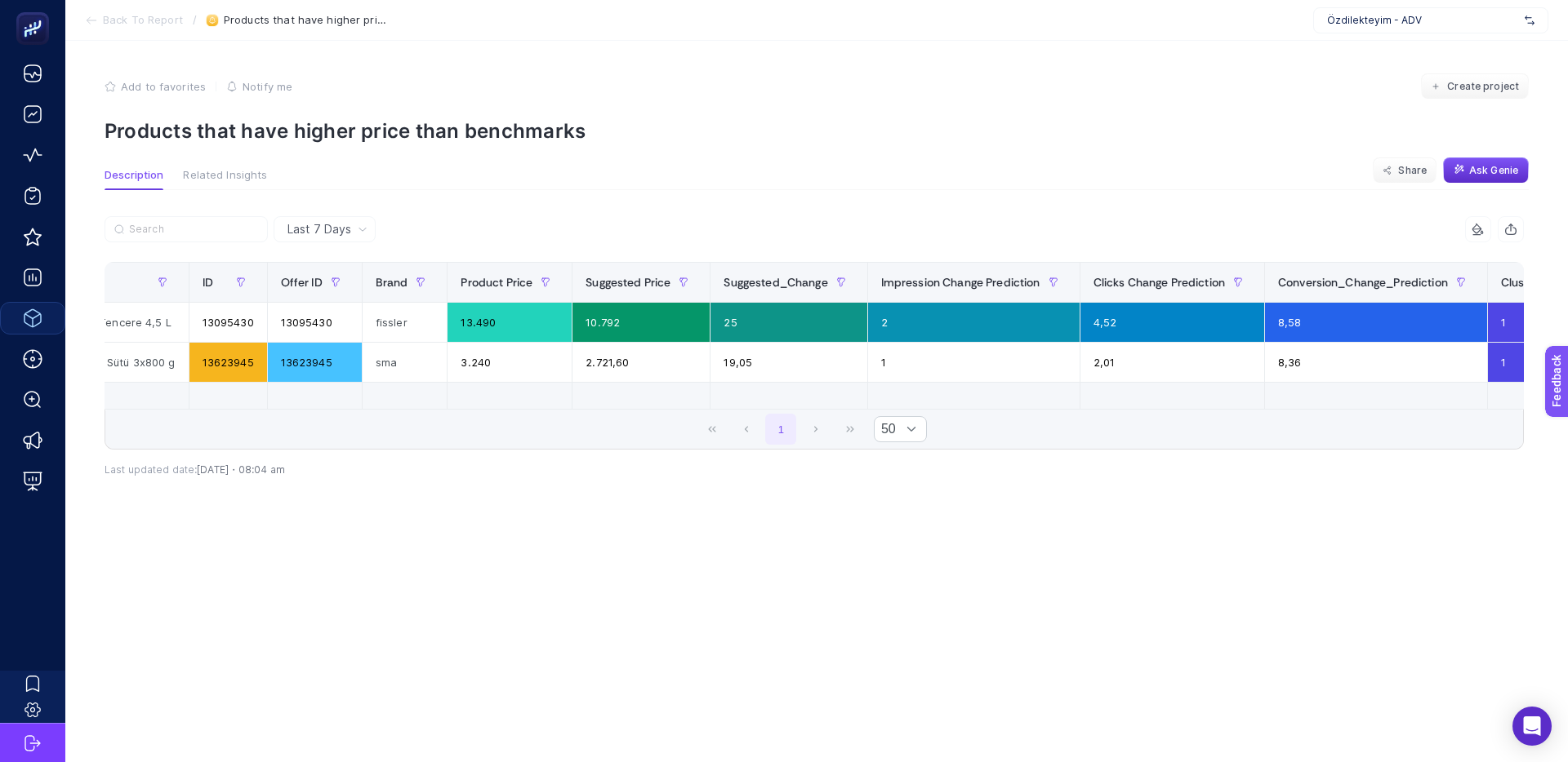
scroll to position [0, 201]
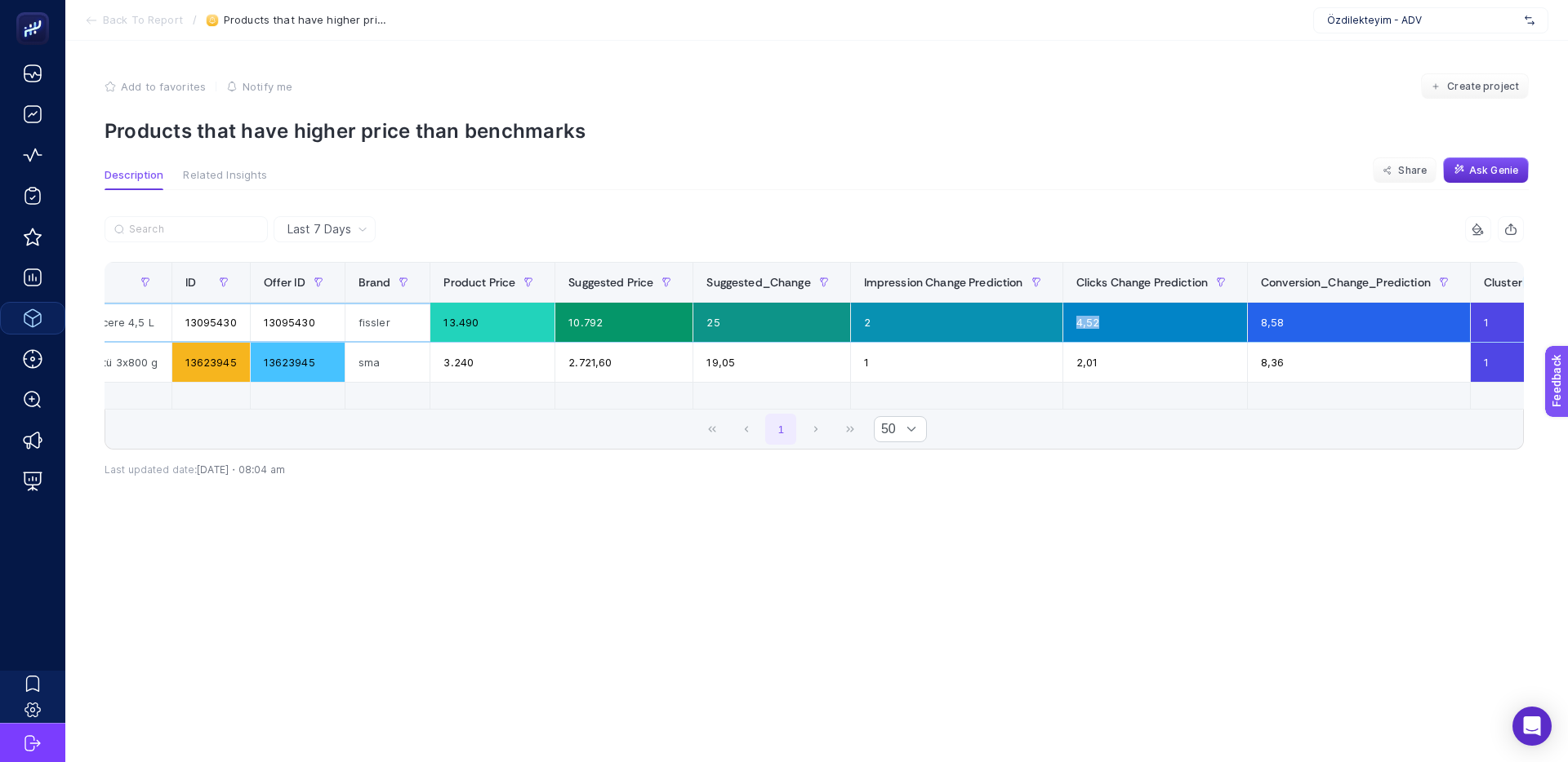
drag, startPoint x: 1114, startPoint y: 329, endPoint x: 1074, endPoint y: 327, distance: 40.0
click at [1074, 327] on div "4,52" at bounding box center [1155, 322] width 183 height 39
click at [1065, 323] on div "4,52" at bounding box center [1155, 322] width 183 height 39
click at [1070, 324] on div "4,52" at bounding box center [1155, 322] width 183 height 39
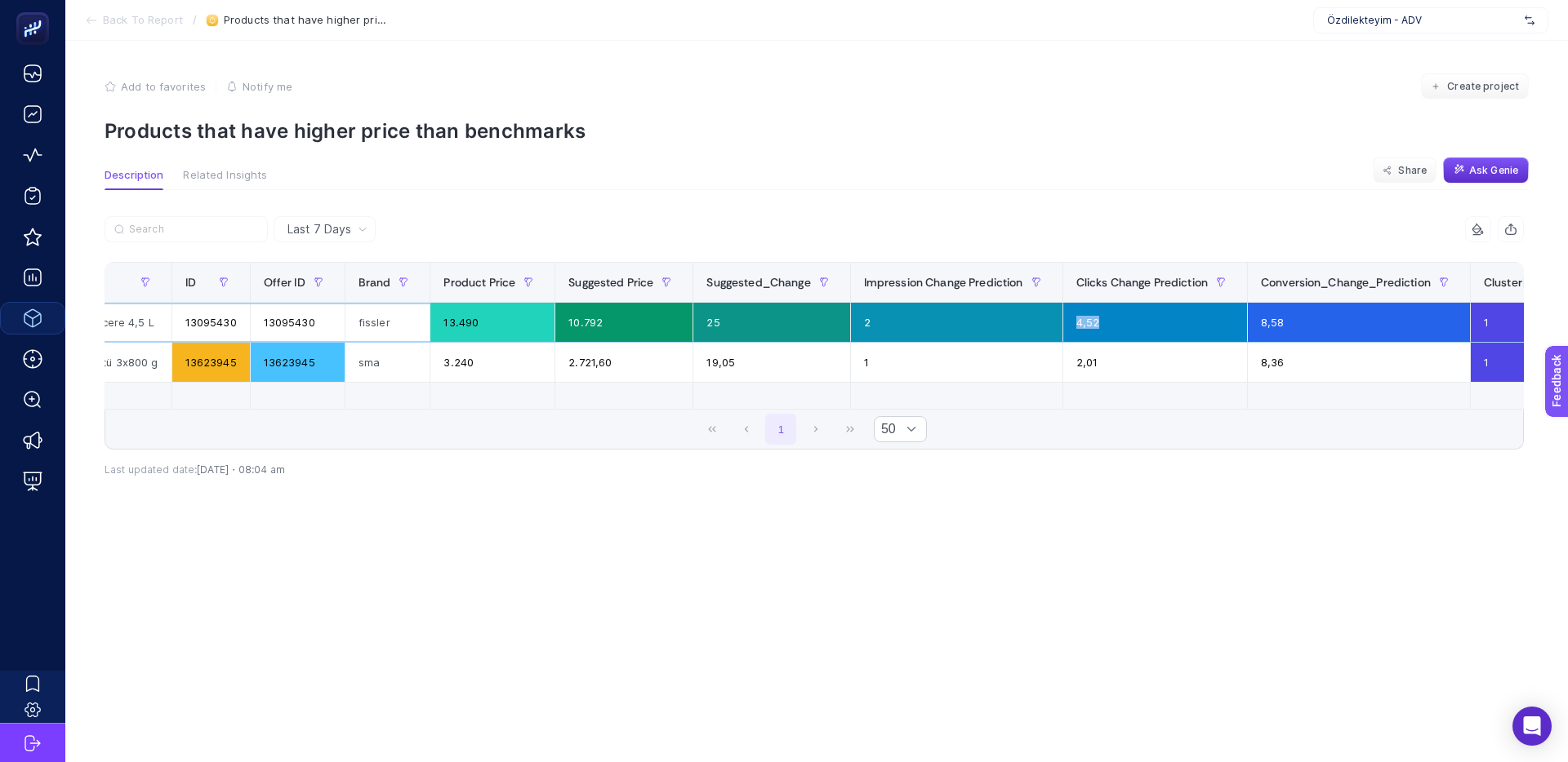
drag, startPoint x: 1089, startPoint y: 322, endPoint x: 1062, endPoint y: 320, distance: 27.1
click at [1063, 320] on div "4,52" at bounding box center [1155, 322] width 183 height 39
drag, startPoint x: 1101, startPoint y: 320, endPoint x: 1052, endPoint y: 318, distance: 49.0
click at [1054, 318] on tr "Fissler Vitavit Premium Düdüklü Tencere 4,5 L 13095430 13095430 fissler 13.490 …" at bounding box center [763, 322] width 1717 height 40
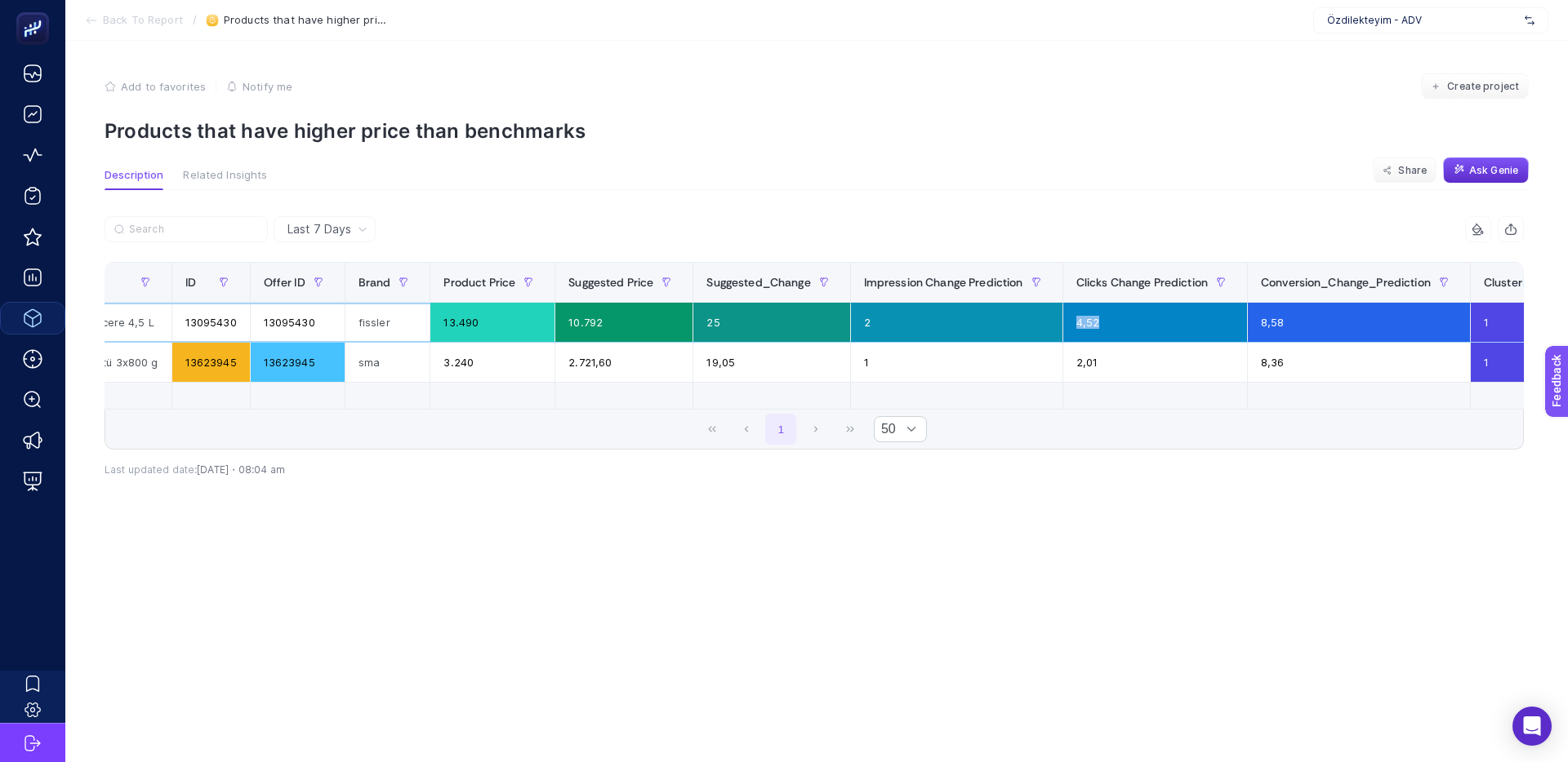
click at [1052, 318] on div "2" at bounding box center [956, 322] width 212 height 39
click at [1511, 185] on section "Description Related Insights Share Ask Genie" at bounding box center [817, 180] width 1424 height 21
click at [1504, 176] on span "Ask Genie" at bounding box center [1494, 170] width 49 height 13
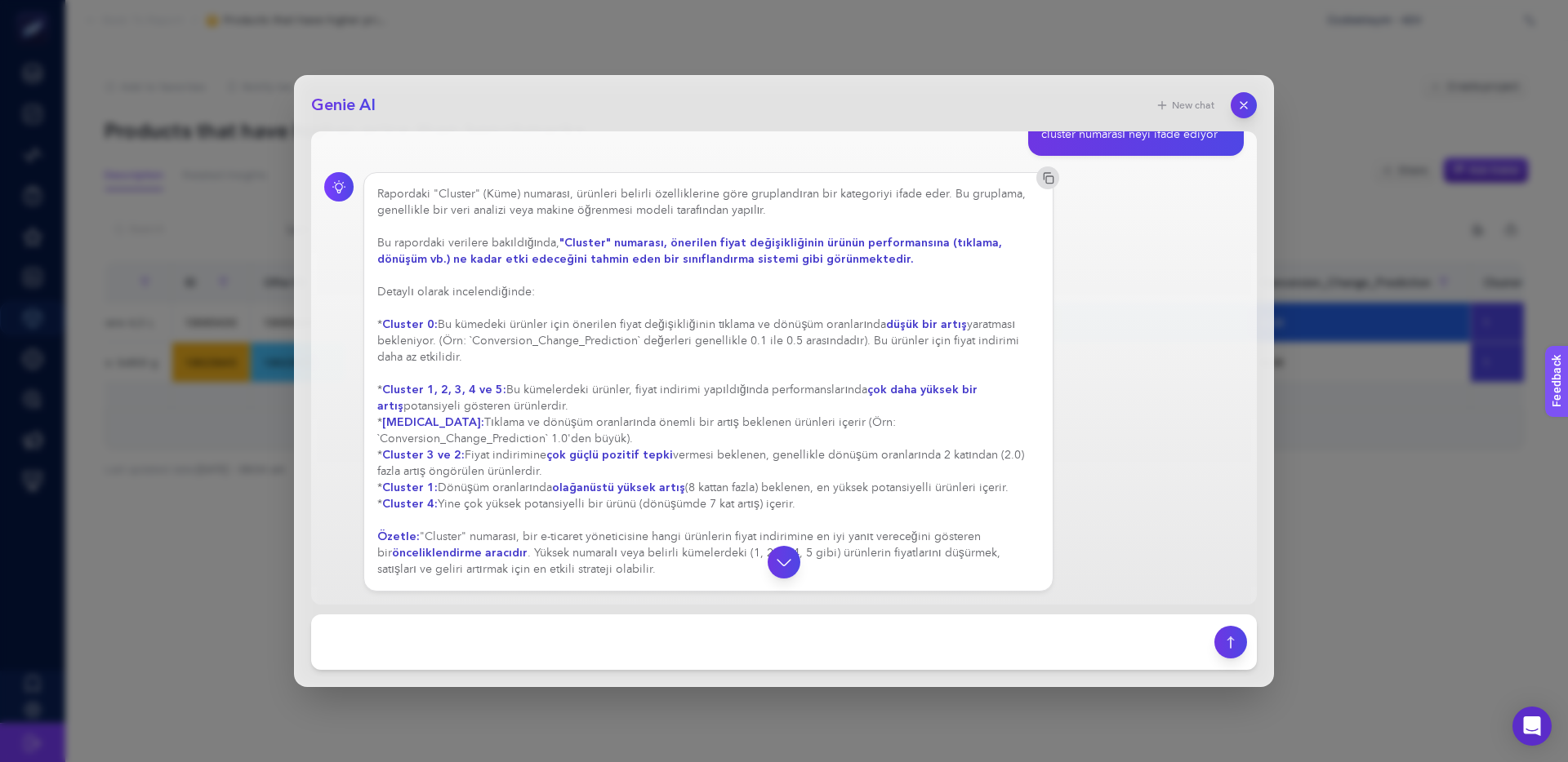
scroll to position [547, 0]
click at [444, 635] on textarea at bounding box center [762, 642] width 883 height 36
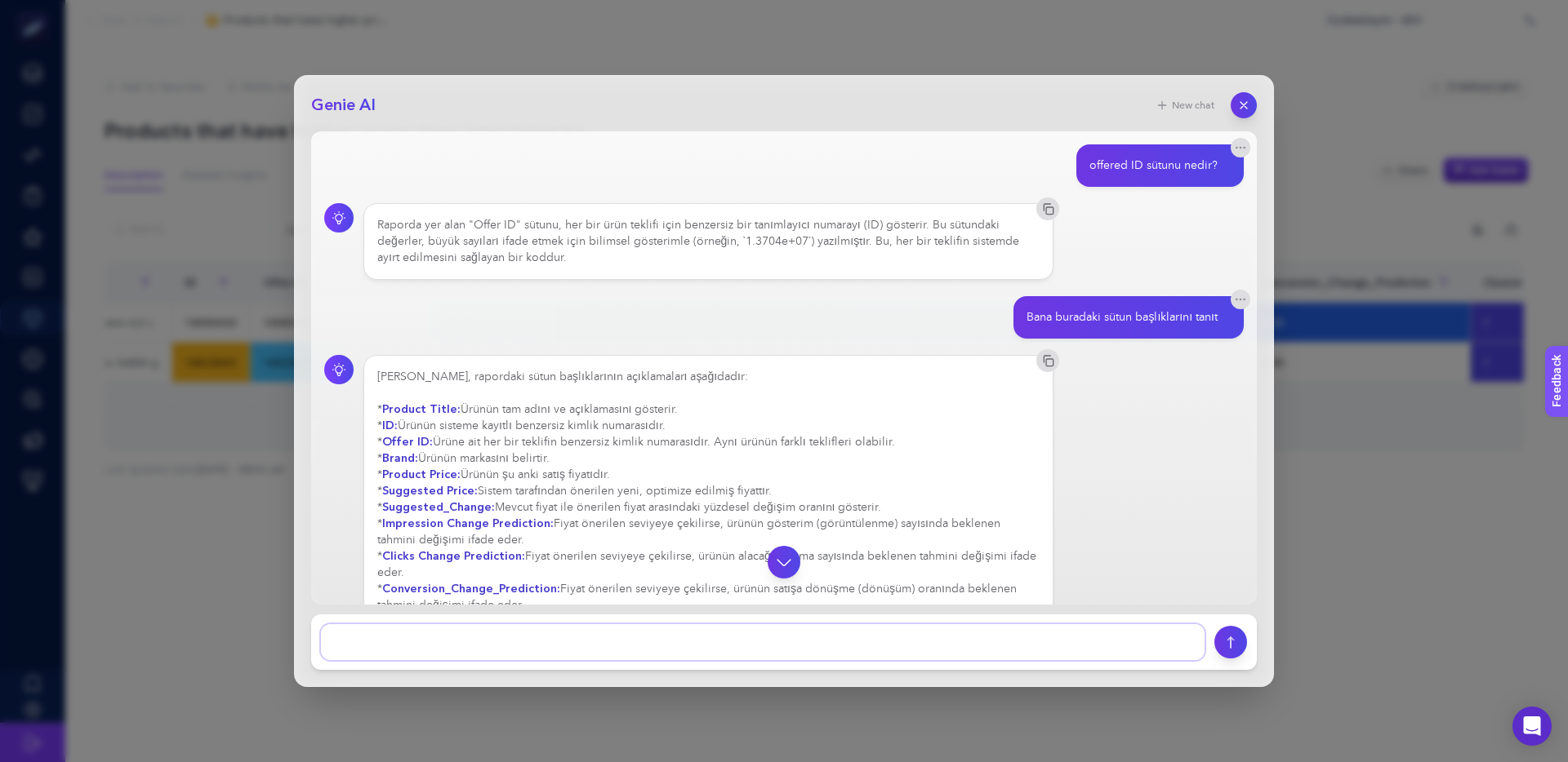
scroll to position [90, 0]
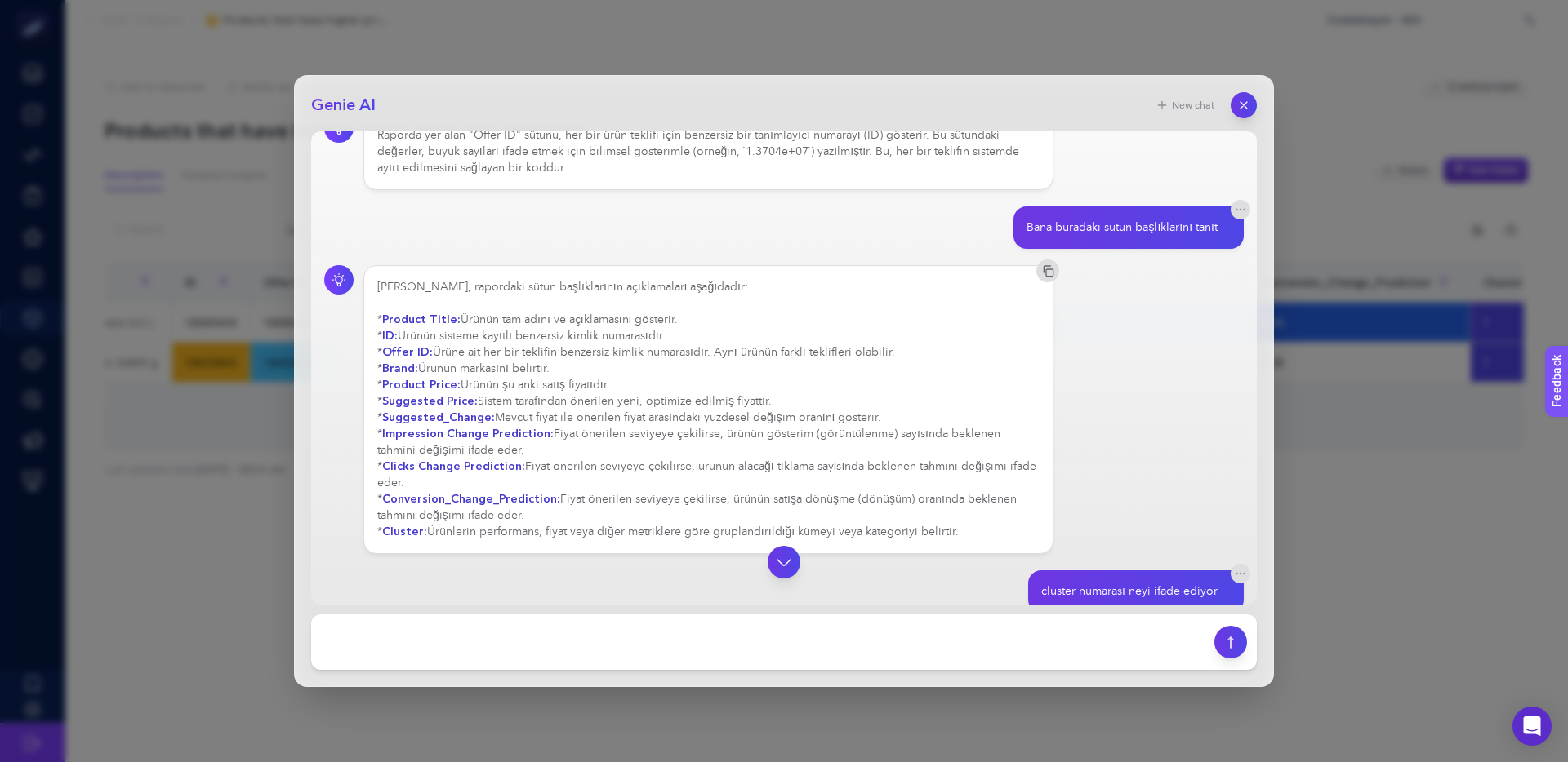
click at [401, 410] on strong "Suggested_Change:" at bounding box center [439, 418] width 113 height 16
drag, startPoint x: 386, startPoint y: 417, endPoint x: 492, endPoint y: 411, distance: 106.2
click at [492, 411] on div "[PERSON_NAME], rapordaki sütun başlıklarının açıklamaları aşağıdadır: * Product…" at bounding box center [708, 410] width 662 height 261
copy strong "Suggested_Change:"
drag, startPoint x: 457, startPoint y: 639, endPoint x: 464, endPoint y: 627, distance: 13.9
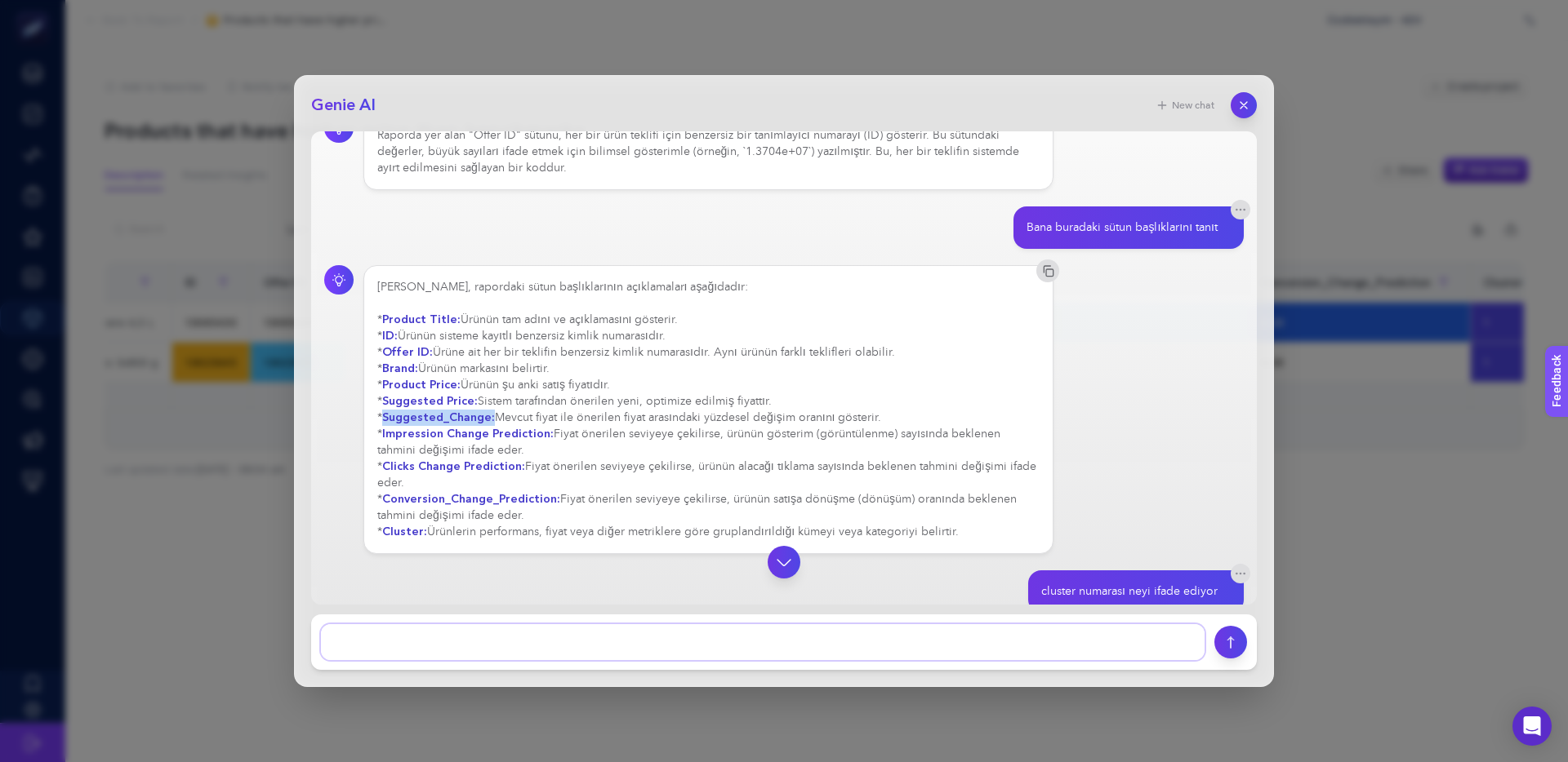
click at [457, 639] on textarea at bounding box center [762, 642] width 883 height 36
paste textarea "Suggested_Change:"
drag, startPoint x: 387, startPoint y: 435, endPoint x: 546, endPoint y: 433, distance: 159.0
click at [546, 433] on div "[PERSON_NAME], rapordaki sütun başlıklarının açıklamaları aşağıdadır: * Product…" at bounding box center [708, 410] width 662 height 261
copy strong "mpression Change Prediction:"
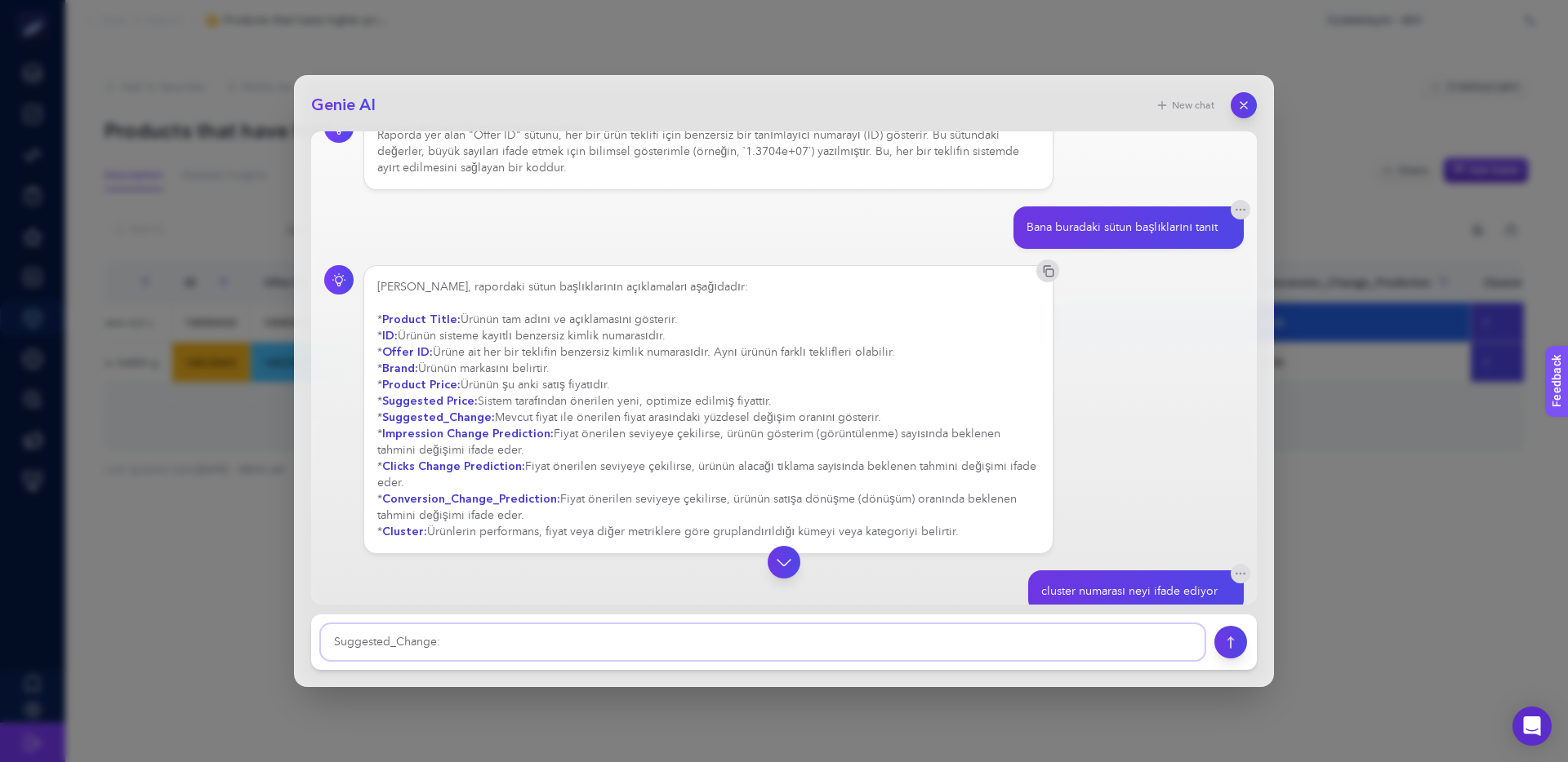
click at [516, 653] on textarea at bounding box center [762, 642] width 883 height 36
paste textarea "mpression Change Prediction:"
click at [399, 457] on div "[PERSON_NAME], rapordaki sütun başlıklarının açıklamaları aşağıdadır: * Product…" at bounding box center [708, 410] width 662 height 261
click at [384, 466] on strong "Clicks Change Prediction:" at bounding box center [454, 467] width 143 height 16
drag, startPoint x: 385, startPoint y: 465, endPoint x: 517, endPoint y: 466, distance: 132.0
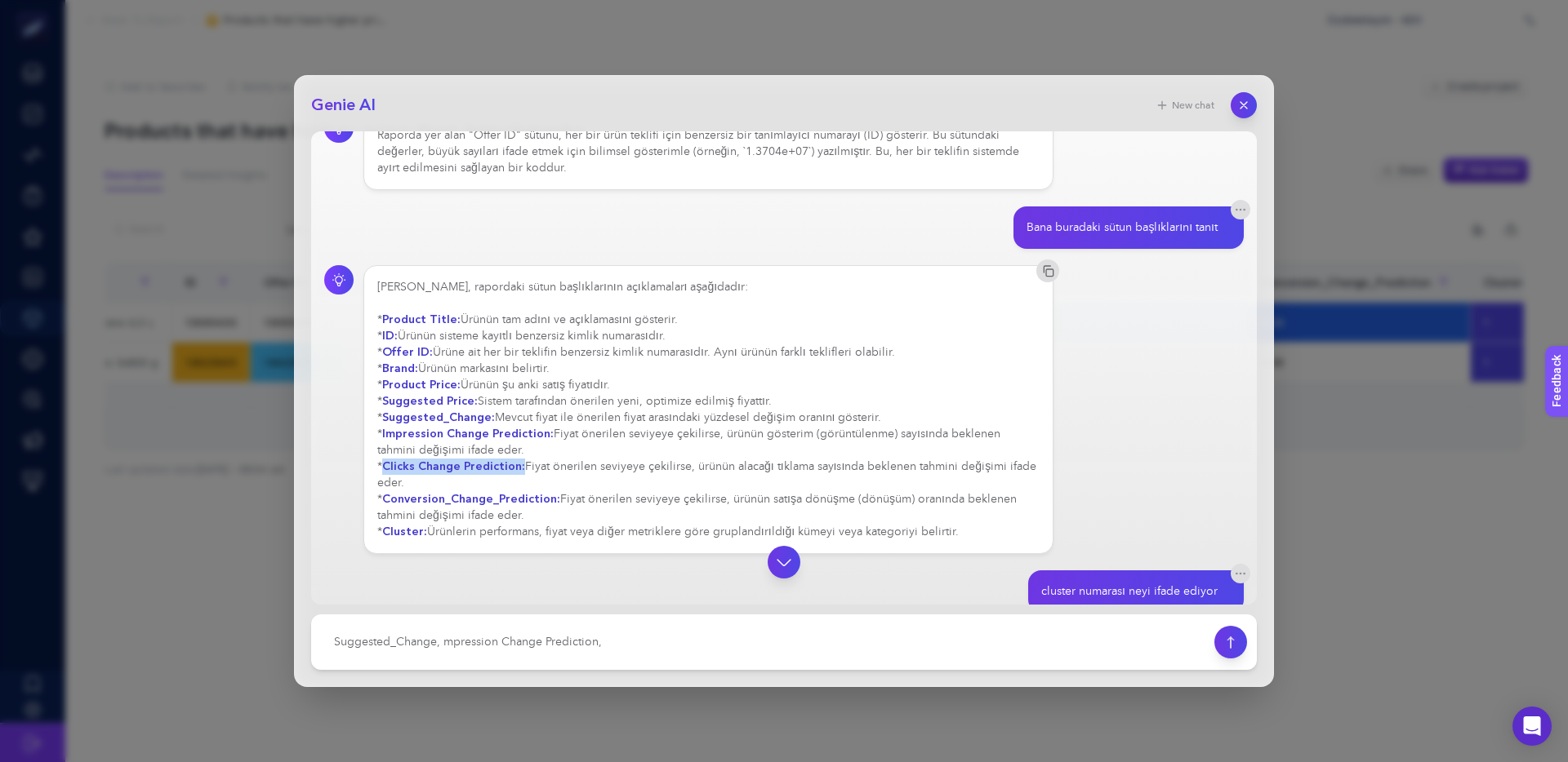
click at [517, 466] on strong "Clicks Change Prediction:" at bounding box center [454, 467] width 143 height 16
click at [709, 636] on textarea at bounding box center [762, 642] width 883 height 36
click at [694, 638] on textarea at bounding box center [762, 642] width 883 height 36
paste textarea "Clicks Change Prediction:"
click at [405, 513] on div "[PERSON_NAME], rapordaki sütun başlıklarının açıklamaları aşağıdadır: * Product…" at bounding box center [708, 410] width 662 height 261
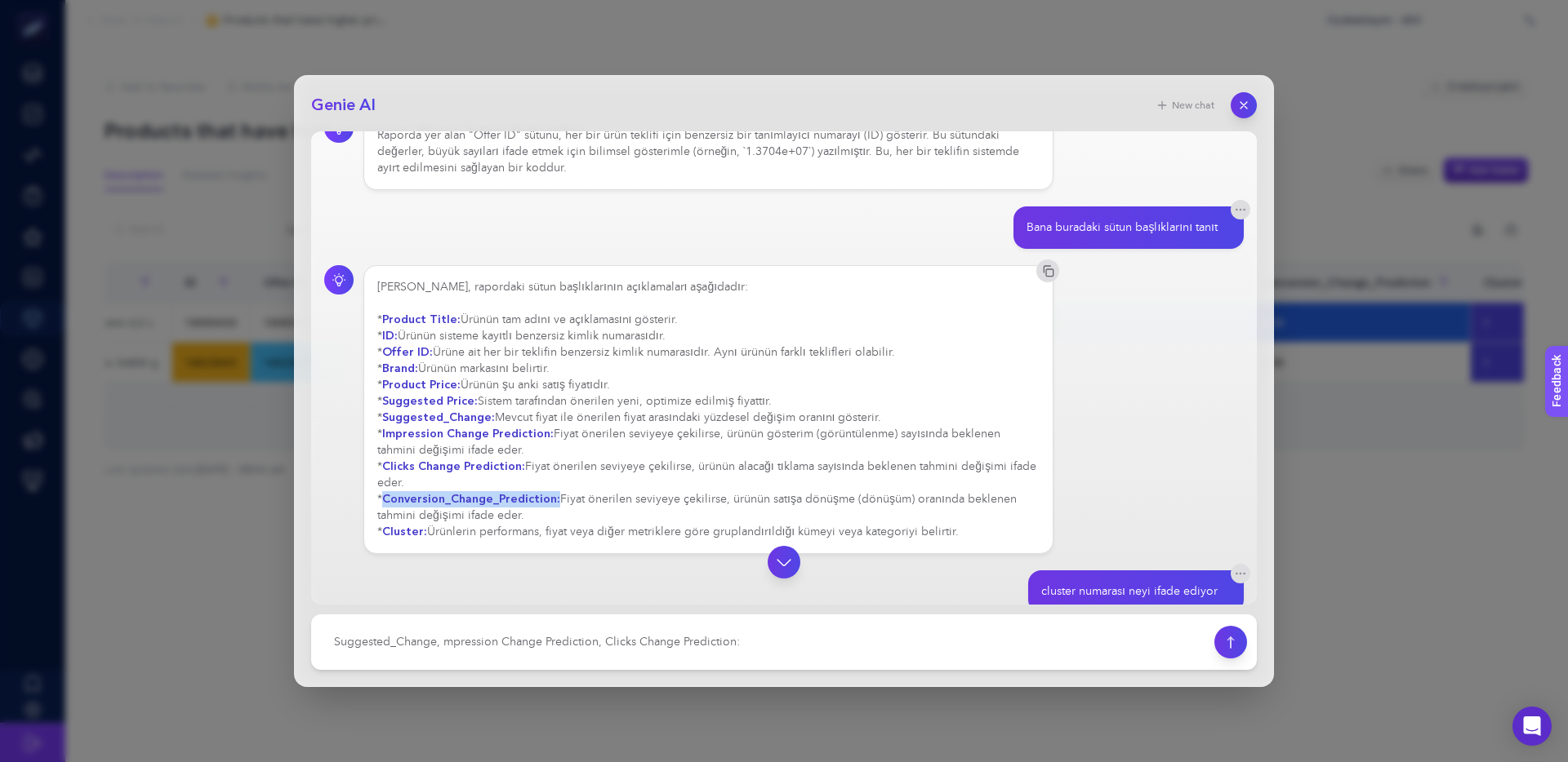
drag, startPoint x: 383, startPoint y: 500, endPoint x: 556, endPoint y: 497, distance: 173.0
click at [556, 497] on div "[PERSON_NAME], rapordaki sütun başlıklarının açıklamaları aşağıdadır: * Product…" at bounding box center [708, 410] width 662 height 261
click at [767, 630] on textarea at bounding box center [762, 642] width 883 height 36
click at [771, 639] on textarea at bounding box center [762, 642] width 883 height 36
paste textarea "Conversion_Change_Prediction:"
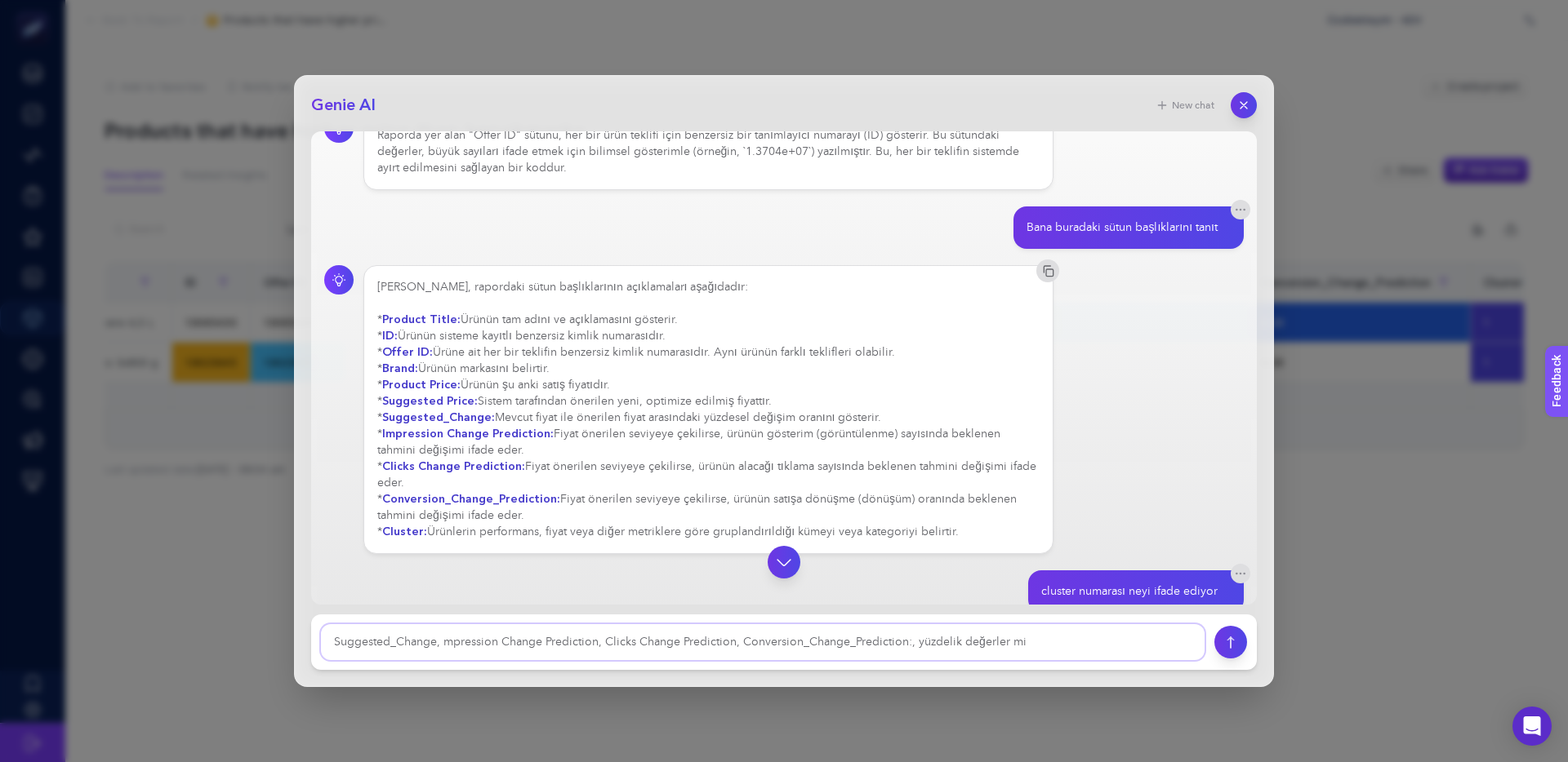
type textarea "Suggested_Change, mpression Change Prediction, Clicks Change Prediction, Conver…"
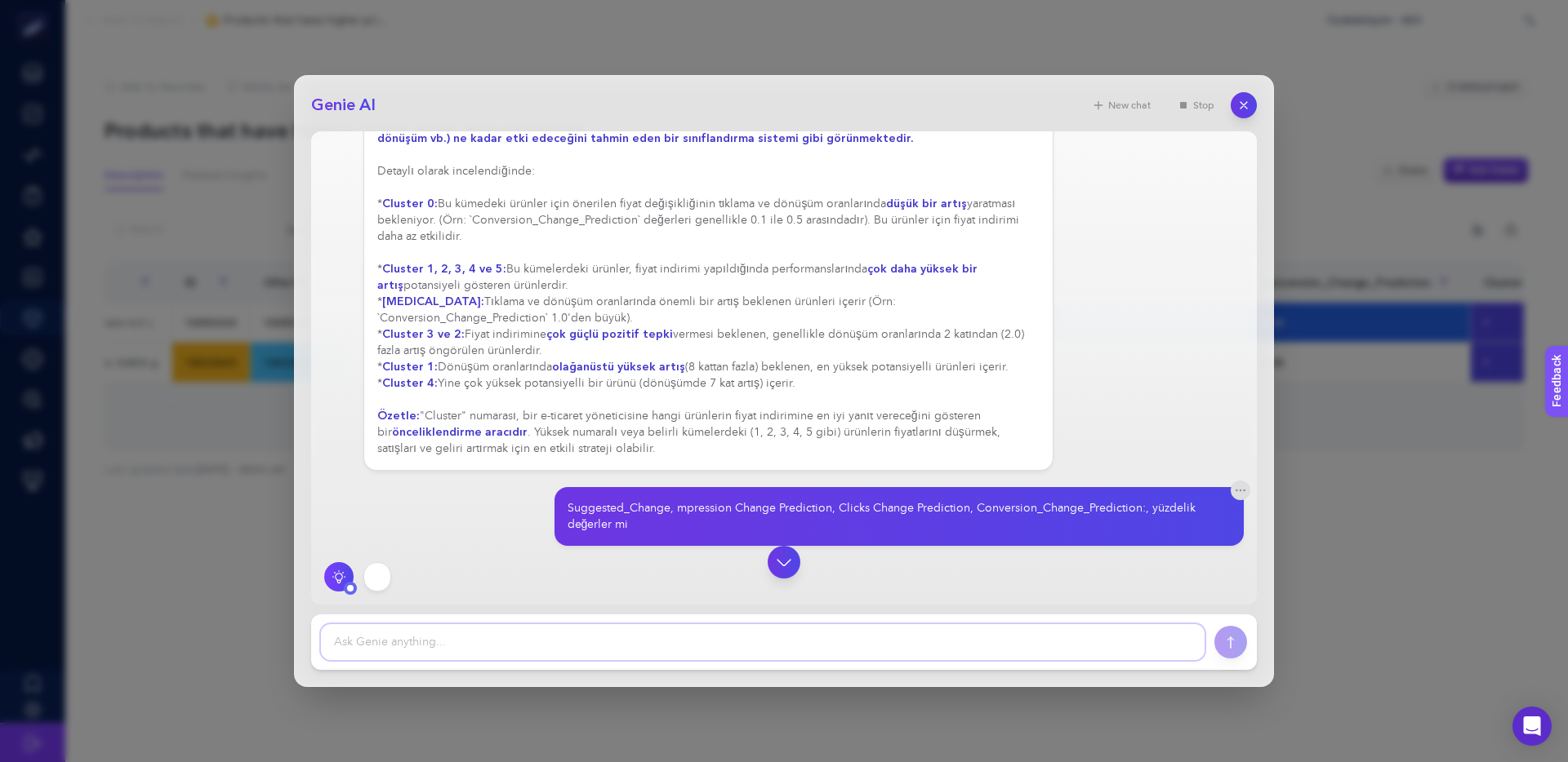
scroll to position [682, 0]
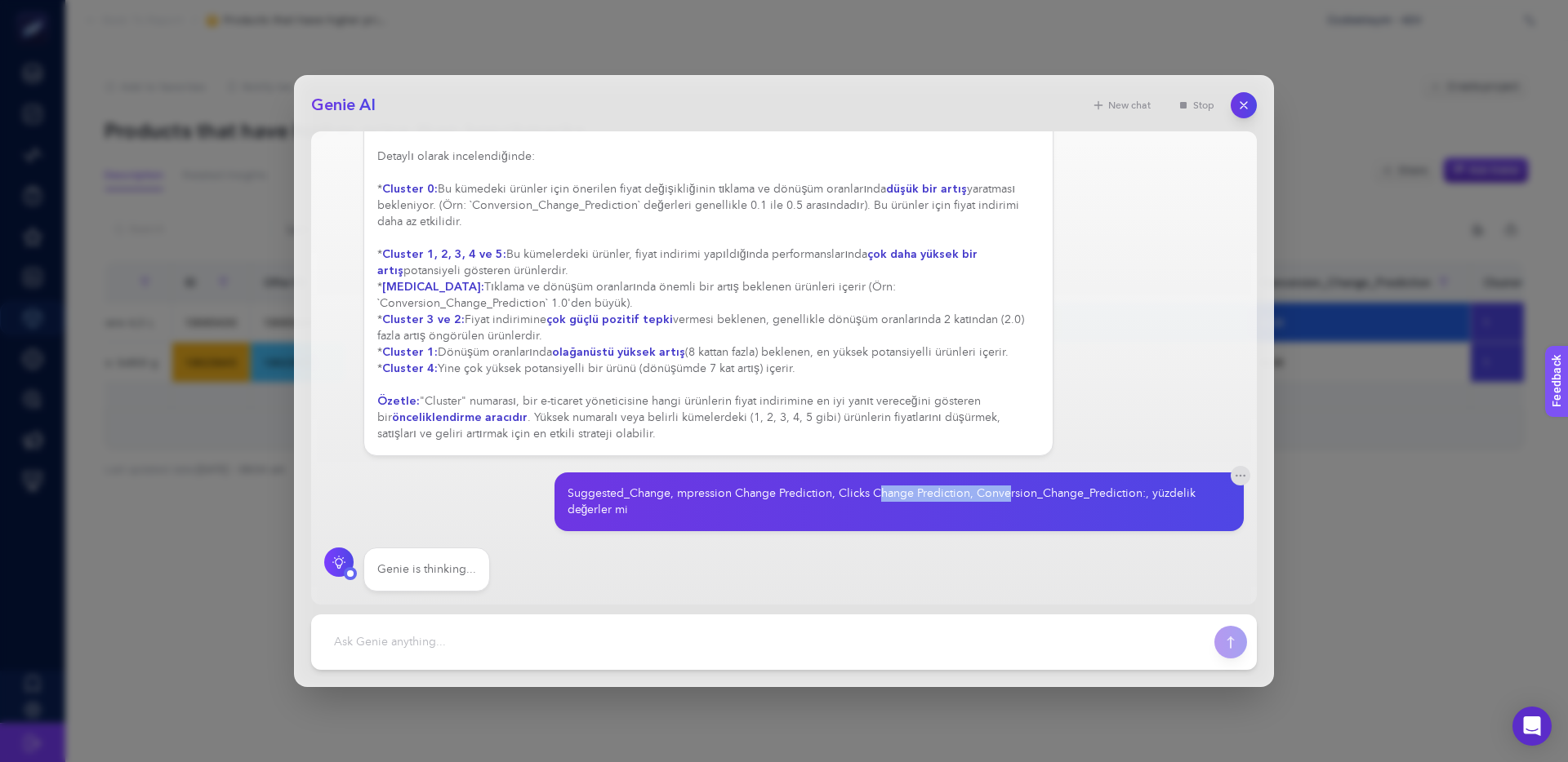
drag, startPoint x: 934, startPoint y: 498, endPoint x: 855, endPoint y: 499, distance: 79.0
click at [856, 499] on div "Suggested_Change, mpression Change Prediction, Clicks Change Prediction, Conver…" at bounding box center [893, 501] width 650 height 33
click at [855, 499] on div "Suggested_Change, mpression Change Prediction, Clicks Change Prediction, Conver…" at bounding box center [893, 501] width 650 height 33
drag, startPoint x: 1084, startPoint y: 498, endPoint x: 918, endPoint y: 490, distance: 166.2
click at [925, 490] on div "Suggested_Change, mpression Change Prediction, Clicks Change Prediction, Conver…" at bounding box center [893, 501] width 650 height 33
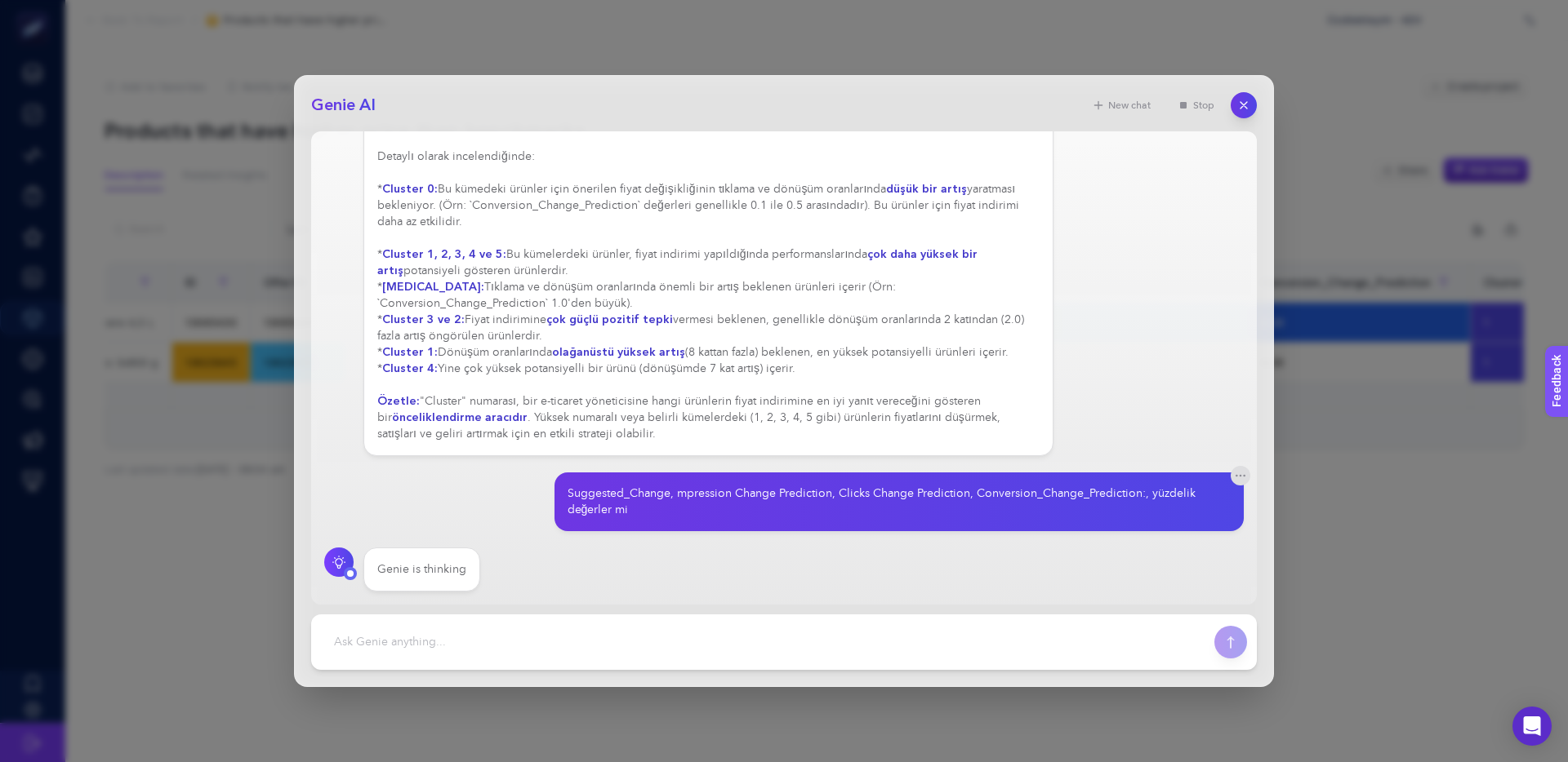
click at [918, 490] on div "Suggested_Change, mpression Change Prediction, Clicks Change Prediction, Conver…" at bounding box center [893, 501] width 650 height 33
drag, startPoint x: 1098, startPoint y: 496, endPoint x: 1026, endPoint y: 497, distance: 72.0
click at [1026, 497] on div "Suggested_Change, mpression Change Prediction, Clicks Change Prediction, Conver…" at bounding box center [893, 501] width 650 height 33
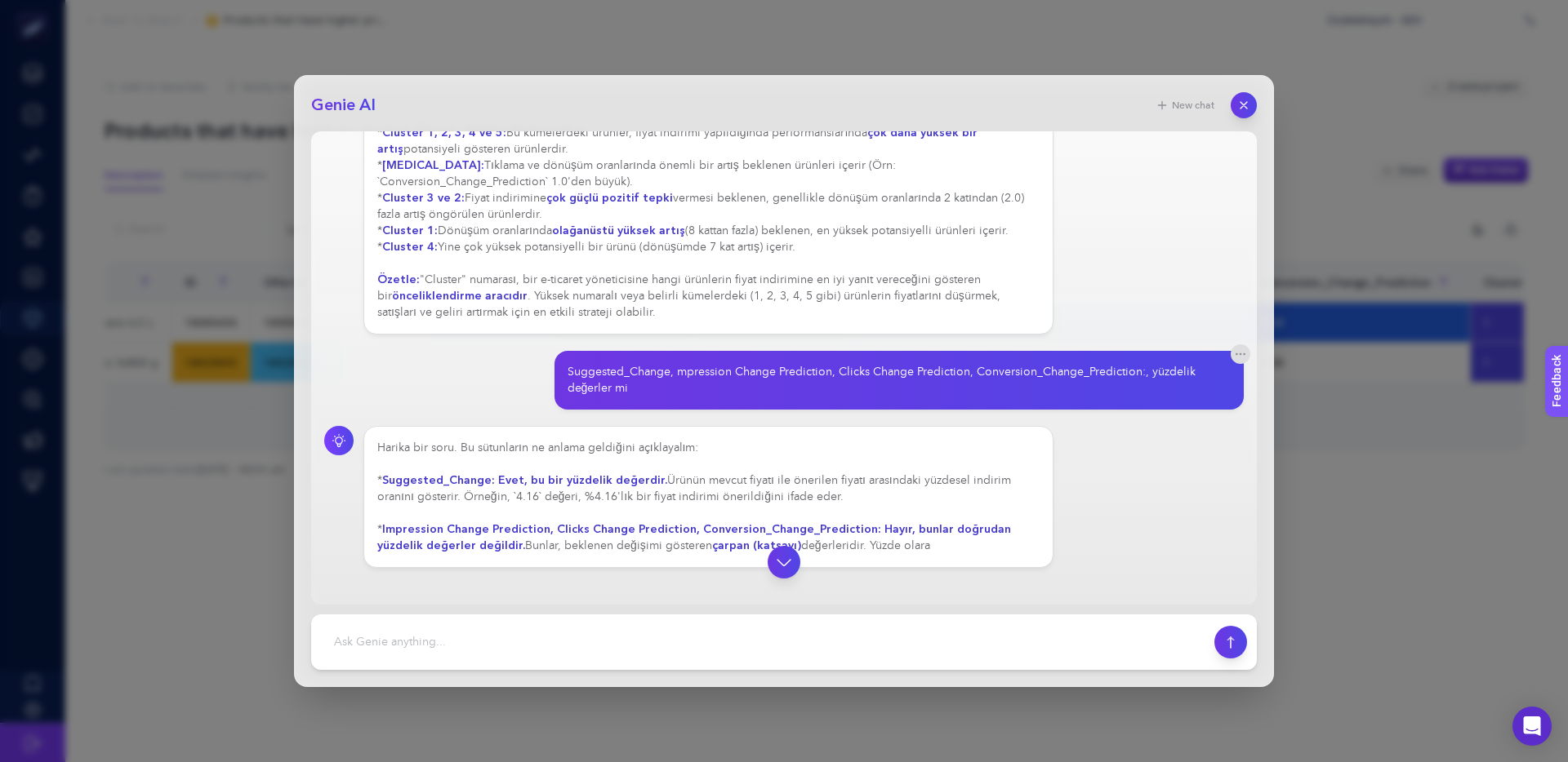
scroll to position [817, 0]
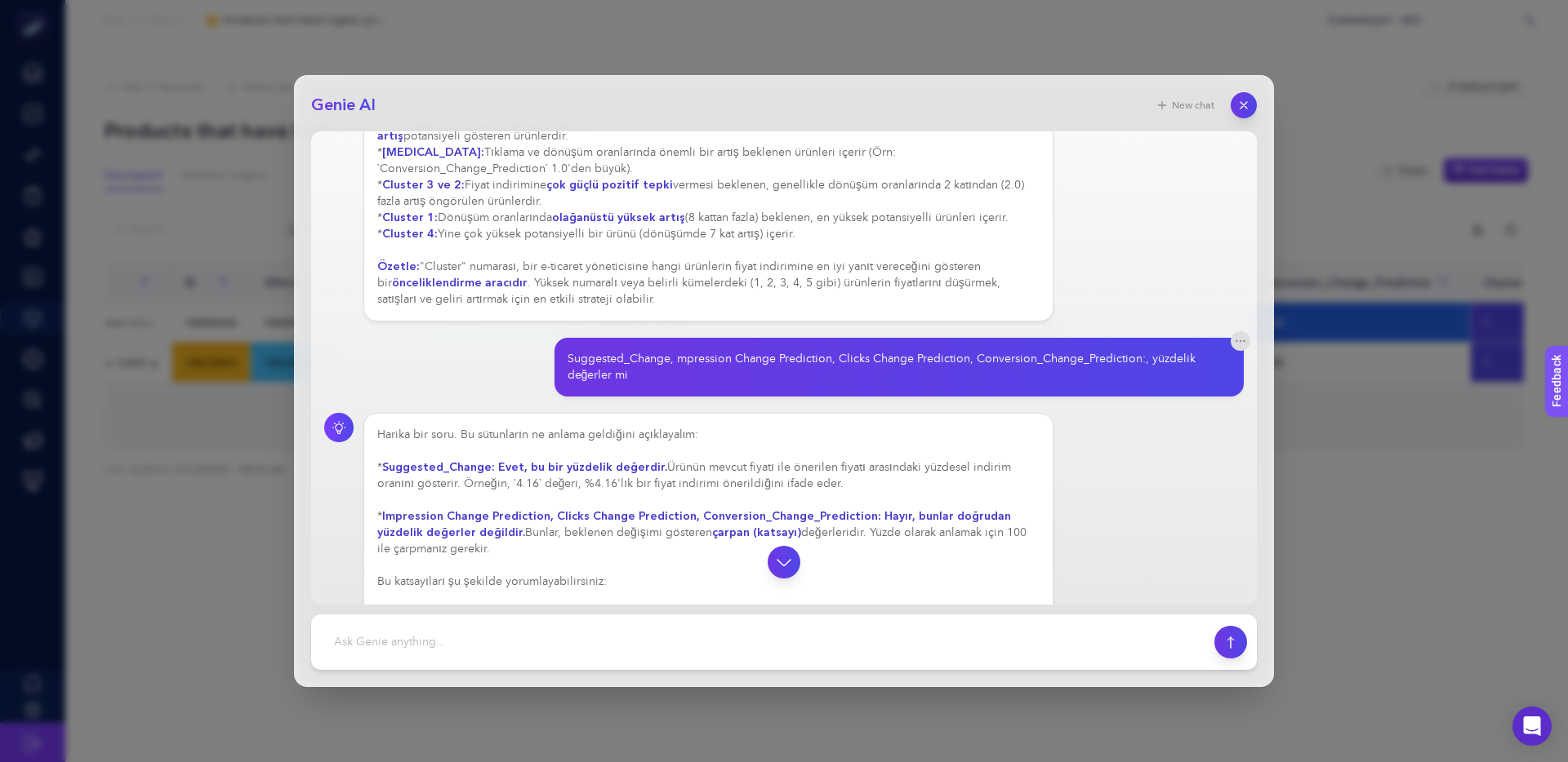
drag, startPoint x: 837, startPoint y: 469, endPoint x: 907, endPoint y: 469, distance: 70.0
click at [906, 469] on div "Harika bir soru. Bu sütunların ne anlama geldiğini açıklayalım: * Suggested_Cha…" at bounding box center [708, 574] width 662 height 294
click at [907, 469] on div "Harika bir soru. Bu sütunların ne anlama geldiğini açıklayalım: * Suggested_Cha…" at bounding box center [708, 574] width 662 height 294
drag, startPoint x: 976, startPoint y: 471, endPoint x: 899, endPoint y: 470, distance: 77.0
click at [907, 470] on div "Harika bir soru. Bu sütunların ne anlama geldiğini açıklayalım: * Suggested_Cha…" at bounding box center [708, 582] width 662 height 310
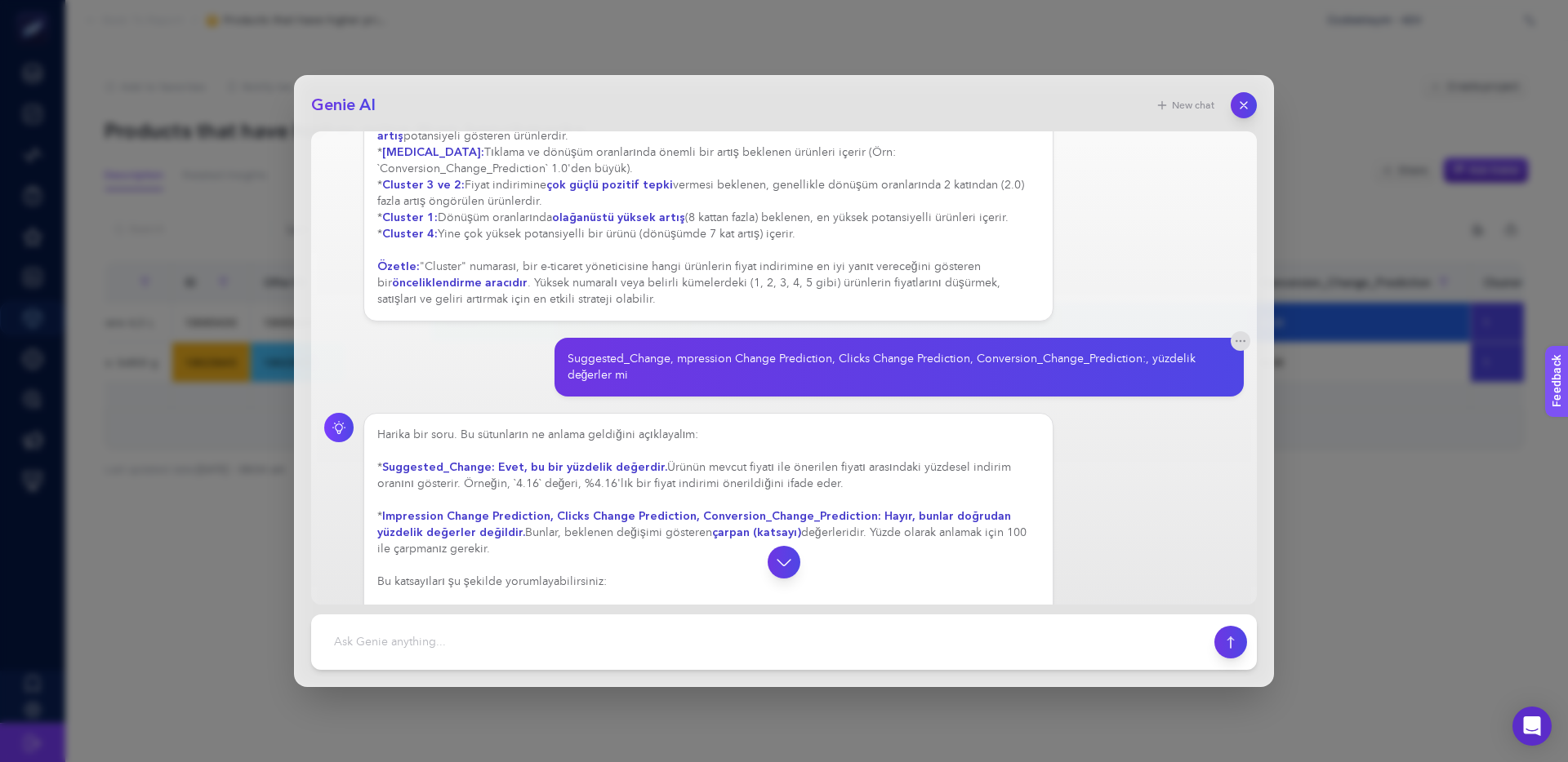
click at [899, 470] on div "Harika bir soru. Bu sütunların ne anlama geldiğini açıklayalım: * Suggested_Cha…" at bounding box center [708, 582] width 662 height 310
drag, startPoint x: 528, startPoint y: 483, endPoint x: 799, endPoint y: 485, distance: 271.0
click at [793, 485] on div "Harika bir soru. Bu sütunların ne anlama geldiğini açıklayalım: * Suggested_Cha…" at bounding box center [708, 607] width 662 height 359
click at [799, 485] on div "Harika bir soru. Bu sütunların ne anlama geldiğini açıklayalım: * Suggested_Cha…" at bounding box center [708, 607] width 662 height 359
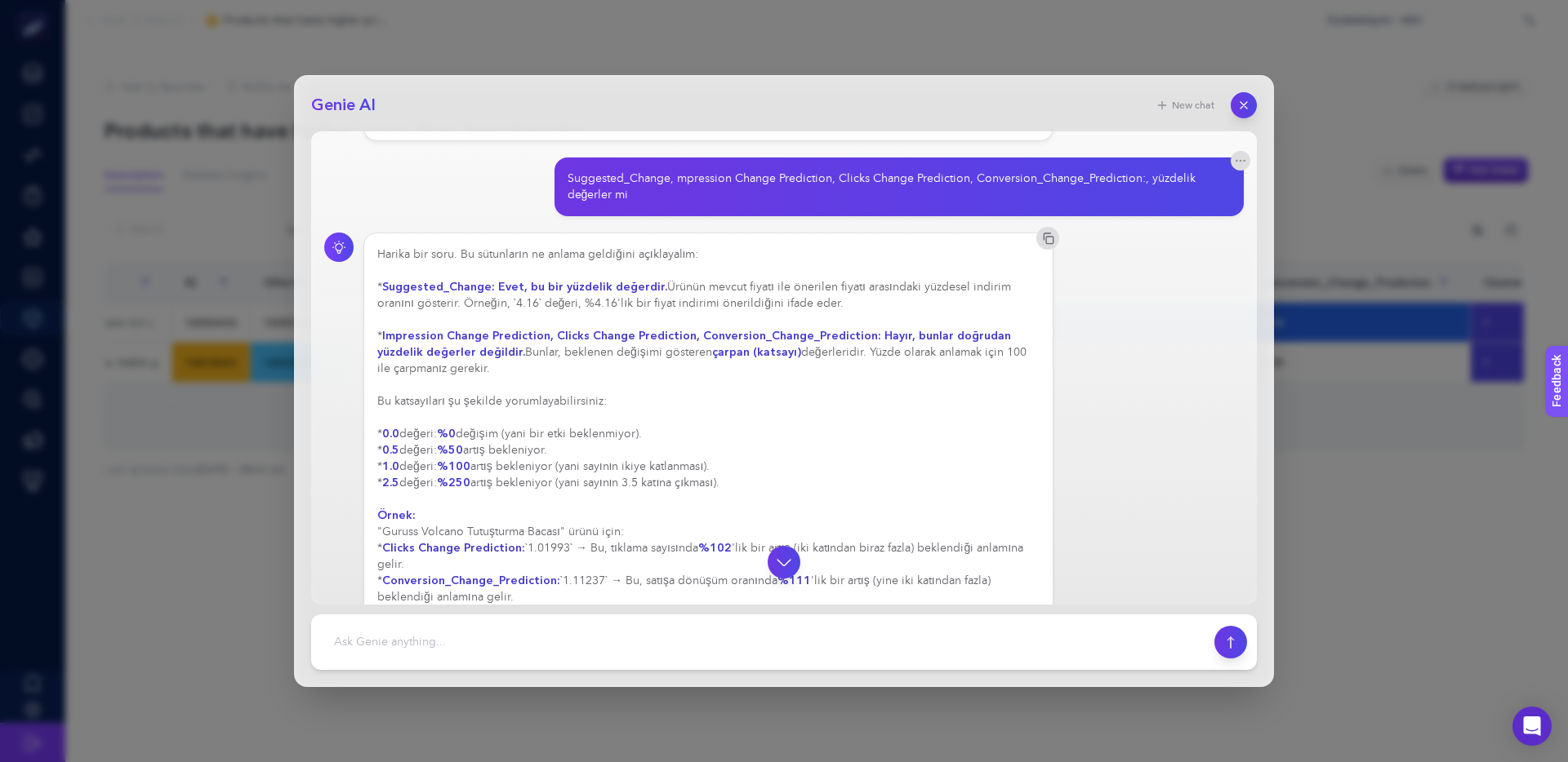
scroll to position [1001, 0]
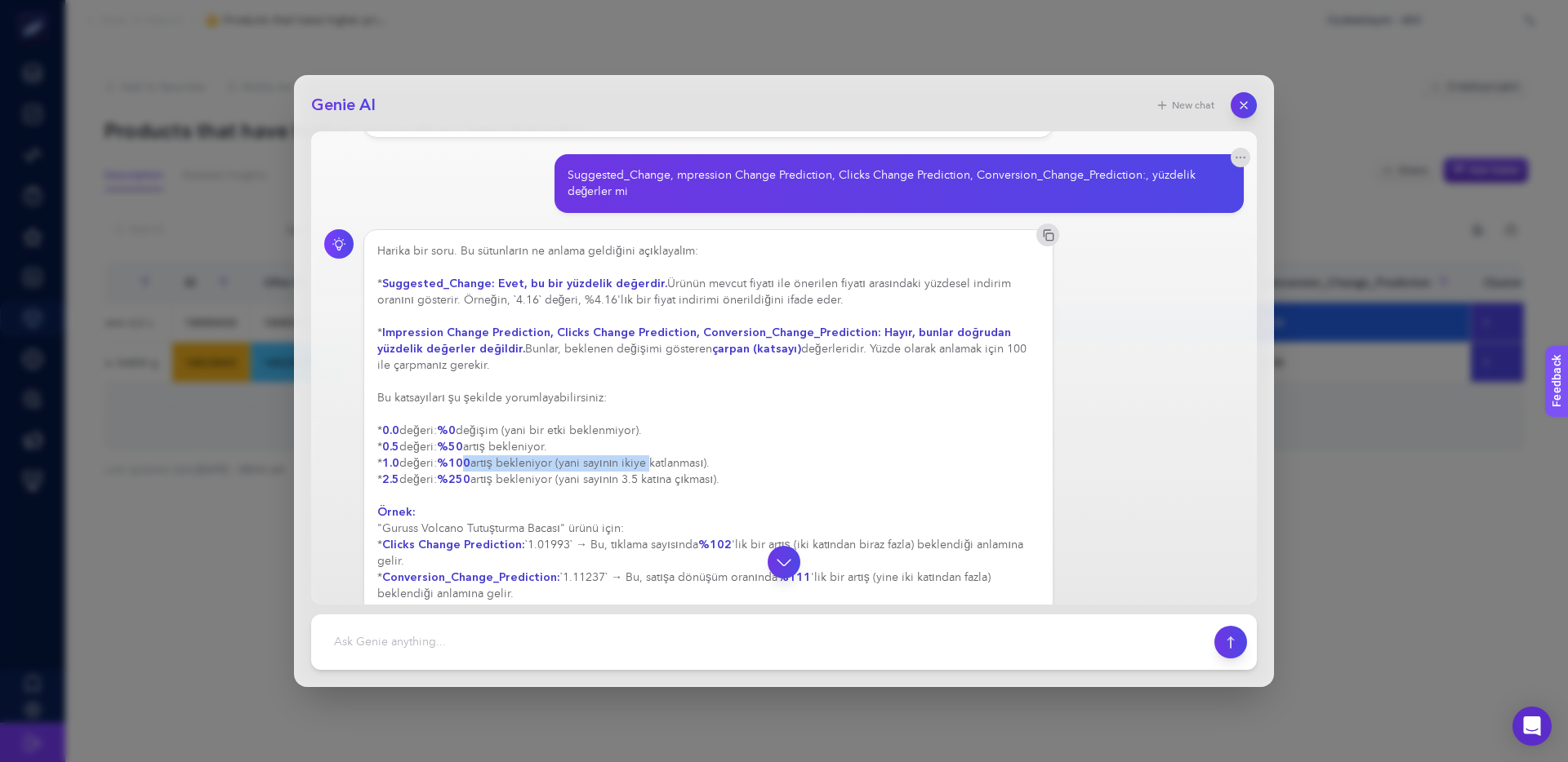
drag, startPoint x: 487, startPoint y: 465, endPoint x: 688, endPoint y: 469, distance: 201.0
click at [688, 469] on div "Harika bir soru. Bu sütunların ne anlama geldiğini açıklayalım: * Suggested_Cha…" at bounding box center [708, 423] width 662 height 359
click at [638, 481] on div "Harika bir soru. Bu sütunların ne anlama geldiğini açıklayalım: * Suggested_Cha…" at bounding box center [708, 423] width 662 height 359
click at [633, 481] on div "Harika bir soru. Bu sütunların ne anlama geldiğini açıklayalım: * Suggested_Cha…" at bounding box center [708, 423] width 662 height 359
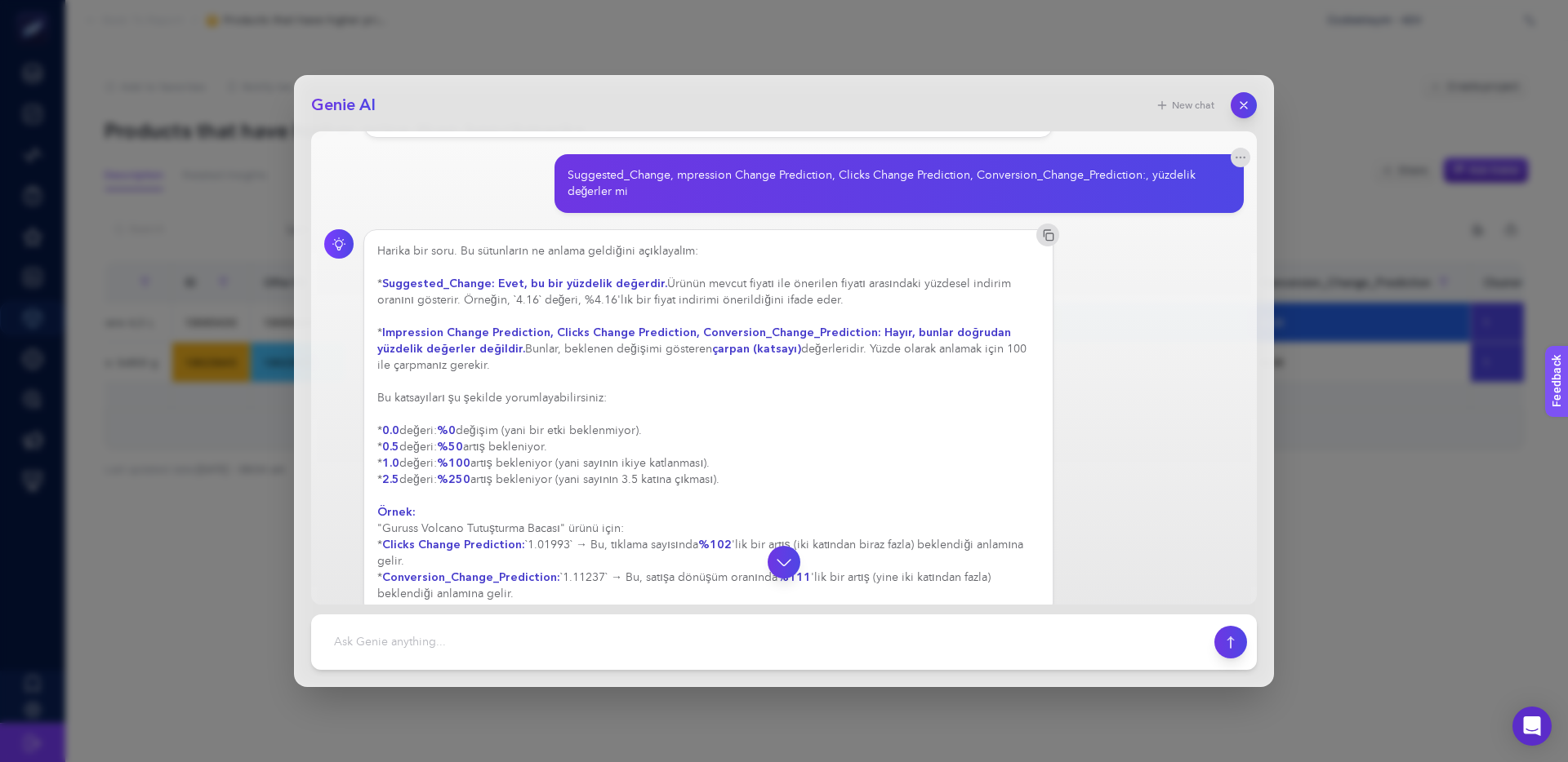
scroll to position [1025, 0]
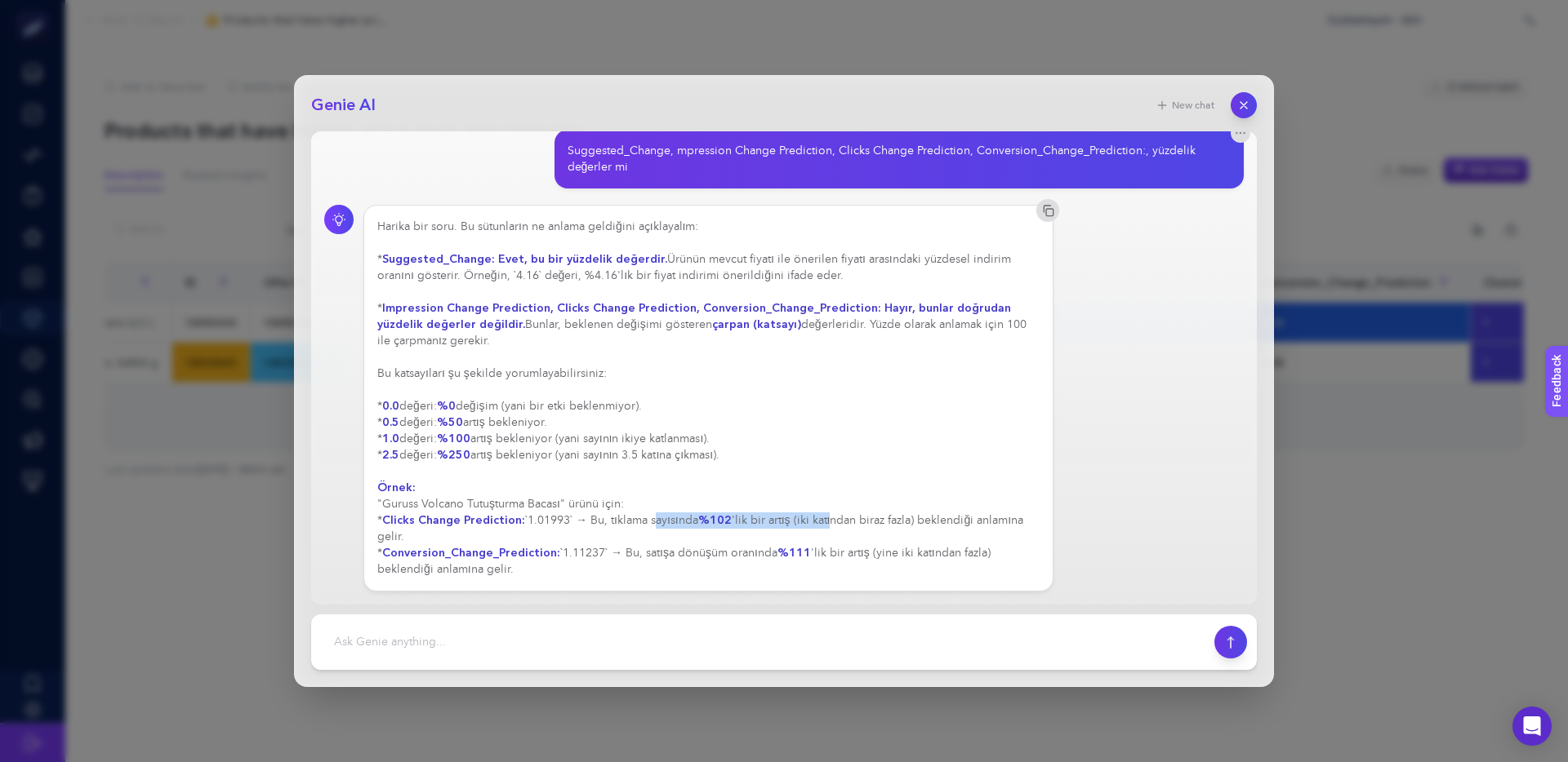
click at [829, 527] on div "Harika bir soru. Bu sütunların ne anlama geldiğini açıklayalım: * Suggested_Cha…" at bounding box center [708, 398] width 662 height 359
drag, startPoint x: 534, startPoint y: 507, endPoint x: 628, endPoint y: 507, distance: 94.0
click at [628, 507] on div "Harika bir soru. Bu sütunların ne anlama geldiğini açıklayalım: * Suggested_Cha…" at bounding box center [708, 398] width 662 height 359
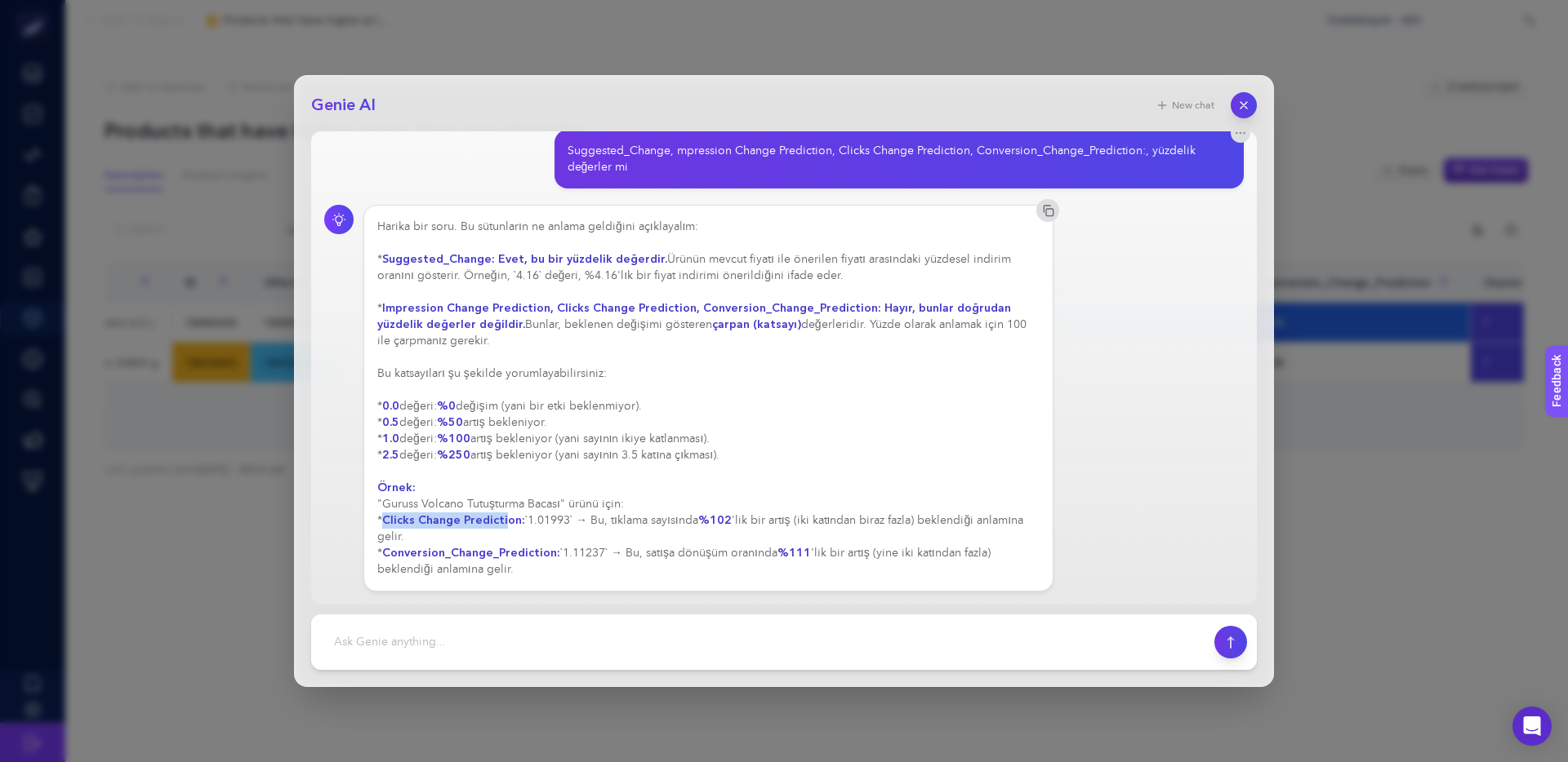
drag, startPoint x: 388, startPoint y: 525, endPoint x: 495, endPoint y: 522, distance: 107.0
click at [501, 524] on strong "Clicks Change Prediction:" at bounding box center [454, 521] width 143 height 16
drag, startPoint x: 383, startPoint y: 504, endPoint x: 560, endPoint y: 505, distance: 177.0
click at [560, 505] on div "Harika bir soru. Bu sütunların ne anlama geldiğini açıklayalım: * Suggested_Cha…" at bounding box center [708, 398] width 662 height 359
click at [1249, 100] on icon "button" at bounding box center [1244, 106] width 14 height 14
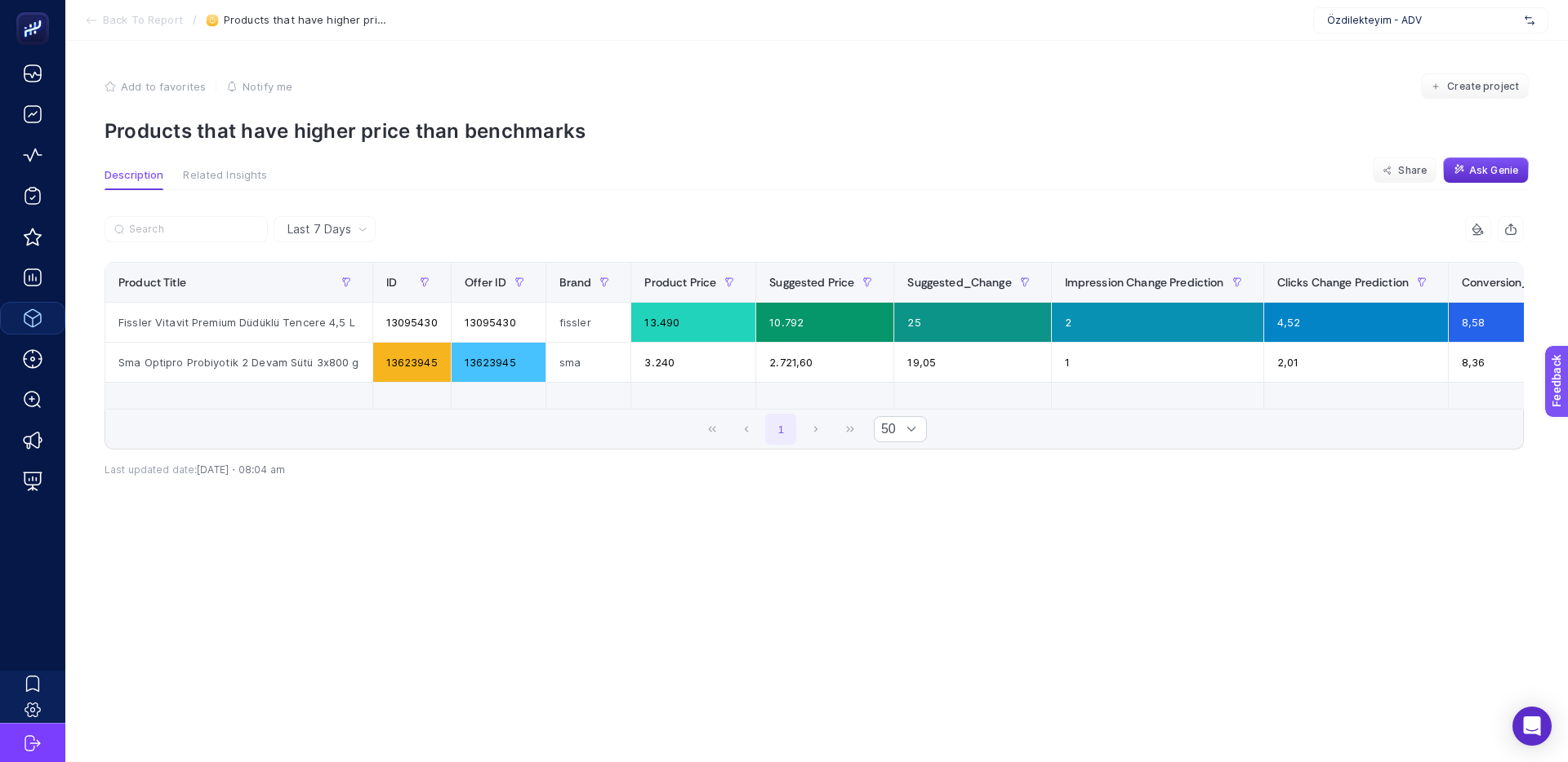
scroll to position [0, 296]
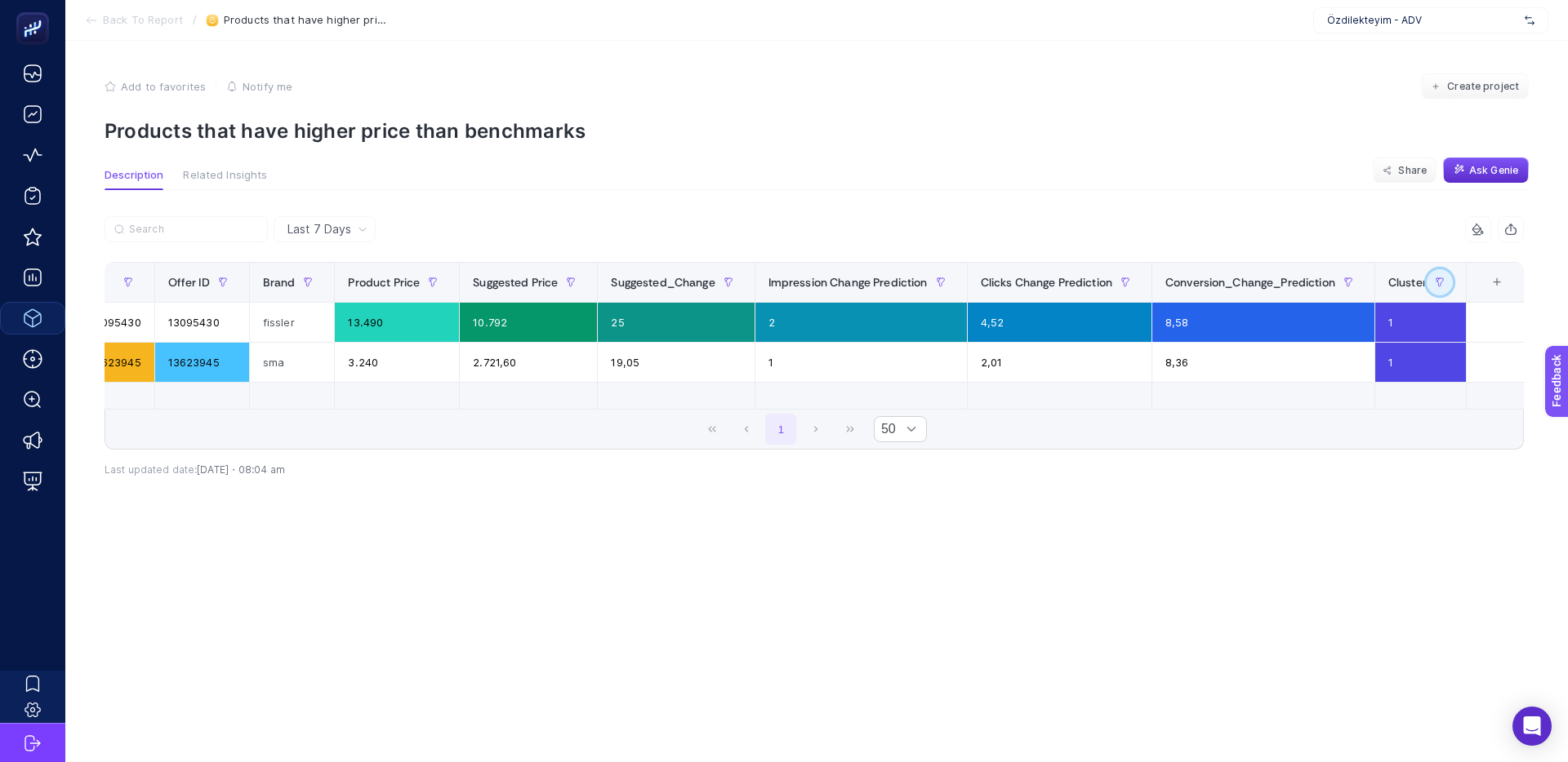
click at [1437, 285] on icon "button" at bounding box center [1440, 282] width 7 height 8
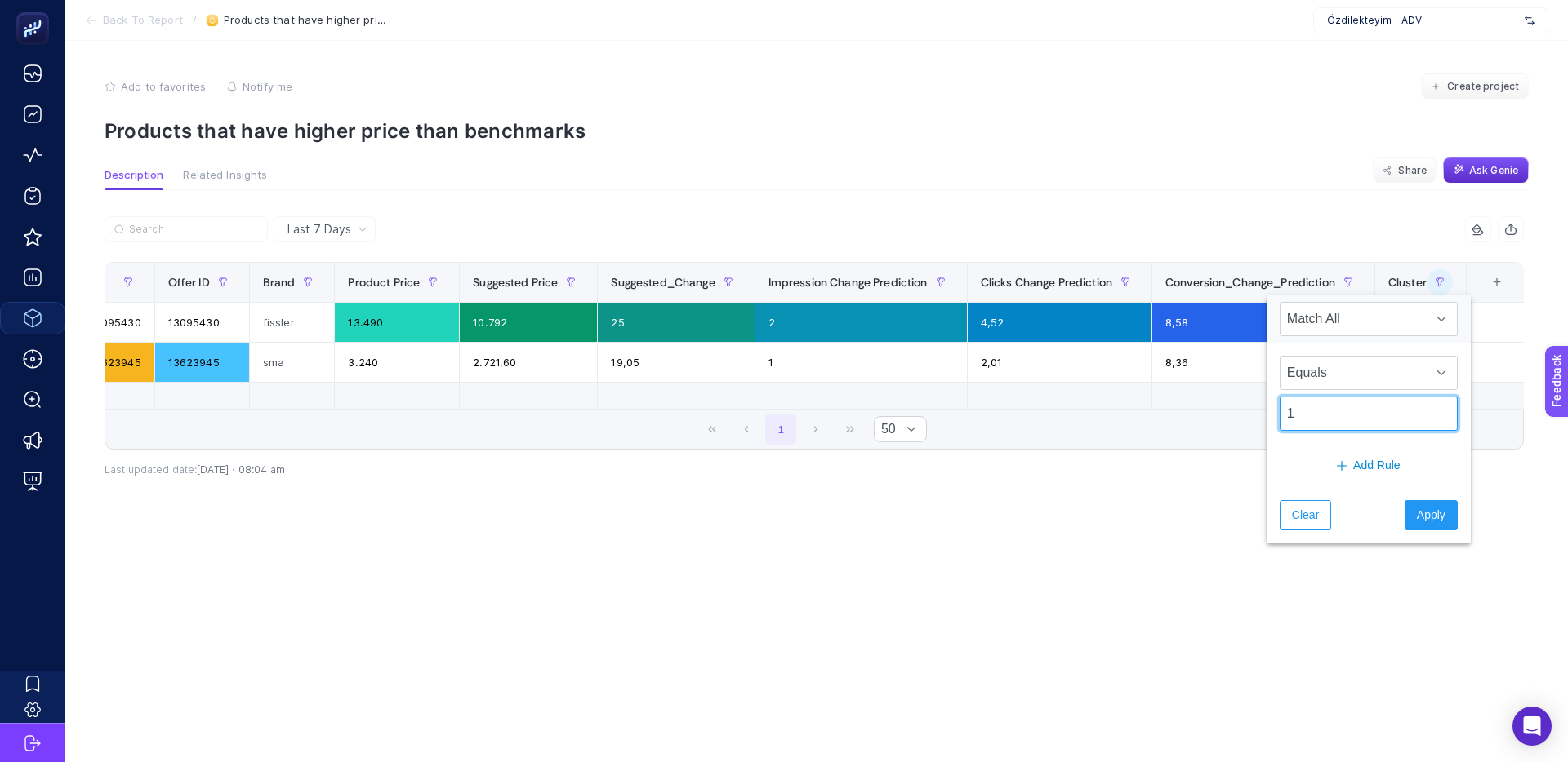
click at [1327, 416] on input "1" at bounding box center [1369, 413] width 178 height 34
click at [1346, 382] on span "Equals" at bounding box center [1353, 373] width 145 height 33
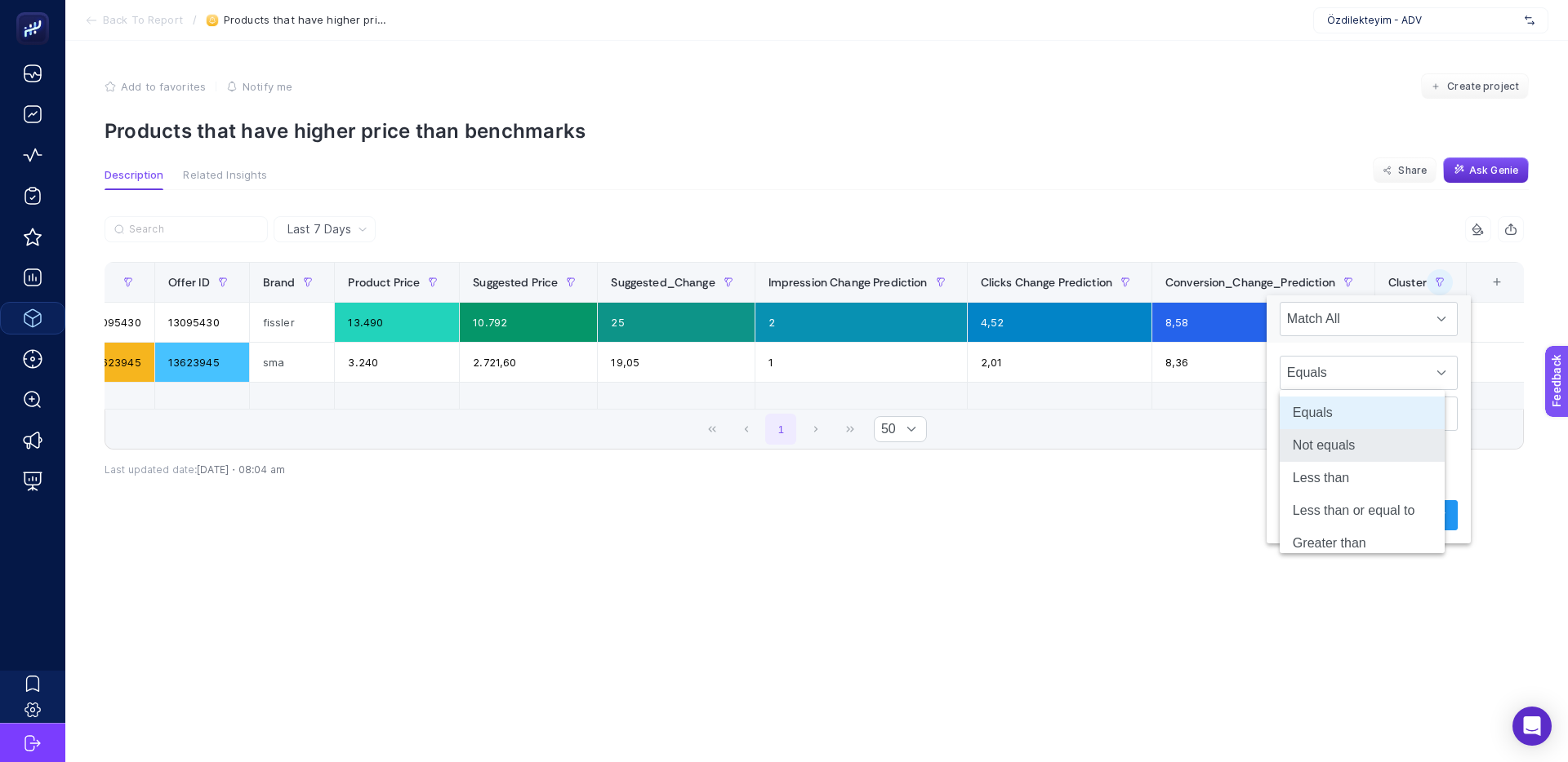
click at [1336, 447] on li "Not equals" at bounding box center [1362, 445] width 165 height 33
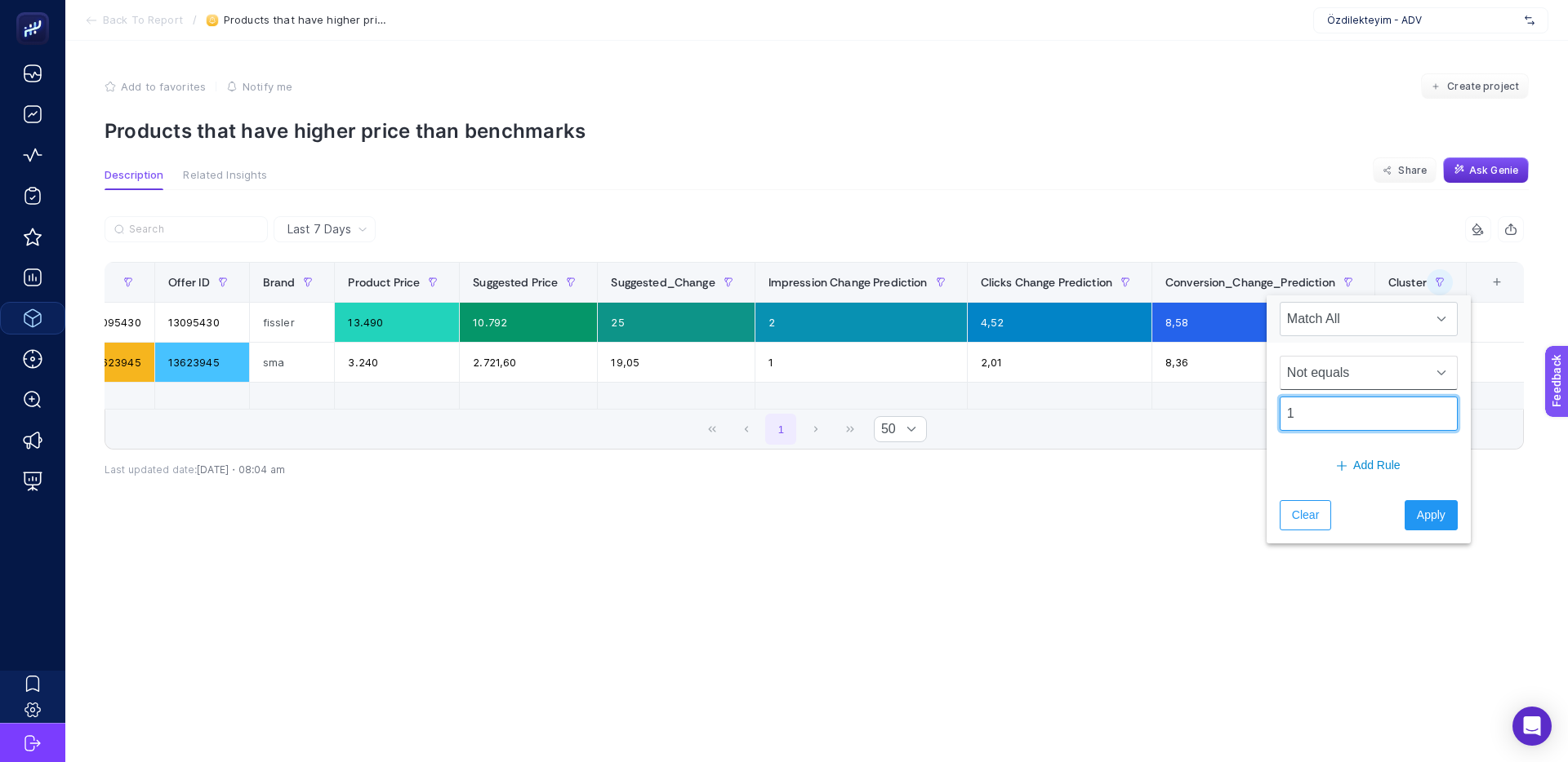
click at [1336, 416] on input "1" at bounding box center [1369, 413] width 178 height 34
click at [1416, 515] on span "Apply" at bounding box center [1431, 514] width 28 height 17
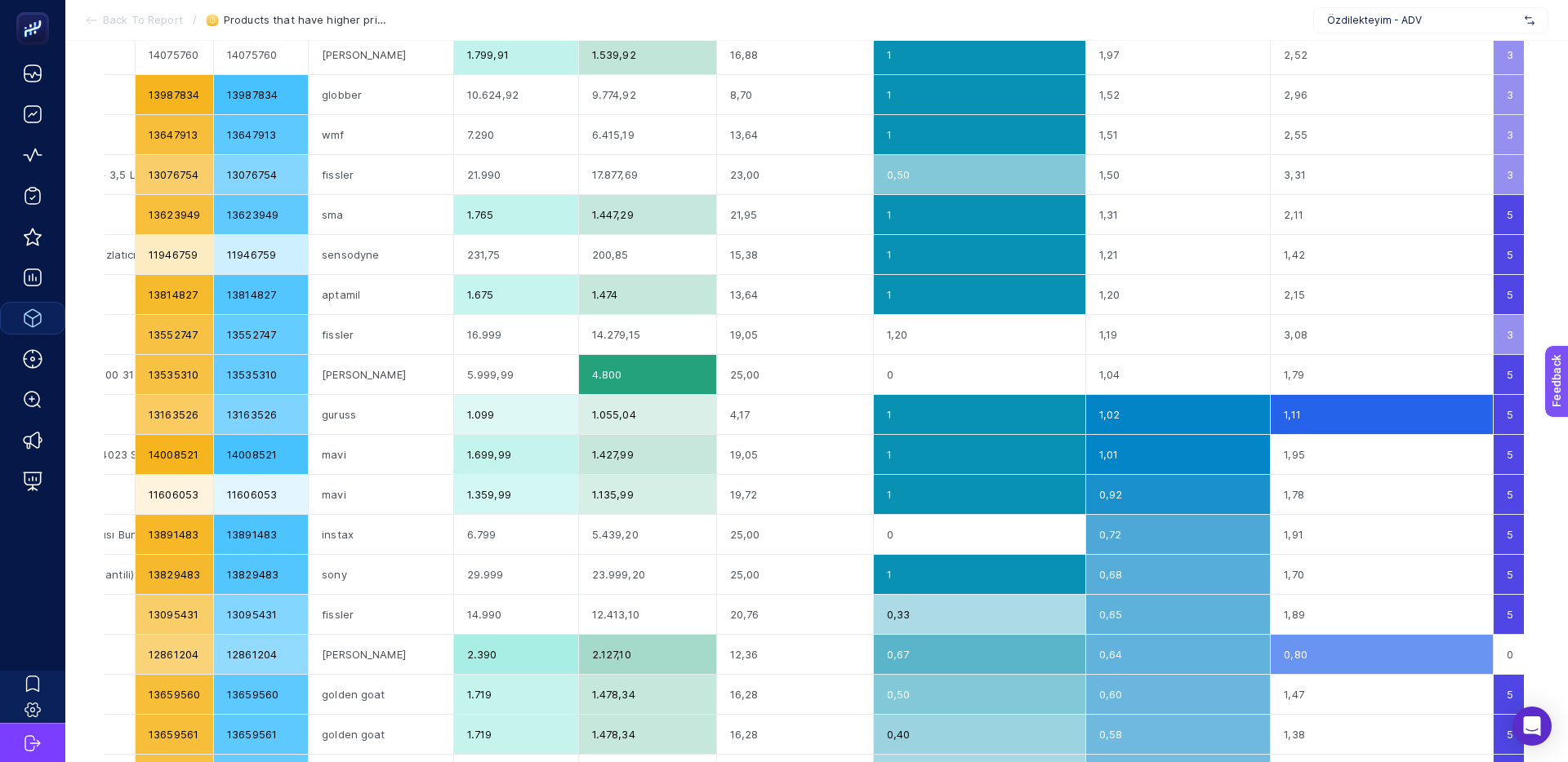
scroll to position [0, 0]
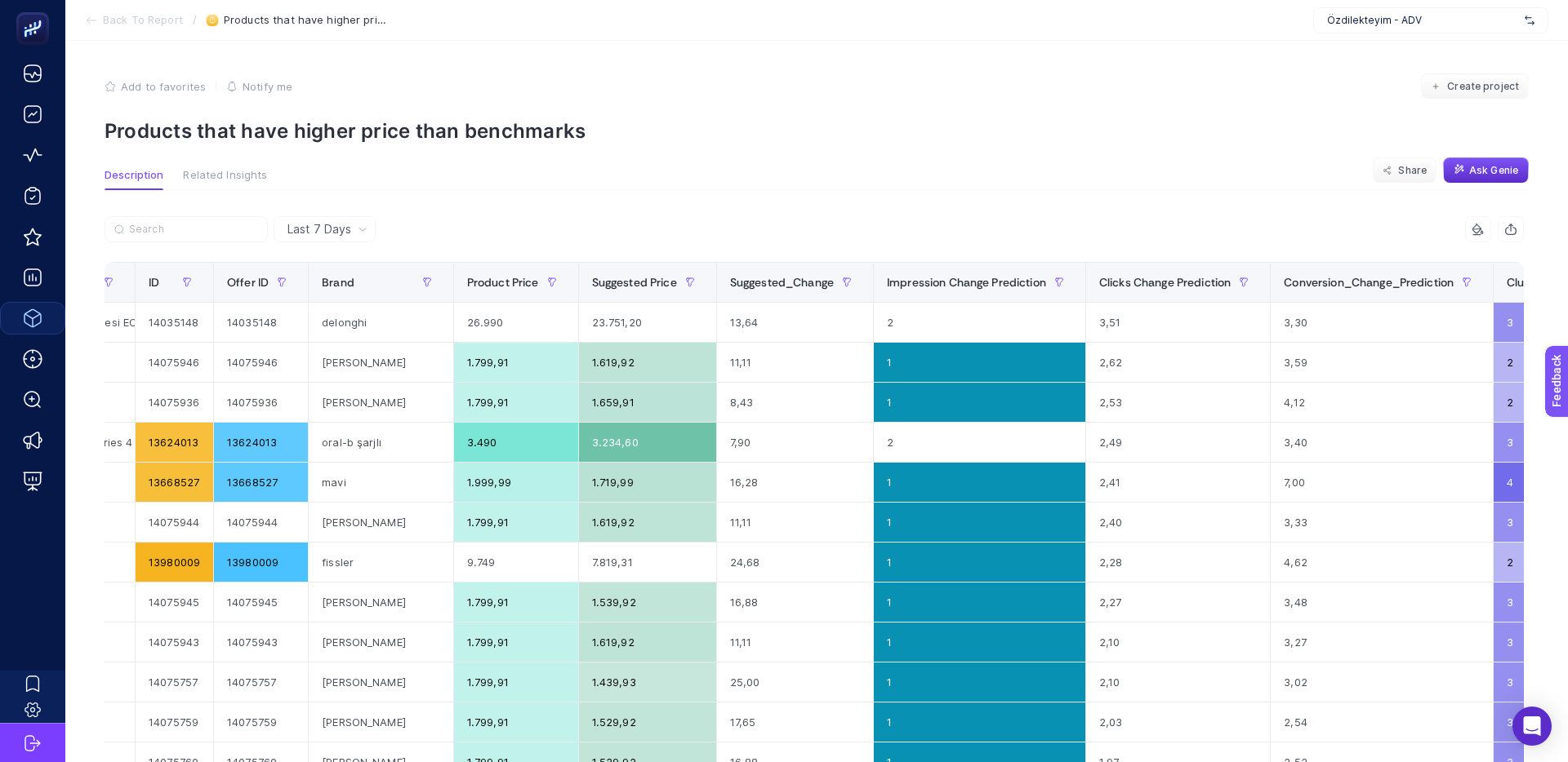
click at [1553, 285] on icon "button" at bounding box center [1557, 282] width 10 height 10
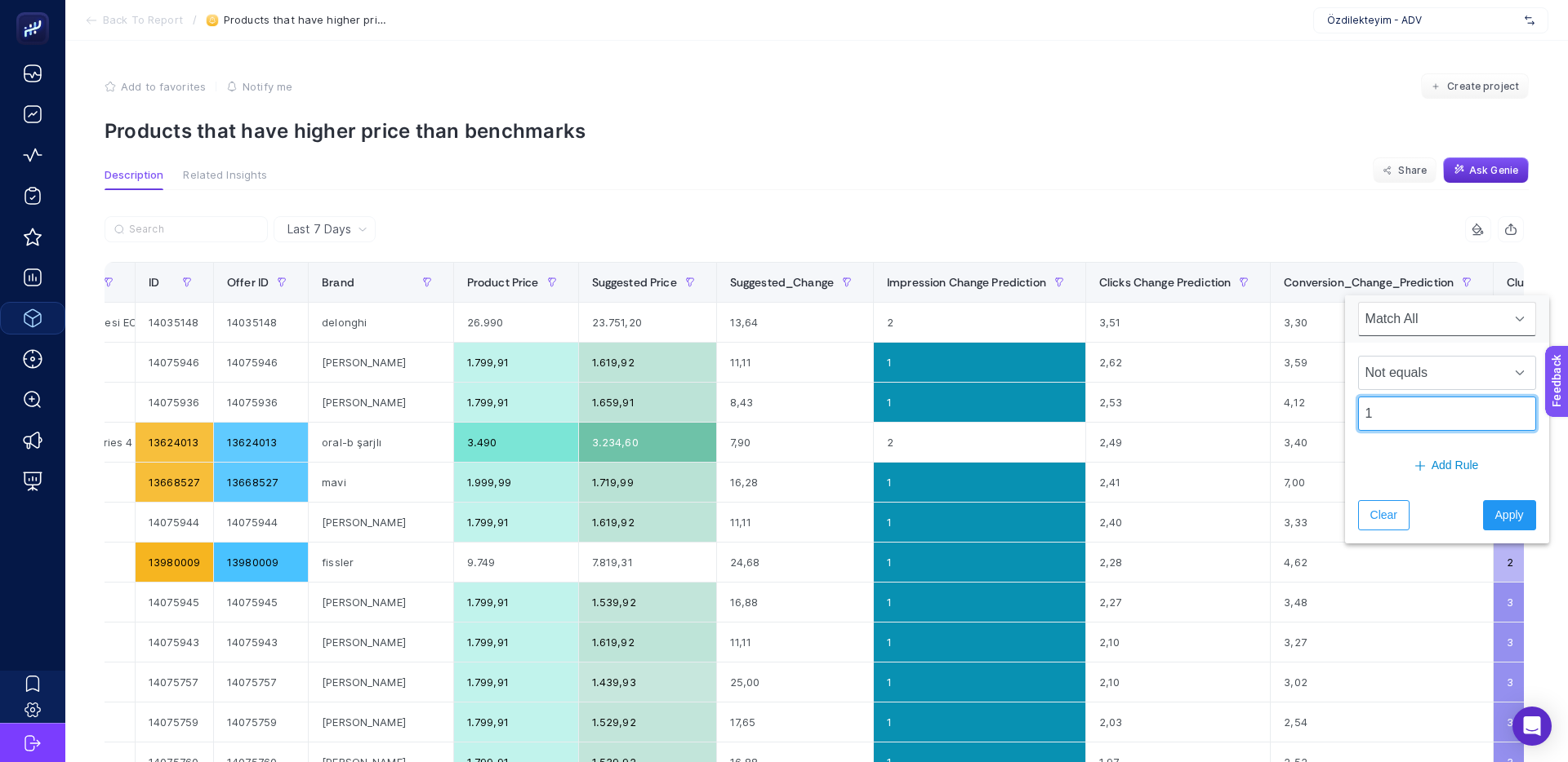
click at [1416, 410] on input "1" at bounding box center [1447, 413] width 178 height 34
drag, startPoint x: 1406, startPoint y: 418, endPoint x: 1356, endPoint y: 418, distance: 50.0
click at [1356, 418] on div "Not equals 1" at bounding box center [1447, 393] width 204 height 101
drag, startPoint x: 1387, startPoint y: 512, endPoint x: 1478, endPoint y: 505, distance: 91.3
click at [1387, 511] on span "Clear" at bounding box center [1383, 514] width 27 height 17
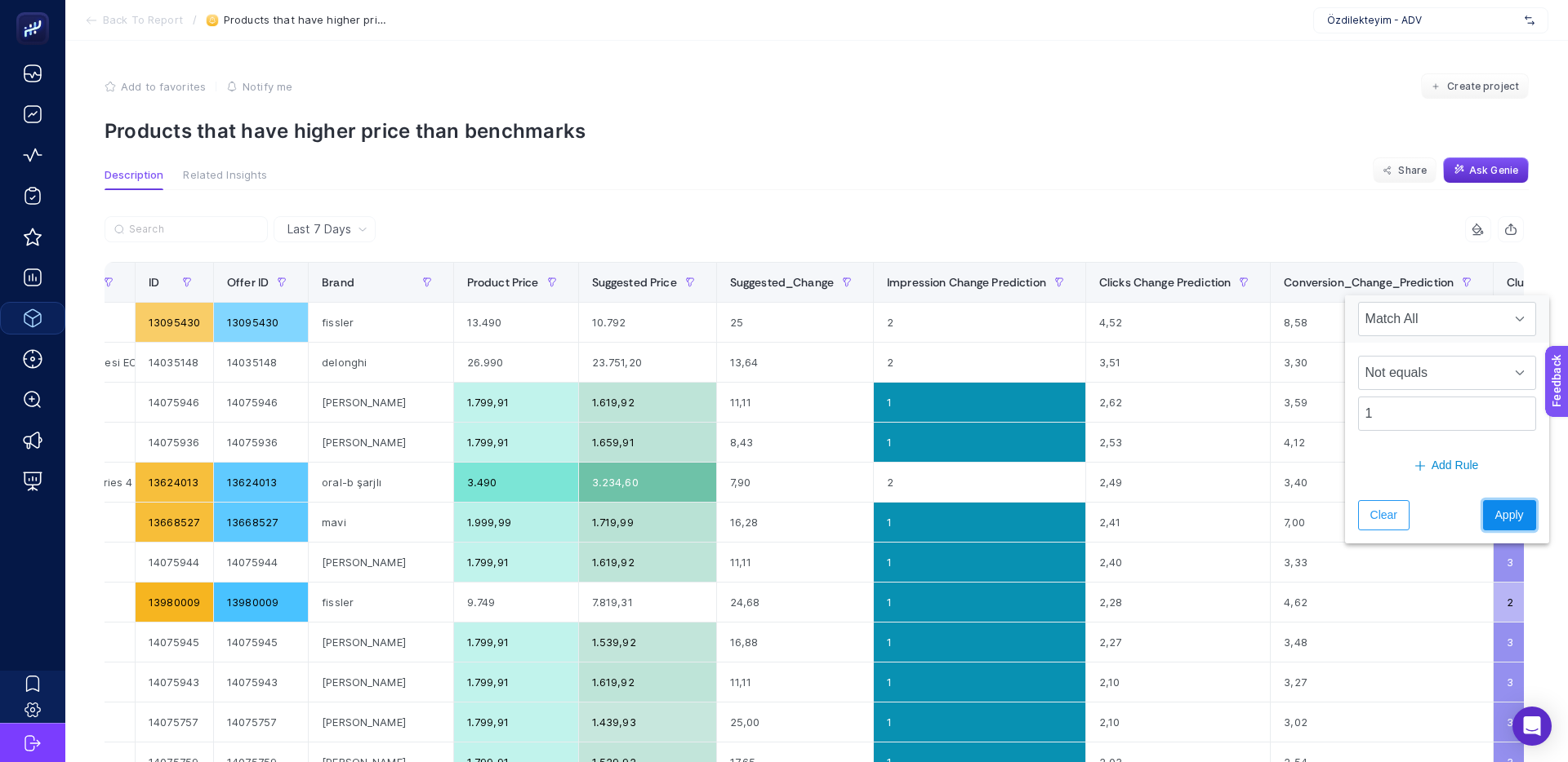
drag, startPoint x: 1478, startPoint y: 505, endPoint x: 1441, endPoint y: 447, distance: 68.8
click at [1483, 505] on button "Apply" at bounding box center [1509, 515] width 53 height 30
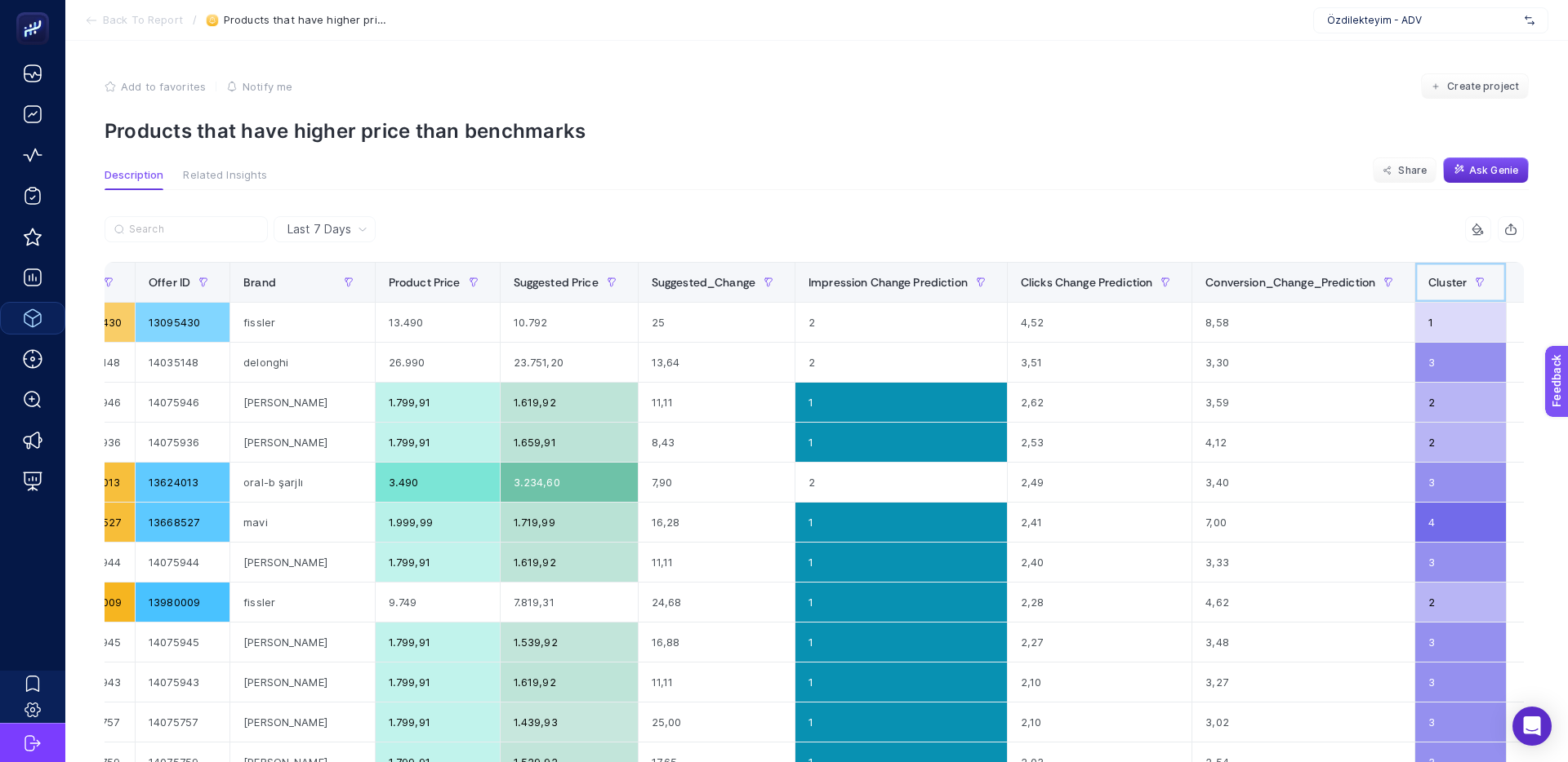
click at [1428, 281] on span "Cluster" at bounding box center [1447, 282] width 39 height 13
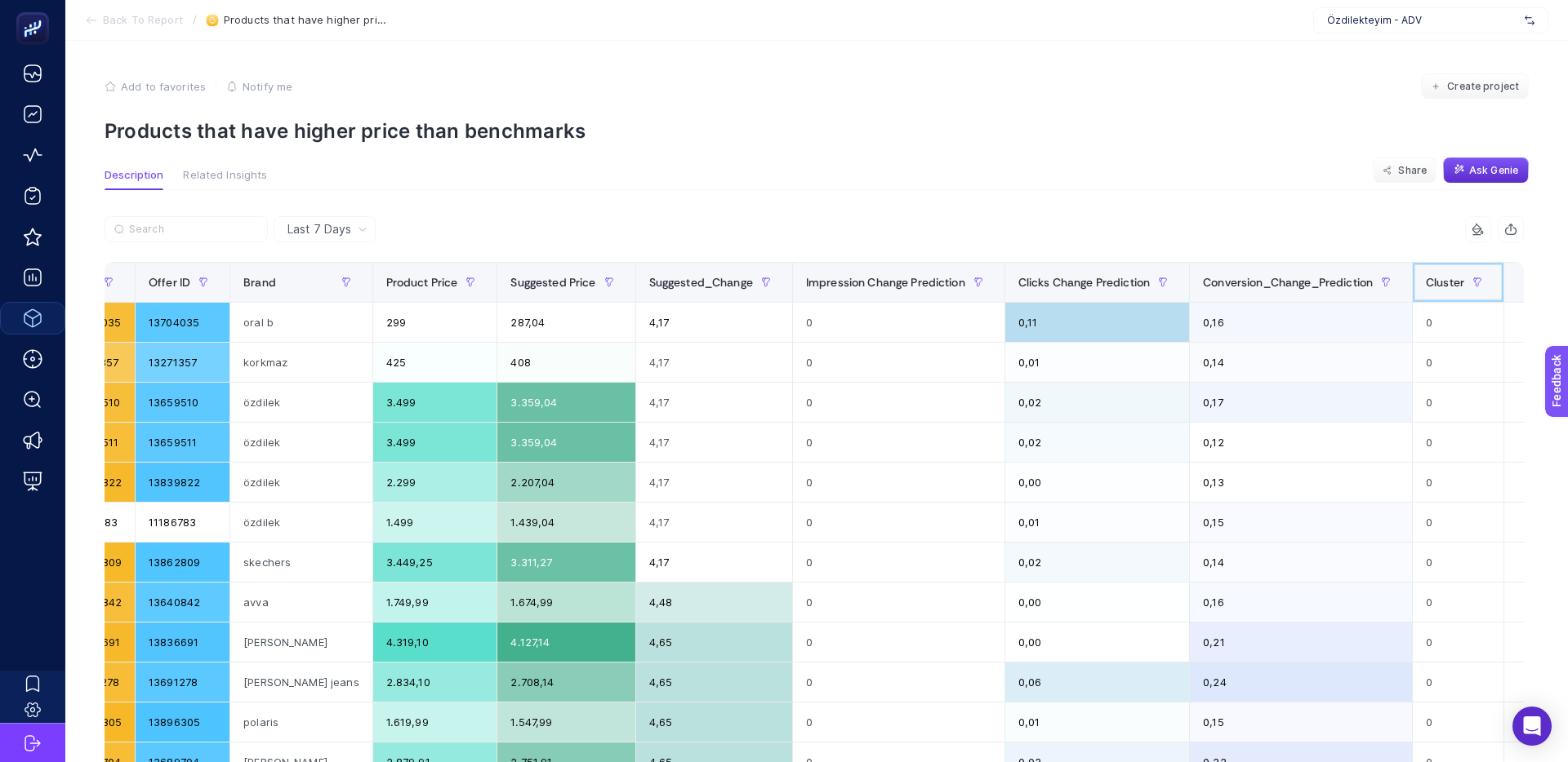
click at [1425, 278] on span "Cluster" at bounding box center [1445, 282] width 39 height 13
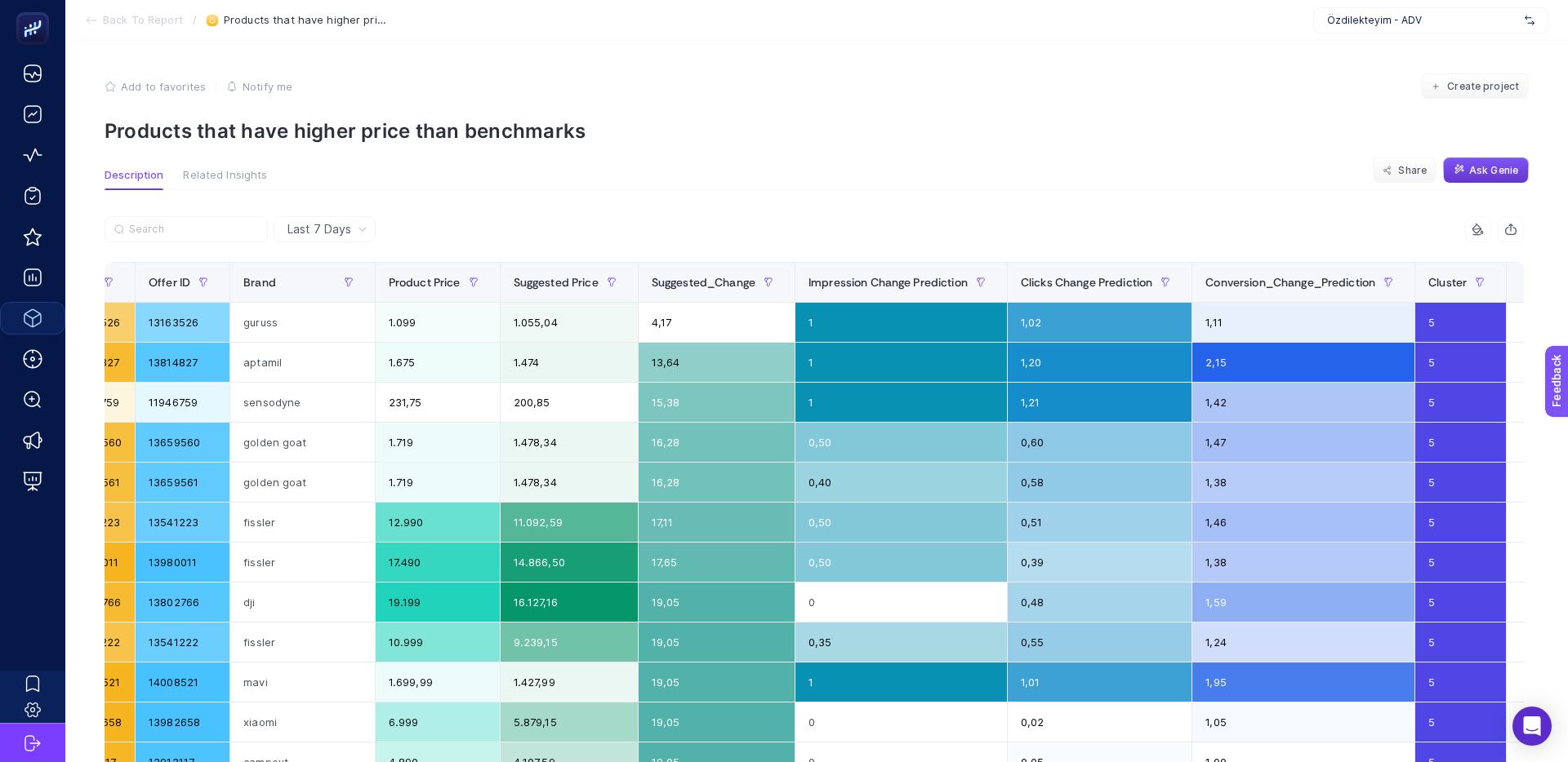
click at [1492, 166] on span "Ask Genie" at bounding box center [1494, 170] width 49 height 13
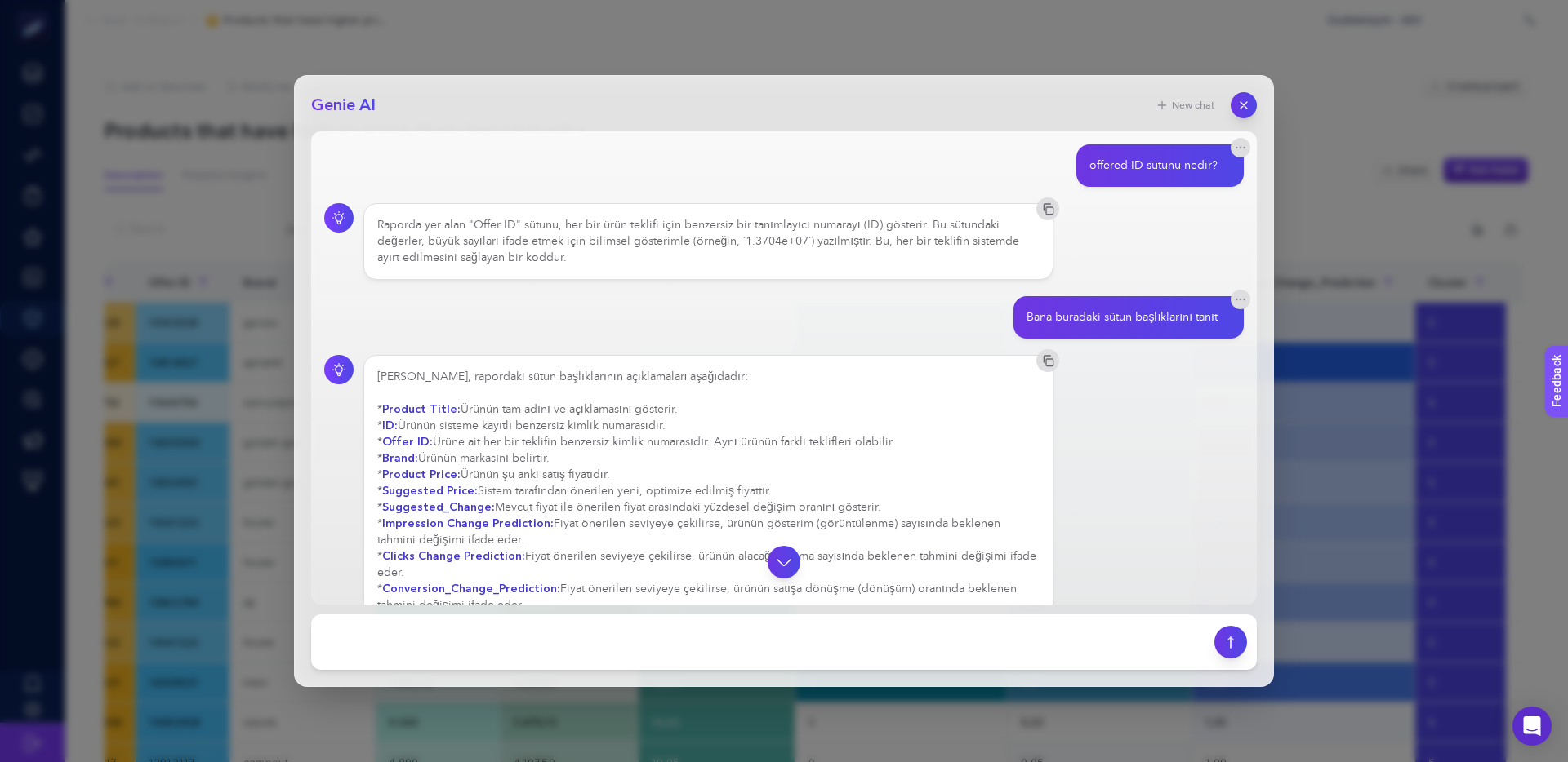
scroll to position [1025, 0]
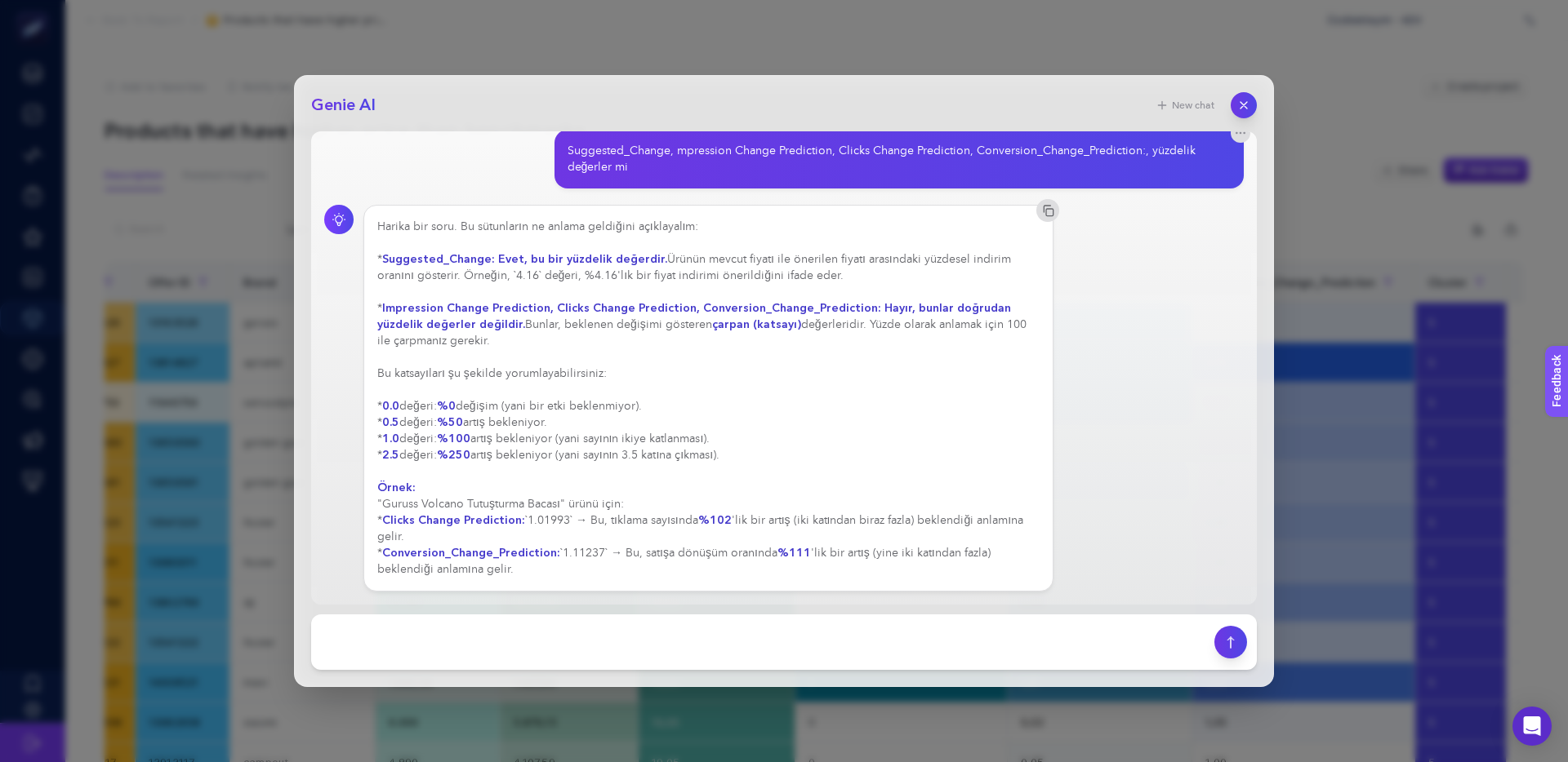
drag, startPoint x: 549, startPoint y: 523, endPoint x: 704, endPoint y: 523, distance: 155.0
click at [704, 523] on div "Harika bir soru. Bu sütunların ne anlama geldiğini açıklayalım: * Suggested_Cha…" at bounding box center [708, 398] width 662 height 359
click at [704, 523] on strong "%102" at bounding box center [715, 521] width 33 height 16
drag, startPoint x: 661, startPoint y: 522, endPoint x: 839, endPoint y: 515, distance: 178.1
click at [833, 515] on div "Harika bir soru. Bu sütunların ne anlama geldiğini açıklayalım: * Suggested_Cha…" at bounding box center [708, 398] width 662 height 359
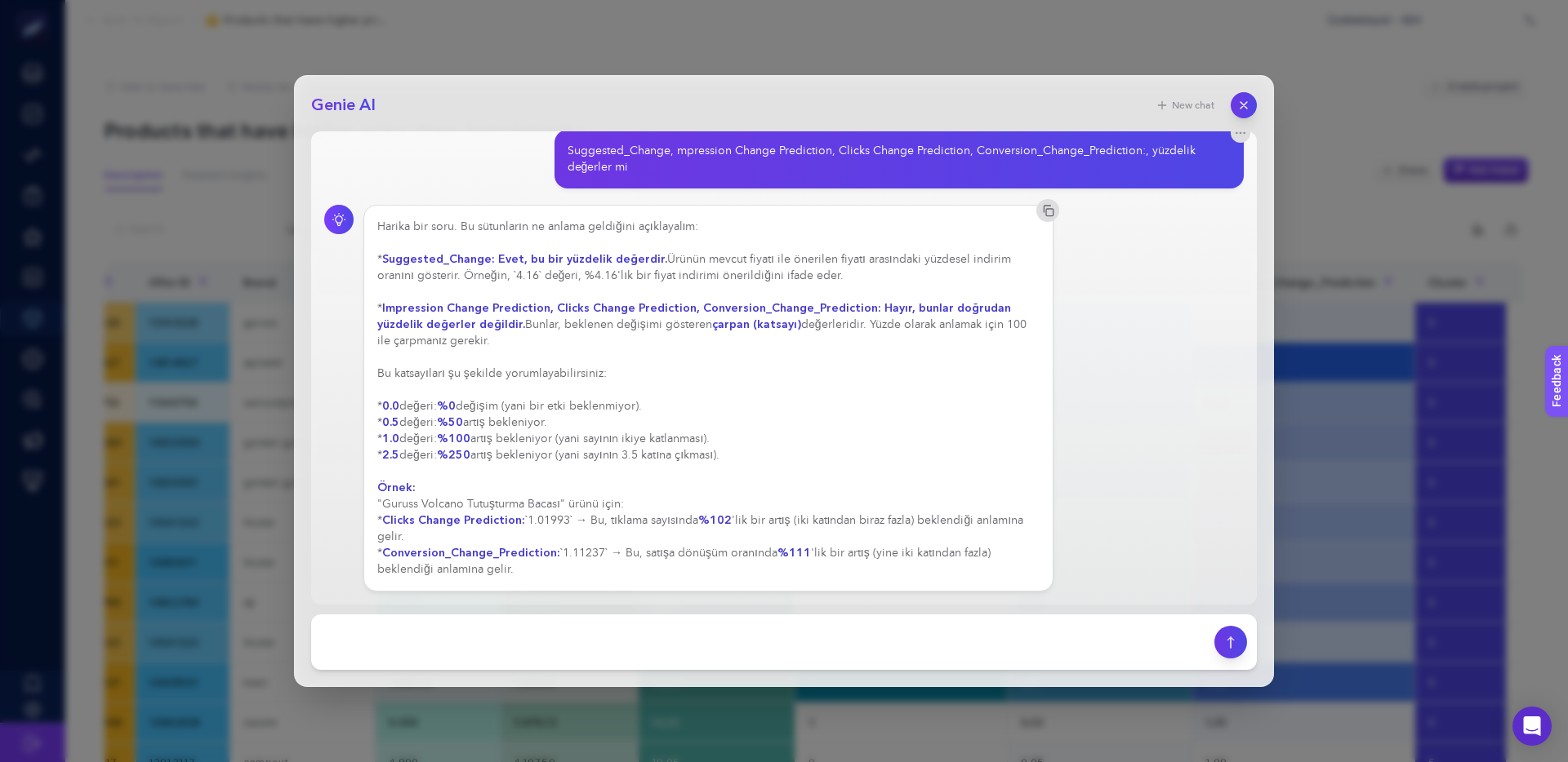
click at [839, 515] on div "Harika bir soru. Bu sütunların ne anlama geldiğini açıklayalım: * Suggested_Cha…" at bounding box center [708, 398] width 662 height 359
drag, startPoint x: 775, startPoint y: 522, endPoint x: 765, endPoint y: 522, distance: 10.0
click at [767, 522] on div "Harika bir soru. Bu sütunların ne anlama geldiğini açıklayalım: * Suggested_Cha…" at bounding box center [708, 398] width 662 height 359
click at [765, 522] on div "Harika bir soru. Bu sütunların ne anlama geldiğini açıklayalım: * Suggested_Cha…" at bounding box center [708, 398] width 662 height 359
click at [782, 516] on div "Harika bir soru. Bu sütunların ne anlama geldiğini açıklayalım: * Suggested_Cha…" at bounding box center [708, 398] width 662 height 359
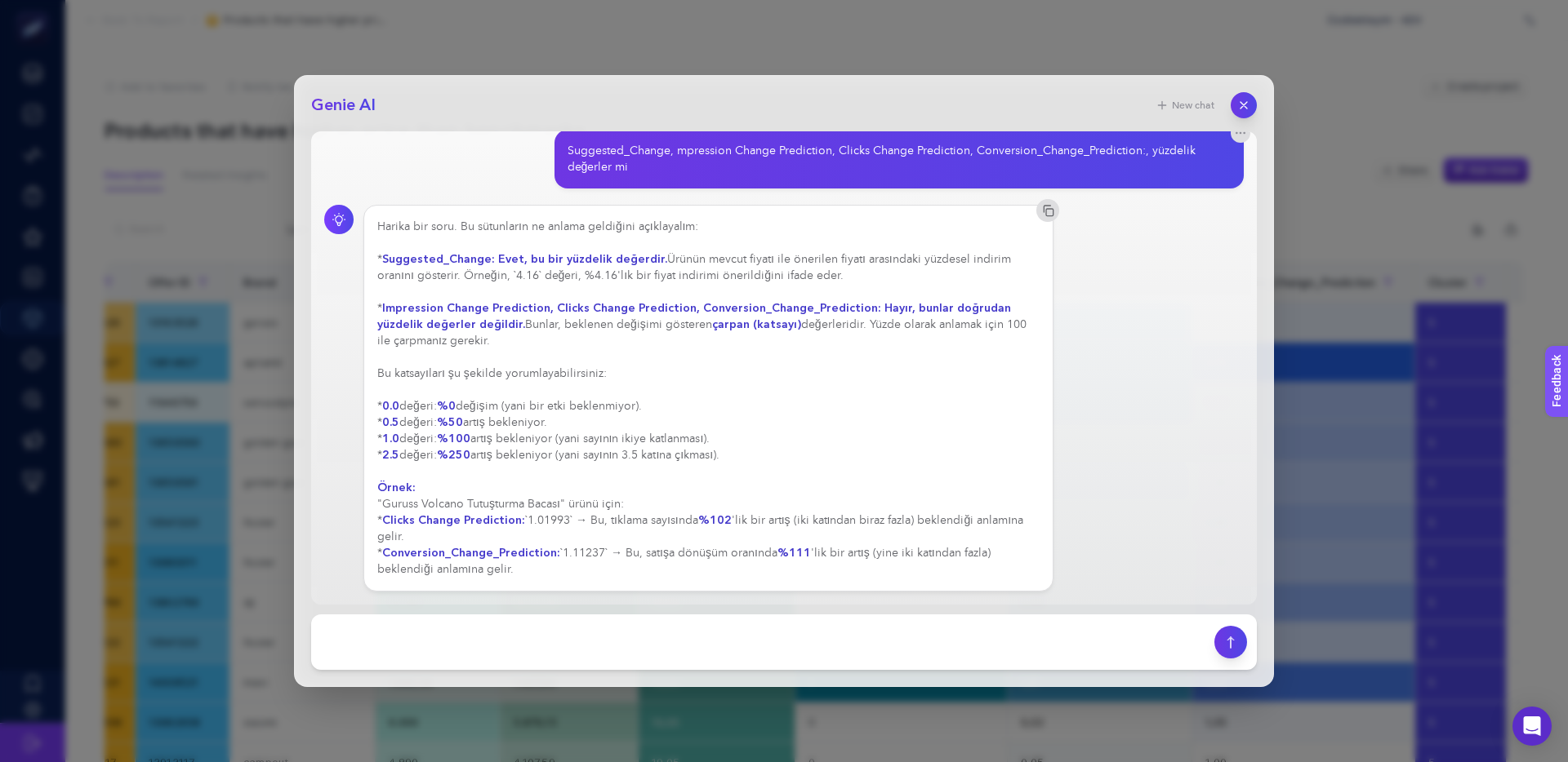
click at [772, 516] on div "Harika bir soru. Bu sütunların ne anlama geldiğini açıklayalım: * Suggested_Cha…" at bounding box center [708, 398] width 662 height 359
drag, startPoint x: 892, startPoint y: 523, endPoint x: 758, endPoint y: 522, distance: 134.0
click at [769, 522] on div "Harika bir soru. Bu sütunların ne anlama geldiğini açıklayalım: * Suggested_Cha…" at bounding box center [708, 398] width 662 height 359
click at [758, 522] on div "Harika bir soru. Bu sütunların ne anlama geldiğini açıklayalım: * Suggested_Cha…" at bounding box center [708, 398] width 662 height 359
click at [1244, 107] on icon "button" at bounding box center [1244, 106] width 14 height 14
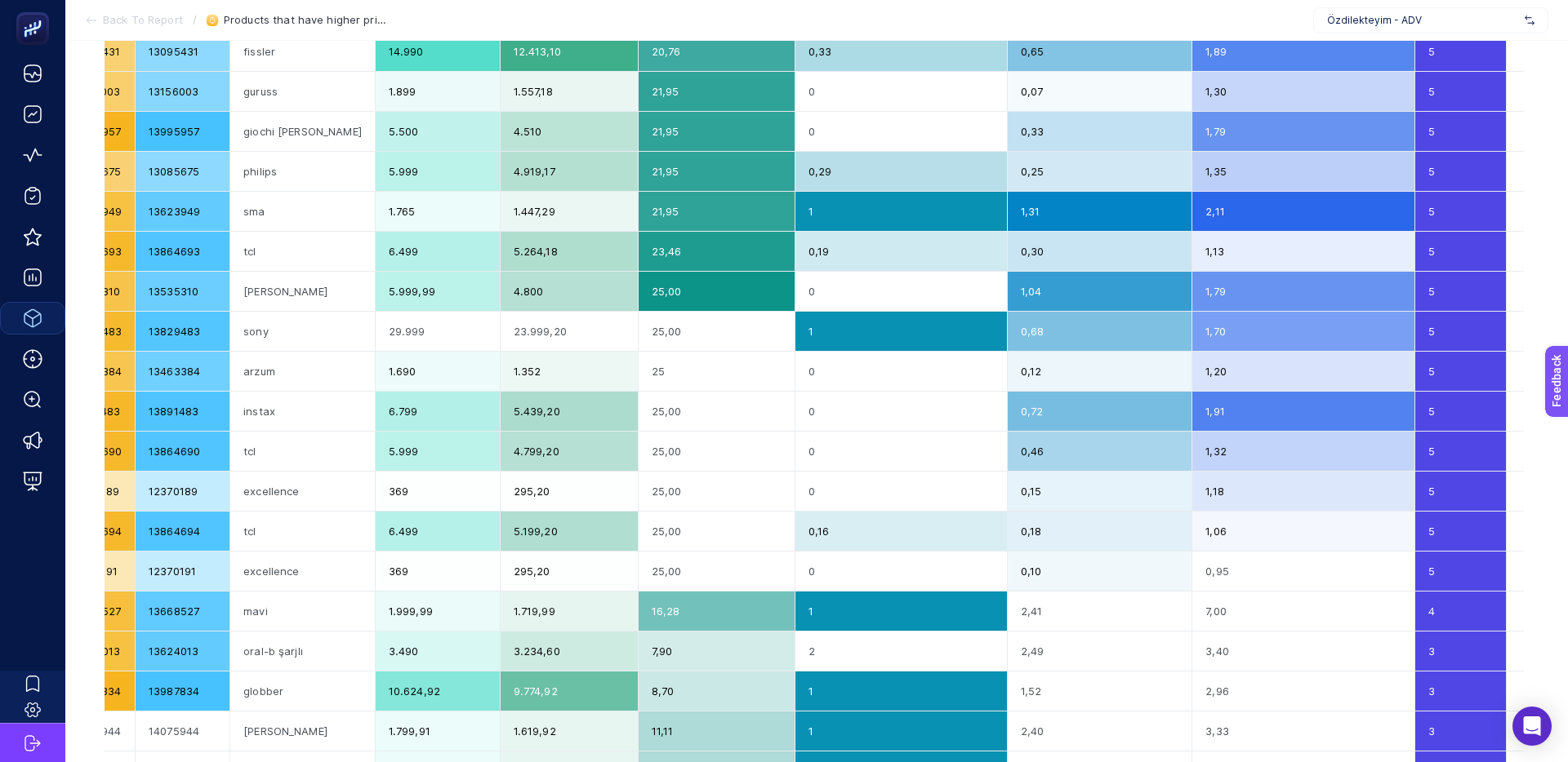
scroll to position [0, 0]
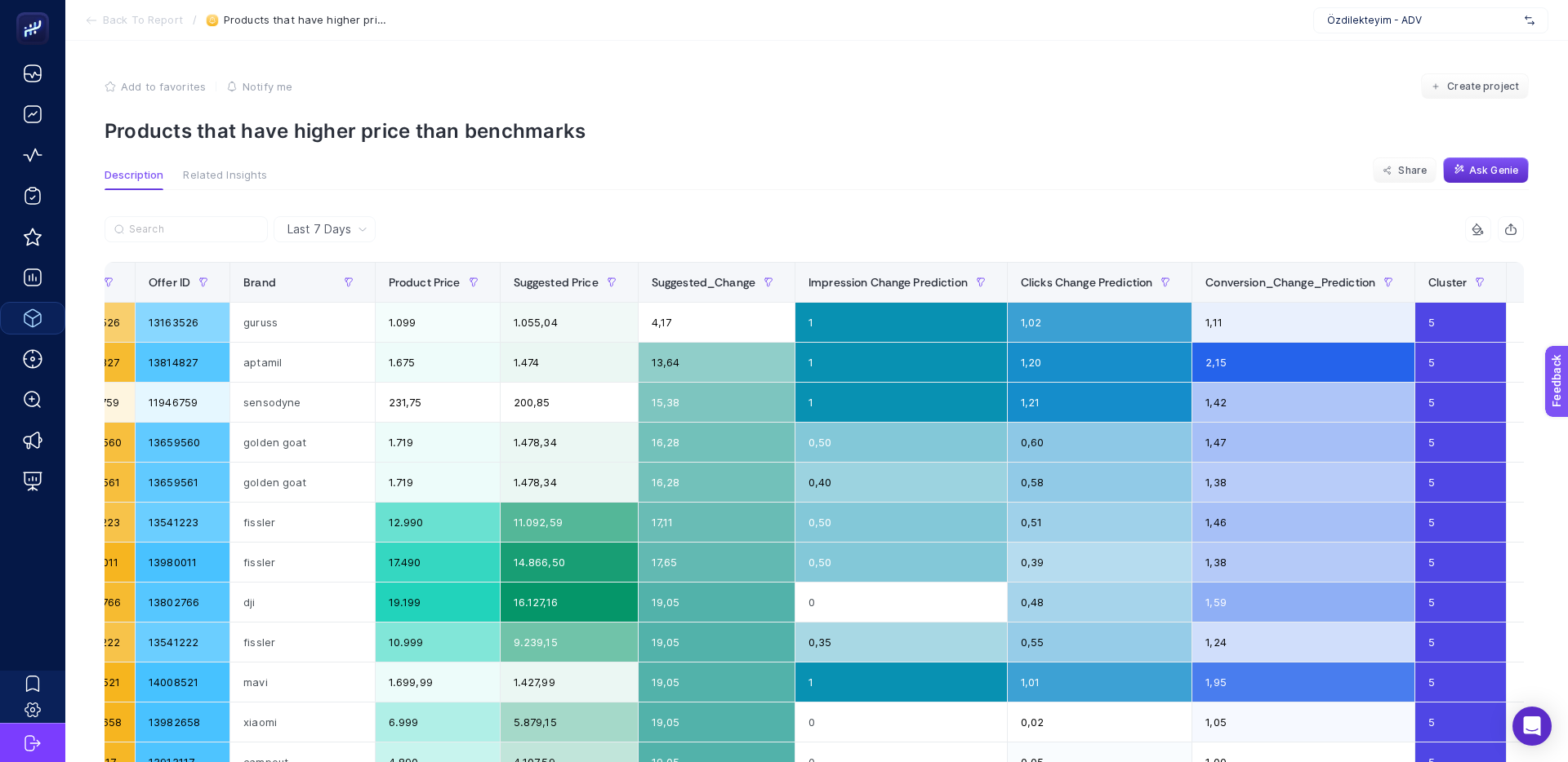
click at [216, 181] on span "Related Insights" at bounding box center [225, 175] width 84 height 13
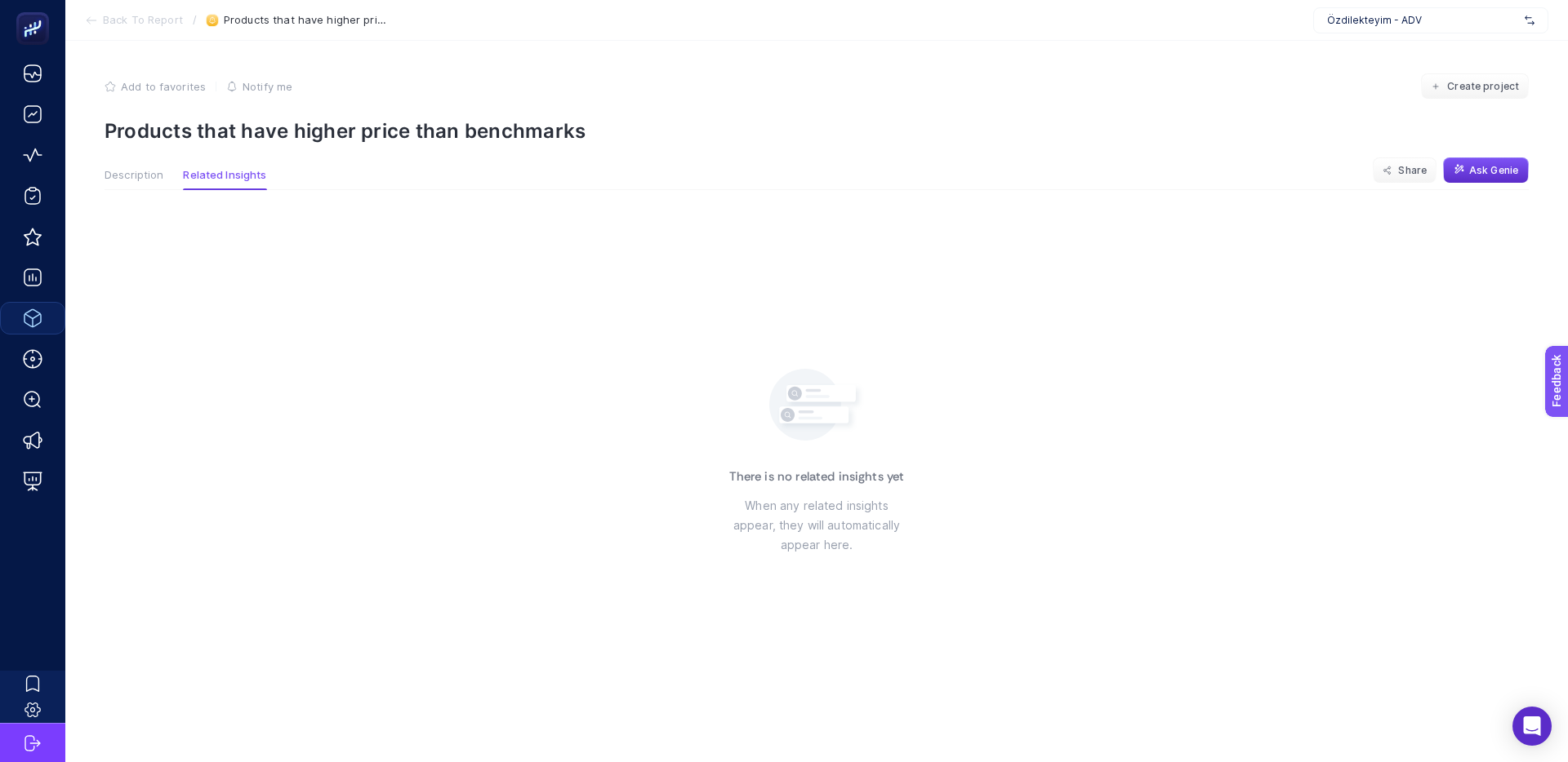
click at [134, 183] on button "Description" at bounding box center [134, 180] width 59 height 21
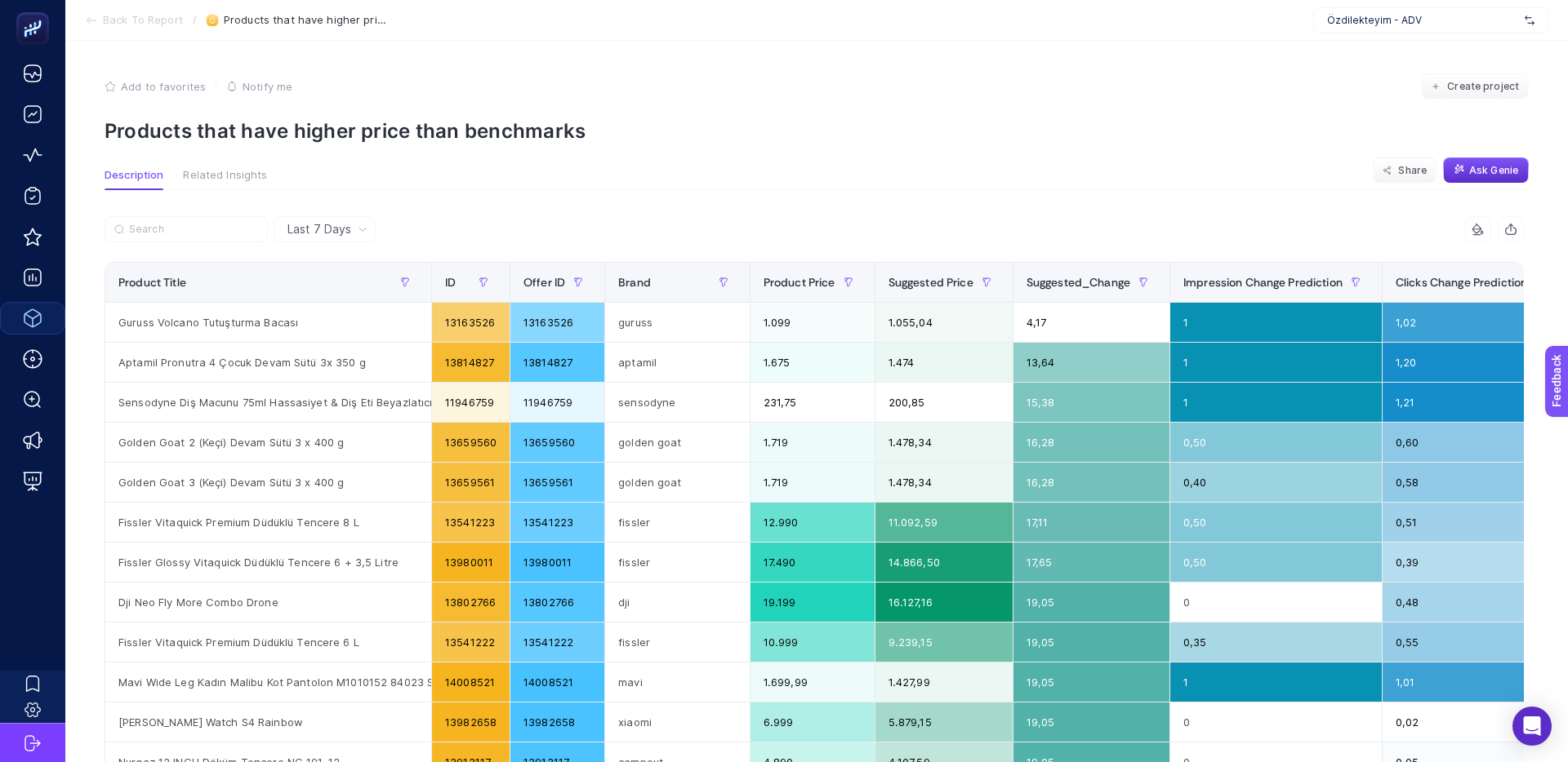
click at [114, 85] on icon "button" at bounding box center [110, 86] width 11 height 11
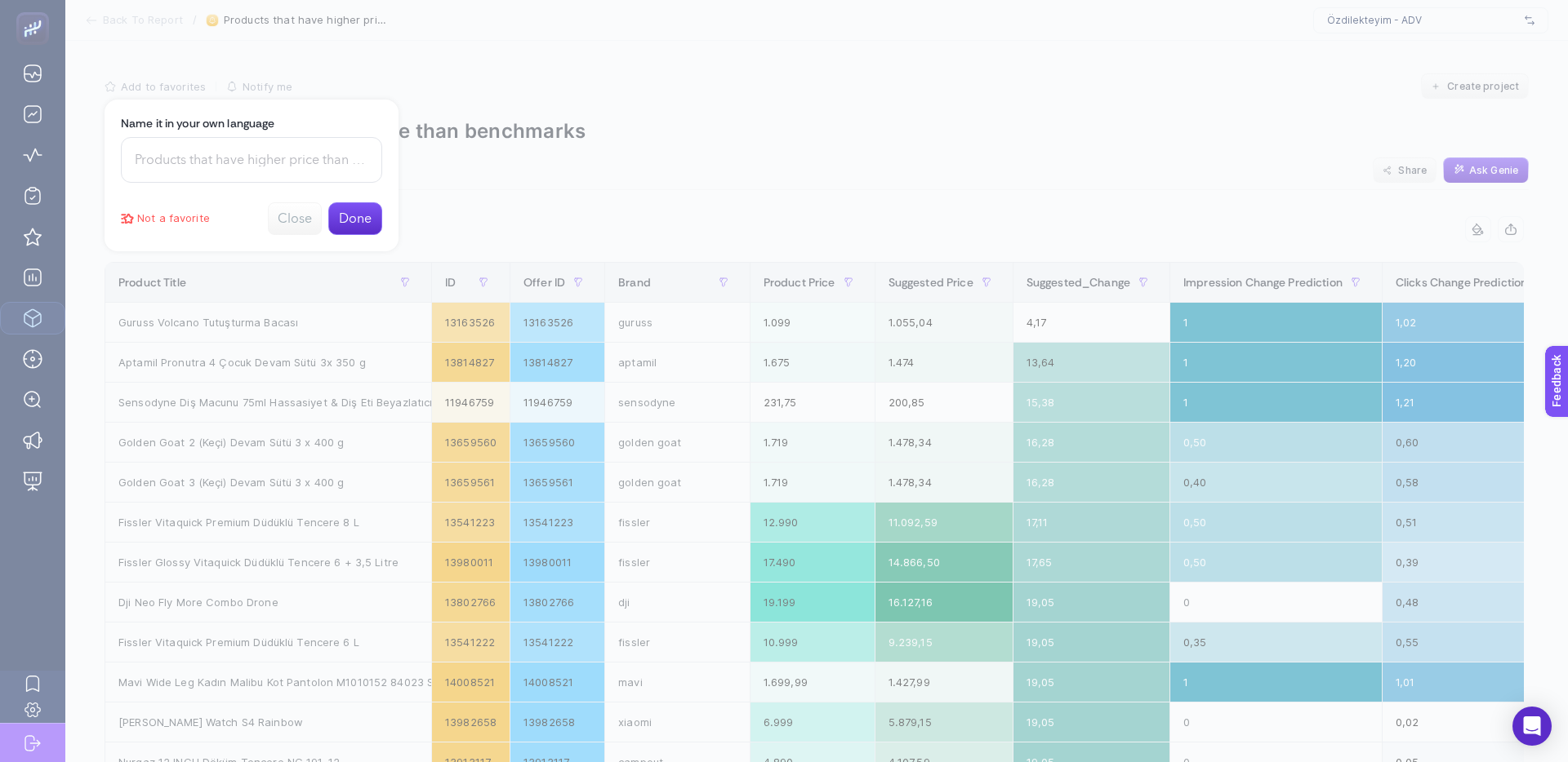
click at [263, 171] on input at bounding box center [251, 160] width 261 height 46
type input "D"
type input "S"
click at [290, 218] on button "Close" at bounding box center [294, 218] width 54 height 33
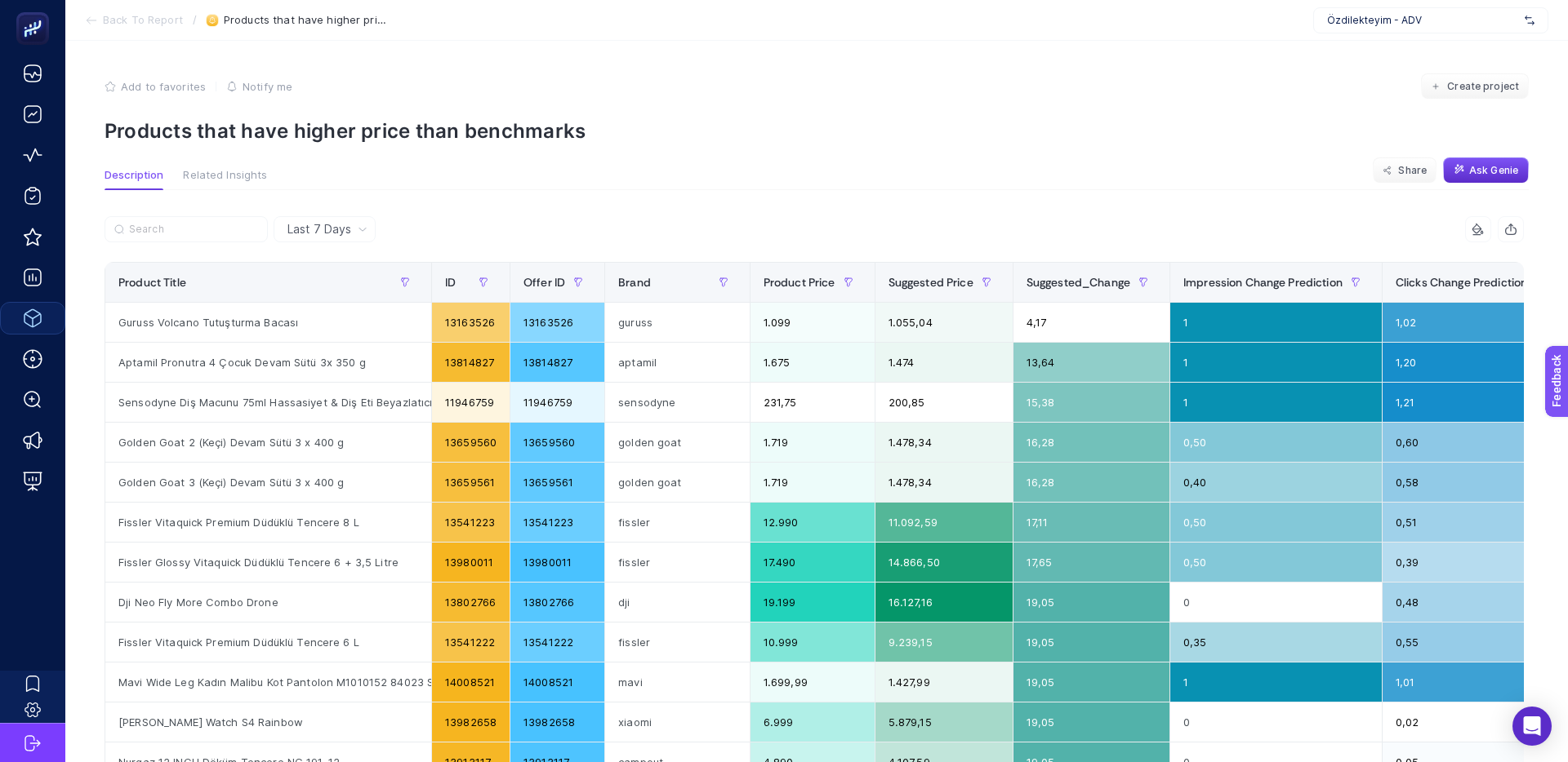
click at [162, 18] on span "Back To Report" at bounding box center [143, 20] width 80 height 13
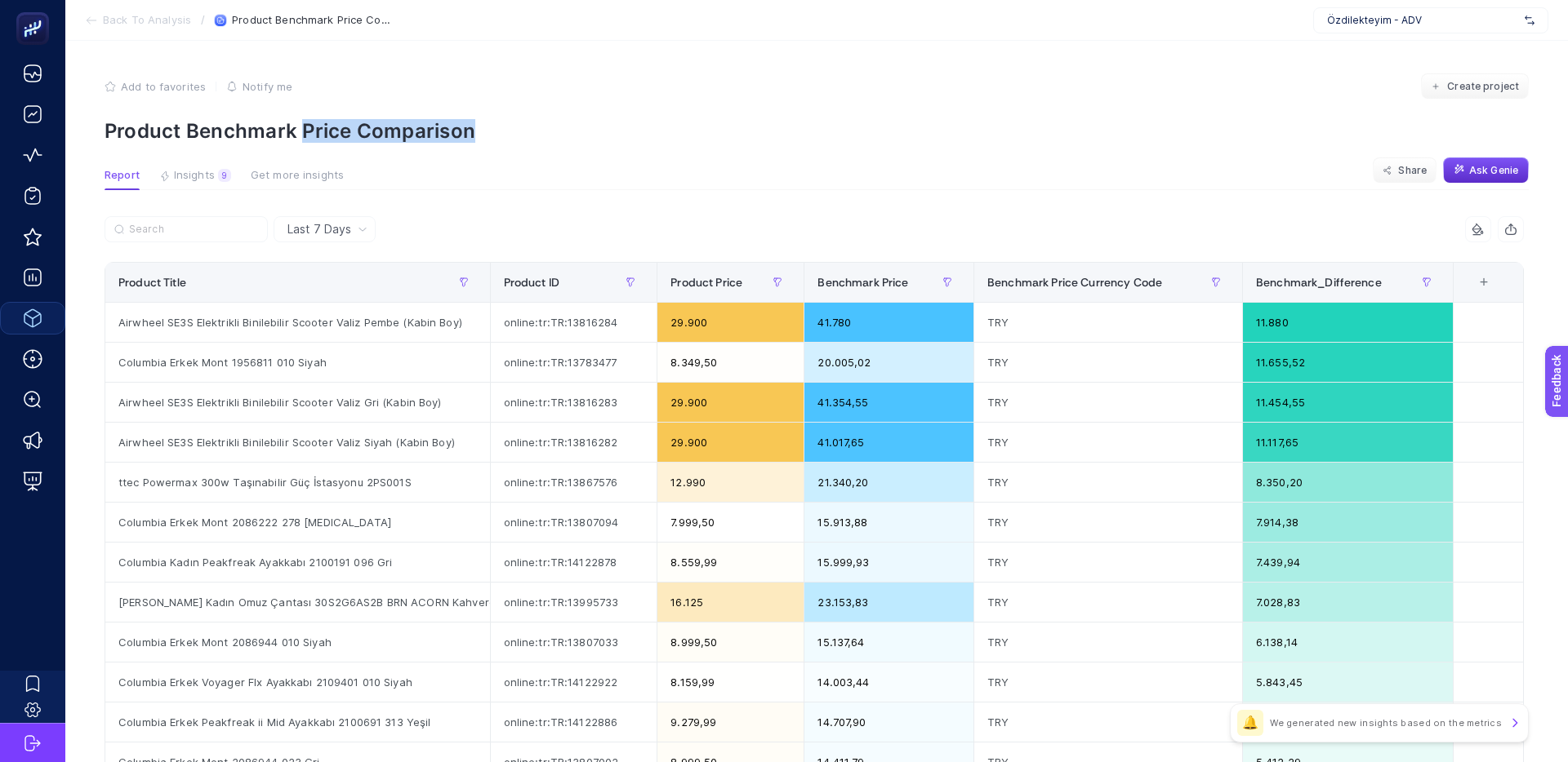
drag, startPoint x: 359, startPoint y: 130, endPoint x: 261, endPoint y: 129, distance: 98.0
click at [265, 129] on p "Product Benchmark Price Comparison" at bounding box center [817, 130] width 1424 height 24
click at [261, 129] on p "Product Benchmark Price Comparison" at bounding box center [817, 130] width 1424 height 24
drag, startPoint x: 372, startPoint y: 120, endPoint x: 305, endPoint y: 119, distance: 67.0
click at [308, 119] on p "Product Benchmark Price Comparison" at bounding box center [817, 130] width 1424 height 24
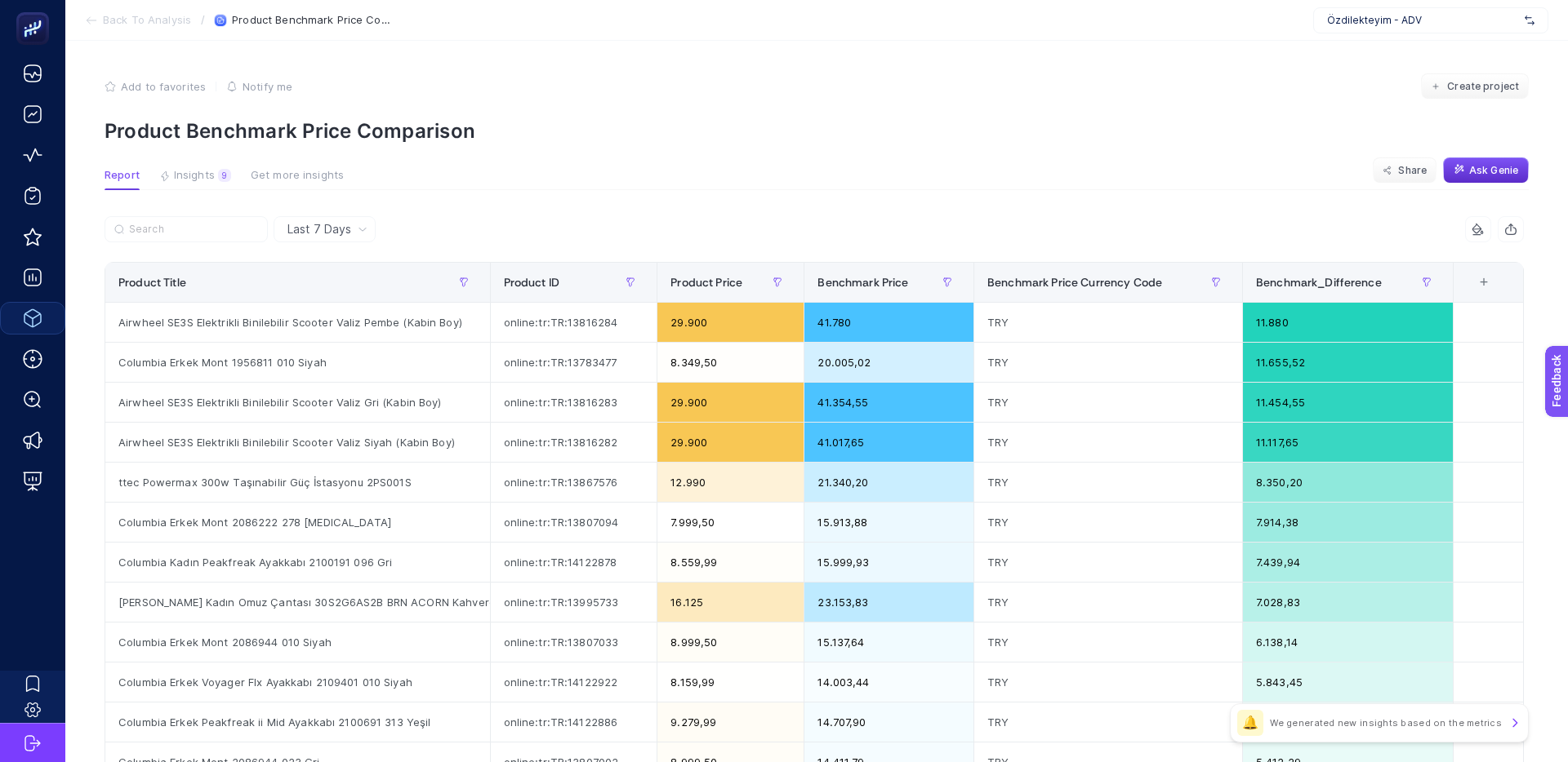
click at [305, 119] on p "Product Benchmark Price Comparison" at bounding box center [817, 130] width 1424 height 24
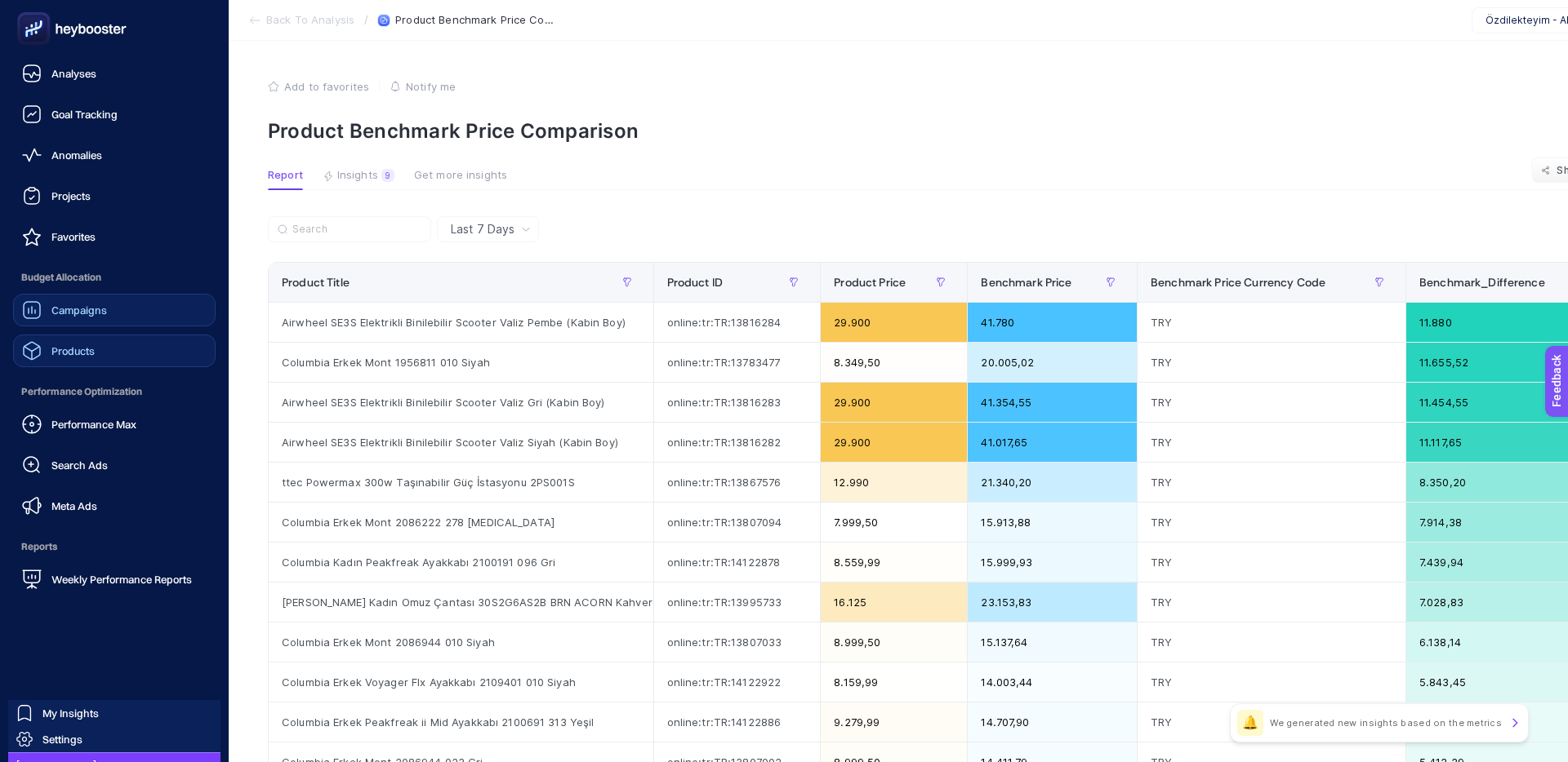
click at [74, 311] on span "Campaigns" at bounding box center [78, 310] width 56 height 13
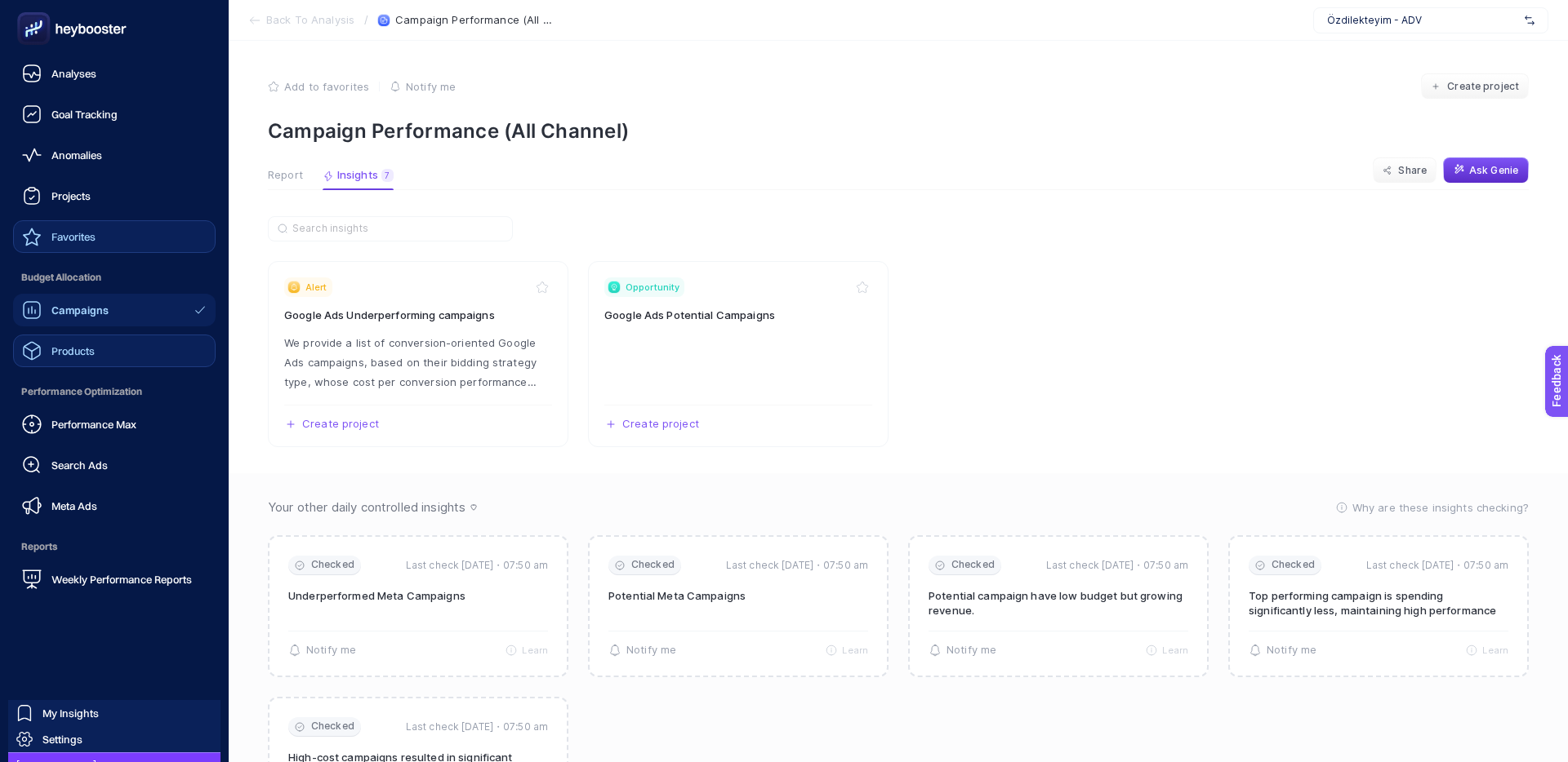
click at [110, 230] on link "Favorites" at bounding box center [115, 236] width 203 height 33
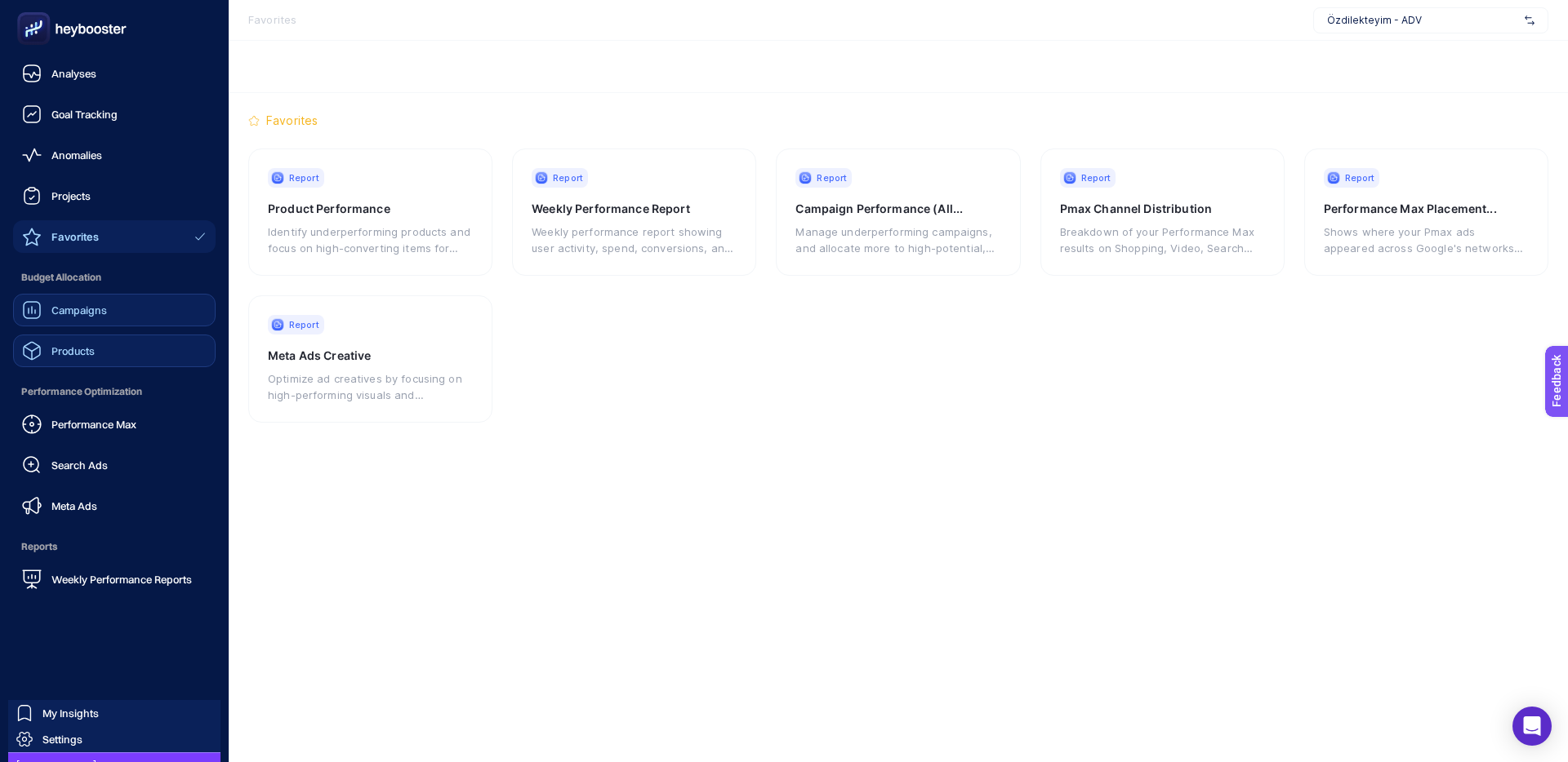
click at [104, 314] on span "Campaigns" at bounding box center [78, 310] width 56 height 13
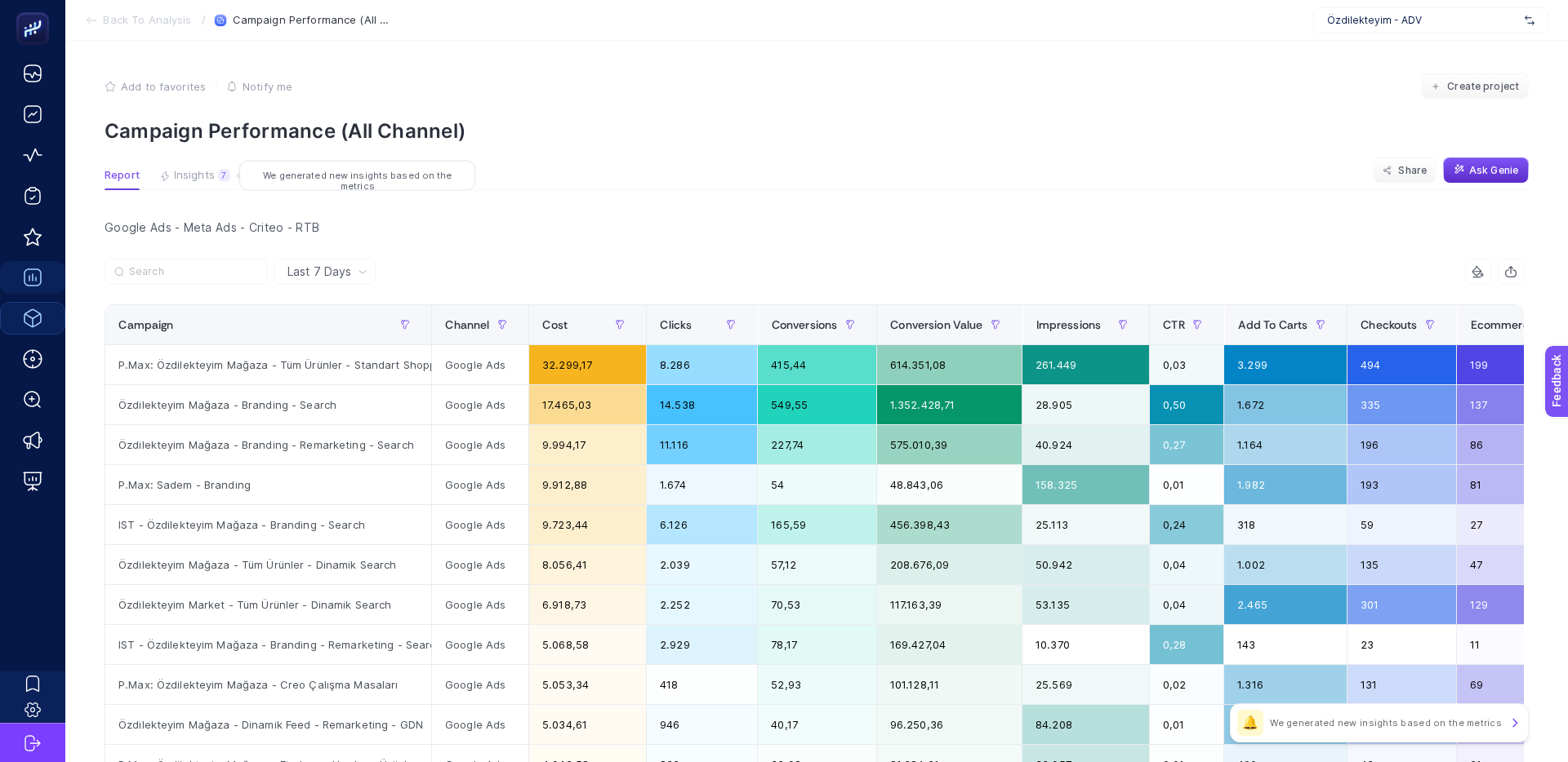
click at [181, 178] on span "Insights" at bounding box center [194, 175] width 41 height 13
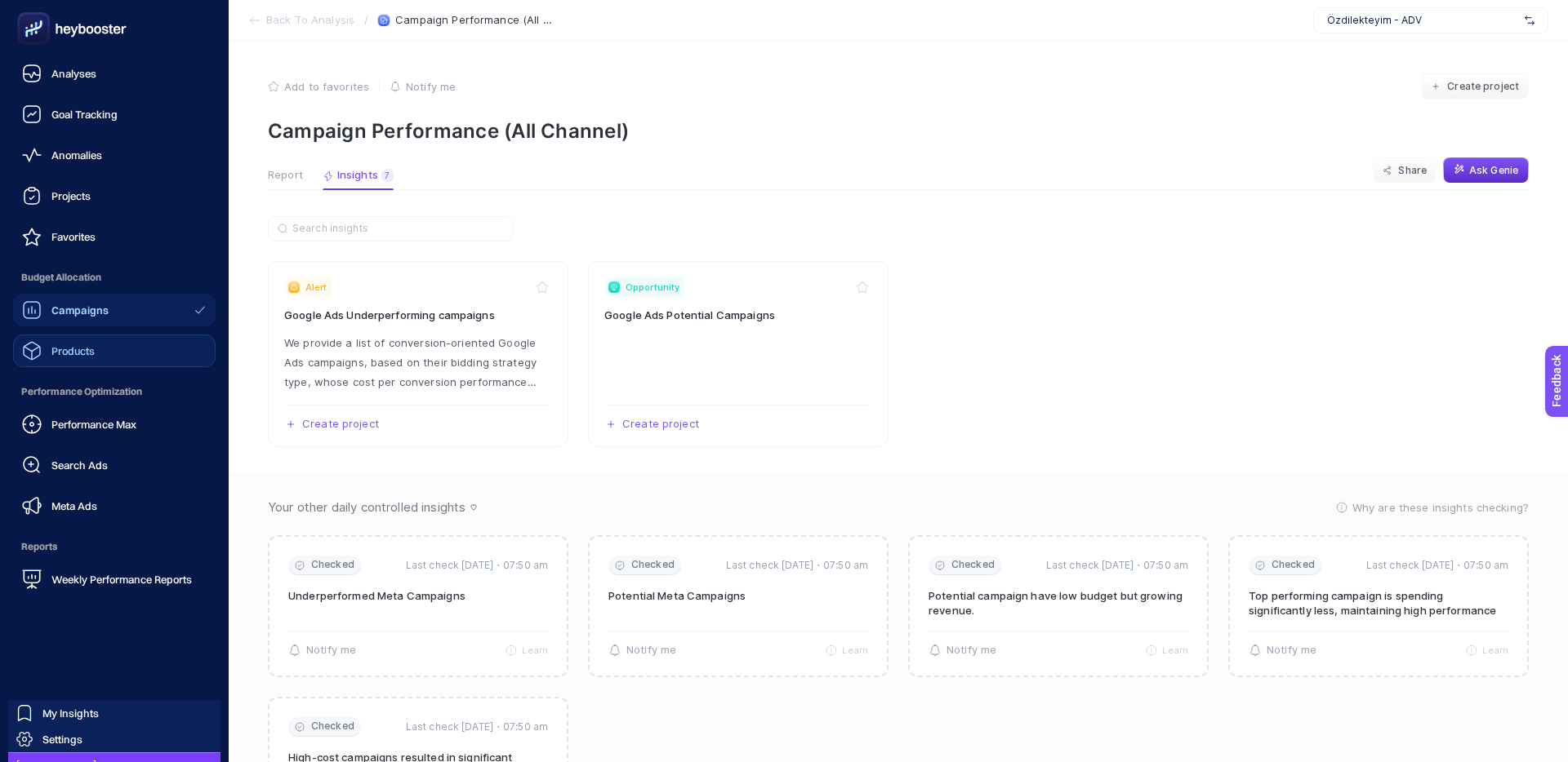
click at [71, 349] on span "Products" at bounding box center [72, 351] width 43 height 13
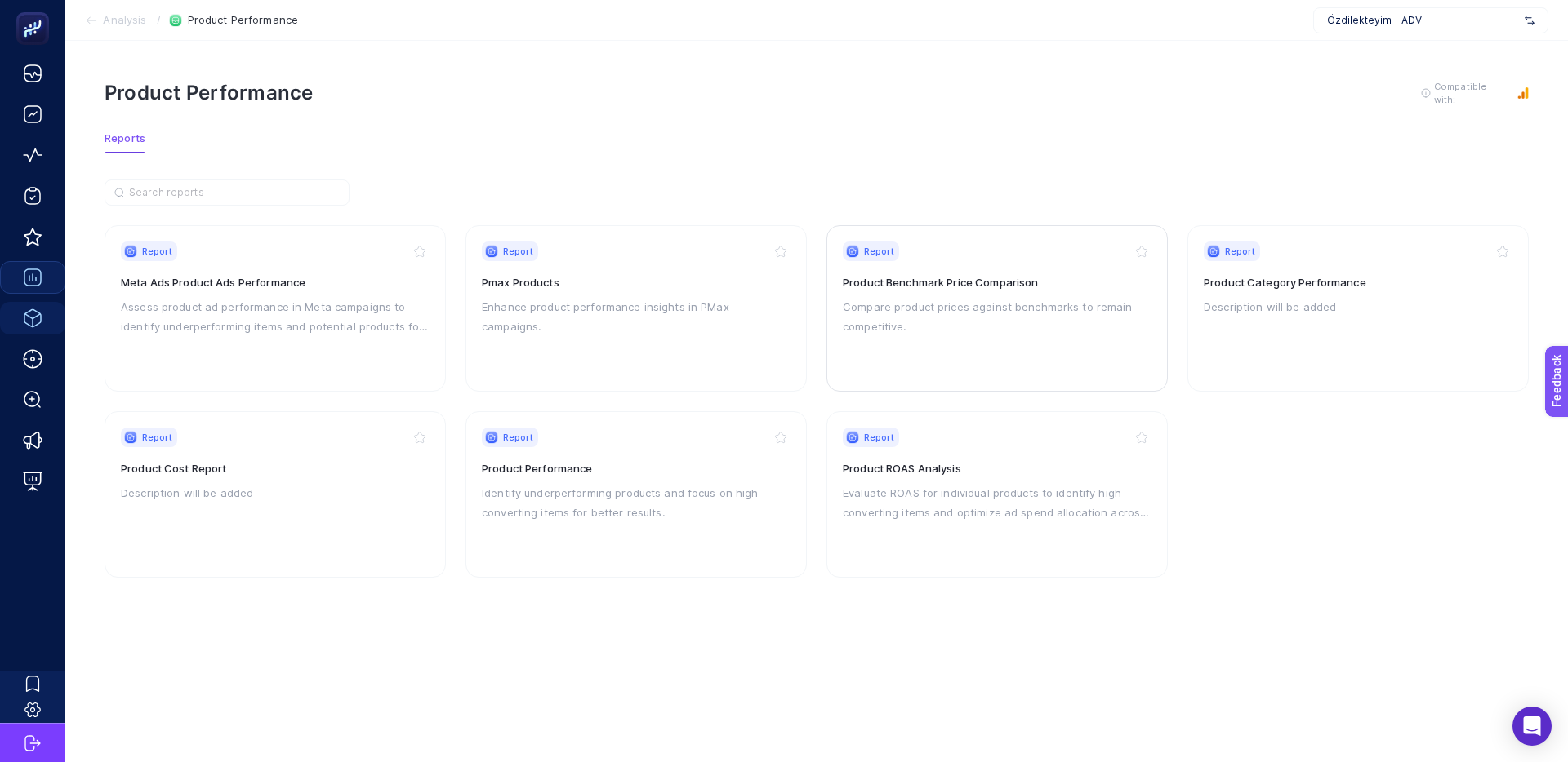
click at [931, 286] on h3 "Product Benchmark Price Comparison" at bounding box center [997, 282] width 308 height 17
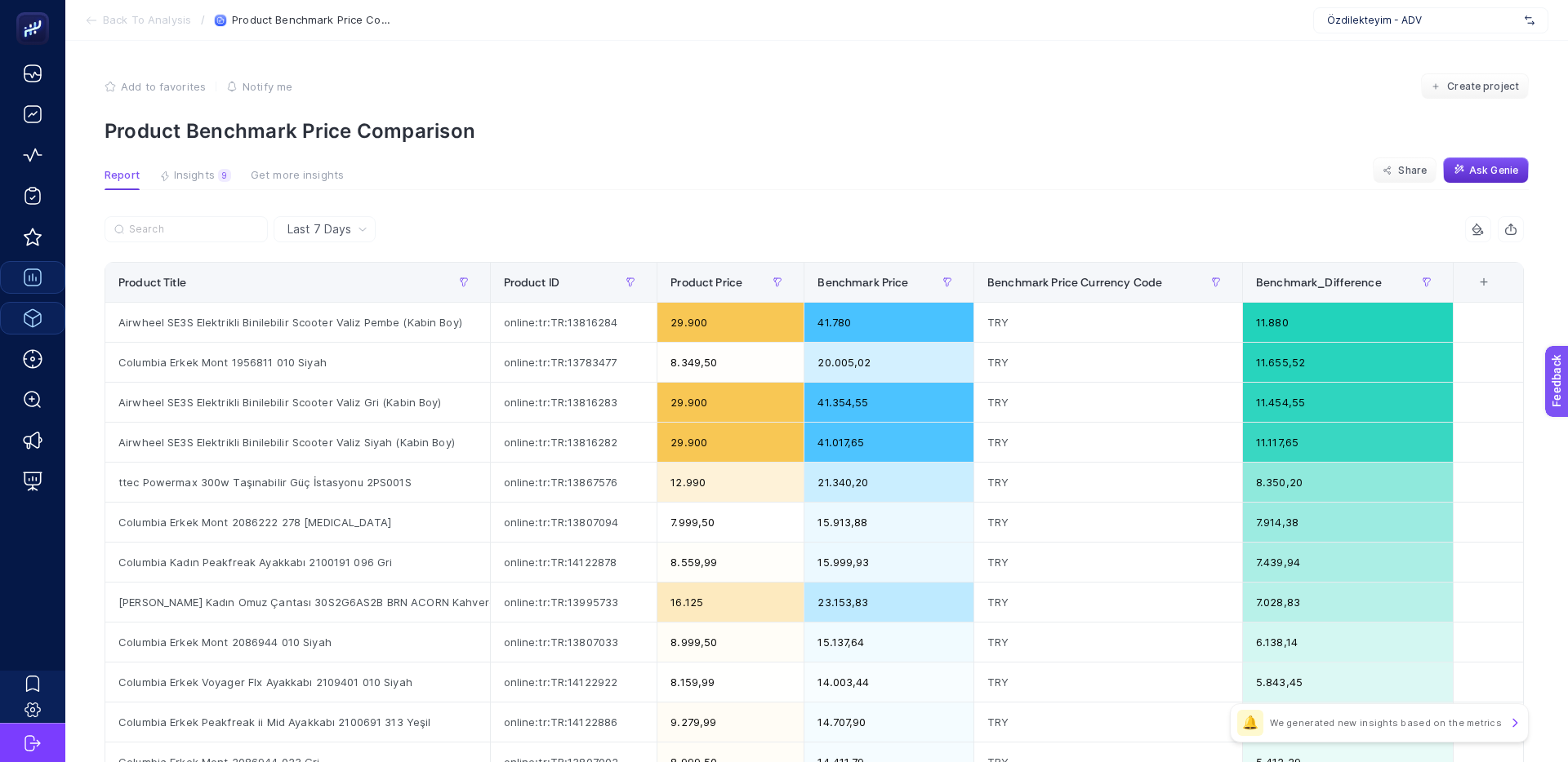
click at [123, 85] on span "Add to favorites" at bounding box center [163, 86] width 85 height 13
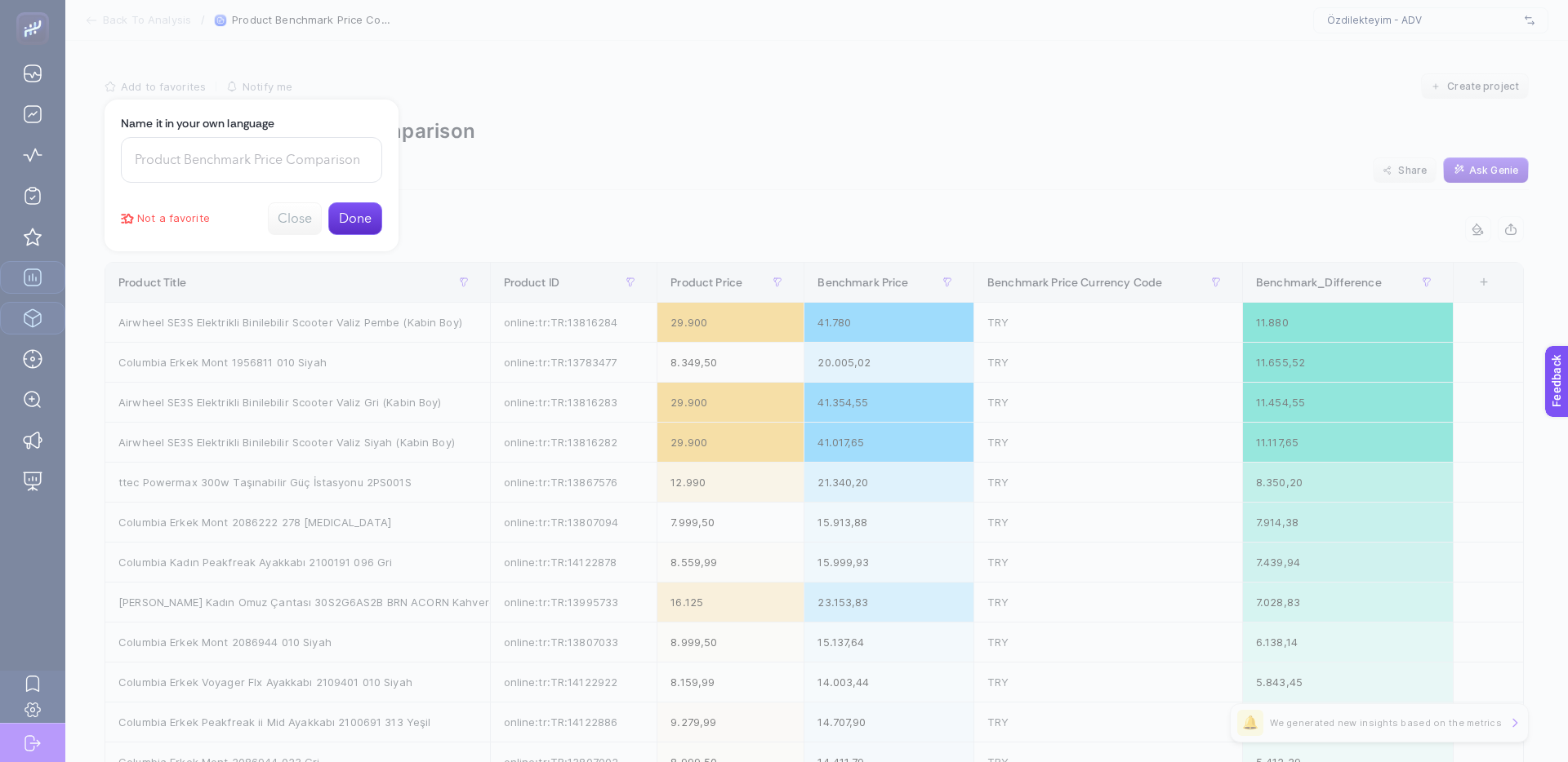
click at [256, 165] on input at bounding box center [251, 160] width 261 height 46
type input ","
click at [742, 148] on div at bounding box center [784, 381] width 1568 height 762
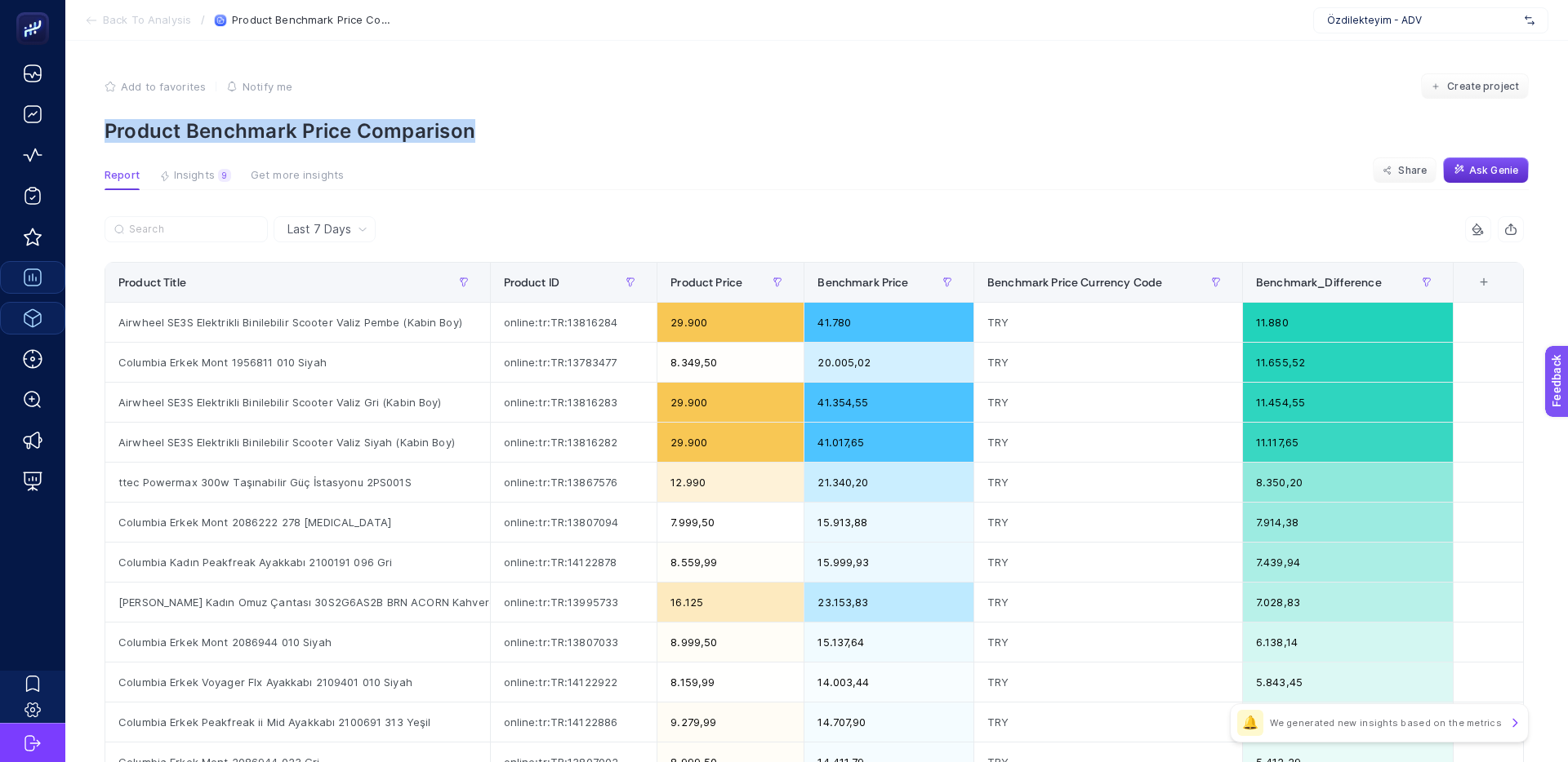
drag, startPoint x: 483, startPoint y: 128, endPoint x: 82, endPoint y: 123, distance: 401.0
click at [82, 123] on article "Add to favorites false Notify me Create project Product Benchmark Price Compari…" at bounding box center [816, 670] width 1503 height 1259
click at [353, 128] on p "Product Benchmark Price Comparison" at bounding box center [817, 130] width 1424 height 24
click at [145, 96] on div "Add to favorites false Notify me" at bounding box center [198, 86] width 188 height 26
click at [162, 92] on span "Add to favorites" at bounding box center [163, 86] width 85 height 13
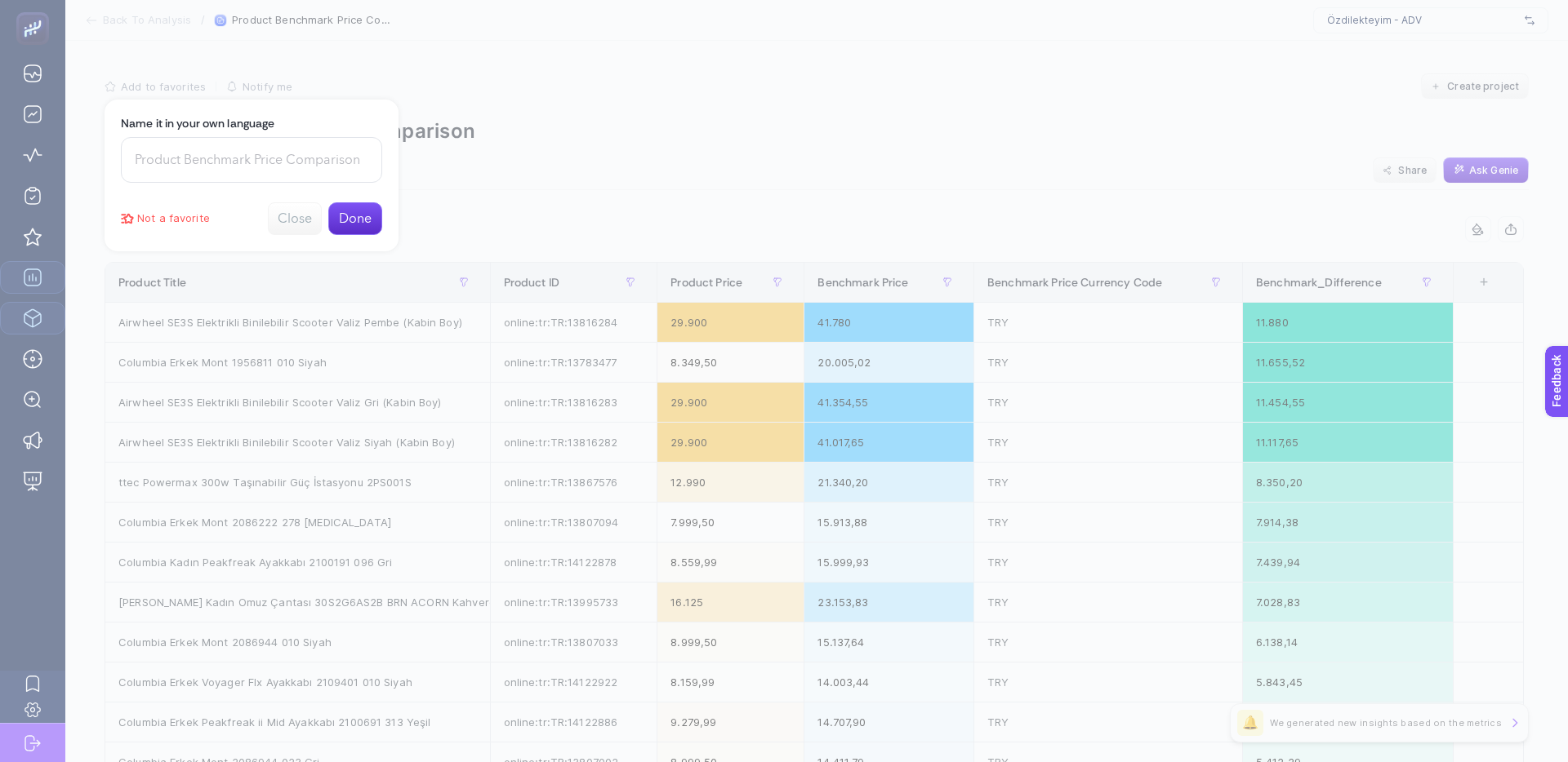
click at [224, 166] on input at bounding box center [251, 160] width 261 height 46
paste input "Product Benchmark Price Comparison"
type input "Product Benchmark Price Comparison"
click at [350, 217] on button "Done" at bounding box center [354, 218] width 54 height 33
click at [738, 180] on div at bounding box center [784, 381] width 1568 height 762
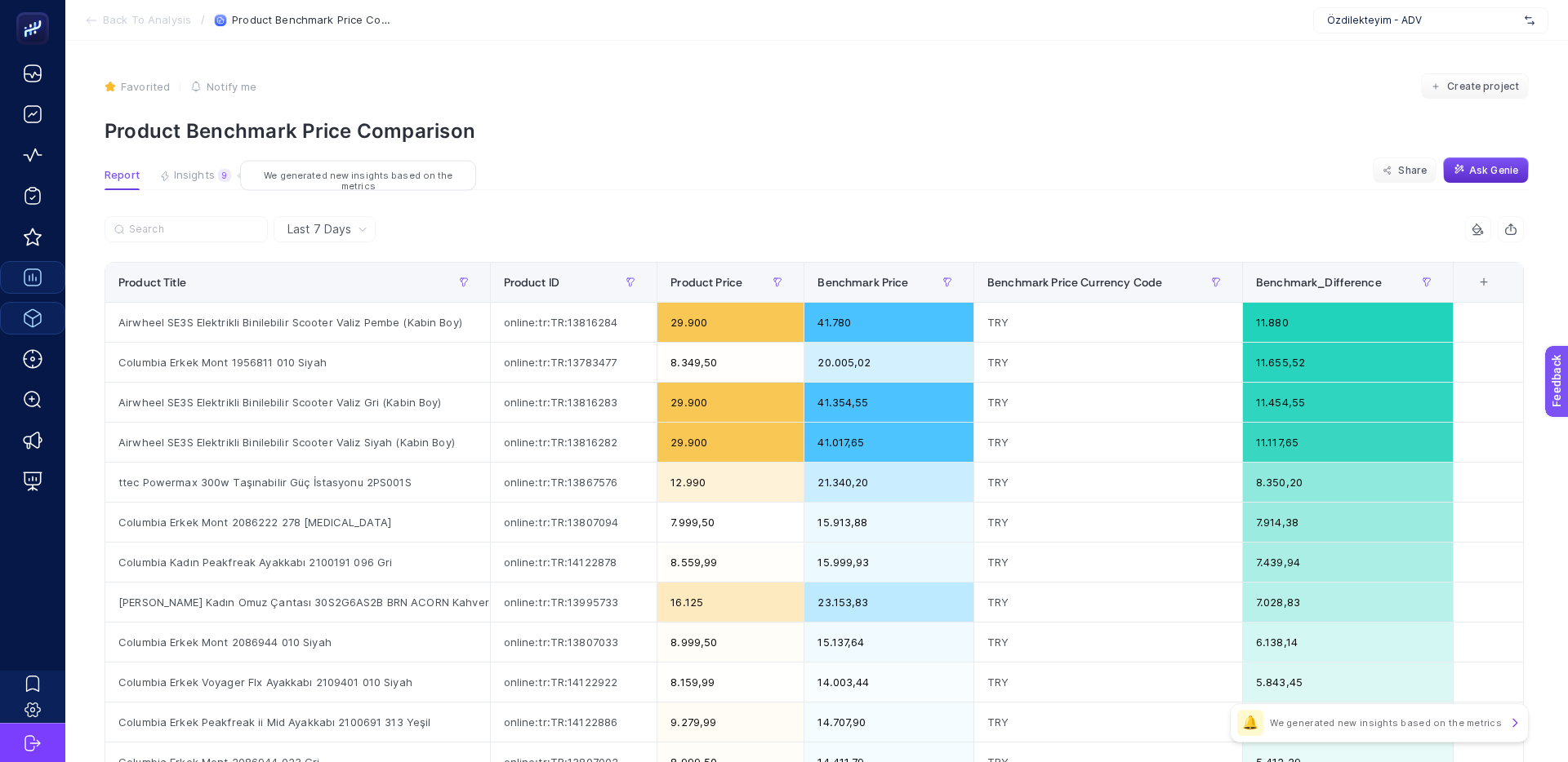
click at [192, 176] on span "Insights" at bounding box center [194, 175] width 41 height 13
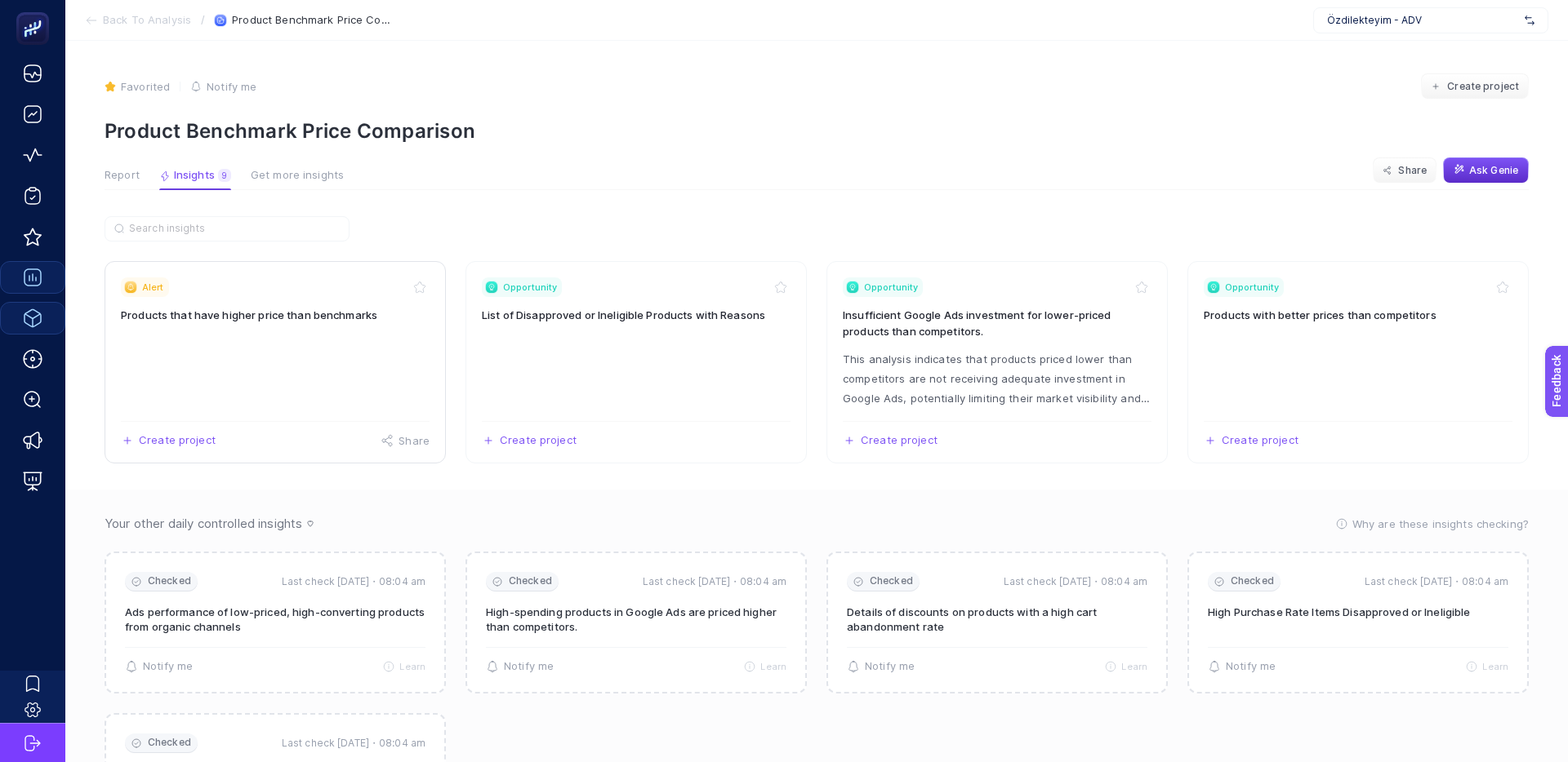
click at [253, 314] on h3 "Products that have higher price than benchmarks" at bounding box center [275, 314] width 308 height 17
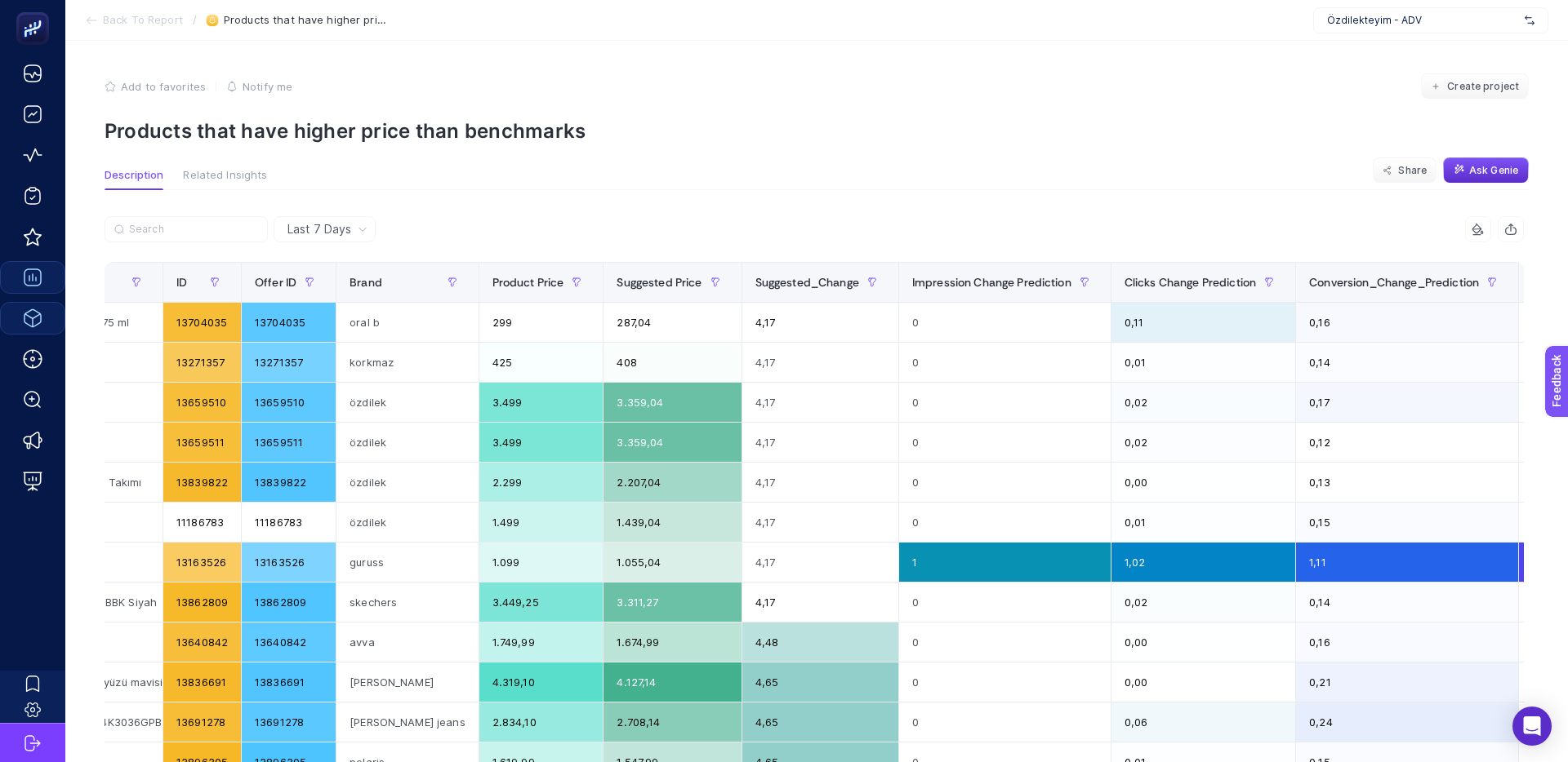
scroll to position [0, 387]
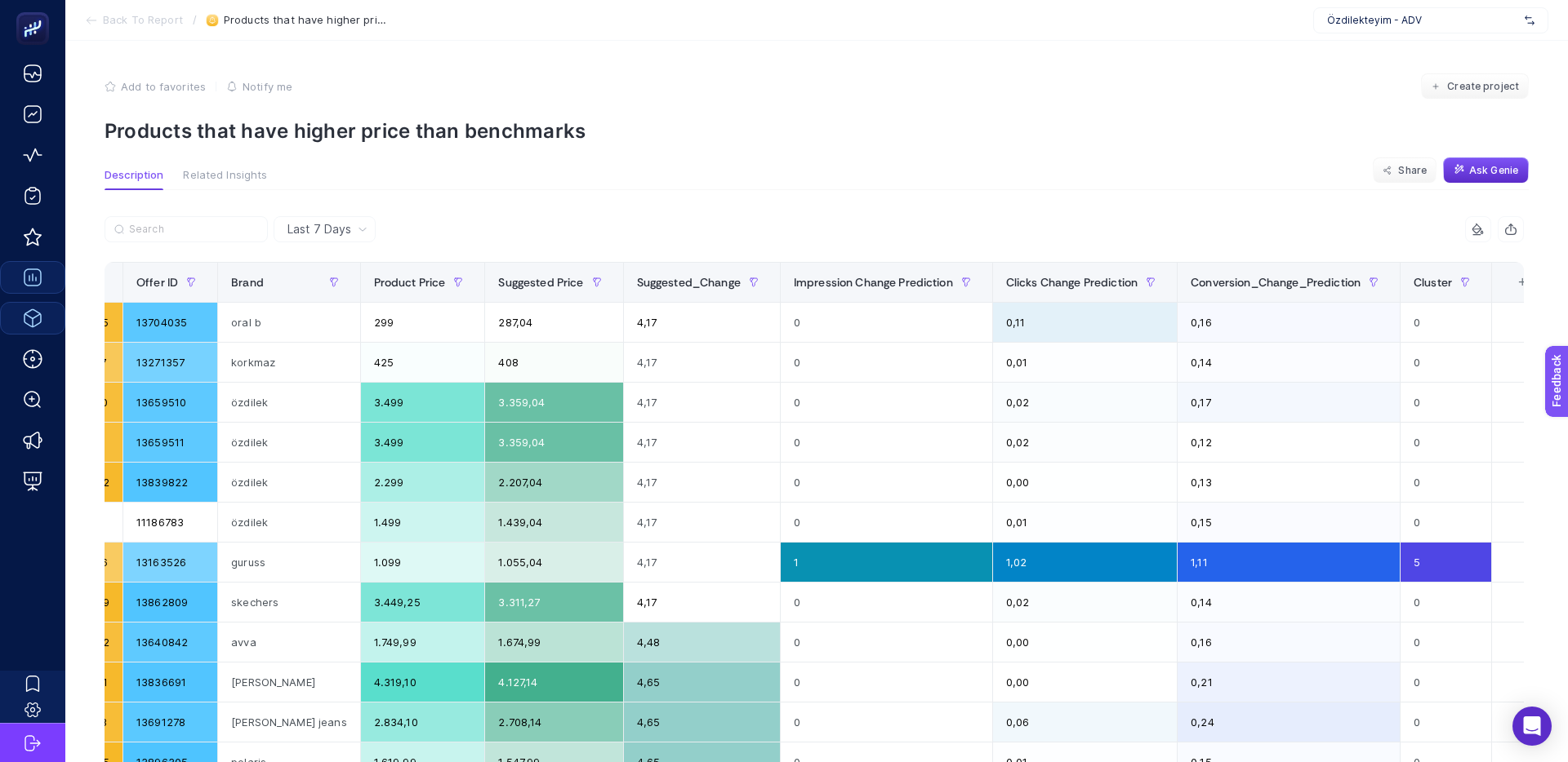
click at [1492, 292] on th "11 items selected +" at bounding box center [1522, 282] width 60 height 40
click at [1506, 283] on div "+" at bounding box center [1521, 282] width 31 height 13
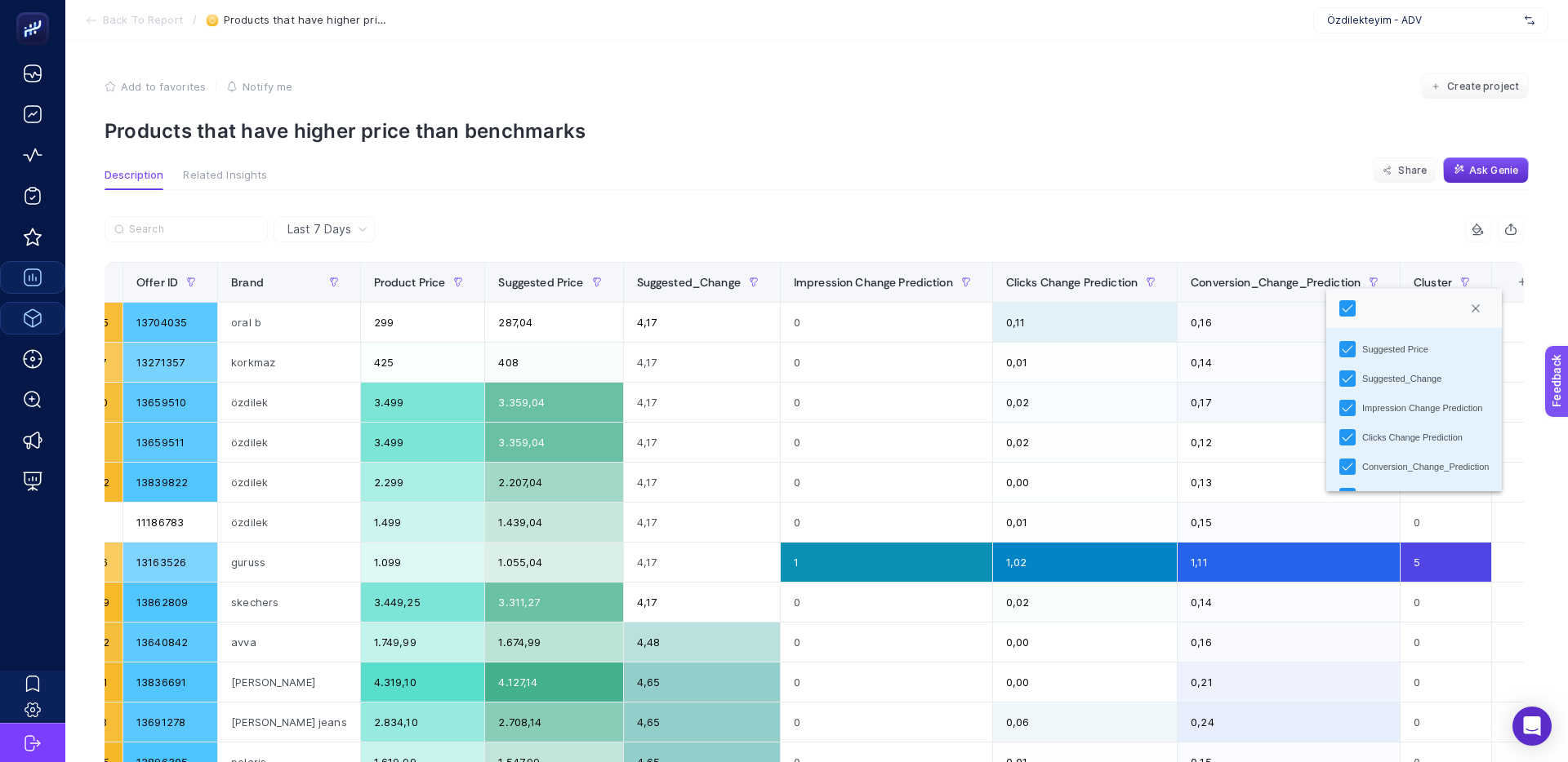
scroll to position [173, 0]
click at [1126, 137] on p "Products that have higher price than benchmarks" at bounding box center [817, 130] width 1424 height 24
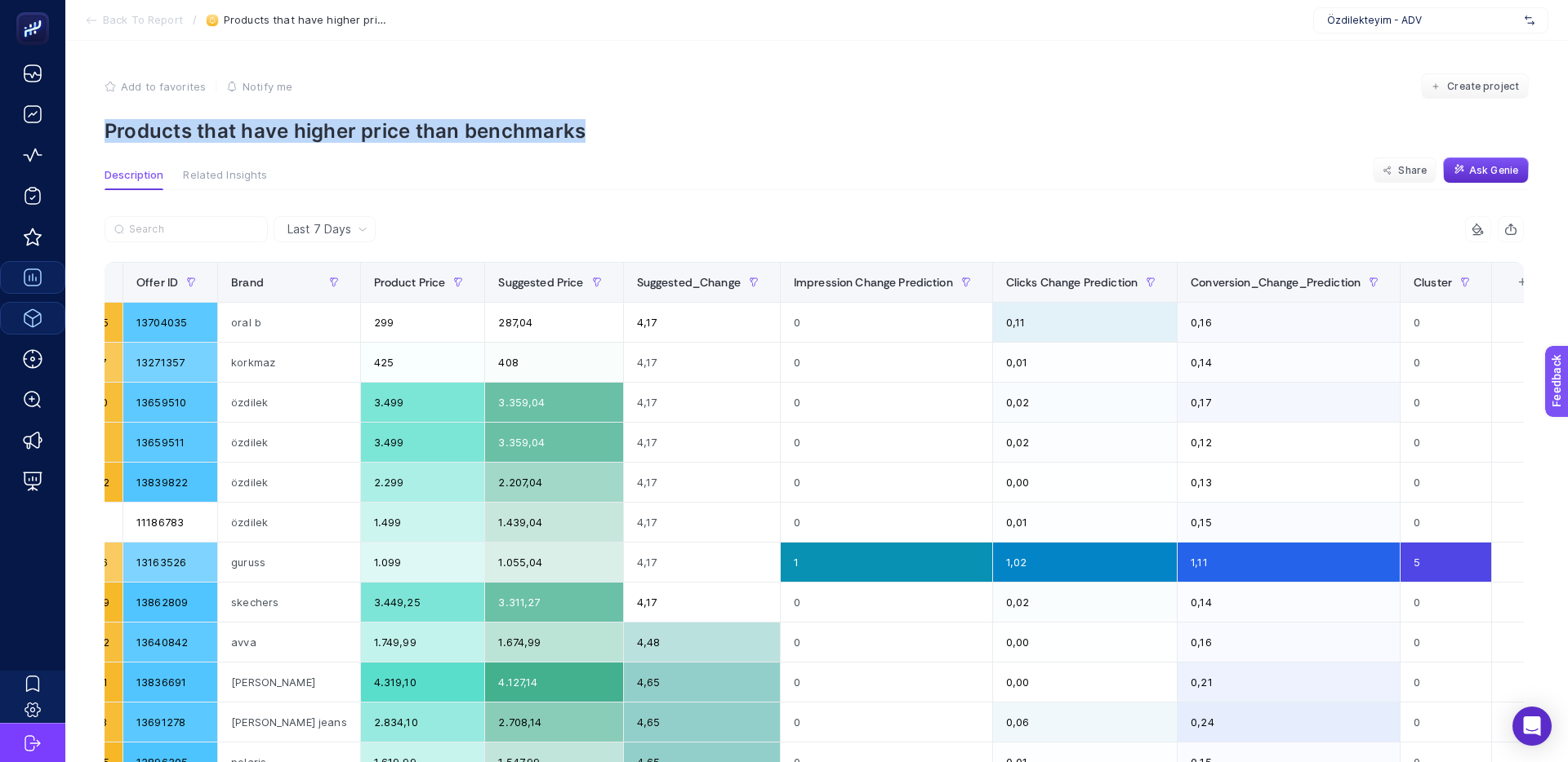
drag, startPoint x: 538, startPoint y: 129, endPoint x: 101, endPoint y: 124, distance: 437.0
click at [101, 124] on article "Add to favorites false Notify me Create project Products that have higher price…" at bounding box center [816, 677] width 1503 height 1272
click at [129, 83] on span "Add to favorites" at bounding box center [163, 86] width 85 height 13
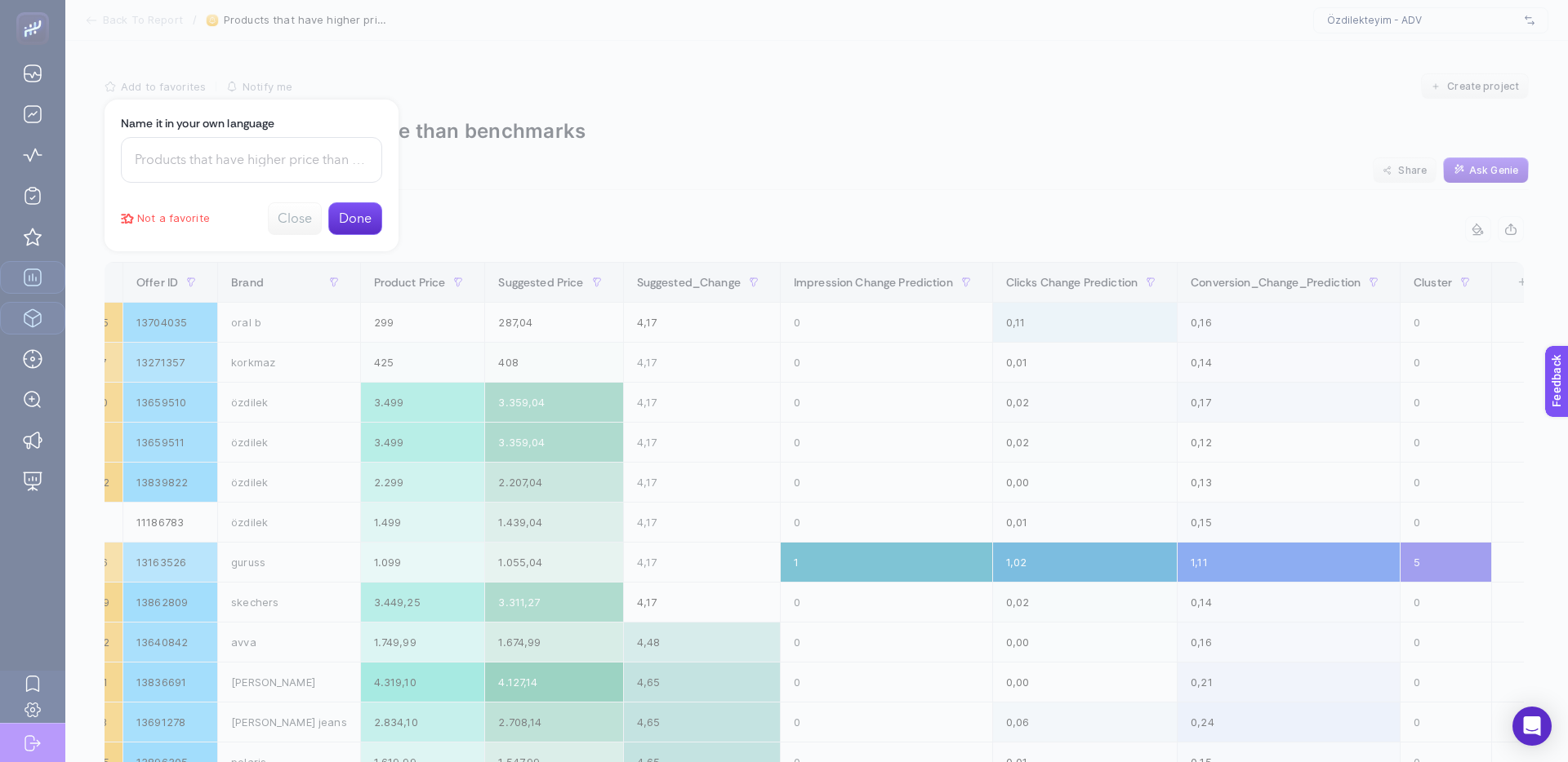
click at [279, 150] on input at bounding box center [251, 160] width 261 height 46
paste input "Products that have higher price than benchmarks"
type input "Products that have higher price than benchmarks"
click at [349, 219] on button "Done" at bounding box center [354, 218] width 54 height 33
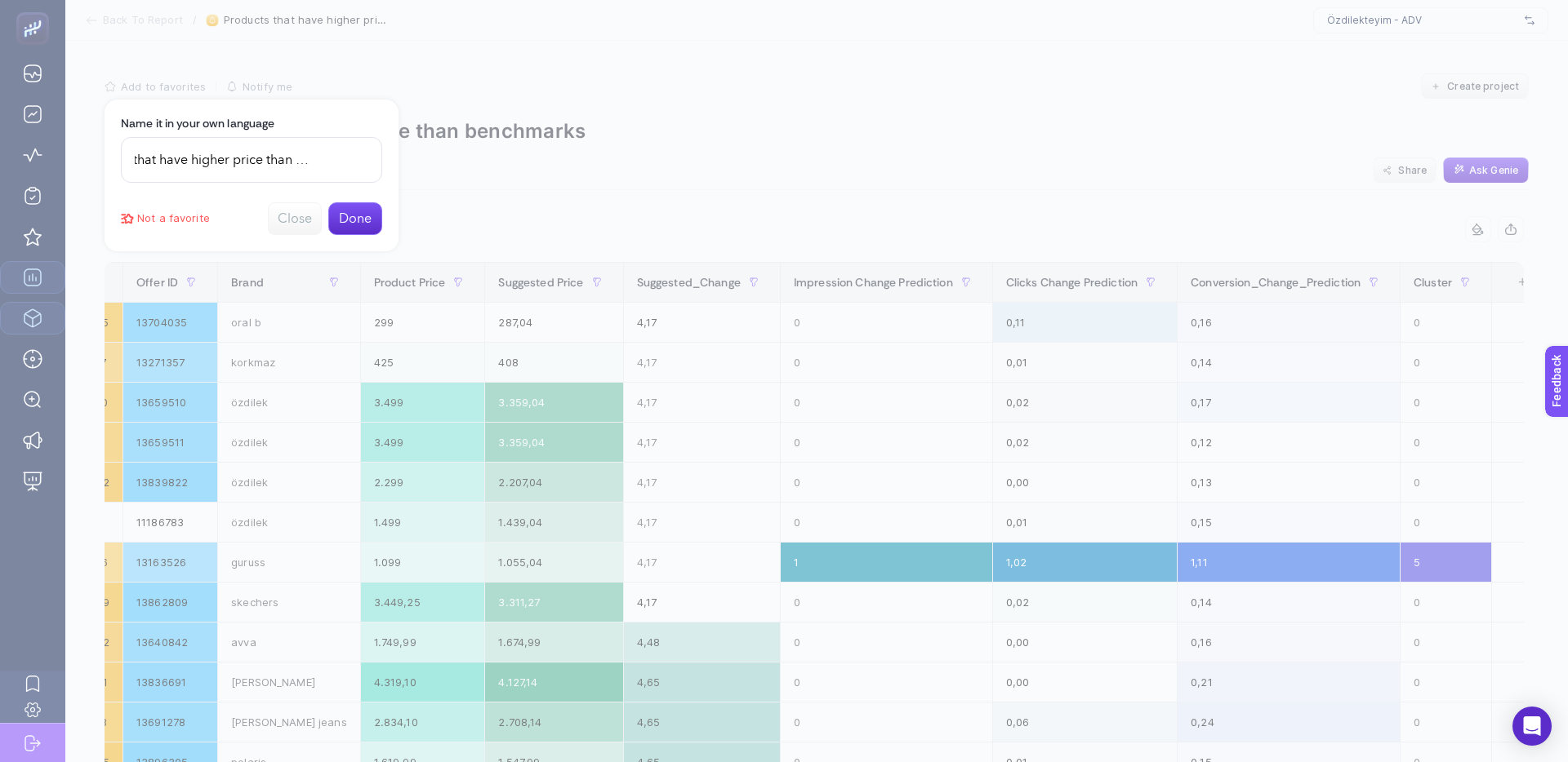
scroll to position [0, 0]
click at [700, 122] on div at bounding box center [784, 381] width 1568 height 762
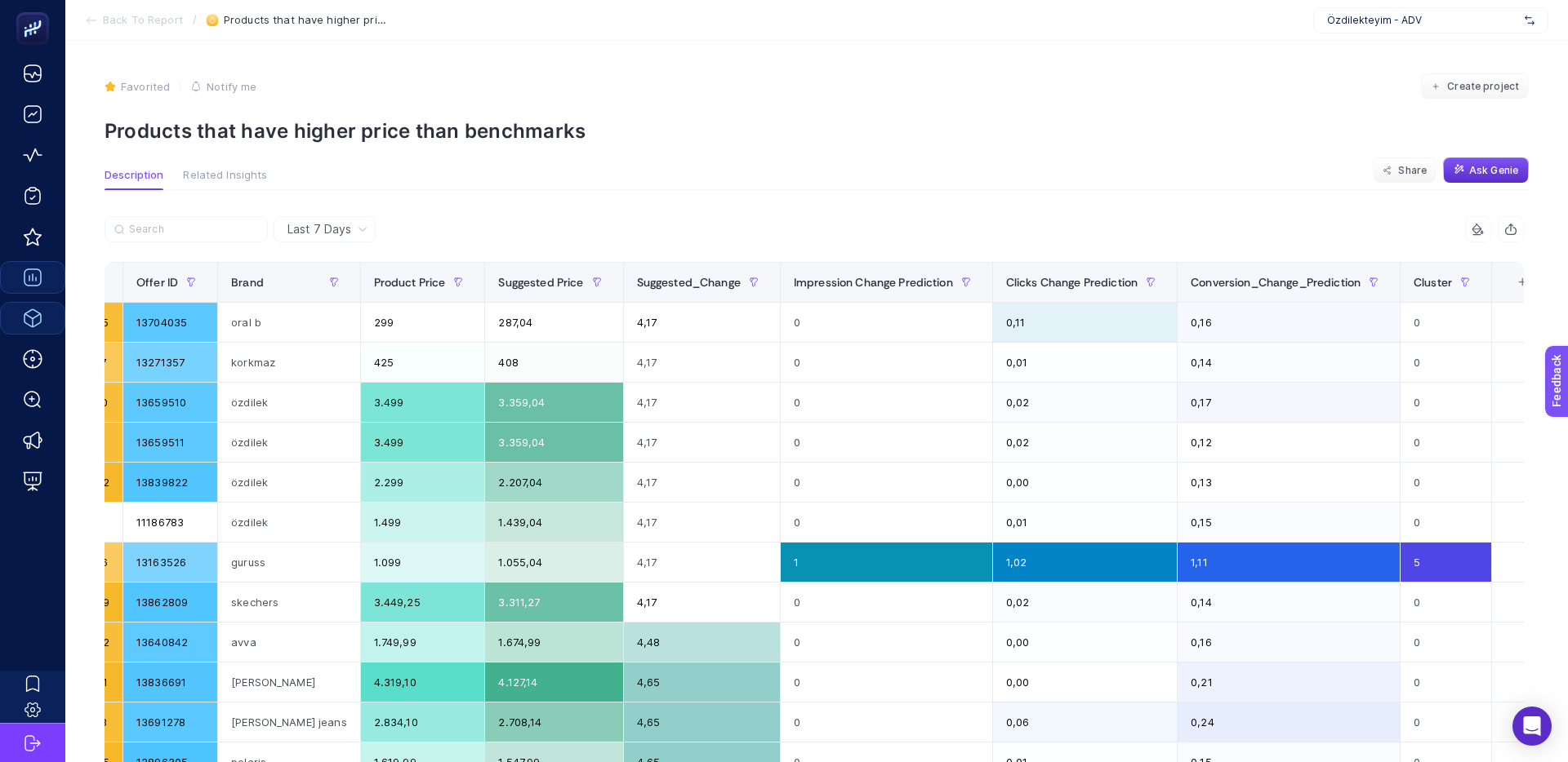
click at [149, 17] on span "Back To Report" at bounding box center [143, 20] width 80 height 13
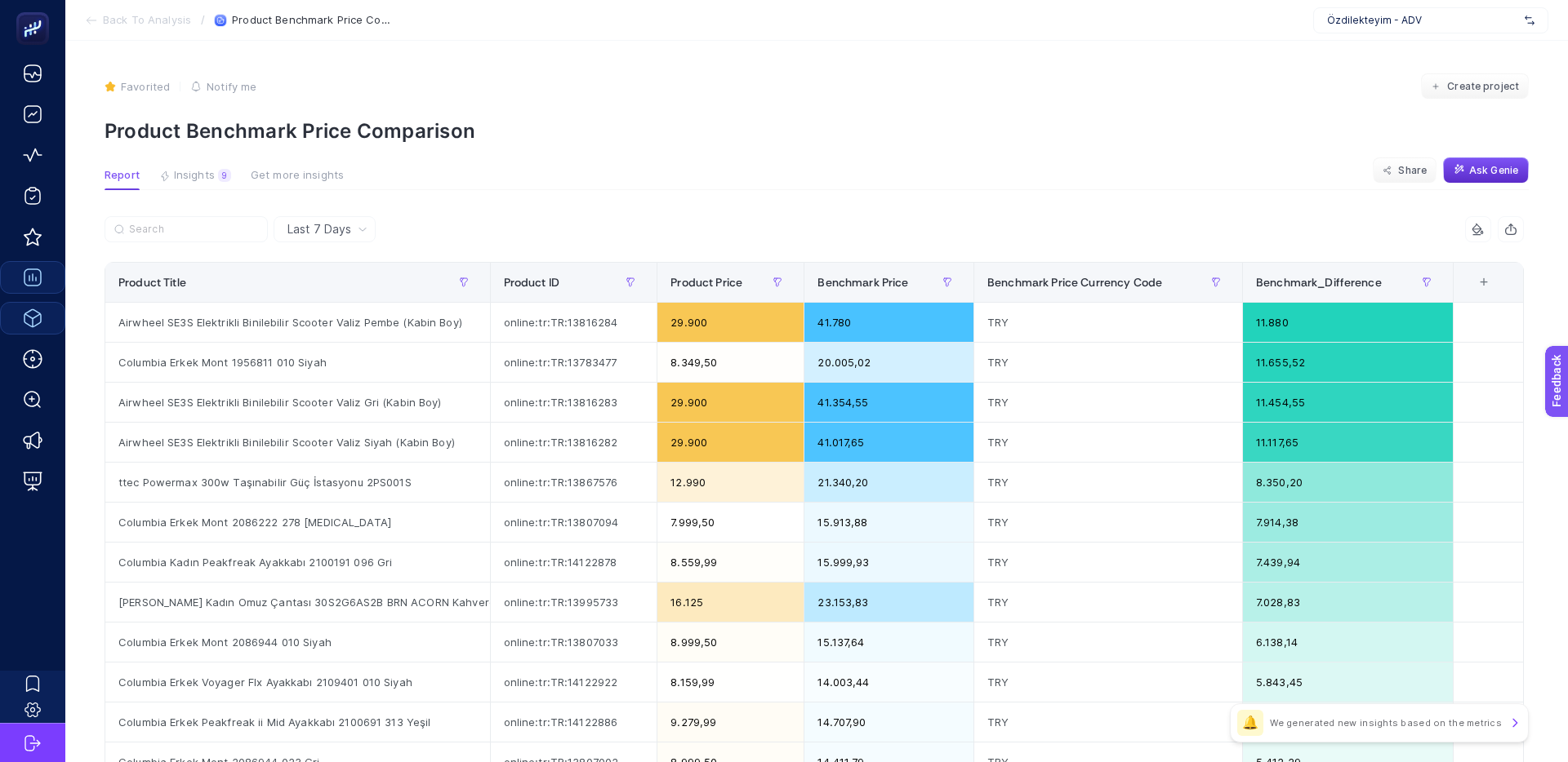
drag, startPoint x: 204, startPoint y: 177, endPoint x: 227, endPoint y: 190, distance: 26.4
click at [204, 177] on span "Insights" at bounding box center [194, 175] width 41 height 13
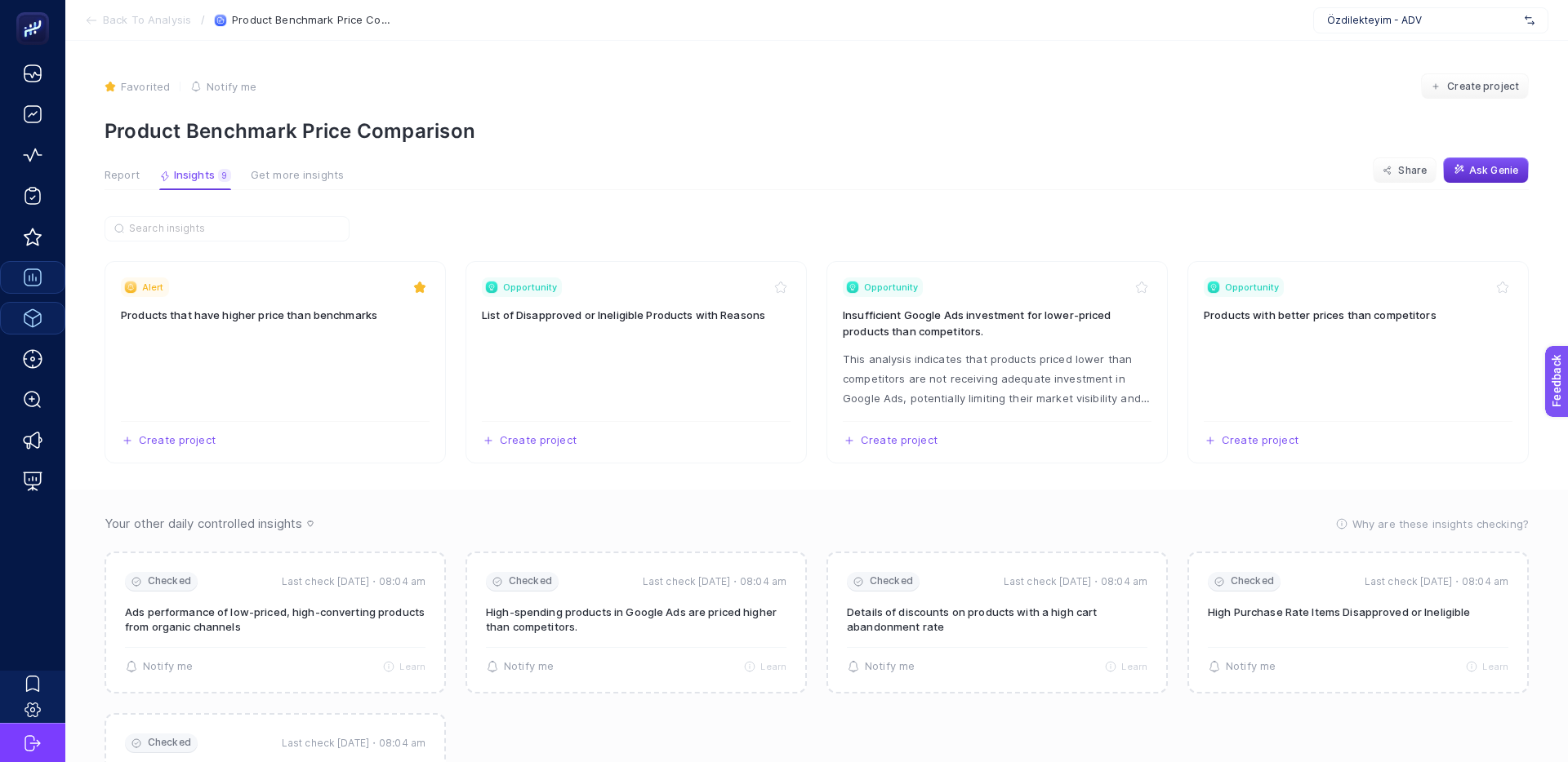
scroll to position [39, 0]
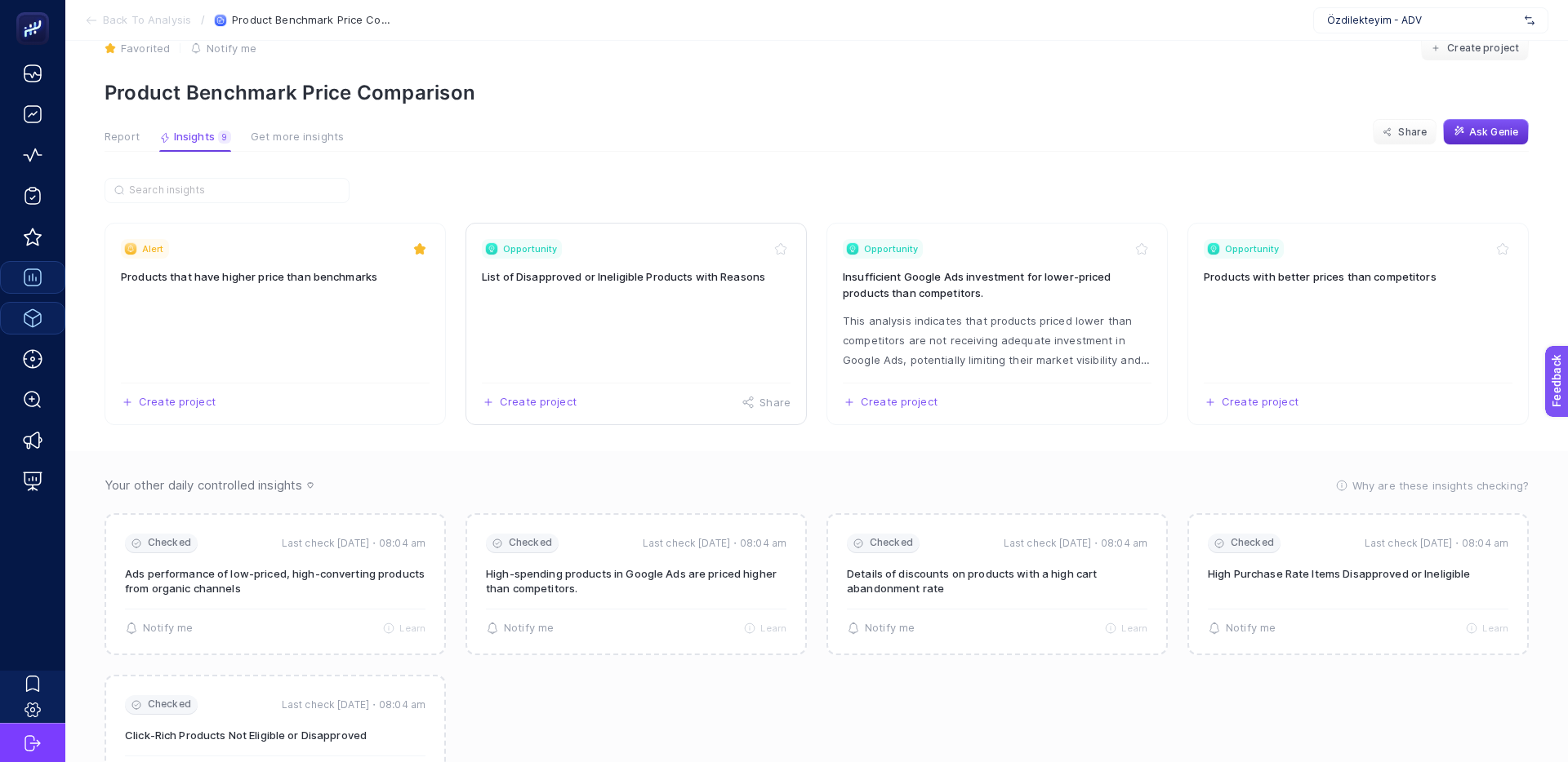
click at [638, 282] on h3 "List of Disapproved or Ineligible Products with Reasons" at bounding box center [636, 277] width 308 height 17
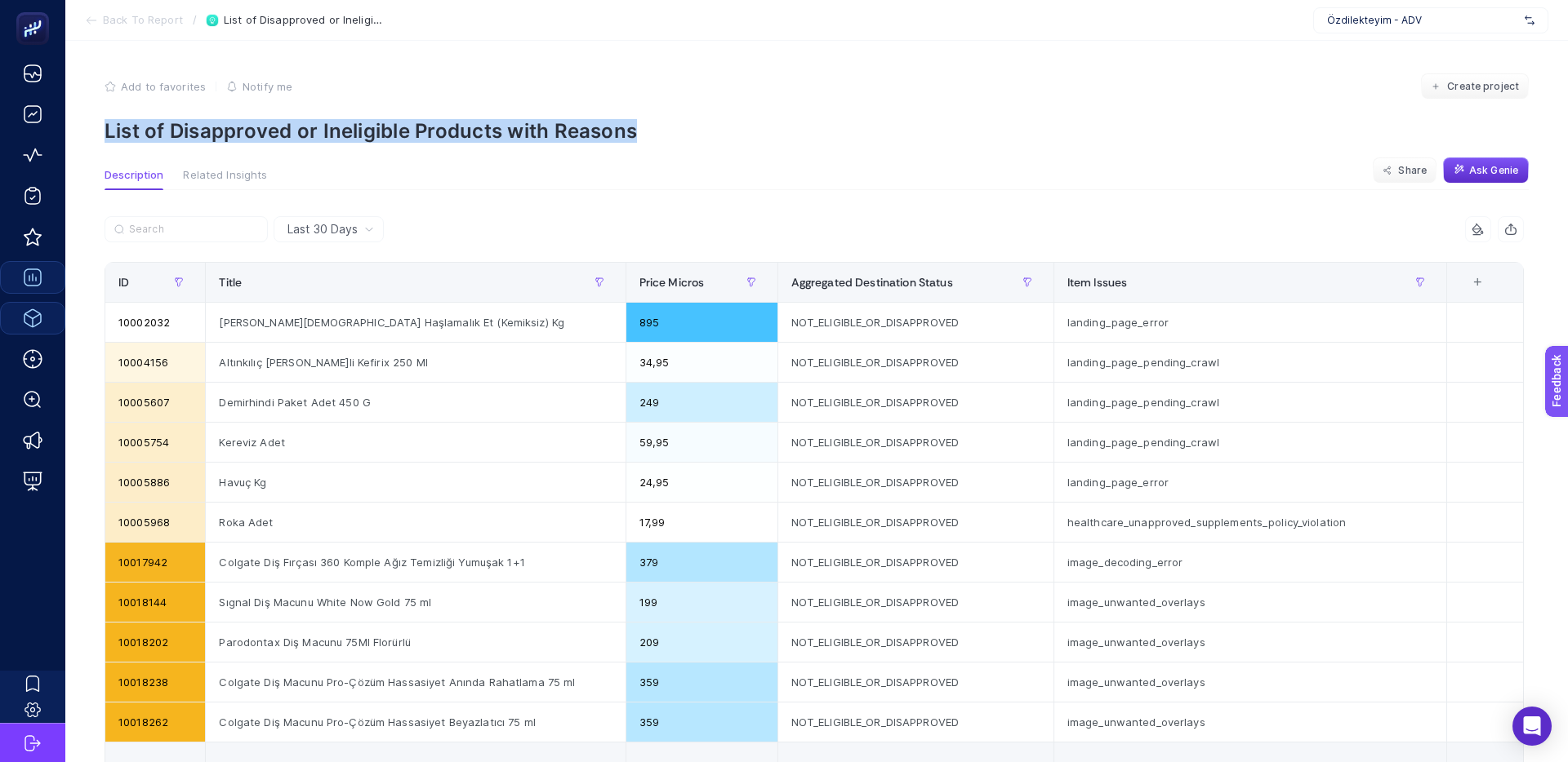
drag, startPoint x: 138, startPoint y: 128, endPoint x: 680, endPoint y: 130, distance: 542.0
click at [680, 130] on p "List of Disapproved or Ineligible Products with Reasons" at bounding box center [817, 130] width 1424 height 24
drag, startPoint x: 401, startPoint y: 121, endPoint x: 368, endPoint y: 132, distance: 34.8
click at [401, 121] on p "List of Disapproved or Ineligible Products with Reasons" at bounding box center [817, 130] width 1424 height 24
drag, startPoint x: 349, startPoint y: 137, endPoint x: 682, endPoint y: 124, distance: 333.3
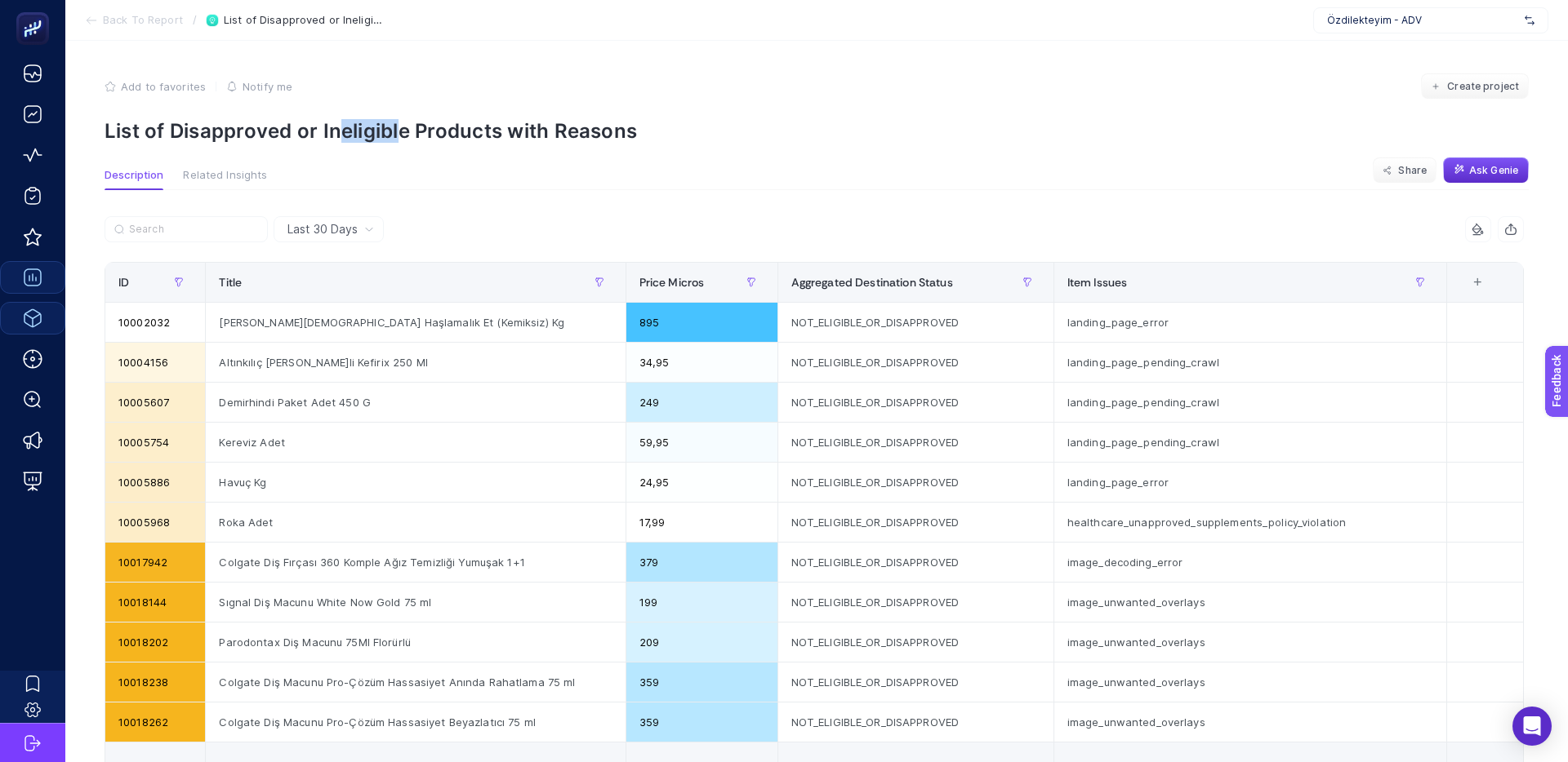
click at [568, 128] on p "List of Disapproved or Ineligible Products with Reasons" at bounding box center [817, 130] width 1424 height 24
click at [682, 124] on p "List of Disapproved or Ineligible Products with Reasons" at bounding box center [817, 130] width 1424 height 24
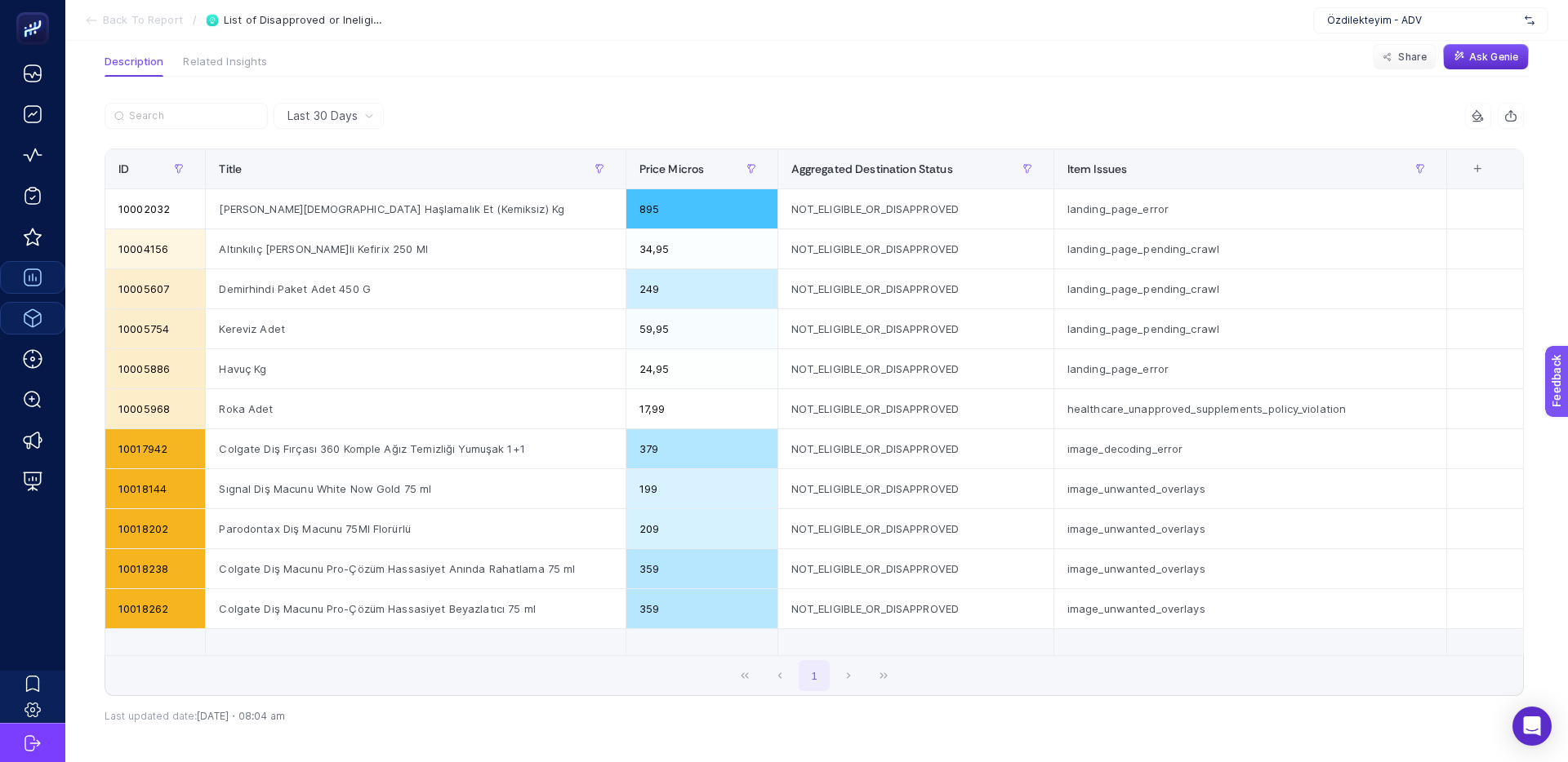
scroll to position [115, 0]
drag, startPoint x: 1199, startPoint y: 247, endPoint x: 1094, endPoint y: 248, distance: 105.0
click at [1094, 248] on div "landing_page_pending_crawl" at bounding box center [1250, 248] width 392 height 39
drag, startPoint x: 784, startPoint y: 254, endPoint x: 979, endPoint y: 248, distance: 195.1
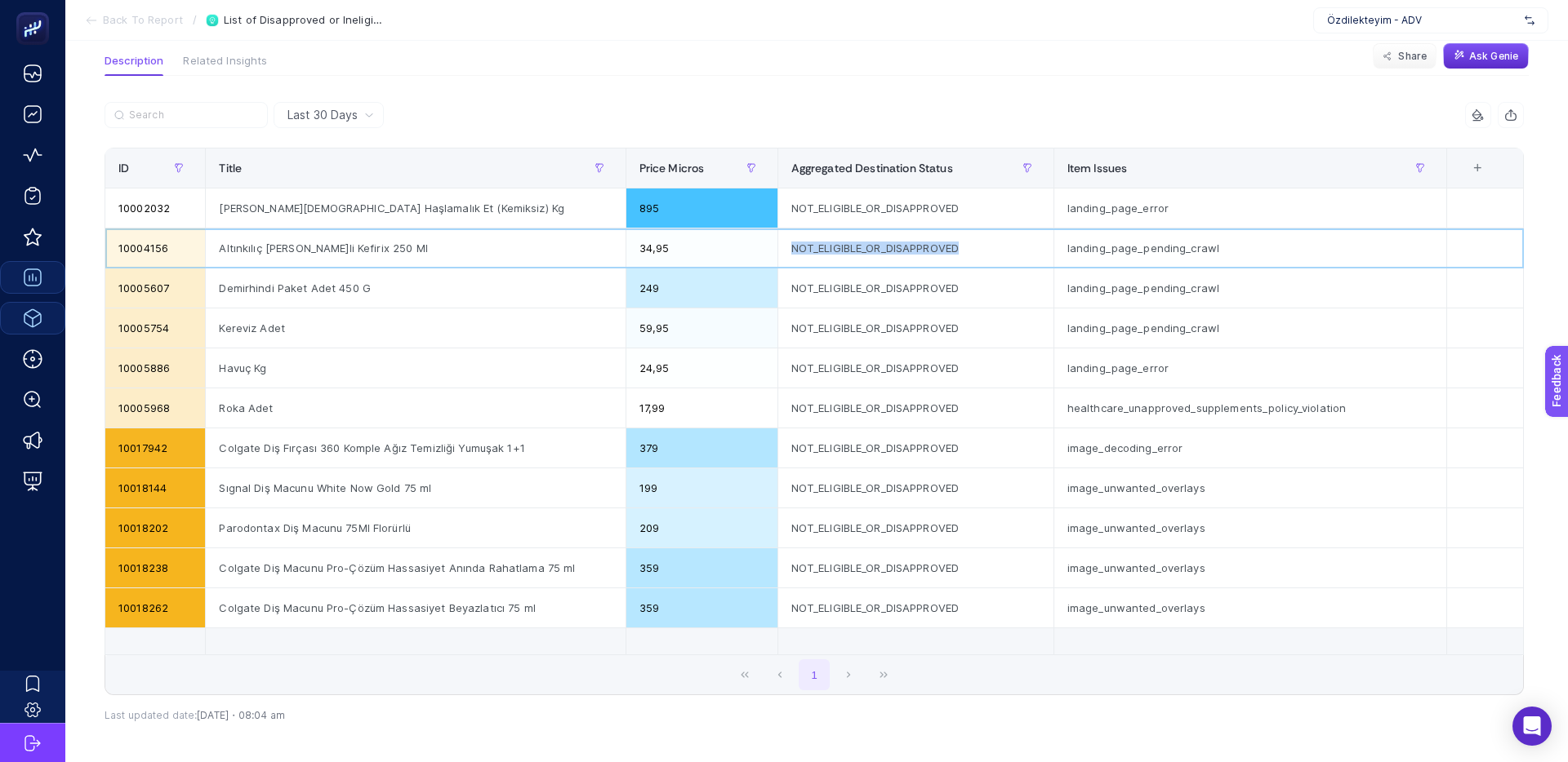
click at [979, 248] on div "NOT_ELIGIBLE_OR_DISAPPROVED" at bounding box center [916, 248] width 275 height 39
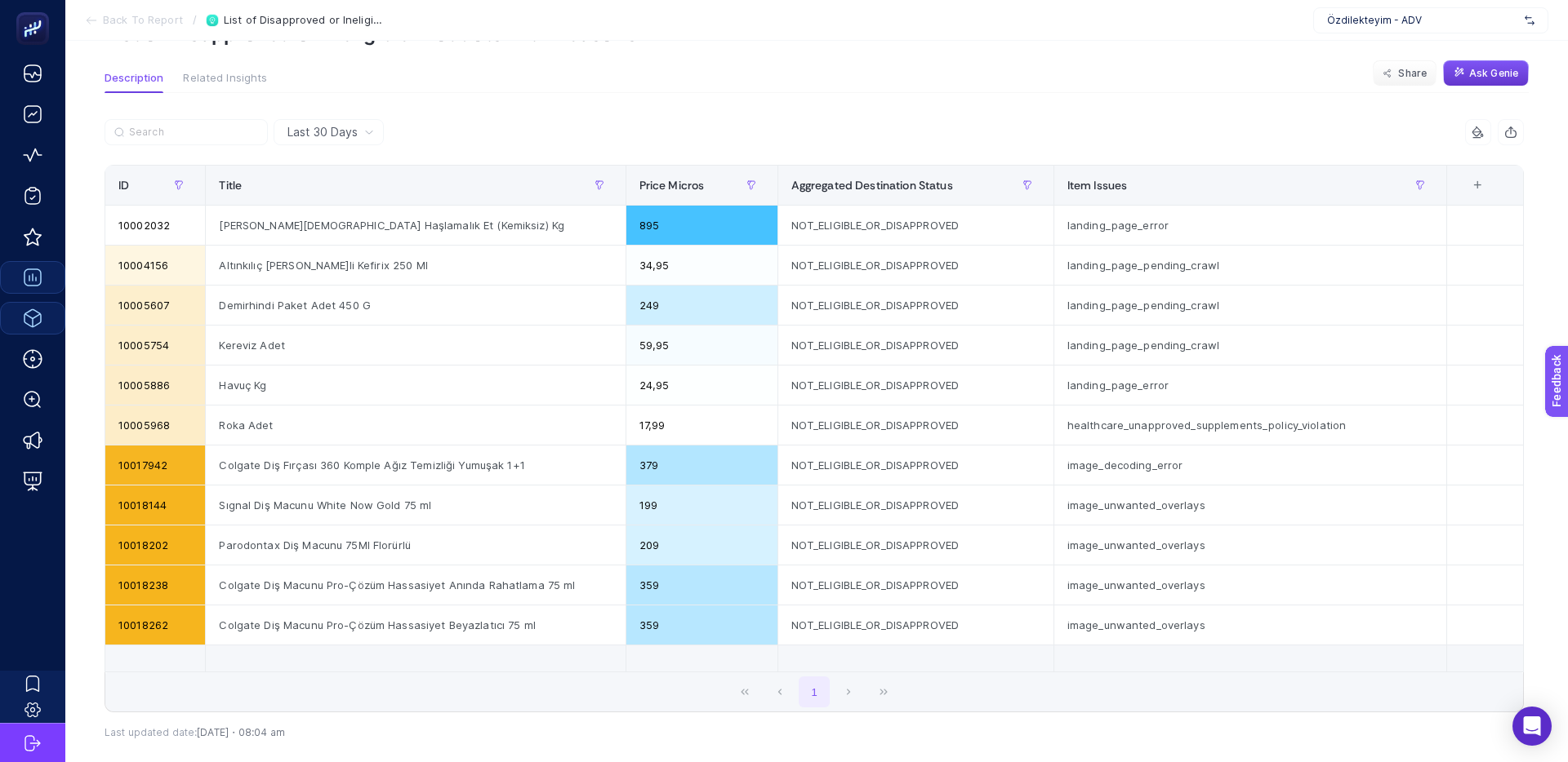
click at [1507, 85] on button "Ask Genie" at bounding box center [1485, 74] width 85 height 26
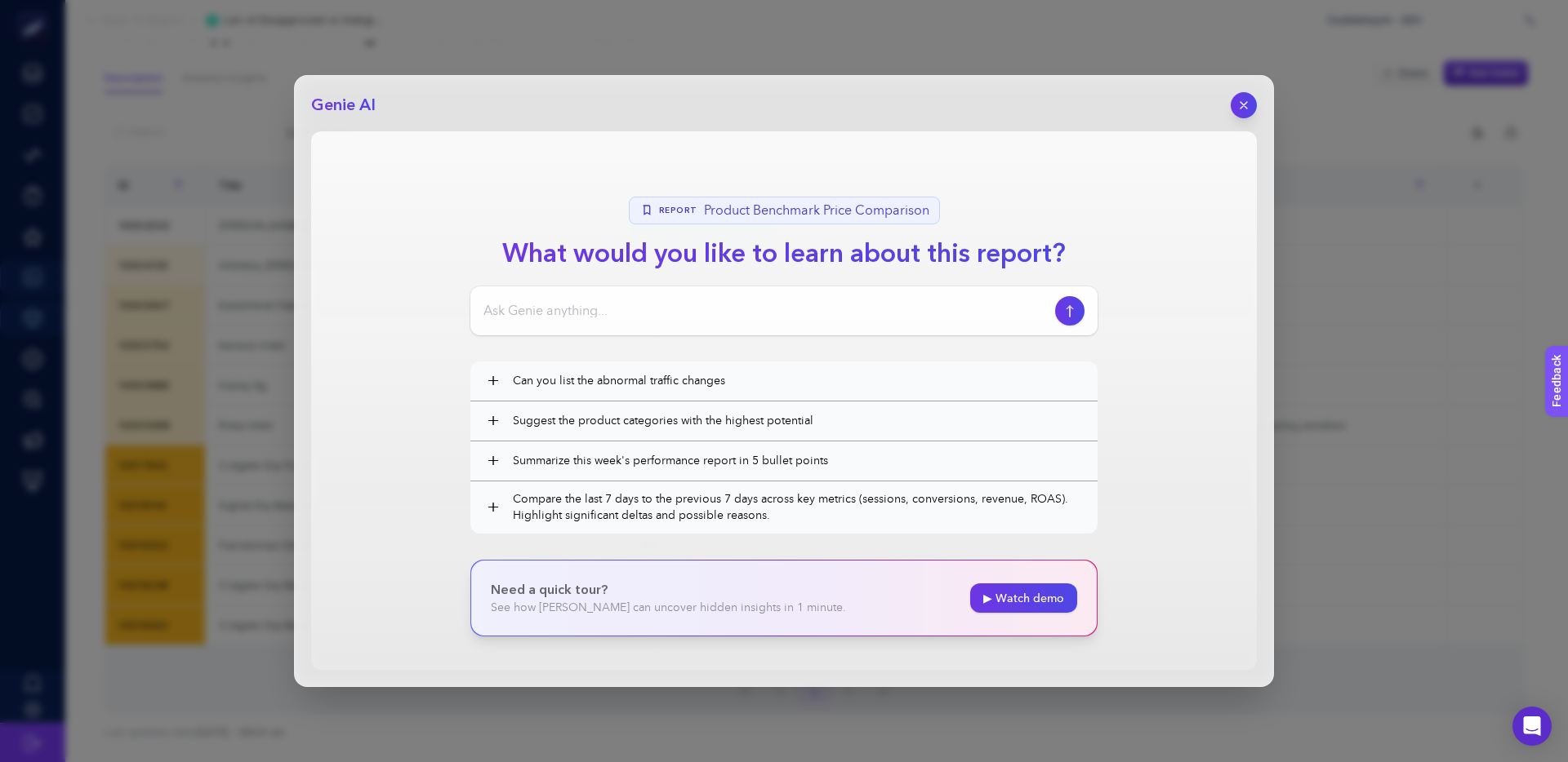
click at [617, 319] on input at bounding box center [765, 311] width 565 height 19
type input "sütunların ne işe yaradığını bana özetle"
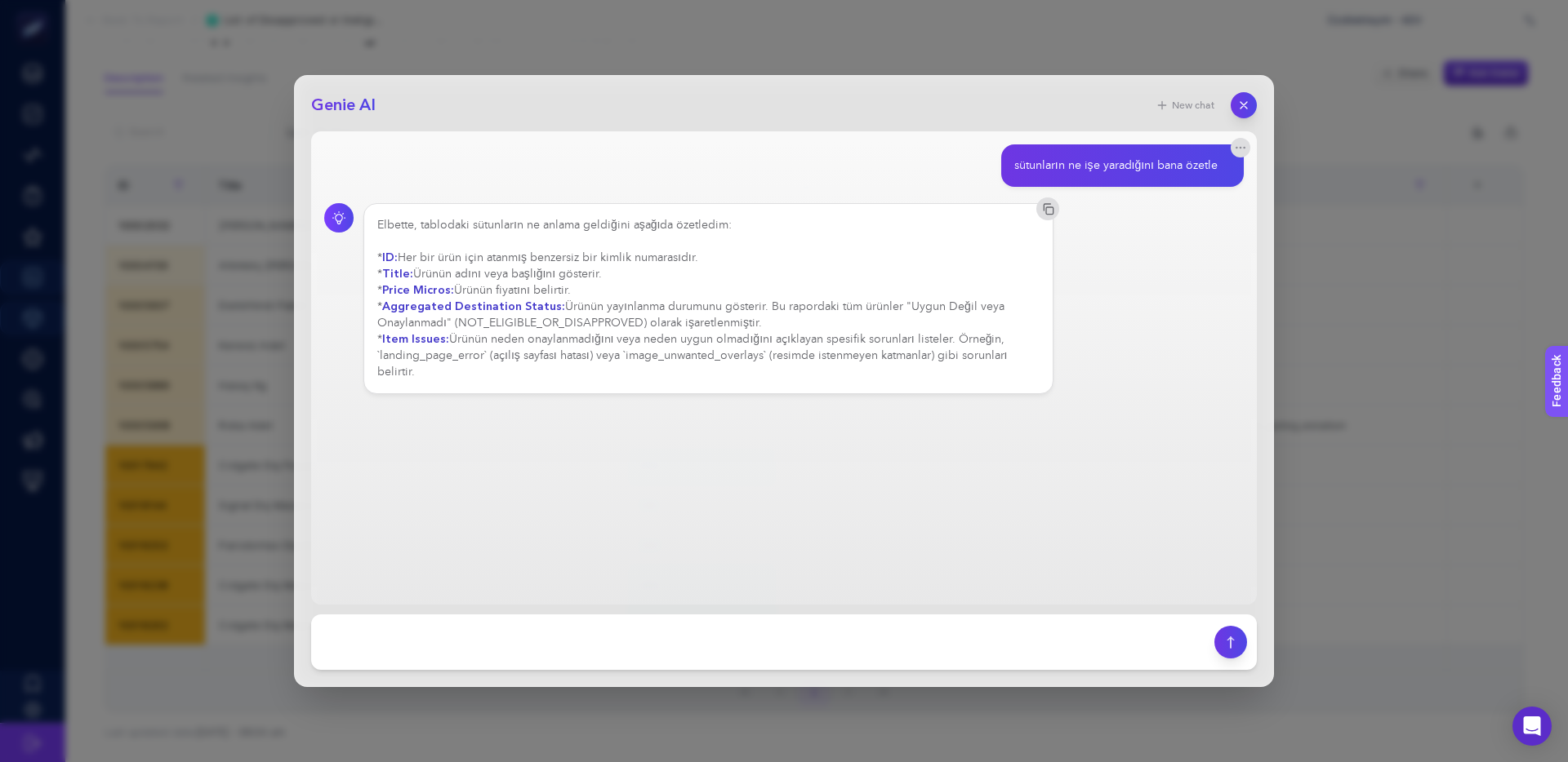
drag, startPoint x: 1242, startPoint y: 106, endPoint x: 1158, endPoint y: 112, distance: 84.2
click at [1242, 106] on icon "button" at bounding box center [1243, 105] width 13 height 13
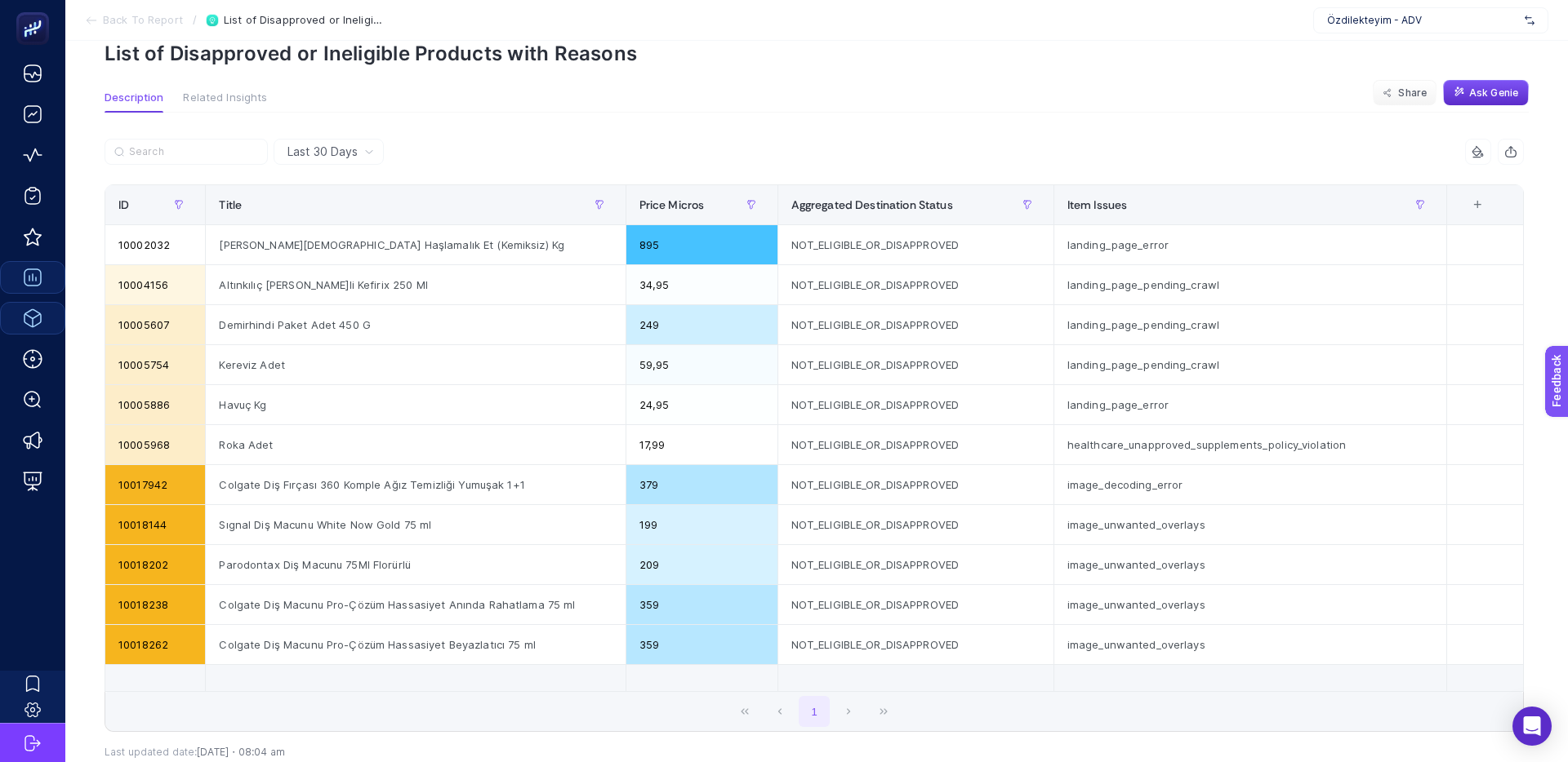
scroll to position [78, 0]
click at [1483, 203] on div "+" at bounding box center [1476, 203] width 31 height 13
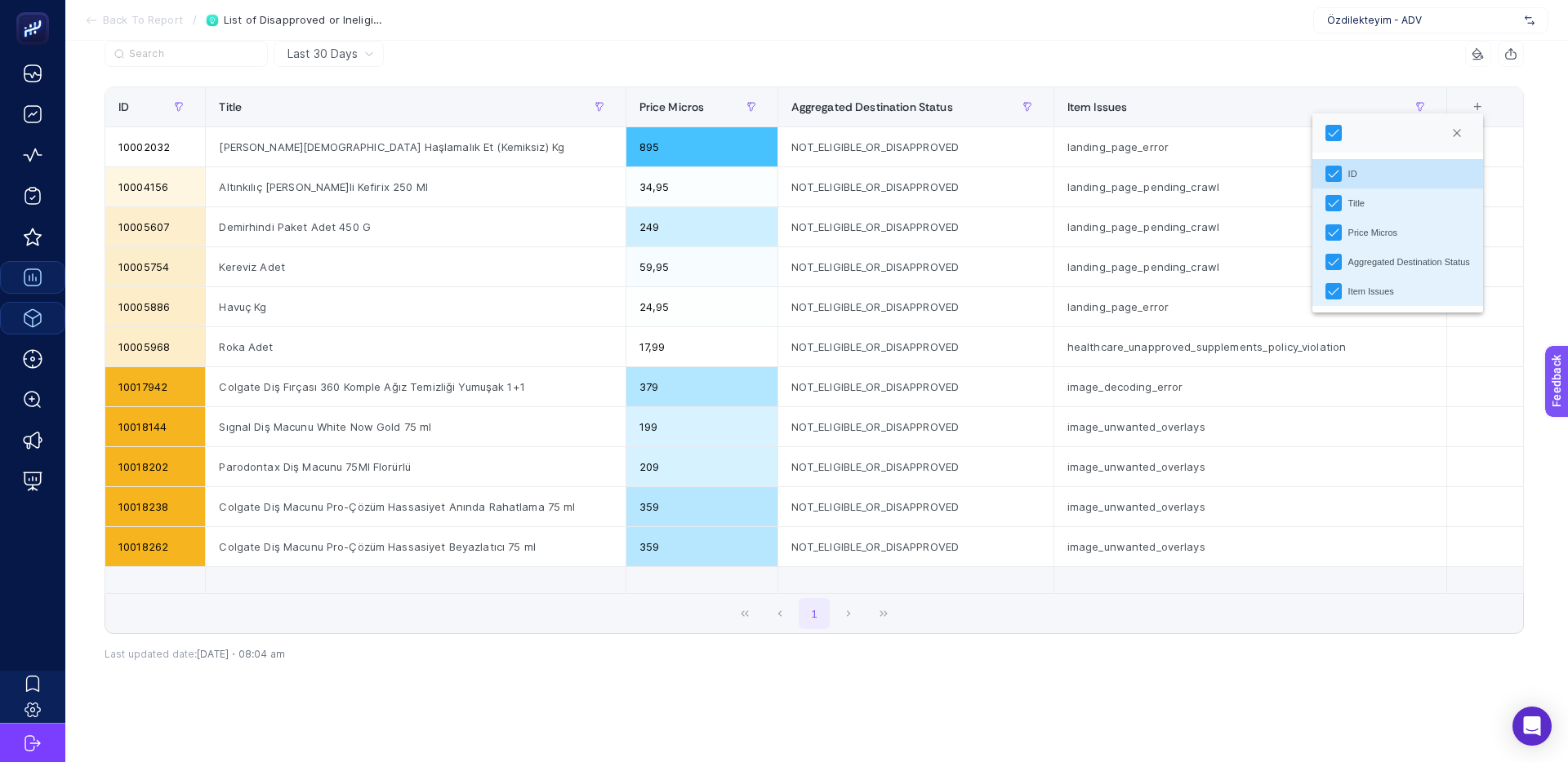
scroll to position [191, 0]
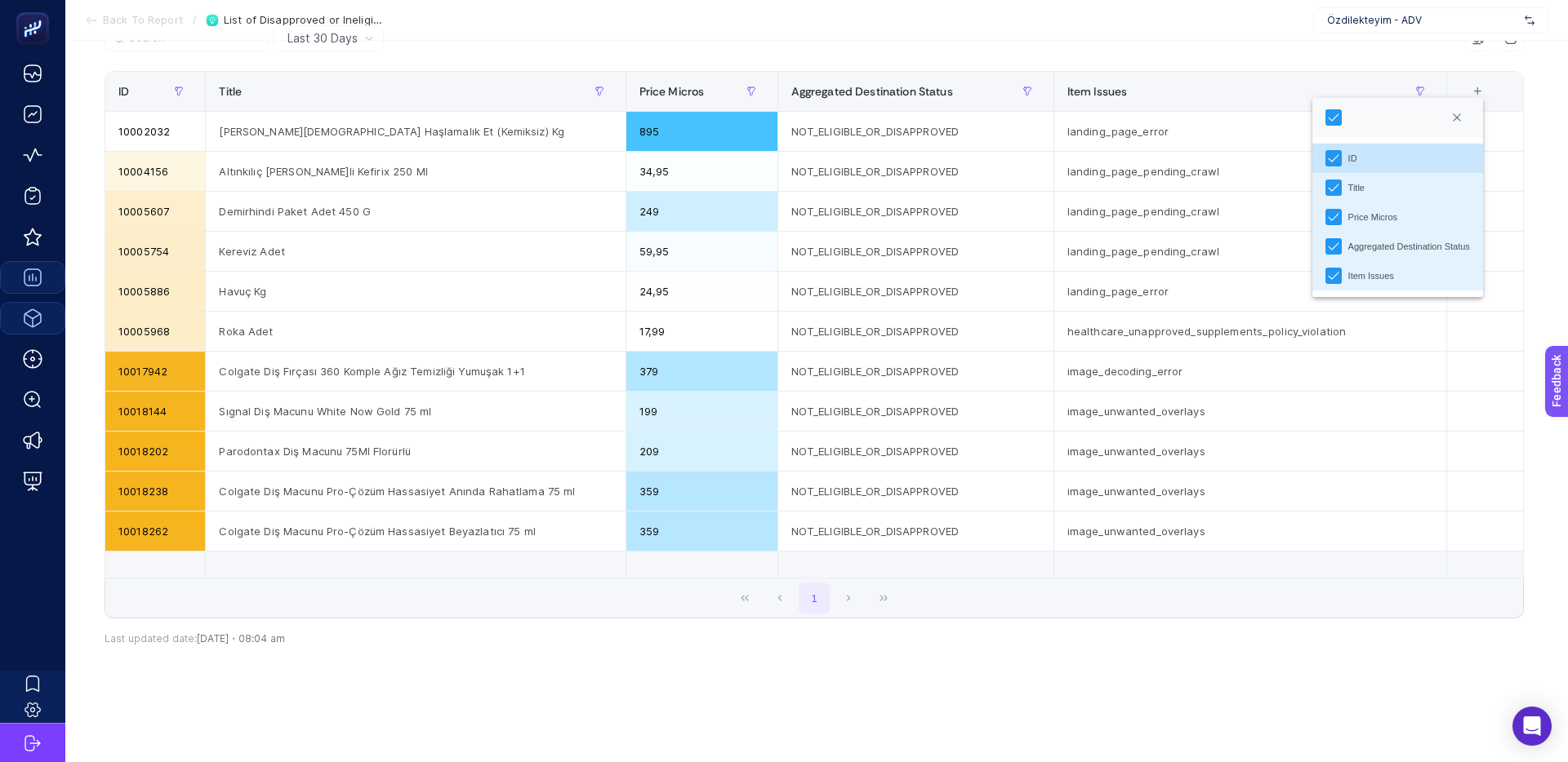
click at [1067, 37] on section "Back To Report / List of Disapproved or Ineligible Products with Reasons Özdile…" at bounding box center [816, 20] width 1503 height 41
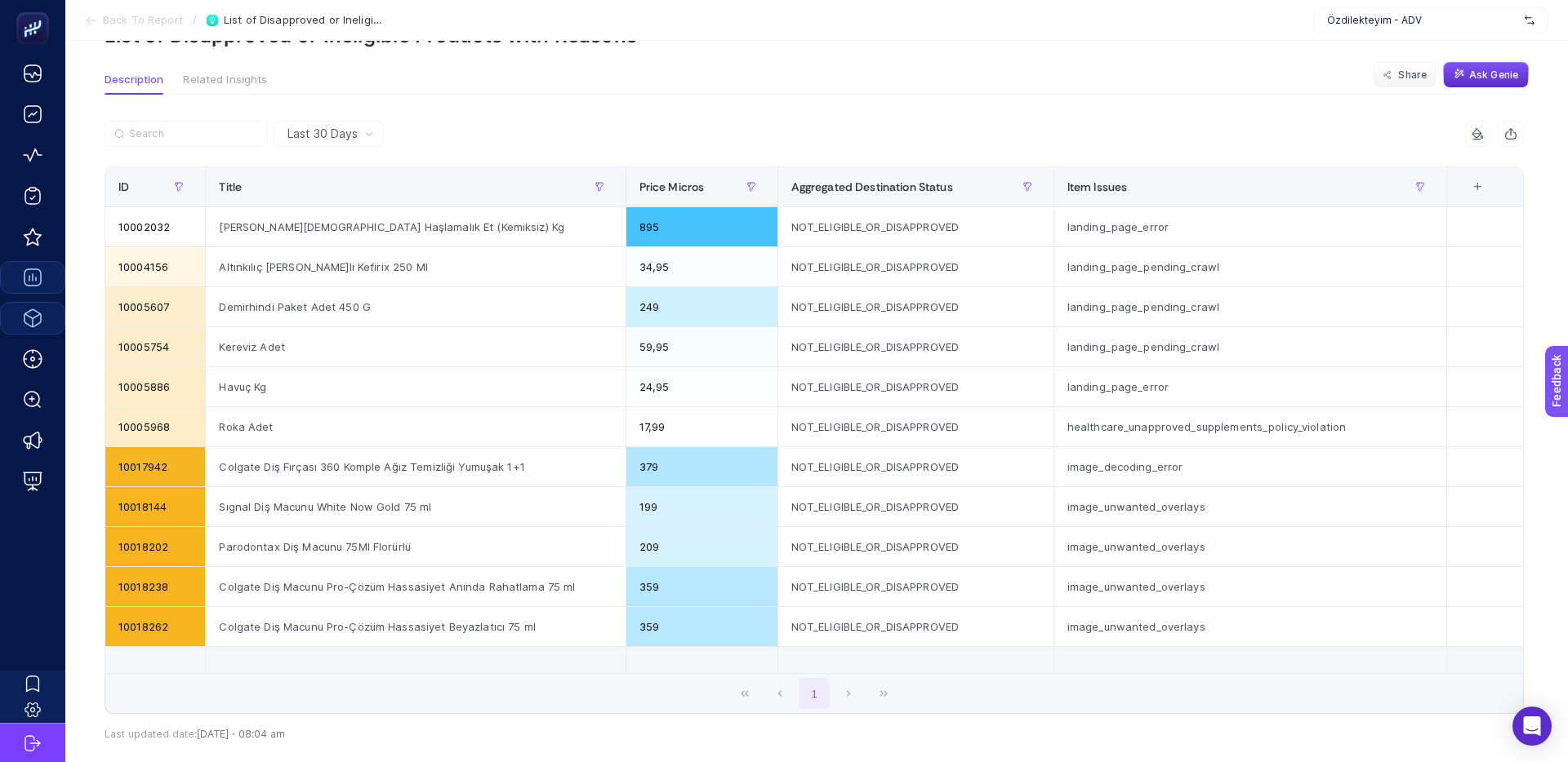
scroll to position [0, 0]
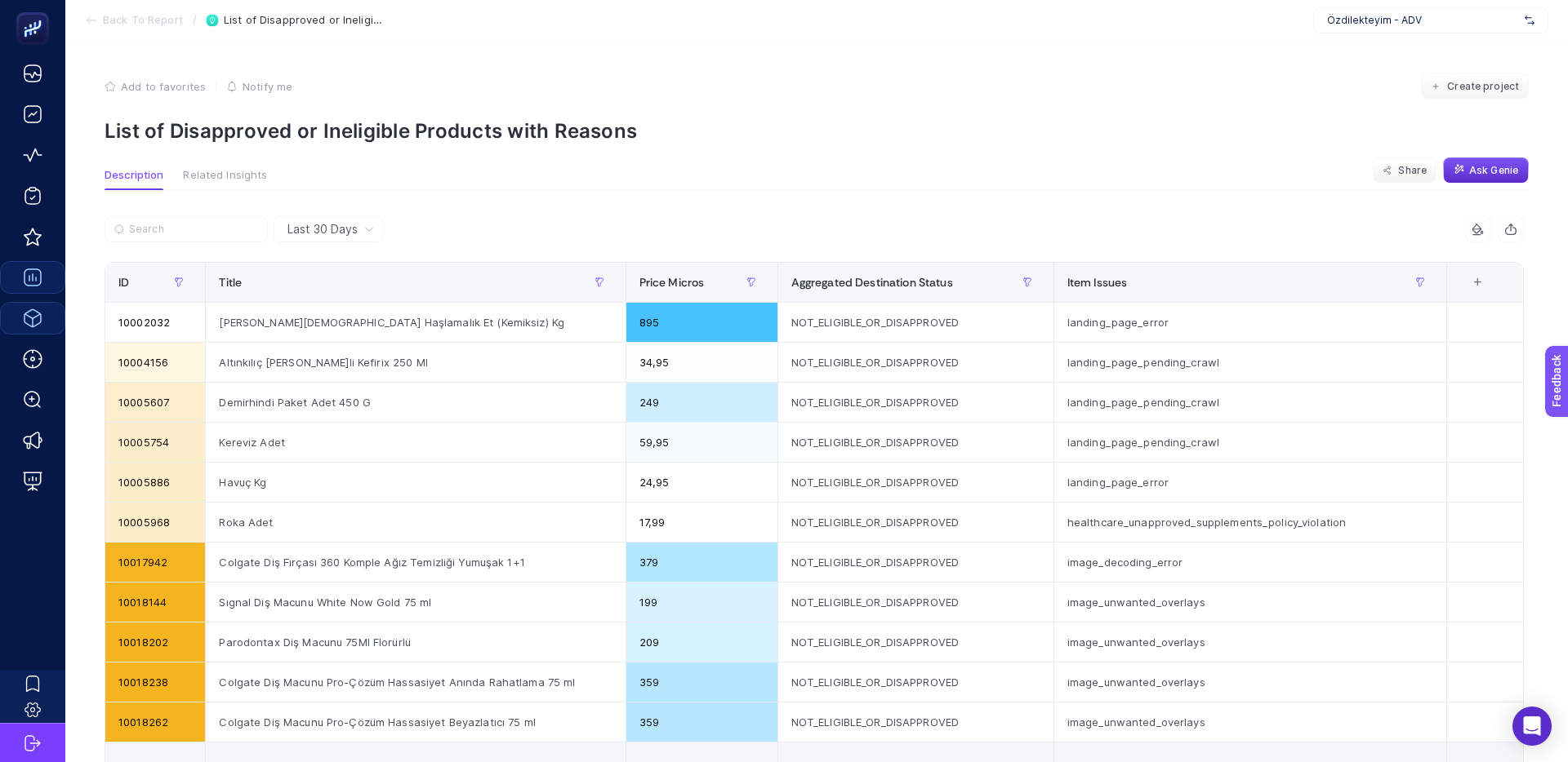
click at [135, 16] on span "Back To Report" at bounding box center [143, 20] width 80 height 13
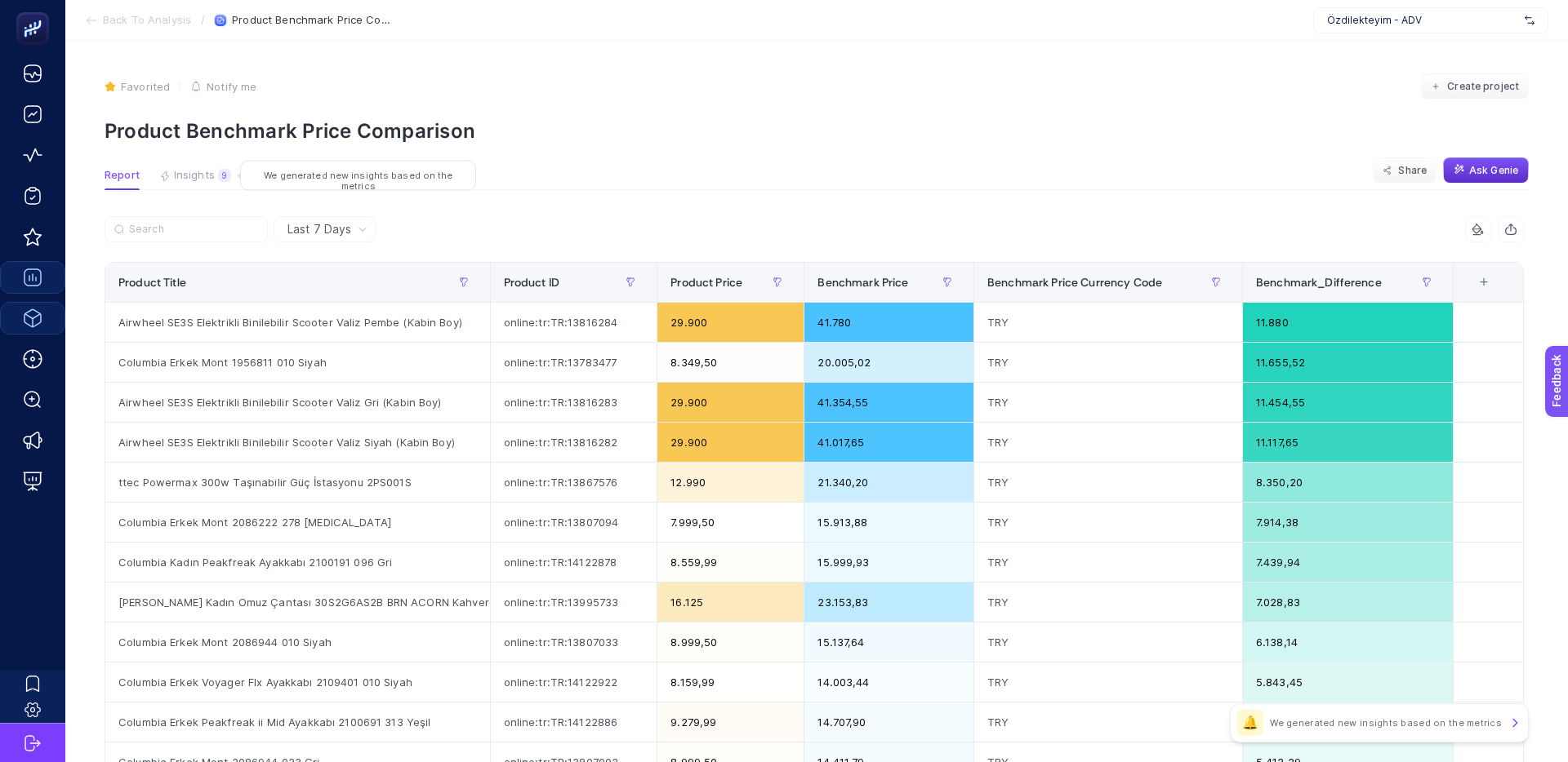
click at [186, 174] on span "Insights" at bounding box center [194, 175] width 41 height 13
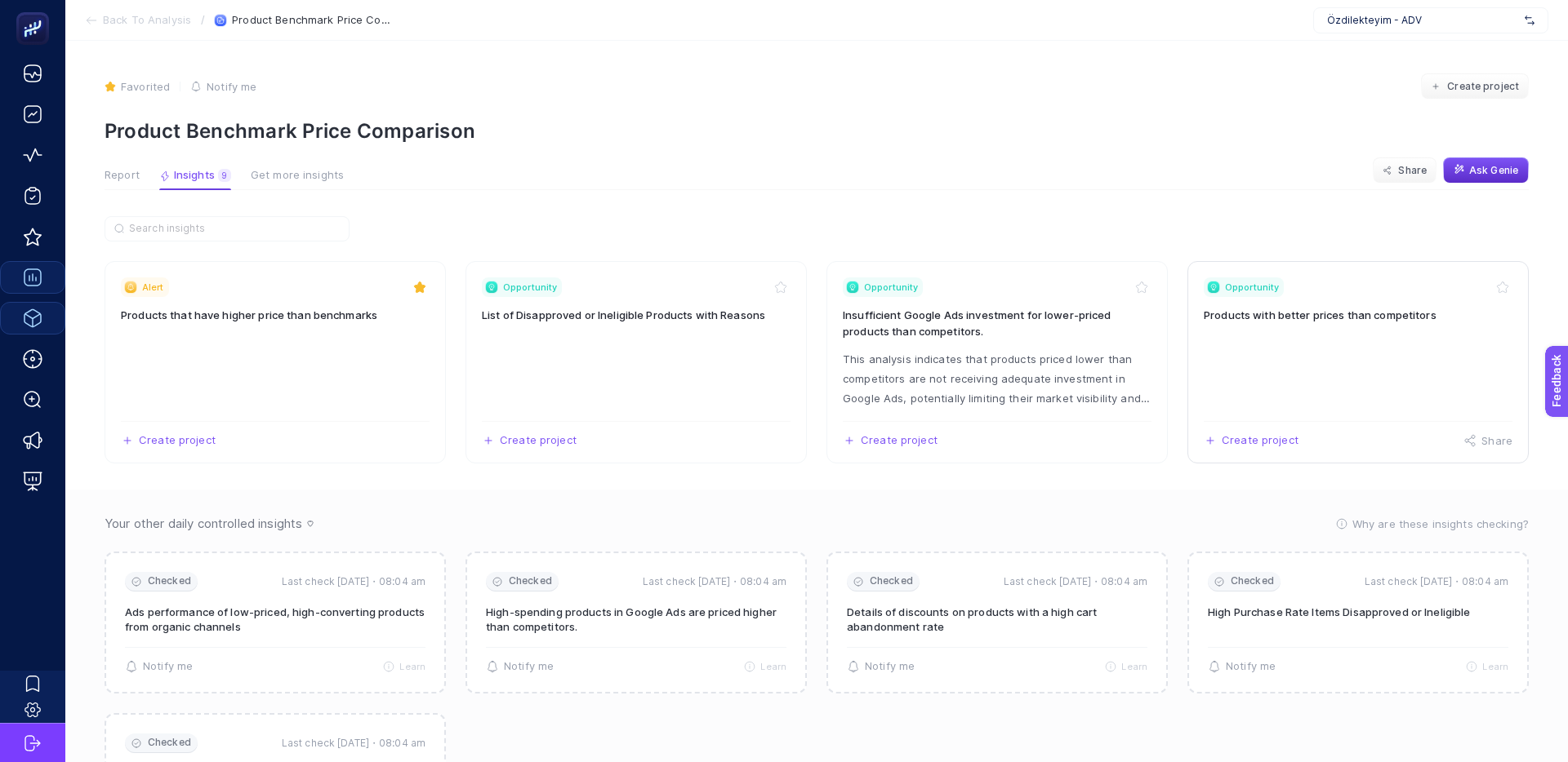
click at [1342, 324] on link "Opportunity Products with better prices than competitors Create project Share" at bounding box center [1357, 362] width 341 height 203
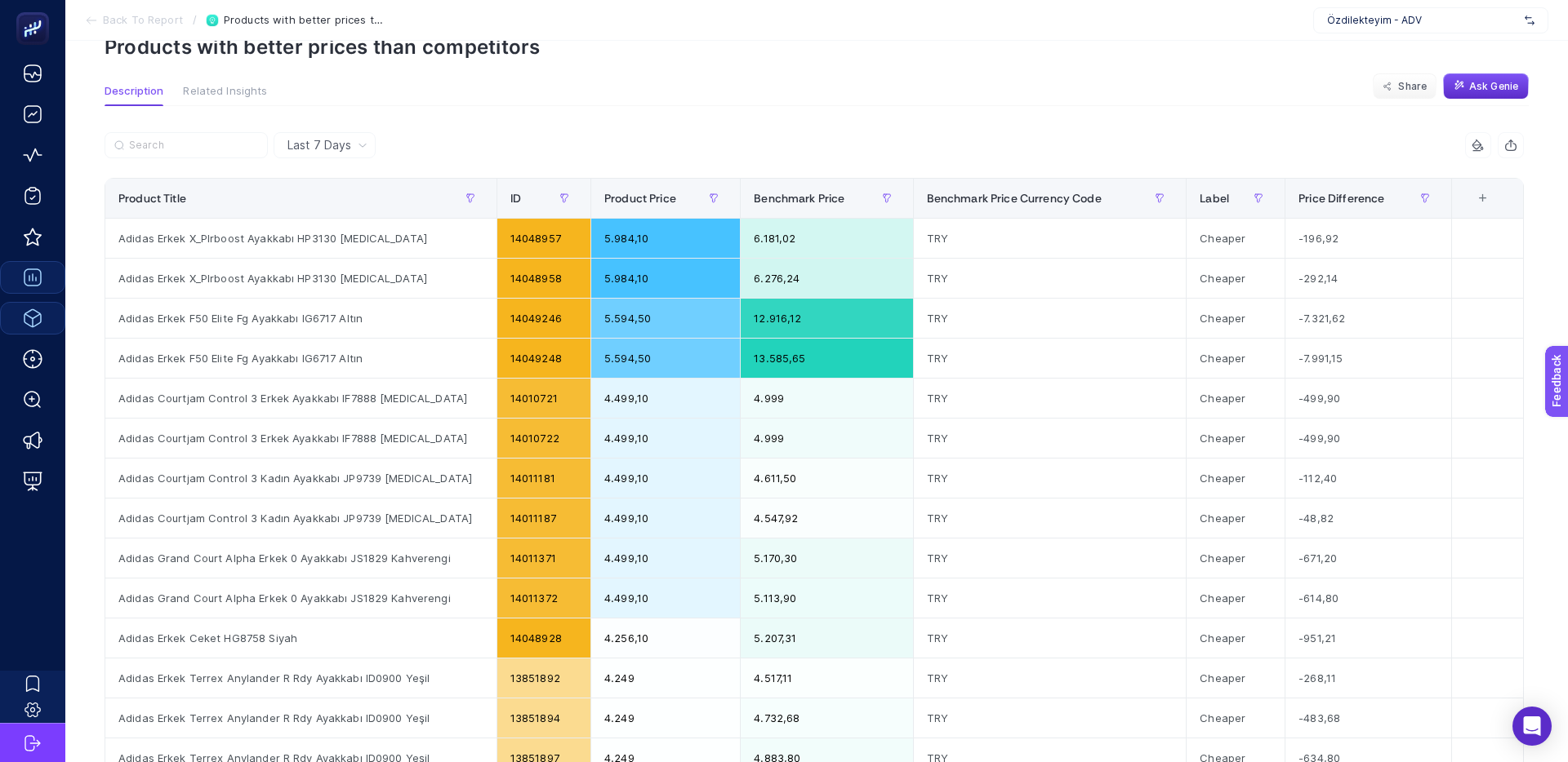
scroll to position [79, 0]
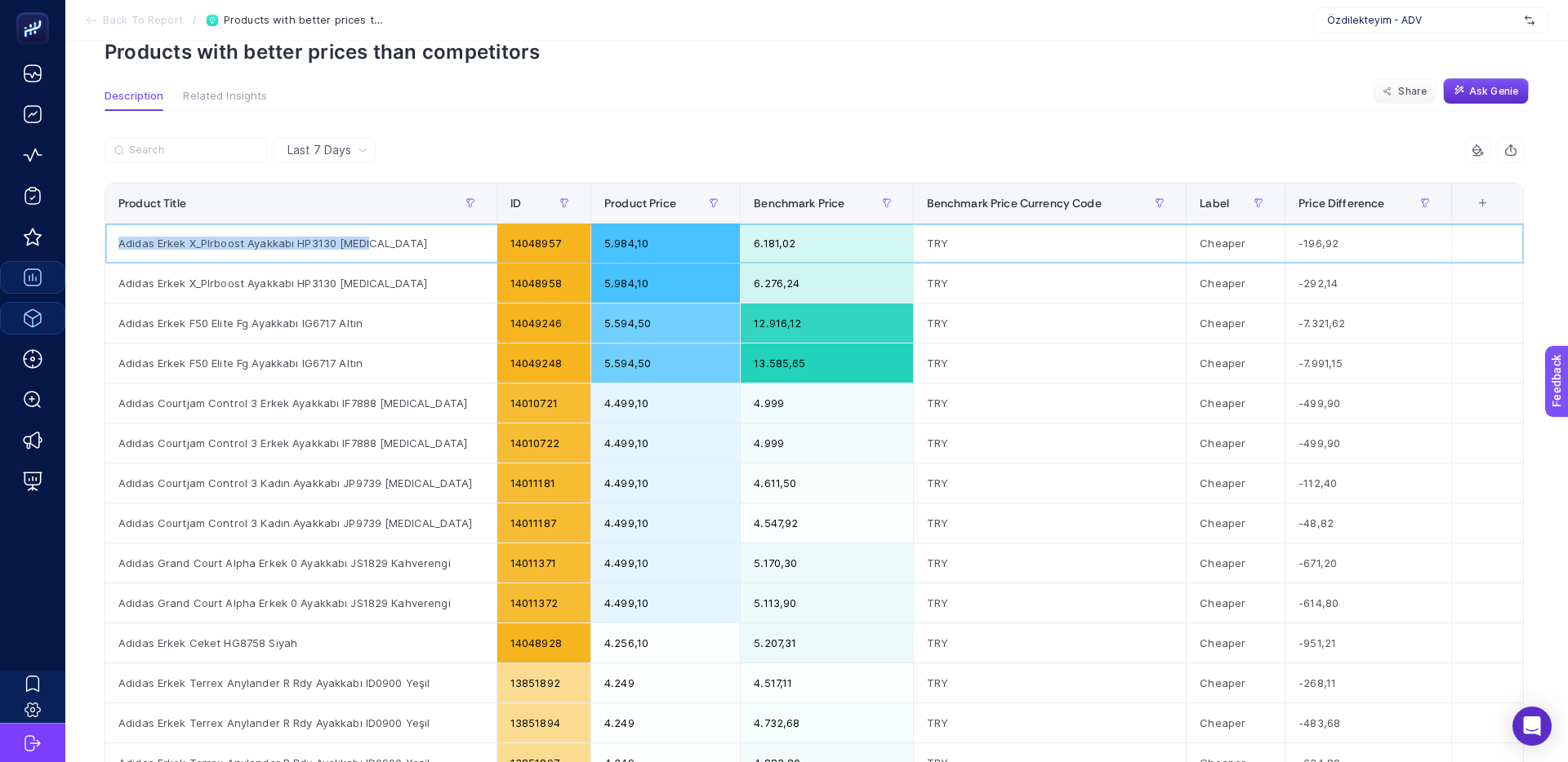
drag, startPoint x: 388, startPoint y: 247, endPoint x: 116, endPoint y: 246, distance: 272.0
click at [116, 246] on div "Adidas Erkek X_Plrboost Ayakkabı HP3130 [MEDICAL_DATA]" at bounding box center [301, 243] width 391 height 39
click at [557, 141] on div at bounding box center [459, 155] width 710 height 36
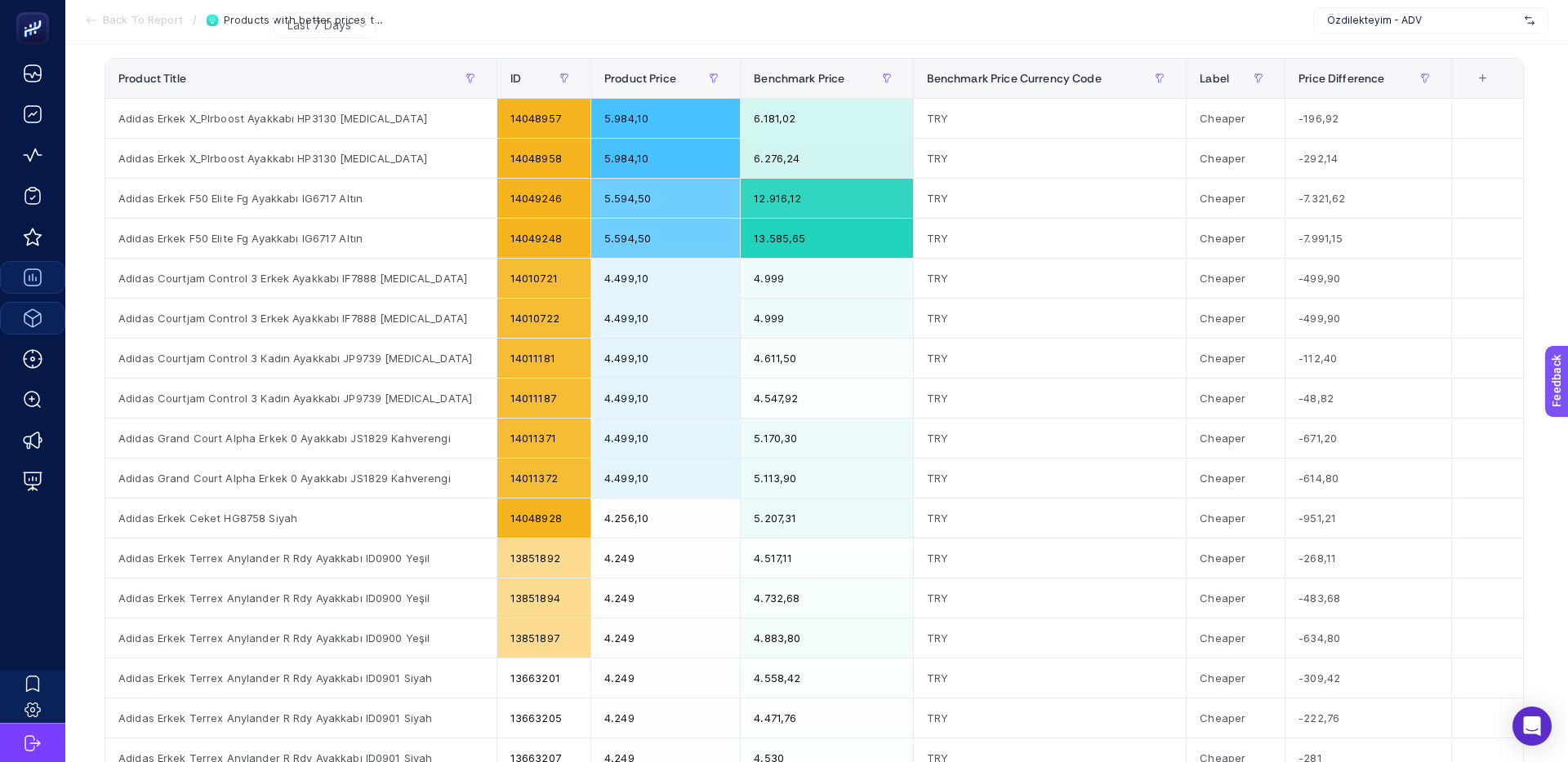
scroll to position [0, 0]
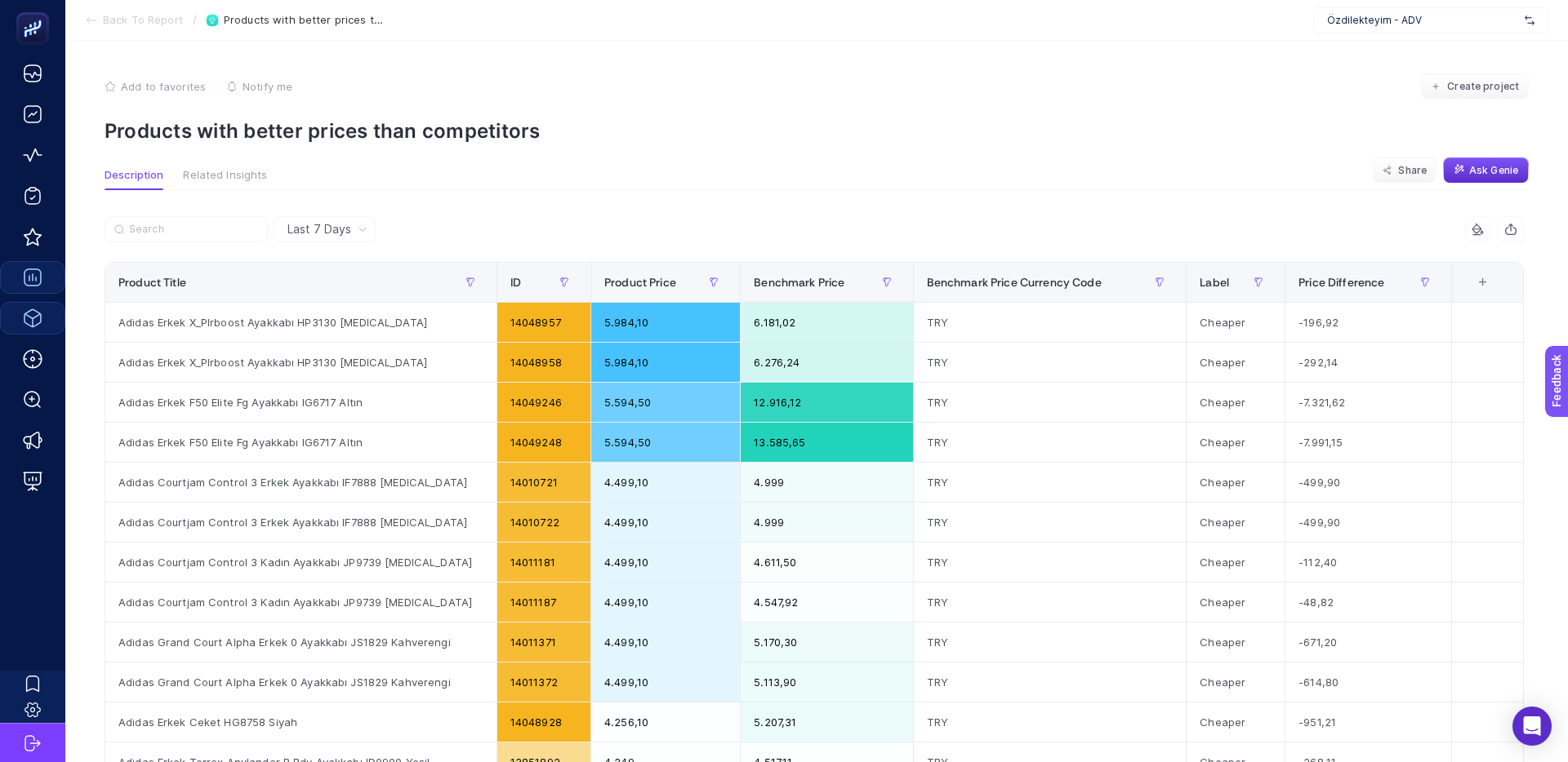
click at [219, 177] on span "Related Insights" at bounding box center [225, 175] width 84 height 13
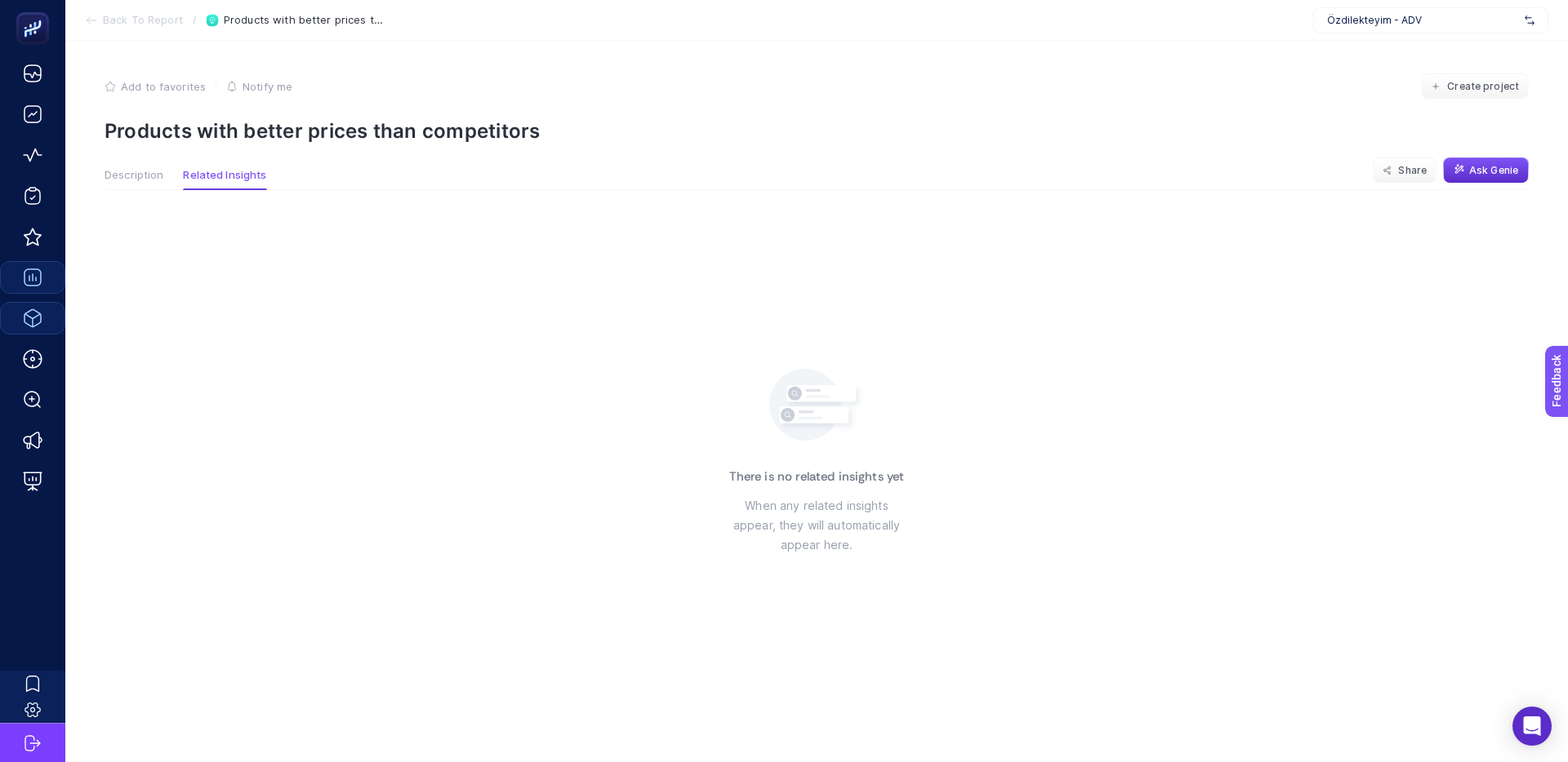
click at [130, 177] on span "Description" at bounding box center [134, 175] width 59 height 13
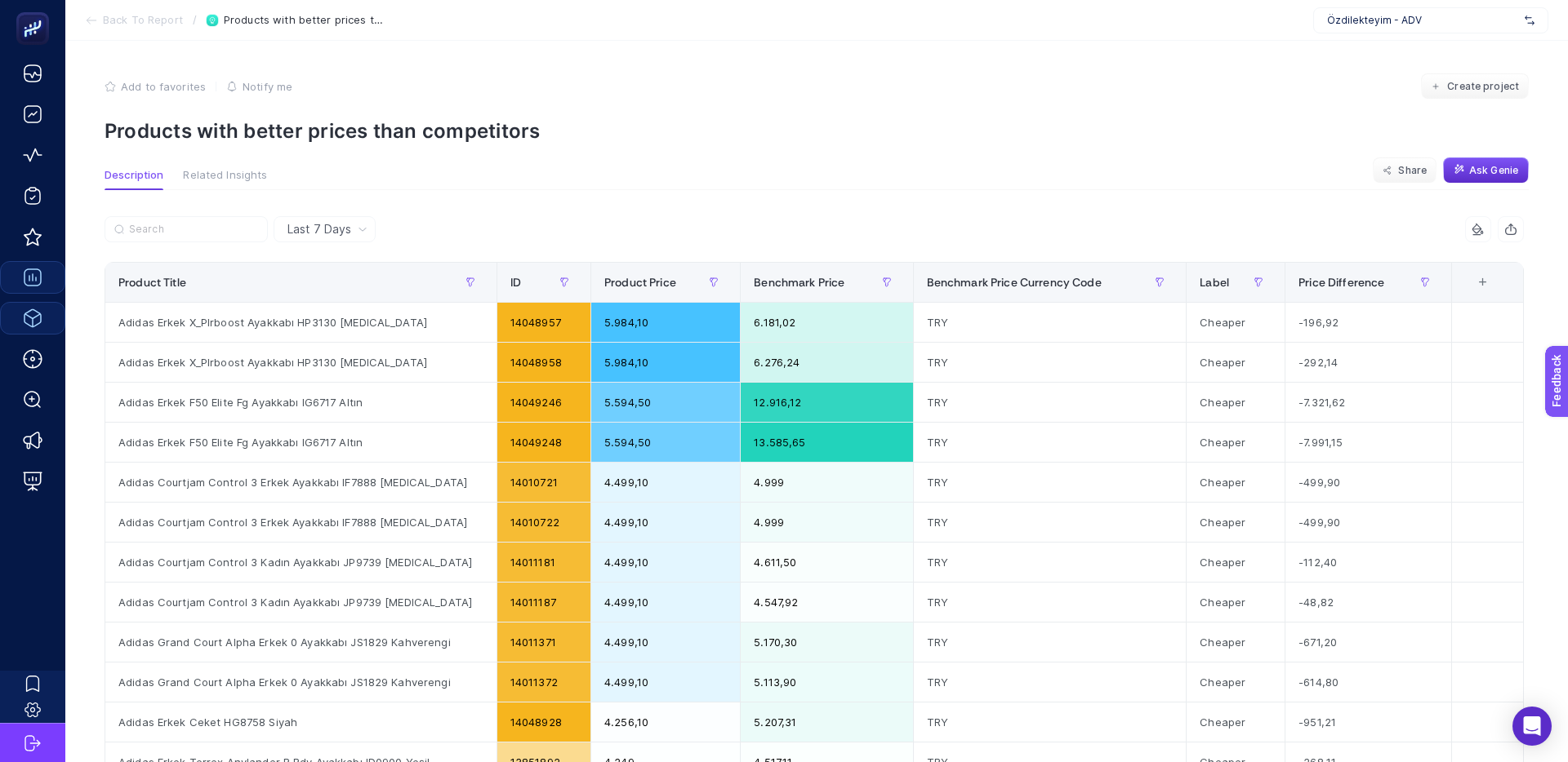
click at [356, 228] on div "Last 7 Days" at bounding box center [328, 229] width 93 height 11
click at [539, 207] on div "Last 7 Days Last 7 Days Last 30 Days 4 items selected Product Title ID Product …" at bounding box center [814, 736] width 1445 height 1091
click at [1528, 166] on article "Add to favorites false Notify me Create project Products with better prices tha…" at bounding box center [816, 677] width 1503 height 1272
click at [1500, 174] on span "Ask Genie" at bounding box center [1494, 170] width 49 height 13
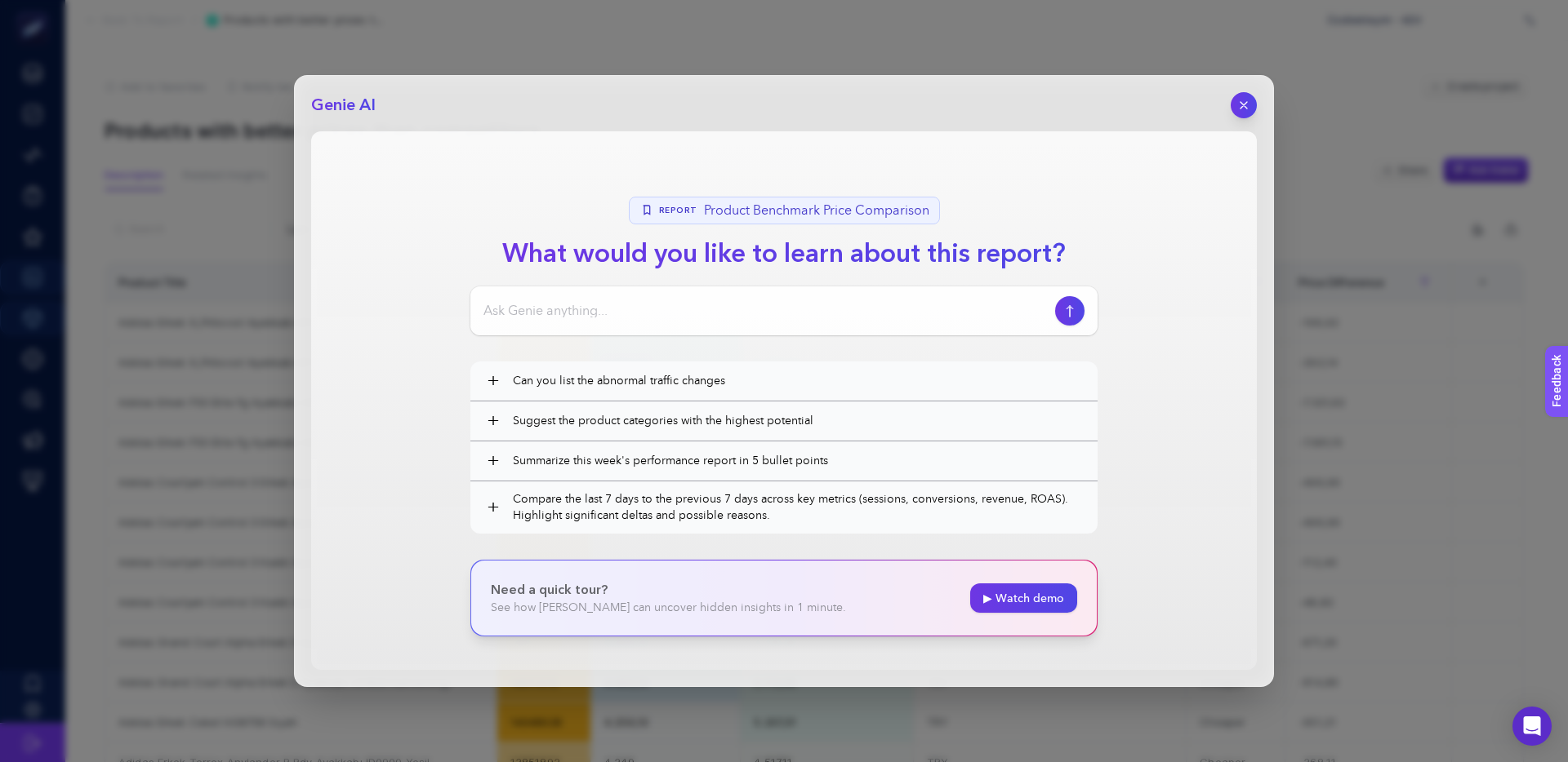
click at [718, 306] on input at bounding box center [765, 311] width 565 height 19
type input "Bana okul ger"
type input "Bana evcil hayvan ürünlerini çıkar"
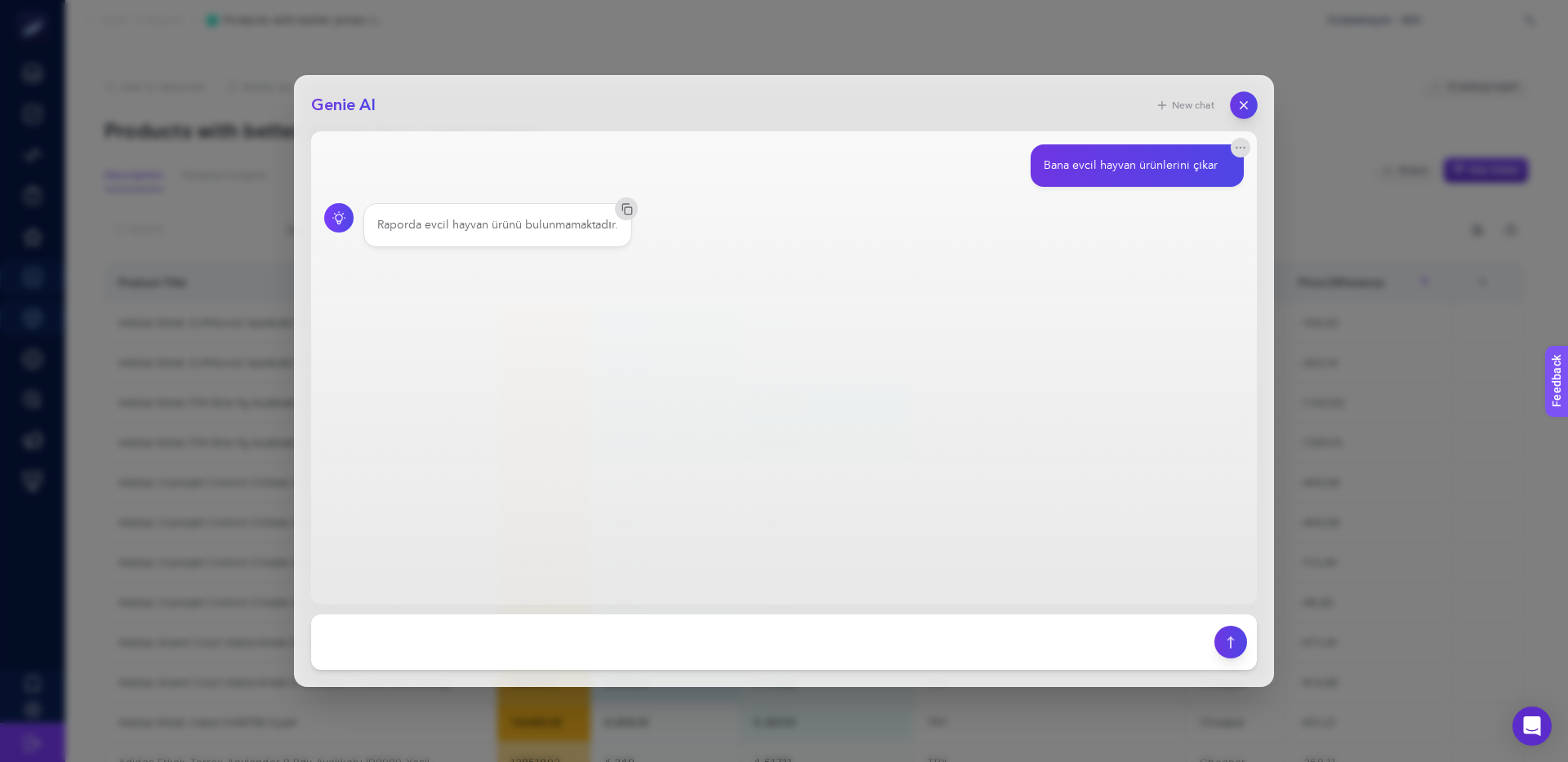
click at [1245, 100] on icon "button" at bounding box center [1244, 106] width 14 height 14
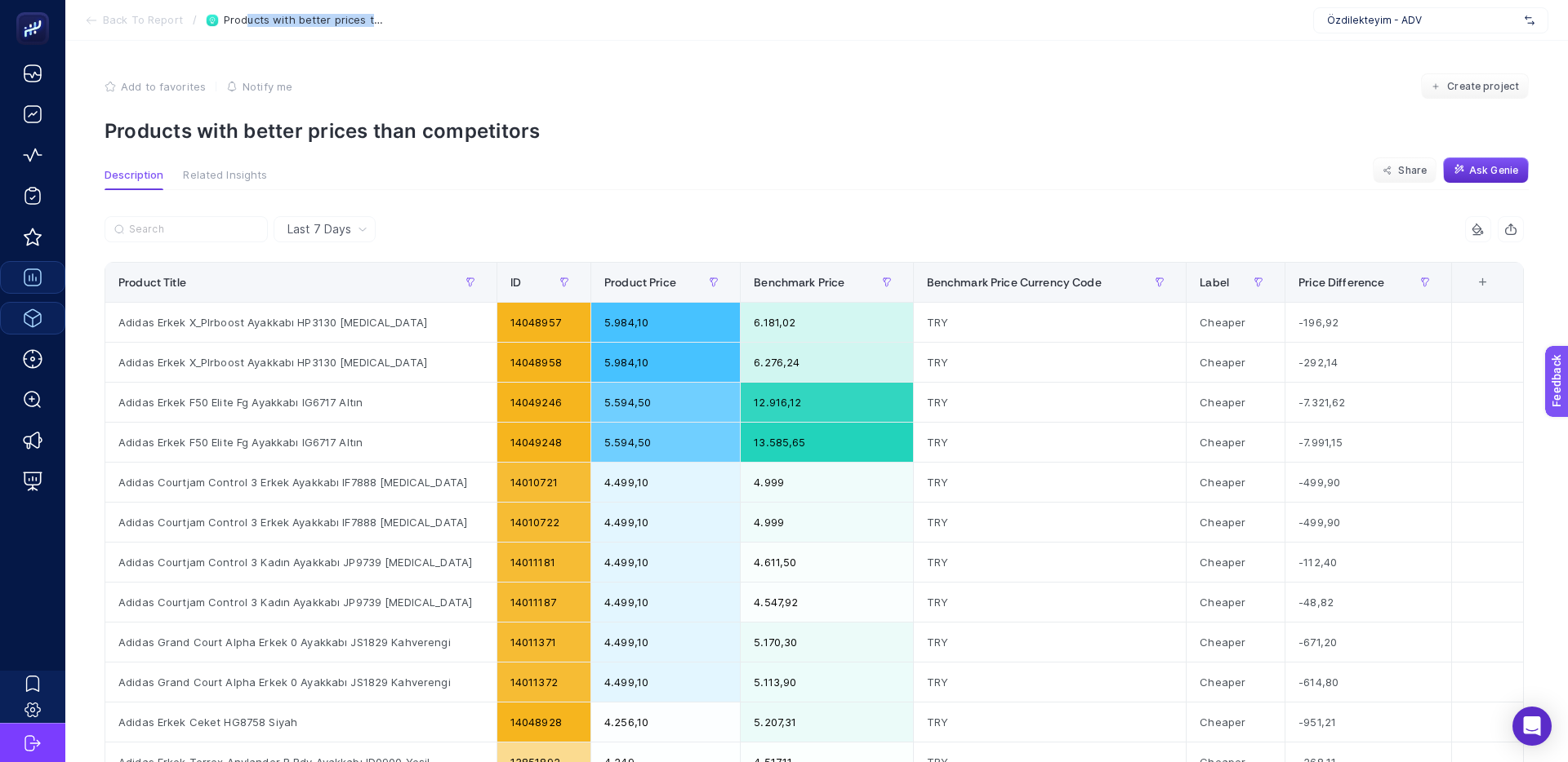
drag, startPoint x: 301, startPoint y: 21, endPoint x: 234, endPoint y: 20, distance: 67.0
click at [242, 20] on section "Back To Report / Products with better prices than competitors Özdilekteyim - ADV" at bounding box center [816, 20] width 1503 height 41
click at [234, 20] on span "Products with better prices than competitors" at bounding box center [305, 20] width 163 height 13
drag, startPoint x: 219, startPoint y: 20, endPoint x: 377, endPoint y: 21, distance: 158.0
click at [377, 21] on li "Products with better prices than competitors" at bounding box center [296, 20] width 182 height 13
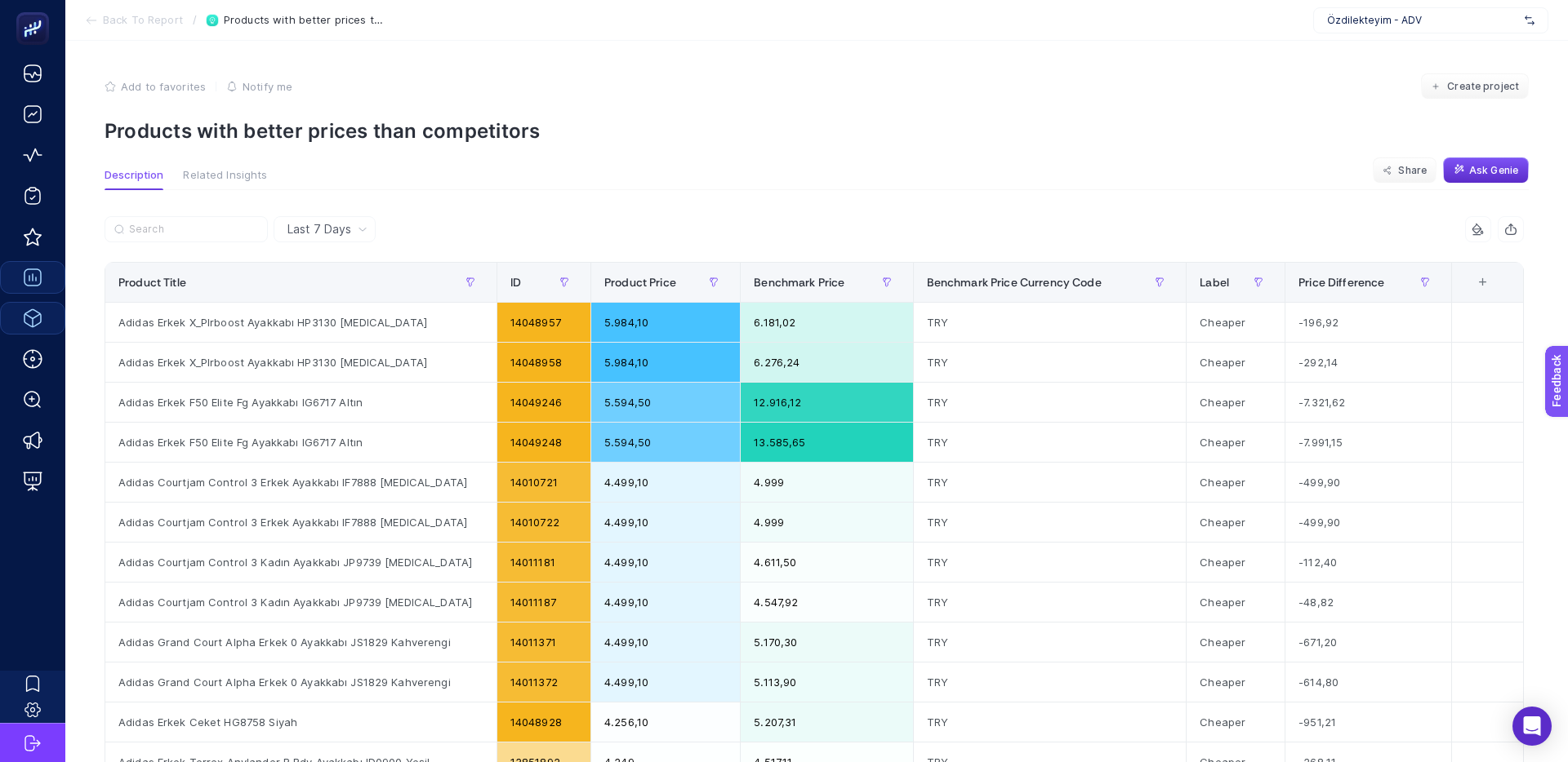
click at [377, 21] on span "Products with better prices than competitors" at bounding box center [305, 20] width 163 height 13
click at [351, 224] on div "Last 7 Days" at bounding box center [328, 229] width 93 height 11
click at [736, 119] on p "Products with better prices than competitors" at bounding box center [817, 130] width 1424 height 24
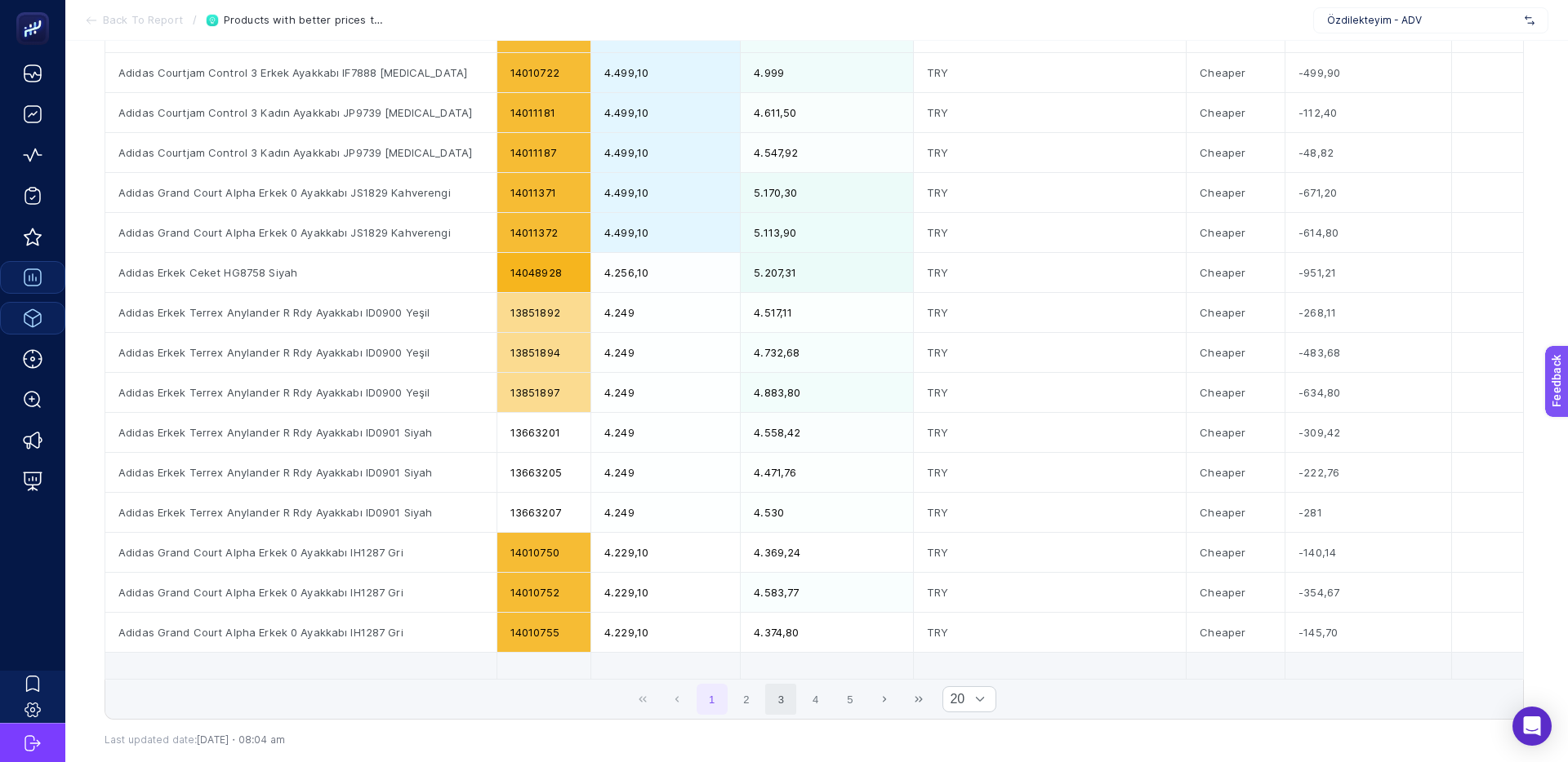
scroll to position [551, 0]
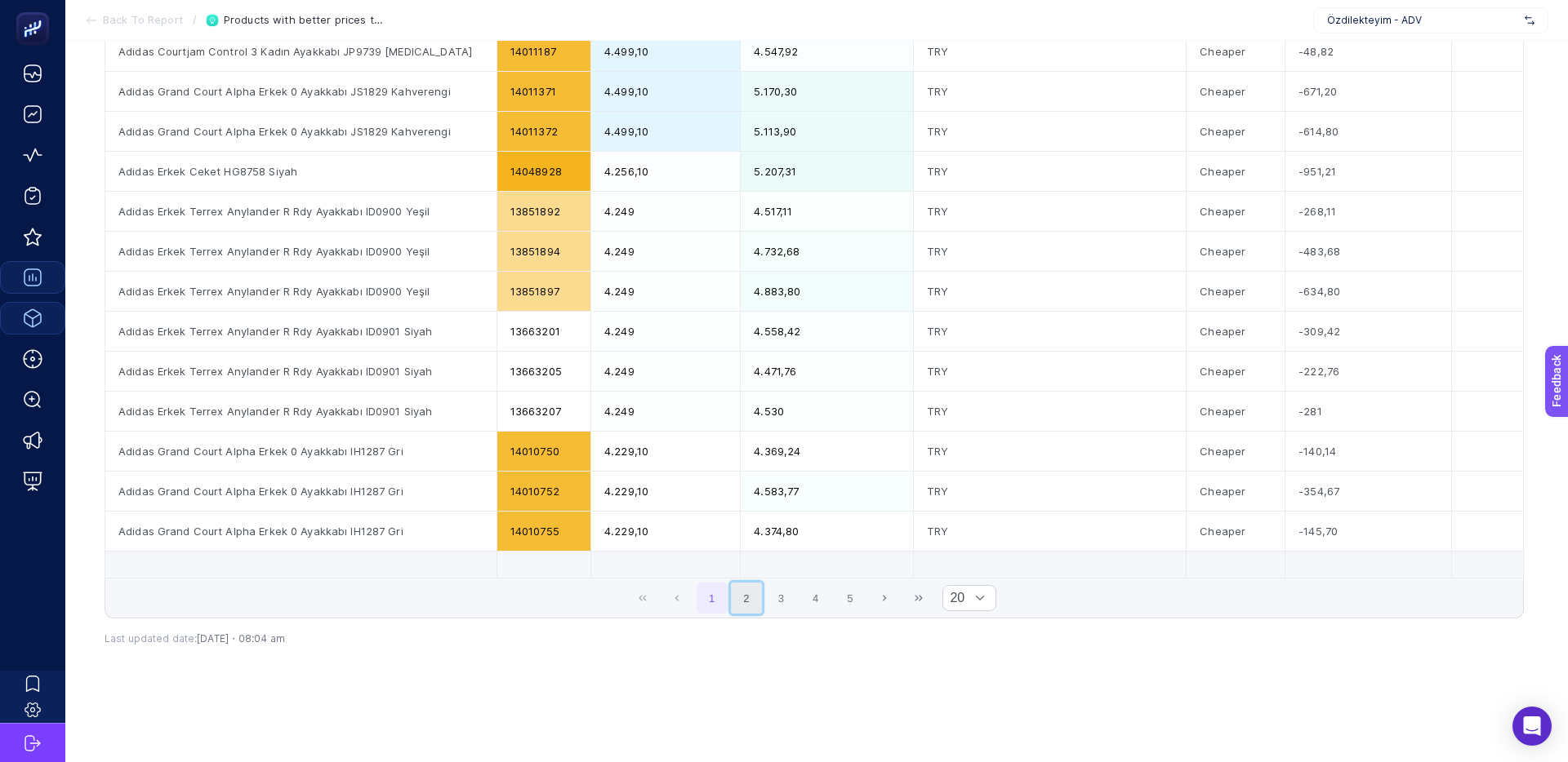
click at [751, 589] on button "2" at bounding box center [746, 597] width 31 height 31
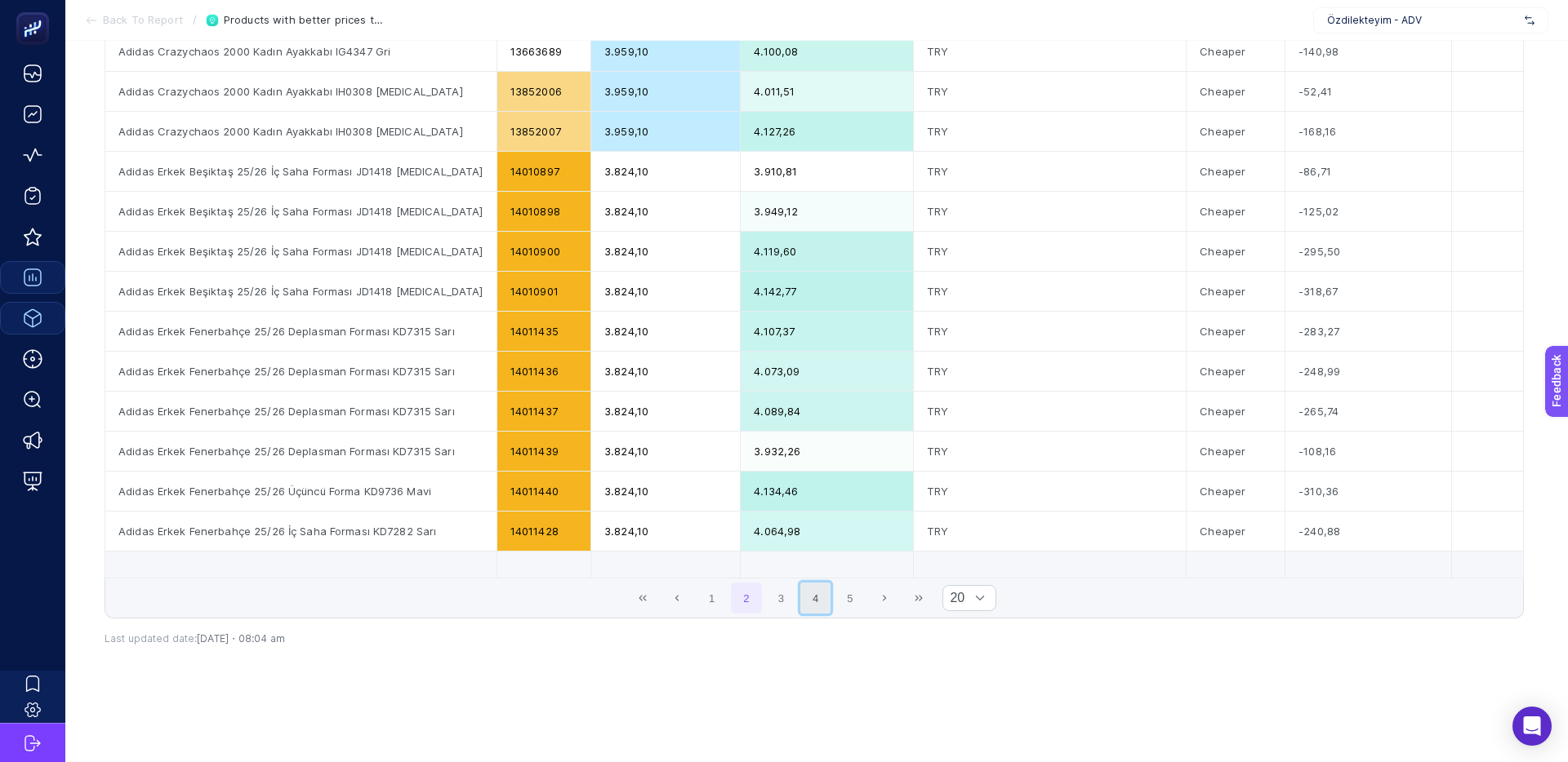
click at [814, 602] on button "4" at bounding box center [815, 597] width 31 height 31
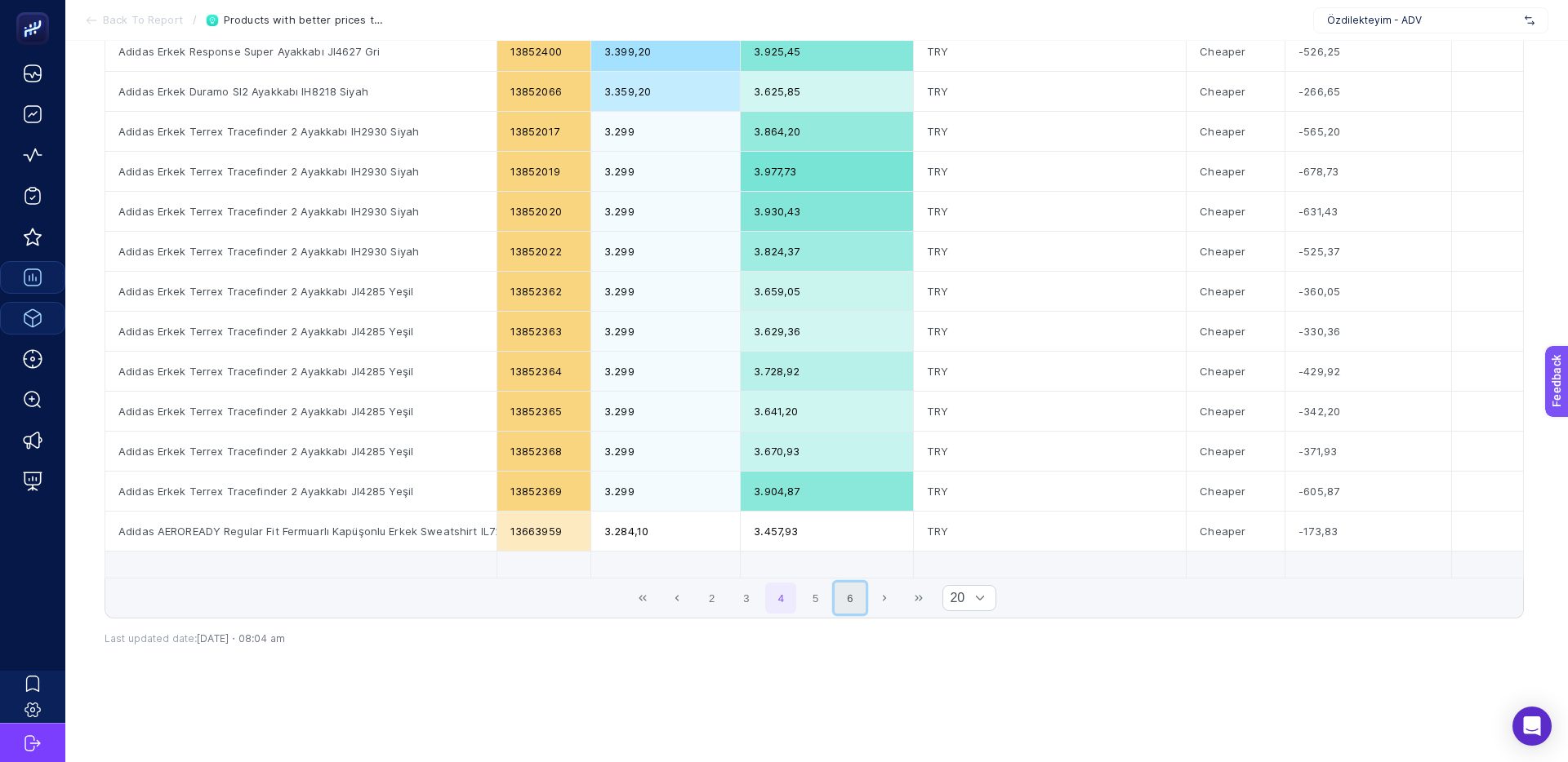
click at [854, 602] on button "6" at bounding box center [850, 597] width 31 height 31
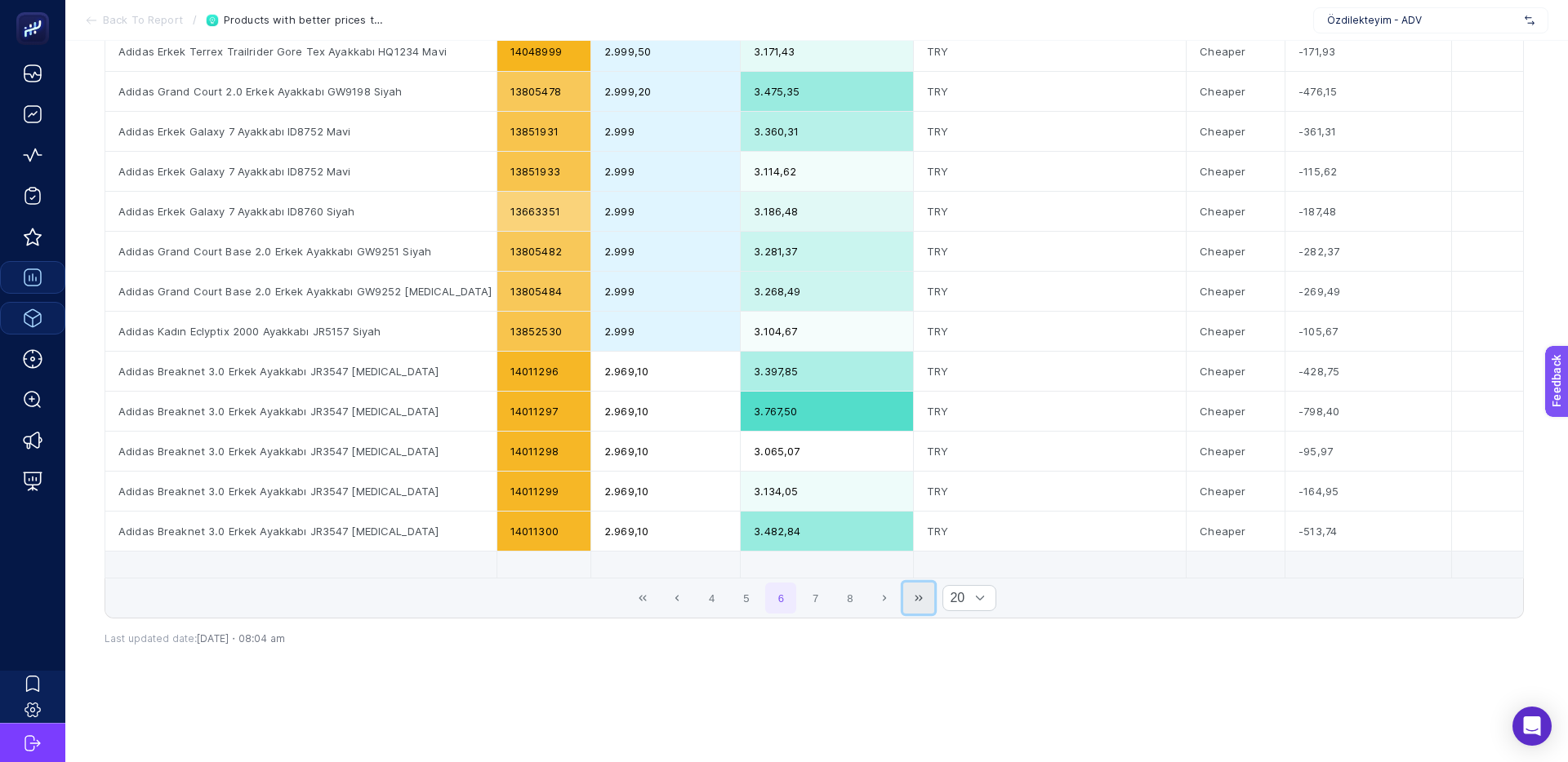
click at [903, 598] on button "Last Page" at bounding box center [918, 597] width 31 height 31
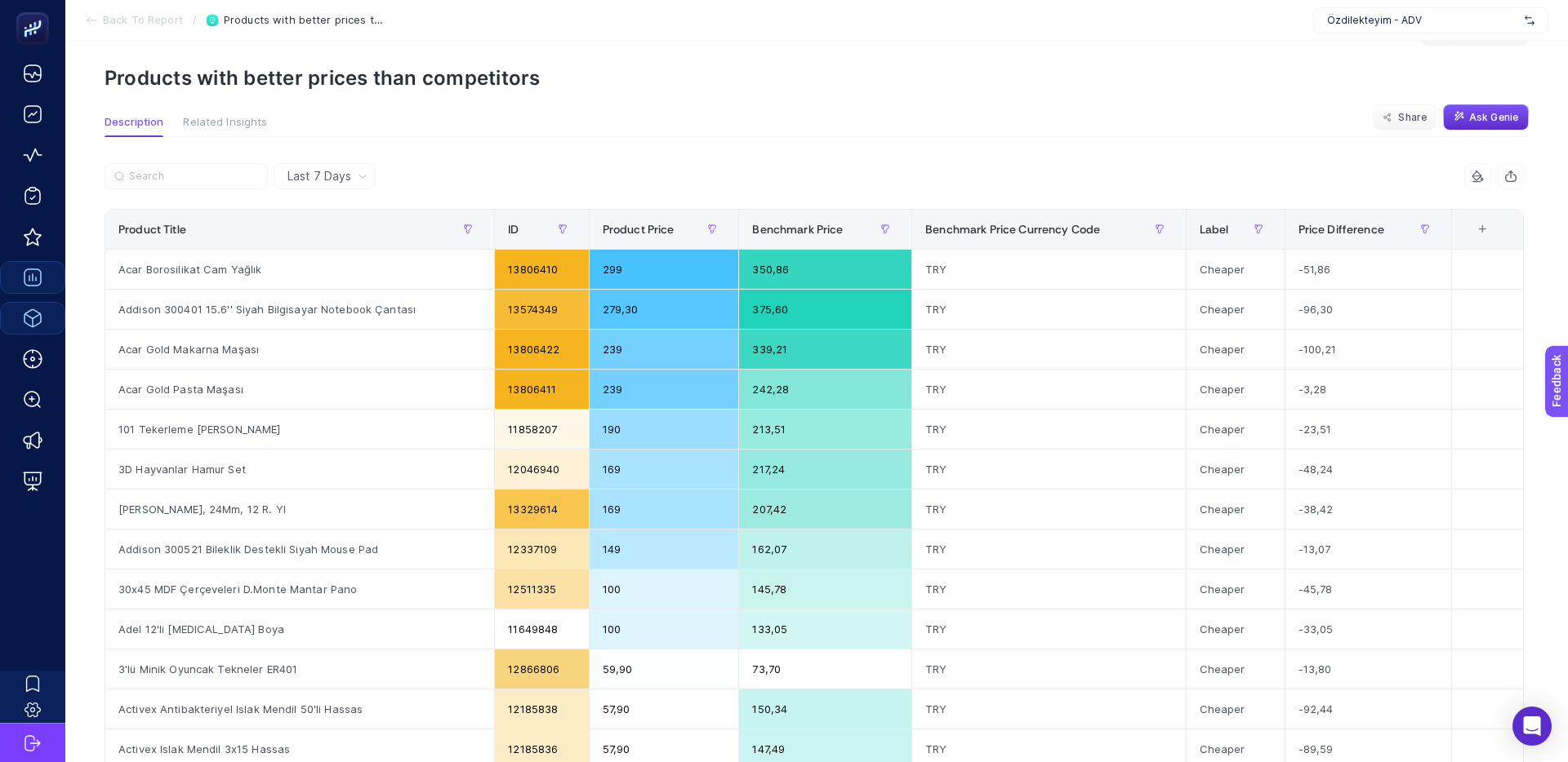
scroll to position [0, 0]
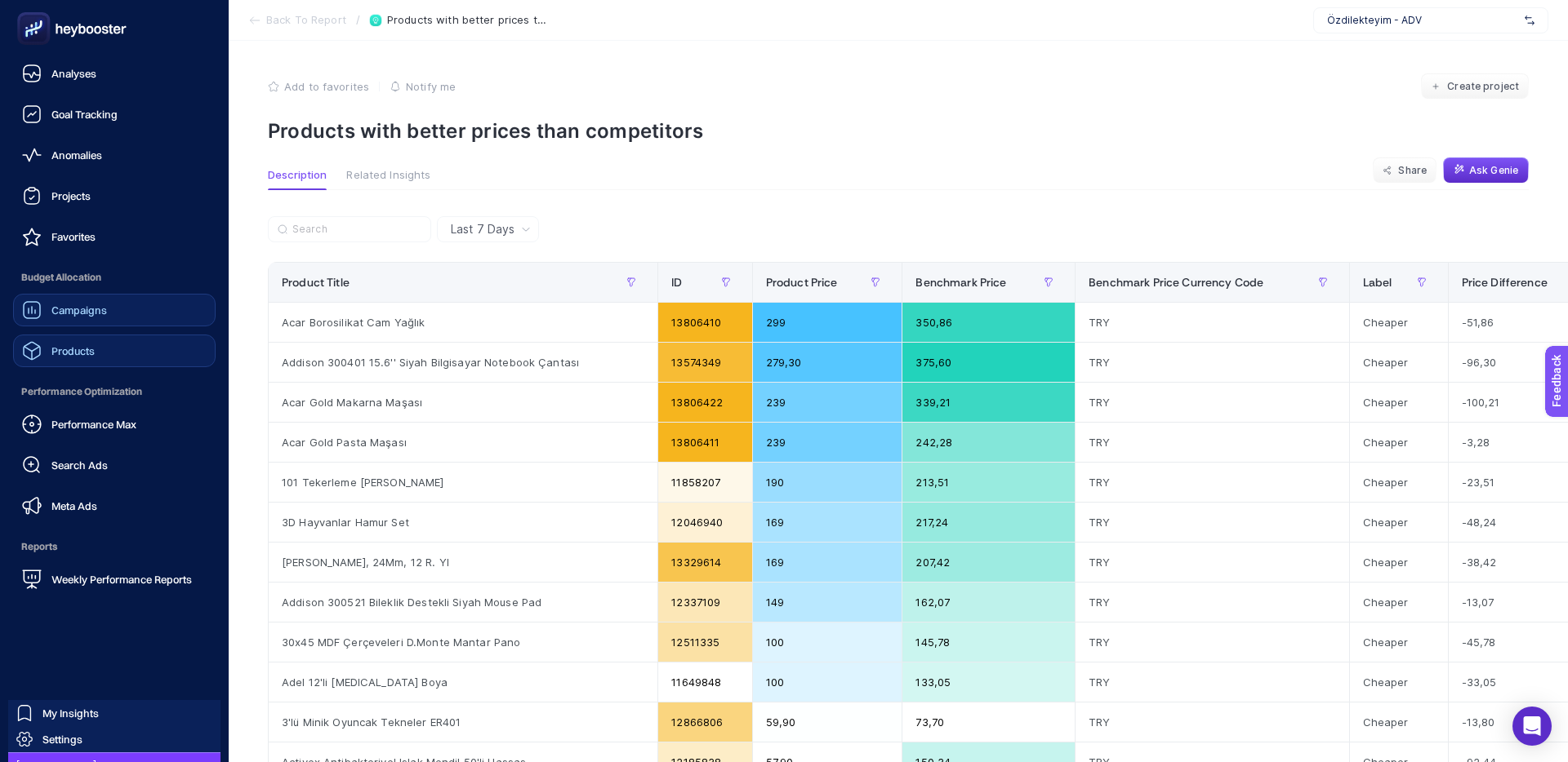
click at [77, 309] on span "Campaigns" at bounding box center [78, 310] width 56 height 13
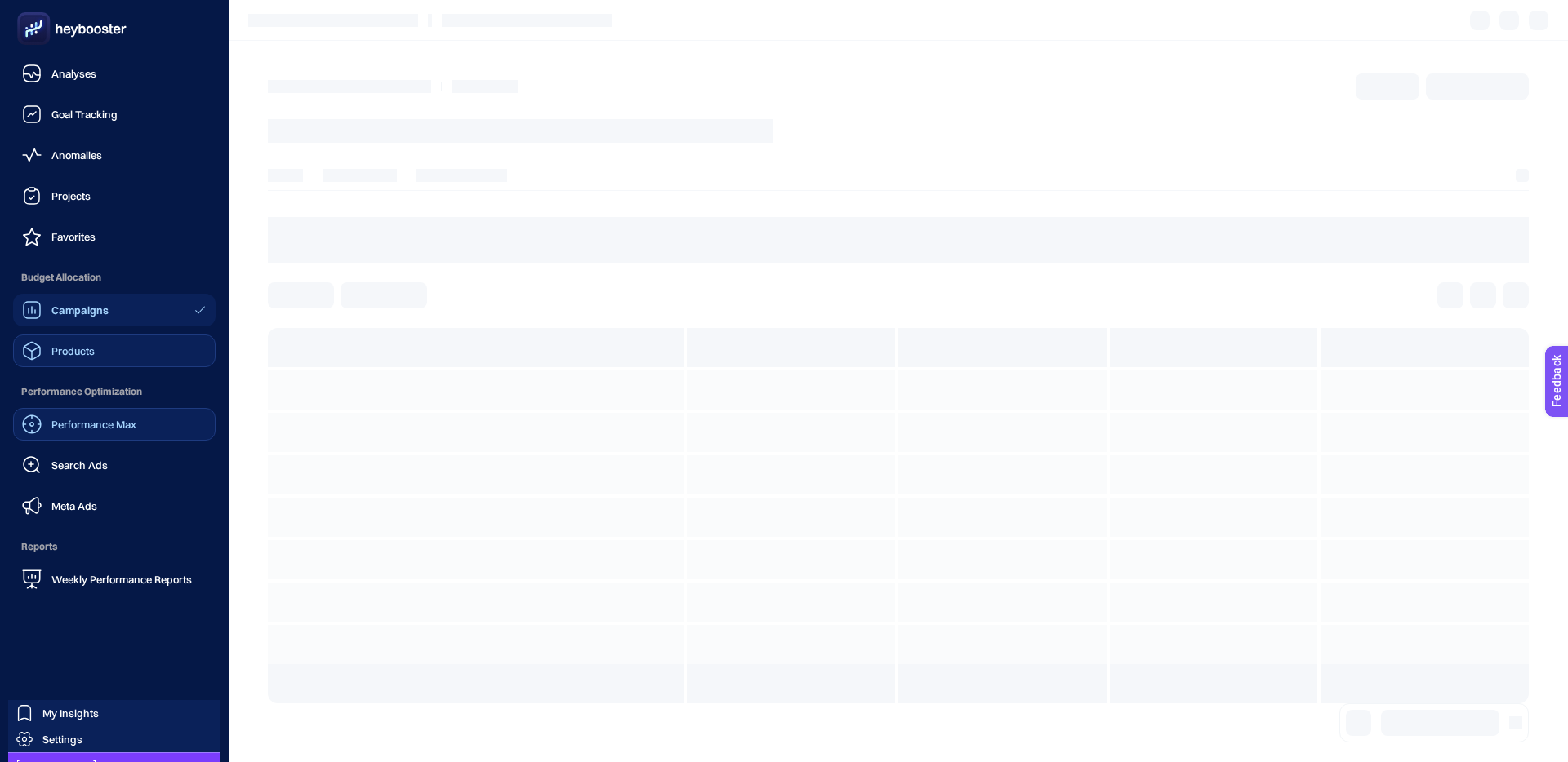
click at [69, 425] on span "Performance Max" at bounding box center [93, 424] width 85 height 13
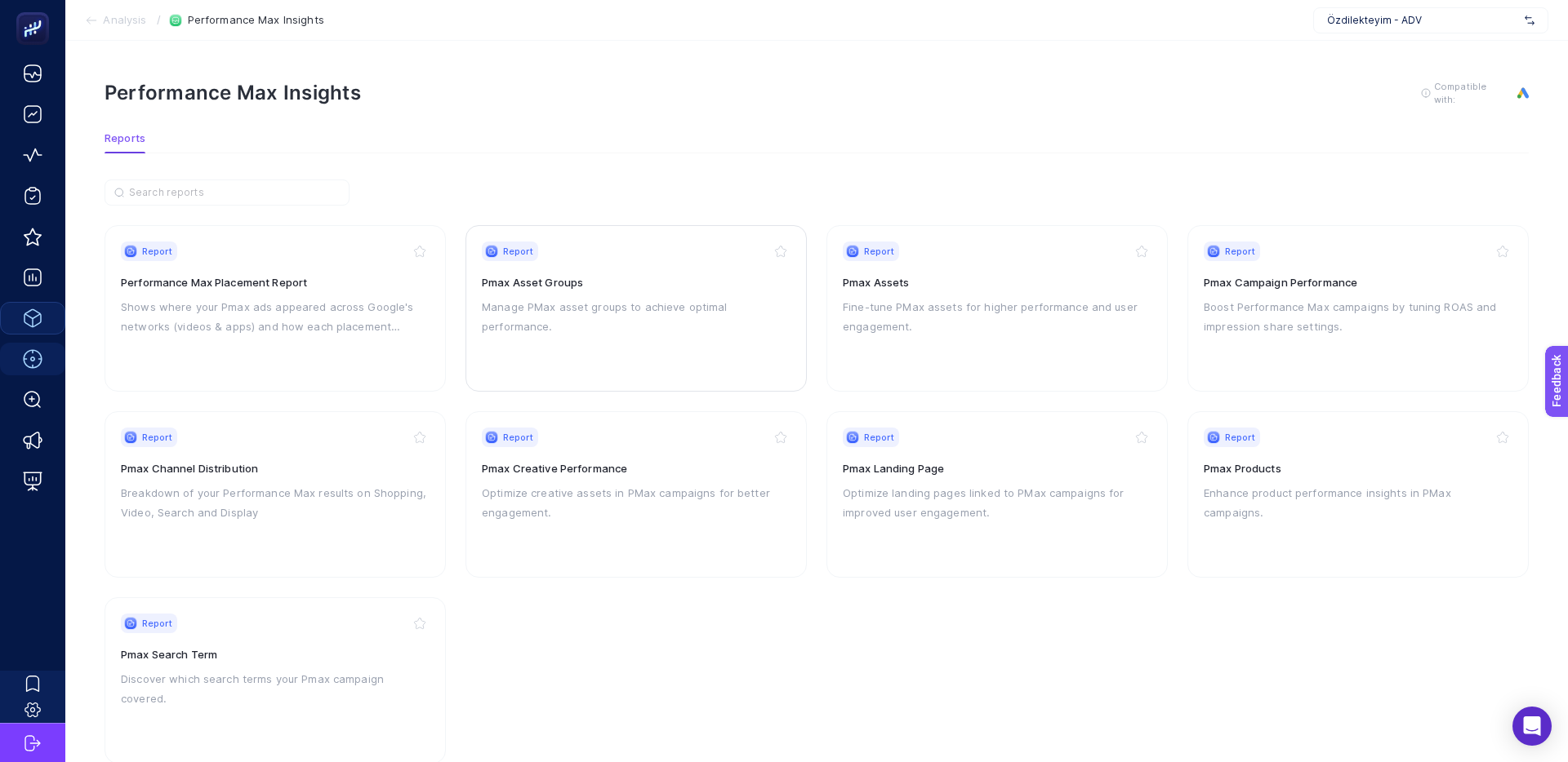
scroll to position [39, 0]
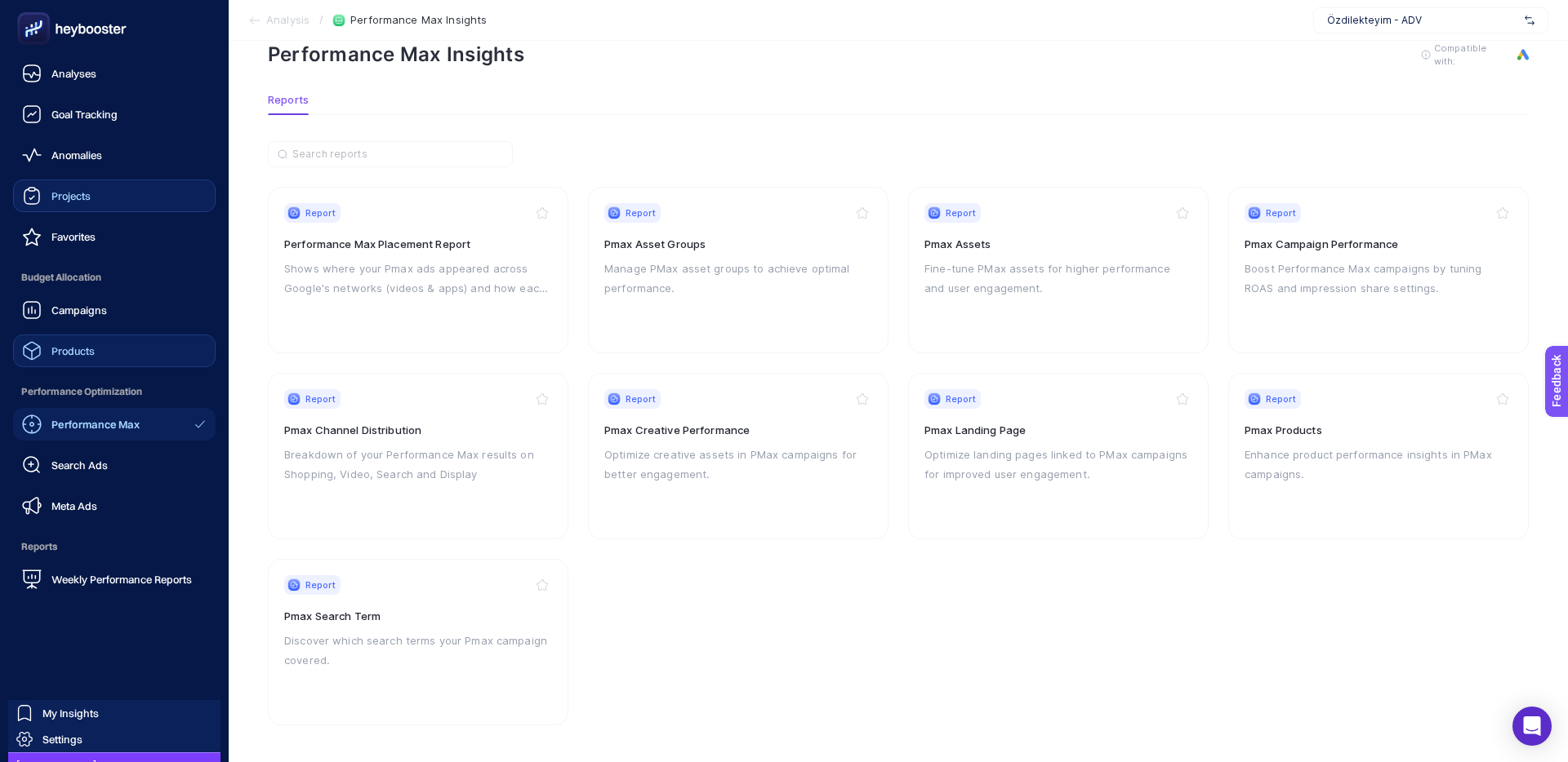
click at [83, 197] on span "Projects" at bounding box center [71, 196] width 39 height 13
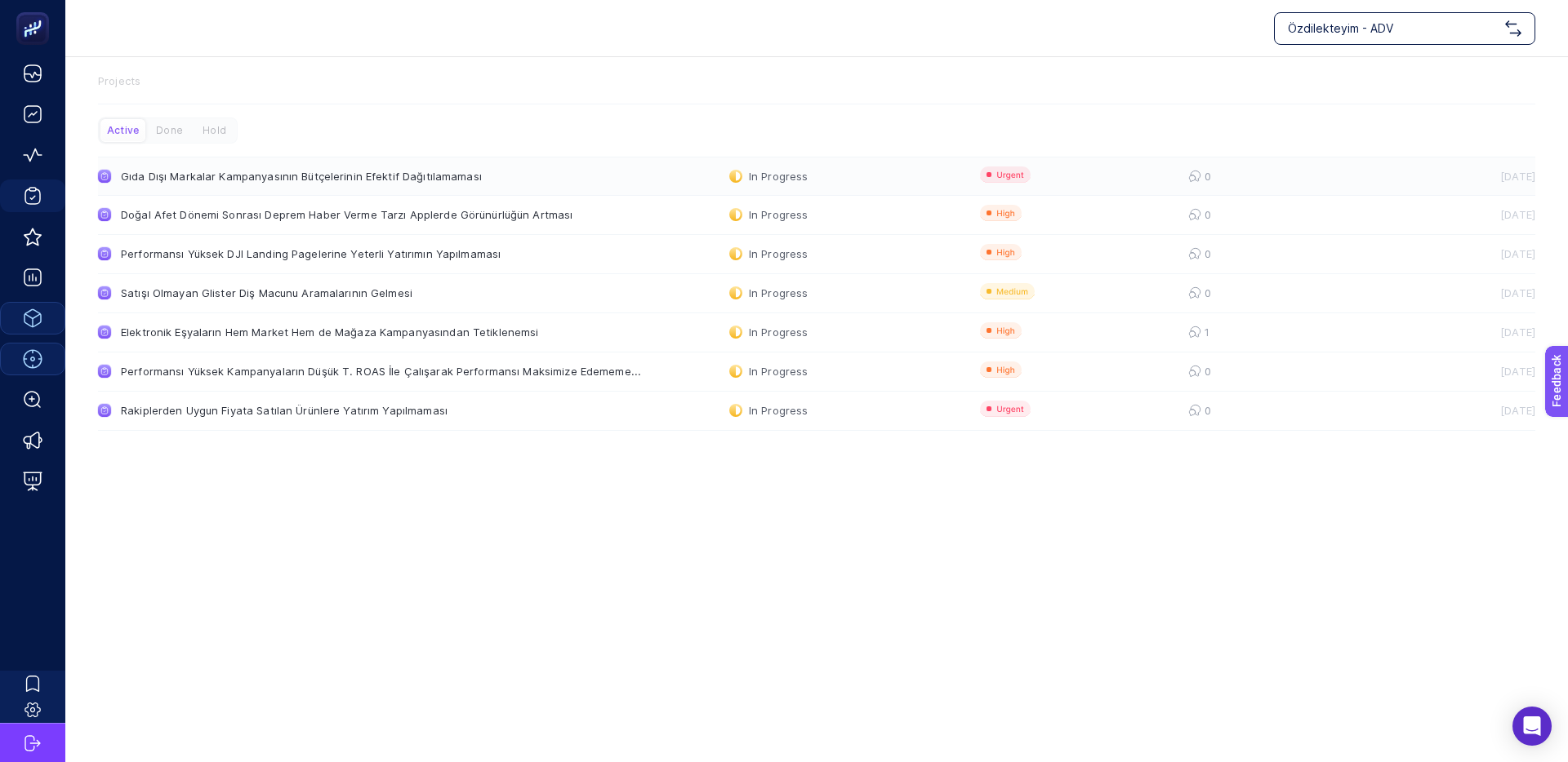
click at [325, 181] on div "Gıda Dışı Markalar Kampanyasının Bütçelerinin Efektif Dağıtılamaması" at bounding box center [309, 176] width 377 height 13
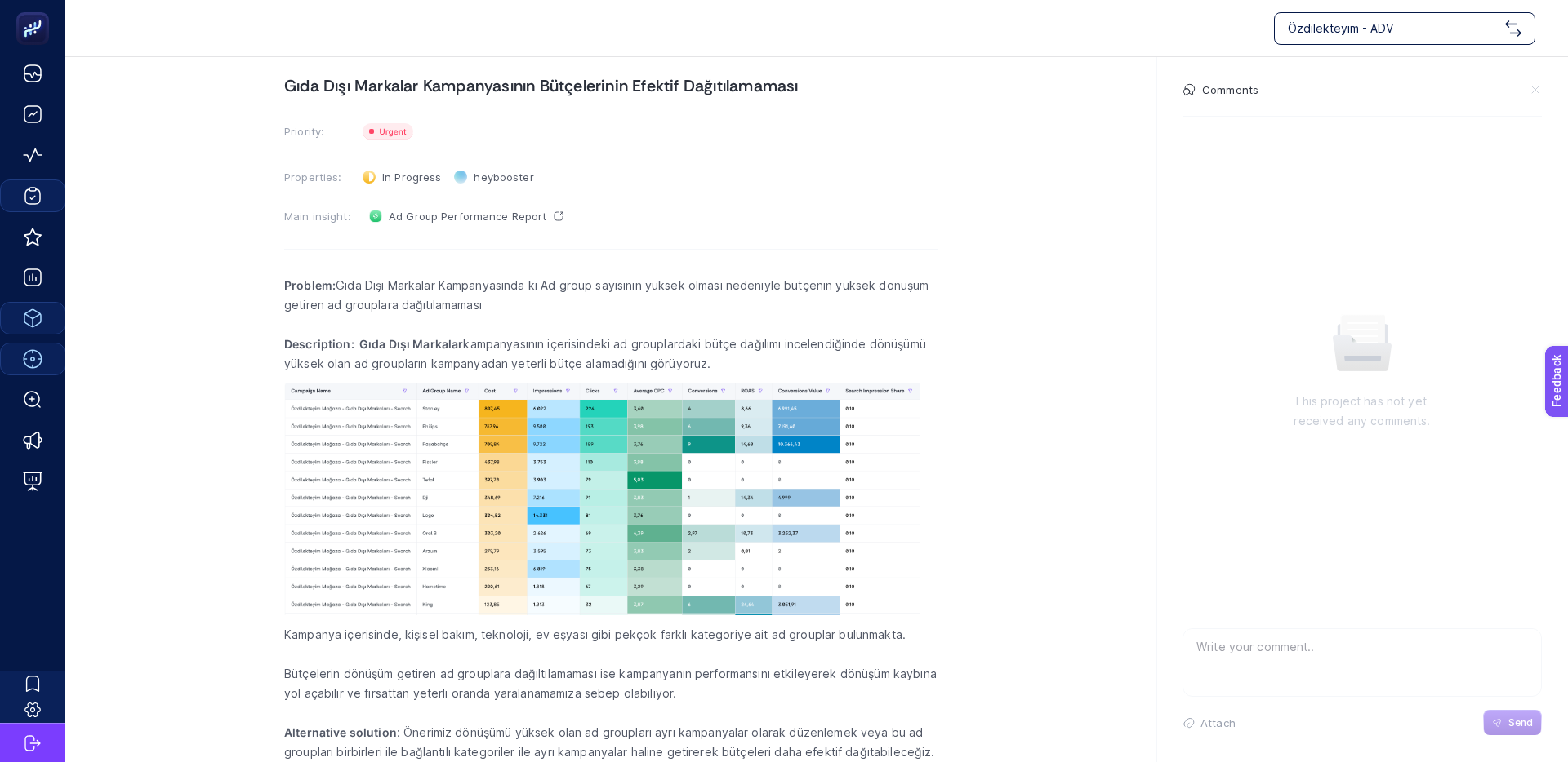
scroll to position [67, 0]
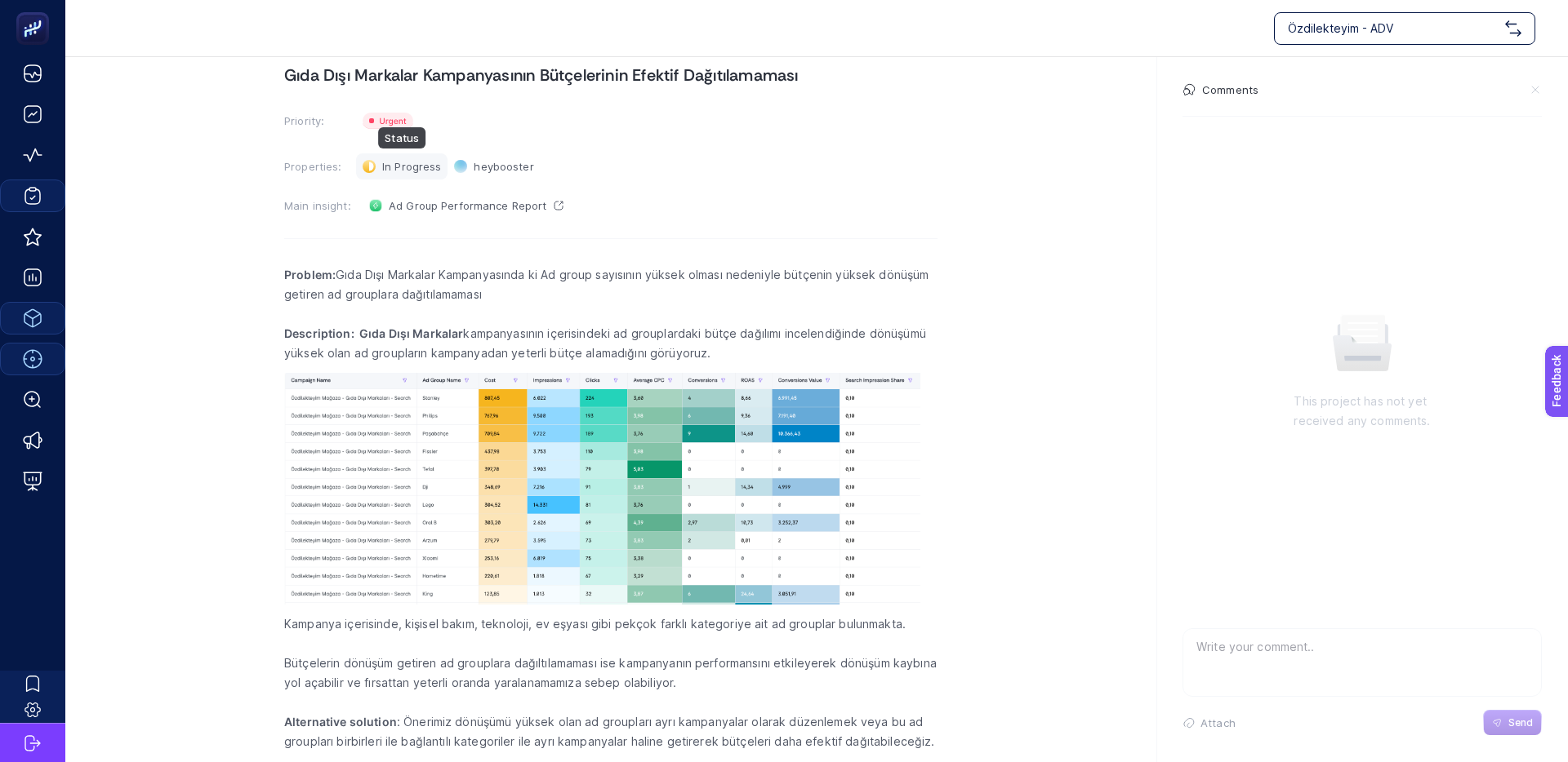
click at [417, 170] on span "In Progress" at bounding box center [412, 166] width 59 height 13
click at [218, 216] on section "[PERSON_NAME][DATE] Gıda Dışı Markalar Kampanyasının Bütçelerinin Efektif Dağıt…" at bounding box center [816, 376] width 1503 height 772
click at [528, 167] on span "heybooster" at bounding box center [503, 166] width 60 height 13
drag, startPoint x: 467, startPoint y: 339, endPoint x: 693, endPoint y: 341, distance: 226.0
click at [679, 341] on p "Description: Gıda Dışı Markalar kampanyasının içerisindeki ad grouplardaki bütç…" at bounding box center [610, 344] width 653 height 39
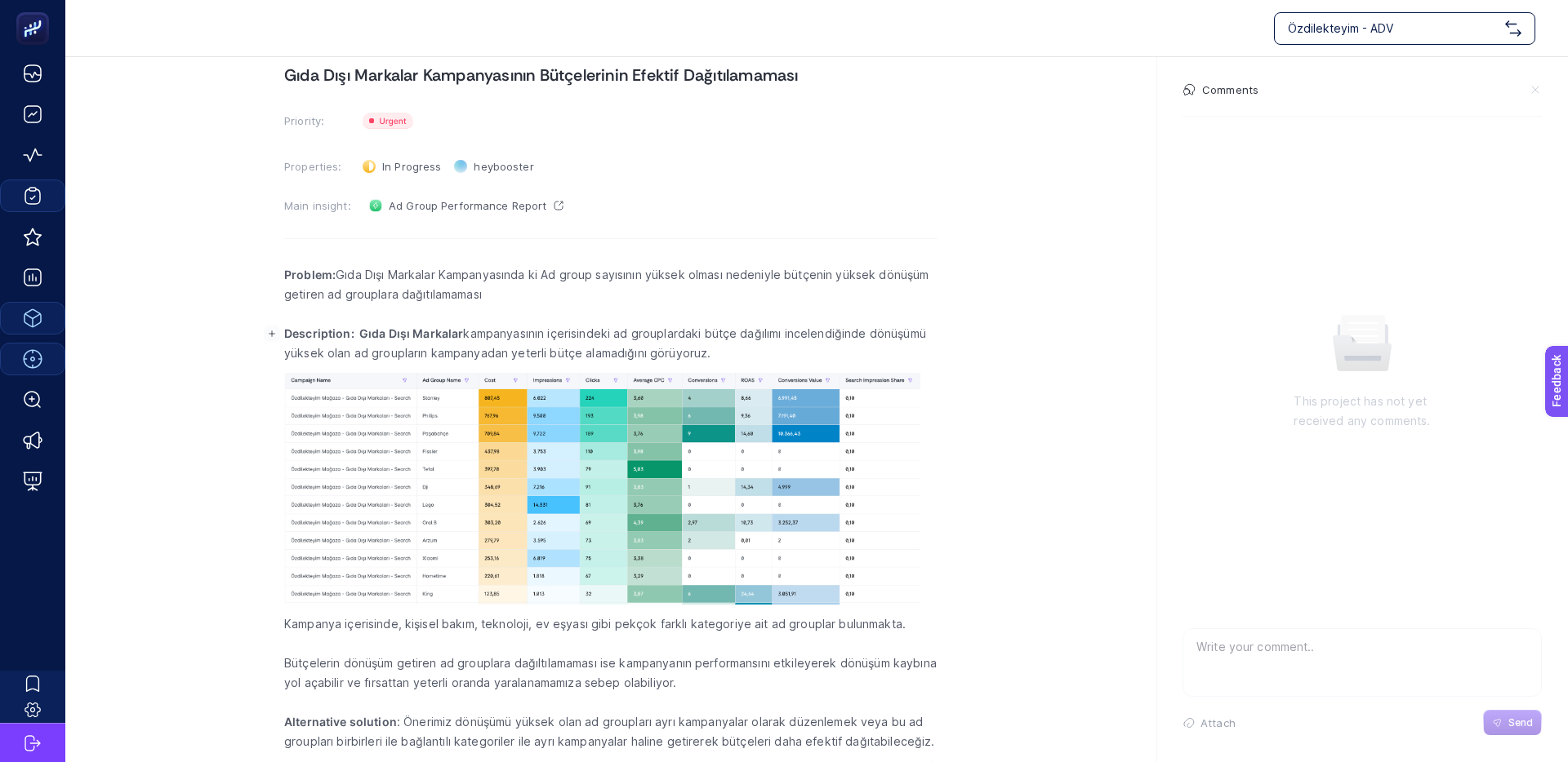
drag, startPoint x: 693, startPoint y: 341, endPoint x: 703, endPoint y: 340, distance: 10.0
click at [694, 340] on p "Description: Gıda Dışı Markalar kampanyasının içerisindeki ad grouplardaki bütç…" at bounding box center [610, 344] width 653 height 39
click at [659, 338] on p "Description: Gıda Dışı Markalar kampanyasının içerisindeki ad grouplardaki bütç…" at bounding box center [610, 344] width 653 height 39
drag, startPoint x: 657, startPoint y: 338, endPoint x: 908, endPoint y: 337, distance: 251.0
click at [670, 338] on p "Description: Gıda Dışı Markalar kampanyasının içerisindeki ad grouplardaki bütç…" at bounding box center [610, 344] width 653 height 39
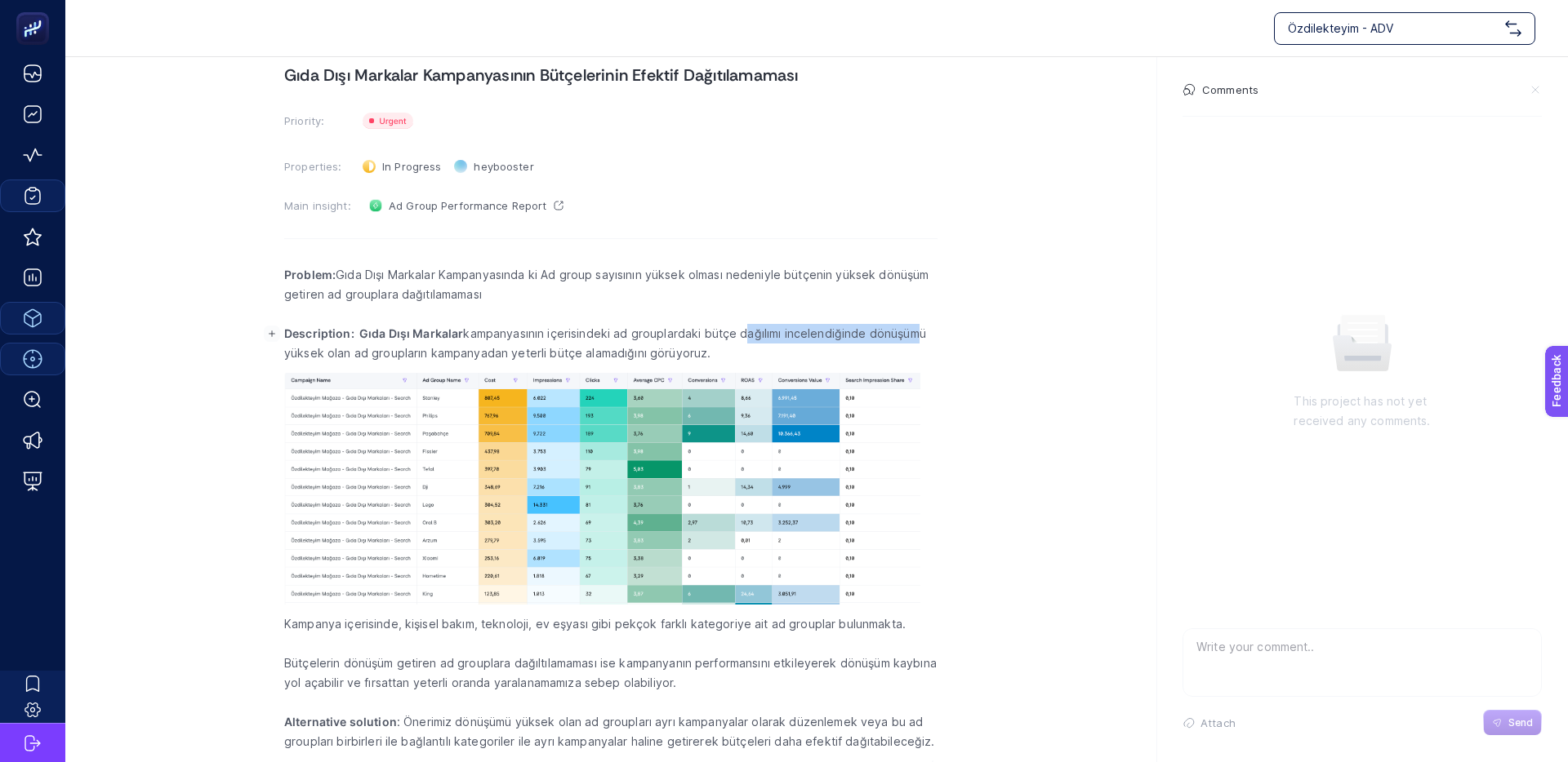
drag, startPoint x: 908, startPoint y: 337, endPoint x: 724, endPoint y: 333, distance: 184.0
click at [733, 333] on p "Description: Gıda Dışı Markalar kampanyasının içerisindeki ad grouplardaki bütç…" at bounding box center [610, 344] width 653 height 39
click at [723, 333] on p "Description: Gıda Dışı Markalar kampanyasının içerisindeki ad grouplardaki bütç…" at bounding box center [610, 344] width 653 height 39
drag, startPoint x: 903, startPoint y: 333, endPoint x: 762, endPoint y: 330, distance: 141.0
click at [762, 330] on p "Description: Gıda Dışı Markalar kampanyasının içerisindeki ad grouplardaki bütç…" at bounding box center [610, 344] width 653 height 39
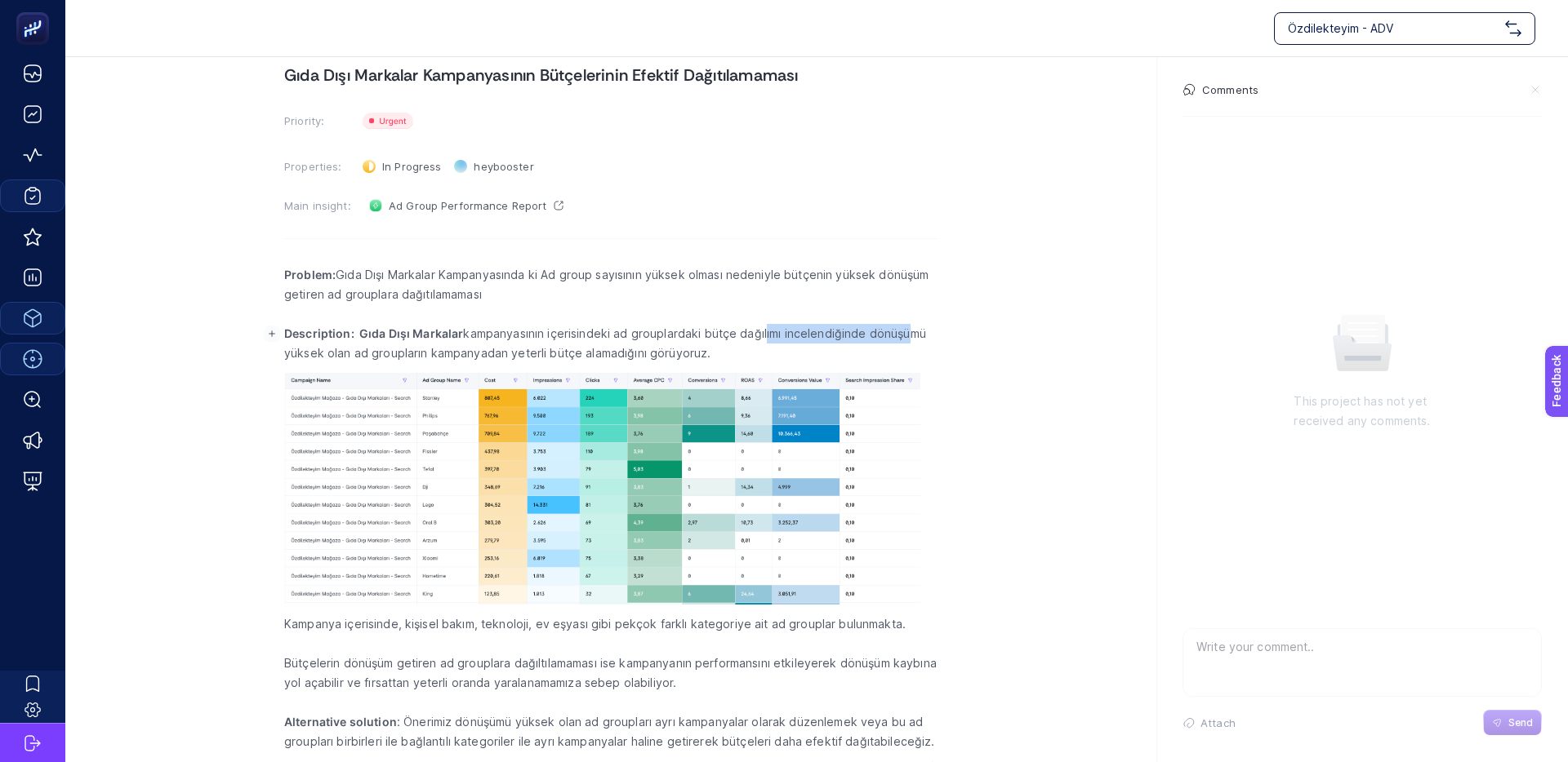
drag, startPoint x: 761, startPoint y: 331, endPoint x: 544, endPoint y: 345, distance: 217.5
click at [760, 331] on p "Description: Gıda Dışı Markalar kampanyasının içerisindeki ad grouplardaki bütç…" at bounding box center [610, 344] width 653 height 39
drag, startPoint x: 455, startPoint y: 354, endPoint x: 577, endPoint y: 352, distance: 122.0
click at [570, 352] on p "Description: Gıda Dışı Markalar kampanyasının içerisindeki ad grouplardaki bütç…" at bounding box center [610, 344] width 653 height 39
drag, startPoint x: 577, startPoint y: 352, endPoint x: 649, endPoint y: 354, distance: 72.0
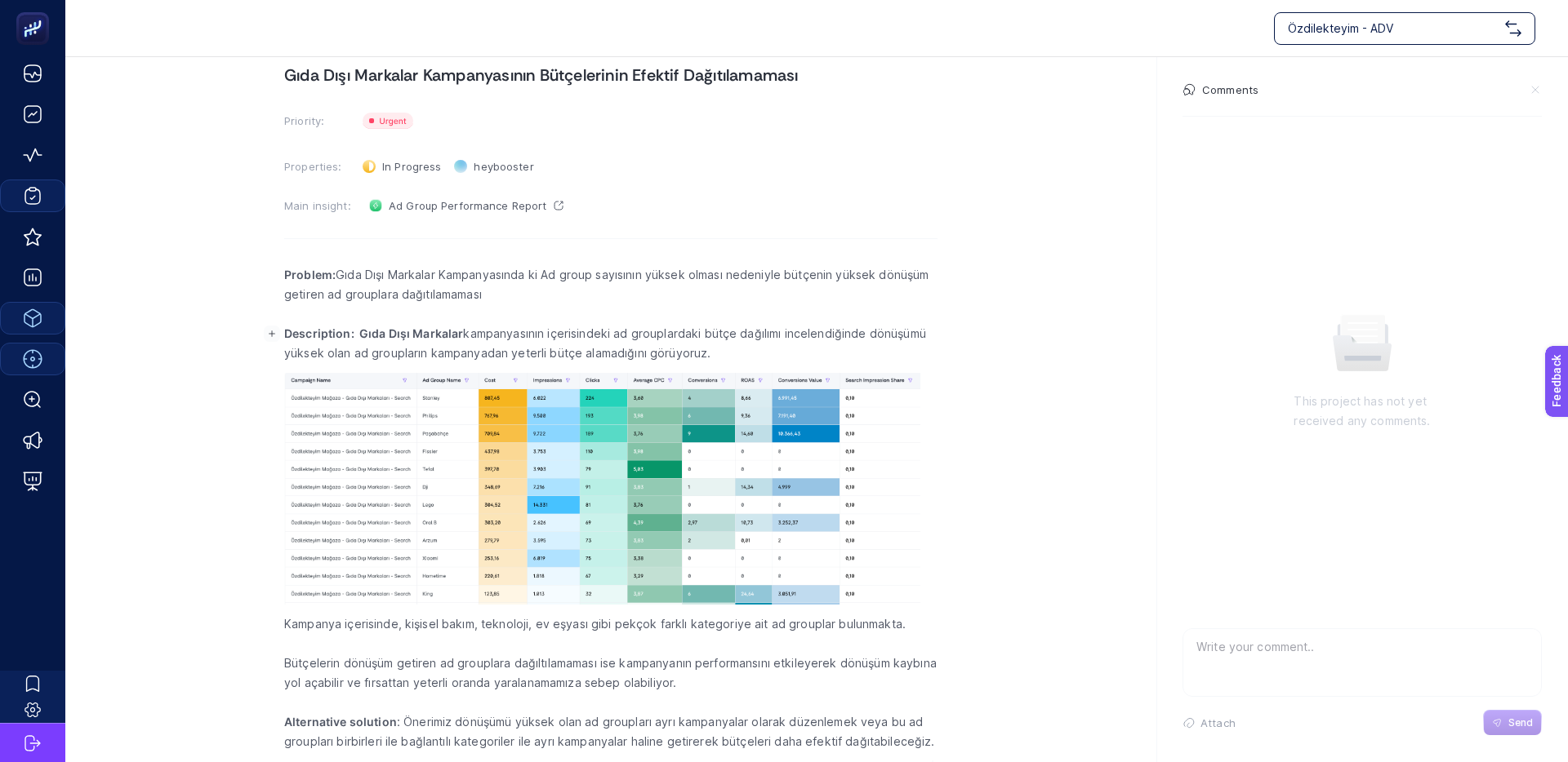
click at [578, 352] on p "Description: Gıda Dışı Markalar kampanyasının içerisindeki ad grouplardaki bütç…" at bounding box center [610, 344] width 653 height 39
drag, startPoint x: 581, startPoint y: 352, endPoint x: 501, endPoint y: 351, distance: 80.0
click at [517, 351] on p "Description: Gıda Dışı Markalar kampanyasının içerisindeki ad grouplardaki bütç…" at bounding box center [610, 344] width 653 height 39
drag, startPoint x: 490, startPoint y: 351, endPoint x: 660, endPoint y: 352, distance: 170.0
click at [492, 351] on p "Description: Gıda Dışı Markalar kampanyasının içerisindeki ad grouplardaki bütç…" at bounding box center [610, 344] width 653 height 39
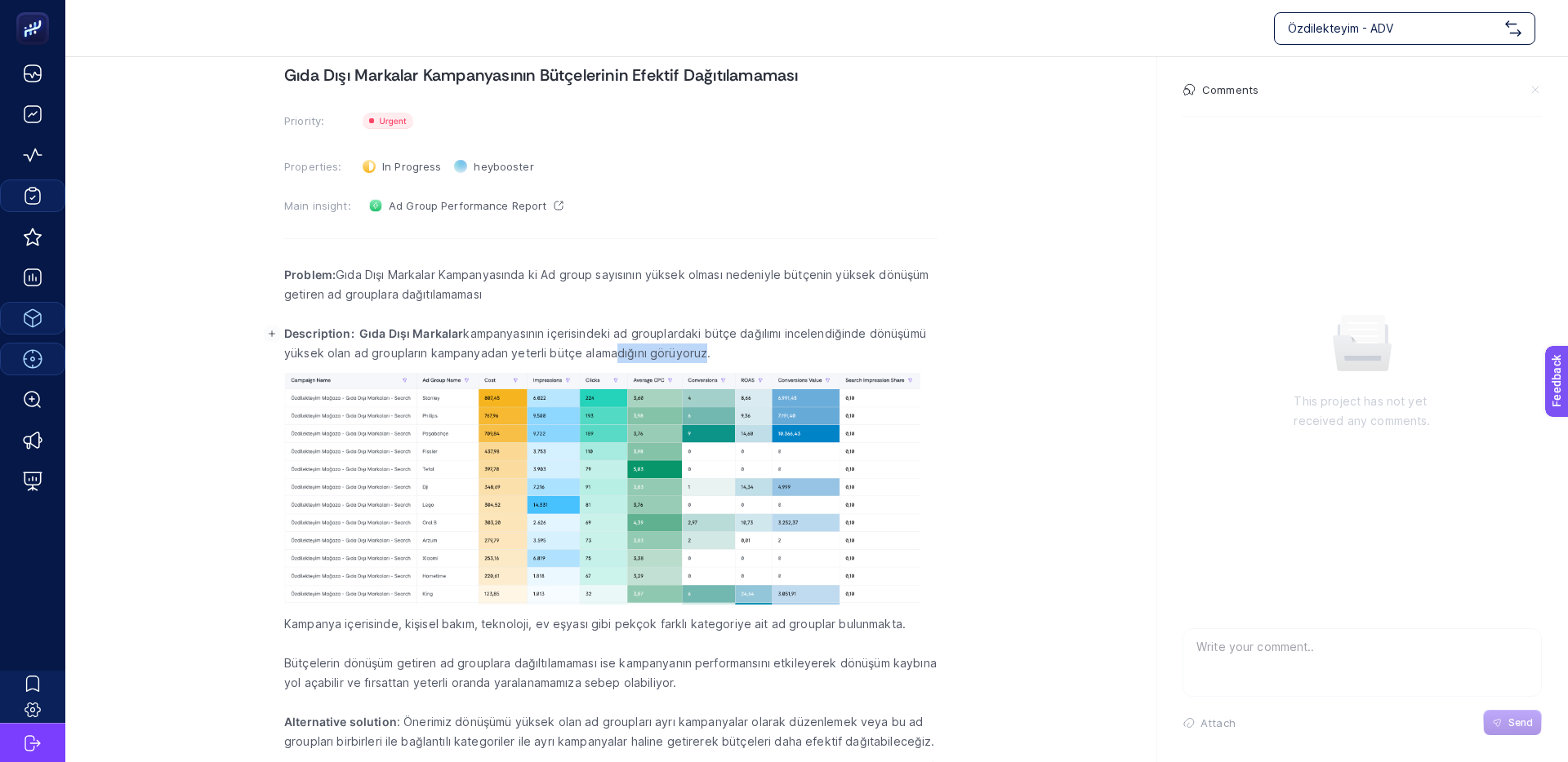
drag, startPoint x: 658, startPoint y: 351, endPoint x: 531, endPoint y: 349, distance: 127.0
click at [549, 349] on p "Description: Gıda Dışı Markalar kampanyasının içerisindeki ad grouplardaki bütç…" at bounding box center [610, 344] width 653 height 39
drag, startPoint x: 531, startPoint y: 349, endPoint x: 676, endPoint y: 355, distance: 145.1
click at [531, 349] on p "Description: Gıda Dışı Markalar kampanyasının içerisindeki ad grouplardaki bütç…" at bounding box center [610, 344] width 653 height 39
drag, startPoint x: 655, startPoint y: 355, endPoint x: 538, endPoint y: 352, distance: 117.0
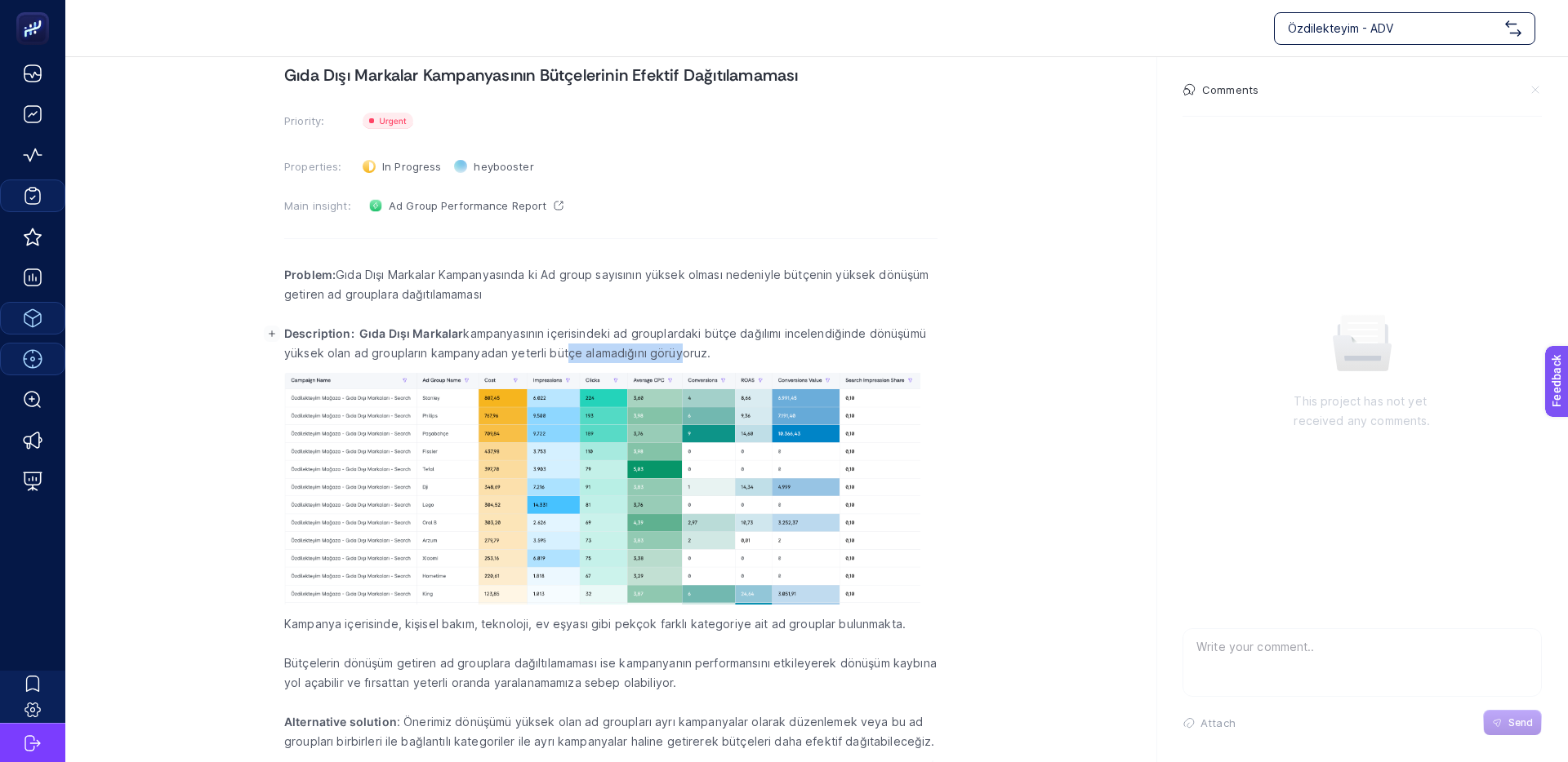
click at [543, 352] on p "Description: Gıda Dışı Markalar kampanyasının içerisindeki ad grouplardaki bütç…" at bounding box center [610, 344] width 653 height 39
click at [538, 352] on p "Description: Gıda Dışı Markalar kampanyasının içerisindeki ad grouplardaki bütç…" at bounding box center [610, 344] width 653 height 39
drag, startPoint x: 476, startPoint y: 625, endPoint x: 789, endPoint y: 626, distance: 313.0
click at [783, 626] on p "Kampanya içerisinde, kişisel bakım, teknoloji, ev eşyası gibi pekçok farklı kat…" at bounding box center [610, 625] width 653 height 19
drag, startPoint x: 789, startPoint y: 626, endPoint x: 836, endPoint y: 626, distance: 47.0
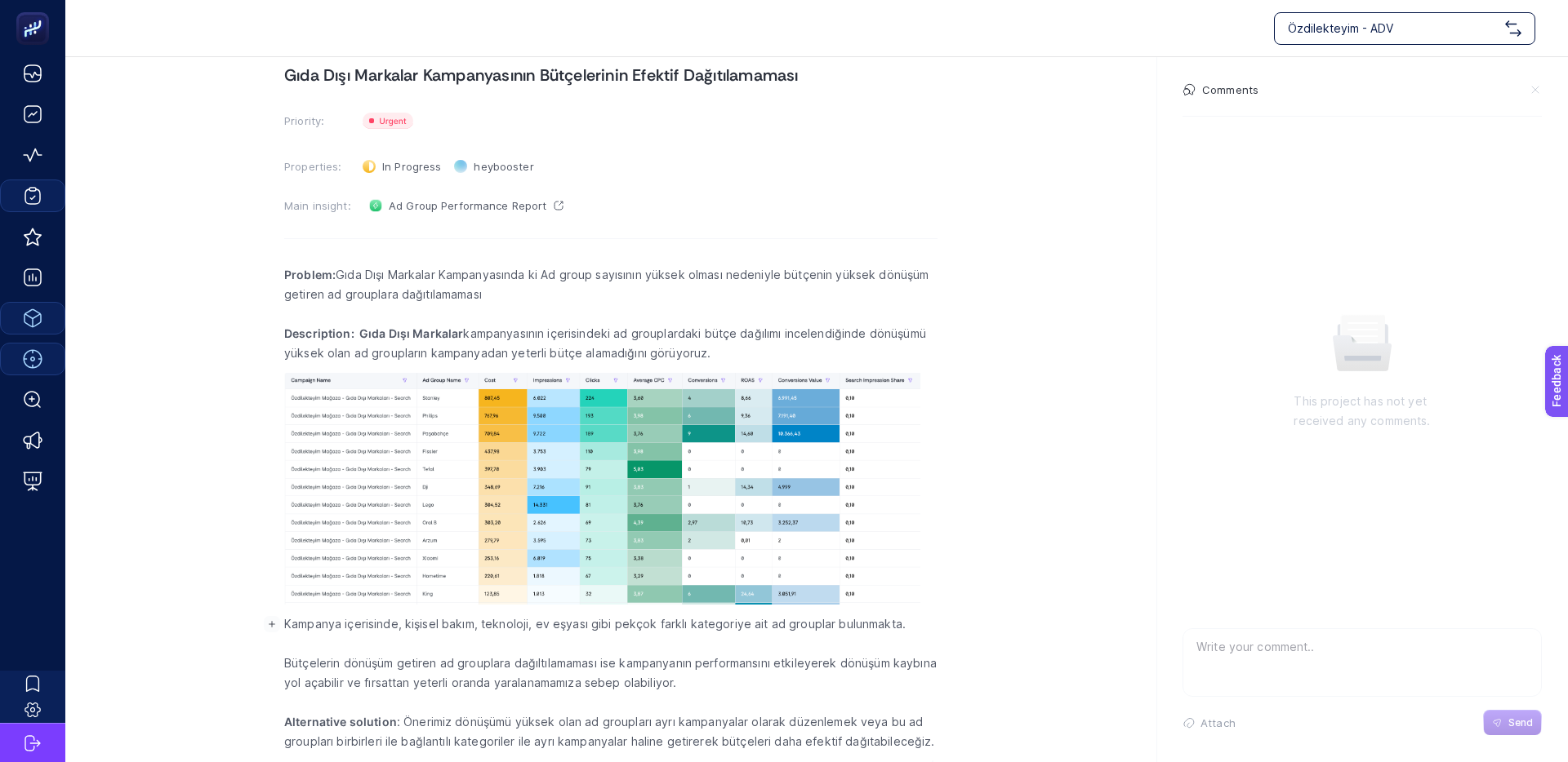
click at [791, 626] on p "Kampanya içerisinde, kişisel bakım, teknoloji, ev eşyası gibi pekçok farklı kat…" at bounding box center [610, 625] width 653 height 19
click at [719, 625] on p "Kampanya içerisinde, kişisel bakım, teknoloji, ev eşyası gibi pekçok farklı kat…" at bounding box center [610, 625] width 653 height 19
click at [709, 625] on p "Kampanya içerisinde, kişisel bakım, teknoloji, ev eşyası gibi pekçok farklı kat…" at bounding box center [610, 625] width 653 height 19
drag, startPoint x: 725, startPoint y: 337, endPoint x: 882, endPoint y: 332, distance: 157.1
click at [878, 332] on p "Description: Gıda Dışı Markalar kampanyasının içerisindeki ad grouplardaki bütç…" at bounding box center [610, 344] width 653 height 39
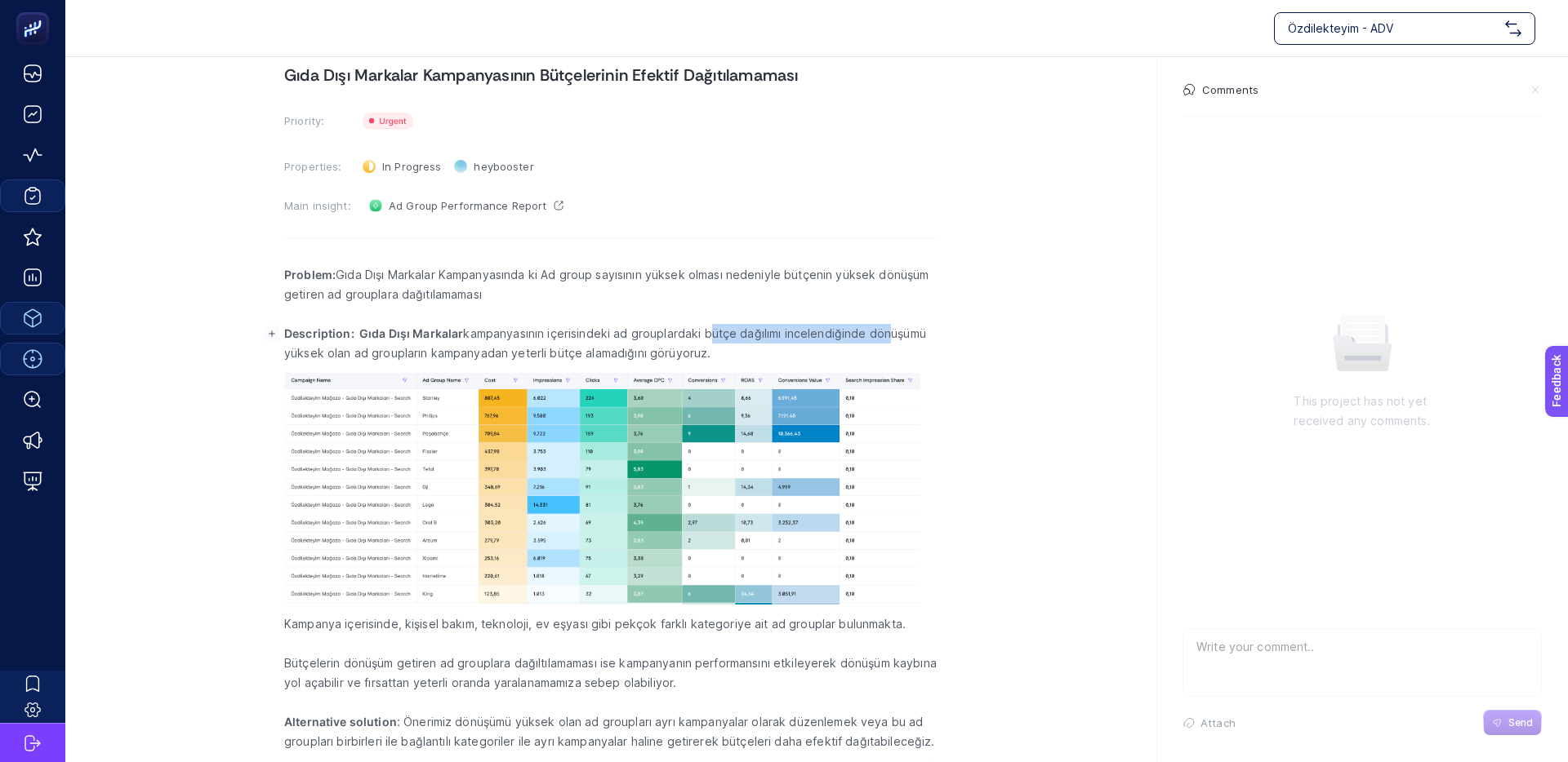
click at [882, 332] on p "Description: Gıda Dışı Markalar kampanyasının içerisindeki ad grouplardaki bütç…" at bounding box center [610, 344] width 653 height 39
drag, startPoint x: 842, startPoint y: 330, endPoint x: 815, endPoint y: 330, distance: 27.0
click at [818, 330] on p "Description: Gıda Dışı Markalar kampanyasının içerisindeki ad grouplardaki bütç…" at bounding box center [610, 344] width 653 height 39
click at [815, 330] on p "Description: Gıda Dışı Markalar kampanyasının içerisindeki ad grouplardaki bütç…" at bounding box center [610, 344] width 653 height 39
drag, startPoint x: 338, startPoint y: 354, endPoint x: 608, endPoint y: 353, distance: 270.0
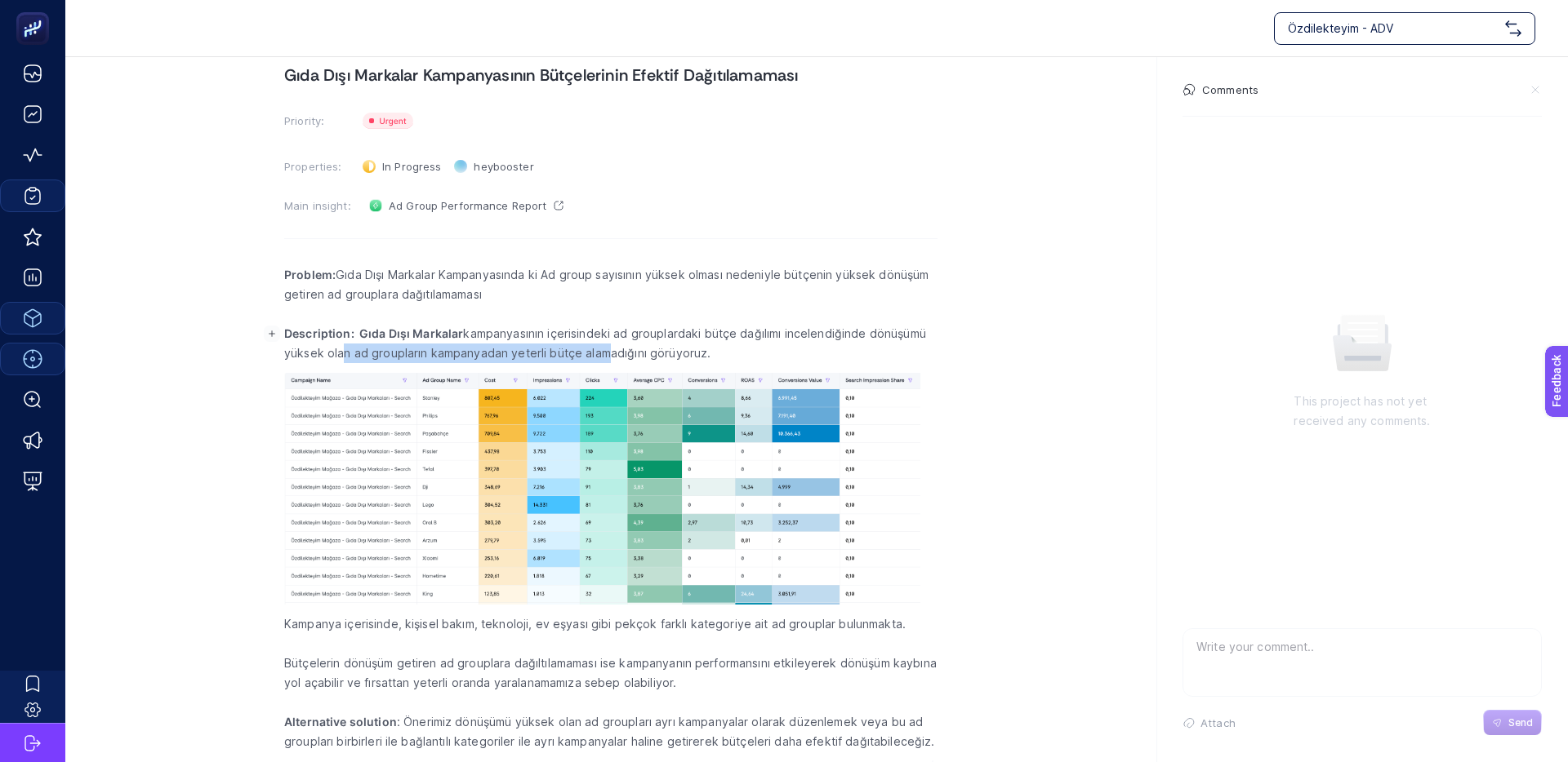
click at [606, 353] on p "Description: Gıda Dışı Markalar kampanyasının içerisindeki ad grouplardaki bütç…" at bounding box center [610, 344] width 653 height 39
drag, startPoint x: 608, startPoint y: 353, endPoint x: 653, endPoint y: 355, distance: 45.0
click at [608, 353] on p "Description: Gıda Dışı Markalar kampanyasının içerisindeki ad grouplardaki bütç…" at bounding box center [610, 344] width 653 height 39
click at [513, 351] on p "Description: Gıda Dışı Markalar kampanyasının içerisindeki ad grouplardaki bütç…" at bounding box center [610, 344] width 653 height 39
click at [491, 351] on p "Description: Gıda Dışı Markalar kampanyasının içerisindeki ad grouplardaki bütç…" at bounding box center [610, 344] width 653 height 39
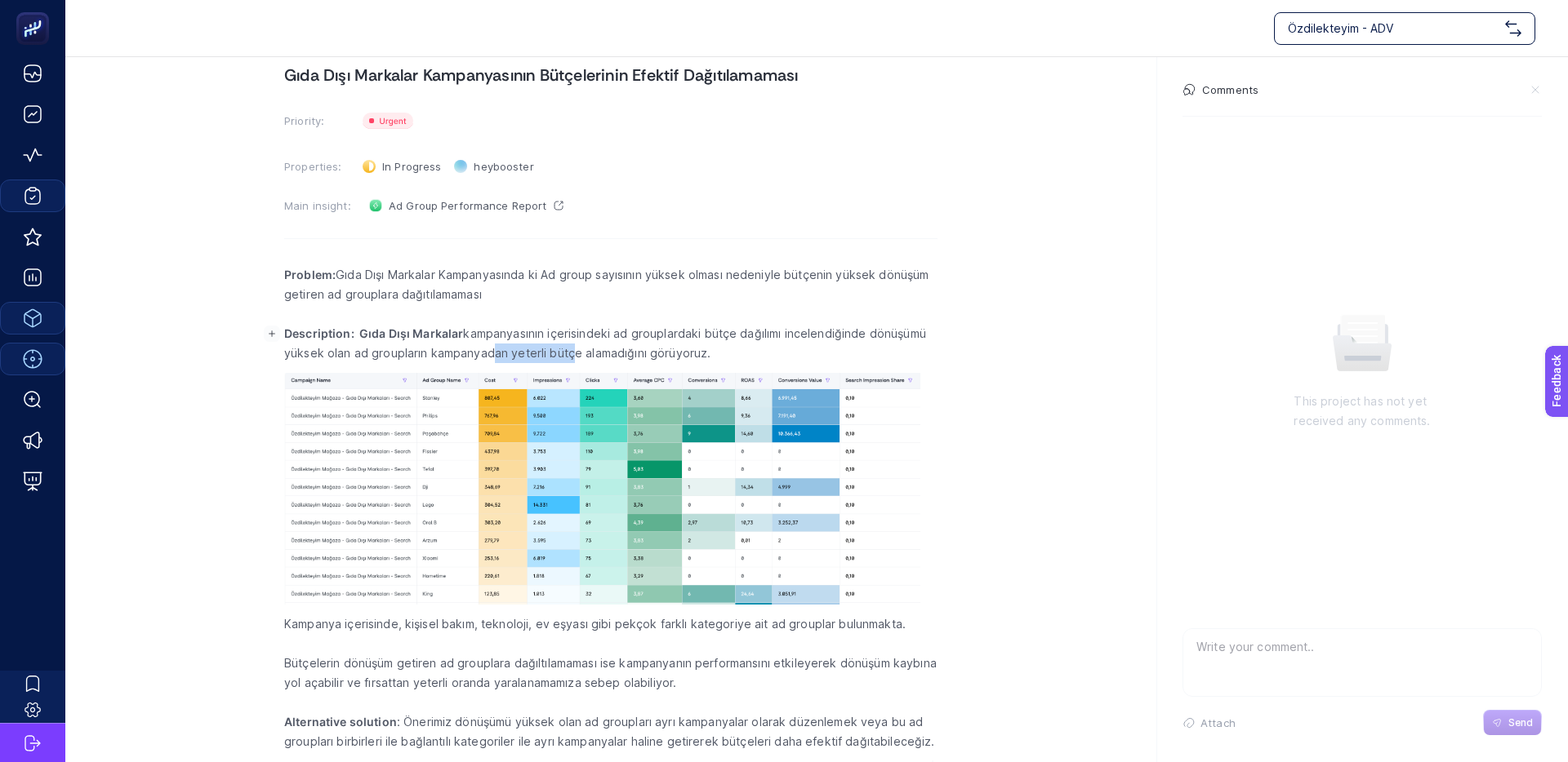
drag, startPoint x: 627, startPoint y: 349, endPoint x: 649, endPoint y: 348, distance: 22.0
click at [648, 348] on p "Description: Gıda Dışı Markalar kampanyasının içerisindeki ad grouplardaki bütç…" at bounding box center [610, 344] width 653 height 39
click at [649, 348] on p "Description: Gıda Dışı Markalar kampanyasının içerisindeki ad grouplardaki bütç…" at bounding box center [610, 344] width 653 height 39
click at [591, 347] on p "Description: Gıda Dışı Markalar kampanyasının içerisindeki ad grouplardaki bütç…" at bounding box center [610, 344] width 653 height 39
click at [572, 347] on p "Description: Gıda Dışı Markalar kampanyasının içerisindeki ad grouplardaki bütç…" at bounding box center [610, 344] width 653 height 39
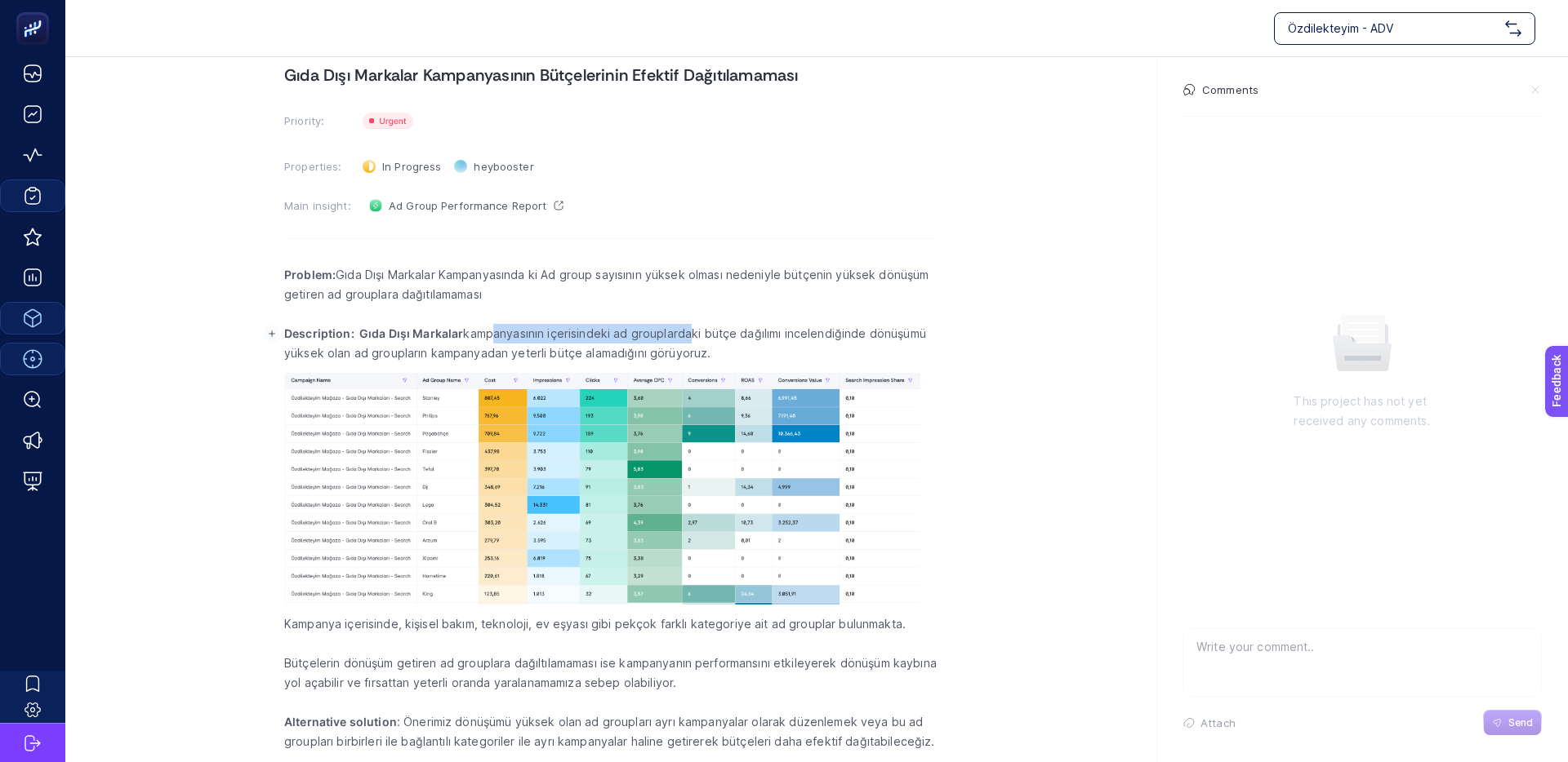
drag, startPoint x: 499, startPoint y: 329, endPoint x: 695, endPoint y: 333, distance: 196.0
click at [685, 333] on p "Description: Gıda Dışı Markalar kampanyasının içerisindeki ad grouplardaki bütç…" at bounding box center [610, 344] width 653 height 39
click at [695, 333] on p "Description: Gıda Dışı Markalar kampanyasının içerisindeki ad grouplardaki bütç…" at bounding box center [610, 344] width 653 height 39
click at [657, 330] on p "Description: Gıda Dışı Markalar kampanyasının içerisindeki ad grouplardaki bütç…" at bounding box center [610, 344] width 653 height 39
drag, startPoint x: 647, startPoint y: 331, endPoint x: 818, endPoint y: 329, distance: 171.0
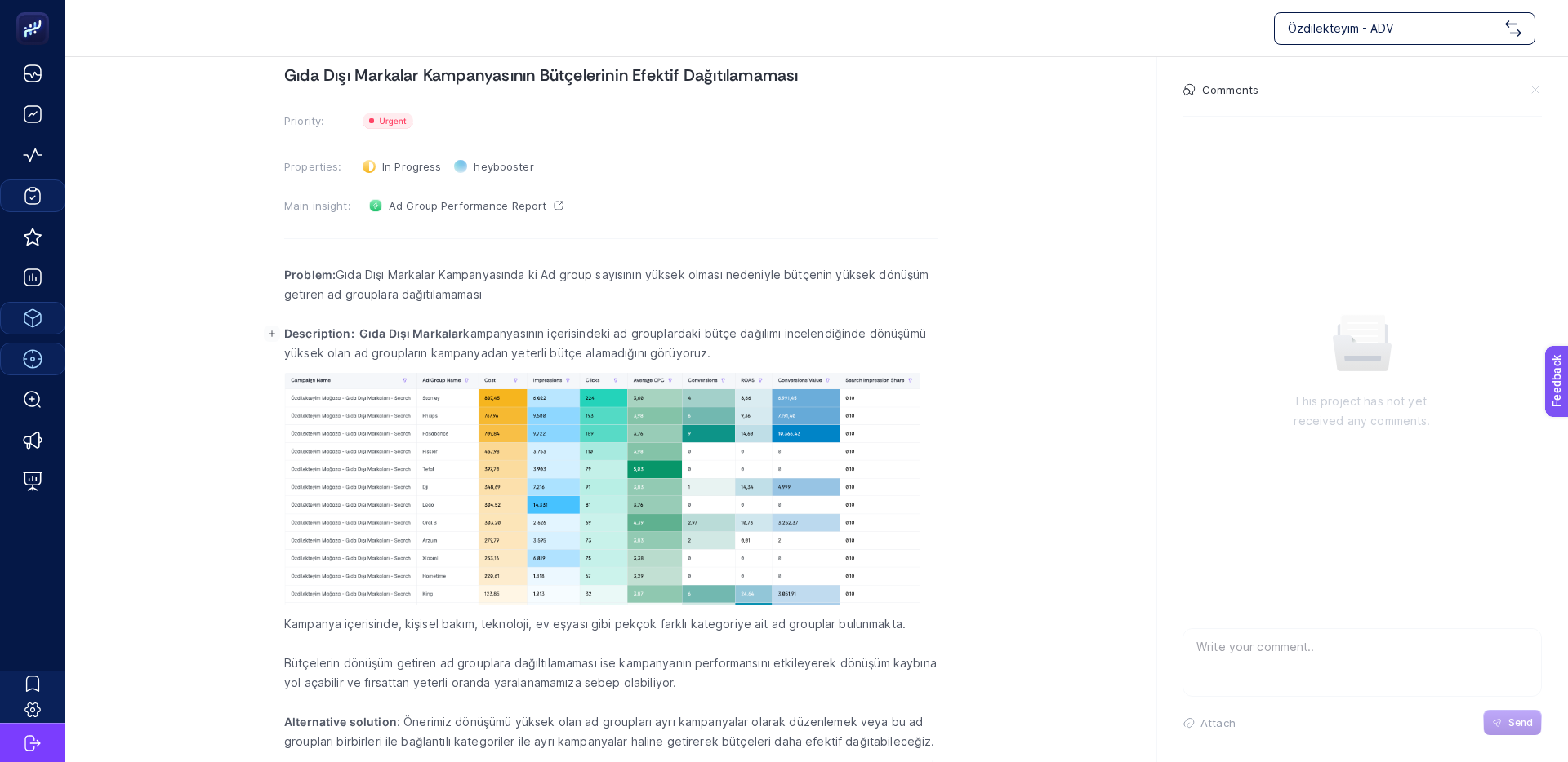
click at [649, 331] on p "Description: Gıda Dışı Markalar kampanyasının içerisindeki ad grouplardaki bütç…" at bounding box center [610, 344] width 653 height 39
drag, startPoint x: 814, startPoint y: 329, endPoint x: 703, endPoint y: 329, distance: 111.0
click at [716, 329] on p "Description: Gıda Dışı Markalar kampanyasının içerisindeki ad grouplardaki bütç…" at bounding box center [610, 344] width 653 height 39
click at [702, 329] on p "Description: Gıda Dışı Markalar kampanyasının içerisindeki ad grouplardaki bütç…" at bounding box center [610, 344] width 653 height 39
drag, startPoint x: 416, startPoint y: 356, endPoint x: 545, endPoint y: 355, distance: 129.0
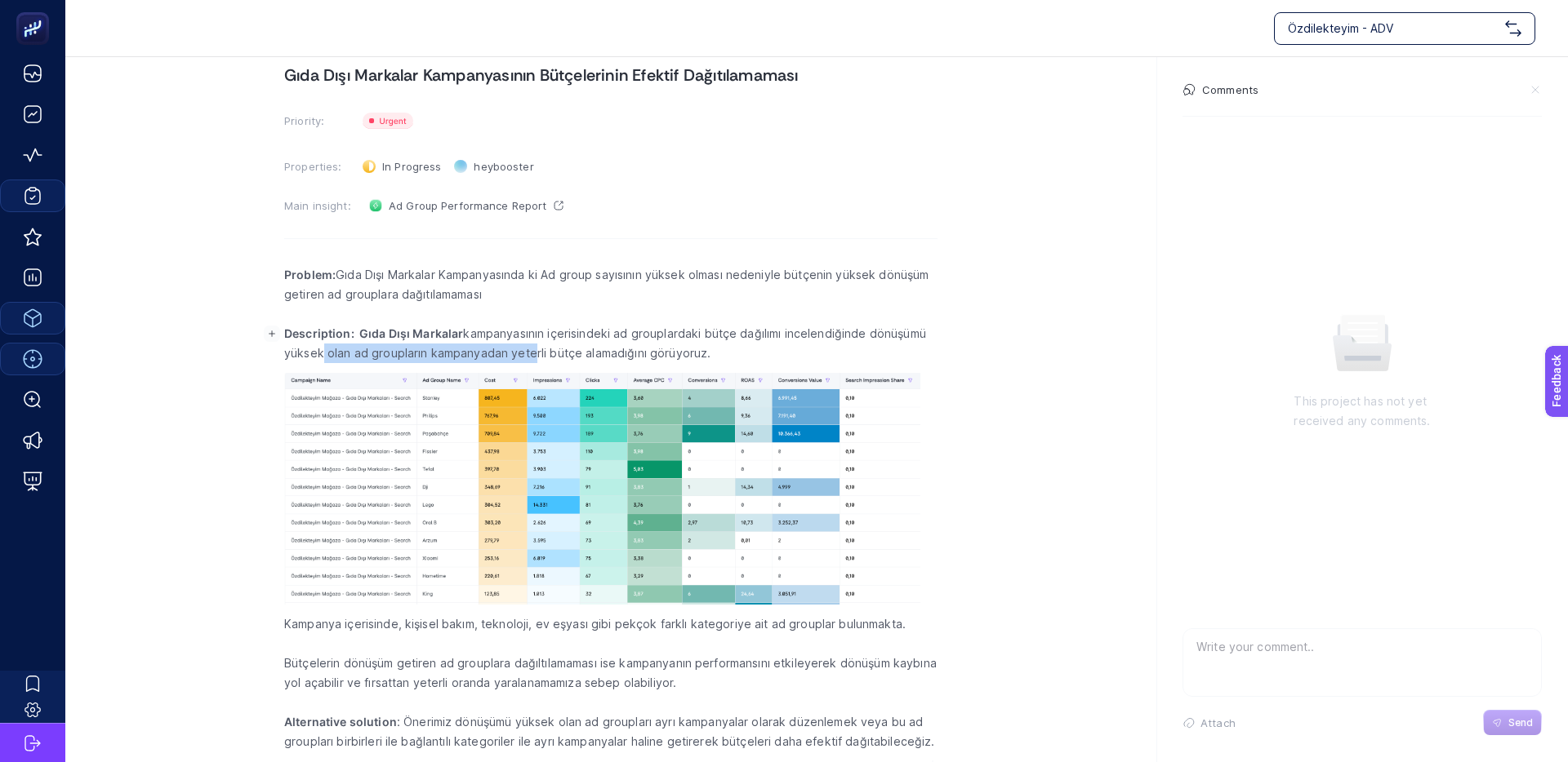
click at [539, 355] on p "Description: Gıda Dışı Markalar kampanyasının içerisindeki ad grouplardaki bütç…" at bounding box center [610, 344] width 653 height 39
click at [545, 354] on p "Description: Gıda Dışı Markalar kampanyasının içerisindeki ad grouplardaki bütç…" at bounding box center [610, 344] width 653 height 39
drag, startPoint x: 616, startPoint y: 357, endPoint x: 488, endPoint y: 359, distance: 128.0
click at [499, 359] on p "Description: Gıda Dışı Markalar kampanyasının içerisindeki ad grouplardaki bütç…" at bounding box center [610, 344] width 653 height 39
click at [488, 359] on p "Description: Gıda Dışı Markalar kampanyasının içerisindeki ad grouplardaki bütç…" at bounding box center [610, 344] width 653 height 39
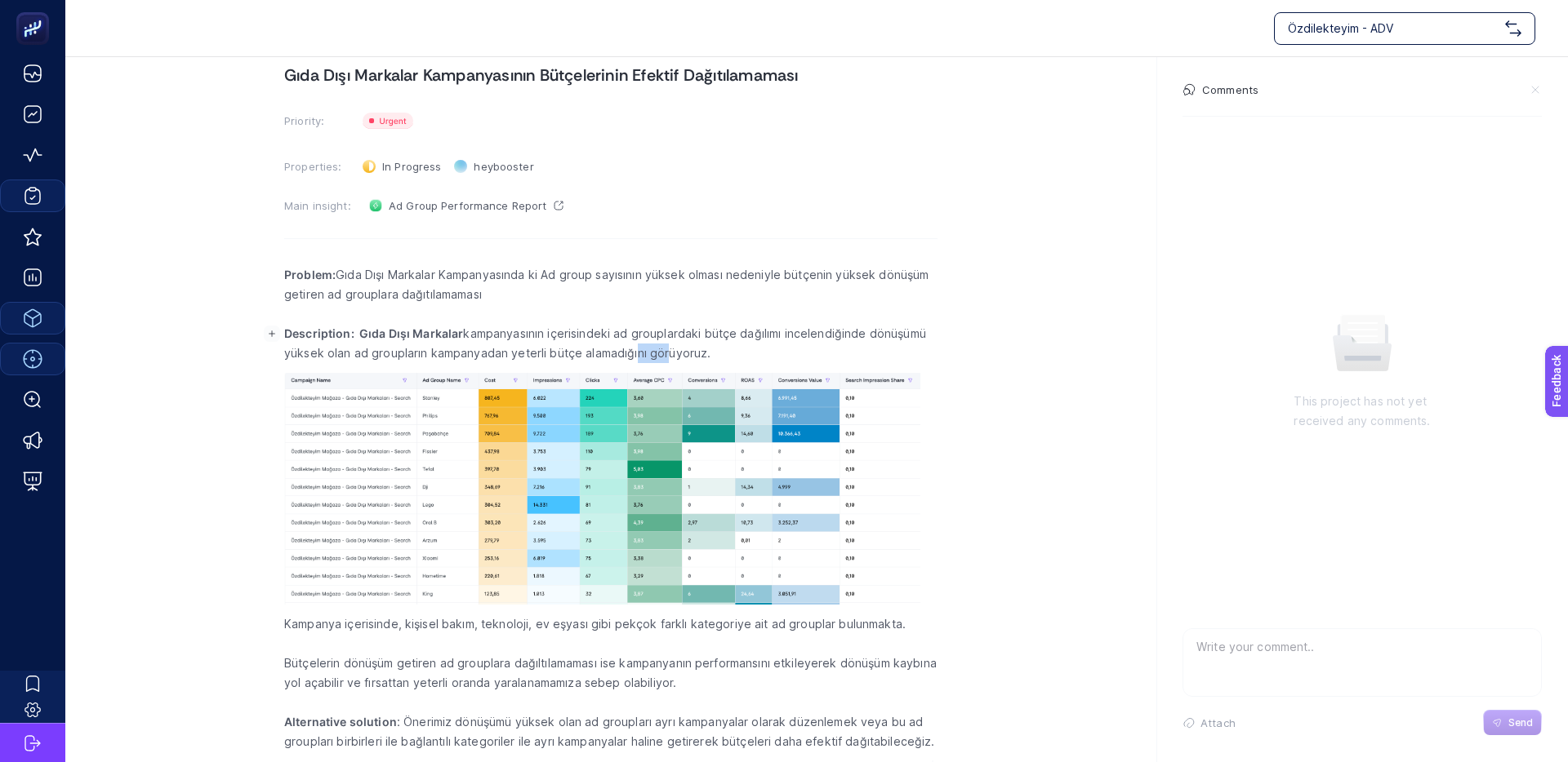
click at [546, 353] on p "Description: Gıda Dışı Markalar kampanyasının içerisindeki ad grouplardaki bütç…" at bounding box center [610, 344] width 653 height 39
drag, startPoint x: 516, startPoint y: 353, endPoint x: 697, endPoint y: 355, distance: 181.0
click at [518, 353] on p "Description: Gıda Dışı Markalar kampanyasının içerisindeki ad grouplardaki bütç…" at bounding box center [610, 344] width 653 height 39
drag, startPoint x: 677, startPoint y: 353, endPoint x: 583, endPoint y: 351, distance: 94.0
click at [597, 351] on p "Description: Gıda Dışı Markalar kampanyasının içerisindeki ad grouplardaki bütç…" at bounding box center [610, 344] width 653 height 39
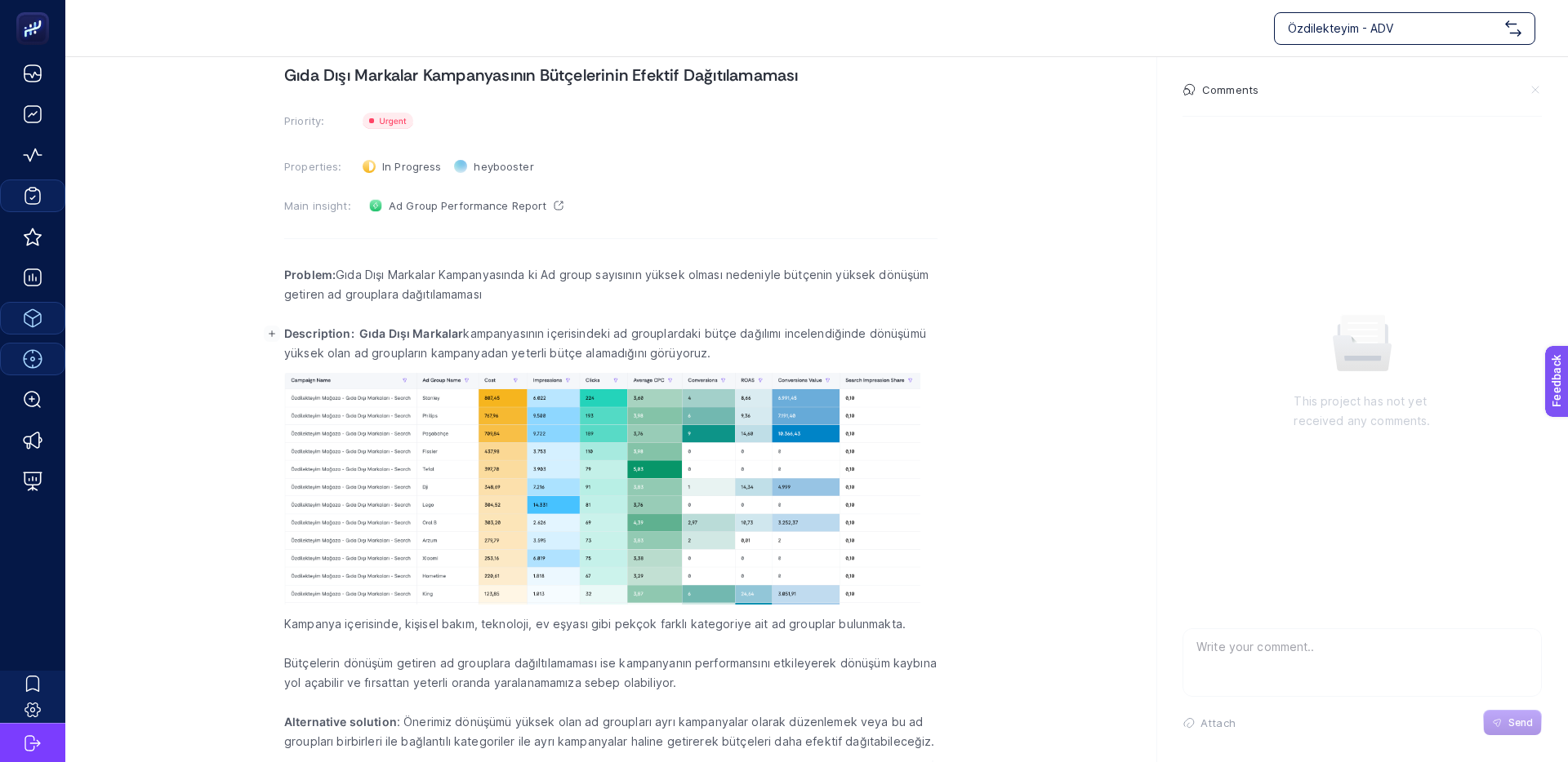
click at [581, 351] on p "Description: Gıda Dışı Markalar kampanyasının içerisindeki ad grouplardaki bütç…" at bounding box center [610, 344] width 653 height 39
drag, startPoint x: 556, startPoint y: 352, endPoint x: 665, endPoint y: 351, distance: 109.0
click at [655, 351] on p "Description: Gıda Dışı Markalar kampanyasının içerisindeki ad grouplardaki bütç…" at bounding box center [610, 344] width 653 height 39
click at [665, 351] on p "Description: Gıda Dışı Markalar kampanyasının içerisindeki ad grouplardaki bütç…" at bounding box center [610, 344] width 653 height 39
drag, startPoint x: 662, startPoint y: 351, endPoint x: 556, endPoint y: 350, distance: 106.0
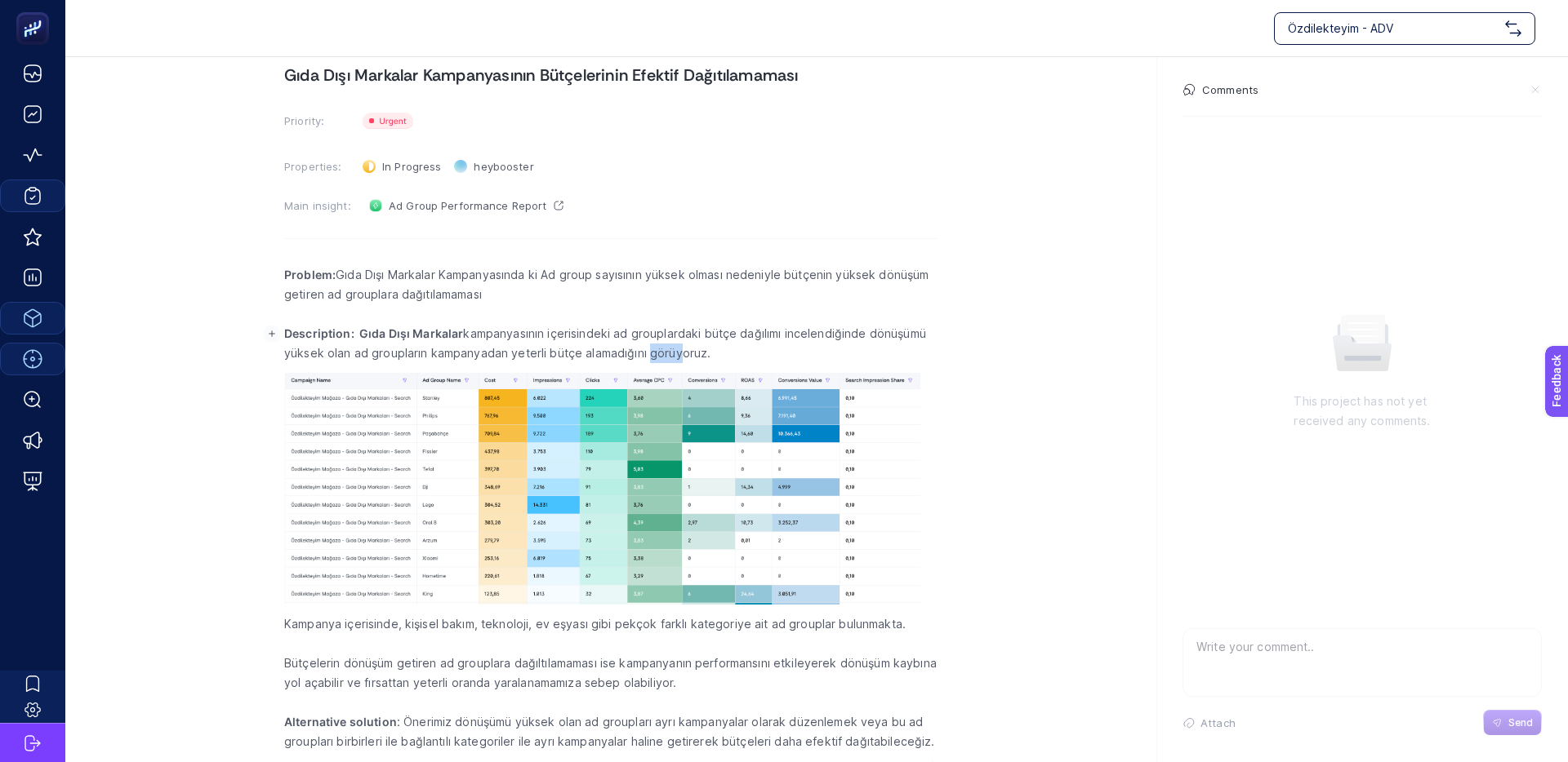
click at [572, 350] on p "Description: Gıda Dışı Markalar kampanyasının içerisindeki ad grouplardaki bütç…" at bounding box center [610, 344] width 653 height 39
click at [556, 350] on p "Description: Gıda Dışı Markalar kampanyasının içerisindeki ad grouplardaki bütç…" at bounding box center [610, 344] width 653 height 39
drag, startPoint x: 366, startPoint y: 357, endPoint x: 592, endPoint y: 359, distance: 226.0
click at [591, 359] on p "Description: Gıda Dışı Markalar kampanyasının içerisindeki ad grouplardaki bütç…" at bounding box center [610, 344] width 653 height 39
click at [592, 359] on p "Description: Gıda Dışı Markalar kampanyasının içerisindeki ad grouplardaki bütç…" at bounding box center [610, 344] width 653 height 39
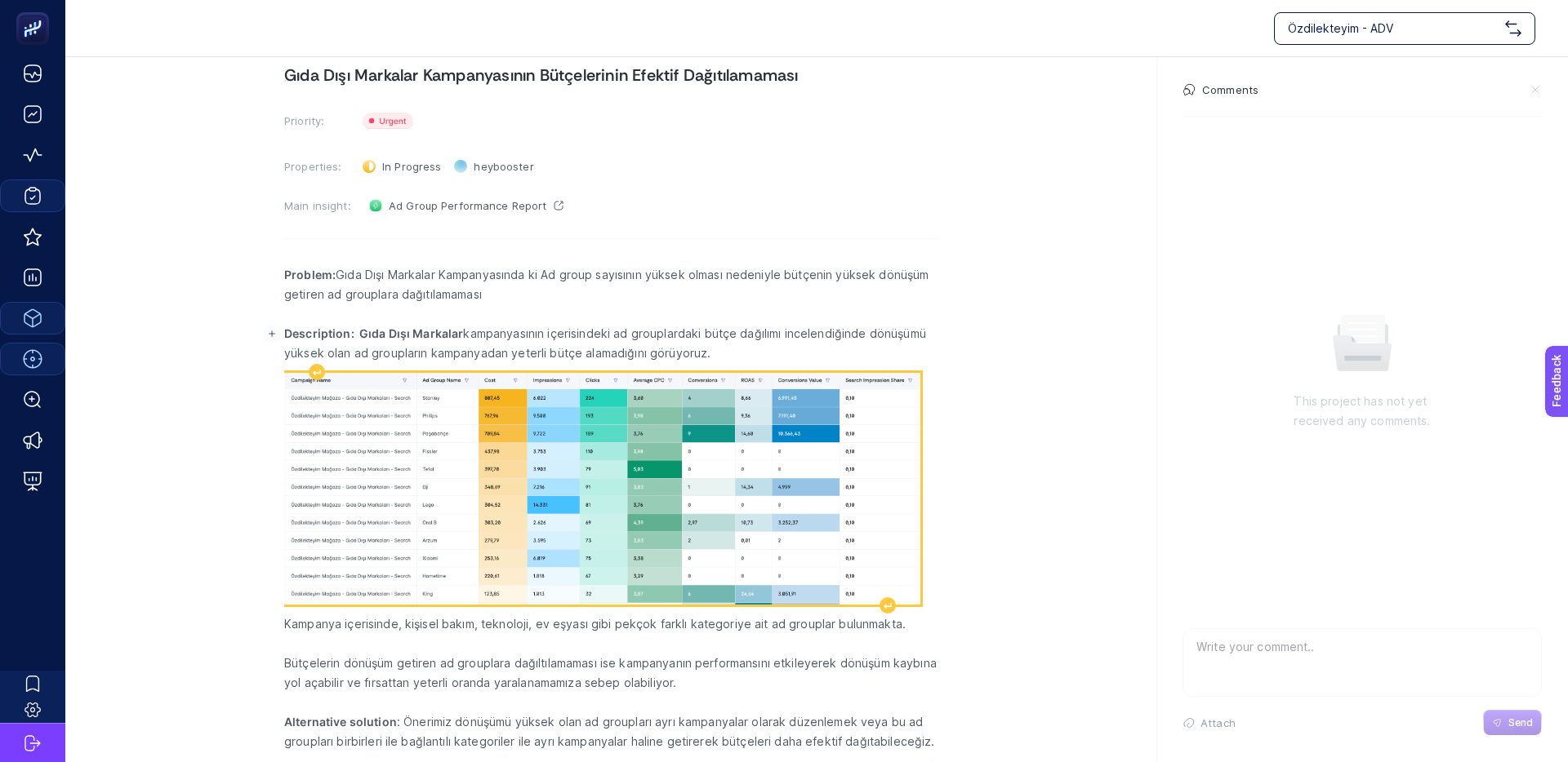
click at [509, 446] on img "Rich Text Editor. Editing area: main" at bounding box center [602, 488] width 636 height 231
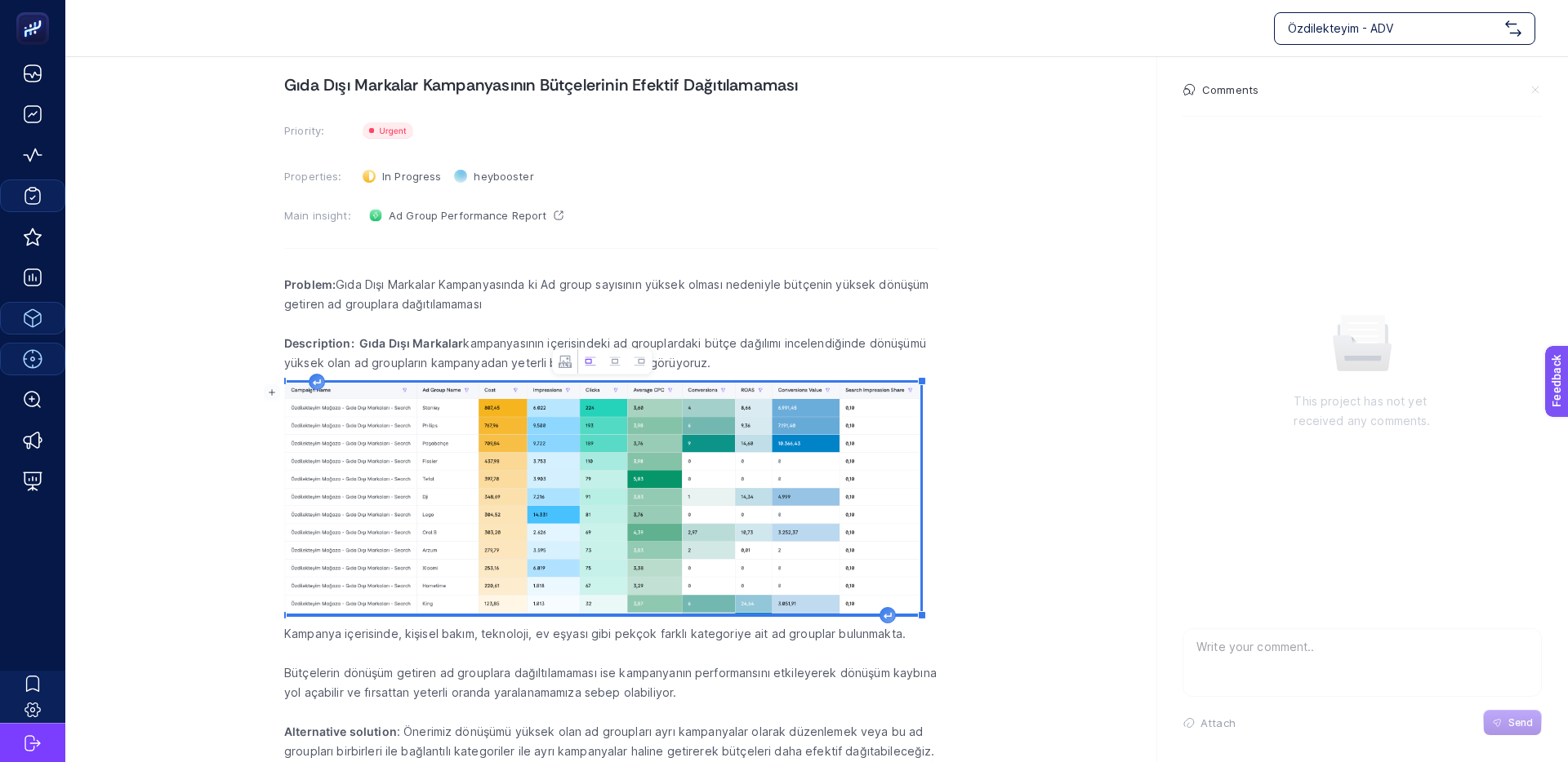
scroll to position [57, 0]
click at [530, 447] on img "Rich Text Editor. Editing area: main" at bounding box center [602, 498] width 636 height 231
drag, startPoint x: 958, startPoint y: 649, endPoint x: 1004, endPoint y: 690, distance: 61.6
click at [1004, 690] on section "[PERSON_NAME][DATE] Gıda Dışı Markalar Kampanyasının Bütçelerinin Efektif Dağıt…" at bounding box center [816, 381] width 1503 height 761
click at [570, 360] on icon "Image toolbar" at bounding box center [565, 362] width 13 height 12
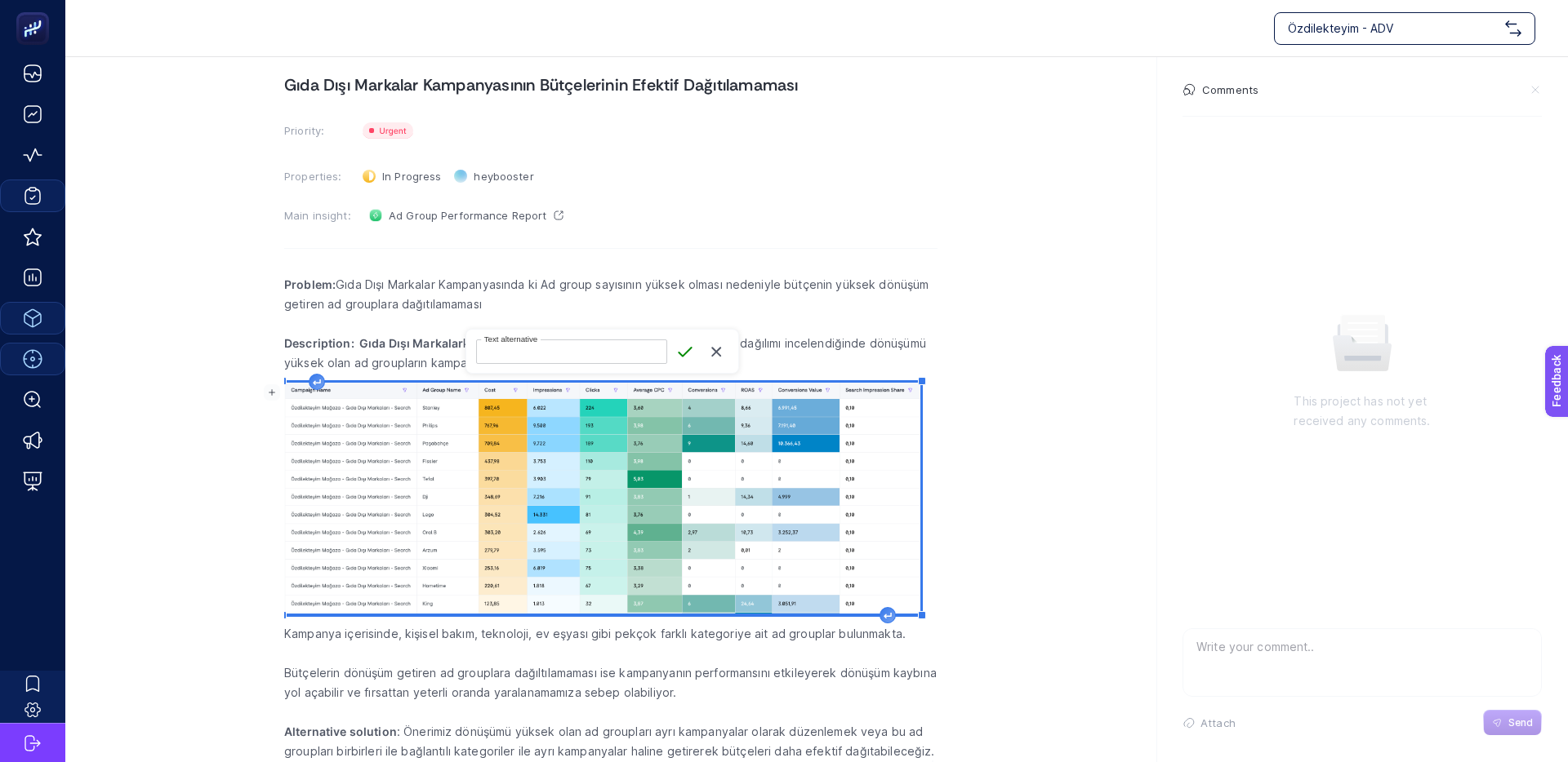
click at [716, 355] on icon "button" at bounding box center [716, 351] width 17 height 17
click at [538, 444] on img "Rich Text Editor. Editing area: main" at bounding box center [602, 498] width 636 height 231
click at [394, 670] on p "Bütçelerin dönüşüm getiren ad grouplara dağıltılamaması ise kampanyanın perform…" at bounding box center [610, 683] width 653 height 39
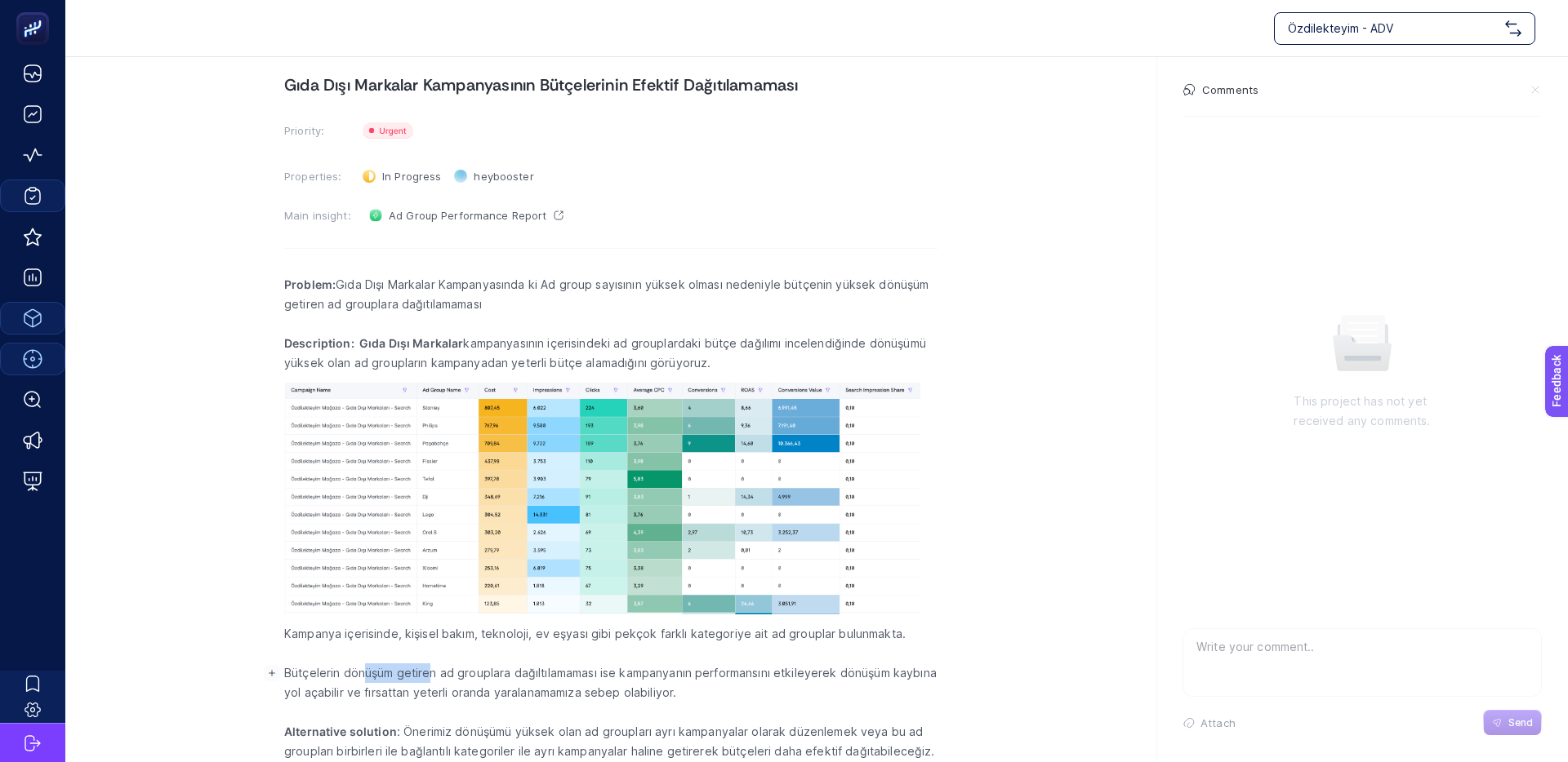
drag, startPoint x: 373, startPoint y: 673, endPoint x: 538, endPoint y: 673, distance: 165.0
click at [496, 674] on p "Bütçelerin dönüşüm getiren ad grouplara dağıltılamaması ise kampanyanın perform…" at bounding box center [610, 683] width 653 height 39
drag, startPoint x: 538, startPoint y: 673, endPoint x: 659, endPoint y: 675, distance: 121.0
click at [538, 673] on p "Bütçelerin dönüşüm getiren ad grouplara dağıltılamaması ise kampanyanın perform…" at bounding box center [610, 683] width 653 height 39
click at [591, 676] on p "Bütçelerin dönüşüm getiren ad grouplara dağıltılamaması ise kampanyanın perform…" at bounding box center [610, 683] width 653 height 39
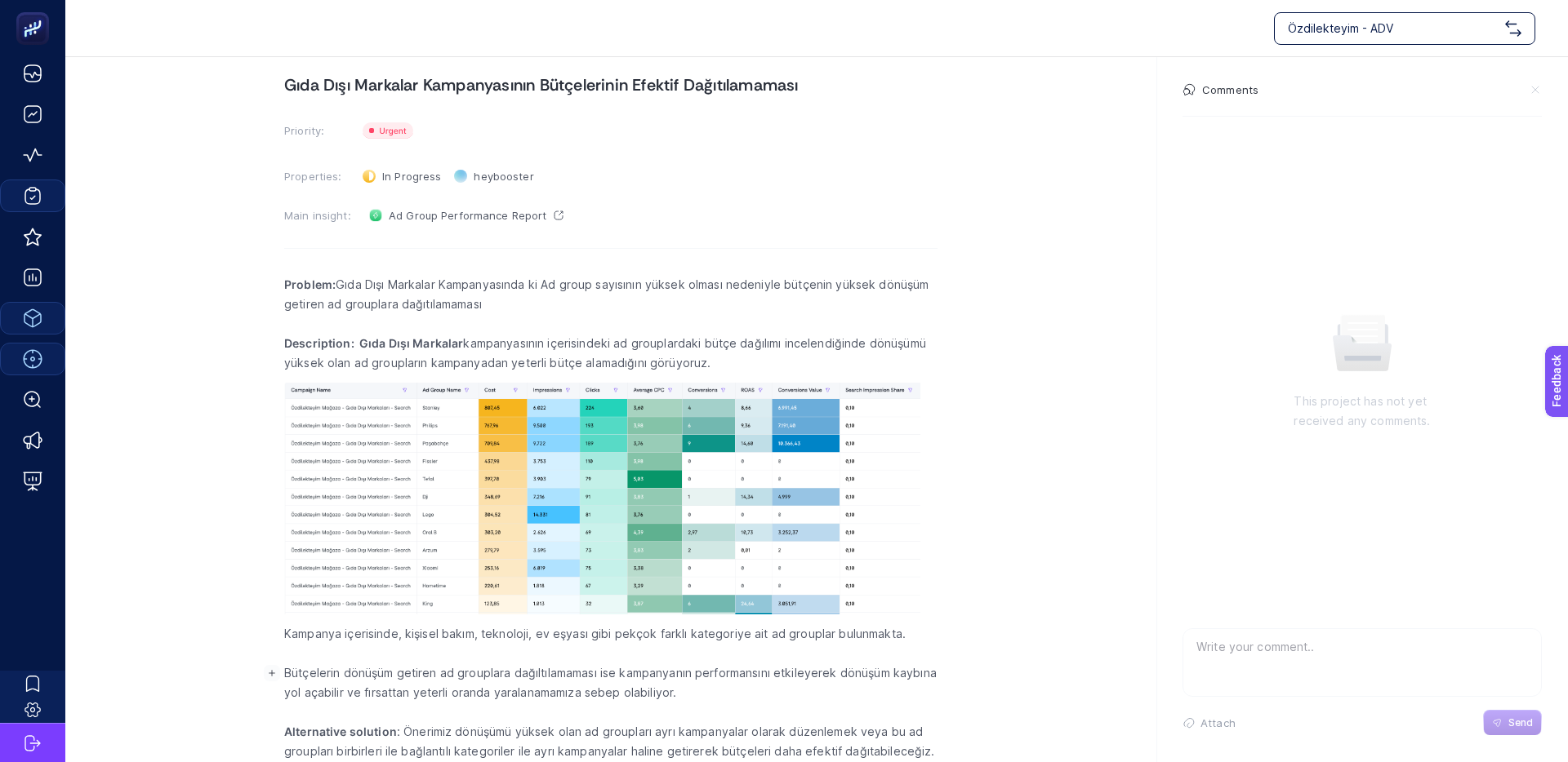
click at [583, 676] on p "Bütçelerin dönüşüm getiren ad grouplara dağıltılamaması ise kampanyanın perform…" at bounding box center [610, 683] width 653 height 39
click at [524, 675] on p "Bütçelerin dönüşüm getiren ad grouplara dağıltılamaması ise kampanyanın perform…" at bounding box center [610, 683] width 653 height 39
drag, startPoint x: 510, startPoint y: 675, endPoint x: 657, endPoint y: 677, distance: 147.0
click at [511, 675] on p "Bütçelerin dönüşüm getiren ad grouplara dağıltılamaması ise kampanyanın perform…" at bounding box center [610, 683] width 653 height 39
drag, startPoint x: 671, startPoint y: 674, endPoint x: 633, endPoint y: 675, distance: 38.0
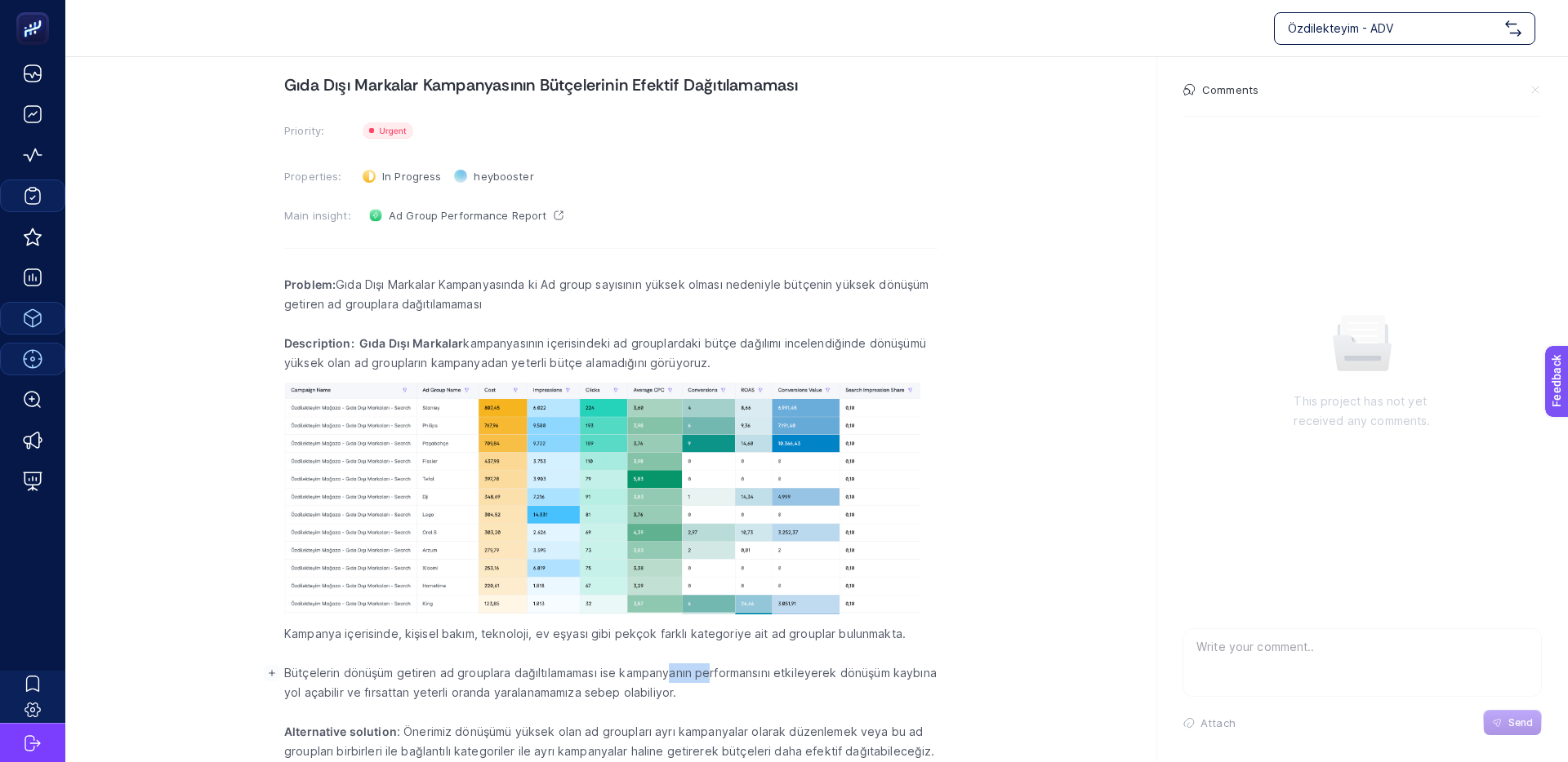
click at [643, 674] on p "Bütçelerin dönüşüm getiren ad grouplara dağıltılamaması ise kampanyanın perform…" at bounding box center [610, 683] width 653 height 39
drag, startPoint x: 633, startPoint y: 675, endPoint x: 689, endPoint y: 677, distance: 56.0
click at [633, 675] on p "Bütçelerin dönüşüm getiren ad grouplara dağıltılamaması ise kampanyanın perform…" at bounding box center [610, 683] width 653 height 39
drag, startPoint x: 700, startPoint y: 676, endPoint x: 655, endPoint y: 675, distance: 45.0
click at [665, 675] on p "Bütçelerin dönüşüm getiren ad grouplara dağıltılamaması ise kampanyanın perform…" at bounding box center [610, 683] width 653 height 39
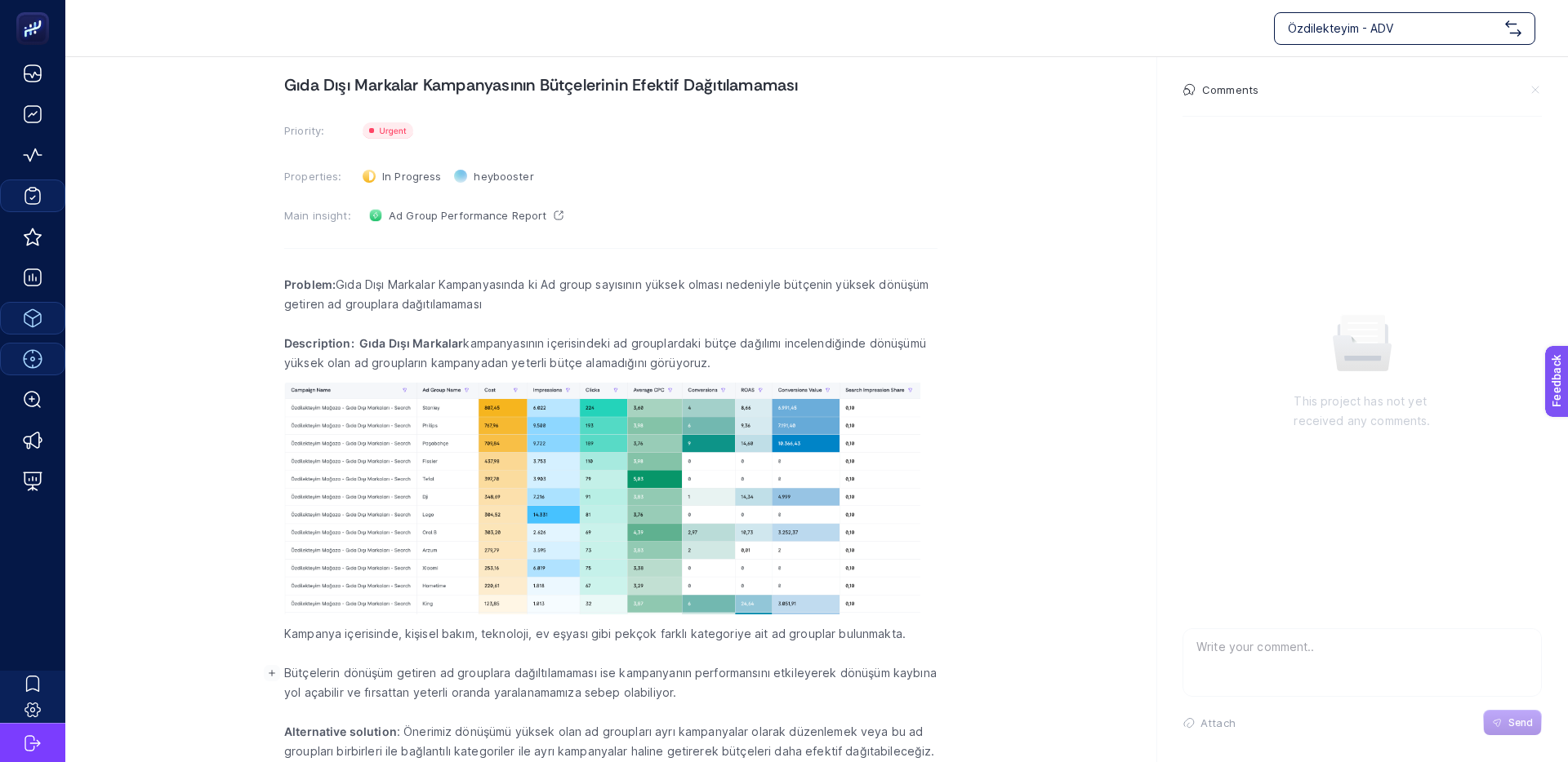
click at [654, 675] on p "Bütçelerin dönüşüm getiren ad grouplara dağıltılamaması ise kampanyanın perform…" at bounding box center [610, 683] width 653 height 39
drag, startPoint x: 452, startPoint y: 679, endPoint x: 546, endPoint y: 679, distance: 94.0
click at [538, 679] on p "Bütçelerin dönüşüm getiren ad grouplara dağıltılamaması ise kampanyanın perform…" at bounding box center [610, 683] width 653 height 39
click at [546, 679] on p "Bütçelerin dönüşüm getiren ad grouplara dağıltılamaması ise kampanyanın perform…" at bounding box center [610, 683] width 653 height 39
drag, startPoint x: 627, startPoint y: 681, endPoint x: 581, endPoint y: 679, distance: 46.0
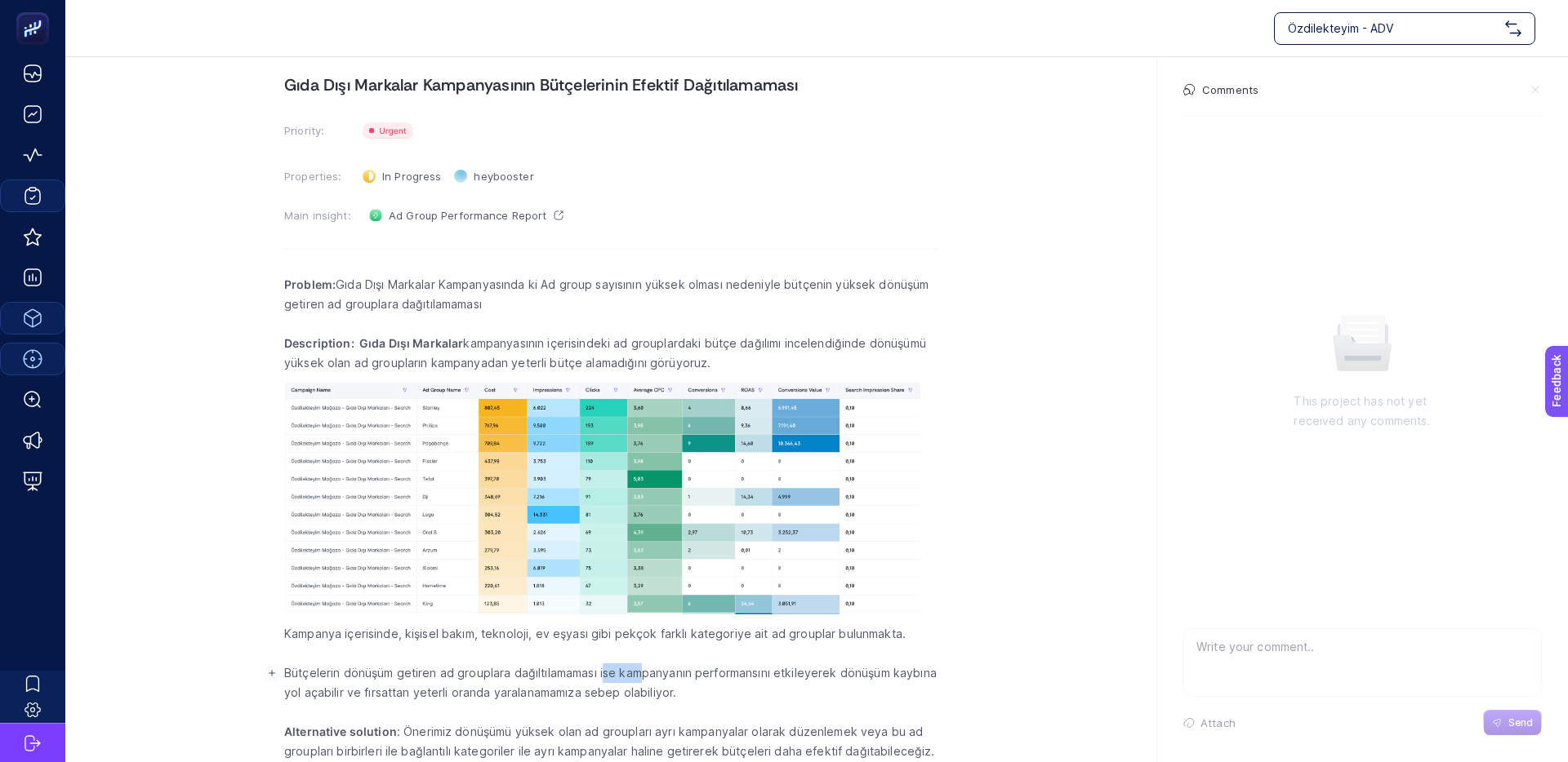
click at [581, 679] on p "Bütçelerin dönüşüm getiren ad grouplara dağıltılamaması ise kampanyanın perform…" at bounding box center [610, 683] width 653 height 39
drag, startPoint x: 581, startPoint y: 679, endPoint x: 546, endPoint y: 679, distance: 35.0
click at [581, 679] on p "Bütçelerin dönüşüm getiren ad grouplara dağıltılamaması ise kampanyanın perform…" at bounding box center [610, 683] width 653 height 39
drag, startPoint x: 538, startPoint y: 680, endPoint x: 835, endPoint y: 679, distance: 297.0
click at [820, 679] on p "Bütçelerin dönüşüm getiren ad grouplara dağıltılamaması ise kampanyanın perform…" at bounding box center [610, 683] width 653 height 39
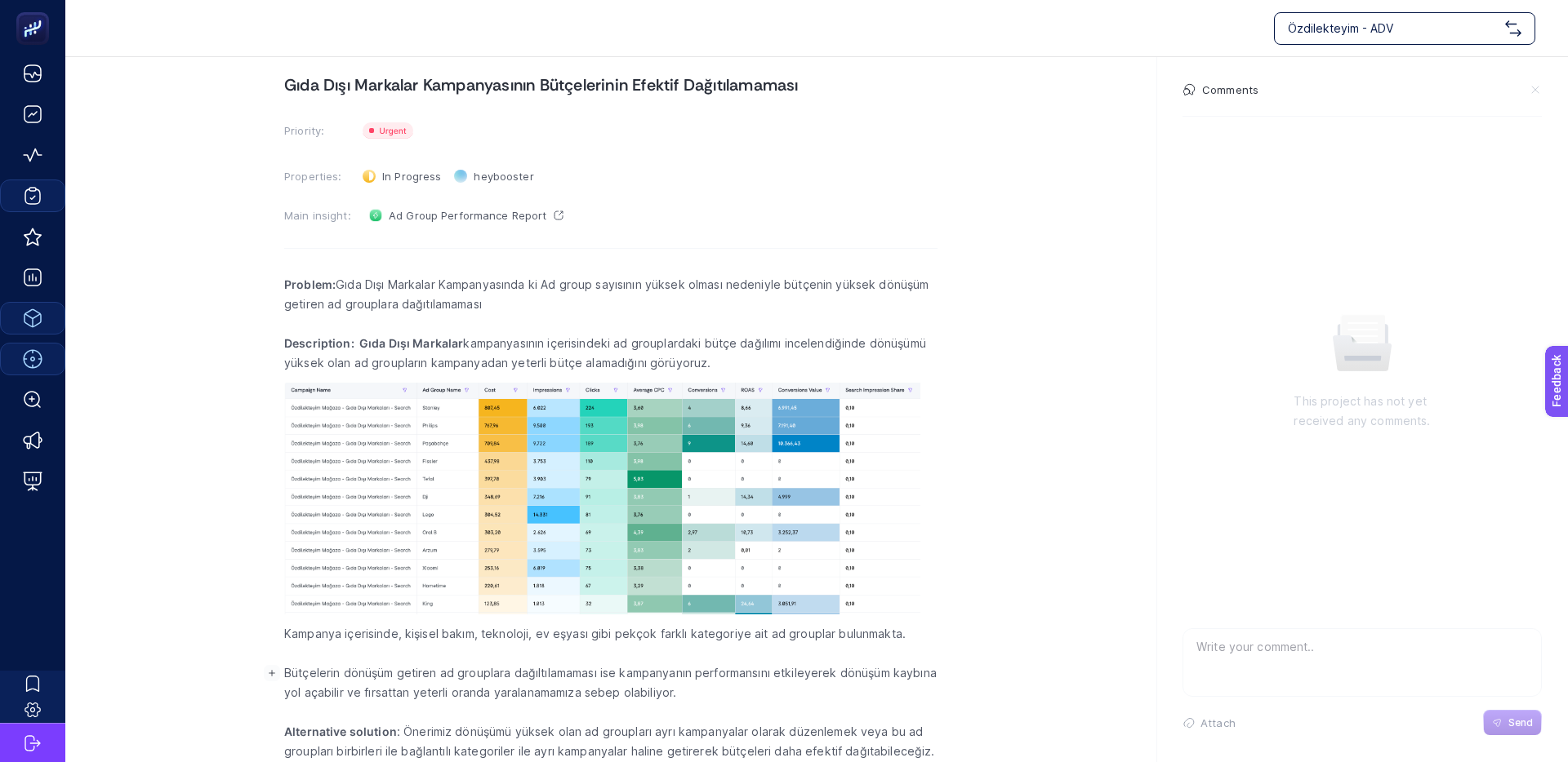
click at [835, 679] on p "Bütçelerin dönüşüm getiren ad grouplara dağıltılamaması ise kampanyanın perform…" at bounding box center [610, 683] width 653 height 39
drag, startPoint x: 823, startPoint y: 677, endPoint x: 643, endPoint y: 672, distance: 180.1
click at [649, 672] on p "Bütçelerin dönüşüm getiren ad grouplara dağıltılamaması ise kampanyanın perform…" at bounding box center [610, 683] width 653 height 39
click at [639, 672] on p "Bütçelerin dönüşüm getiren ad grouplara dağıltılamaması ise kampanyanın perform…" at bounding box center [610, 683] width 653 height 39
drag, startPoint x: 656, startPoint y: 674, endPoint x: 851, endPoint y: 672, distance: 195.0
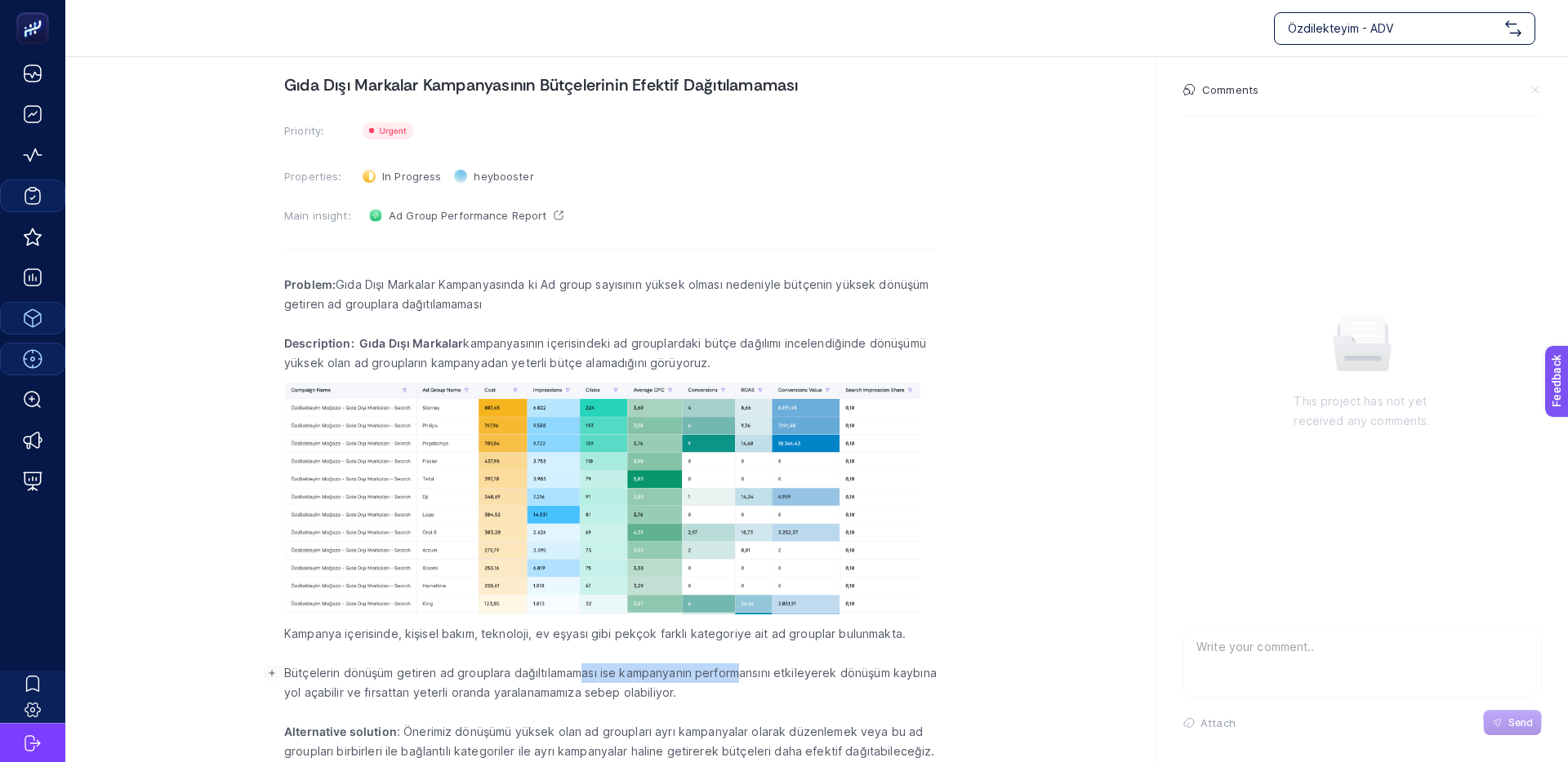
click at [849, 672] on p "Bütçelerin dönüşüm getiren ad grouplara dağıltılamaması ise kampanyanın perform…" at bounding box center [610, 683] width 653 height 39
click at [851, 672] on p "Bütçelerin dönüşüm getiren ad grouplara dağıltılamaması ise kampanyanın perform…" at bounding box center [610, 683] width 653 height 39
drag, startPoint x: 844, startPoint y: 673, endPoint x: 818, endPoint y: 672, distance: 26.0
click at [824, 672] on p "Bütçelerin dönüşüm getiren ad grouplara dağıltılamaması ise kampanyanın perform…" at bounding box center [610, 683] width 653 height 39
drag, startPoint x: 818, startPoint y: 672, endPoint x: 804, endPoint y: 672, distance: 14.0
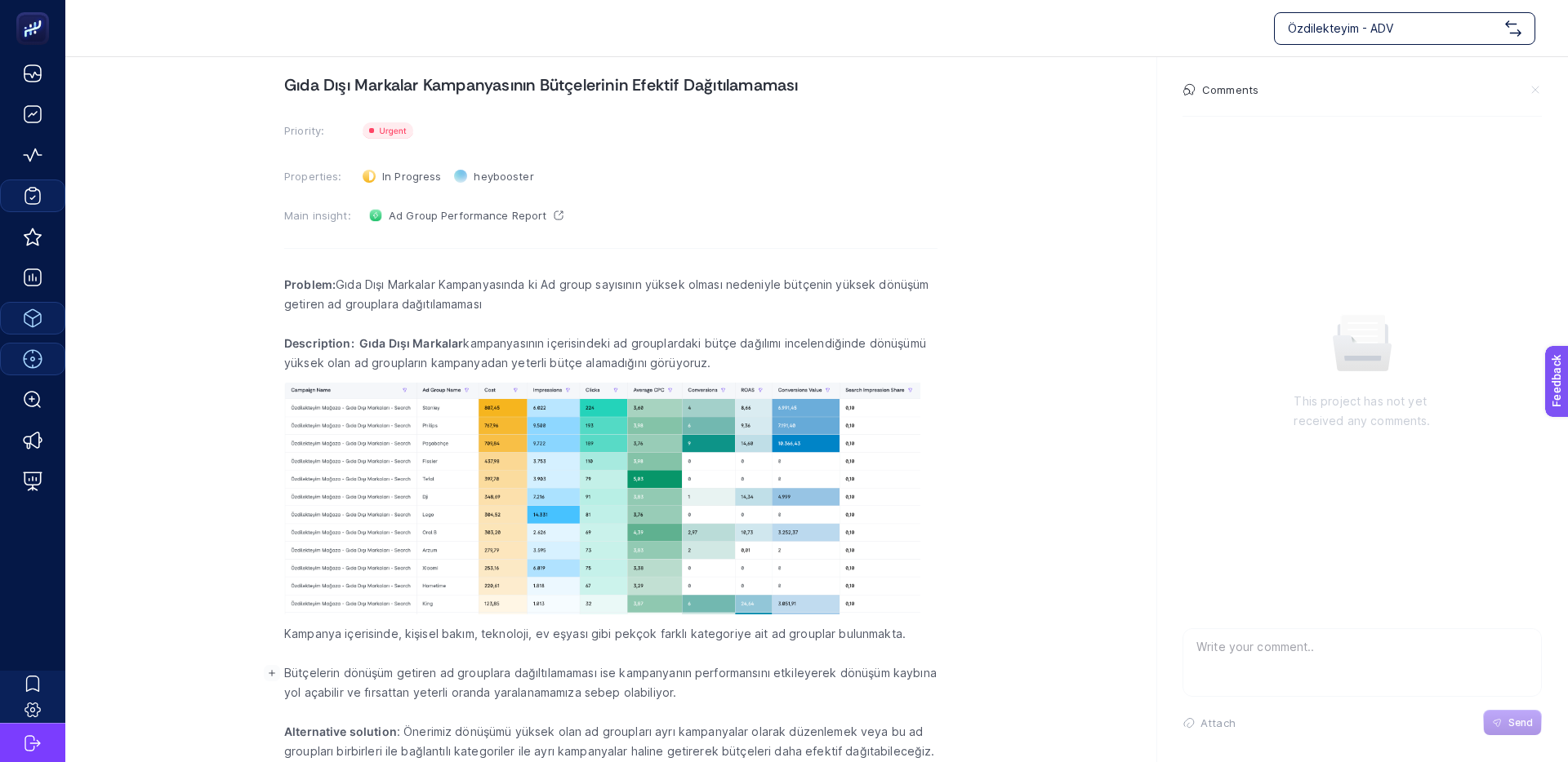
click at [818, 672] on p "Bütçelerin dönüşüm getiren ad grouplara dağıltılamaması ise kampanyanın perform…" at bounding box center [610, 683] width 653 height 39
drag, startPoint x: 394, startPoint y: 699, endPoint x: 548, endPoint y: 695, distance: 154.1
click at [537, 695] on p "Bütçelerin dönüşüm getiren ad grouplara dağıltılamaması ise kampanyanın perform…" at bounding box center [610, 683] width 653 height 39
click at [549, 695] on p "Bütçelerin dönüşüm getiren ad grouplara dağıltılamaması ise kampanyanın perform…" at bounding box center [610, 683] width 653 height 39
click at [465, 696] on p "Bütçelerin dönüşüm getiren ad grouplara dağıltılamaması ise kampanyanın perform…" at bounding box center [610, 683] width 653 height 39
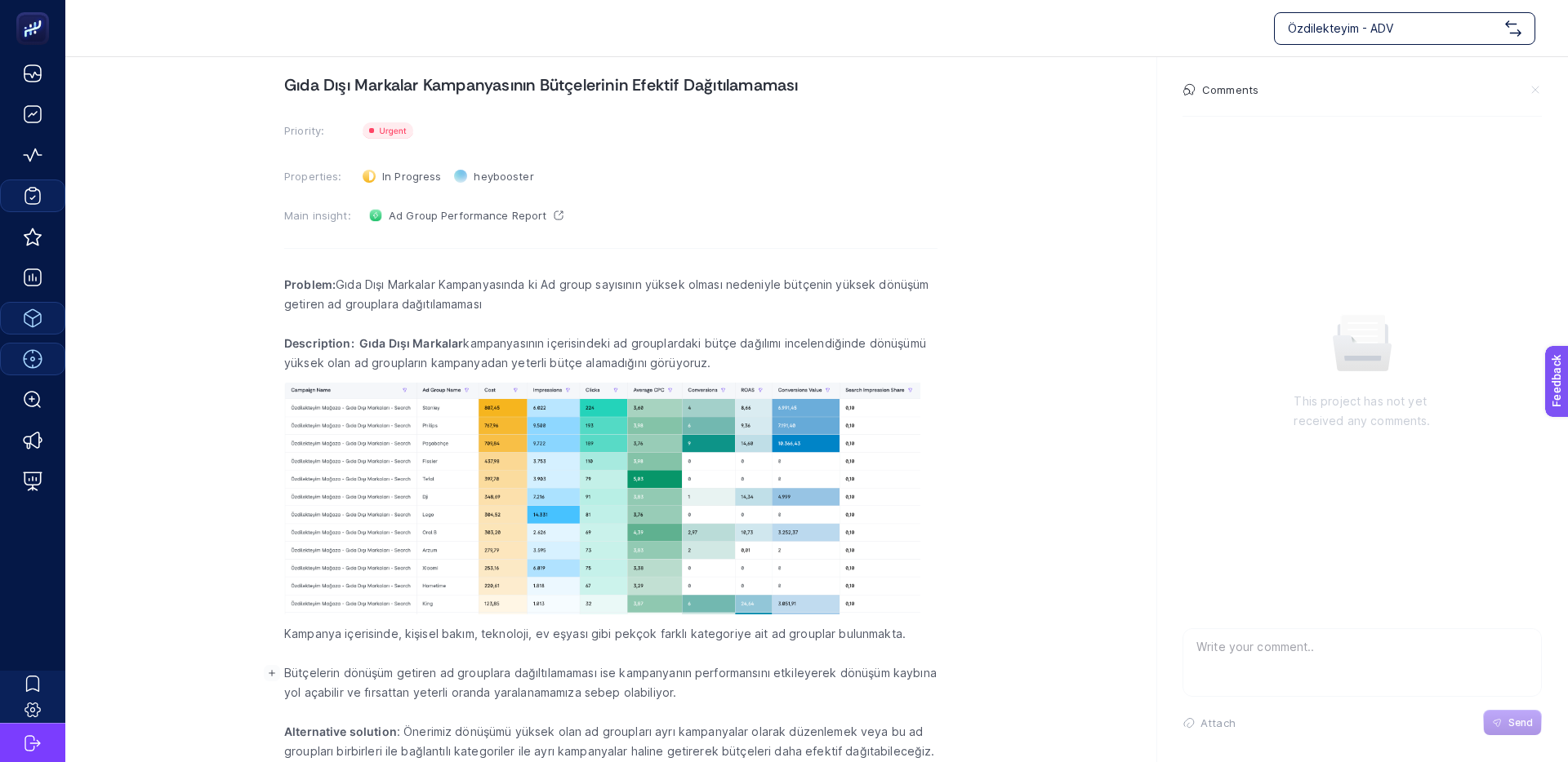
click at [438, 696] on p "Bütçelerin dönüşüm getiren ad grouplara dağıltılamaması ise kampanyanın perform…" at bounding box center [610, 683] width 653 height 39
drag, startPoint x: 593, startPoint y: 699, endPoint x: 474, endPoint y: 696, distance: 119.0
click at [494, 696] on p "Bütçelerin dönüşüm getiren ad grouplara dağıltılamaması ise kampanyanın perform…" at bounding box center [610, 683] width 653 height 39
click at [472, 695] on p "Bütçelerin dönüşüm getiren ad grouplara dağıltılamaması ise kampanyanın perform…" at bounding box center [610, 683] width 653 height 39
click at [539, 690] on p "Bütçelerin dönüşüm getiren ad grouplara dağıltılamaması ise kampanyanın perform…" at bounding box center [610, 683] width 653 height 39
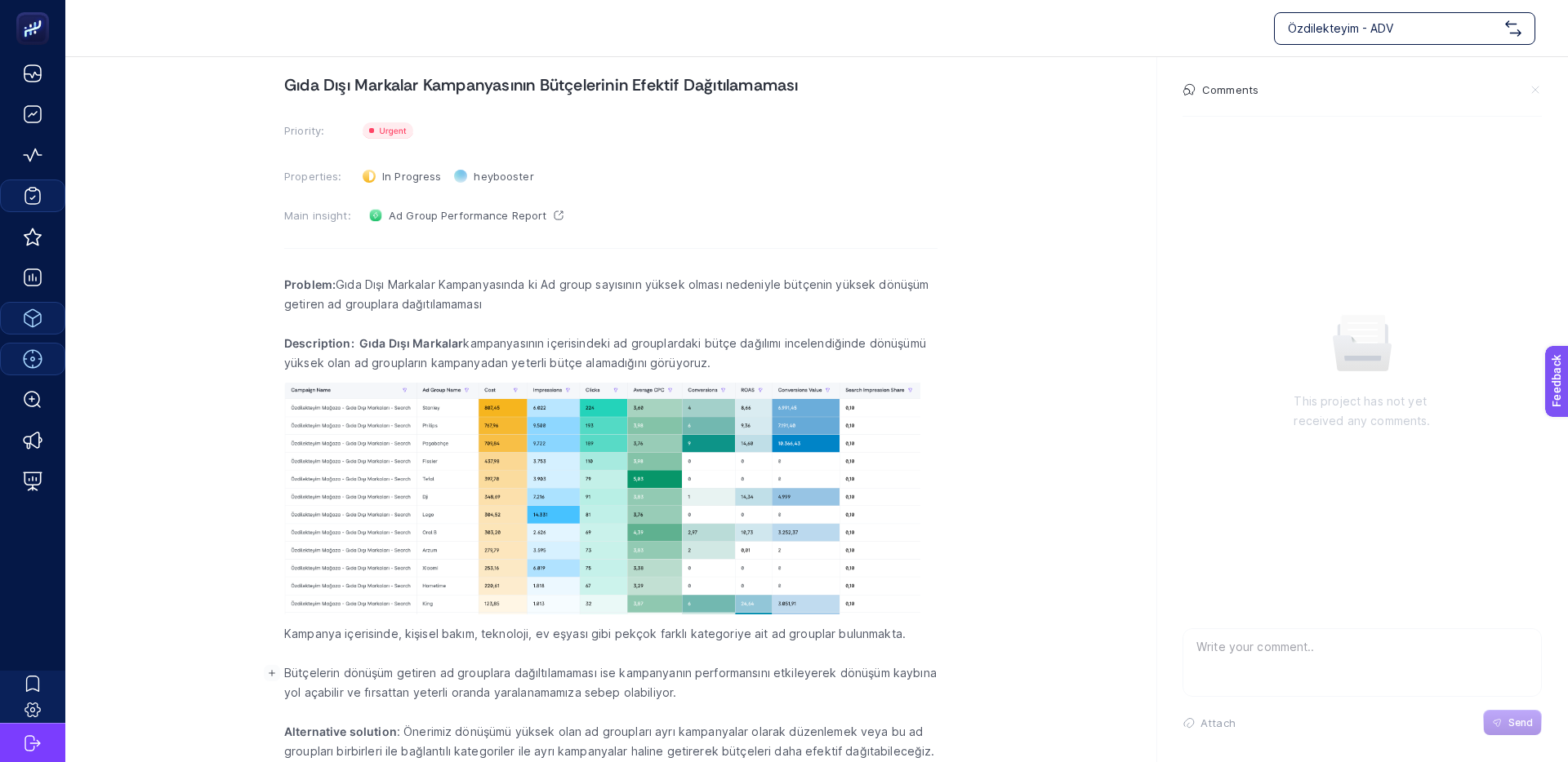
click at [516, 691] on p "Bütçelerin dönüşüm getiren ad grouplara dağıltılamaması ise kampanyanın perform…" at bounding box center [610, 683] width 653 height 39
drag, startPoint x: 462, startPoint y: 736, endPoint x: 610, endPoint y: 736, distance: 148.0
click at [609, 736] on p "Alternative solution : Önerimiz dönüşümü yüksek olan ad groupları ayrı kampanya…" at bounding box center [610, 742] width 653 height 39
click at [610, 736] on p "Alternative solution : Önerimiz dönüşümü yüksek olan ad groupları ayrı kampanya…" at bounding box center [610, 742] width 653 height 39
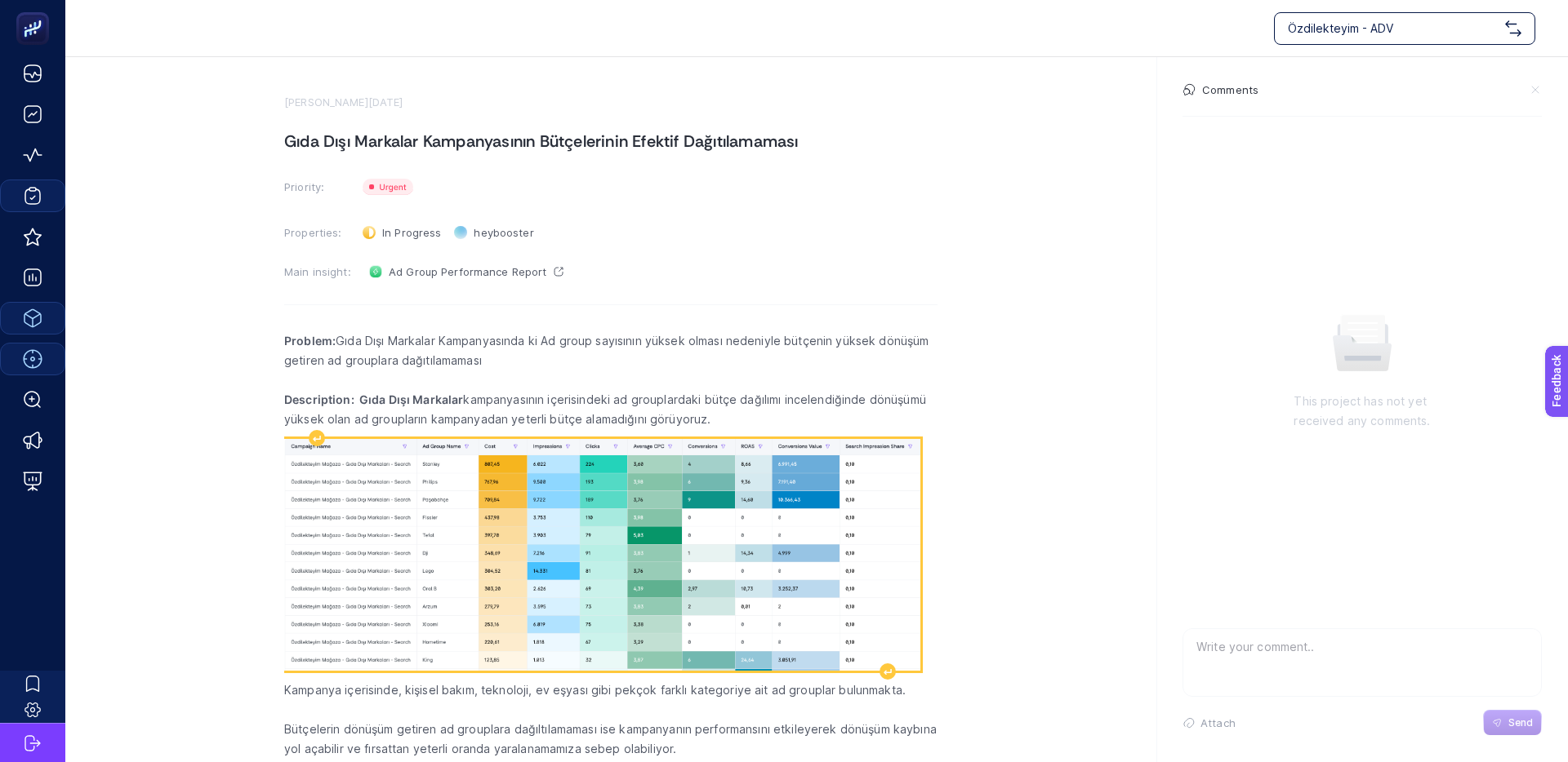
scroll to position [67, 0]
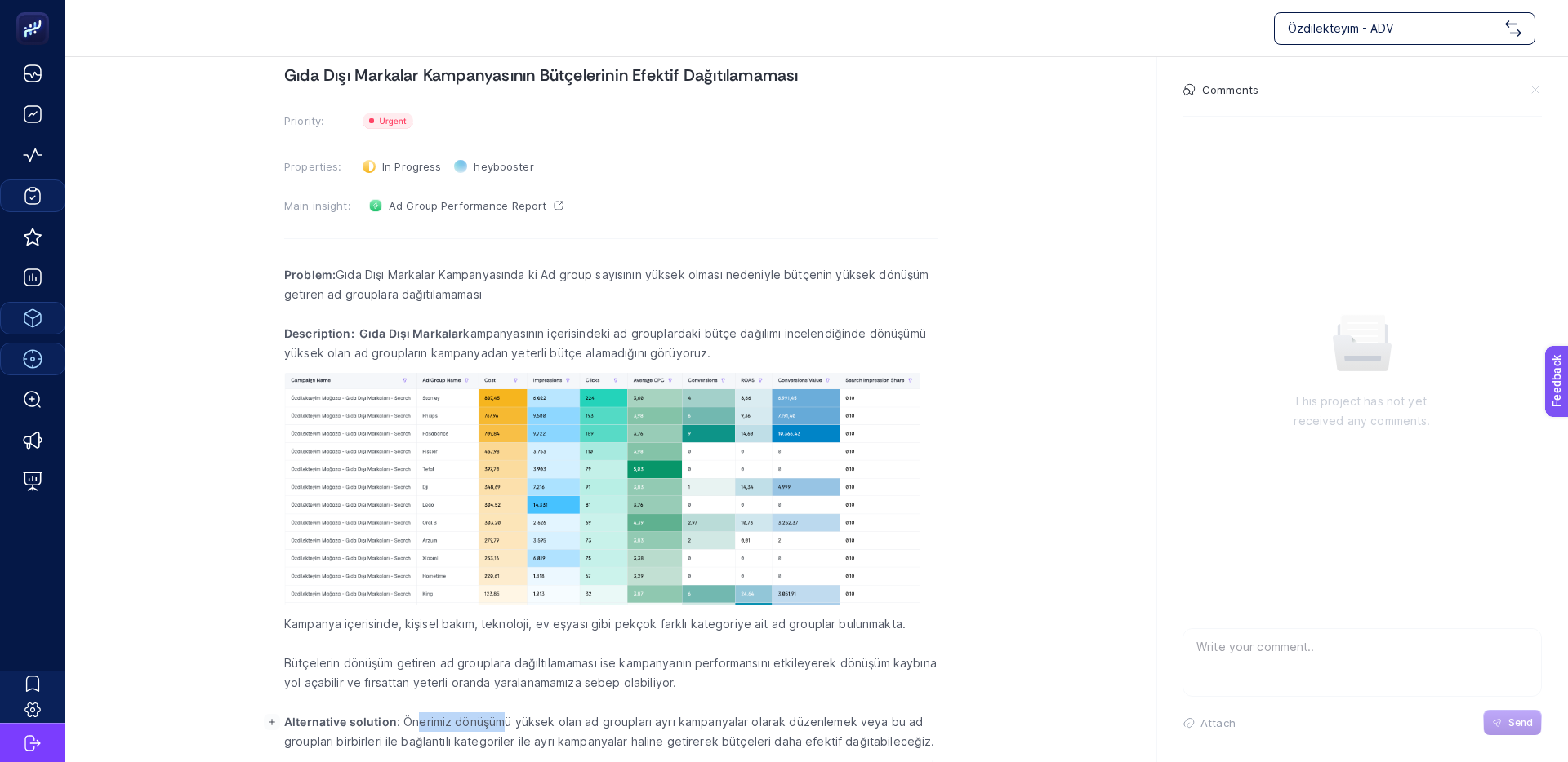
drag, startPoint x: 634, startPoint y: 720, endPoint x: 742, endPoint y: 718, distance: 108.0
click at [686, 720] on p "Alternative solution : Önerimiz dönüşümü yüksek olan ad groupları ayrı kampanya…" at bounding box center [610, 732] width 653 height 39
click at [764, 717] on p "Alternative solution : Önerimiz dönüşümü yüksek olan ad groupları ayrı kampanya…" at bounding box center [610, 732] width 653 height 39
click at [1275, 647] on textarea at bounding box center [1362, 655] width 358 height 52
type textarea "T"
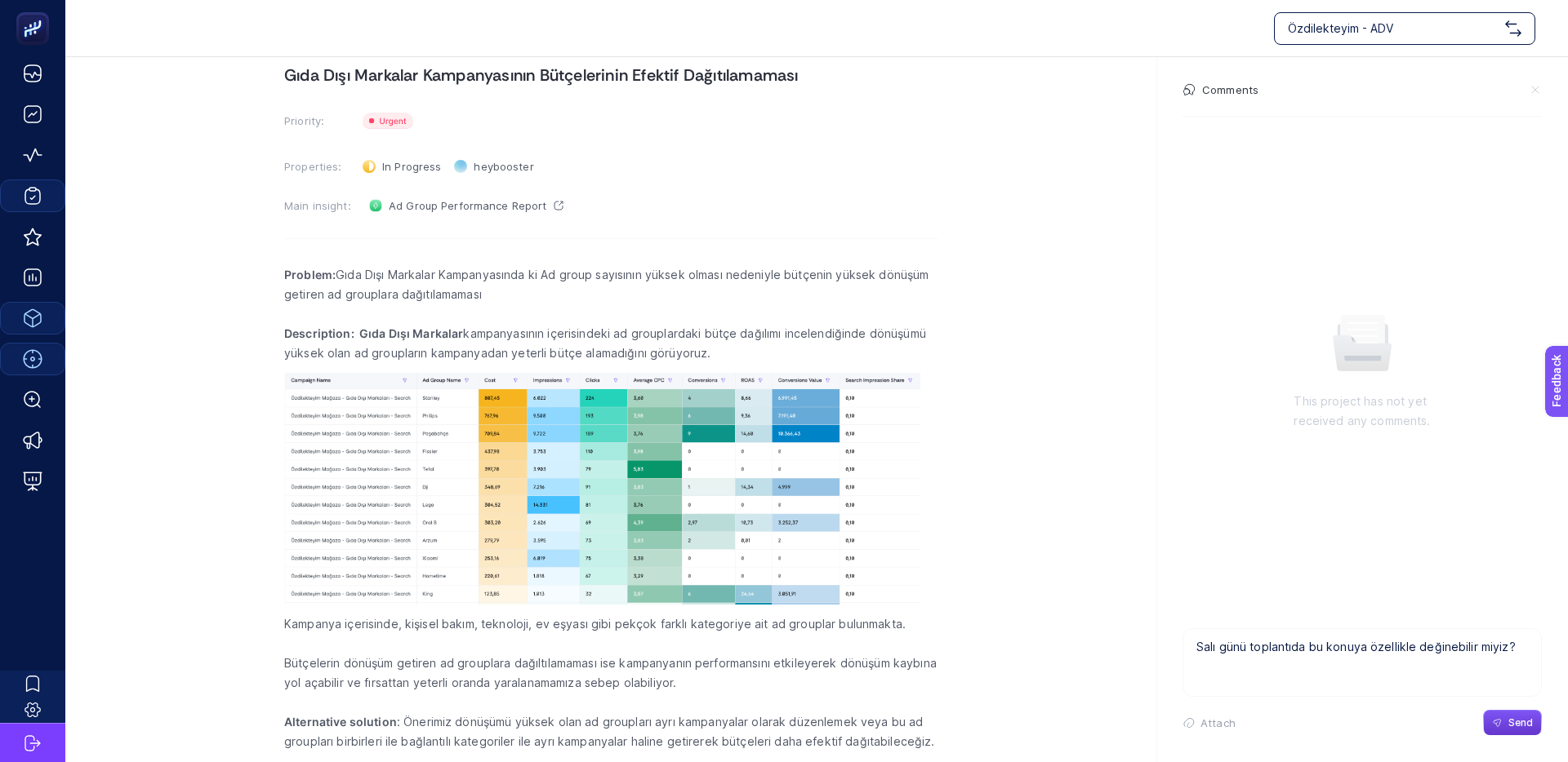
type textarea "Salı günü toplantıda bu konuya özellikle değinebilir miyiz?"
click at [1505, 722] on button "Send" at bounding box center [1512, 723] width 59 height 26
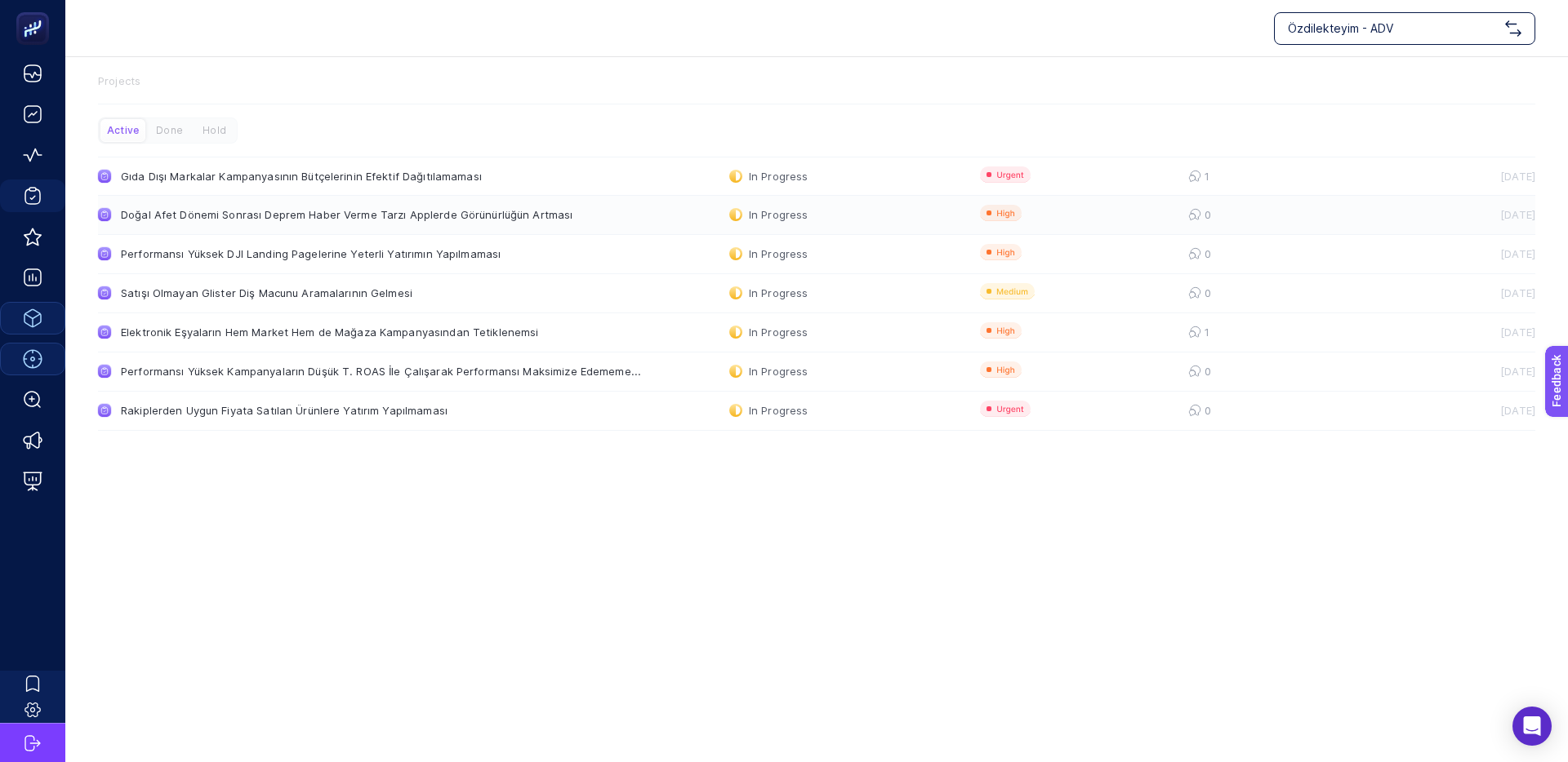
click at [193, 216] on div "Doğal Afet Dönemi Sonrası Deprem Haber Verme Tarzı Applerde Görünürlüğün Artması" at bounding box center [346, 214] width 451 height 13
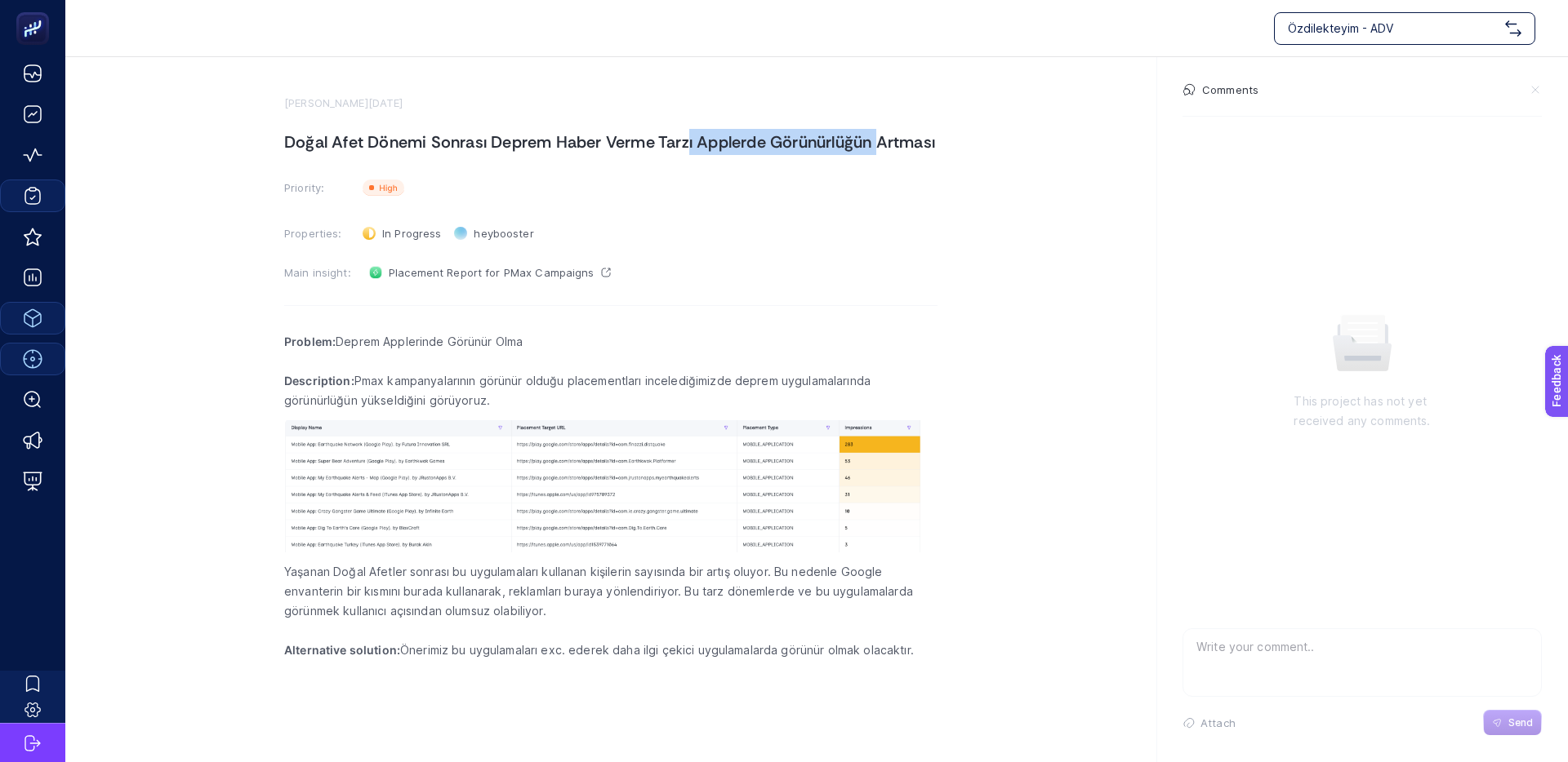
drag, startPoint x: 859, startPoint y: 145, endPoint x: 671, endPoint y: 146, distance: 188.0
click at [683, 146] on h1 "Doğal Afet Dönemi Sonrası Deprem Haber Verme Tarzı Applerde Görünürlüğün Artması" at bounding box center [610, 142] width 653 height 26
drag, startPoint x: 671, startPoint y: 146, endPoint x: 687, endPoint y: 146, distance: 16.0
click at [673, 146] on h1 "Doğal Afet Dönemi Sonrası Deprem Haber Verme Tarzı Applerde Görünürlüğün Artması" at bounding box center [610, 142] width 653 height 26
click at [794, 145] on h1 "Doğal Afet Dönemi Sonrası Deprem Haber Verme Tarzı Applerde Görünürlüğün Artması" at bounding box center [610, 142] width 653 height 26
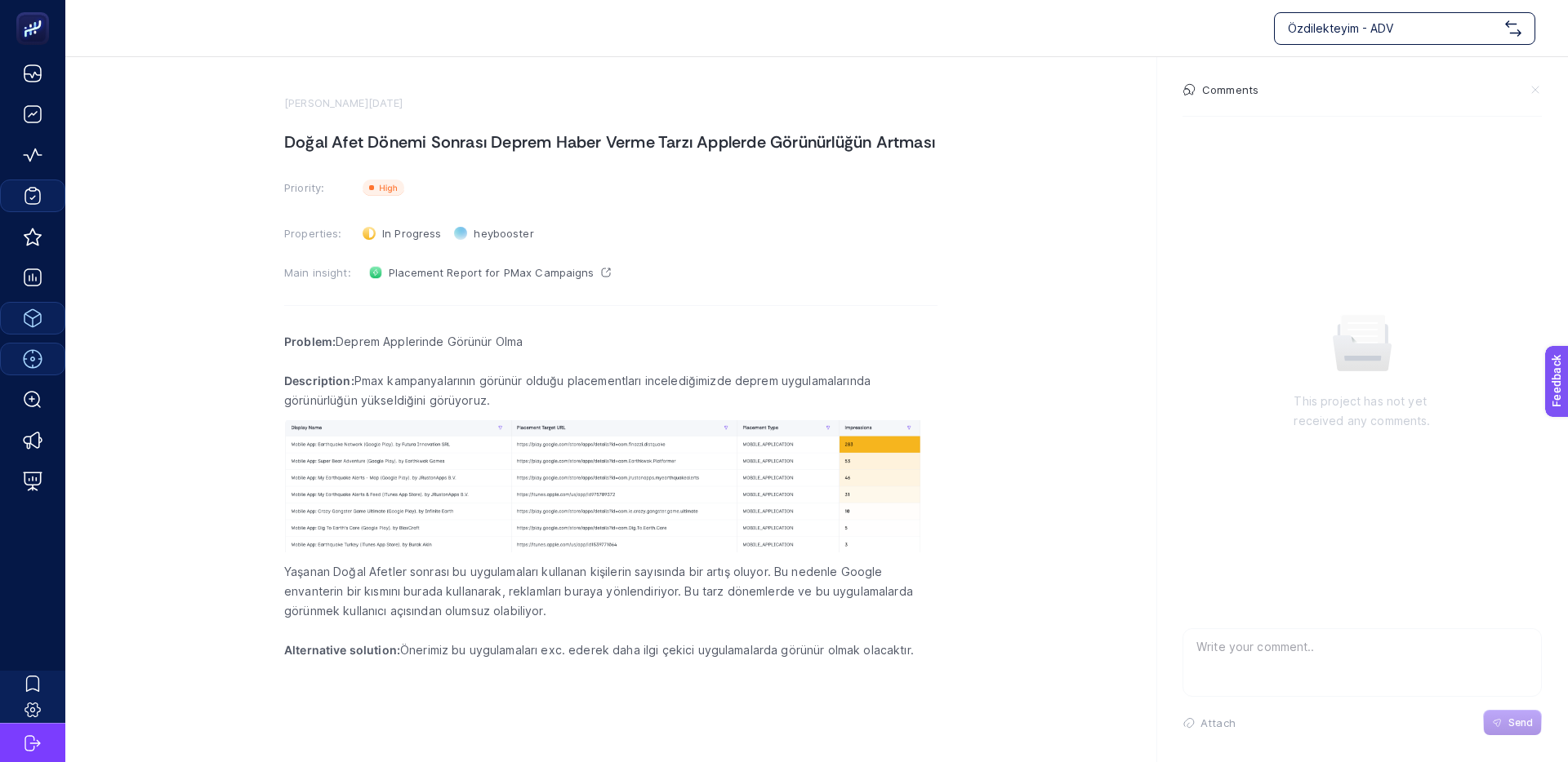
click at [771, 145] on h1 "Doğal Afet Dönemi Sonrası Deprem Haber Verme Tarzı Applerde Görünürlüğün Artması" at bounding box center [610, 142] width 653 height 26
drag, startPoint x: 354, startPoint y: 352, endPoint x: 510, endPoint y: 348, distance: 156.1
click at [503, 349] on div "Problem: Deprem Applerinde Görünür Olma Description: Pmax kampanyalarının görün…" at bounding box center [610, 506] width 653 height 369
click at [510, 348] on p "Problem: Deprem Applerinde Görünür Olma" at bounding box center [610, 342] width 653 height 19
drag, startPoint x: 509, startPoint y: 347, endPoint x: 376, endPoint y: 345, distance: 133.0
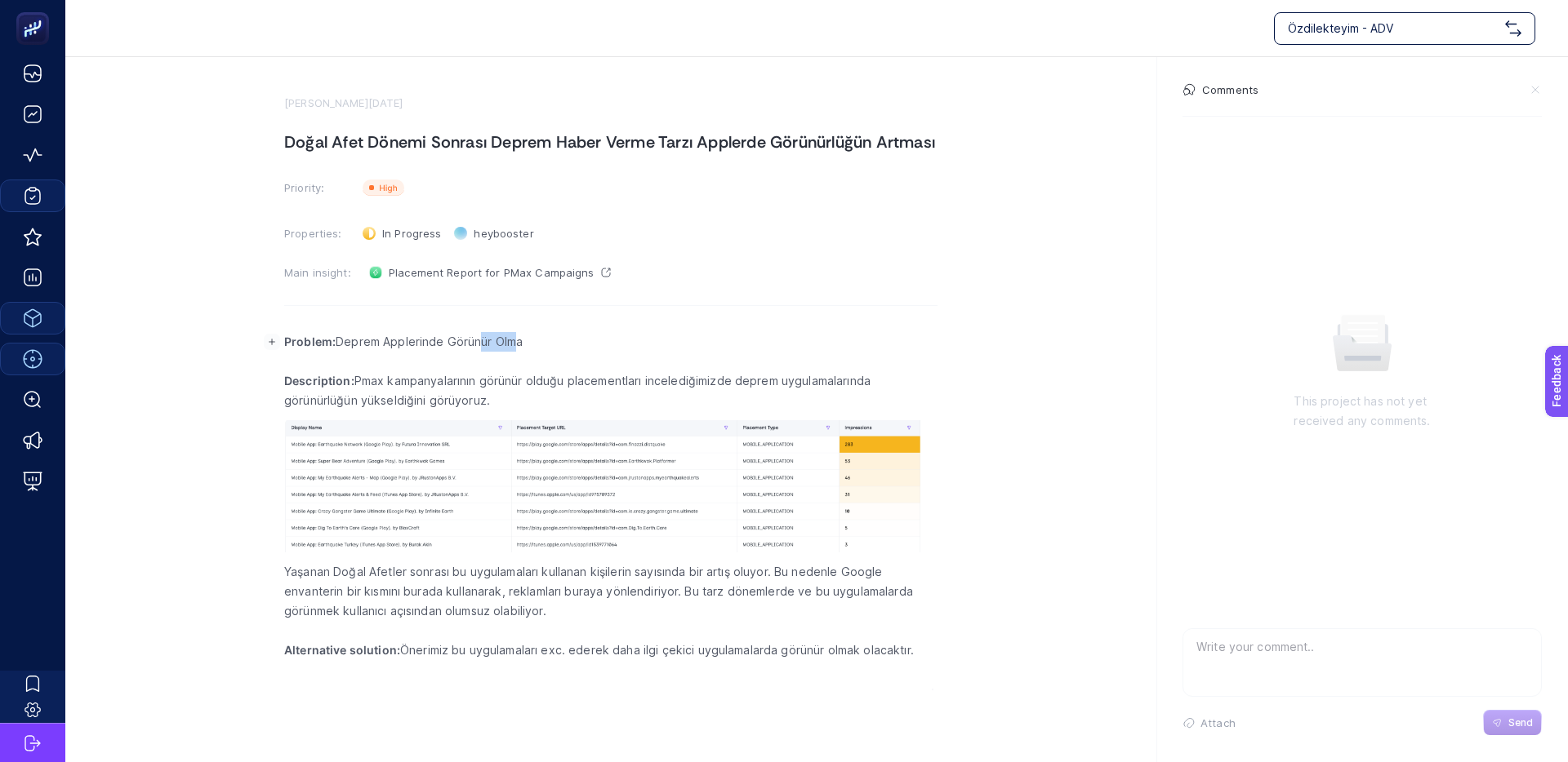
click at [405, 346] on p "Problem: Deprem Applerinde Görünür Olma" at bounding box center [610, 342] width 653 height 19
click at [376, 345] on p "Problem: Deprem Applerinde Görünür Olma" at bounding box center [610, 342] width 653 height 19
drag, startPoint x: 371, startPoint y: 345, endPoint x: 518, endPoint y: 344, distance: 147.0
click at [502, 344] on p "Problem: Deprem Applerinde Görünür Olma" at bounding box center [610, 342] width 653 height 19
click at [518, 344] on p "Problem: Deprem Applerinde Görünür Olma" at bounding box center [610, 342] width 653 height 19
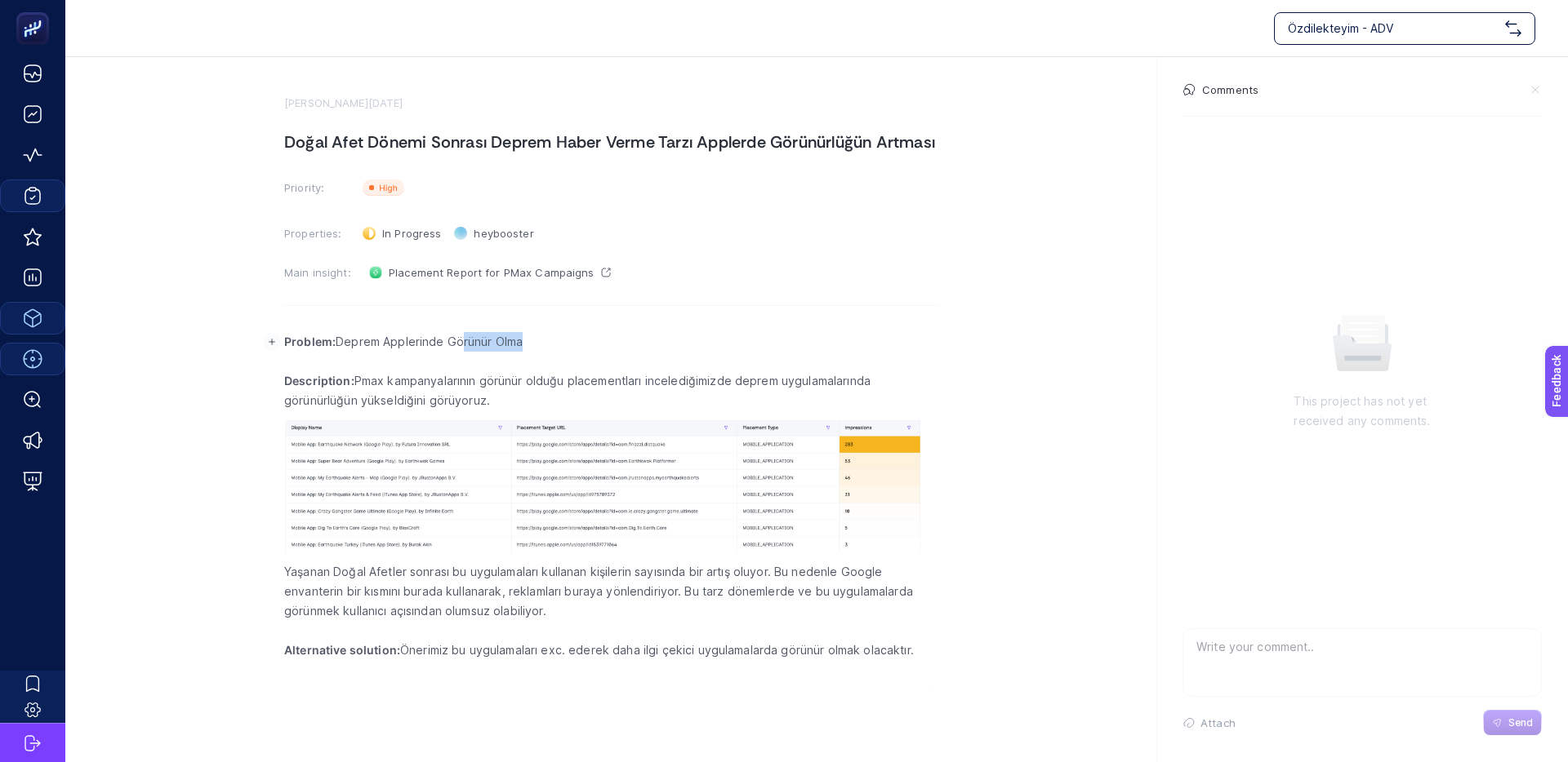
drag, startPoint x: 500, startPoint y: 343, endPoint x: 448, endPoint y: 343, distance: 52.0
click at [449, 343] on p "Problem: Deprem Applerinde Görünür Olma" at bounding box center [610, 342] width 653 height 19
click at [448, 343] on p "Problem: Deprem Applerinde Görünür Olma" at bounding box center [610, 342] width 653 height 19
drag, startPoint x: 365, startPoint y: 381, endPoint x: 648, endPoint y: 382, distance: 283.0
click at [646, 382] on p "Description: Pmax kampanyalarının görünür olduğu placementları incelediğimizde …" at bounding box center [610, 391] width 653 height 39
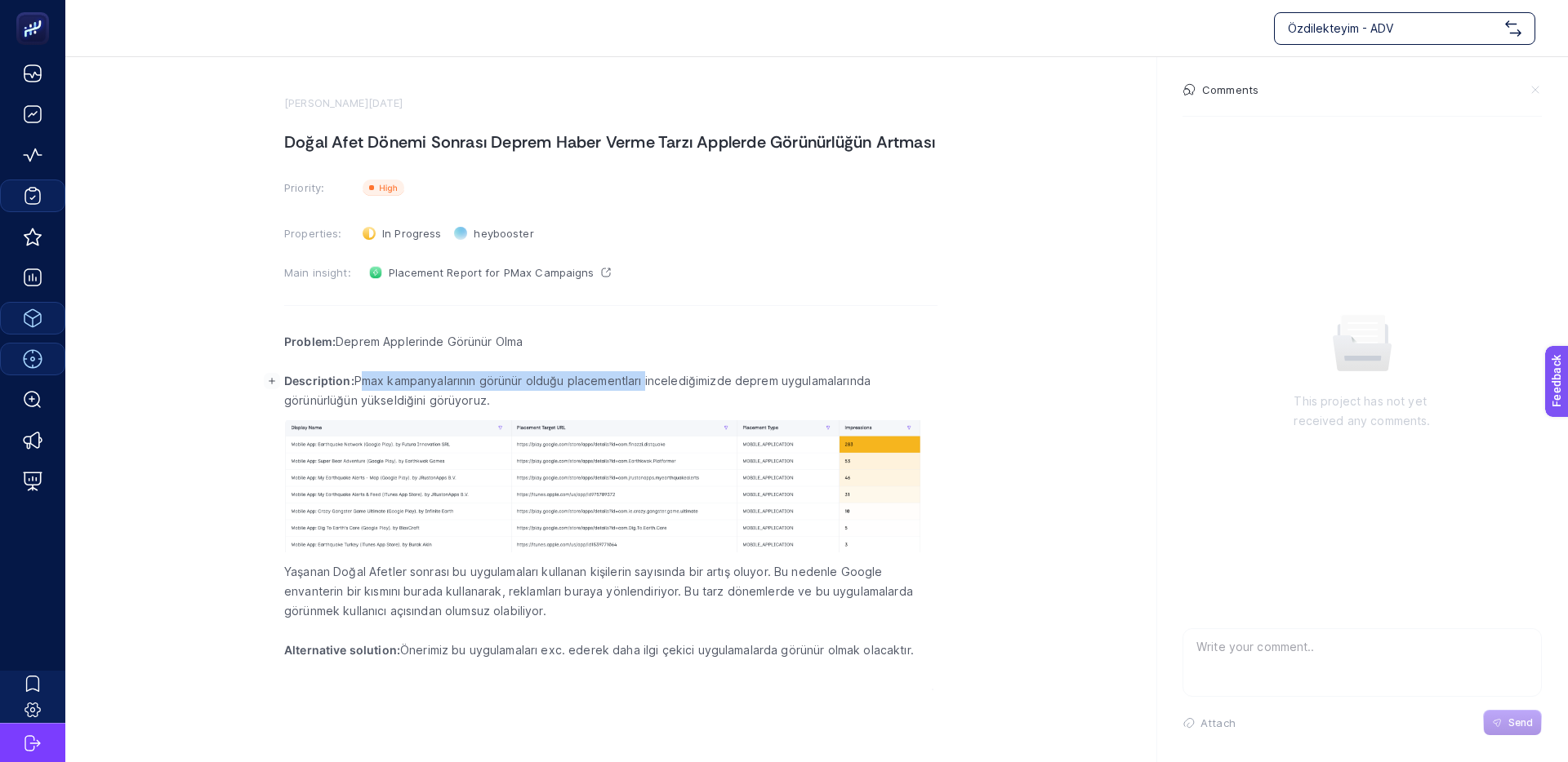
click at [648, 382] on p "Description: Pmax kampanyalarının görünür olduğu placementları incelediğimizde …" at bounding box center [610, 391] width 653 height 39
click at [535, 382] on p "Description: Pmax kampanyalarının görünür olduğu placementları incelediğimizde …" at bounding box center [610, 391] width 653 height 39
drag, startPoint x: 509, startPoint y: 382, endPoint x: 704, endPoint y: 385, distance: 195.0
click at [509, 382] on p "Description: Pmax kampanyalarının görünür olduğu placementları incelediğimizde …" at bounding box center [610, 391] width 653 height 39
drag, startPoint x: 710, startPoint y: 385, endPoint x: 615, endPoint y: 381, distance: 95.1
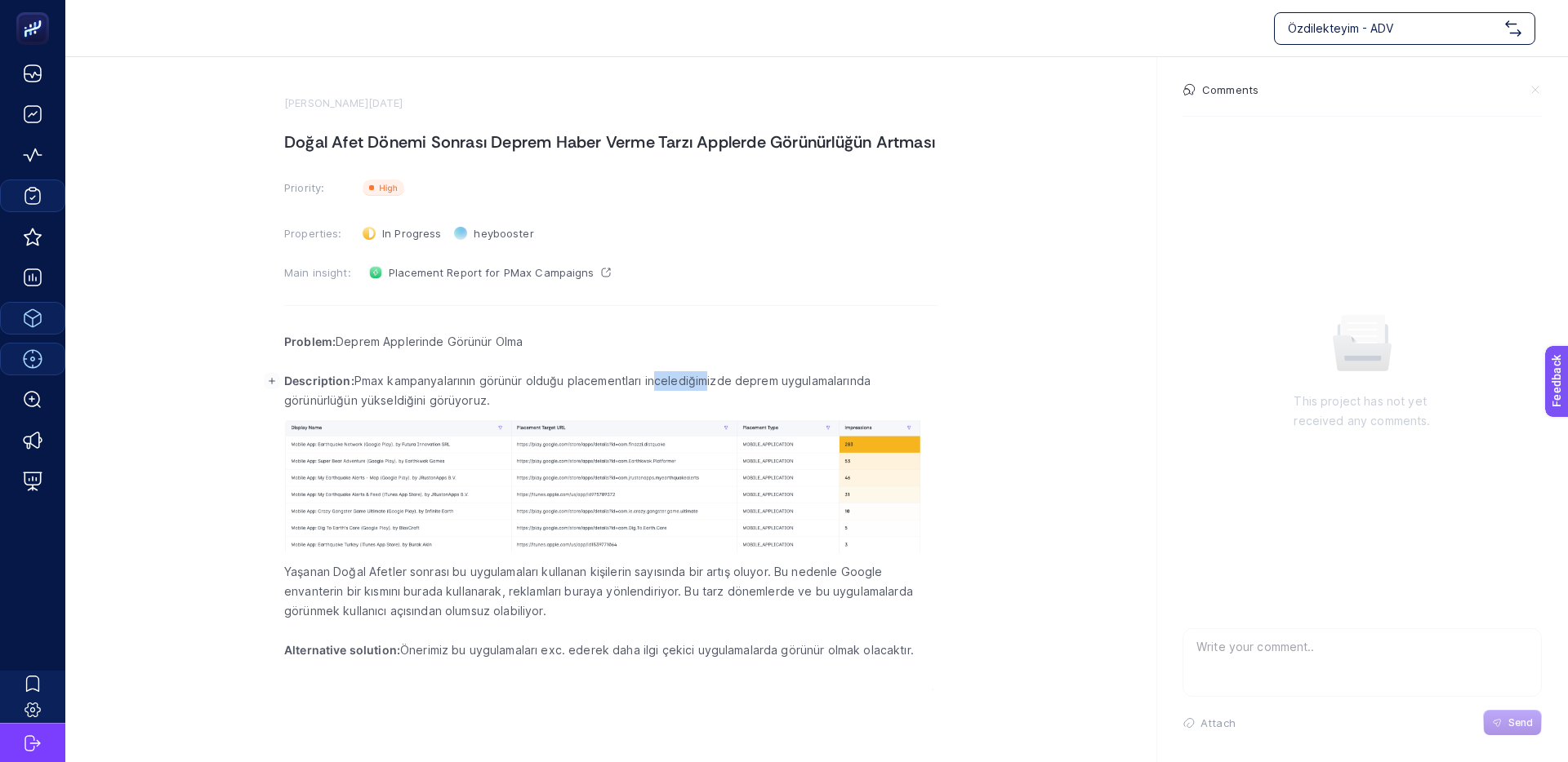
click at [632, 381] on p "Description: Pmax kampanyalarının görünür olduğu placementları incelediğimizde …" at bounding box center [610, 391] width 653 height 39
click at [615, 381] on p "Description: Pmax kampanyalarının görünür olduğu placementları incelediğimizde …" at bounding box center [610, 391] width 653 height 39
drag, startPoint x: 819, startPoint y: 386, endPoint x: 684, endPoint y: 385, distance: 135.0
click at [696, 385] on p "Description: Pmax kampanyalarının görünür olduğu placementları incelediğimizde …" at bounding box center [610, 391] width 653 height 39
click at [684, 385] on p "Description: Pmax kampanyalarının görünür olduğu placementları incelediğimizde …" at bounding box center [610, 391] width 653 height 39
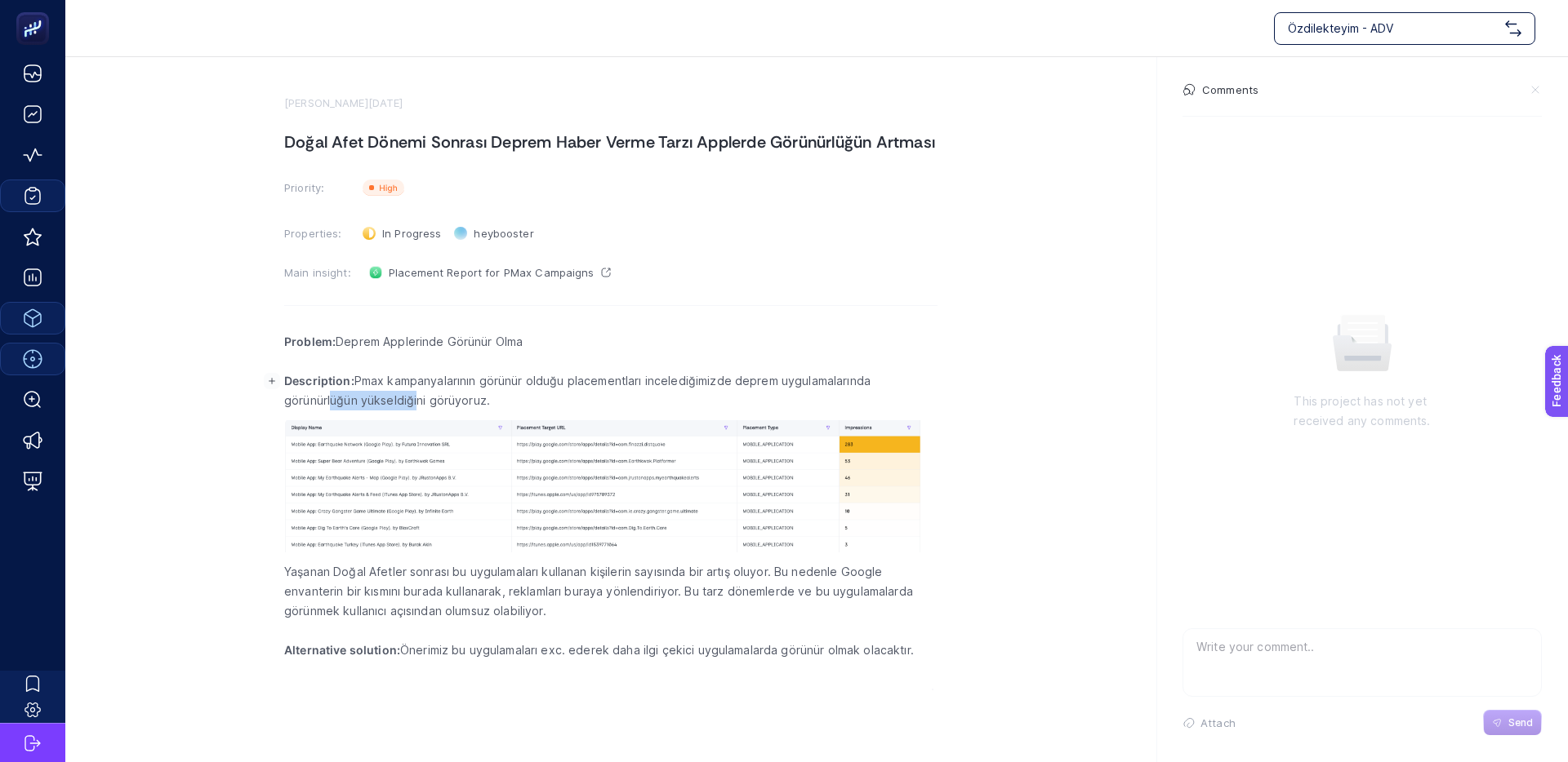
drag, startPoint x: 336, startPoint y: 402, endPoint x: 417, endPoint y: 403, distance: 81.0
click at [416, 403] on p "Description: Pmax kampanyalarının görünür olduğu placementları incelediğimizde …" at bounding box center [610, 391] width 653 height 39
drag, startPoint x: 417, startPoint y: 403, endPoint x: 460, endPoint y: 403, distance: 43.0
click at [417, 403] on p "Description: Pmax kampanyalarının görünür olduğu placementları incelediğimizde …" at bounding box center [610, 391] width 653 height 39
drag, startPoint x: 461, startPoint y: 402, endPoint x: 422, endPoint y: 402, distance: 39.0
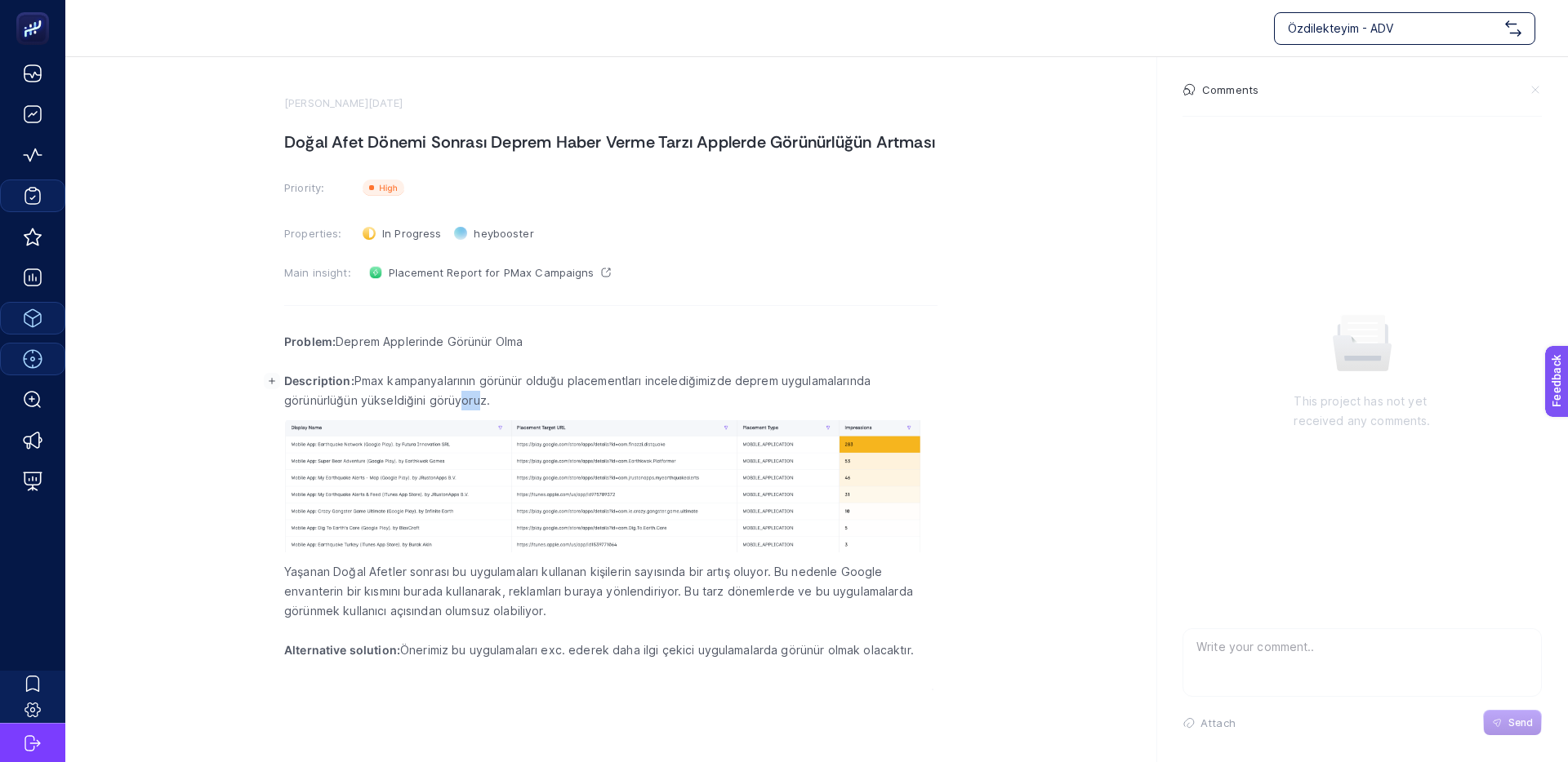
click at [434, 402] on p "Description: Pmax kampanyalarının görünür olduğu placementları incelediğimizde …" at bounding box center [610, 391] width 653 height 39
click at [422, 402] on p "Description: Pmax kampanyalarının görünür olduğu placementları incelediğimizde …" at bounding box center [610, 391] width 653 height 39
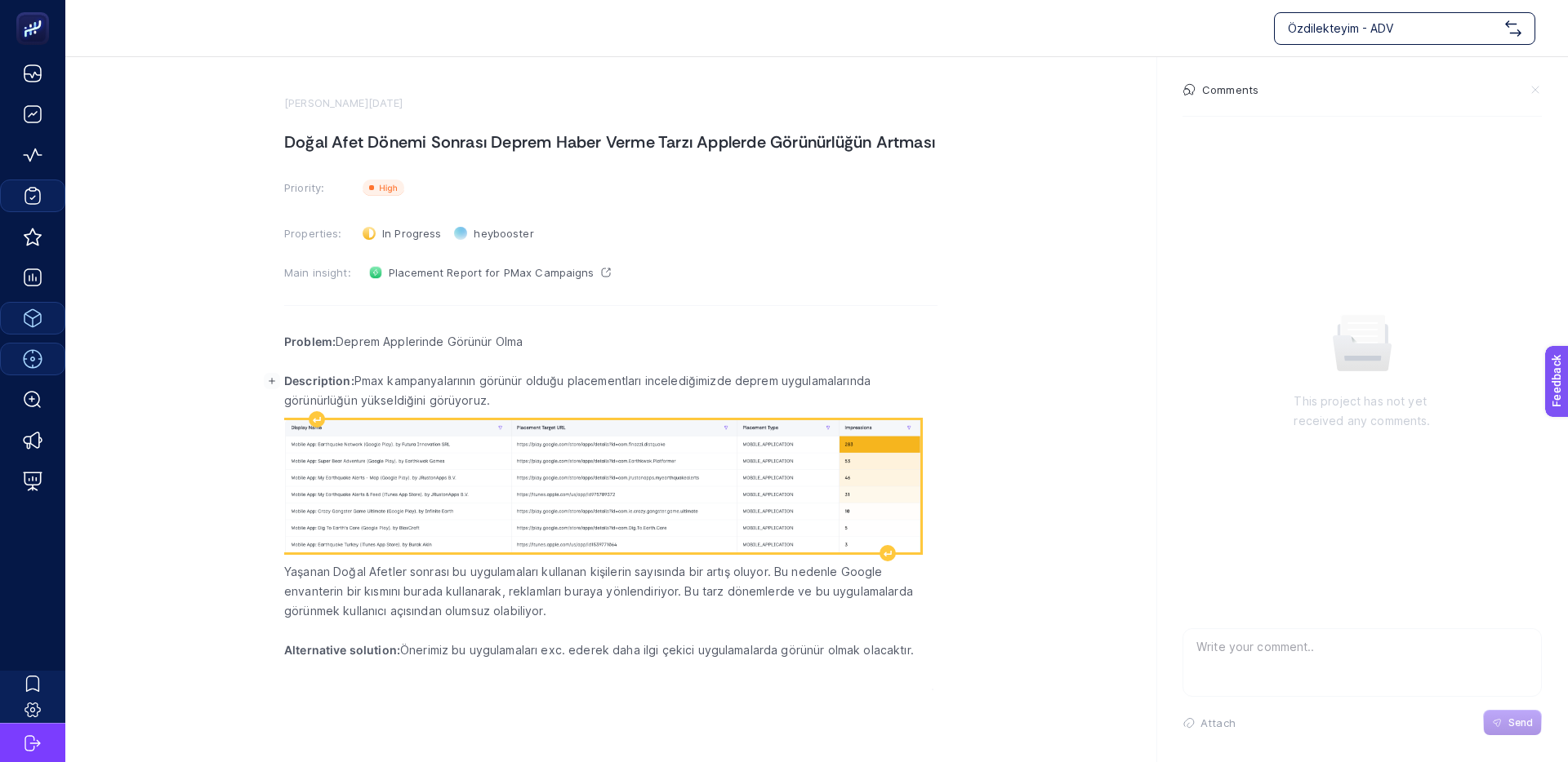
click at [393, 493] on img "Rich Text Editor. Editing area: main" at bounding box center [602, 485] width 636 height 131
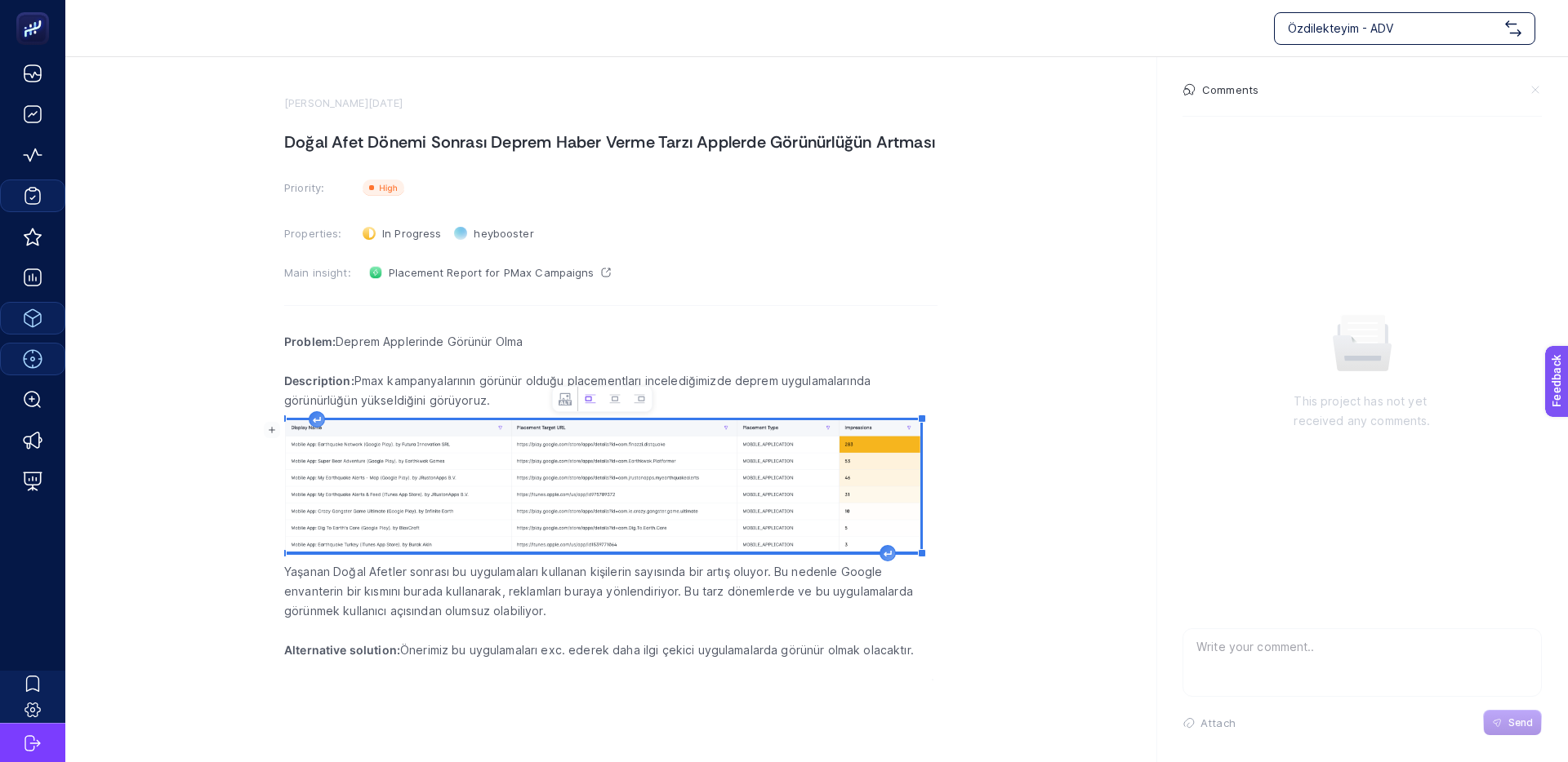
click at [328, 544] on img "Rich Text Editor. Editing area: main" at bounding box center [602, 485] width 636 height 131
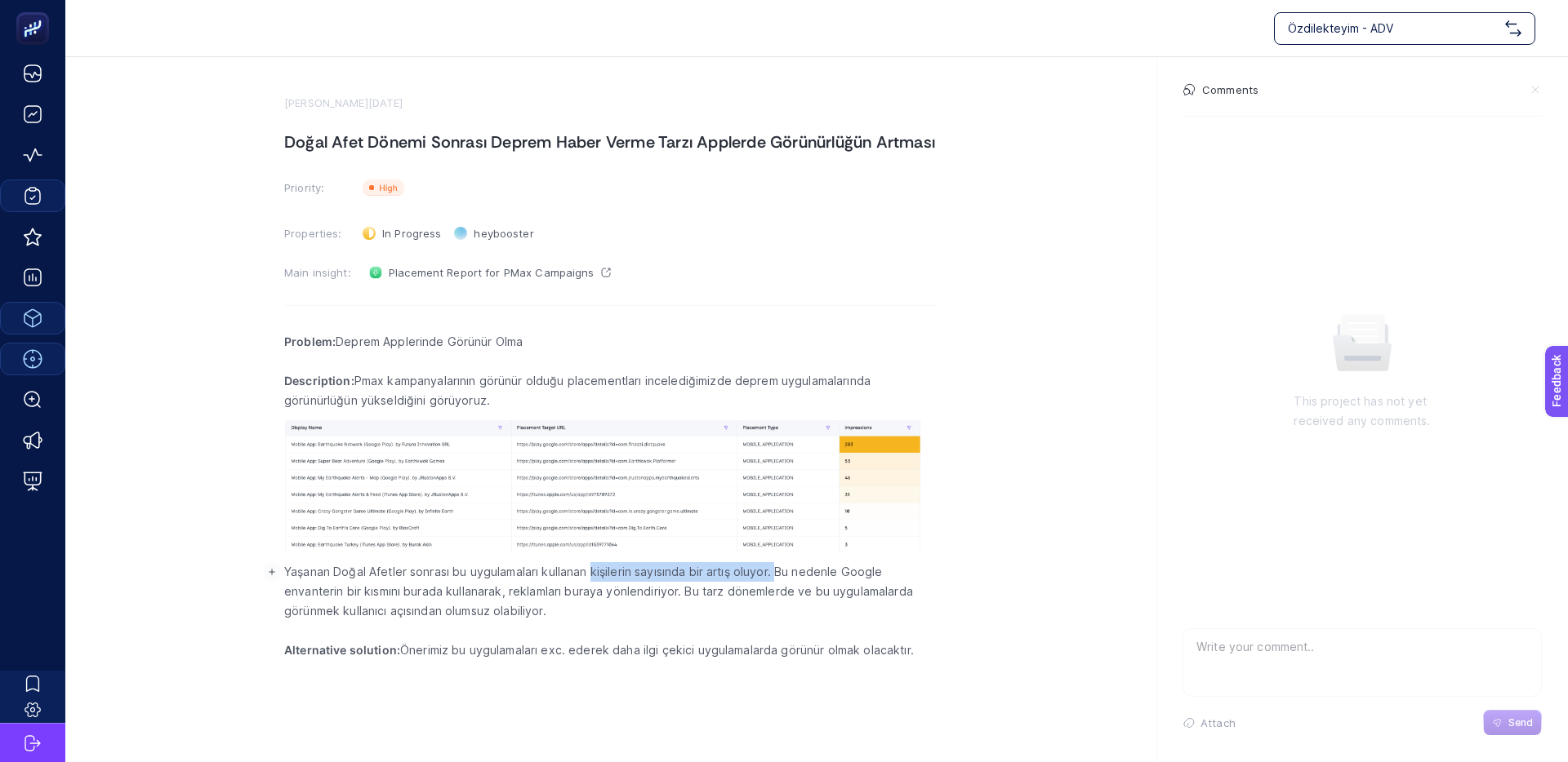
drag, startPoint x: 628, startPoint y: 576, endPoint x: 780, endPoint y: 574, distance: 152.0
click at [780, 574] on p "Yaşanan Doğal Afetler sonrası bu uygulamaları kullanan kişilerin sayısında bir …" at bounding box center [610, 591] width 653 height 59
click at [708, 574] on p "Yaşanan Doğal Afetler sonrası bu uygulamaları kullanan kişilerin sayısında bir …" at bounding box center [610, 591] width 653 height 59
click at [691, 574] on p "Yaşanan Doğal Afetler sonrası bu uygulamaları kullanan kişilerin sayısında bir …" at bounding box center [610, 591] width 653 height 59
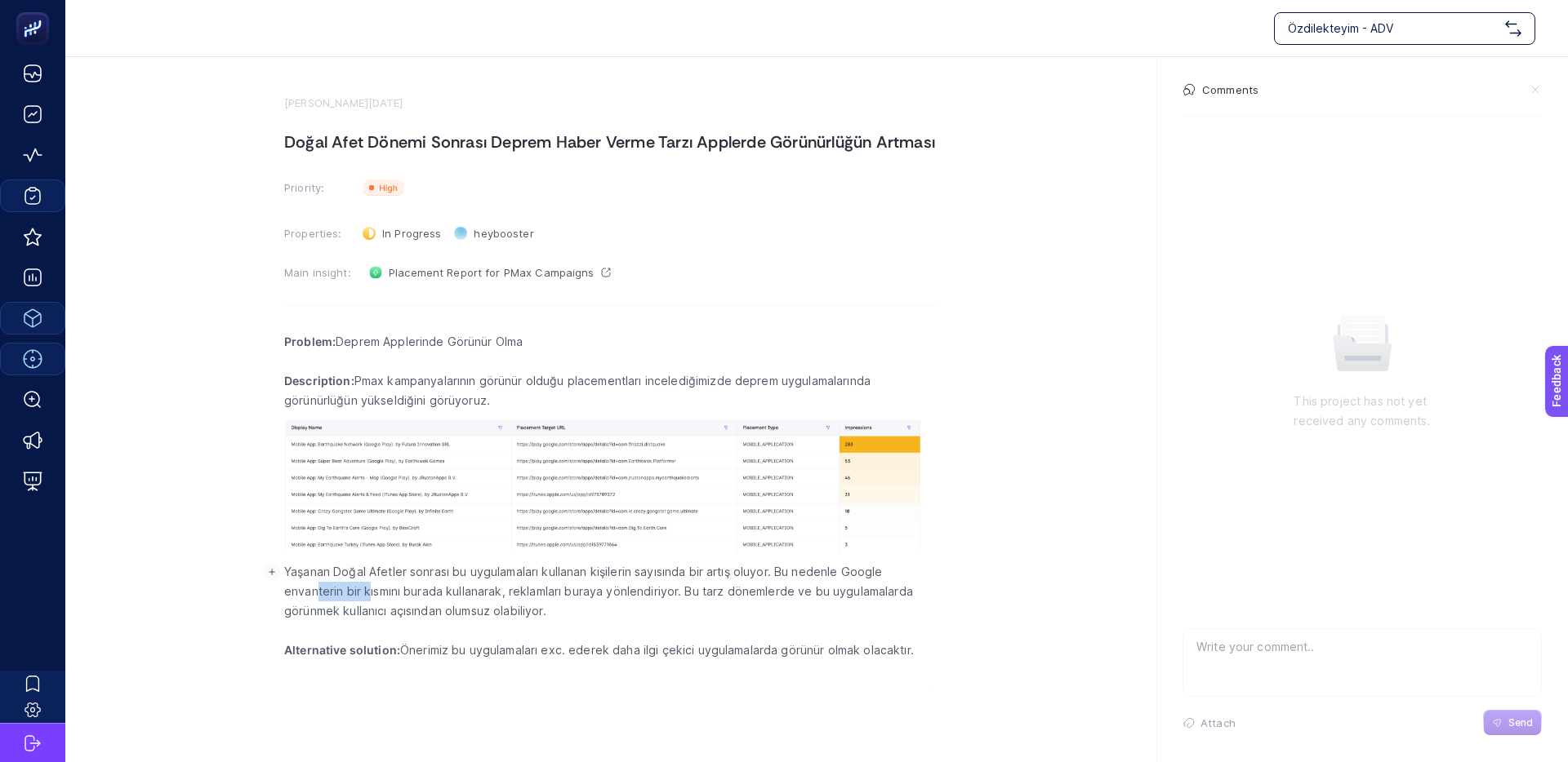
drag, startPoint x: 337, startPoint y: 593, endPoint x: 493, endPoint y: 589, distance: 156.1
click at [453, 589] on p "Yaşanan Doğal Afetler sonrası bu uygulamaları kullanan kişilerin sayısında bir …" at bounding box center [610, 591] width 653 height 59
click at [493, 589] on p "Yaşanan Doğal Afetler sonrası bu uygulamaları kullanan kişilerin sayısında bir …" at bounding box center [610, 591] width 653 height 59
click at [428, 591] on p "Yaşanan Doğal Afetler sonrası bu uygulamaları kullanan kişilerin sayısında bir …" at bounding box center [610, 591] width 653 height 59
click at [416, 592] on p "Yaşanan Doğal Afetler sonrası bu uygulamaları kullanan kişilerin sayısında bir …" at bounding box center [610, 591] width 653 height 59
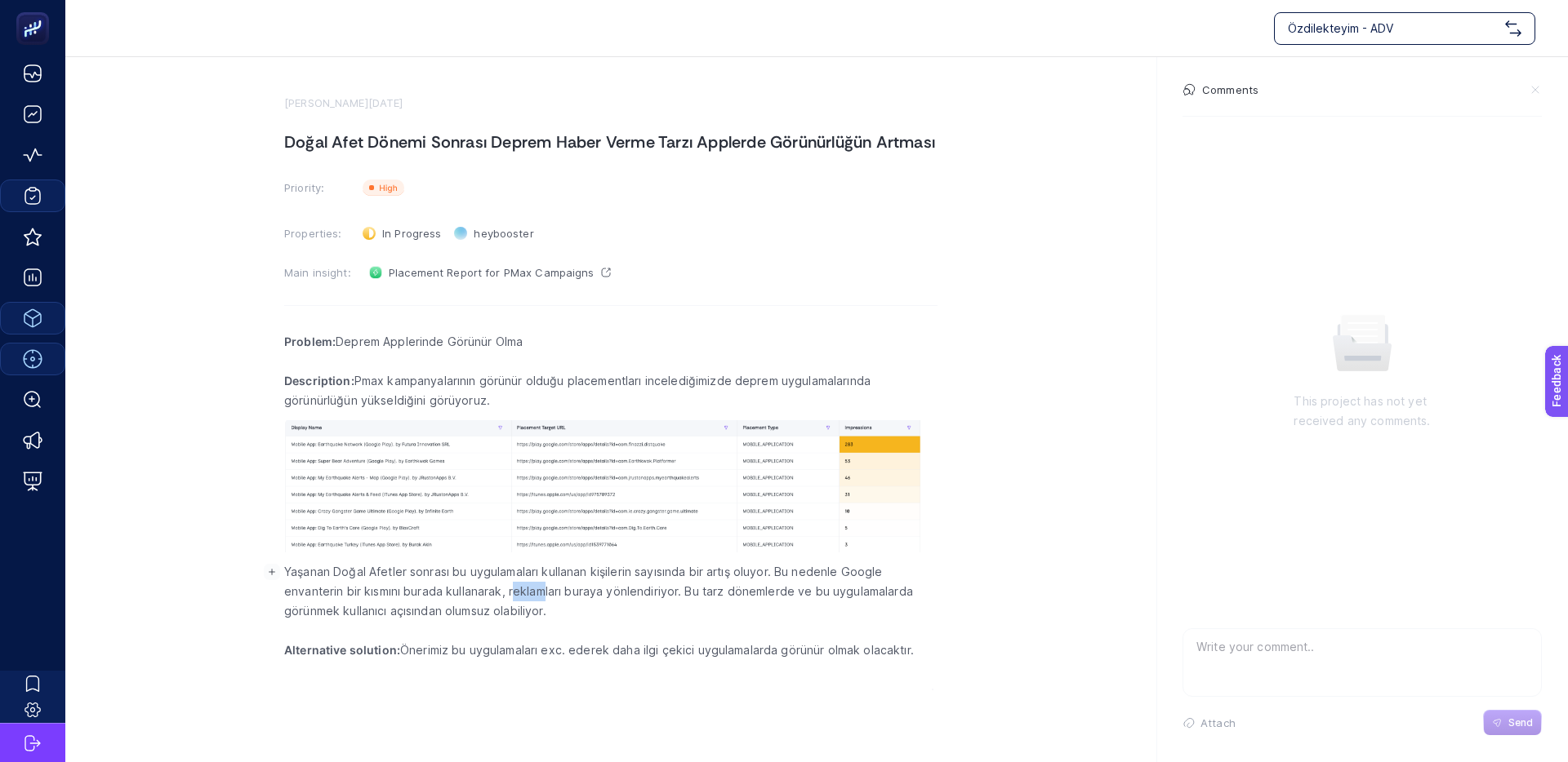
drag, startPoint x: 524, startPoint y: 593, endPoint x: 446, endPoint y: 593, distance: 78.0
click at [483, 593] on p "Yaşanan Doğal Afetler sonrası bu uygulamaları kullanan kişilerin sayısında bir …" at bounding box center [610, 591] width 653 height 59
click at [446, 593] on p "Yaşanan Doğal Afetler sonrası bu uygulamaları kullanan kişilerin sayısında bir …" at bounding box center [610, 591] width 653 height 59
drag, startPoint x: 704, startPoint y: 648, endPoint x: 650, endPoint y: 648, distance: 54.0
click at [676, 648] on p "Alternative solution: Önerimiz bu uygulamaları exc. ederek daha ilgi çekici uyg…" at bounding box center [610, 650] width 653 height 19
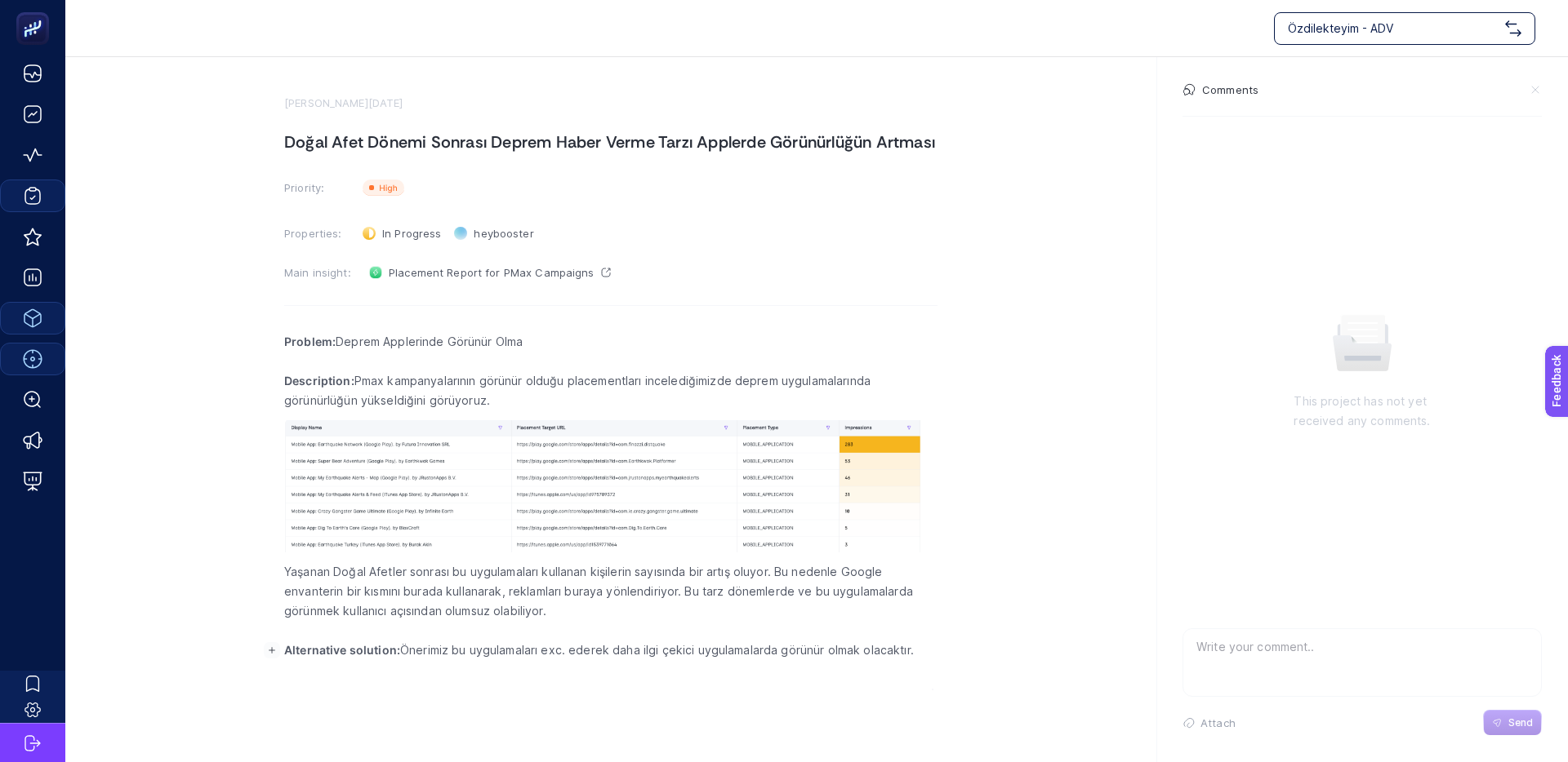
drag, startPoint x: 650, startPoint y: 648, endPoint x: 789, endPoint y: 649, distance: 139.0
click at [650, 648] on p "Alternative solution: Önerimiz bu uygulamaları exc. ederek daha ilgi çekici uyg…" at bounding box center [610, 650] width 653 height 19
drag, startPoint x: 723, startPoint y: 647, endPoint x: 587, endPoint y: 647, distance: 136.0
click at [593, 647] on p "Alternative solution: Önerimiz bu uygulamaları exc. ederek daha ilgi çekici uyg…" at bounding box center [610, 650] width 653 height 19
drag, startPoint x: 587, startPoint y: 647, endPoint x: 558, endPoint y: 647, distance: 29.0
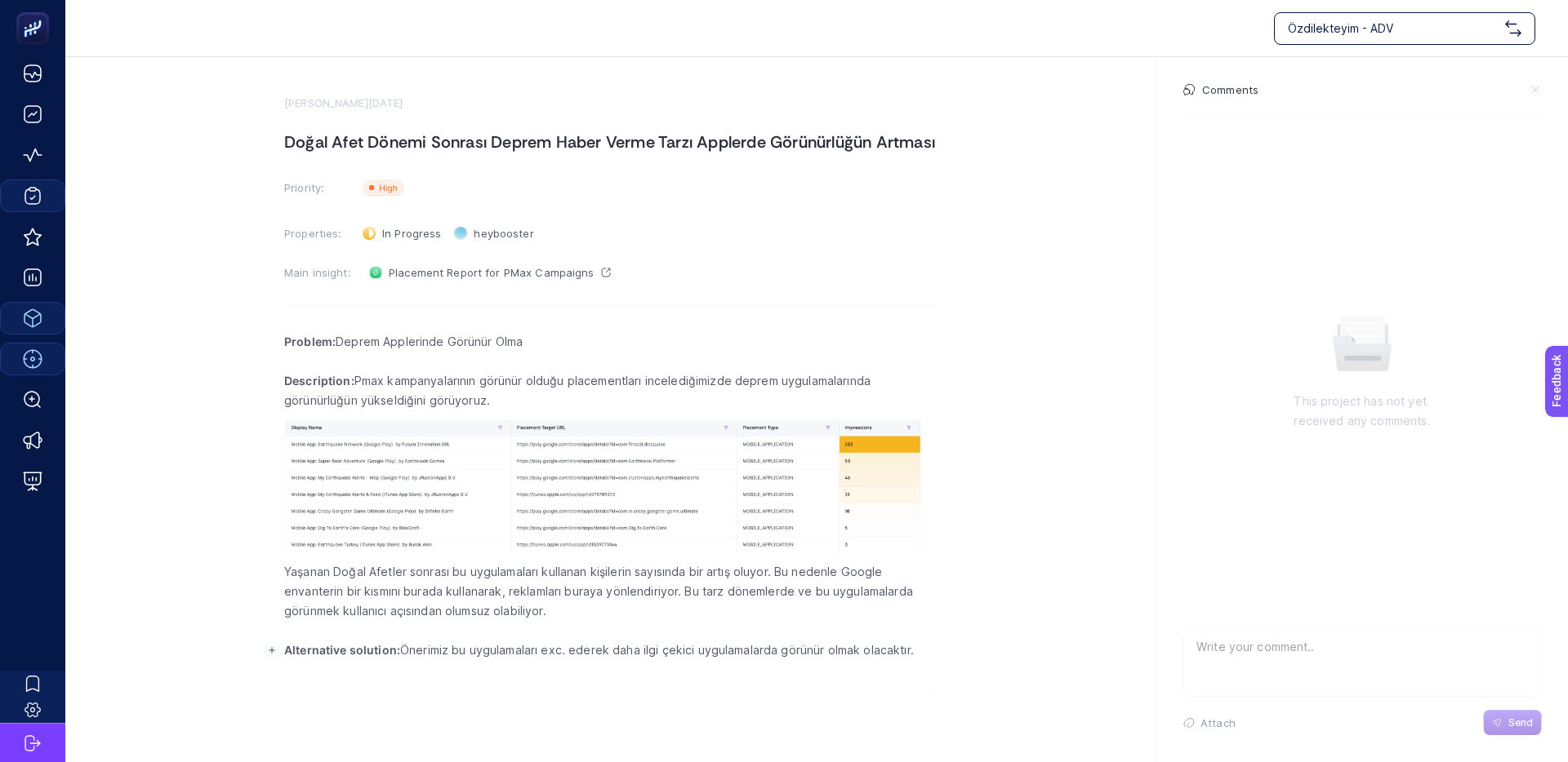
click at [587, 647] on p "Alternative solution: Önerimiz bu uygulamaları exc. ederek daha ilgi çekici uyg…" at bounding box center [610, 650] width 653 height 19
drag, startPoint x: 558, startPoint y: 649, endPoint x: 755, endPoint y: 652, distance: 197.0
click at [755, 652] on p "Alternative solution: Önerimiz bu uygulamaları exc. ederek daha ilgi çekici uyg…" at bounding box center [610, 650] width 653 height 19
drag, startPoint x: 828, startPoint y: 660, endPoint x: 591, endPoint y: 655, distance: 237.1
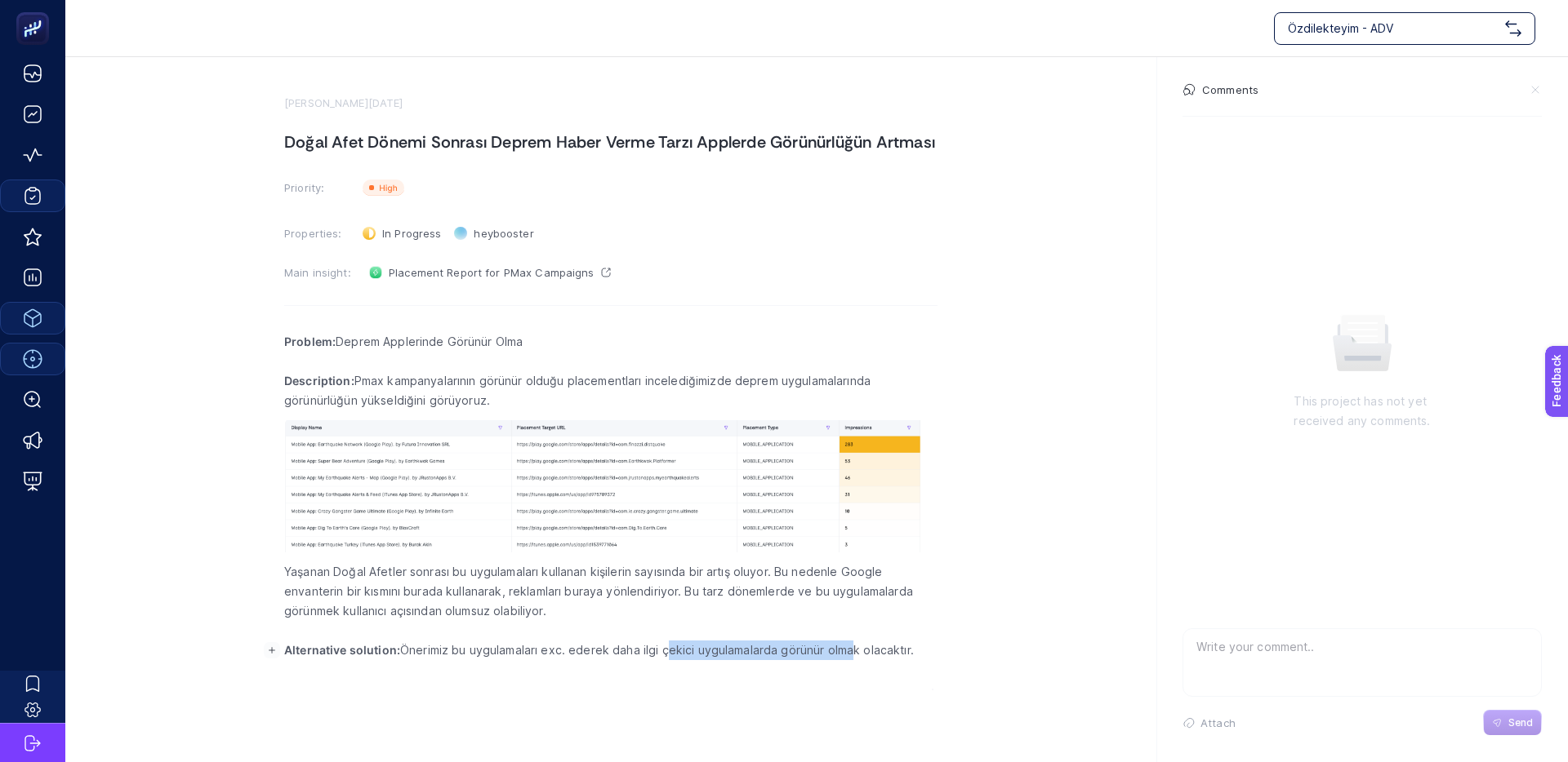
click at [601, 655] on p "Alternative solution: Önerimiz bu uygulamaları exc. ederek daha ilgi çekici uyg…" at bounding box center [610, 650] width 653 height 19
drag, startPoint x: 583, startPoint y: 655, endPoint x: 535, endPoint y: 652, distance: 48.1
click at [583, 655] on p "Alternative solution: Önerimiz bu uygulamaları exc. ederek daha ilgi çekici uyg…" at bounding box center [610, 650] width 653 height 19
drag, startPoint x: 532, startPoint y: 652, endPoint x: 837, endPoint y: 659, distance: 305.1
click at [829, 659] on p "Alternative solution: Önerimiz bu uygulamaları exc. ederek daha ilgi çekici uyg…" at bounding box center [610, 650] width 653 height 19
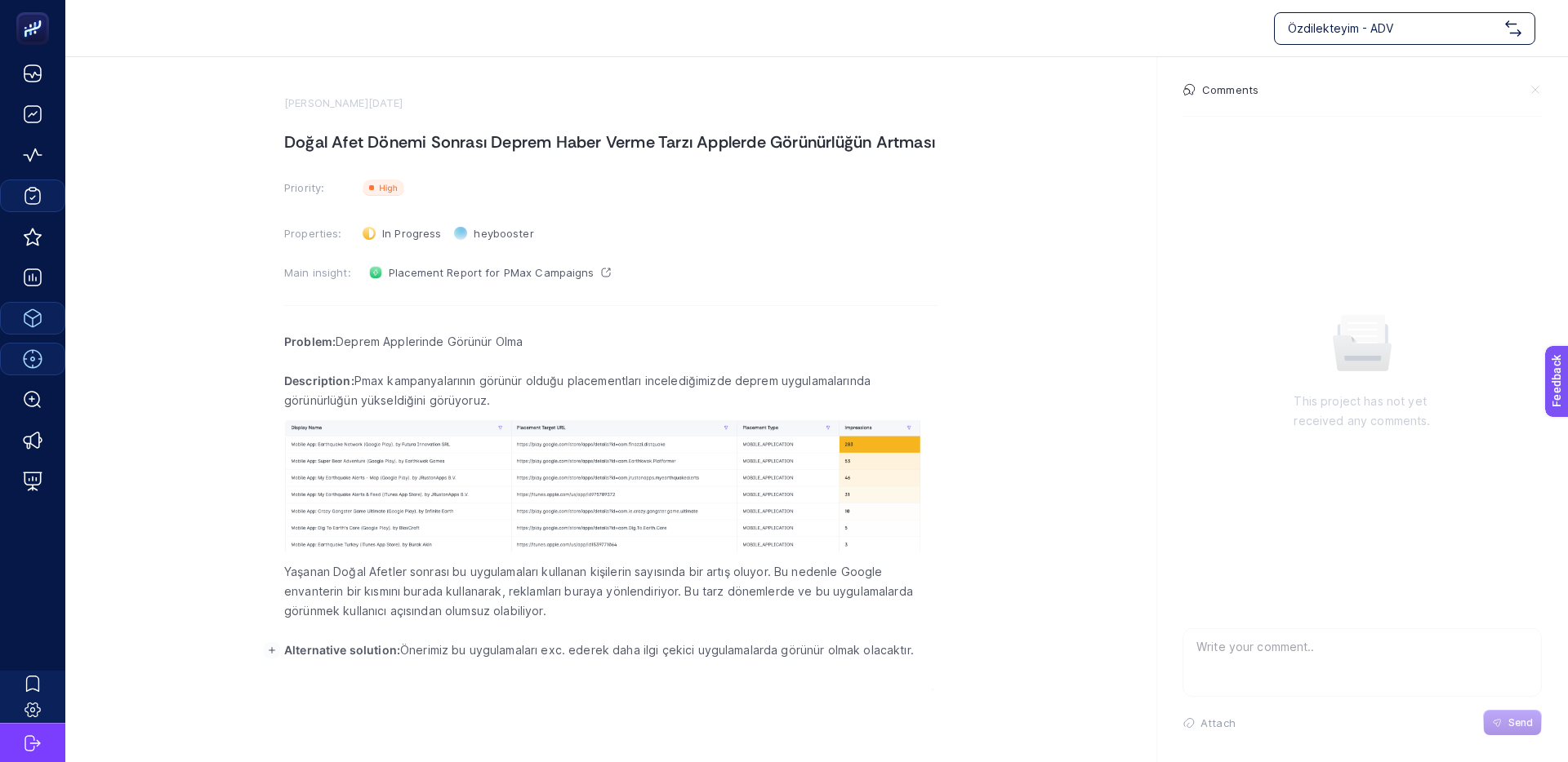
click at [837, 659] on p "Alternative solution: Önerimiz bu uygulamaları exc. ederek daha ilgi çekici uyg…" at bounding box center [610, 650] width 653 height 19
drag, startPoint x: 438, startPoint y: 662, endPoint x: 417, endPoint y: 644, distance: 27.7
click at [438, 662] on p "Rich Text Editor. Editing area: main" at bounding box center [610, 670] width 653 height 19
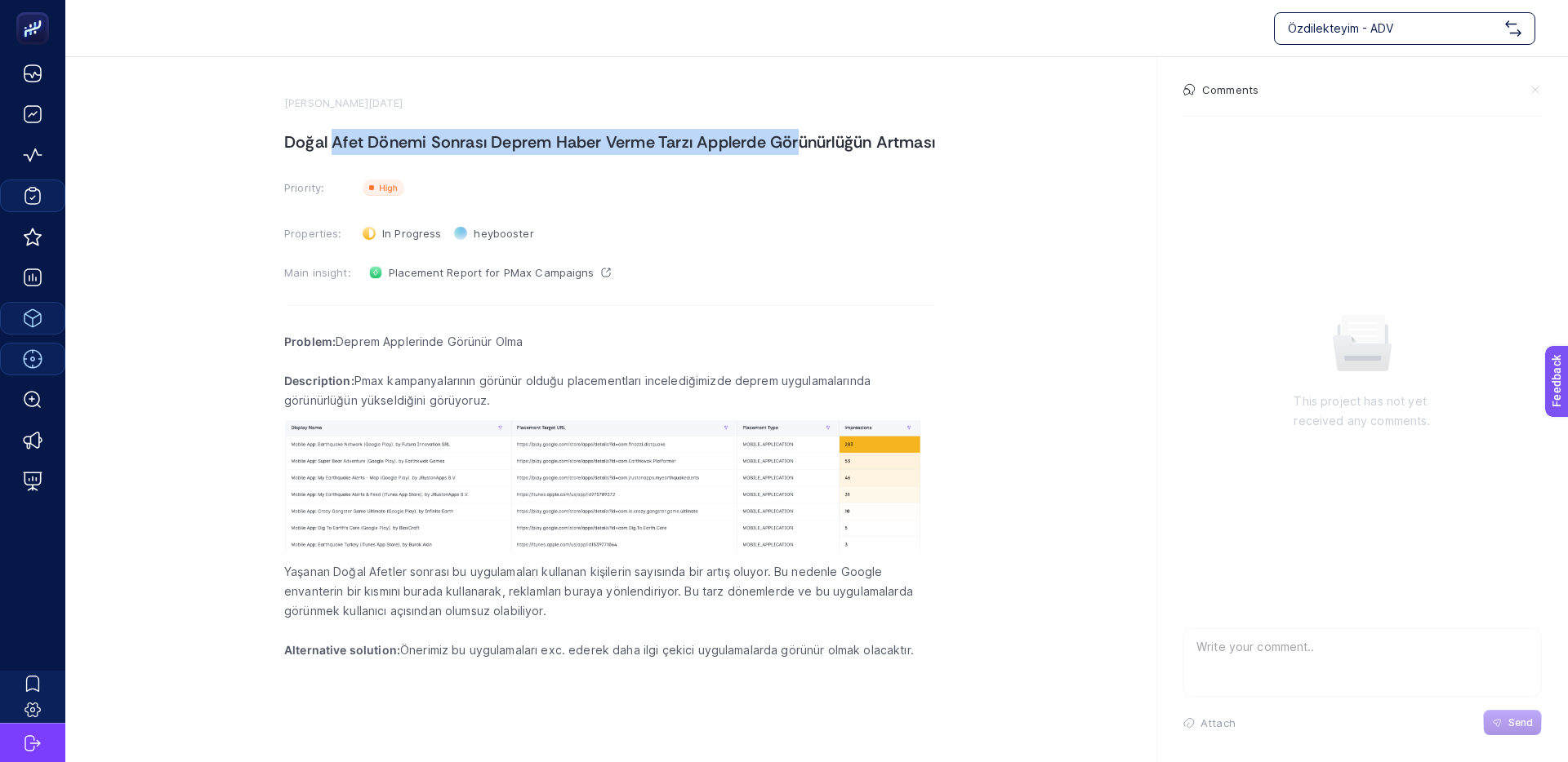
drag, startPoint x: 532, startPoint y: 147, endPoint x: 836, endPoint y: 146, distance: 304.0
click at [835, 146] on h1 "Doğal Afet Dönemi Sonrası Deprem Haber Verme Tarzı Applerde Görünürlüğün Artması" at bounding box center [610, 142] width 653 height 26
drag, startPoint x: 836, startPoint y: 146, endPoint x: 898, endPoint y: 148, distance: 62.0
click at [836, 146] on h1 "Doğal Afet Dönemi Sonrası Deprem Haber Verme Tarzı Applerde Görünürlüğün Artması" at bounding box center [610, 142] width 653 height 26
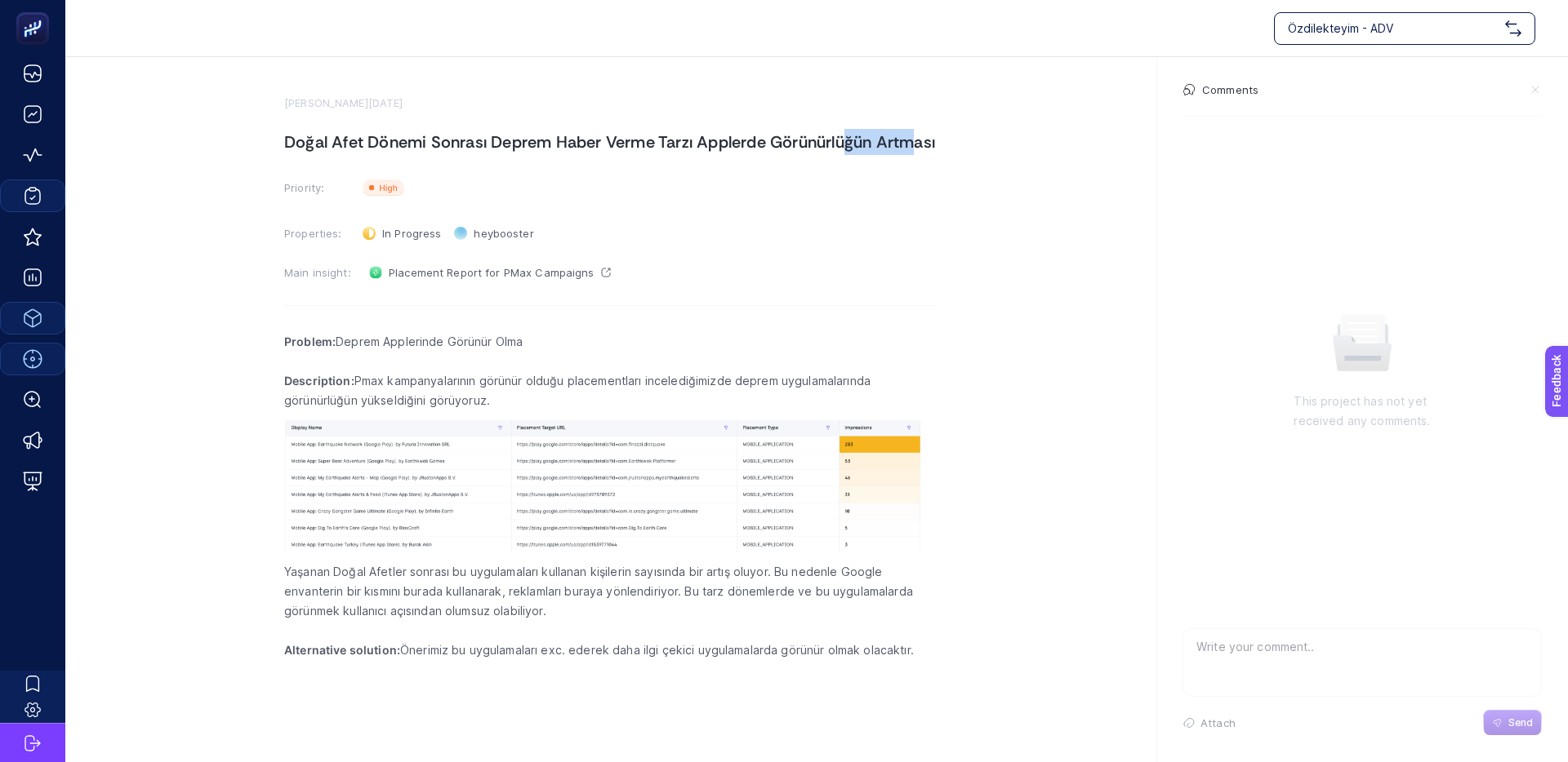
drag, startPoint x: 839, startPoint y: 144, endPoint x: 738, endPoint y: 142, distance: 101.0
click at [746, 142] on h1 "Doğal Afet Dönemi Sonrası Deprem Haber Verme Tarzı Applerde Görünürlüğün Artması" at bounding box center [610, 142] width 653 height 26
drag, startPoint x: 738, startPoint y: 142, endPoint x: 675, endPoint y: 308, distance: 177.6
click at [738, 143] on h1 "Doğal Afet Dönemi Sonrası Deprem Haber Verme Tarzı Applerde Görünürlüğün Artması" at bounding box center [610, 142] width 653 height 26
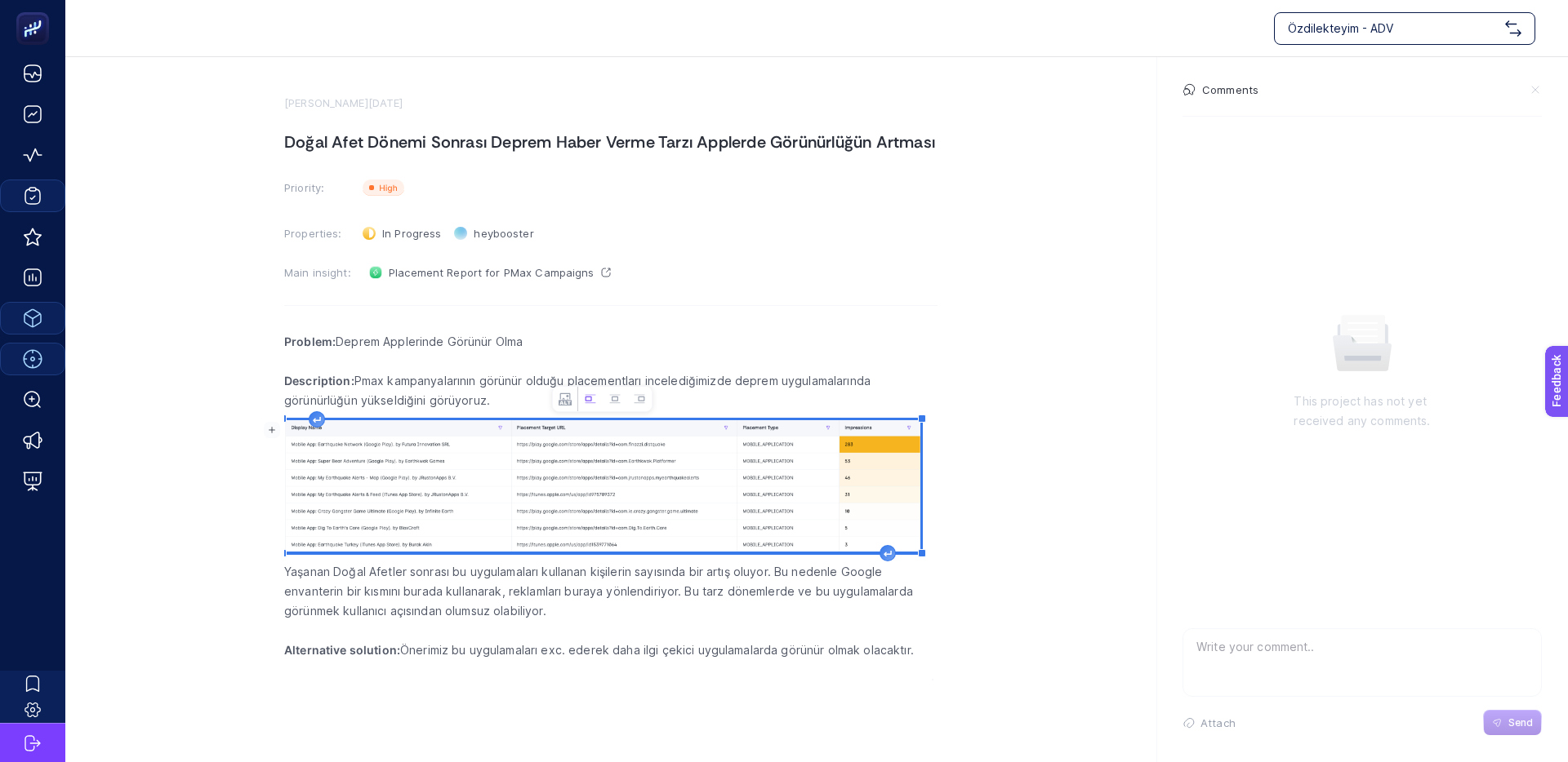
click at [591, 457] on img "Rich Text Editor. Editing area: main" at bounding box center [602, 485] width 636 height 131
click at [494, 623] on p "Rich Text Editor. Editing area: main" at bounding box center [610, 631] width 653 height 19
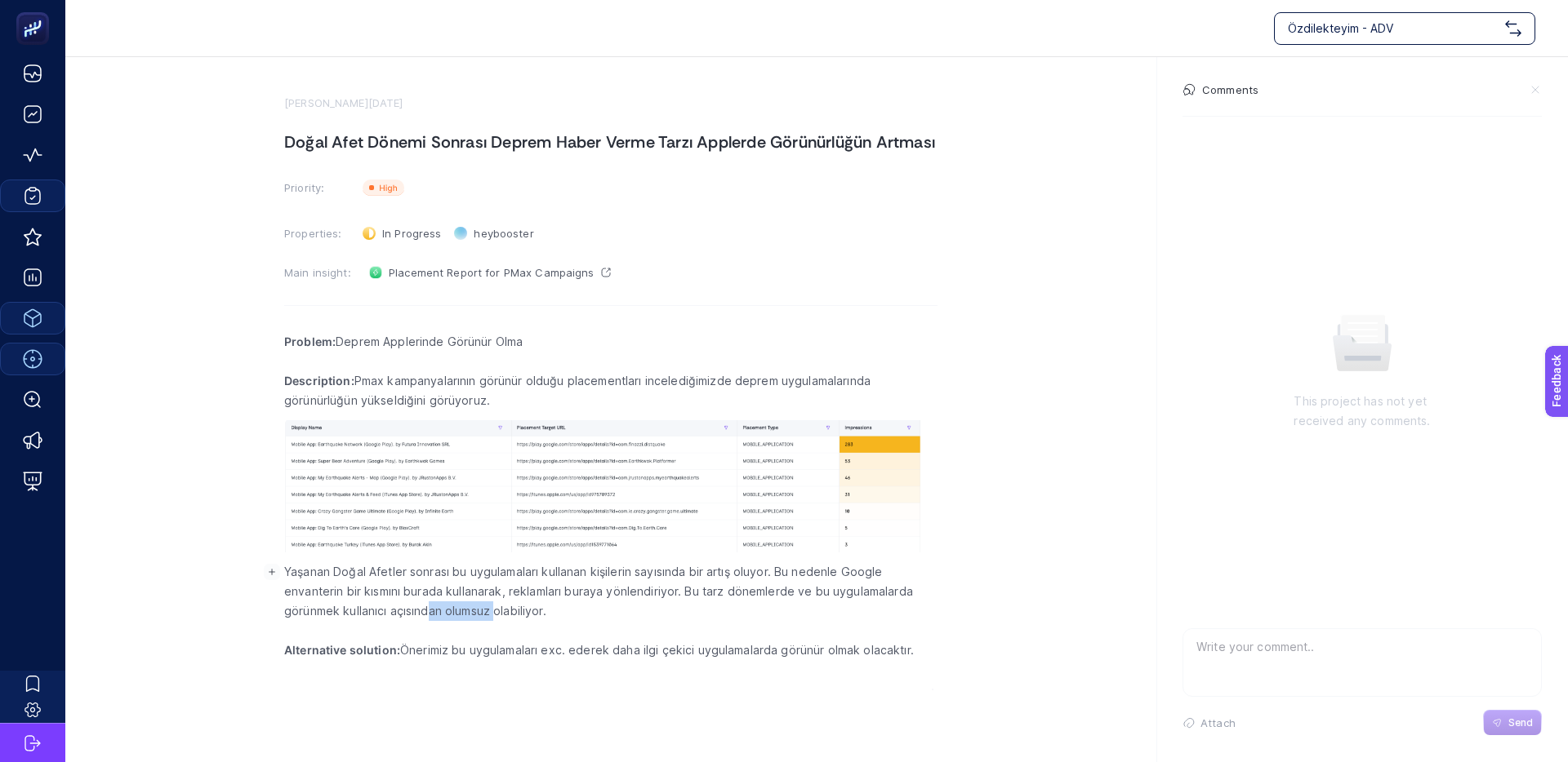
drag, startPoint x: 439, startPoint y: 604, endPoint x: 592, endPoint y: 604, distance: 153.0
click at [571, 604] on p "Yaşanan Doğal Afetler sonrası bu uygulamaları kullanan kişilerin sayısında bir …" at bounding box center [610, 591] width 653 height 59
click at [593, 604] on p "Yaşanan Doğal Afetler sonrası bu uygulamaları kullanan kişilerin sayısında bir …" at bounding box center [610, 591] width 653 height 59
click at [580, 602] on p "Yaşanan Doğal Afetler sonrası bu uygulamaları kullanan kişilerin sayısında bir …" at bounding box center [610, 591] width 653 height 59
drag, startPoint x: 539, startPoint y: 600, endPoint x: 620, endPoint y: 603, distance: 81.1
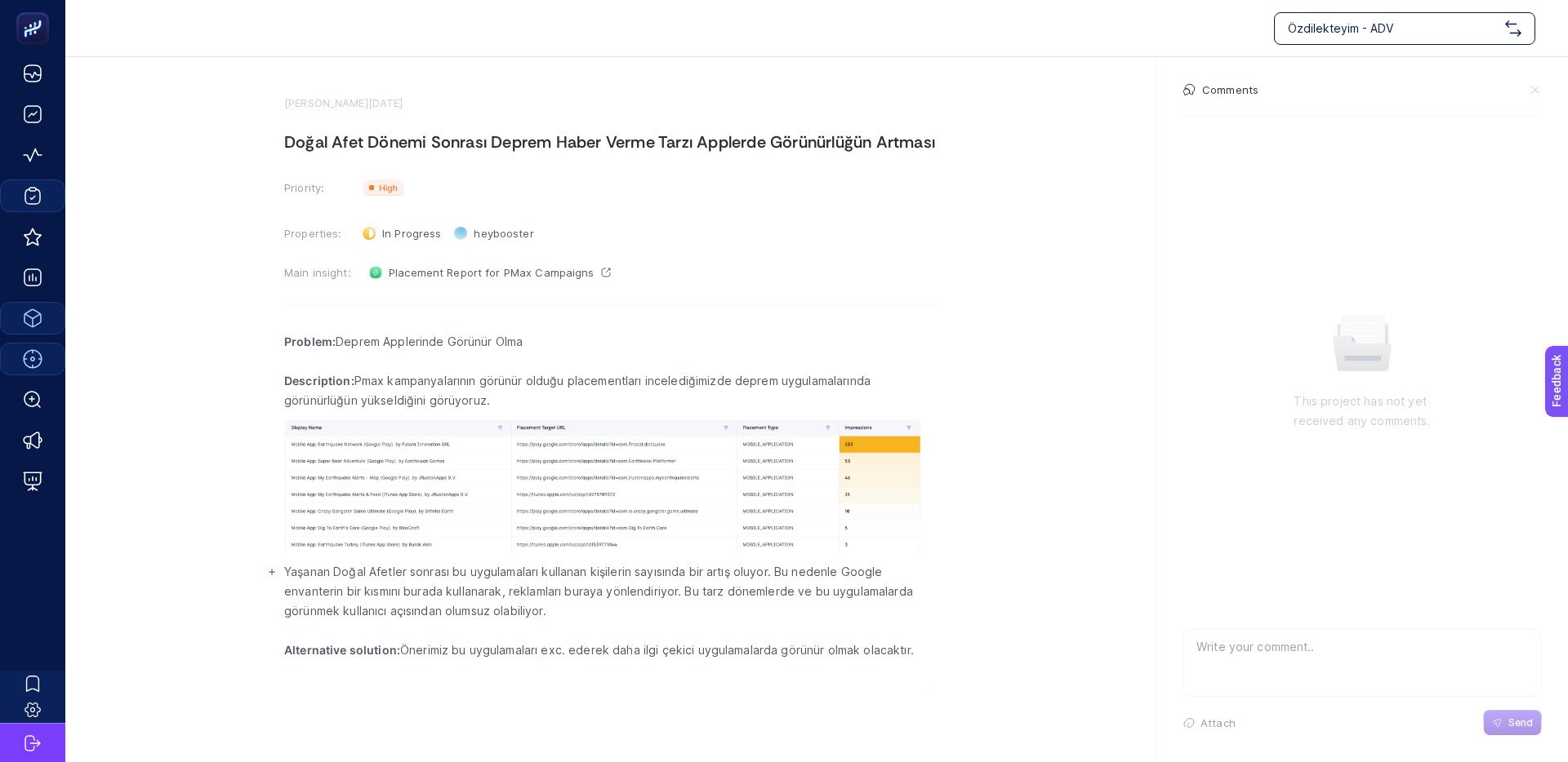
click at [539, 600] on p "Yaşanan Doğal Afetler sonrası bu uygulamaları kullanan kişilerin sayısında bir …" at bounding box center [610, 591] width 653 height 59
click at [649, 603] on p "Yaşanan Doğal Afetler sonrası bu uygulamaları kullanan kişilerin sayısında bir …" at bounding box center [610, 591] width 653 height 59
click at [622, 603] on p "Yaşanan Doğal Afetler sonrası bu uygulamaları kullanan kişilerin sayısında bir …" at bounding box center [610, 591] width 653 height 59
drag, startPoint x: 412, startPoint y: 235, endPoint x: 420, endPoint y: 247, distance: 14.4
click at [412, 235] on span "In Progress" at bounding box center [412, 233] width 59 height 13
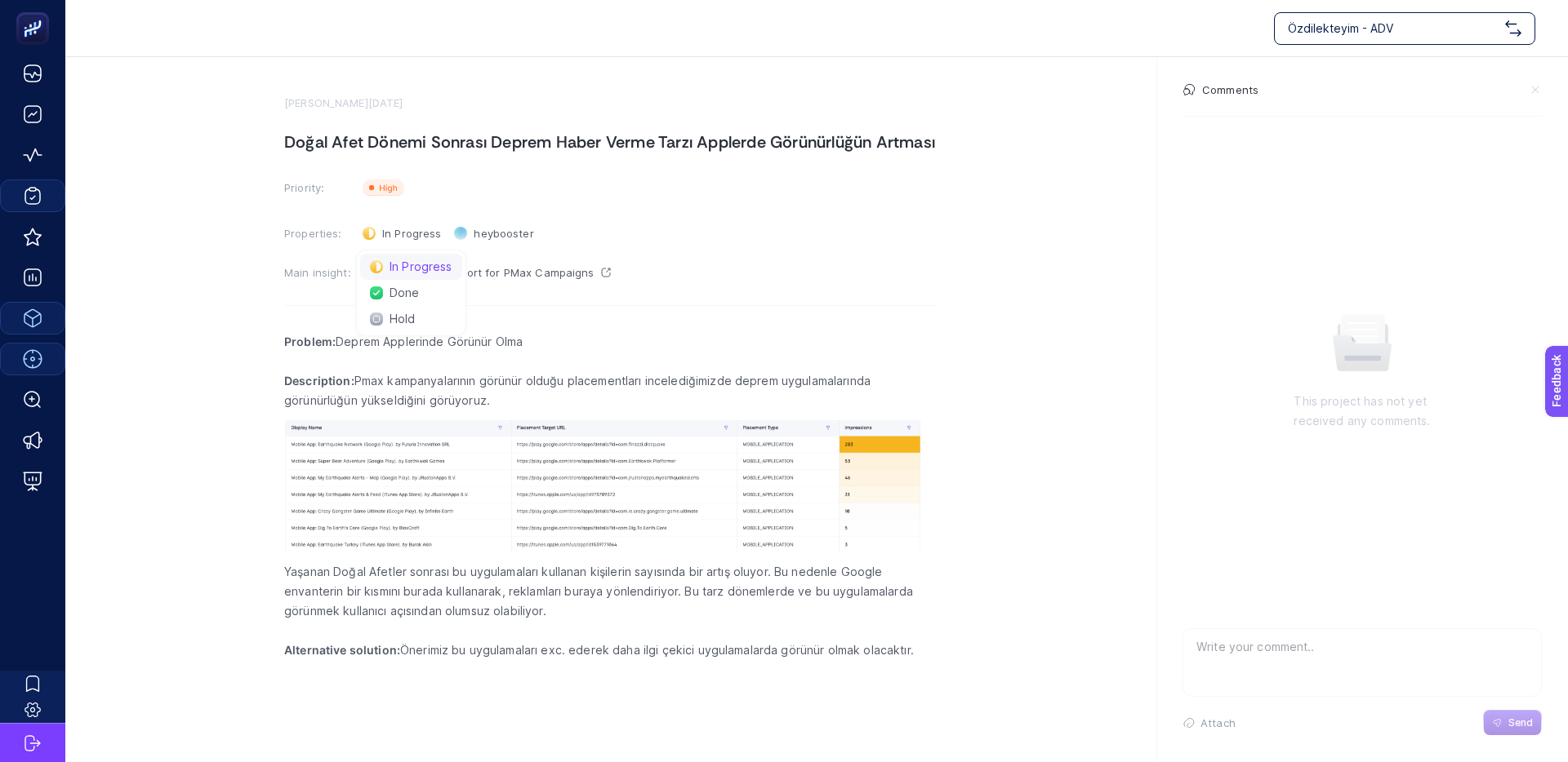
click at [430, 269] on span "In Progress" at bounding box center [420, 267] width 63 height 13
